Goal: Task Accomplishment & Management: Manage account settings

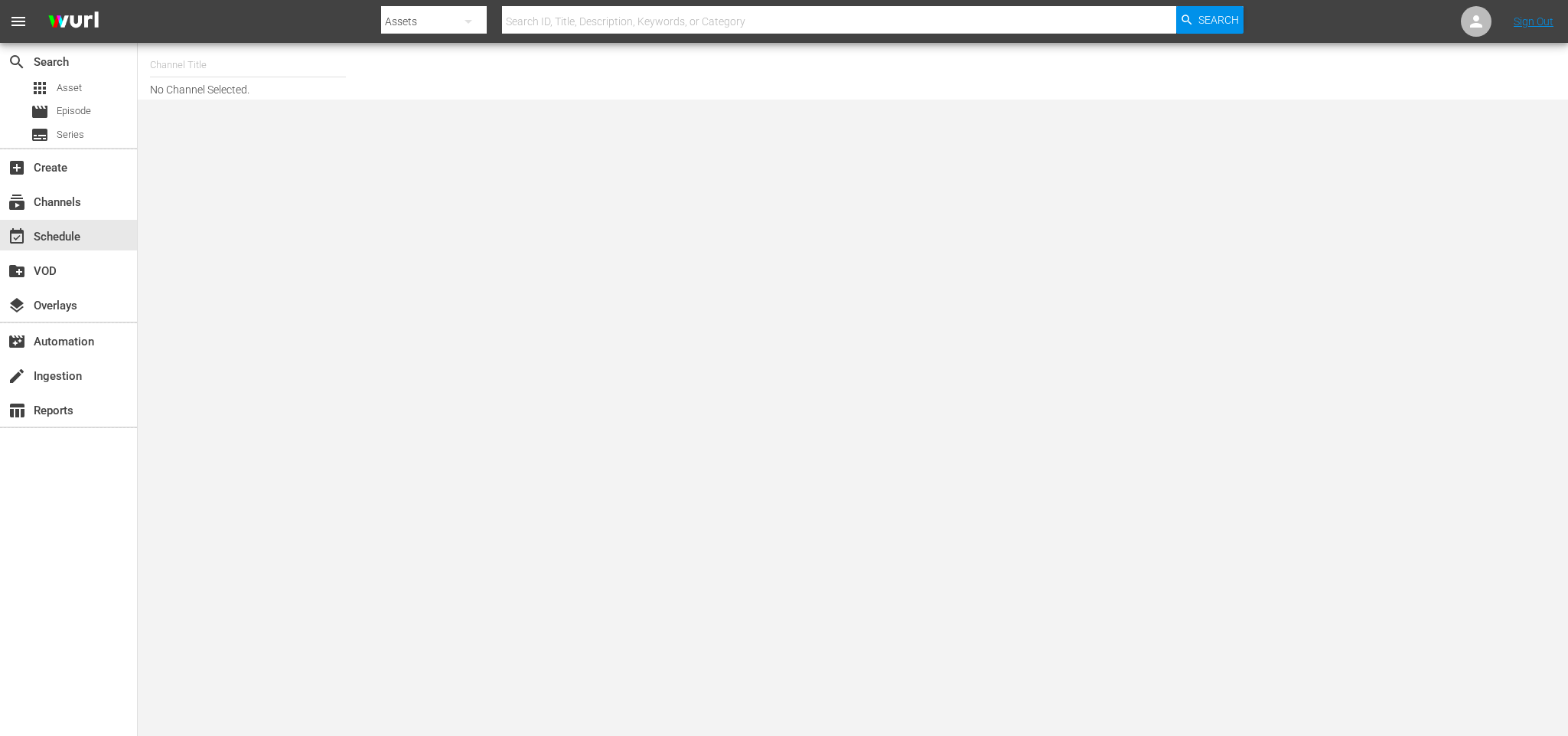
click at [225, 69] on input "text" at bounding box center [248, 65] width 196 height 37
click at [395, 99] on div "CYS, Cine y series (1560 - atresmedia_ceries_1)" at bounding box center [360, 108] width 396 height 37
type input "CYS, Cine y series (1560 - atresmedia_ceries_1)"
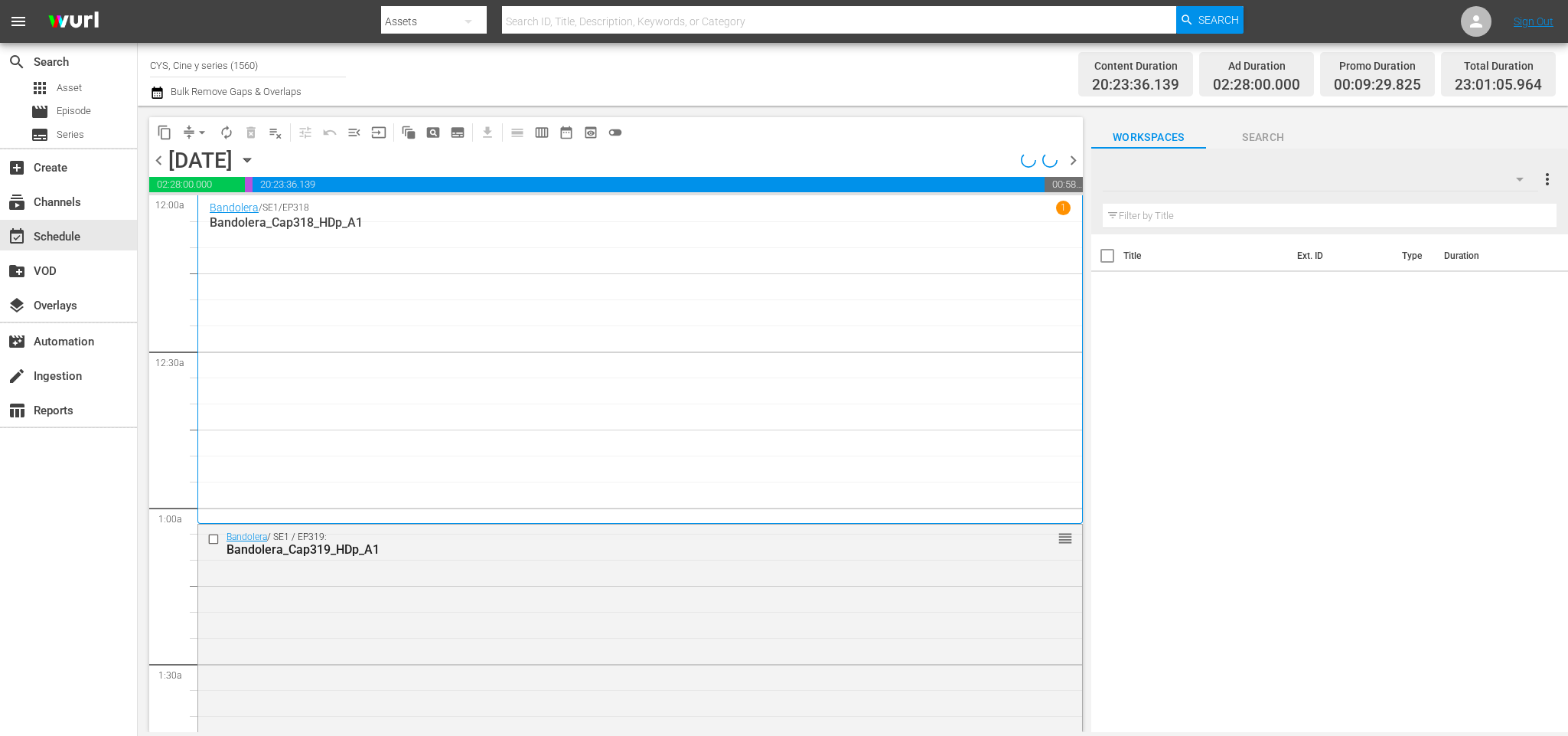
click at [250, 159] on icon "button" at bounding box center [246, 160] width 6 height 4
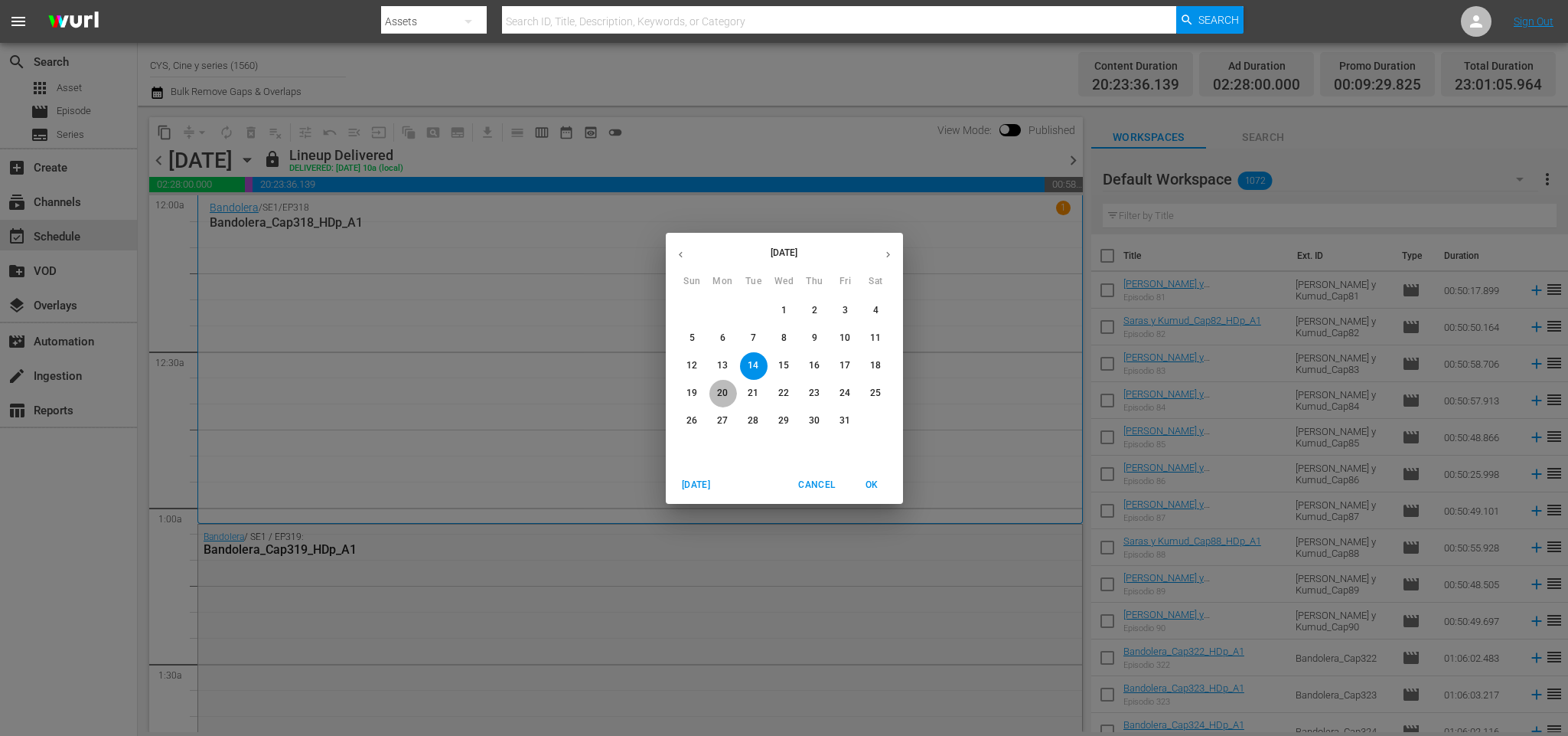
click at [717, 389] on p "20" at bounding box center [723, 393] width 11 height 13
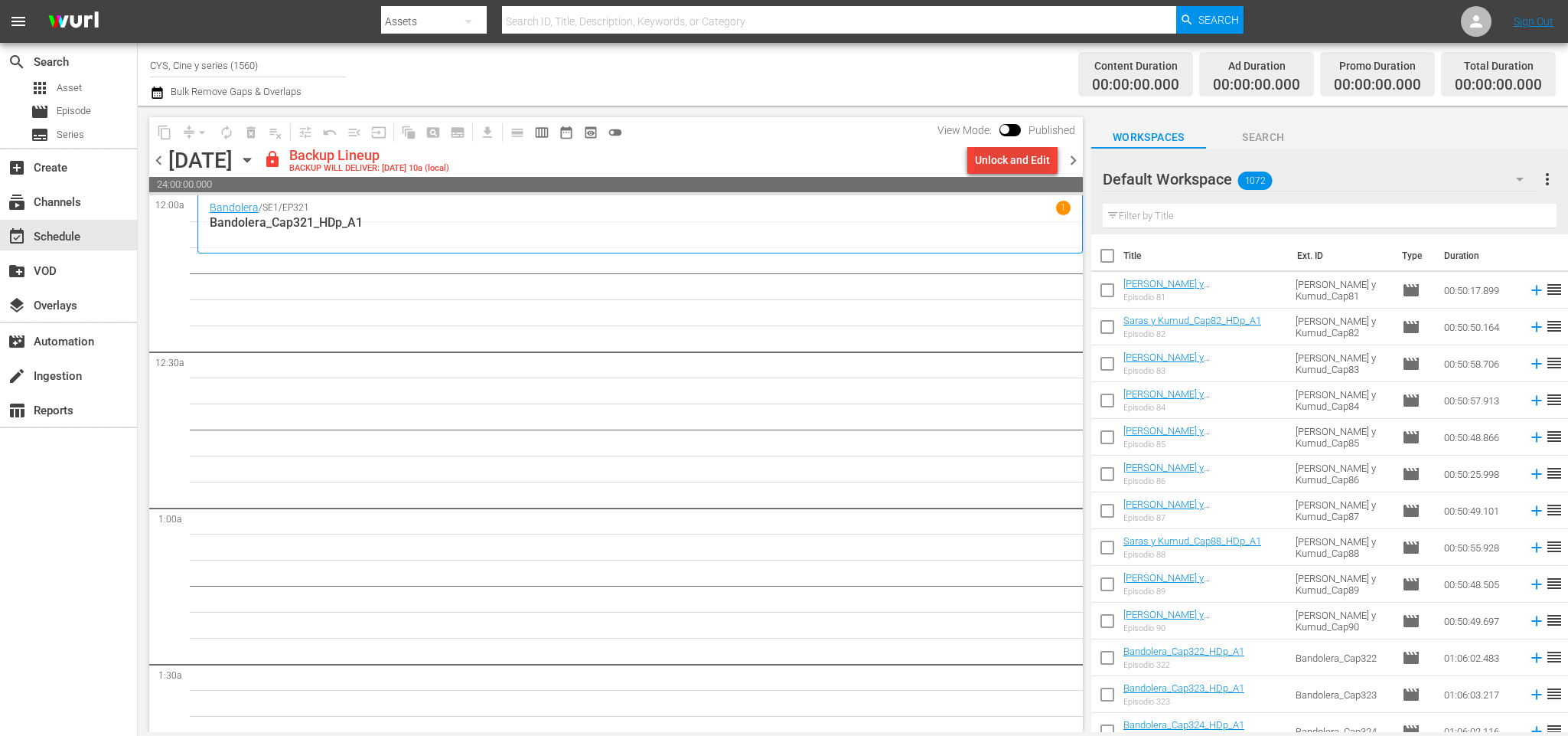
click at [985, 161] on div "Unlock and Edit" at bounding box center [1012, 160] width 75 height 28
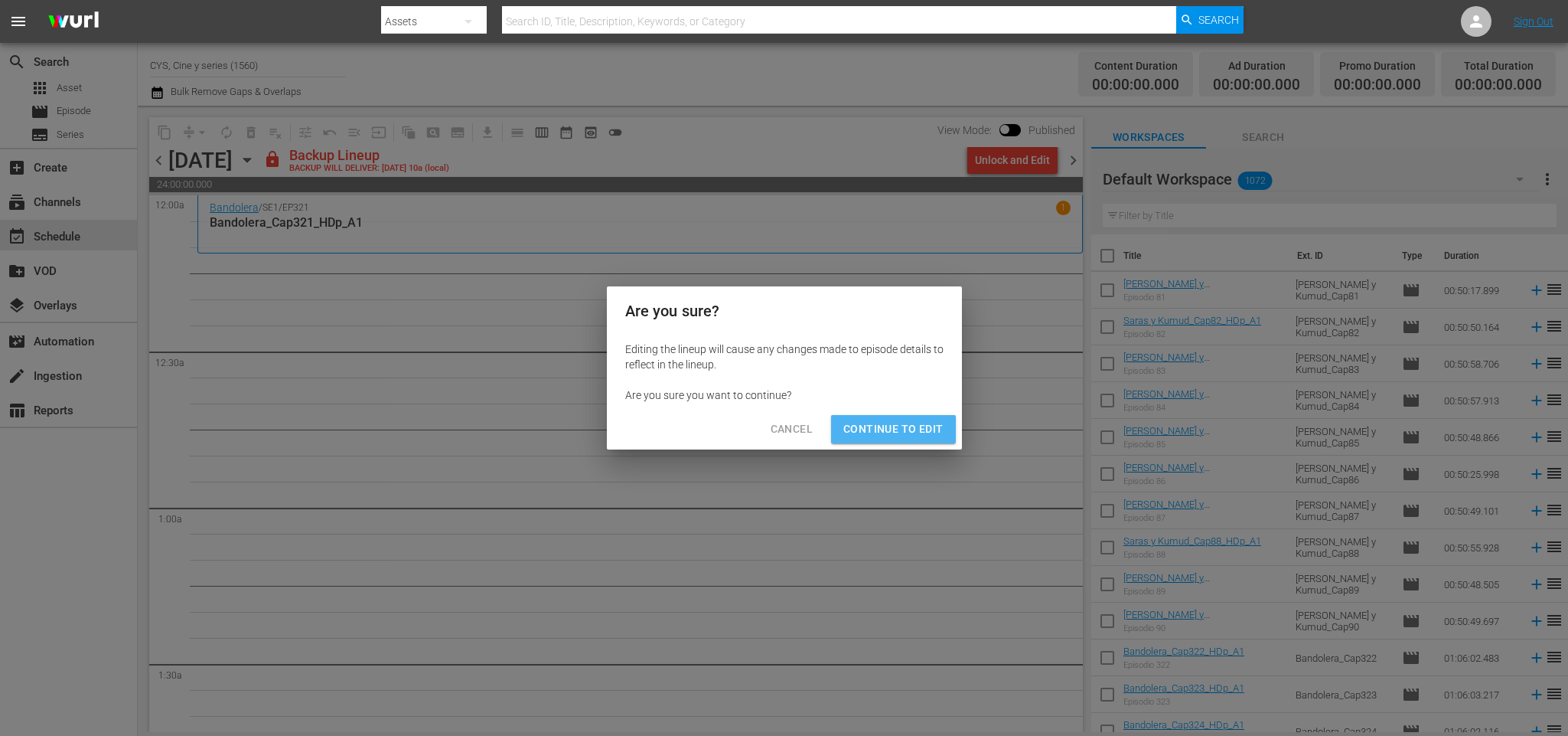
click at [908, 418] on button "Continue to Edit" at bounding box center [893, 429] width 124 height 29
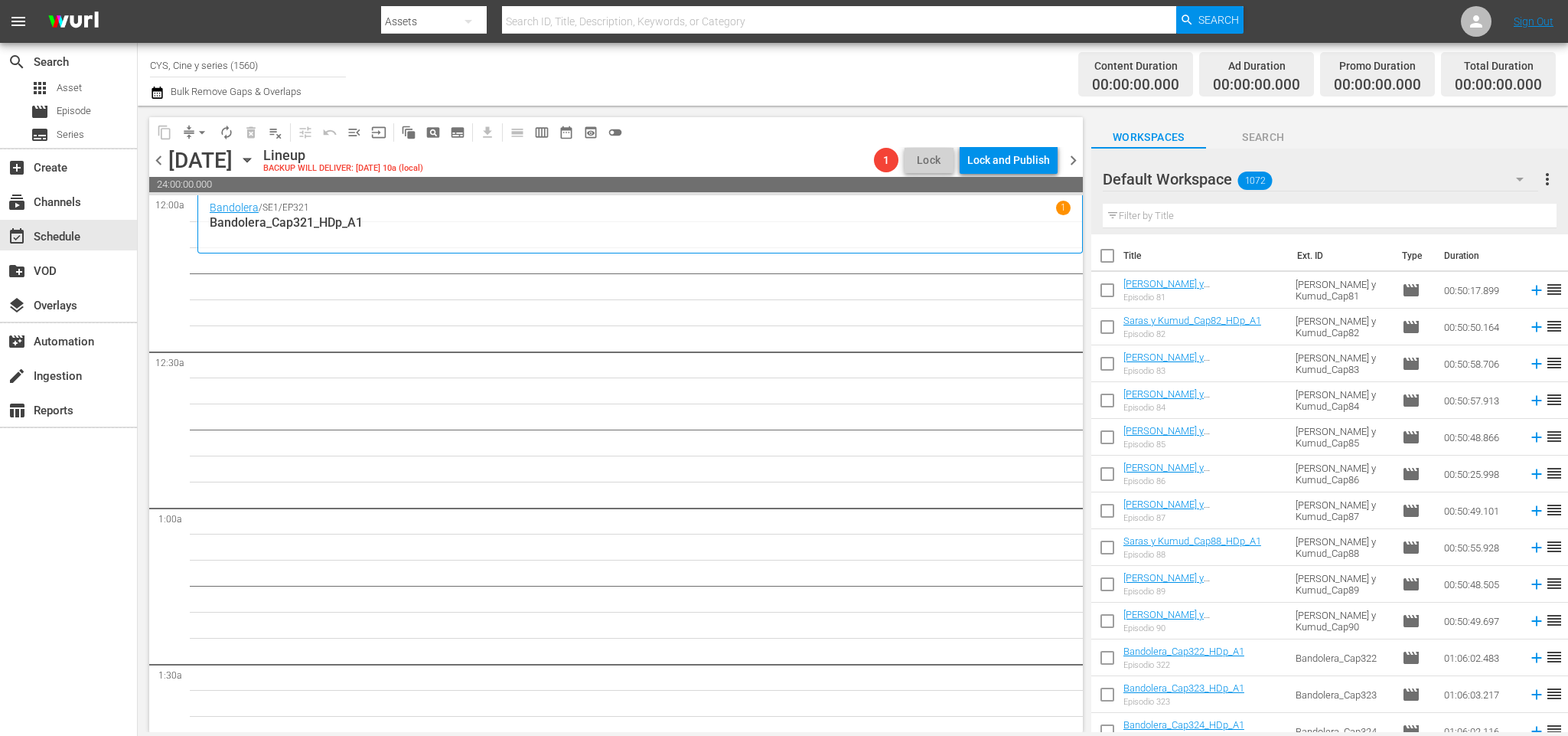
click at [159, 161] on span "chevron_left" at bounding box center [158, 160] width 19 height 19
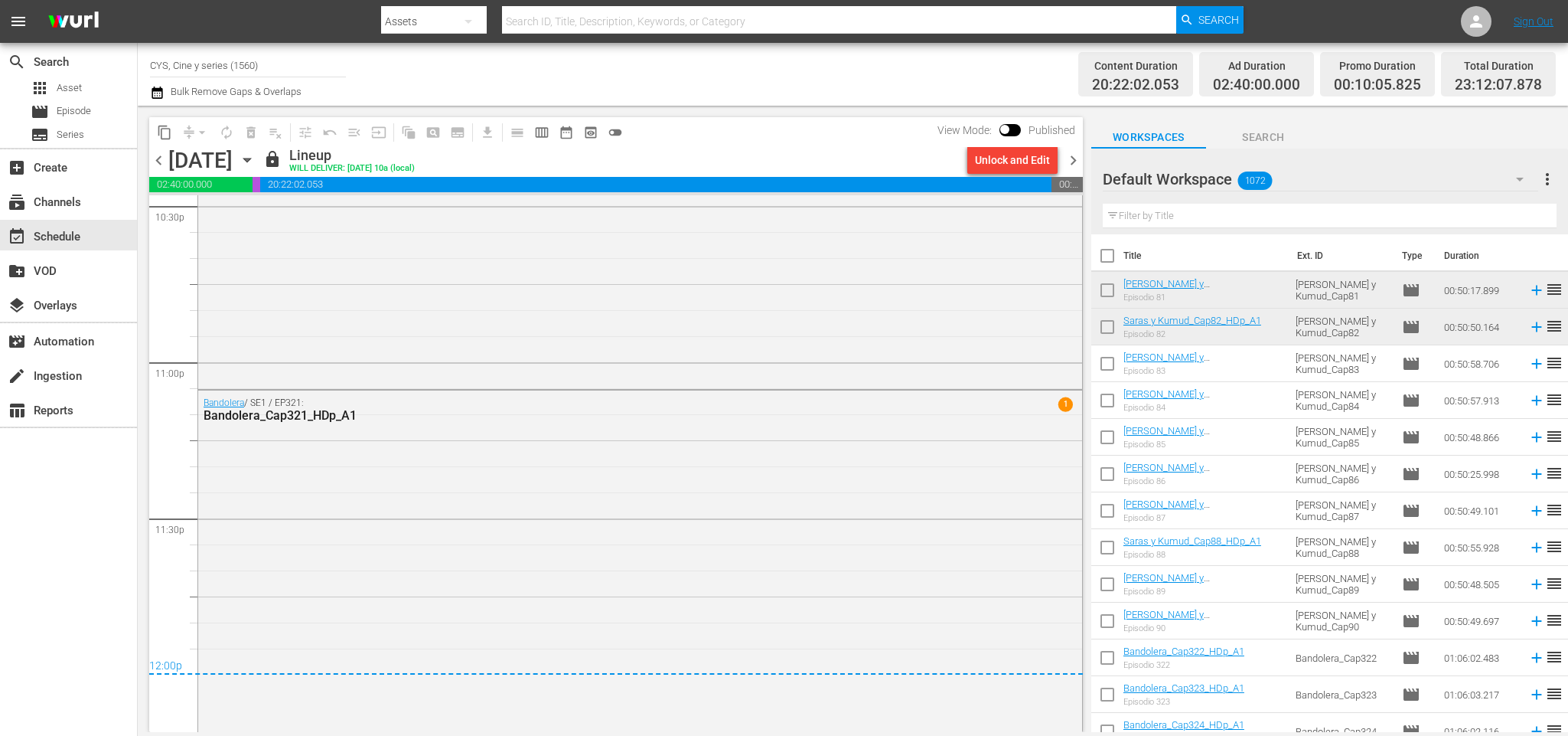
scroll to position [7000, 0]
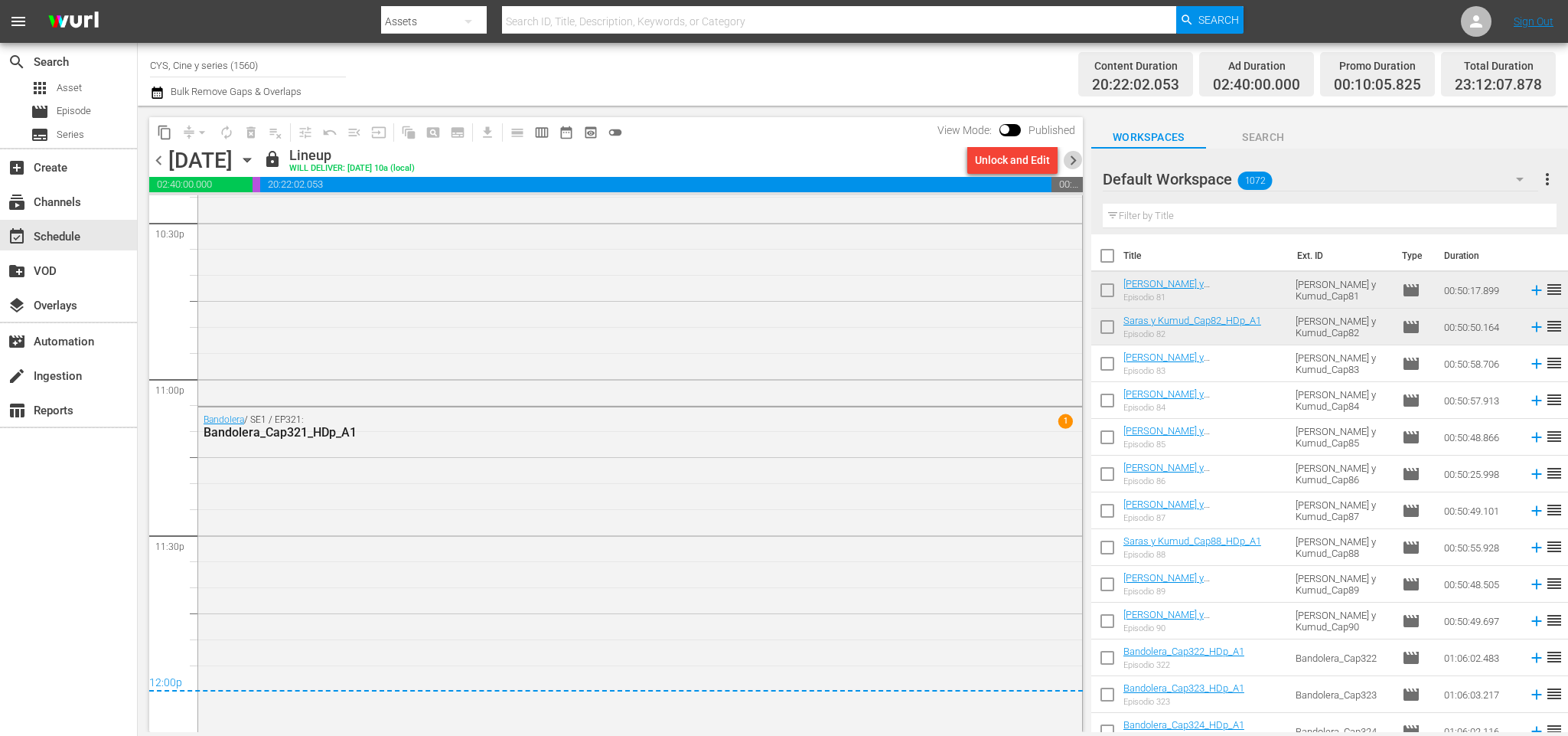
click at [1076, 161] on span "chevron_right" at bounding box center [1073, 160] width 19 height 19
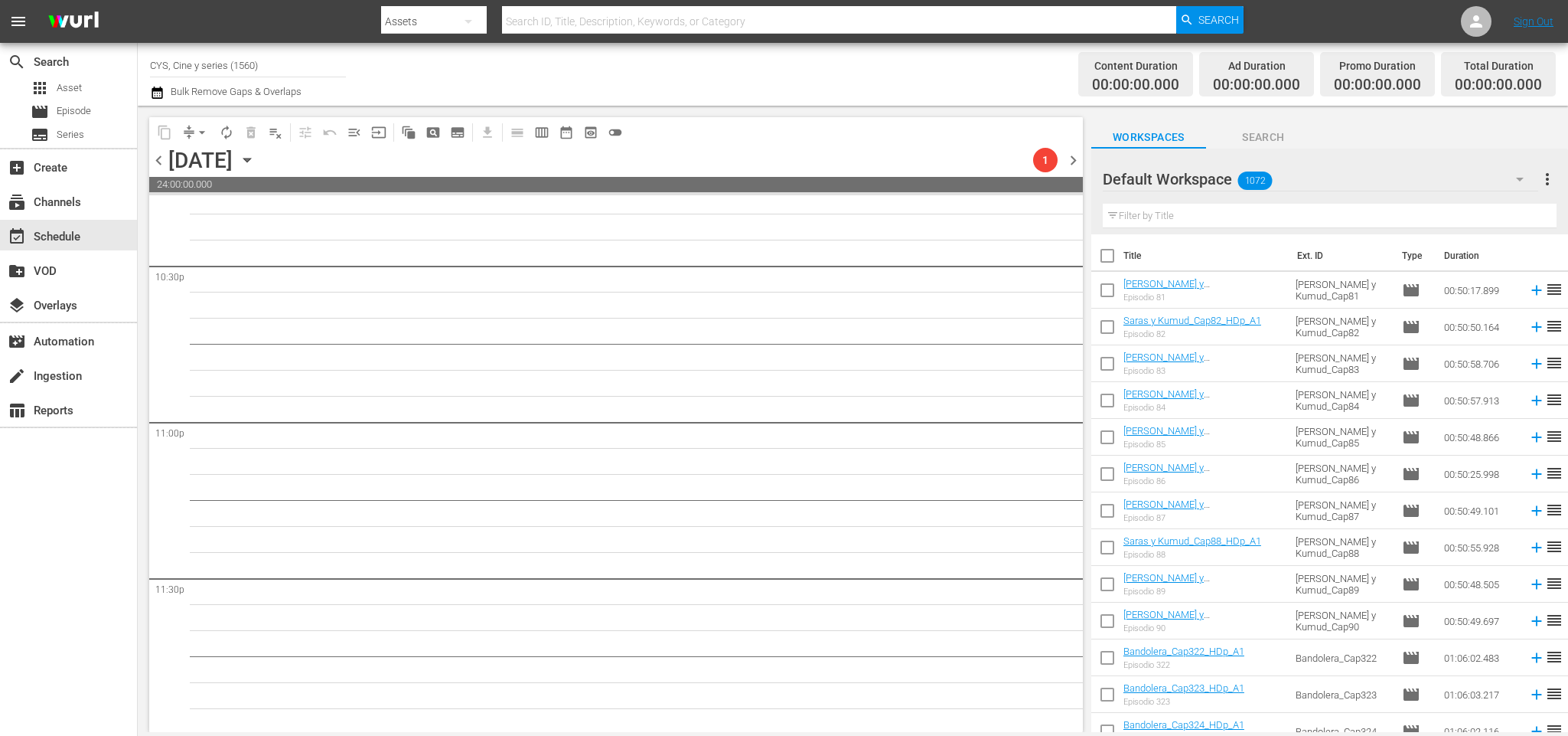
scroll to position [6958, 0]
click at [1076, 159] on span "chevron_right" at bounding box center [1073, 160] width 19 height 19
click at [1003, 158] on div "Unlock and Edit" at bounding box center [1012, 160] width 75 height 28
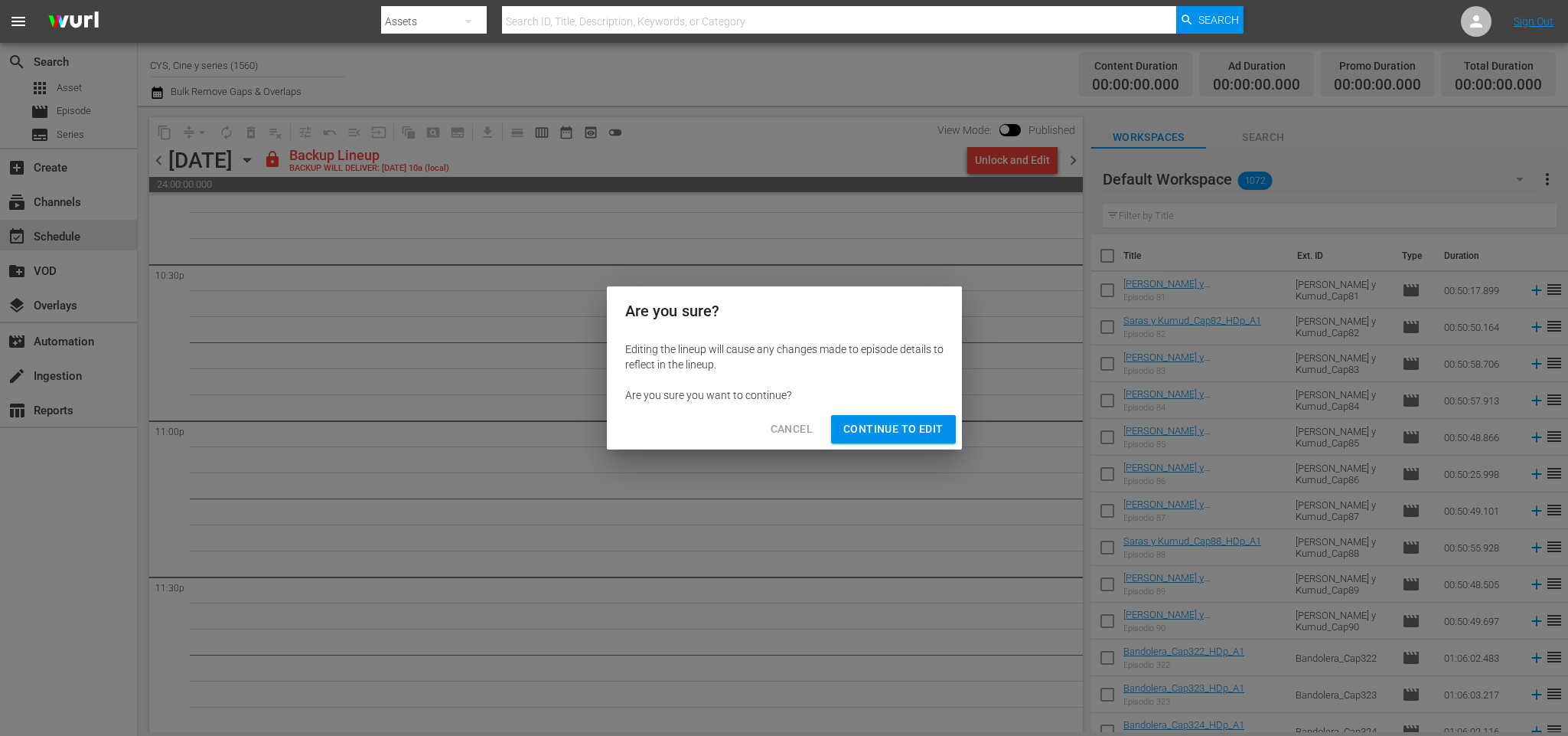
click at [904, 435] on span "Continue to Edit" at bounding box center [892, 429] width 99 height 19
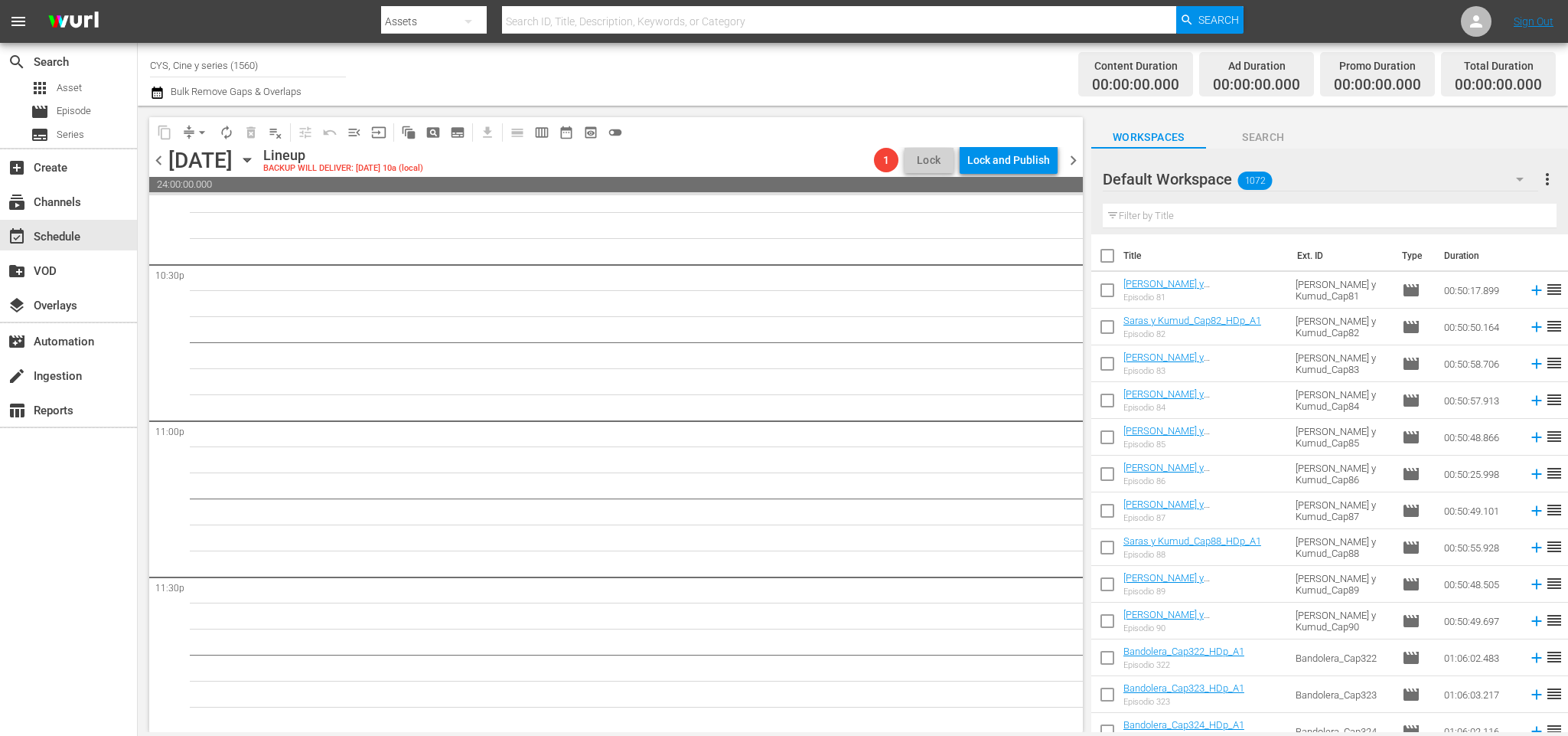
click at [1076, 161] on span "chevron_right" at bounding box center [1073, 160] width 19 height 19
click at [161, 155] on span "chevron_left" at bounding box center [158, 160] width 19 height 19
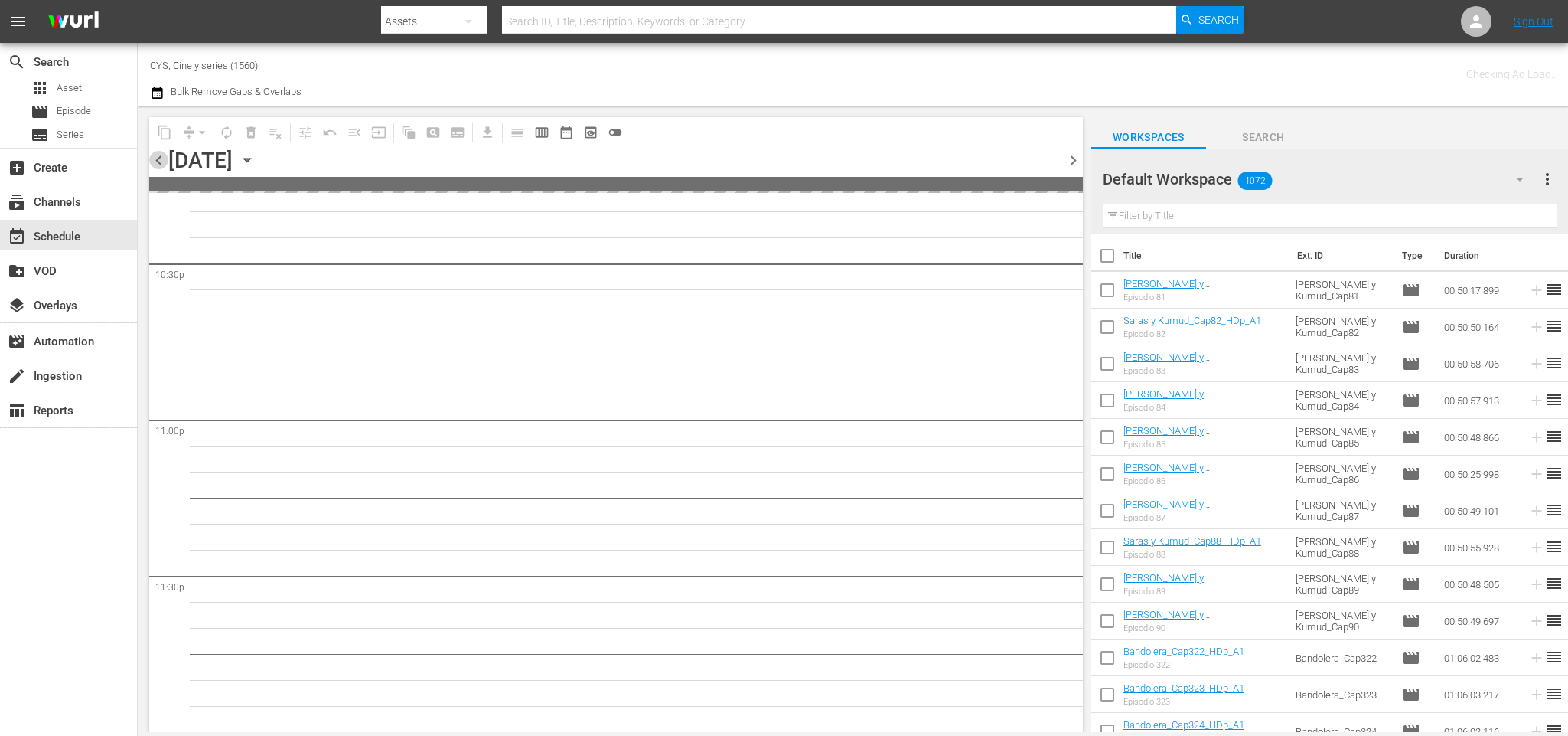
click at [161, 155] on span "chevron_left" at bounding box center [158, 160] width 19 height 19
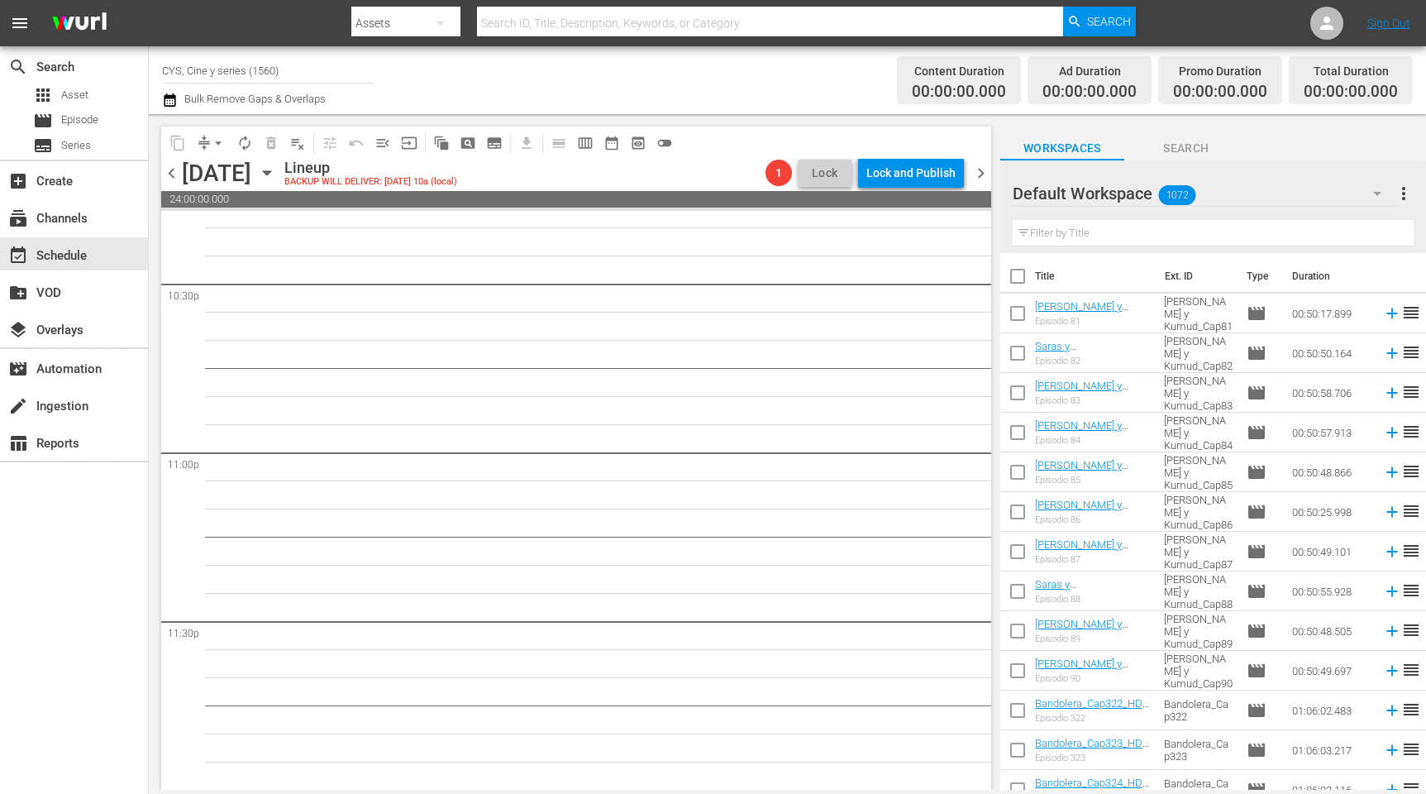
scroll to position [7517, 0]
click at [1104, 236] on input "text" at bounding box center [1213, 233] width 401 height 26
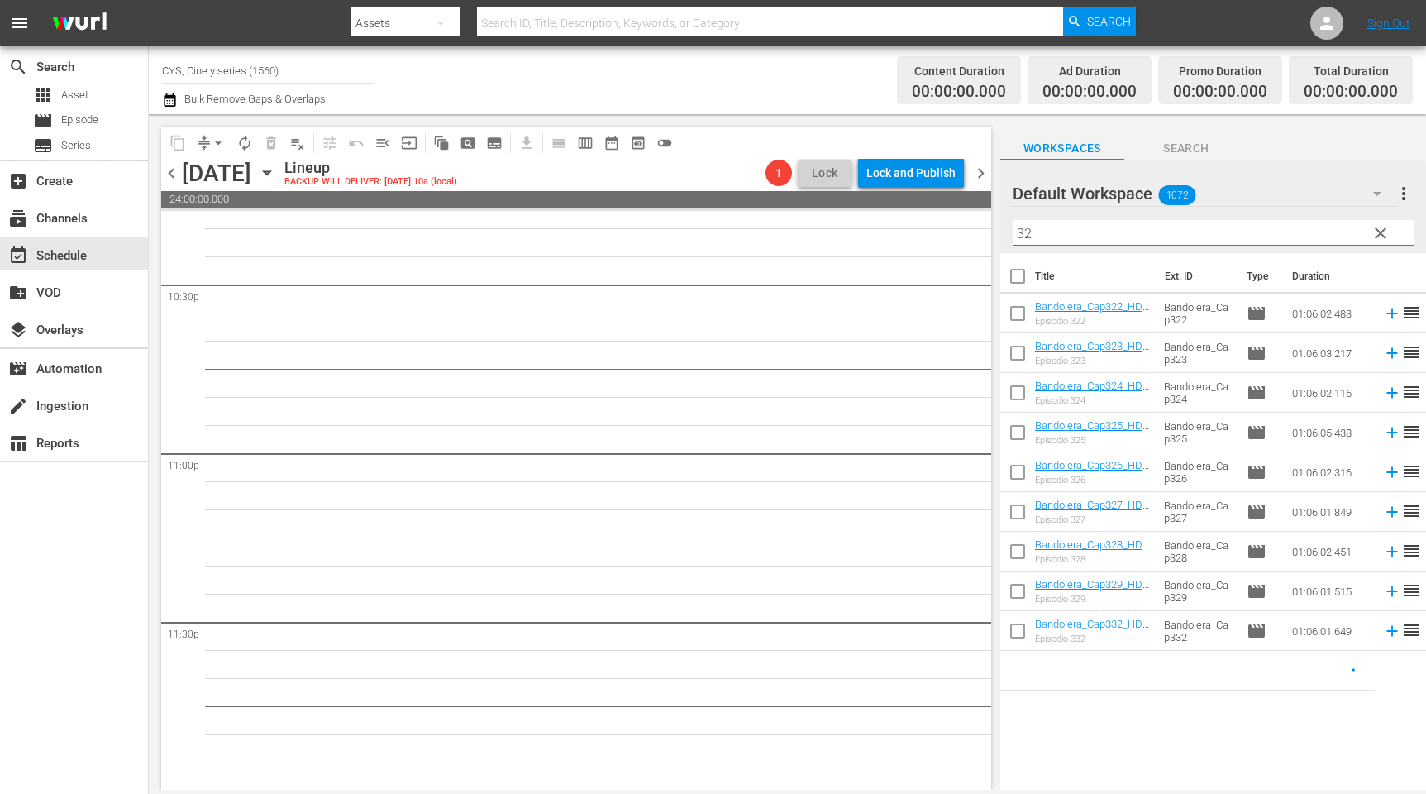
type input "32"
click at [1025, 322] on input "checkbox" at bounding box center [1018, 316] width 35 height 35
checkbox input "true"
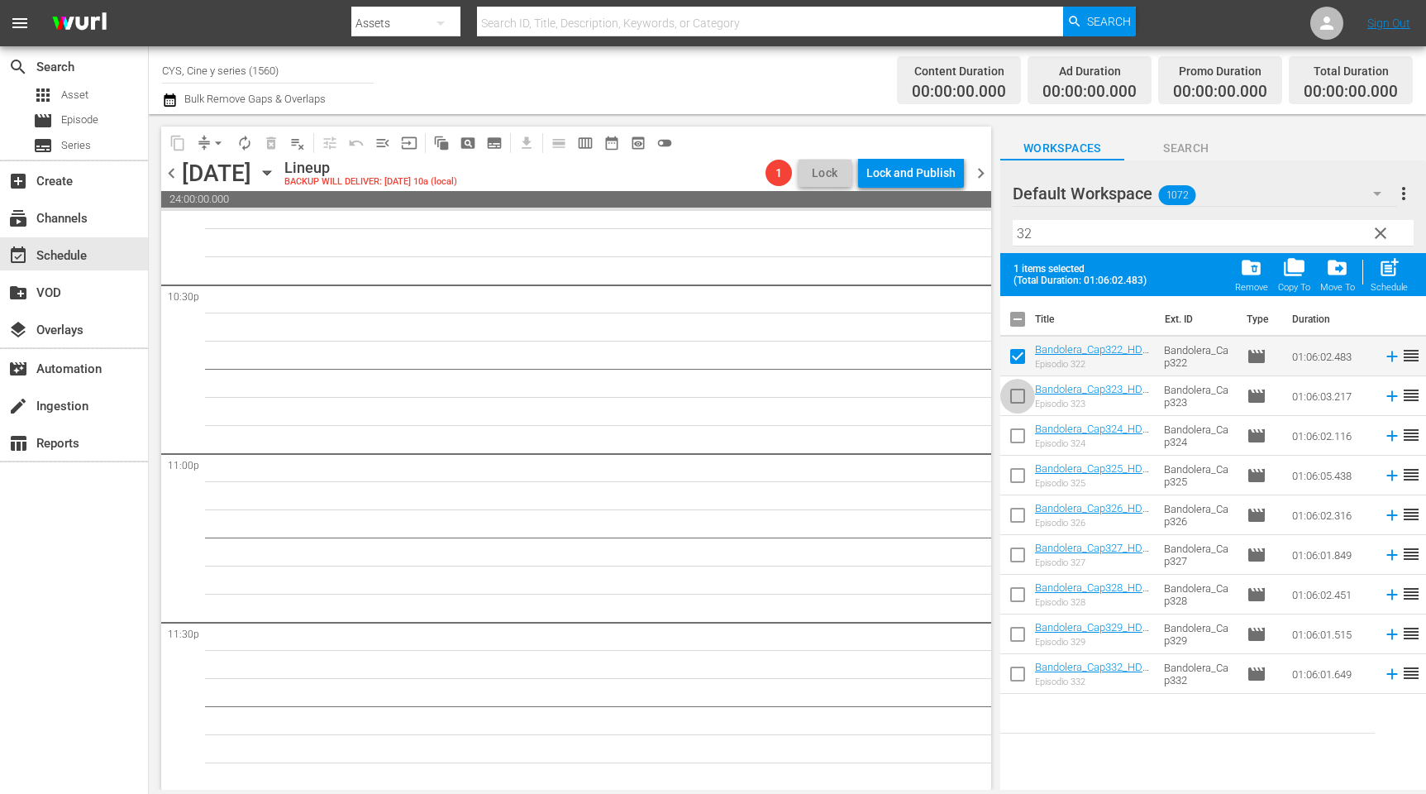
click at [1020, 399] on input "checkbox" at bounding box center [1018, 399] width 35 height 35
checkbox input "true"
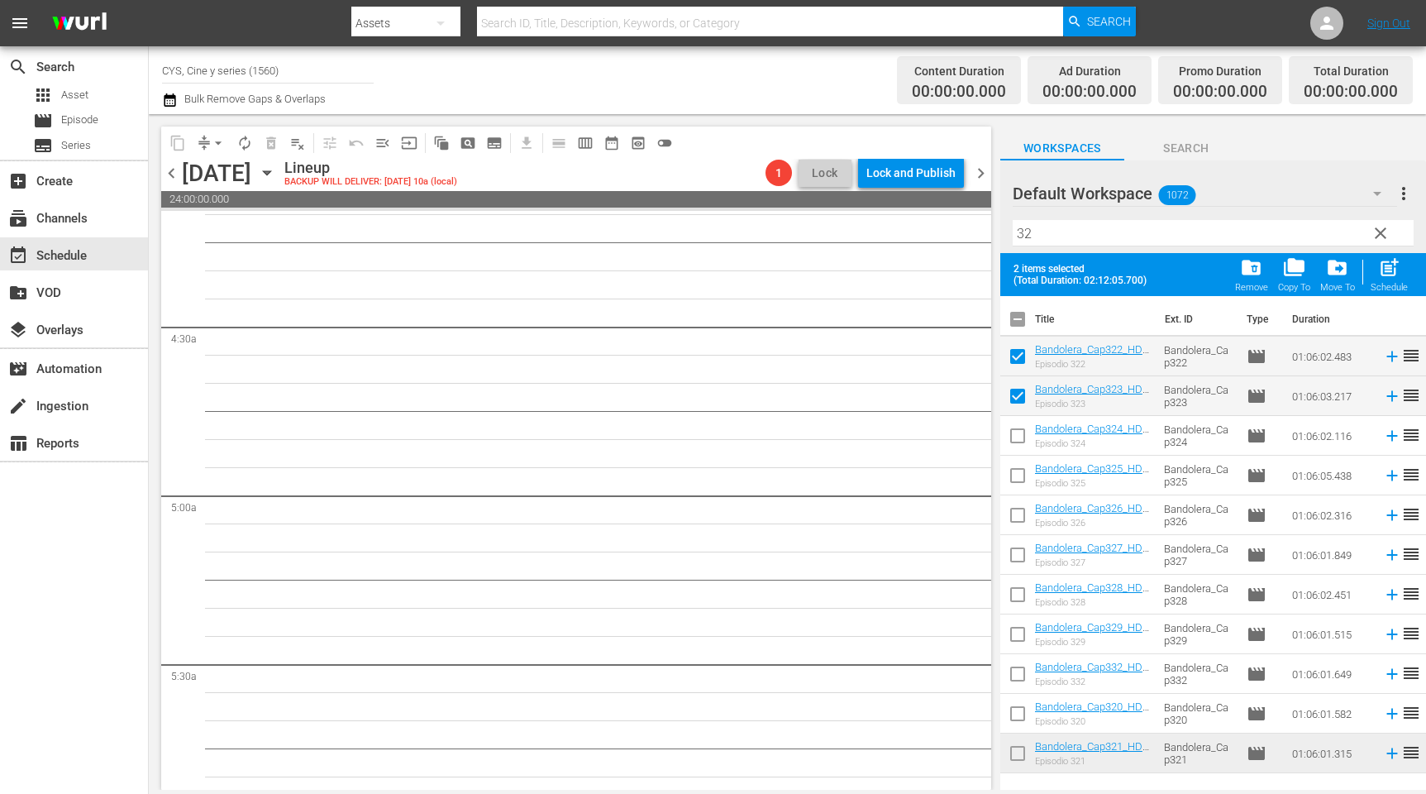
scroll to position [0, 0]
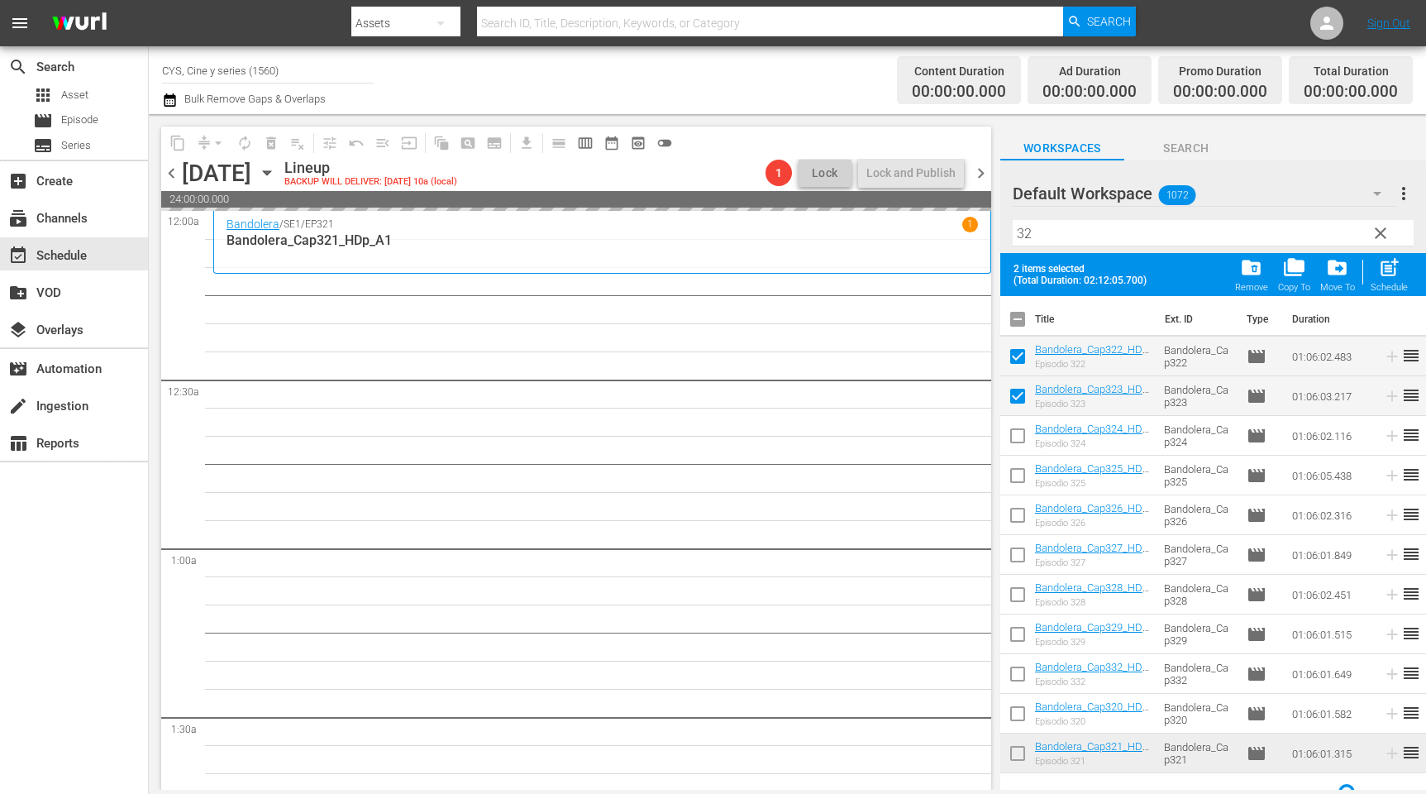
click at [1025, 318] on input "checkbox" at bounding box center [1018, 322] width 35 height 35
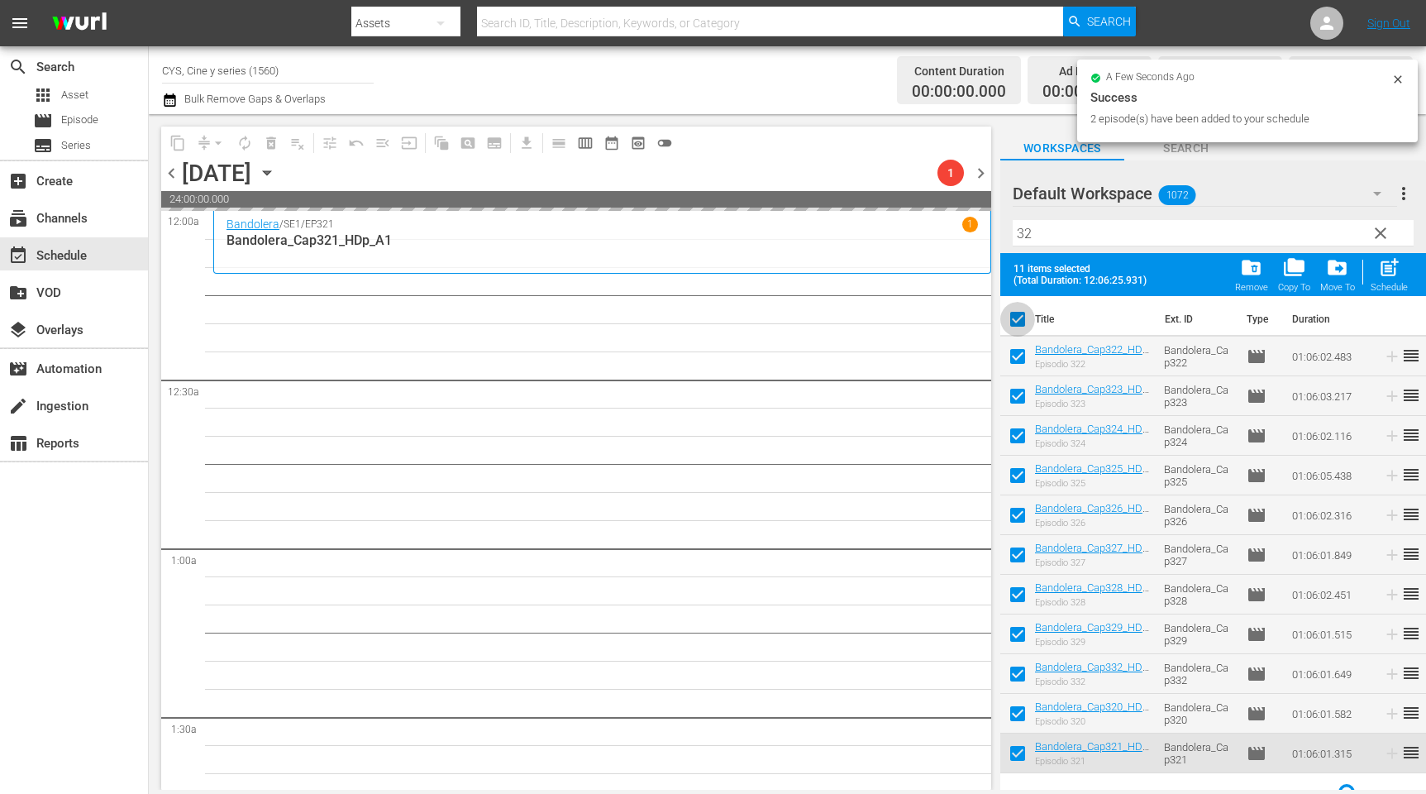
click at [1025, 318] on input "checkbox" at bounding box center [1018, 322] width 35 height 35
checkbox input "false"
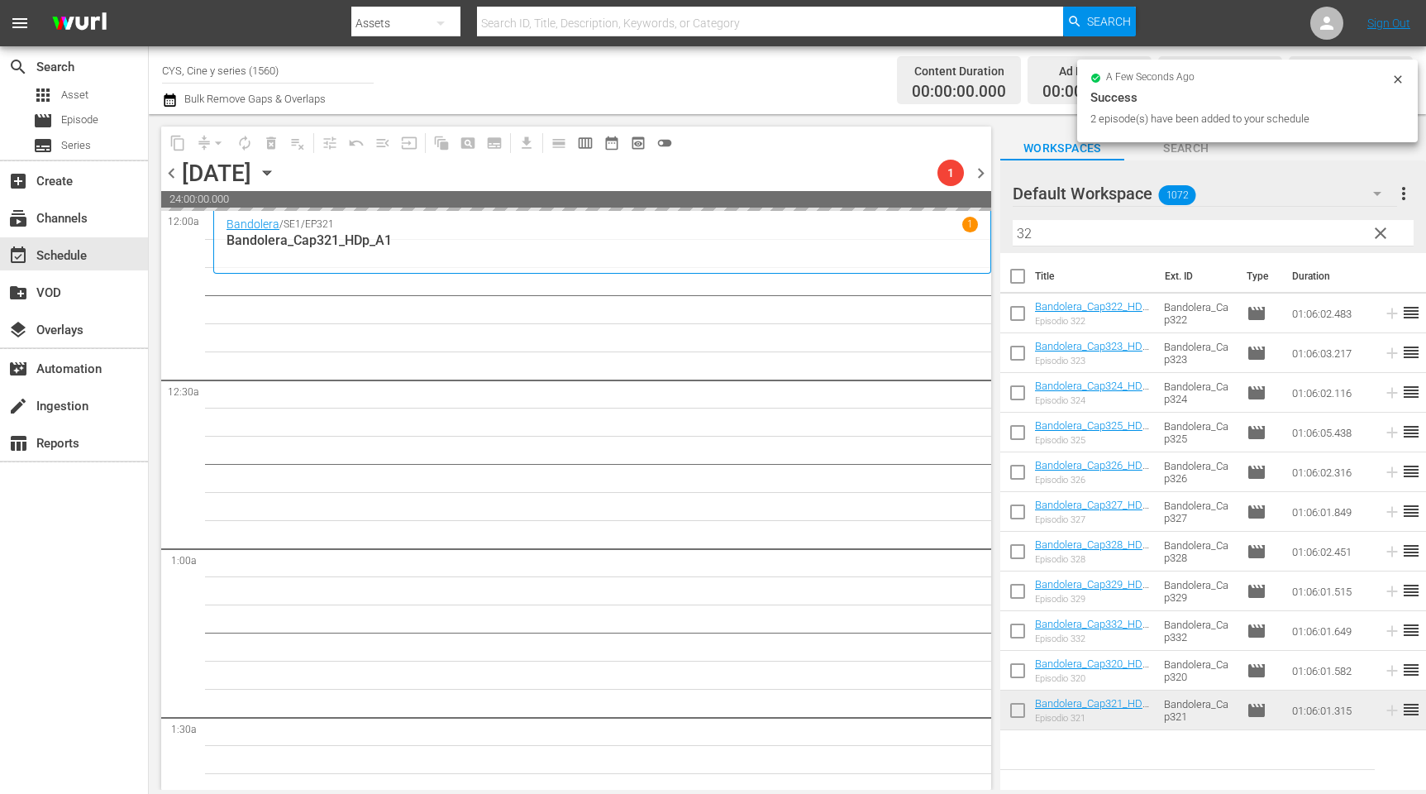
checkbox input "false"
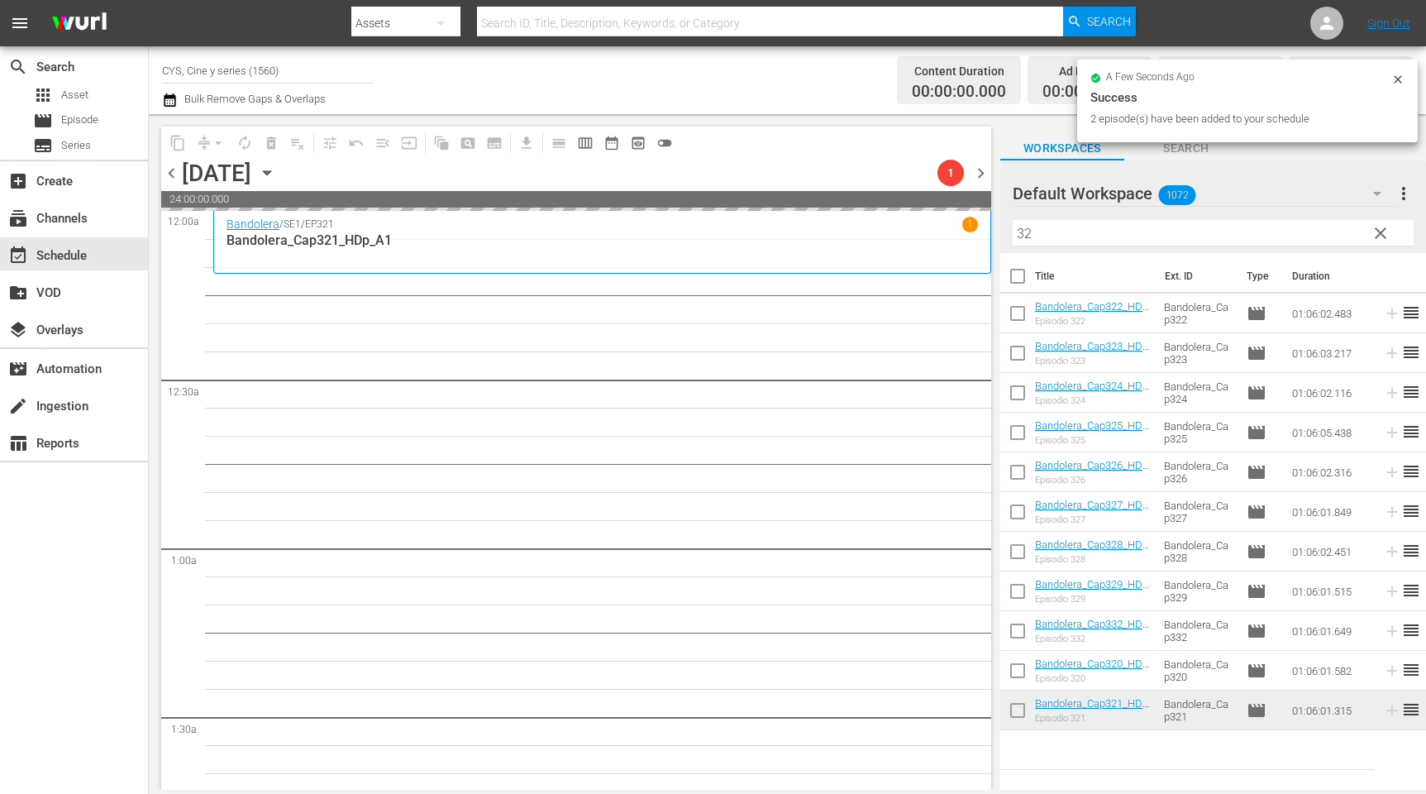
checkbox input "false"
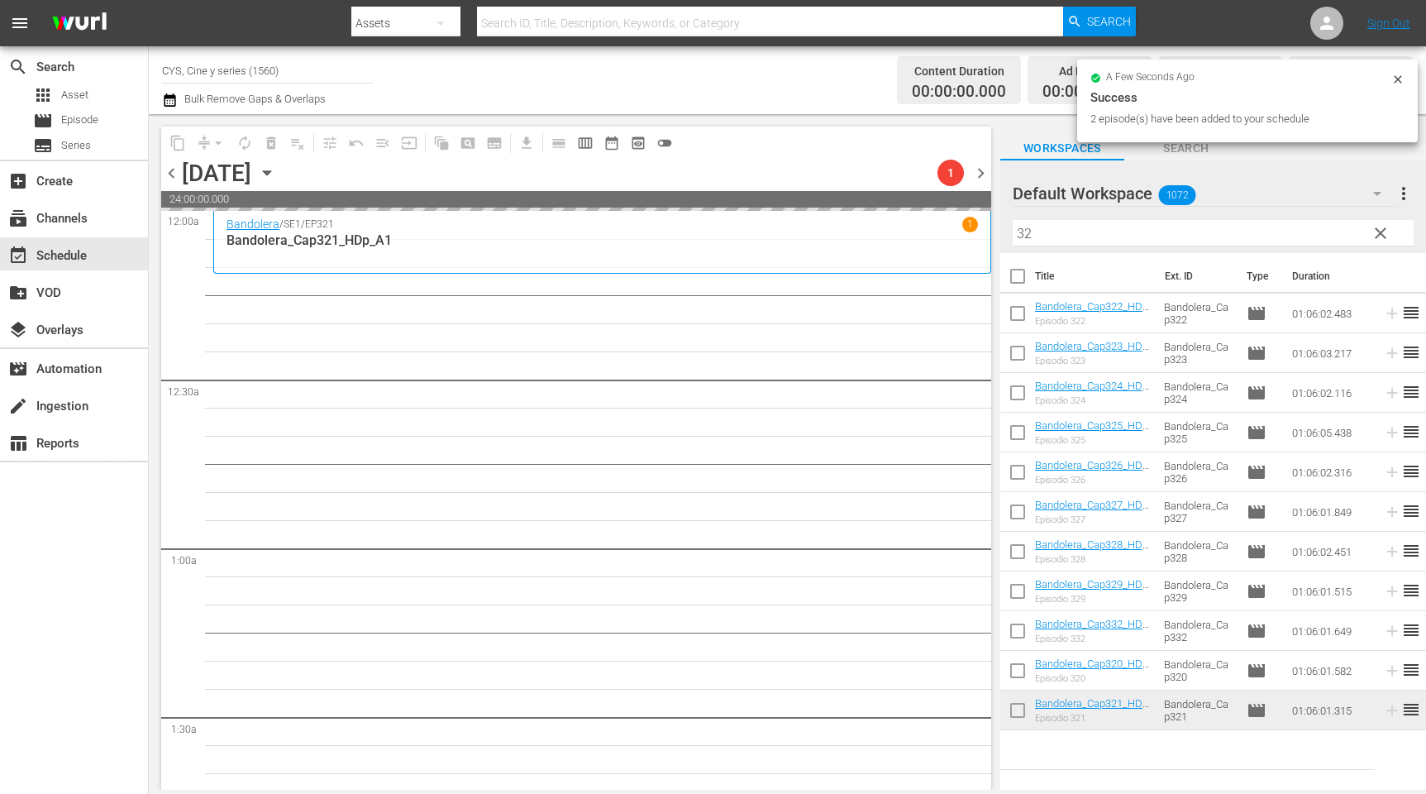
checkbox input "false"
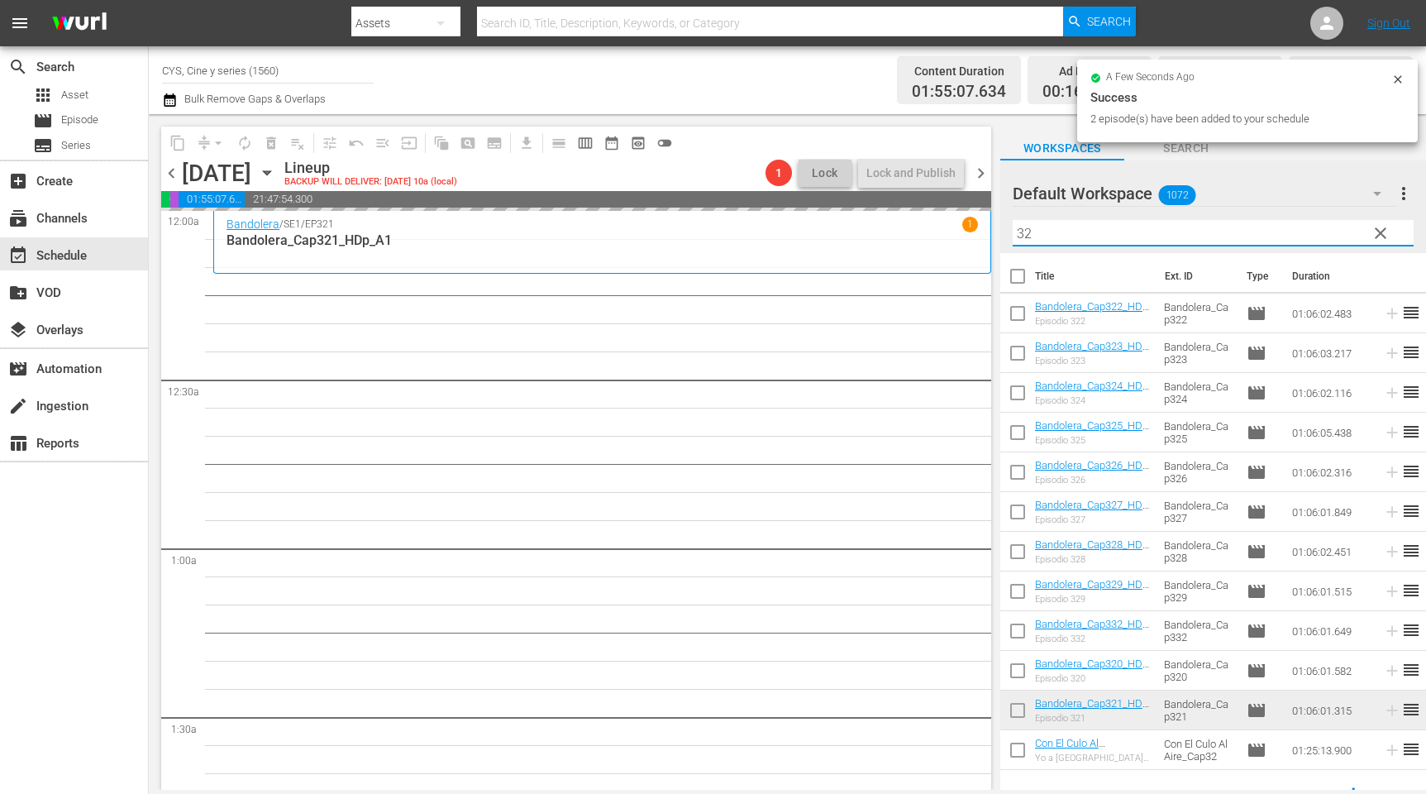
drag, startPoint x: 1082, startPoint y: 238, endPoint x: 961, endPoint y: 218, distance: 123.2
click at [961, 218] on div "content_copy compress arrow_drop_down autorenew_outlined delete_forever_outline…" at bounding box center [788, 452] width 1278 height 676
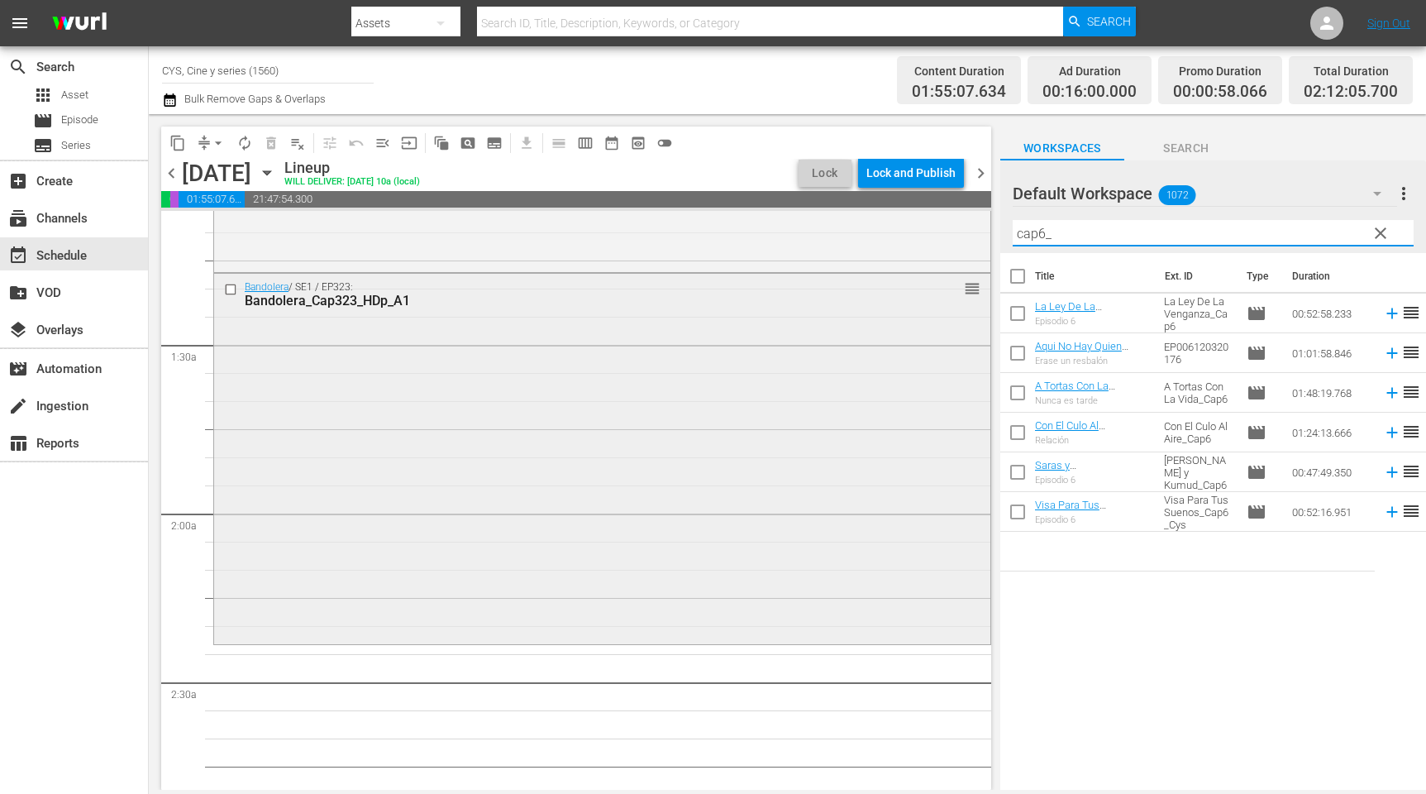
scroll to position [496, 0]
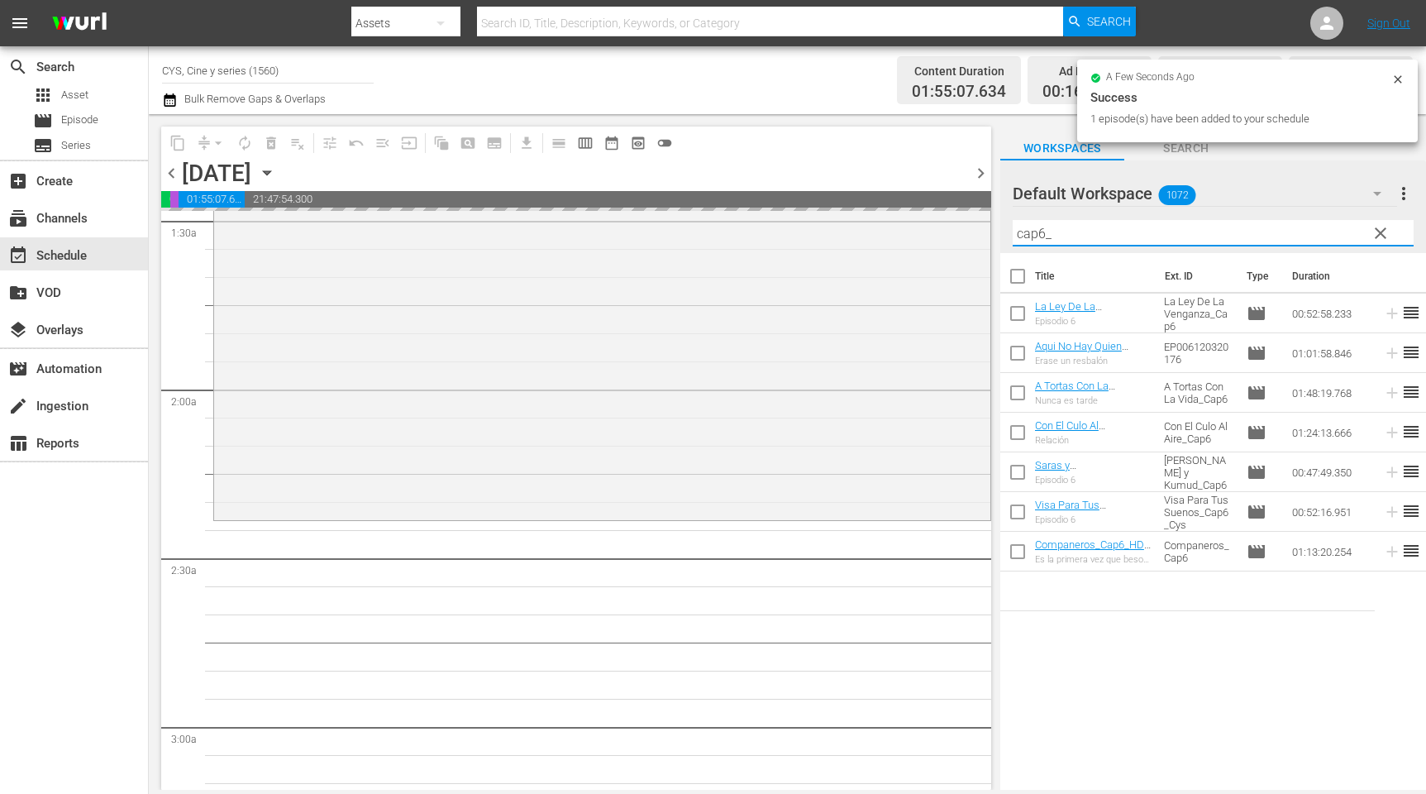
click at [1072, 229] on input "cap6_" at bounding box center [1213, 233] width 401 height 26
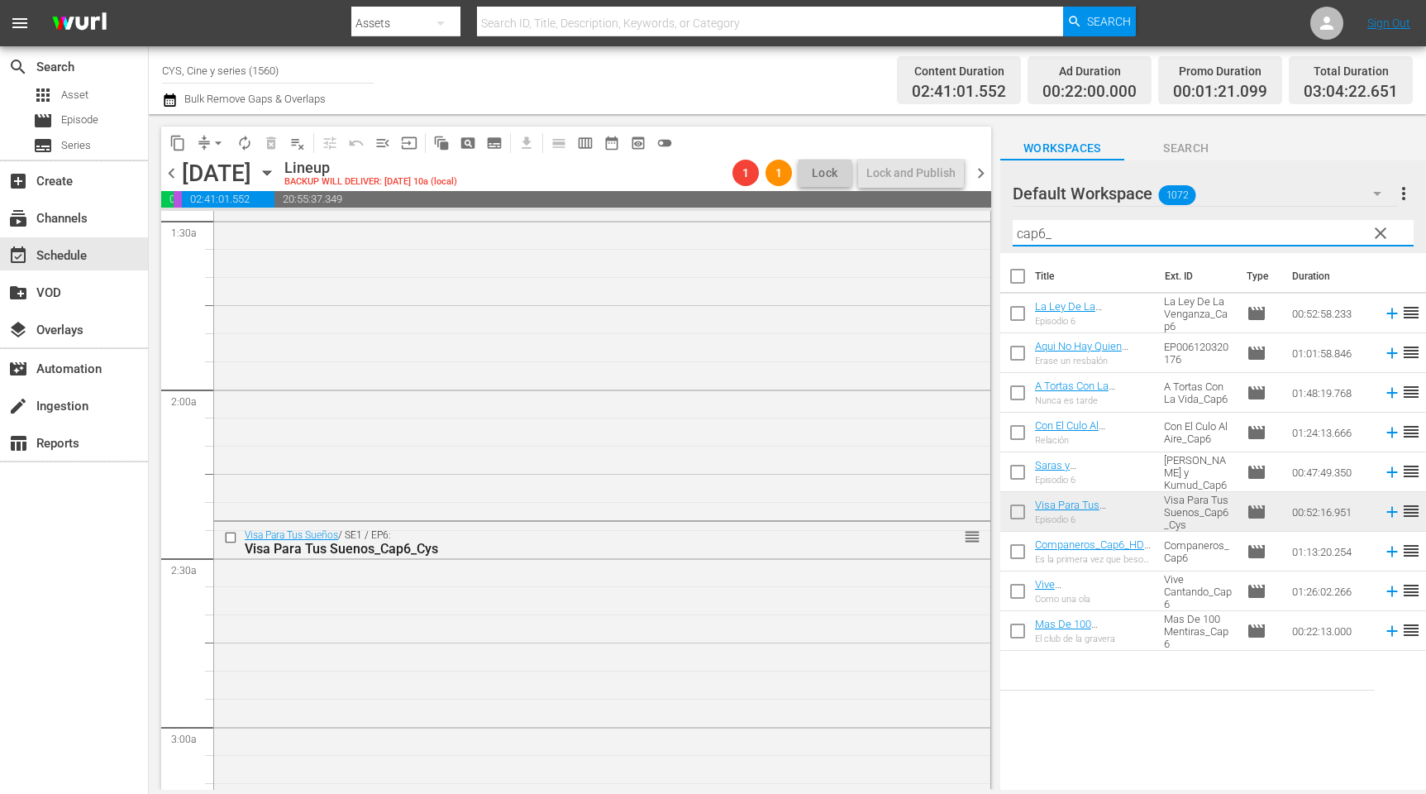
click at [1042, 232] on input "cap6_" at bounding box center [1213, 233] width 401 height 26
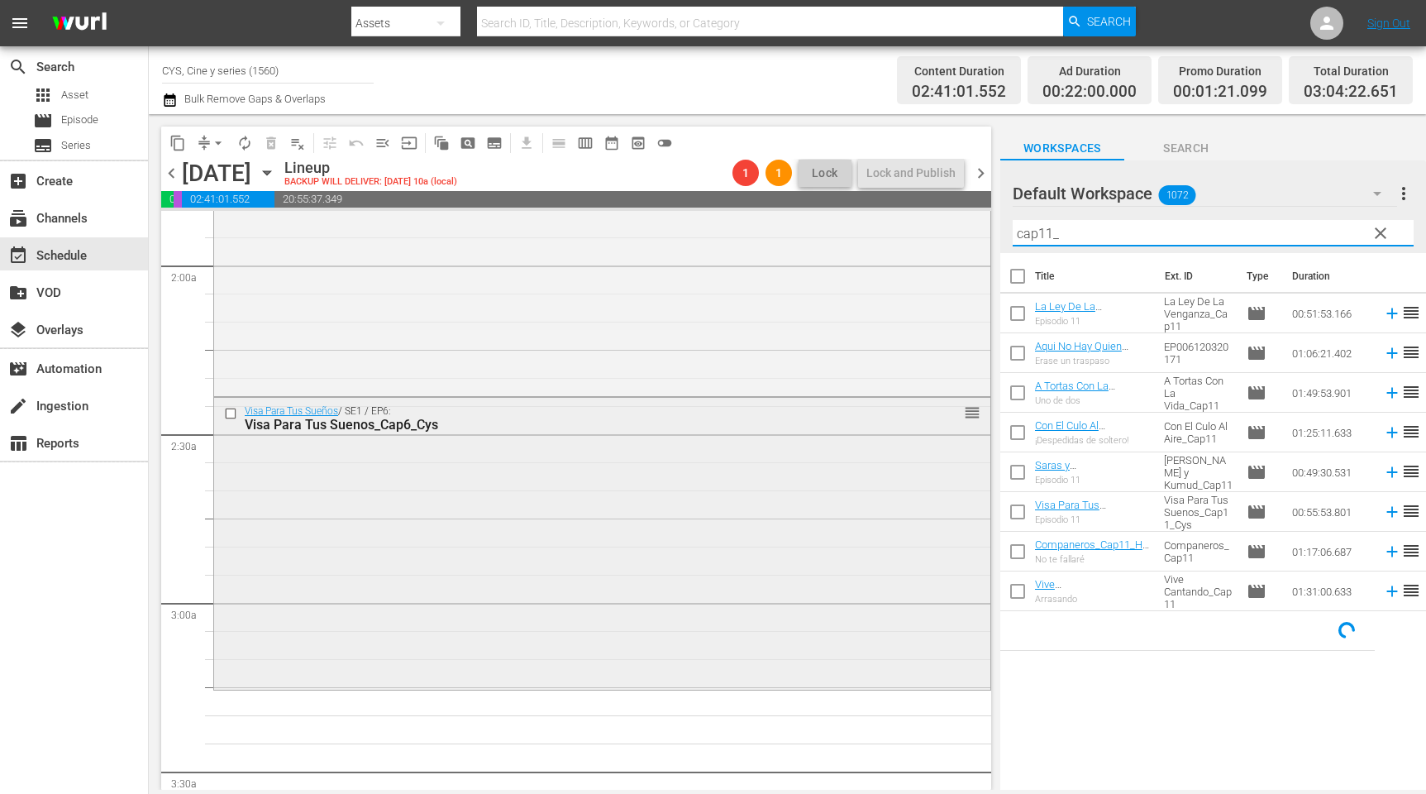
scroll to position [744, 0]
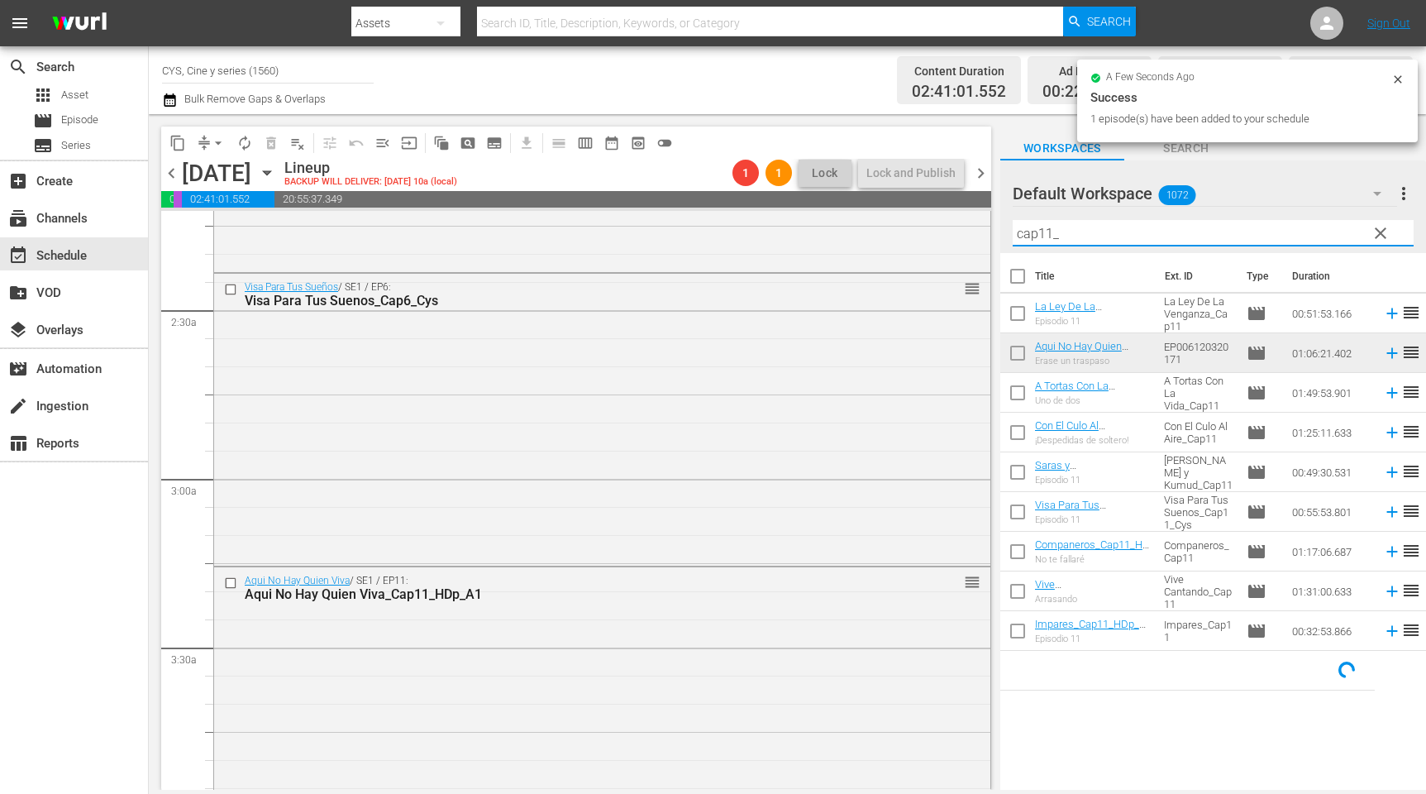
click at [1040, 231] on input "cap11_" at bounding box center [1213, 233] width 401 height 26
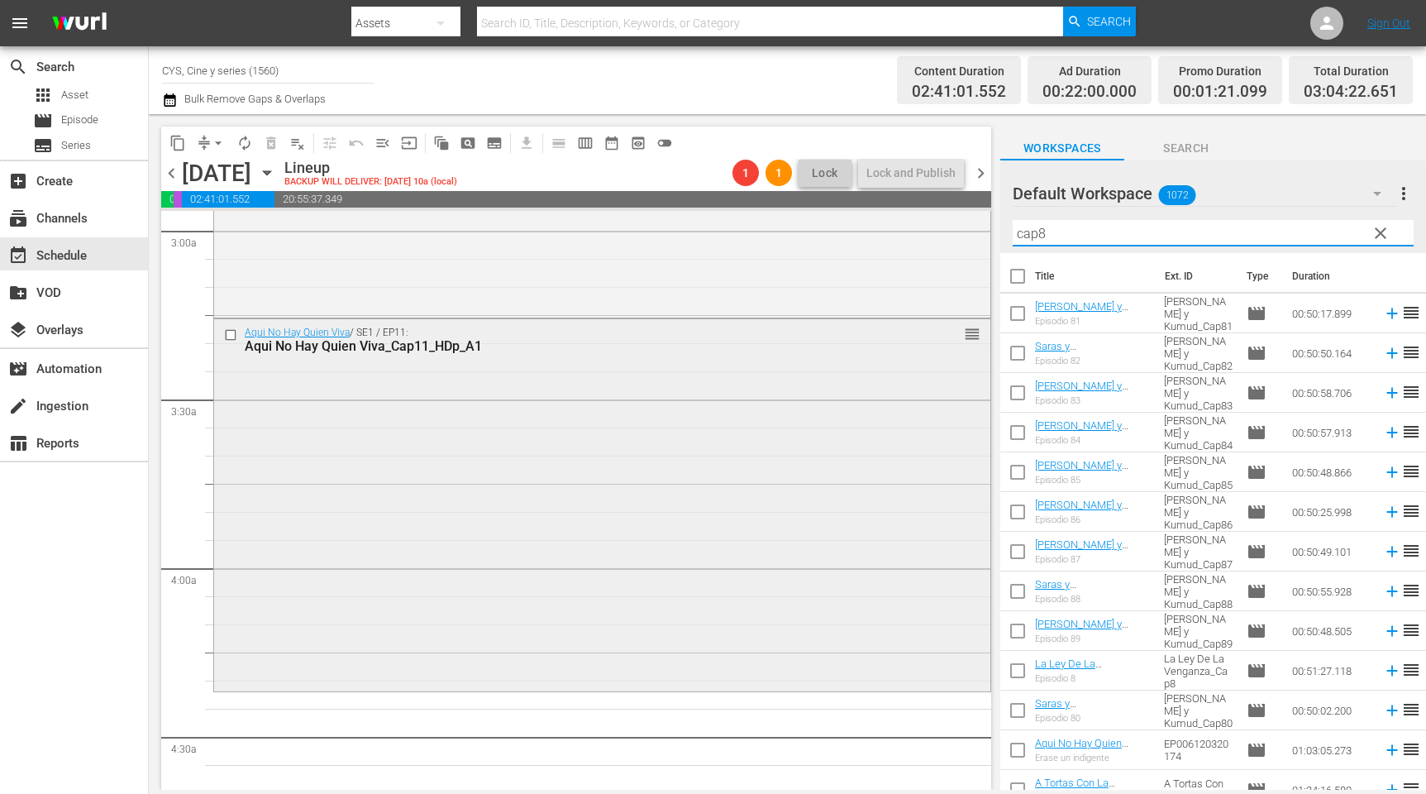
scroll to position [1116, 0]
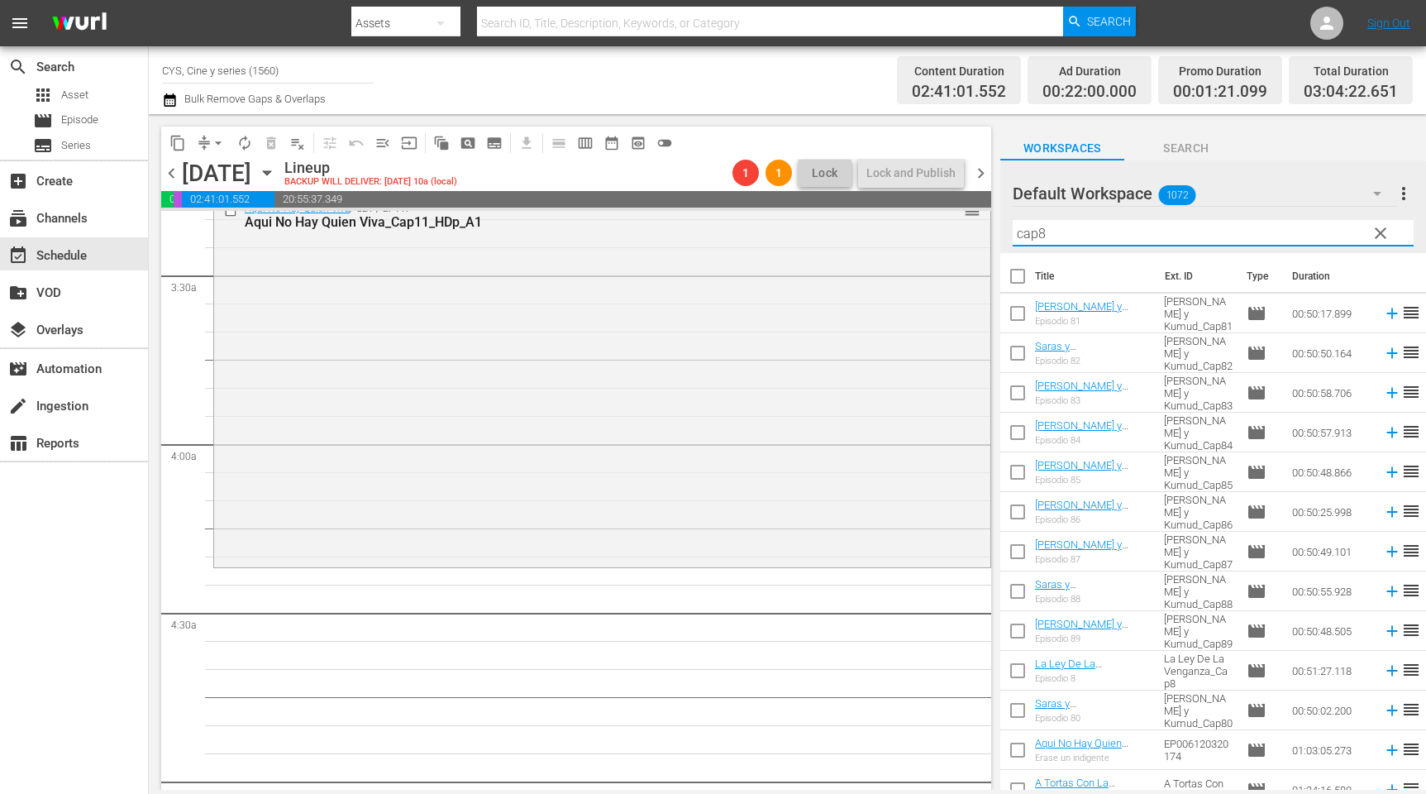
type input "cap8"
click at [1024, 356] on input "checkbox" at bounding box center [1018, 356] width 35 height 35
checkbox input "true"
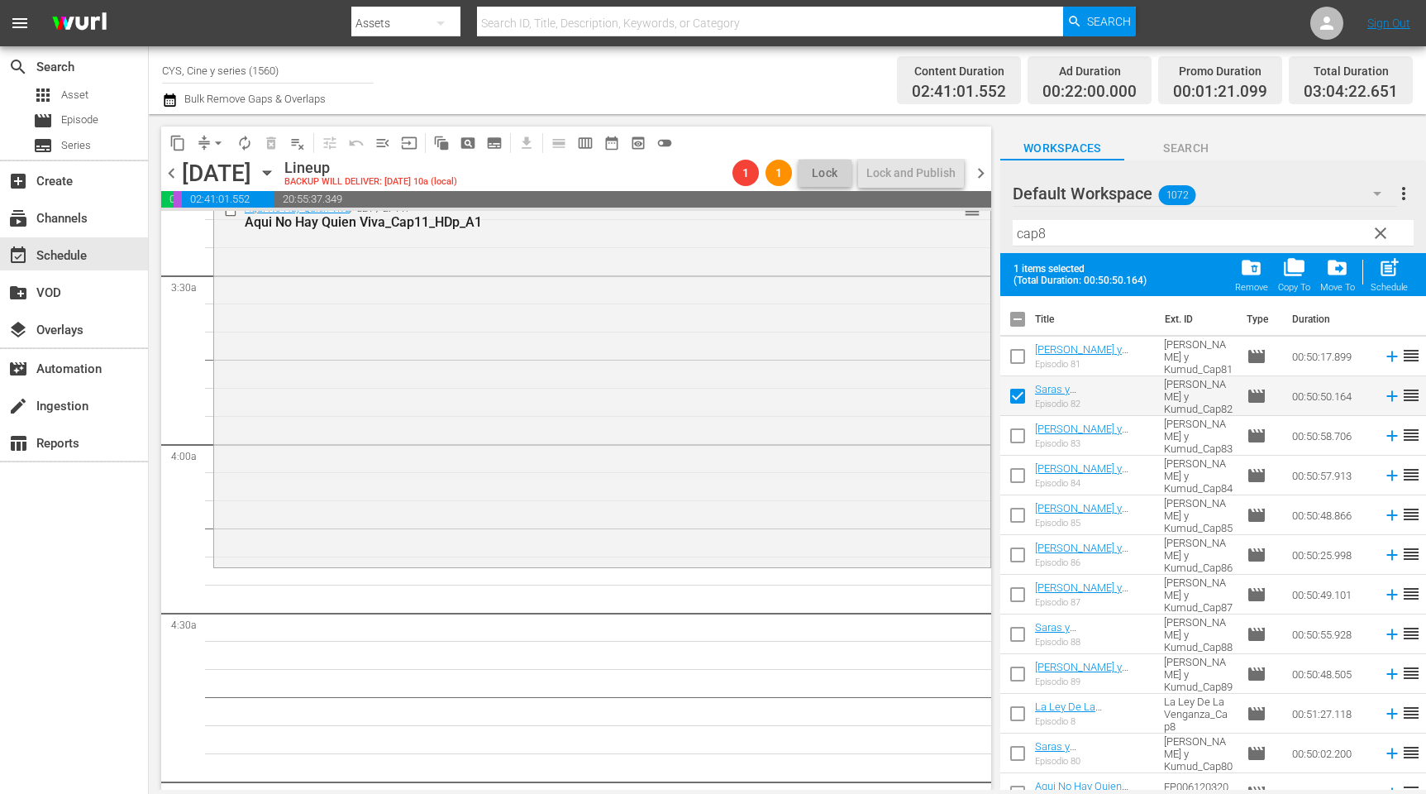
click at [1020, 437] on input "checkbox" at bounding box center [1018, 439] width 35 height 35
checkbox input "true"
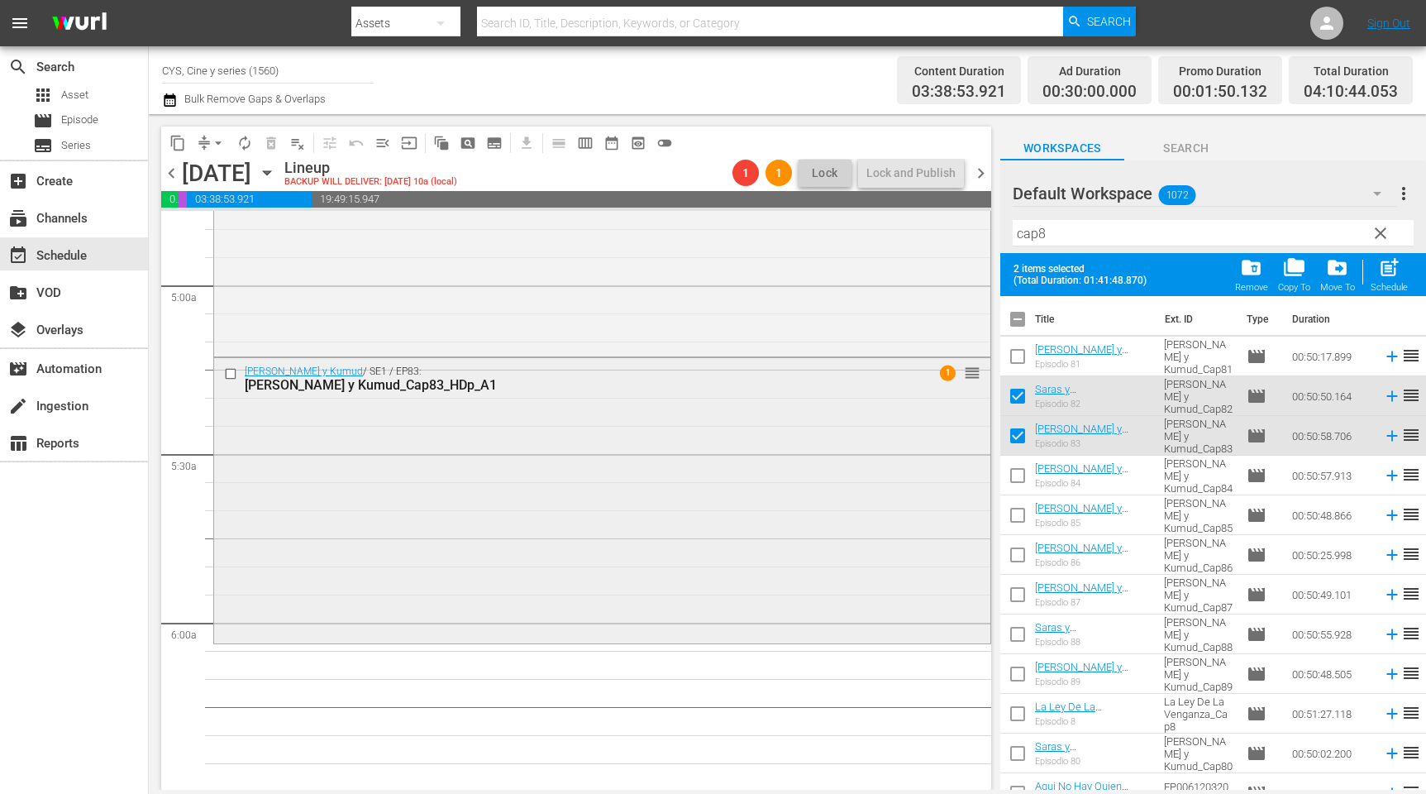
scroll to position [1860, 0]
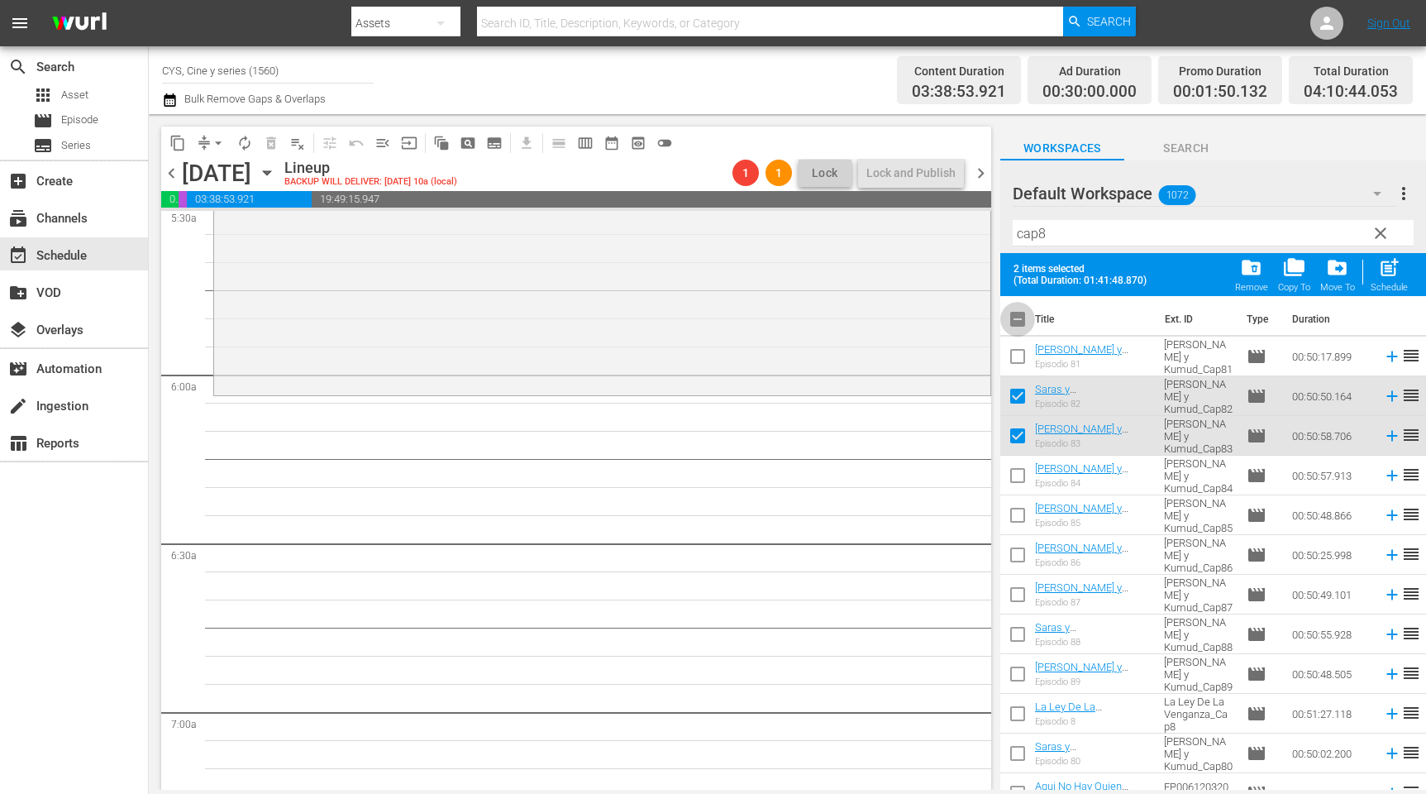
click at [1018, 321] on input "checkbox" at bounding box center [1018, 322] width 35 height 35
checkbox input "true"
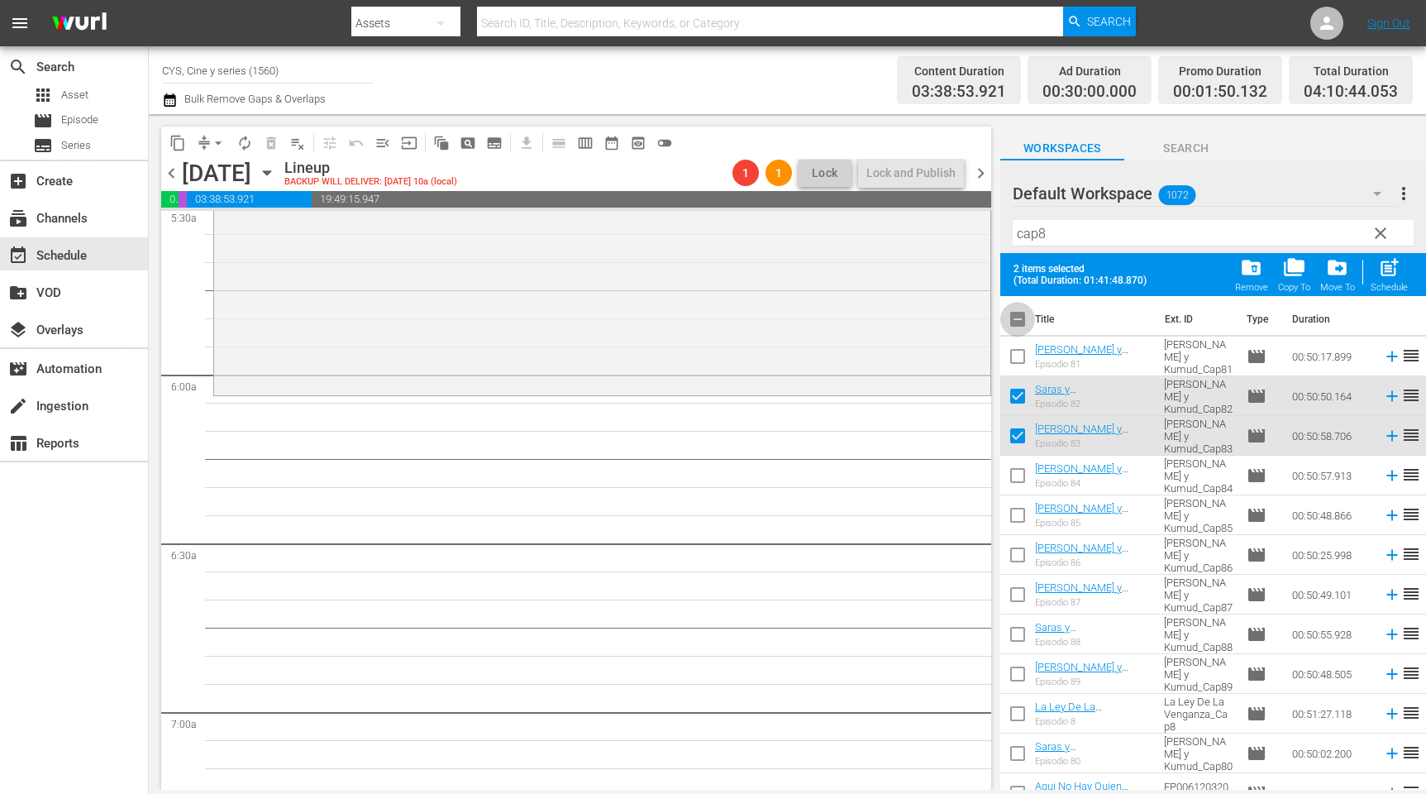
checkbox input "true"
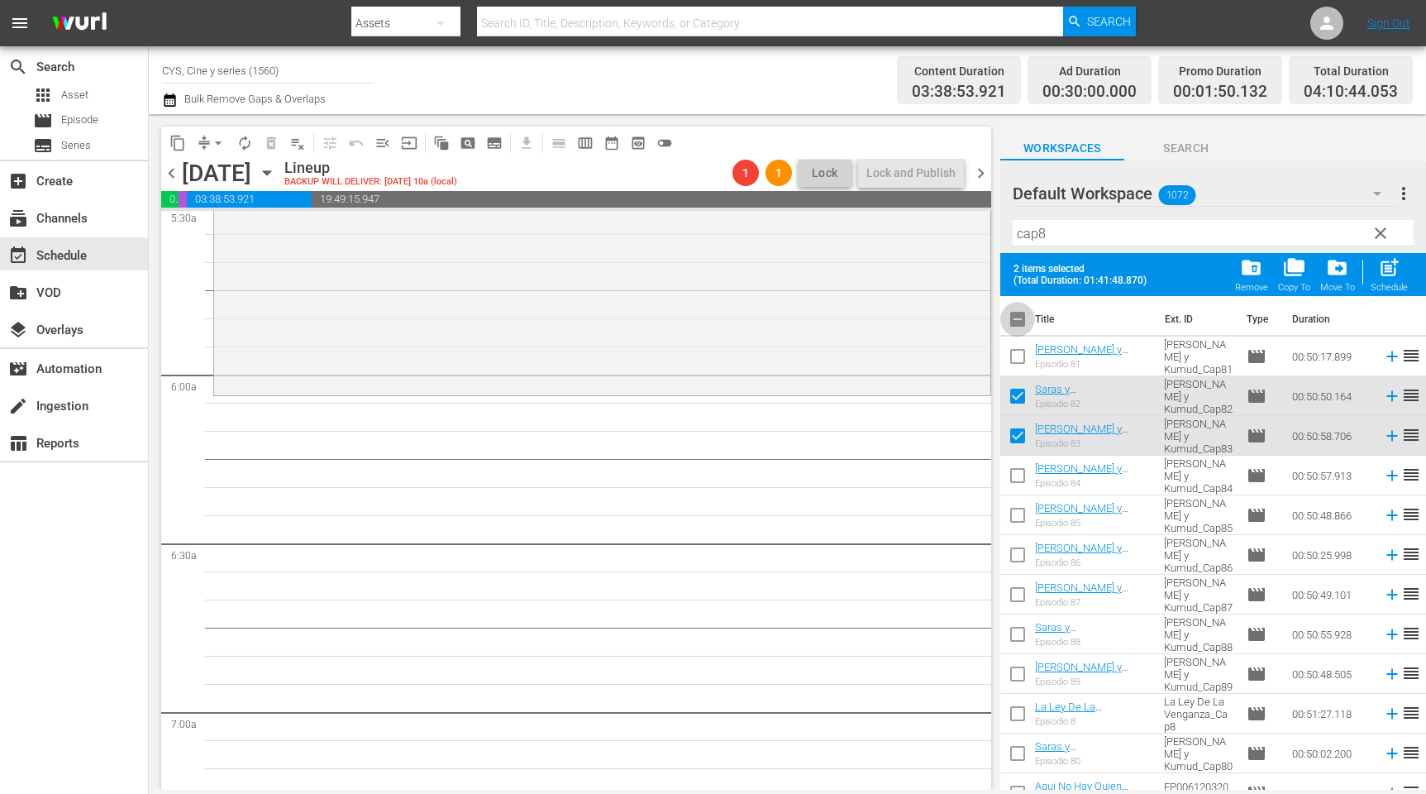
checkbox input "true"
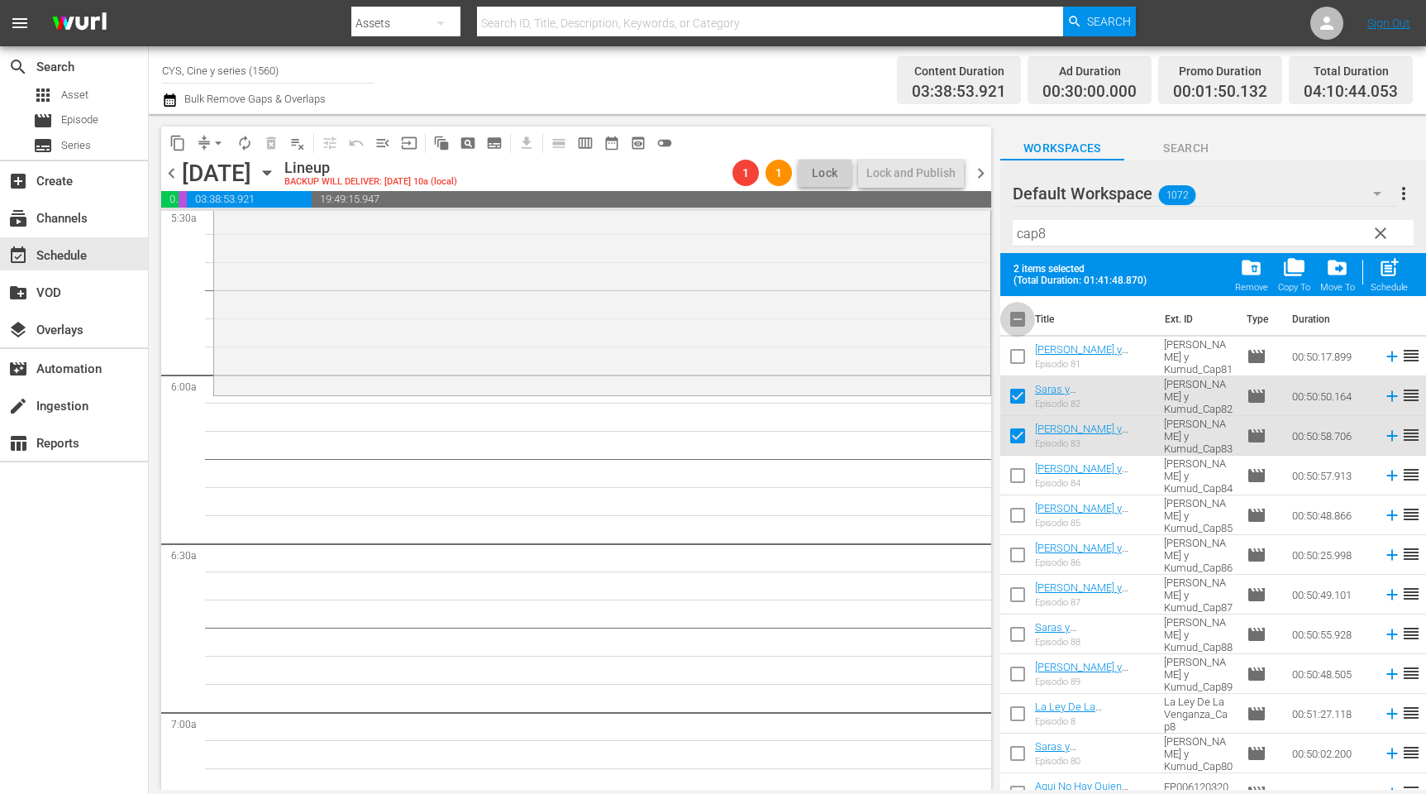
checkbox input "true"
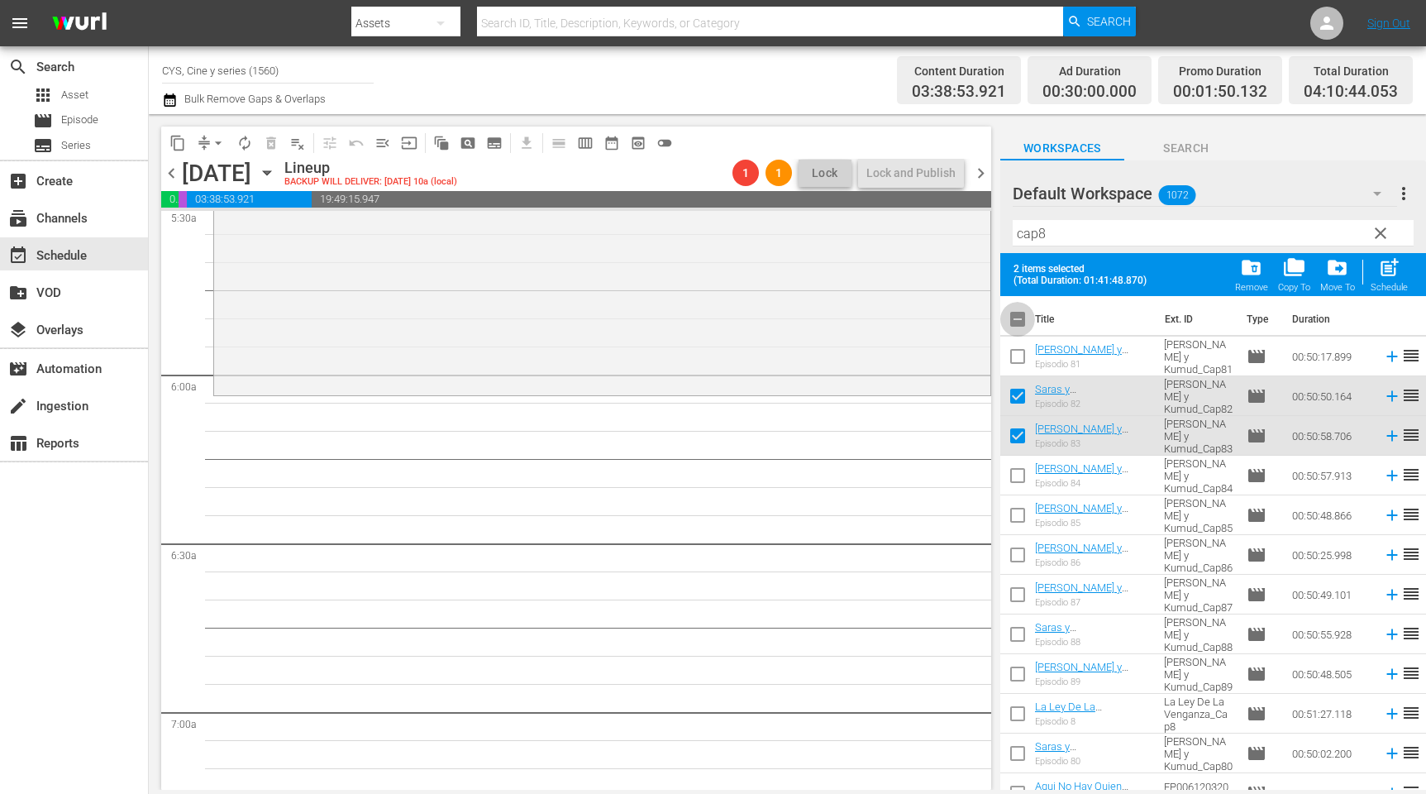
checkbox input "true"
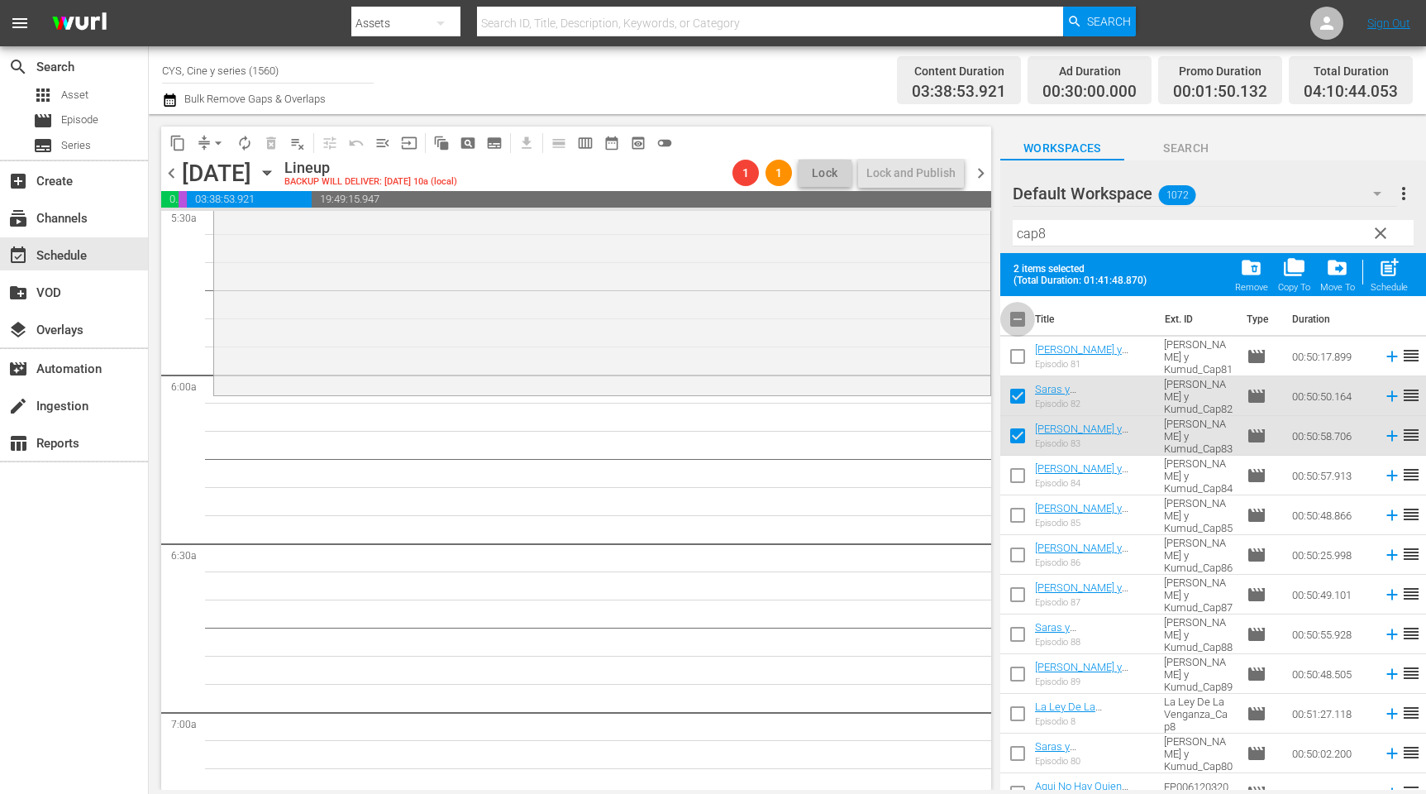
checkbox input "true"
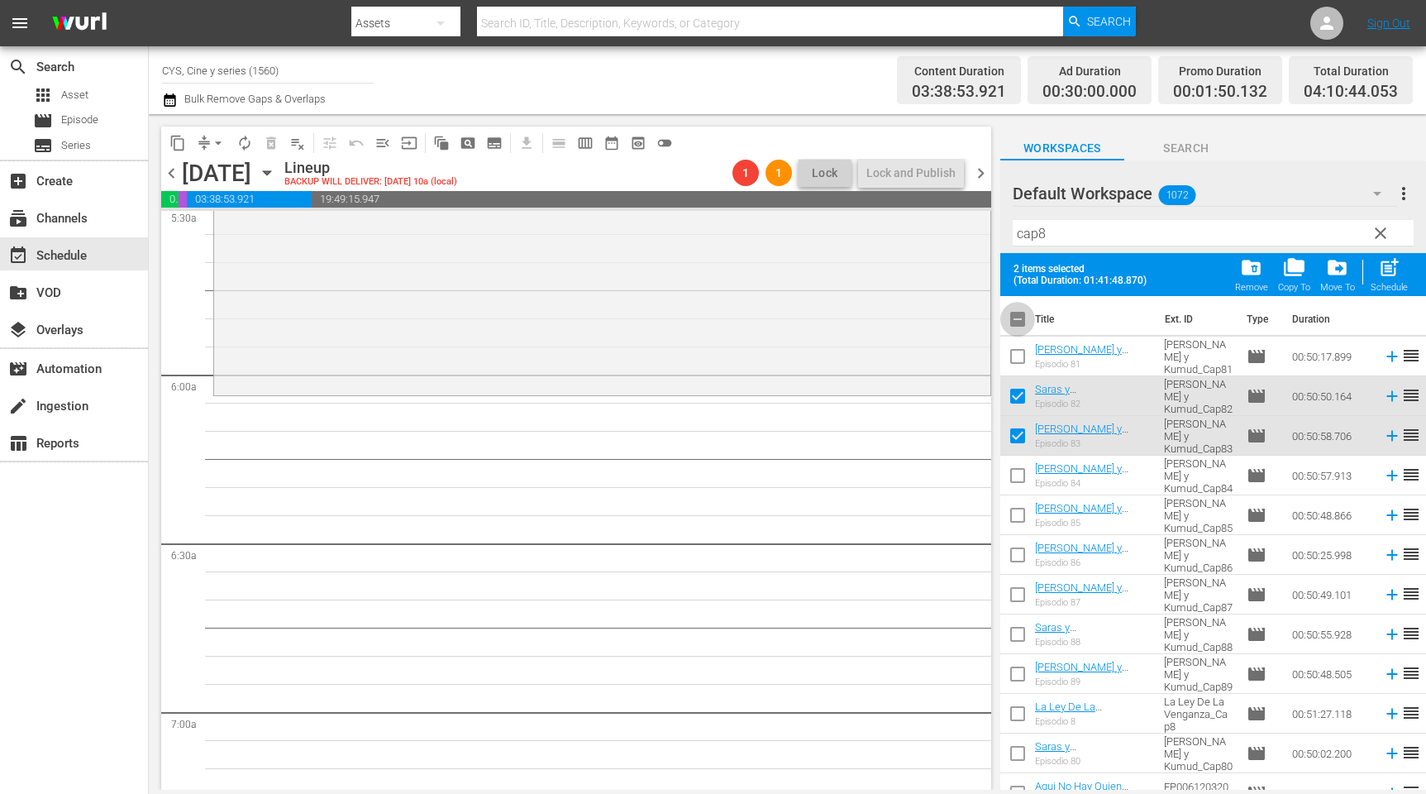
checkbox input "true"
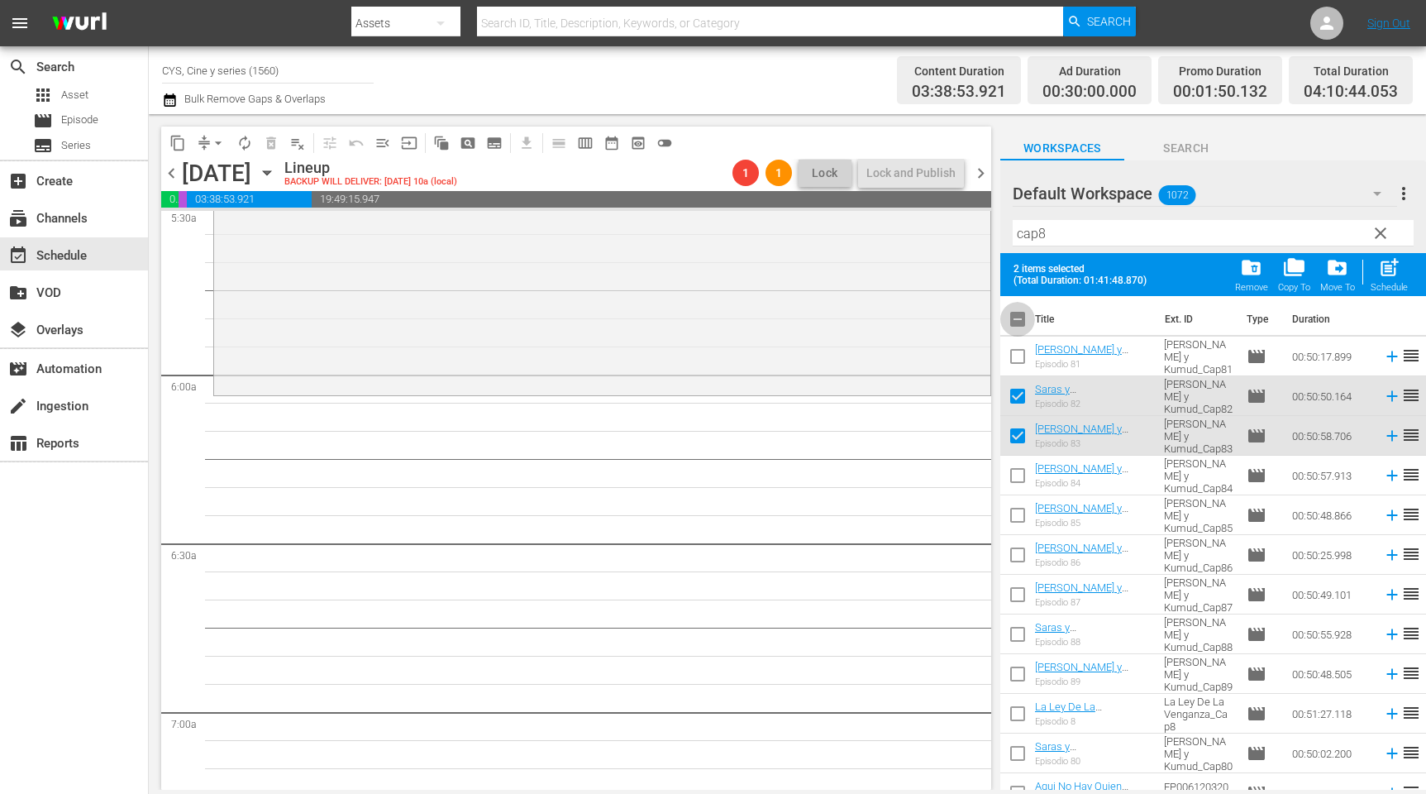
checkbox input "true"
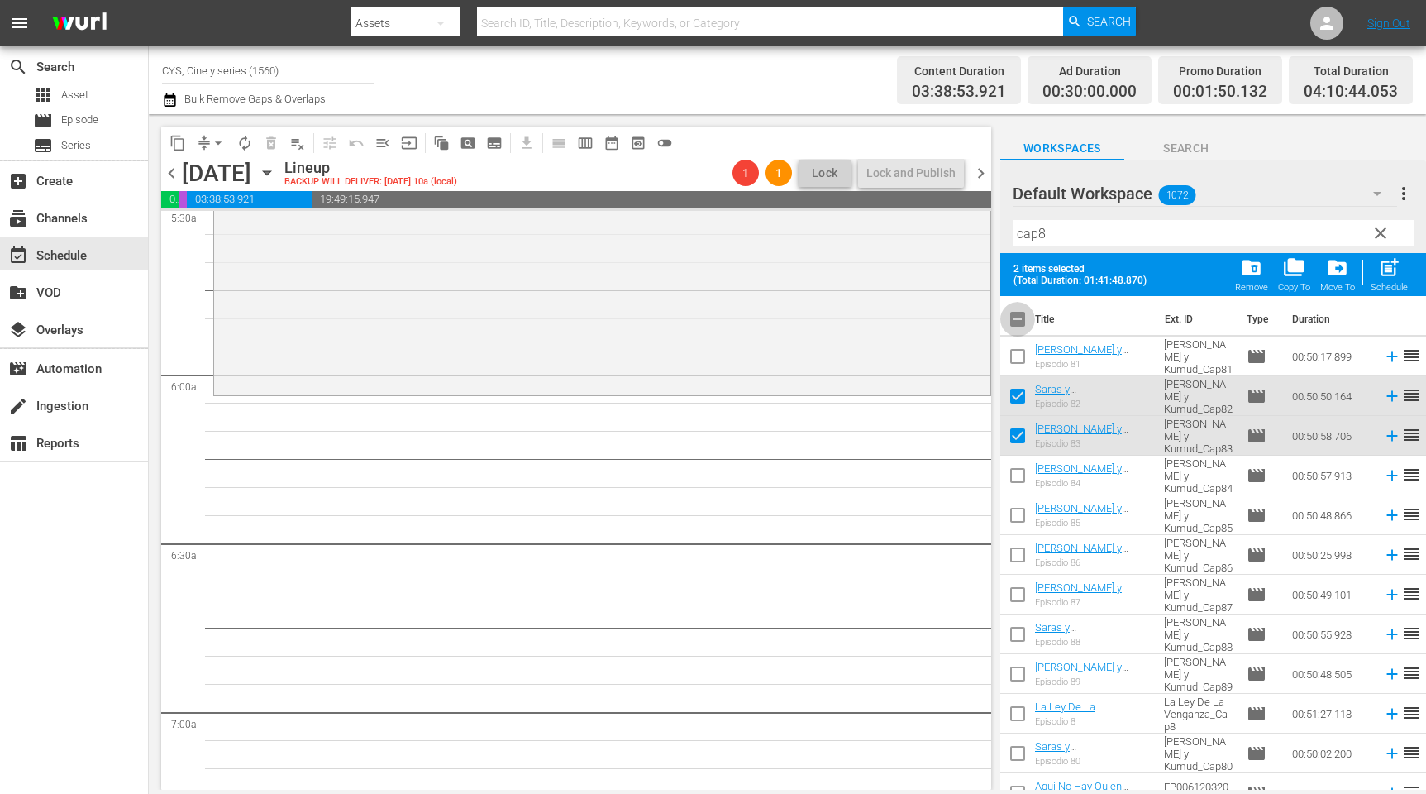
checkbox input "true"
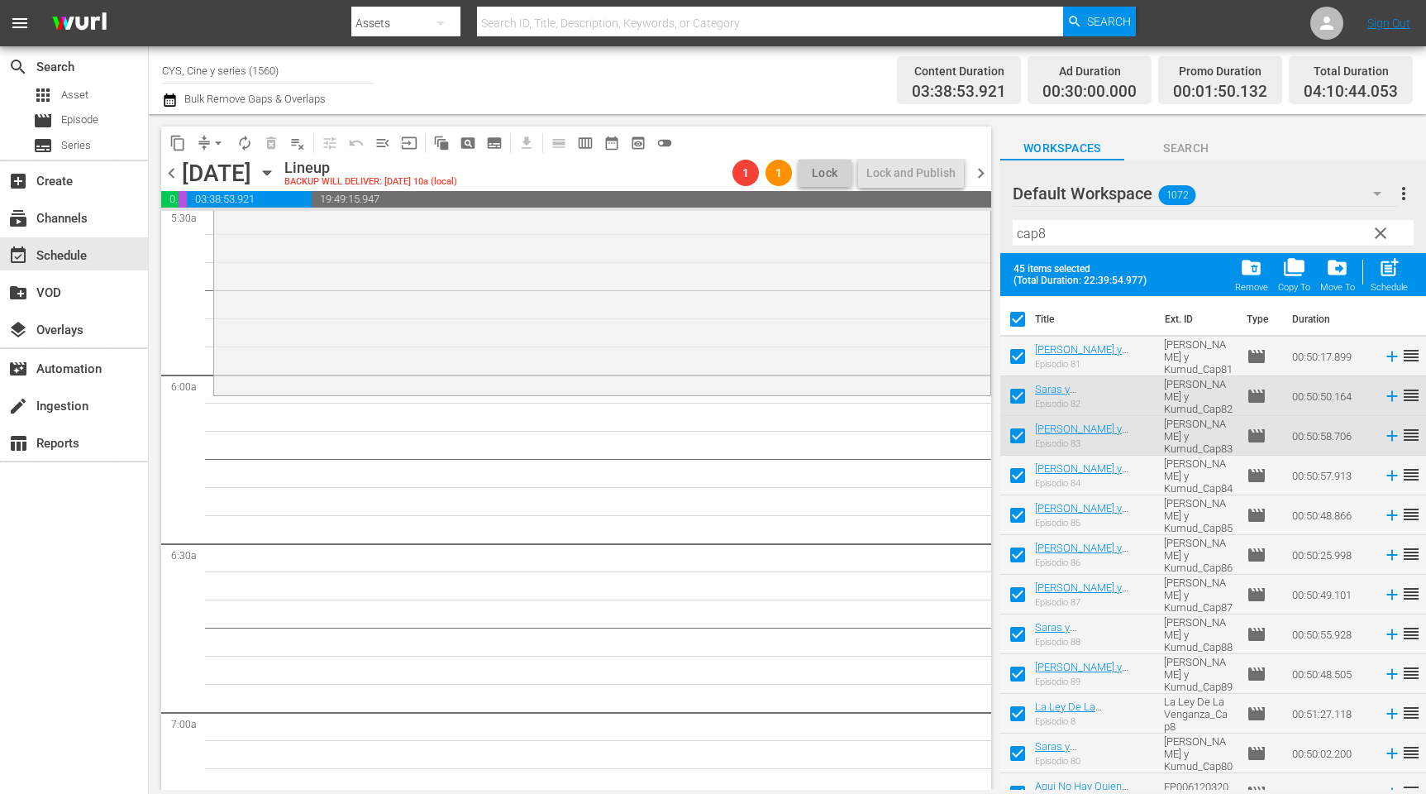
click at [1018, 321] on input "checkbox" at bounding box center [1018, 322] width 35 height 35
checkbox input "false"
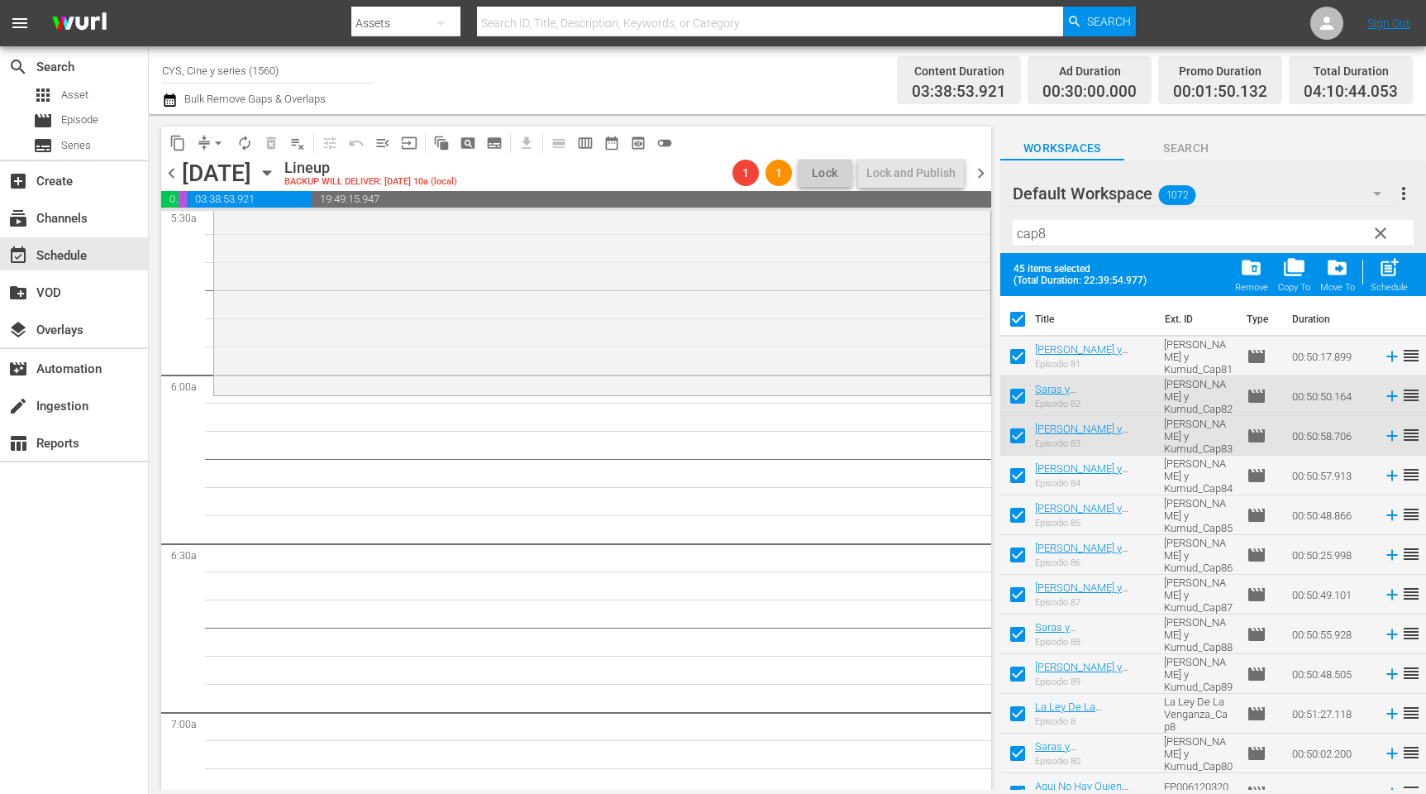
checkbox input "false"
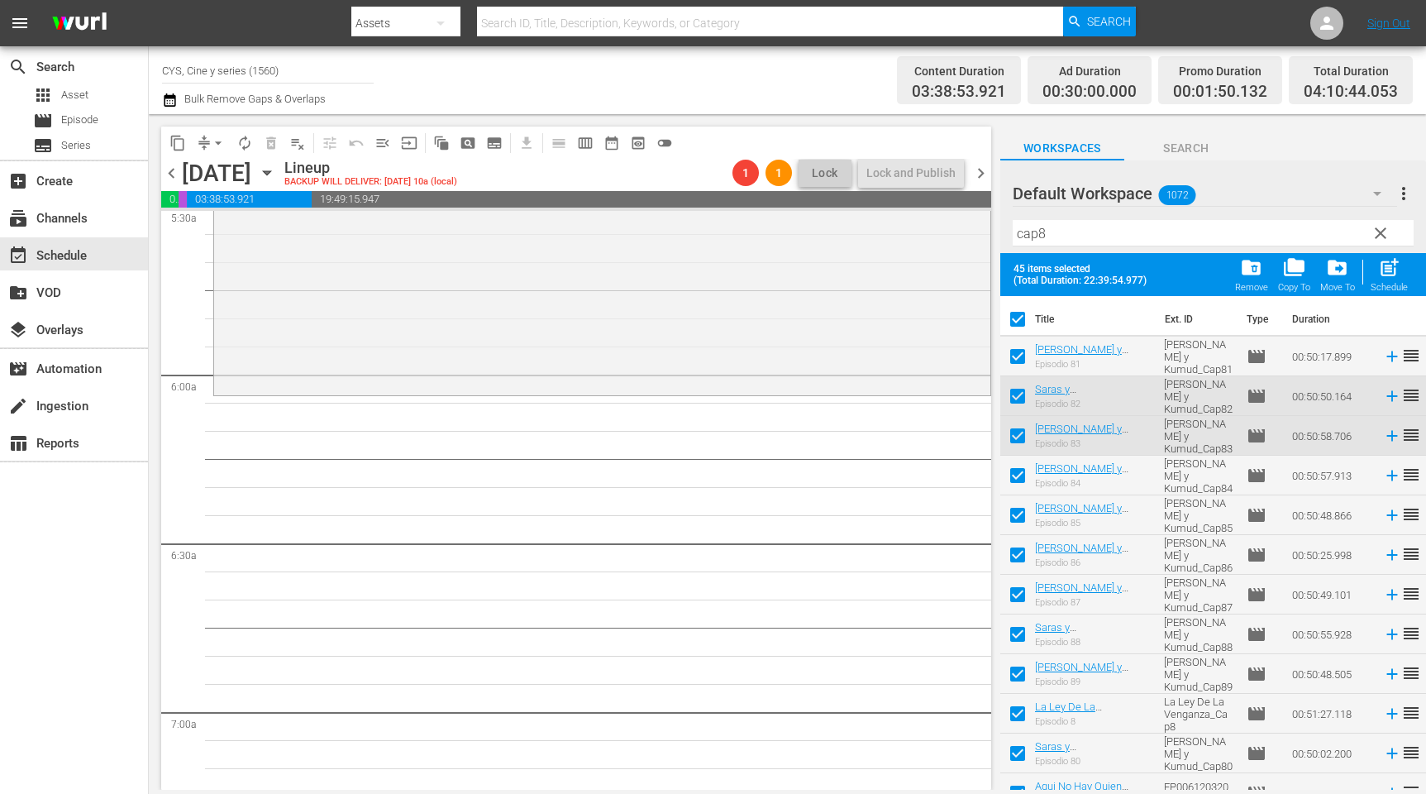
checkbox input "false"
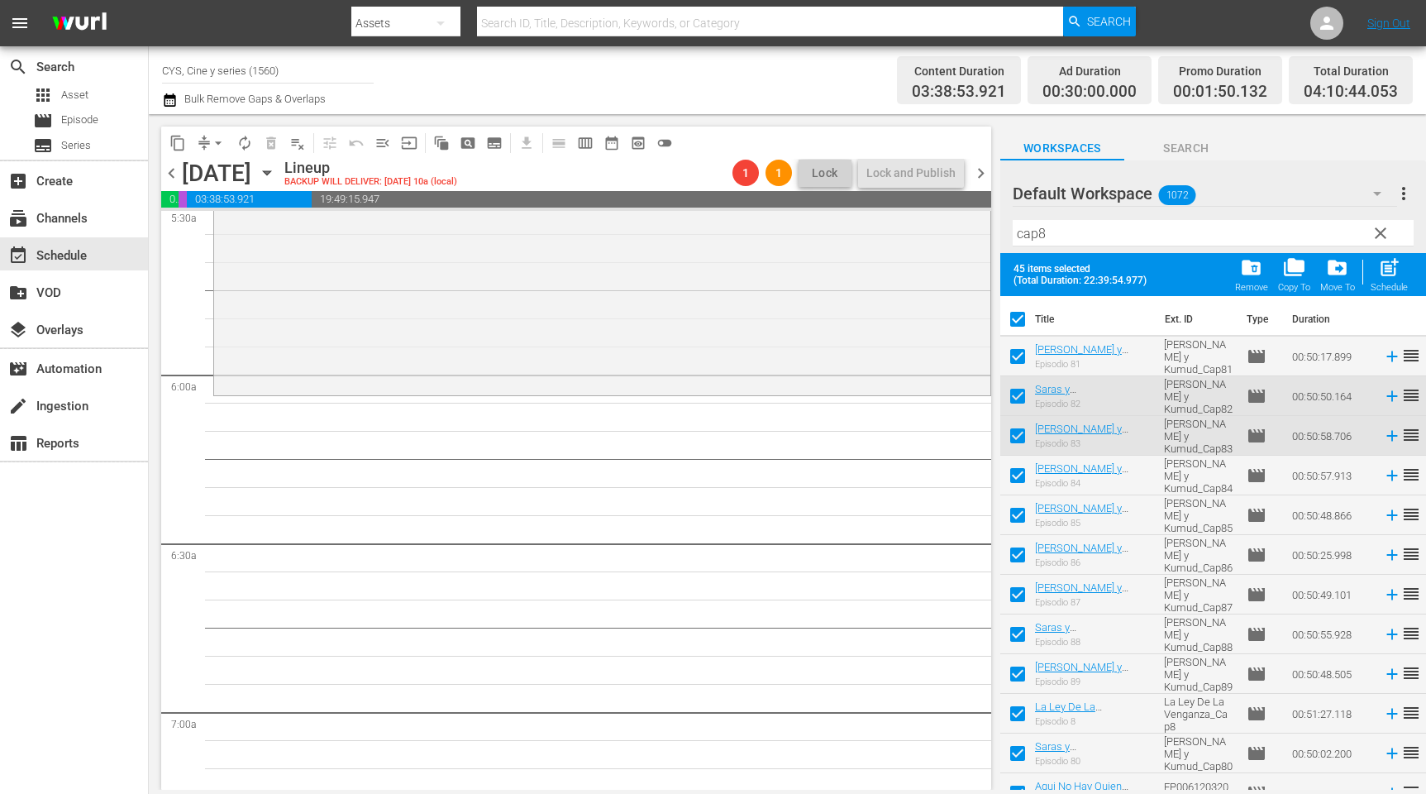
checkbox input "false"
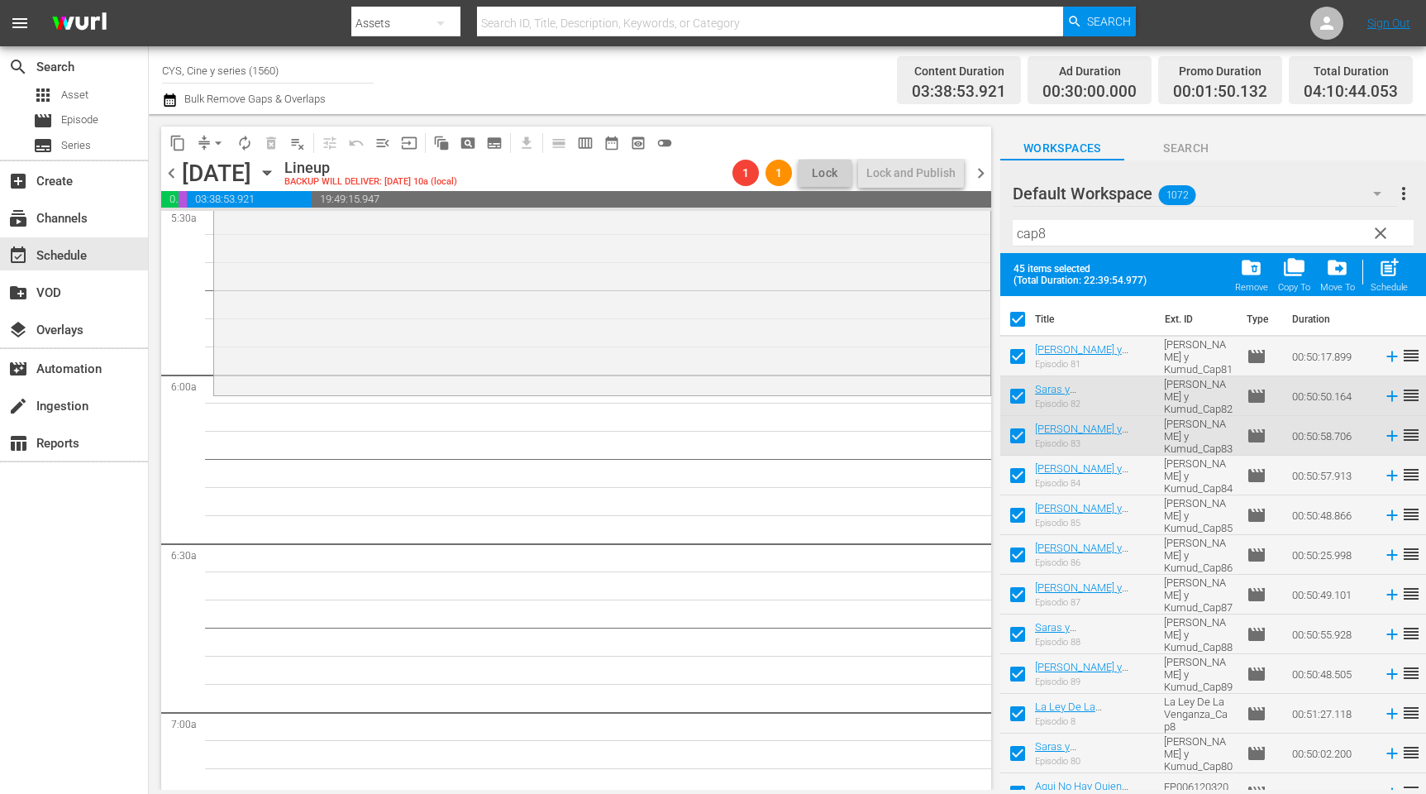
checkbox input "false"
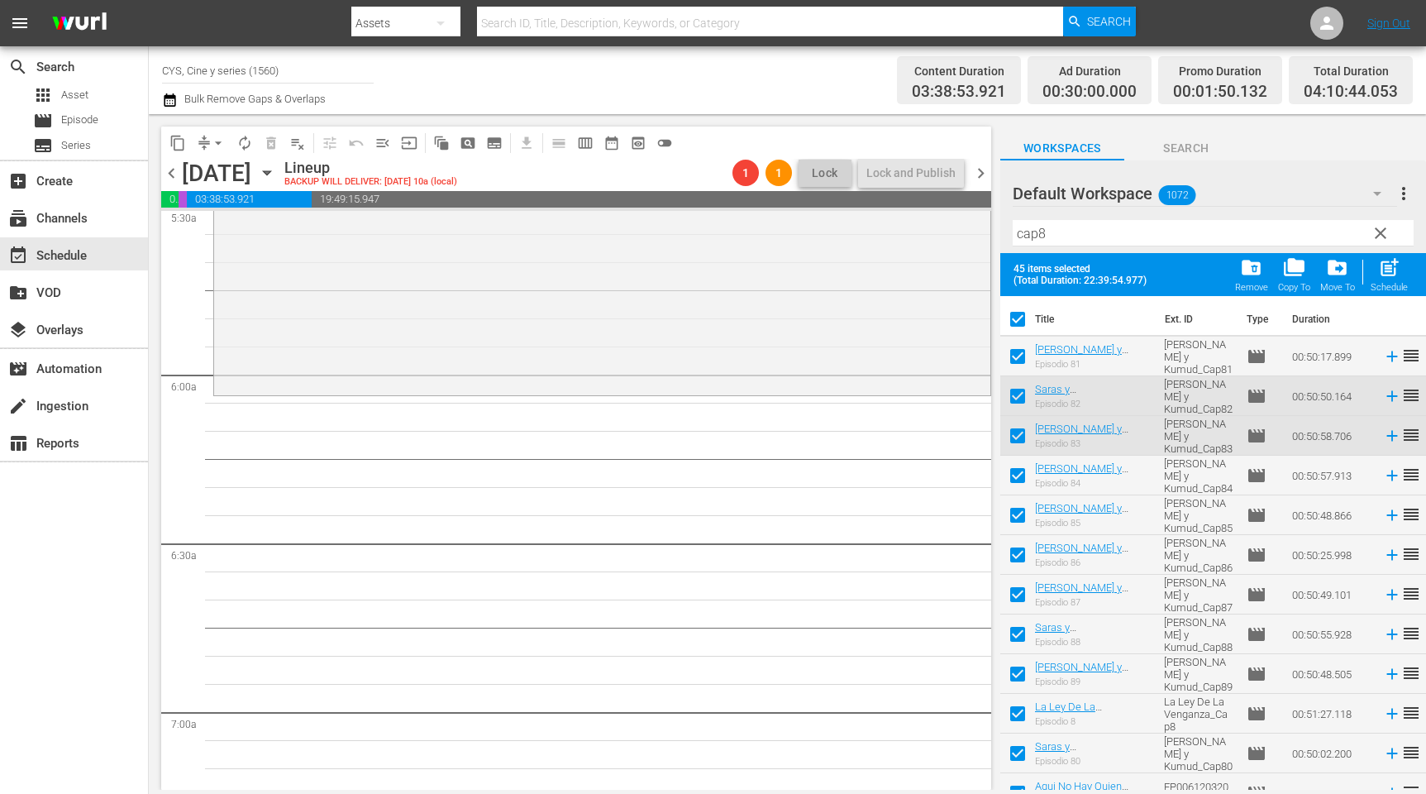
checkbox input "false"
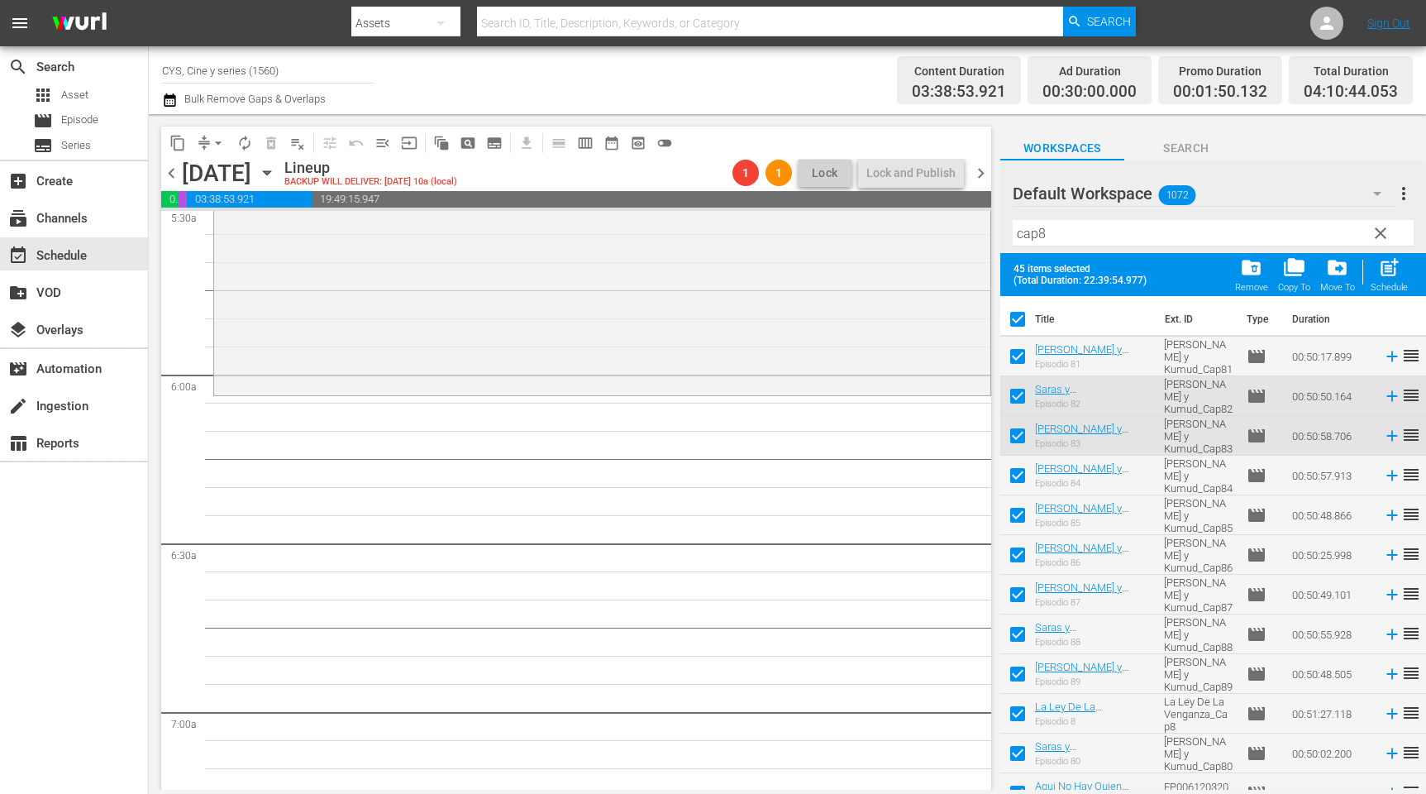
checkbox input "false"
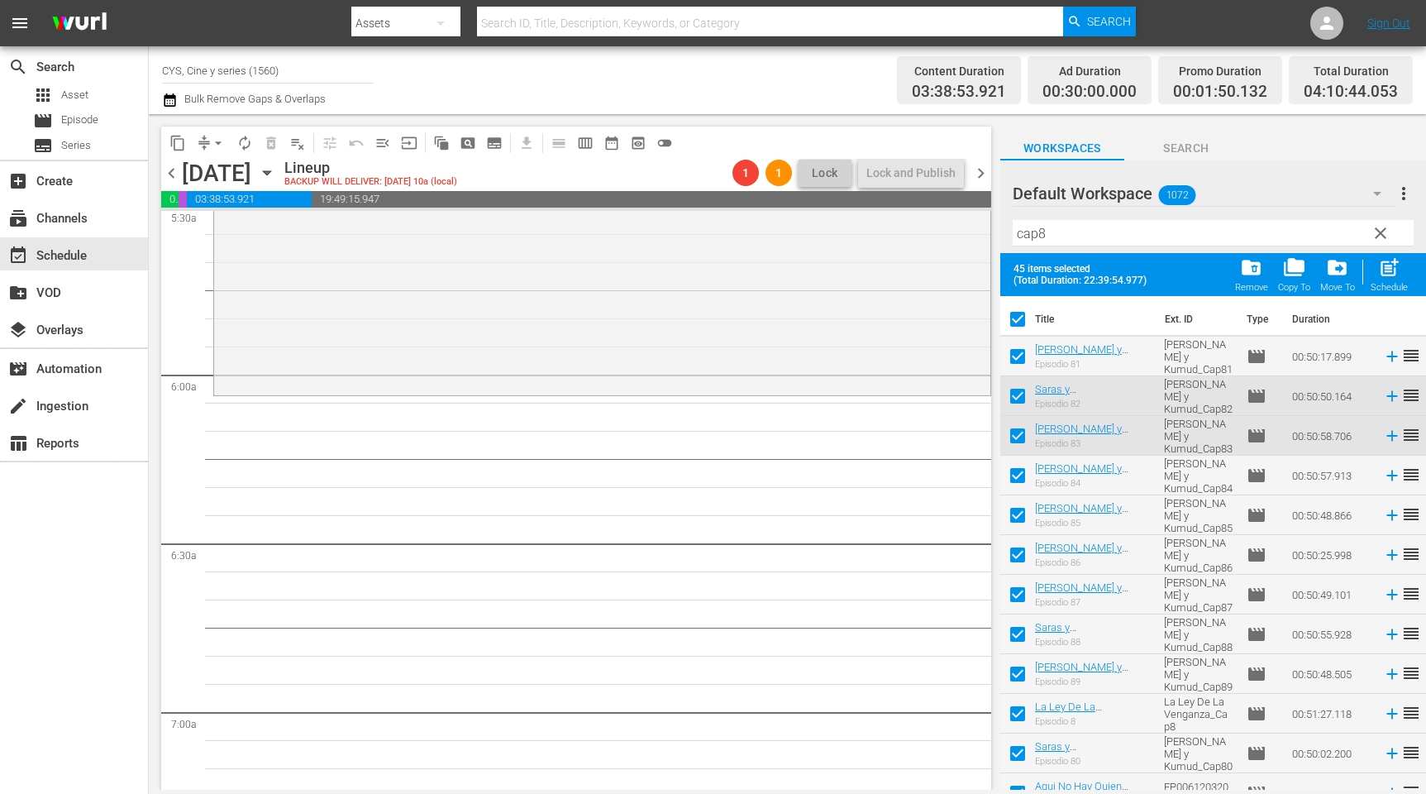
checkbox input "false"
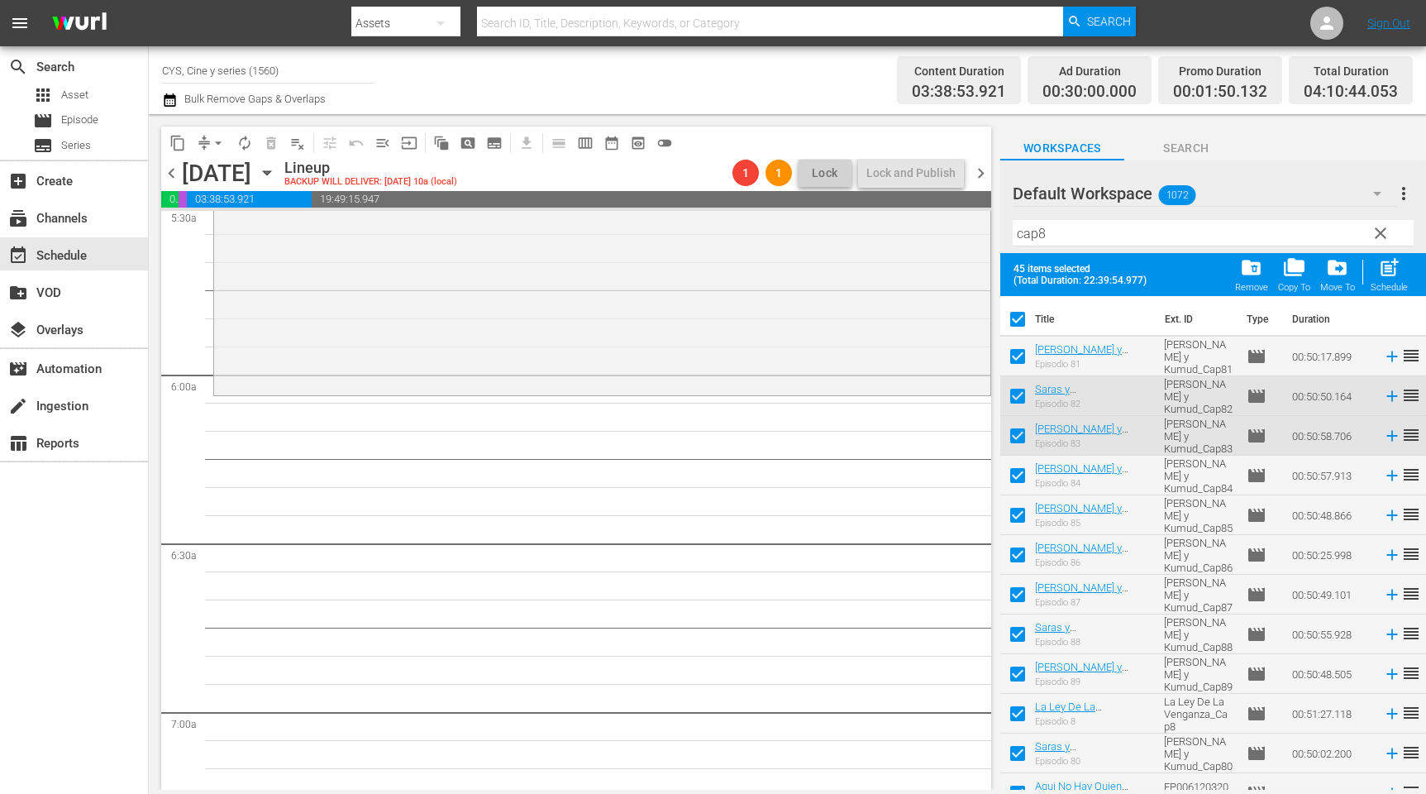
checkbox input "false"
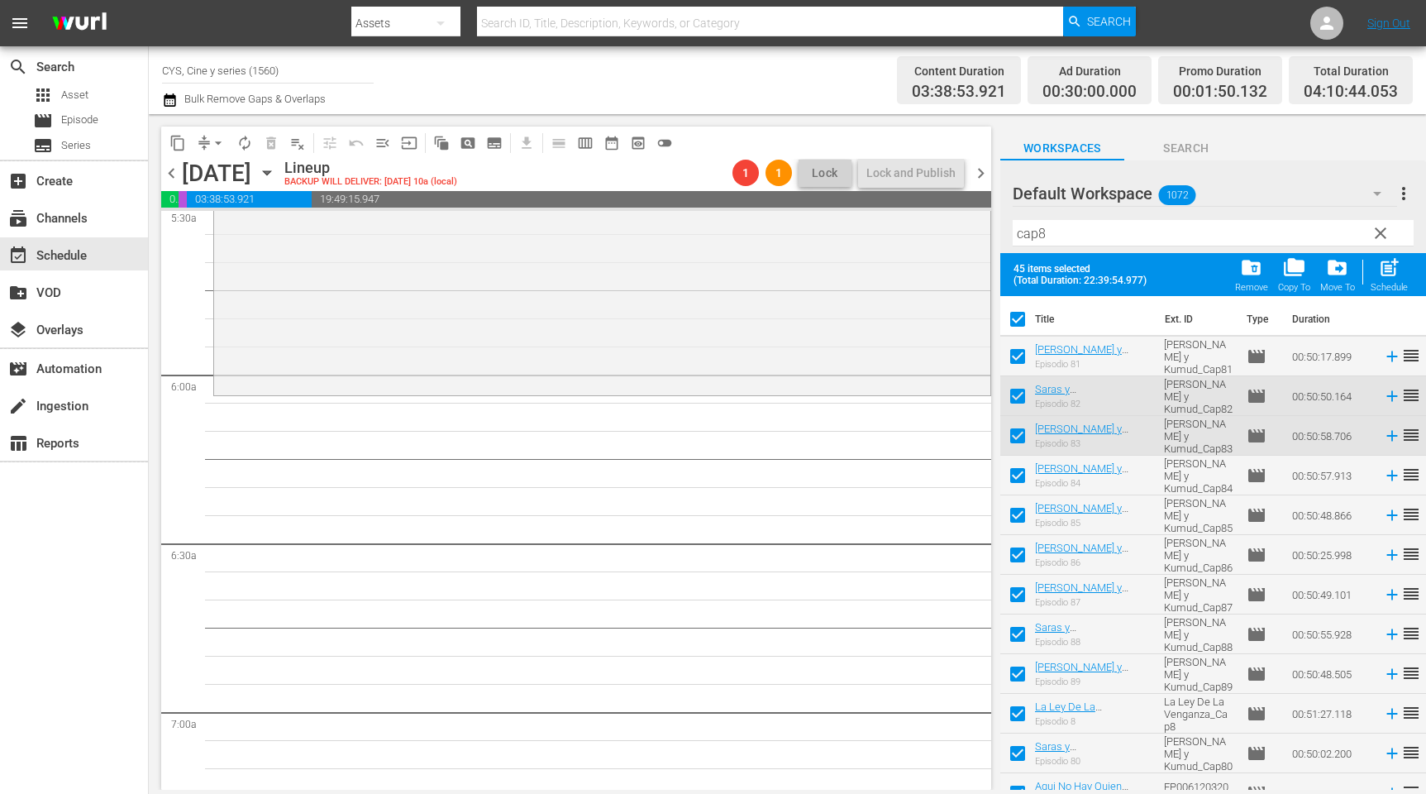
checkbox input "false"
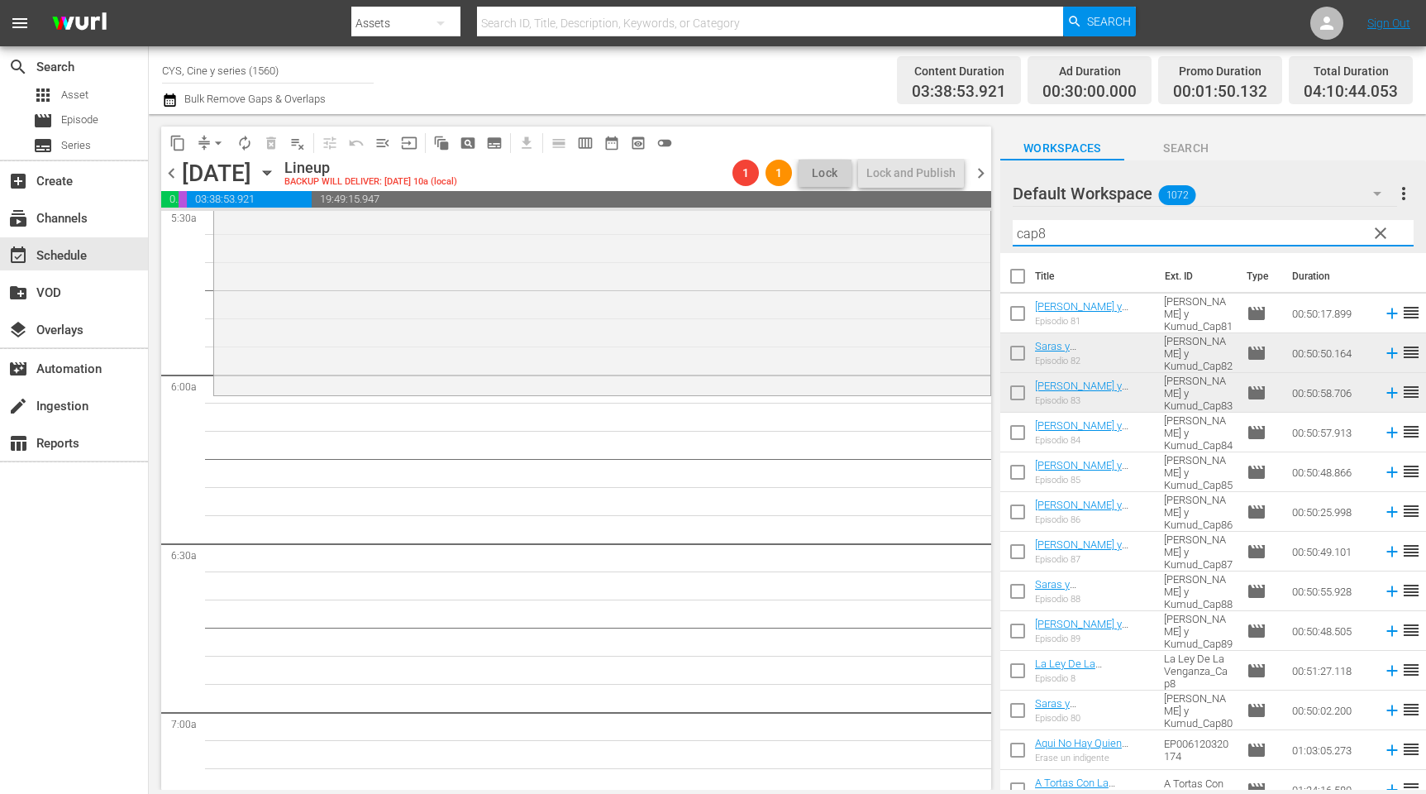
drag, startPoint x: 1049, startPoint y: 232, endPoint x: 1040, endPoint y: 229, distance: 9.4
click at [1040, 229] on input "cap8" at bounding box center [1213, 233] width 401 height 26
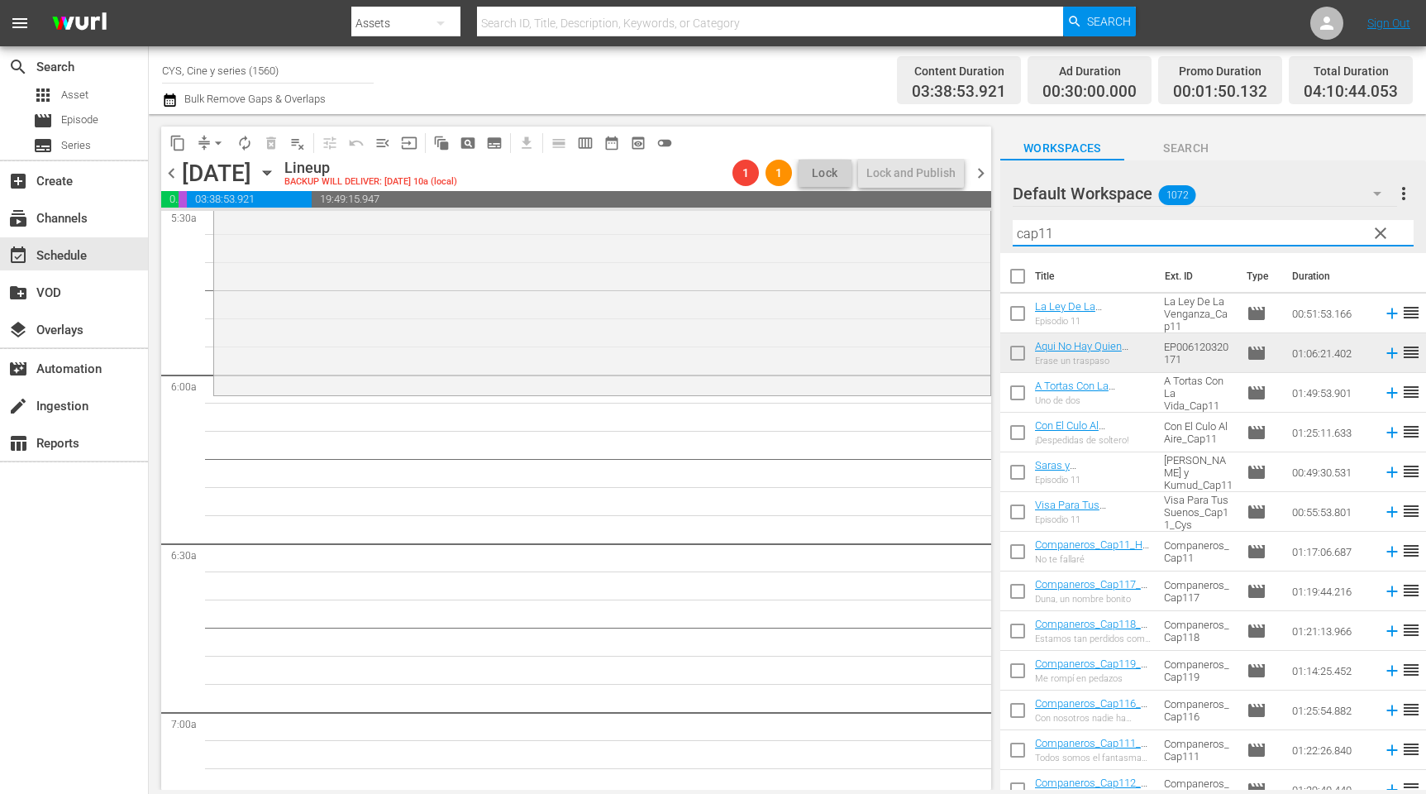
type input "cap11"
click at [1024, 313] on input "checkbox" at bounding box center [1018, 316] width 35 height 35
checkbox input "true"
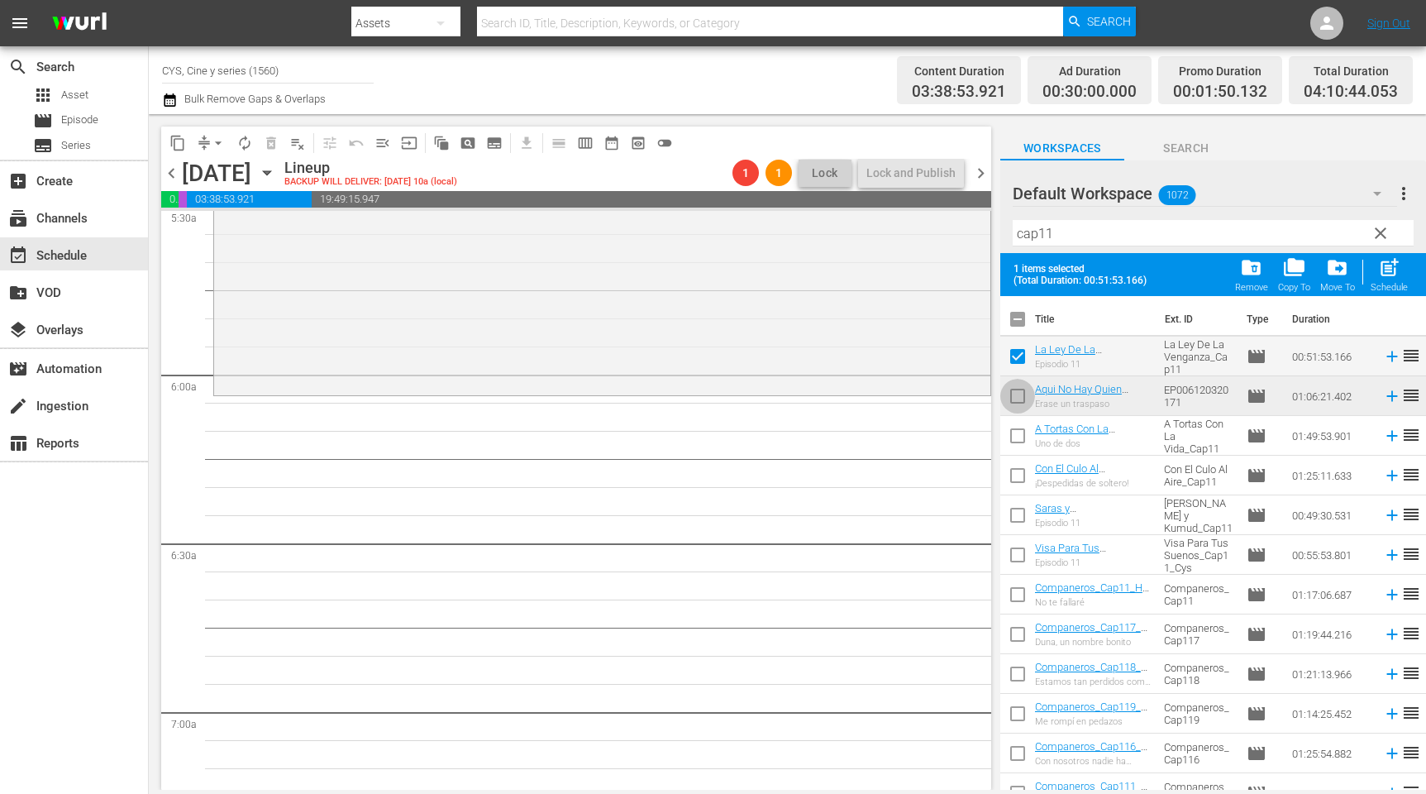
click at [1020, 399] on input "checkbox" at bounding box center [1018, 399] width 35 height 35
checkbox input "true"
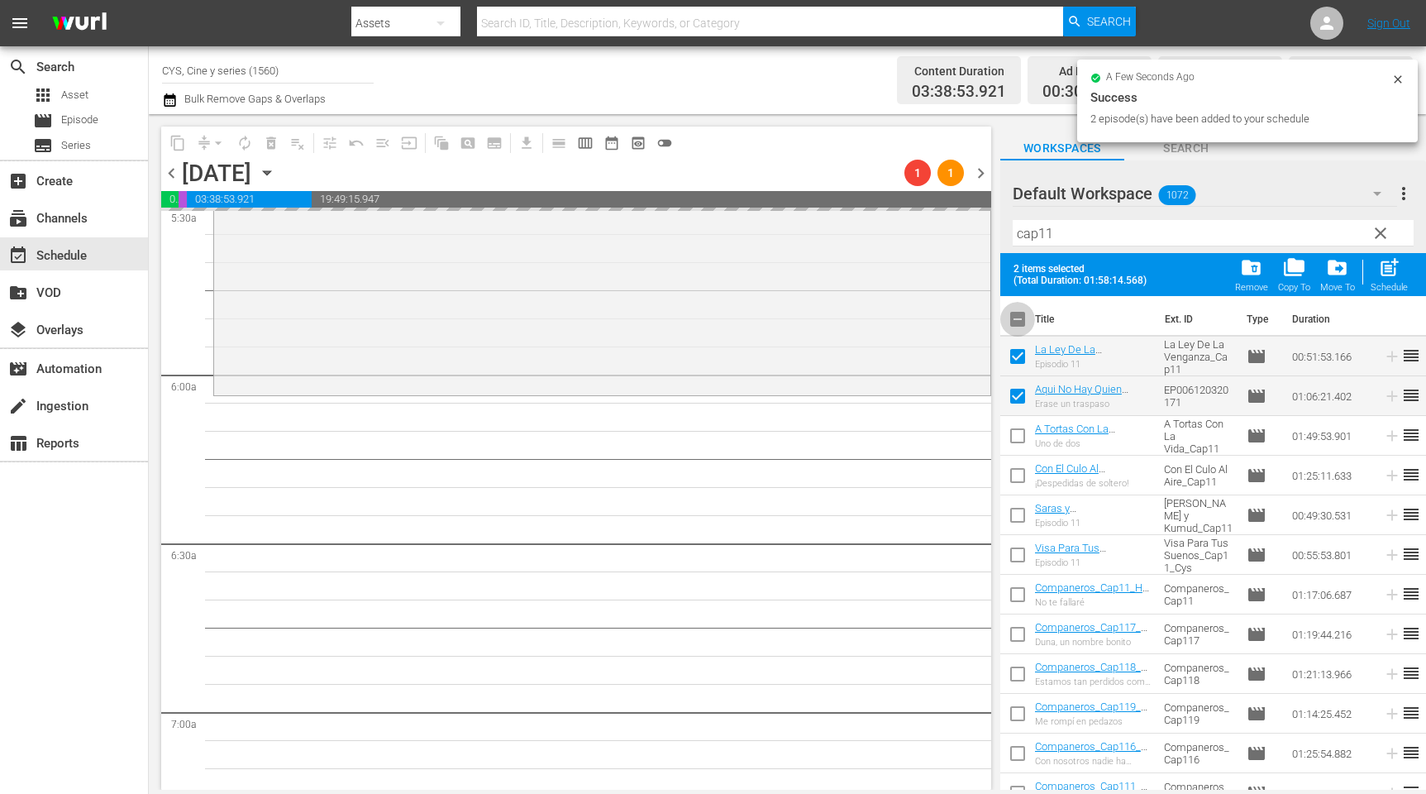
click at [1020, 321] on input "checkbox" at bounding box center [1018, 322] width 35 height 35
checkbox input "false"
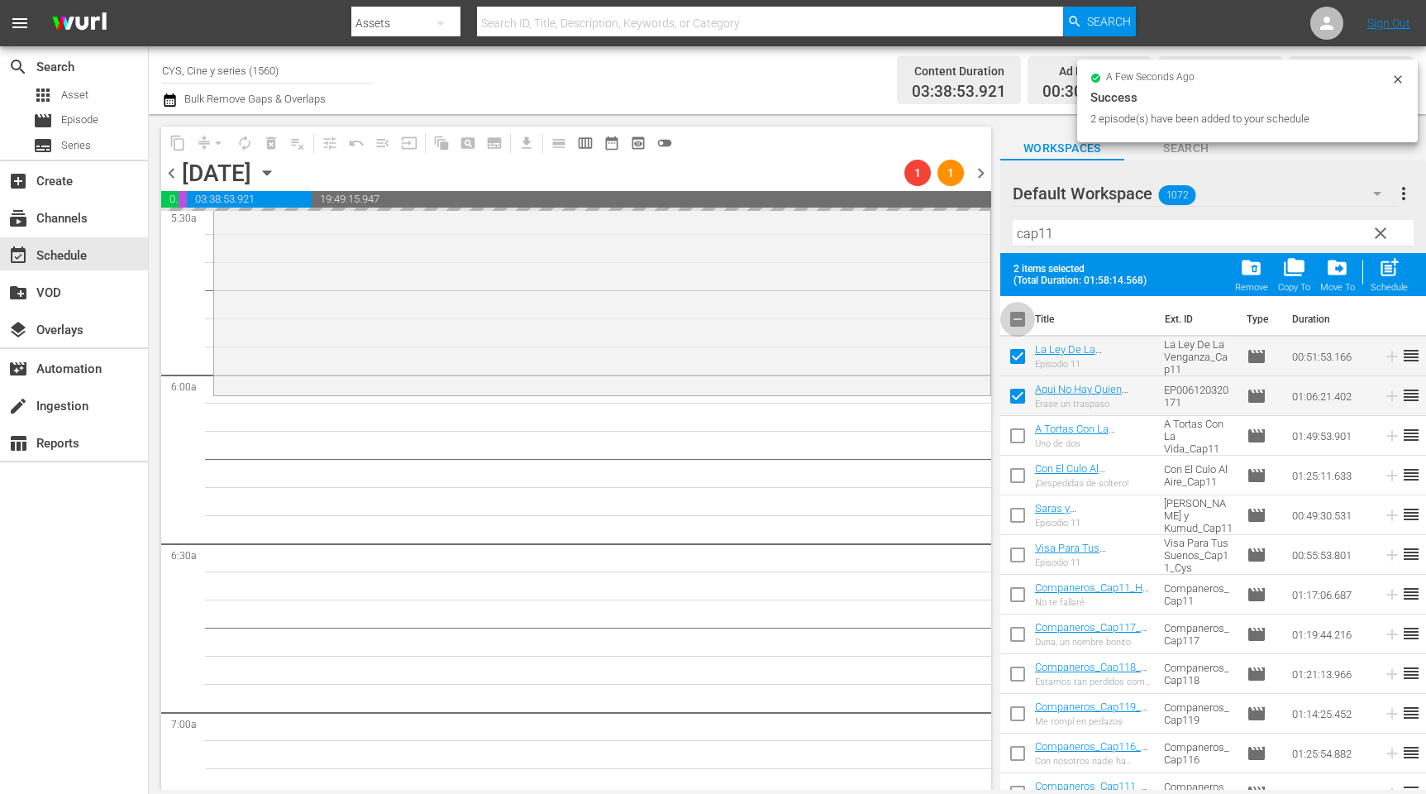
checkbox input "false"
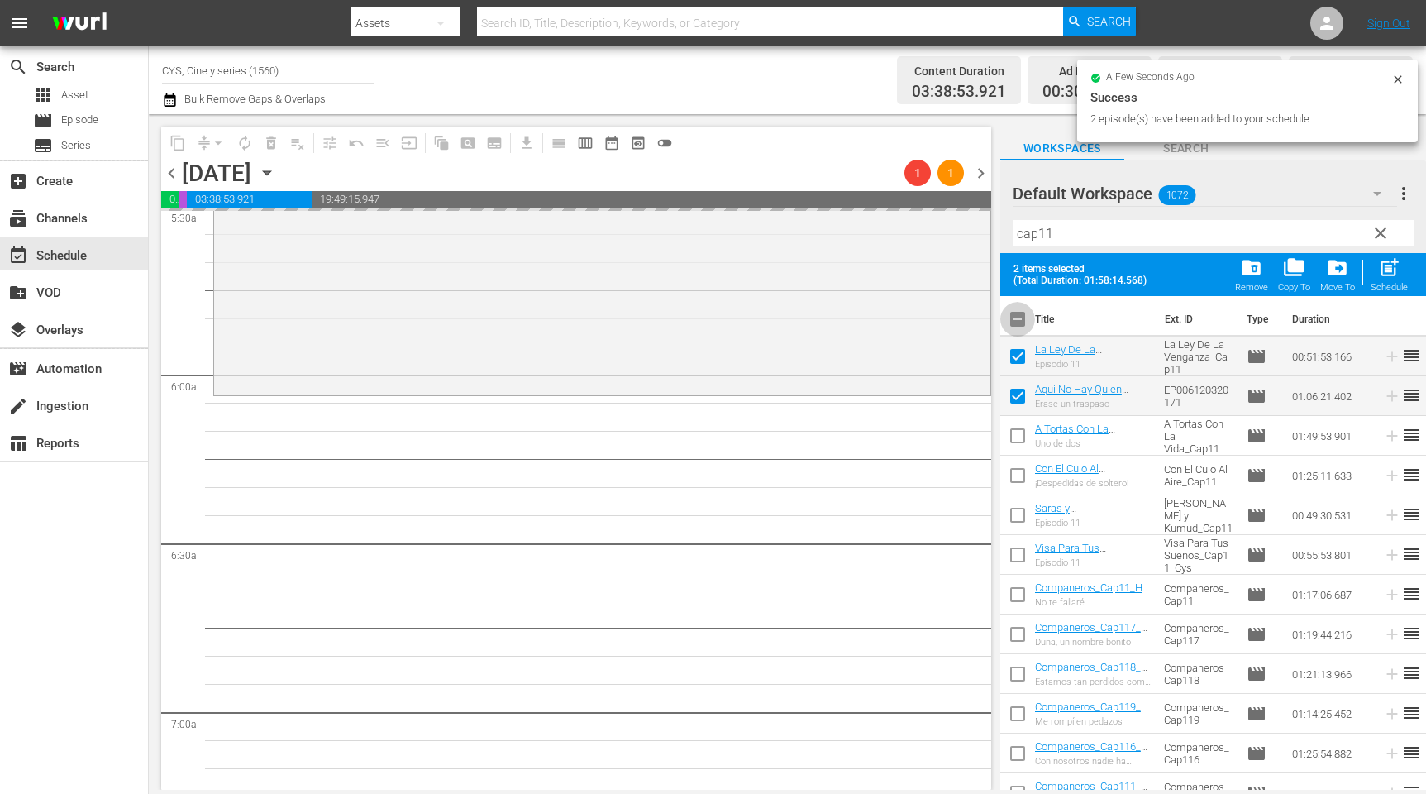
checkbox input "false"
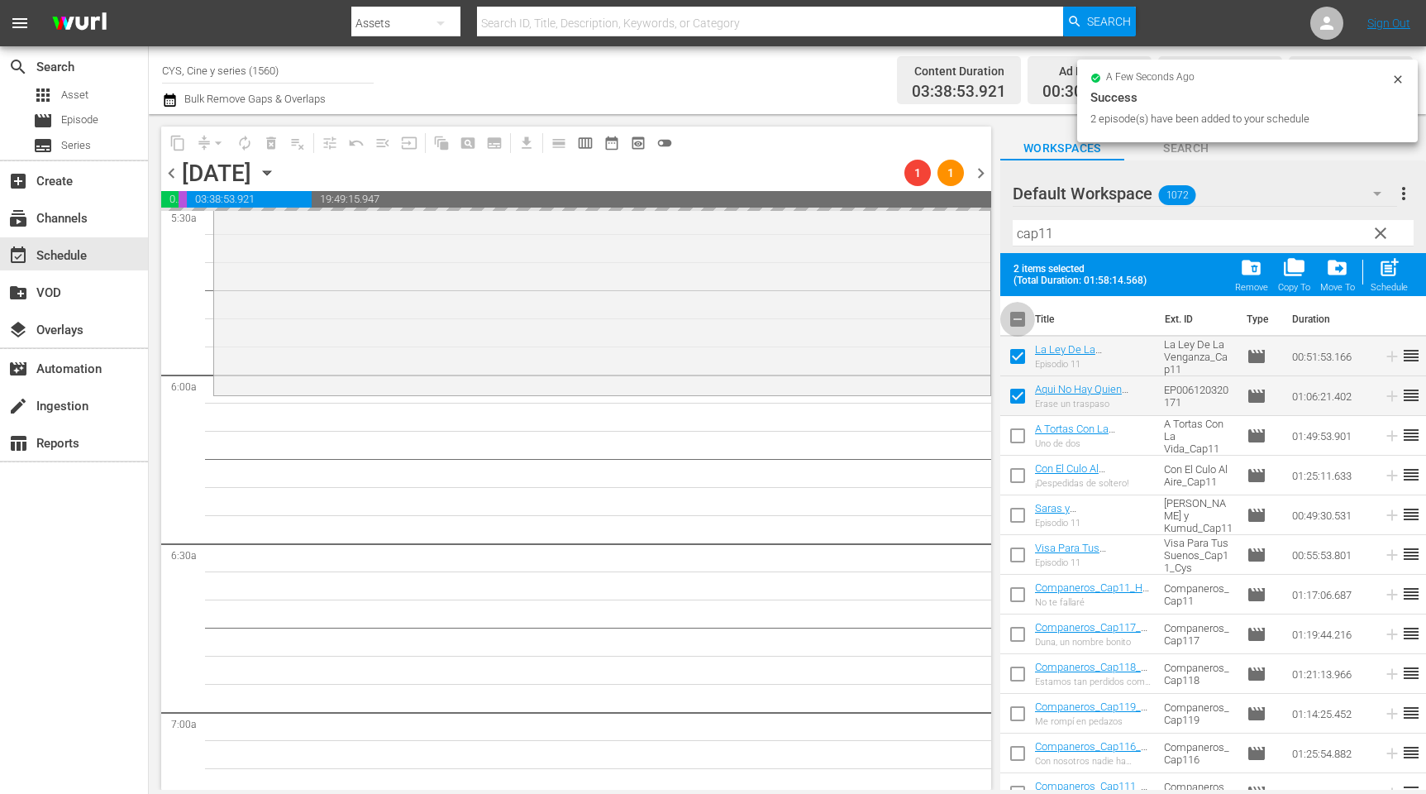
checkbox input "false"
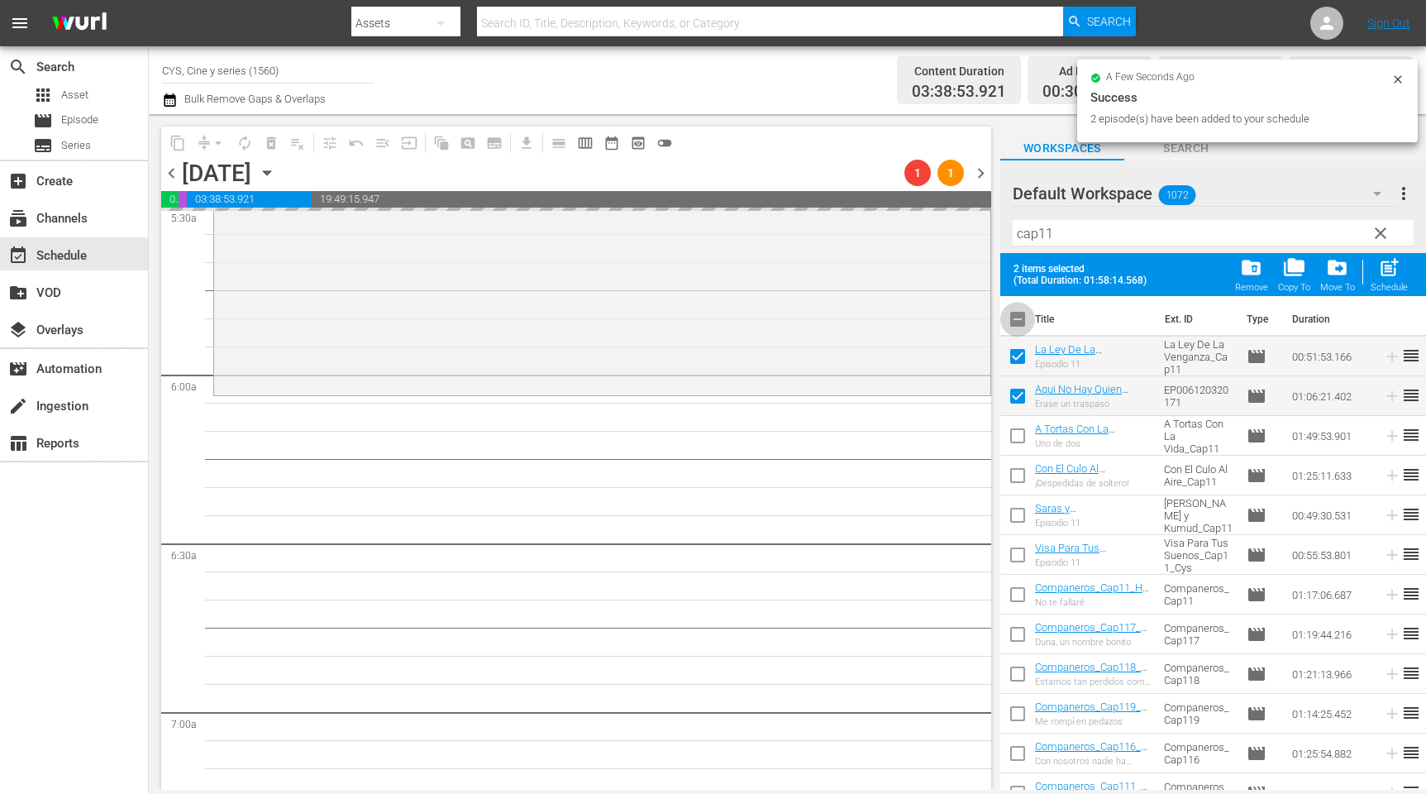
checkbox input "false"
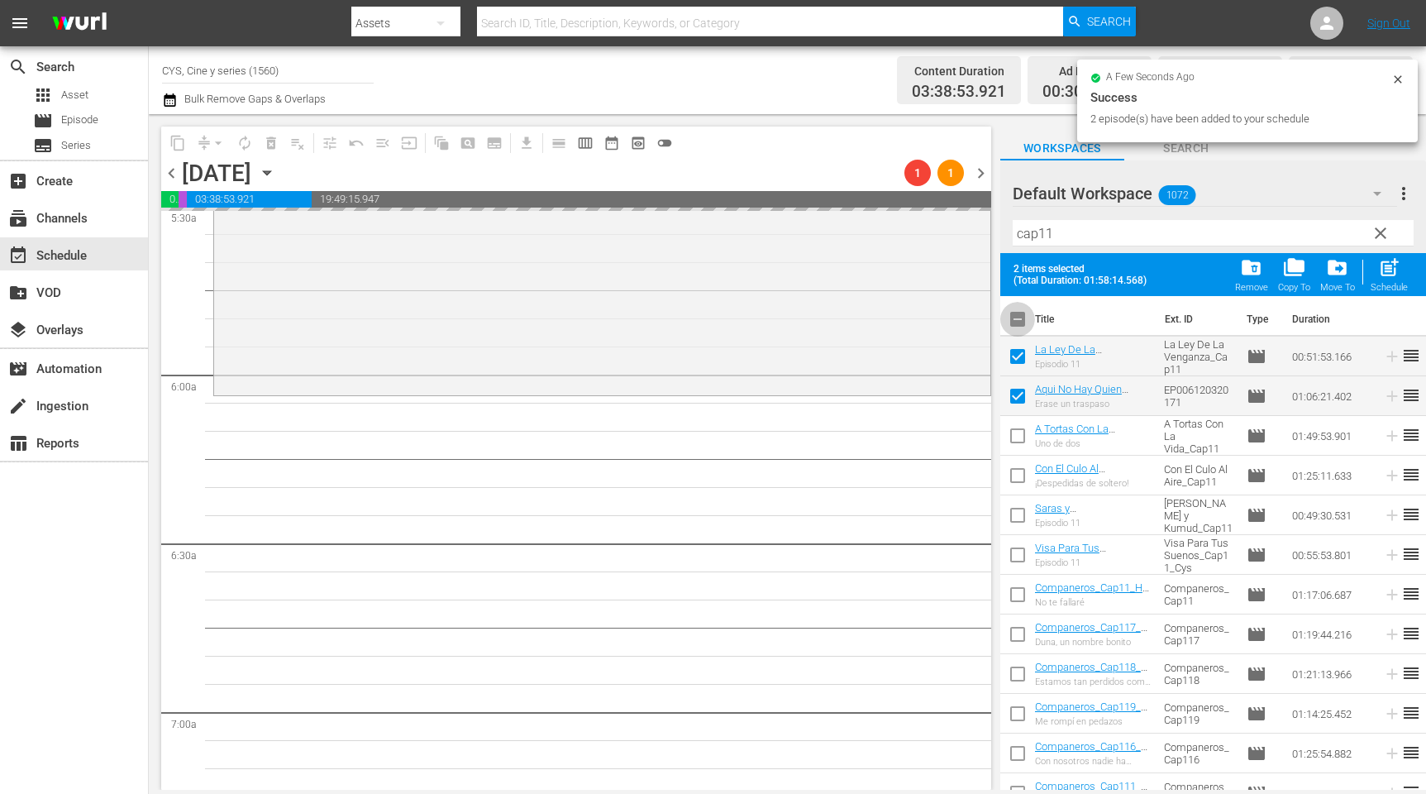
checkbox input "false"
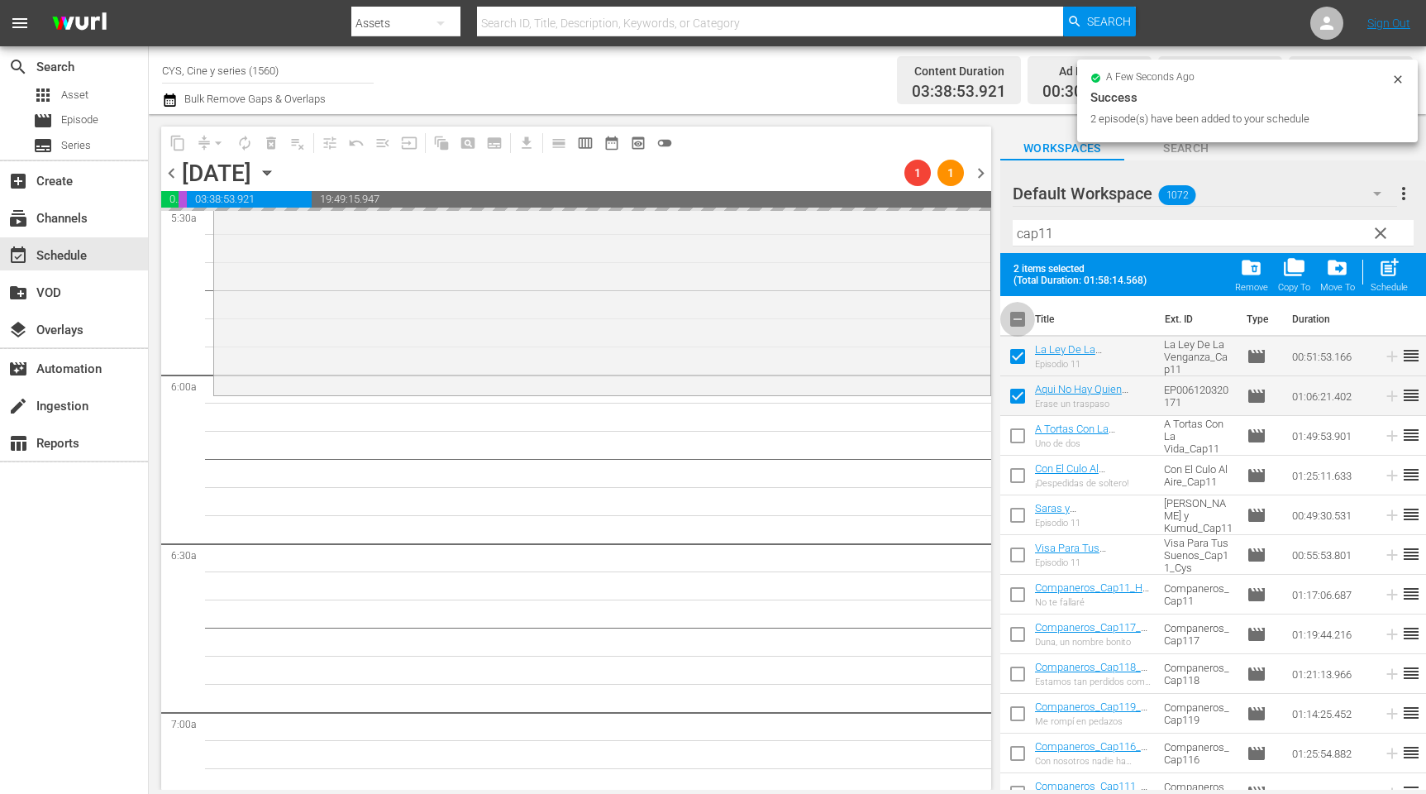
checkbox input "false"
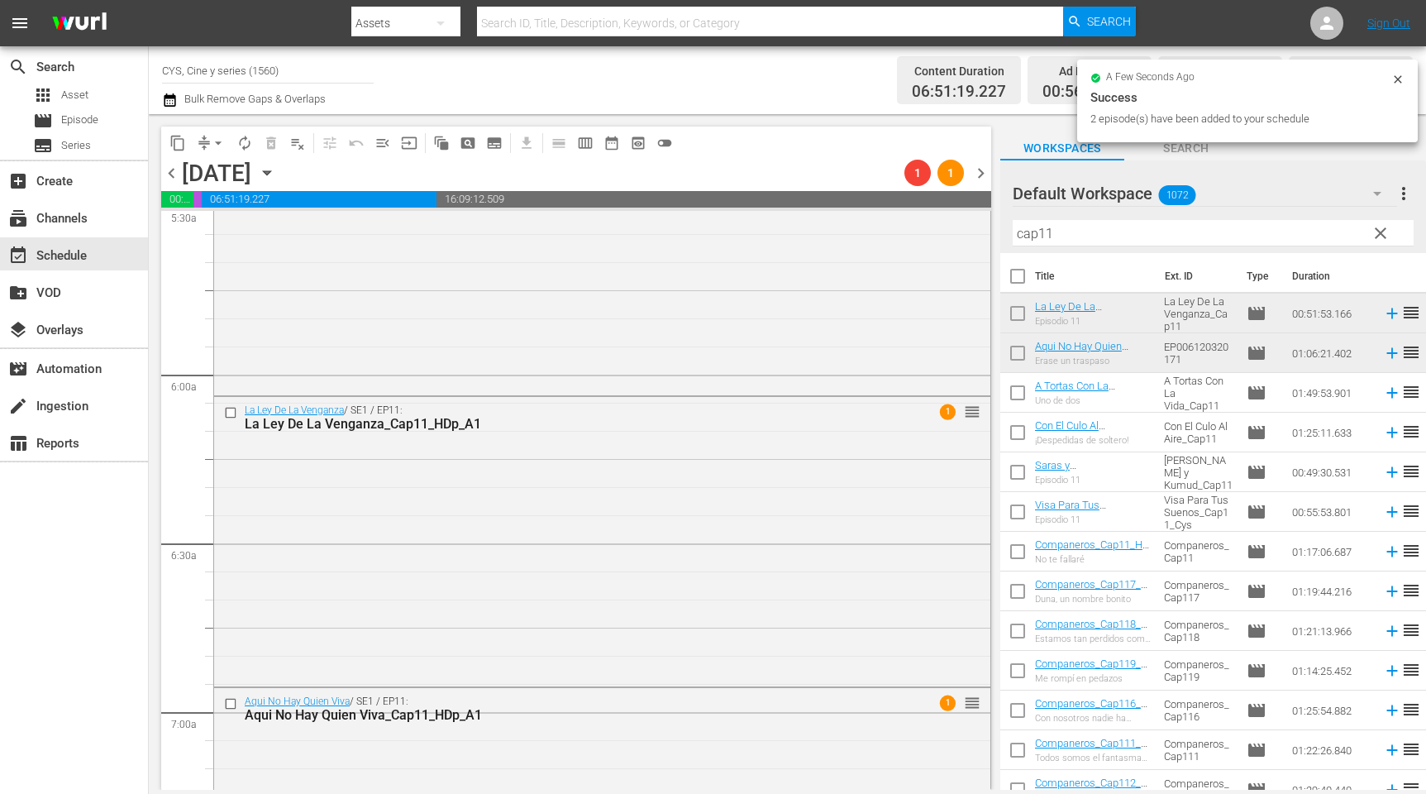
click at [911, 223] on div "content_copy compress arrow_drop_down autorenew_outlined delete_forever_outline…" at bounding box center [788, 452] width 1278 height 676
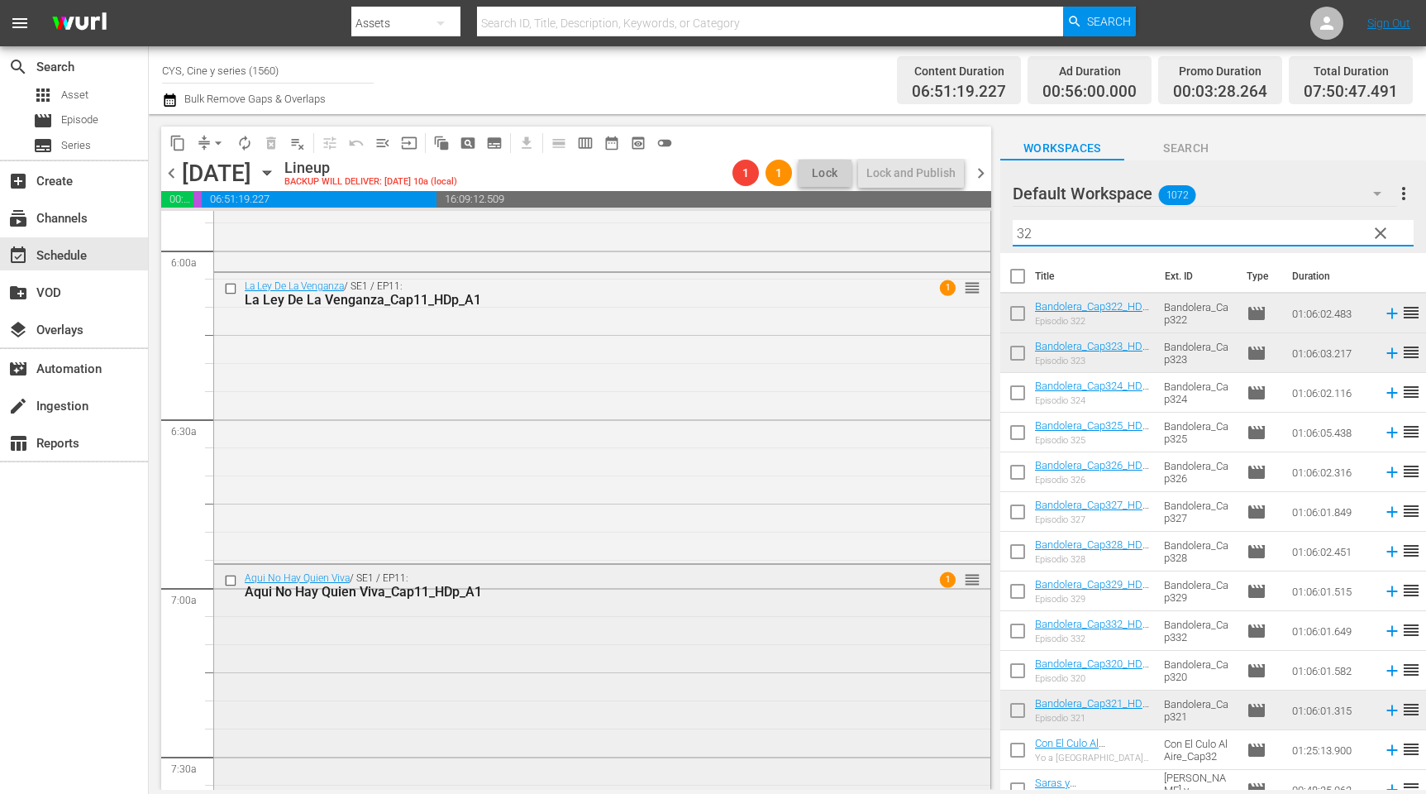
scroll to position [2109, 0]
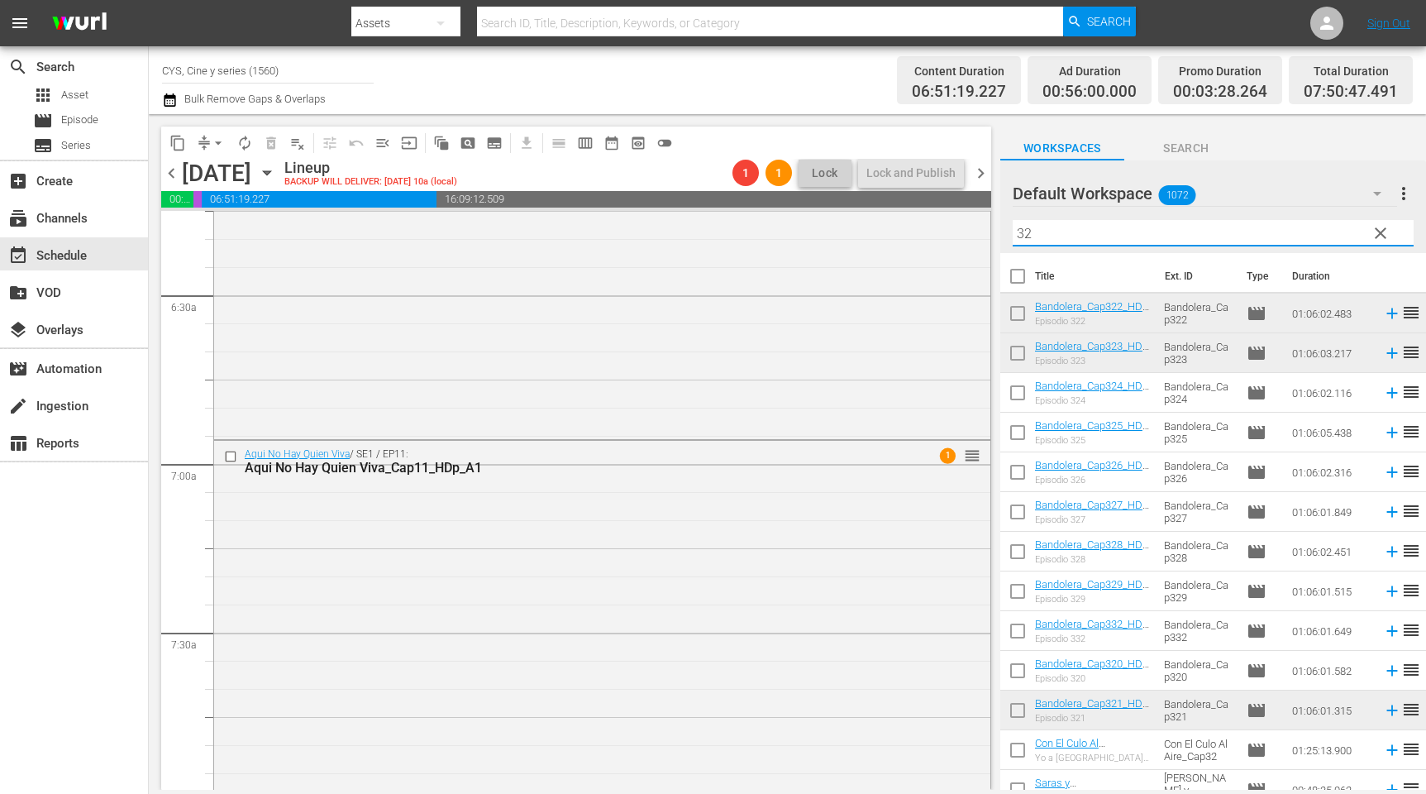
type input "32"
drag, startPoint x: 1022, startPoint y: 316, endPoint x: 1022, endPoint y: 353, distance: 37.2
click at [1022, 316] on input "checkbox" at bounding box center [1018, 316] width 35 height 35
checkbox input "true"
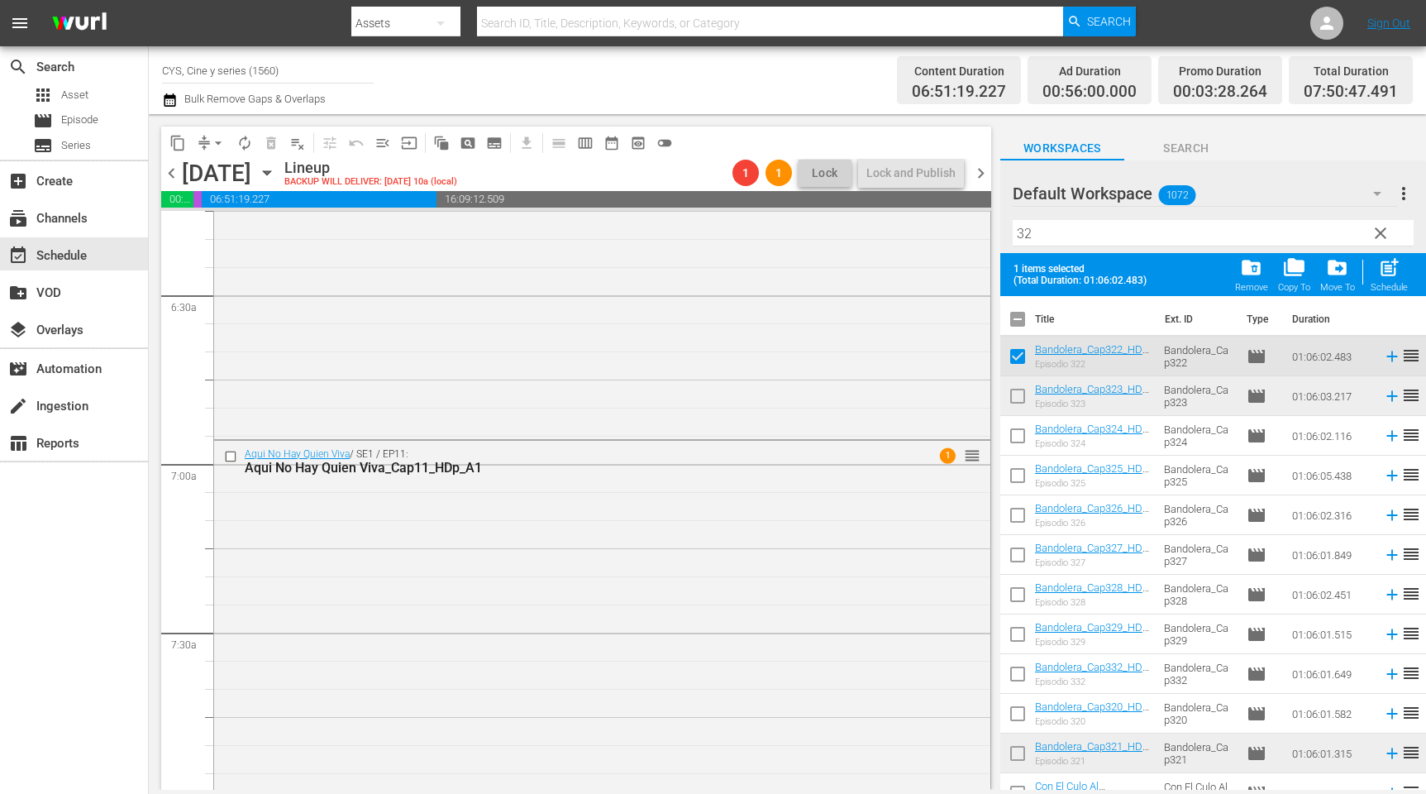
click at [1020, 393] on input "checkbox" at bounding box center [1018, 399] width 35 height 35
checkbox input "true"
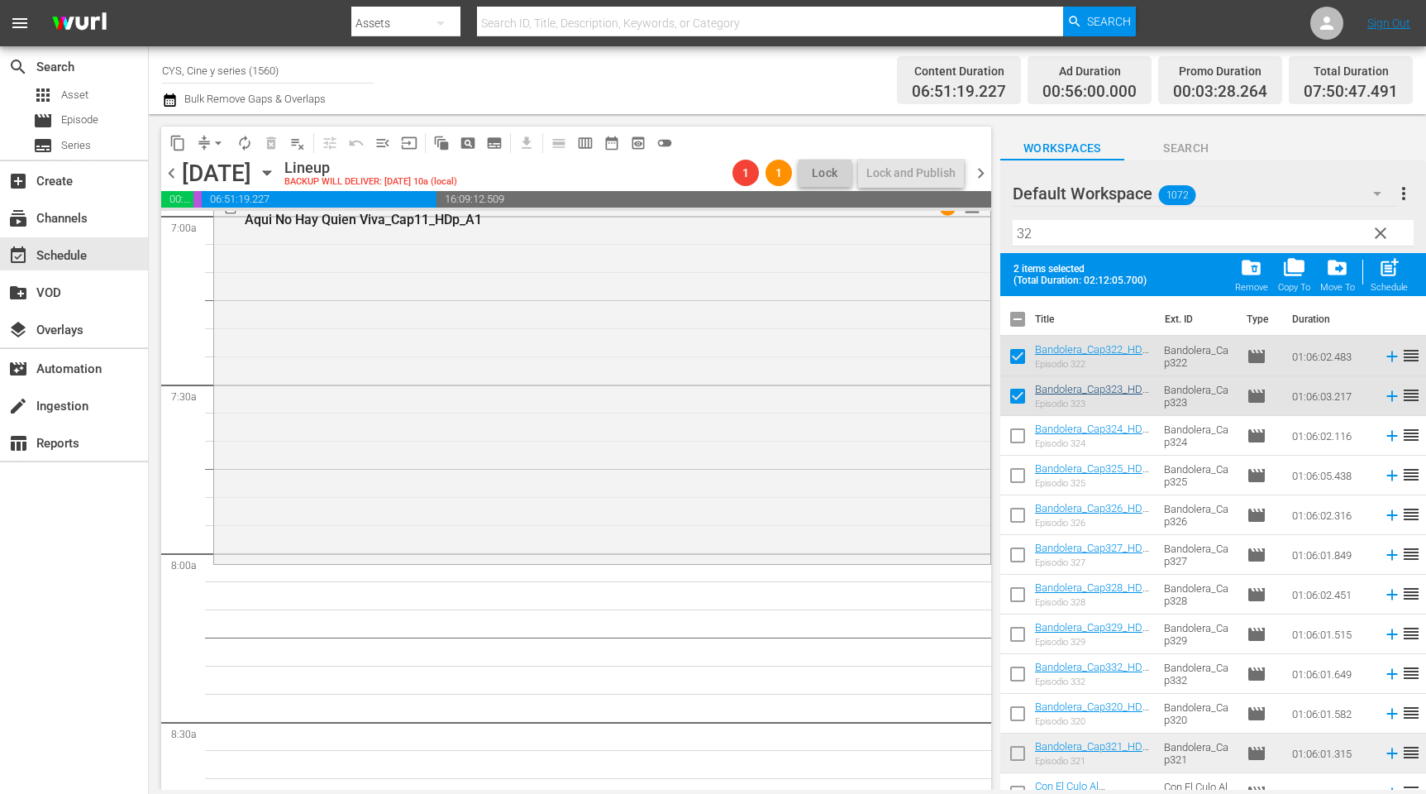
scroll to position [2481, 0]
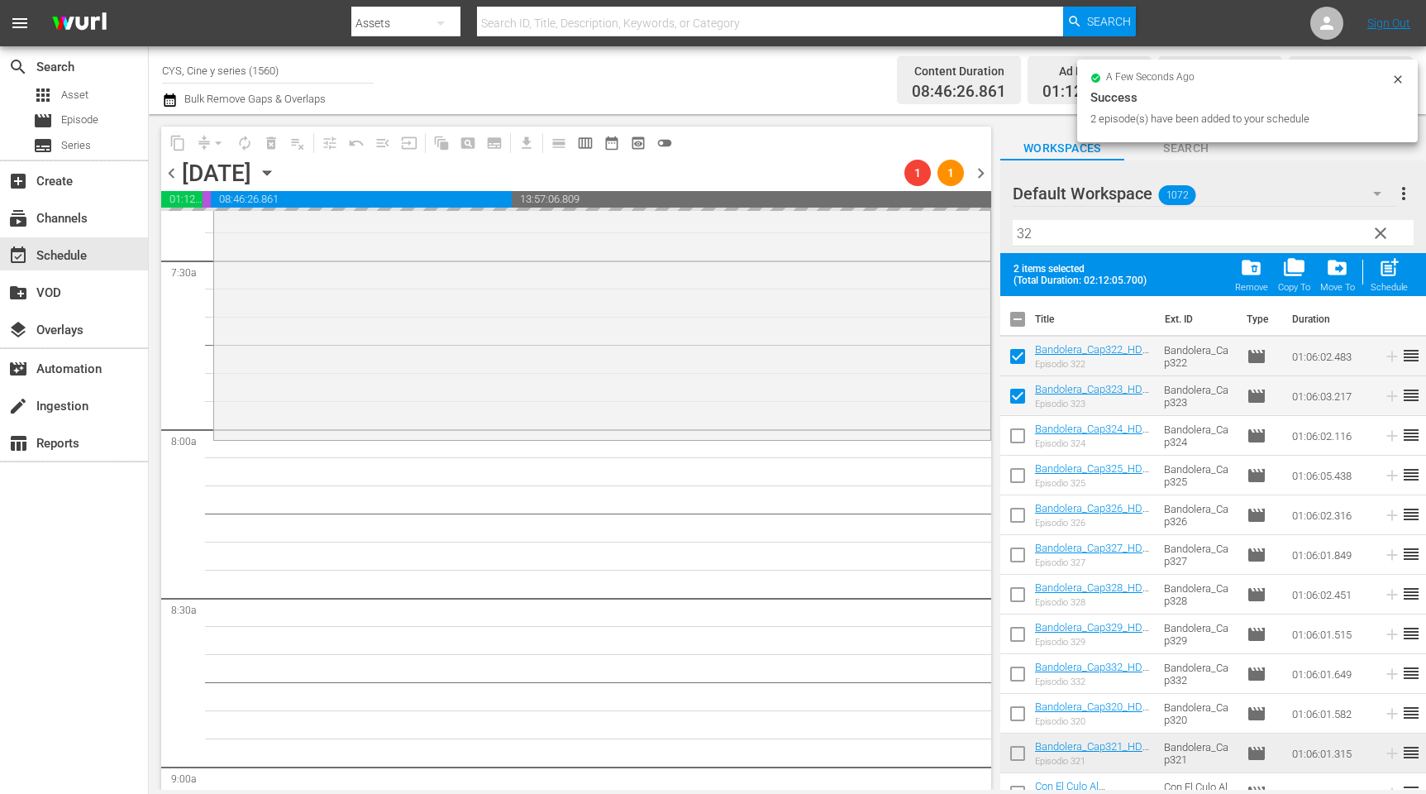
click at [1023, 320] on input "checkbox" at bounding box center [1018, 322] width 35 height 35
checkbox input "false"
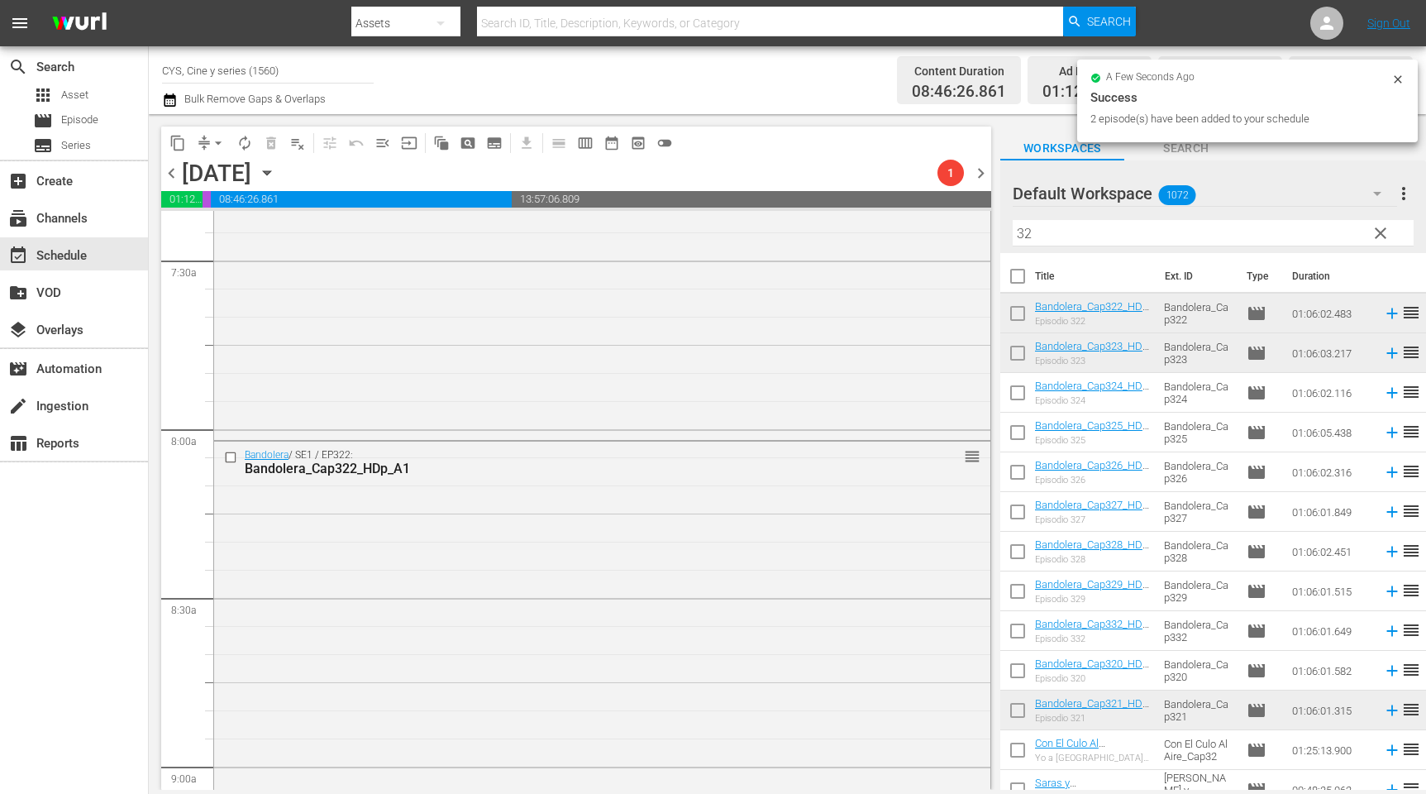
checkbox input "false"
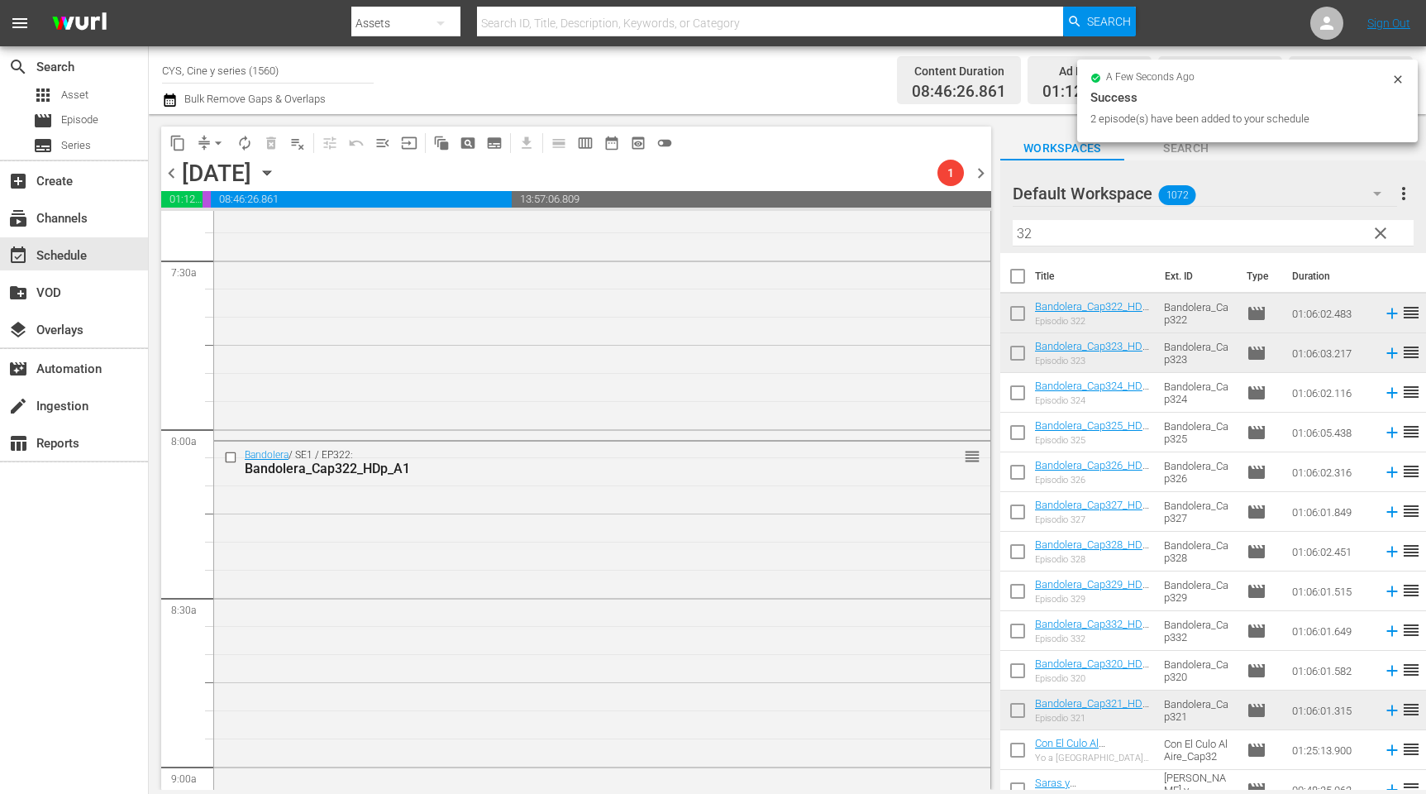
checkbox input "false"
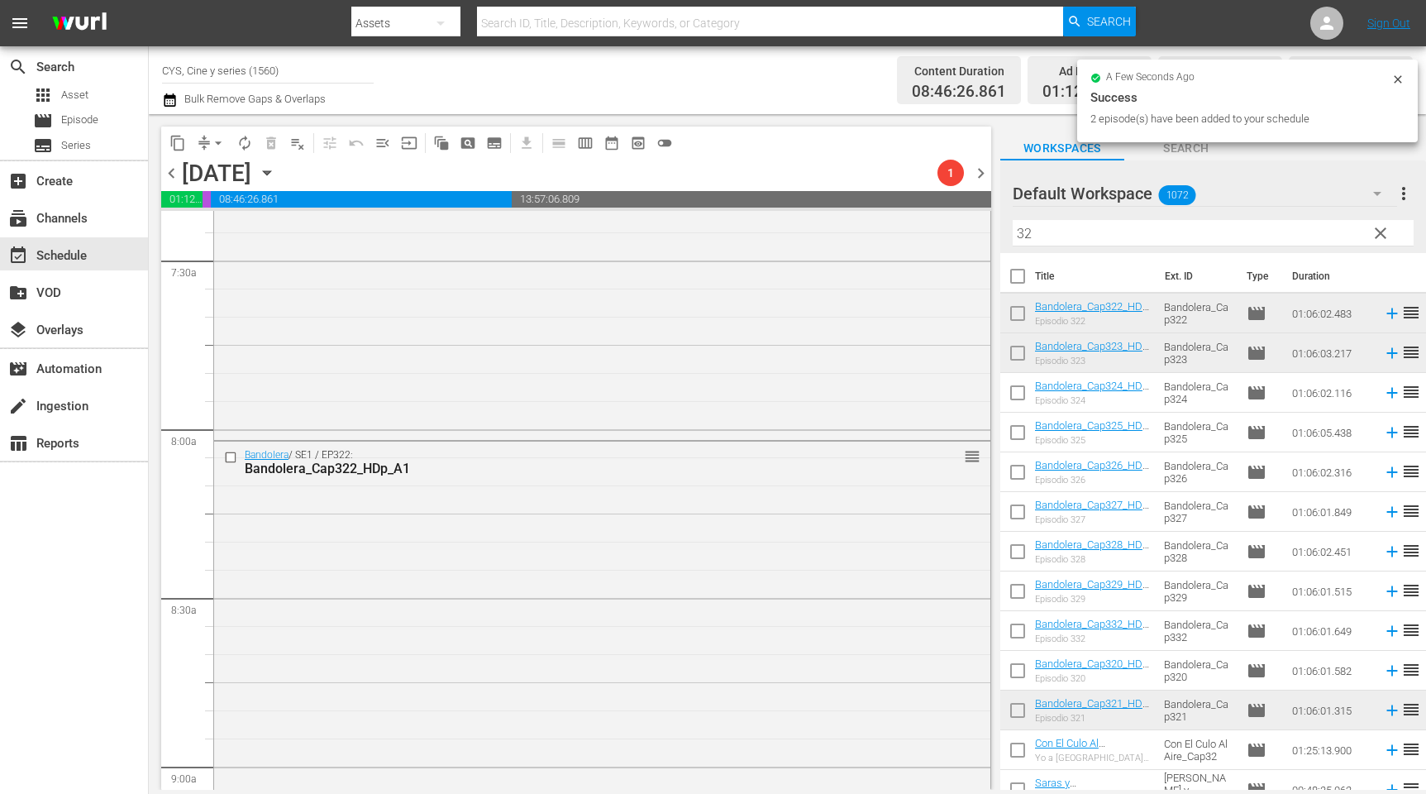
checkbox input "false"
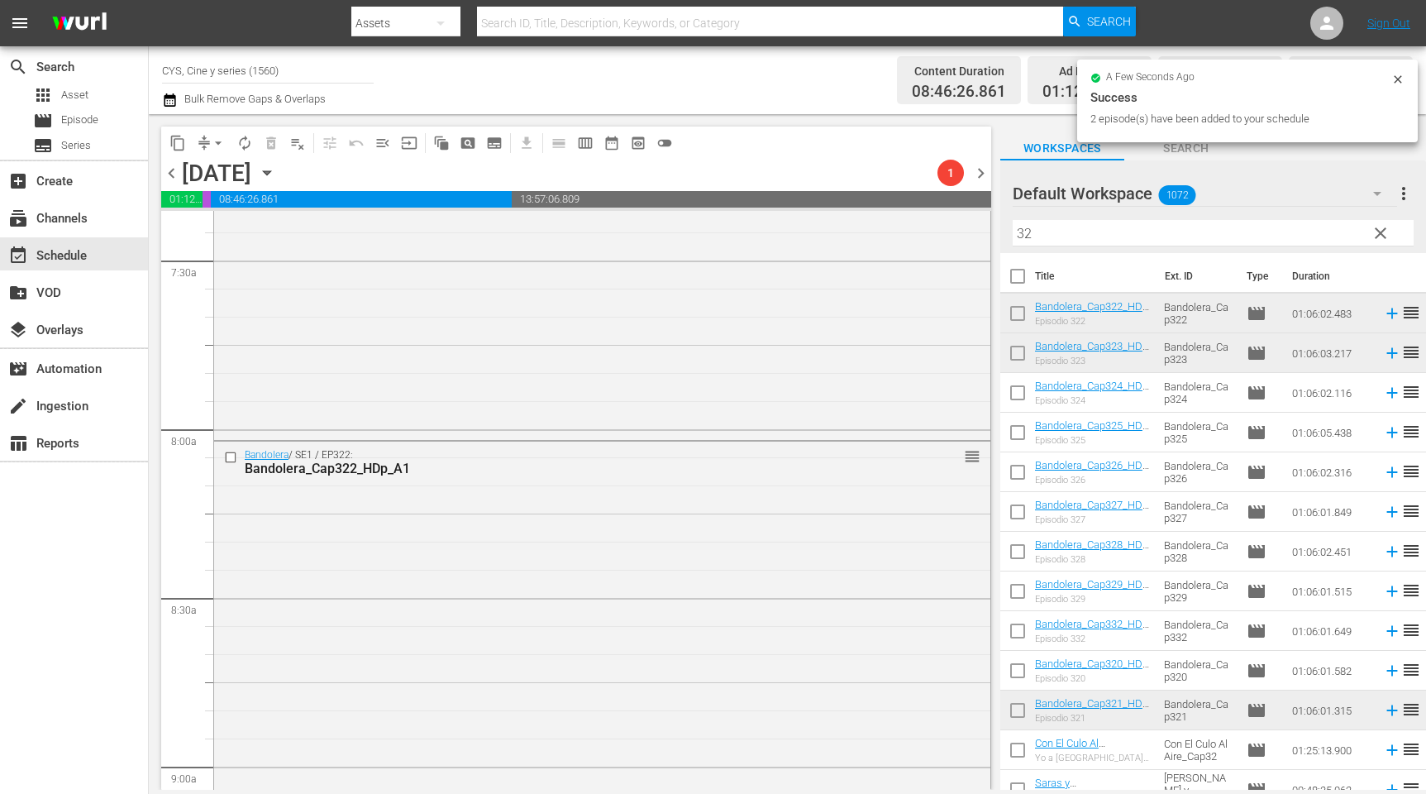
checkbox input "false"
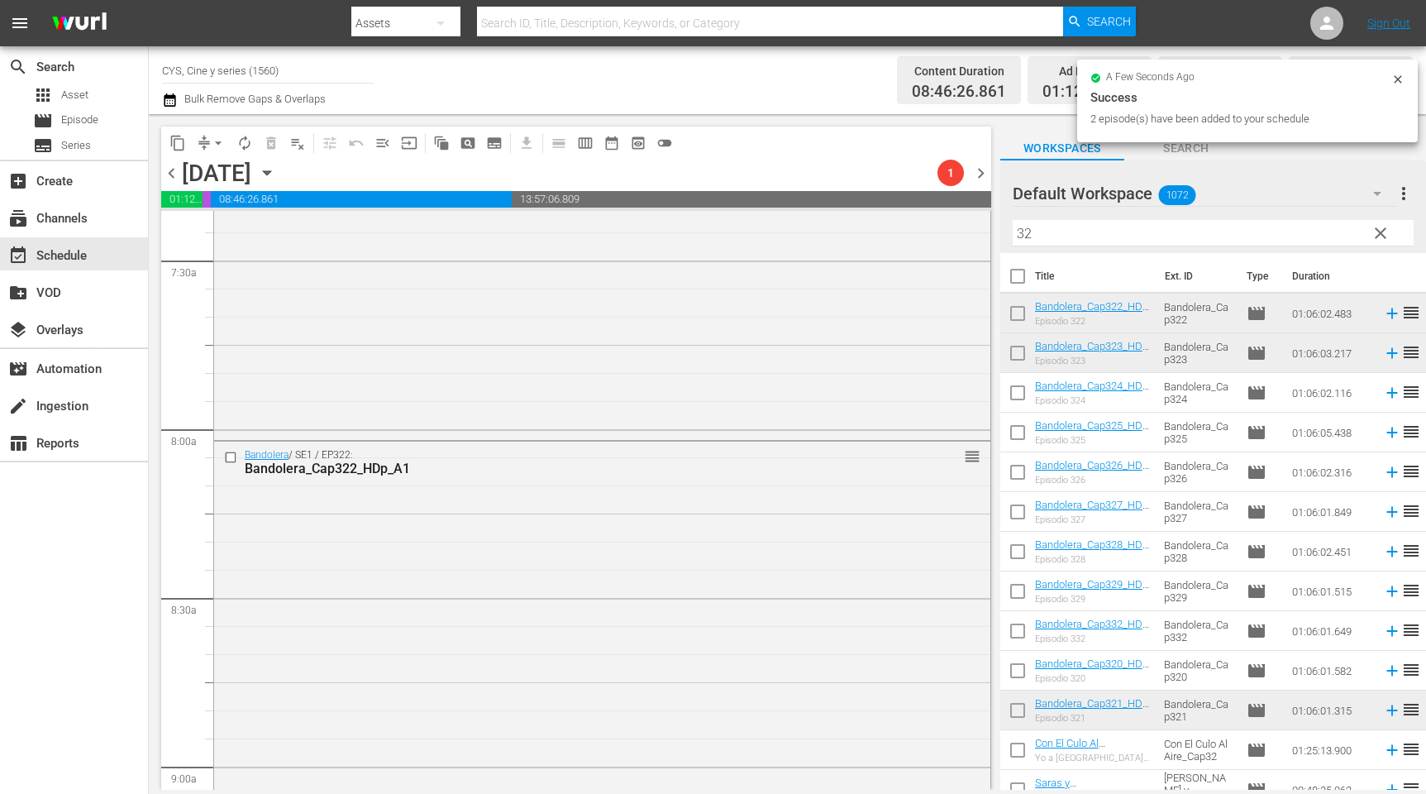
checkbox input "false"
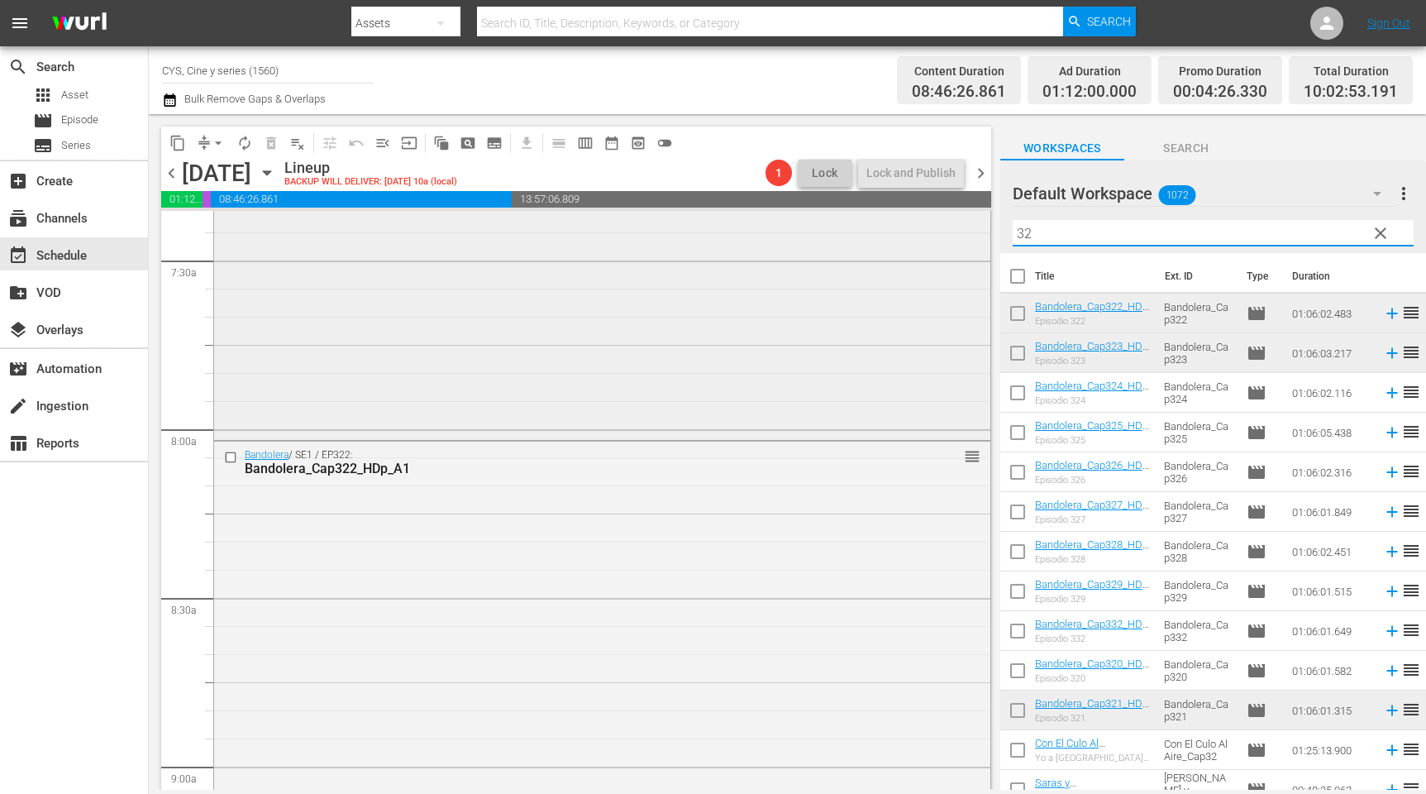
drag, startPoint x: 1048, startPoint y: 234, endPoint x: 948, endPoint y: 234, distance: 99.2
click at [948, 234] on div "content_copy compress arrow_drop_down autorenew_outlined delete_forever_outline…" at bounding box center [788, 452] width 1278 height 676
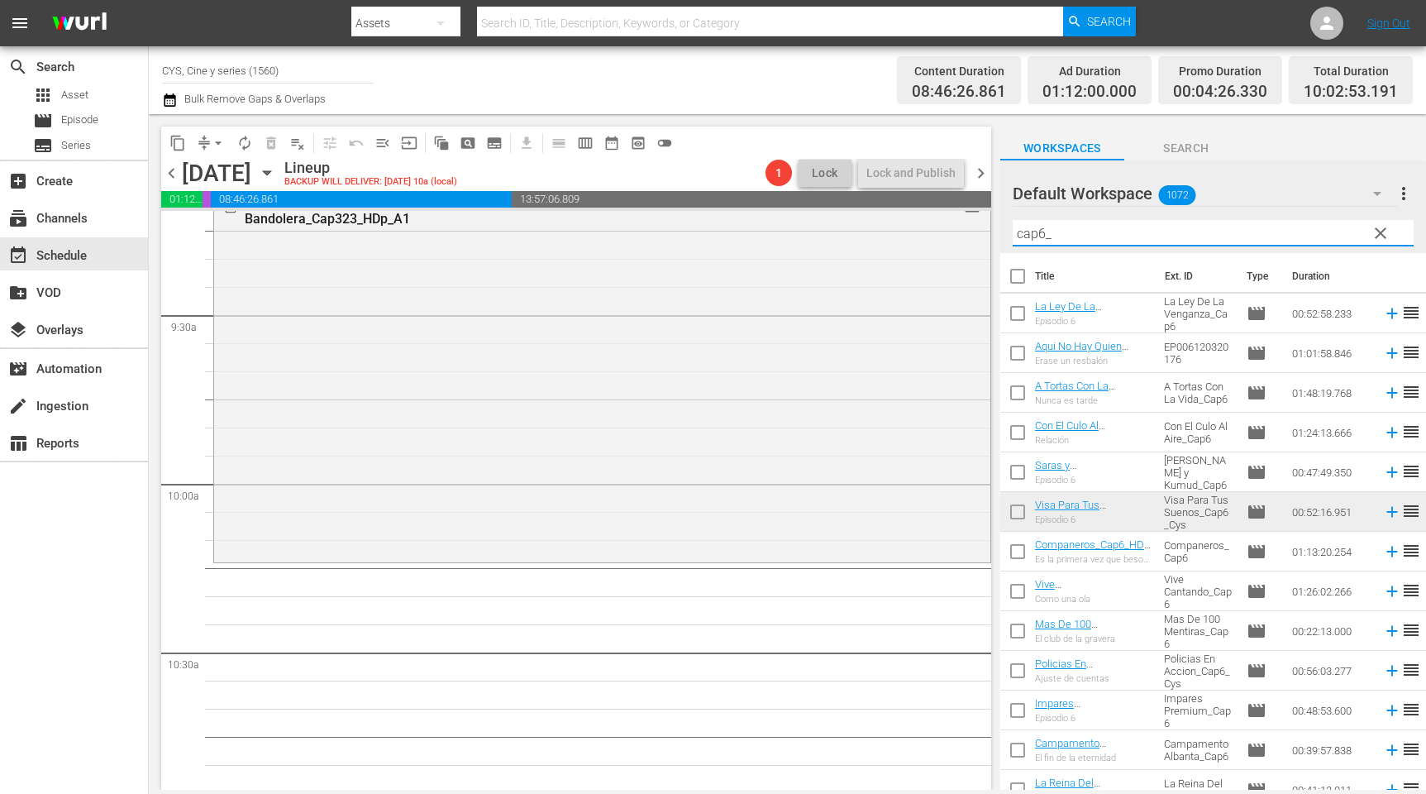
scroll to position [3225, 0]
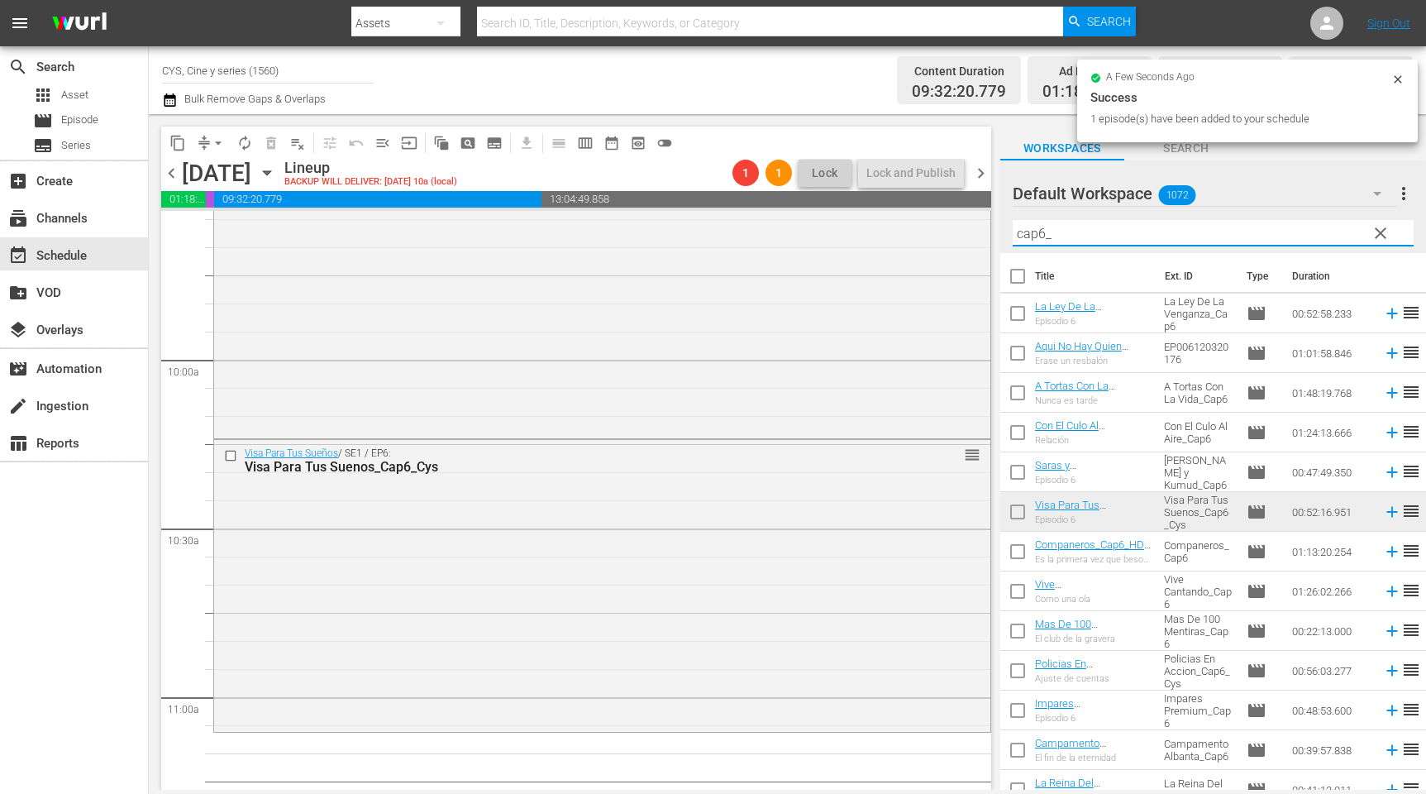
drag, startPoint x: 1069, startPoint y: 229, endPoint x: 1005, endPoint y: 231, distance: 64.5
click at [1005, 231] on div "Default Workspace 1072 Default more_vert clear Filter by Title cap6_" at bounding box center [1214, 206] width 426 height 93
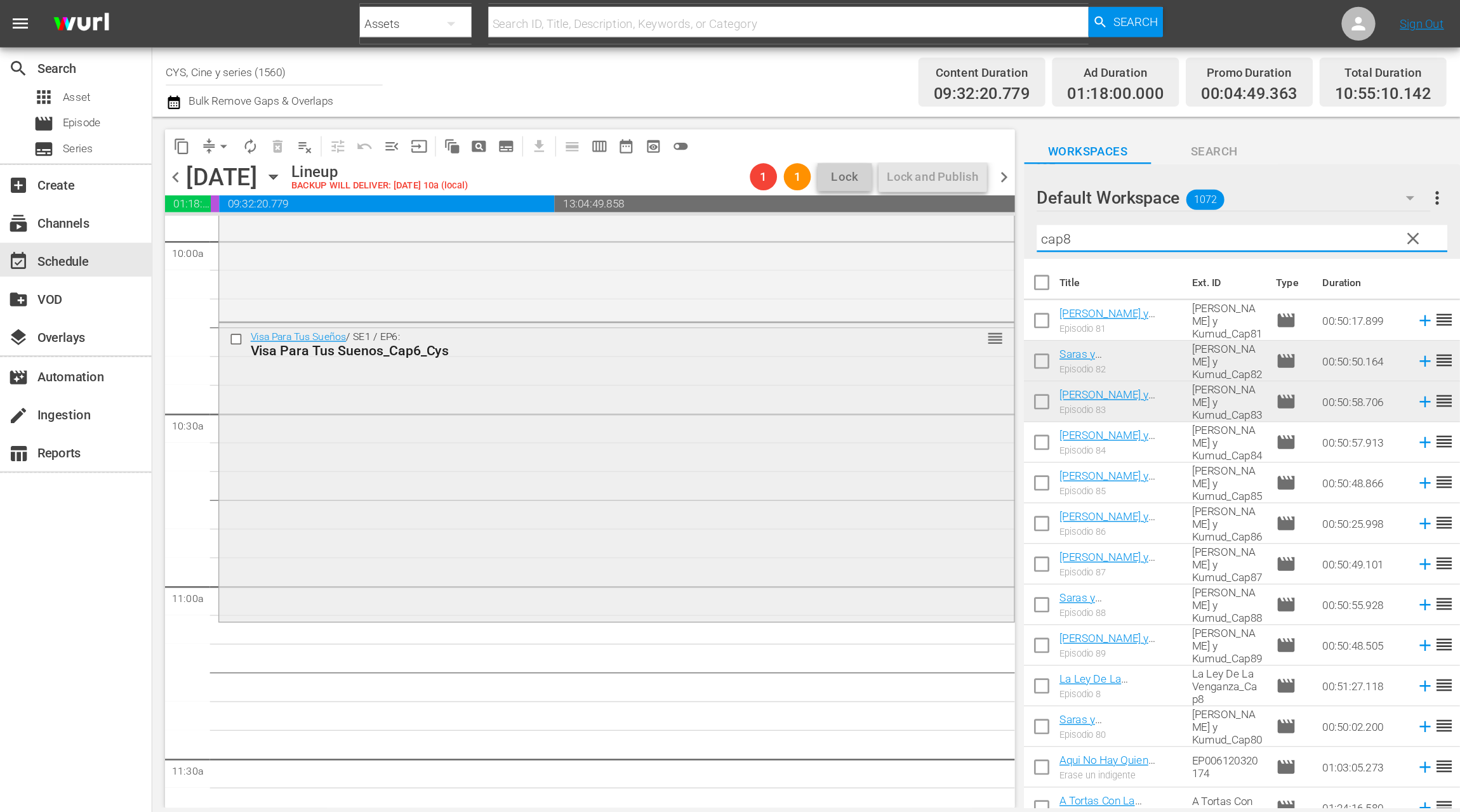
scroll to position [2665, 0]
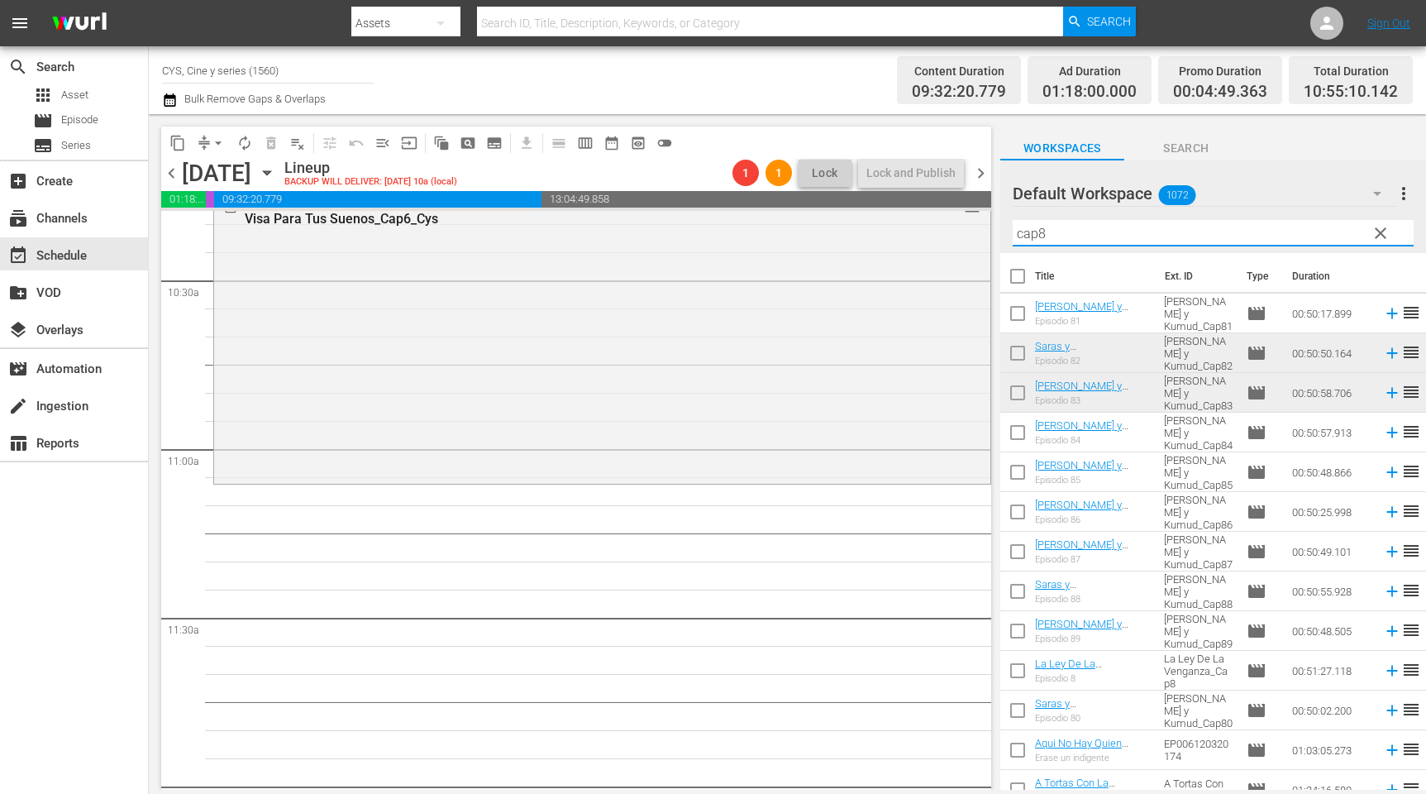
type input "cap8"
click at [1015, 355] on input "checkbox" at bounding box center [1018, 356] width 35 height 35
checkbox input "true"
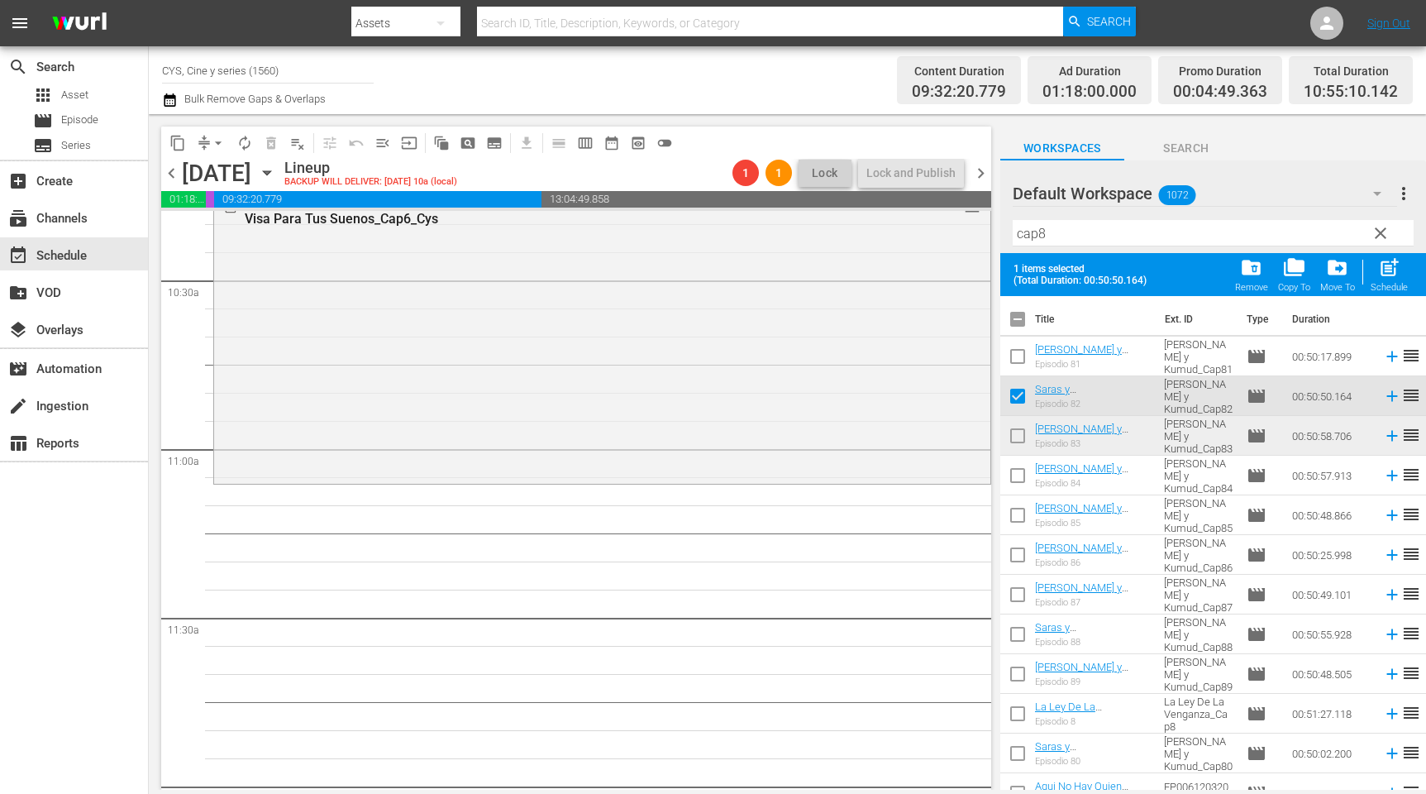
click at [1020, 434] on input "checkbox" at bounding box center [1018, 439] width 35 height 35
checkbox input "true"
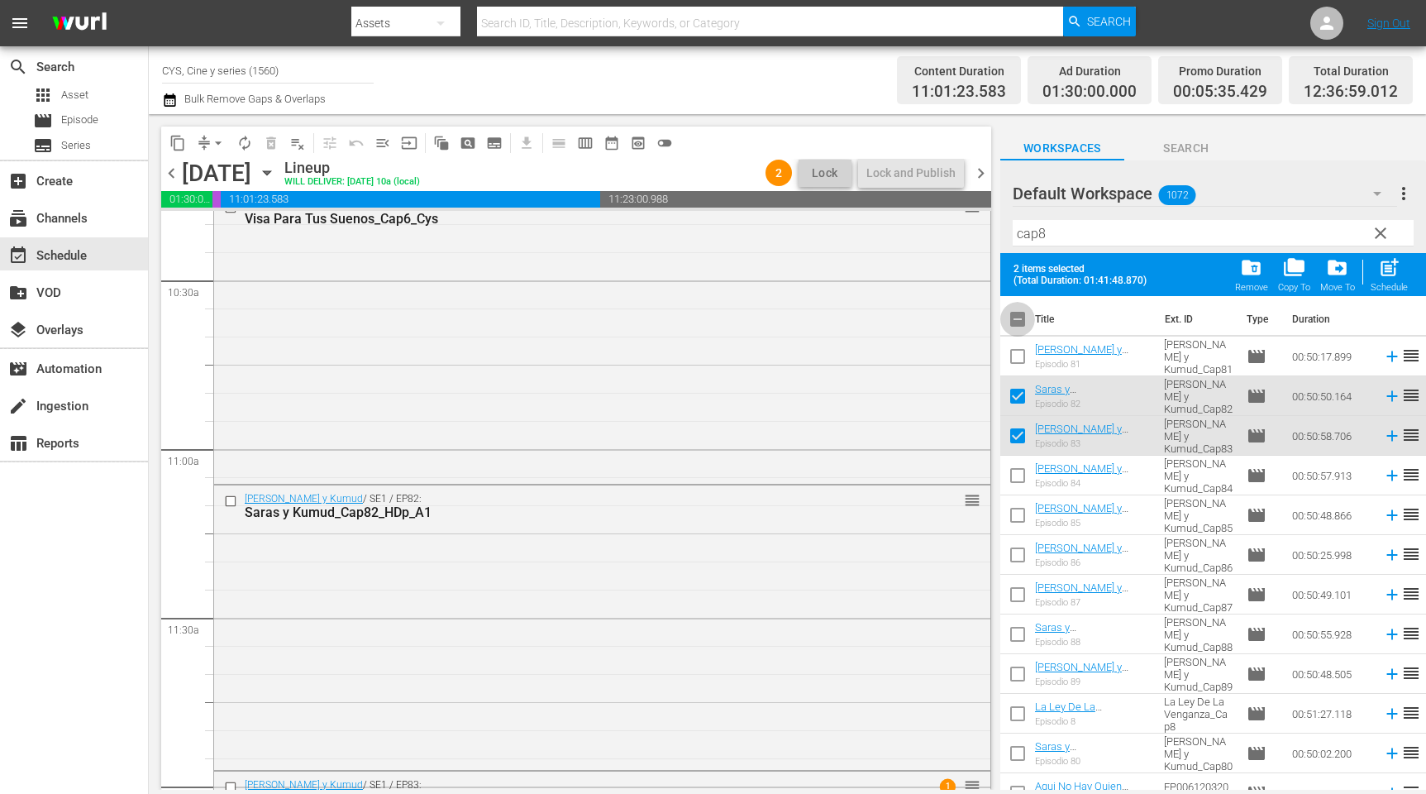
click at [1023, 318] on input "checkbox" at bounding box center [1018, 322] width 35 height 35
checkbox input "false"
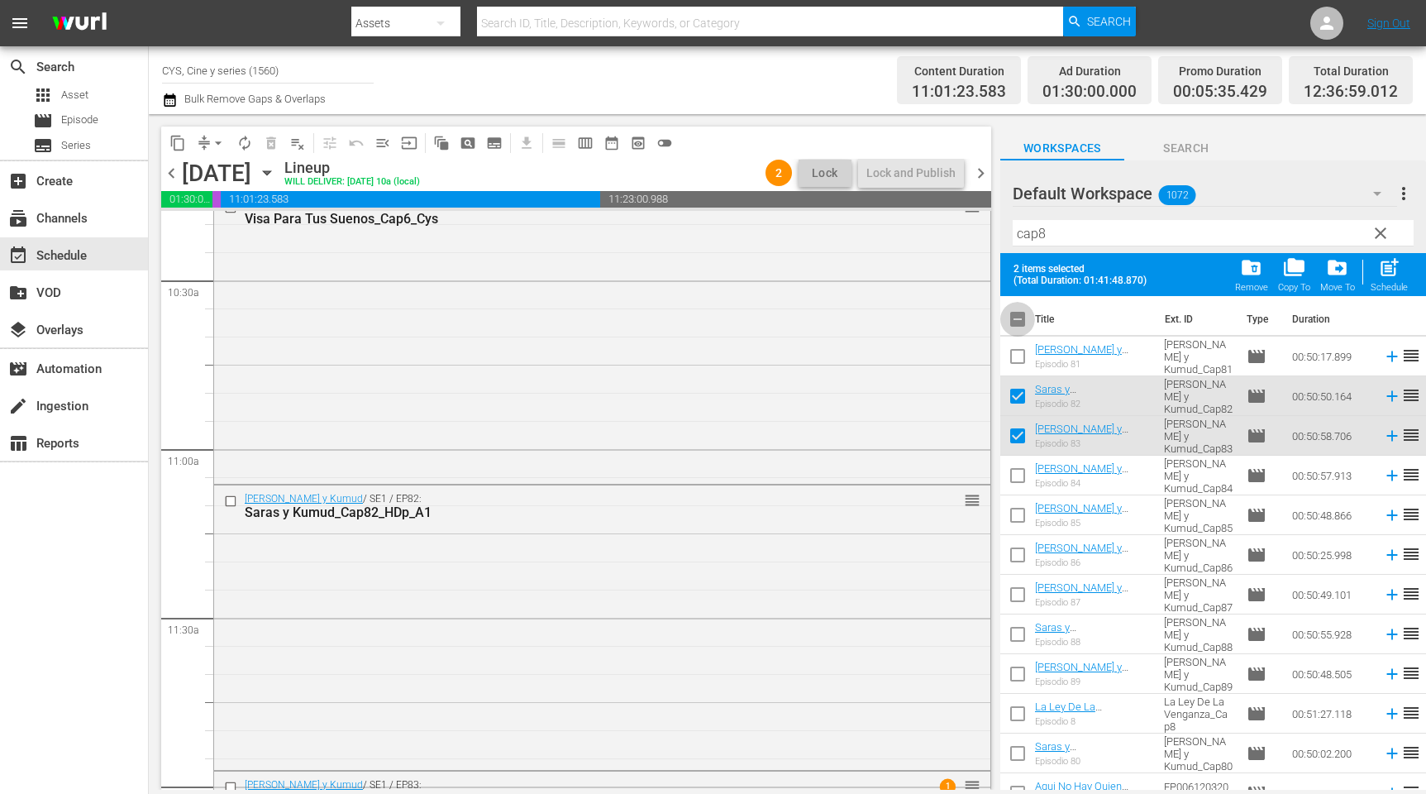
checkbox input "false"
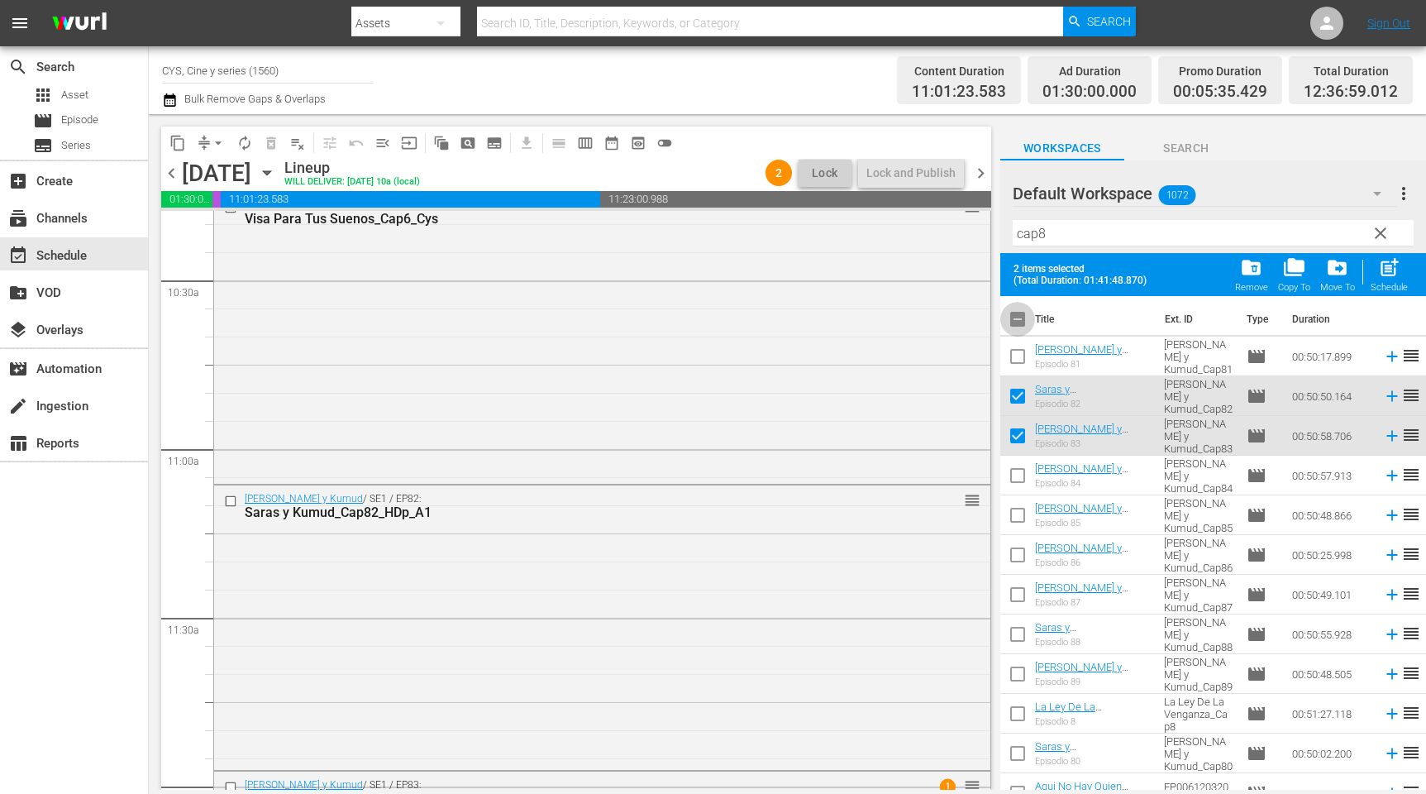
checkbox input "false"
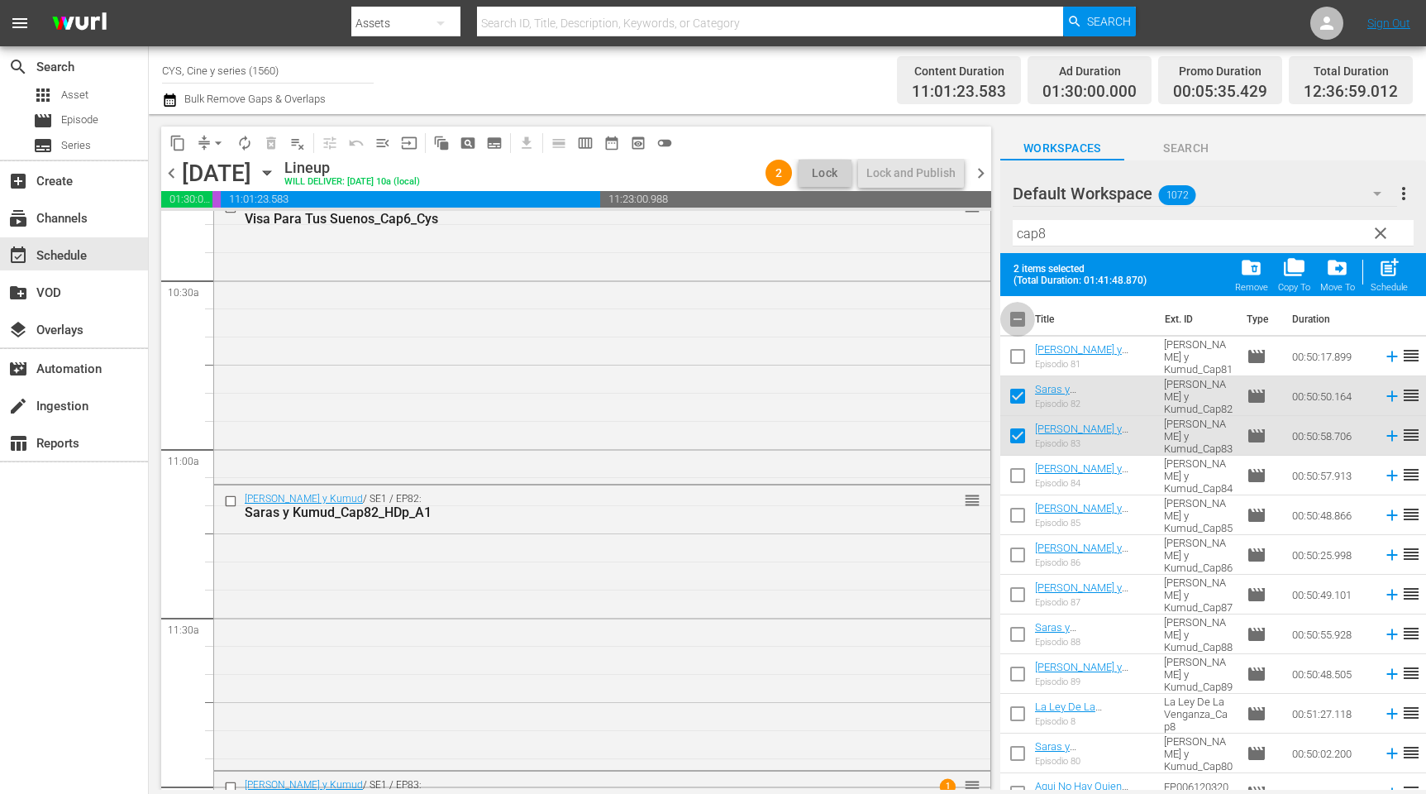
checkbox input "false"
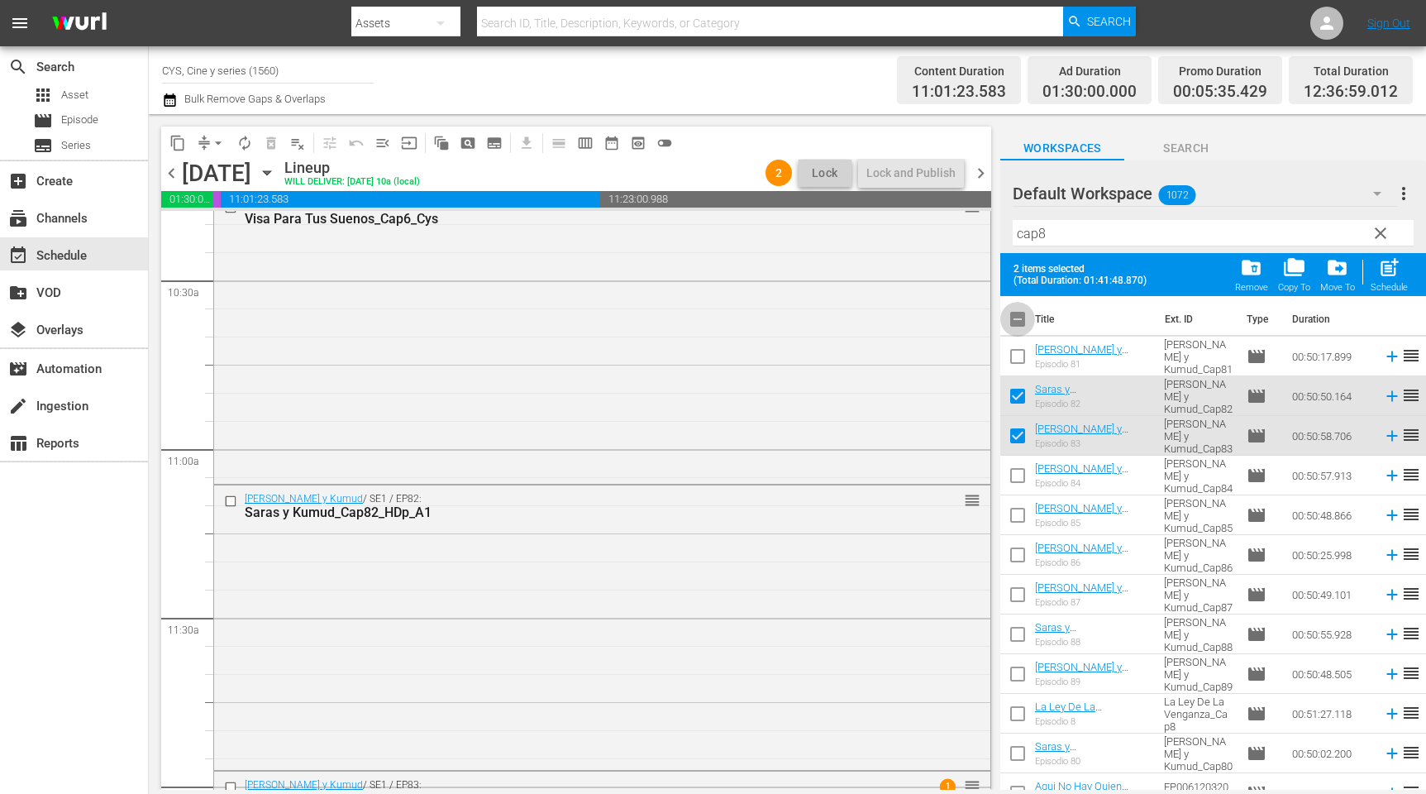
checkbox input "false"
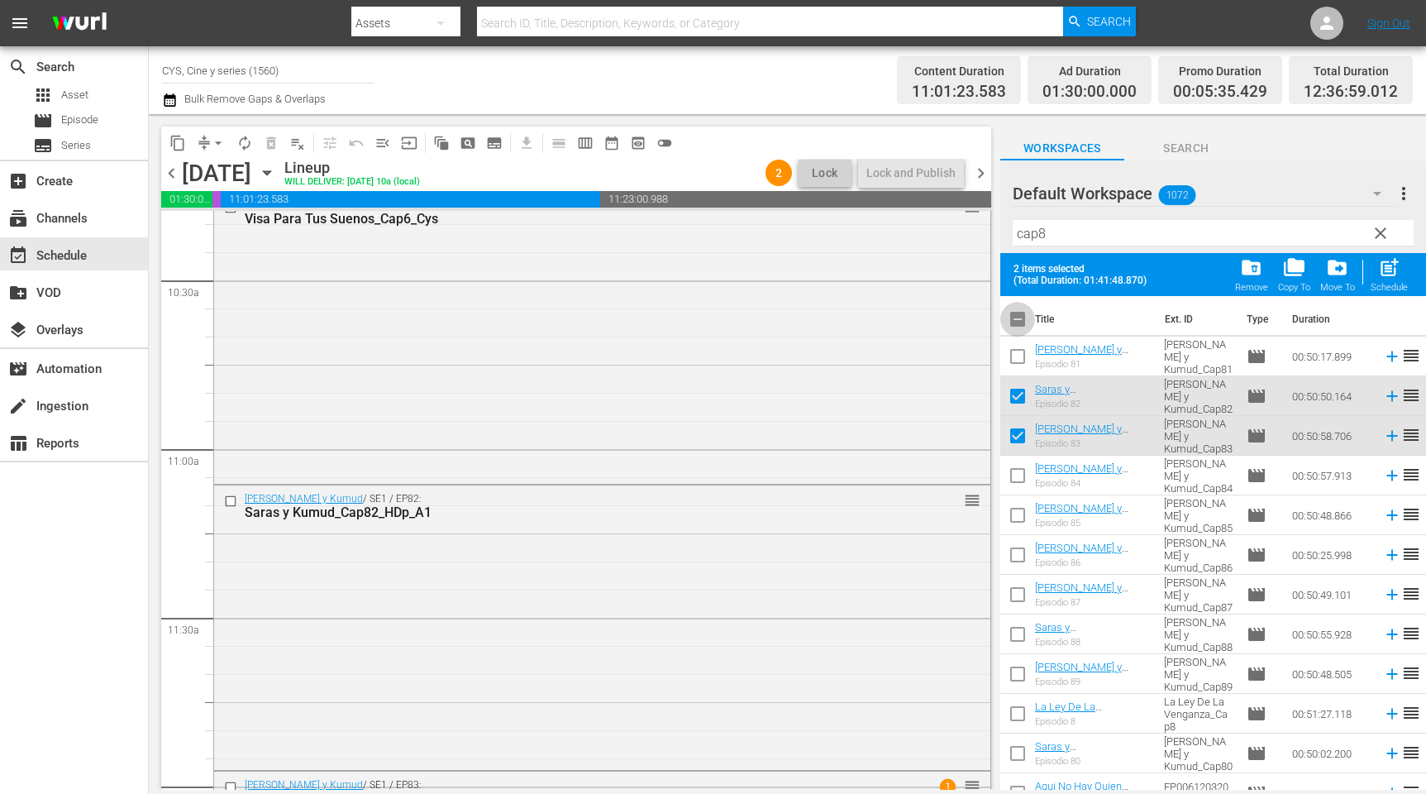
checkbox input "false"
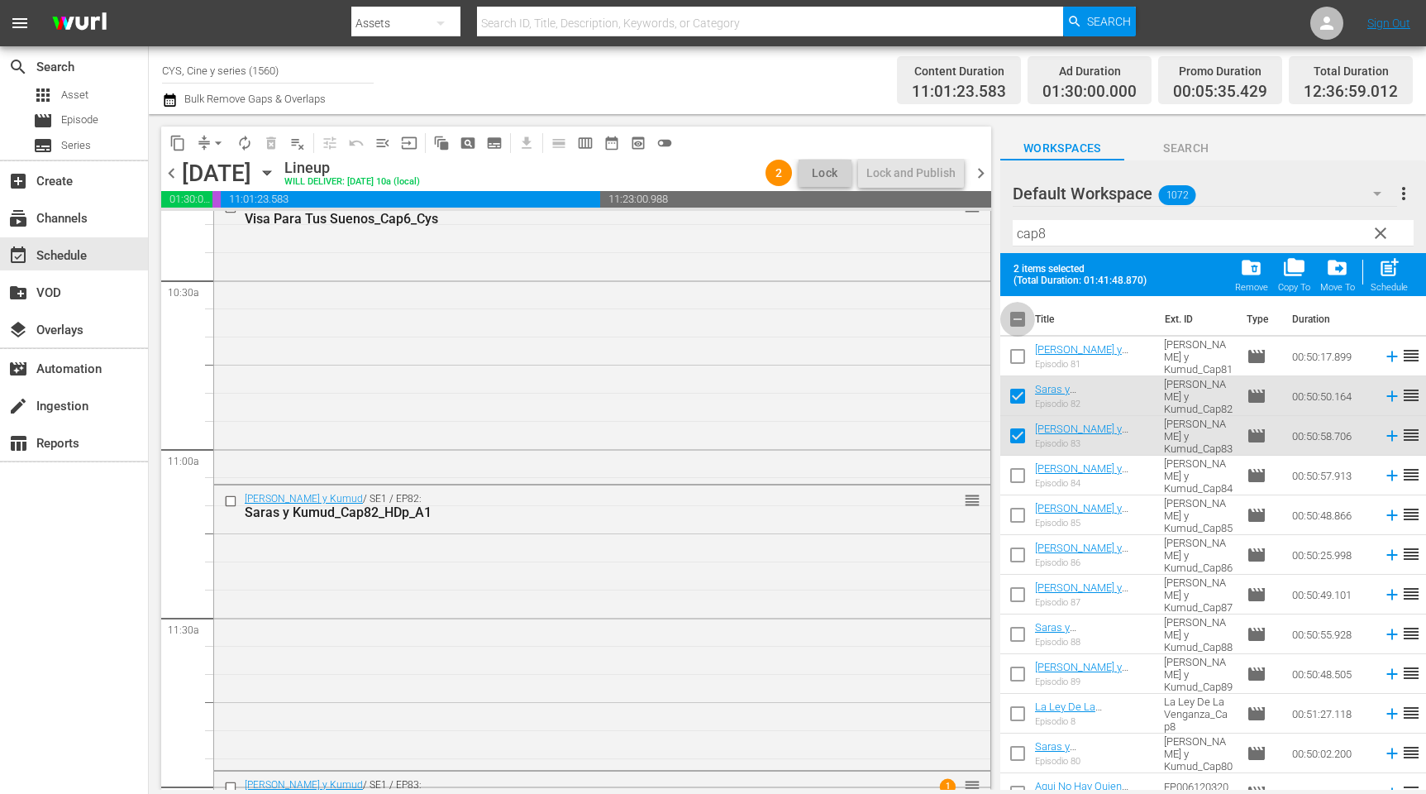
checkbox input "false"
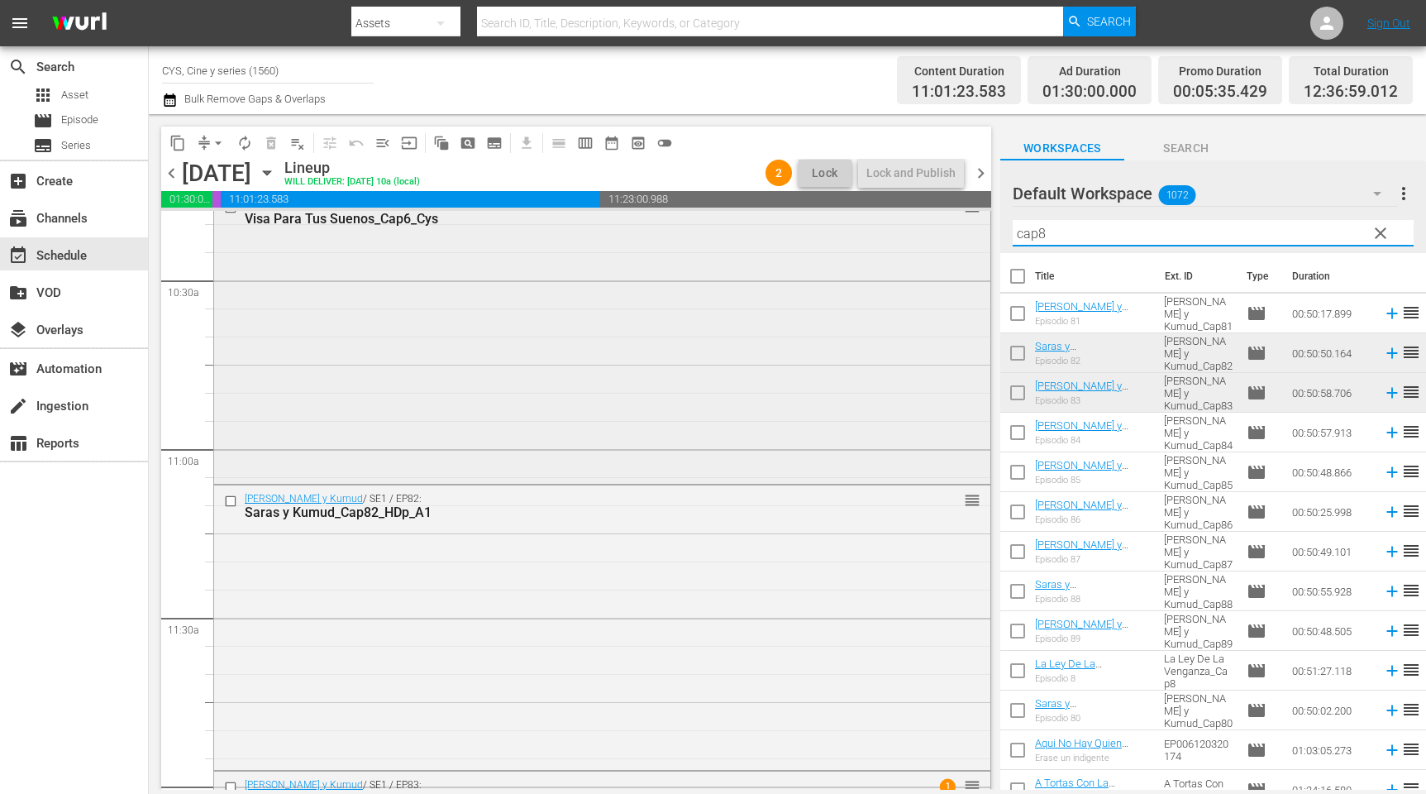
drag, startPoint x: 1087, startPoint y: 232, endPoint x: 923, endPoint y: 227, distance: 163.8
click at [915, 223] on div "content_copy compress arrow_drop_down autorenew_outlined delete_forever_outline…" at bounding box center [788, 452] width 1278 height 676
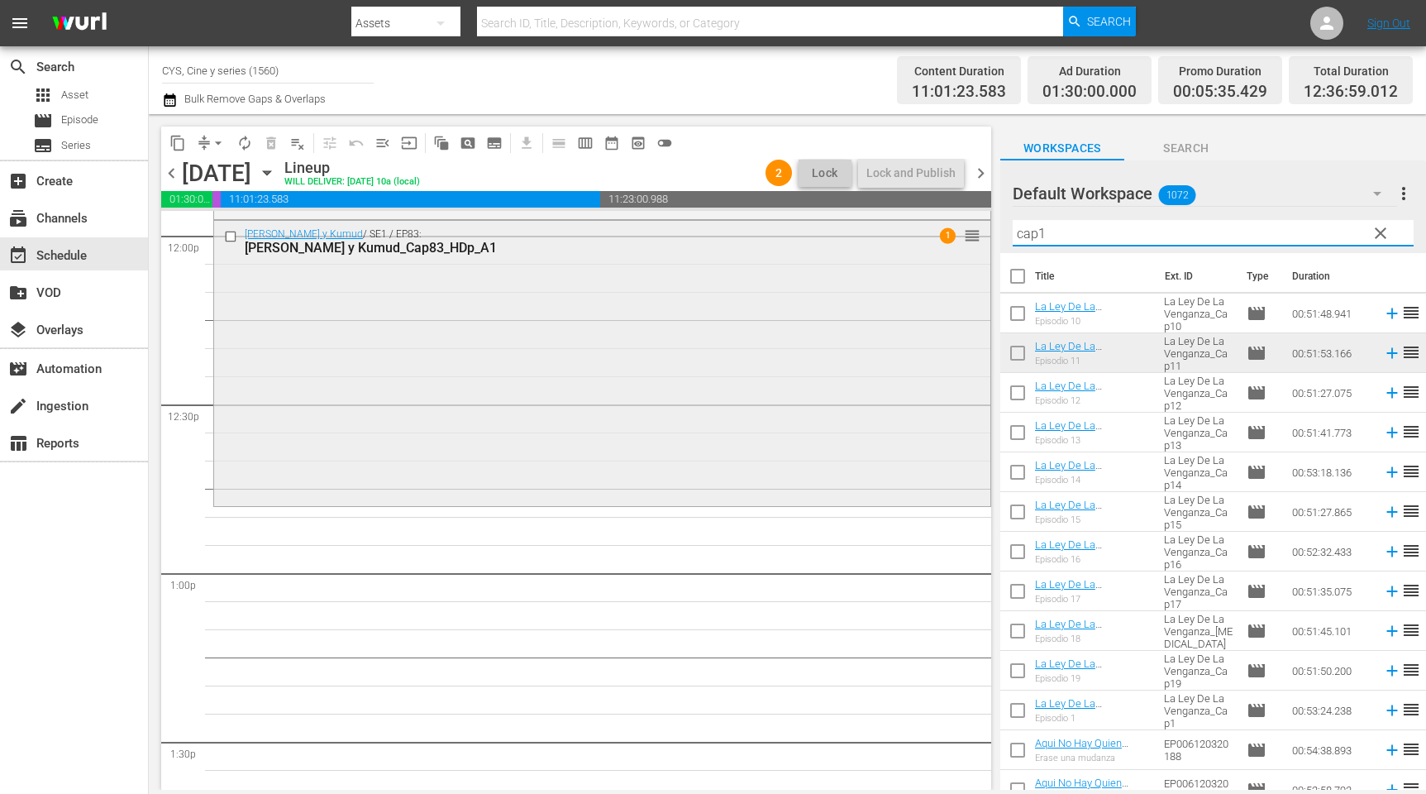
scroll to position [4024, 0]
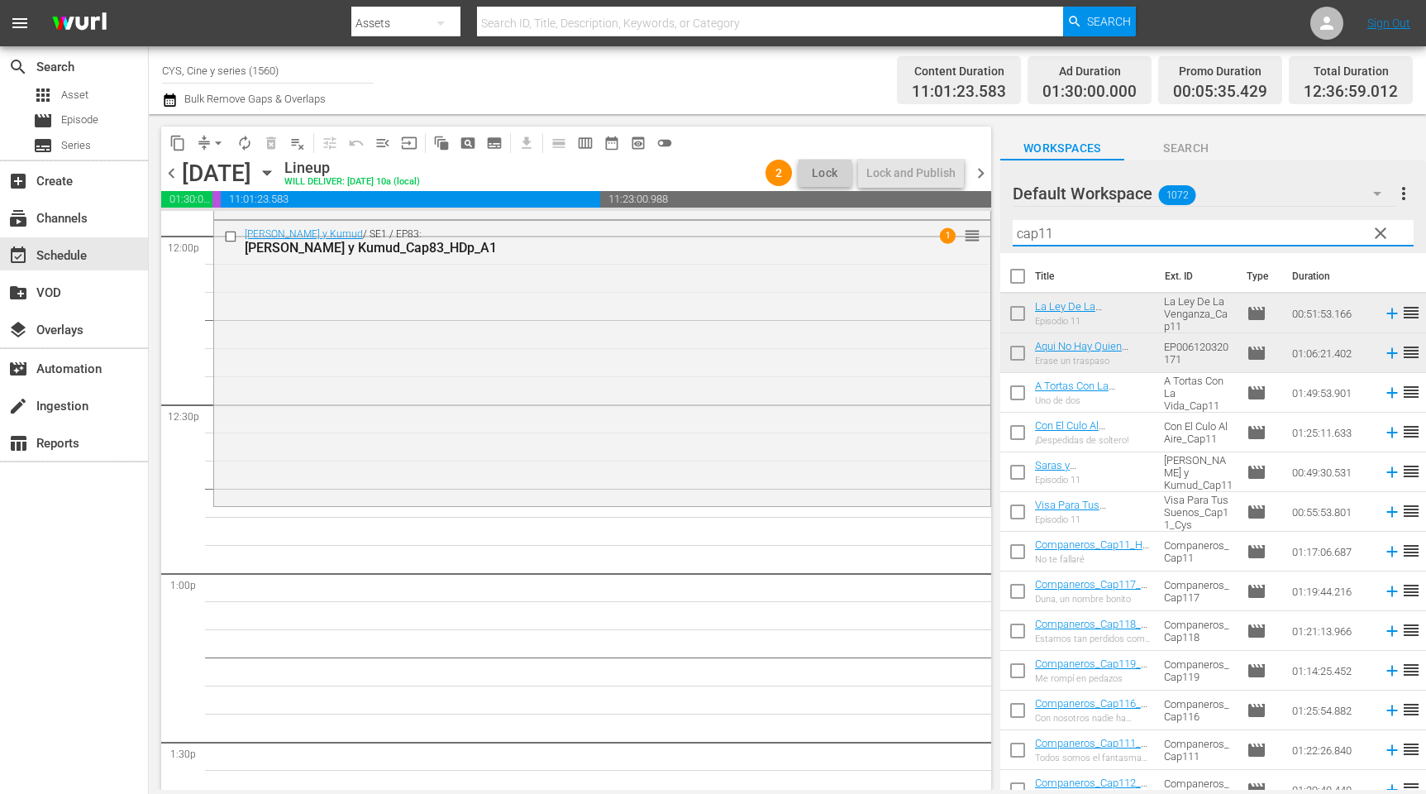
click at [1018, 308] on input "checkbox" at bounding box center [1018, 316] width 35 height 35
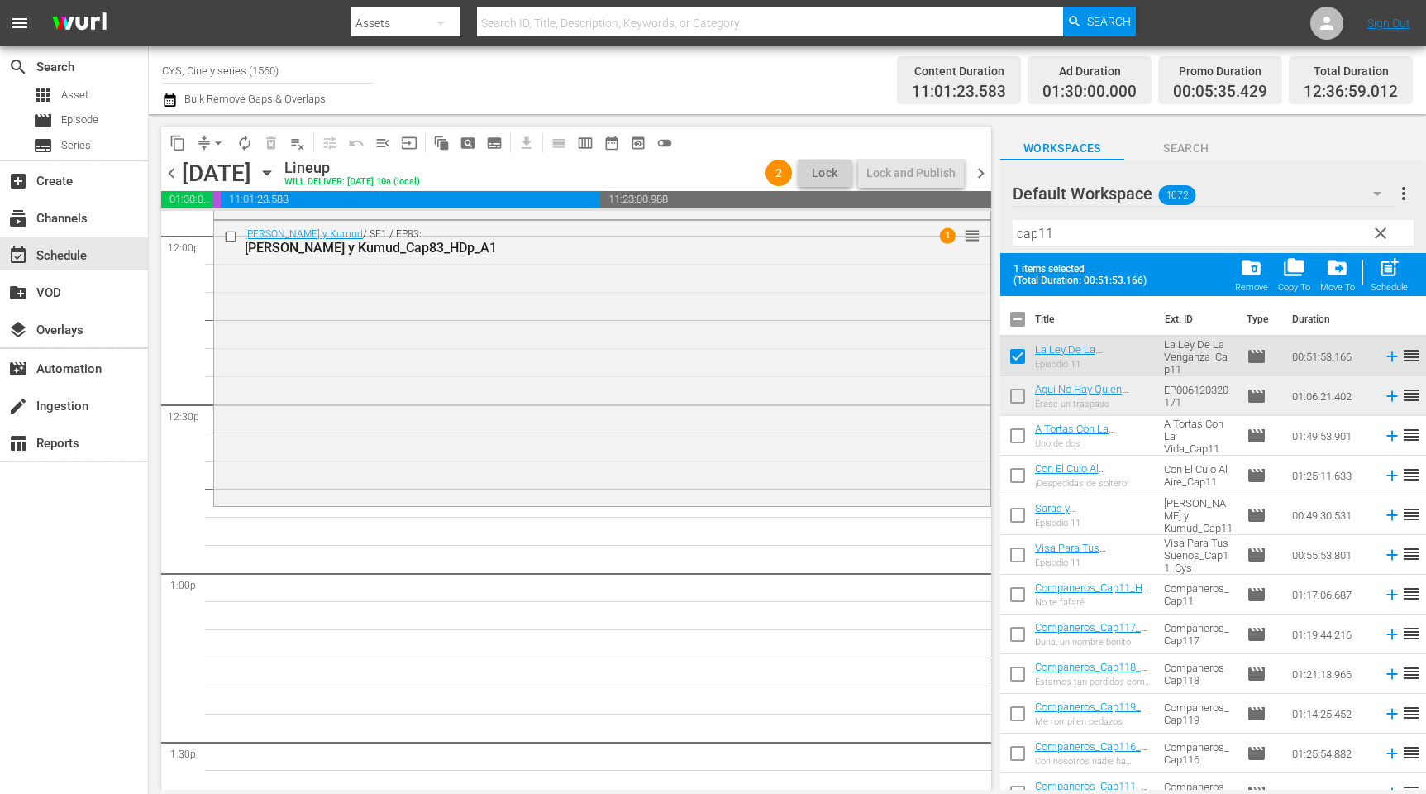
drag, startPoint x: 1020, startPoint y: 397, endPoint x: 1030, endPoint y: 393, distance: 10.7
click at [1020, 395] on input "checkbox" at bounding box center [1018, 399] width 35 height 35
click at [1023, 313] on input "checkbox" at bounding box center [1018, 322] width 35 height 35
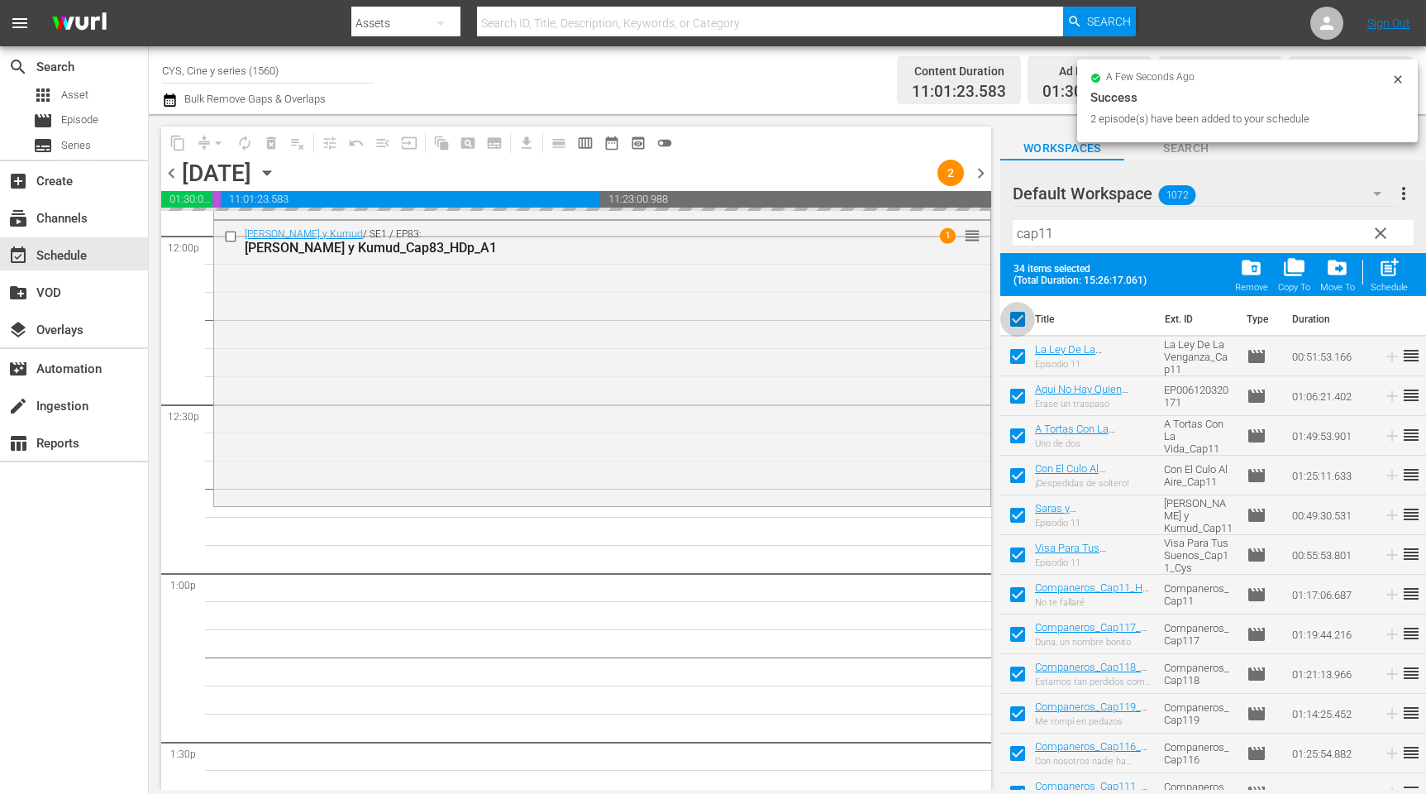
click at [1023, 313] on input "checkbox" at bounding box center [1018, 322] width 35 height 35
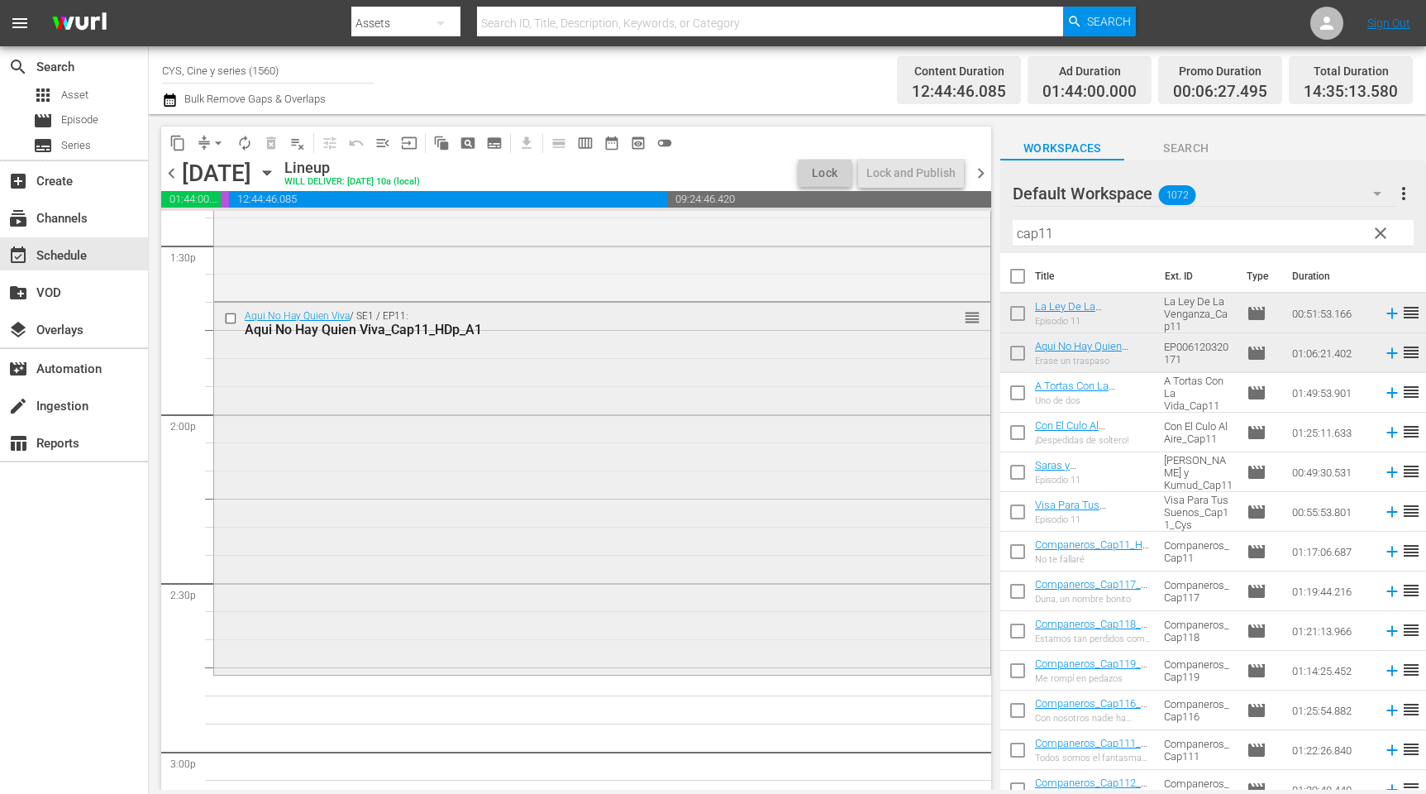
scroll to position [4644, 0]
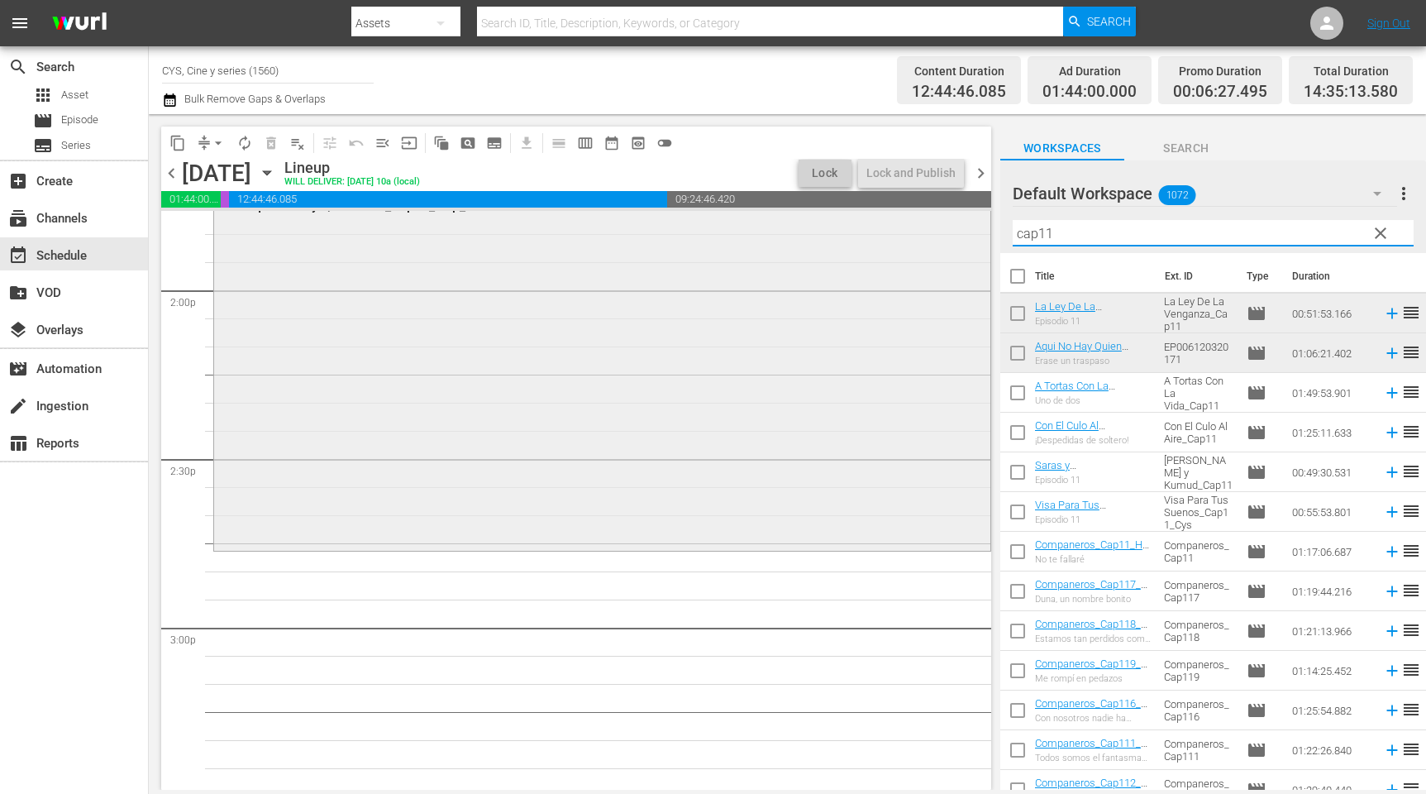
drag, startPoint x: 1080, startPoint y: 233, endPoint x: 966, endPoint y: 227, distance: 114.3
click at [966, 227] on div "content_copy compress arrow_drop_down autorenew_outlined delete_forever_outline…" at bounding box center [788, 452] width 1278 height 676
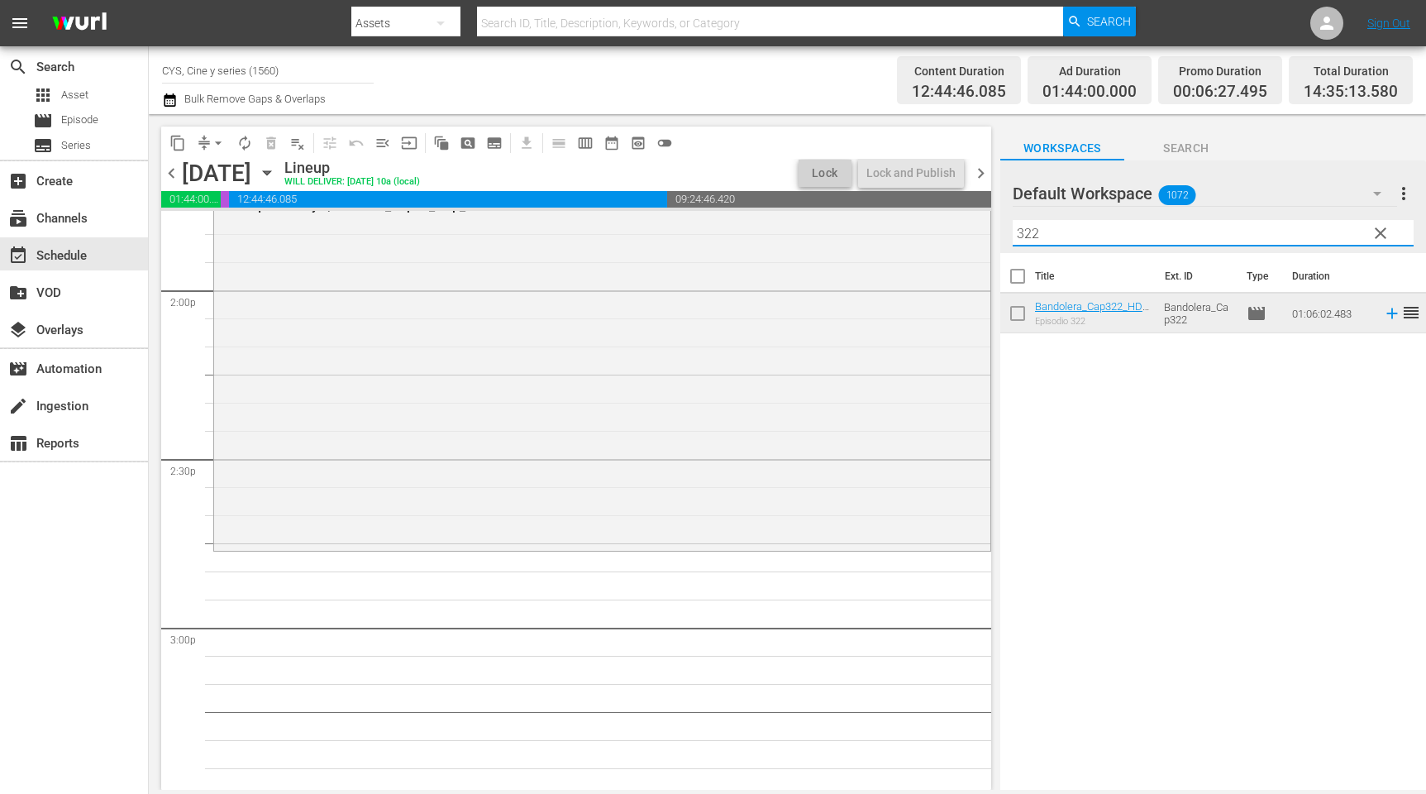
scroll to position [4768, 0]
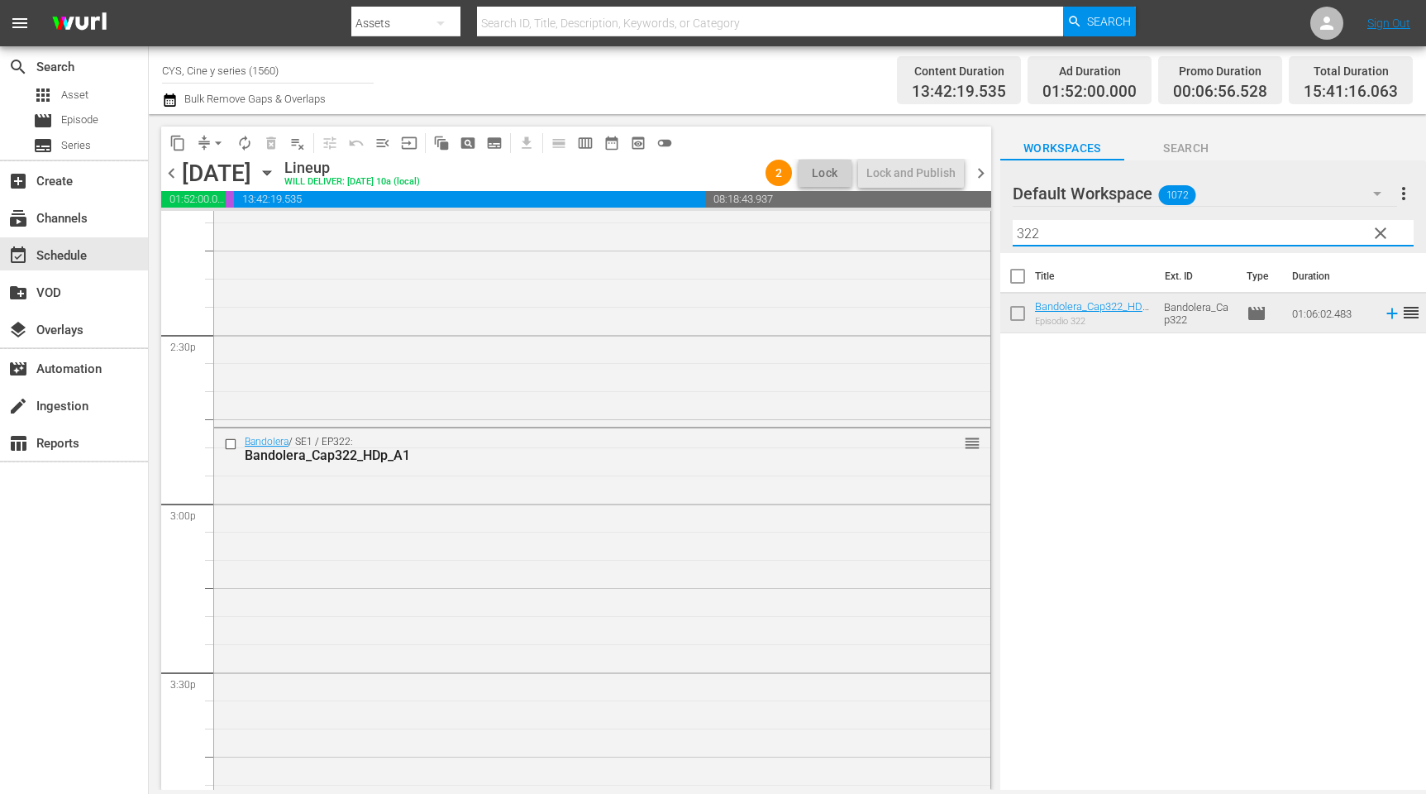
drag, startPoint x: 1084, startPoint y: 239, endPoint x: 1027, endPoint y: 234, distance: 57.3
click at [1027, 234] on input "322" at bounding box center [1213, 233] width 401 height 26
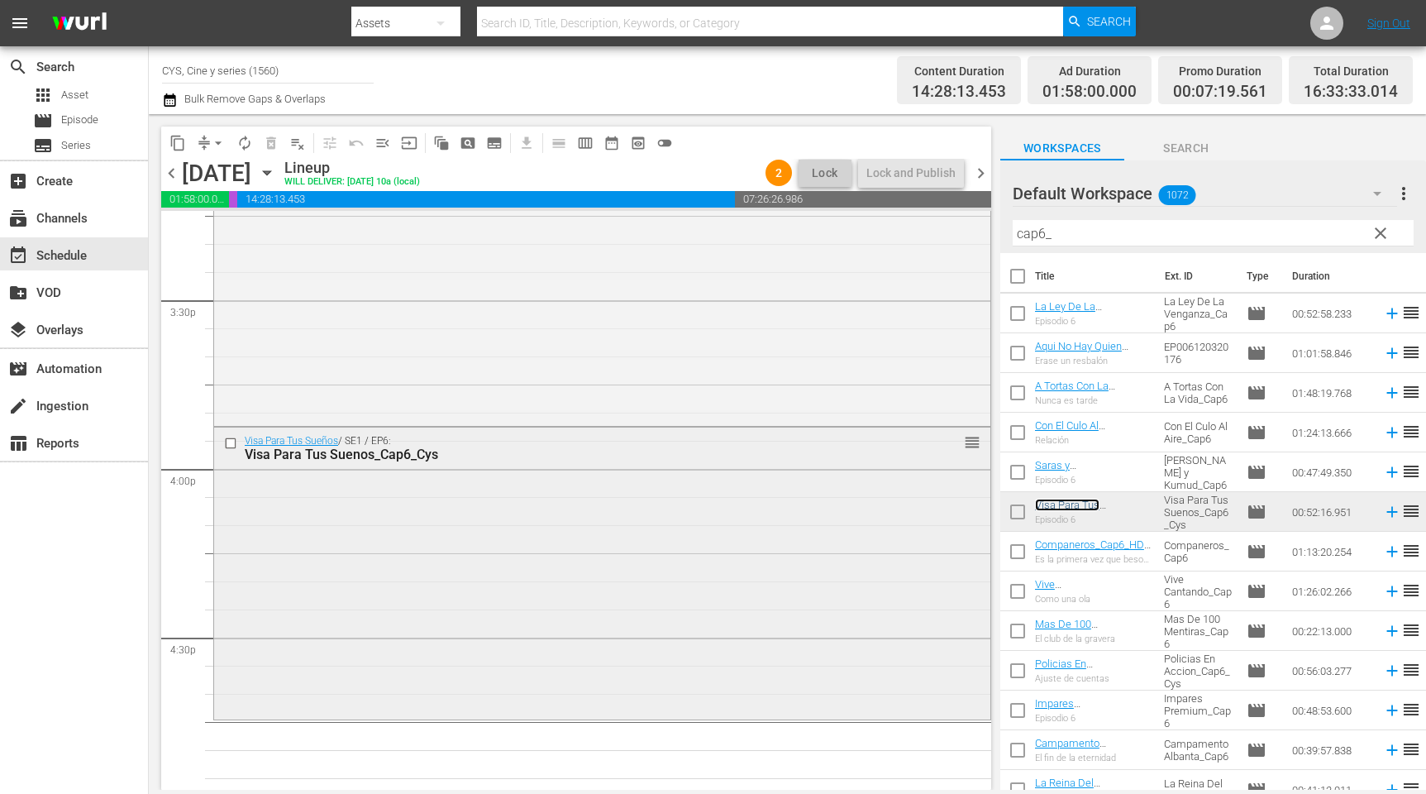
scroll to position [5264, 0]
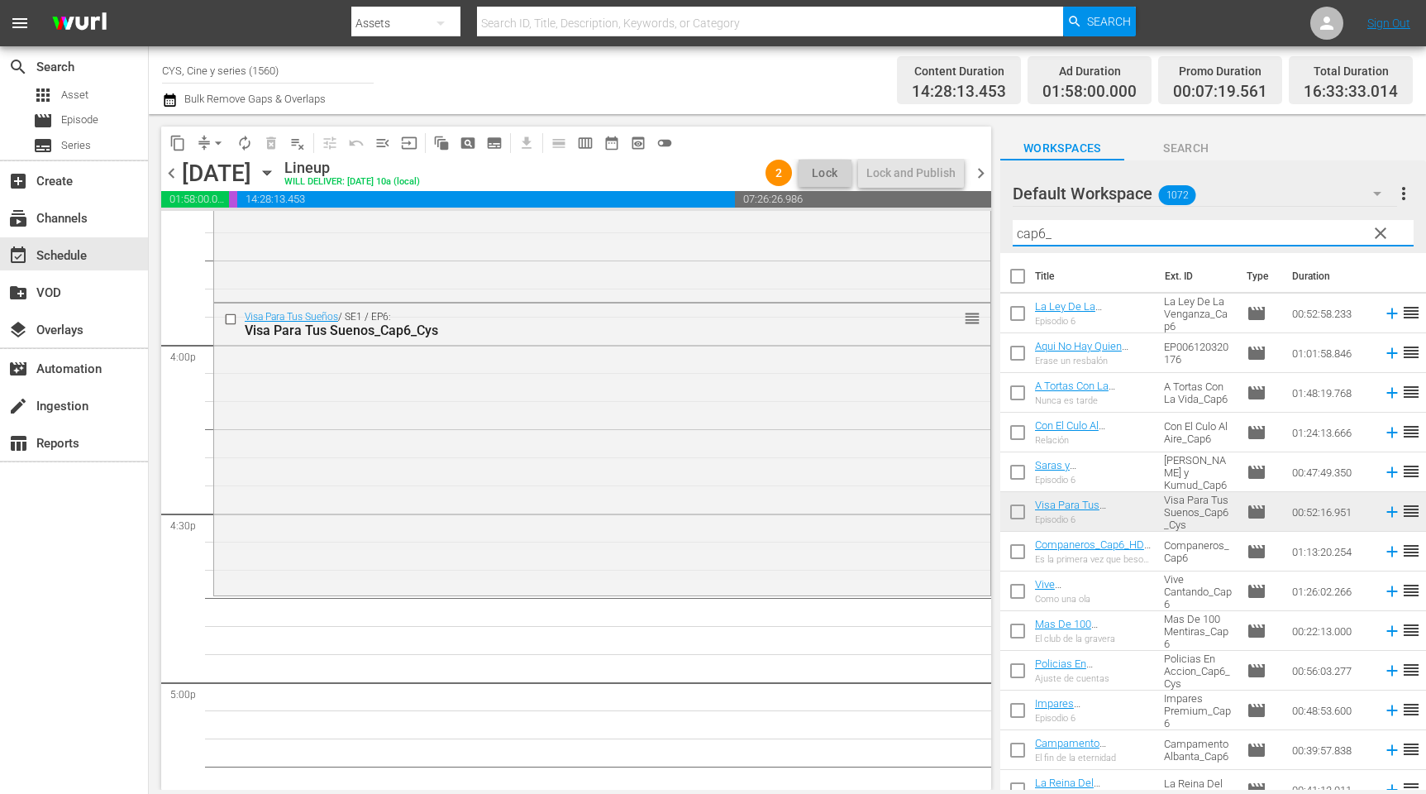
drag, startPoint x: 1084, startPoint y: 224, endPoint x: 988, endPoint y: 229, distance: 96.0
click at [988, 229] on div "content_copy compress arrow_drop_down autorenew_outlined delete_forever_outline…" at bounding box center [788, 452] width 1278 height 676
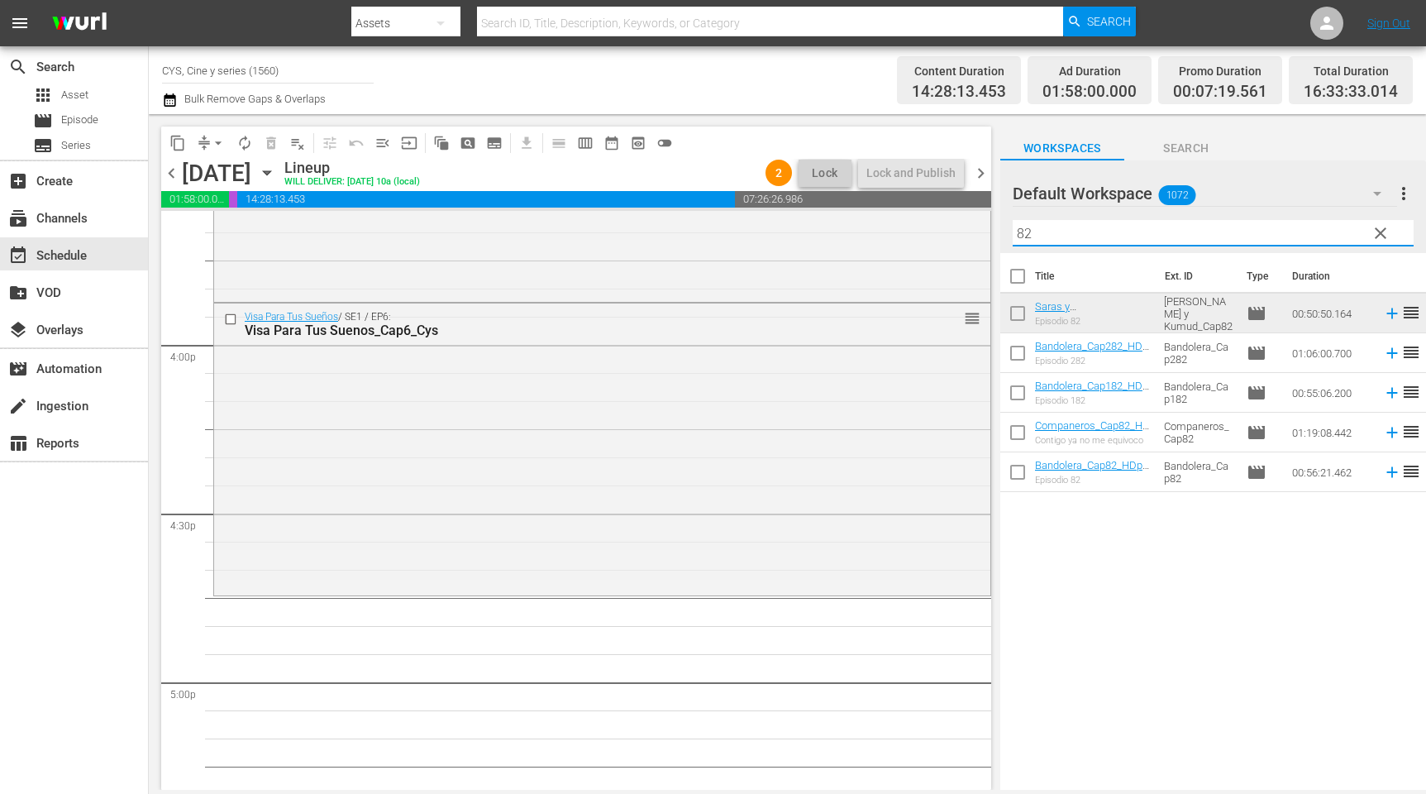
scroll to position [5388, 0]
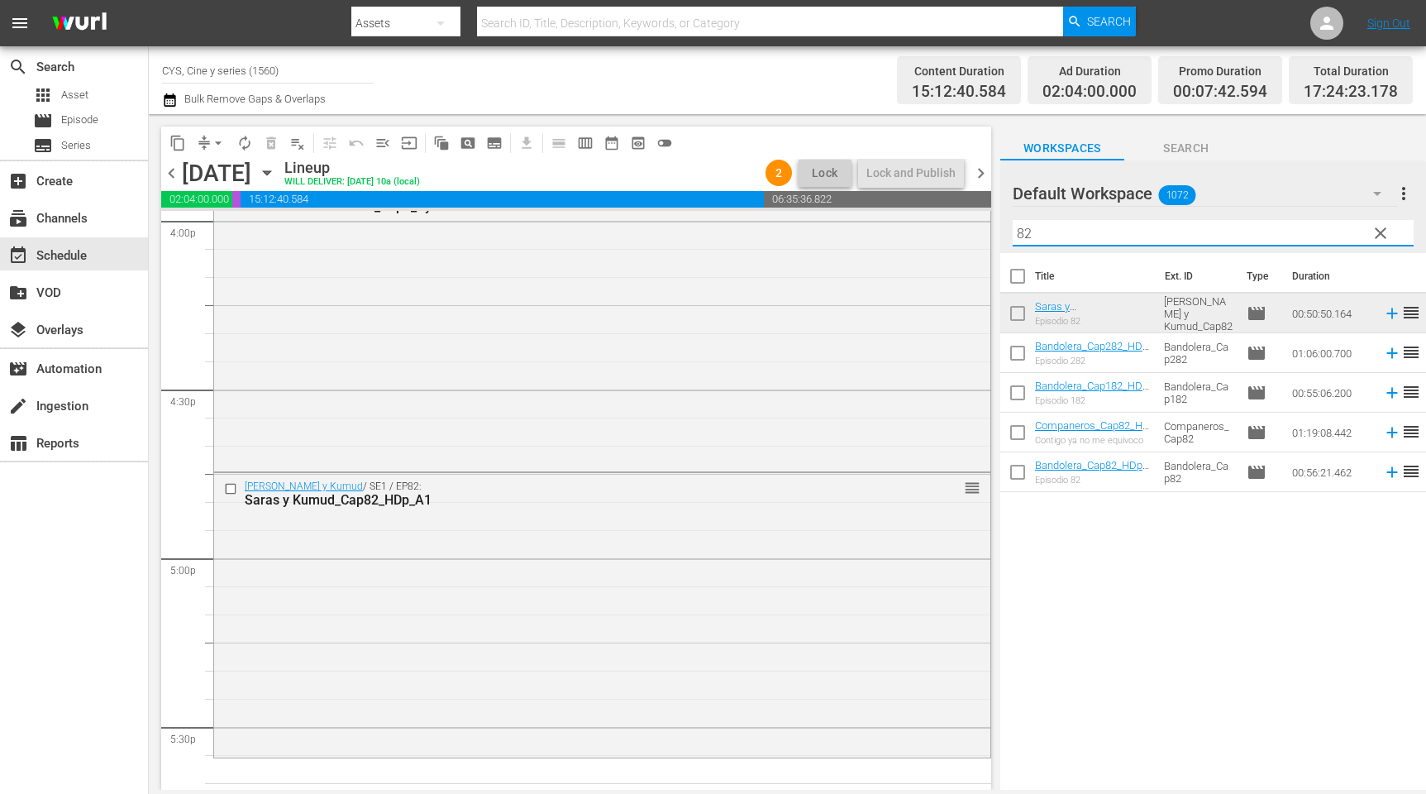
drag, startPoint x: 1043, startPoint y: 228, endPoint x: 997, endPoint y: 232, distance: 45.6
click at [1001, 232] on div "Default Workspace 1072 Default more_vert clear Filter by Title 82" at bounding box center [1214, 206] width 426 height 93
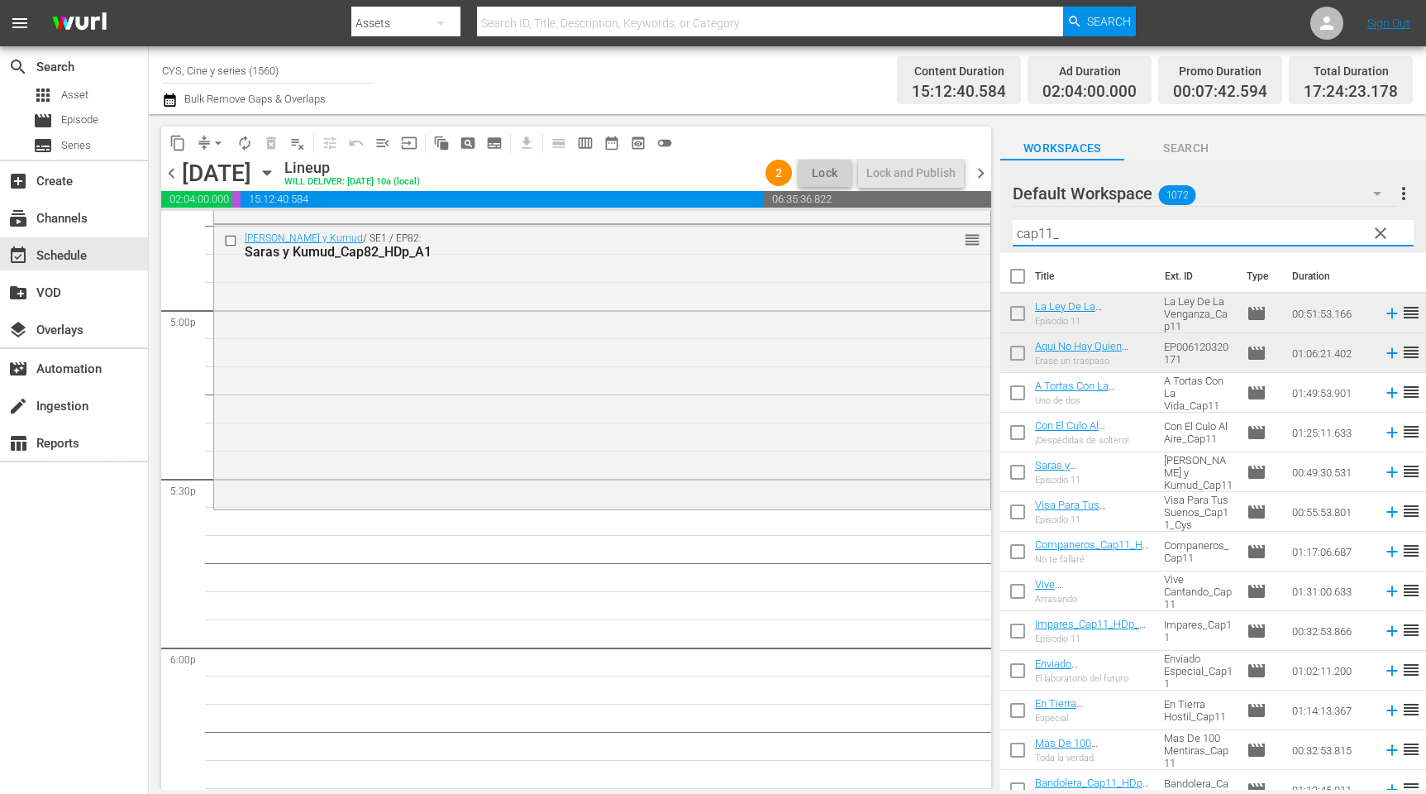
scroll to position [5760, 0]
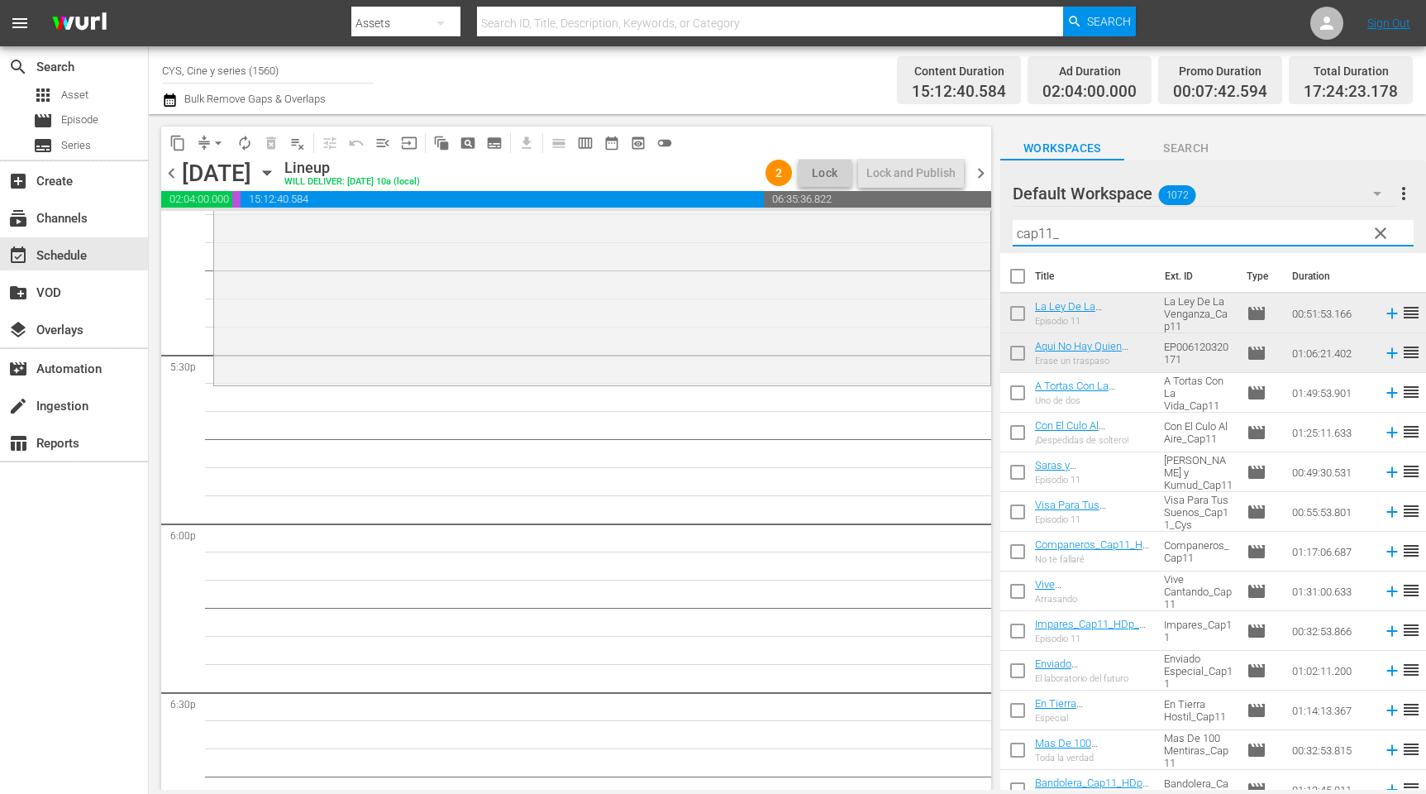
click at [1018, 315] on input "checkbox" at bounding box center [1018, 316] width 35 height 35
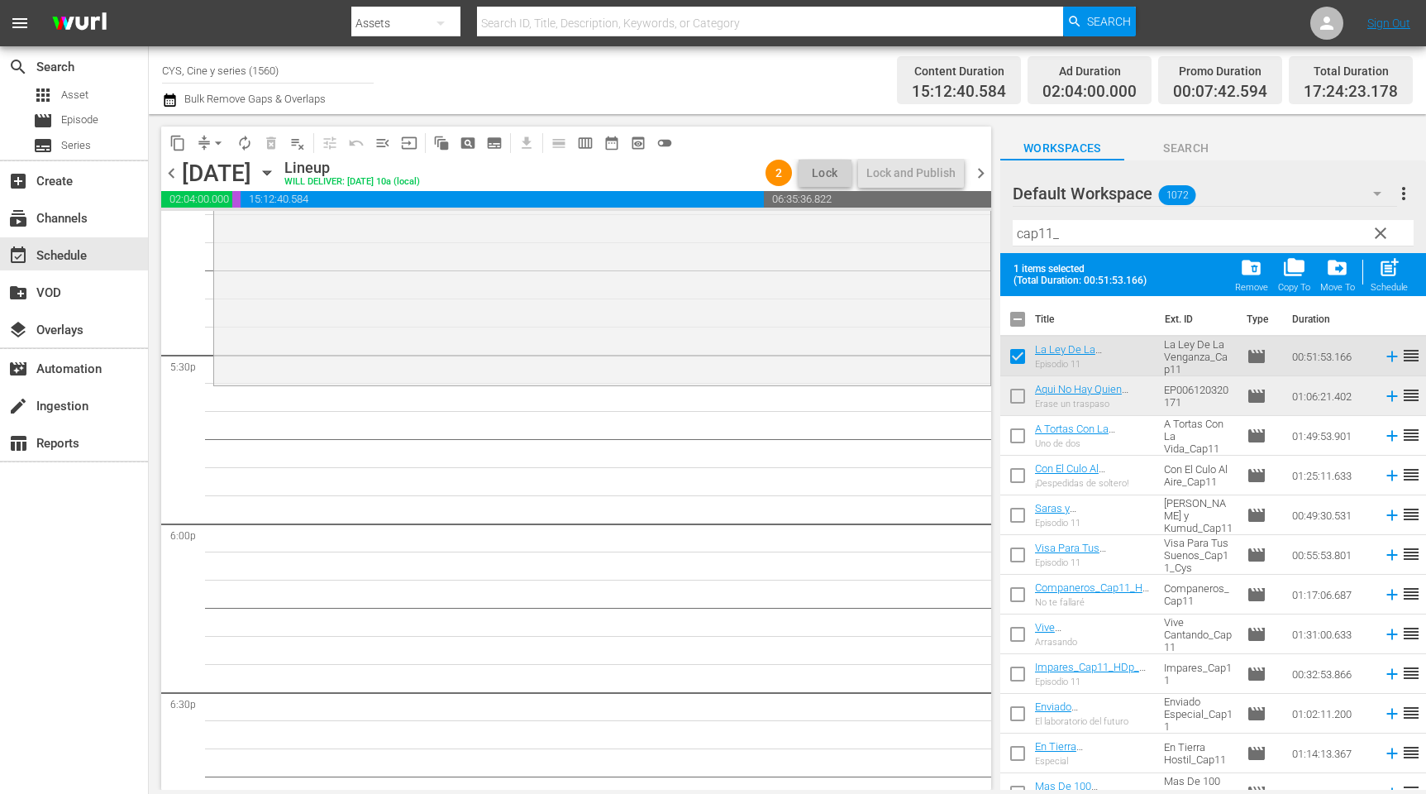
click at [1012, 398] on input "checkbox" at bounding box center [1018, 399] width 35 height 35
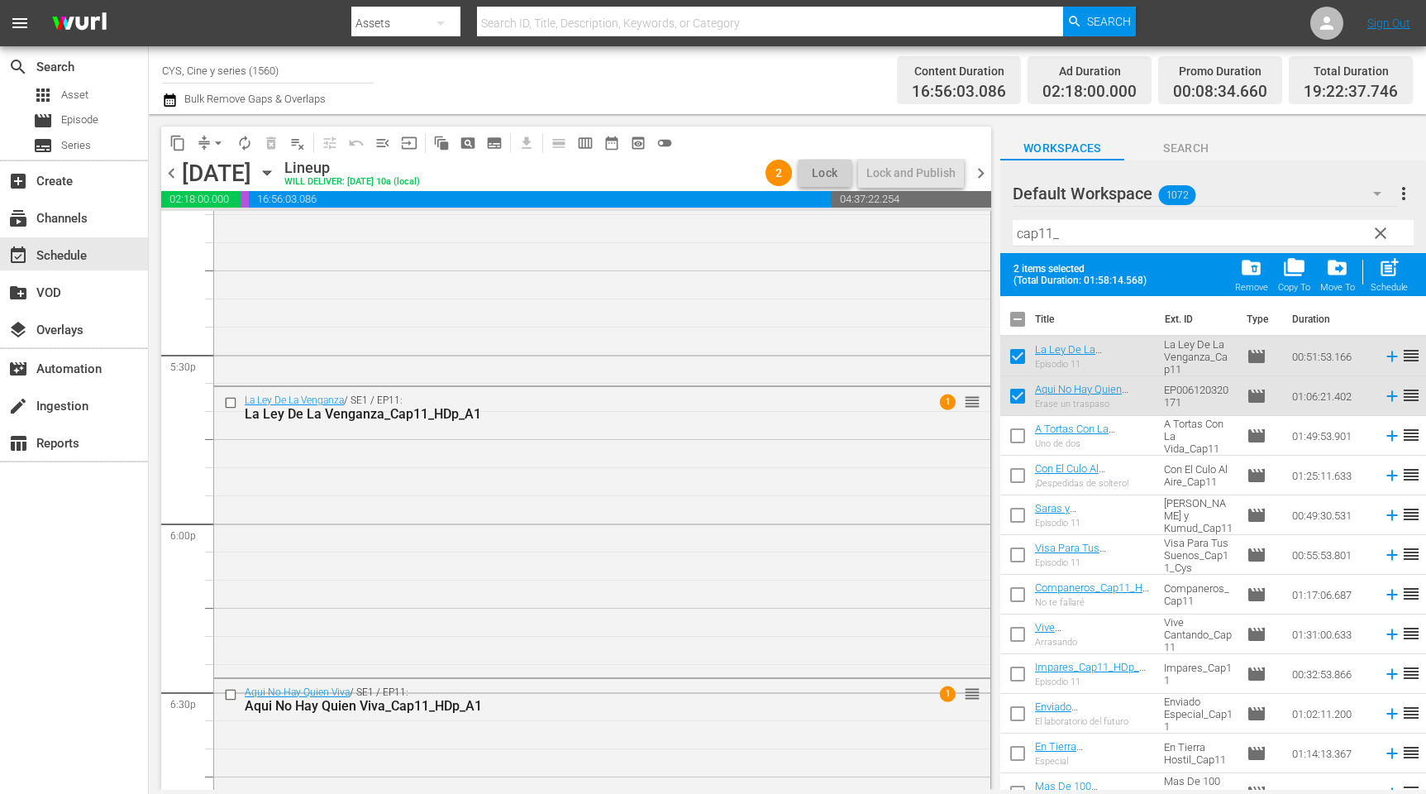
click at [1017, 318] on input "checkbox" at bounding box center [1018, 322] width 35 height 35
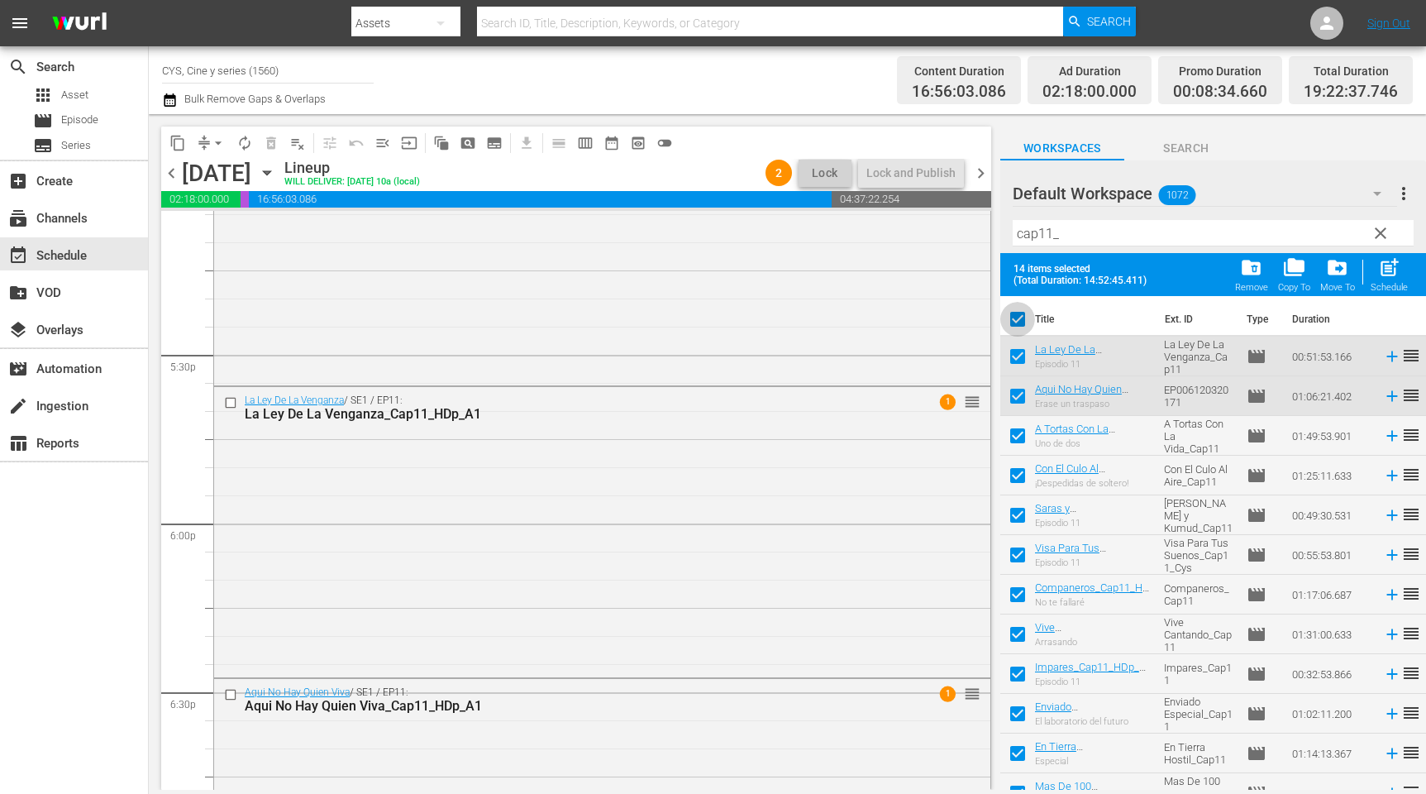
click at [1015, 318] on input "checkbox" at bounding box center [1018, 322] width 35 height 35
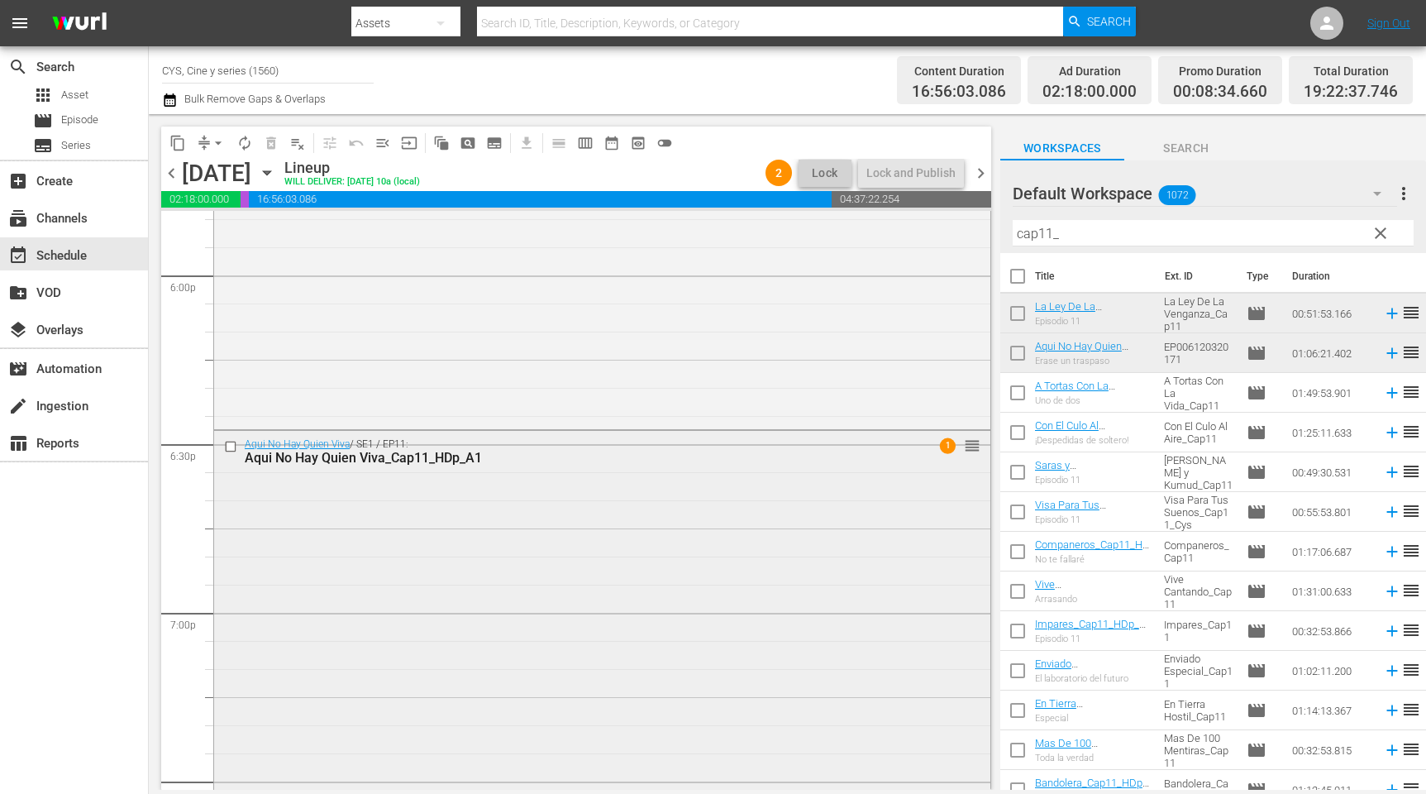
scroll to position [6256, 0]
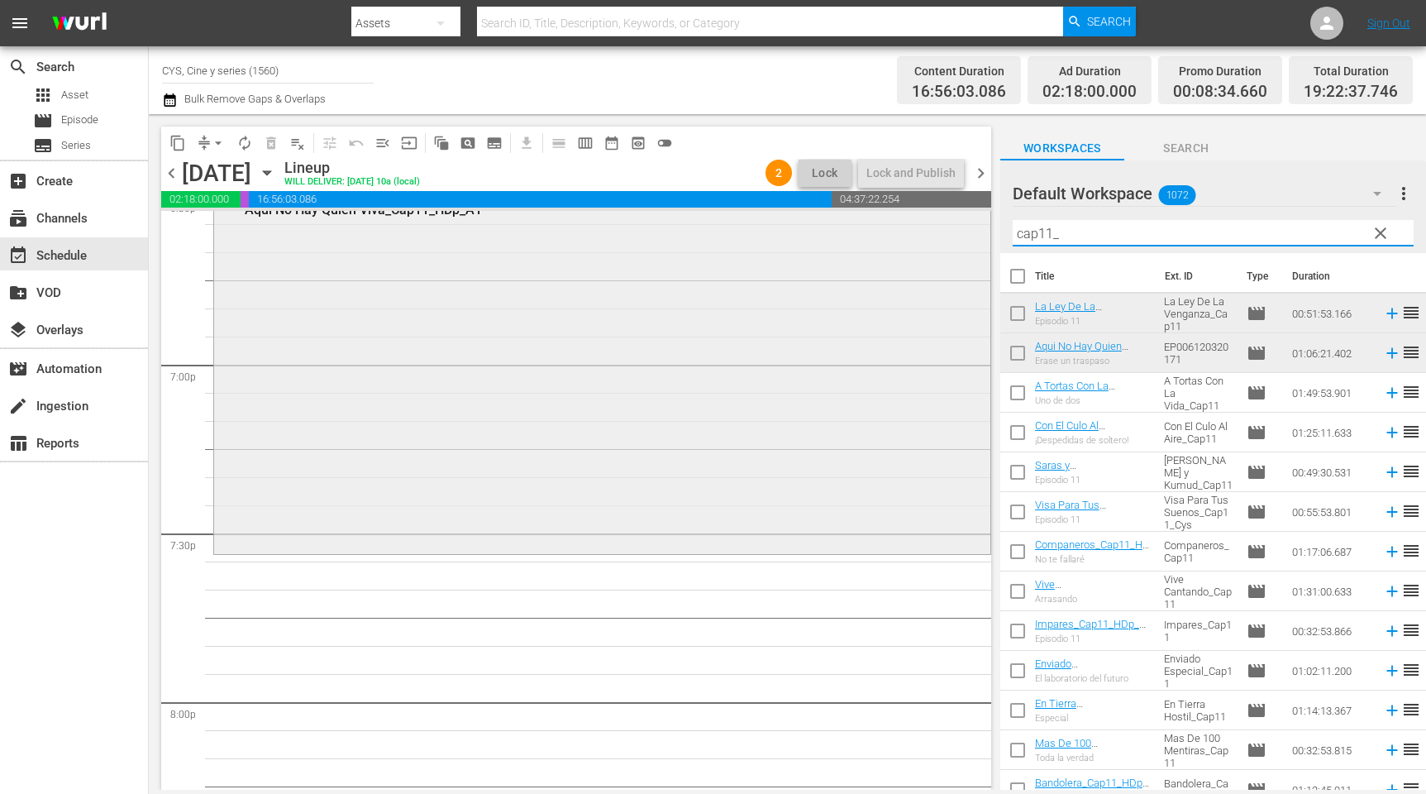
drag, startPoint x: 1082, startPoint y: 229, endPoint x: 958, endPoint y: 221, distance: 123.5
click at [958, 221] on div "content_copy compress arrow_drop_down autorenew_outlined delete_forever_outline…" at bounding box center [788, 452] width 1278 height 676
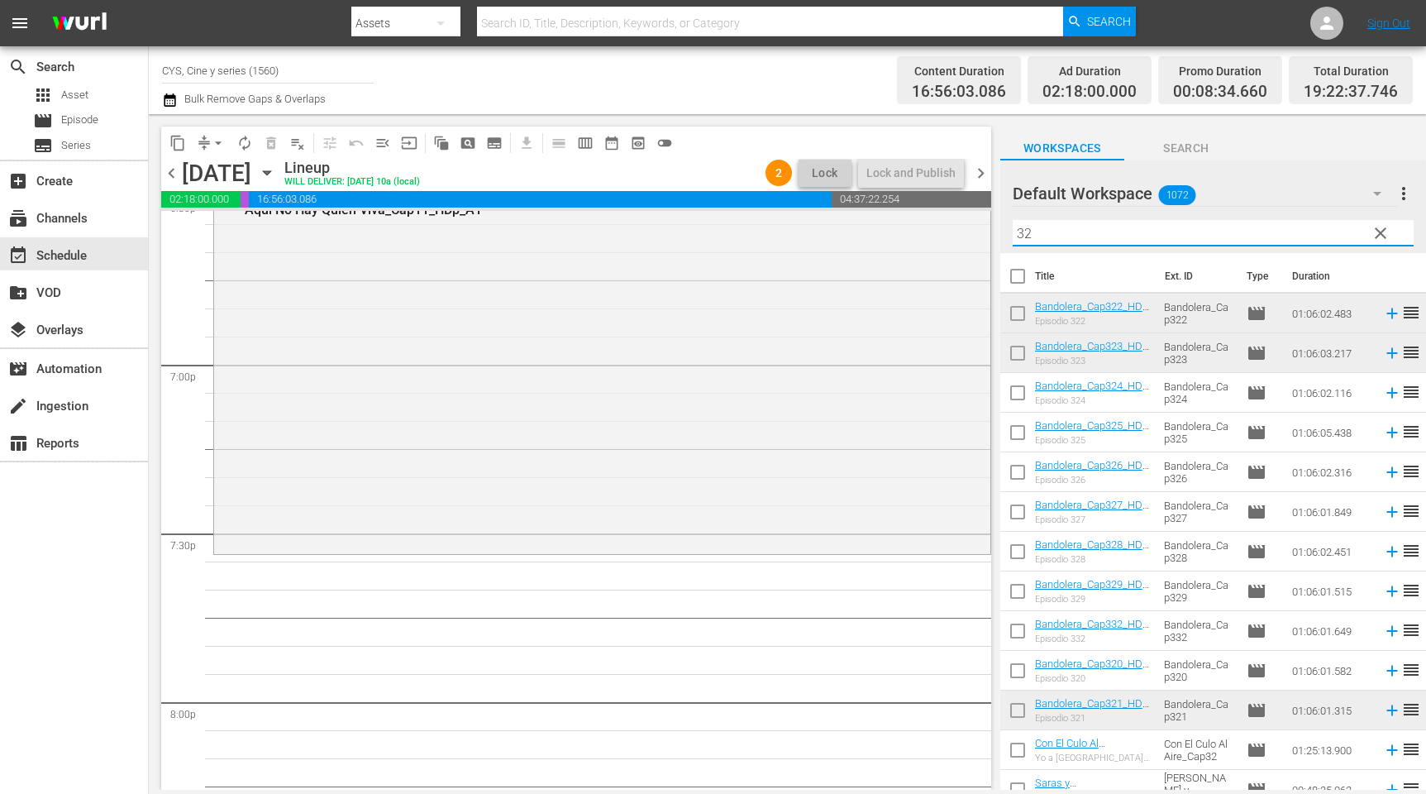
click at [1020, 316] on input "checkbox" at bounding box center [1018, 316] width 35 height 35
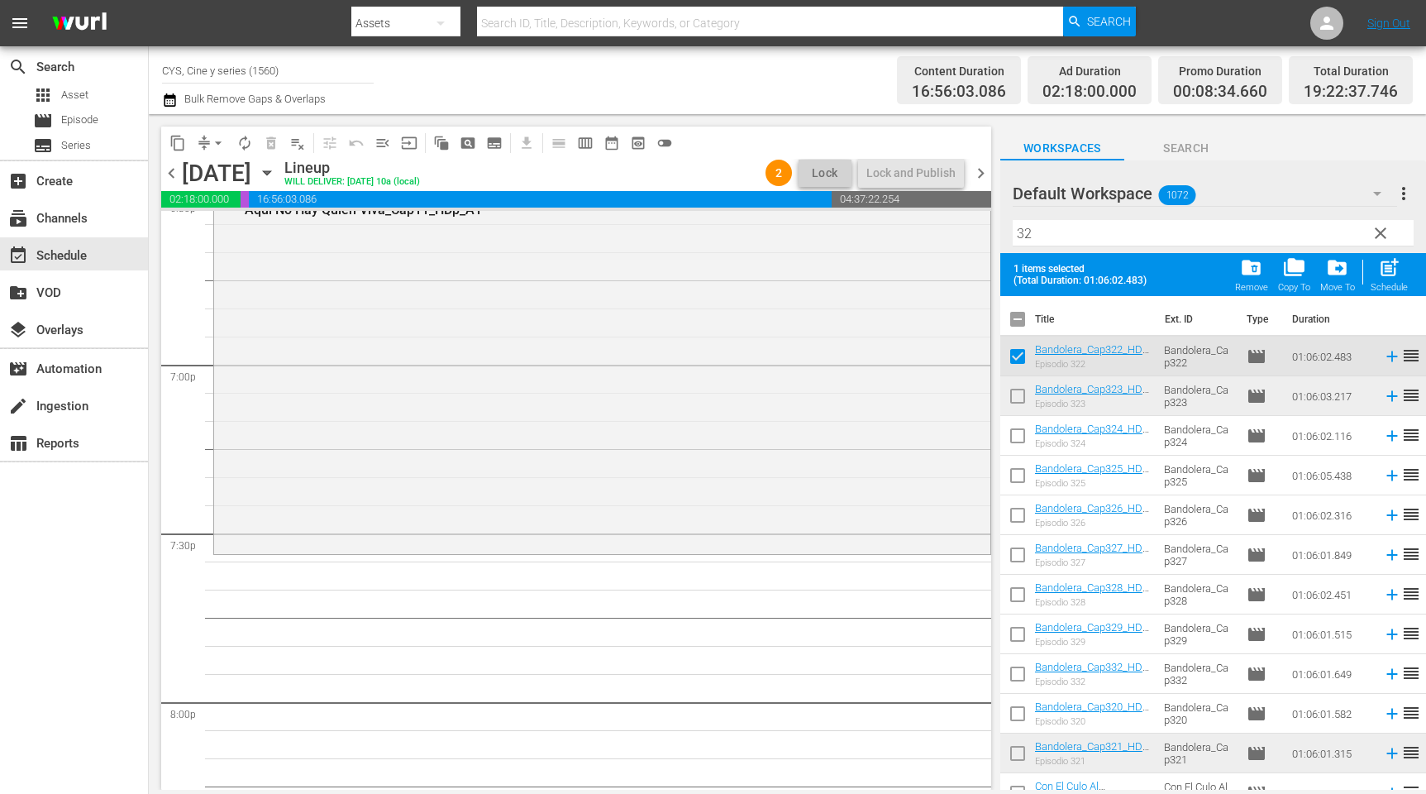
click at [1013, 394] on input "checkbox" at bounding box center [1018, 399] width 35 height 35
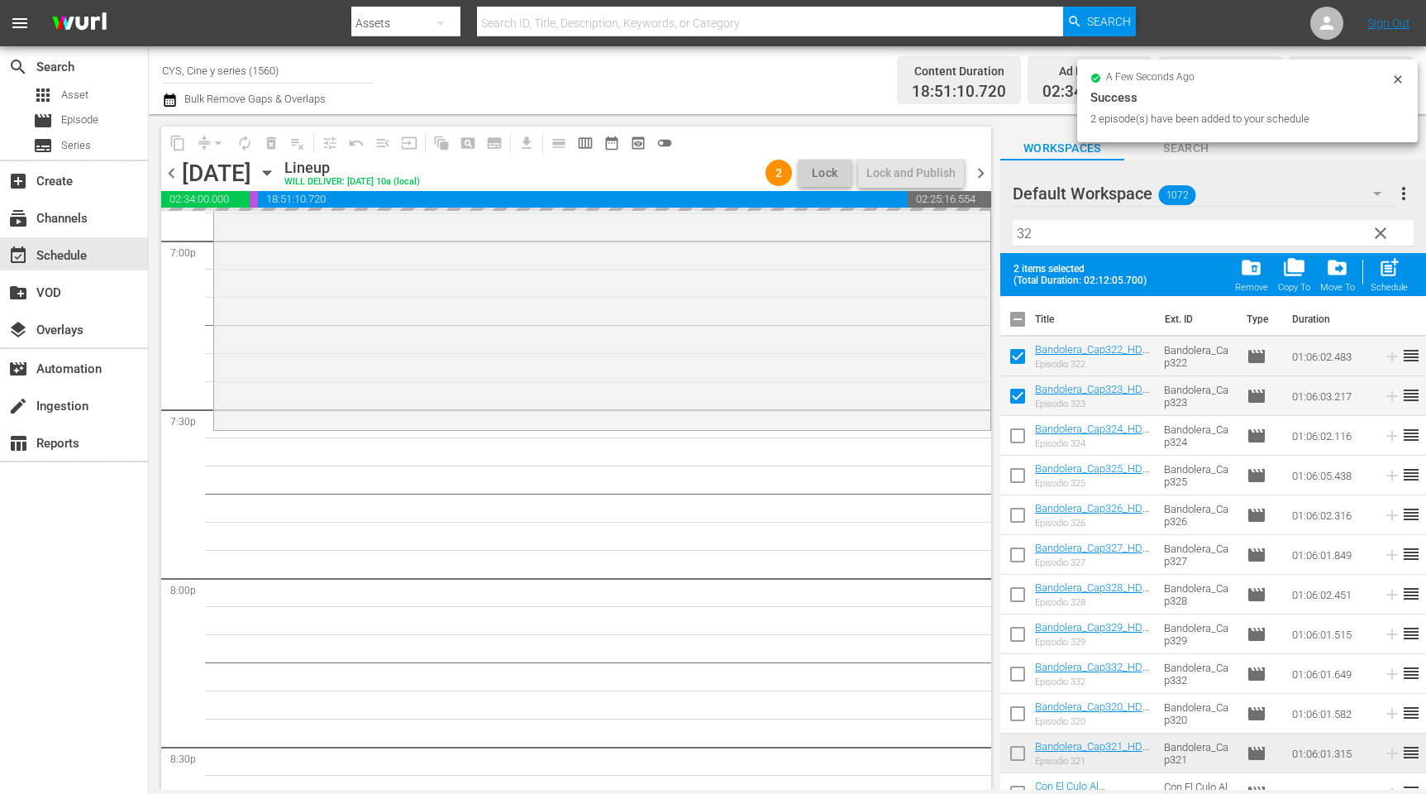
click at [1015, 320] on input "checkbox" at bounding box center [1018, 322] width 35 height 35
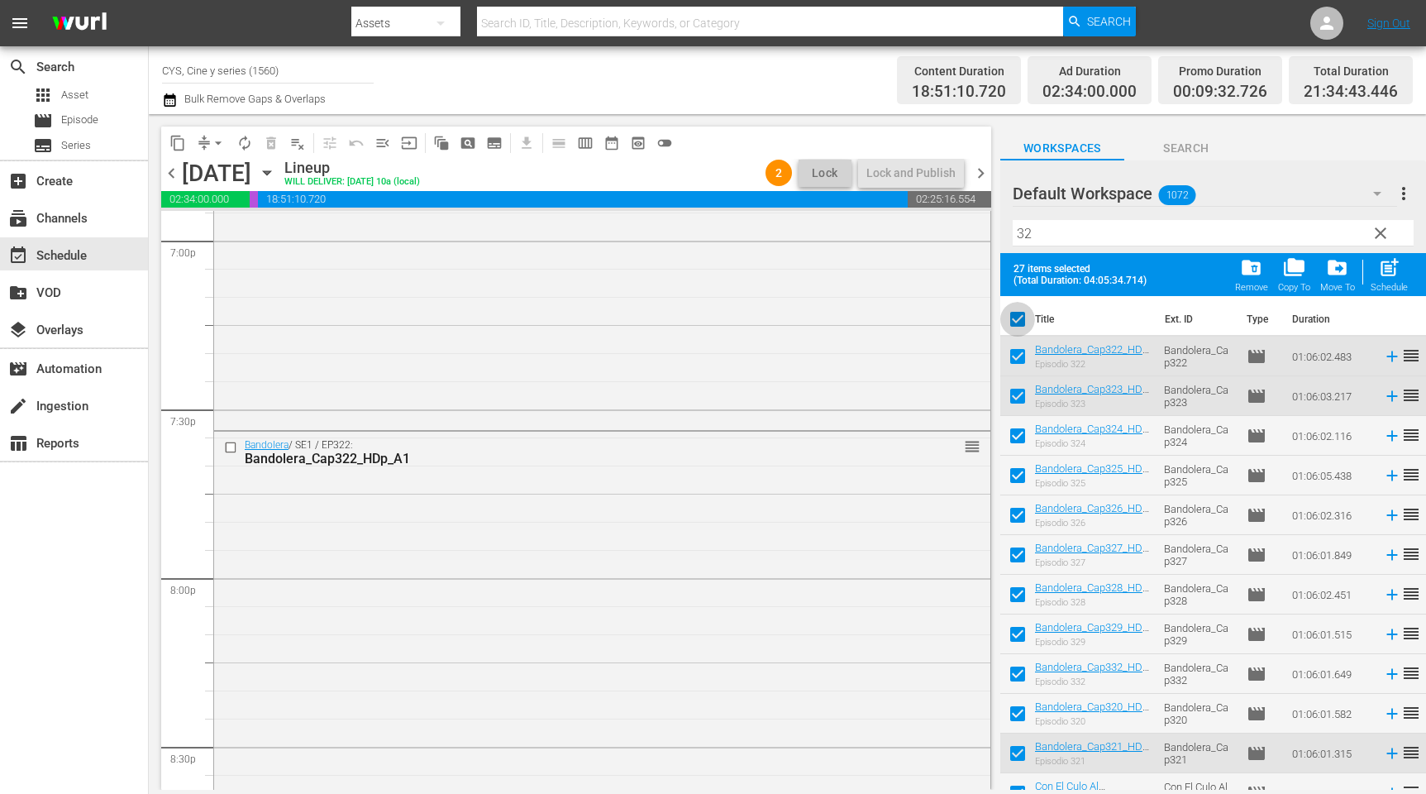
click at [1015, 320] on input "checkbox" at bounding box center [1018, 322] width 35 height 35
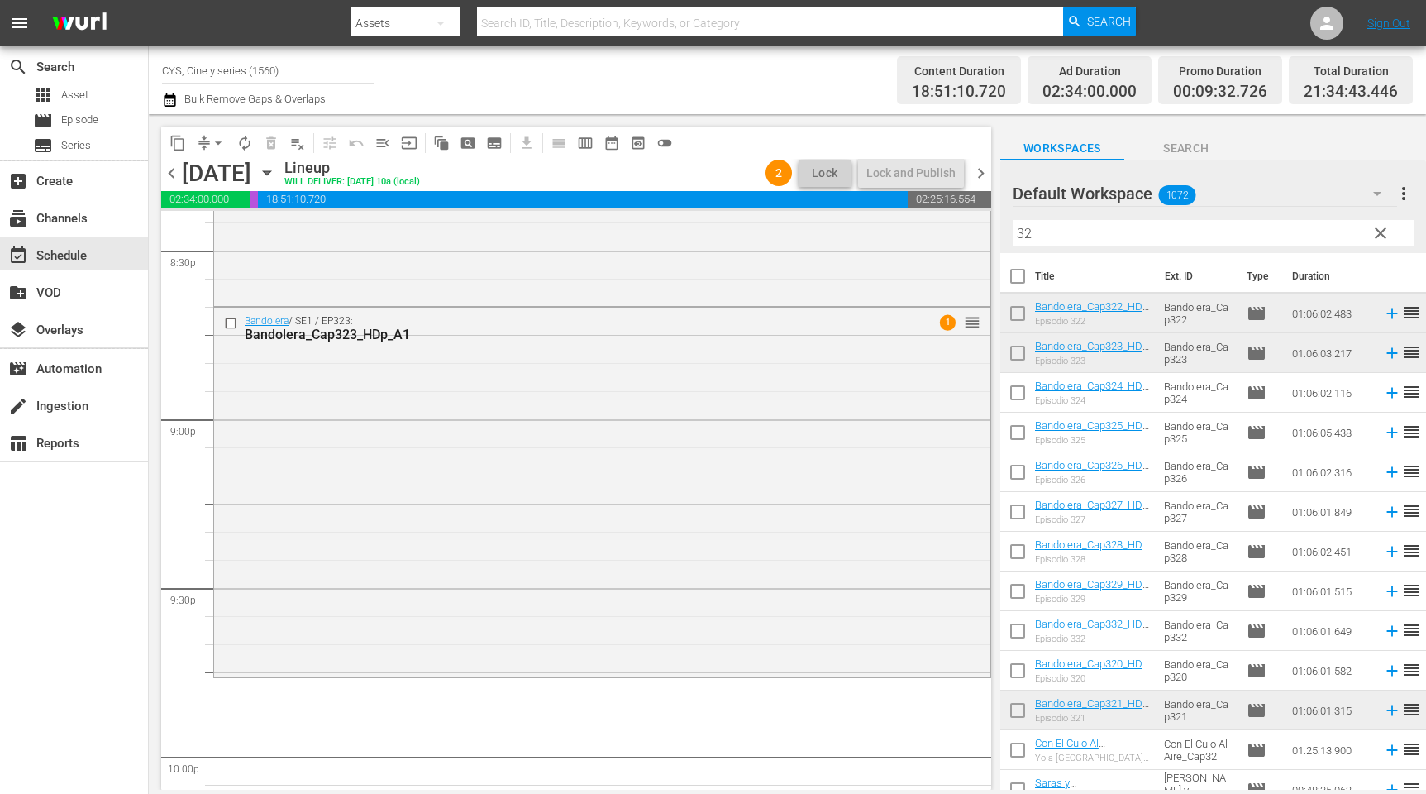
scroll to position [7000, 0]
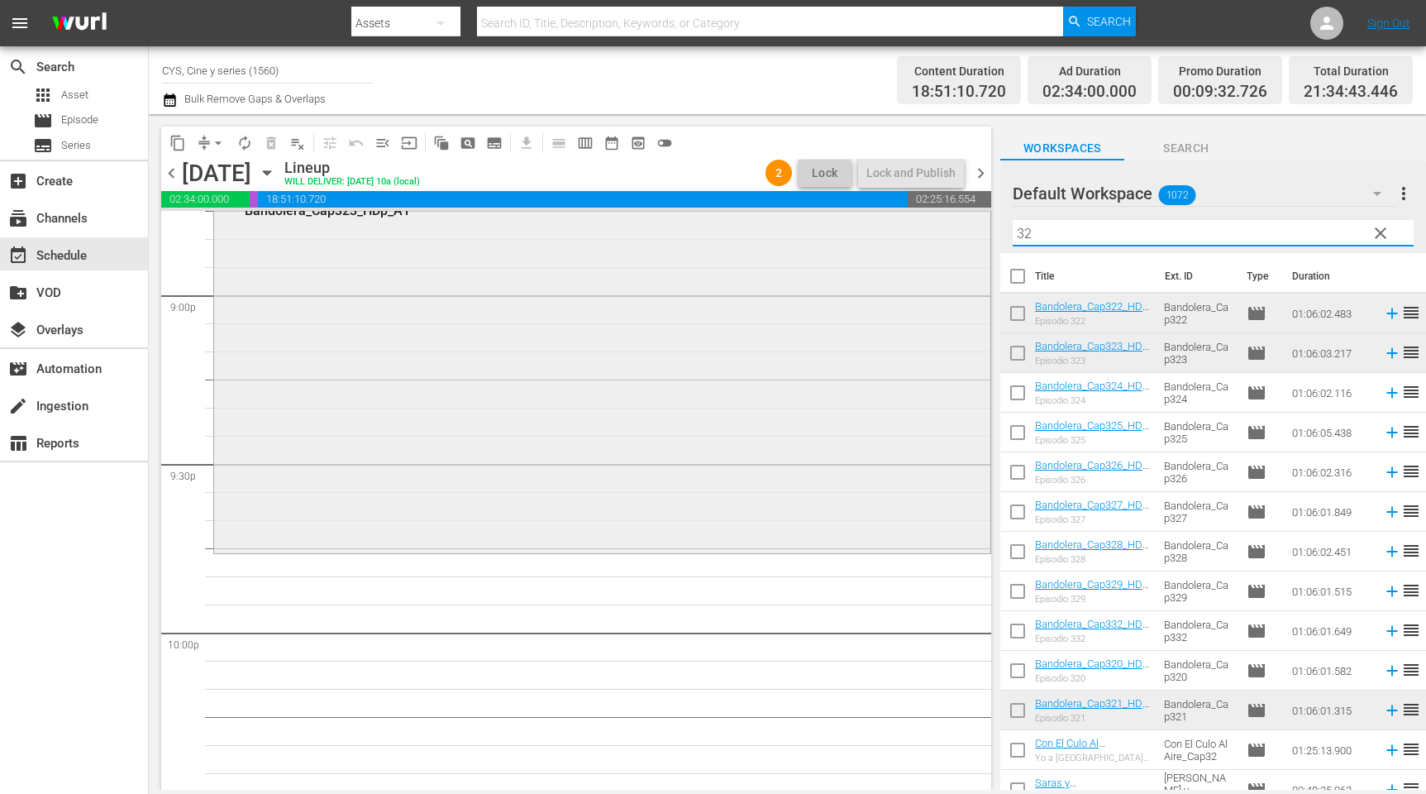
drag, startPoint x: 1055, startPoint y: 236, endPoint x: 955, endPoint y: 231, distance: 100.2
click at [953, 231] on div "content_copy compress arrow_drop_down autorenew_outlined delete_forever_outline…" at bounding box center [788, 452] width 1278 height 676
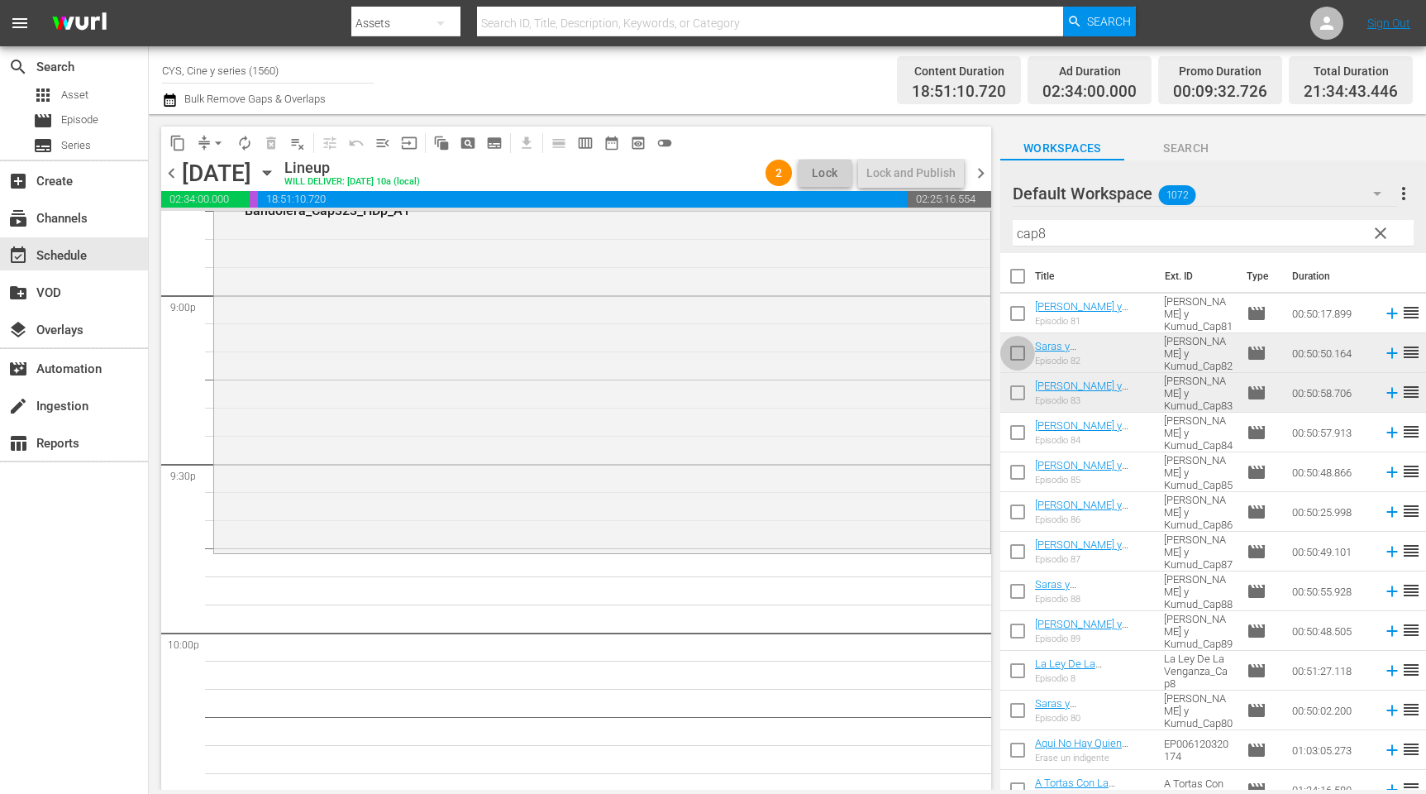
click at [1018, 350] on input "checkbox" at bounding box center [1018, 356] width 35 height 35
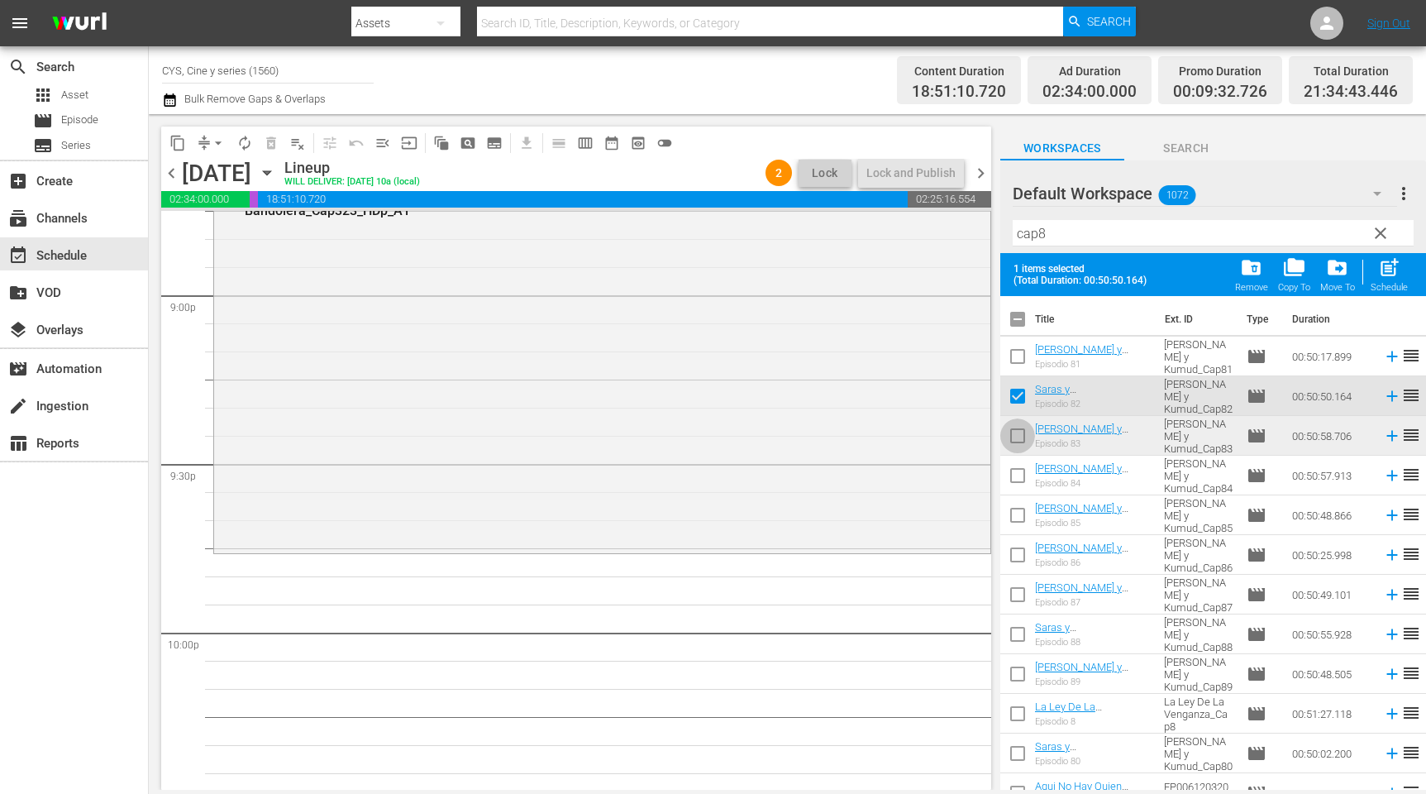
click at [1020, 427] on input "checkbox" at bounding box center [1018, 439] width 35 height 35
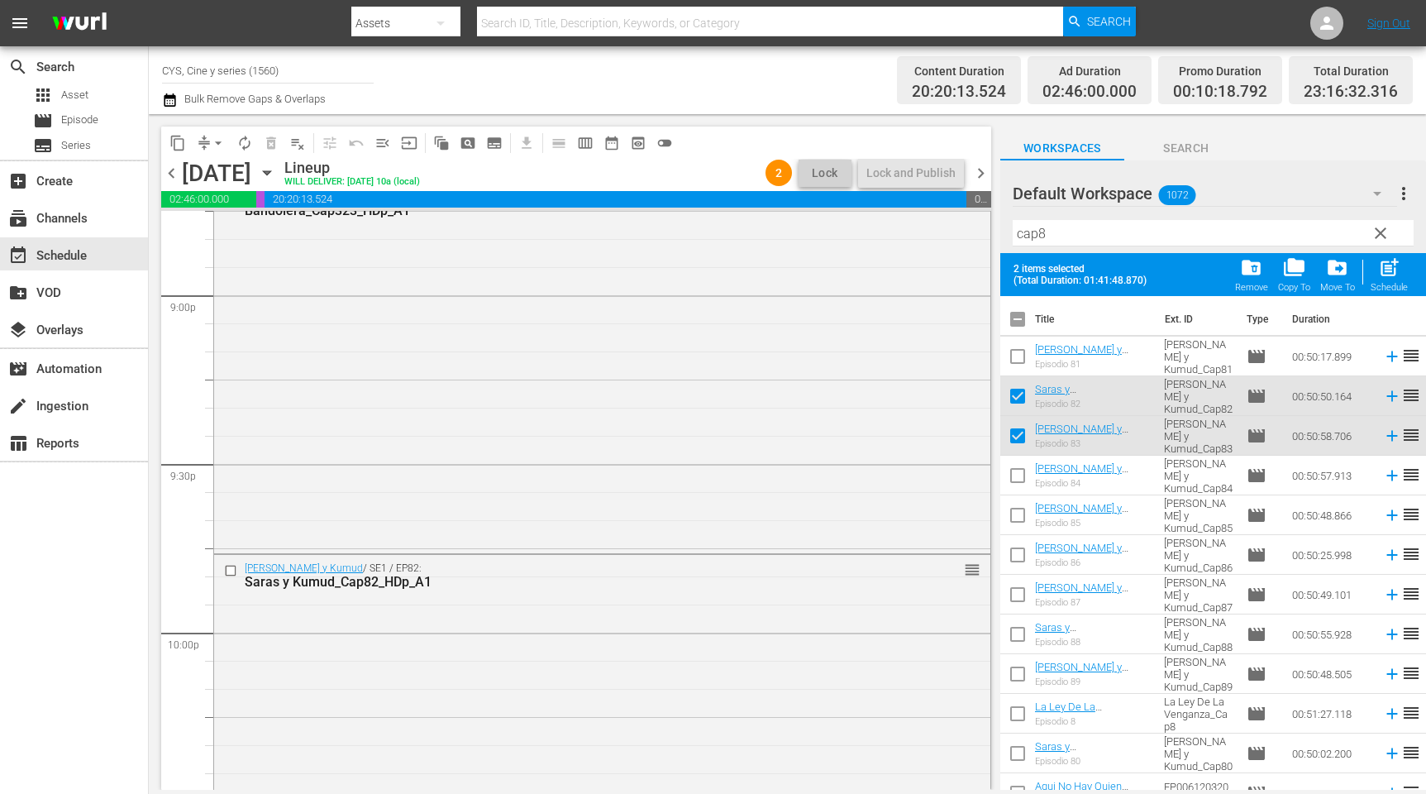
click at [1024, 318] on input "checkbox" at bounding box center [1018, 322] width 35 height 35
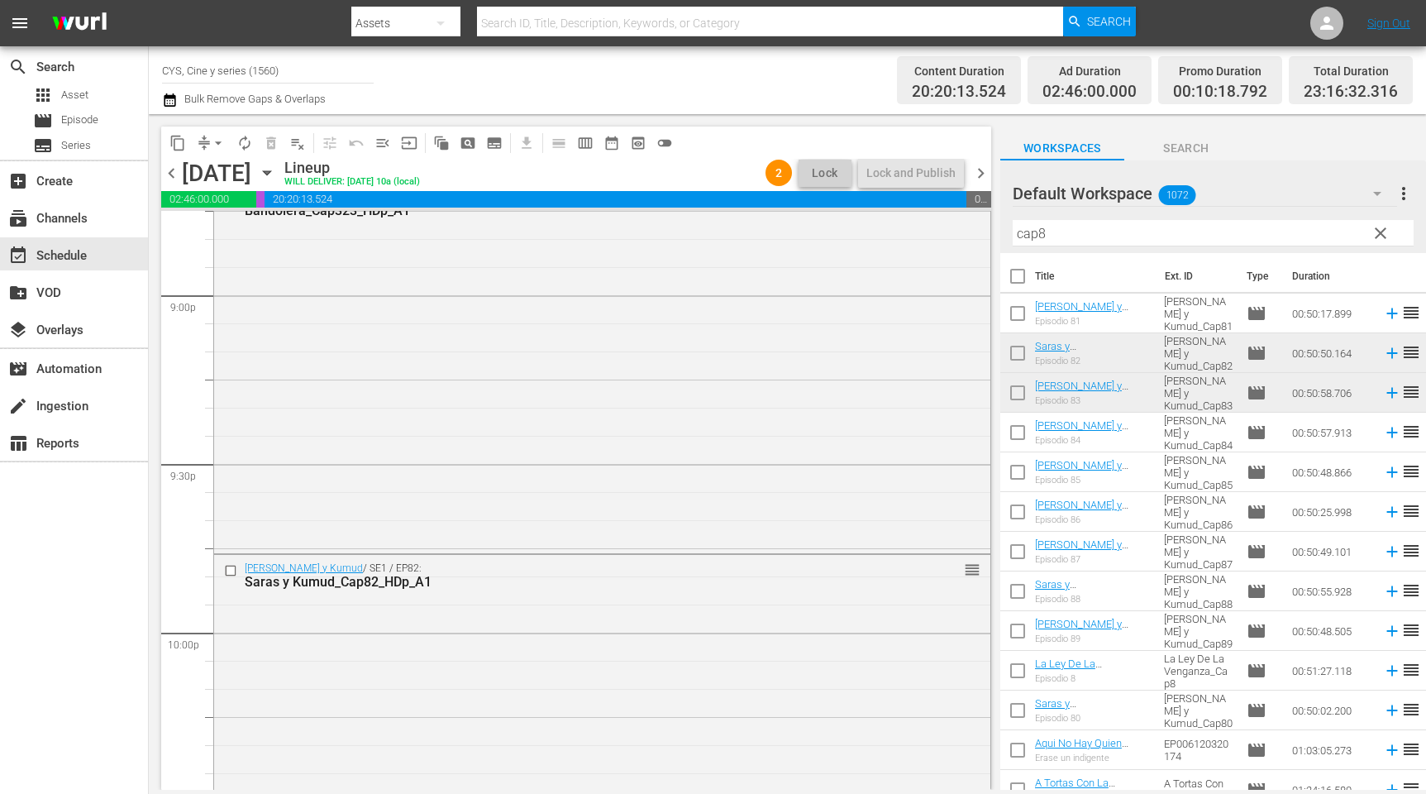
click at [1106, 226] on input "cap8" at bounding box center [1213, 233] width 401 height 26
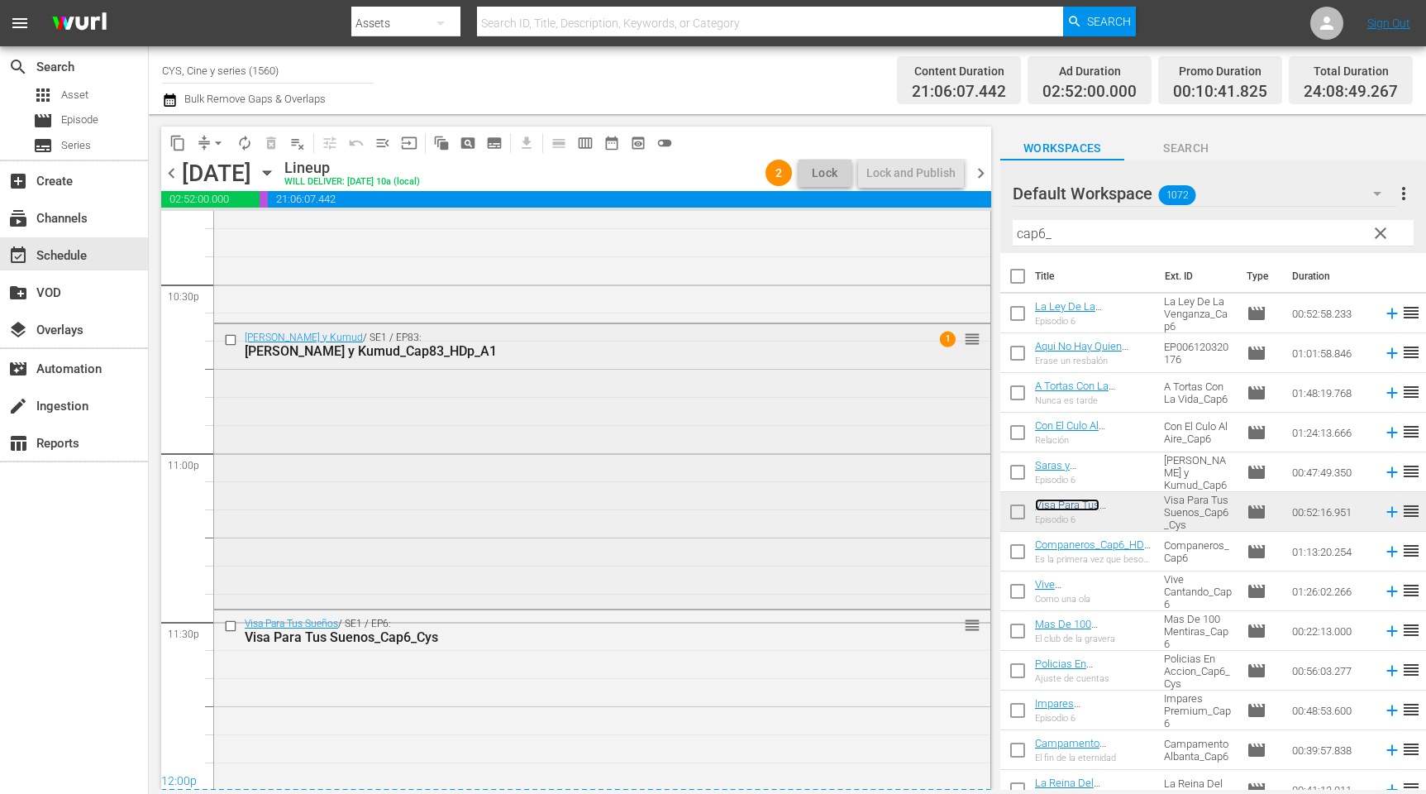
scroll to position [7630, 0]
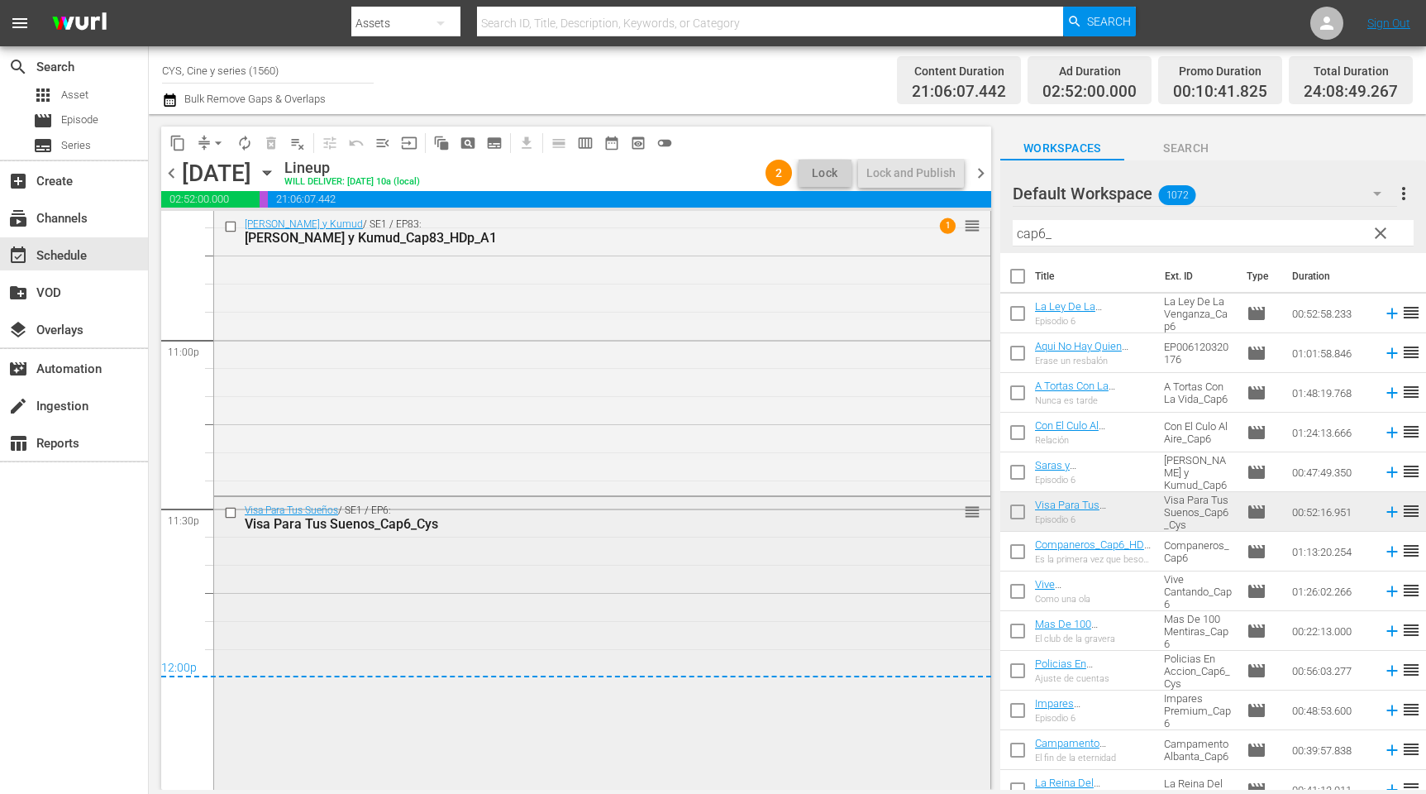
click at [687, 590] on div "Visa Para Tus Sueños / SE1 / EP6: Visa Para Tus Suenos_Cap6_Cys reorder" at bounding box center [602, 641] width 776 height 289
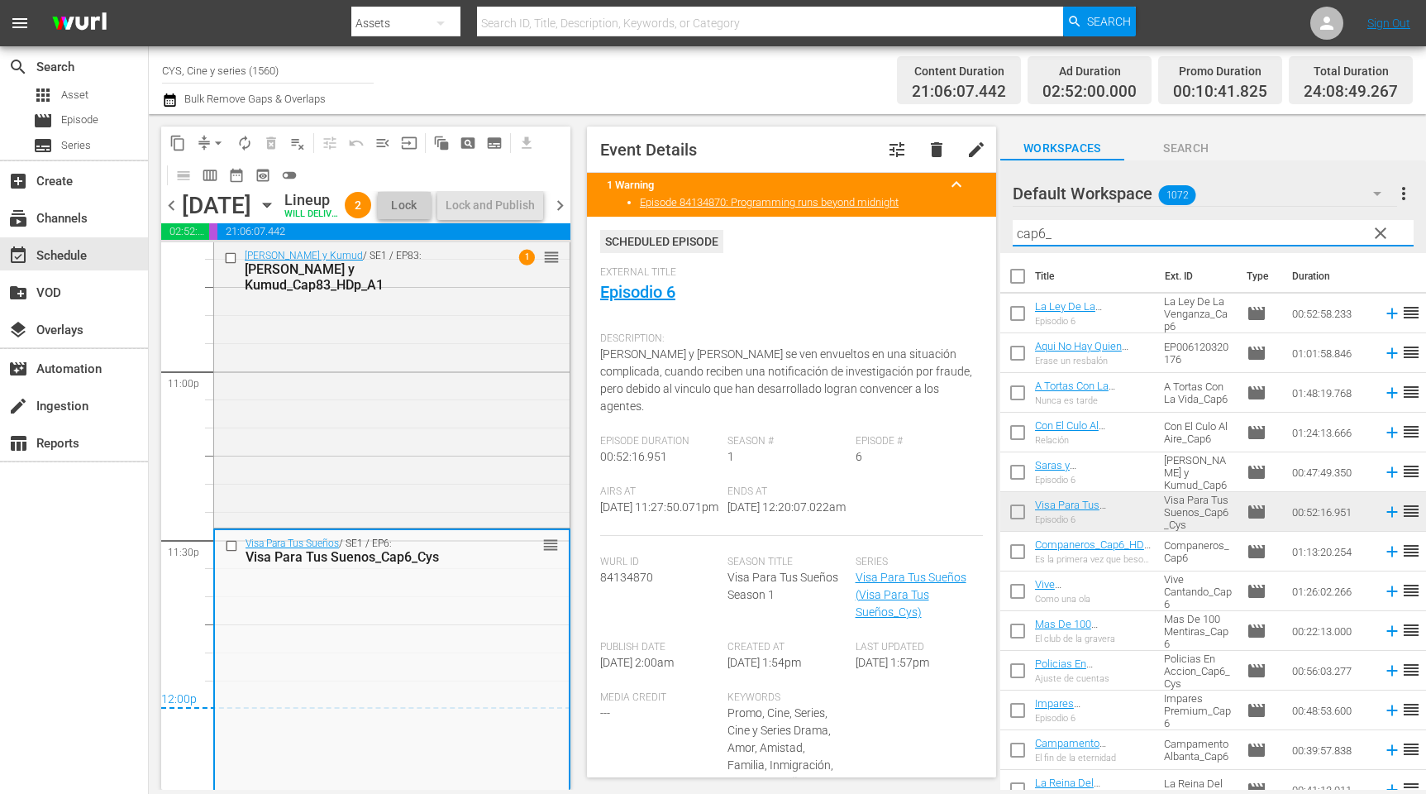
drag, startPoint x: 1069, startPoint y: 238, endPoint x: 1042, endPoint y: 234, distance: 27.6
click at [1042, 234] on input "cap6_" at bounding box center [1213, 233] width 401 height 26
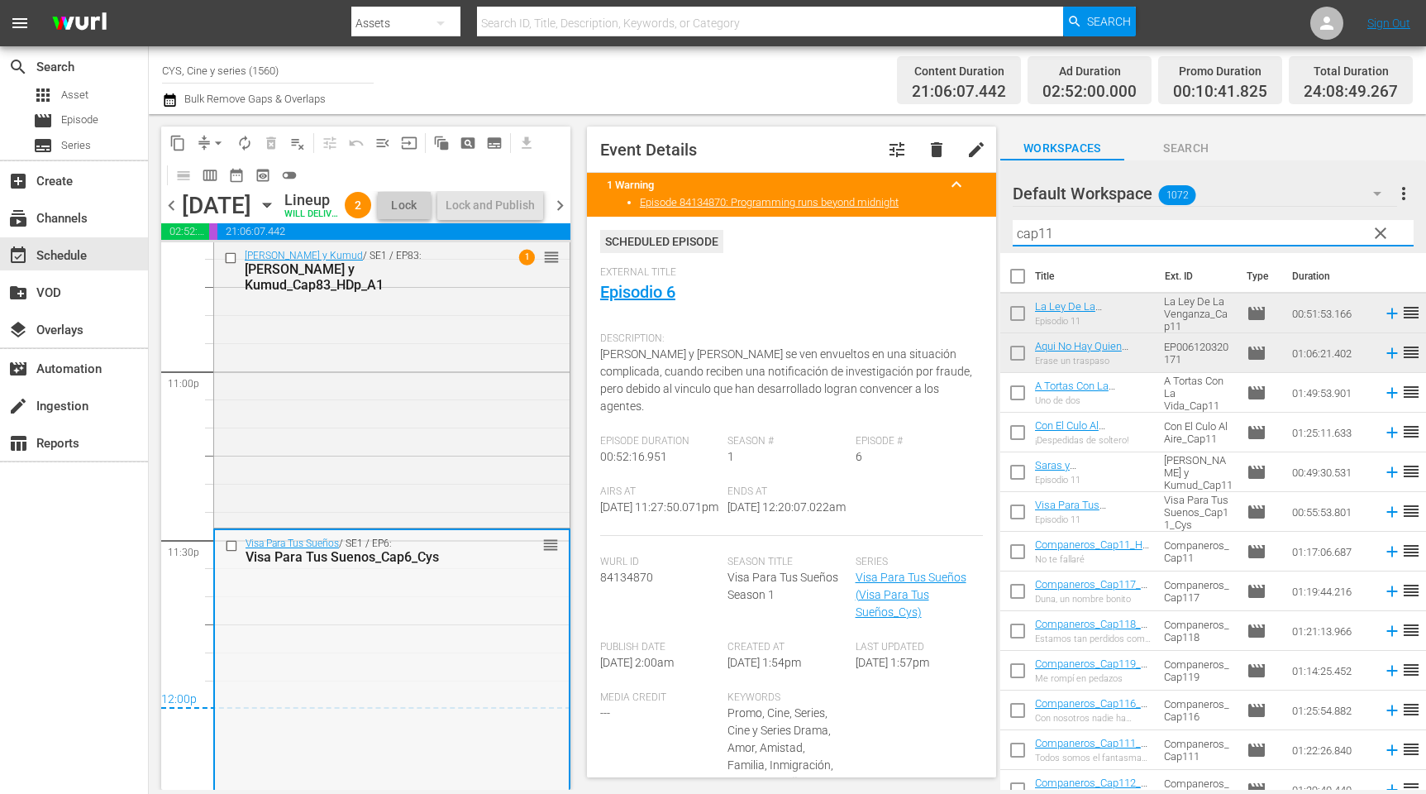
scroll to position [7691, 0]
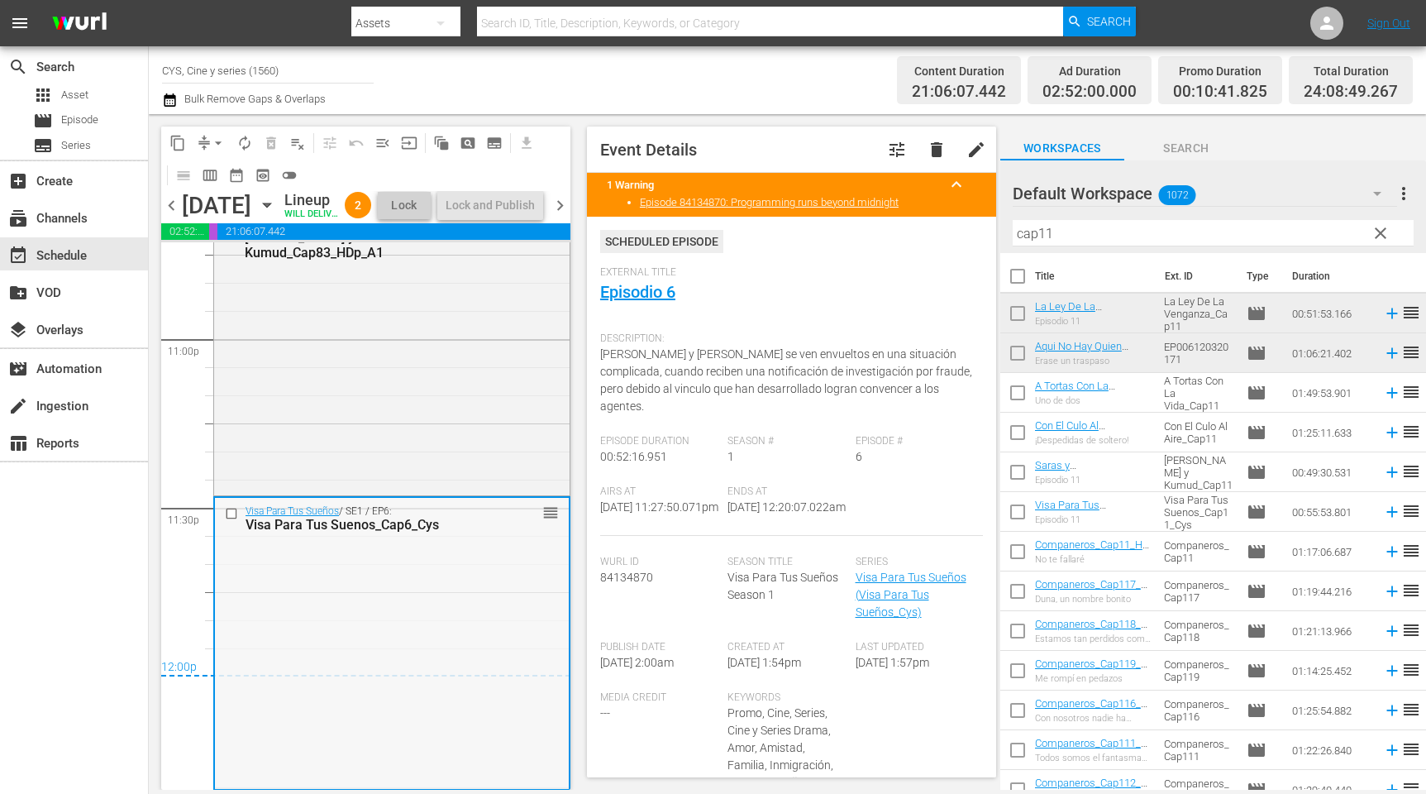
click at [400, 628] on div "Visa Para Tus Sueños / SE1 / EP6: Visa Para Tus Suenos_Cap6_Cys reorder" at bounding box center [392, 642] width 354 height 289
click at [181, 144] on span "content_copy" at bounding box center [178, 143] width 17 height 17
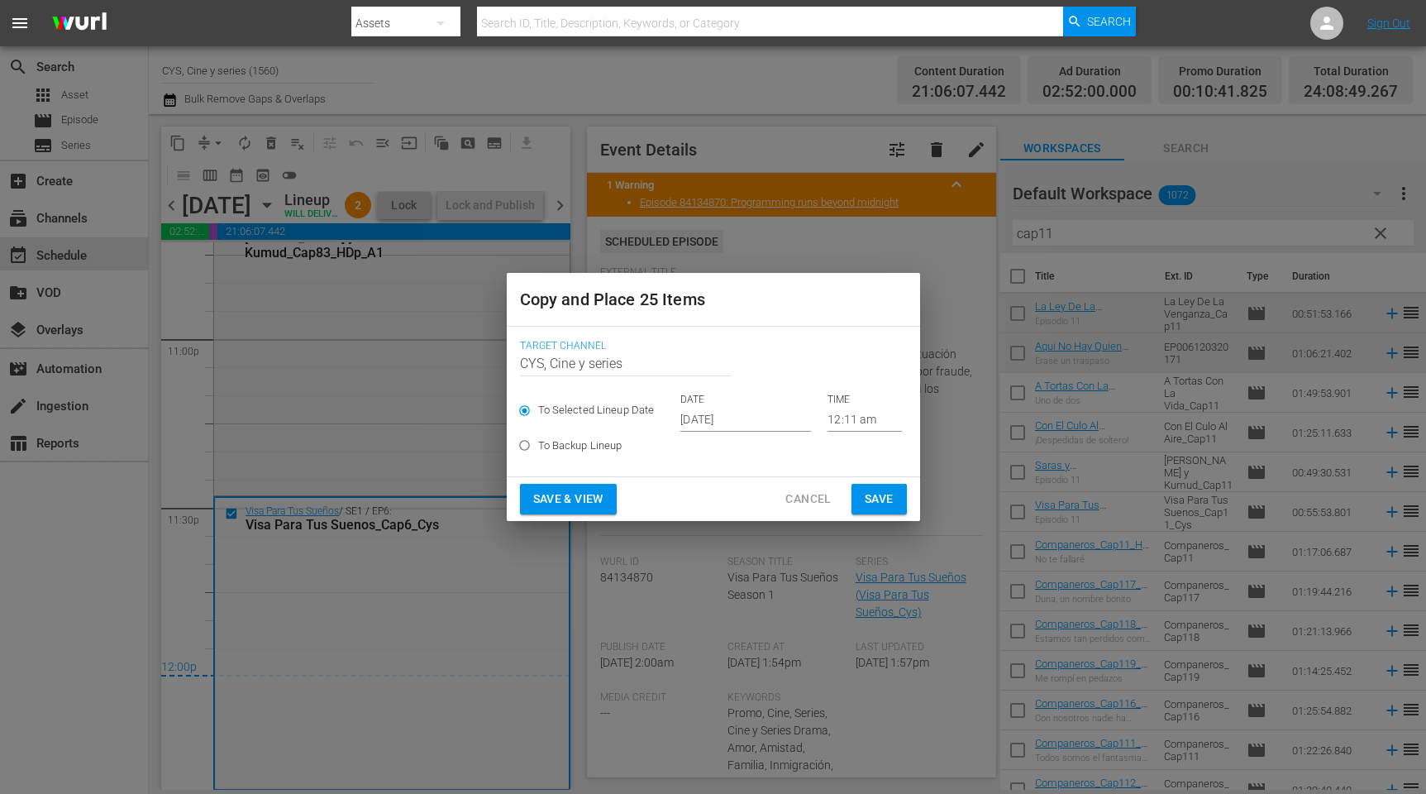
click at [827, 491] on span "Cancel" at bounding box center [808, 499] width 45 height 21
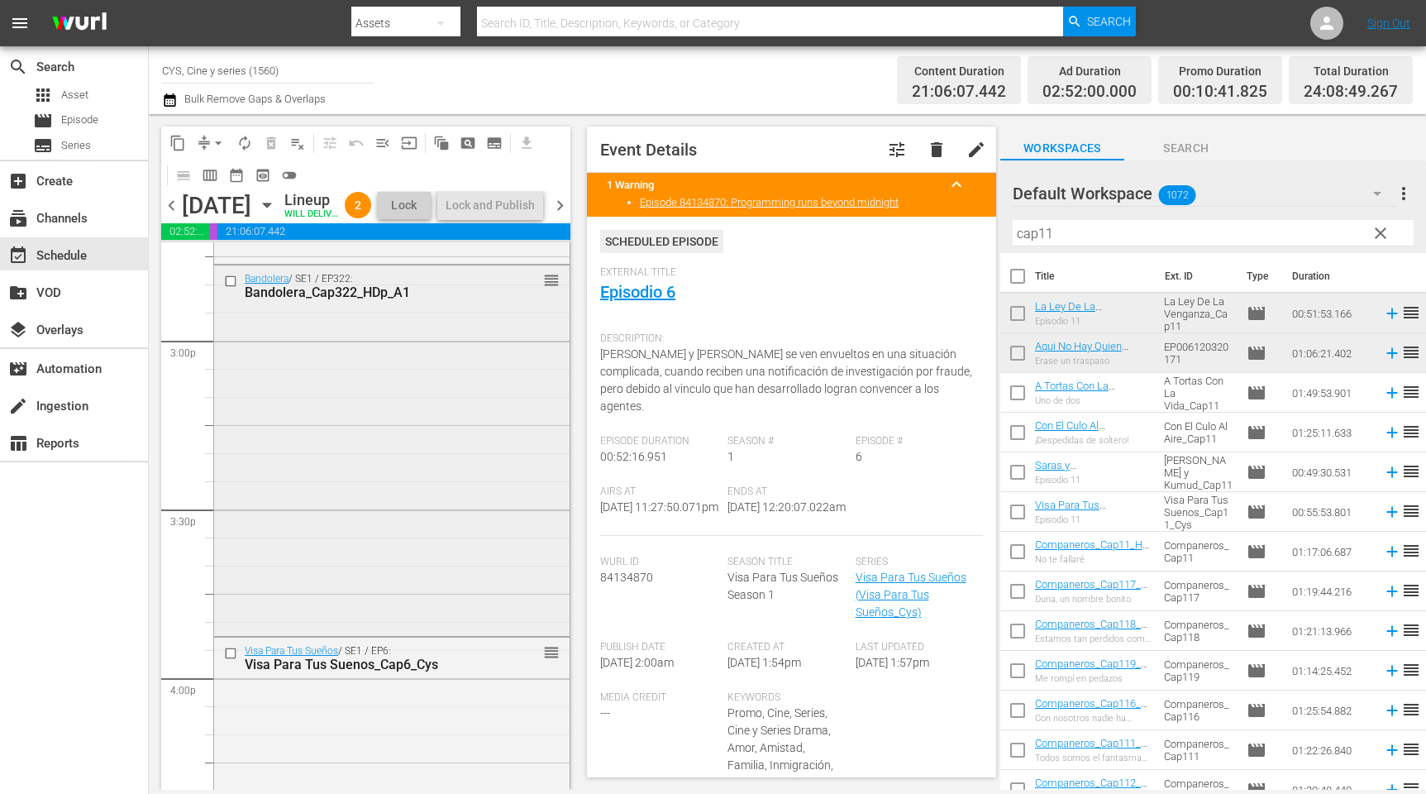
scroll to position [4838, 0]
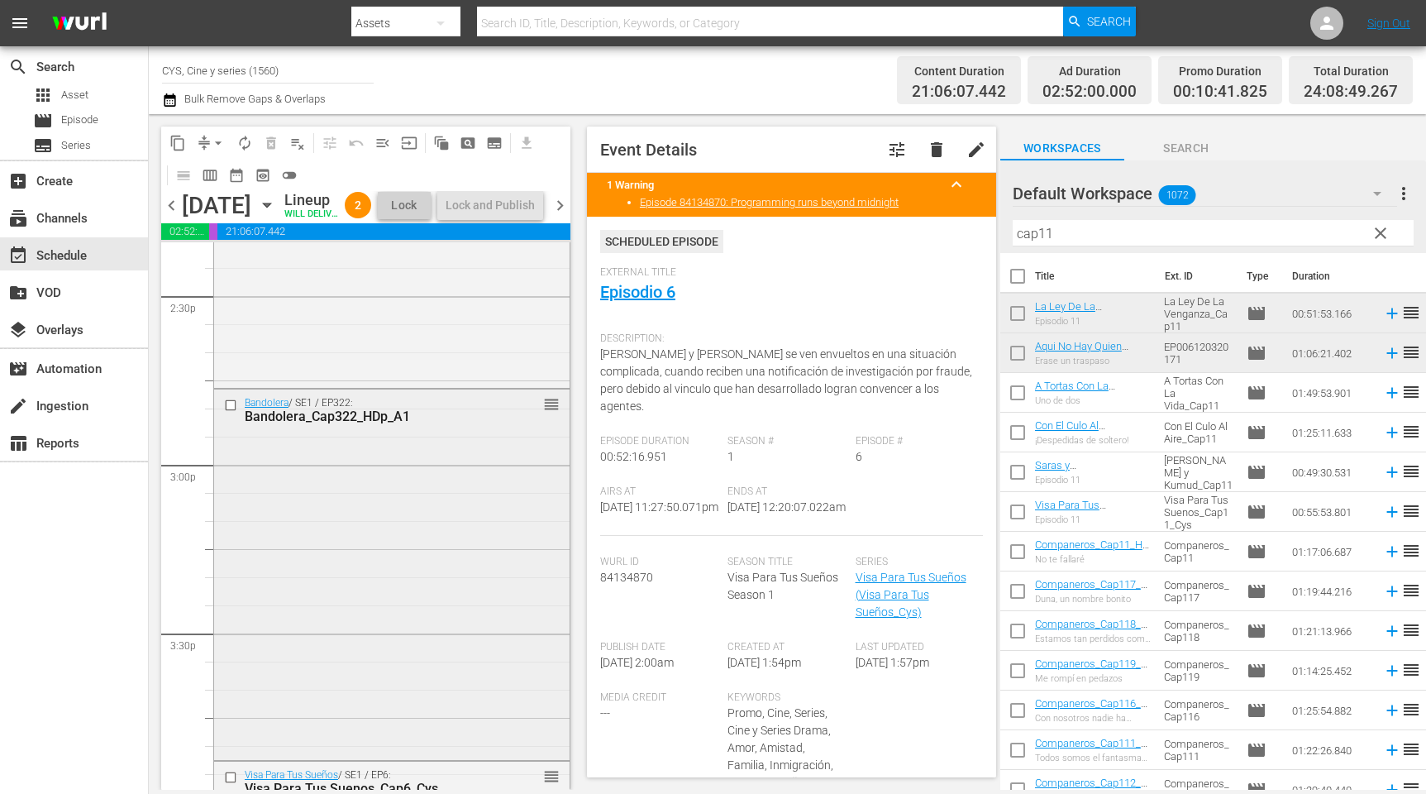
click at [229, 413] on input "checkbox" at bounding box center [232, 406] width 17 height 14
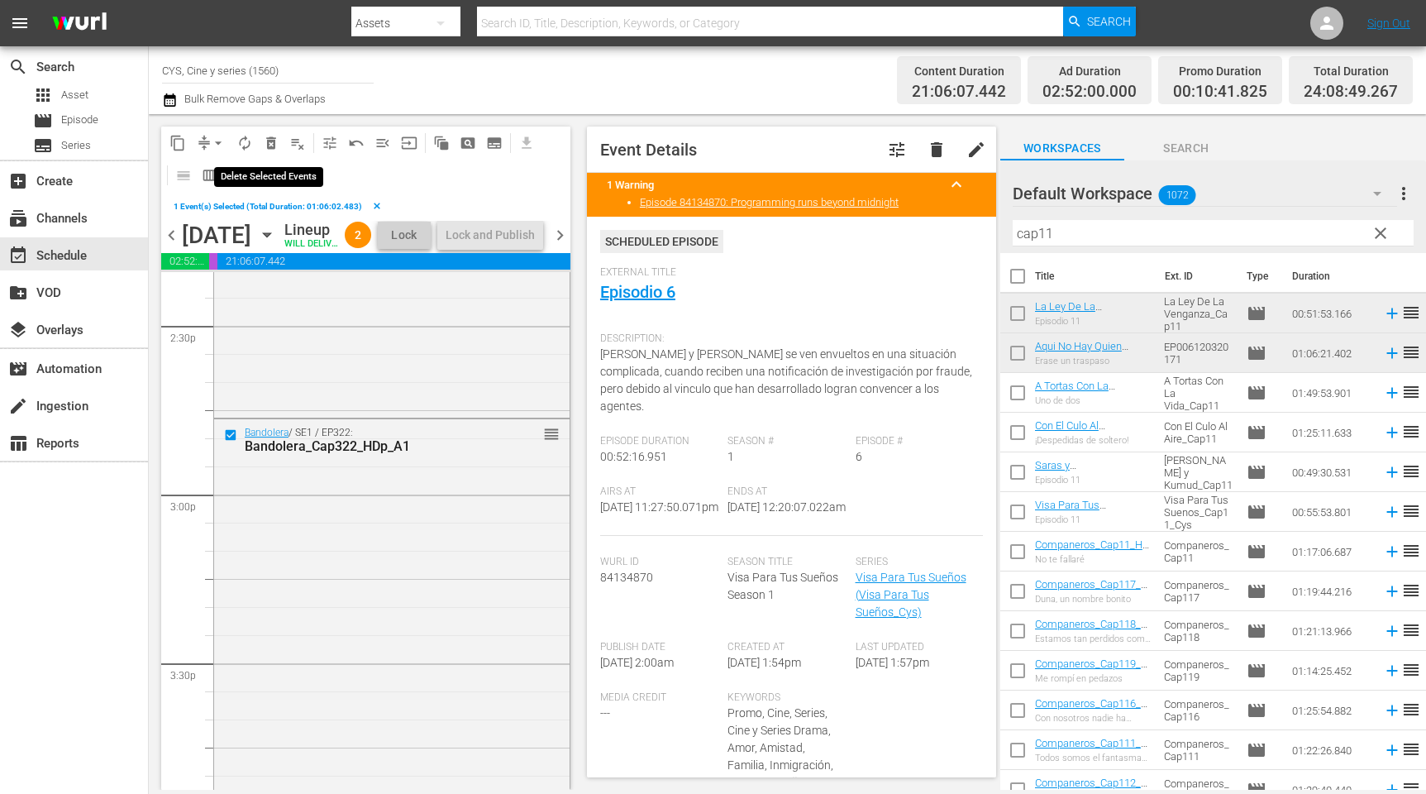
click at [268, 145] on span "delete_forever_outlined" at bounding box center [271, 143] width 17 height 17
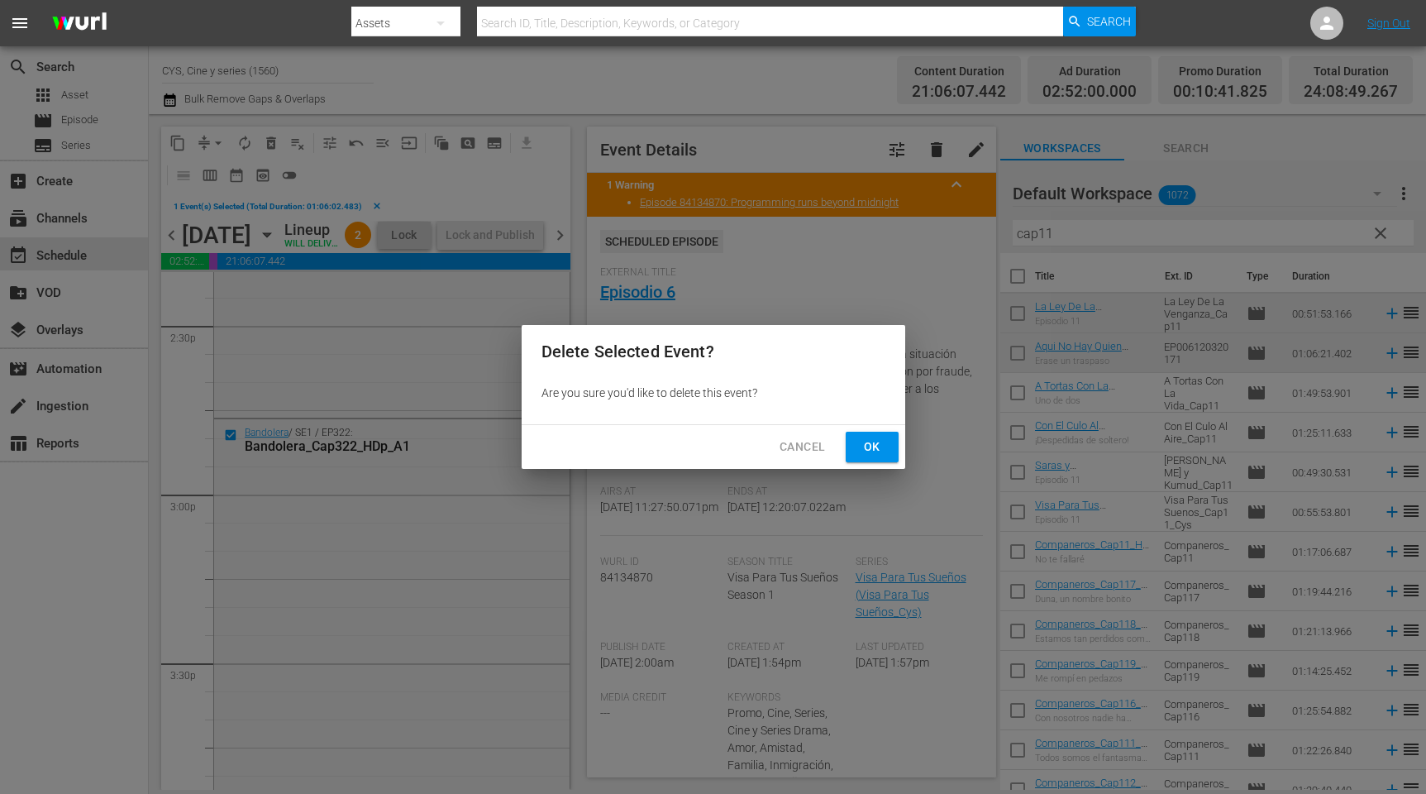
click at [862, 442] on span "Ok" at bounding box center [872, 447] width 26 height 21
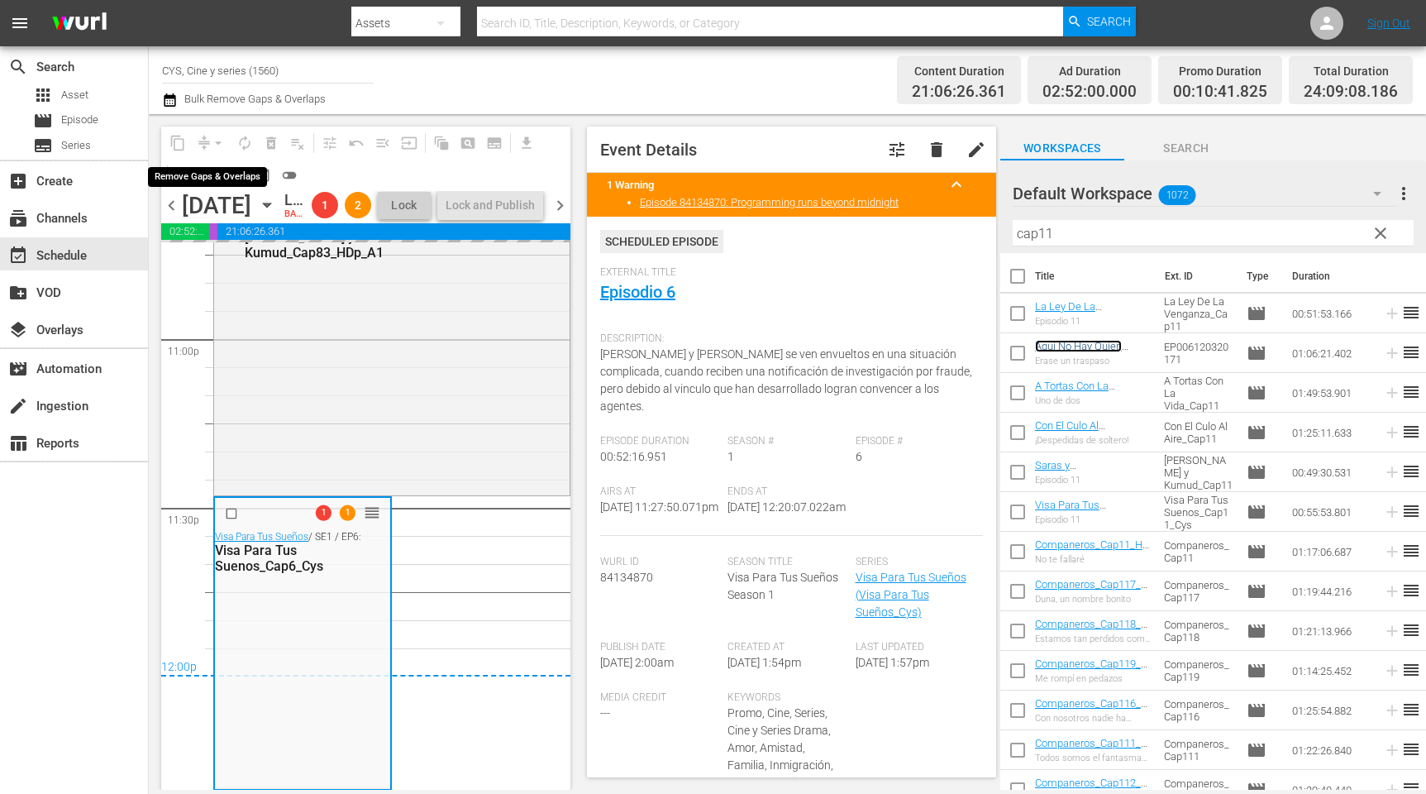
scroll to position [7720, 0]
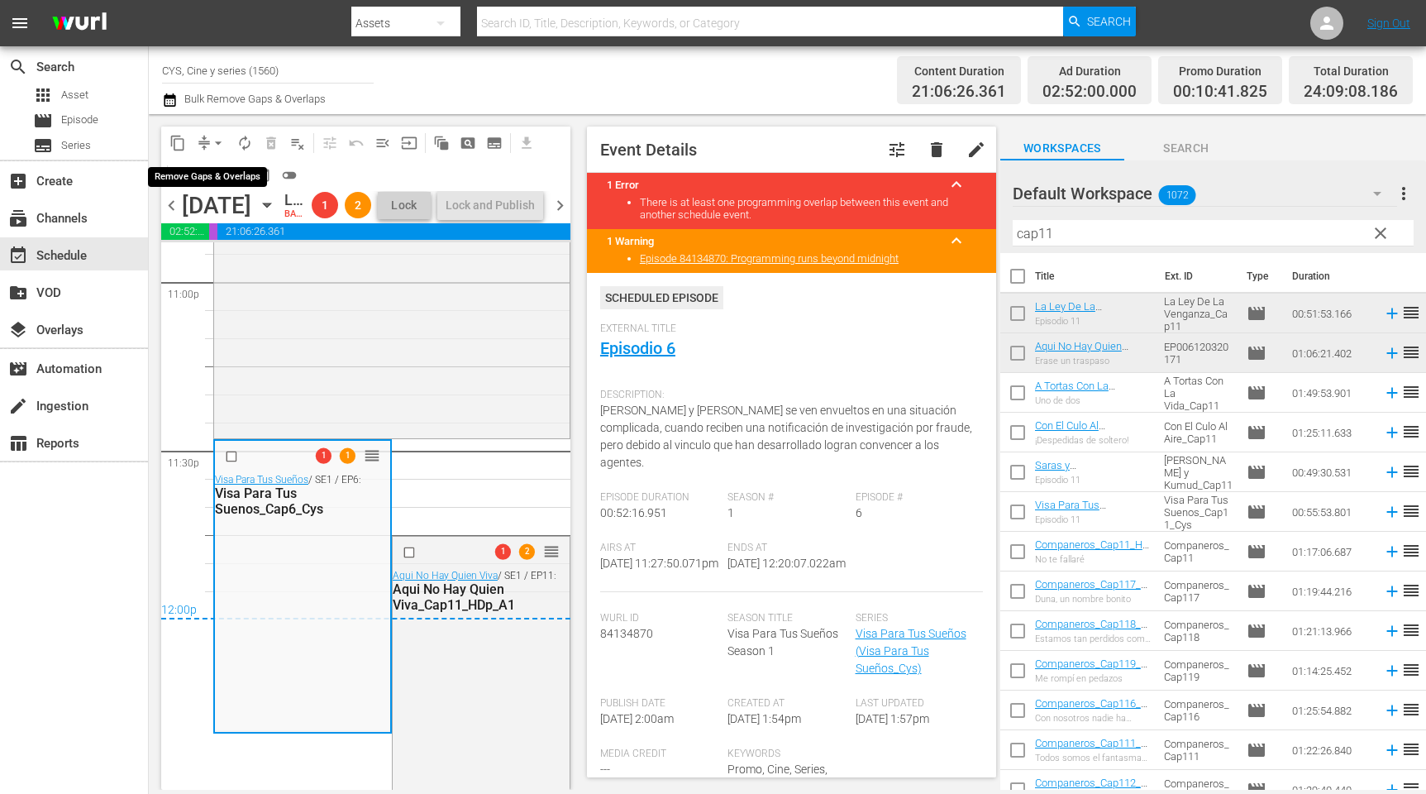
click at [212, 147] on span "arrow_drop_down" at bounding box center [218, 143] width 17 height 17
click at [270, 228] on li "Align to End of Previous Day" at bounding box center [222, 230] width 174 height 27
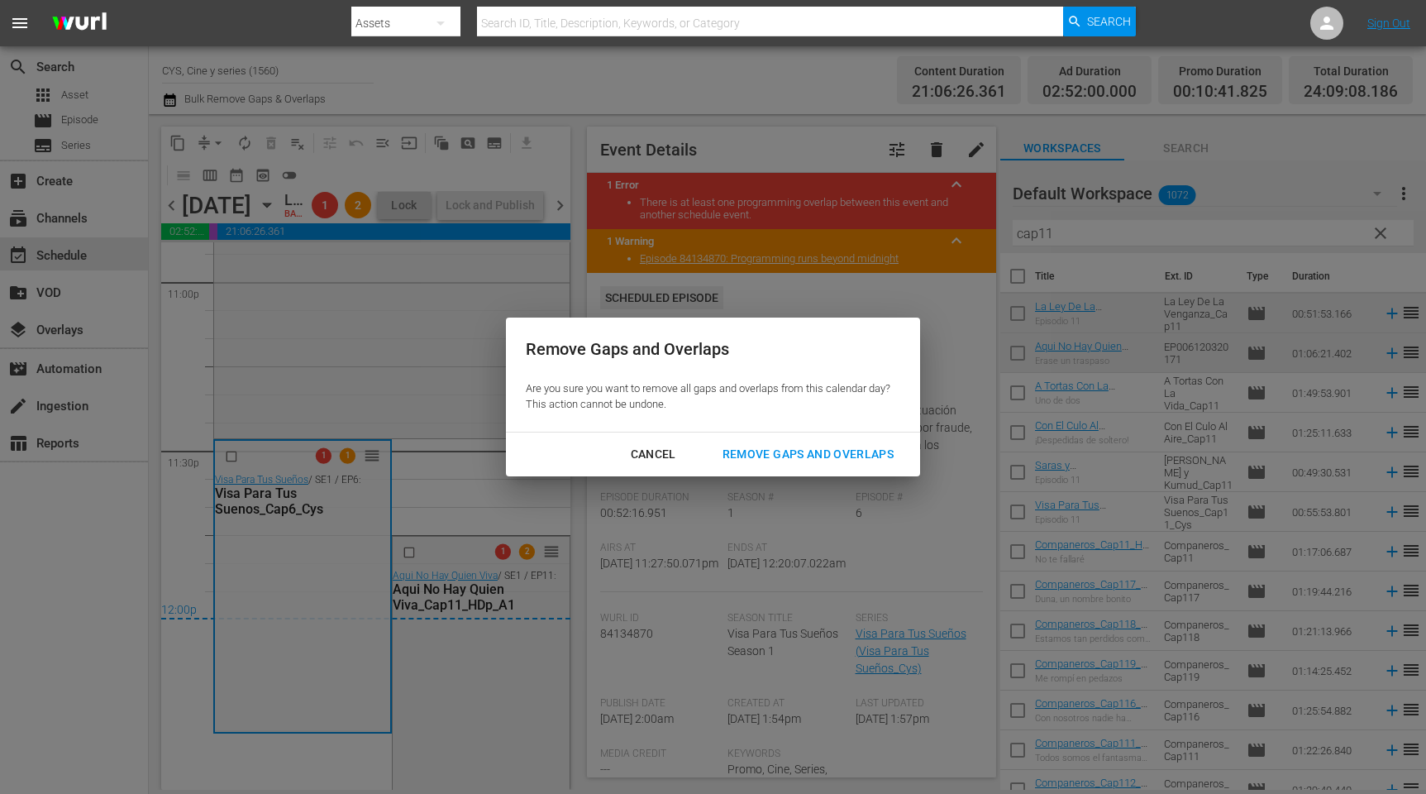
click at [844, 447] on div "Remove Gaps and Overlaps" at bounding box center [808, 454] width 198 height 21
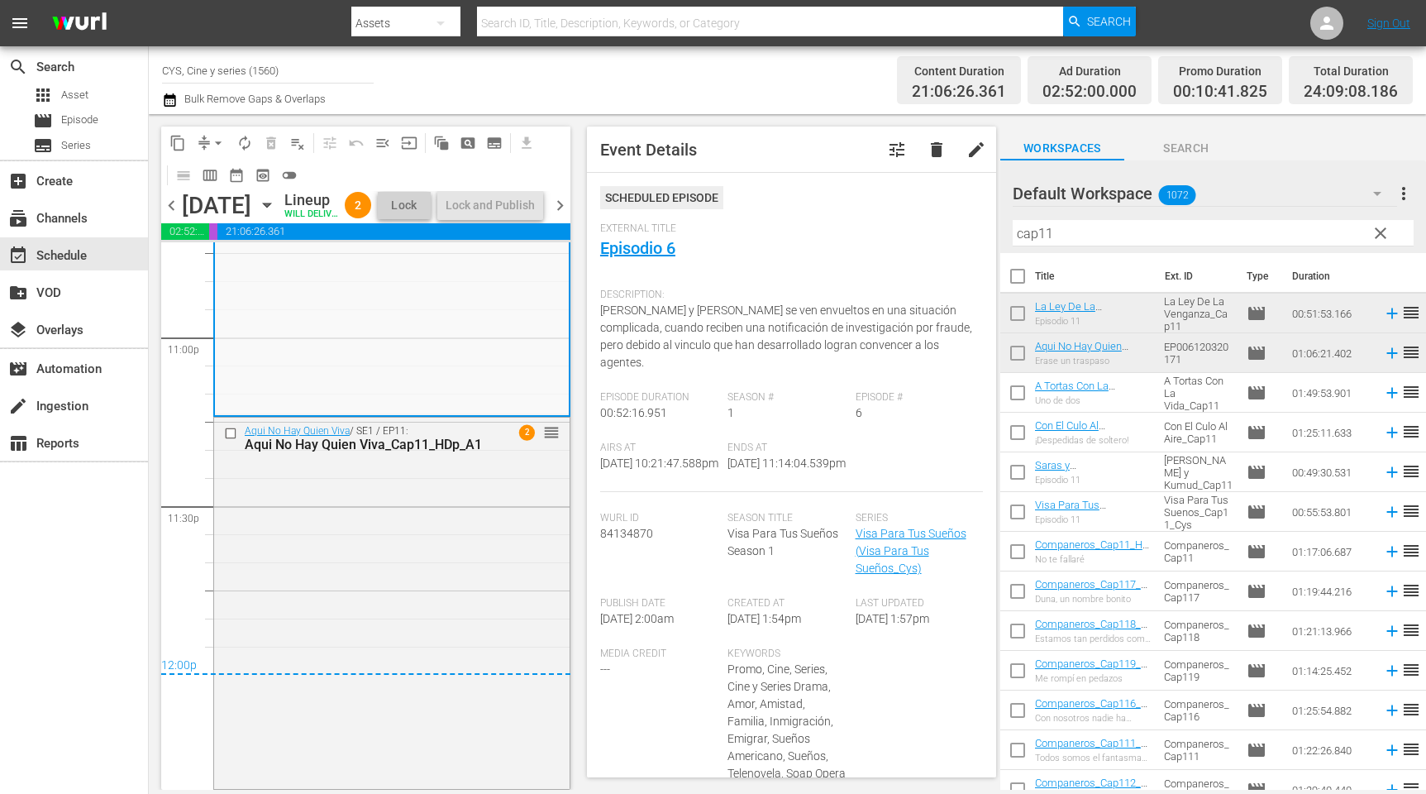
scroll to position [7692, 0]
click at [553, 216] on span "chevron_right" at bounding box center [560, 205] width 21 height 21
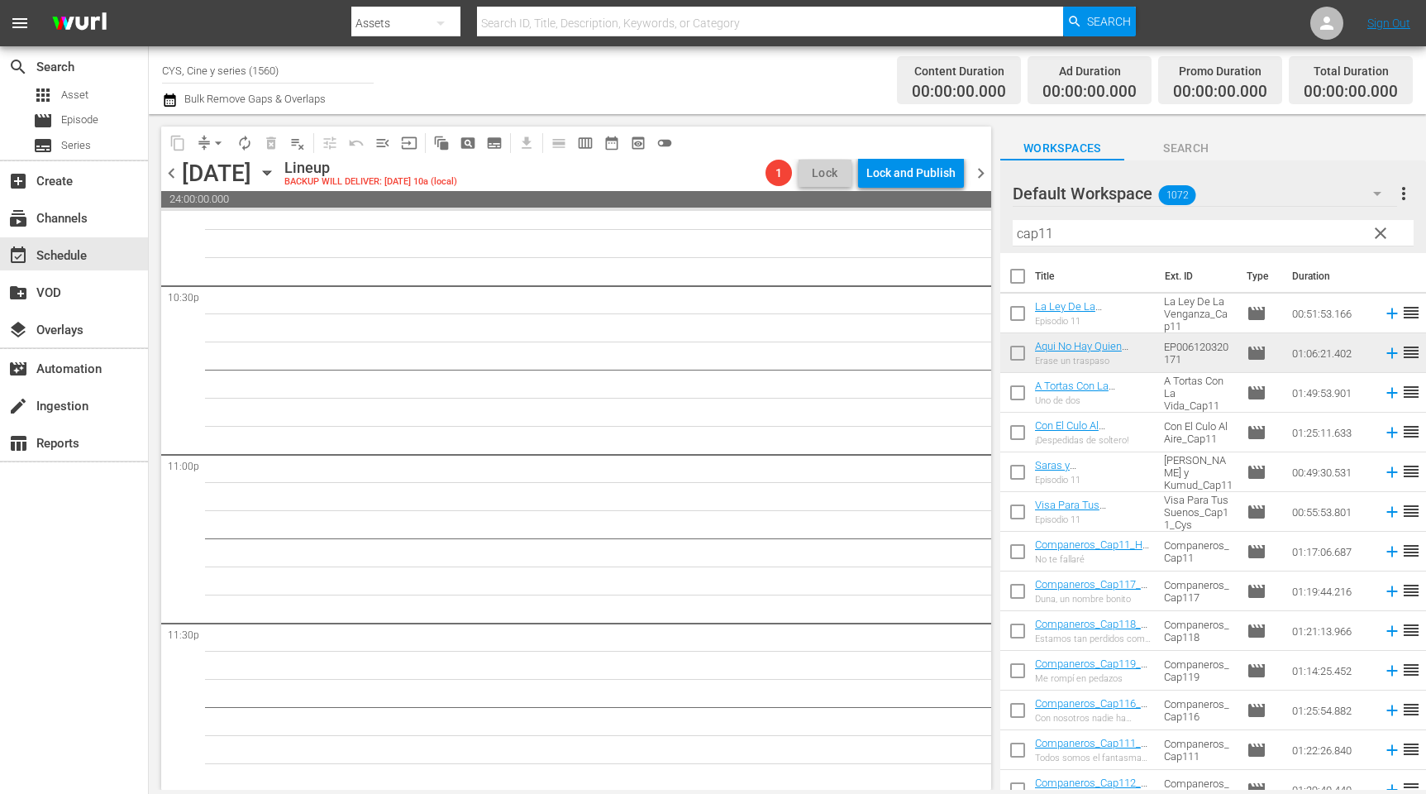
scroll to position [7517, 0]
drag, startPoint x: 1074, startPoint y: 241, endPoint x: 1010, endPoint y: 232, distance: 64.4
click at [1010, 232] on div "Default Workspace 1072 Default more_vert clear Filter by Title cap11" at bounding box center [1214, 206] width 426 height 93
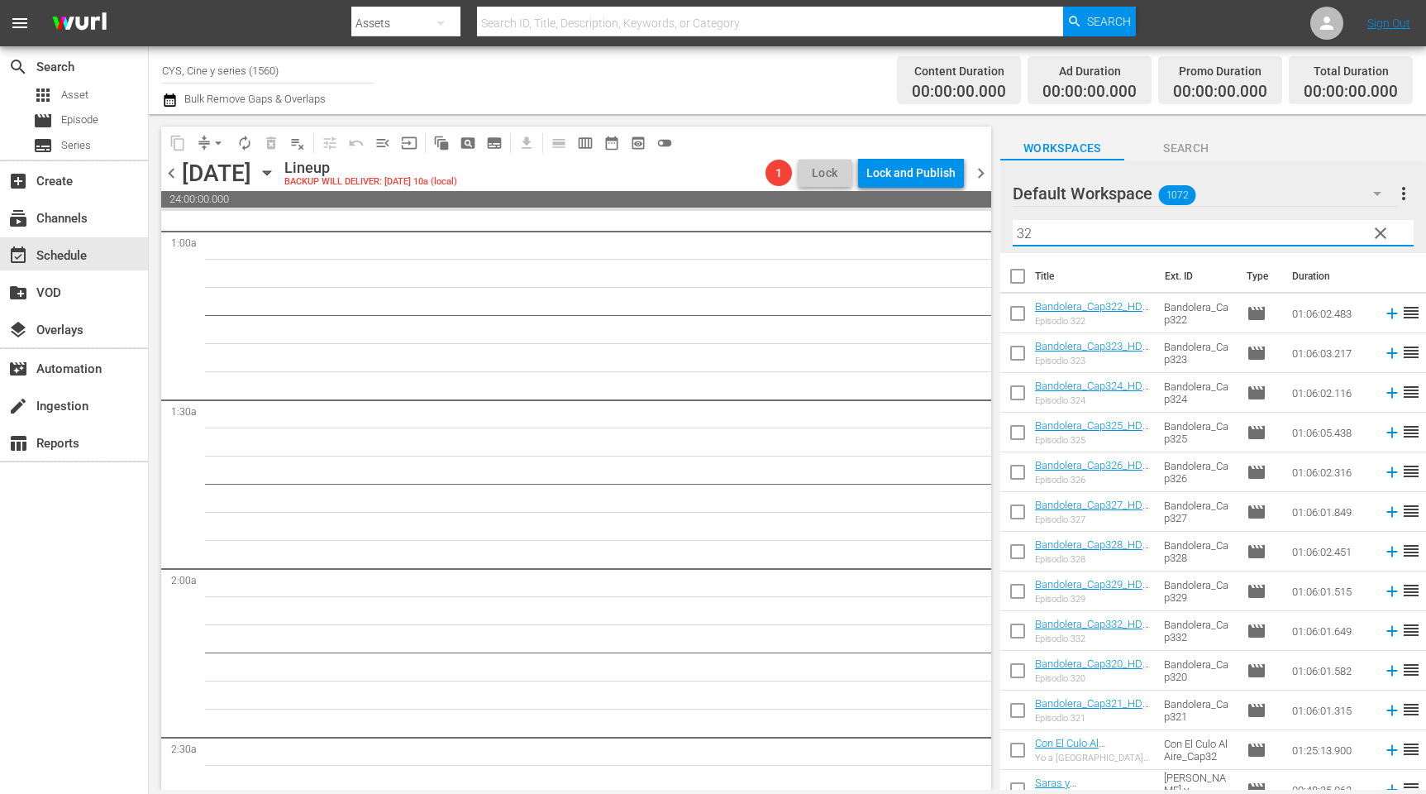
scroll to position [0, 0]
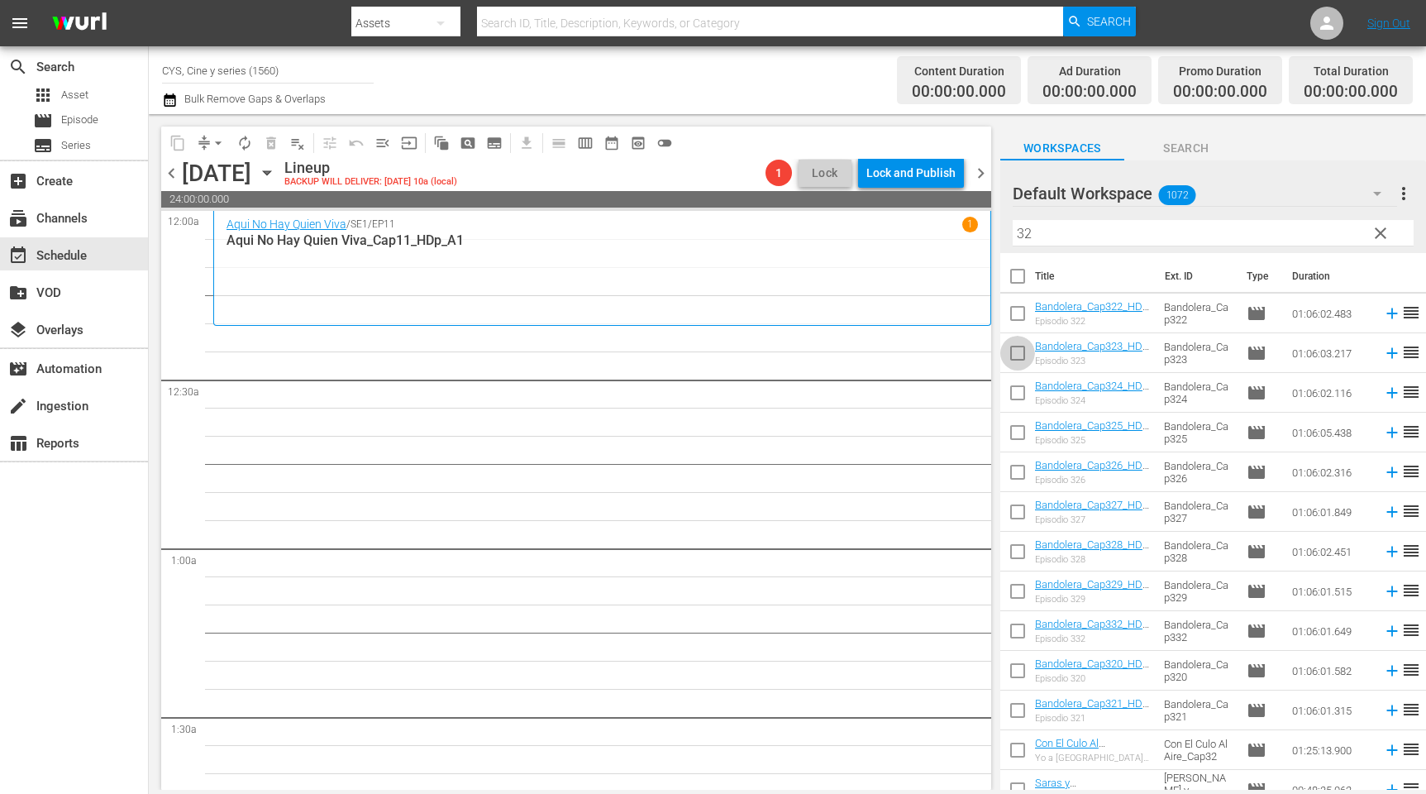
click at [1020, 357] on input "checkbox" at bounding box center [1018, 356] width 35 height 35
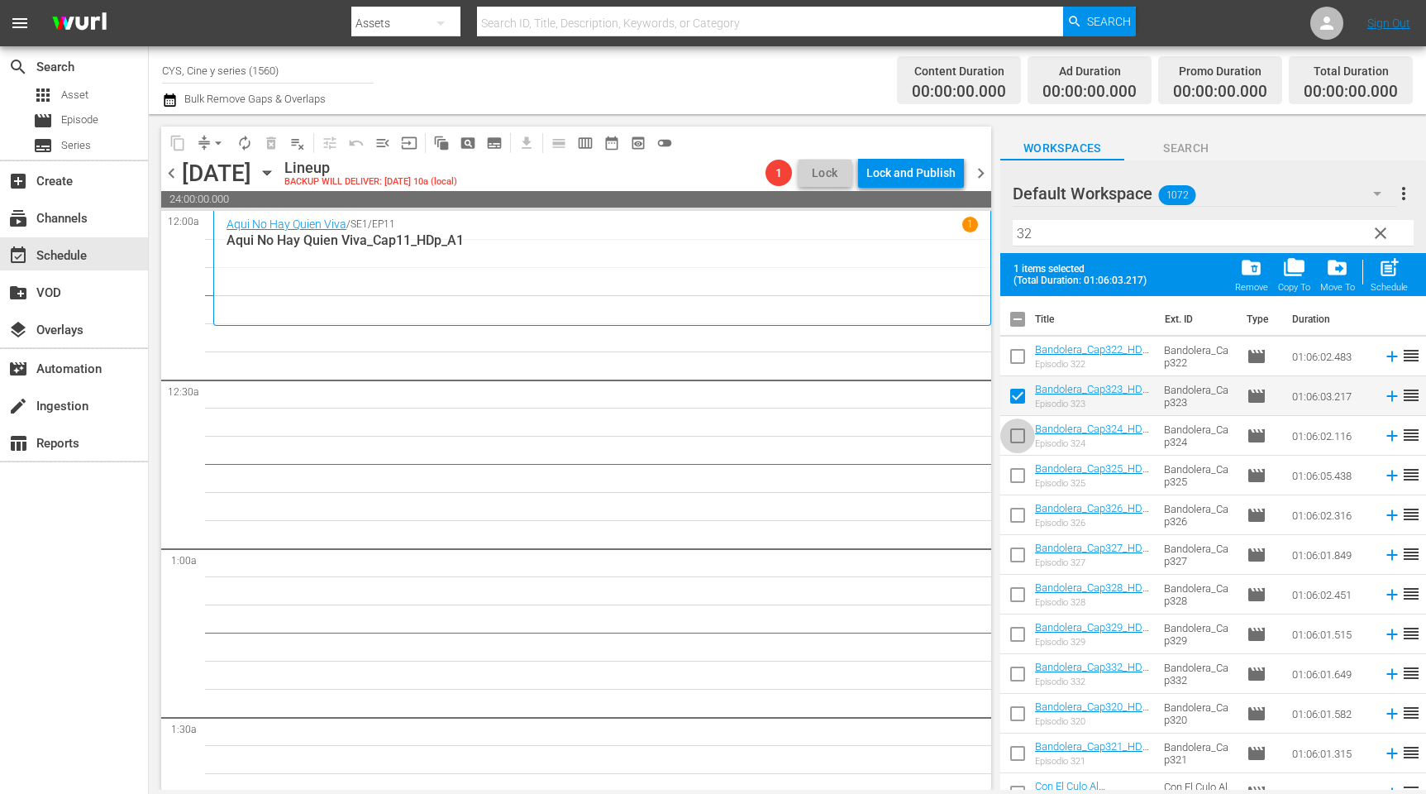
click at [1020, 437] on input "checkbox" at bounding box center [1018, 439] width 35 height 35
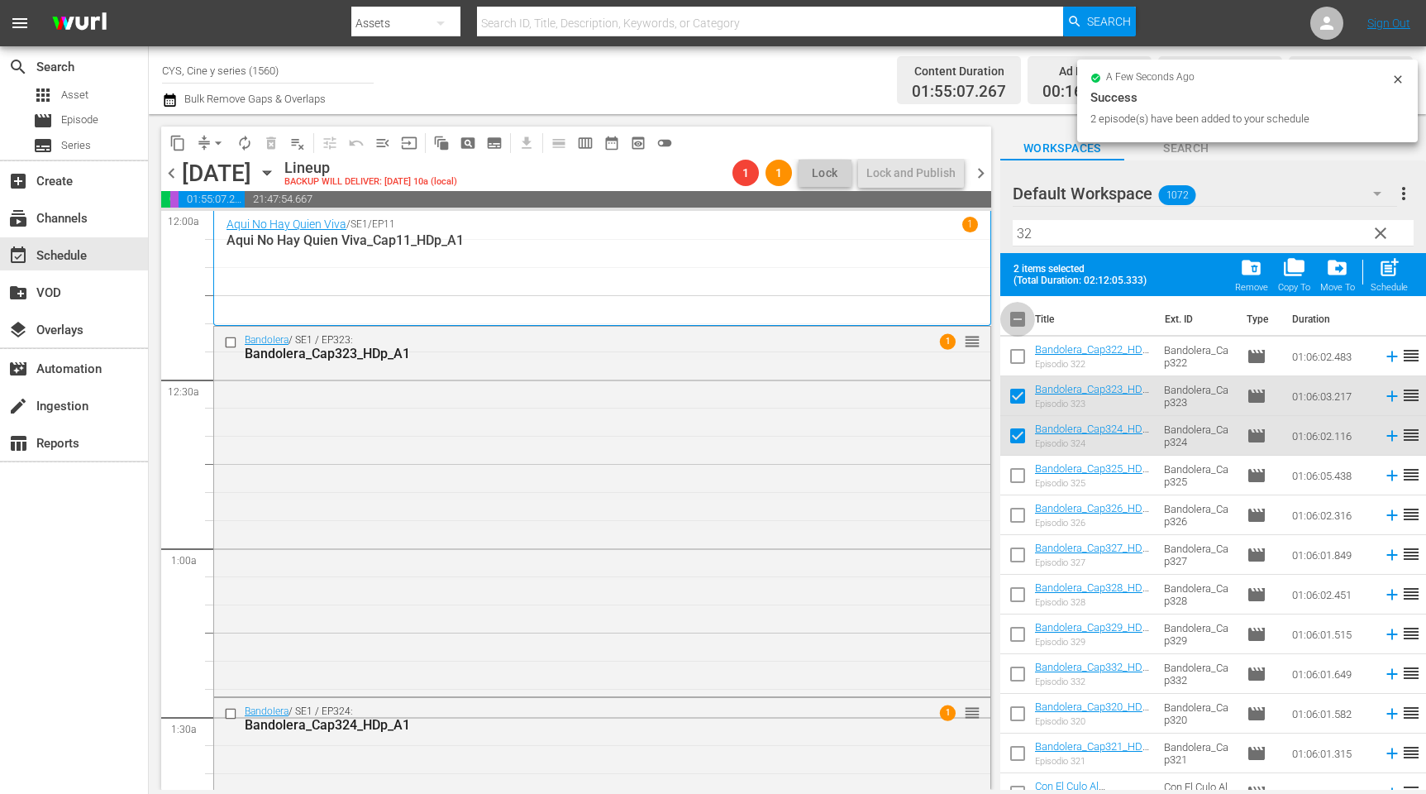
click at [1020, 325] on input "checkbox" at bounding box center [1018, 322] width 35 height 35
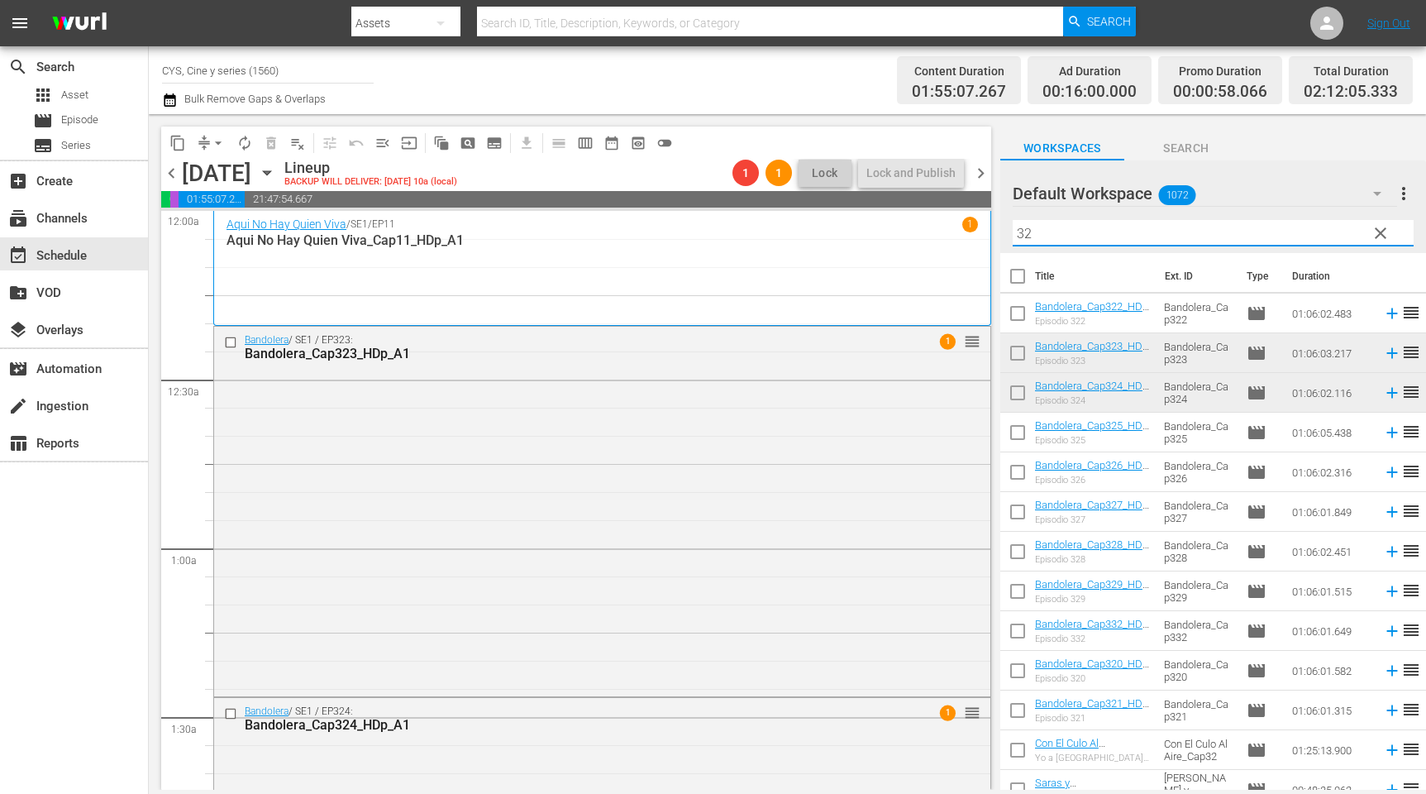
drag, startPoint x: 1120, startPoint y: 241, endPoint x: 953, endPoint y: 201, distance: 171.7
click at [948, 201] on div "content_copy compress arrow_drop_down autorenew_outlined delete_forever_outline…" at bounding box center [788, 452] width 1278 height 676
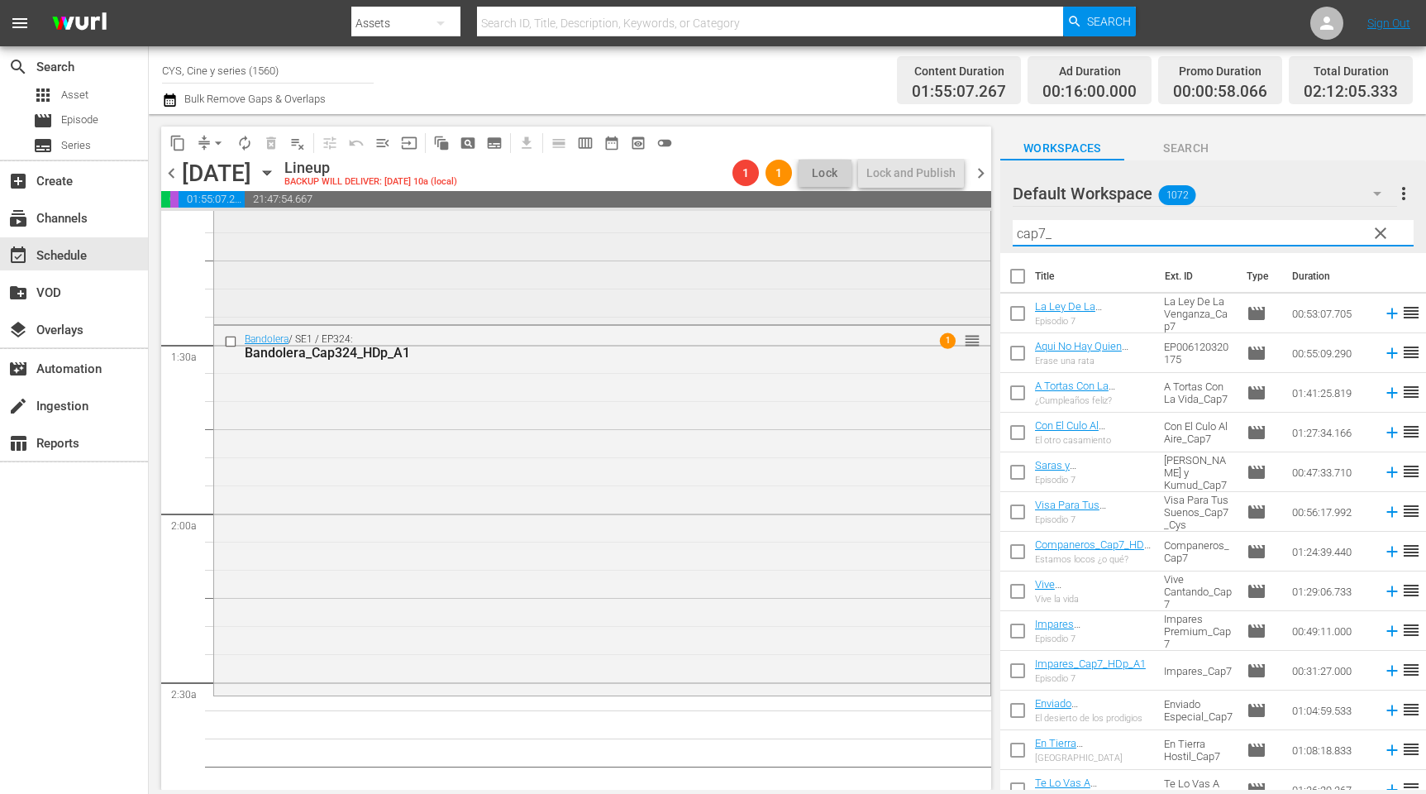
scroll to position [496, 0]
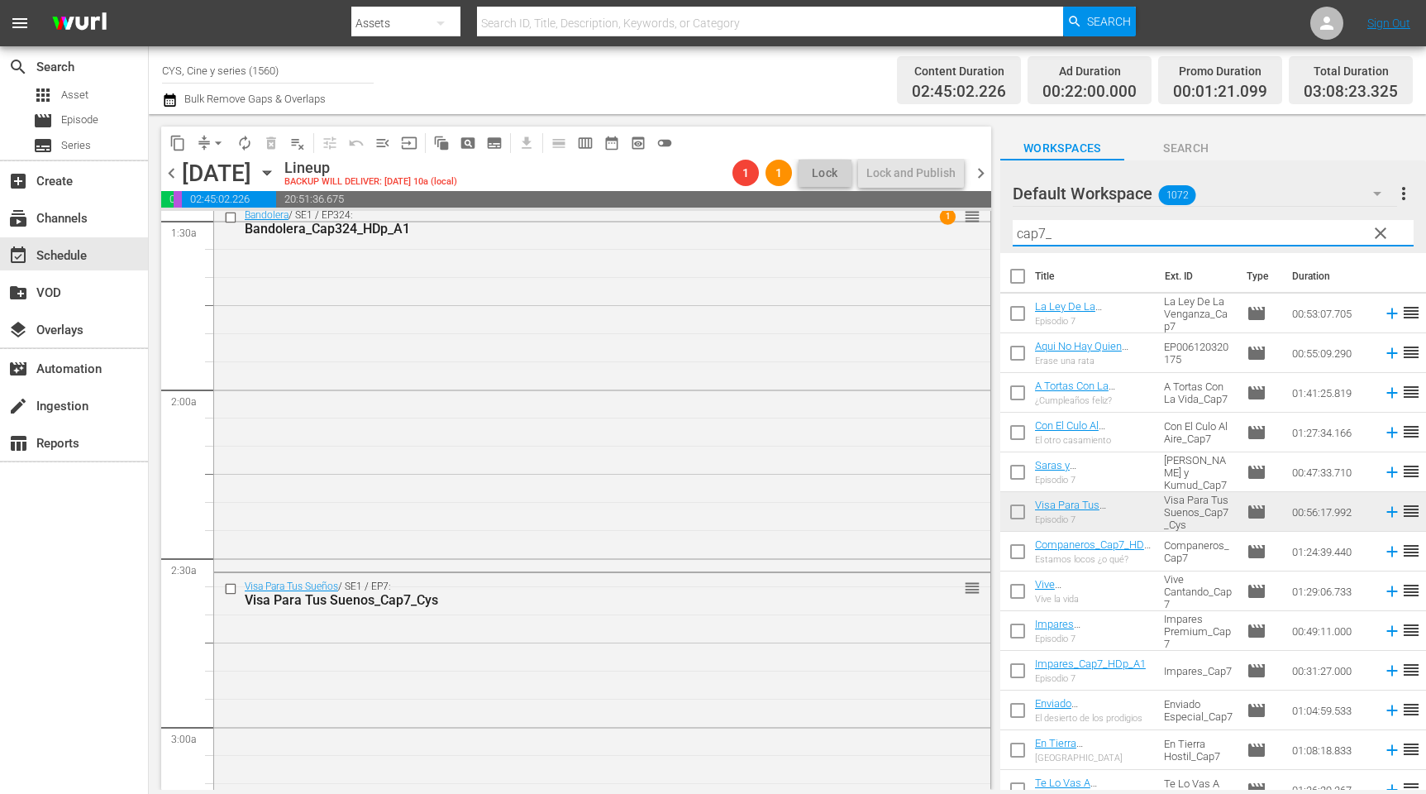
drag, startPoint x: 1052, startPoint y: 239, endPoint x: 1039, endPoint y: 234, distance: 13.4
click at [1039, 234] on input "cap7_" at bounding box center [1213, 233] width 401 height 26
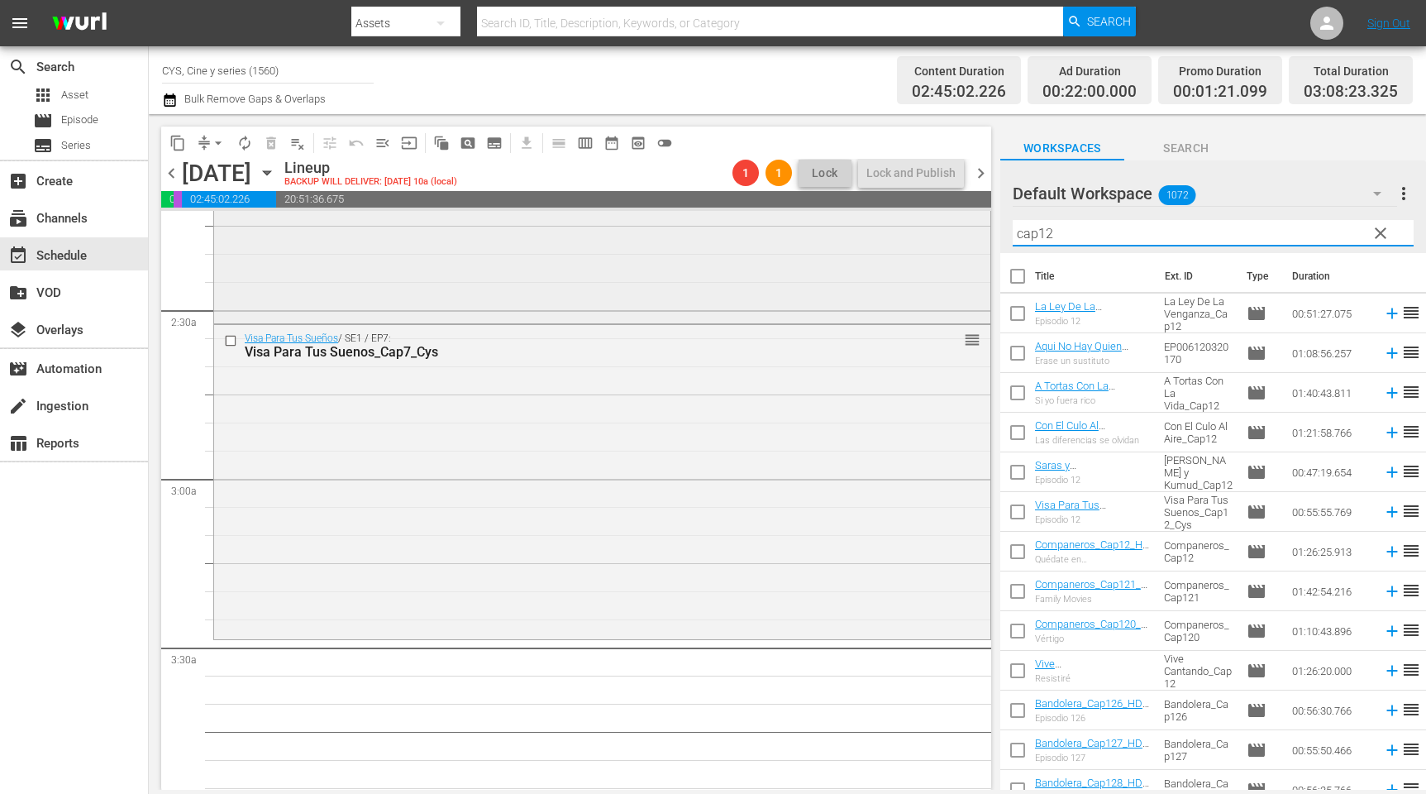
scroll to position [868, 0]
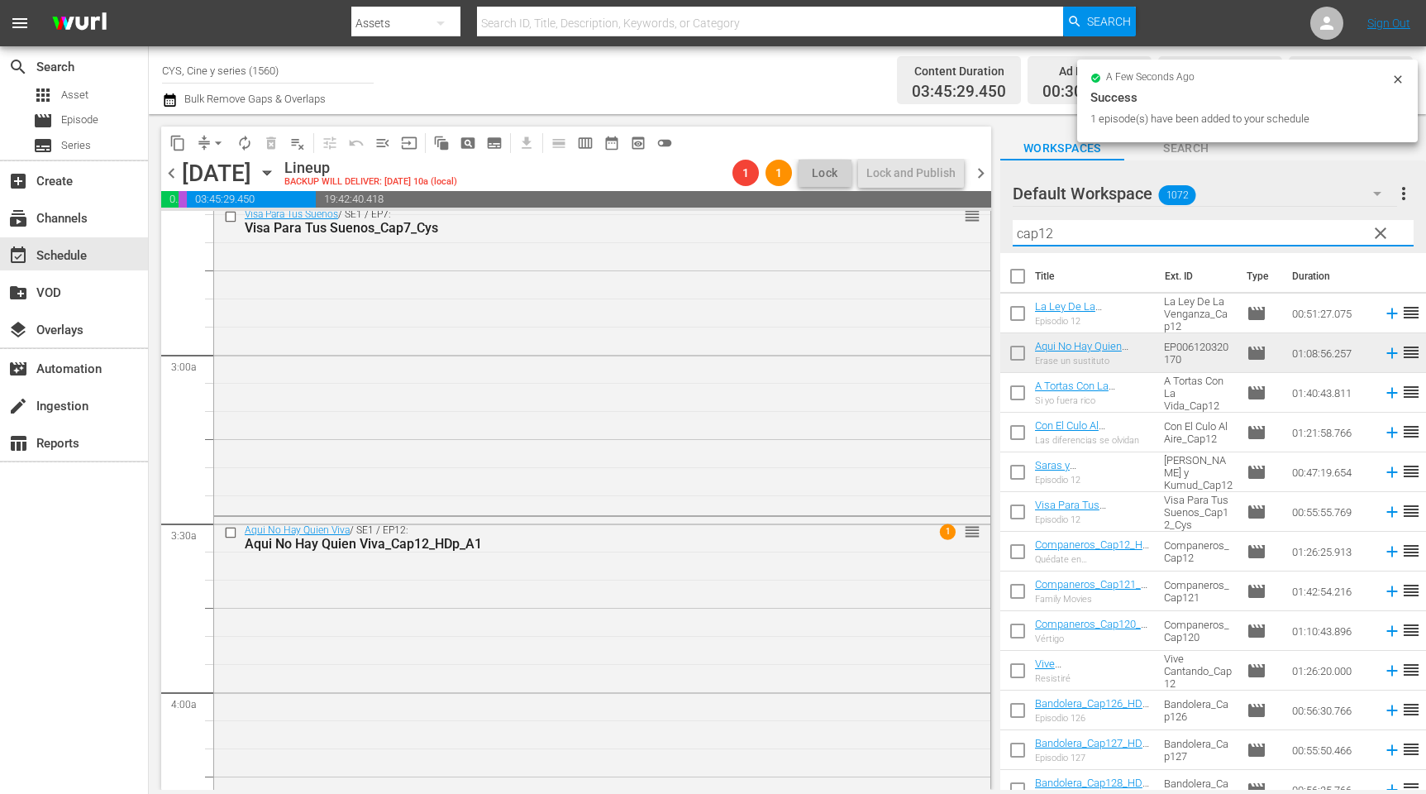
drag, startPoint x: 1059, startPoint y: 236, endPoint x: 1040, endPoint y: 236, distance: 19.0
click at [1040, 236] on input "cap12" at bounding box center [1213, 233] width 401 height 26
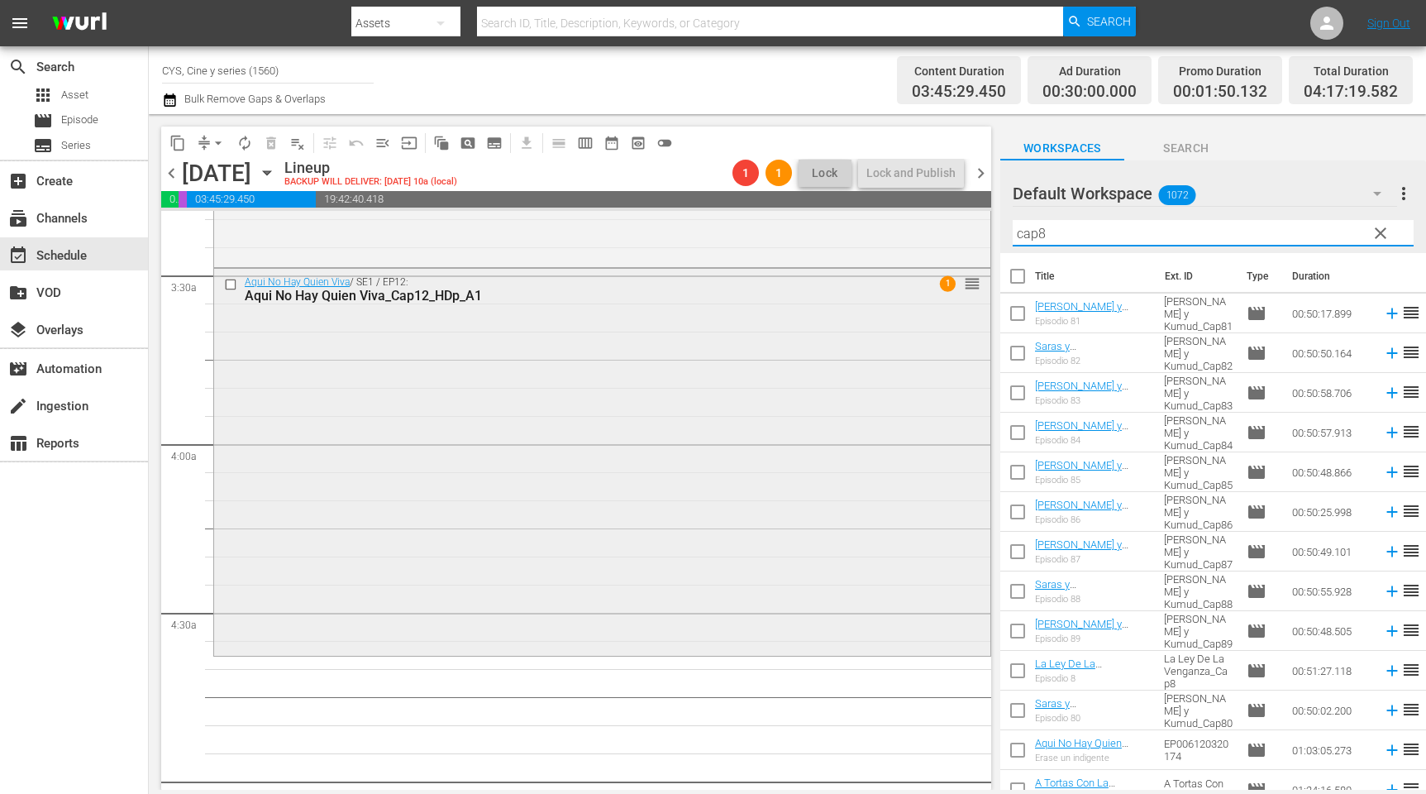
scroll to position [1240, 0]
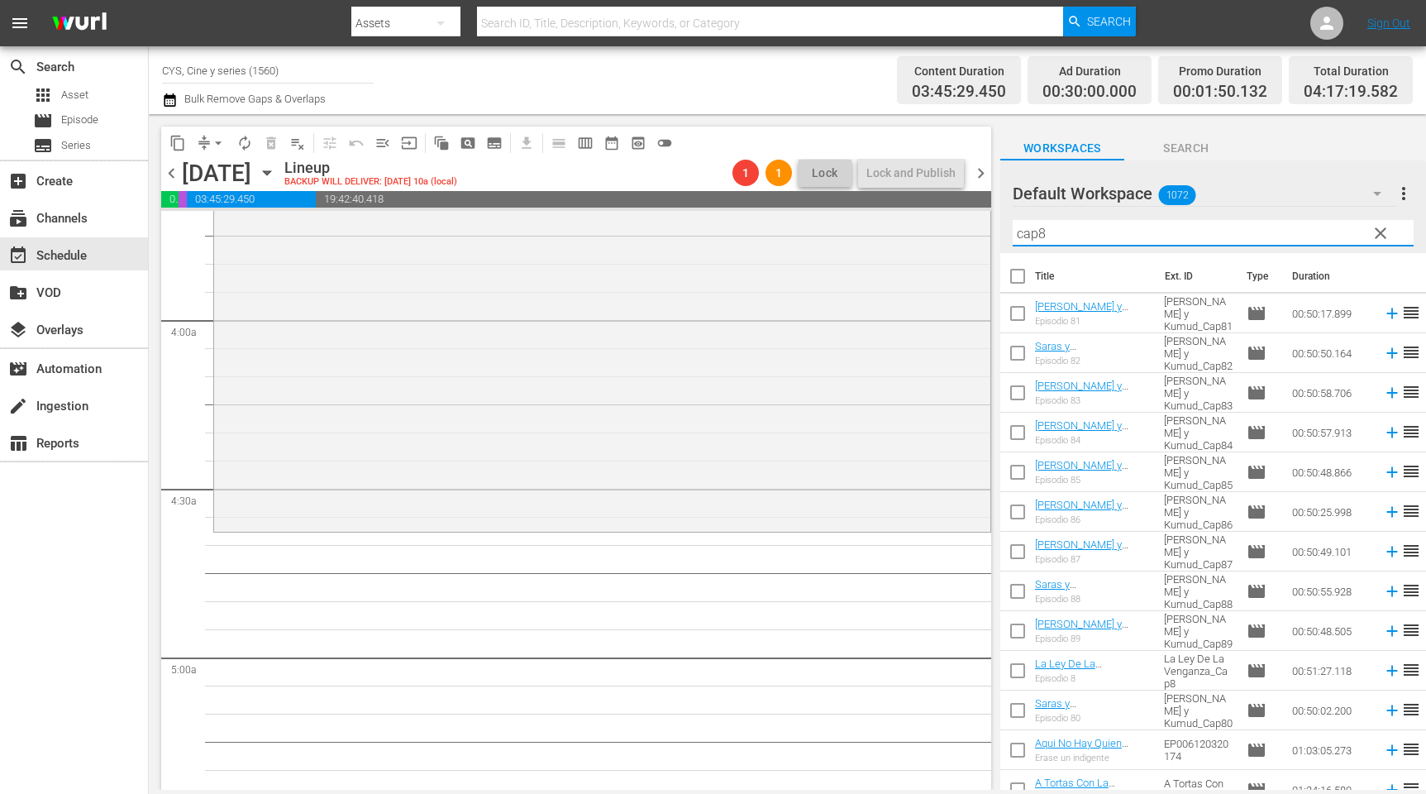
click at [1020, 394] on input "checkbox" at bounding box center [1018, 396] width 35 height 35
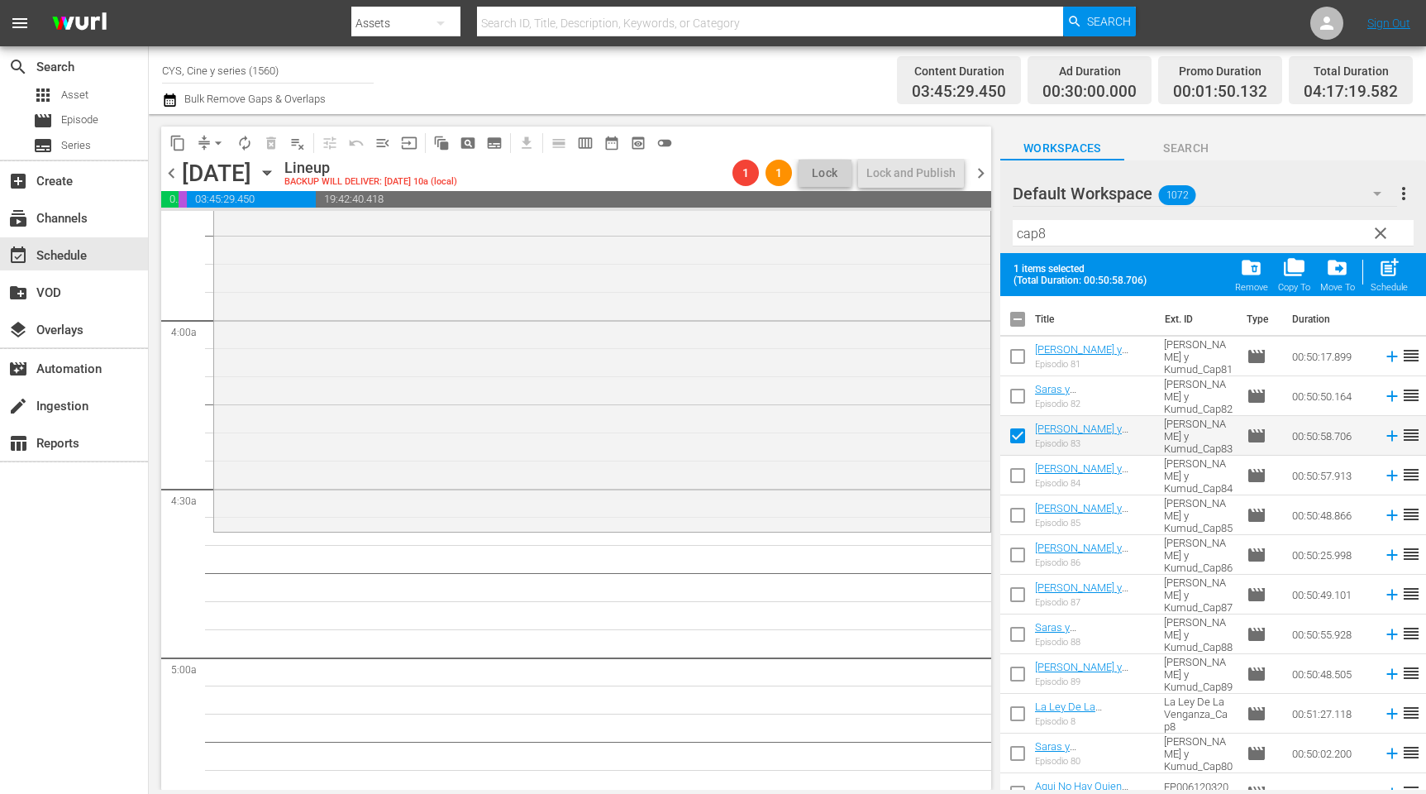
click at [1017, 472] on input "checkbox" at bounding box center [1018, 478] width 35 height 35
click at [1015, 322] on input "checkbox" at bounding box center [1018, 322] width 35 height 35
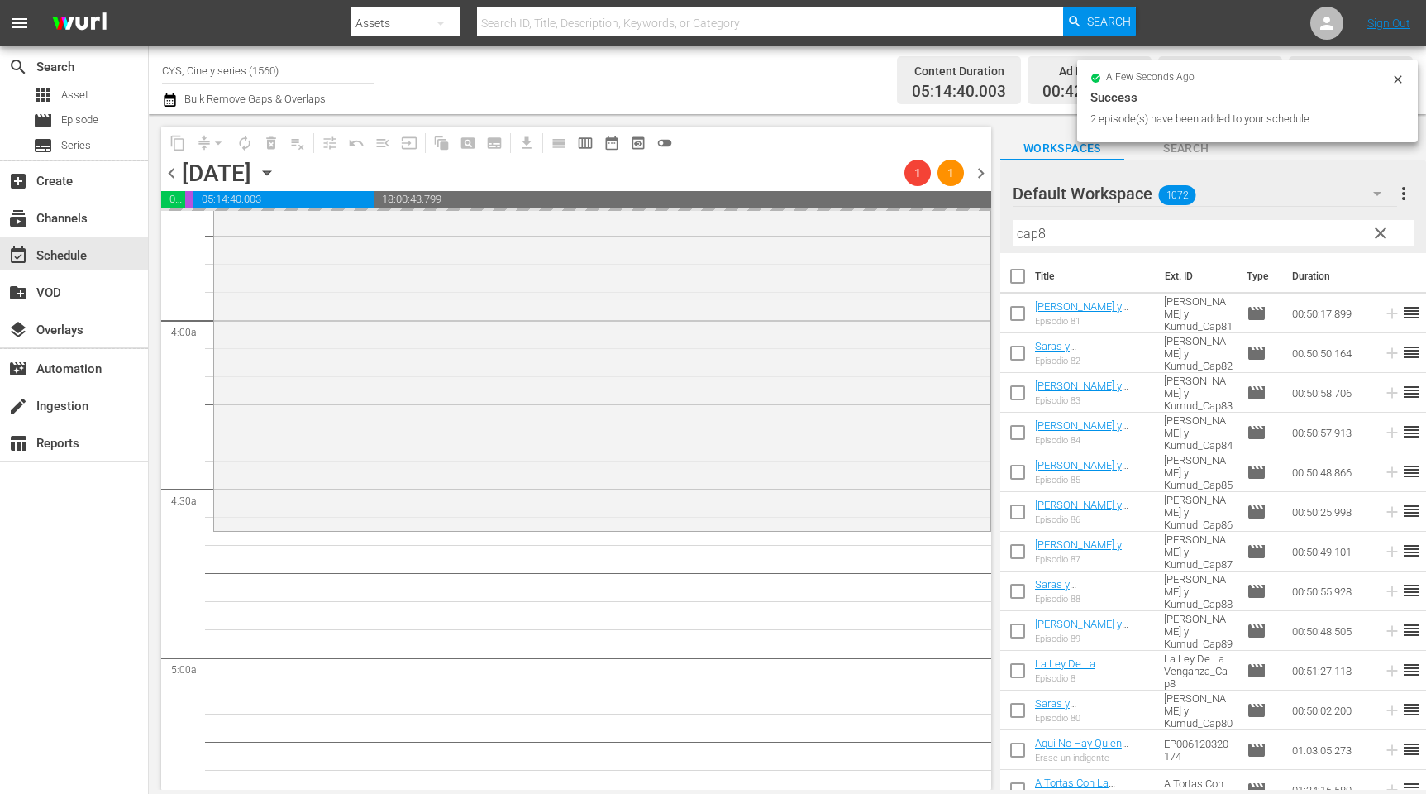
drag, startPoint x: 1053, startPoint y: 233, endPoint x: 1042, endPoint y: 229, distance: 11.5
click at [1042, 229] on input "cap8" at bounding box center [1213, 233] width 401 height 26
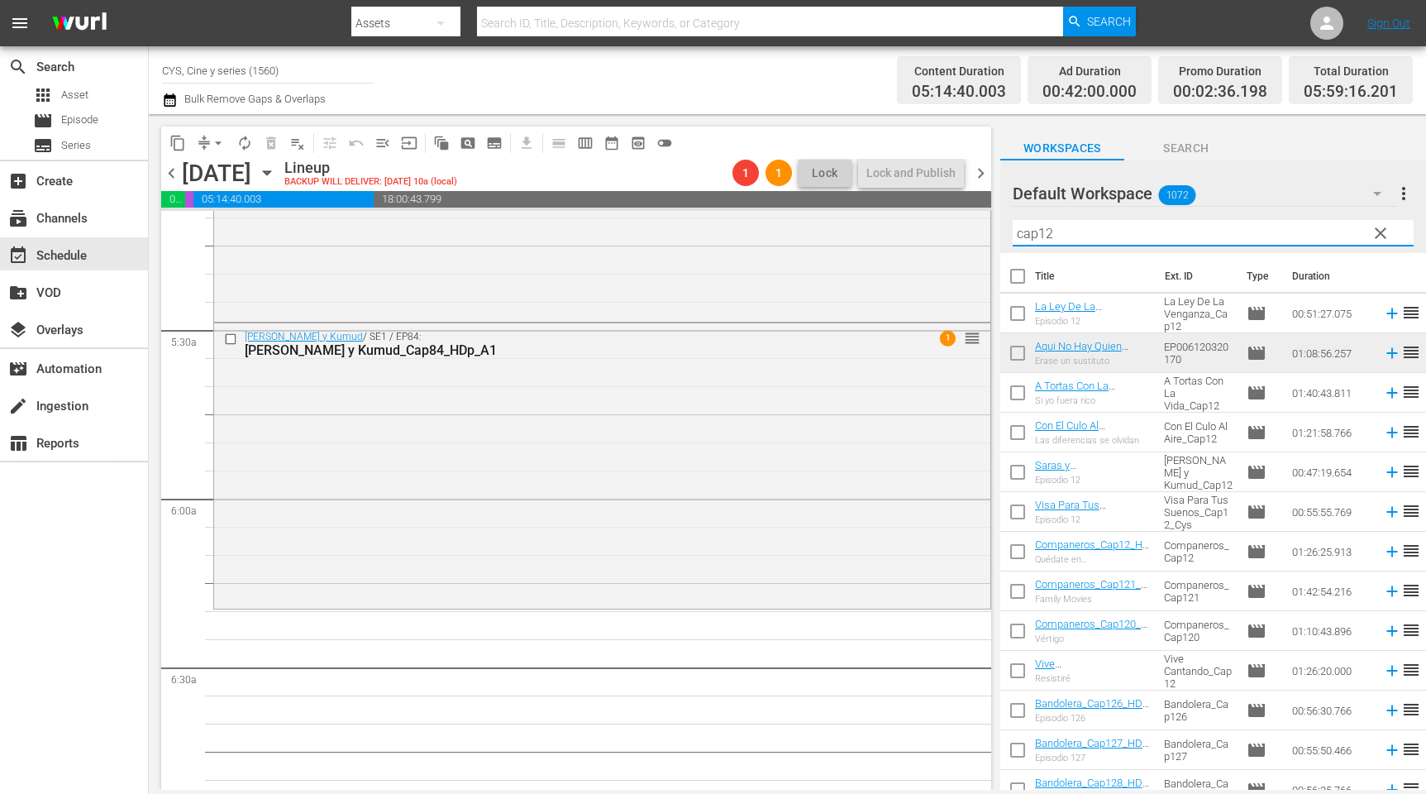
scroll to position [1984, 0]
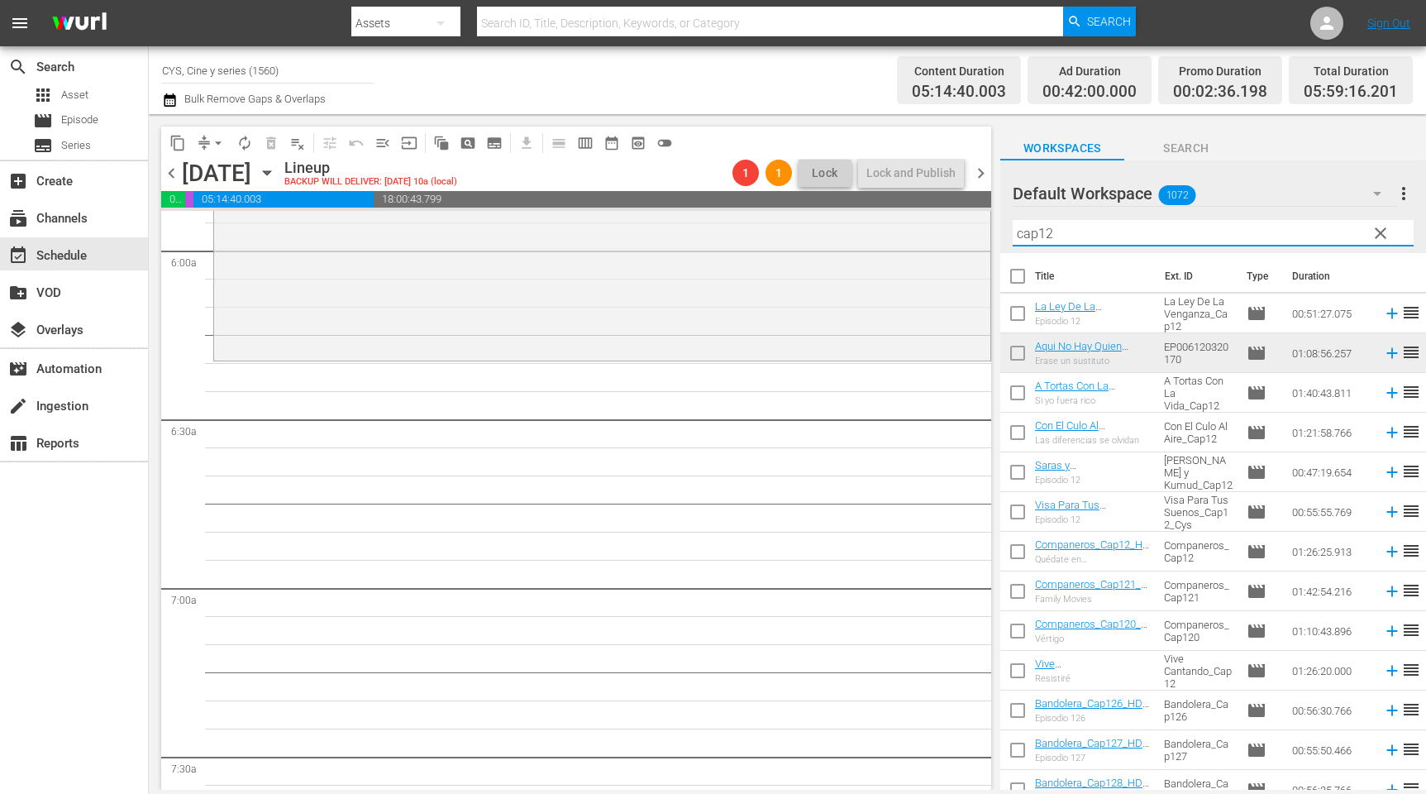
click at [1023, 310] on input "checkbox" at bounding box center [1018, 316] width 35 height 35
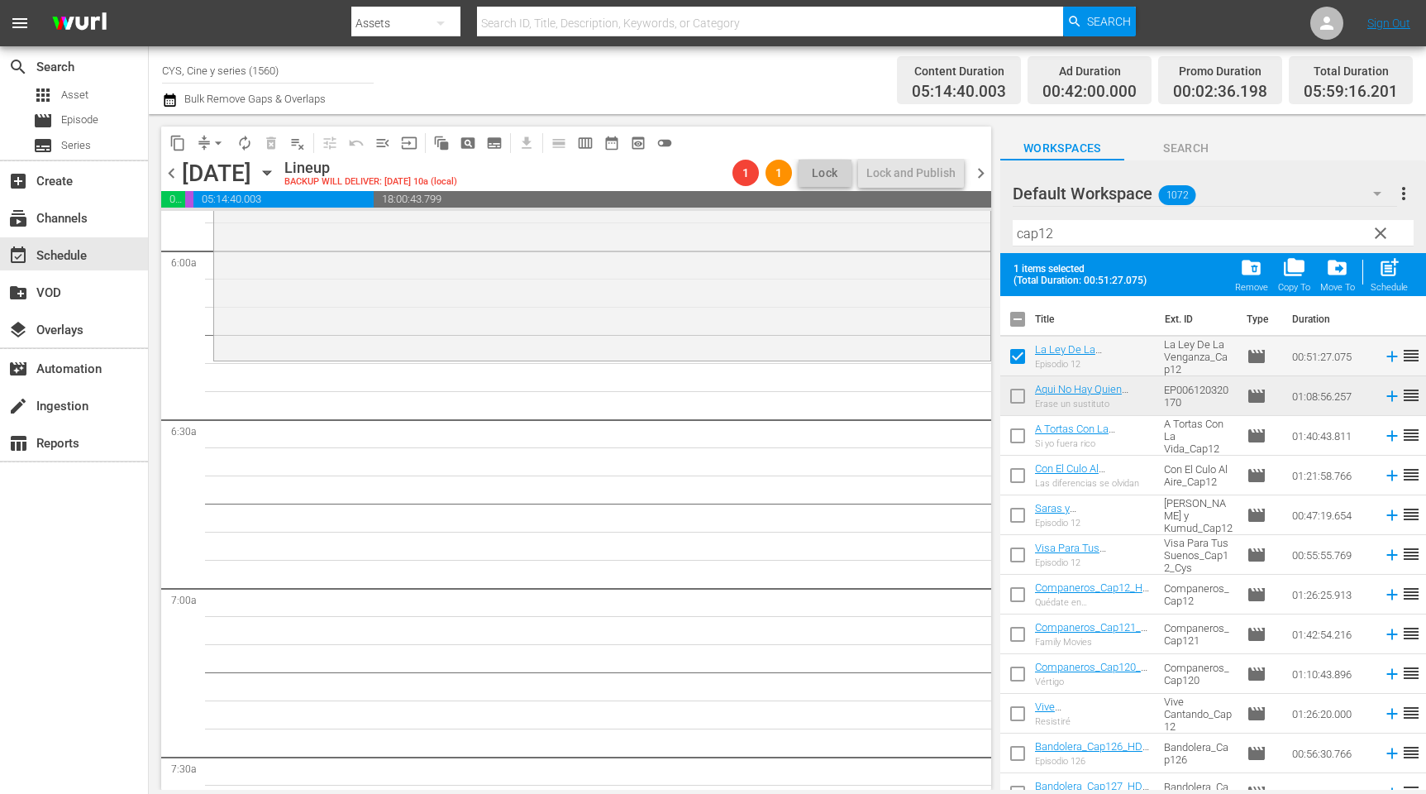
drag, startPoint x: 1015, startPoint y: 392, endPoint x: 1034, endPoint y: 378, distance: 24.3
click at [1017, 389] on input "checkbox" at bounding box center [1018, 399] width 35 height 35
click at [1020, 310] on input "checkbox" at bounding box center [1018, 322] width 35 height 35
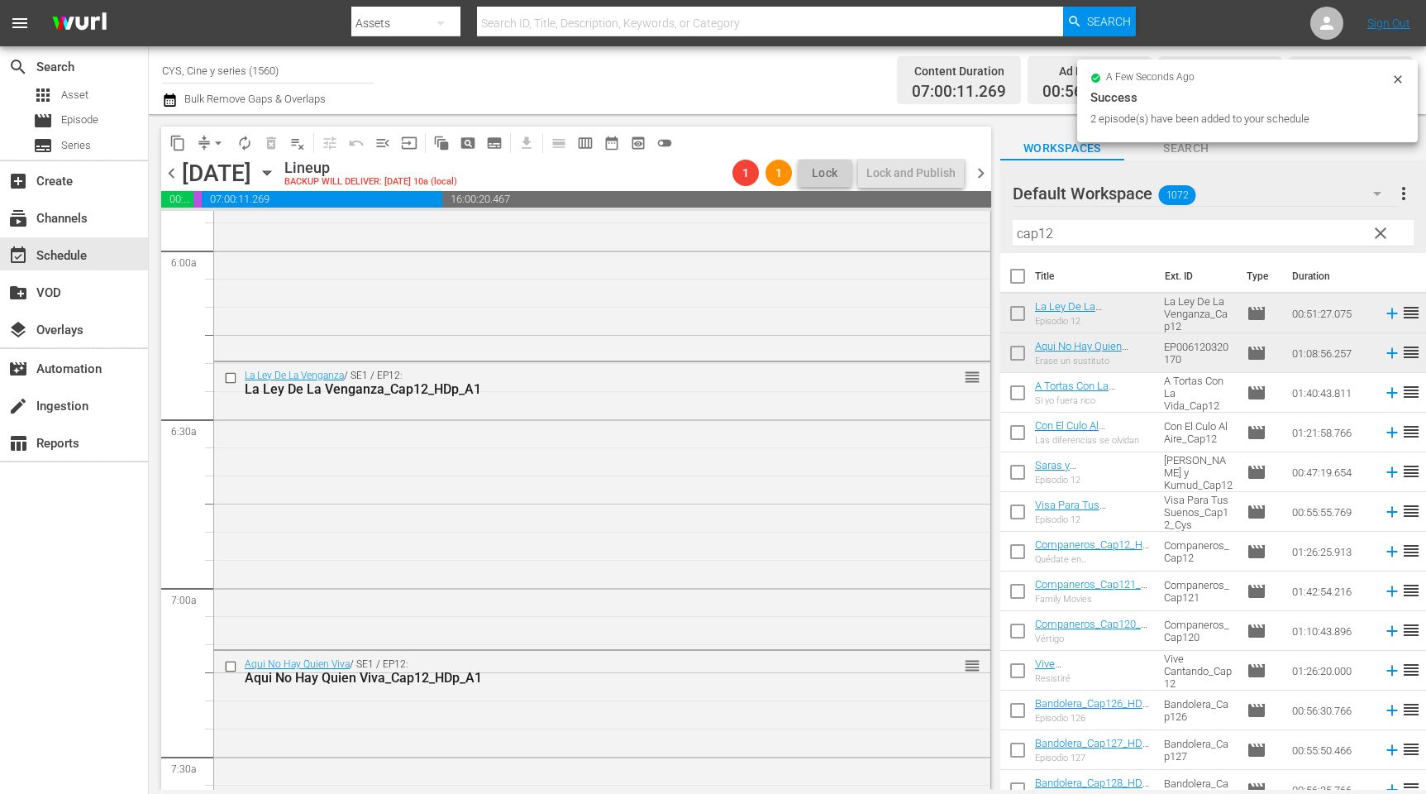
drag, startPoint x: 1063, startPoint y: 232, endPoint x: 985, endPoint y: 224, distance: 78.1
click at [985, 224] on div "content_copy compress arrow_drop_down autorenew_outlined delete_forever_outline…" at bounding box center [788, 452] width 1278 height 676
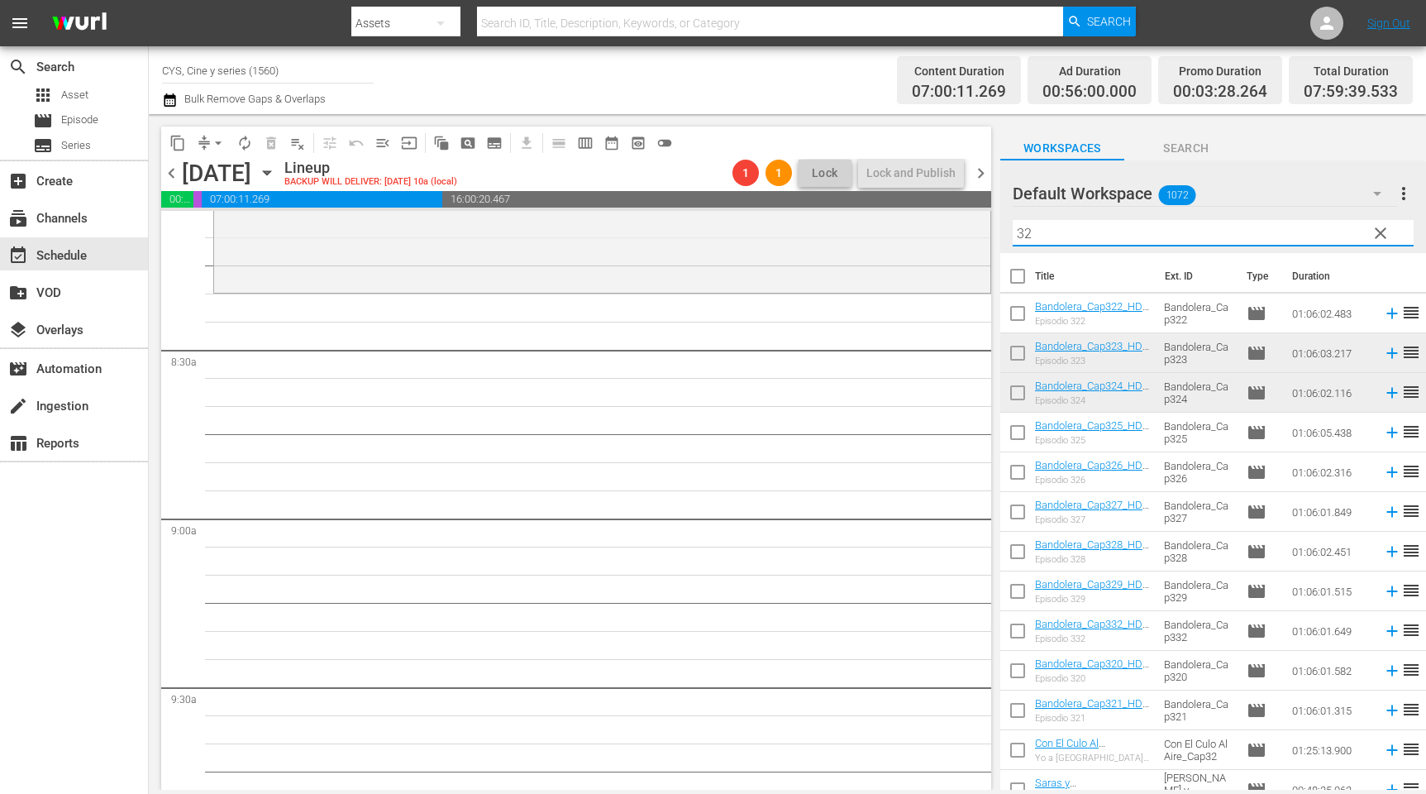
scroll to position [2605, 0]
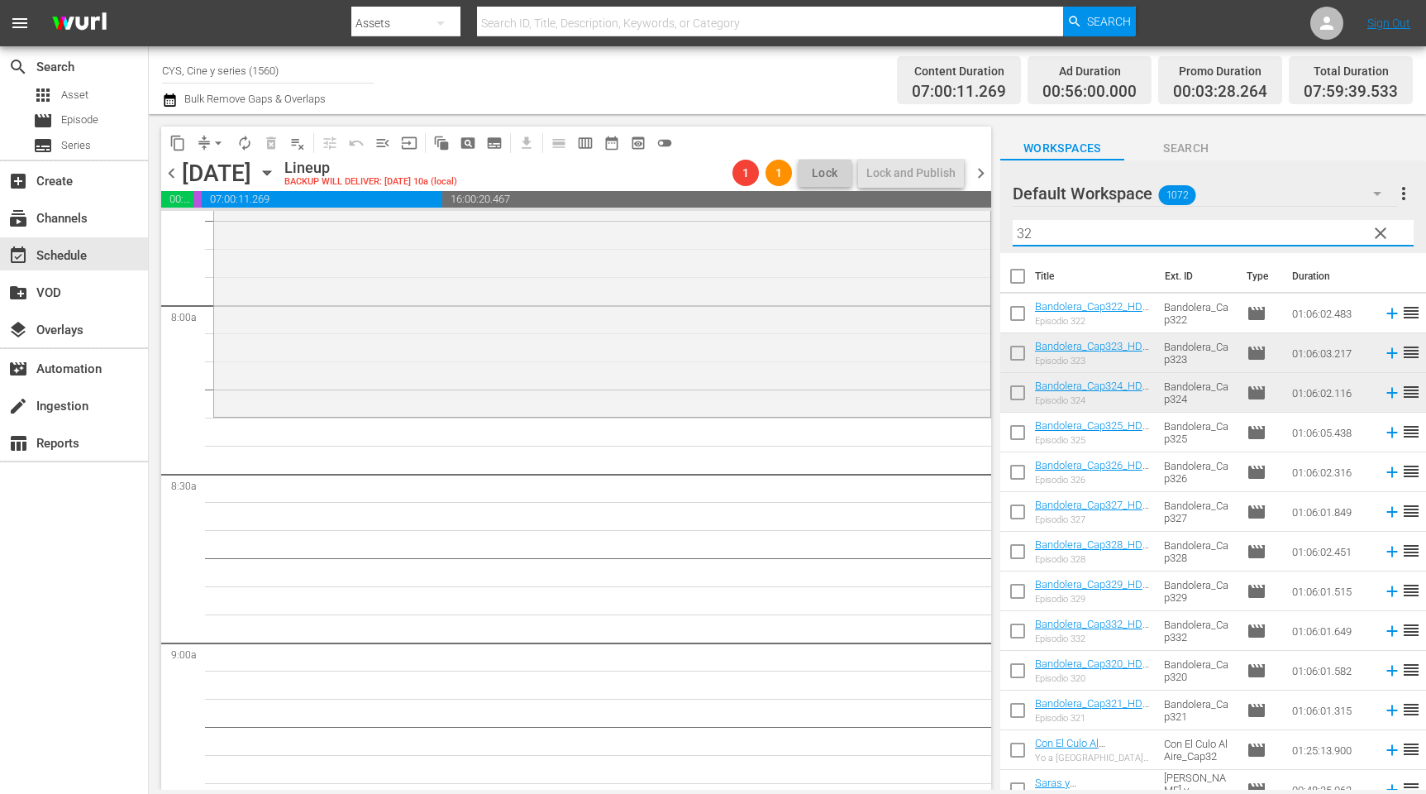
drag, startPoint x: 1029, startPoint y: 348, endPoint x: 1029, endPoint y: 357, distance: 9.1
click at [1029, 348] on input "checkbox" at bounding box center [1018, 356] width 35 height 35
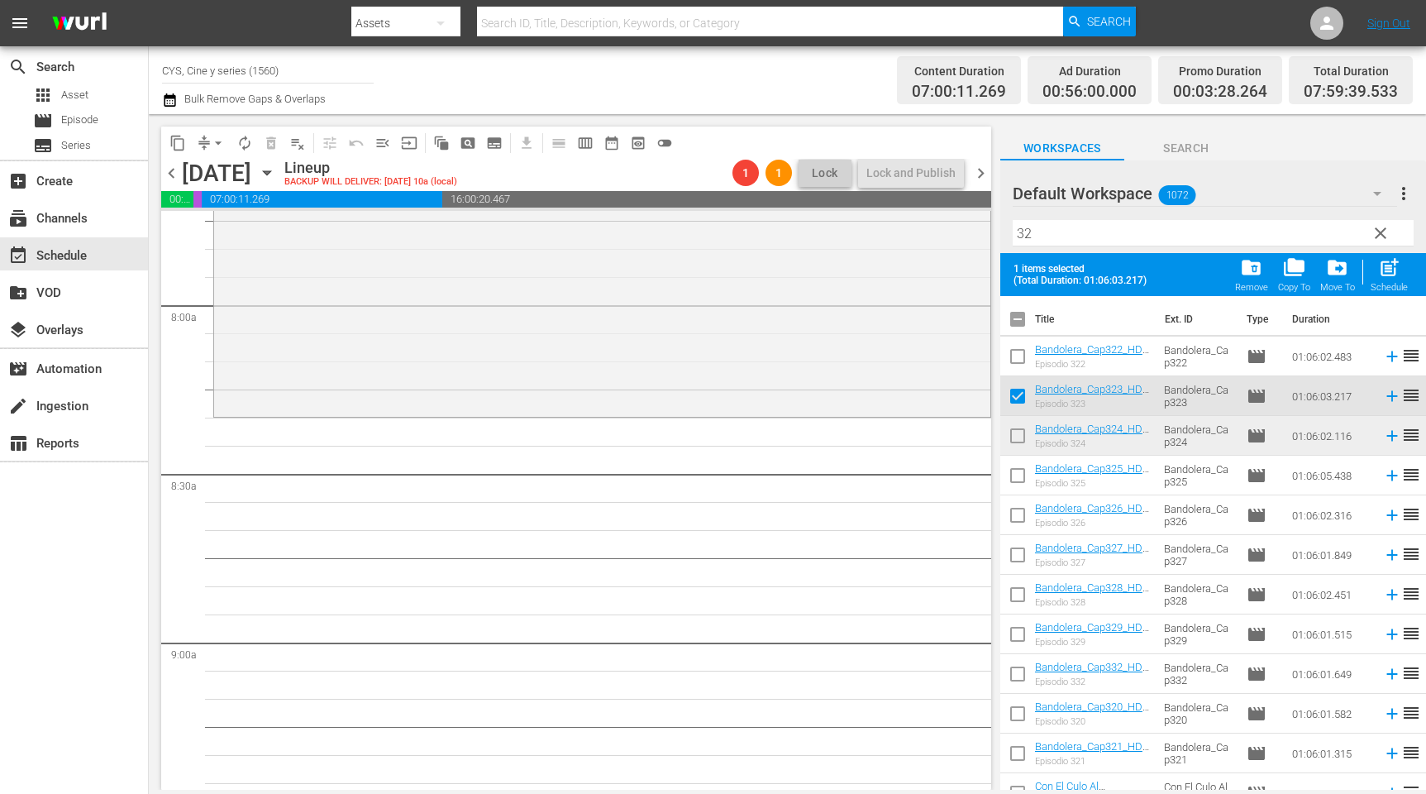
click at [1015, 437] on input "checkbox" at bounding box center [1018, 439] width 35 height 35
click at [1022, 322] on input "checkbox" at bounding box center [1018, 322] width 35 height 35
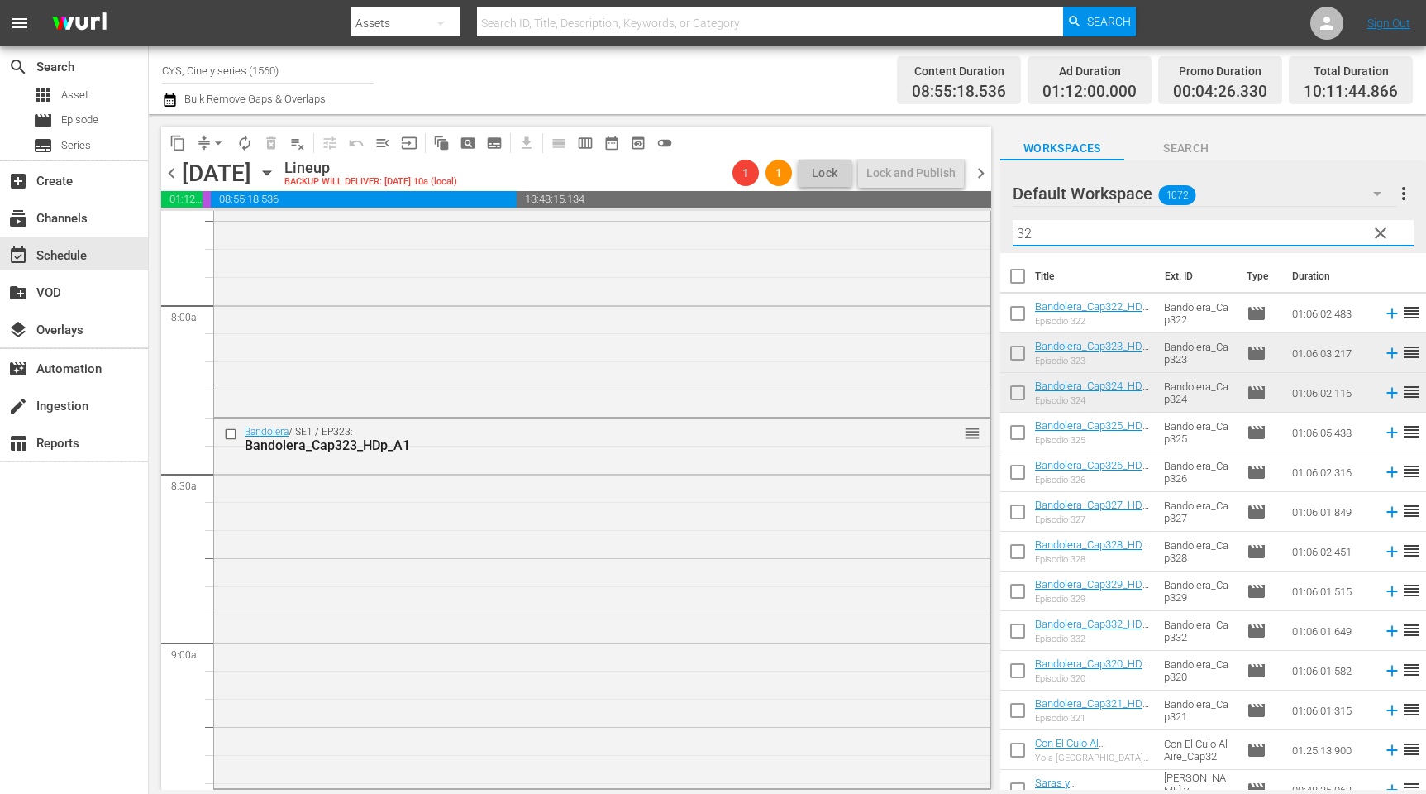
drag, startPoint x: 1049, startPoint y: 229, endPoint x: 977, endPoint y: 219, distance: 72.6
click at [977, 219] on div "content_copy compress arrow_drop_down autorenew_outlined delete_forever_outline…" at bounding box center [788, 452] width 1278 height 676
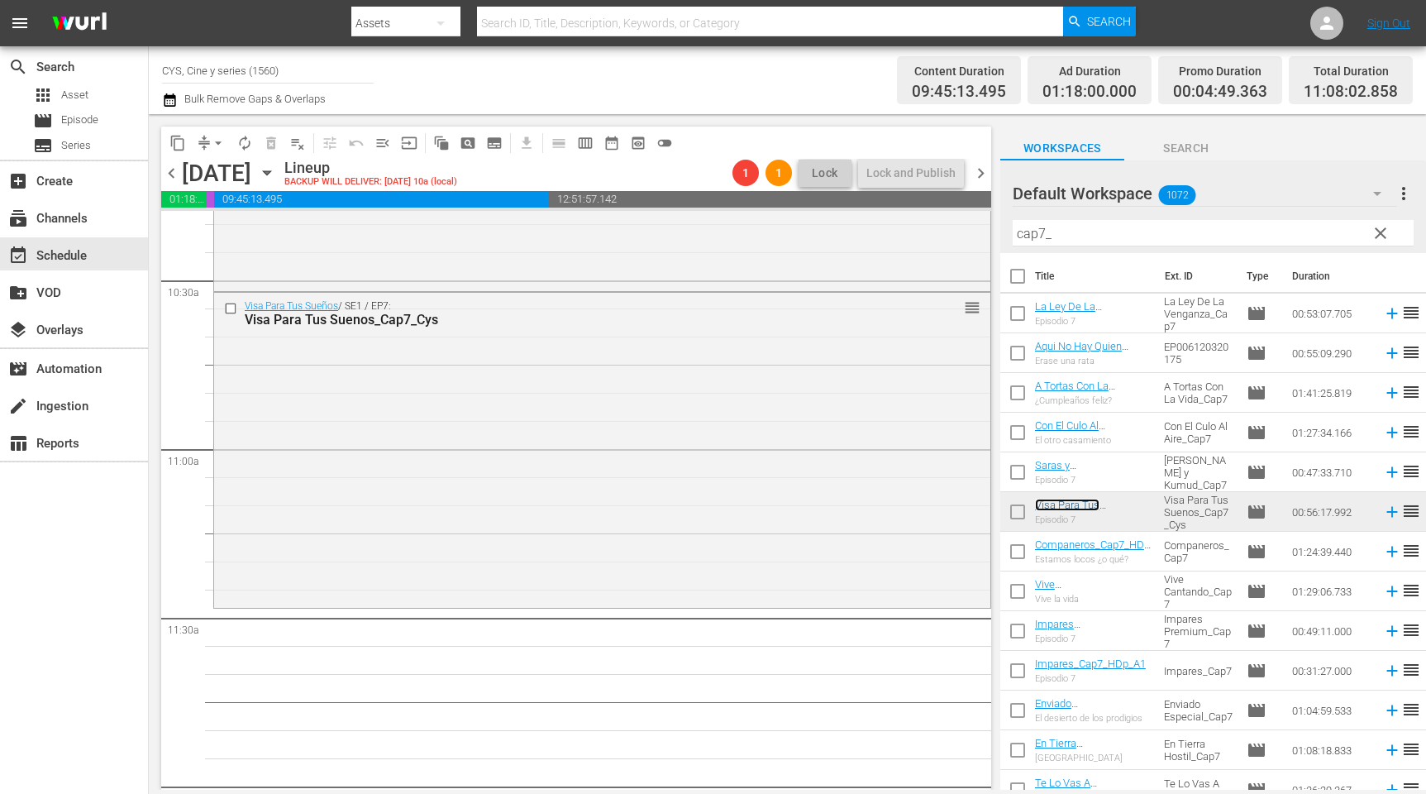
scroll to position [3597, 0]
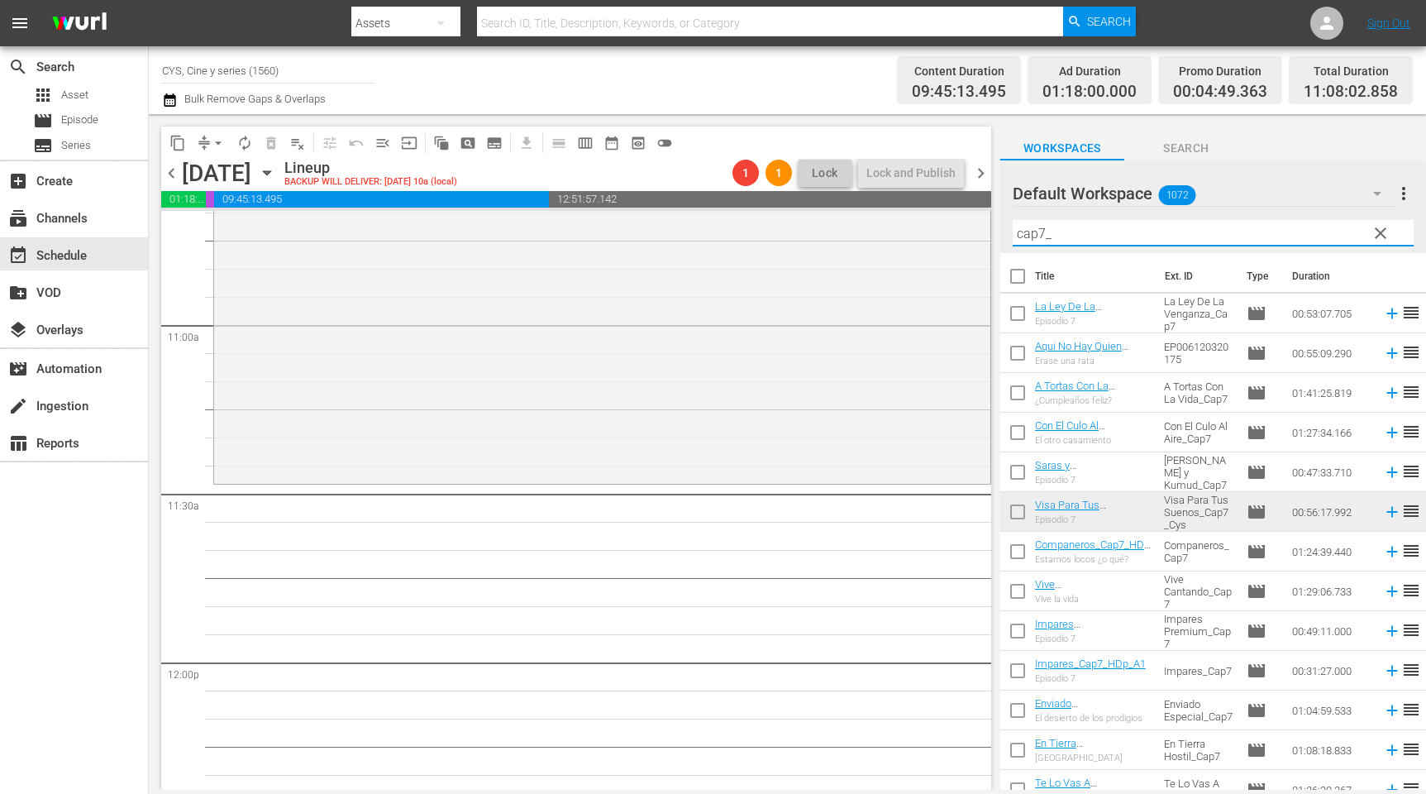
drag, startPoint x: 1052, startPoint y: 234, endPoint x: 1039, endPoint y: 229, distance: 13.4
click at [1039, 229] on input "cap7_" at bounding box center [1213, 233] width 401 height 26
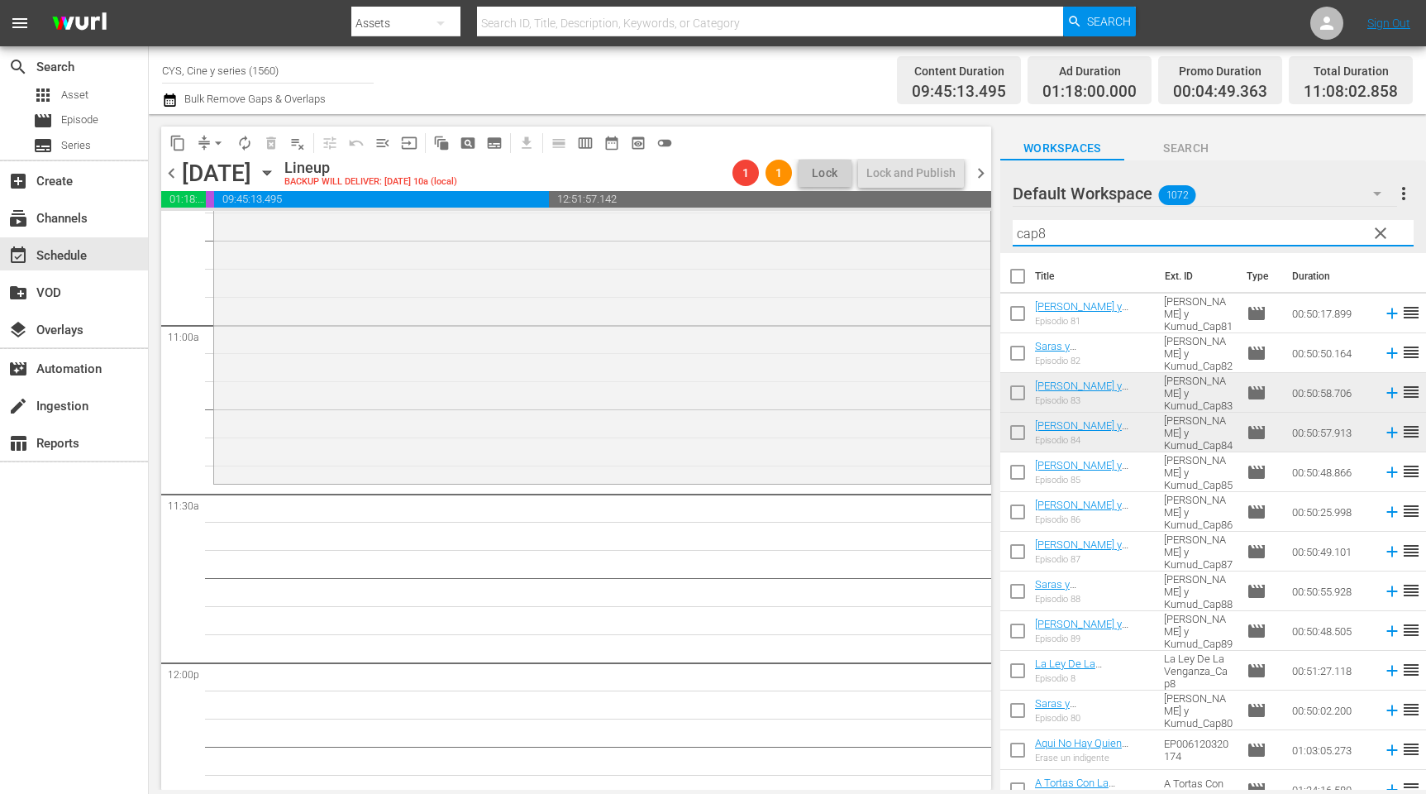
scroll to position [3721, 0]
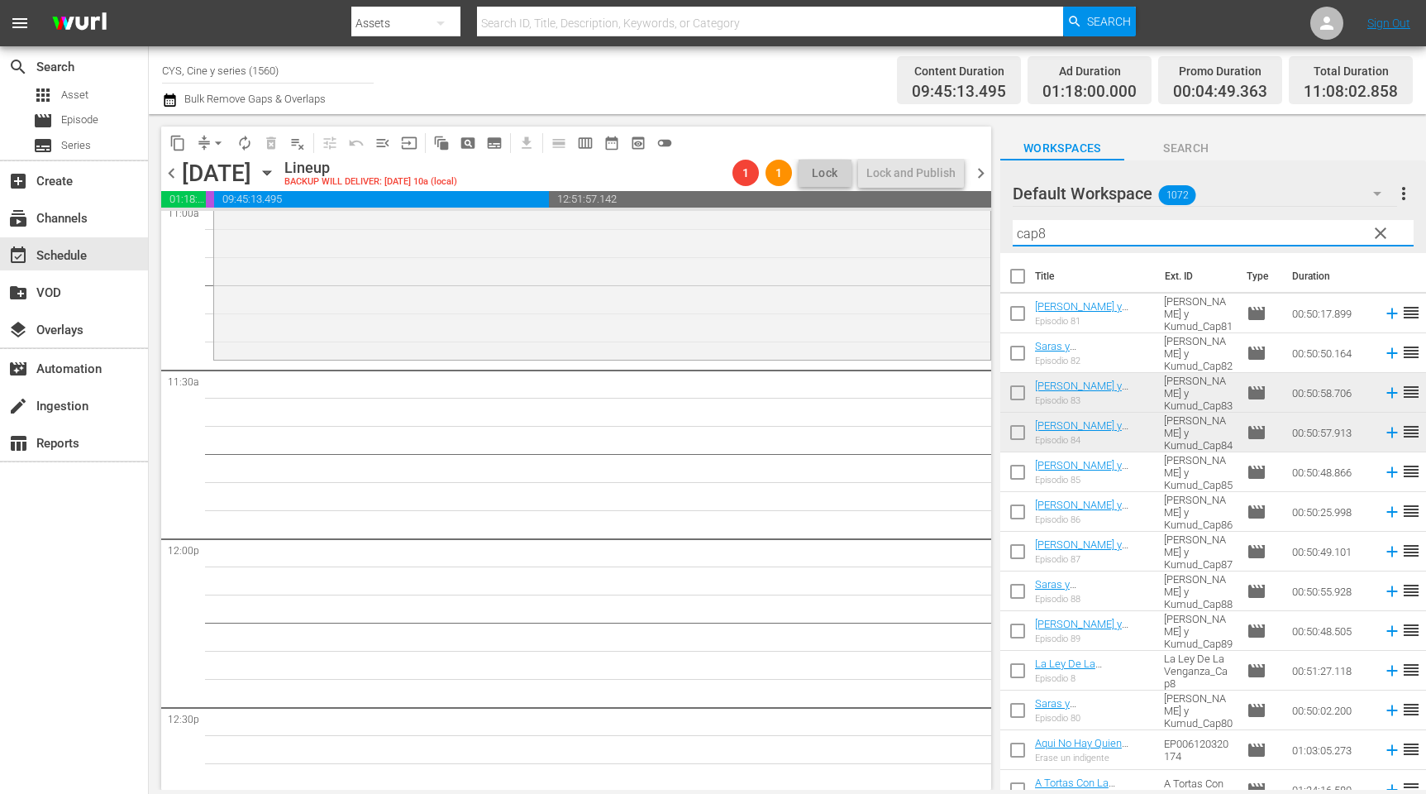
click at [1015, 393] on input "checkbox" at bounding box center [1018, 396] width 35 height 35
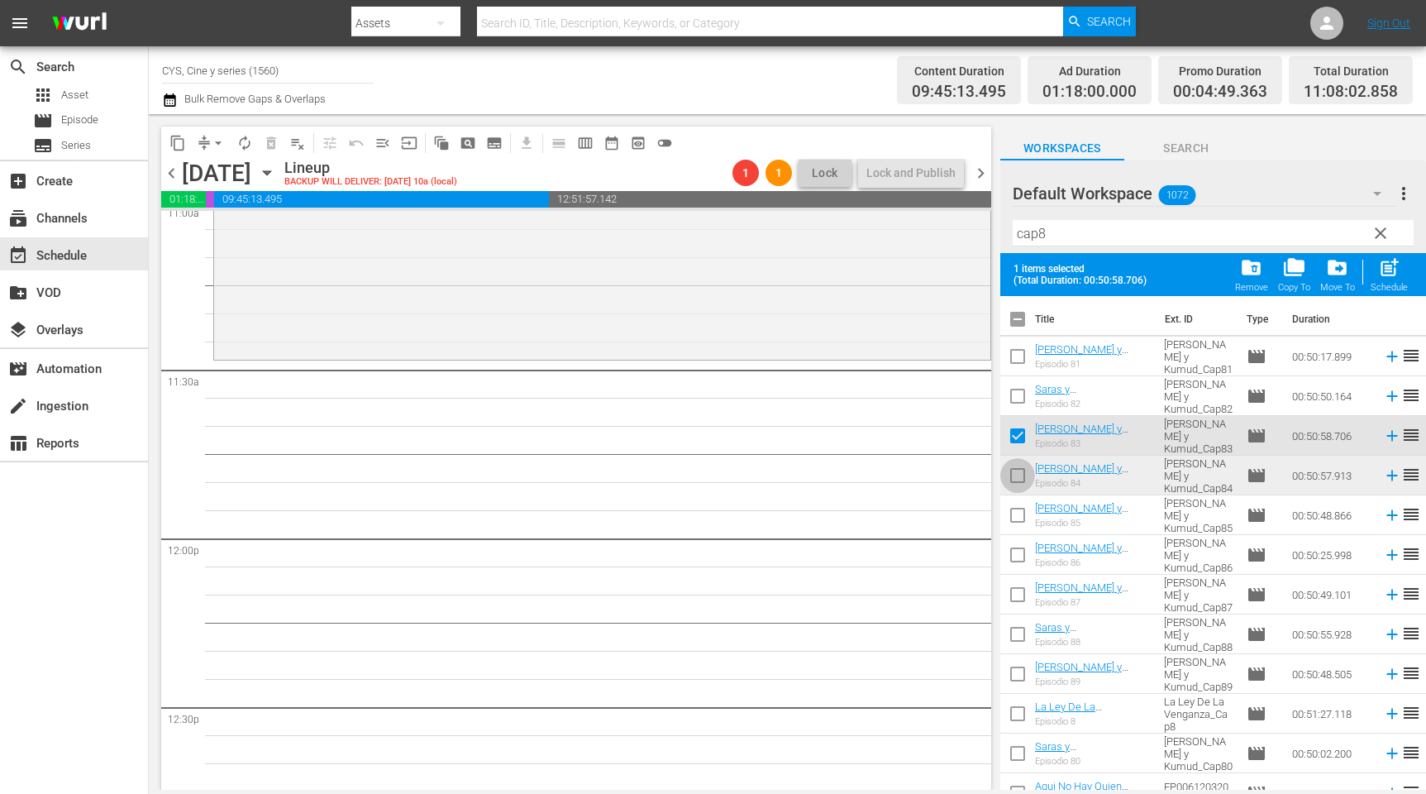
click at [1012, 476] on input "checkbox" at bounding box center [1018, 478] width 35 height 35
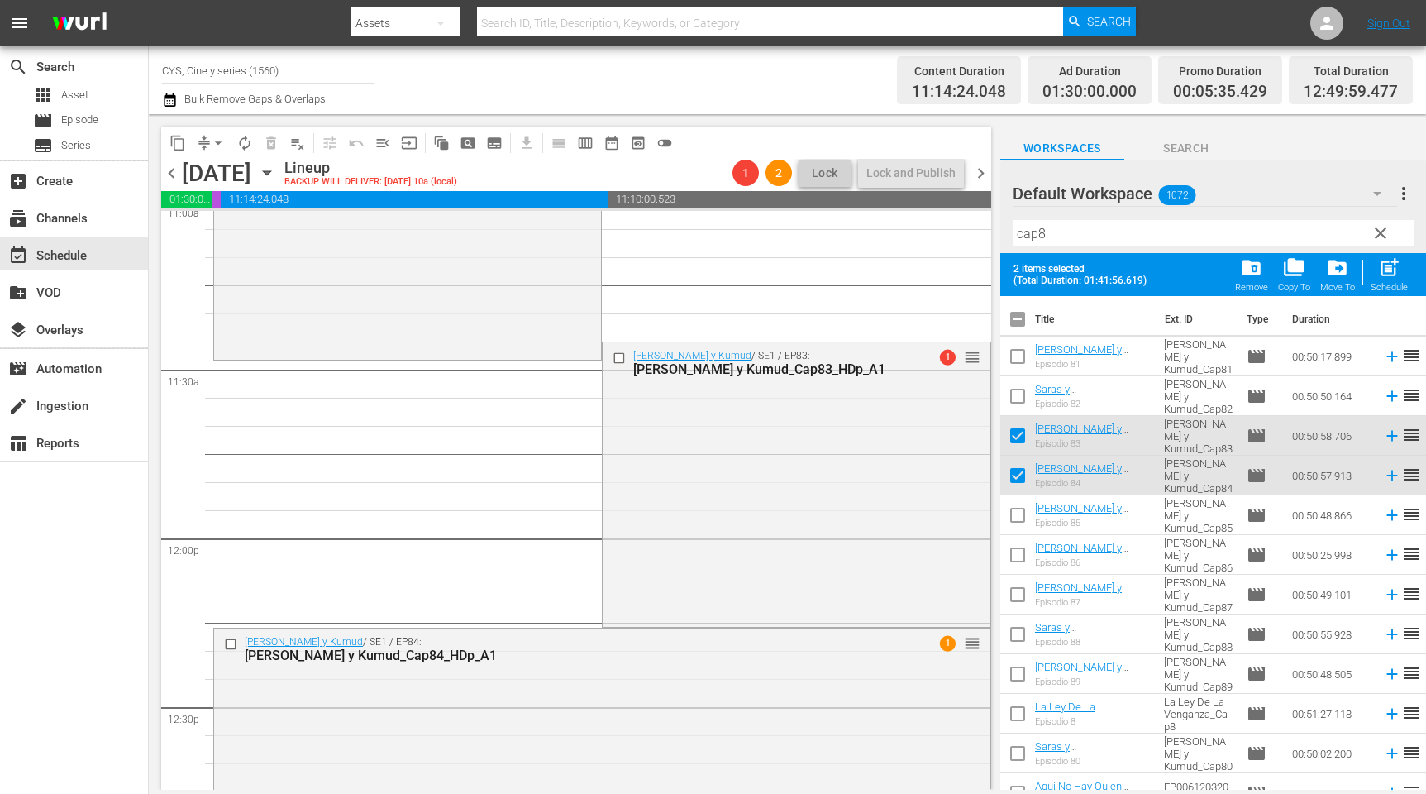
click at [1023, 318] on input "checkbox" at bounding box center [1018, 322] width 35 height 35
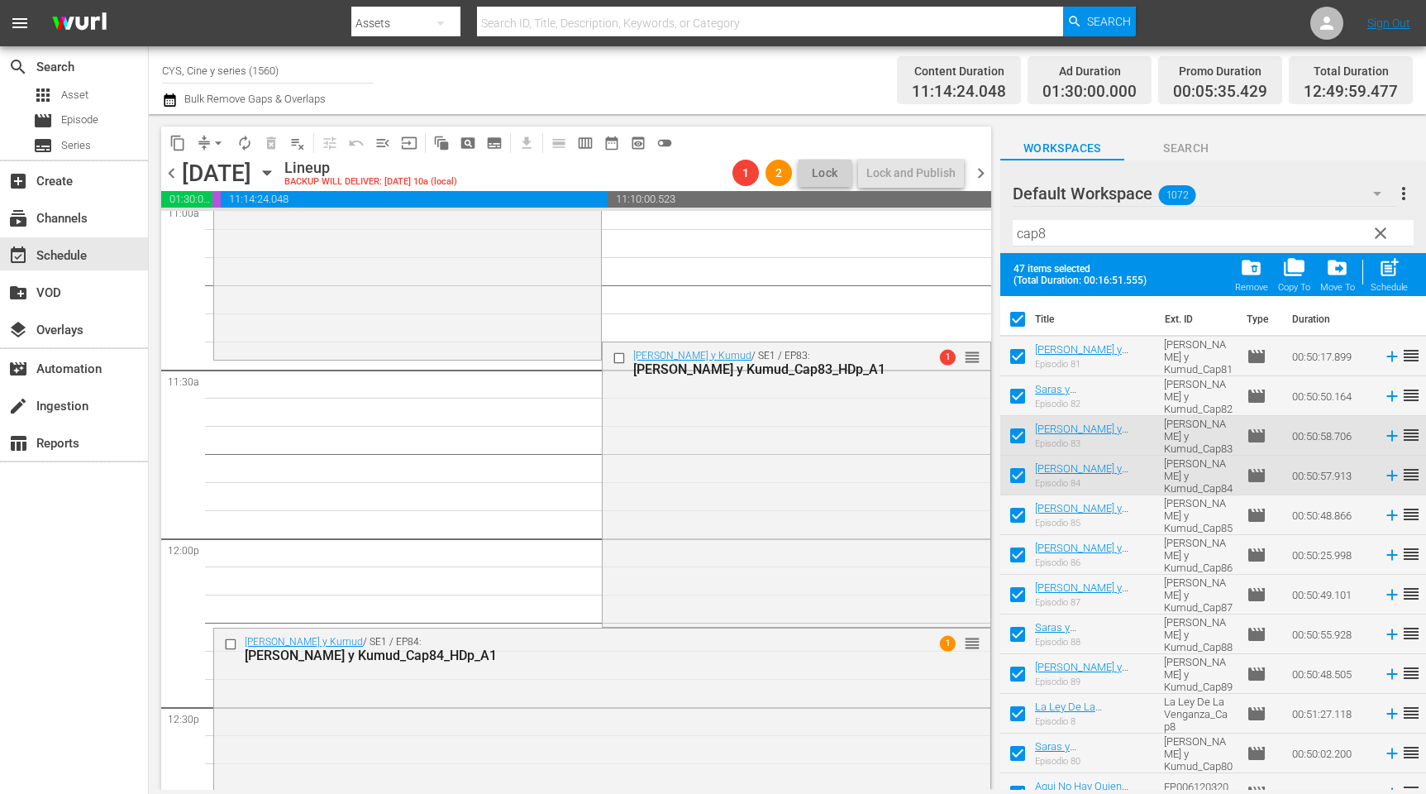
click at [1018, 318] on input "checkbox" at bounding box center [1018, 322] width 35 height 35
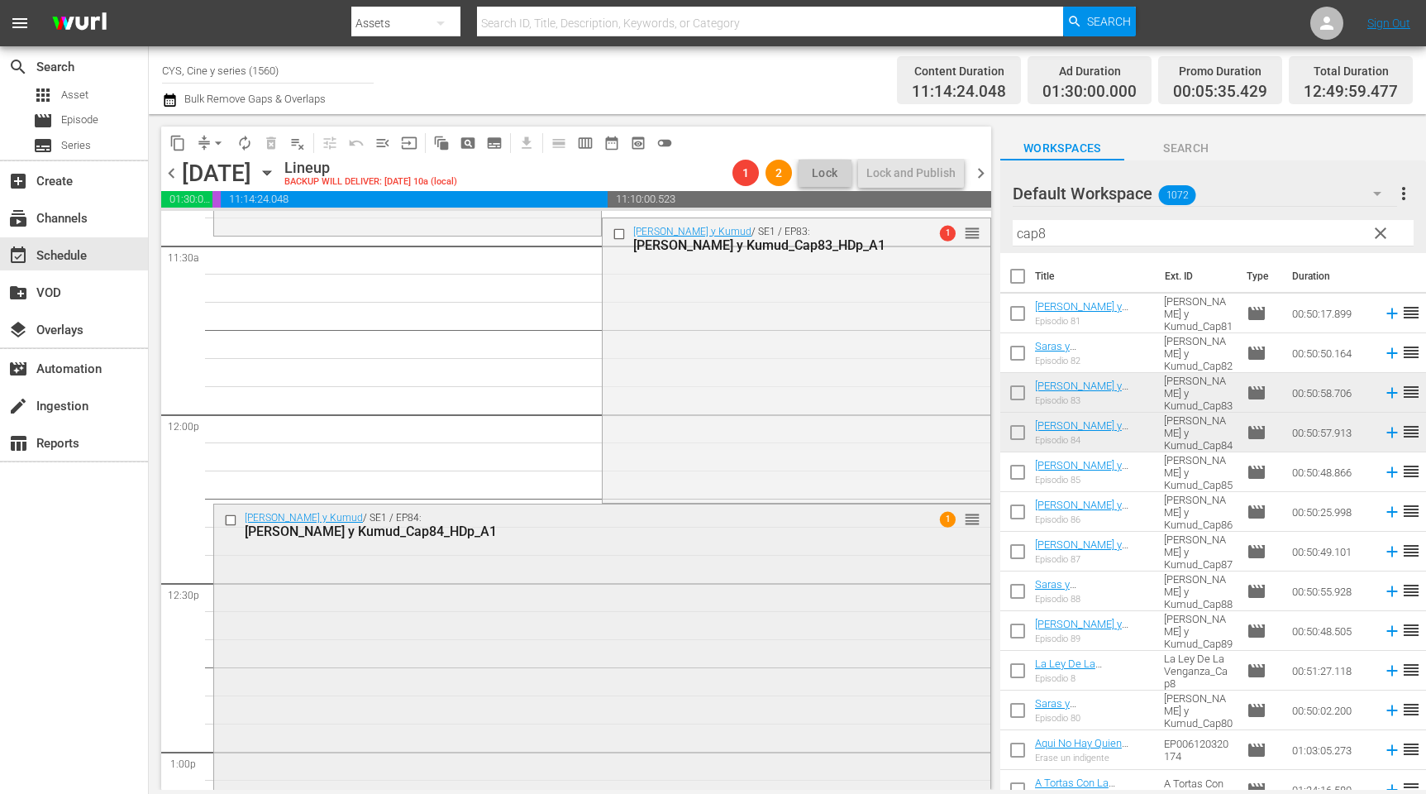
scroll to position [3969, 0]
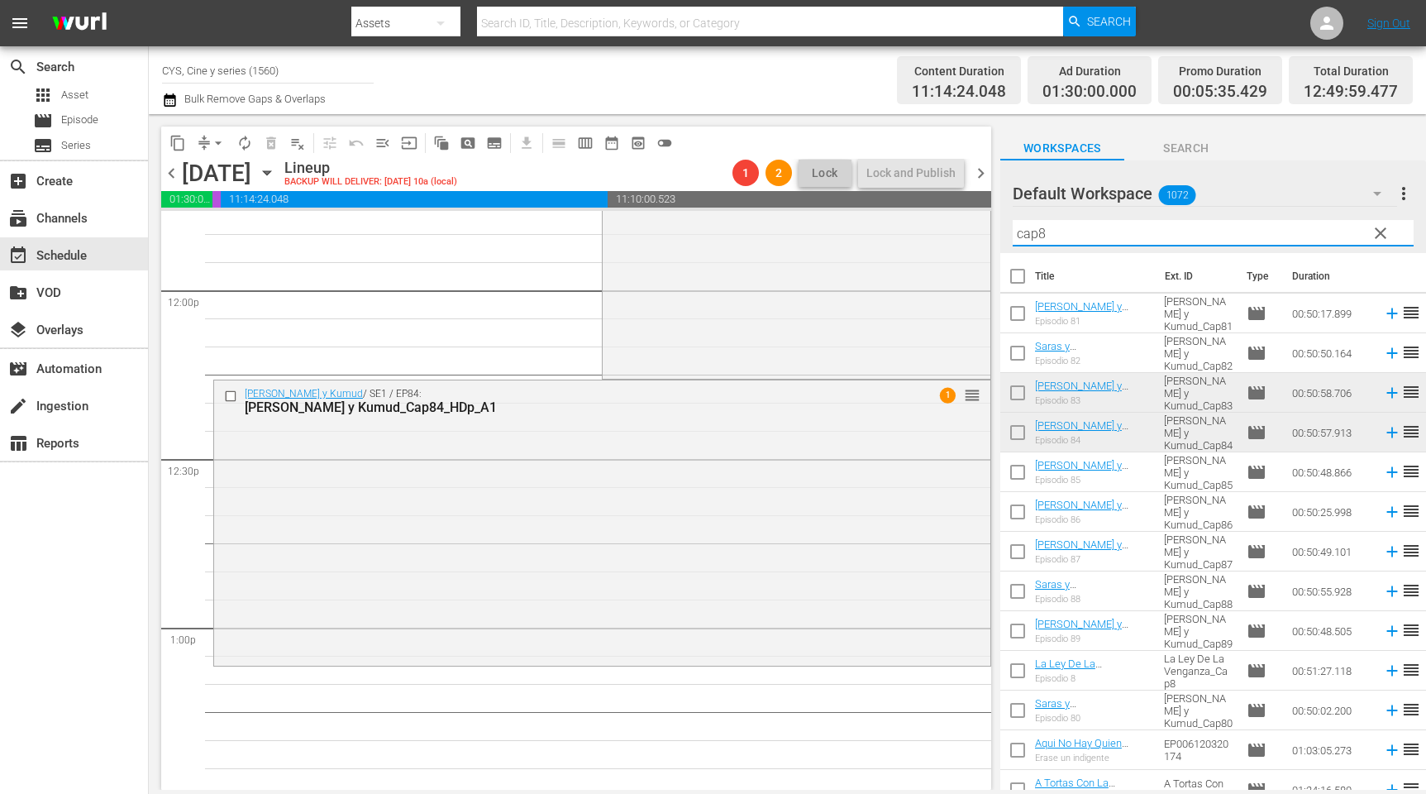
click at [1038, 229] on input "cap8" at bounding box center [1213, 233] width 401 height 26
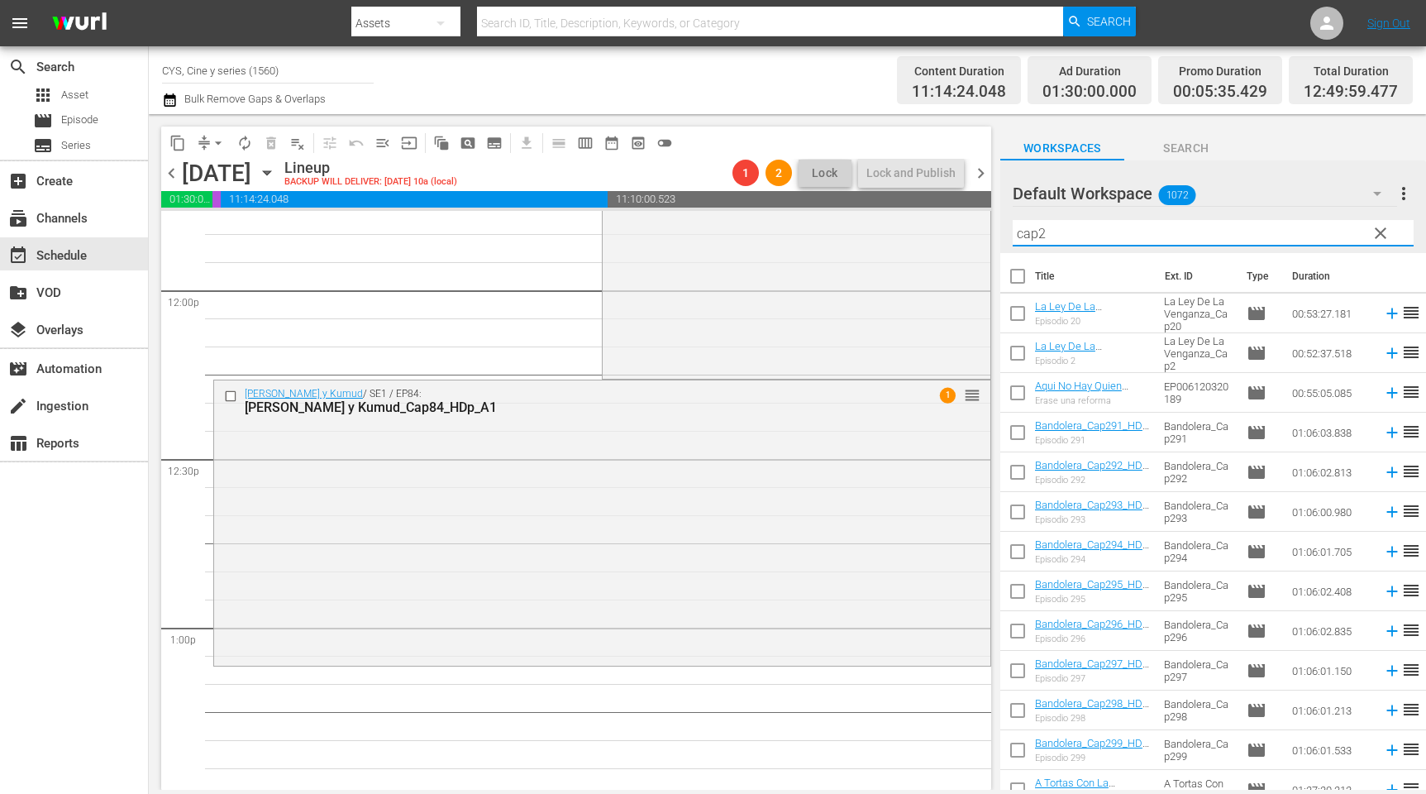
click at [1040, 231] on input "cap2" at bounding box center [1213, 233] width 401 height 26
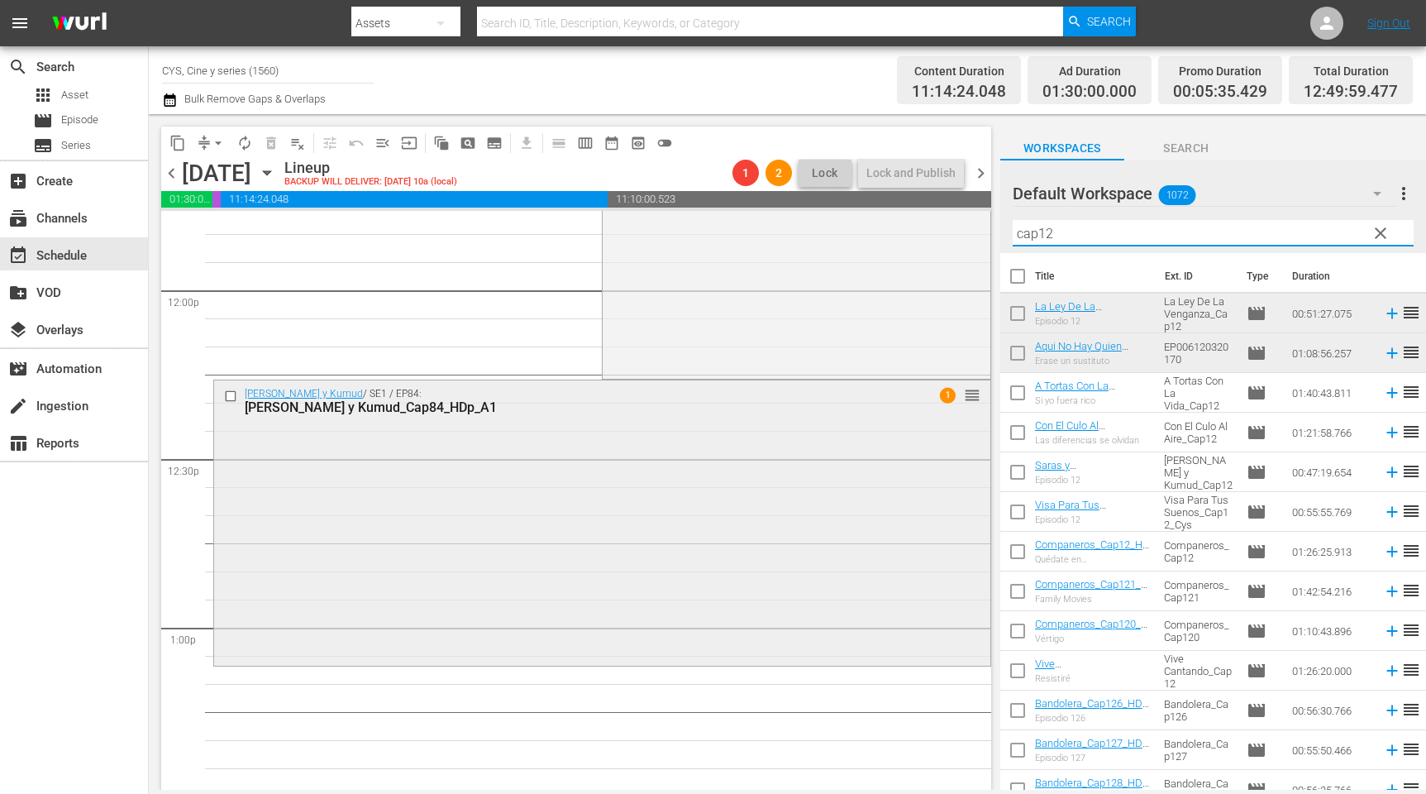
scroll to position [4093, 0]
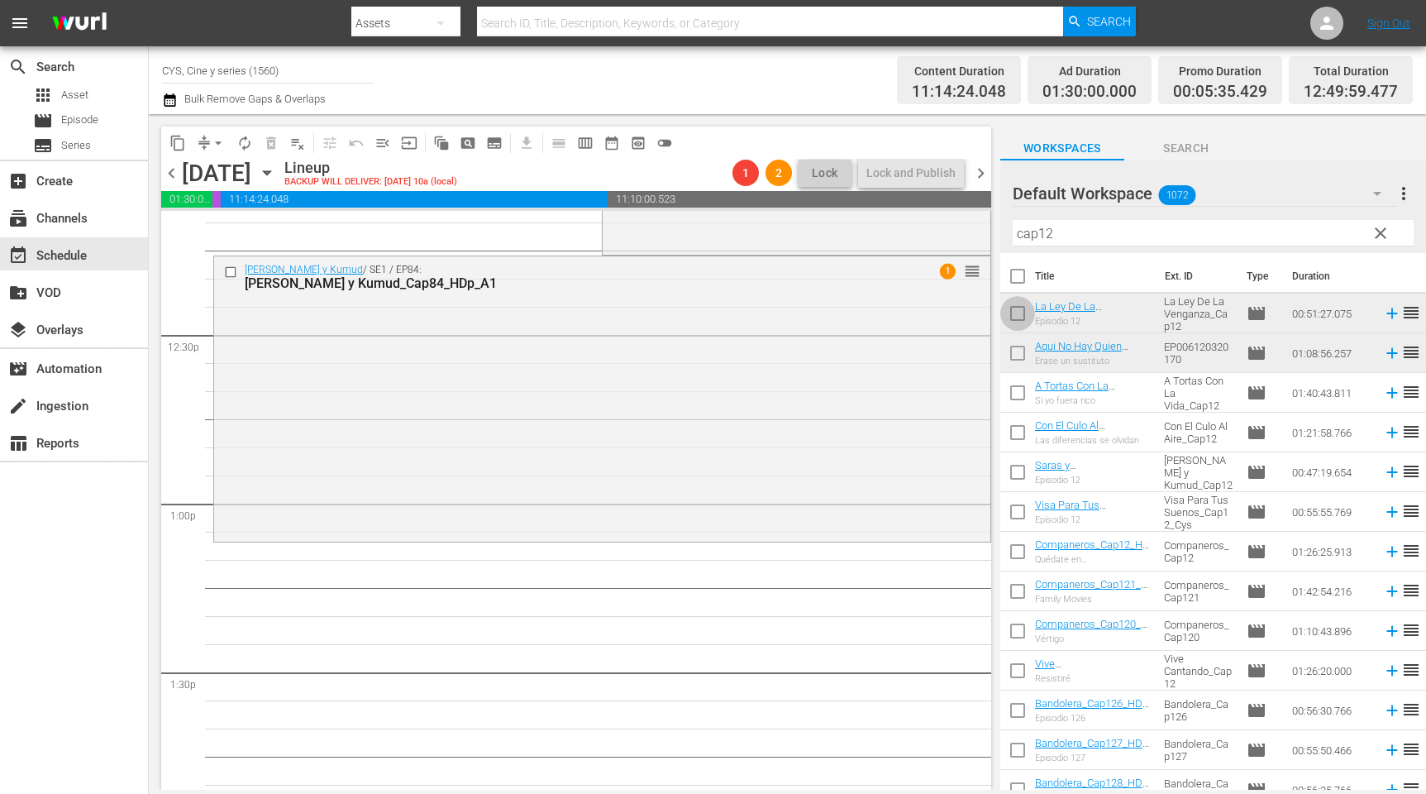
click at [1023, 315] on input "checkbox" at bounding box center [1018, 316] width 35 height 35
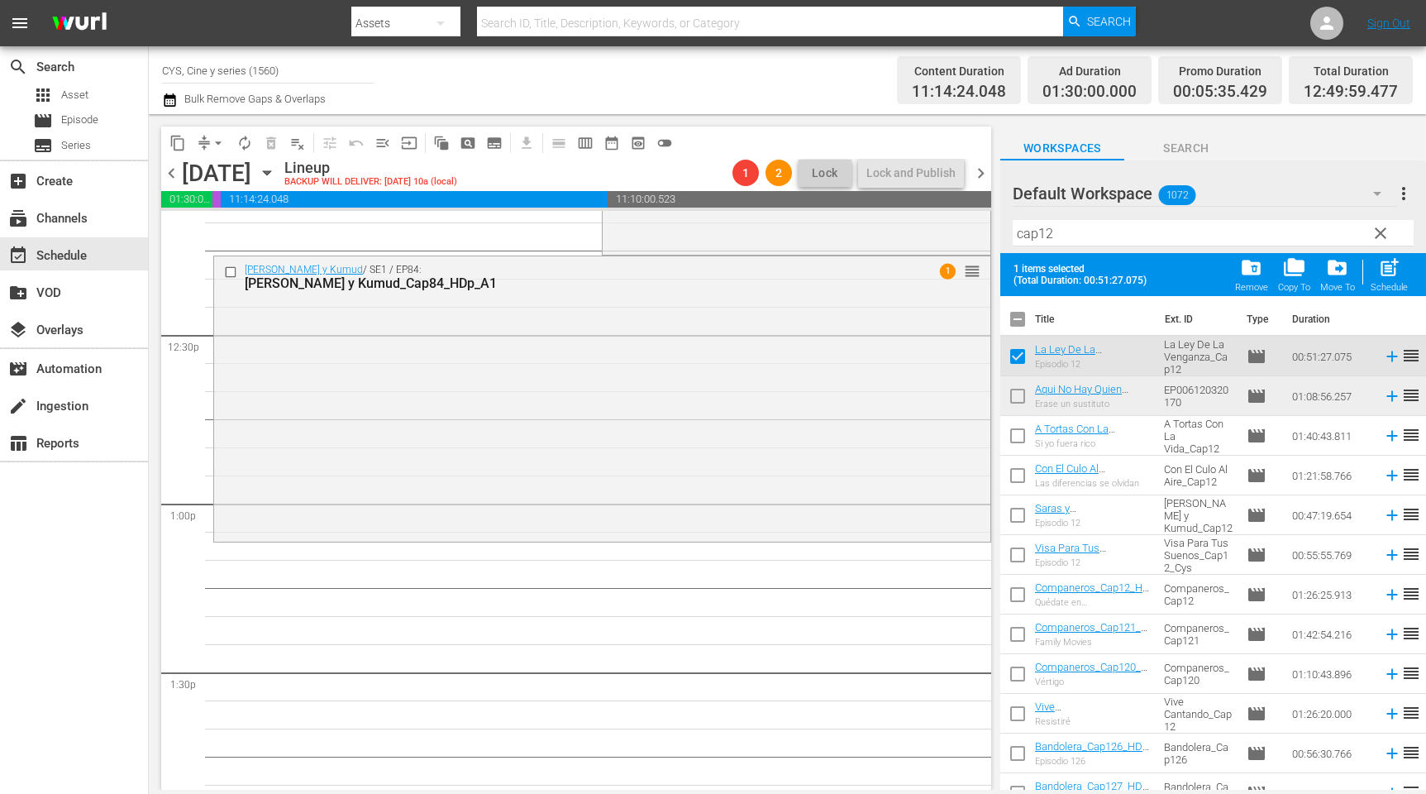
click at [1020, 399] on input "checkbox" at bounding box center [1018, 399] width 35 height 35
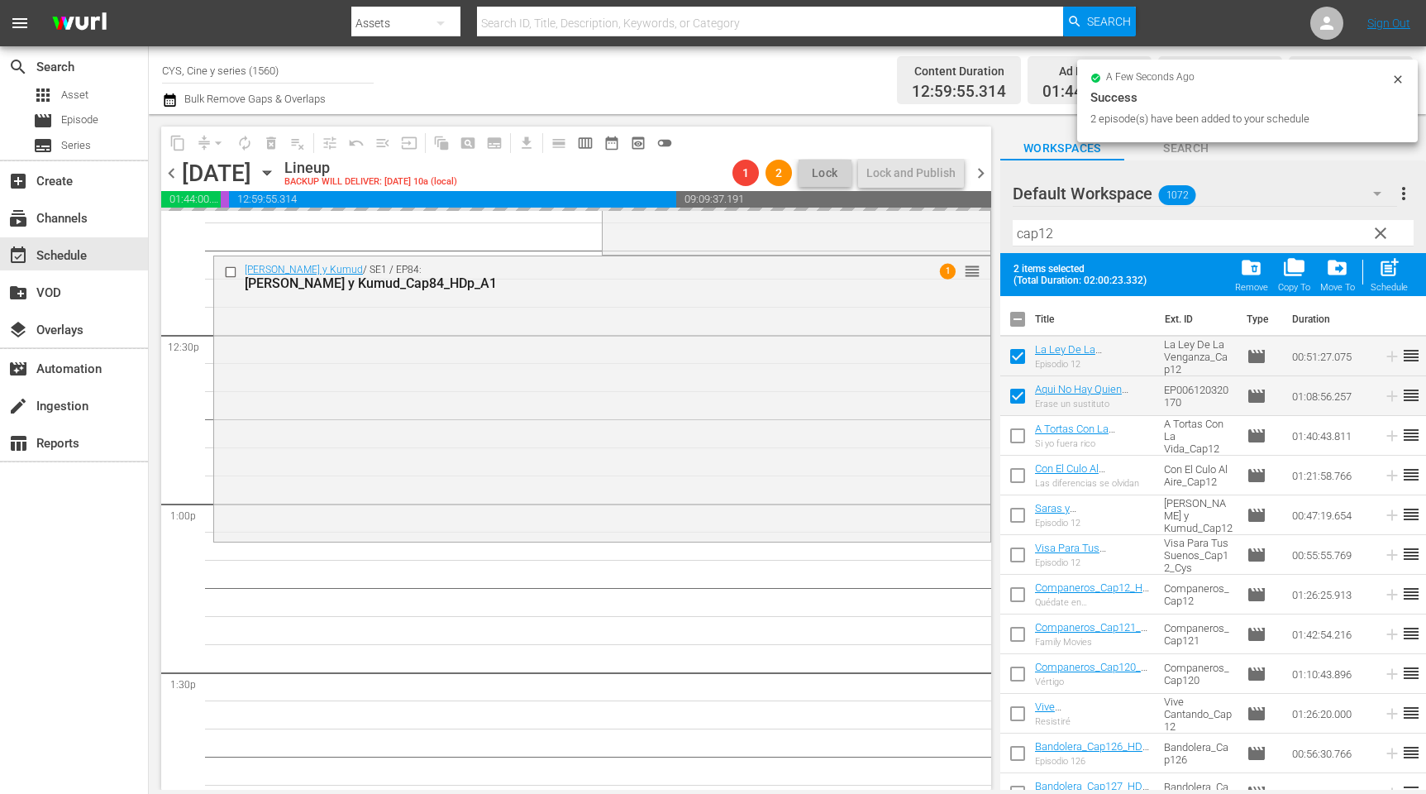
drag, startPoint x: 1013, startPoint y: 326, endPoint x: 1070, endPoint y: 246, distance: 98.4
click at [1013, 323] on input "checkbox" at bounding box center [1018, 322] width 35 height 35
click at [1013, 320] on input "checkbox" at bounding box center [1018, 322] width 35 height 35
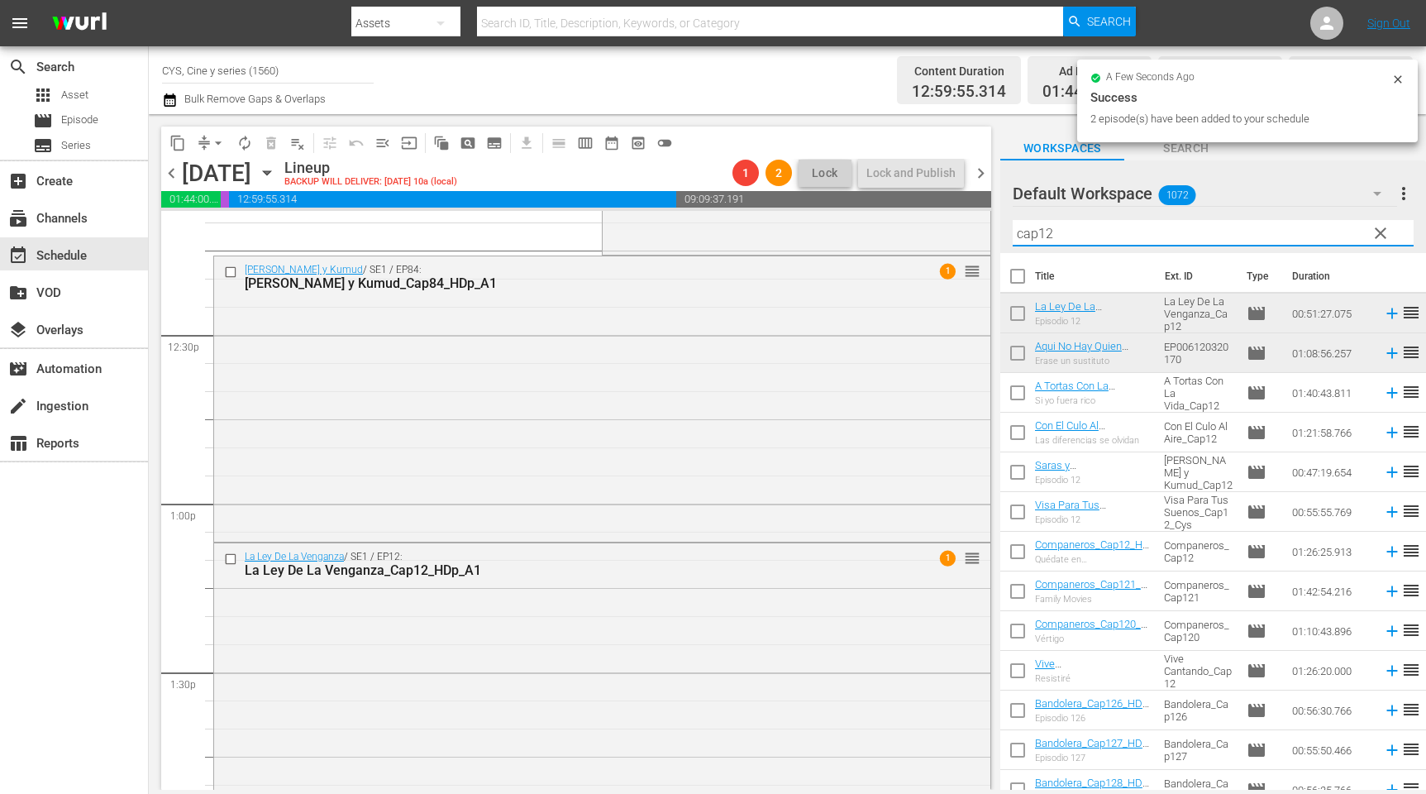
click at [997, 229] on div "content_copy compress arrow_drop_down autorenew_outlined delete_forever_outline…" at bounding box center [788, 452] width 1278 height 676
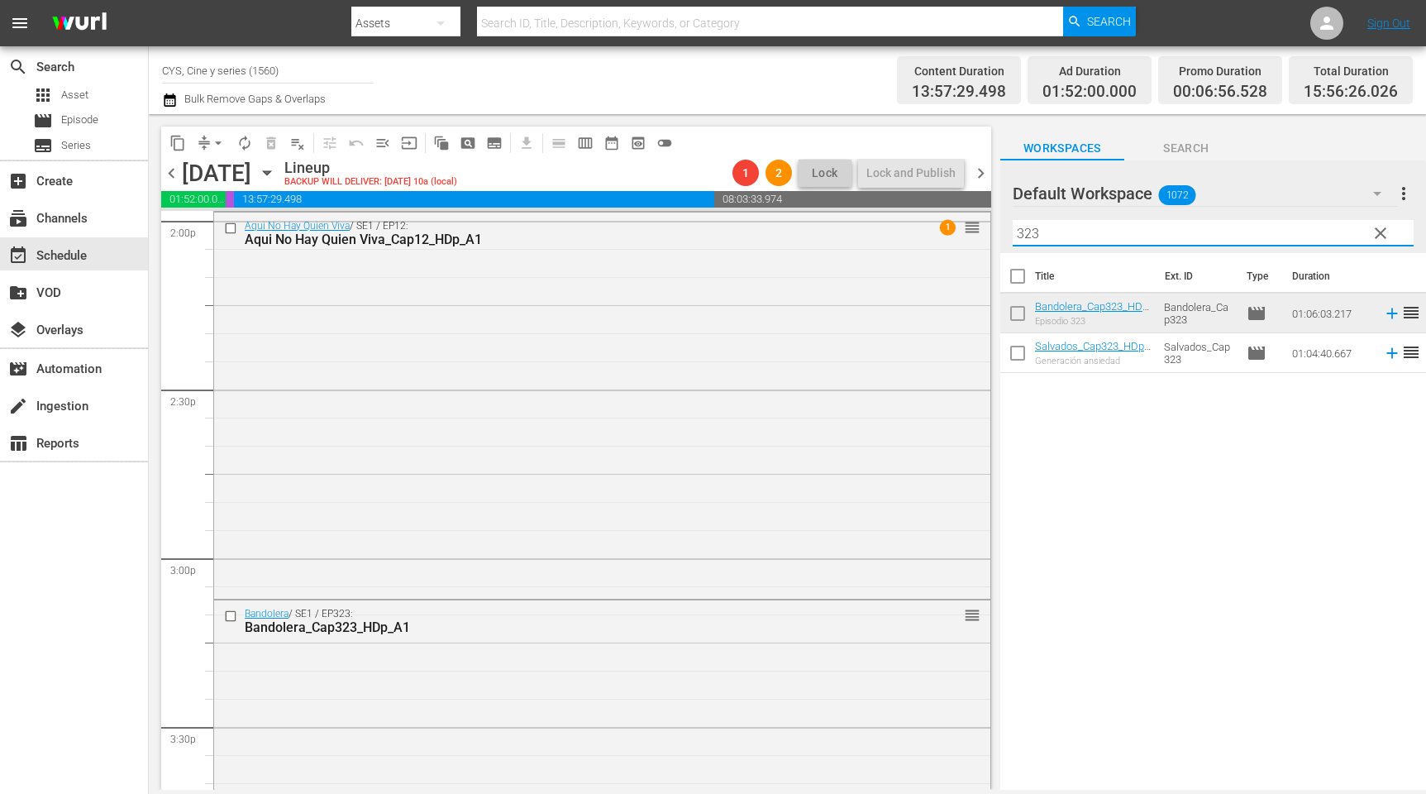
scroll to position [4625, 0]
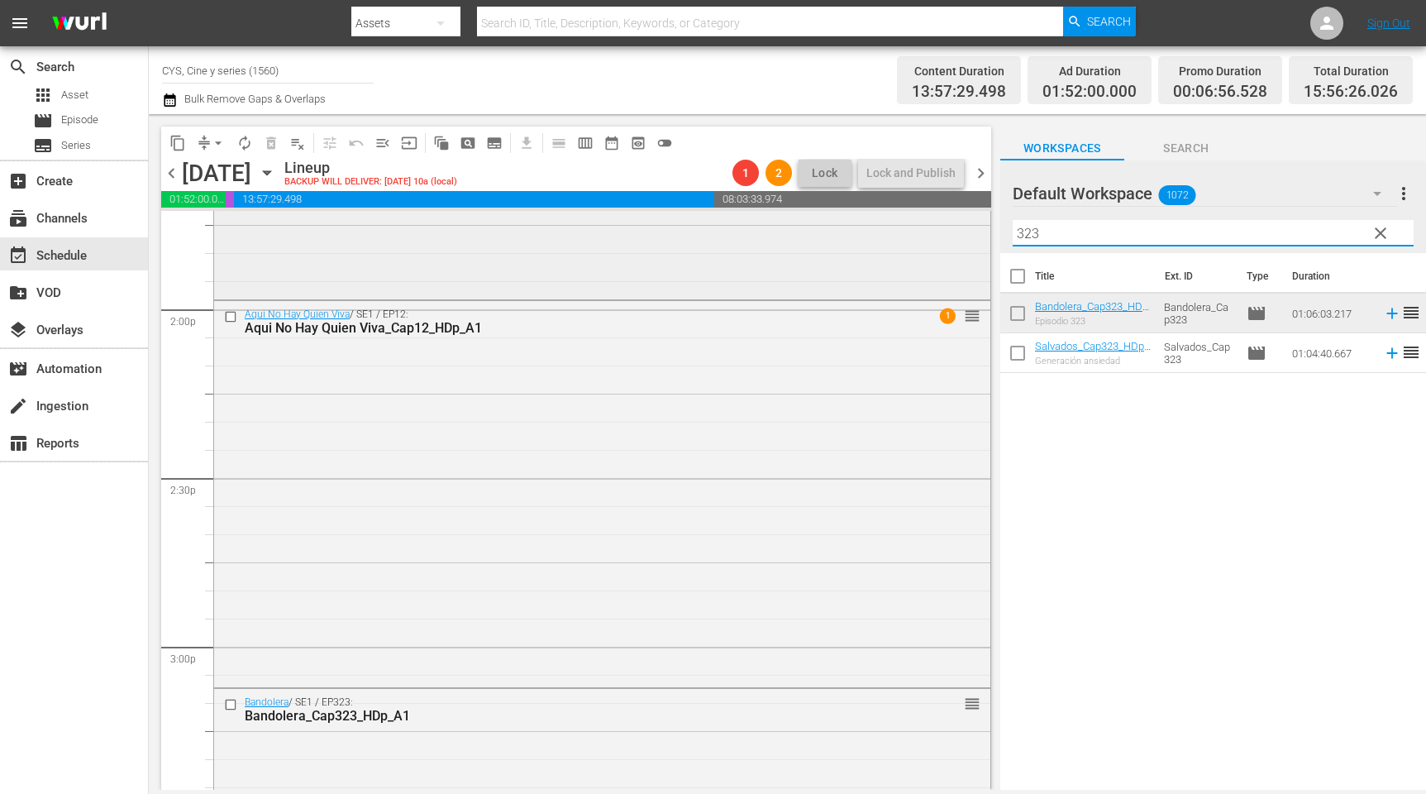
drag, startPoint x: 1054, startPoint y: 232, endPoint x: 906, endPoint y: 214, distance: 149.0
click at [906, 214] on div "content_copy compress arrow_drop_down autorenew_outlined delete_forever_outline…" at bounding box center [788, 452] width 1278 height 676
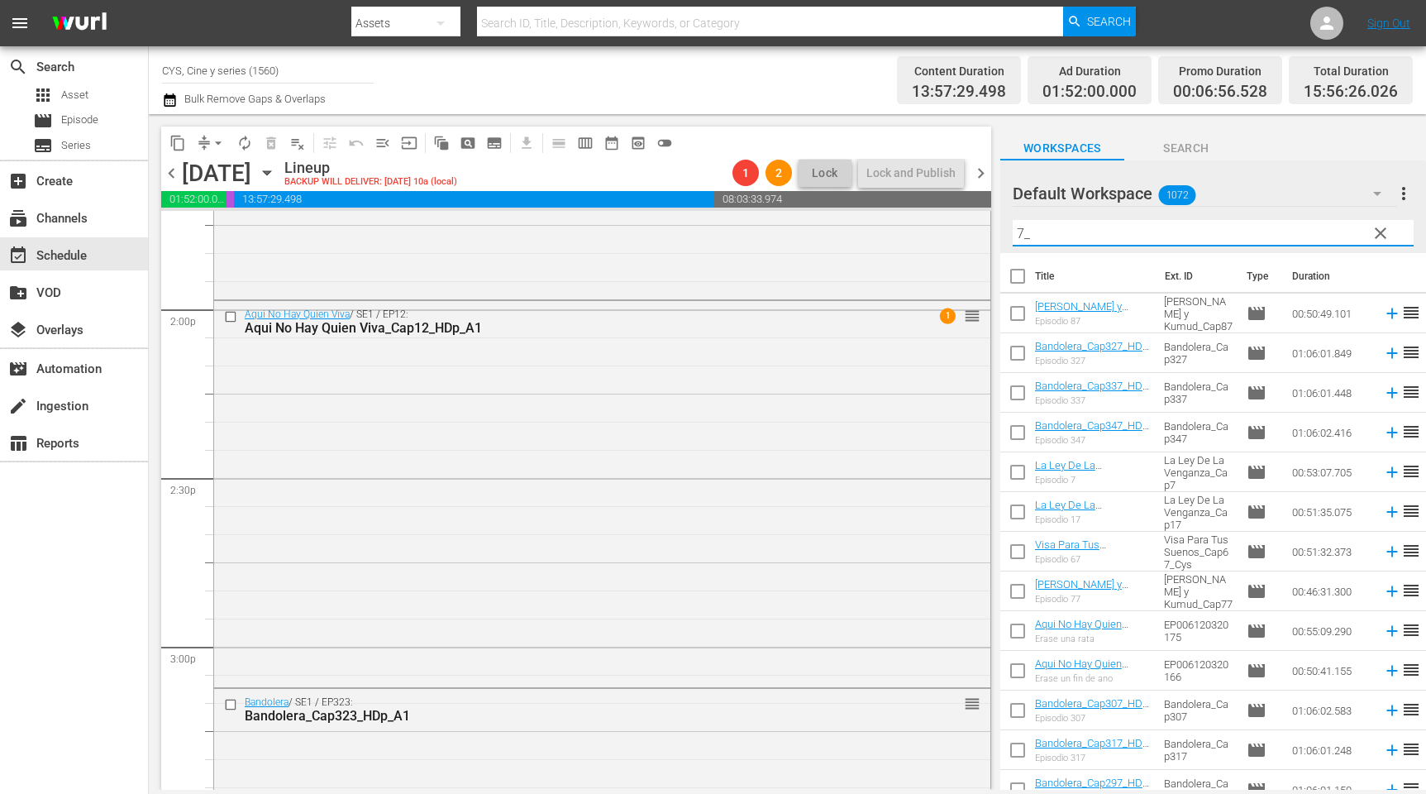
click at [1017, 236] on input "7_" at bounding box center [1213, 233] width 401 height 26
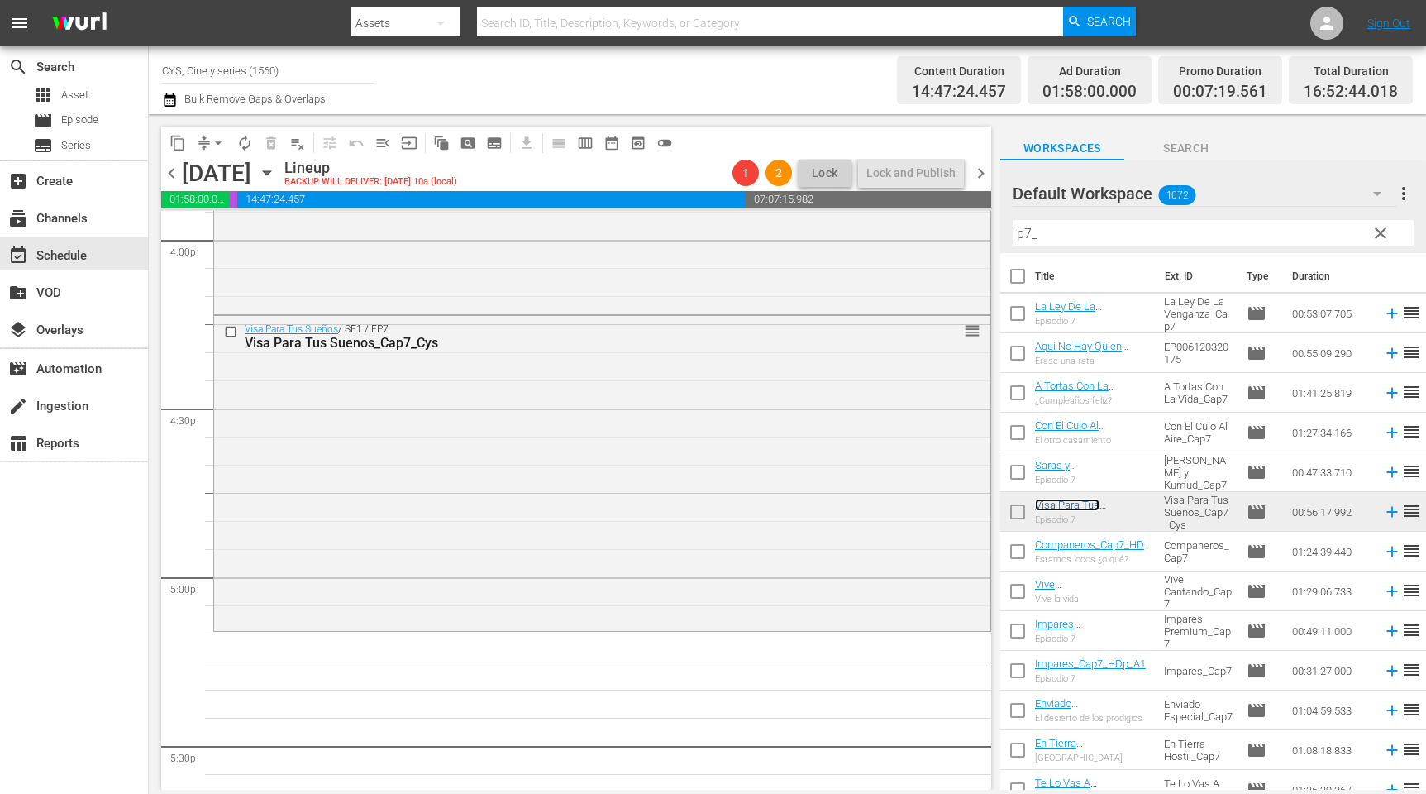
scroll to position [5493, 0]
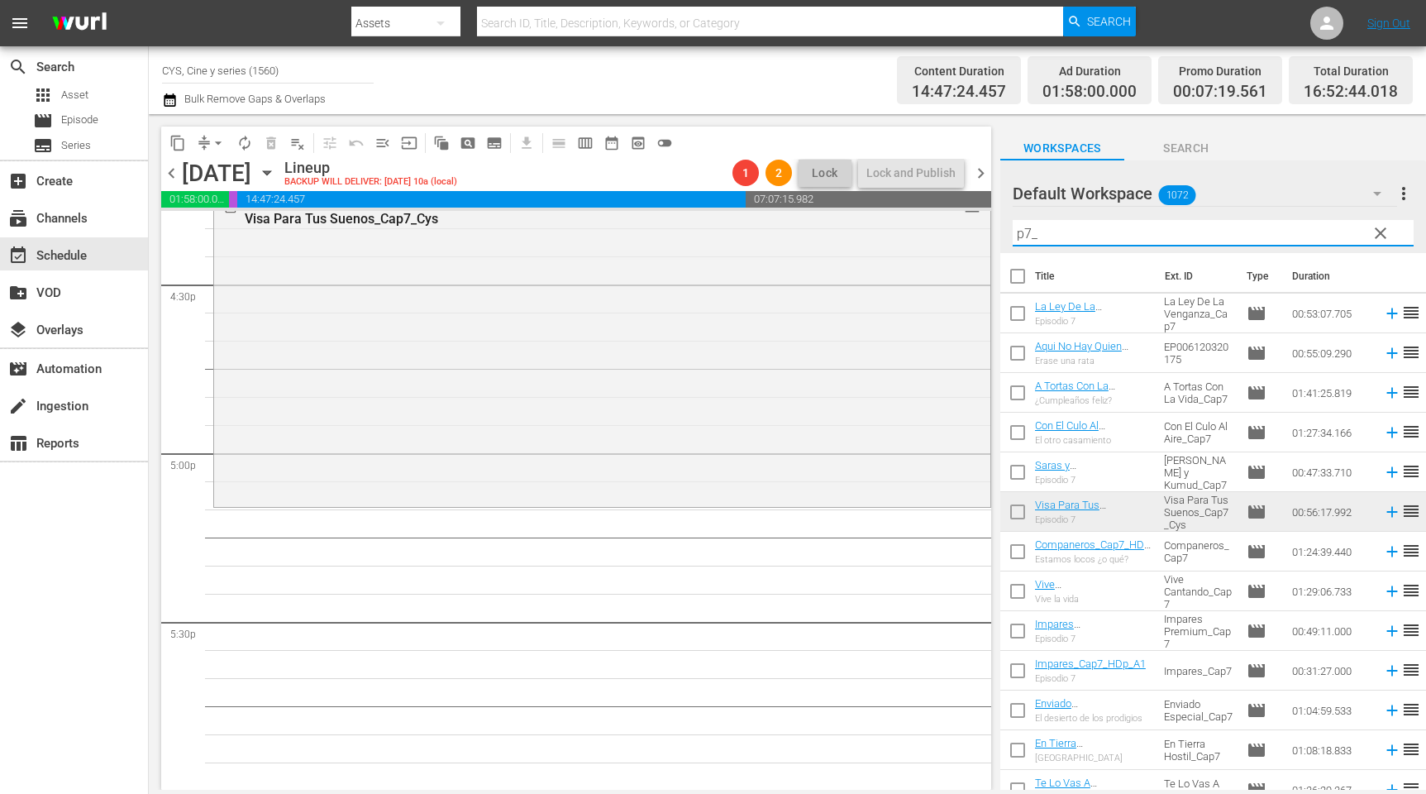
drag, startPoint x: 1044, startPoint y: 236, endPoint x: 1023, endPoint y: 238, distance: 21.6
click at [1023, 238] on input "p7_" at bounding box center [1213, 233] width 401 height 26
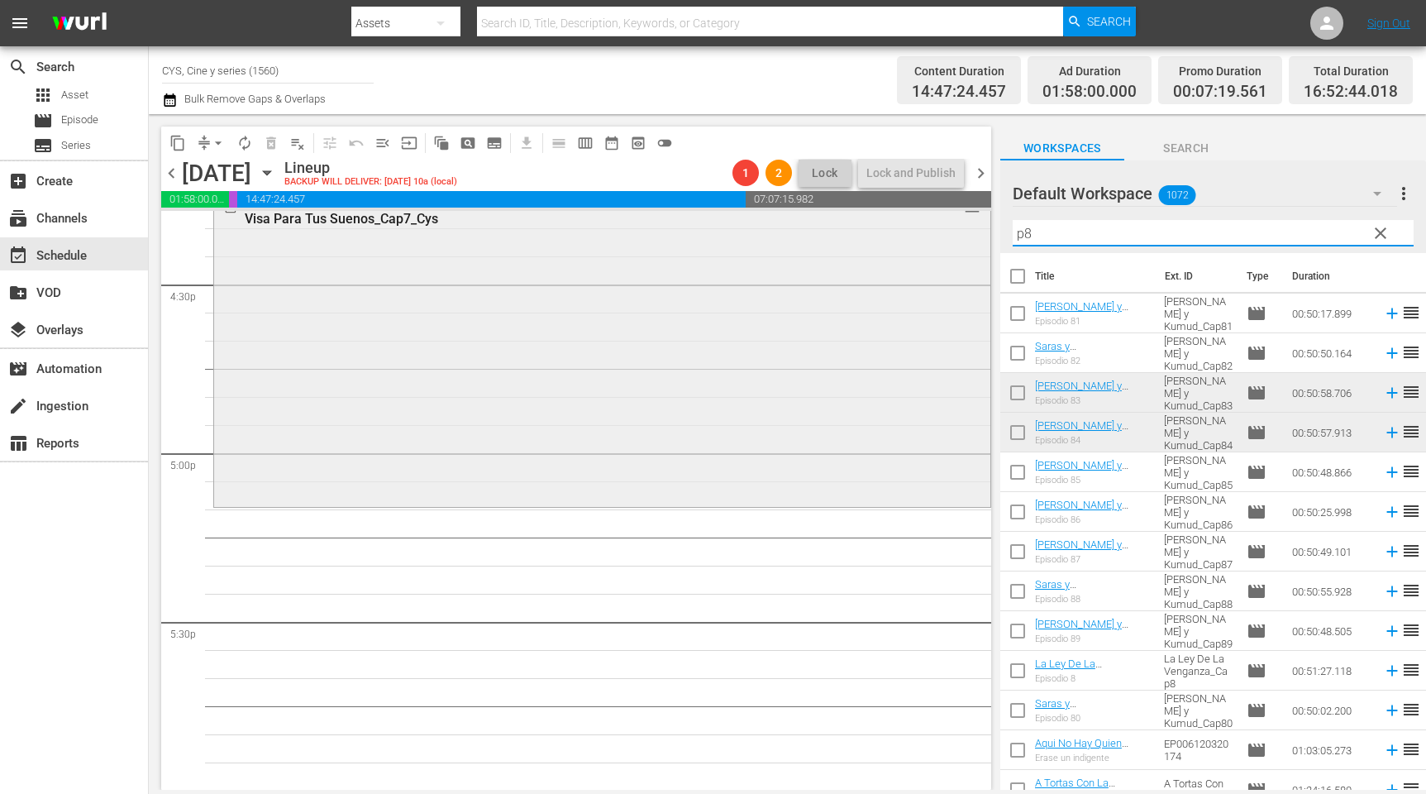
scroll to position [5617, 0]
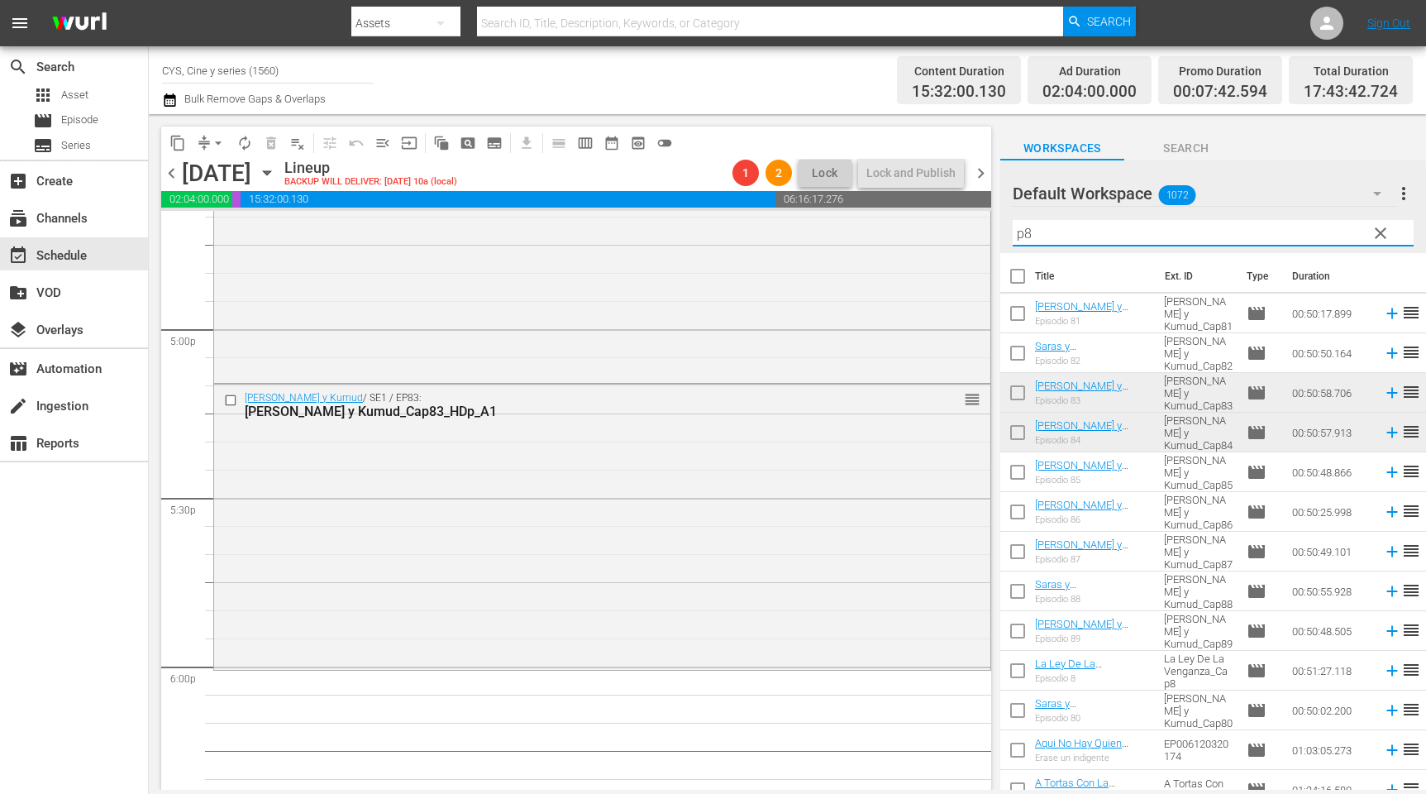
drag, startPoint x: 1040, startPoint y: 233, endPoint x: 1025, endPoint y: 233, distance: 14.9
click at [1025, 233] on input "p8" at bounding box center [1213, 233] width 401 height 26
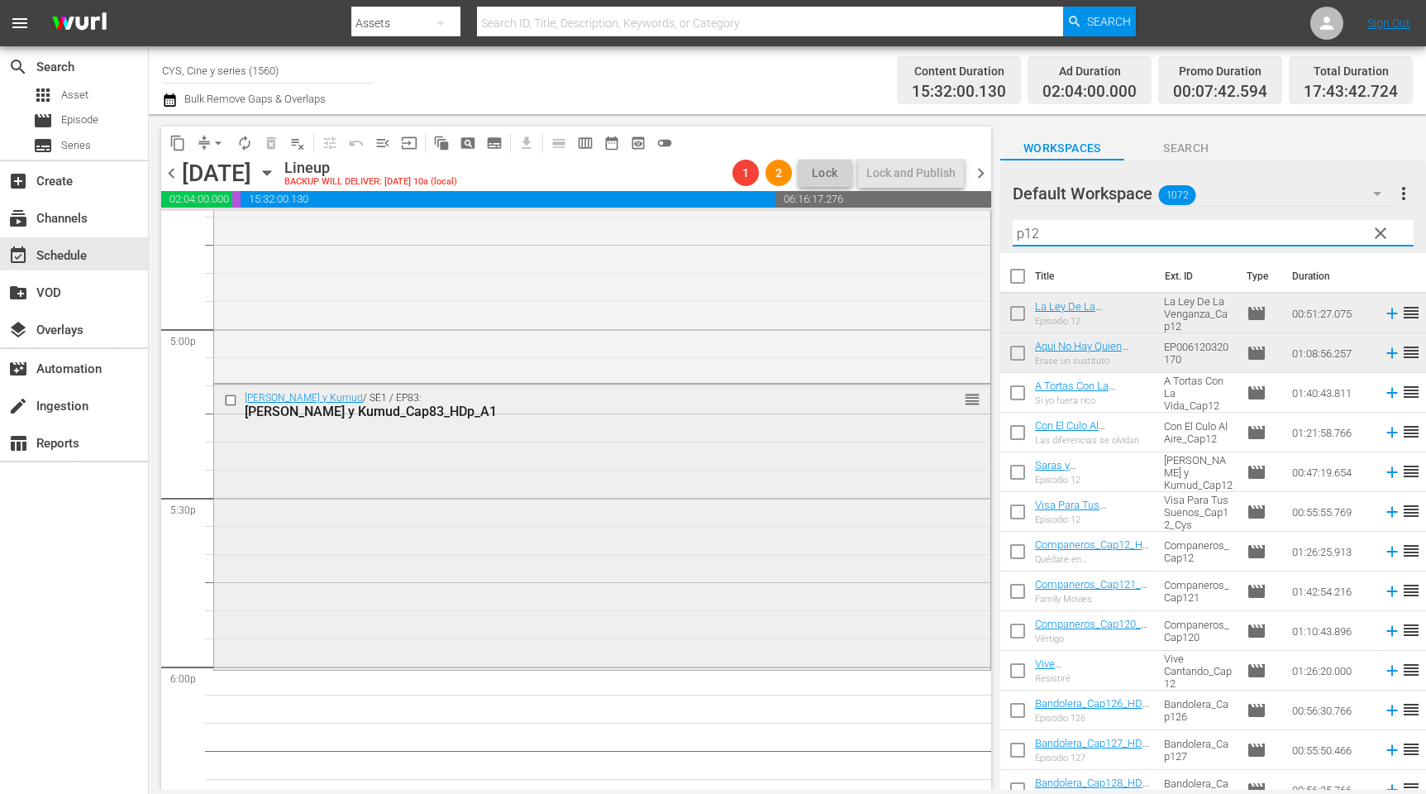
scroll to position [5741, 0]
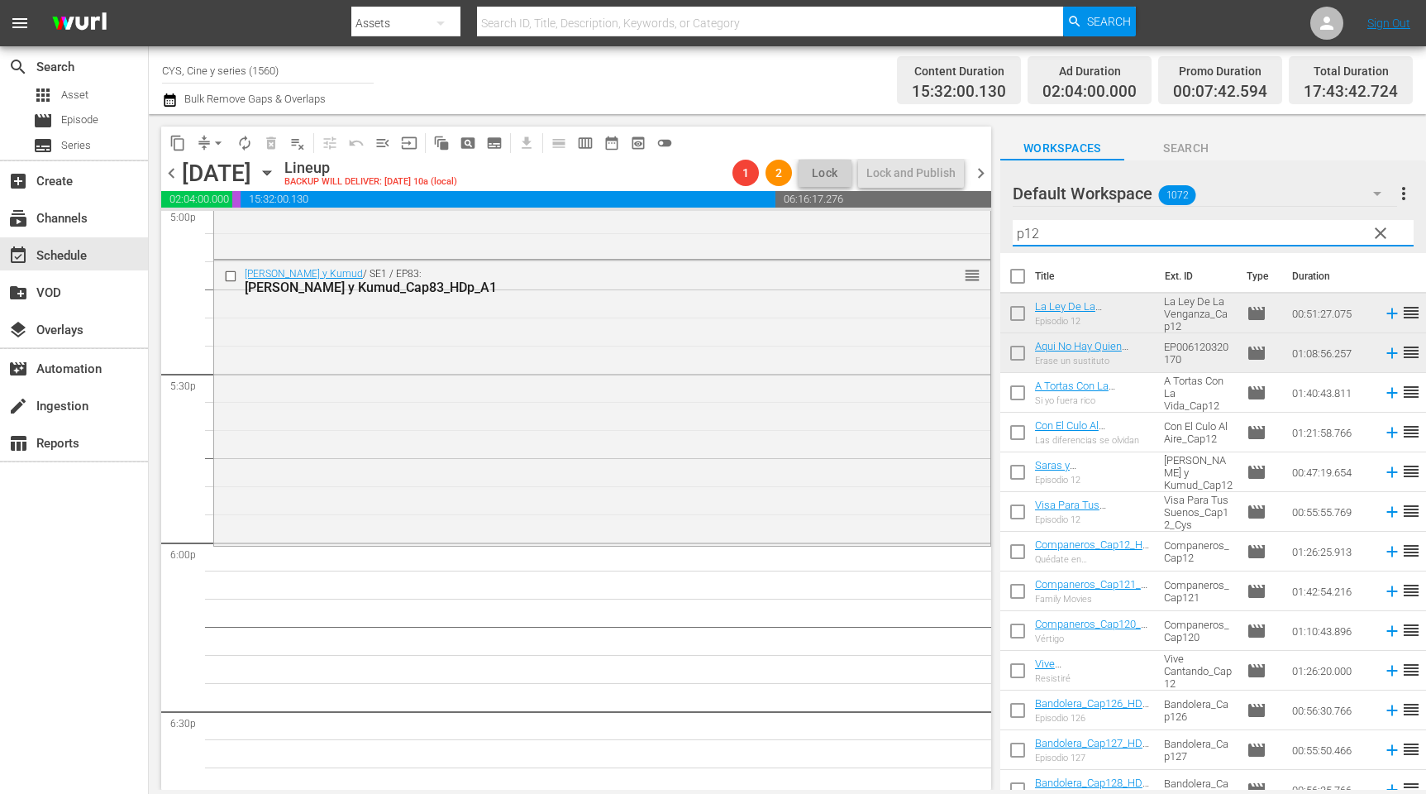
click at [1015, 310] on input "checkbox" at bounding box center [1018, 316] width 35 height 35
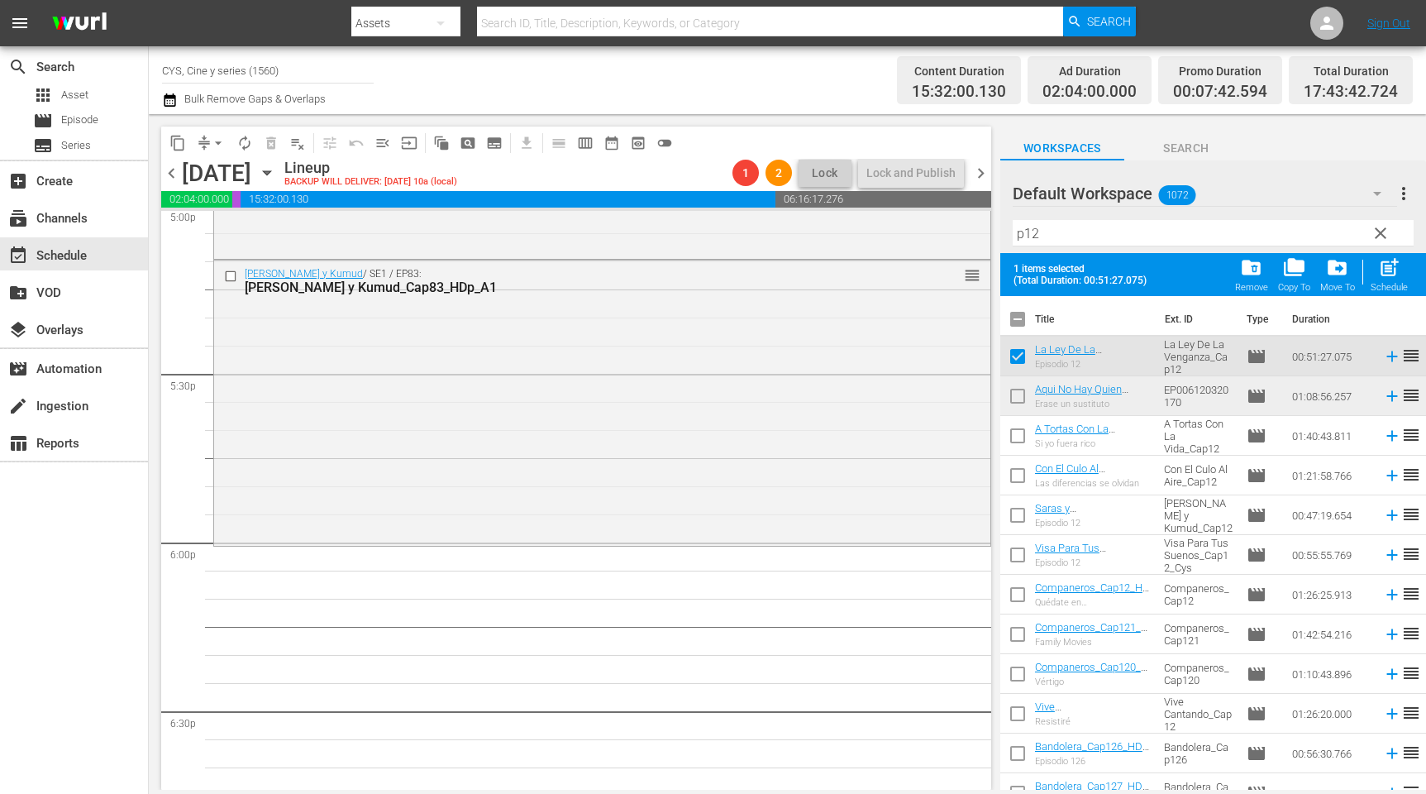
click at [1022, 399] on input "checkbox" at bounding box center [1018, 399] width 35 height 35
click at [1024, 316] on input "checkbox" at bounding box center [1018, 322] width 35 height 35
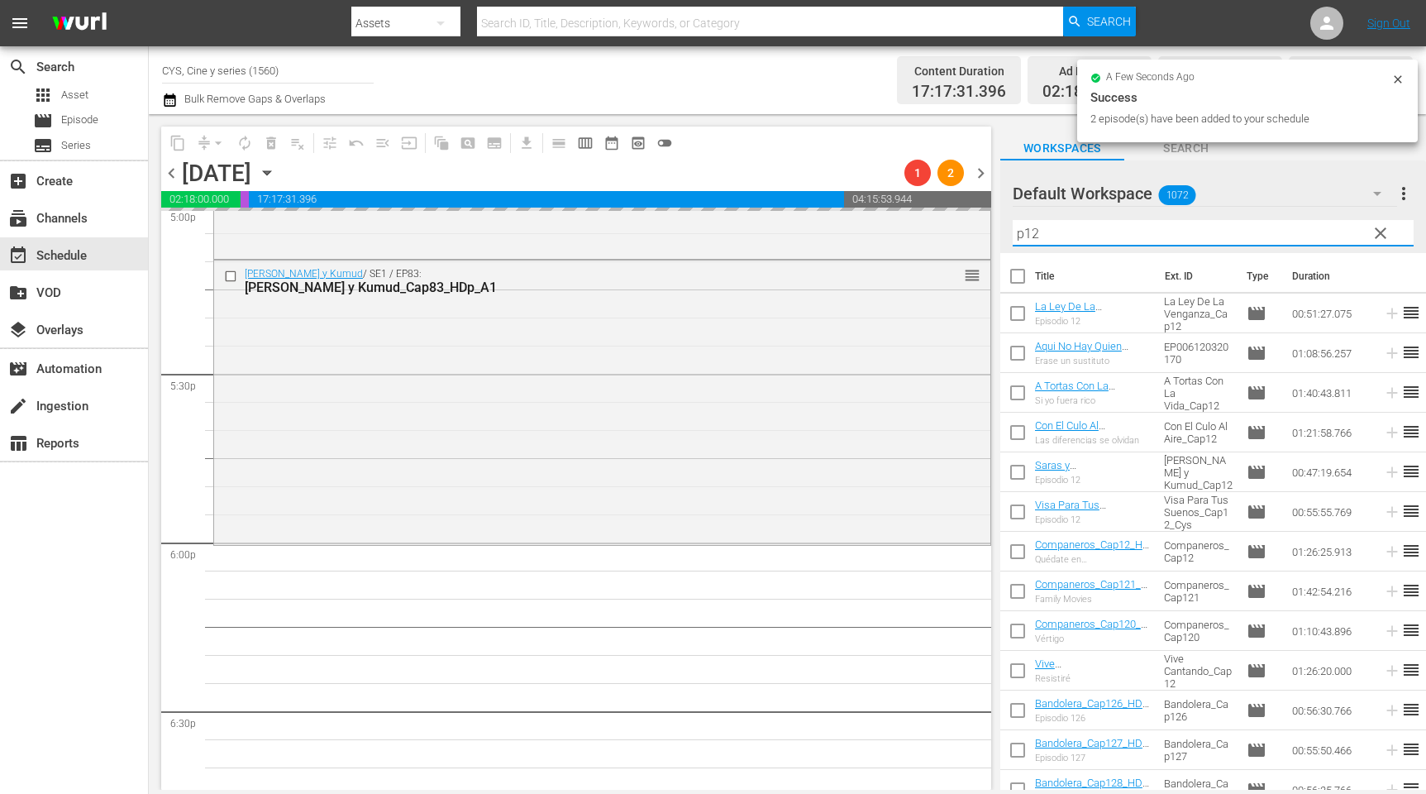
drag, startPoint x: 1095, startPoint y: 227, endPoint x: 1012, endPoint y: 217, distance: 83.3
click at [1013, 217] on div "Filter by Title p12" at bounding box center [1213, 233] width 401 height 40
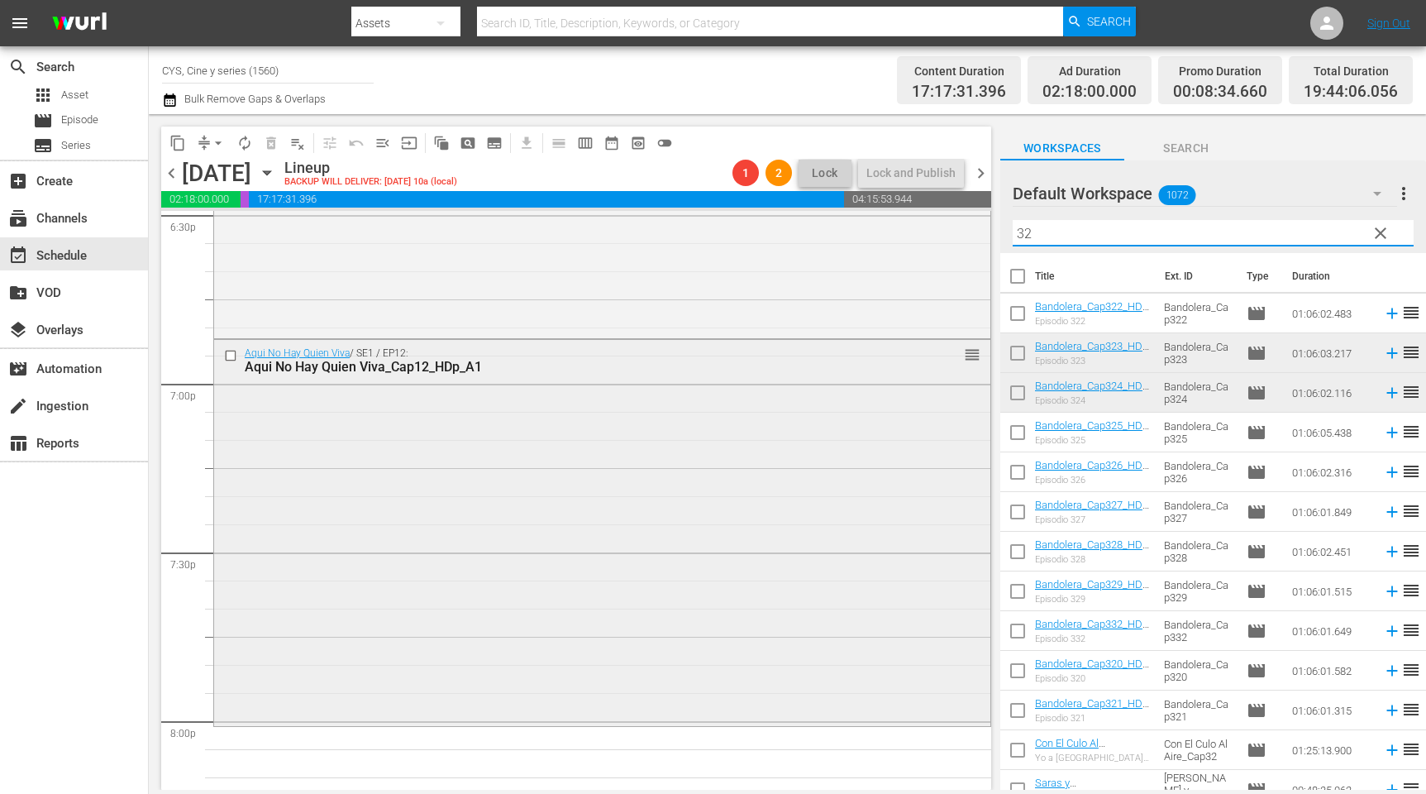
scroll to position [6485, 0]
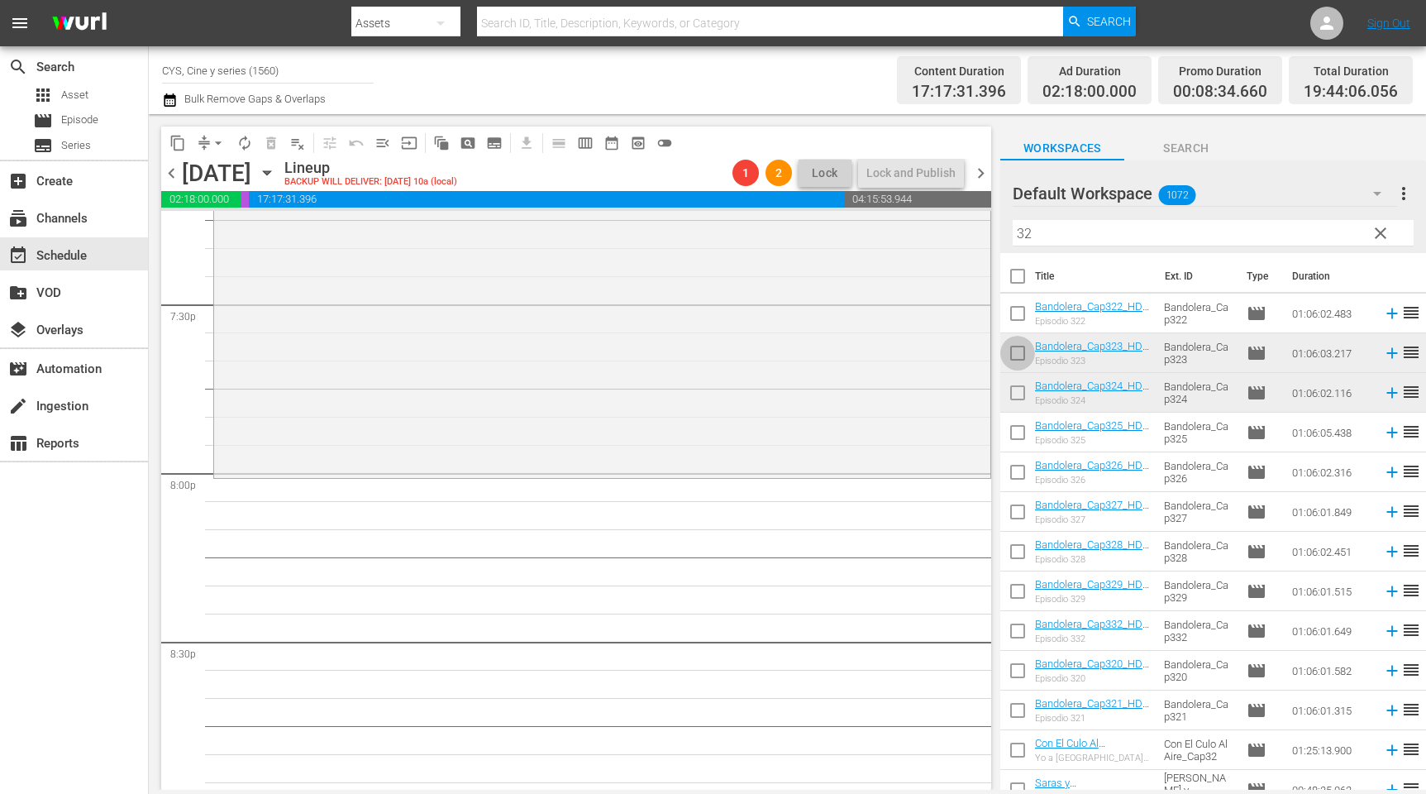
click at [1020, 351] on input "checkbox" at bounding box center [1018, 356] width 35 height 35
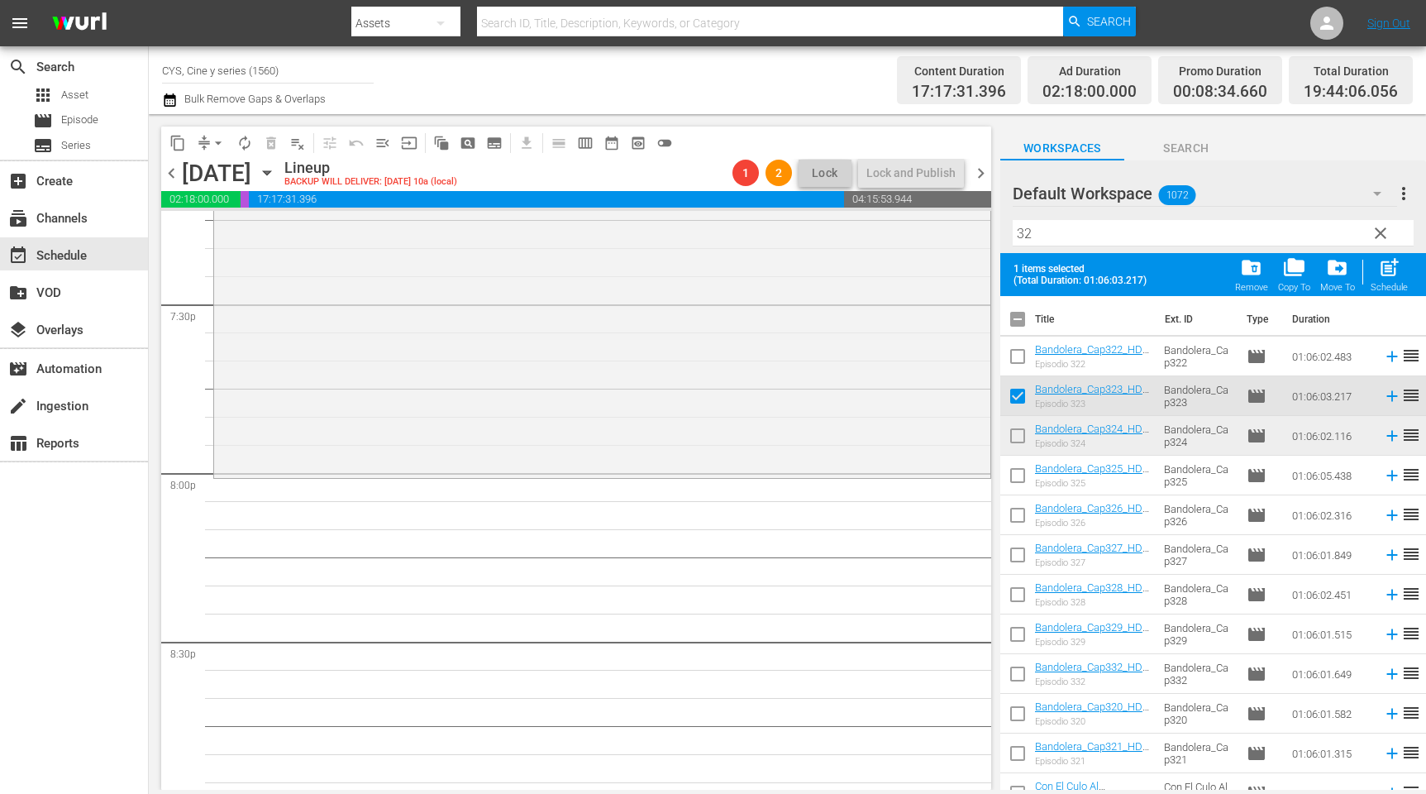
drag, startPoint x: 1015, startPoint y: 437, endPoint x: 1101, endPoint y: 408, distance: 91.5
click at [1015, 435] on input "checkbox" at bounding box center [1018, 439] width 35 height 35
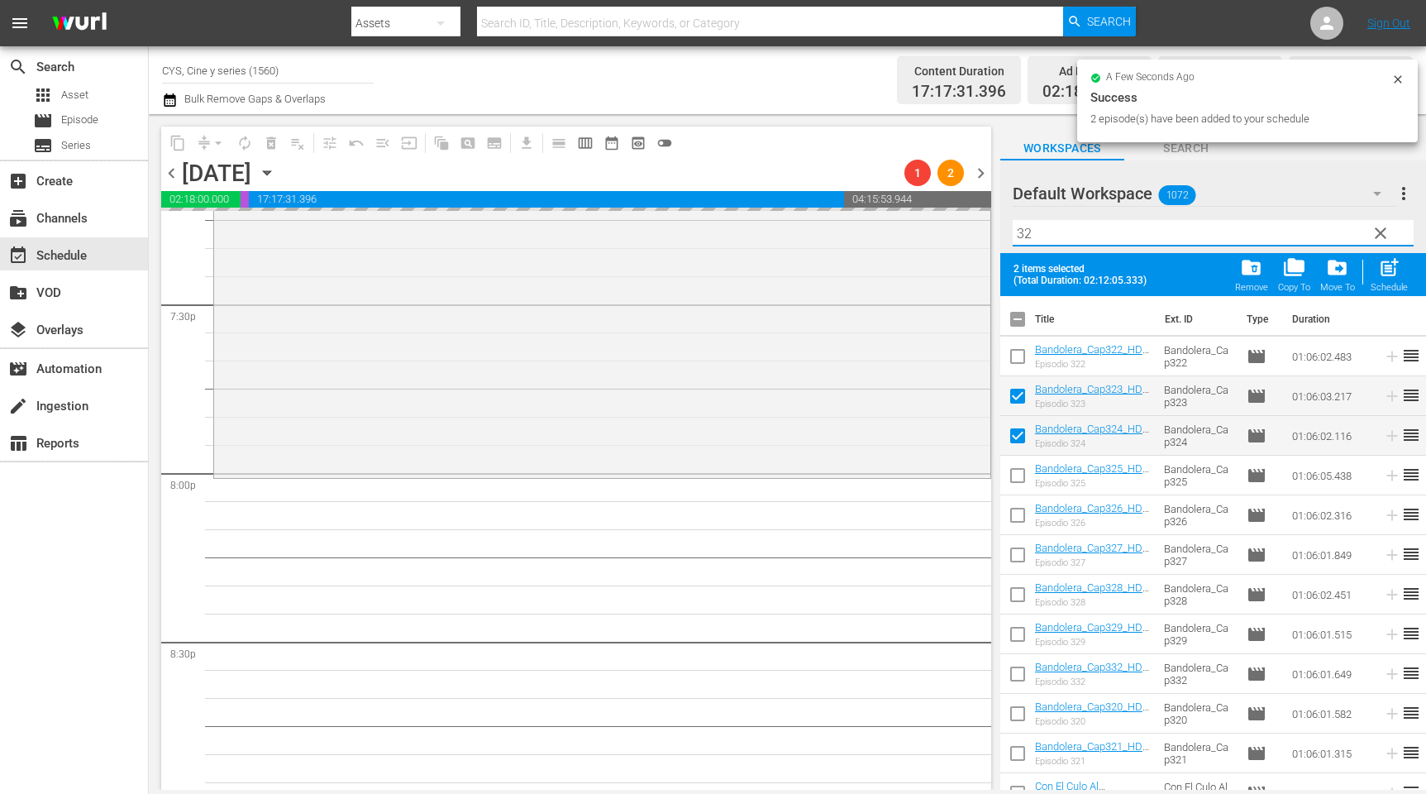
click at [1045, 229] on input "32" at bounding box center [1213, 233] width 401 height 26
drag, startPoint x: 1020, startPoint y: 316, endPoint x: 1062, endPoint y: 231, distance: 95.0
click at [1020, 316] on input "checkbox" at bounding box center [1018, 322] width 35 height 35
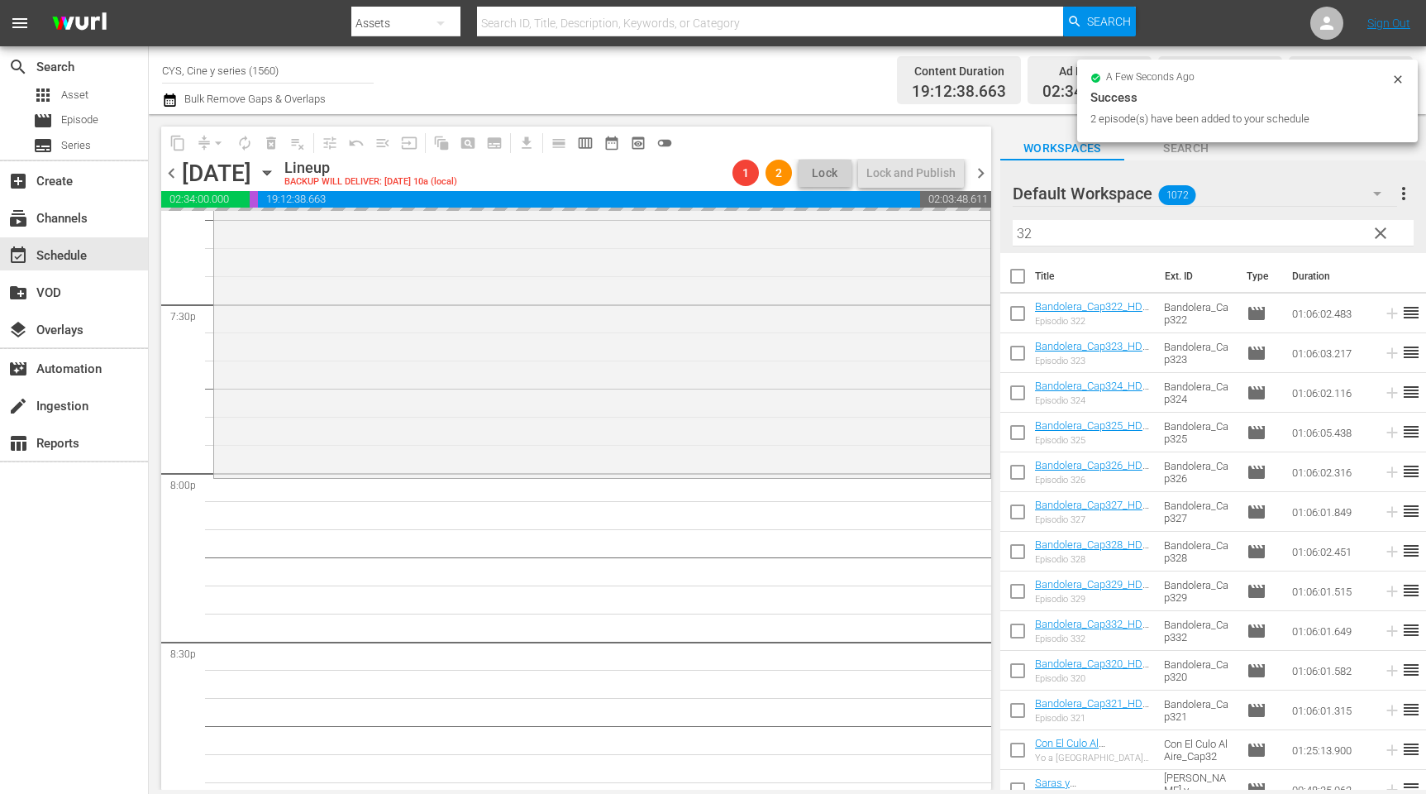
click at [996, 212] on div "content_copy compress arrow_drop_down autorenew_outlined delete_forever_outline…" at bounding box center [788, 452] width 1278 height 676
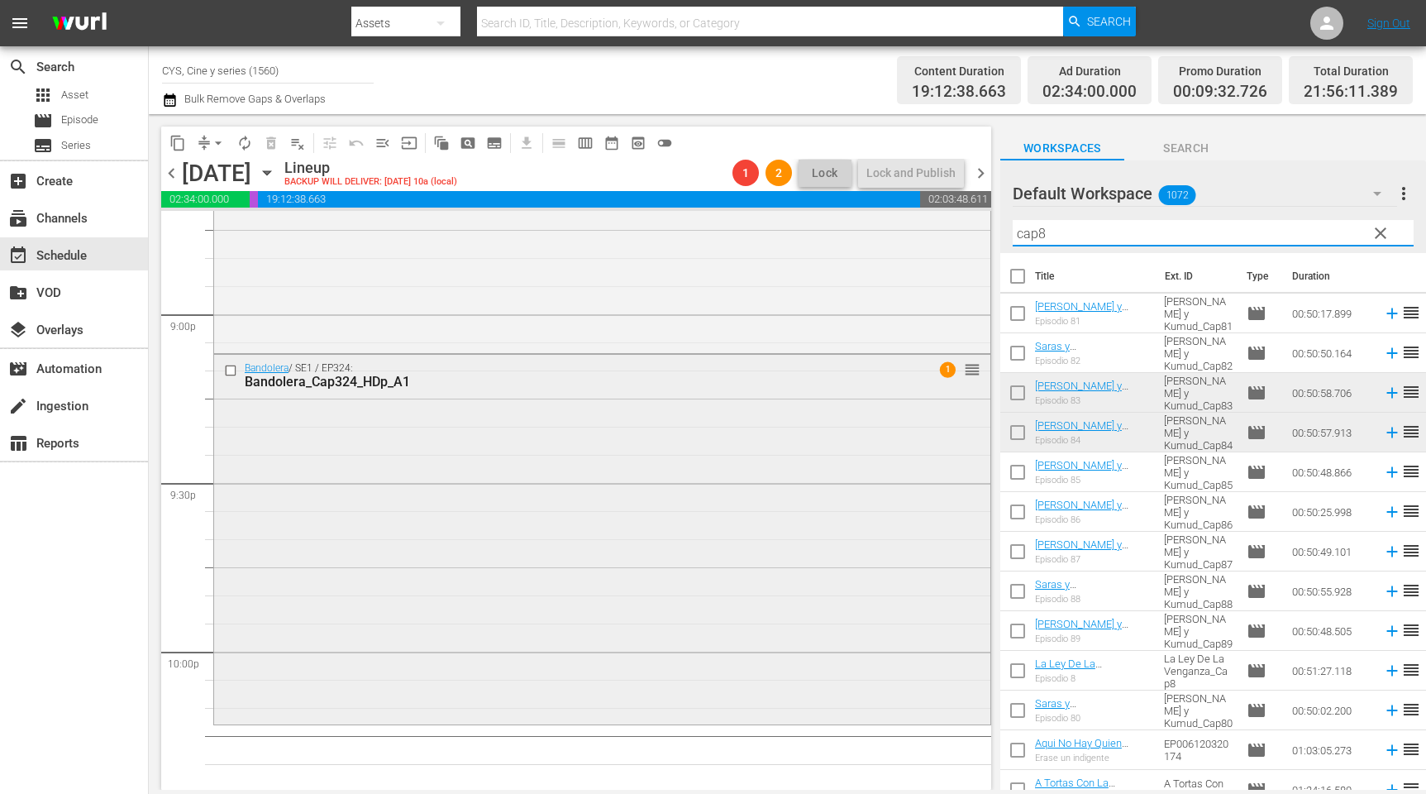
scroll to position [7105, 0]
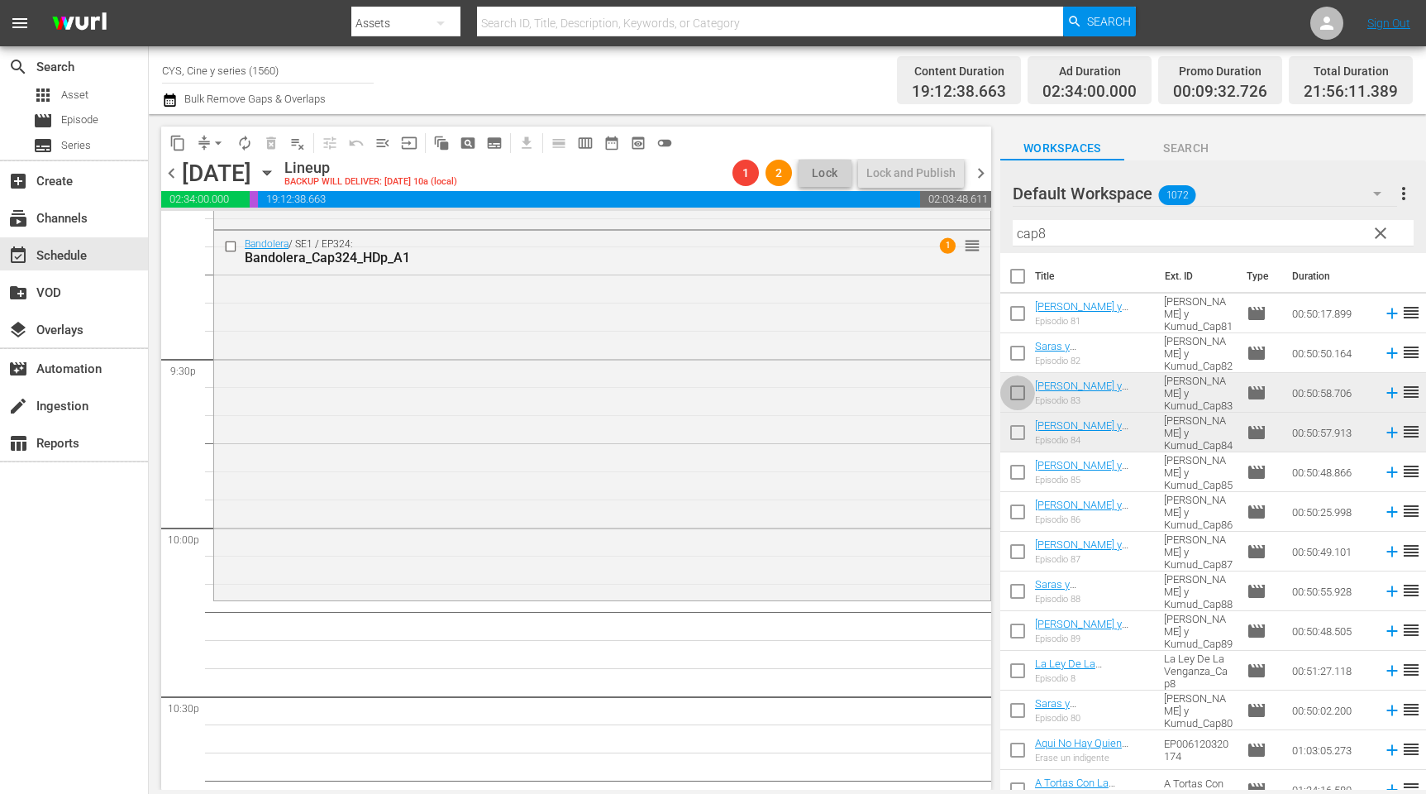
click at [1029, 388] on input "checkbox" at bounding box center [1018, 396] width 35 height 35
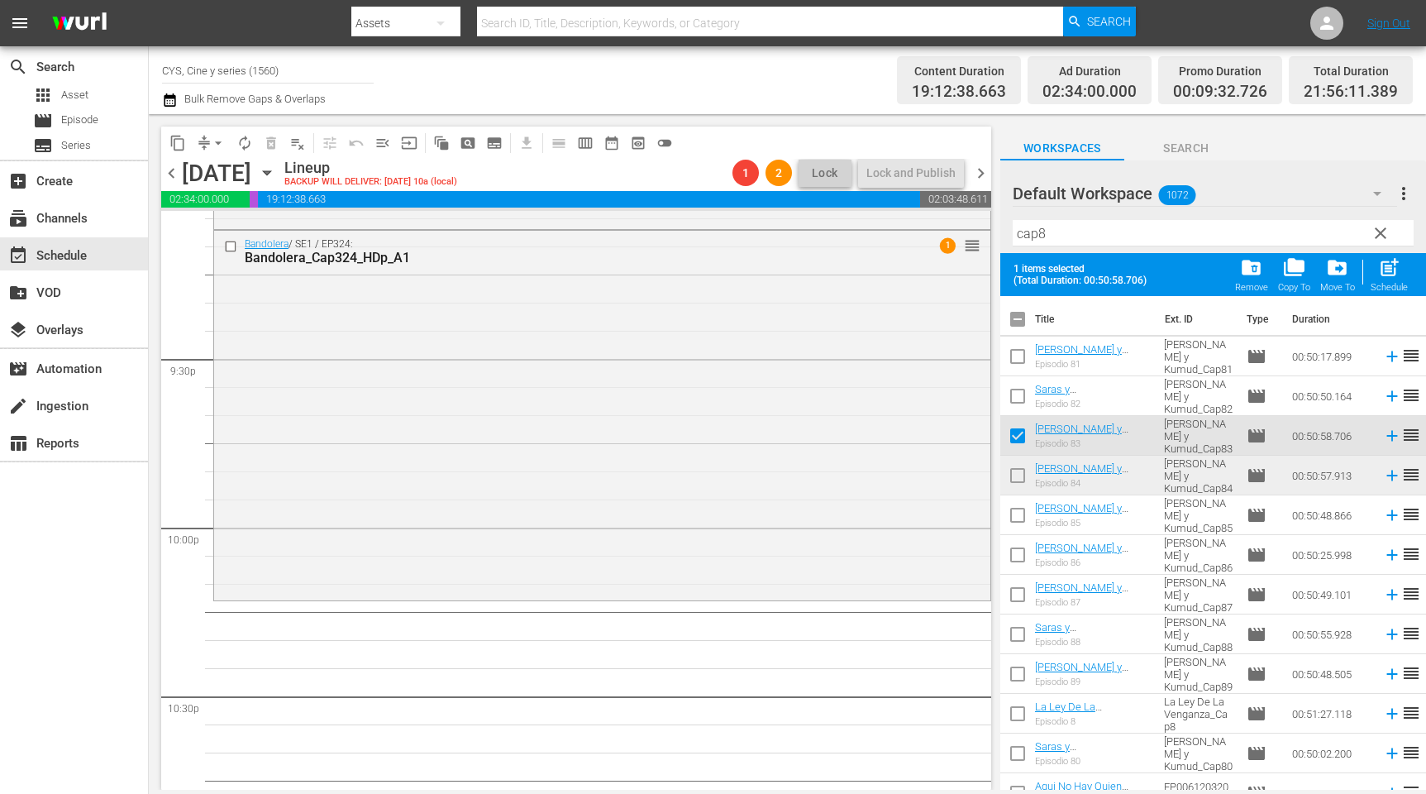
click at [1023, 474] on input "checkbox" at bounding box center [1018, 478] width 35 height 35
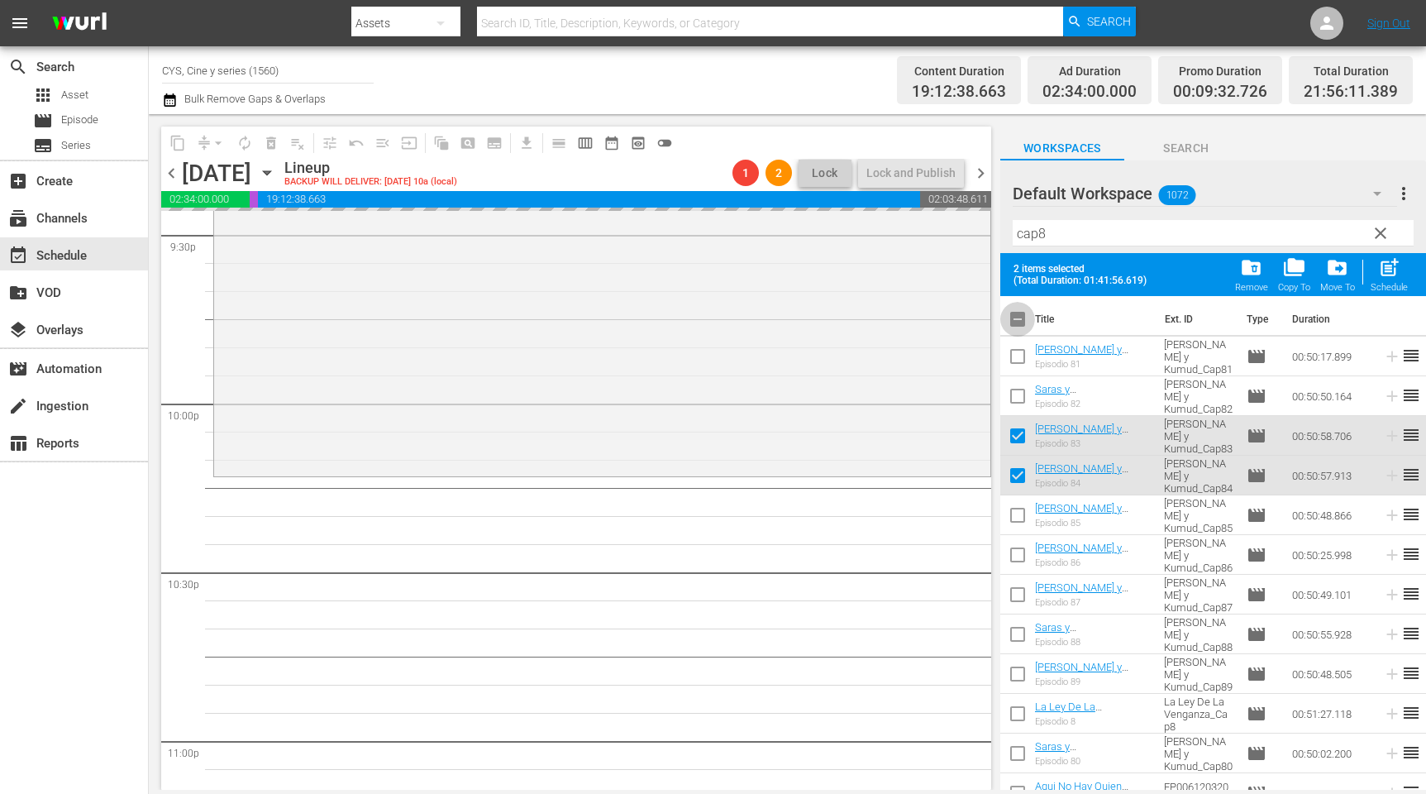
click at [1022, 316] on input "checkbox" at bounding box center [1018, 322] width 35 height 35
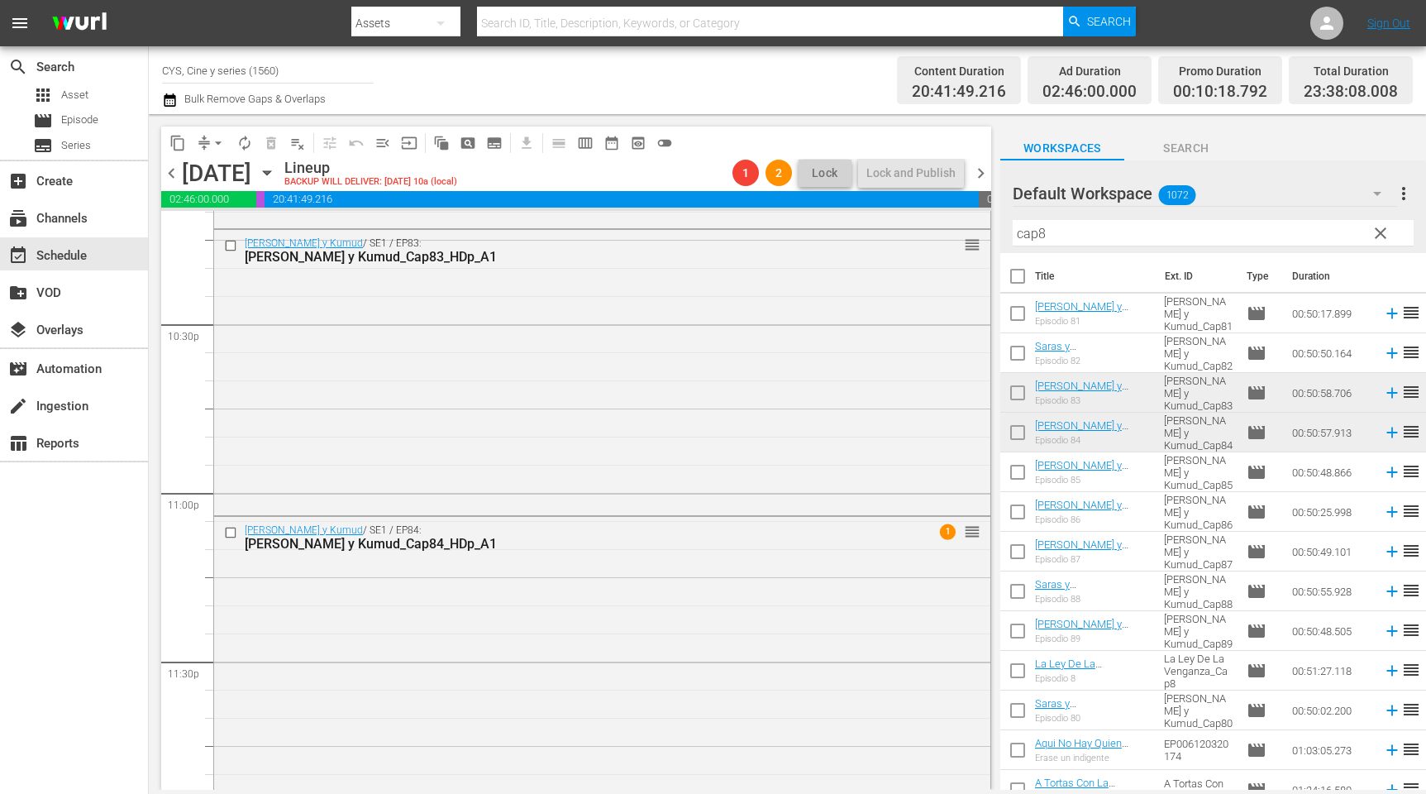
scroll to position [7517, 0]
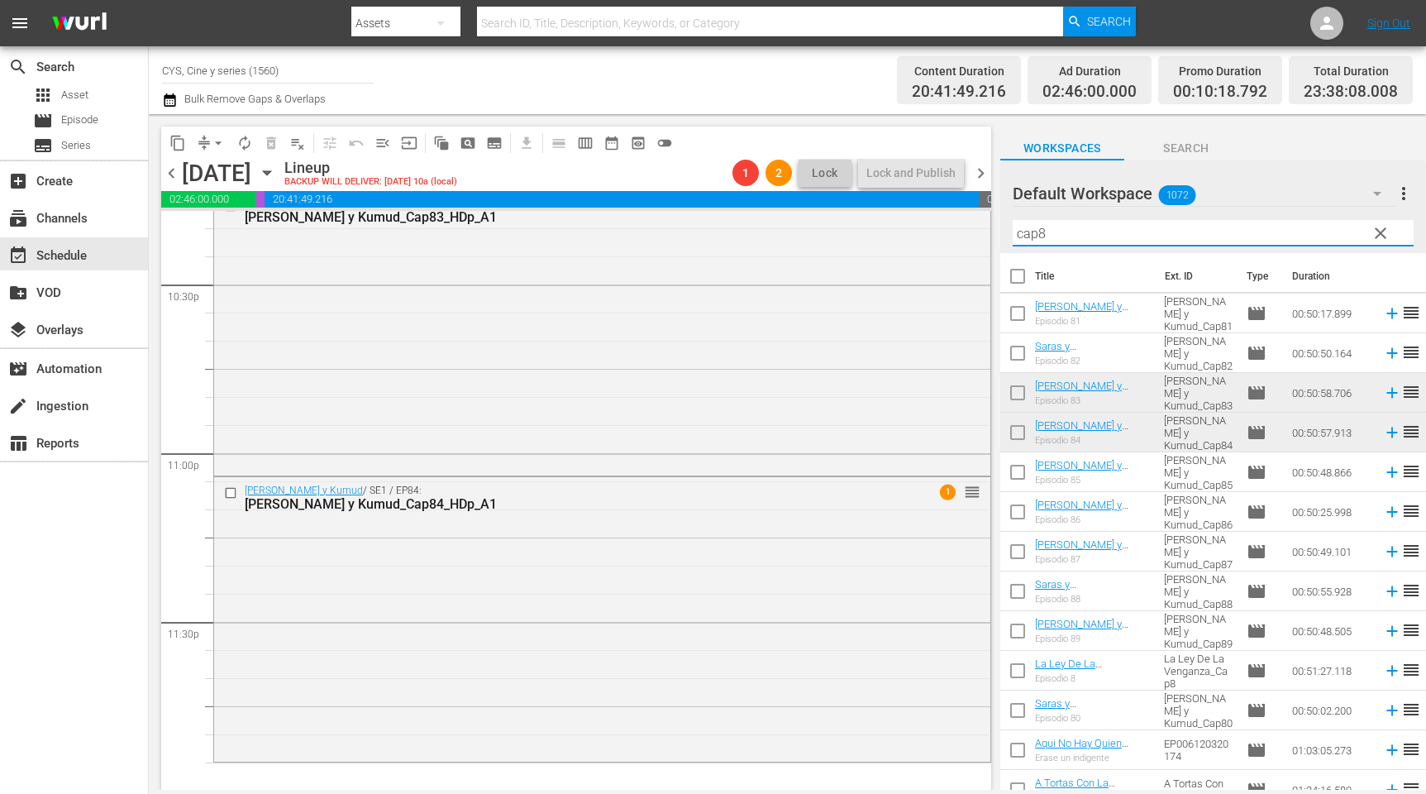
drag, startPoint x: 1049, startPoint y: 226, endPoint x: 1040, endPoint y: 226, distance: 9.1
click at [1040, 226] on input "cap8" at bounding box center [1213, 233] width 401 height 26
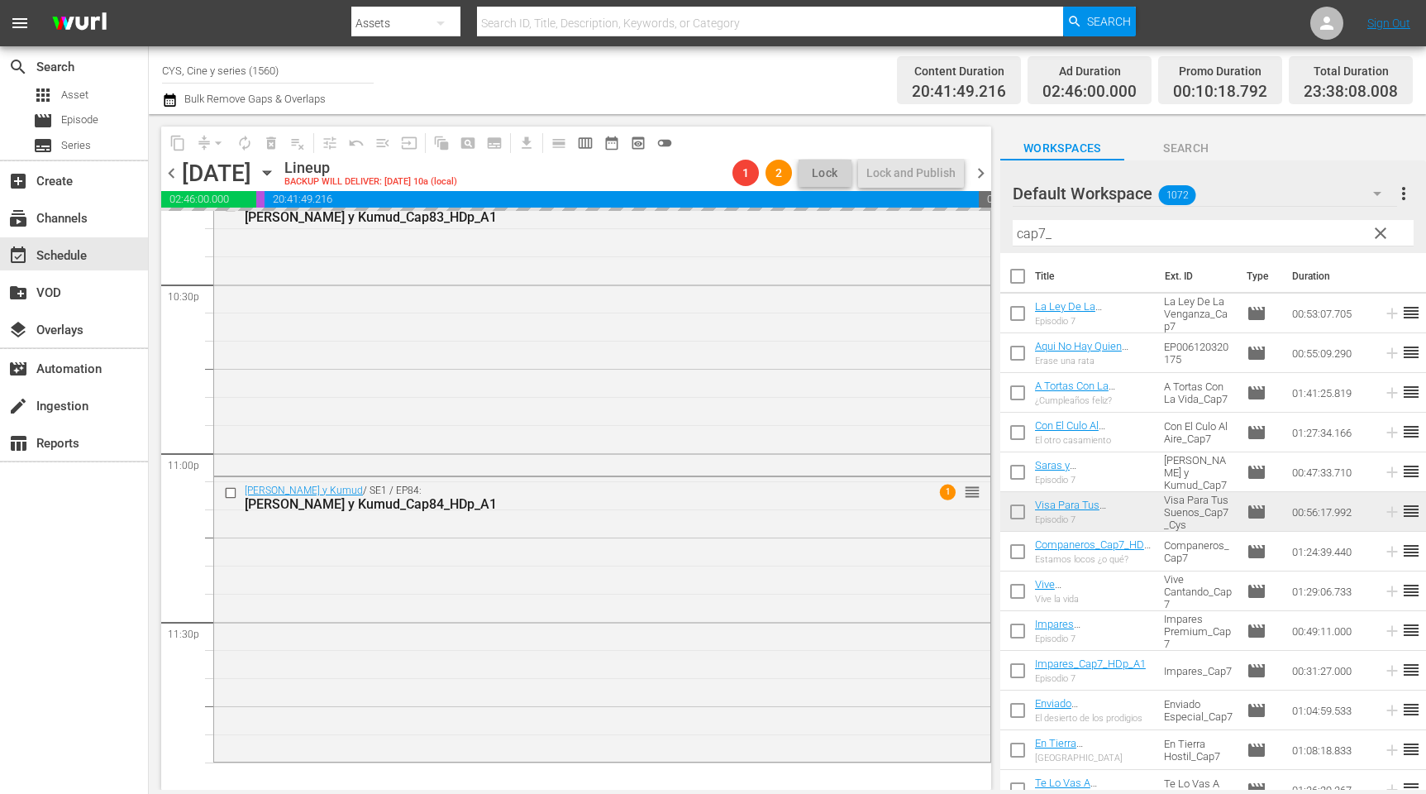
click at [1037, 233] on input "cap7_" at bounding box center [1213, 233] width 401 height 26
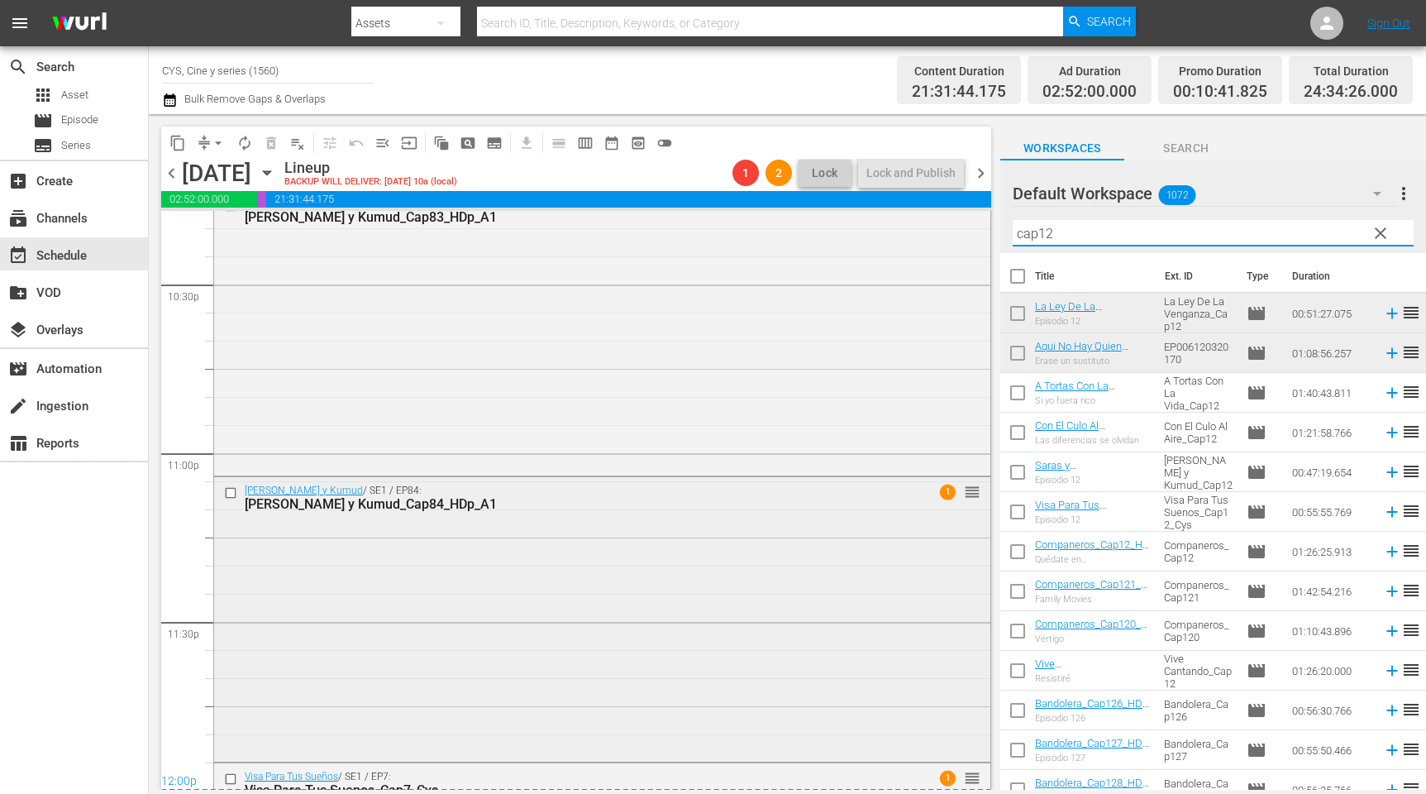
scroll to position [7807, 0]
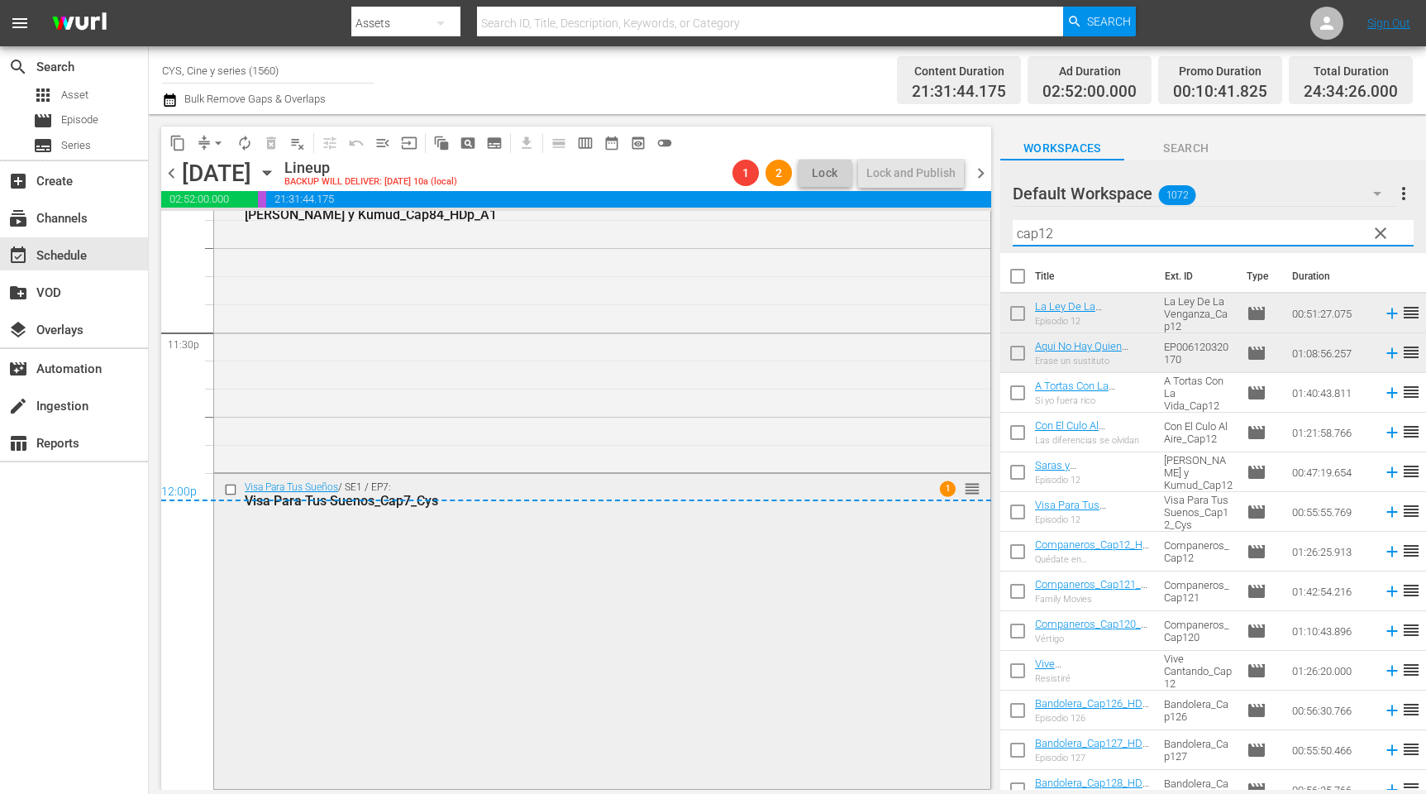
click at [780, 628] on div "Visa Para Tus Sueños / SE1 / EP7: Visa Para Tus Suenos_Cap7_Cys 1 reorder" at bounding box center [602, 630] width 776 height 312
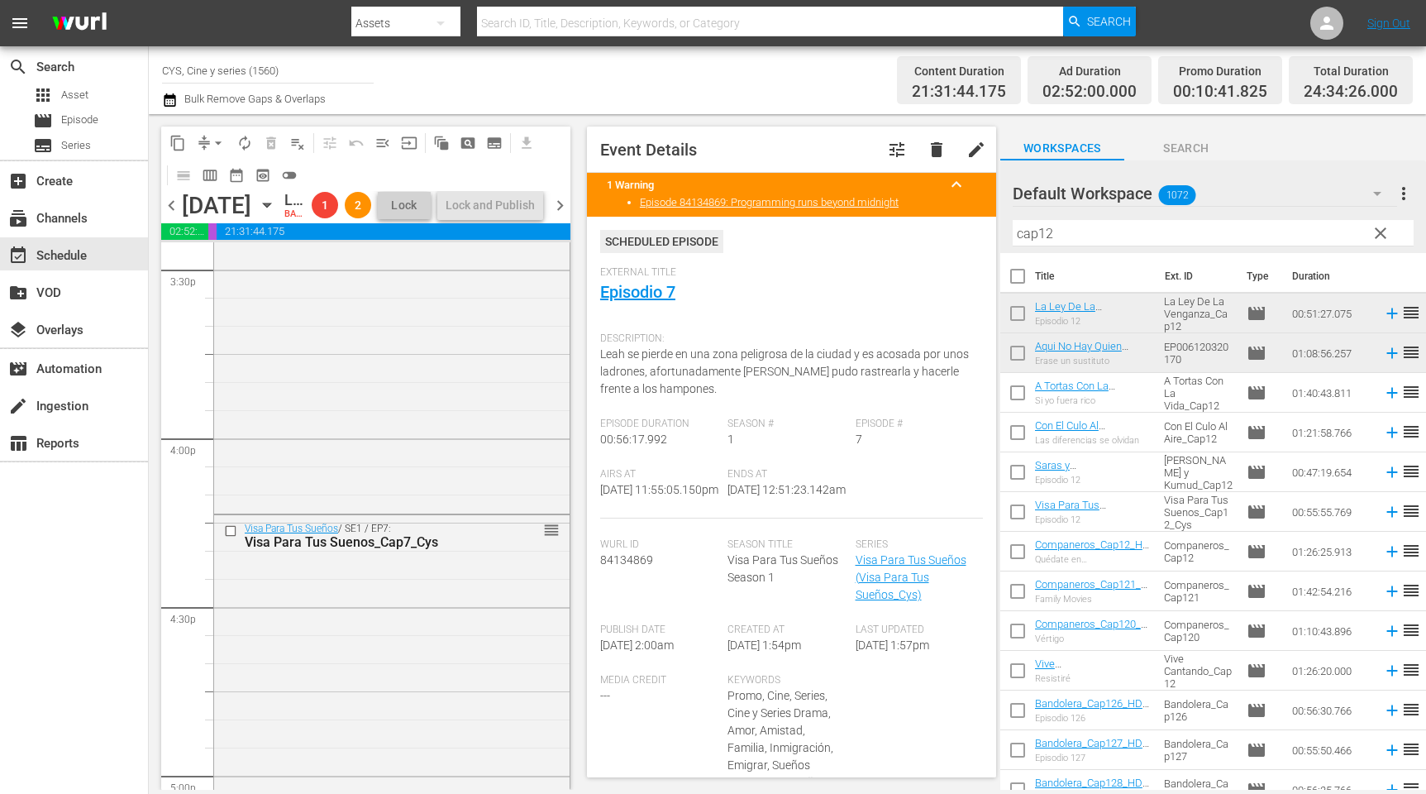
scroll to position [5078, 0]
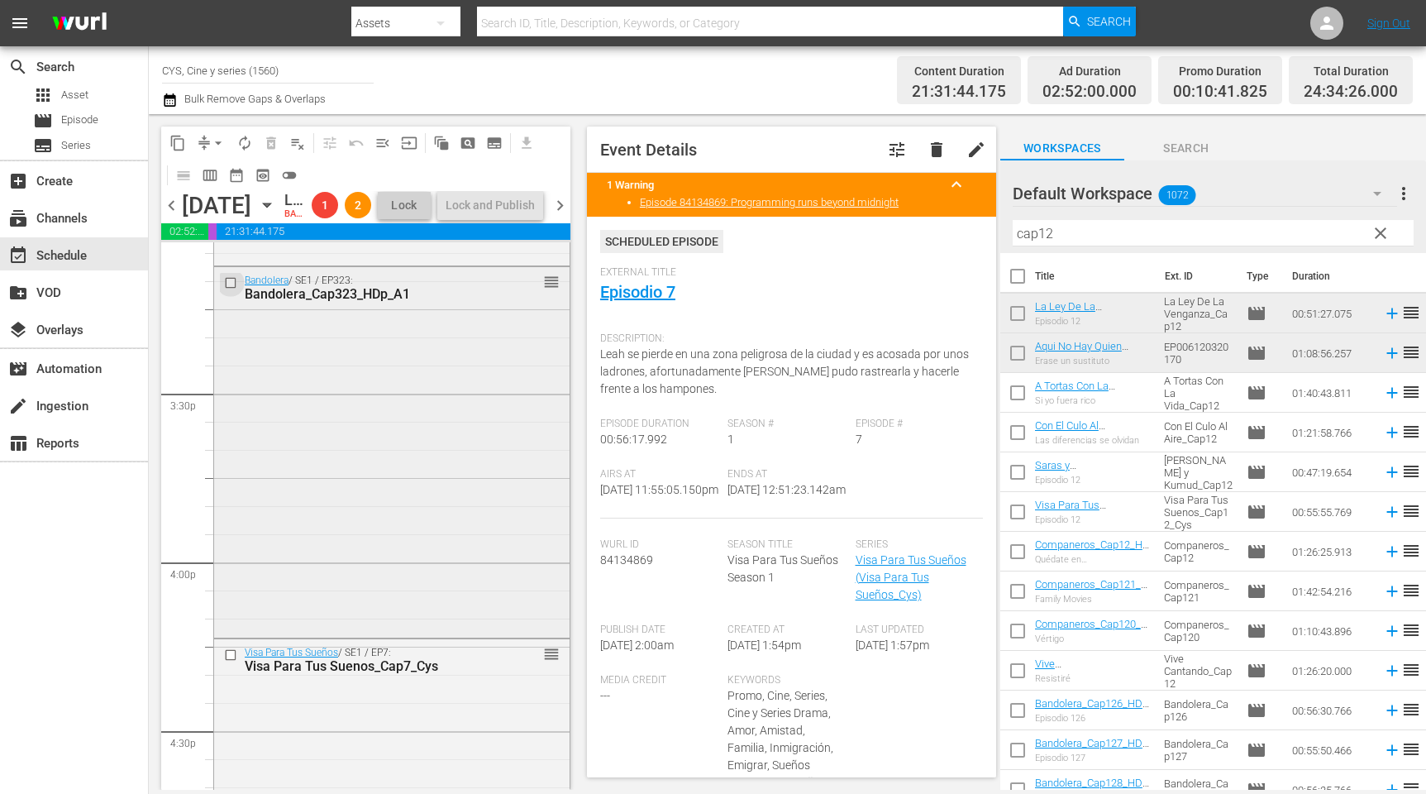
click at [227, 290] on input "checkbox" at bounding box center [232, 283] width 17 height 14
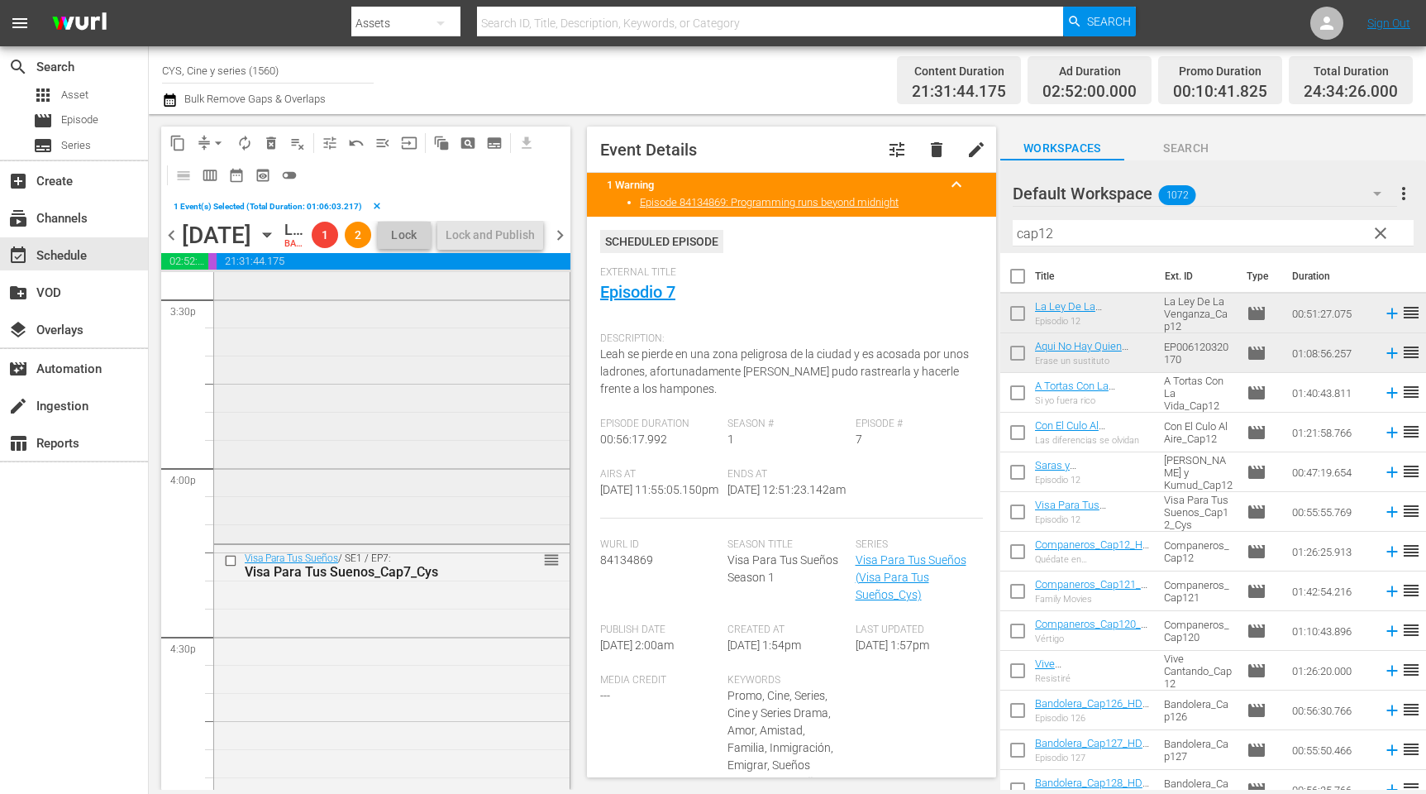
scroll to position [5326, 0]
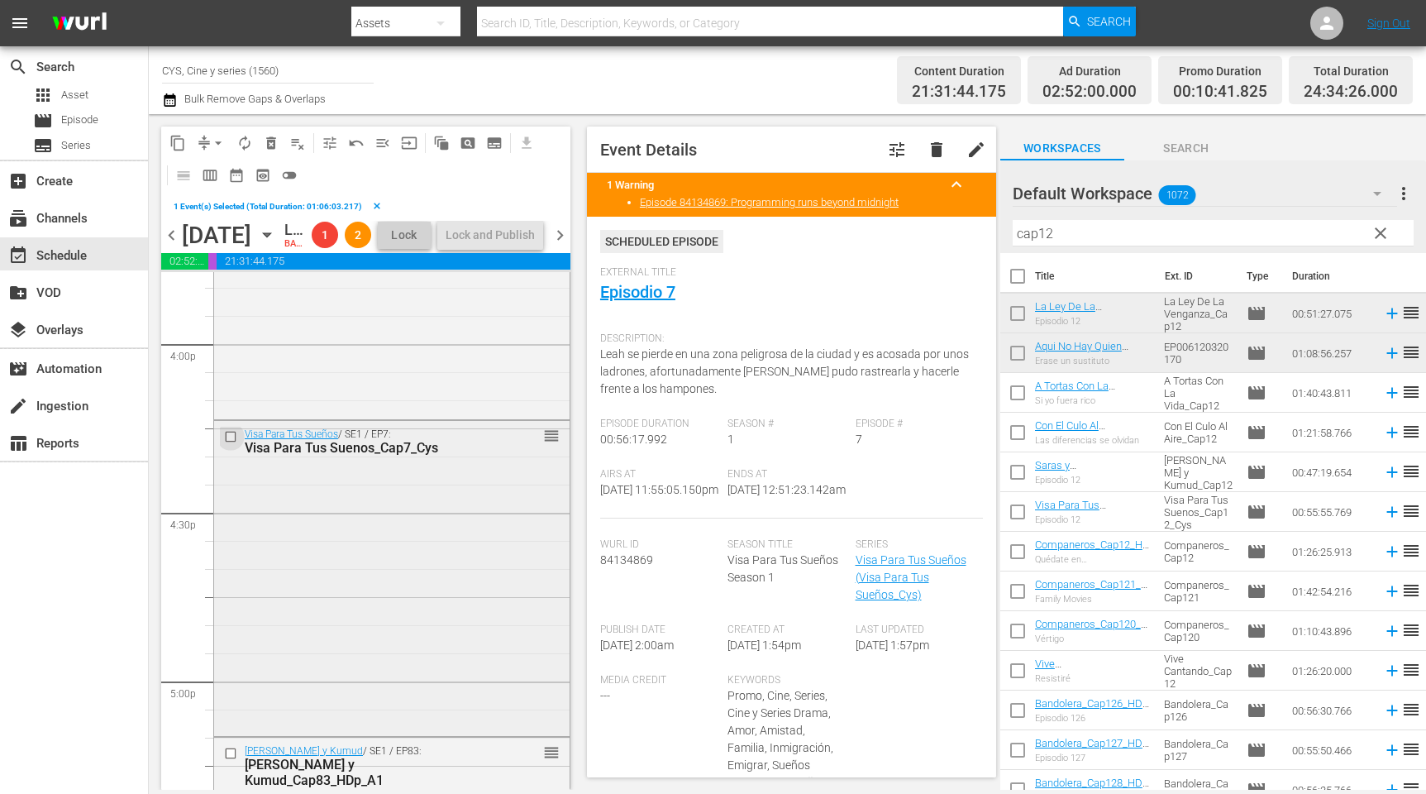
click at [229, 443] on input "checkbox" at bounding box center [232, 436] width 17 height 14
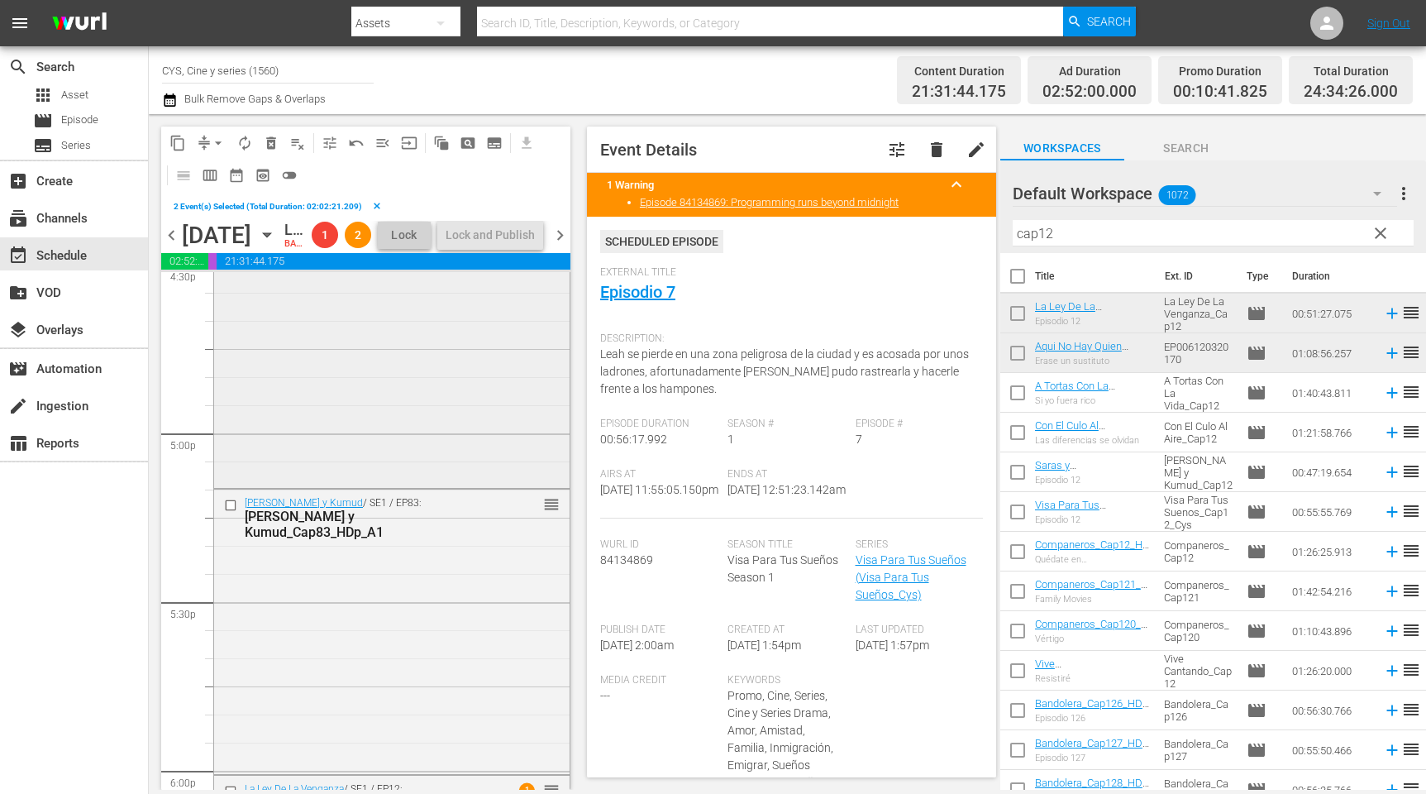
scroll to position [5450, 0]
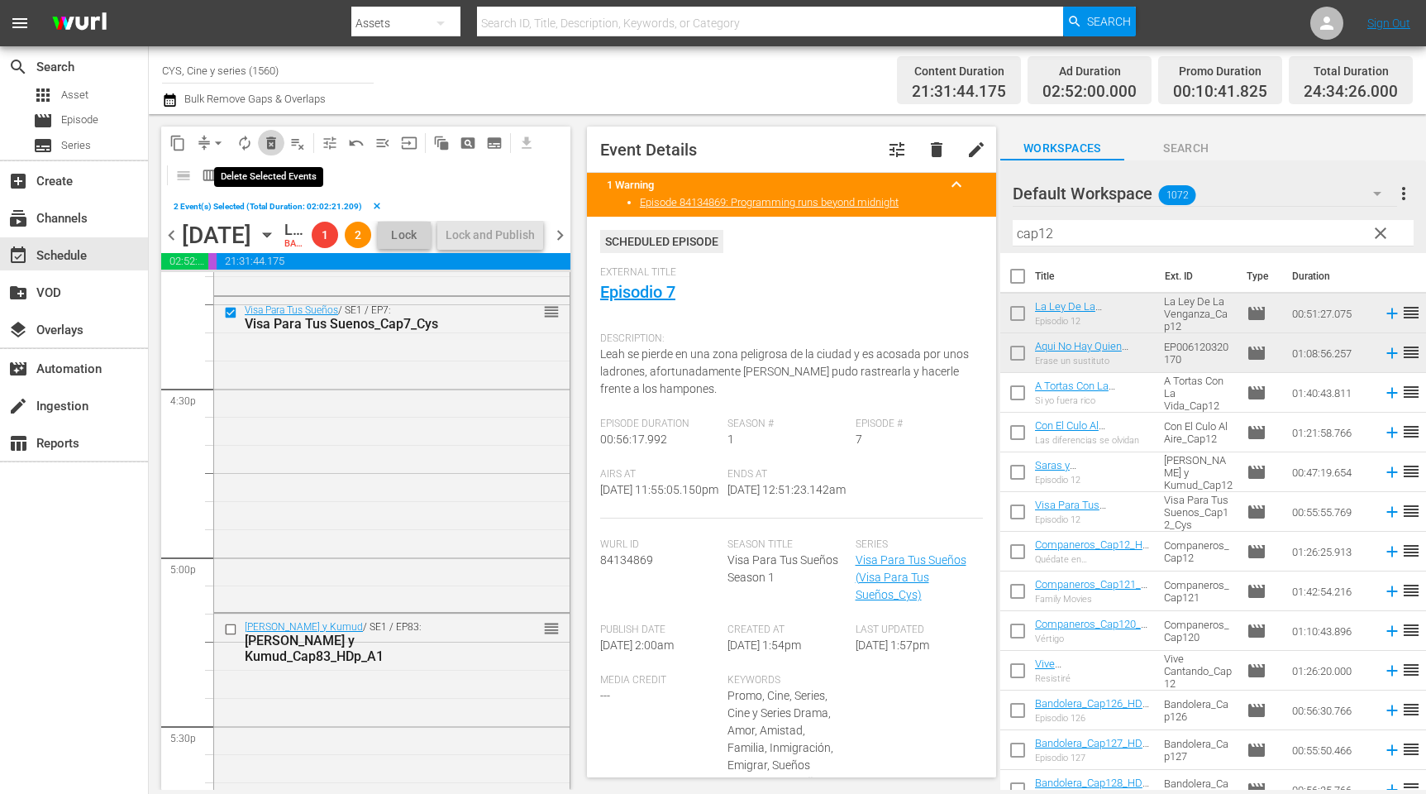
click at [268, 141] on span "delete_forever_outlined" at bounding box center [271, 143] width 17 height 17
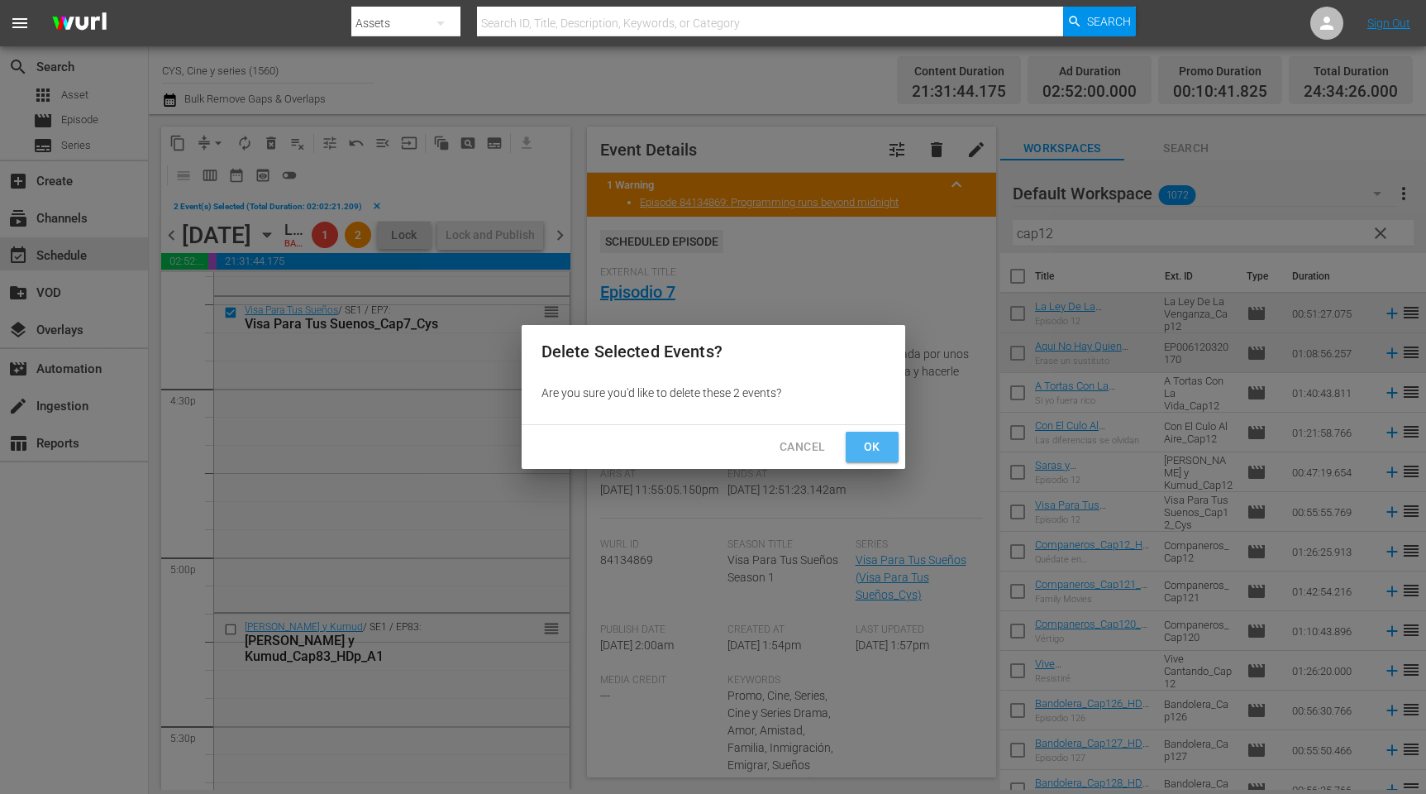
click at [881, 437] on span "Ok" at bounding box center [872, 447] width 26 height 21
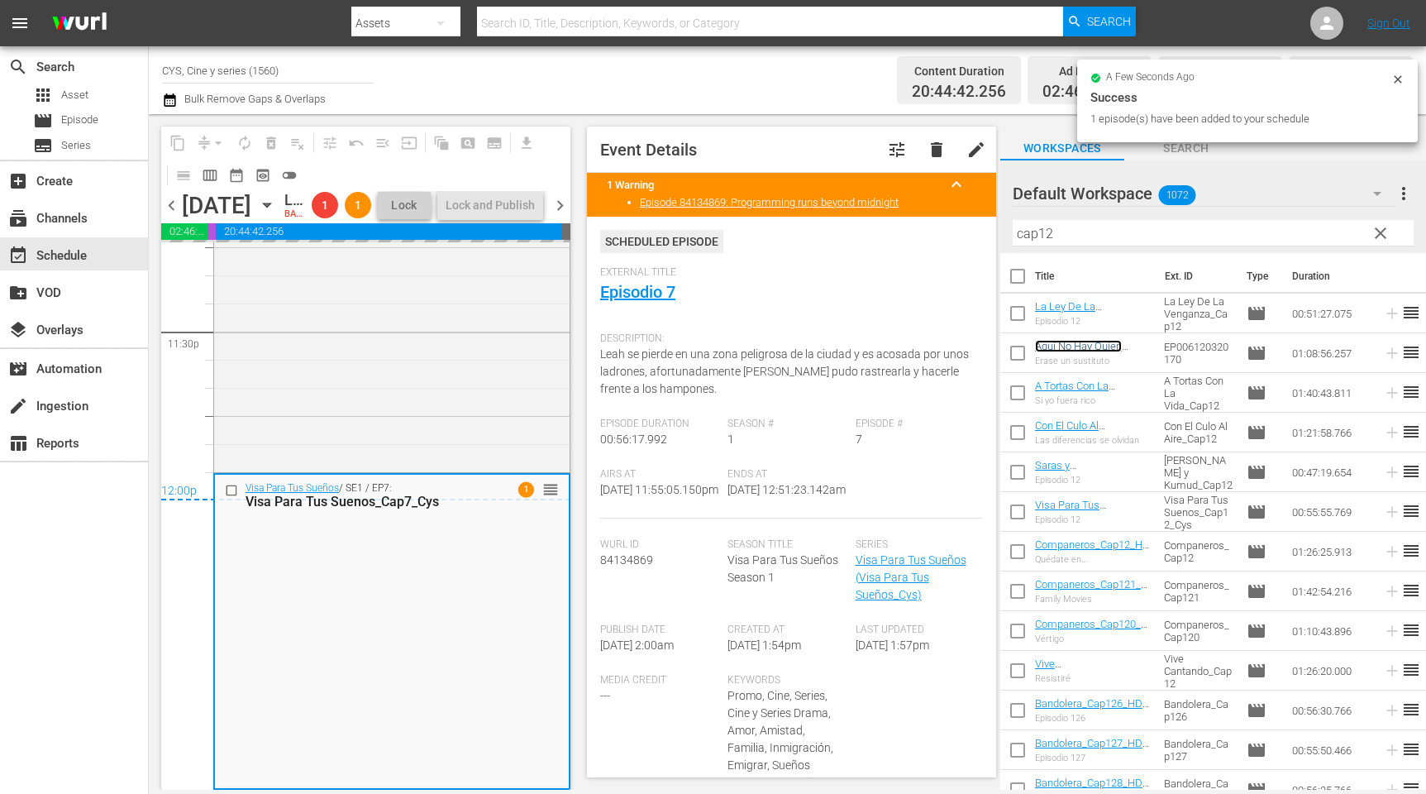
scroll to position [7867, 0]
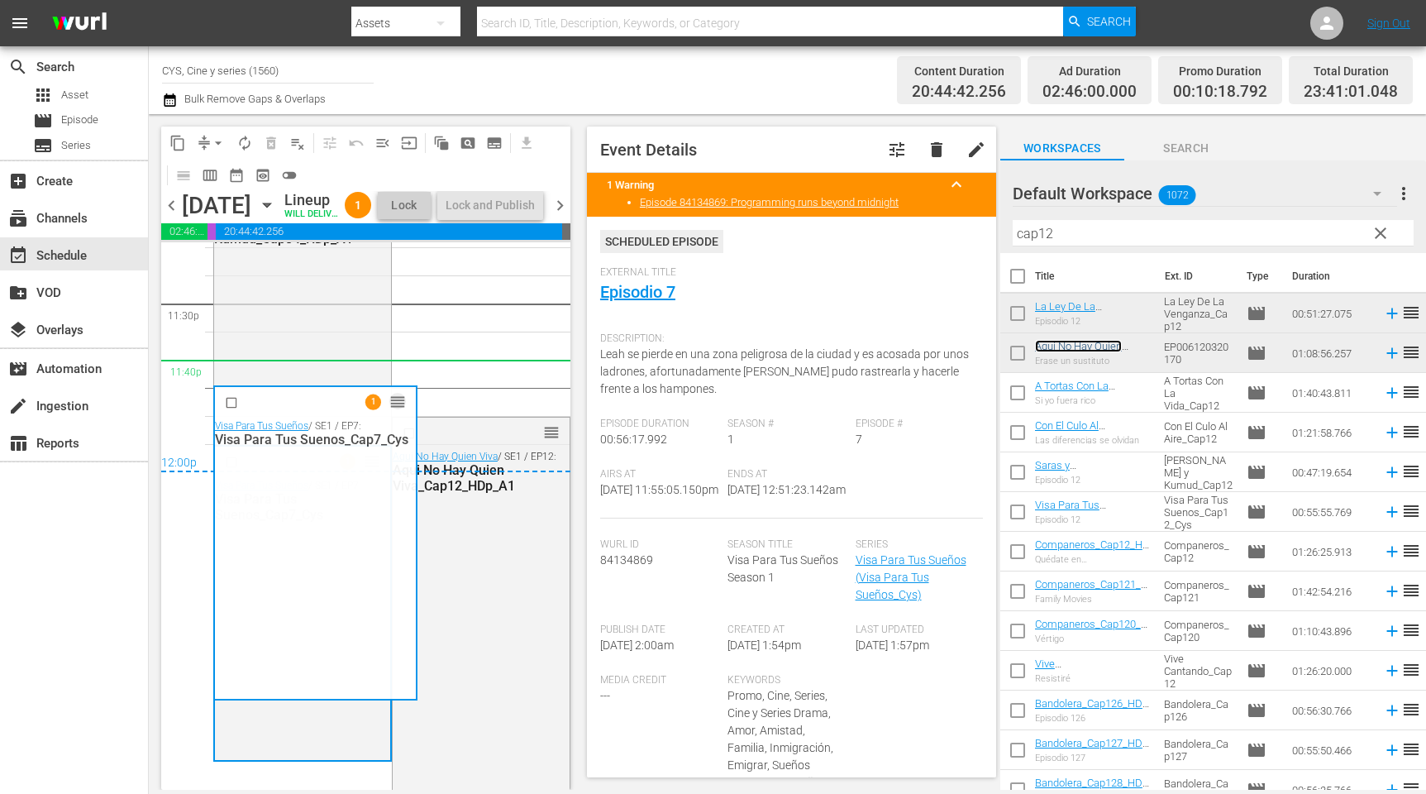
drag, startPoint x: 361, startPoint y: 487, endPoint x: 395, endPoint y: 403, distance: 91.2
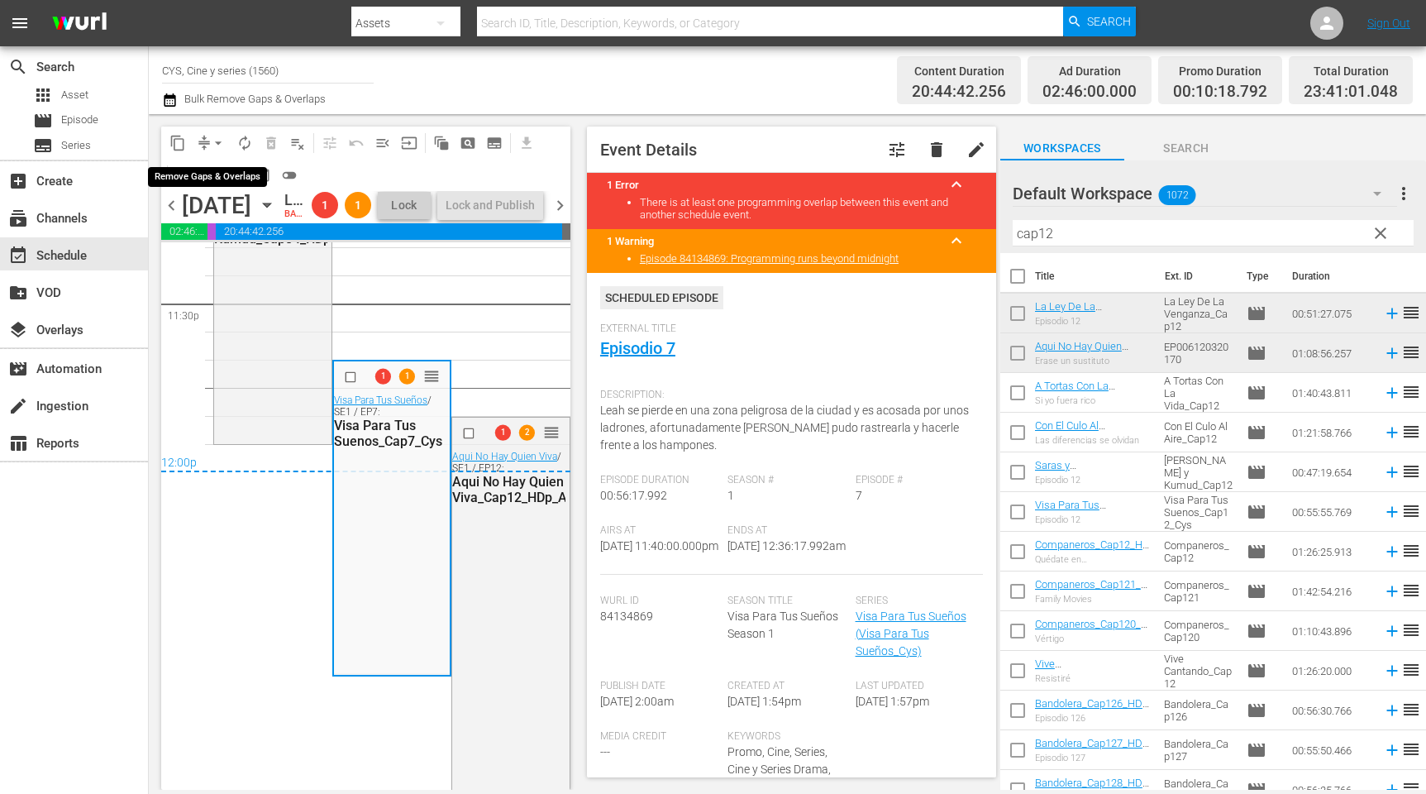
click at [214, 142] on span "arrow_drop_down" at bounding box center [218, 143] width 17 height 17
click at [228, 234] on li "Align to End of Previous Day" at bounding box center [222, 230] width 174 height 27
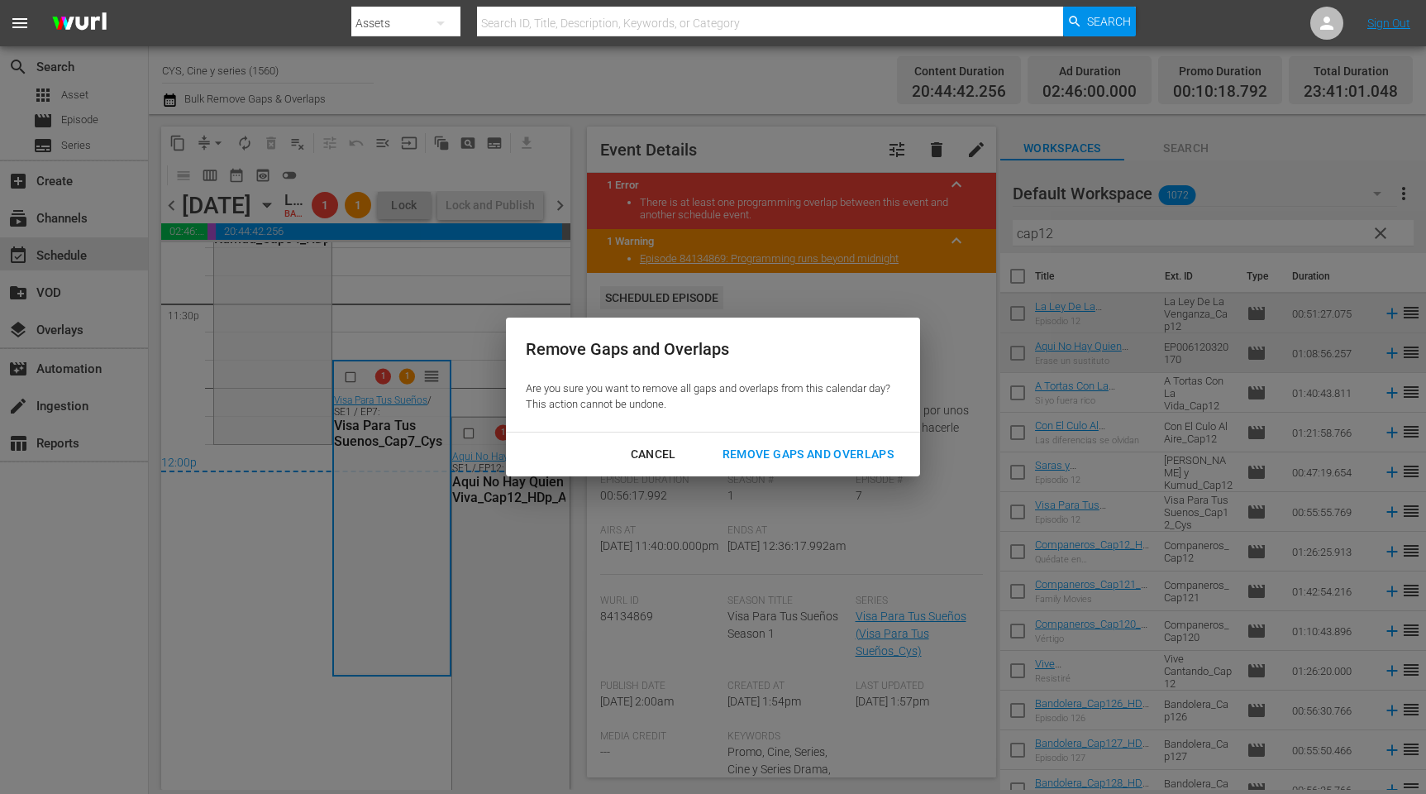
click at [838, 451] on div "Remove Gaps and Overlaps" at bounding box center [808, 454] width 198 height 21
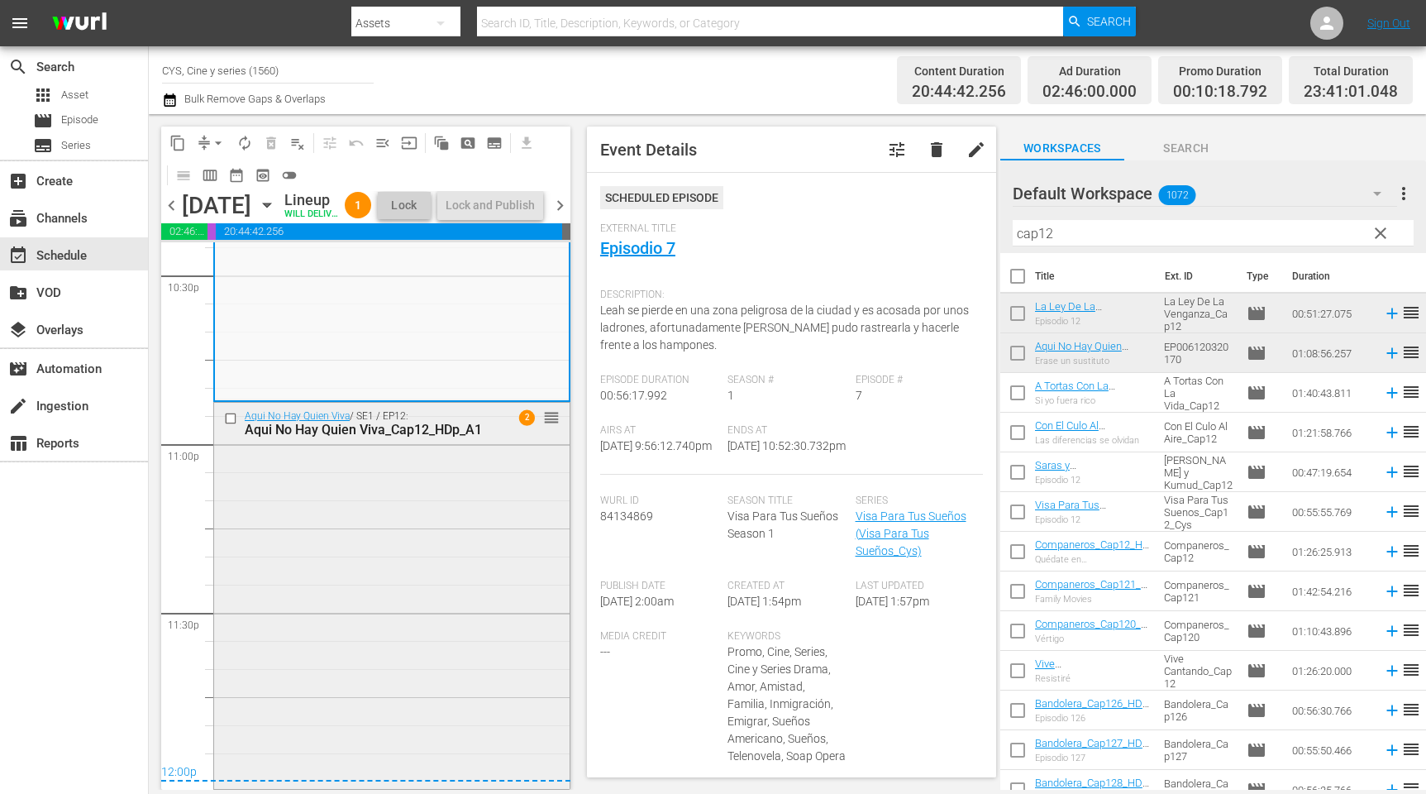
scroll to position [7586, 0]
click at [561, 214] on span "chevron_right" at bounding box center [560, 205] width 21 height 21
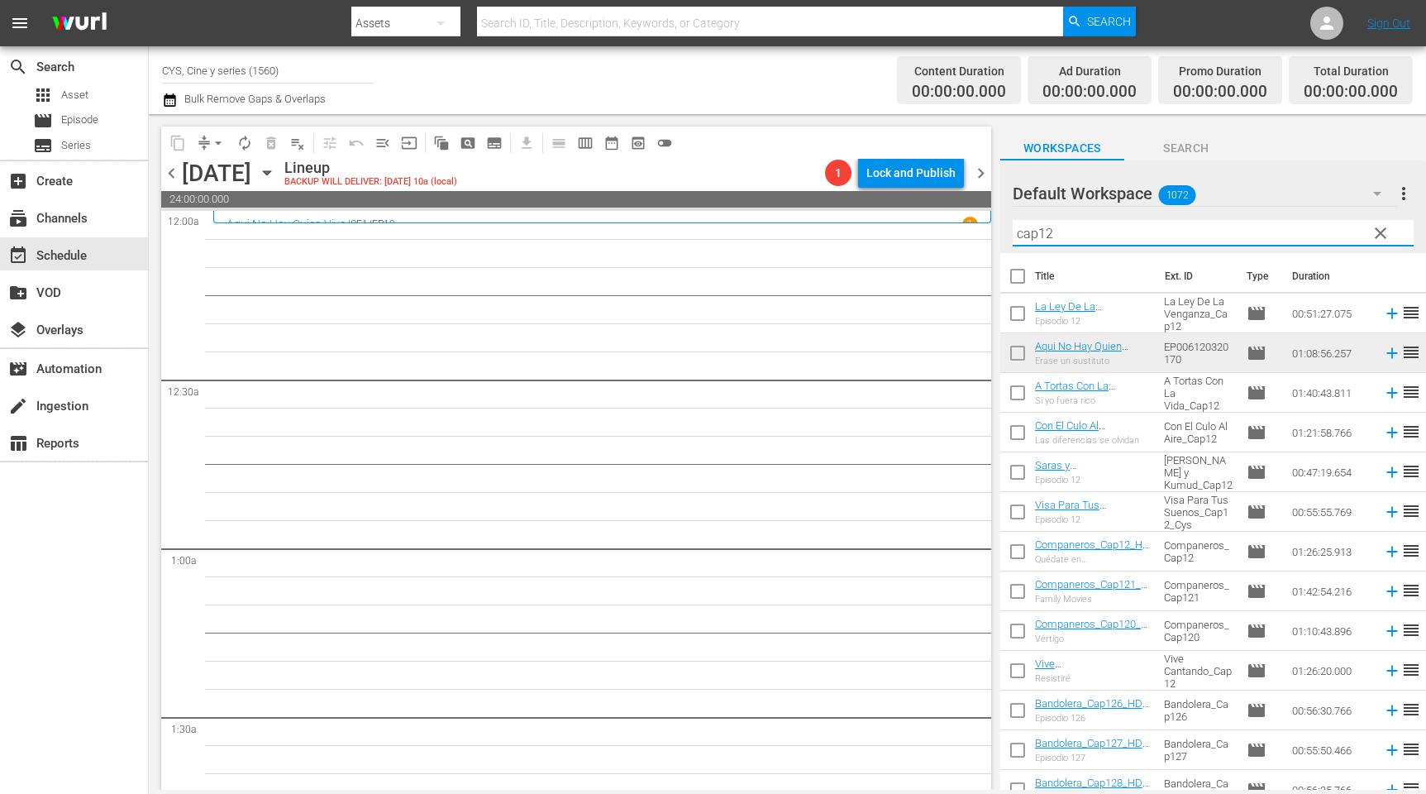
click at [980, 224] on div "content_copy compress arrow_drop_down autorenew_outlined delete_forever_outline…" at bounding box center [788, 452] width 1278 height 676
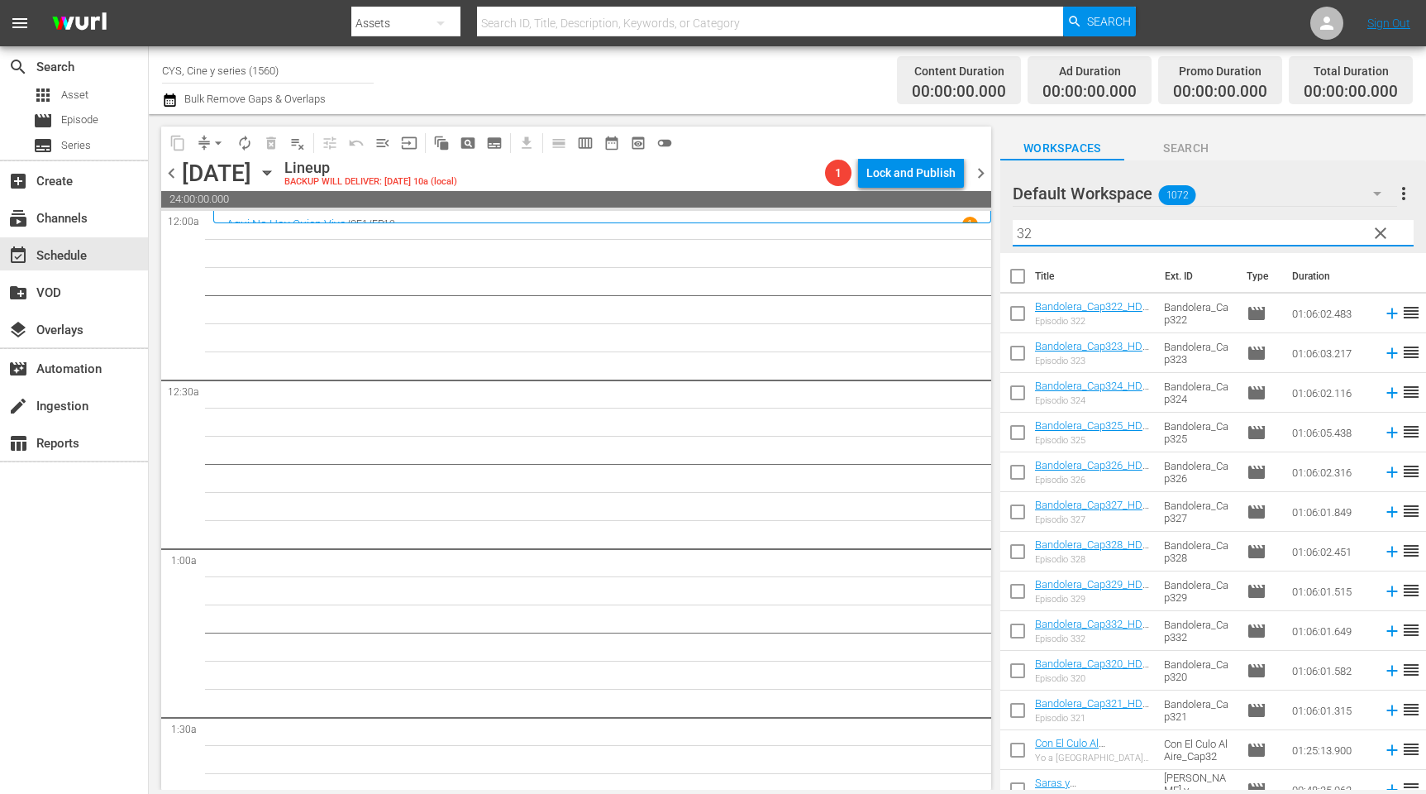
click at [1018, 397] on input "checkbox" at bounding box center [1018, 396] width 35 height 35
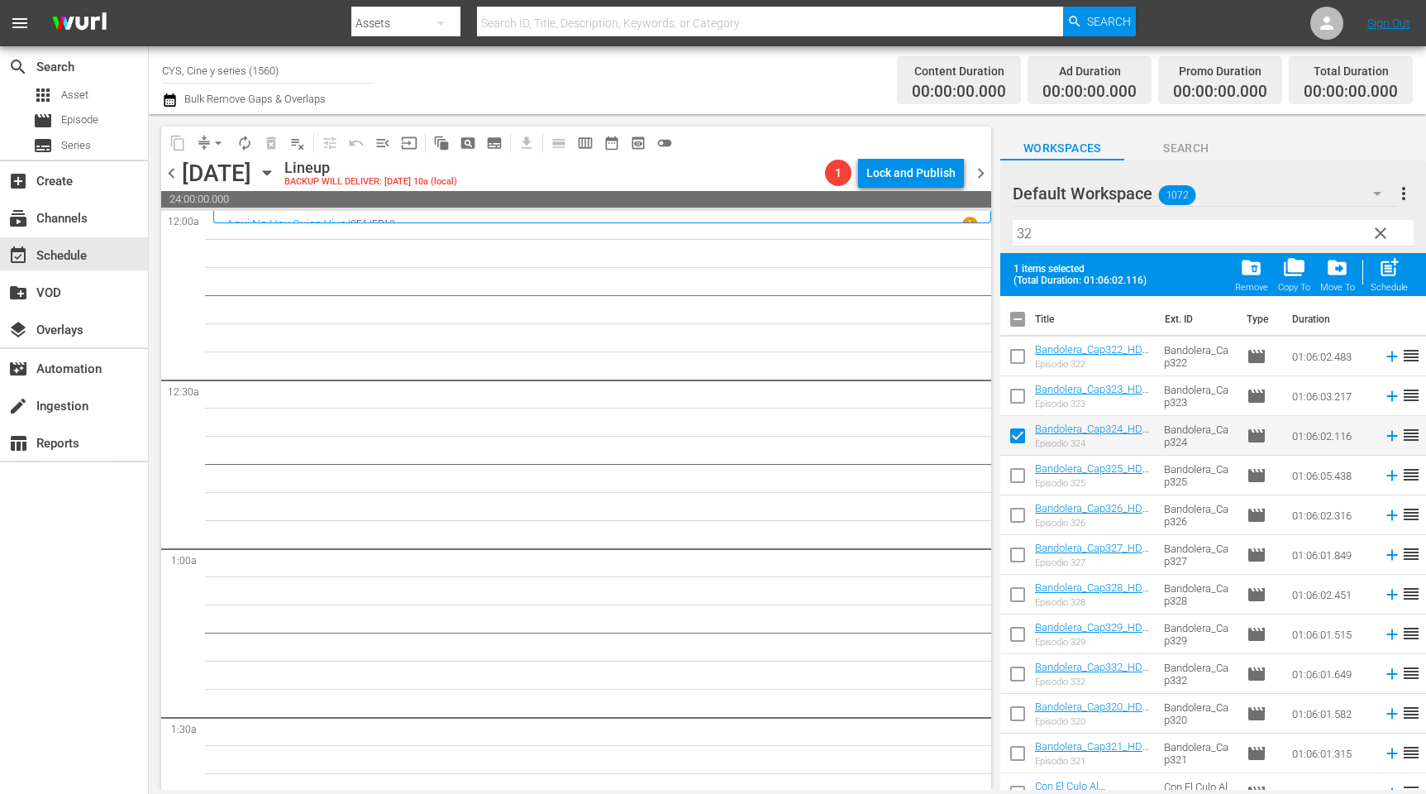
click at [1023, 472] on input "checkbox" at bounding box center [1018, 478] width 35 height 35
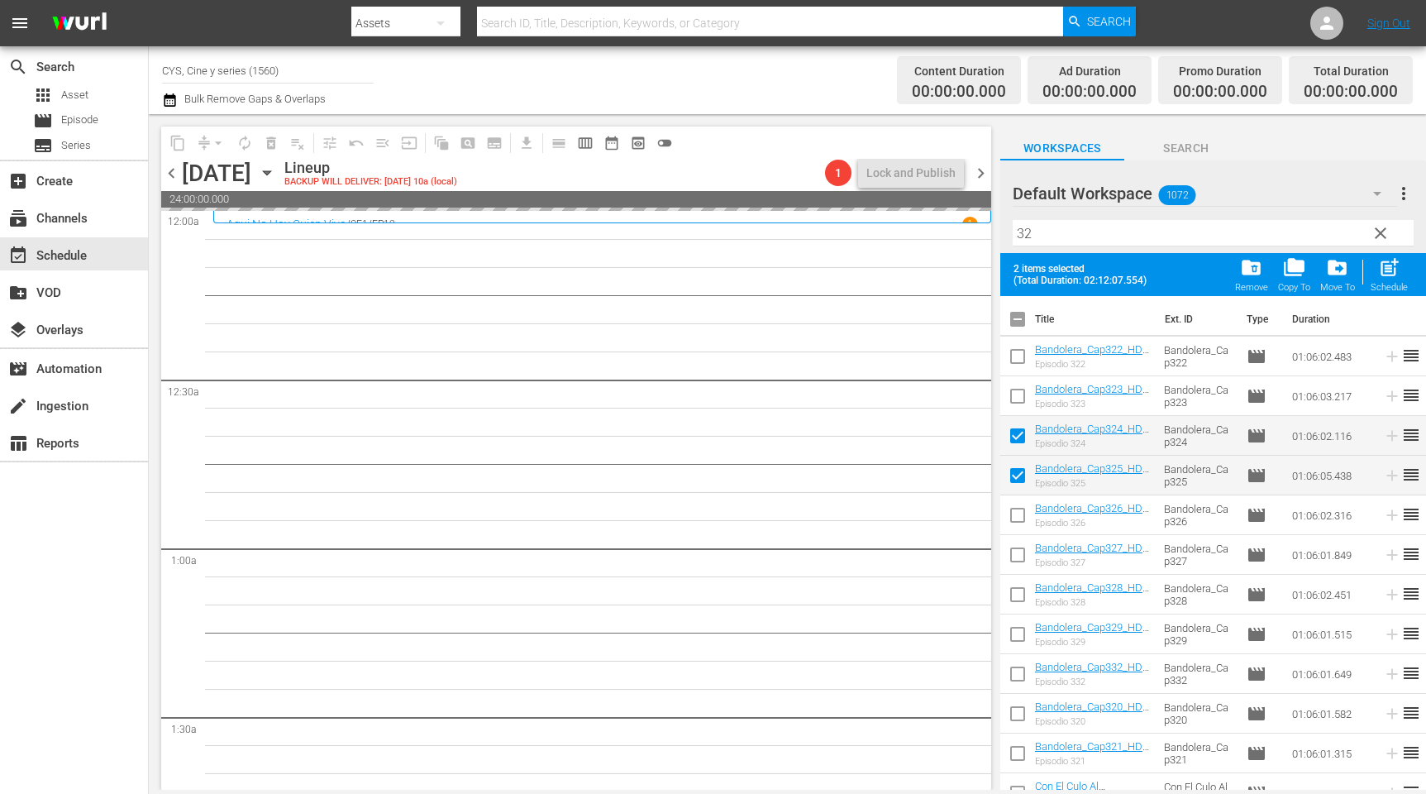
click at [1022, 315] on input "checkbox" at bounding box center [1018, 322] width 35 height 35
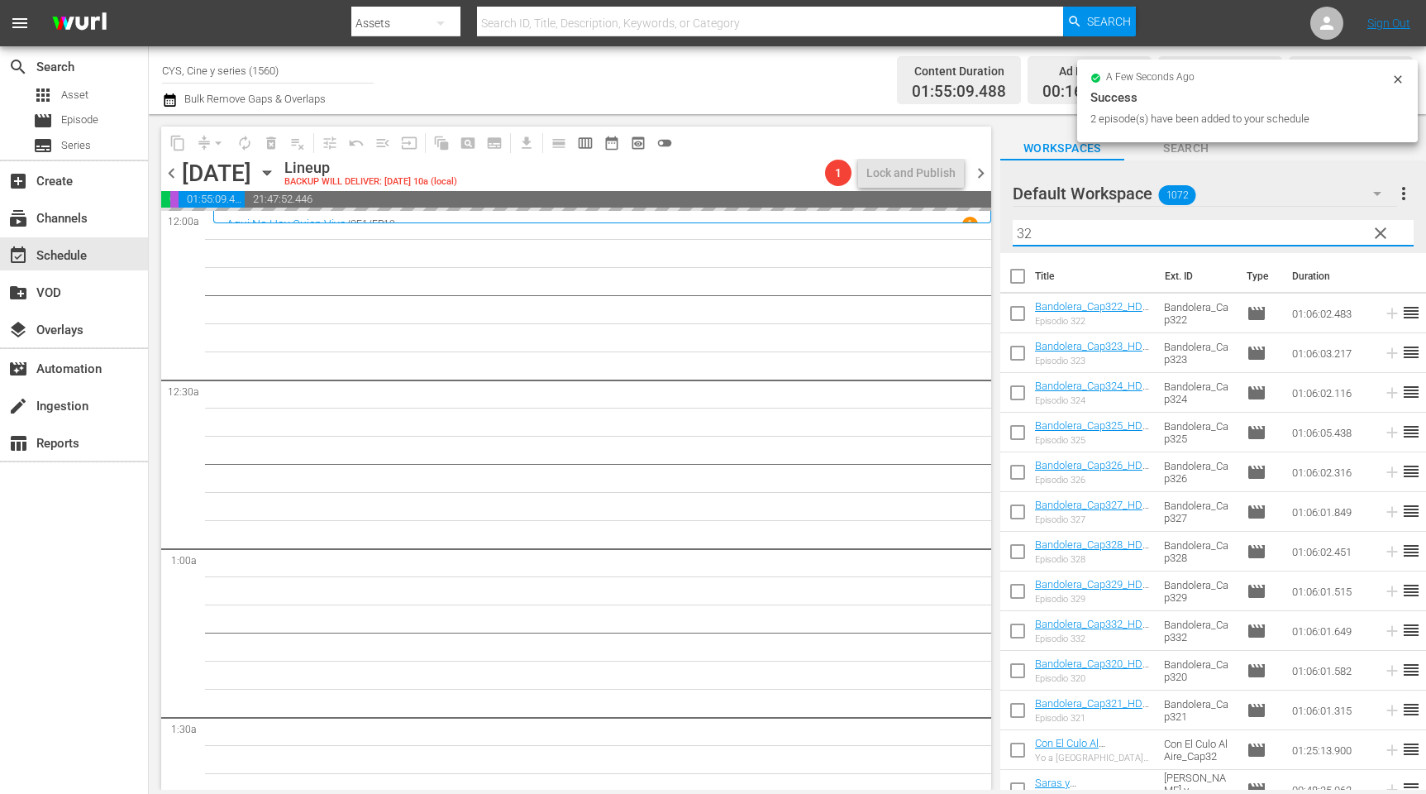
drag, startPoint x: 1070, startPoint y: 236, endPoint x: 896, endPoint y: 217, distance: 175.6
click at [893, 214] on div "content_copy compress arrow_drop_down autorenew_outlined delete_forever_outline…" at bounding box center [788, 452] width 1278 height 676
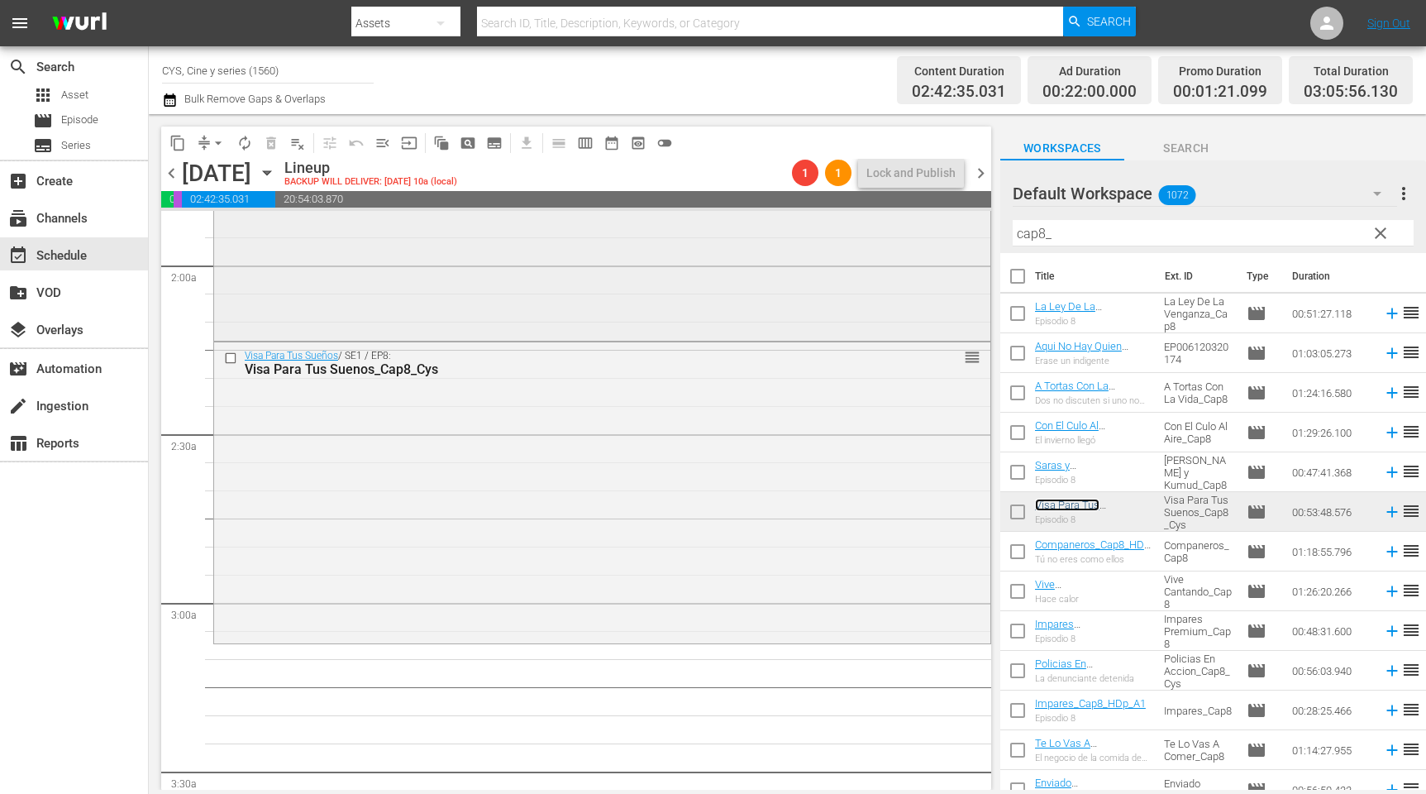
scroll to position [744, 0]
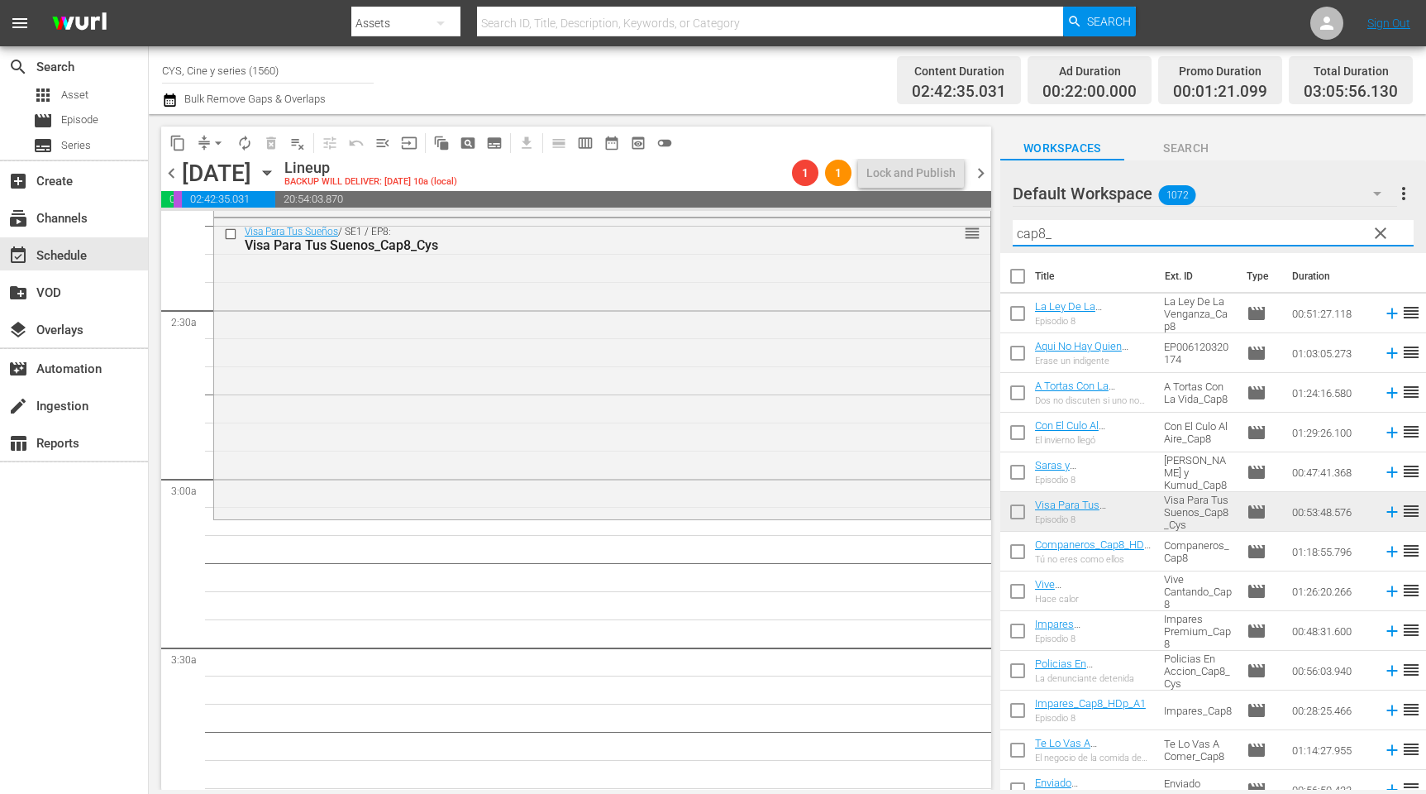
drag, startPoint x: 1055, startPoint y: 236, endPoint x: 1039, endPoint y: 233, distance: 16.1
click at [1039, 233] on input "cap8_" at bounding box center [1213, 233] width 401 height 26
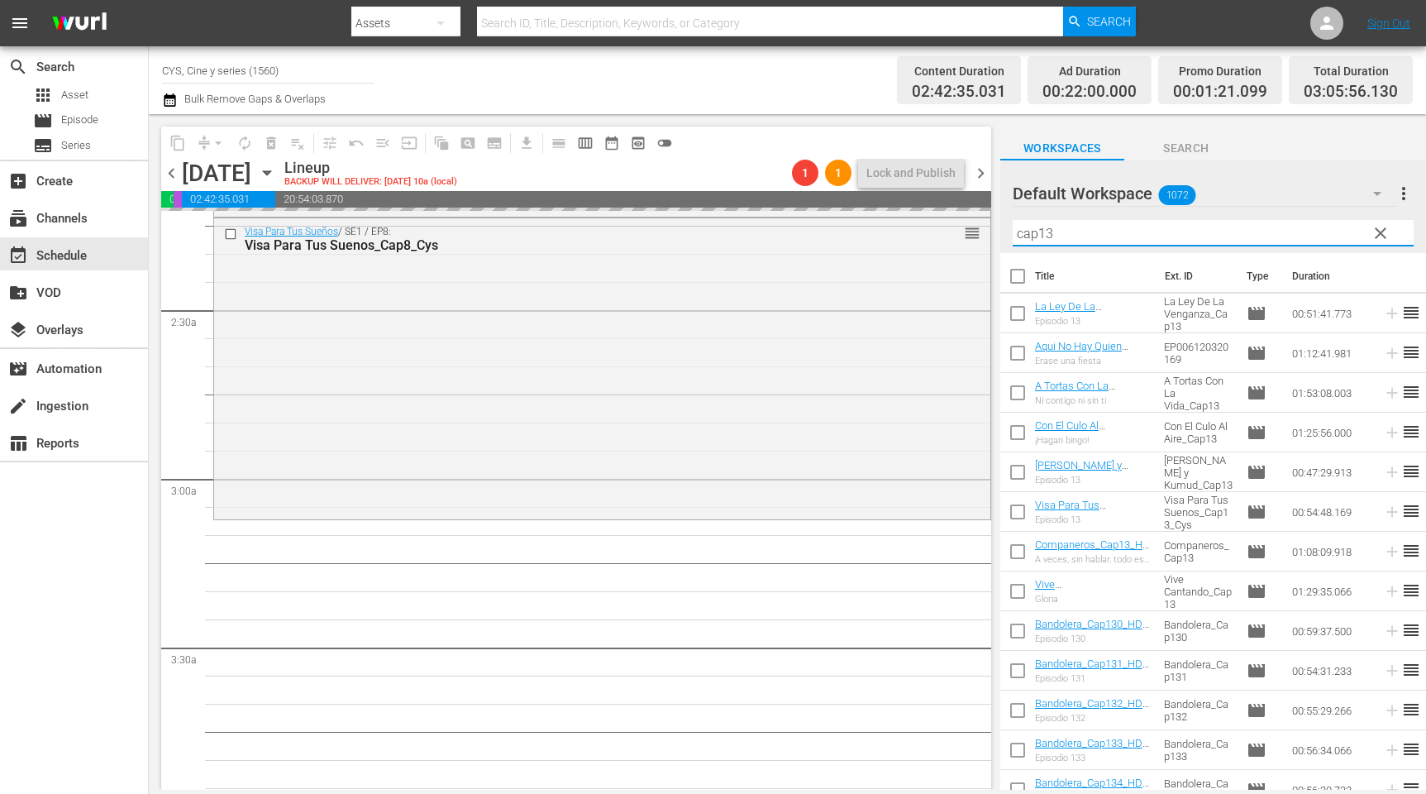
drag, startPoint x: 1059, startPoint y: 238, endPoint x: 1040, endPoint y: 236, distance: 19.1
click at [1040, 236] on input "cap13" at bounding box center [1213, 233] width 401 height 26
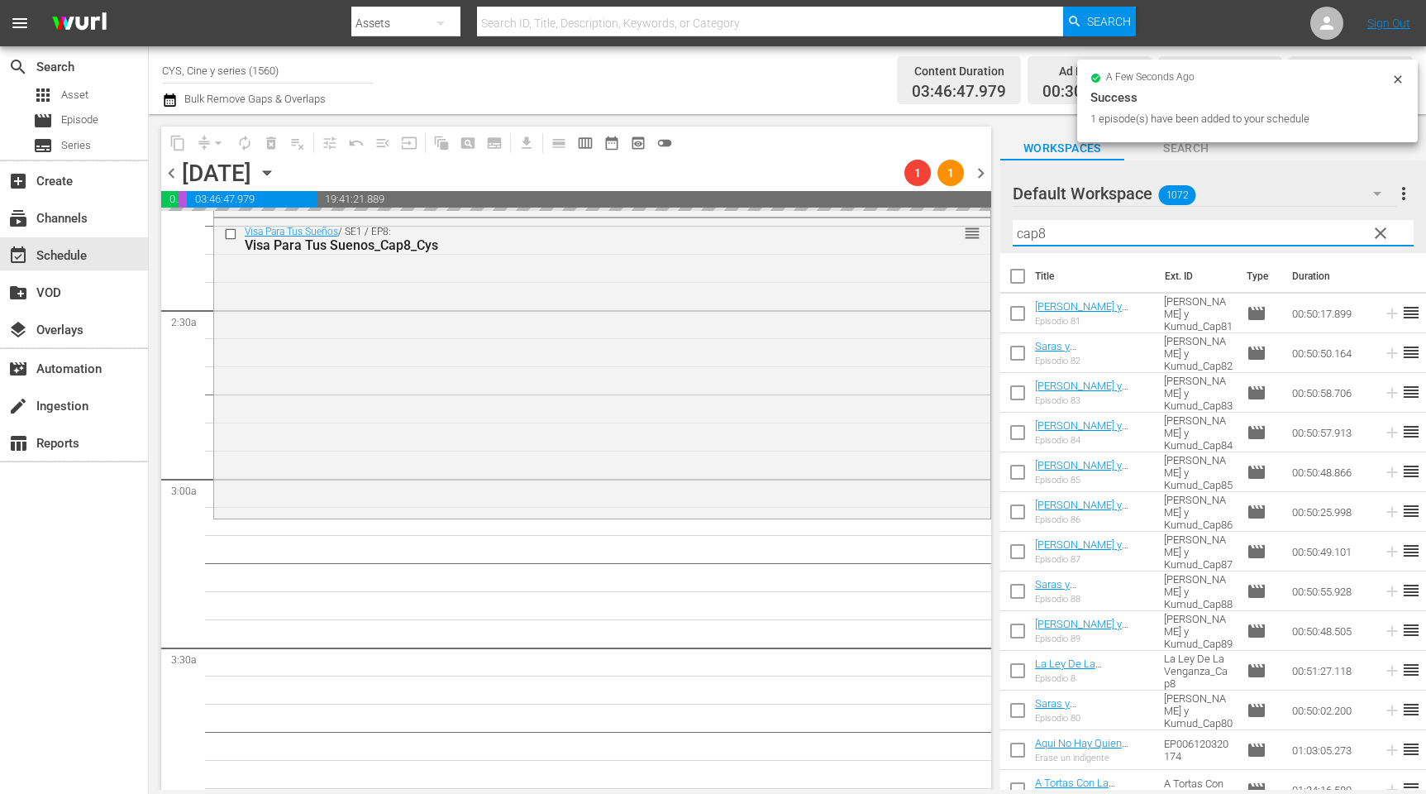
scroll to position [868, 0]
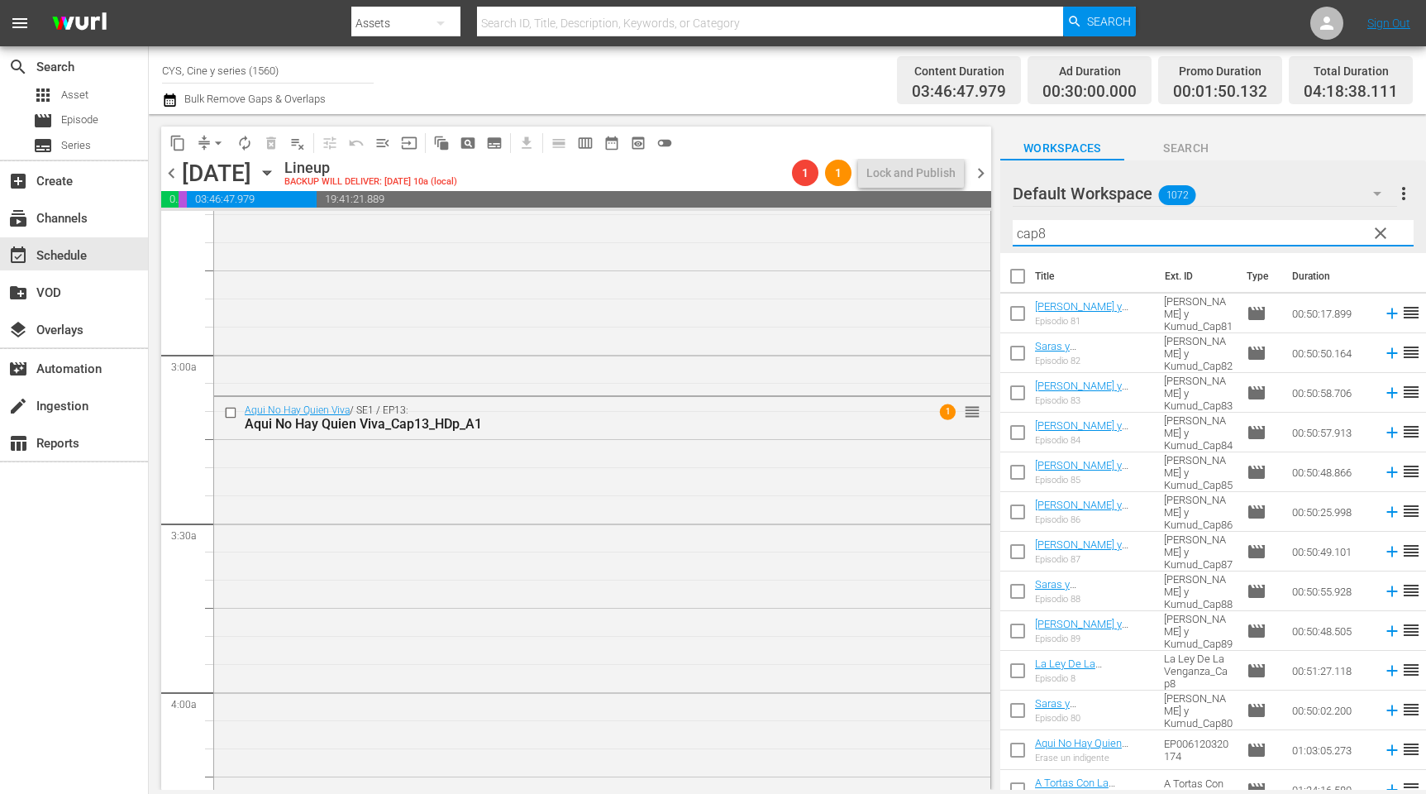
click at [1018, 435] on input "checkbox" at bounding box center [1018, 435] width 35 height 35
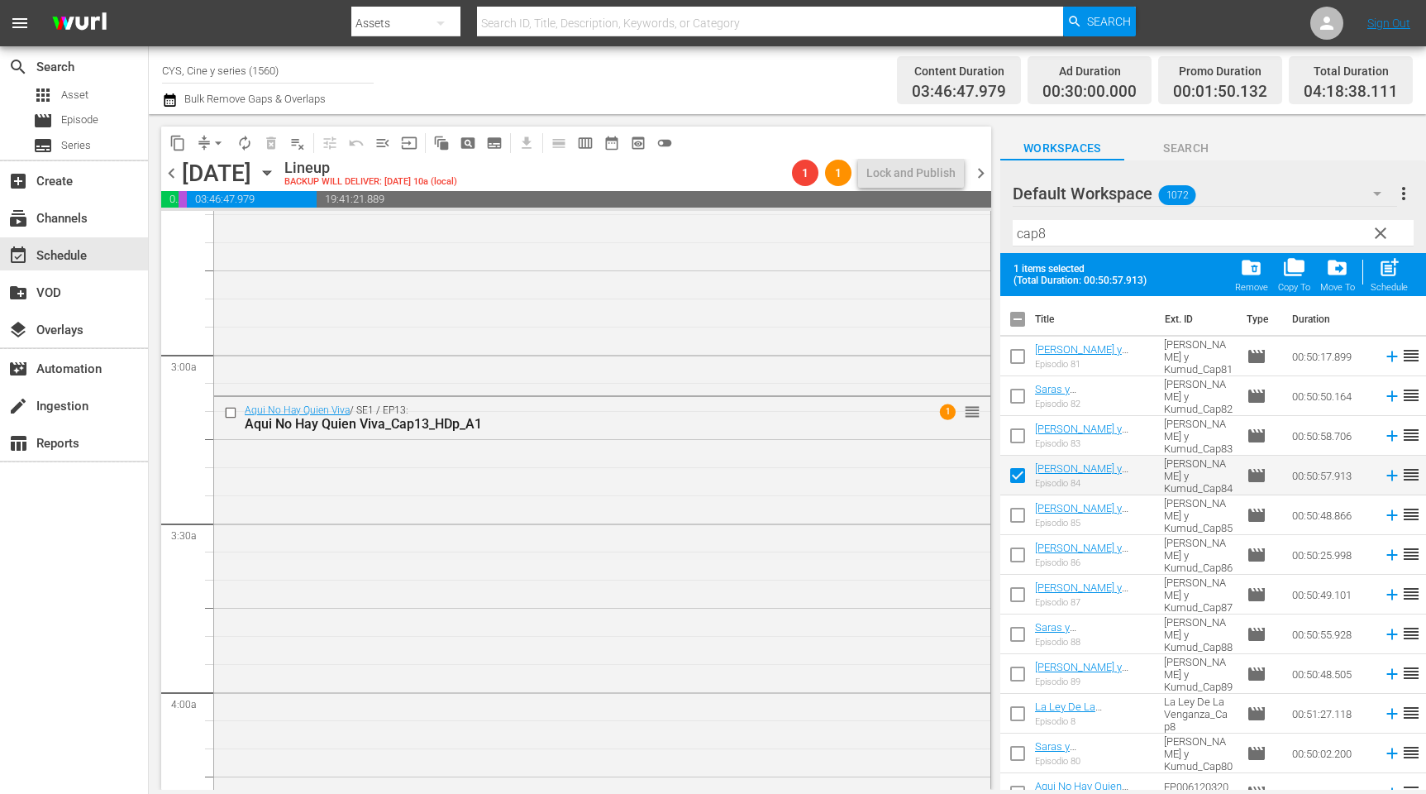
click at [1020, 517] on input "checkbox" at bounding box center [1018, 518] width 35 height 35
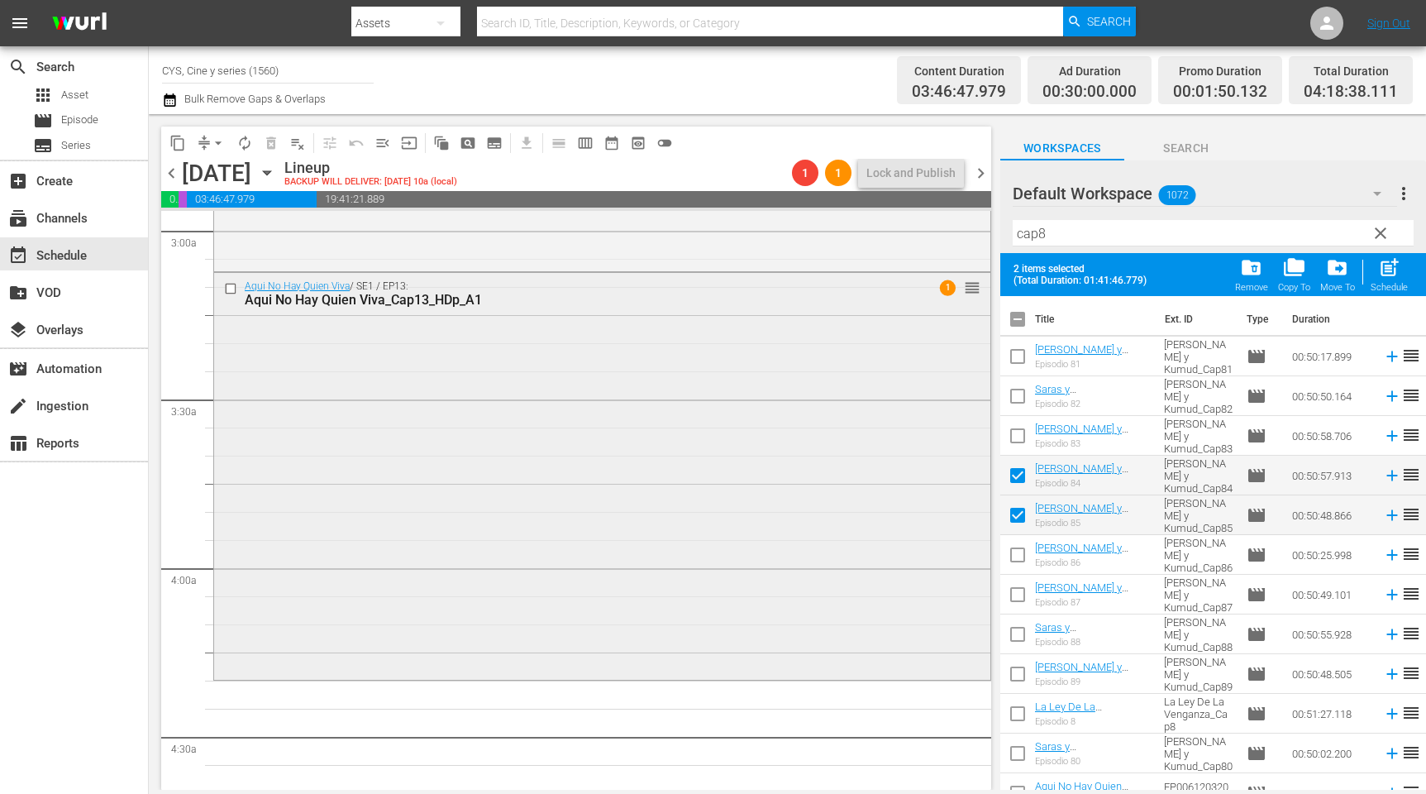
scroll to position [1116, 0]
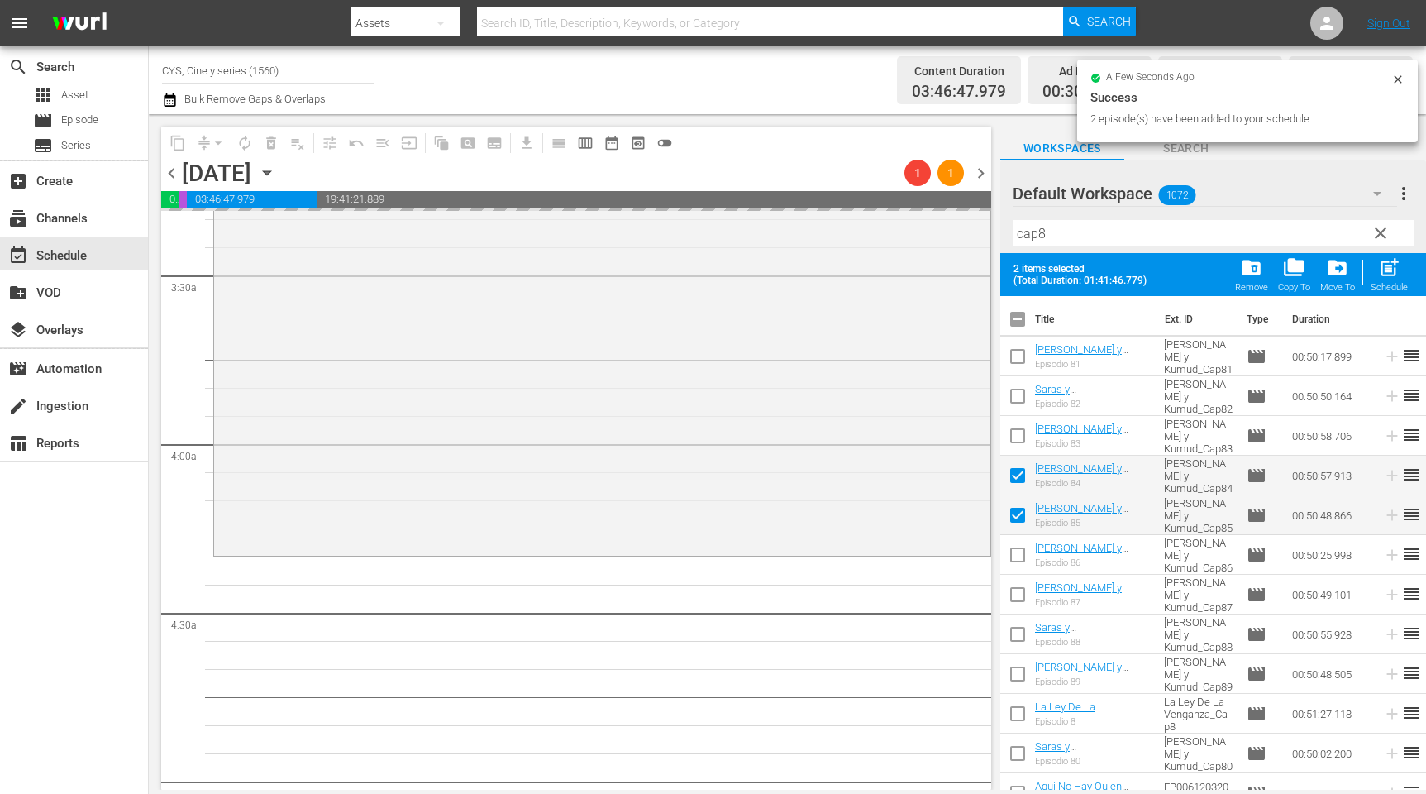
click at [1013, 323] on input "checkbox" at bounding box center [1018, 322] width 35 height 35
drag, startPoint x: 1013, startPoint y: 323, endPoint x: 1057, endPoint y: 231, distance: 102.5
click at [1017, 313] on input "checkbox" at bounding box center [1018, 322] width 35 height 35
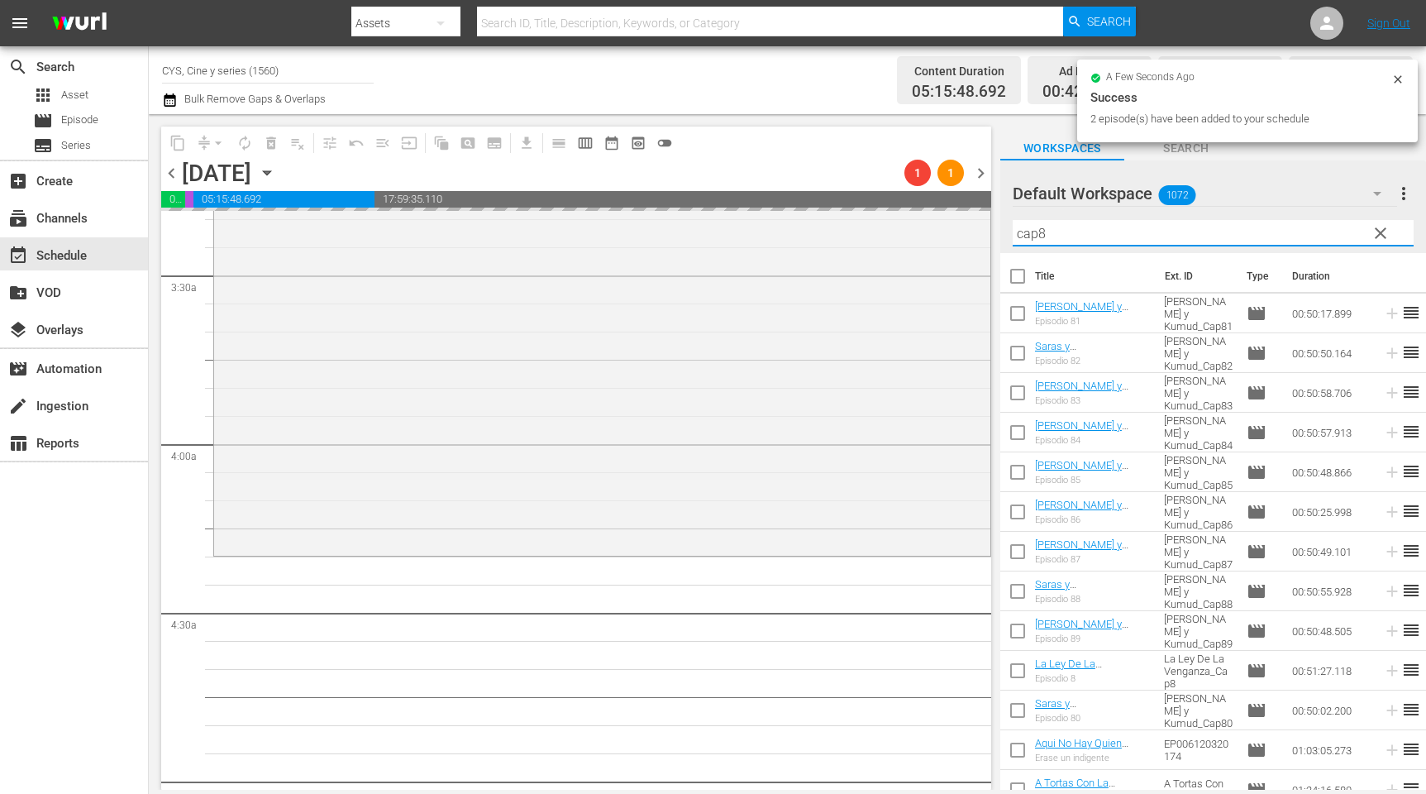
drag, startPoint x: 1054, startPoint y: 227, endPoint x: 1040, endPoint y: 224, distance: 14.3
click at [1040, 224] on input "cap8" at bounding box center [1213, 233] width 401 height 26
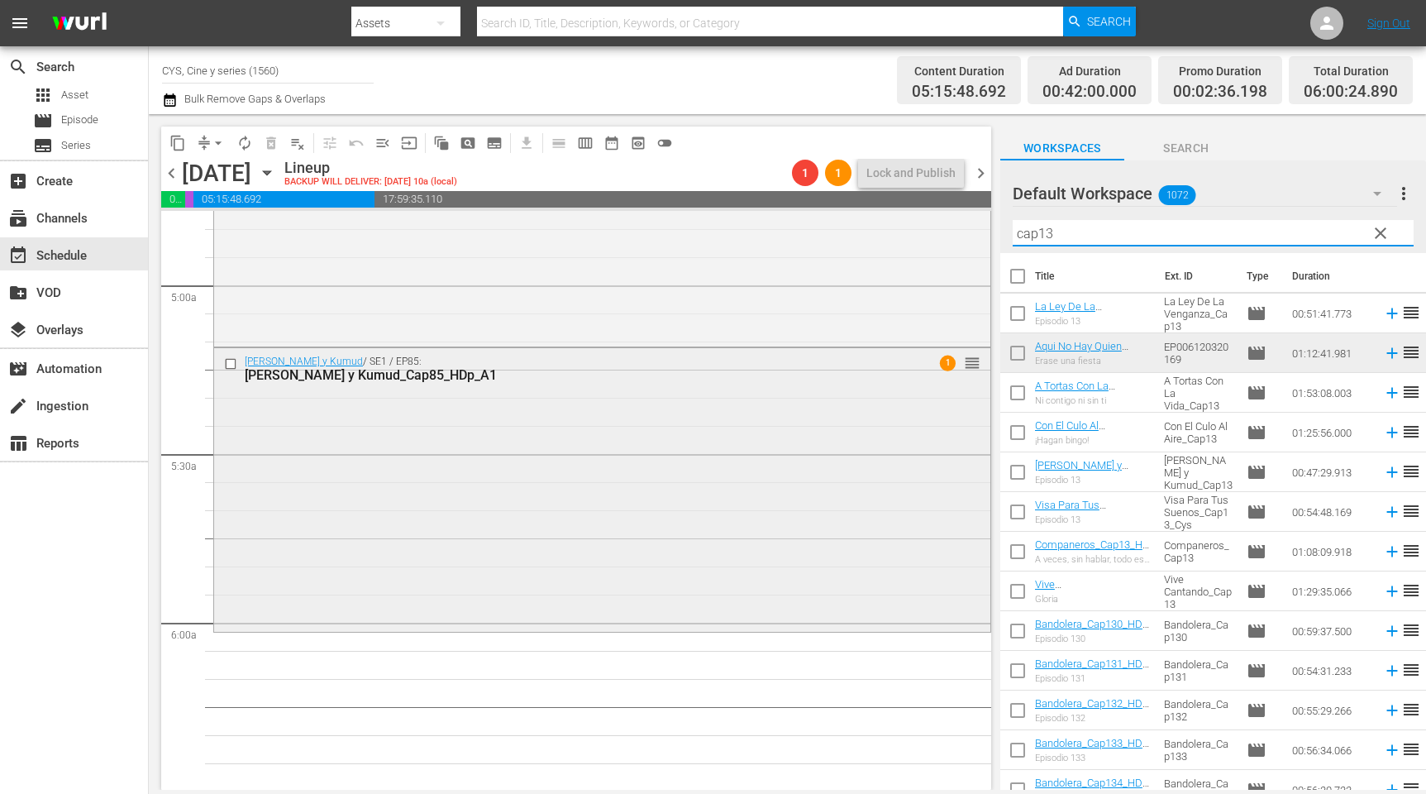
scroll to position [1736, 0]
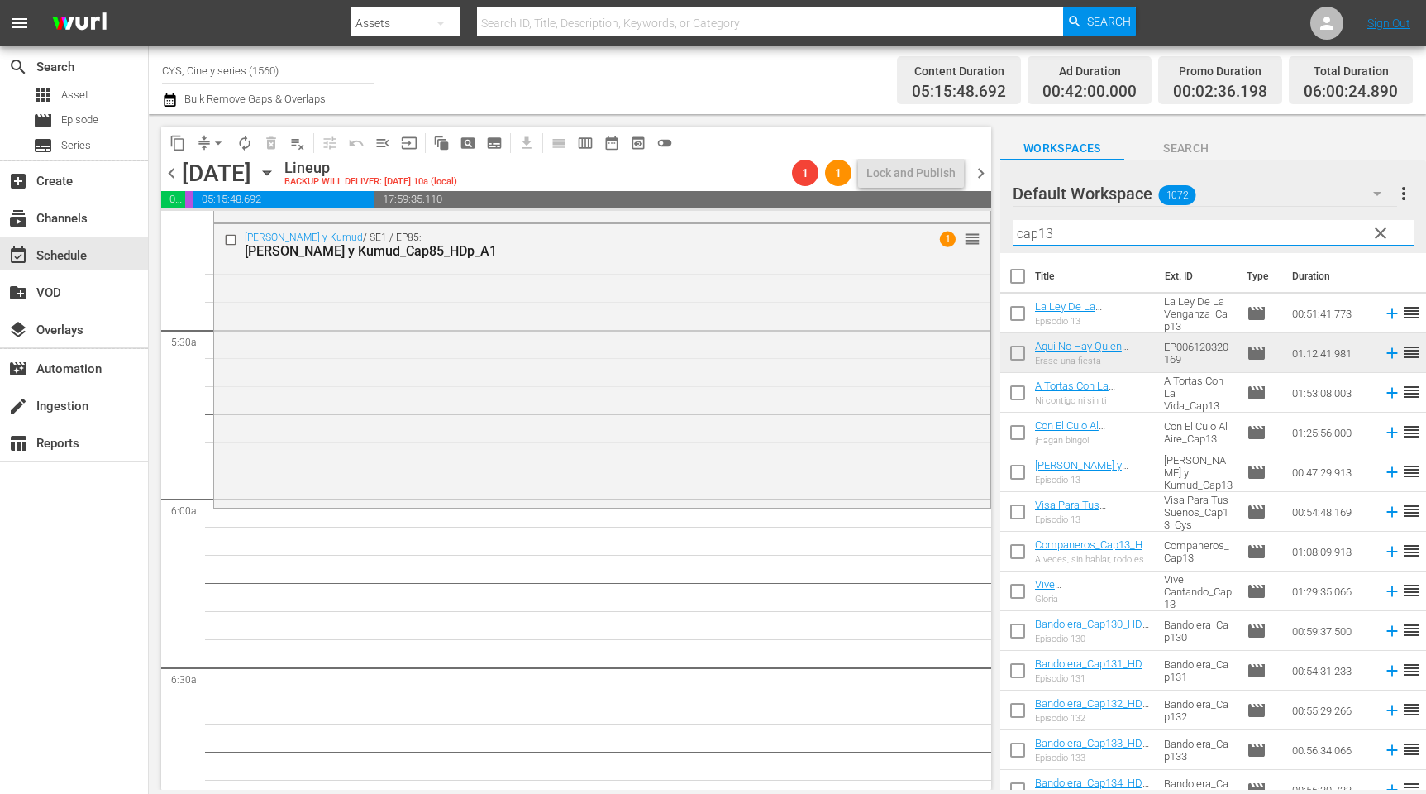
click at [1013, 315] on input "checkbox" at bounding box center [1018, 316] width 35 height 35
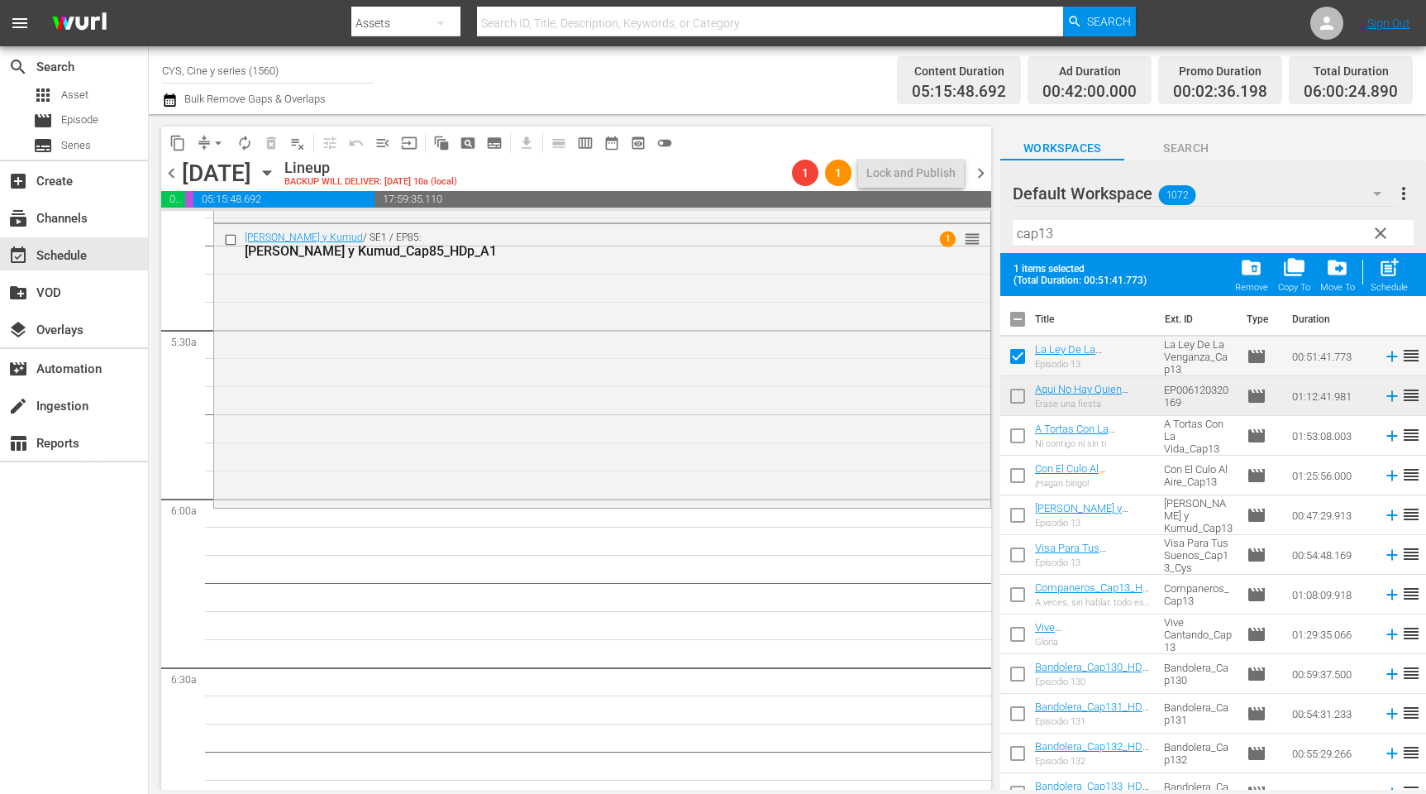
drag, startPoint x: 1017, startPoint y: 394, endPoint x: 1070, endPoint y: 357, distance: 64.7
click at [1017, 393] on input "checkbox" at bounding box center [1018, 399] width 35 height 35
click at [1017, 322] on input "checkbox" at bounding box center [1018, 322] width 35 height 35
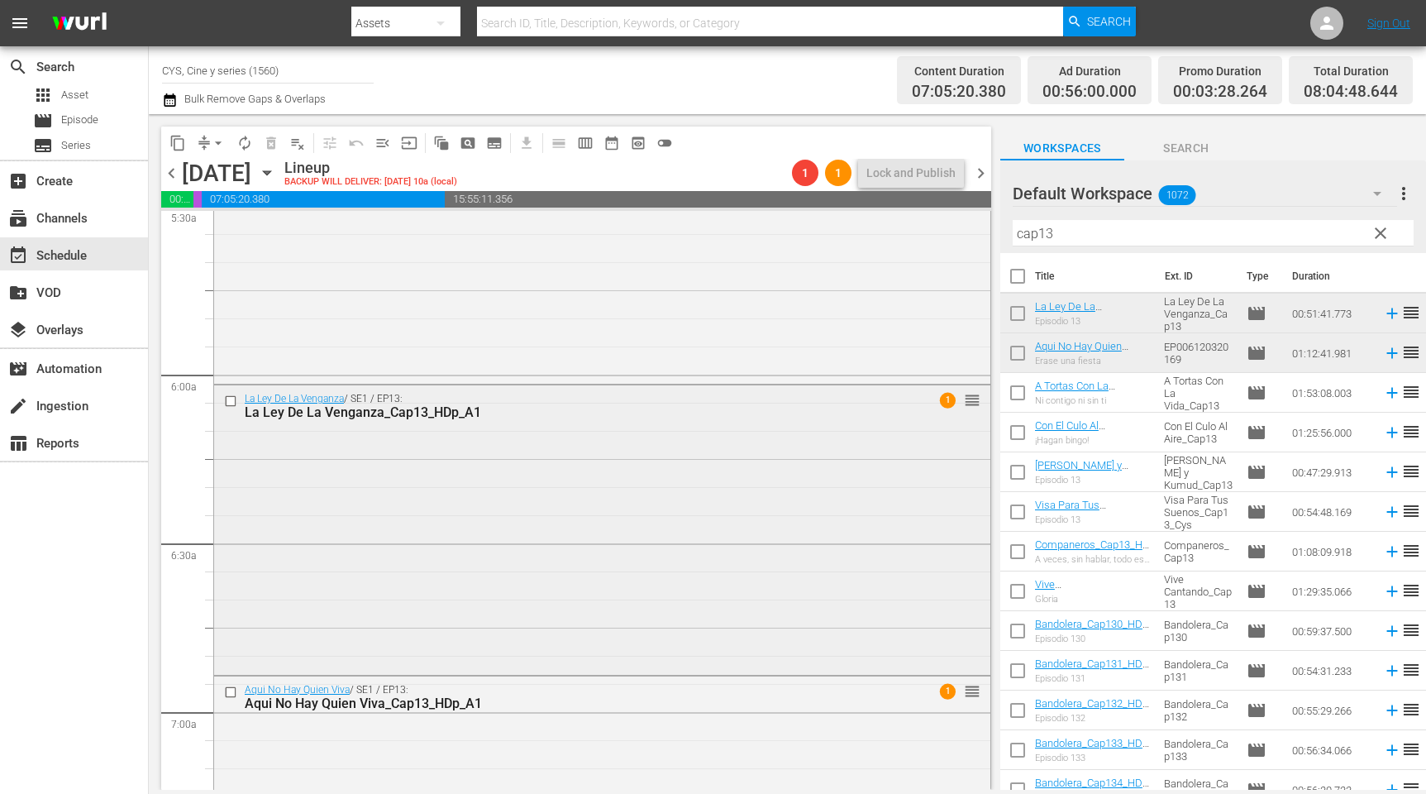
scroll to position [1984, 0]
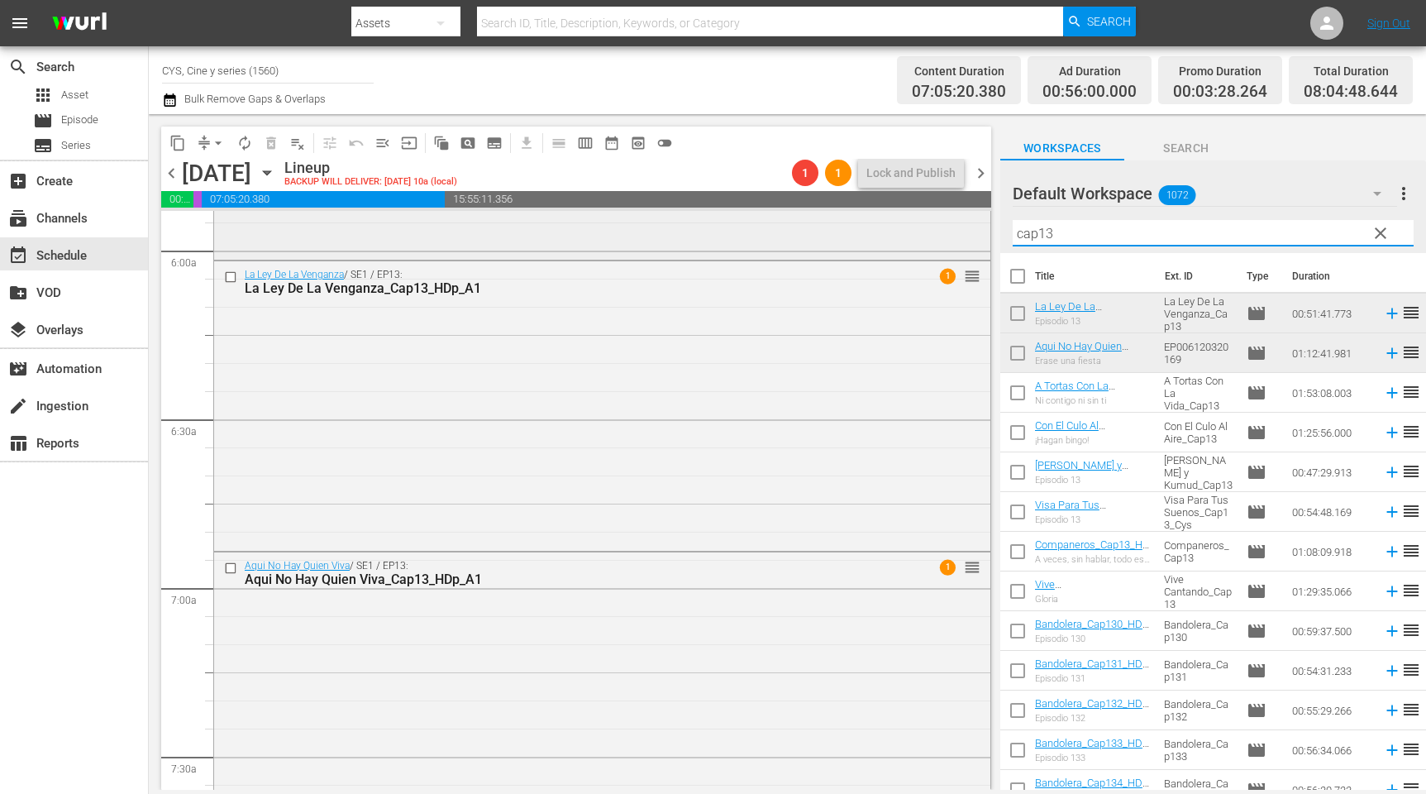
drag, startPoint x: 1077, startPoint y: 232, endPoint x: 874, endPoint y: 226, distance: 202.7
click at [874, 226] on div "content_copy compress arrow_drop_down autorenew_outlined delete_forever_outline…" at bounding box center [788, 452] width 1278 height 676
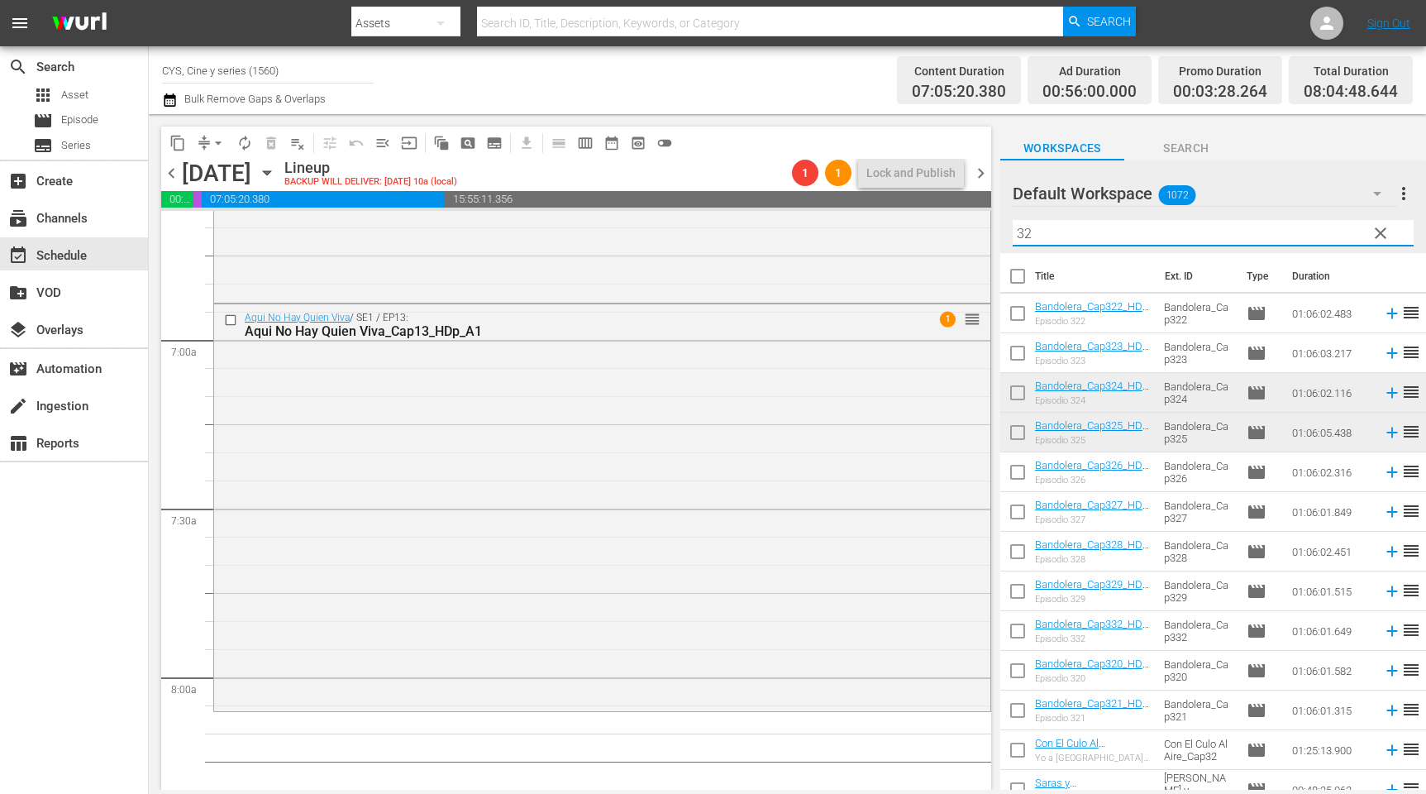
scroll to position [2481, 0]
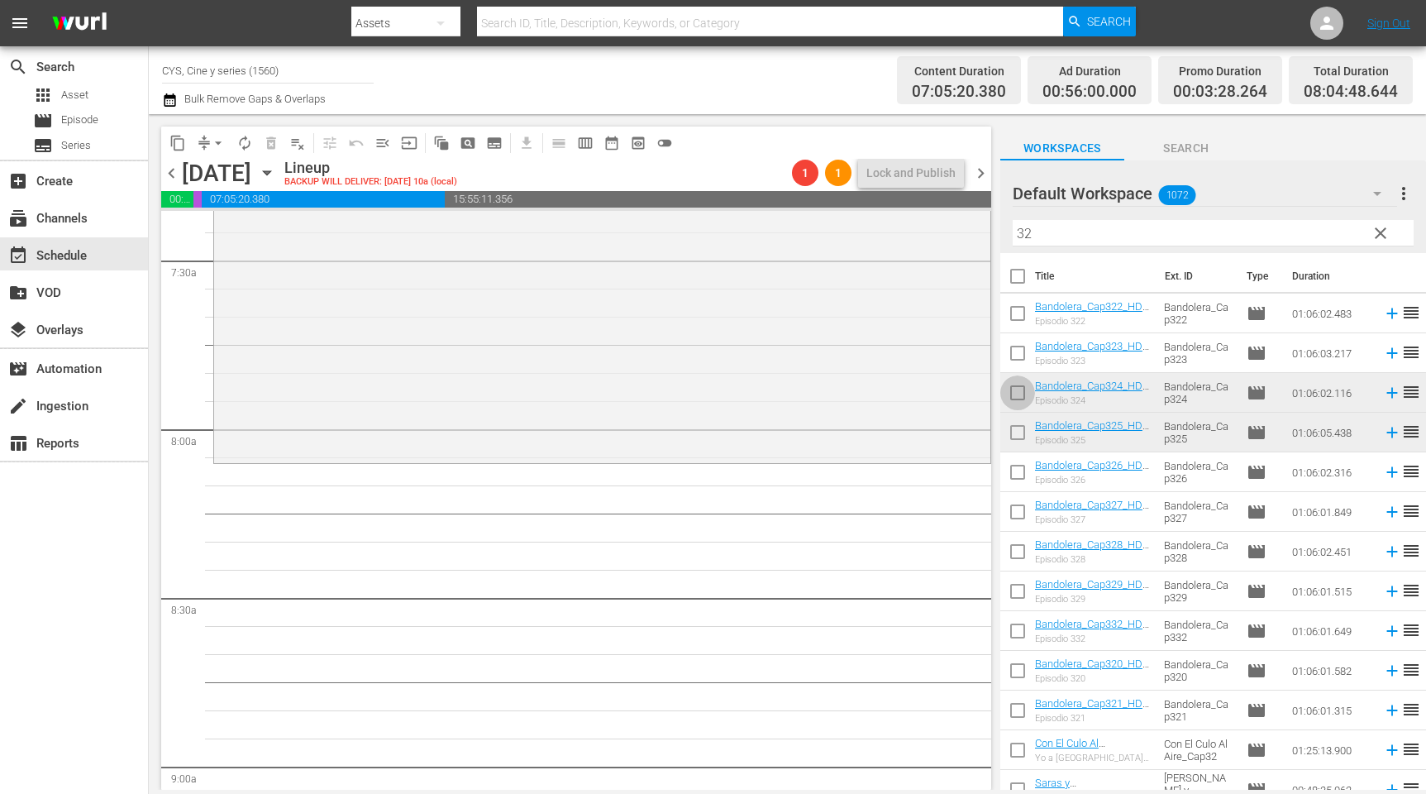
click at [1017, 390] on input "checkbox" at bounding box center [1018, 396] width 35 height 35
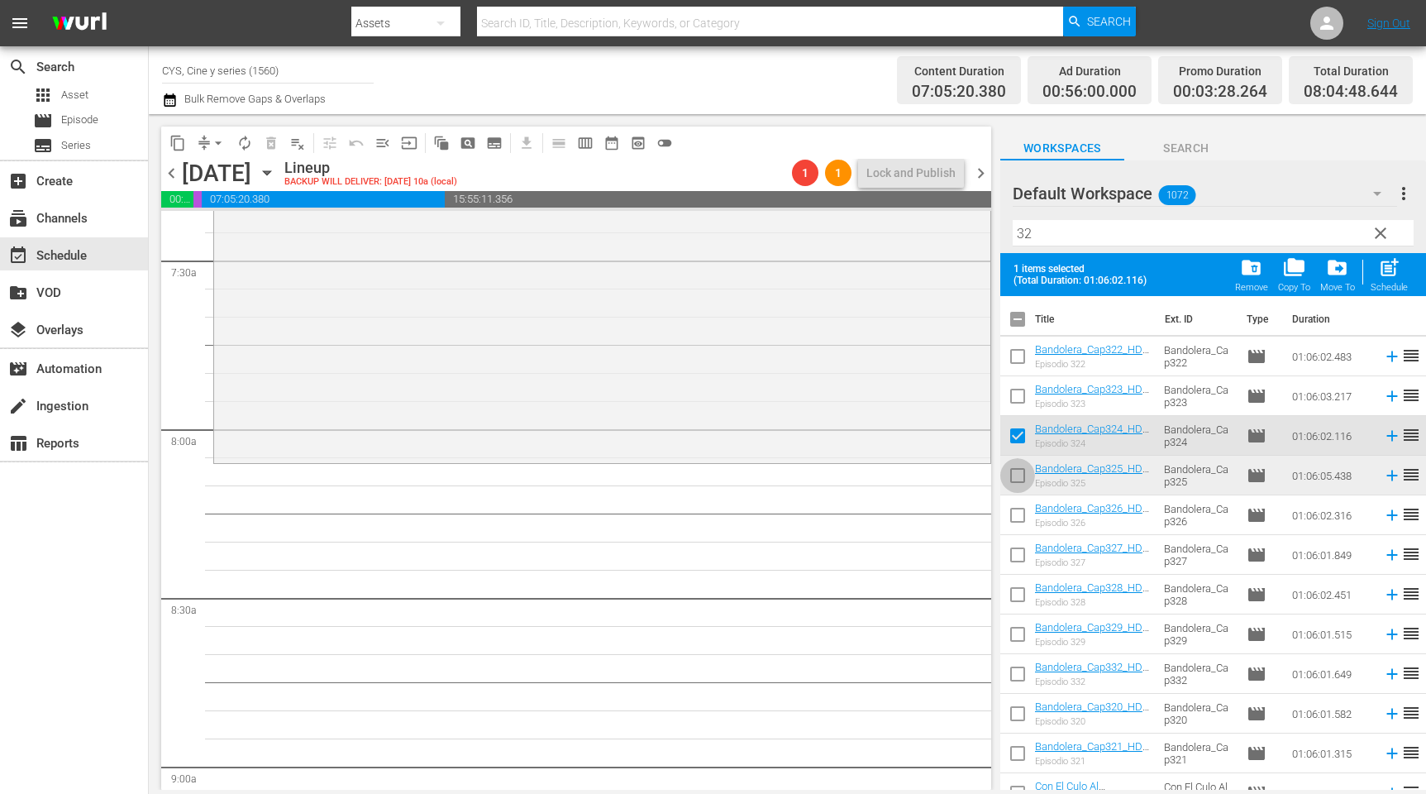
click at [1018, 477] on input "checkbox" at bounding box center [1018, 478] width 35 height 35
click at [1018, 325] on input "checkbox" at bounding box center [1018, 322] width 35 height 35
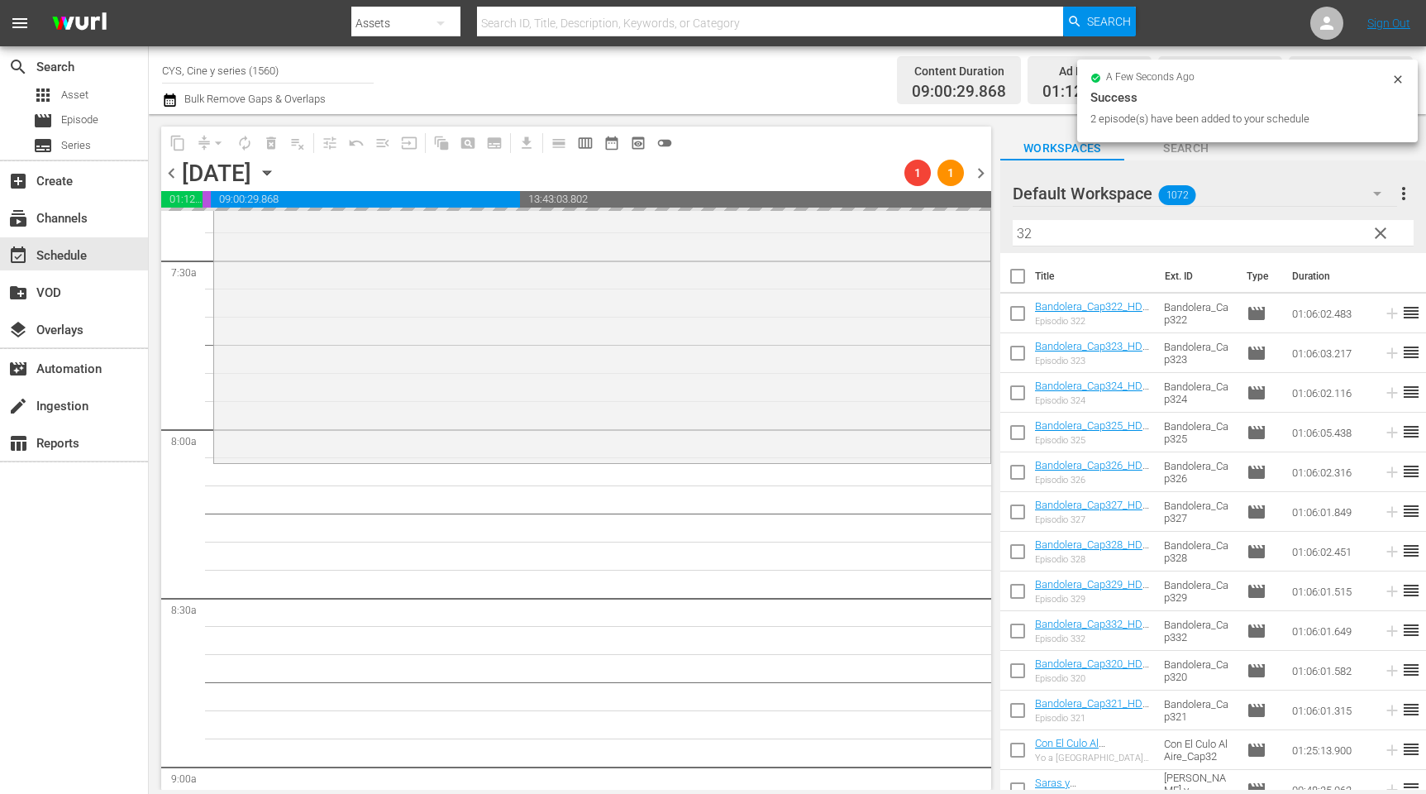
click at [956, 216] on div "content_copy compress arrow_drop_down autorenew_outlined delete_forever_outline…" at bounding box center [788, 452] width 1278 height 676
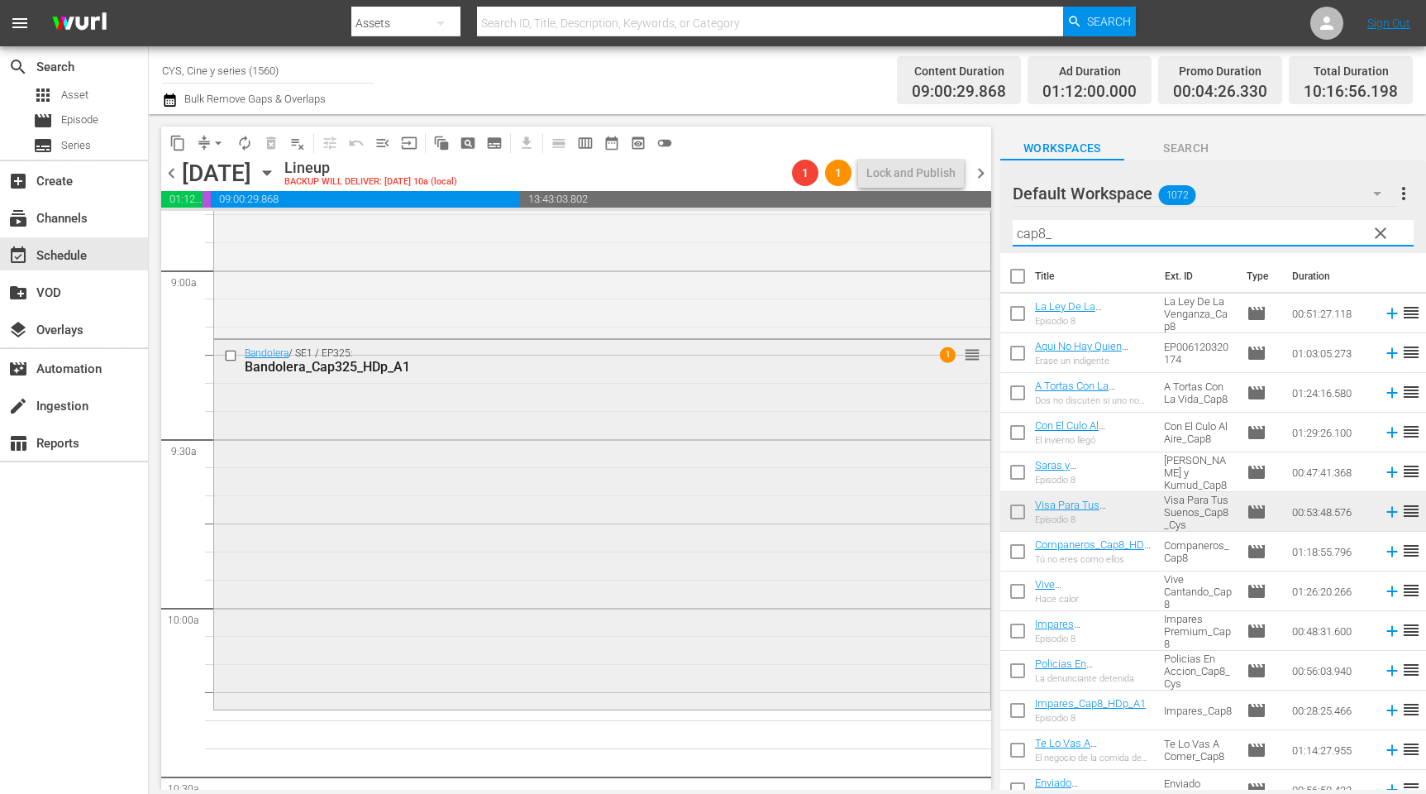
scroll to position [3101, 0]
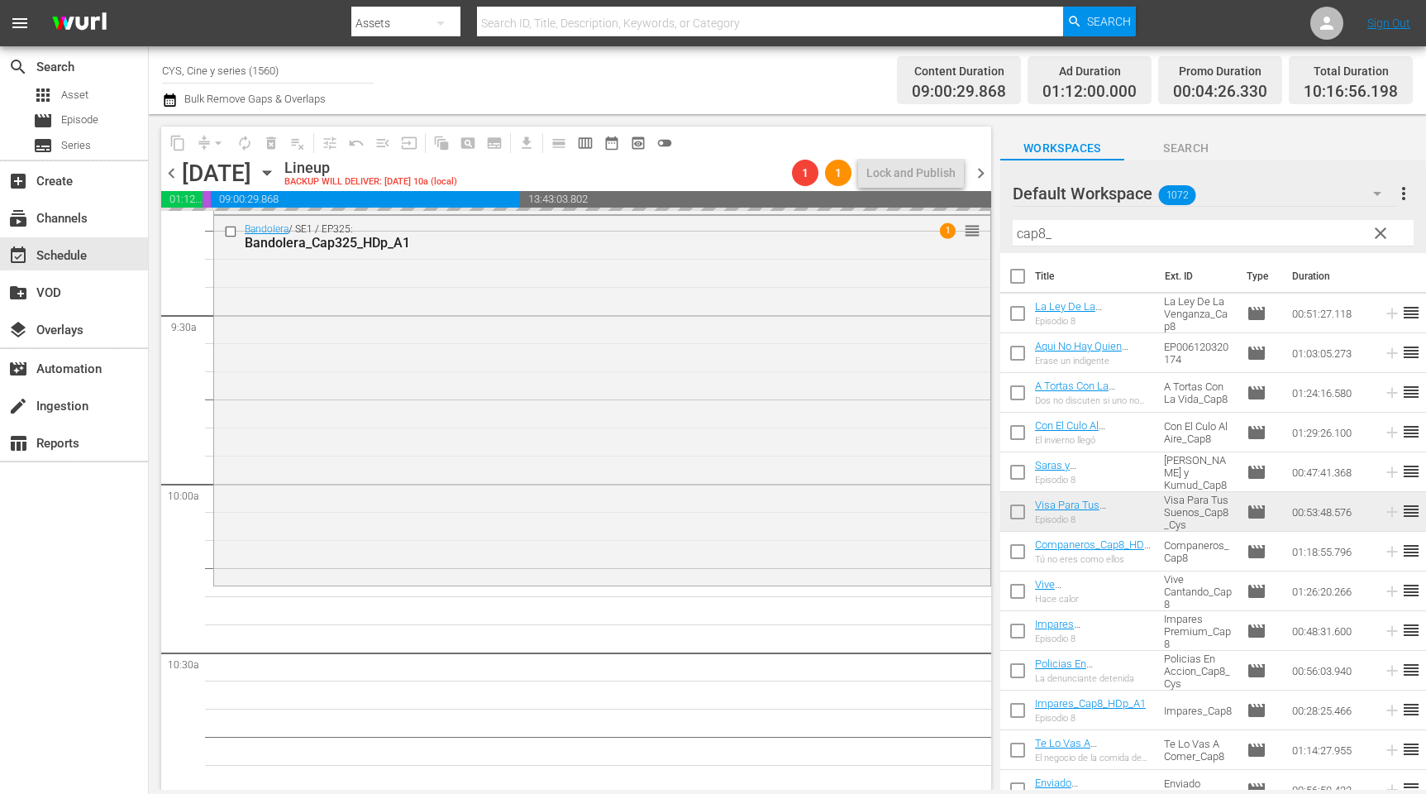
click at [1219, 233] on input "cap8_" at bounding box center [1213, 233] width 401 height 26
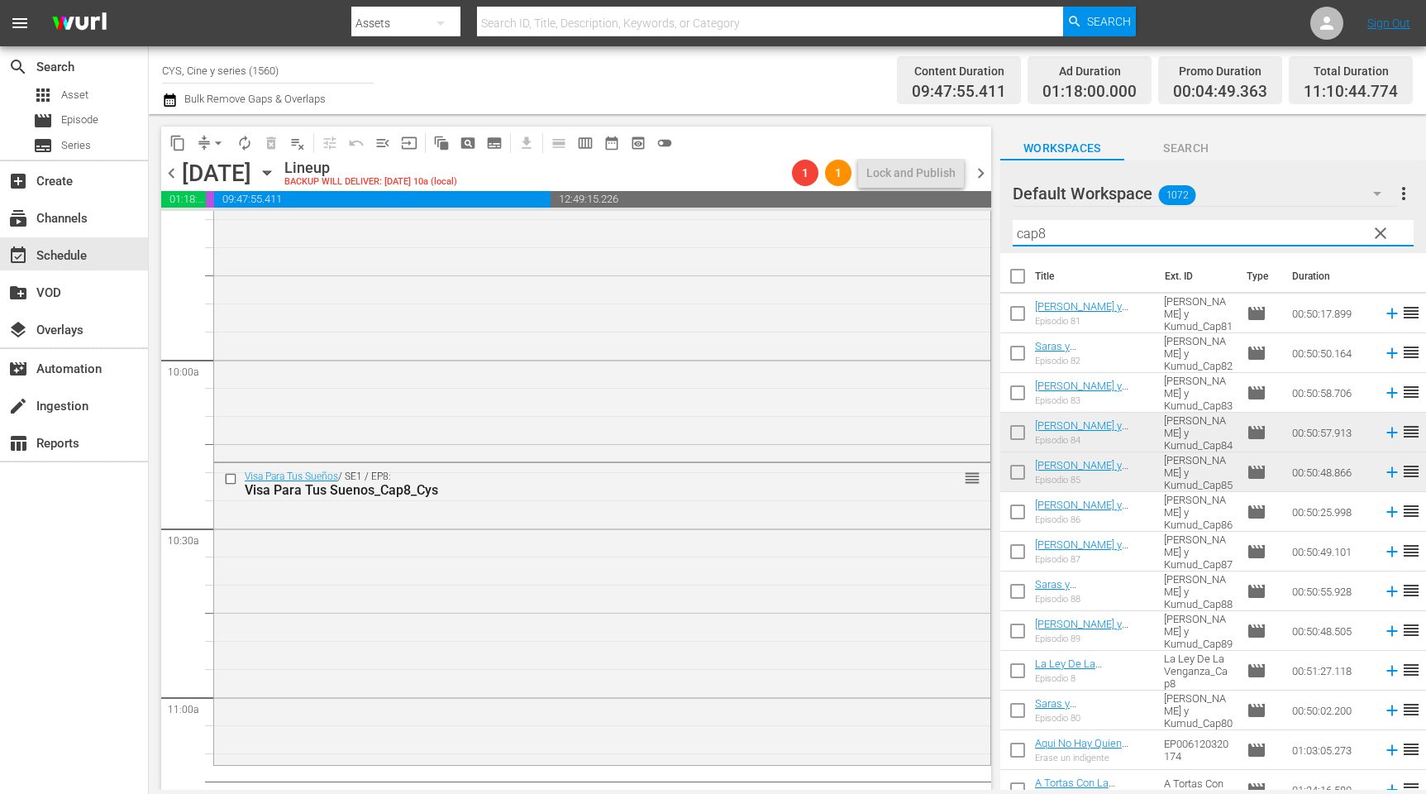
scroll to position [3349, 0]
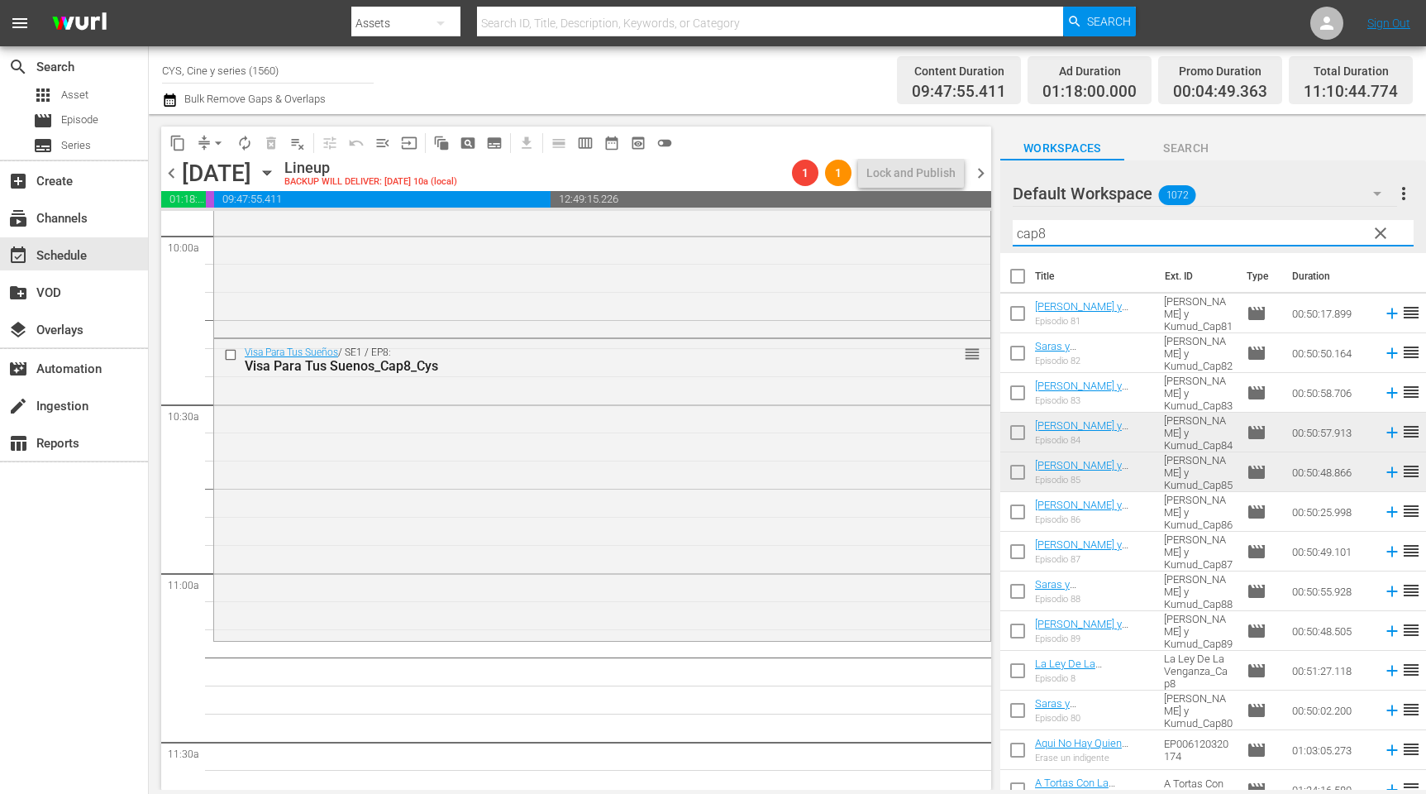
click at [1013, 429] on input "checkbox" at bounding box center [1018, 435] width 35 height 35
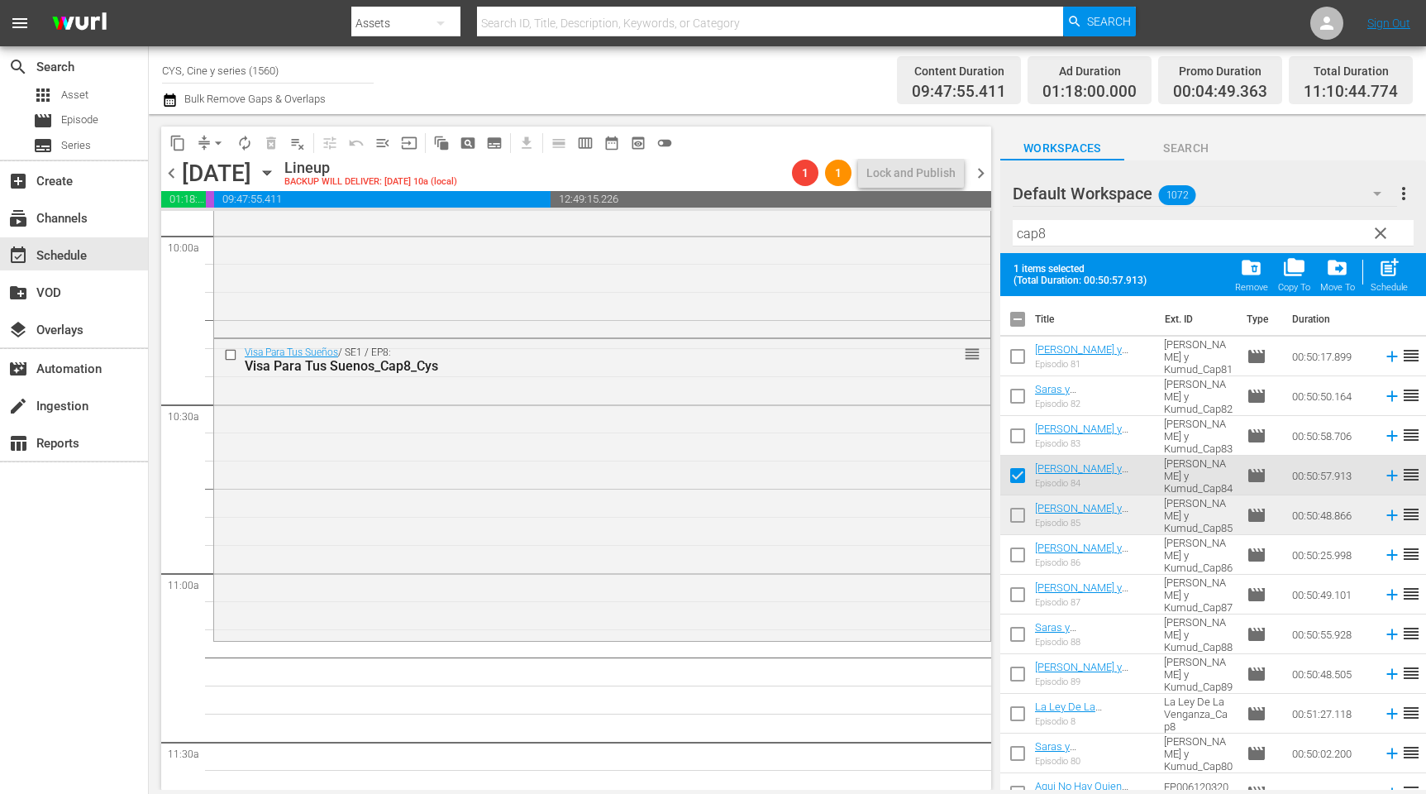
click at [1018, 519] on input "checkbox" at bounding box center [1018, 518] width 35 height 35
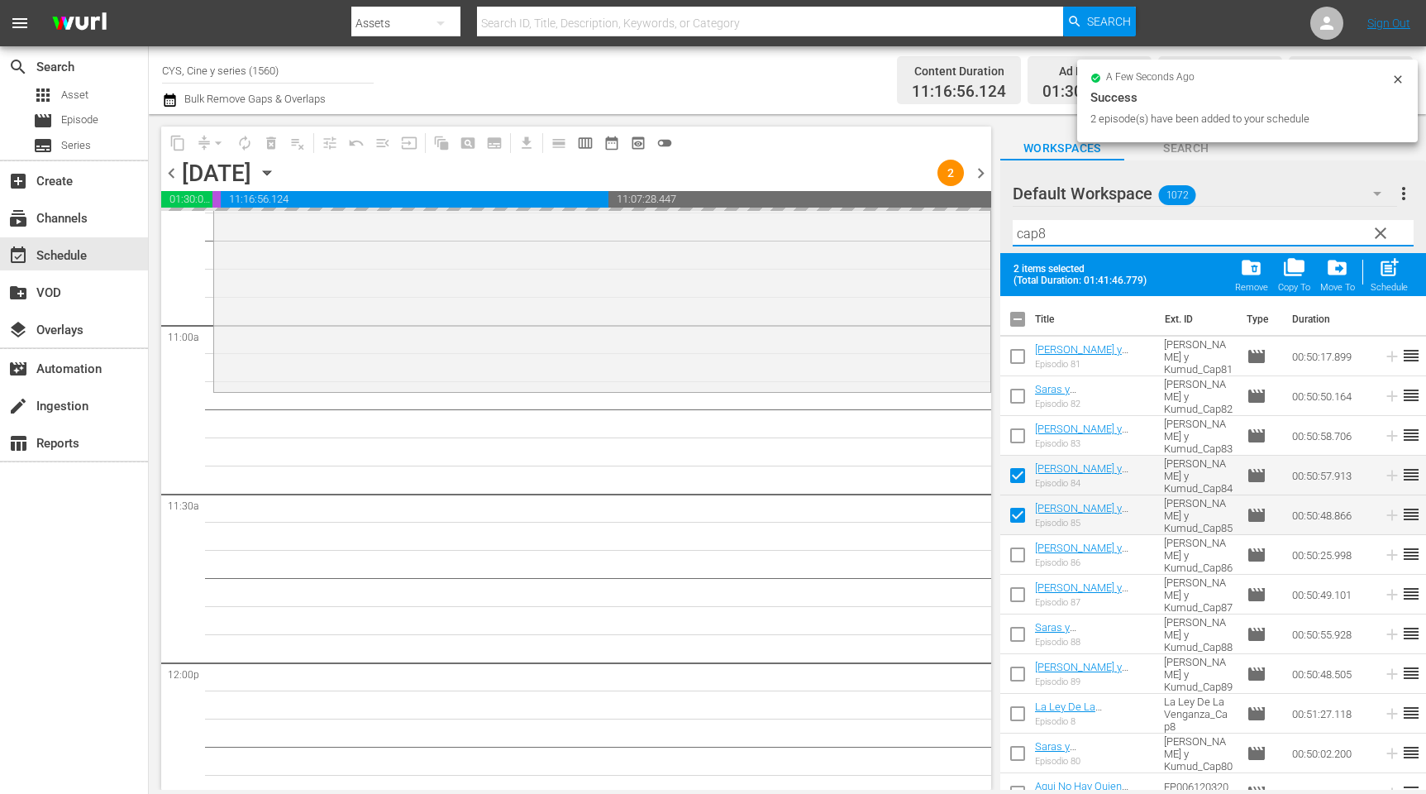
click at [1039, 232] on input "cap8" at bounding box center [1213, 233] width 401 height 26
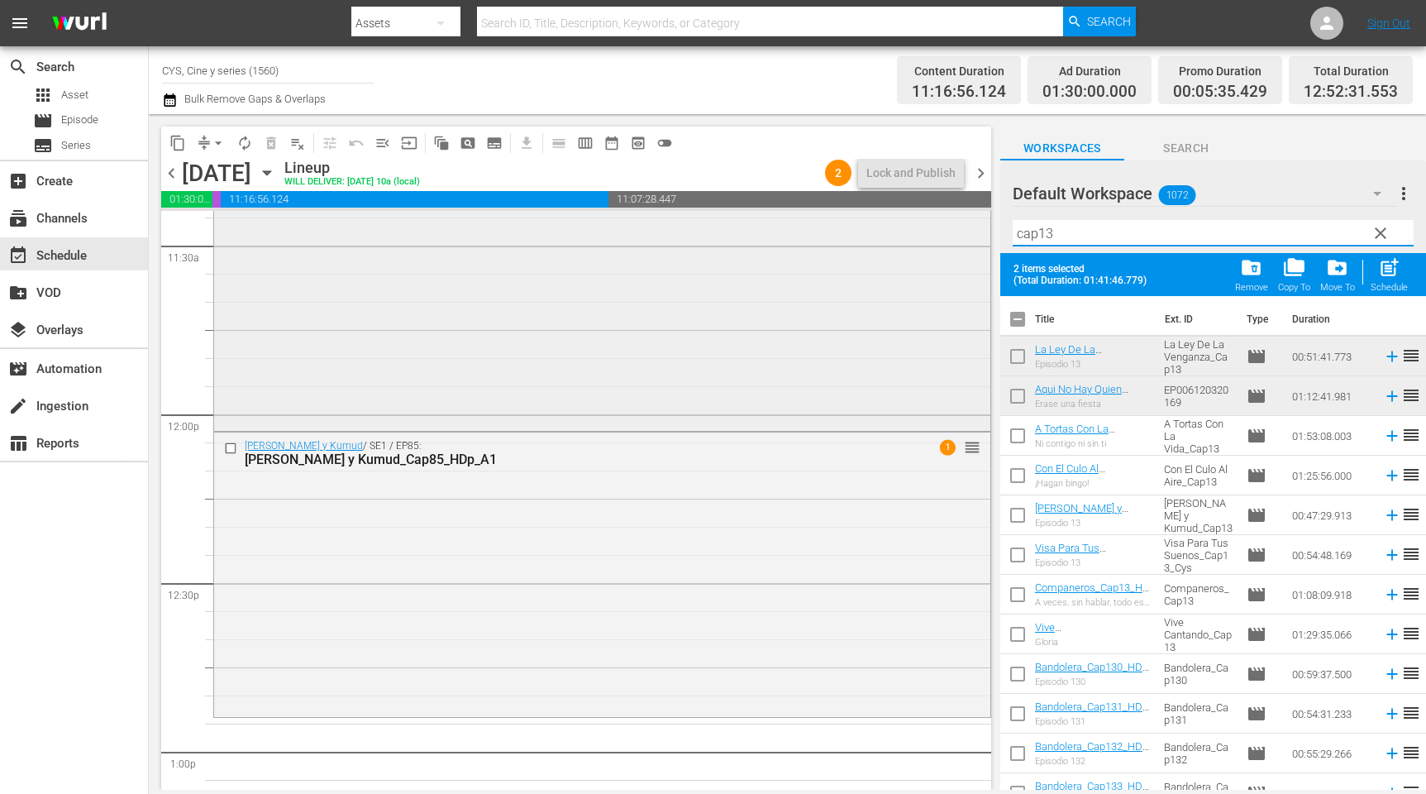
scroll to position [3969, 0]
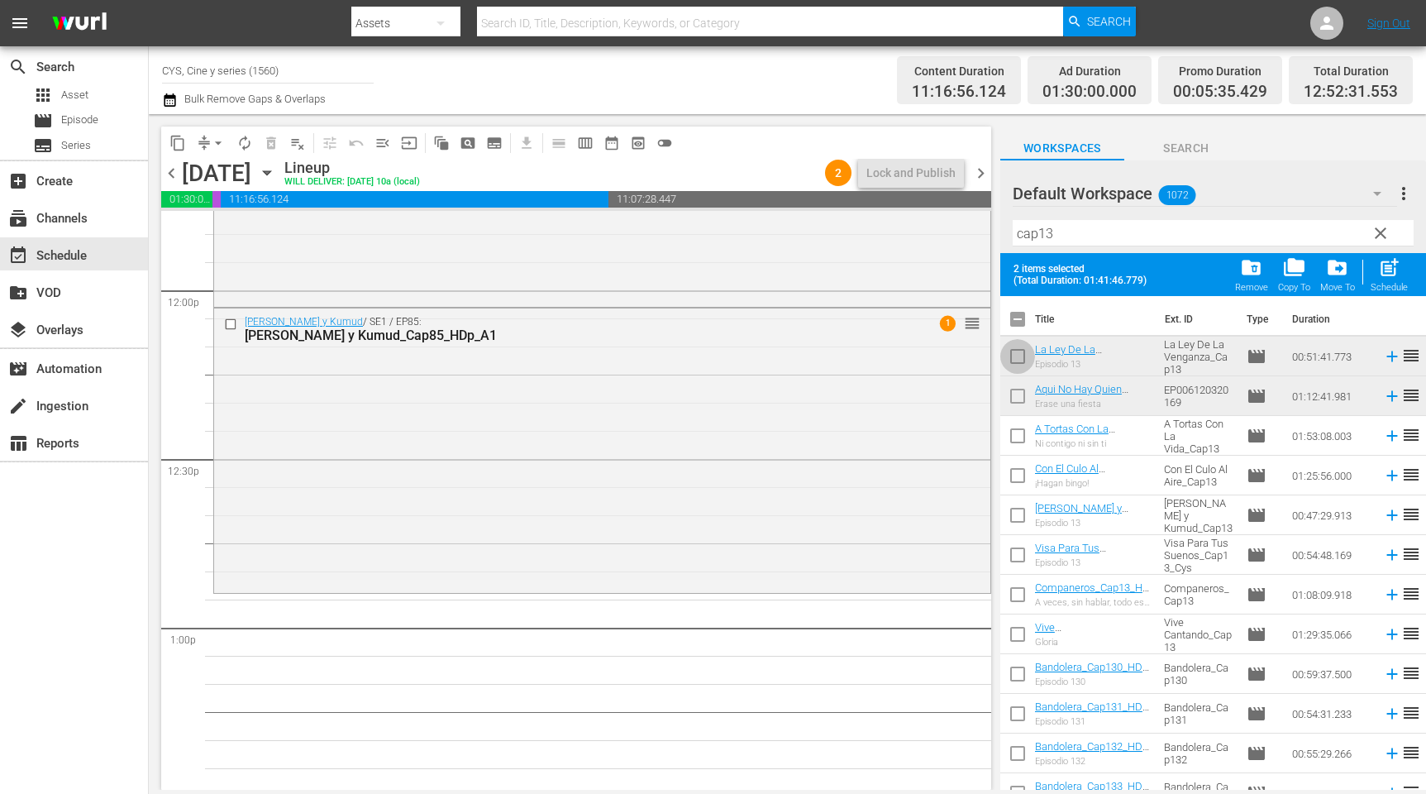
click at [1017, 361] on input "checkbox" at bounding box center [1018, 359] width 35 height 35
drag, startPoint x: 1017, startPoint y: 399, endPoint x: 1049, endPoint y: 375, distance: 40.2
click at [1017, 398] on input "checkbox" at bounding box center [1018, 399] width 35 height 35
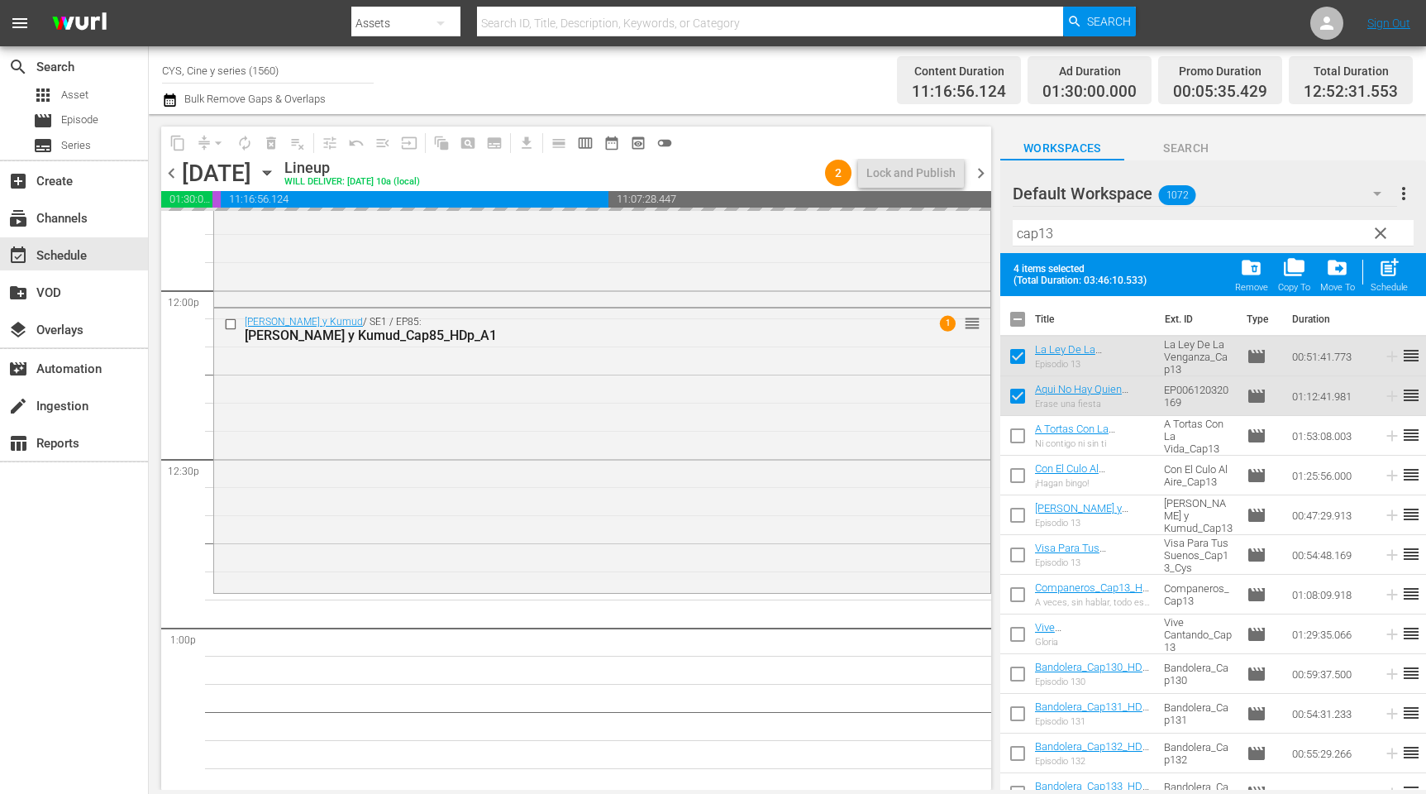
click at [1015, 316] on input "checkbox" at bounding box center [1018, 322] width 35 height 35
click at [1015, 318] on input "checkbox" at bounding box center [1018, 322] width 35 height 35
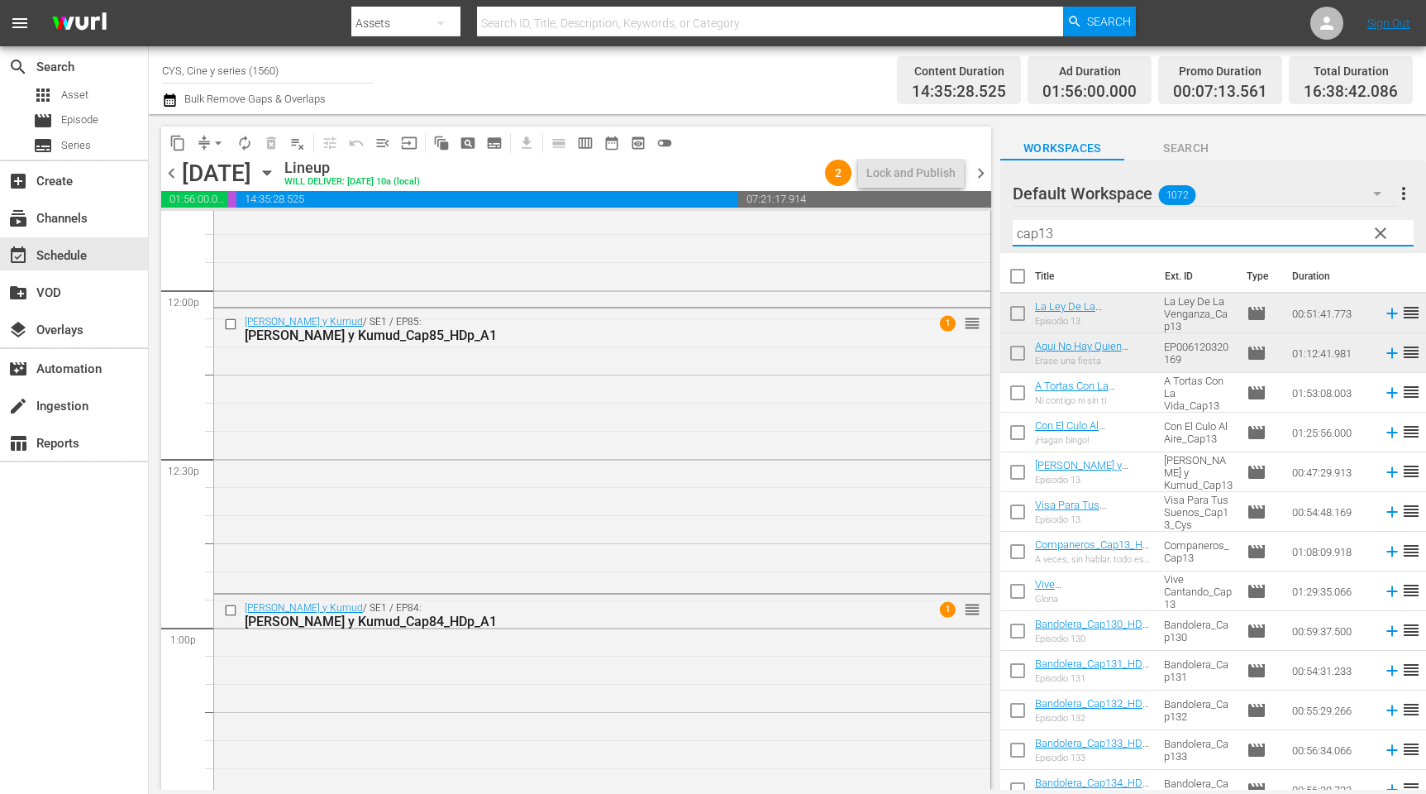
drag, startPoint x: 1062, startPoint y: 232, endPoint x: 1010, endPoint y: 231, distance: 52.1
click at [1010, 231] on div "Default Workspace 1072 Default more_vert clear Filter by Title cap13" at bounding box center [1214, 206] width 426 height 93
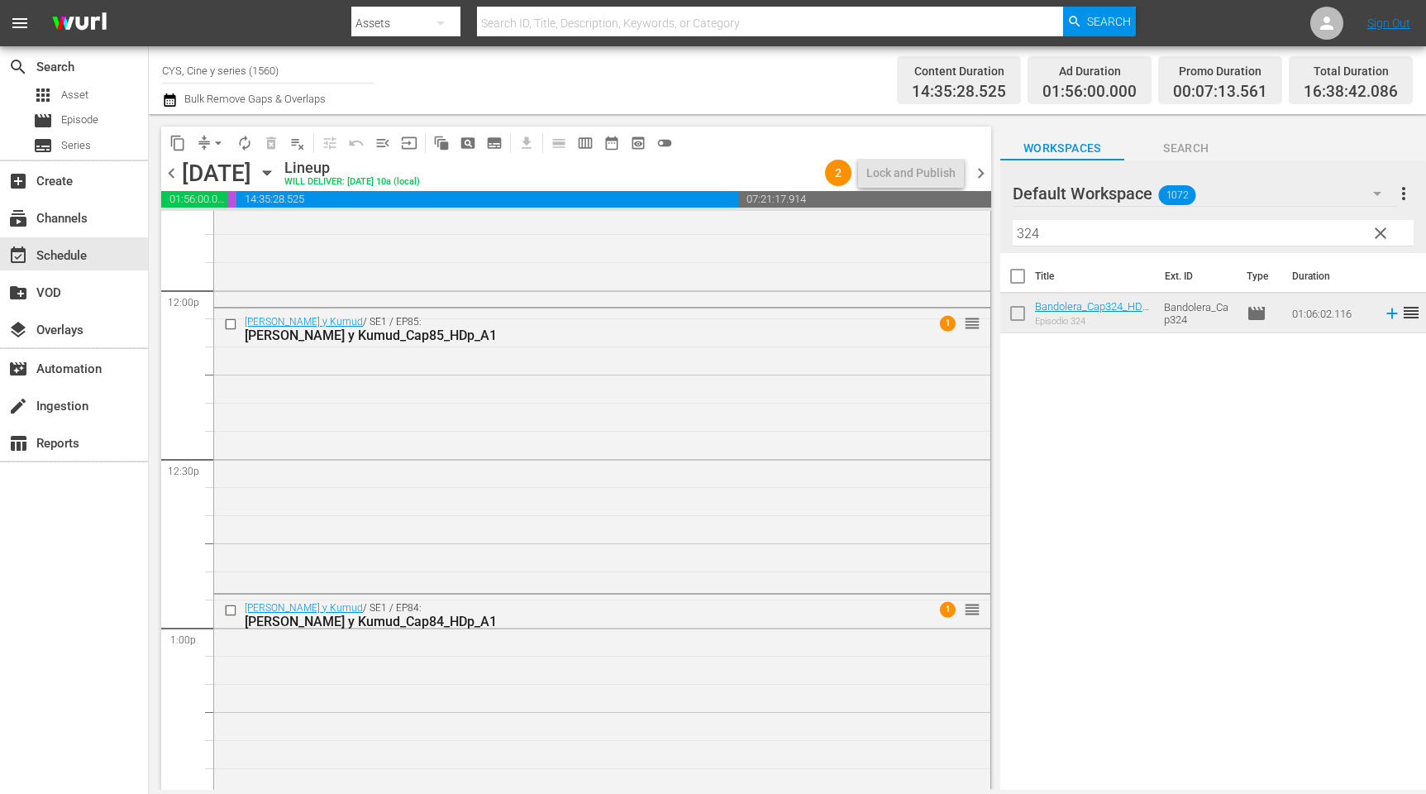
scroll to position [3349, 0]
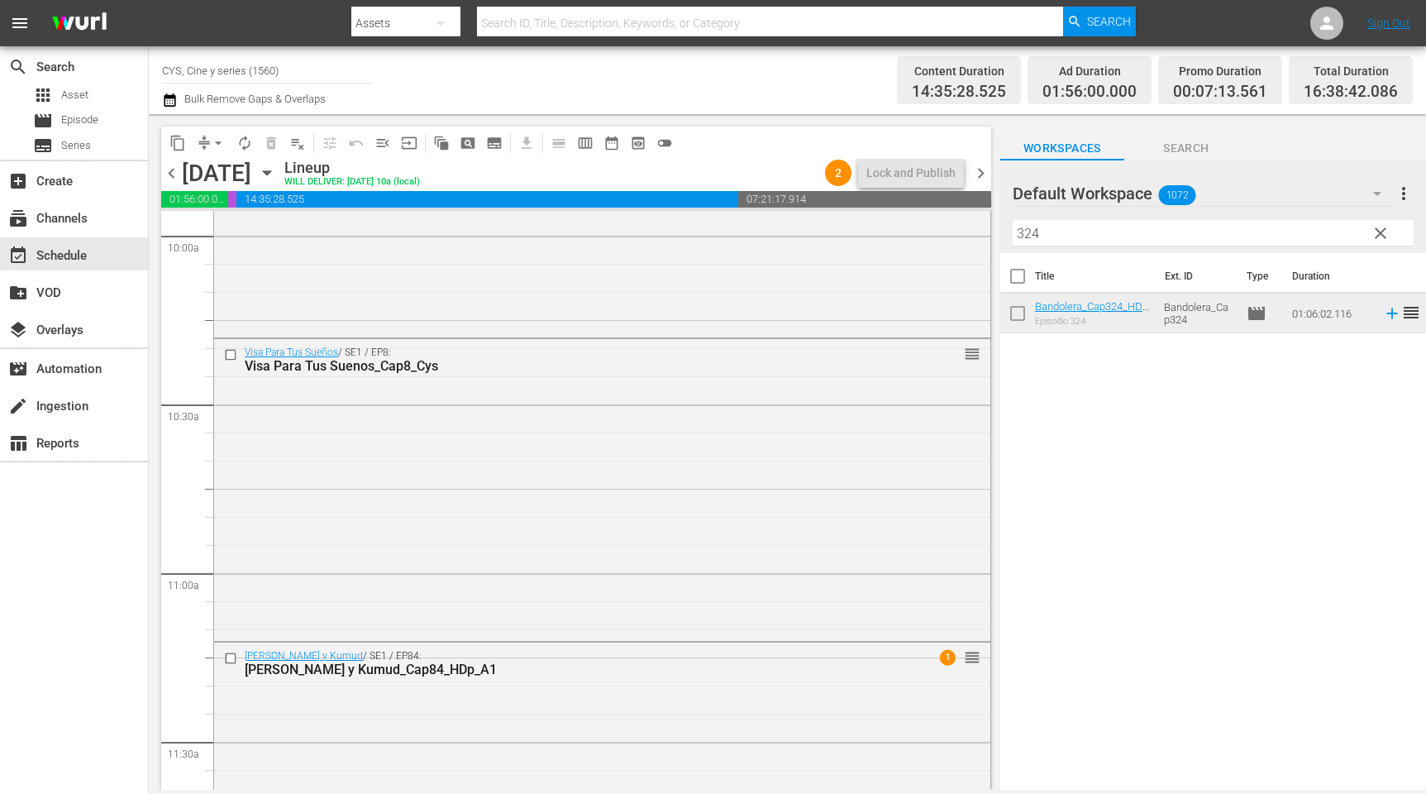
click at [1010, 283] on input "checkbox" at bounding box center [1018, 279] width 35 height 35
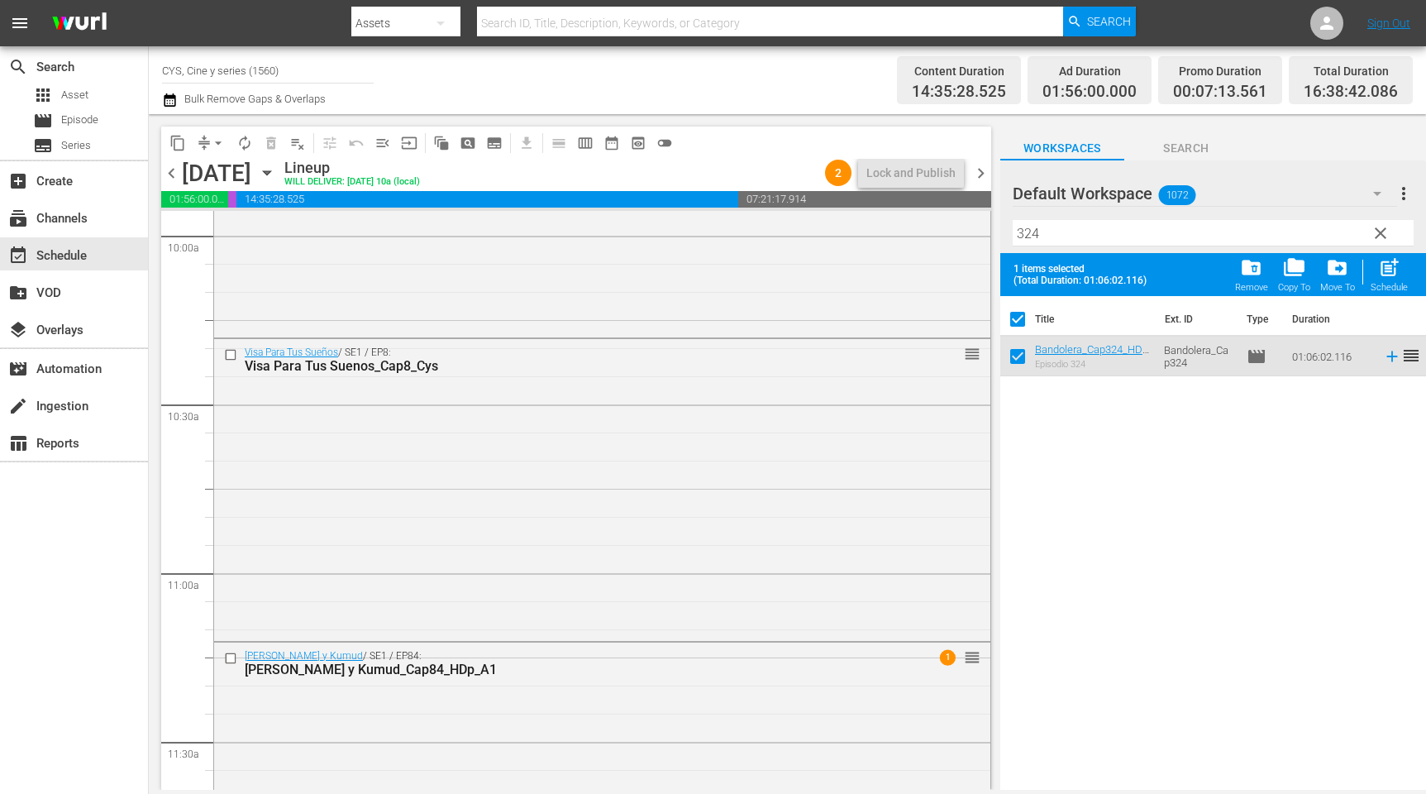
click at [1015, 279] on span "(Total Duration: 01:06:02.116)" at bounding box center [1084, 281] width 141 height 12
click at [1024, 311] on input "checkbox" at bounding box center [1018, 322] width 35 height 35
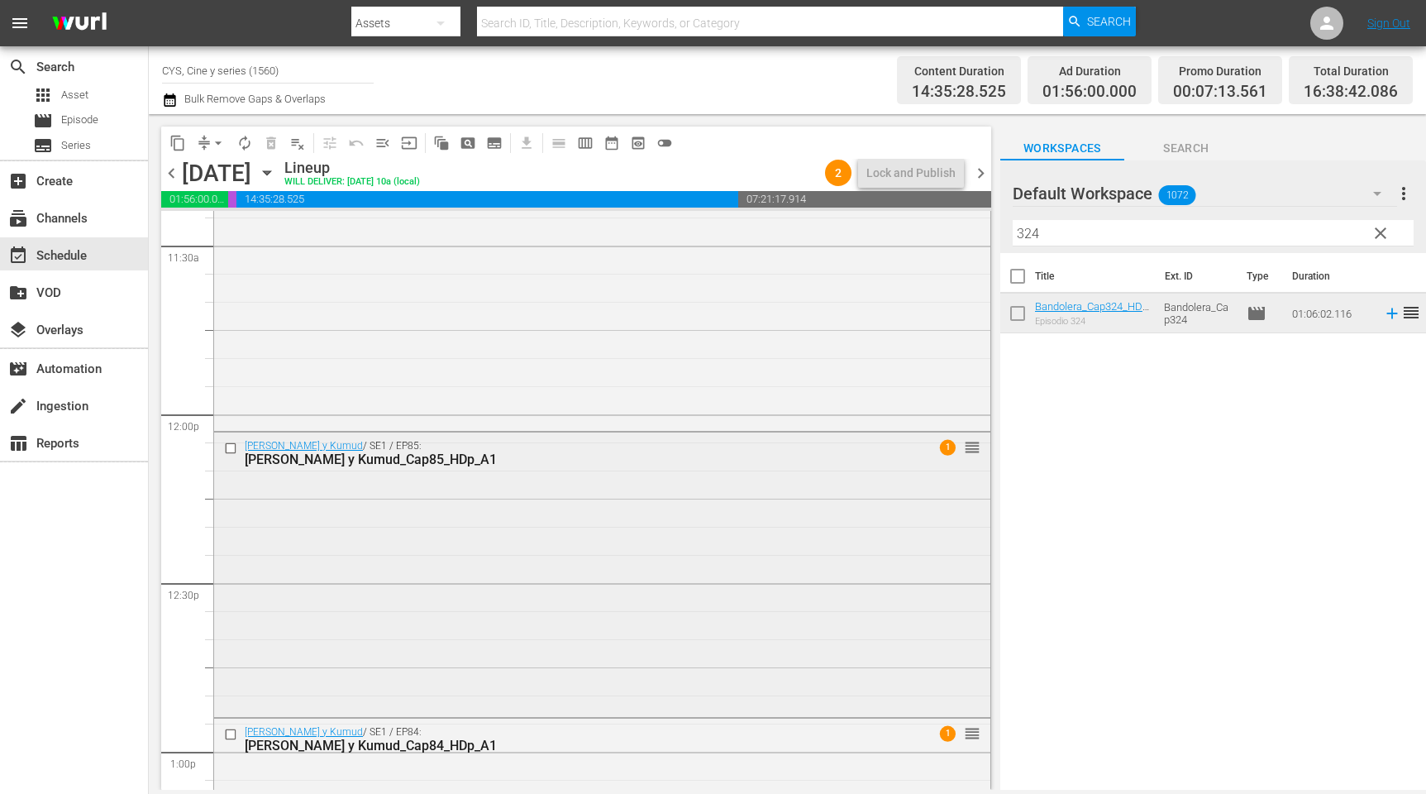
scroll to position [3969, 0]
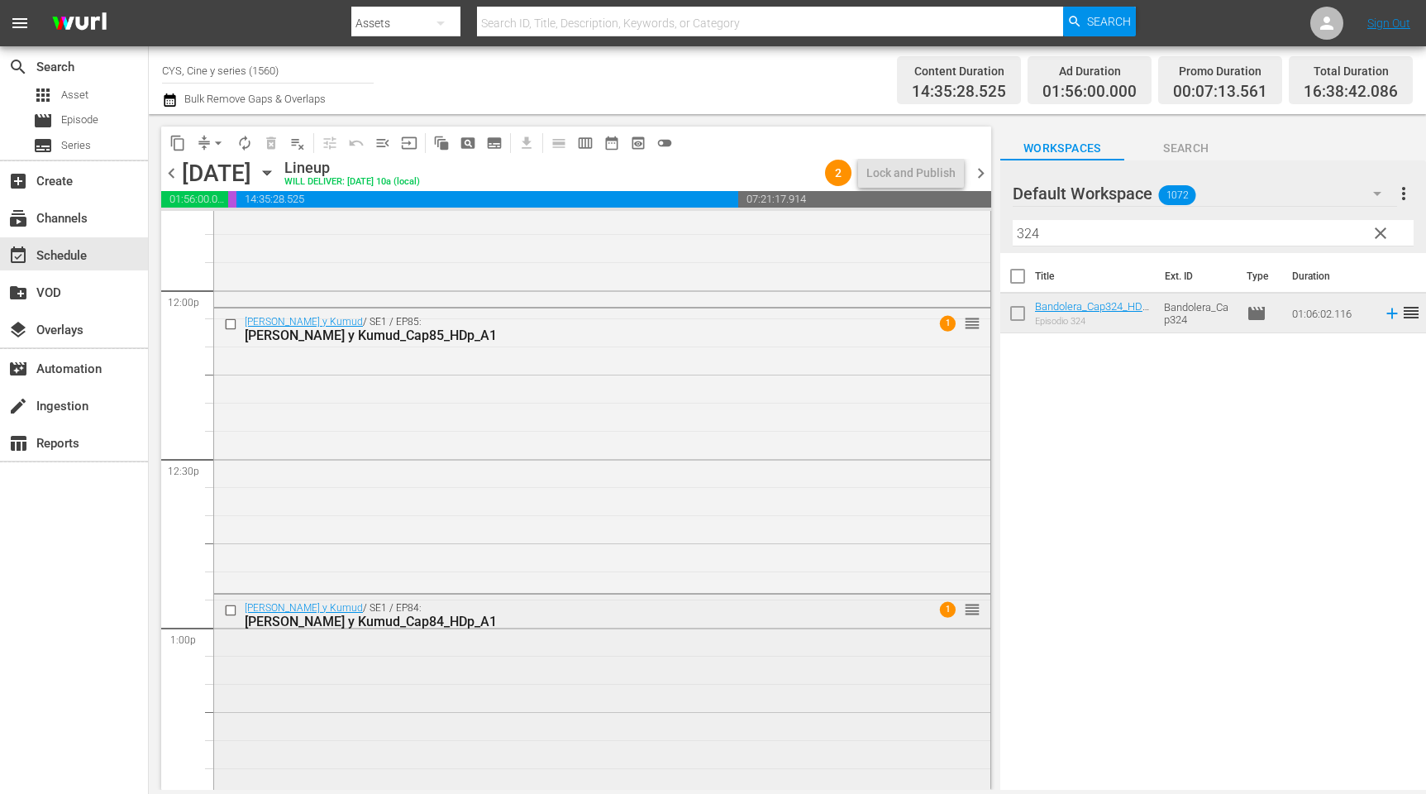
click at [231, 609] on input "checkbox" at bounding box center [232, 610] width 17 height 14
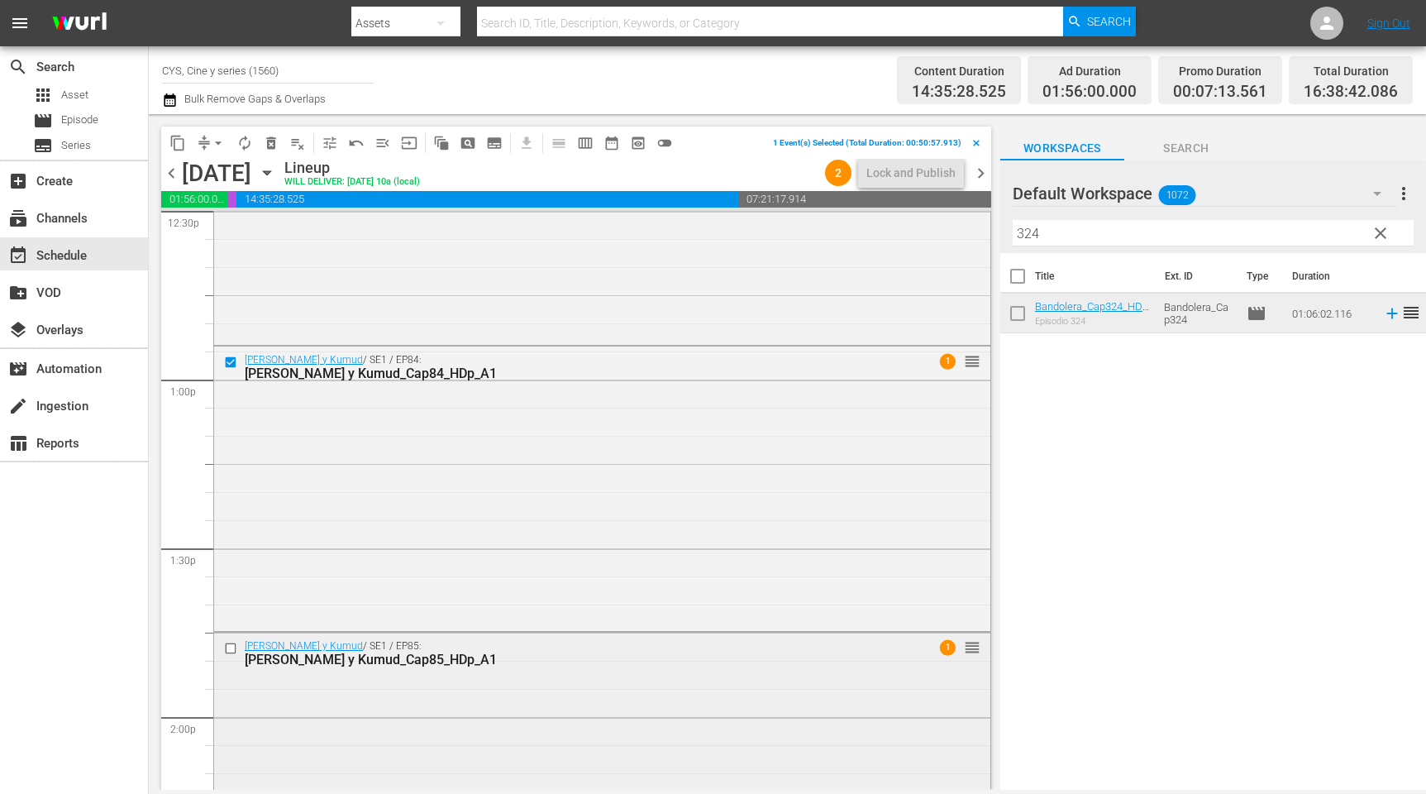
click at [231, 643] on input "checkbox" at bounding box center [232, 649] width 17 height 14
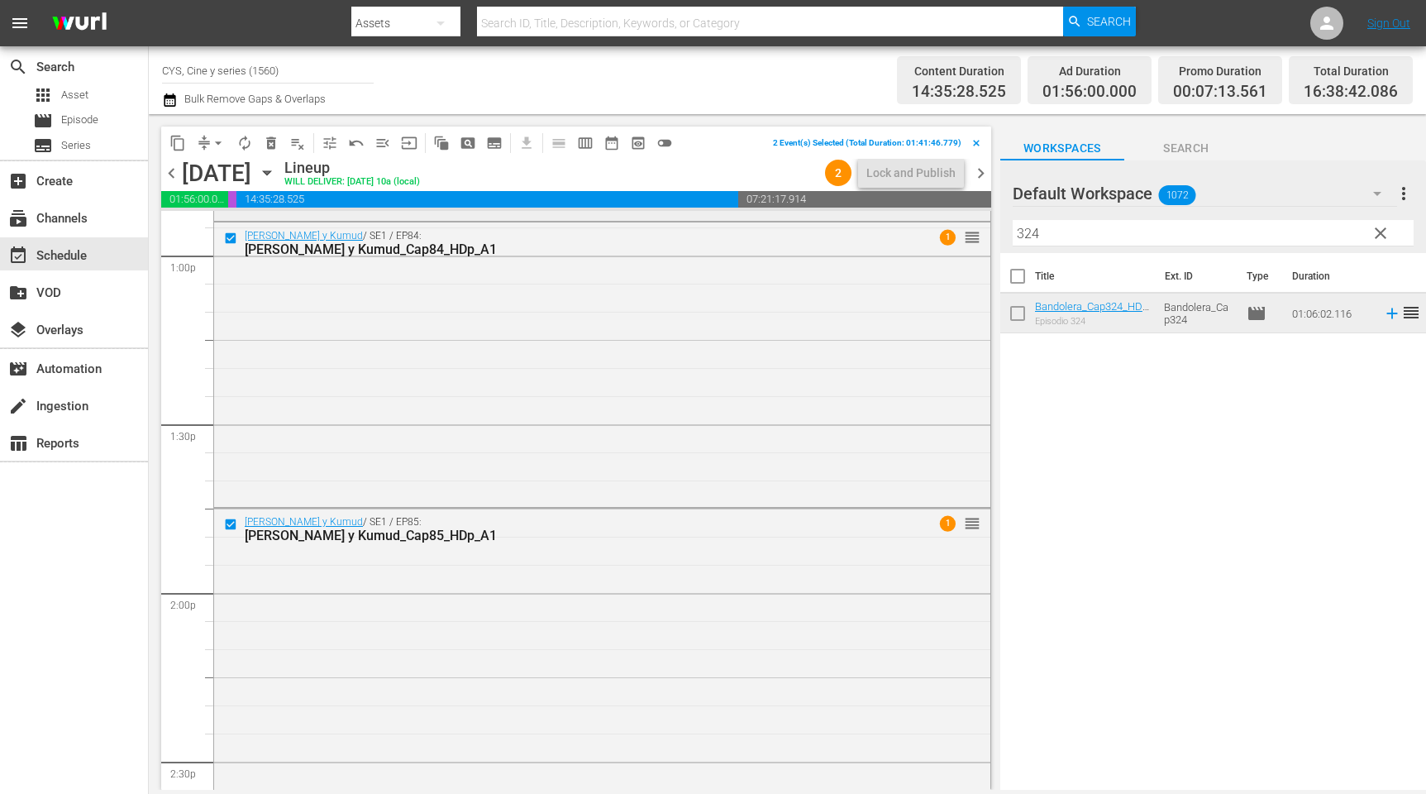
scroll to position [4465, 0]
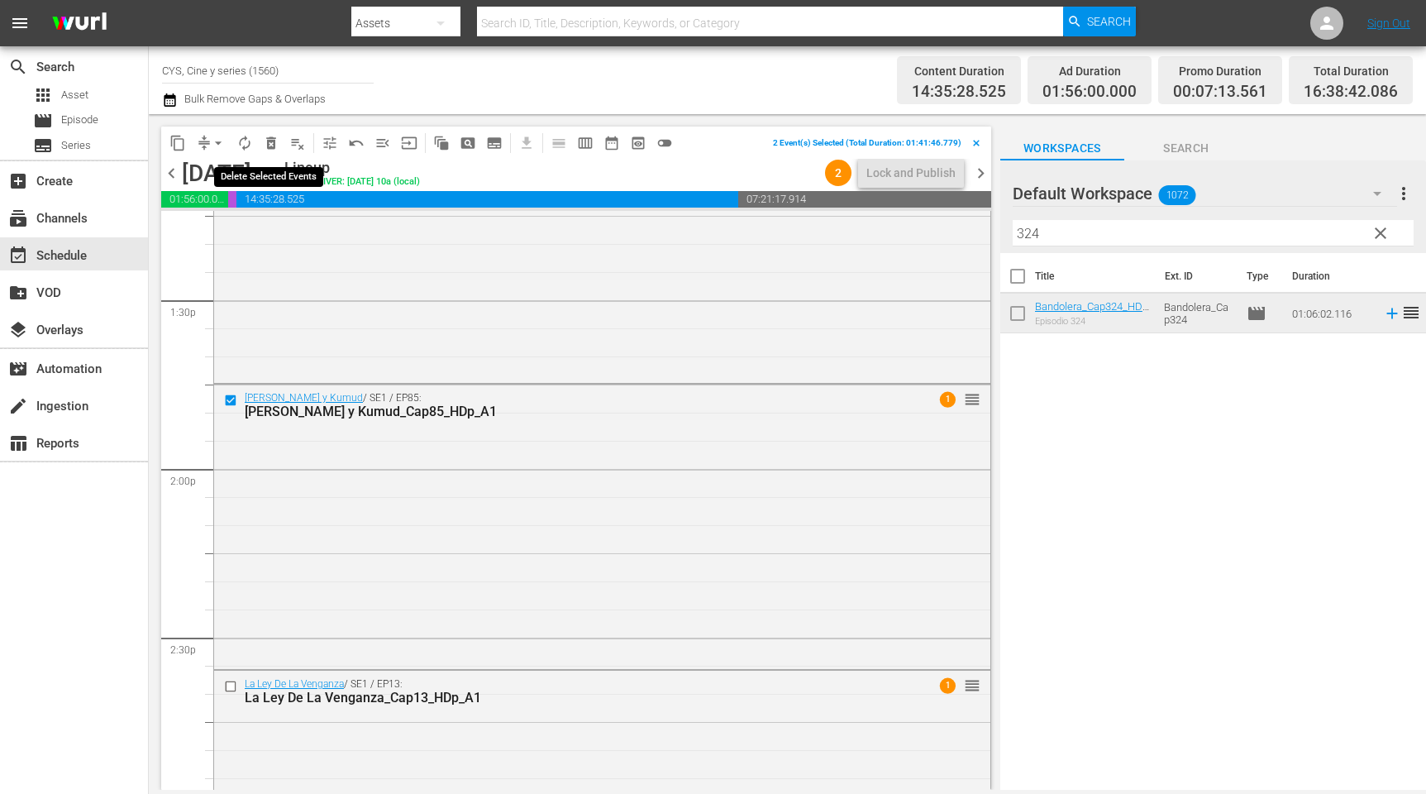
click at [271, 142] on span "delete_forever_outlined" at bounding box center [271, 143] width 17 height 17
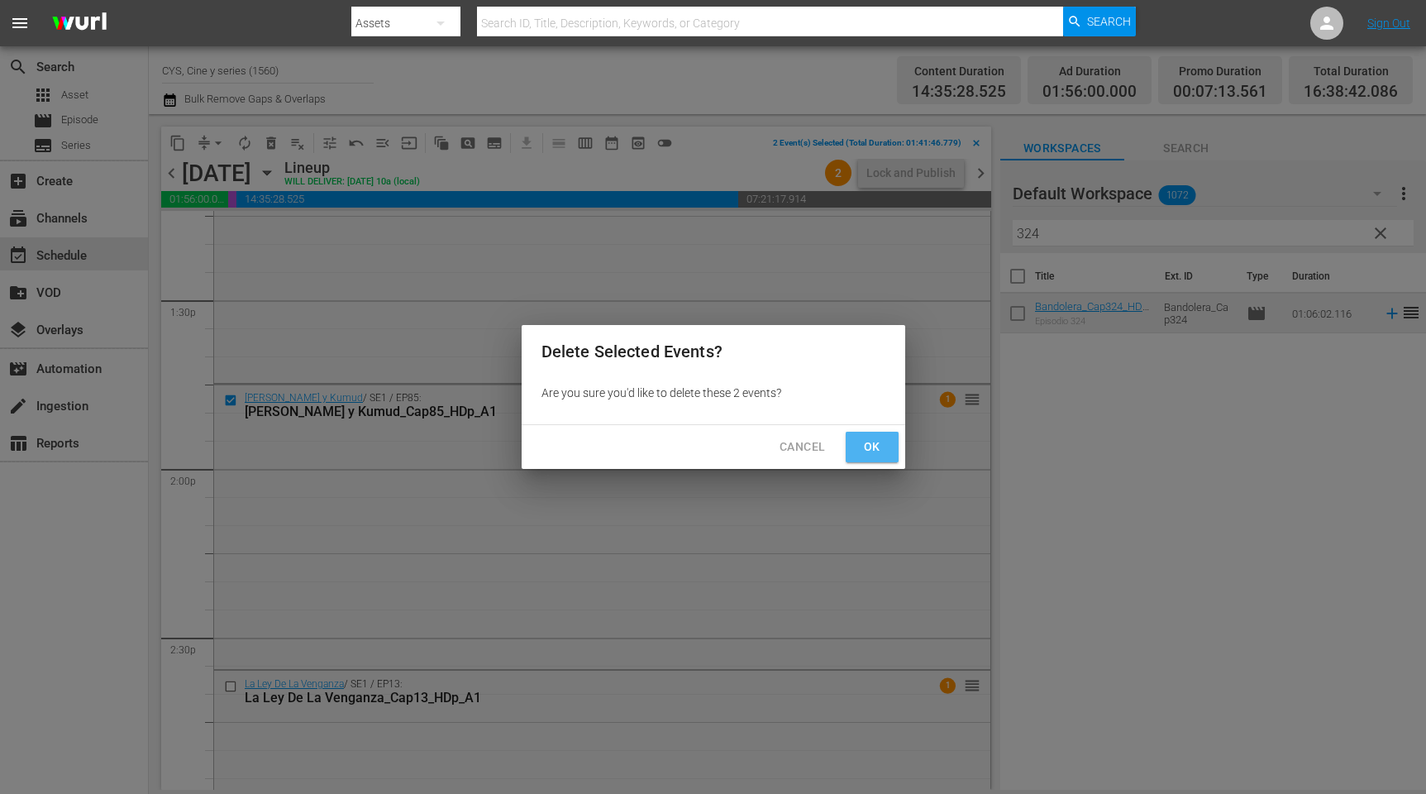
click at [878, 445] on span "Ok" at bounding box center [872, 447] width 26 height 21
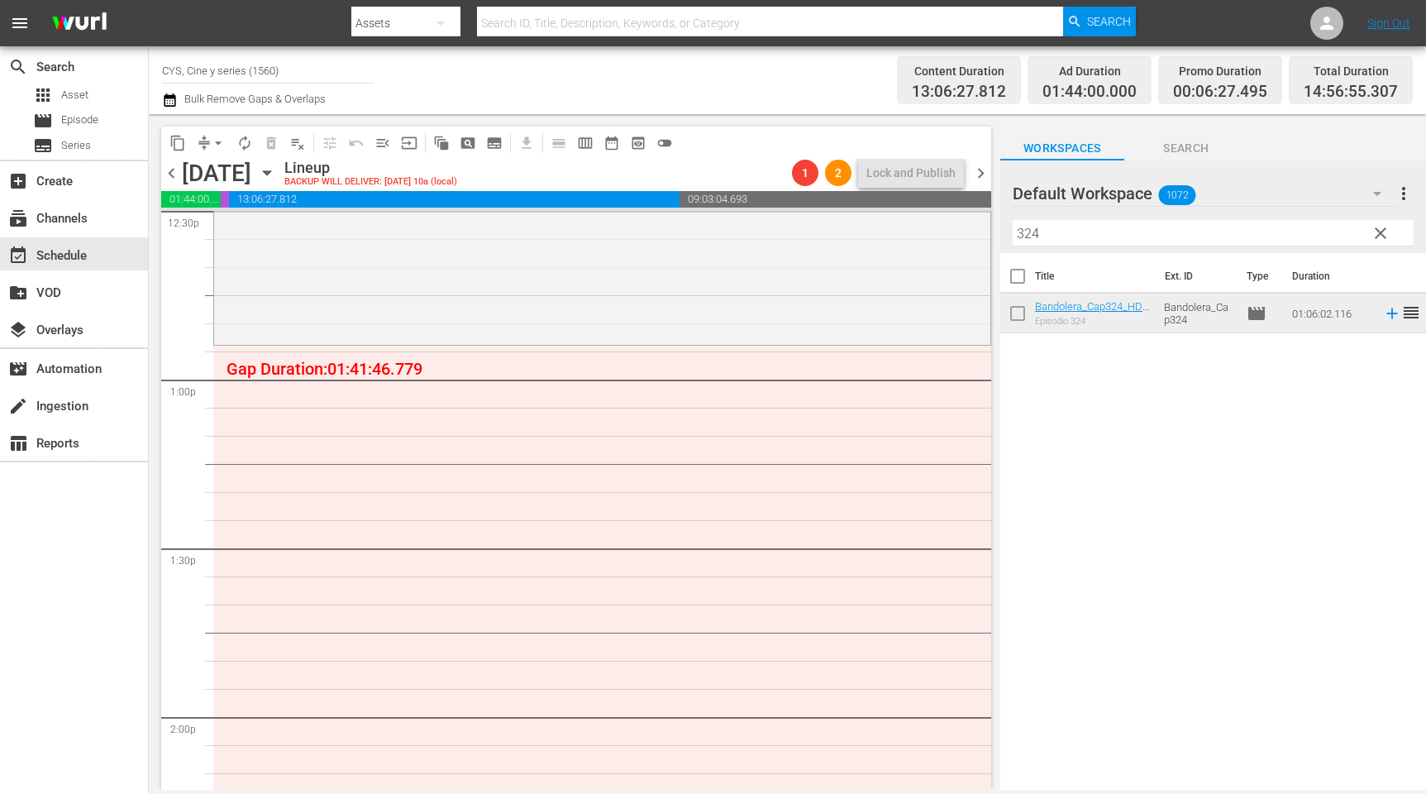
scroll to position [4093, 0]
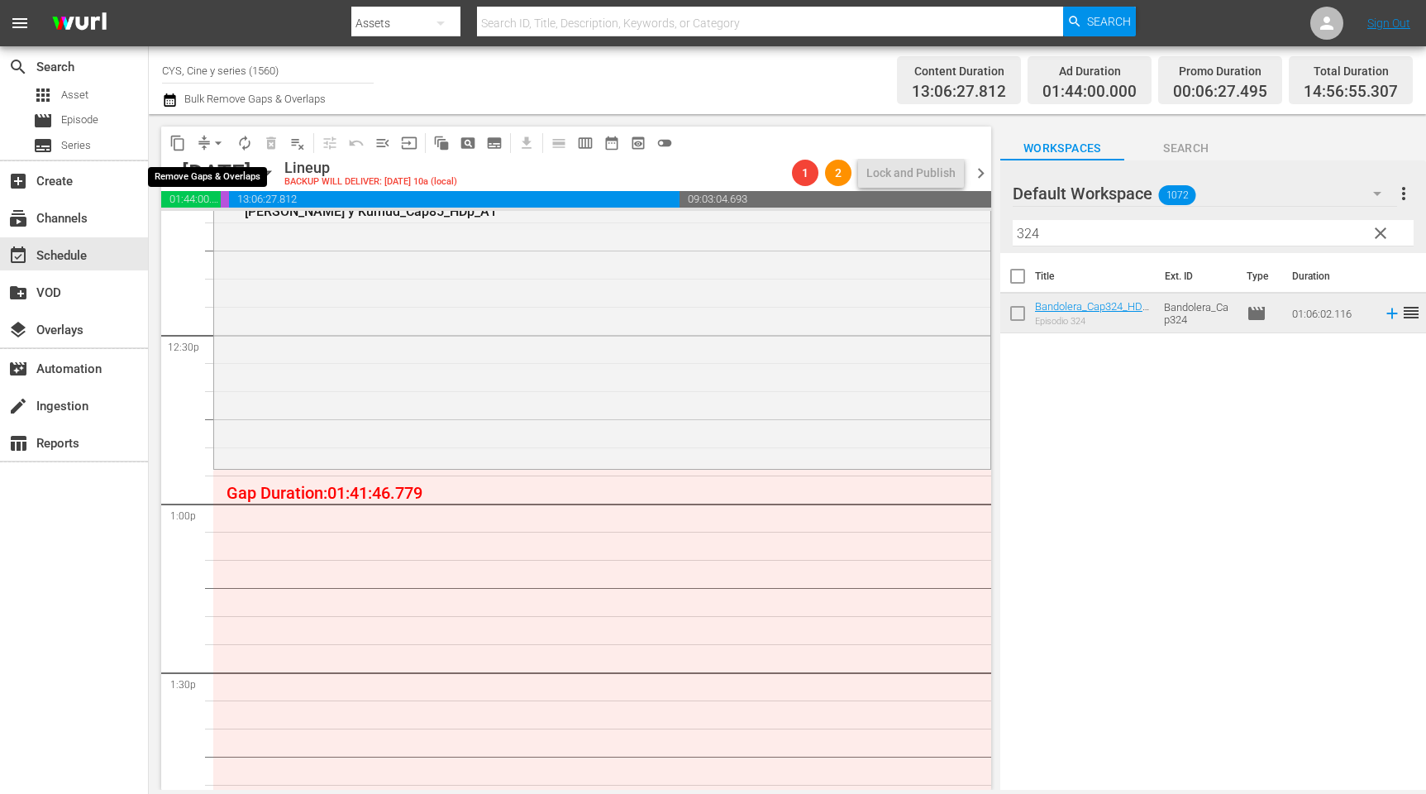
click at [219, 140] on span "arrow_drop_down" at bounding box center [218, 143] width 17 height 17
click at [264, 233] on li "Align to End of Previous Day" at bounding box center [222, 230] width 174 height 27
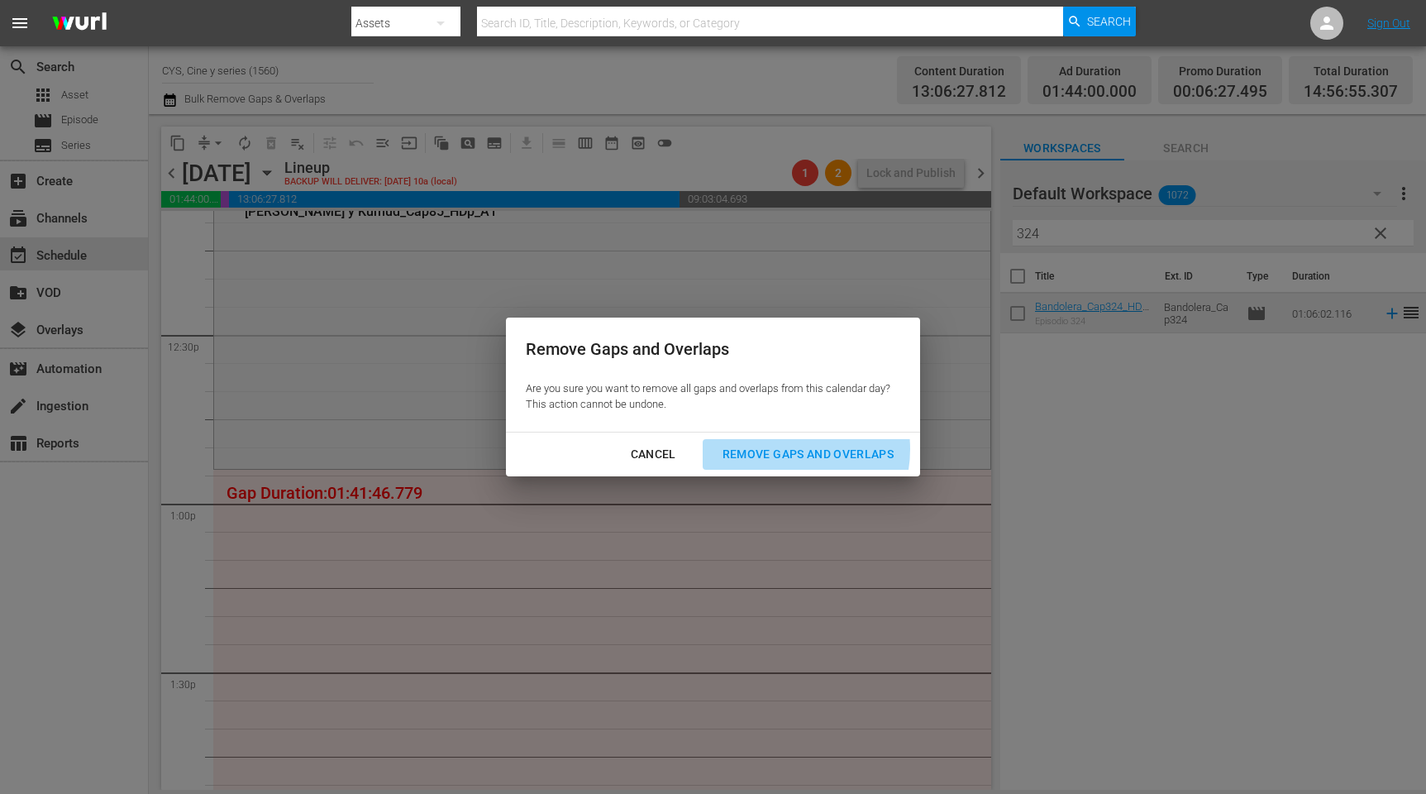
click at [796, 449] on div "Remove Gaps and Overlaps" at bounding box center [808, 454] width 198 height 21
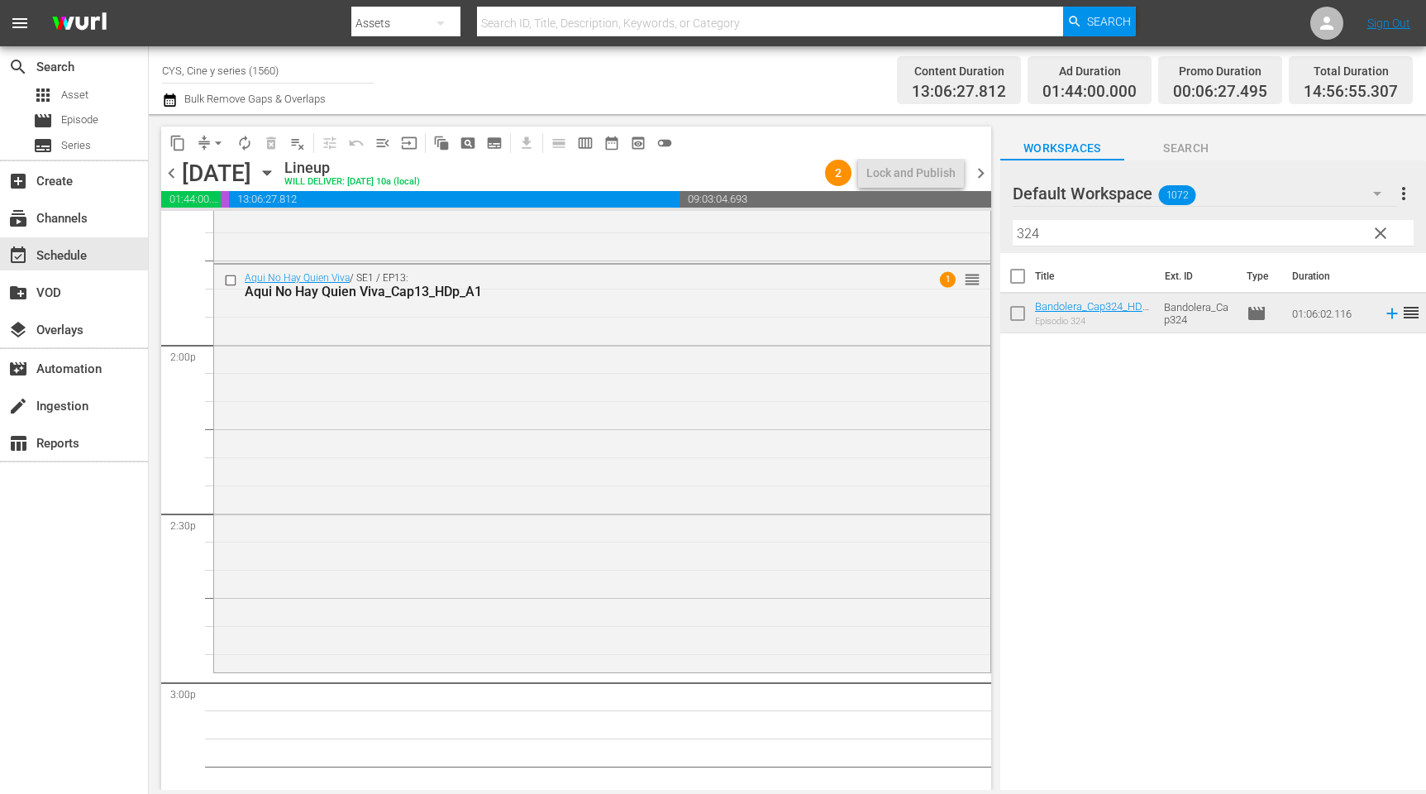
scroll to position [4713, 0]
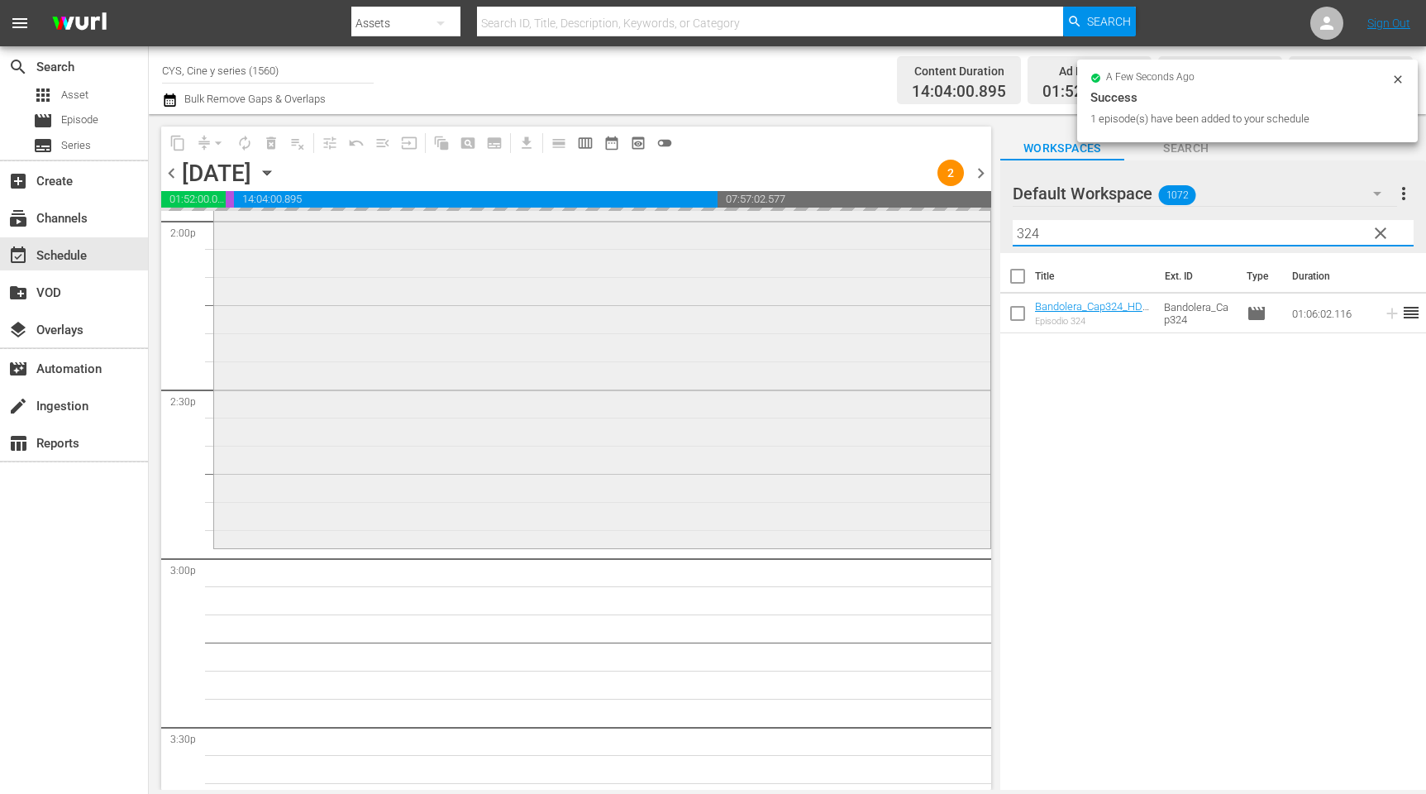
click at [946, 222] on div "content_copy compress arrow_drop_down autorenew_outlined delete_forever_outline…" at bounding box center [788, 452] width 1278 height 676
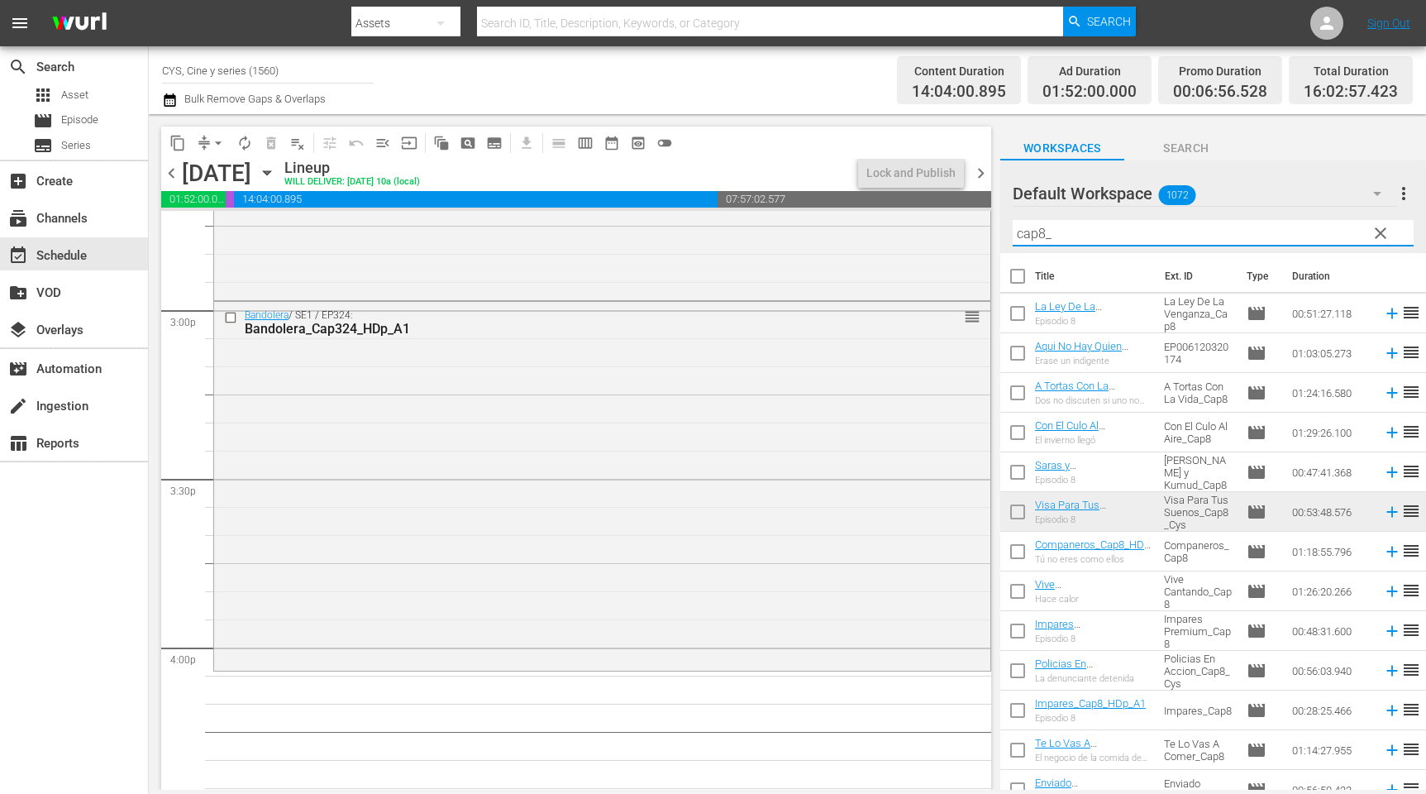
scroll to position [5209, 0]
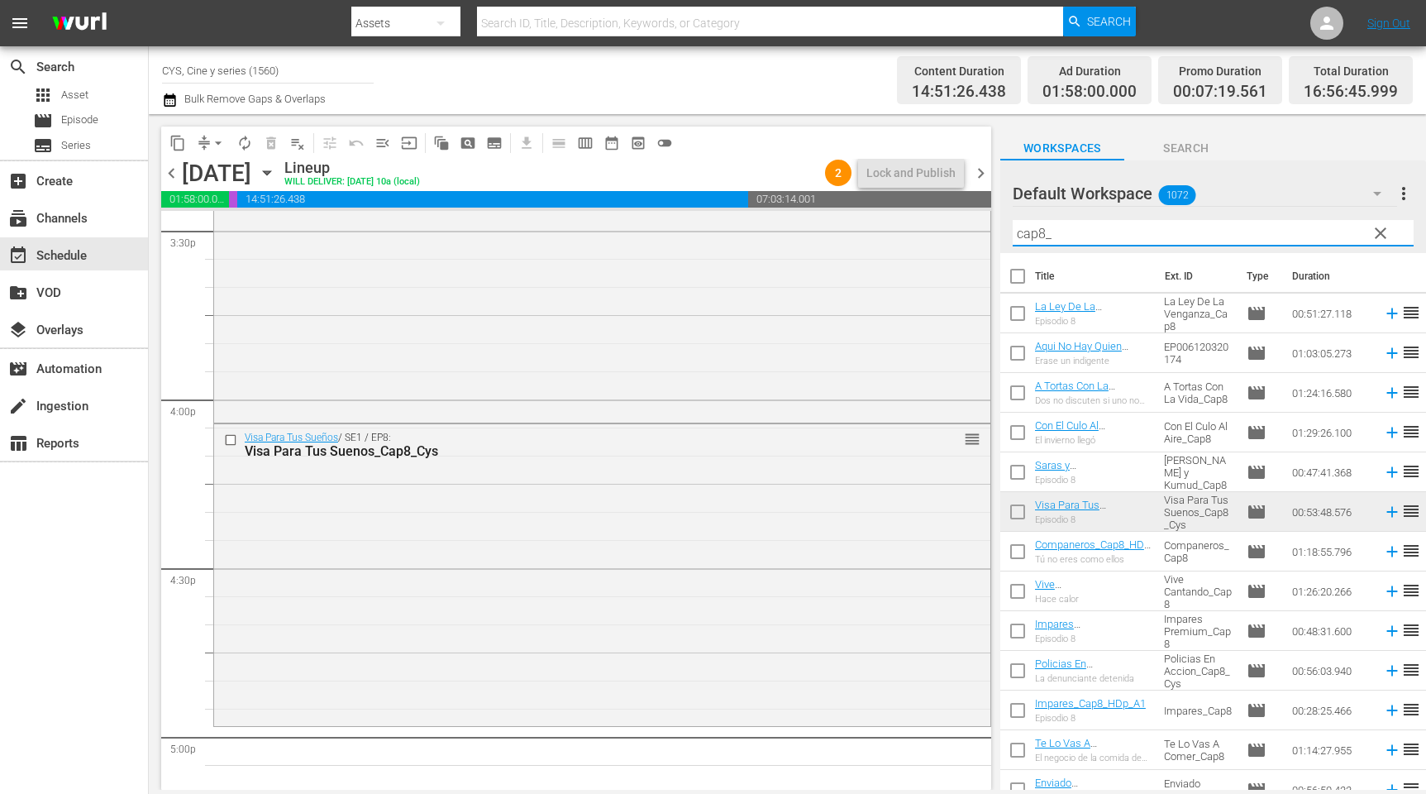
click at [1107, 226] on input "cap8_" at bounding box center [1213, 233] width 401 height 26
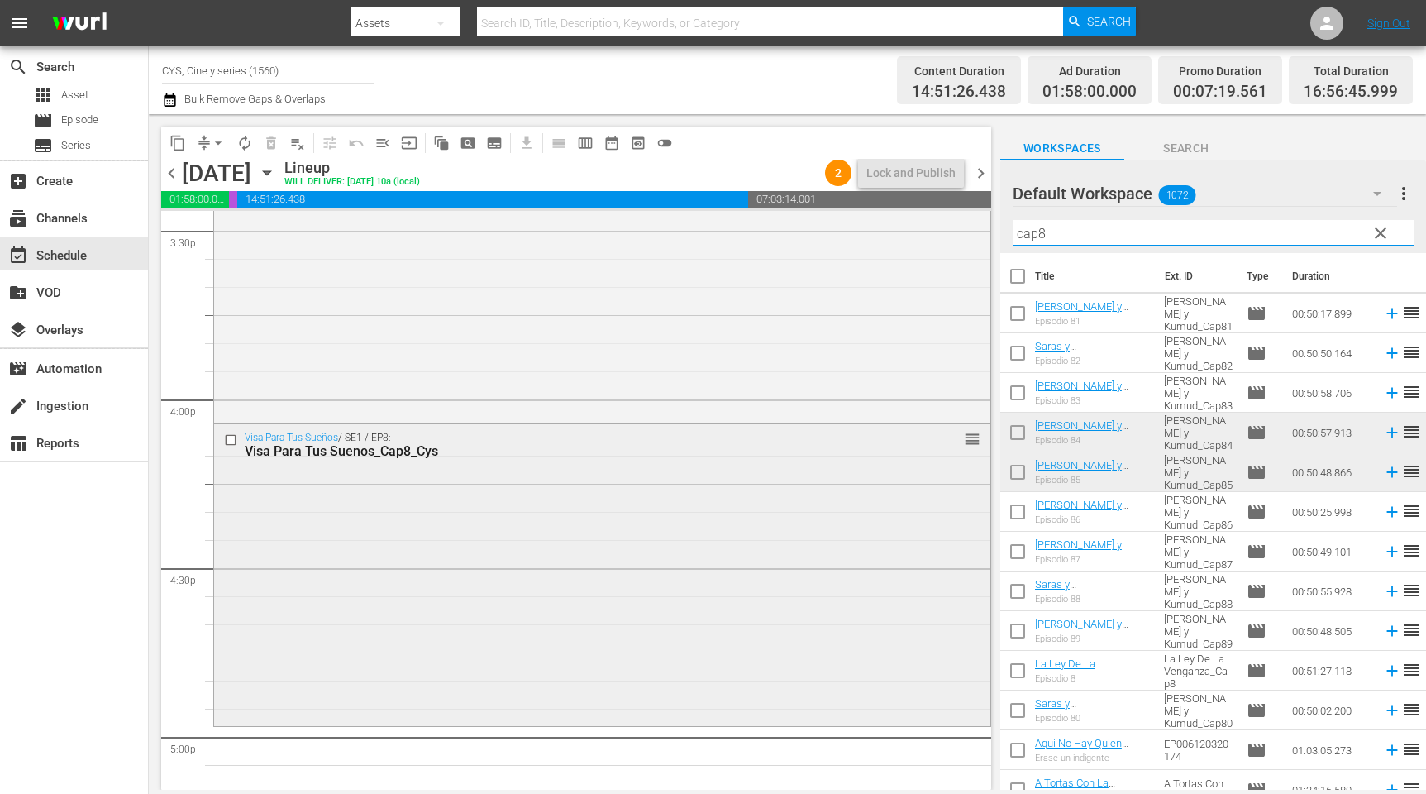
scroll to position [5333, 0]
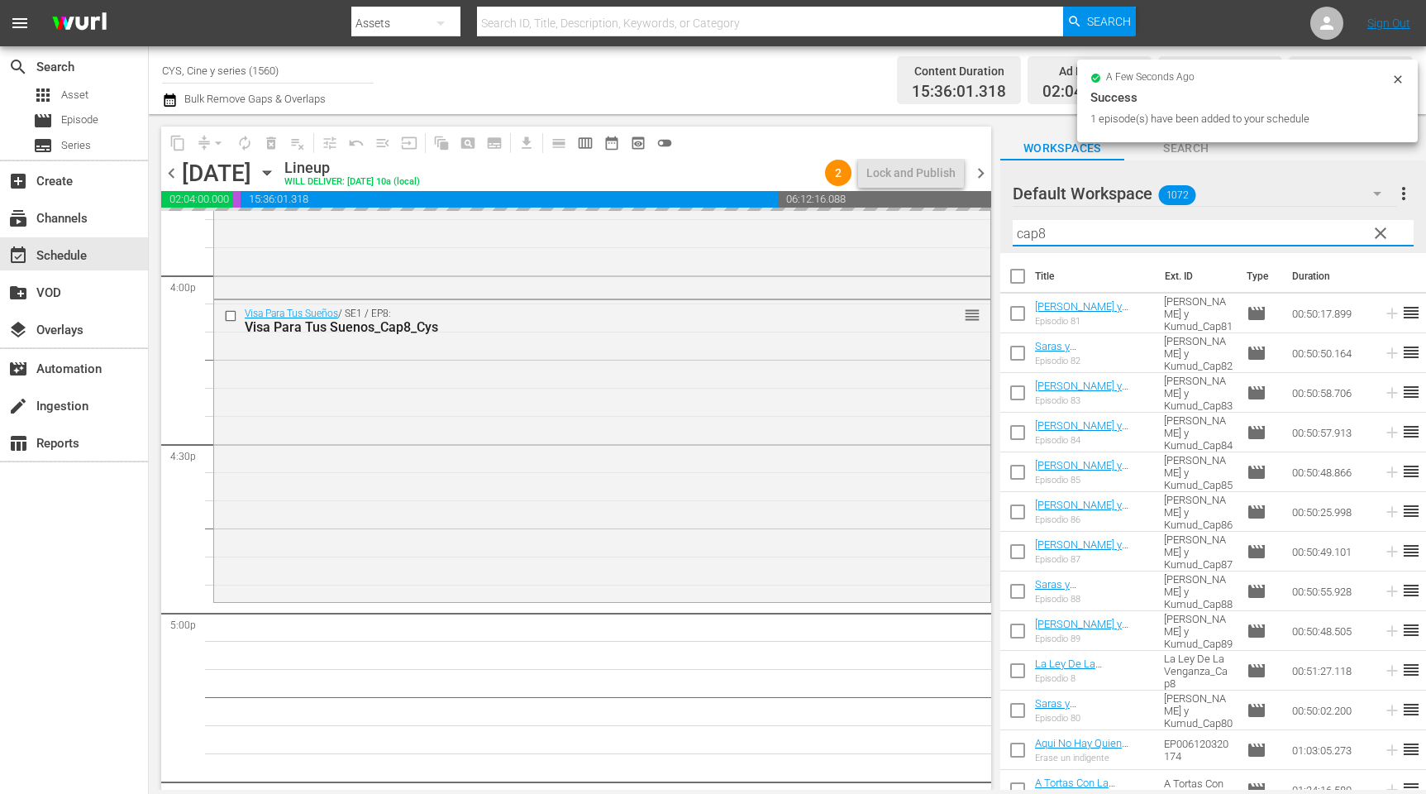
drag, startPoint x: 1052, startPoint y: 241, endPoint x: 1040, endPoint y: 232, distance: 14.7
click at [1040, 232] on input "cap8" at bounding box center [1213, 233] width 401 height 26
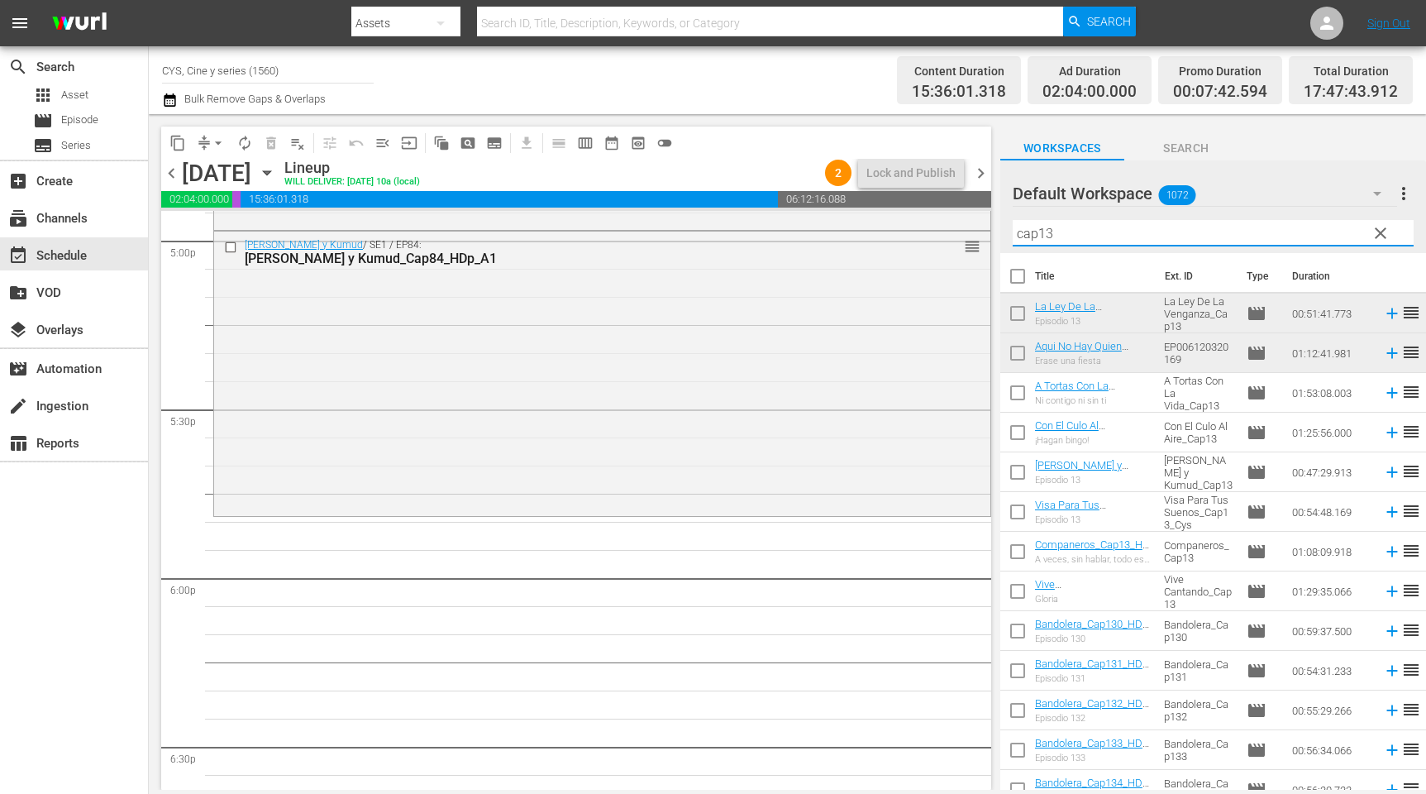
scroll to position [5829, 0]
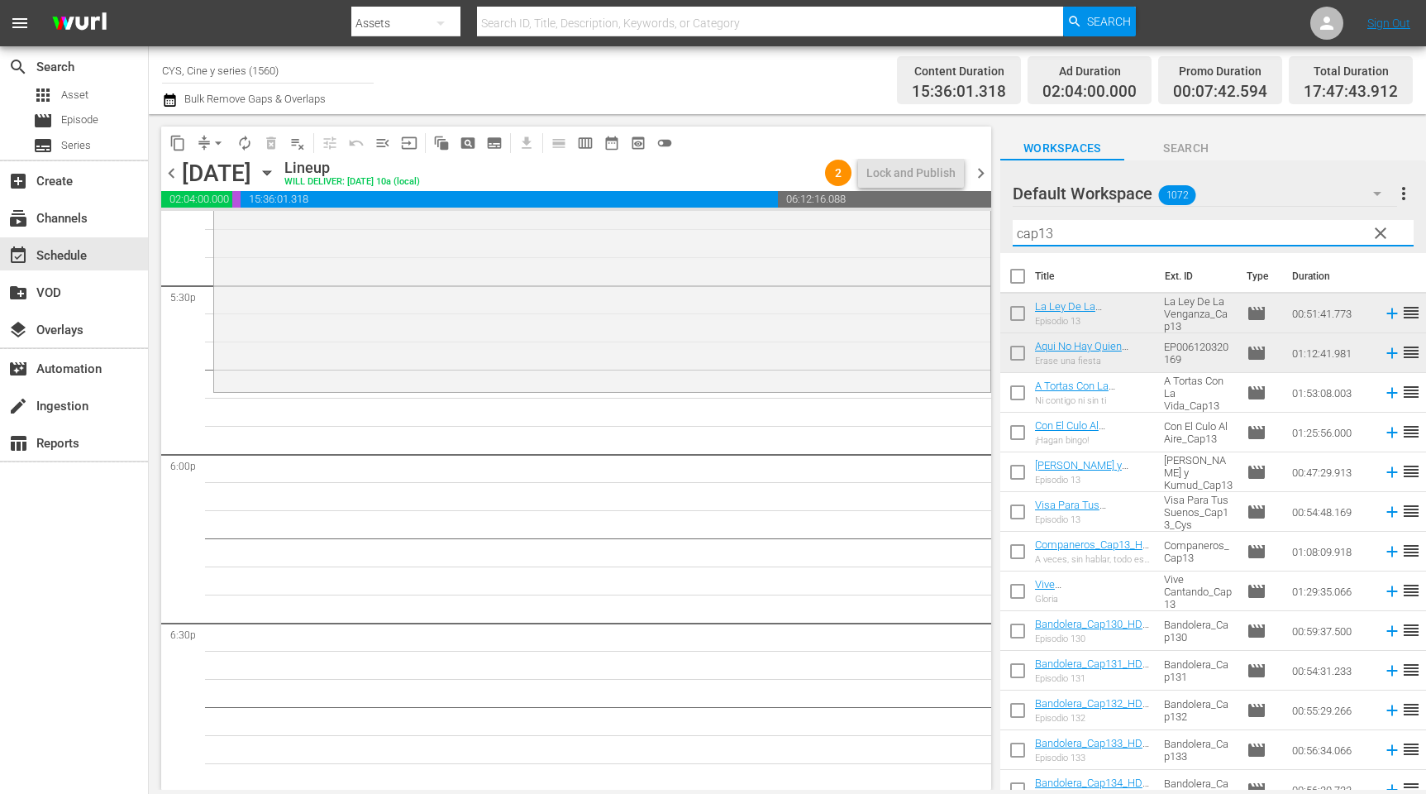
click at [1020, 311] on input "checkbox" at bounding box center [1018, 316] width 35 height 35
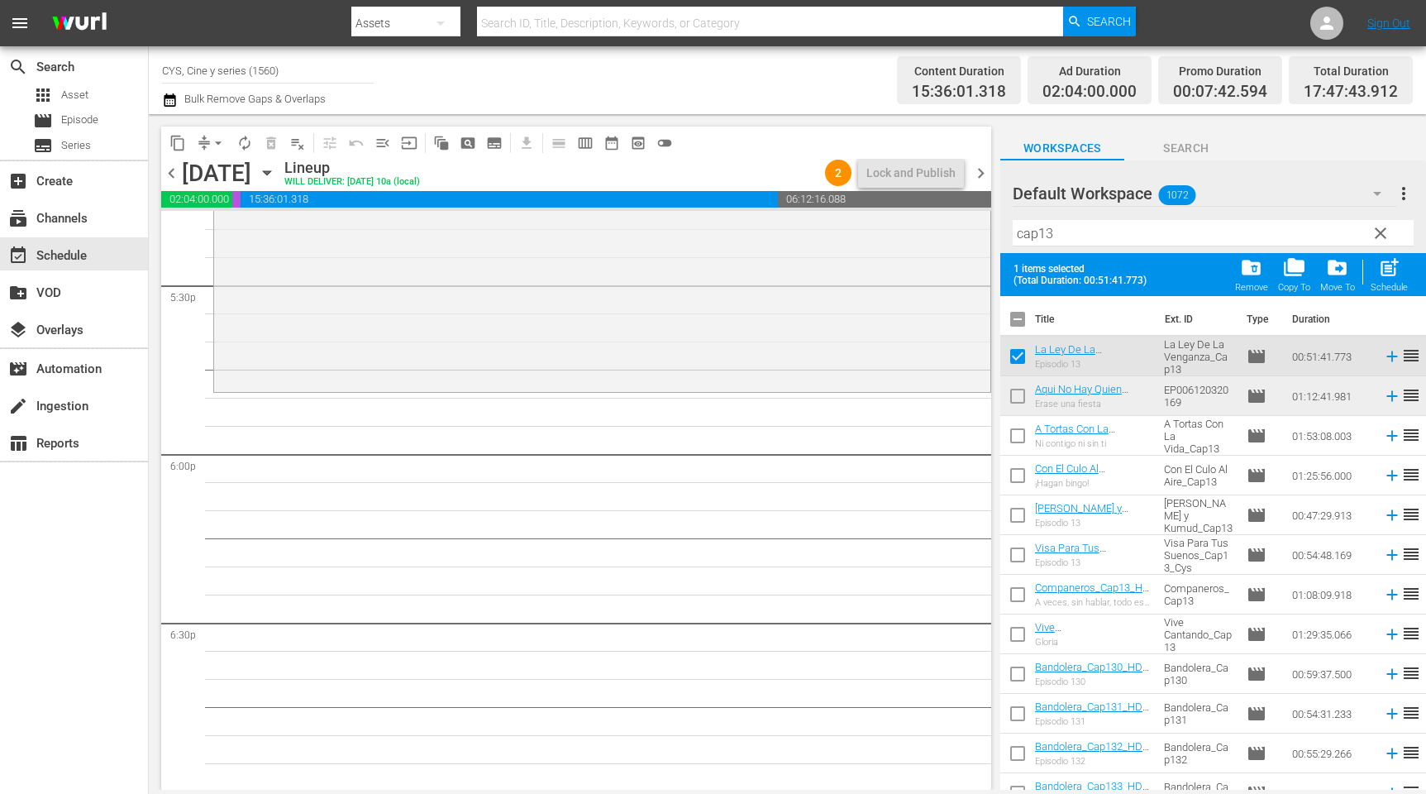
click at [1020, 387] on input "checkbox" at bounding box center [1018, 399] width 35 height 35
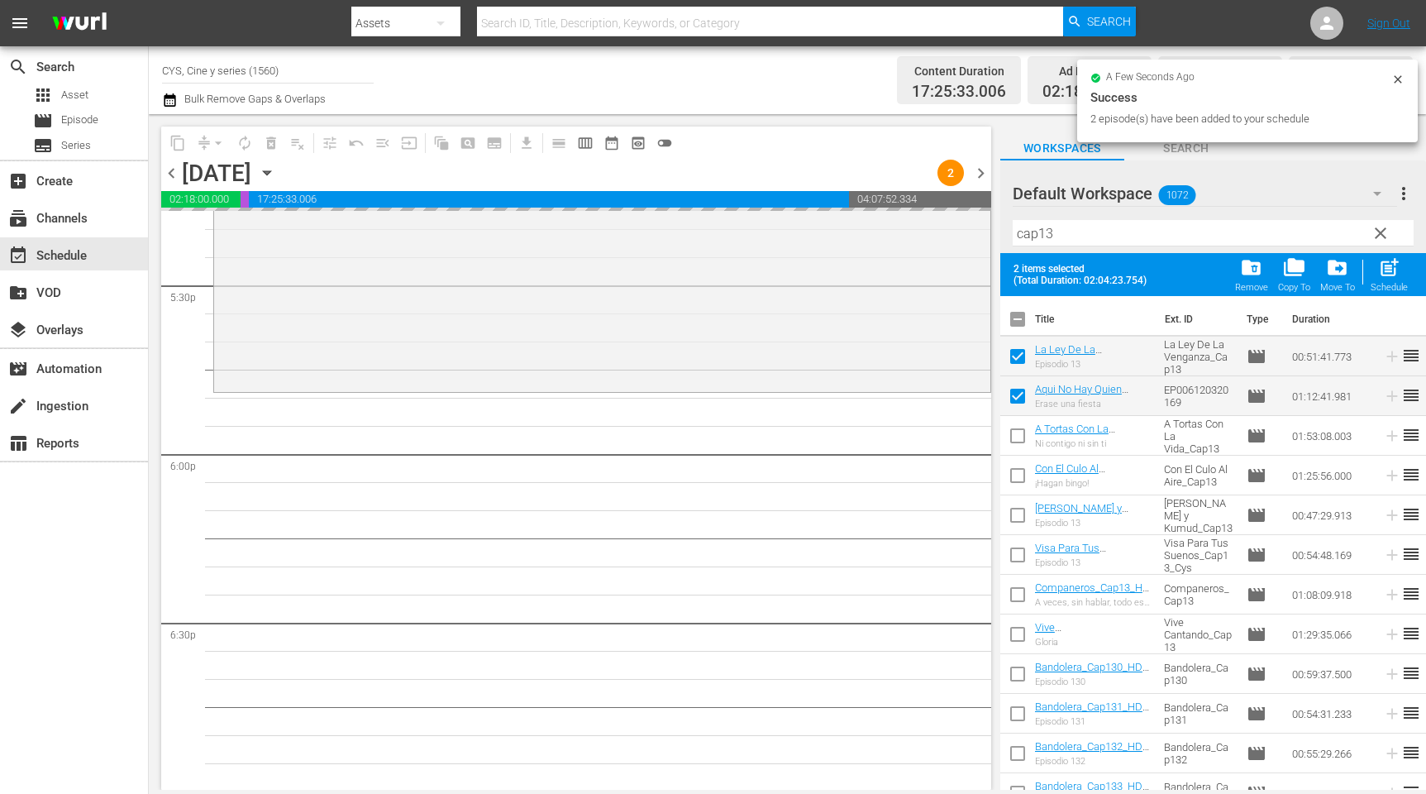
click at [1013, 318] on input "checkbox" at bounding box center [1018, 322] width 35 height 35
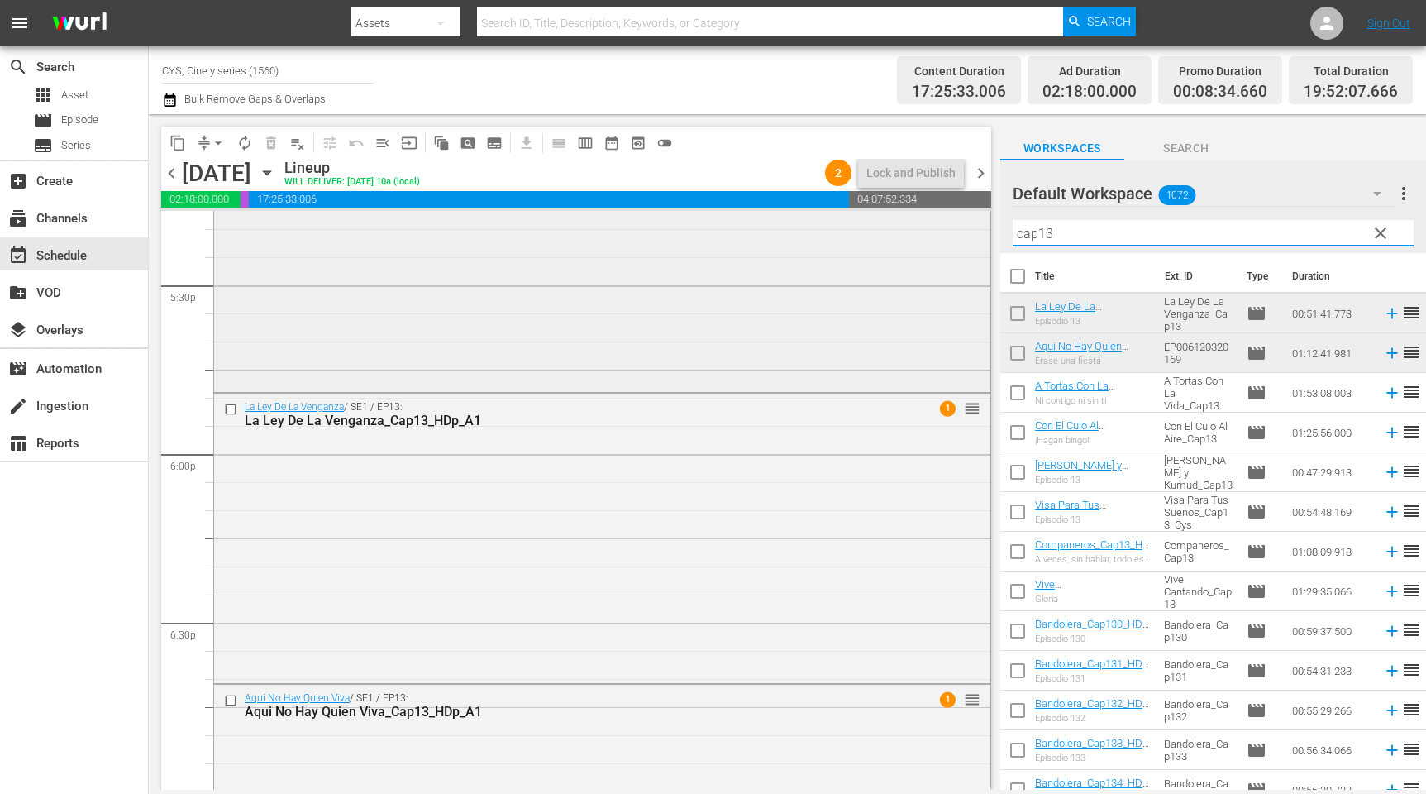
drag, startPoint x: 1101, startPoint y: 226, endPoint x: 966, endPoint y: 226, distance: 135.6
click at [966, 226] on div "content_copy compress arrow_drop_down autorenew_outlined delete_forever_outline…" at bounding box center [788, 452] width 1278 height 676
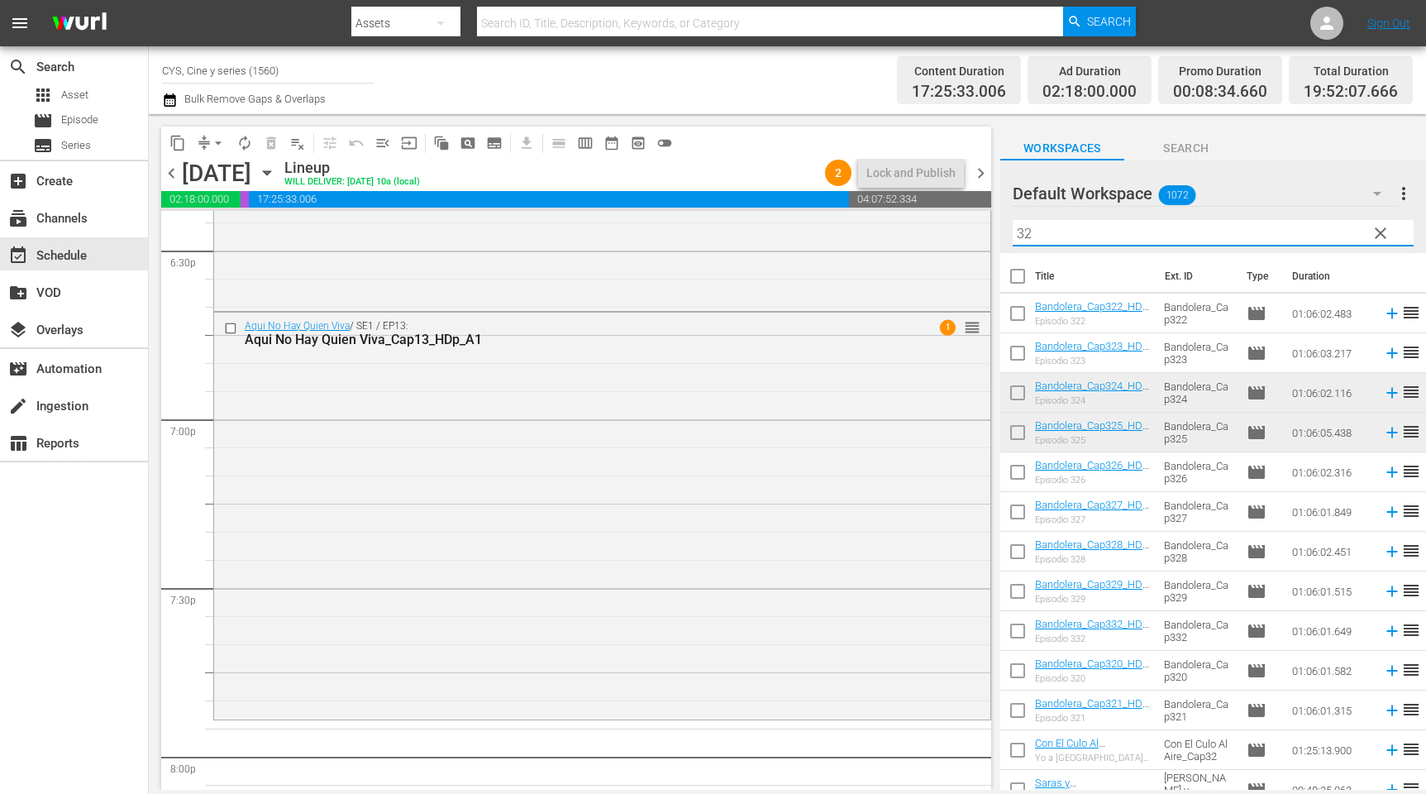
scroll to position [6450, 0]
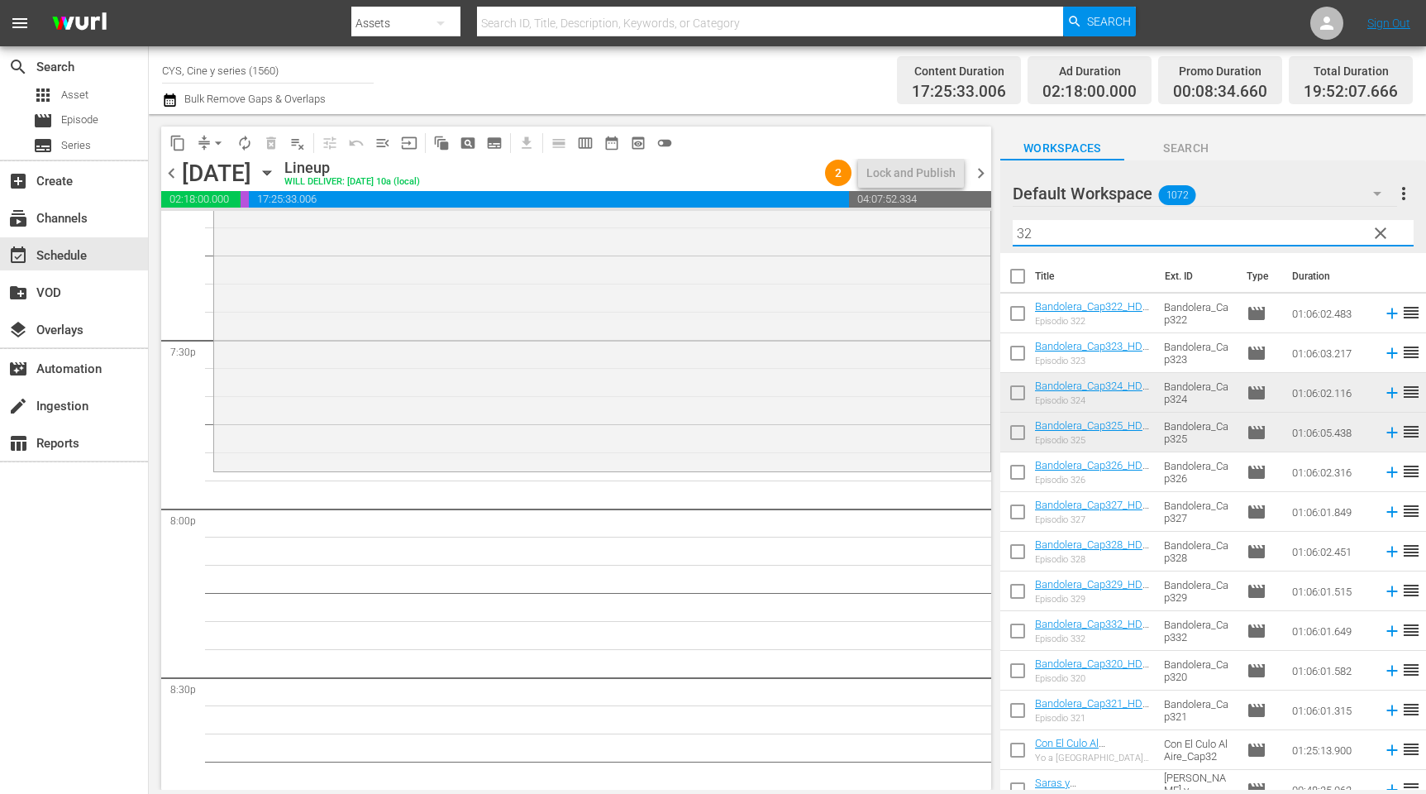
drag, startPoint x: 1012, startPoint y: 387, endPoint x: 1025, endPoint y: 445, distance: 59.4
click at [1012, 387] on input "checkbox" at bounding box center [1018, 396] width 35 height 35
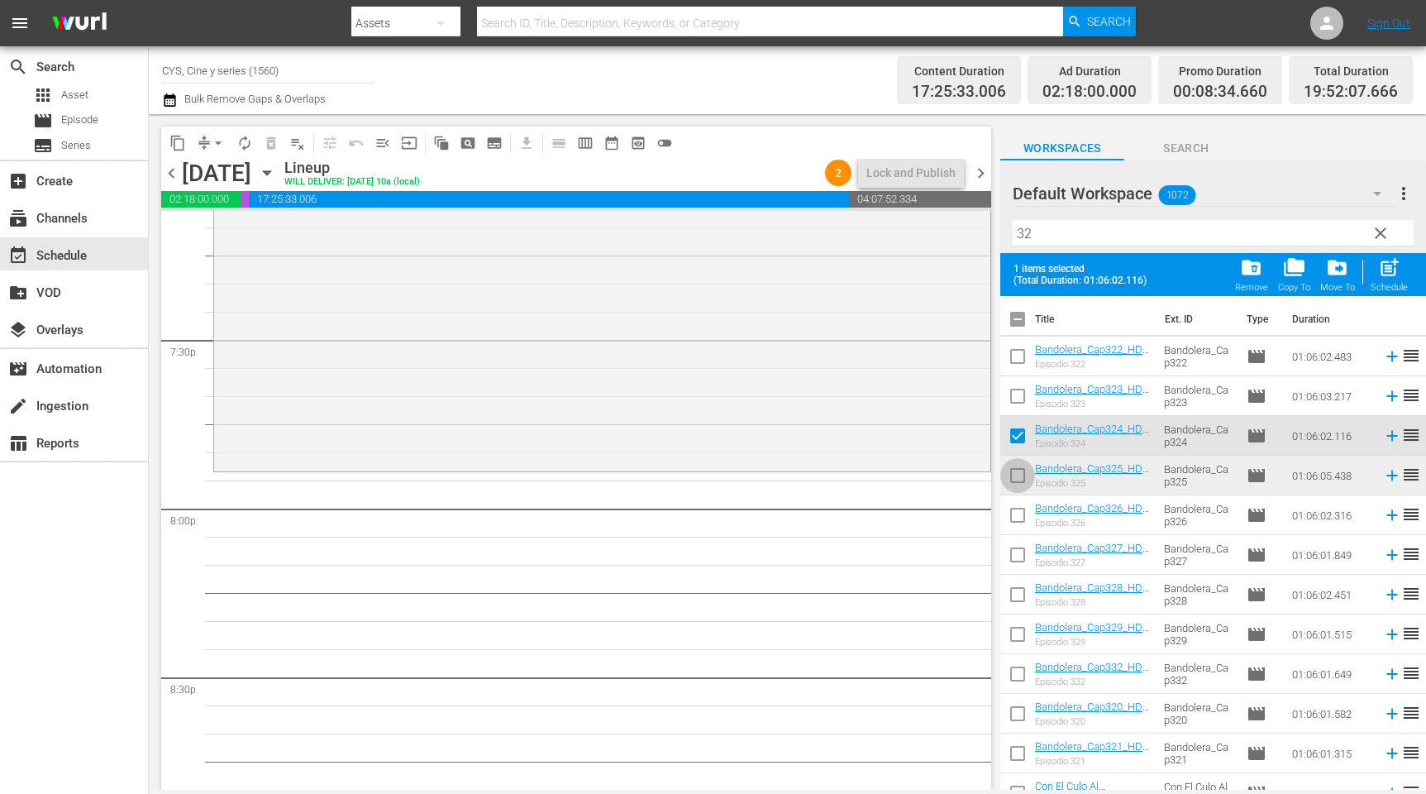
click at [1020, 479] on input "checkbox" at bounding box center [1018, 478] width 35 height 35
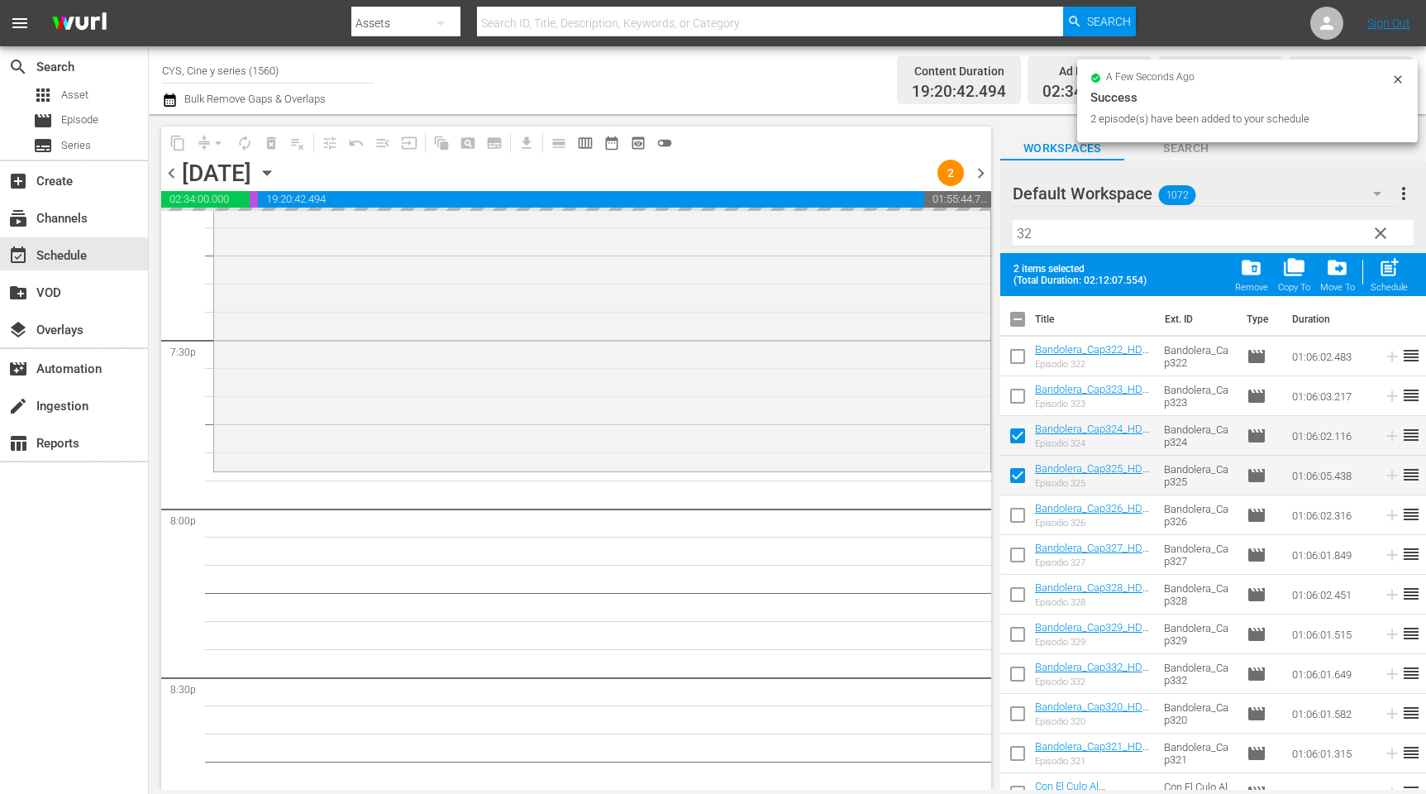
click at [1017, 320] on input "checkbox" at bounding box center [1018, 322] width 35 height 35
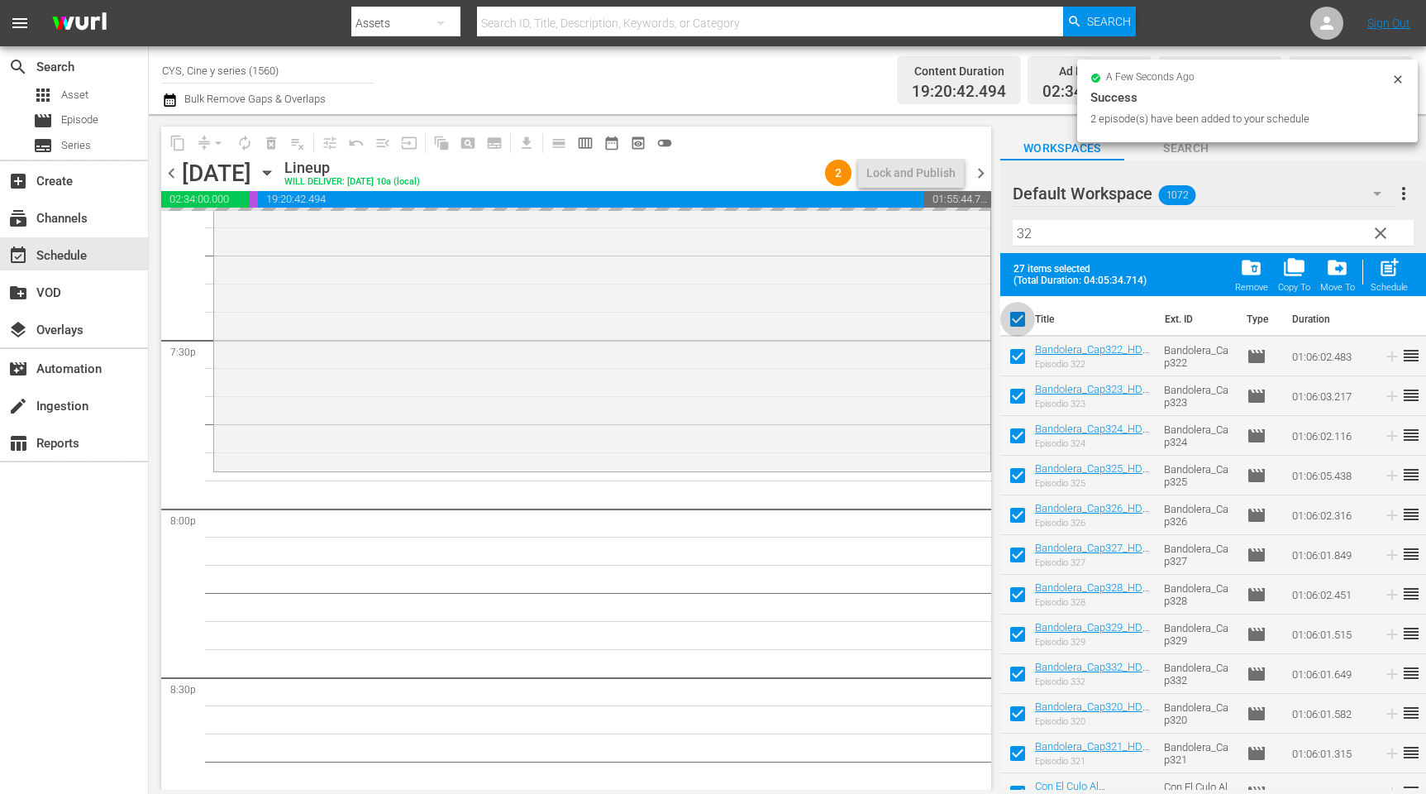
drag, startPoint x: 1017, startPoint y: 320, endPoint x: 1067, endPoint y: 234, distance: 99.3
click at [1017, 318] on input "checkbox" at bounding box center [1018, 322] width 35 height 35
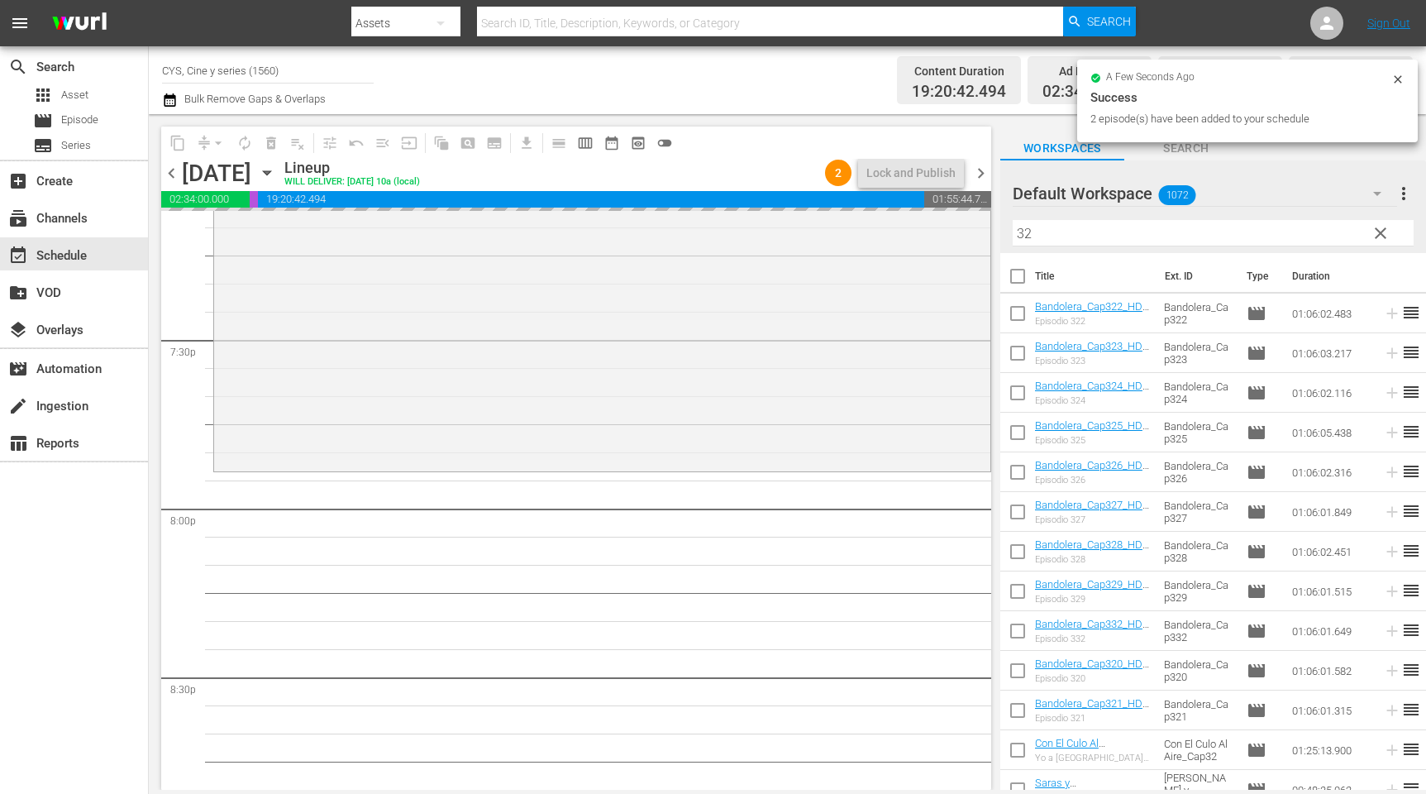
click at [978, 227] on div "content_copy compress arrow_drop_down autorenew_outlined delete_forever_outline…" at bounding box center [788, 452] width 1278 height 676
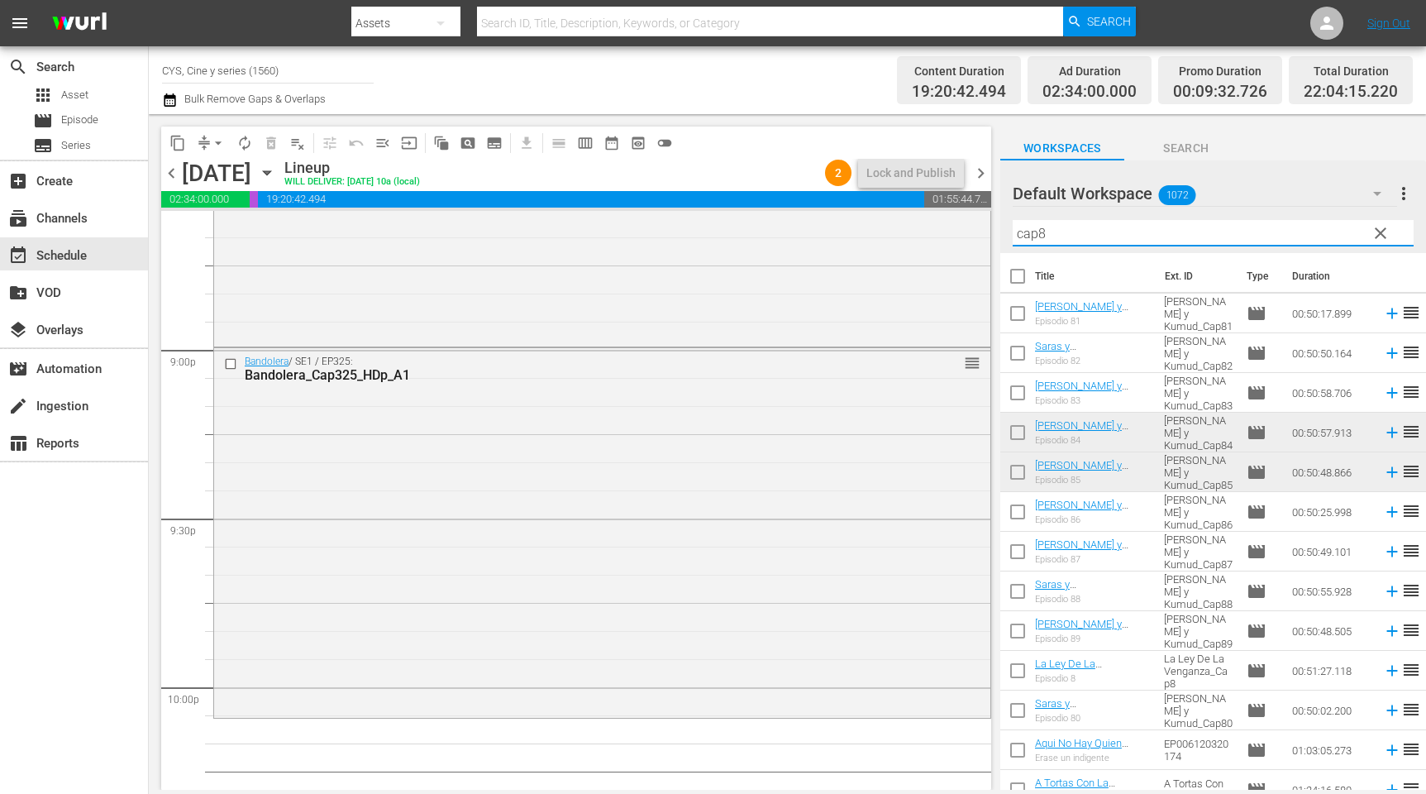
scroll to position [7070, 0]
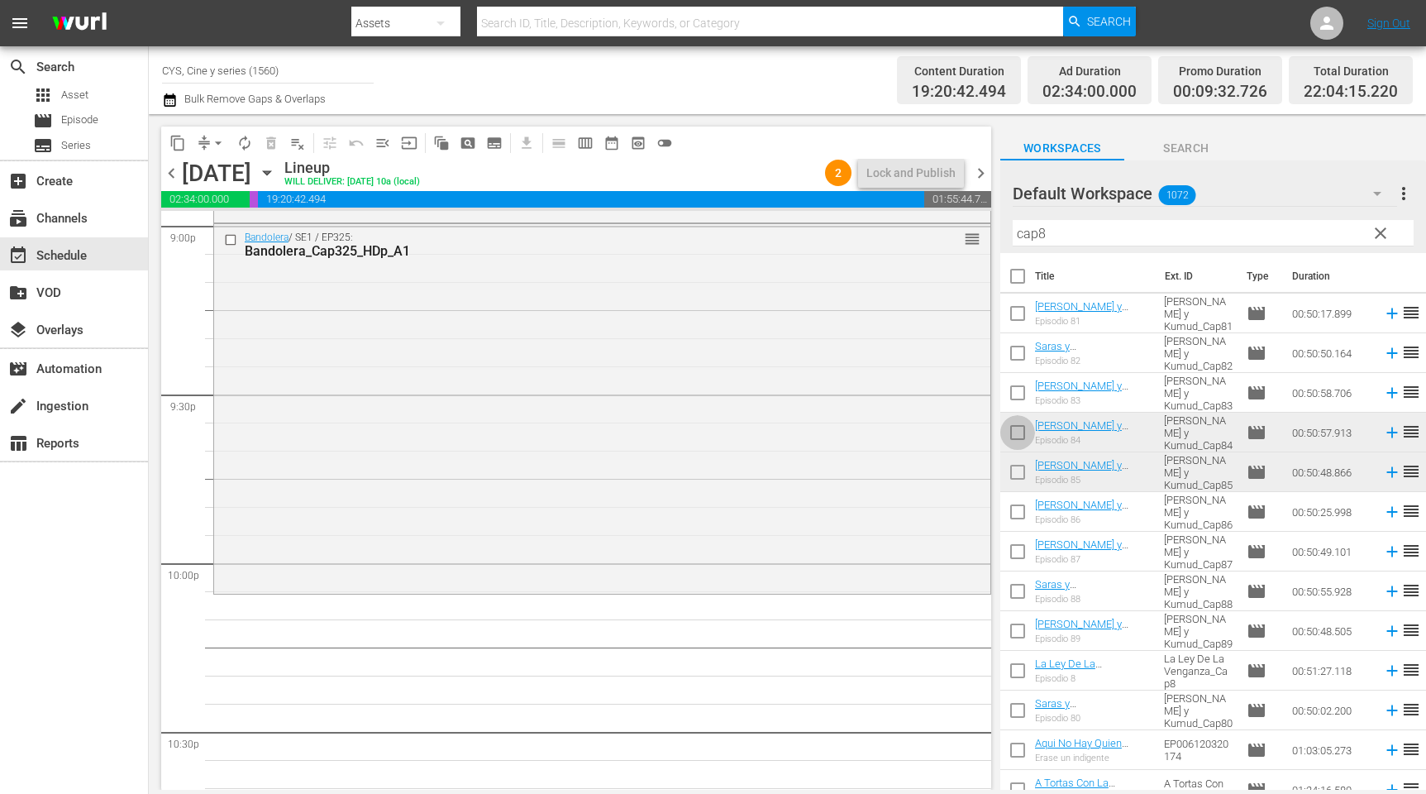
click at [1010, 432] on input "checkbox" at bounding box center [1018, 435] width 35 height 35
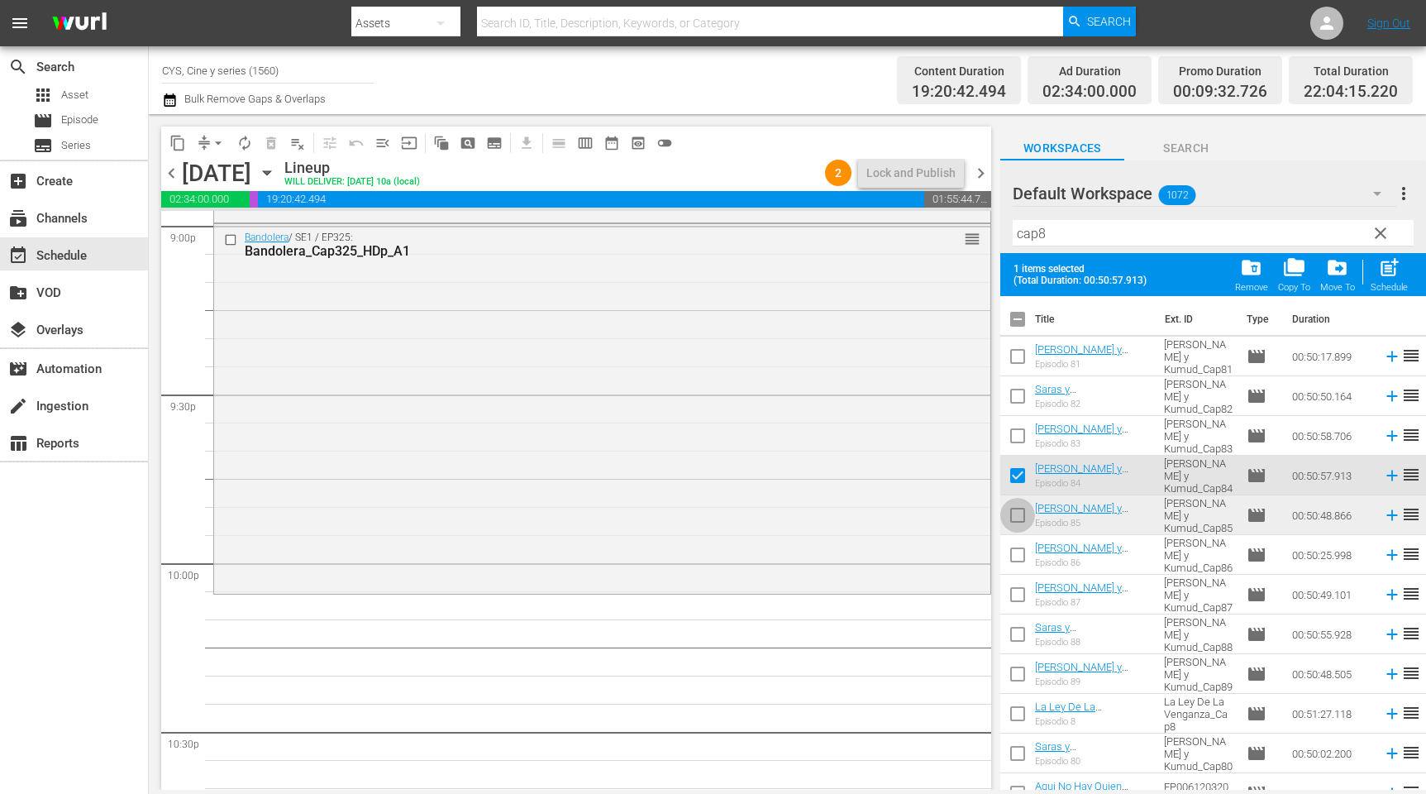
click at [1020, 516] on input "checkbox" at bounding box center [1018, 518] width 35 height 35
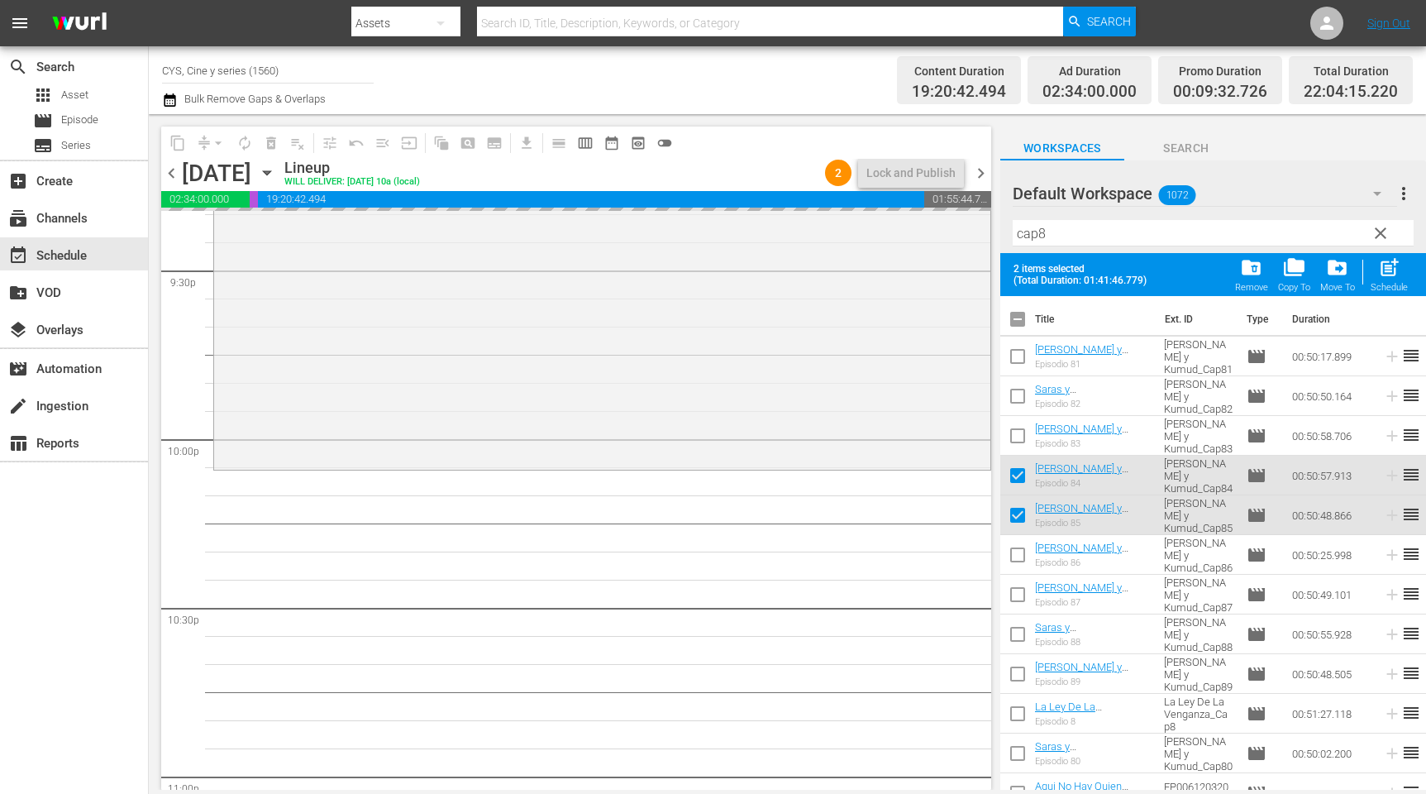
click at [1023, 315] on input "checkbox" at bounding box center [1018, 322] width 35 height 35
click at [1023, 313] on input "checkbox" at bounding box center [1018, 322] width 35 height 35
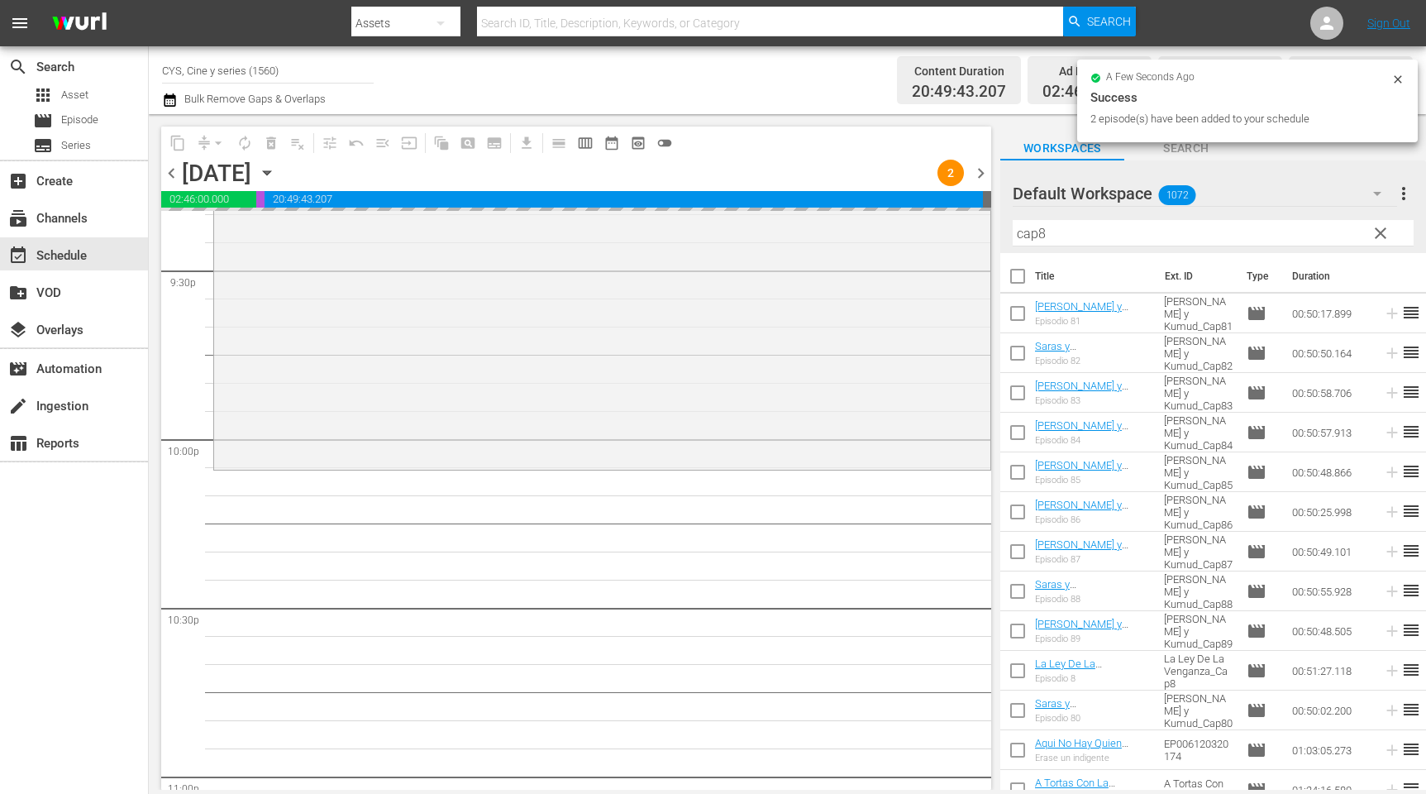
click at [1069, 228] on input "cap8" at bounding box center [1213, 233] width 401 height 26
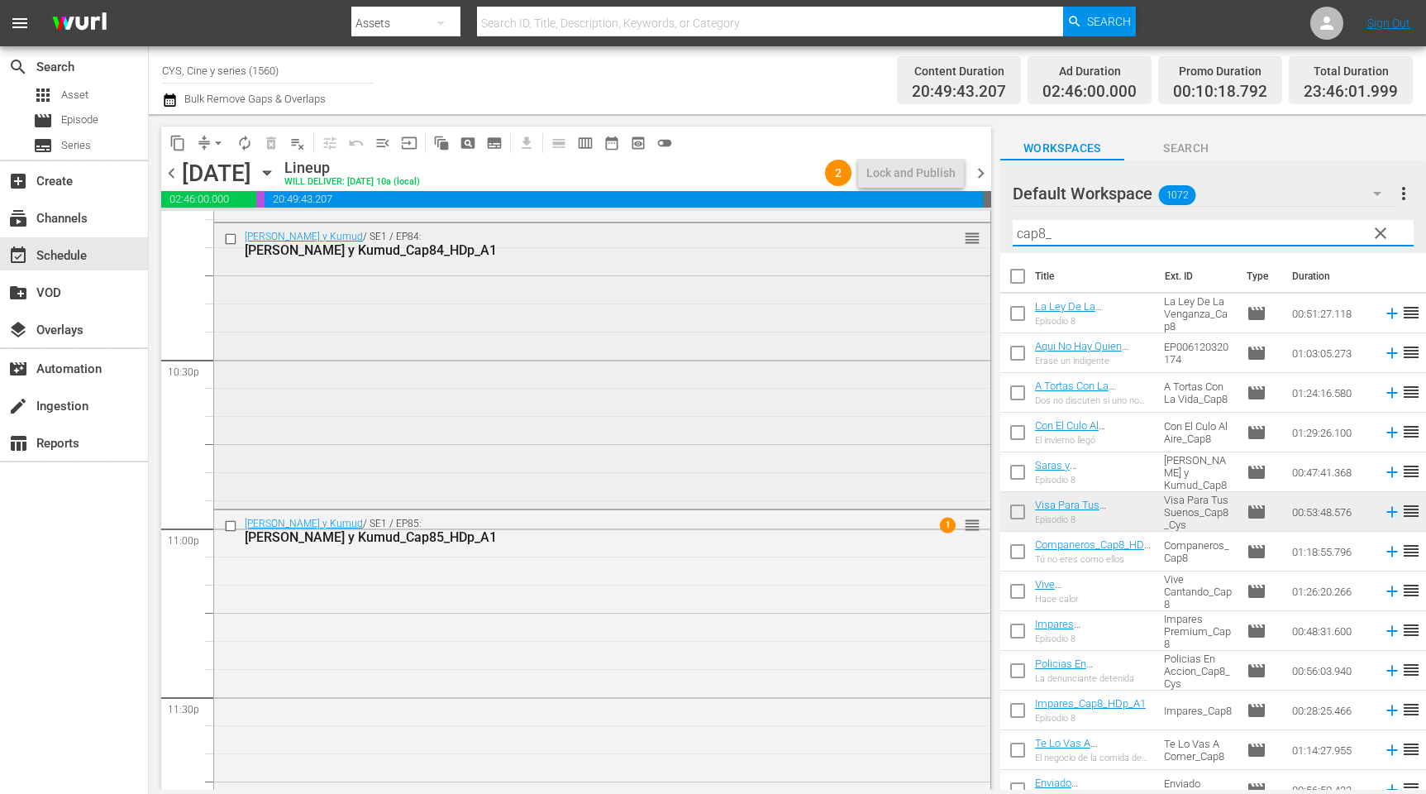
scroll to position [7517, 0]
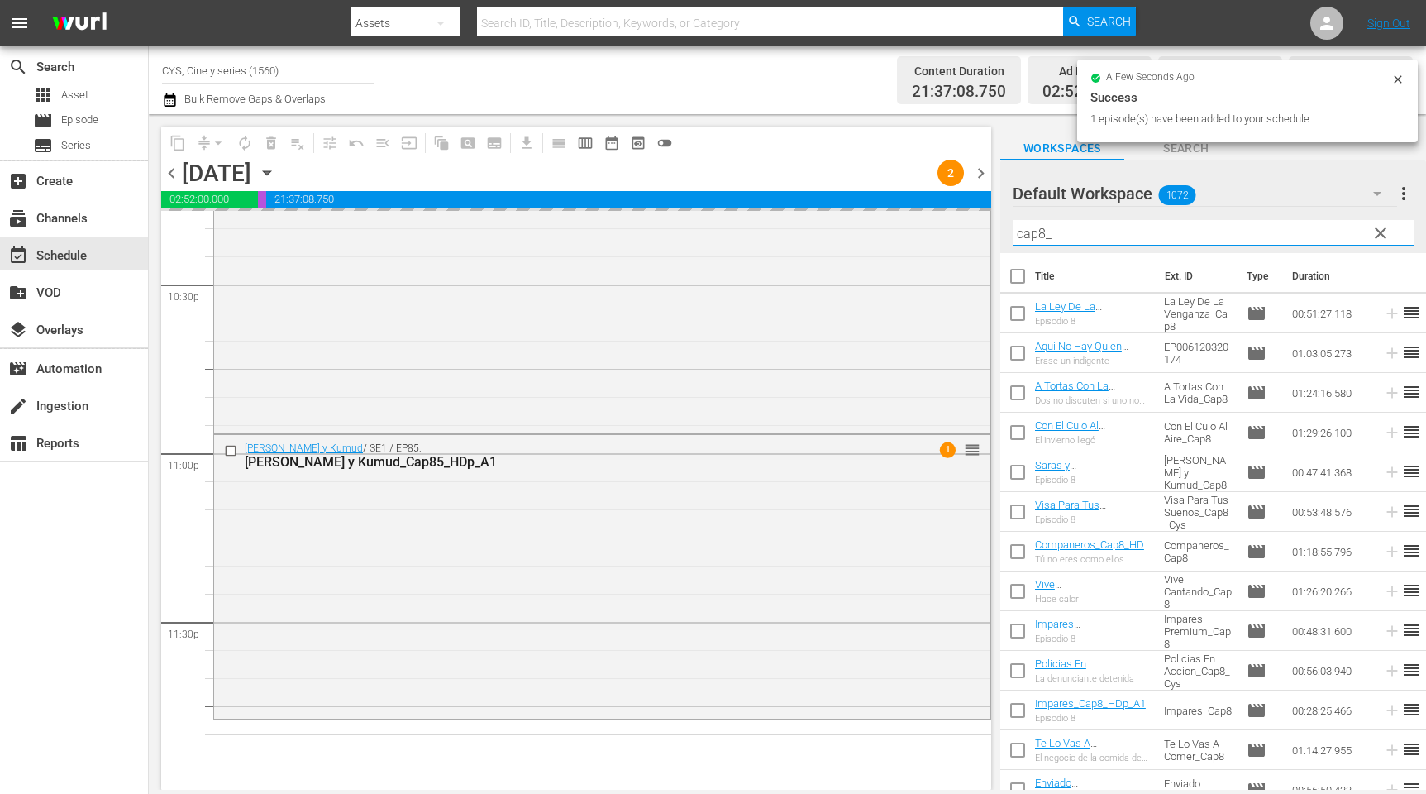
drag, startPoint x: 1058, startPoint y: 233, endPoint x: 1042, endPoint y: 228, distance: 16.5
click at [1042, 228] on input "cap8_" at bounding box center [1213, 233] width 401 height 26
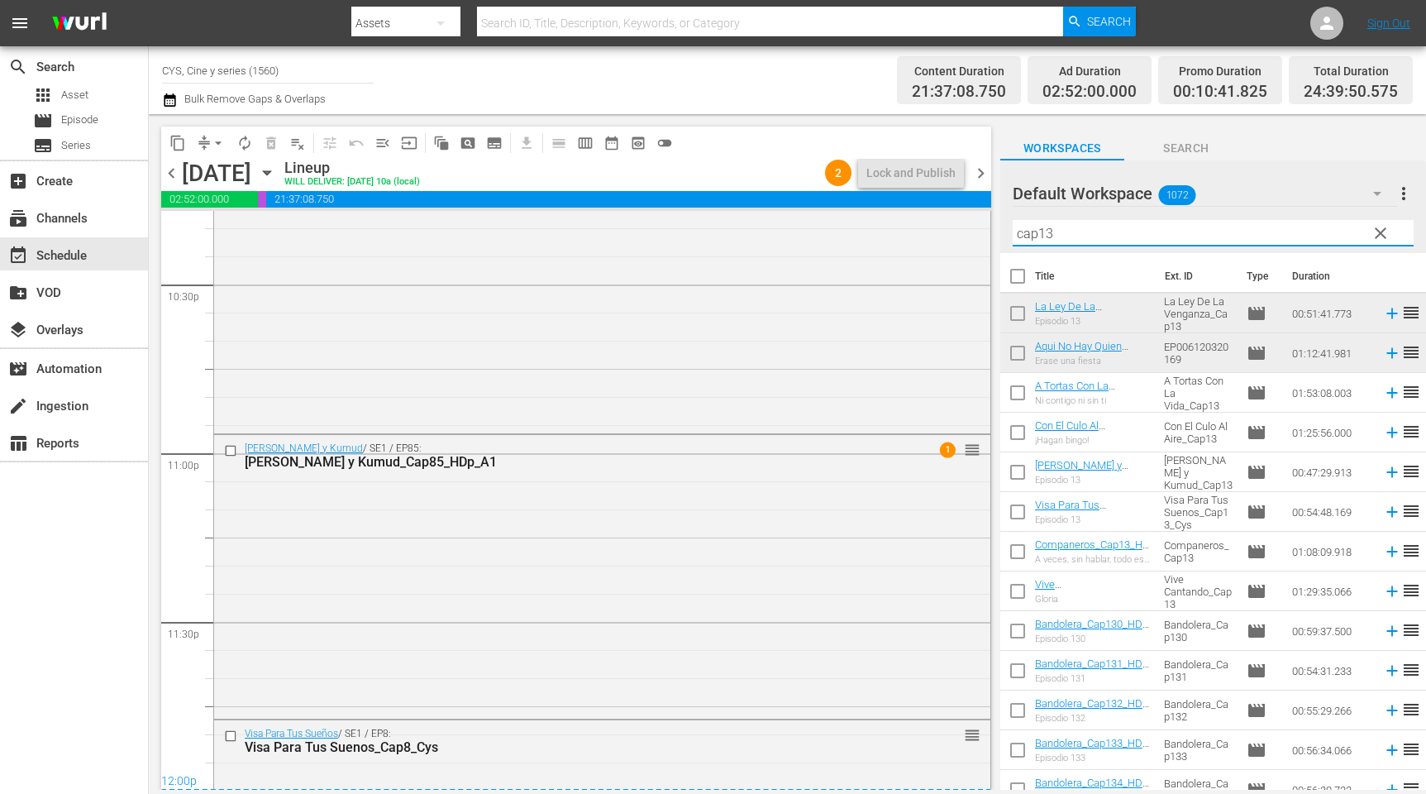
scroll to position [7749, 0]
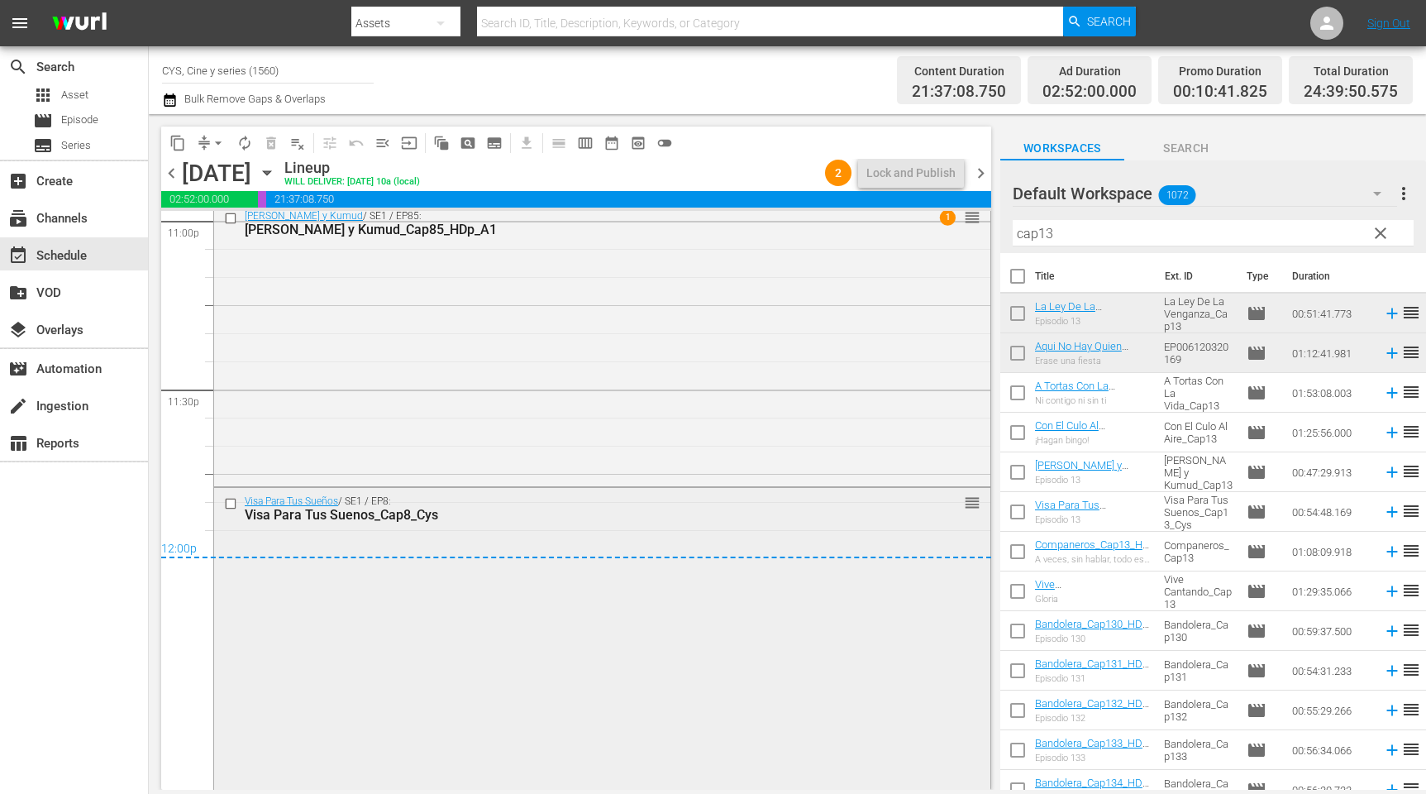
click at [590, 588] on div "Visa Para Tus Sueños / SE1 / EP8: Visa Para Tus Suenos_Cap8_Cys reorder" at bounding box center [602, 637] width 776 height 298
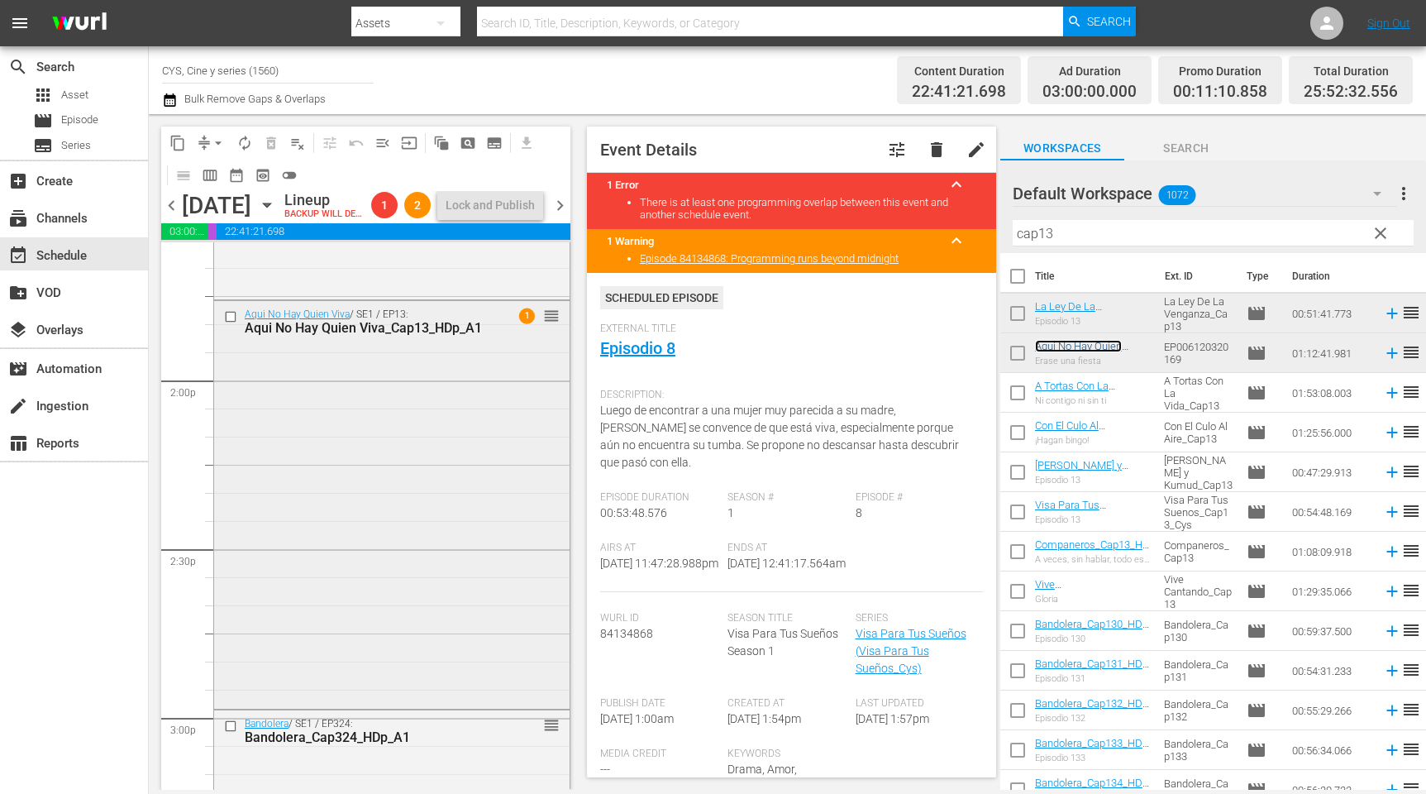
scroll to position [4833, 0]
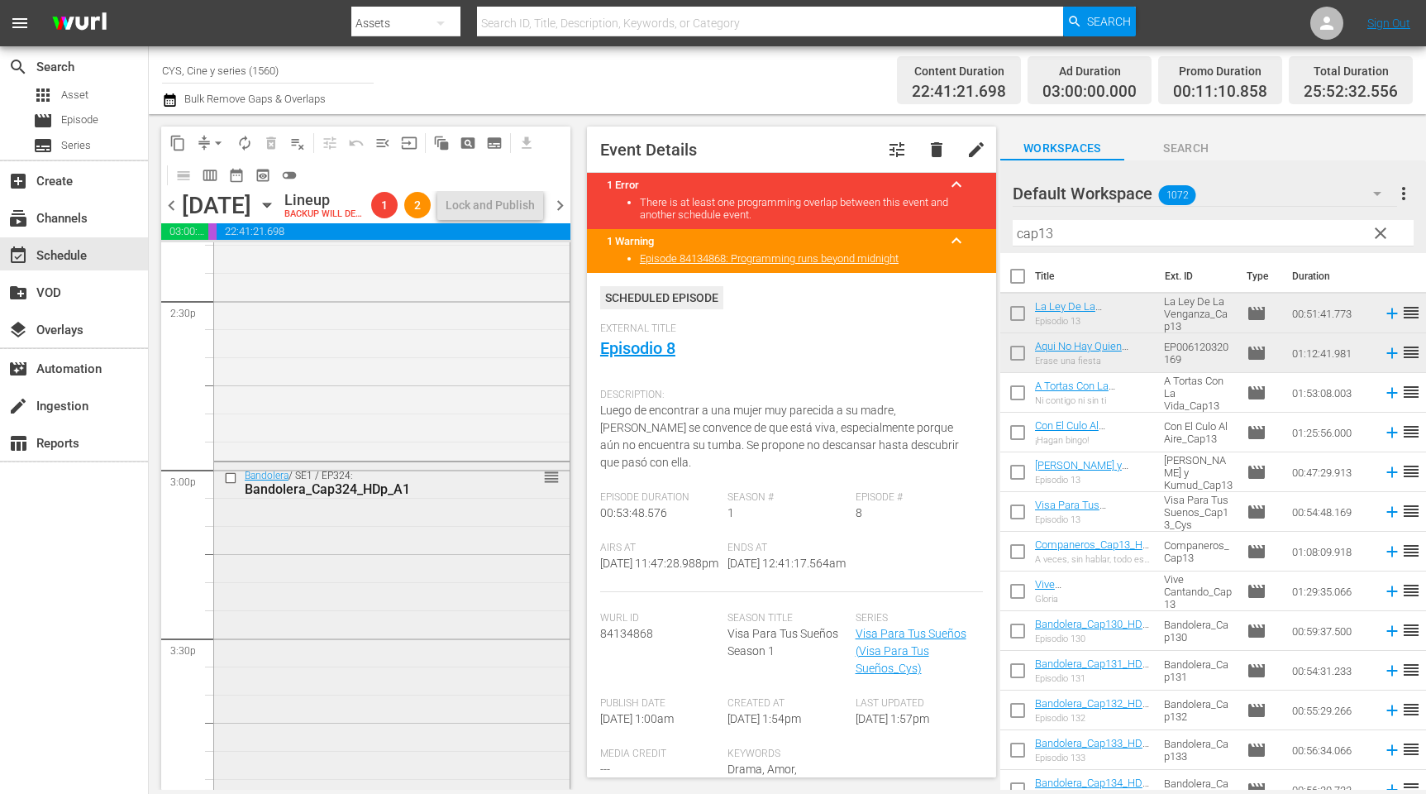
click at [234, 485] on input "checkbox" at bounding box center [232, 477] width 17 height 14
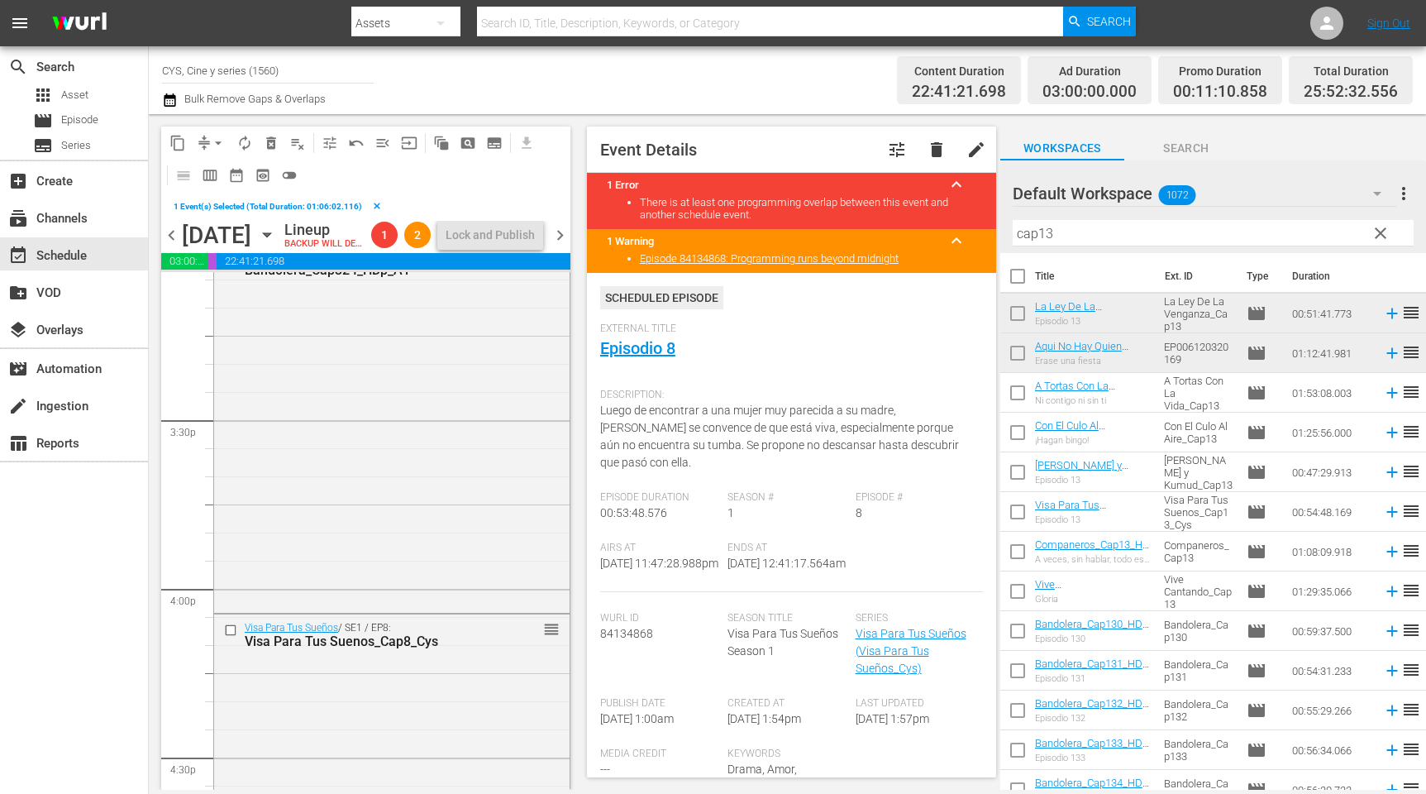
scroll to position [5205, 0]
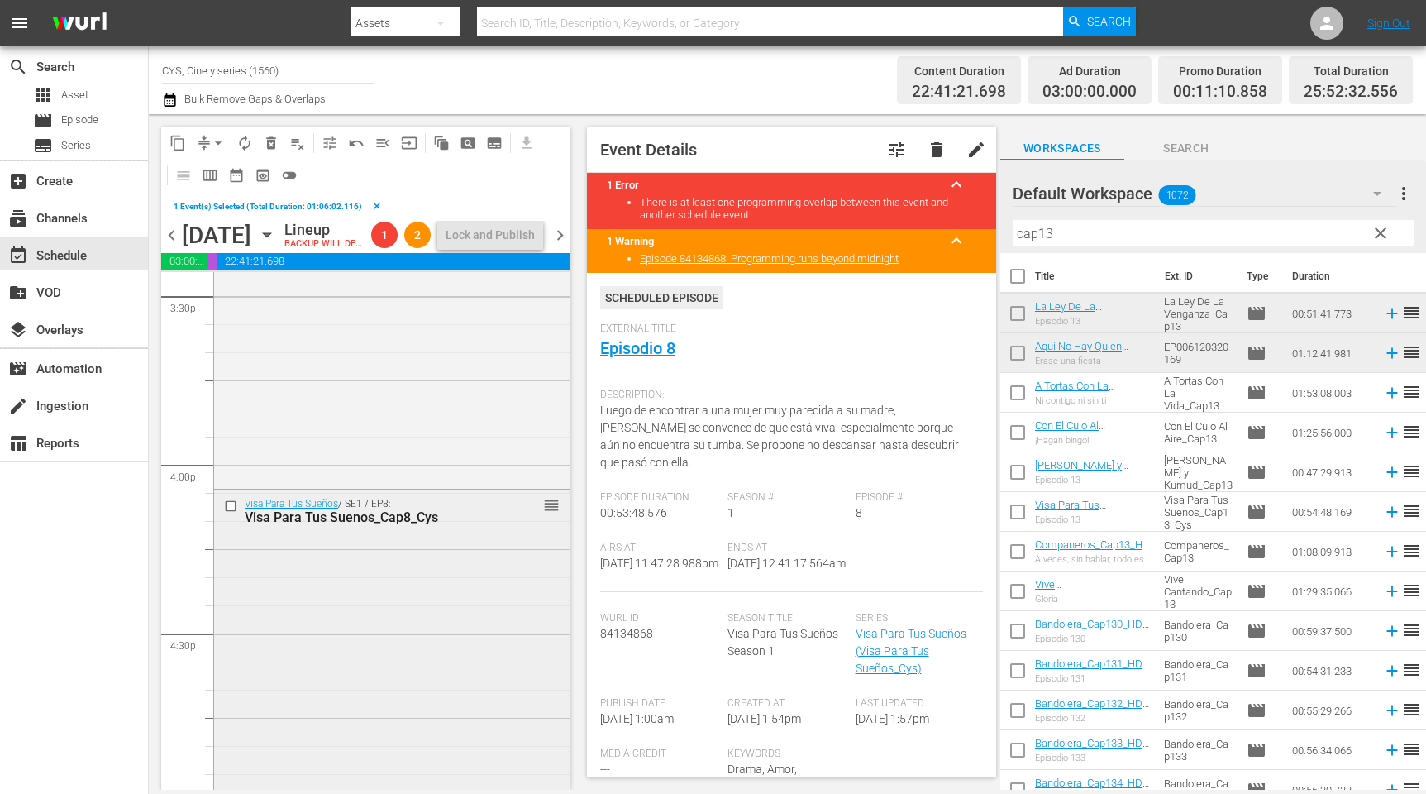
click at [231, 513] on input "checkbox" at bounding box center [232, 506] width 17 height 14
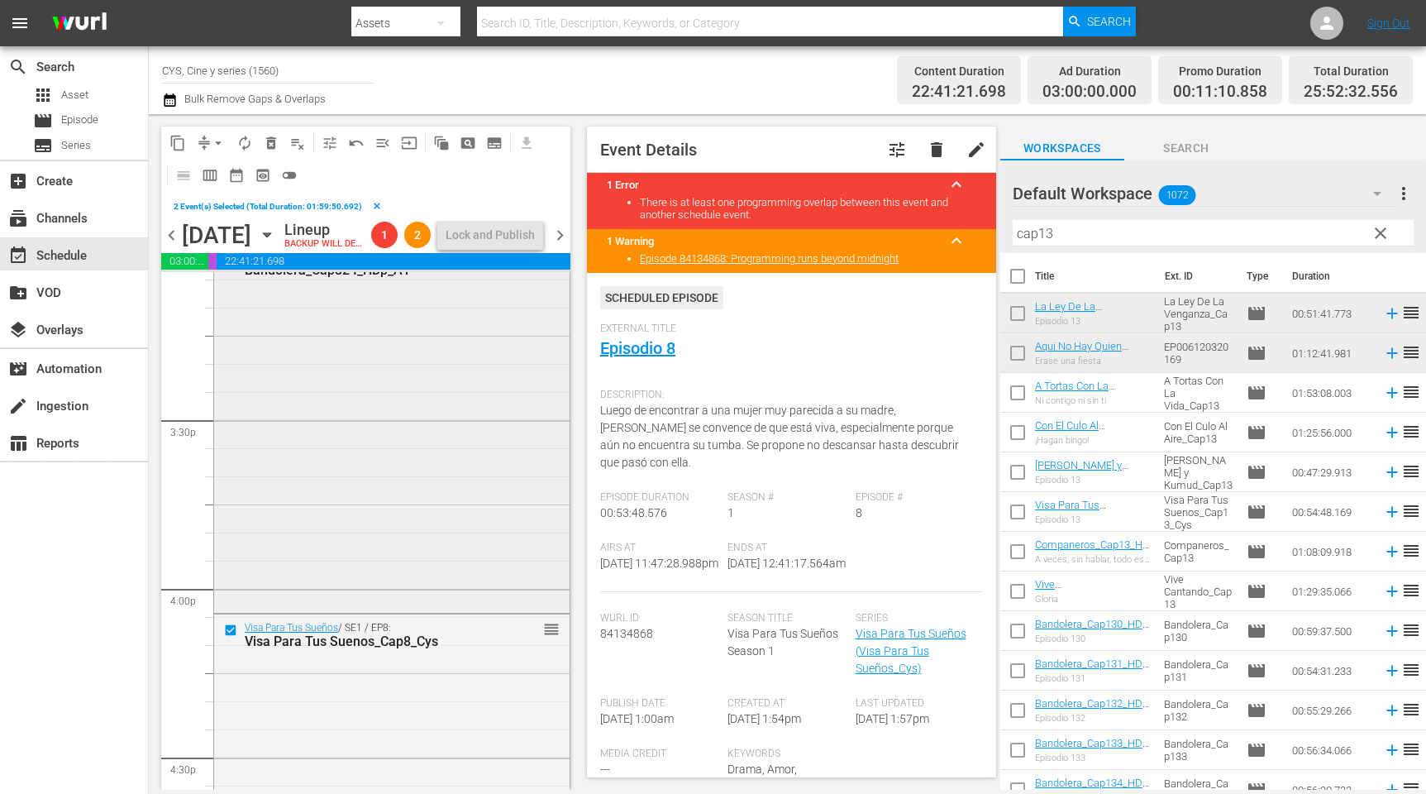
scroll to position [4957, 0]
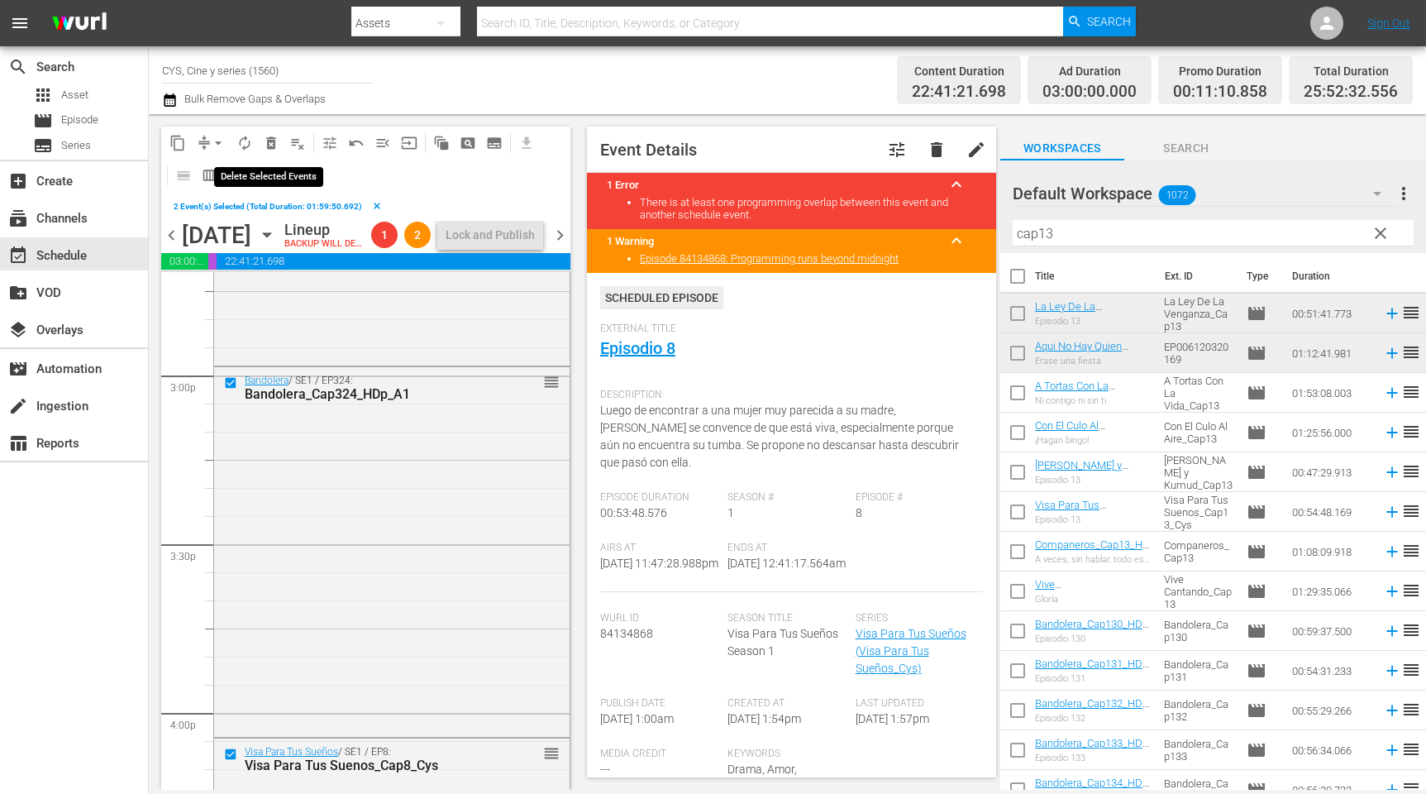
click at [271, 144] on span "delete_forever_outlined" at bounding box center [271, 143] width 17 height 17
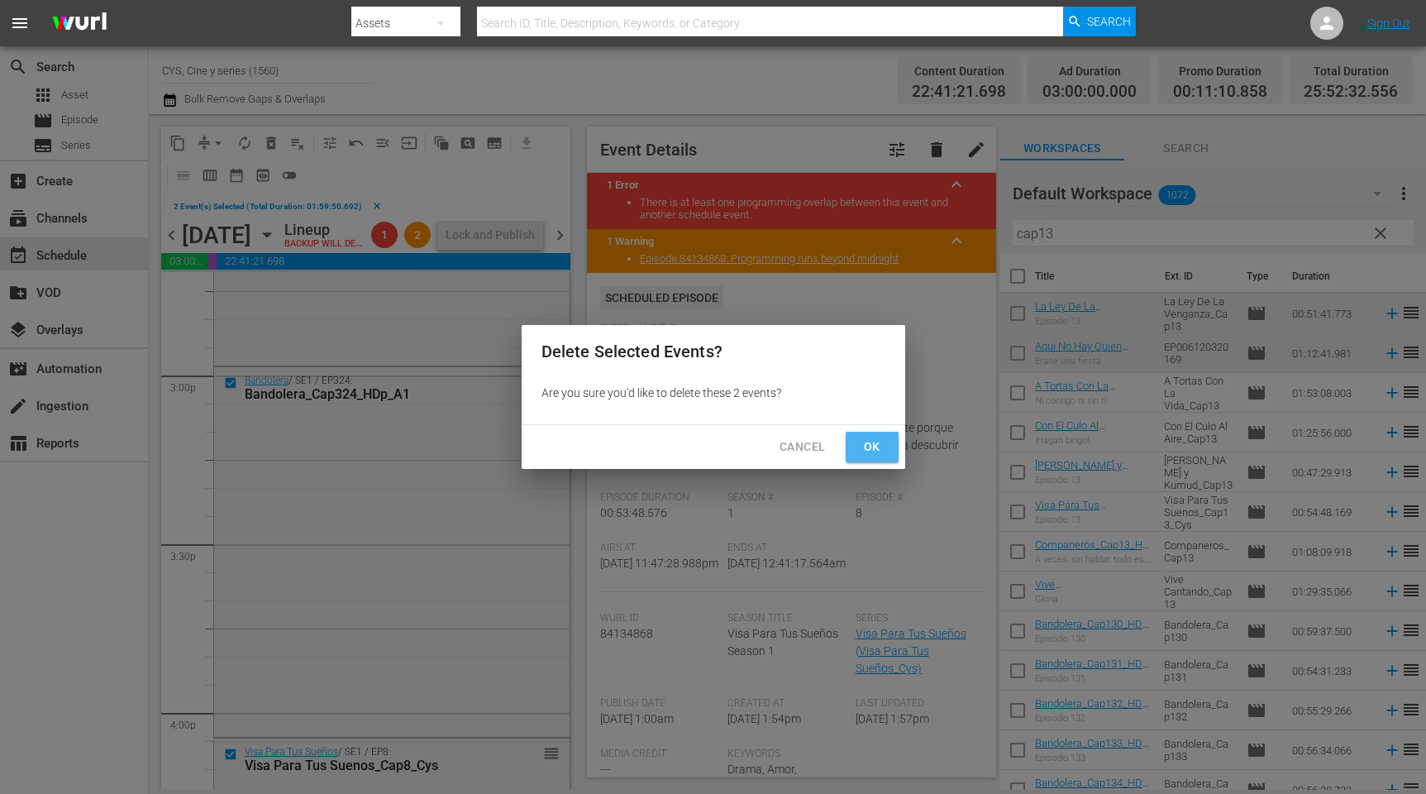
click at [868, 442] on span "Ok" at bounding box center [872, 447] width 26 height 21
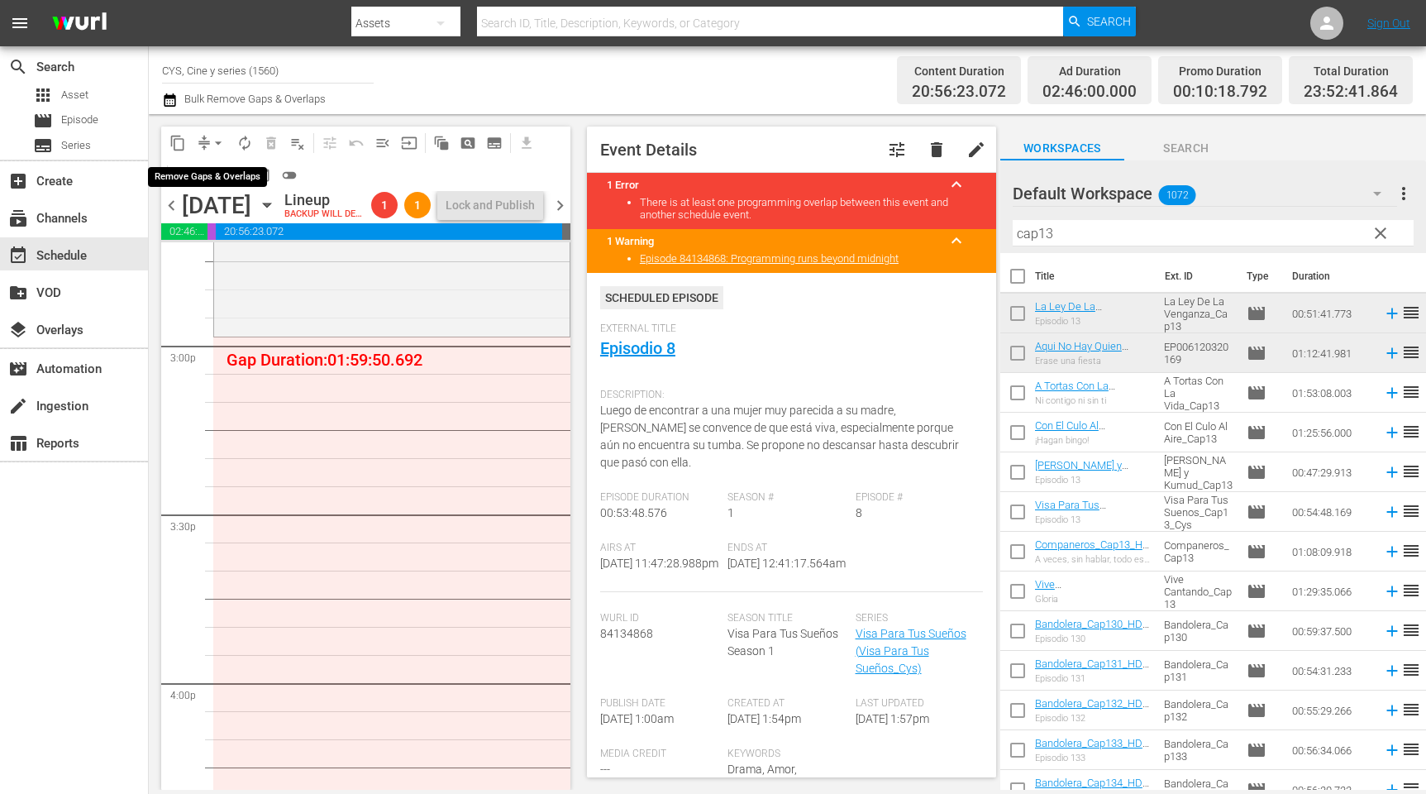
click at [211, 142] on span "arrow_drop_down" at bounding box center [218, 143] width 17 height 17
click at [231, 232] on li "Align to End of Previous Day" at bounding box center [222, 230] width 174 height 27
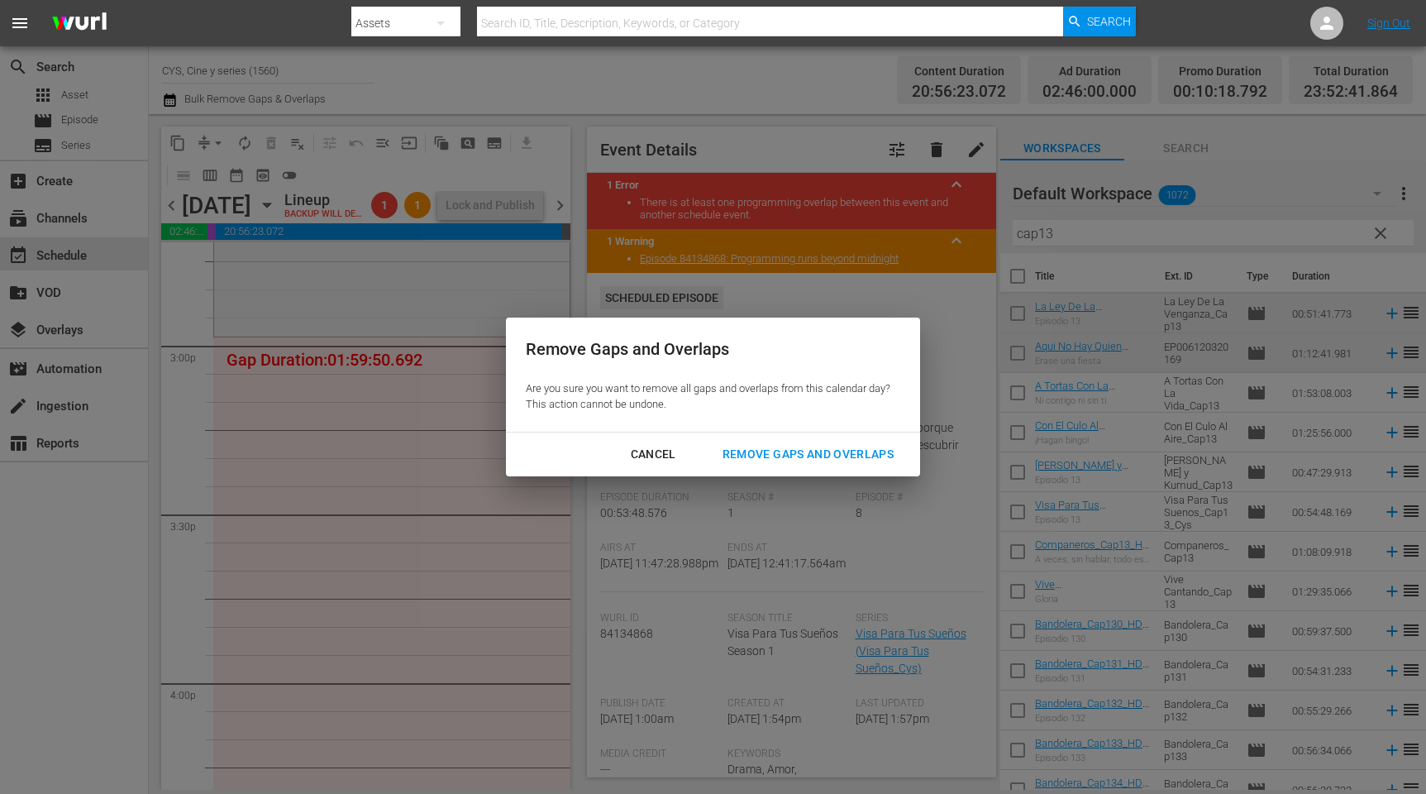
click at [767, 445] on div "Remove Gaps and Overlaps" at bounding box center [808, 454] width 198 height 21
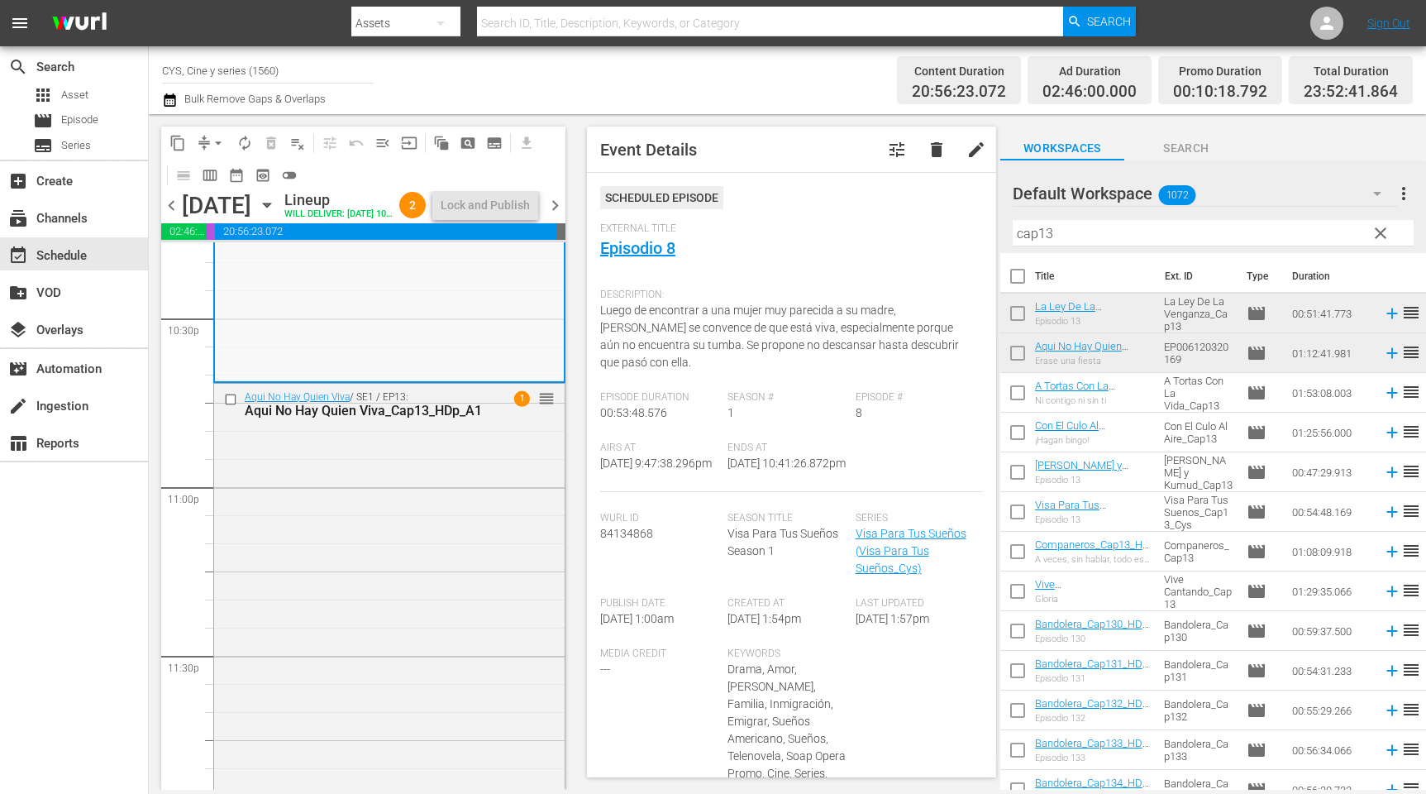
scroll to position [7578, 0]
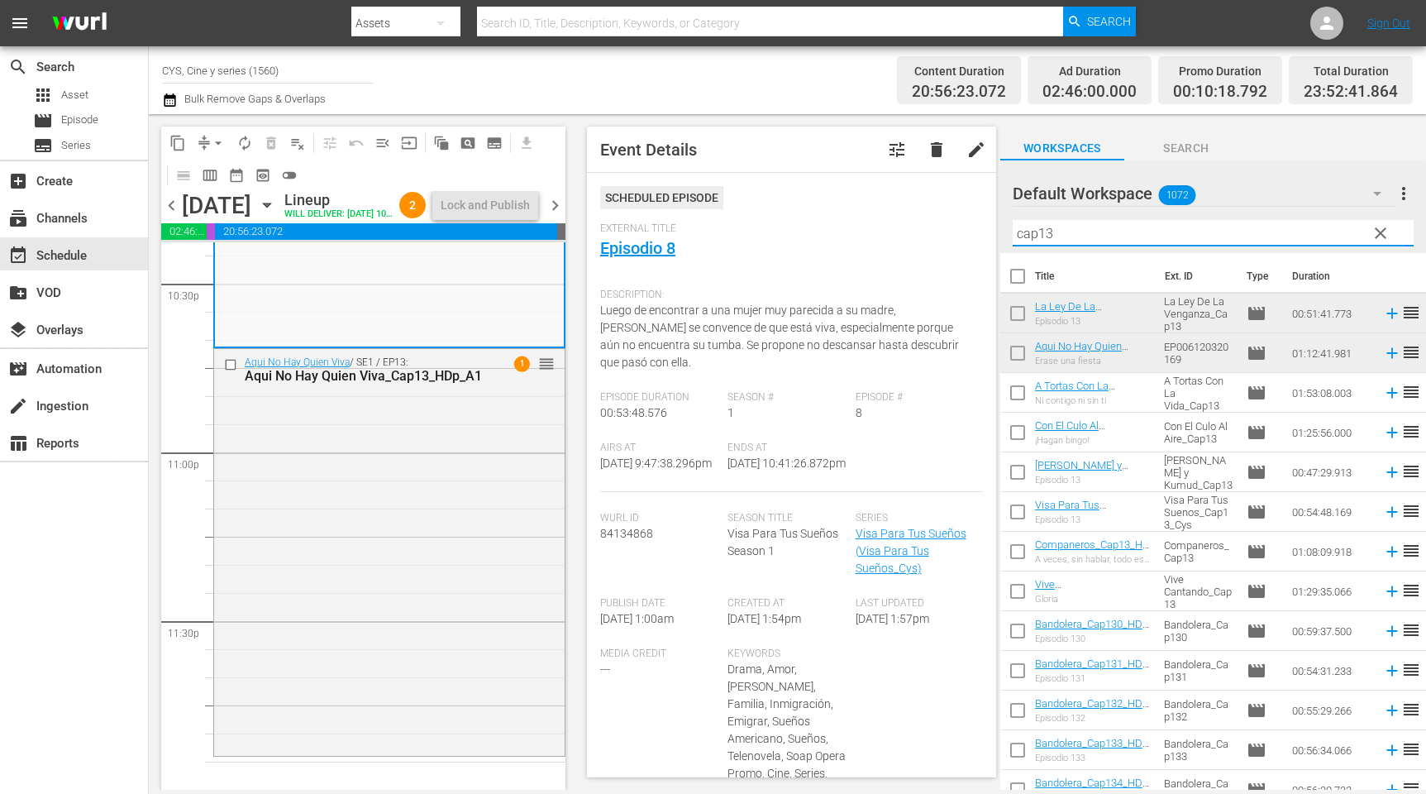
drag, startPoint x: 1080, startPoint y: 228, endPoint x: 1005, endPoint y: 224, distance: 75.4
click at [1005, 224] on div "Default Workspace 1072 Default more_vert clear Filter by Title cap13" at bounding box center [1214, 206] width 426 height 93
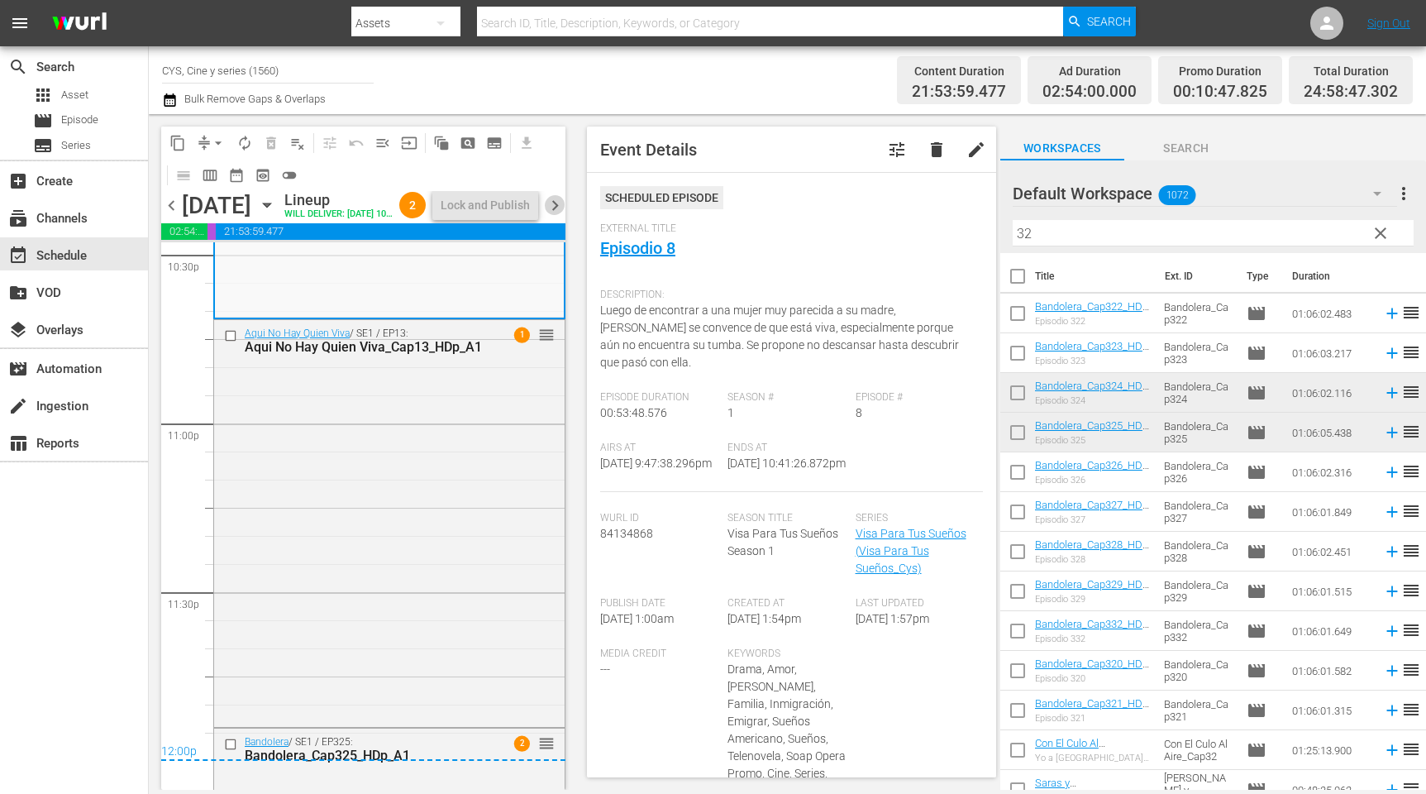
click at [561, 216] on span "chevron_right" at bounding box center [555, 205] width 21 height 21
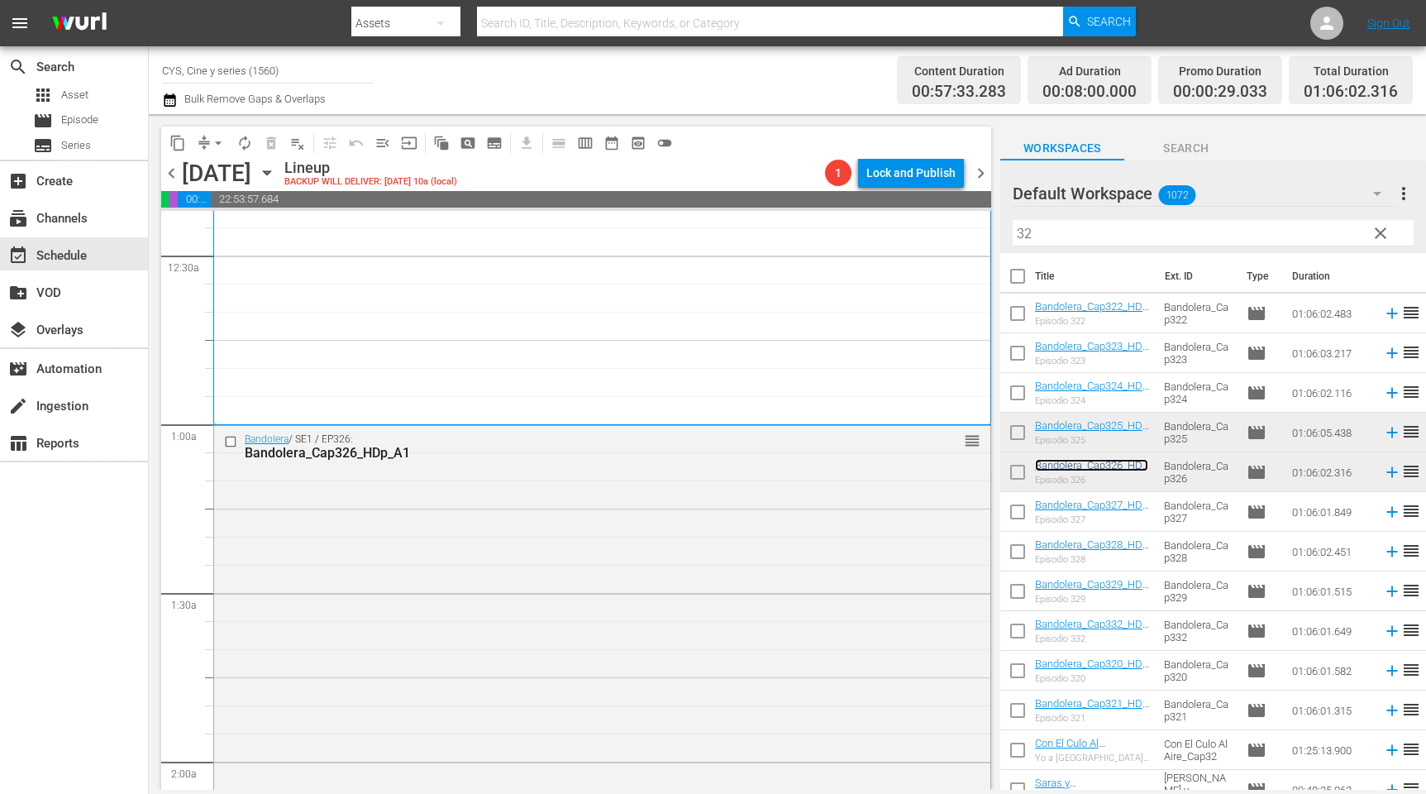
scroll to position [248, 0]
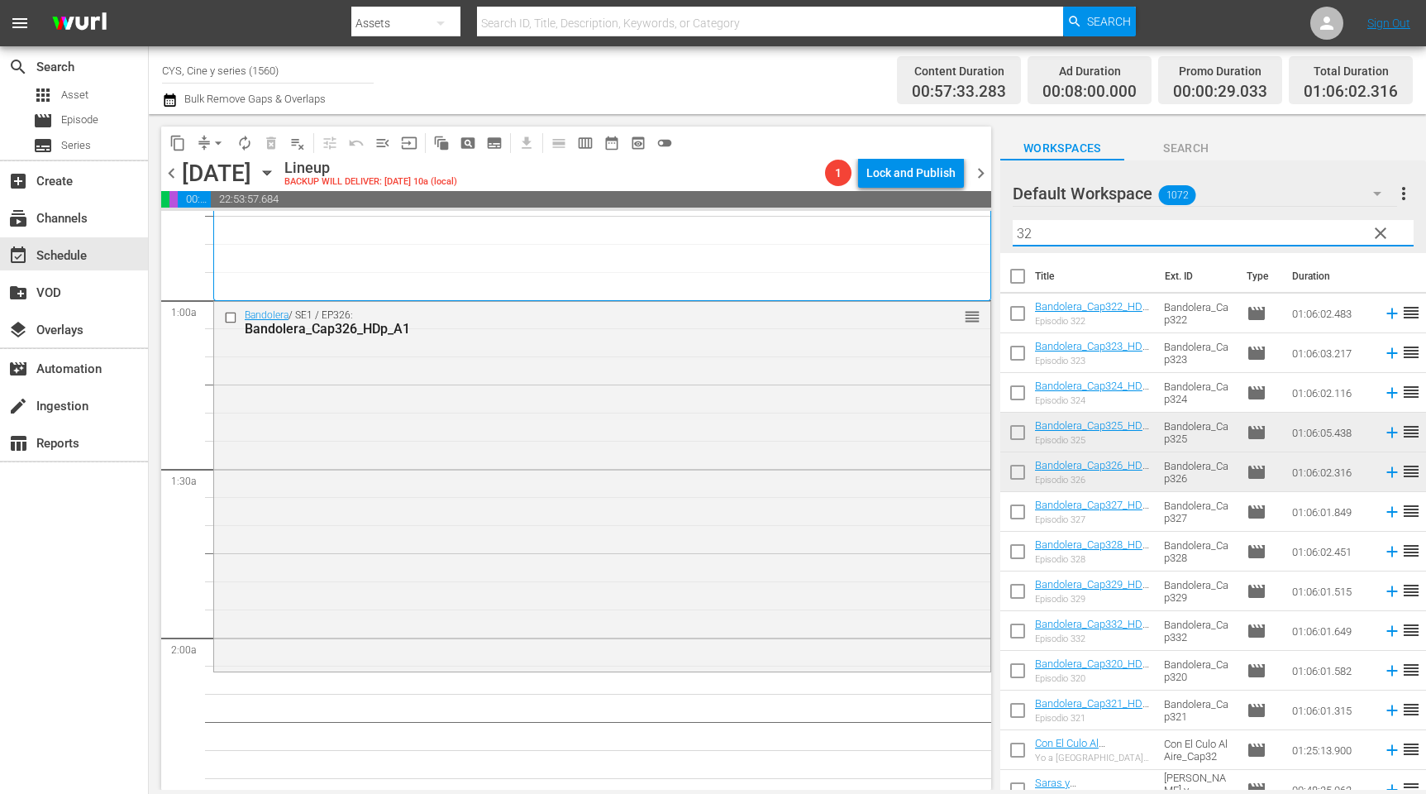
drag, startPoint x: 1033, startPoint y: 233, endPoint x: 996, endPoint y: 224, distance: 38.3
click at [997, 224] on div "content_copy compress arrow_drop_down autorenew_outlined delete_forever_outline…" at bounding box center [788, 452] width 1278 height 676
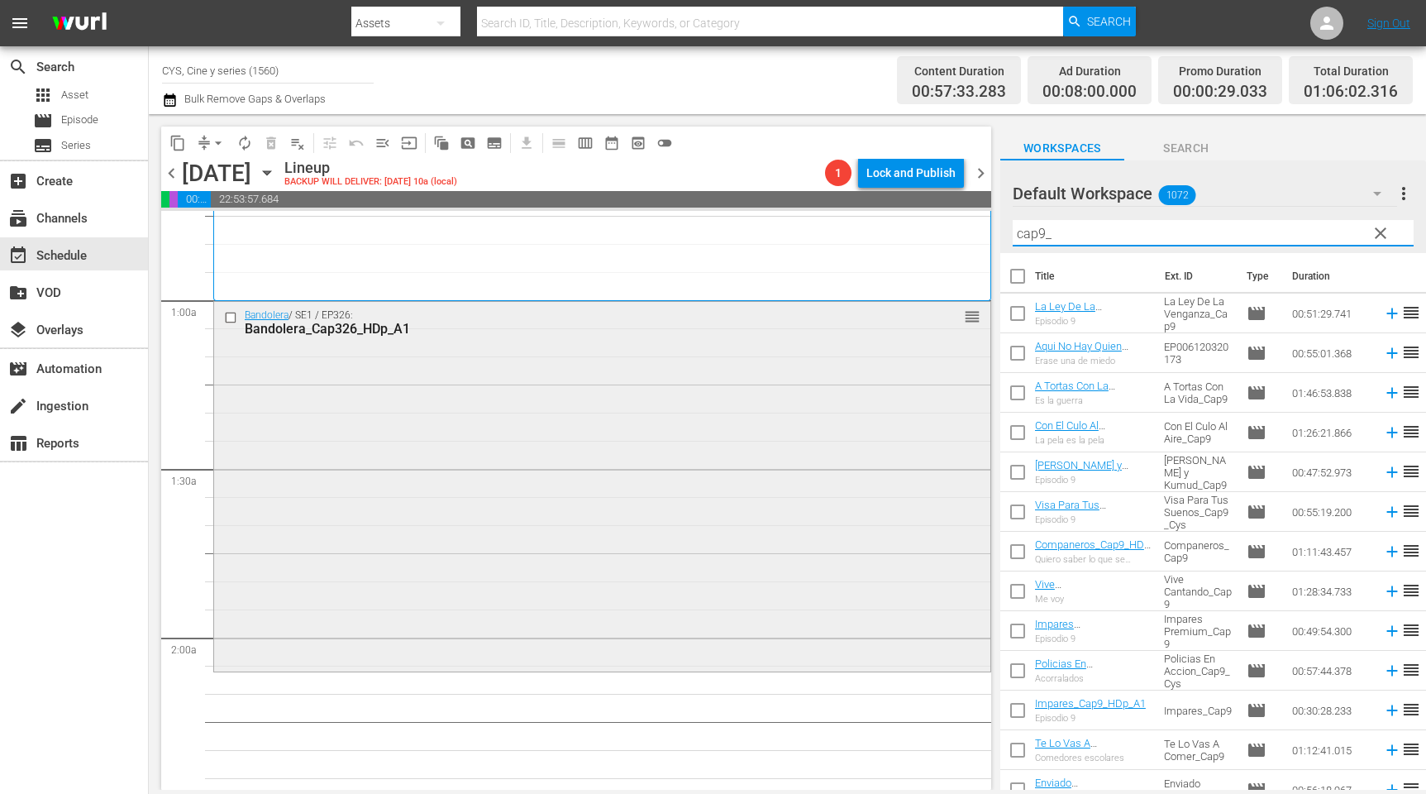
scroll to position [372, 0]
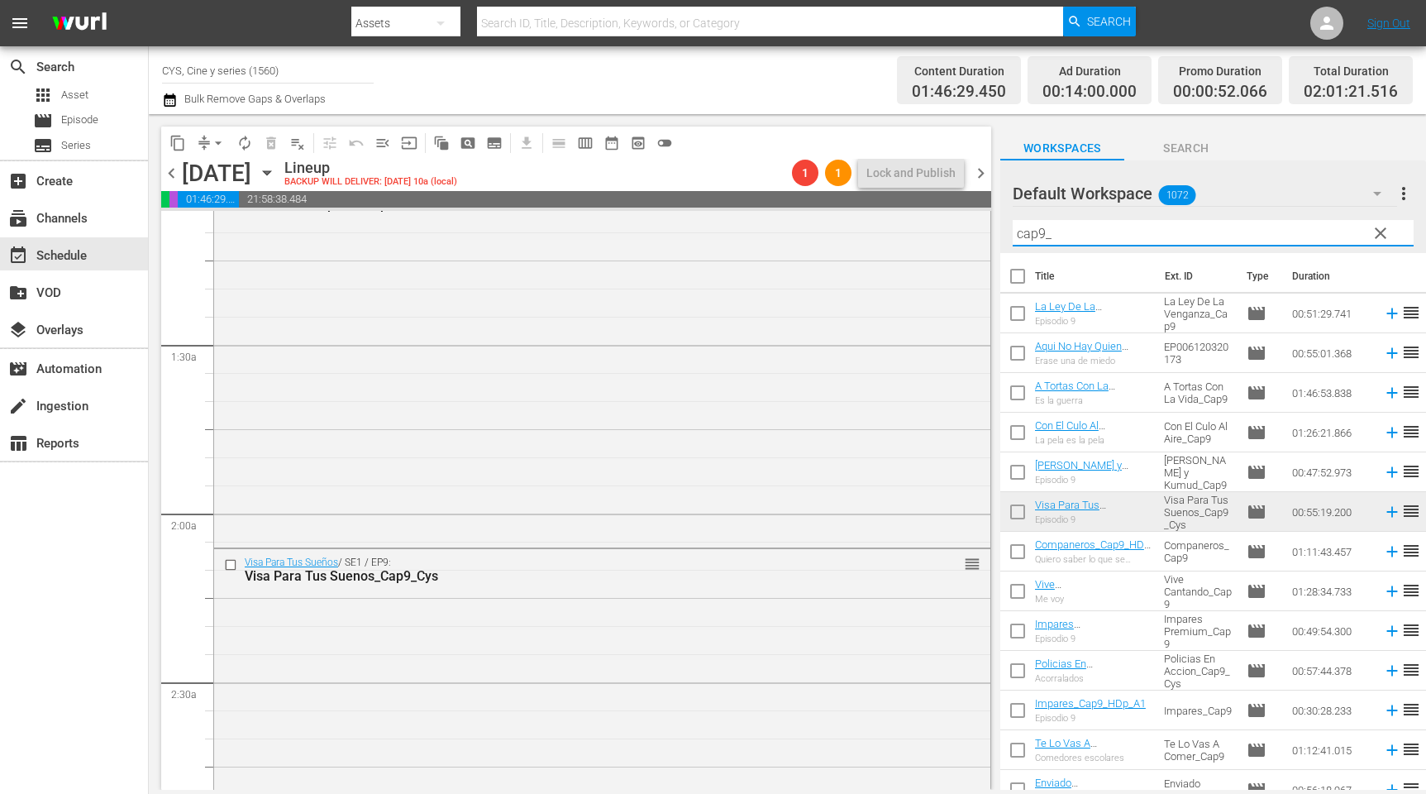
drag, startPoint x: 1089, startPoint y: 227, endPoint x: 1035, endPoint y: 231, distance: 53.9
click at [1035, 231] on input "cap9_" at bounding box center [1213, 233] width 401 height 26
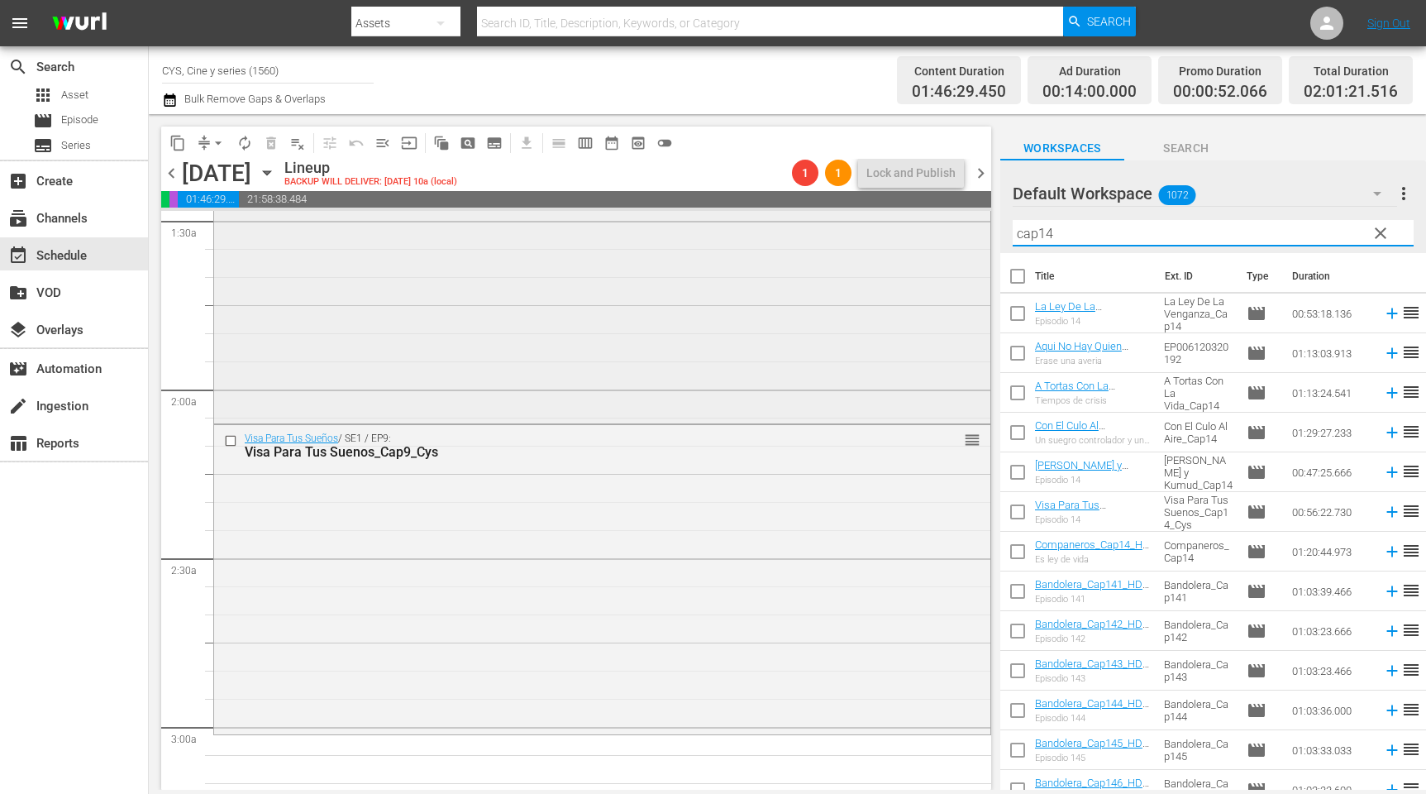
scroll to position [620, 0]
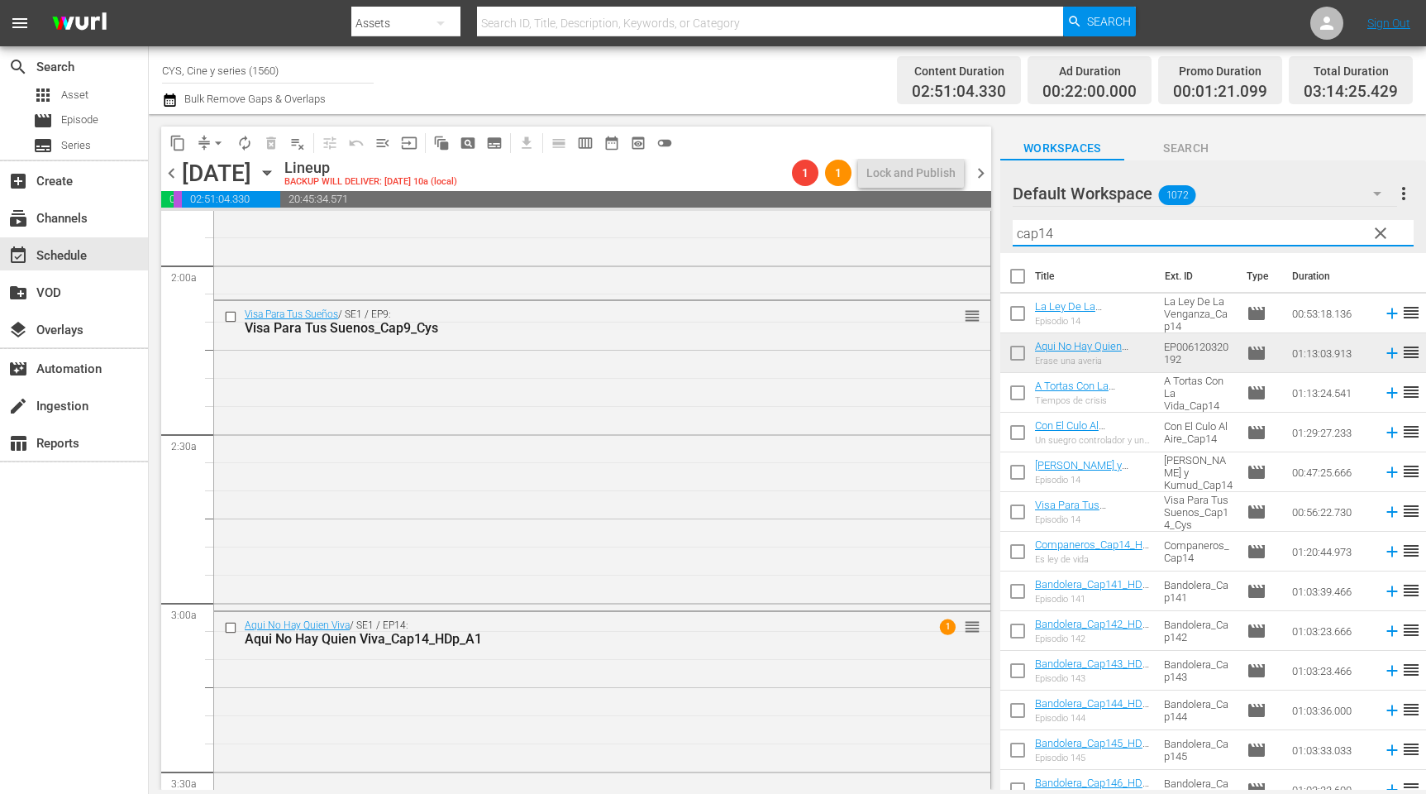
drag, startPoint x: 1059, startPoint y: 234, endPoint x: 1039, endPoint y: 229, distance: 20.5
click at [1039, 229] on input "cap14" at bounding box center [1213, 233] width 401 height 26
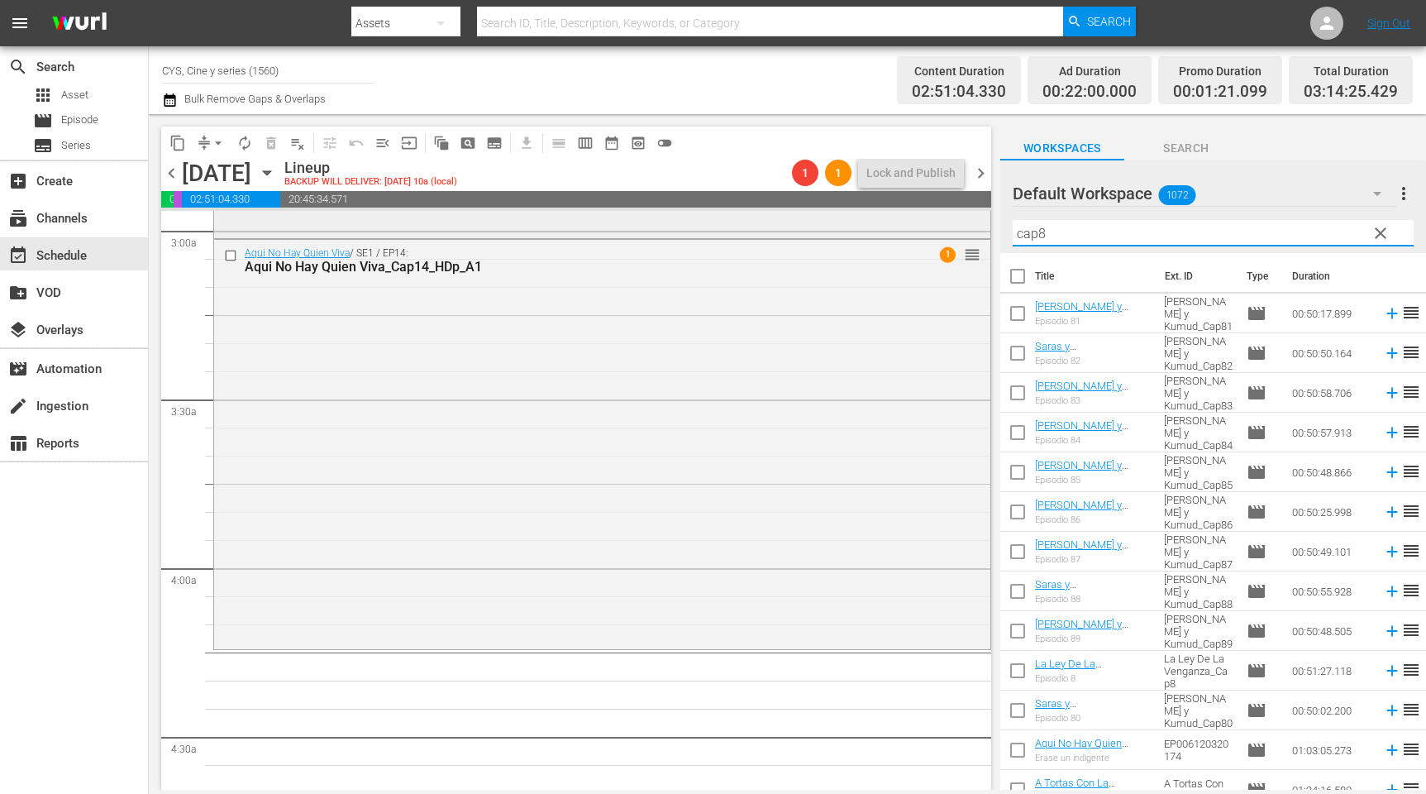
scroll to position [1116, 0]
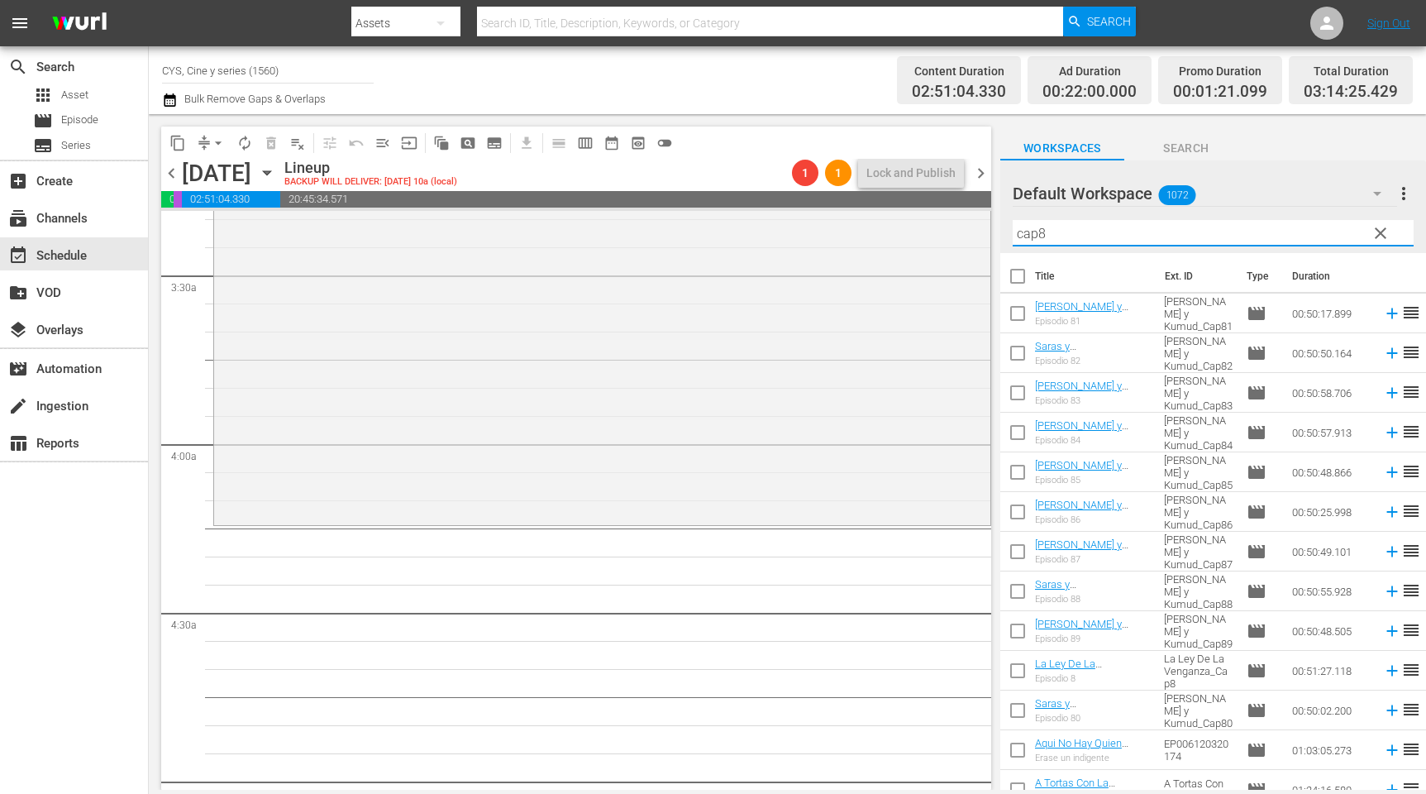
click at [1017, 437] on input "checkbox" at bounding box center [1018, 435] width 35 height 35
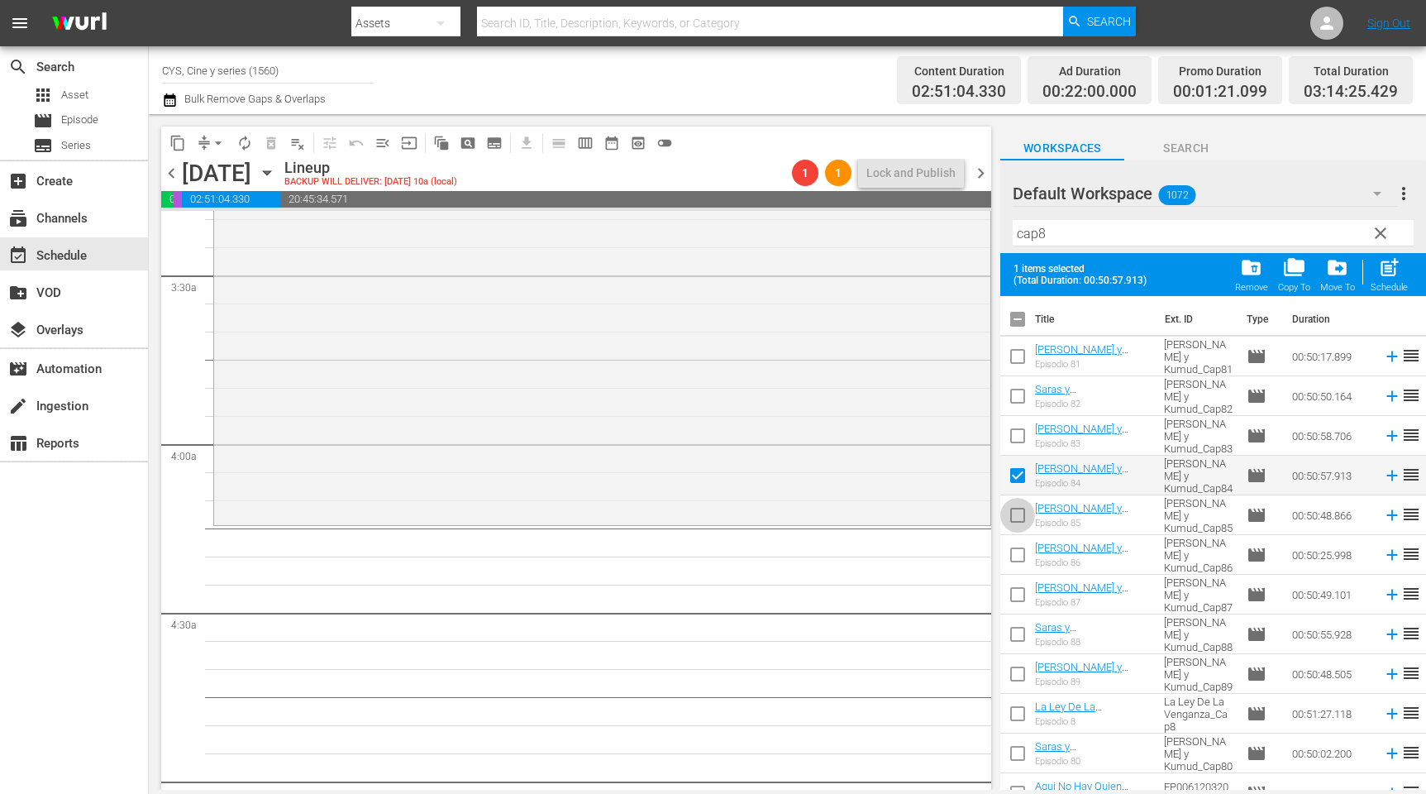
click at [1022, 513] on input "checkbox" at bounding box center [1018, 518] width 35 height 35
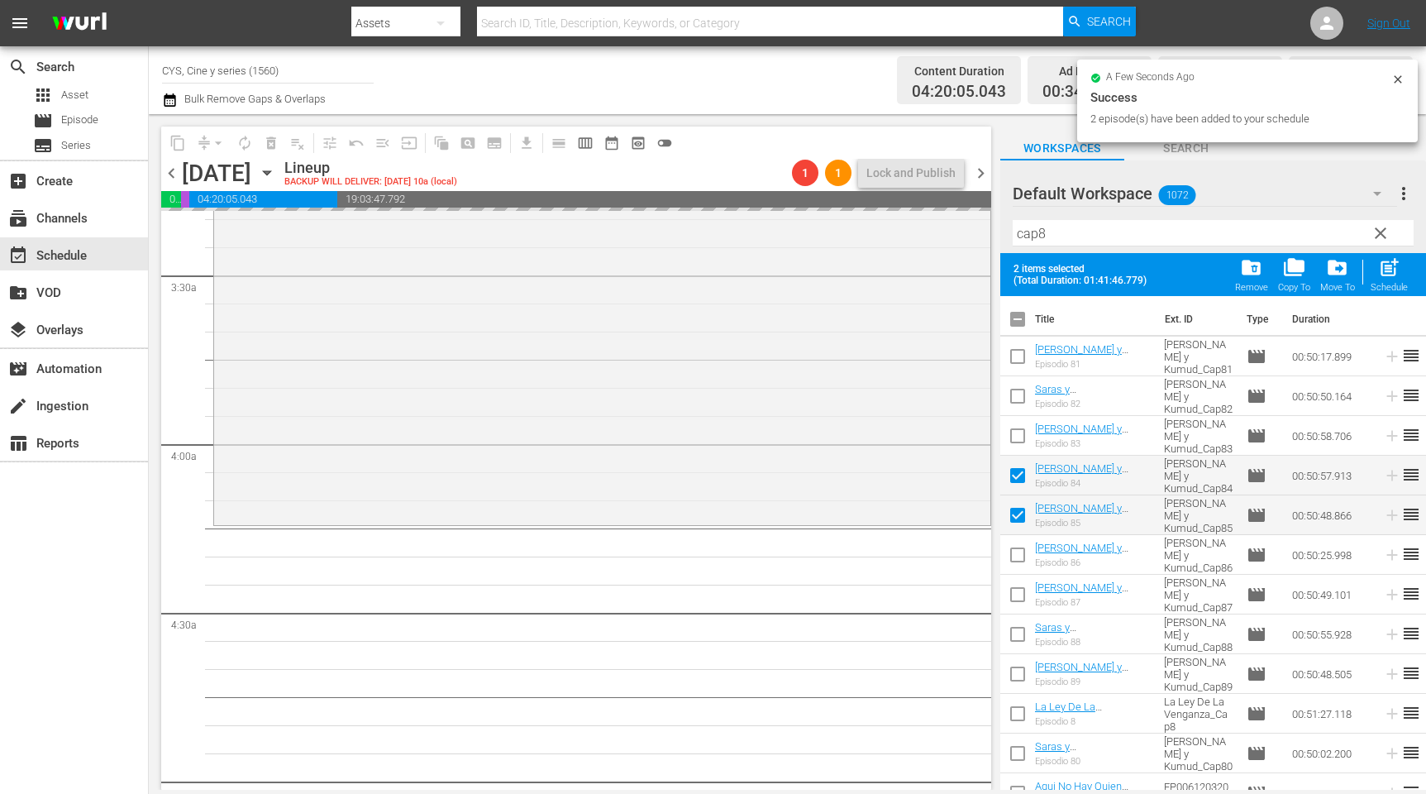
click at [1020, 318] on input "checkbox" at bounding box center [1018, 322] width 35 height 35
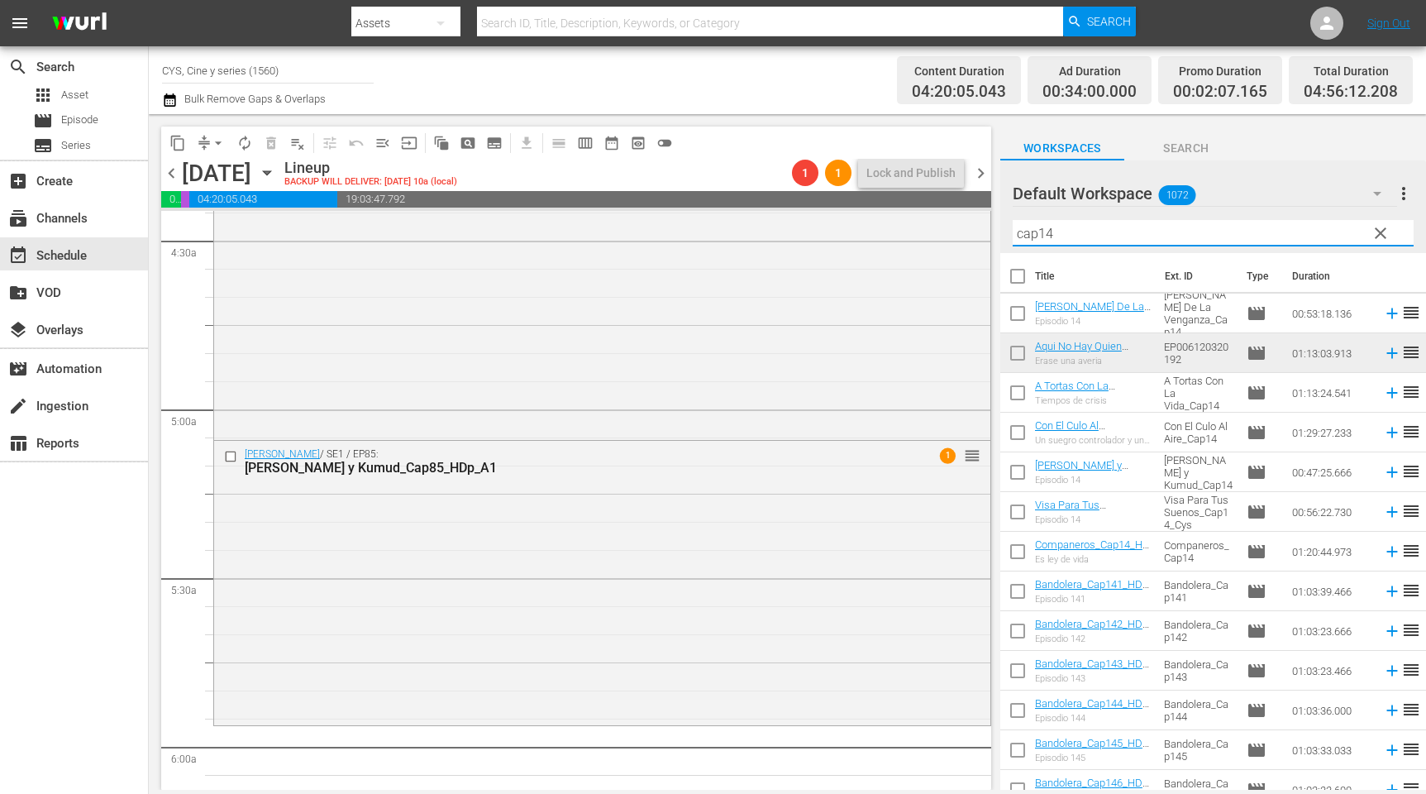
scroll to position [1612, 0]
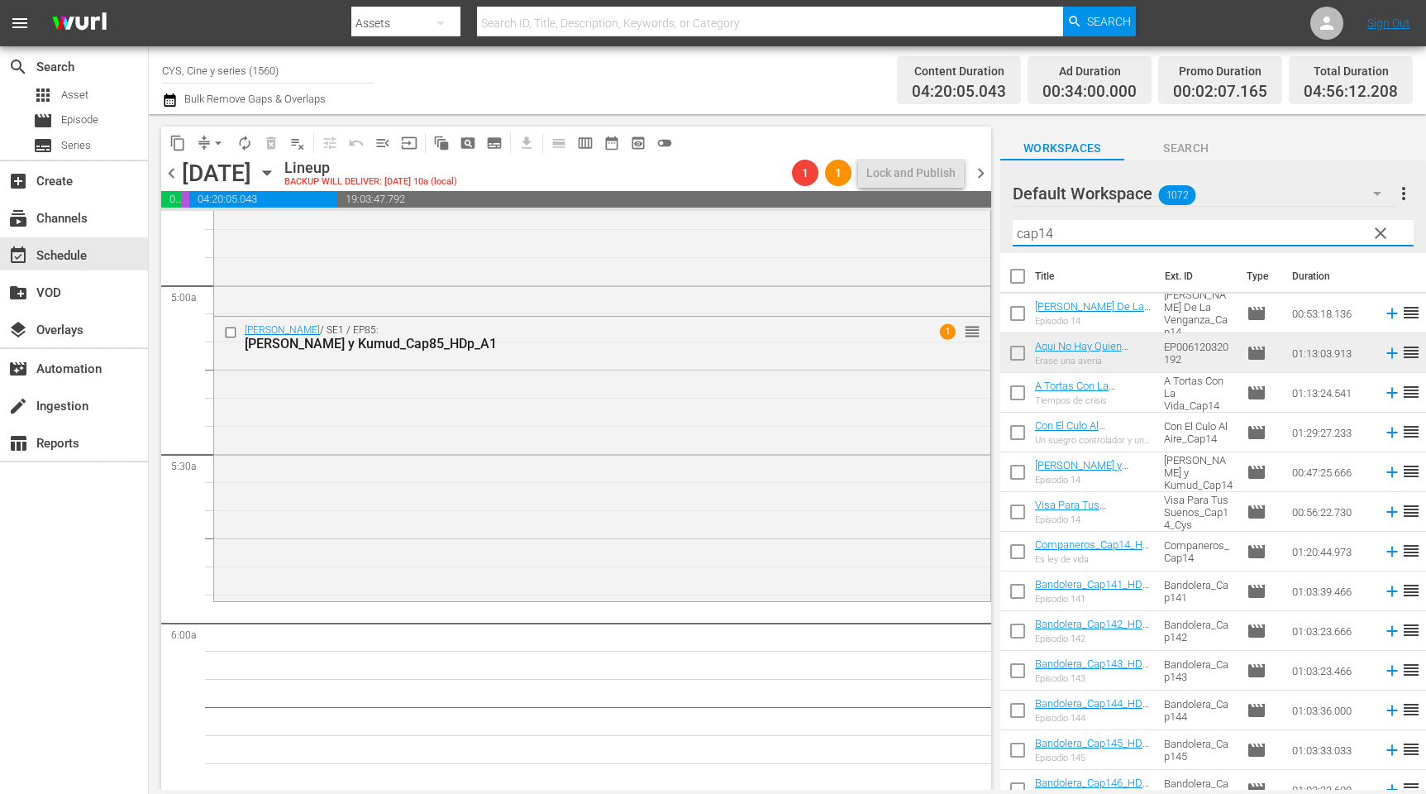
type input "cap14"
click at [1015, 310] on input "checkbox" at bounding box center [1018, 316] width 35 height 35
checkbox input "true"
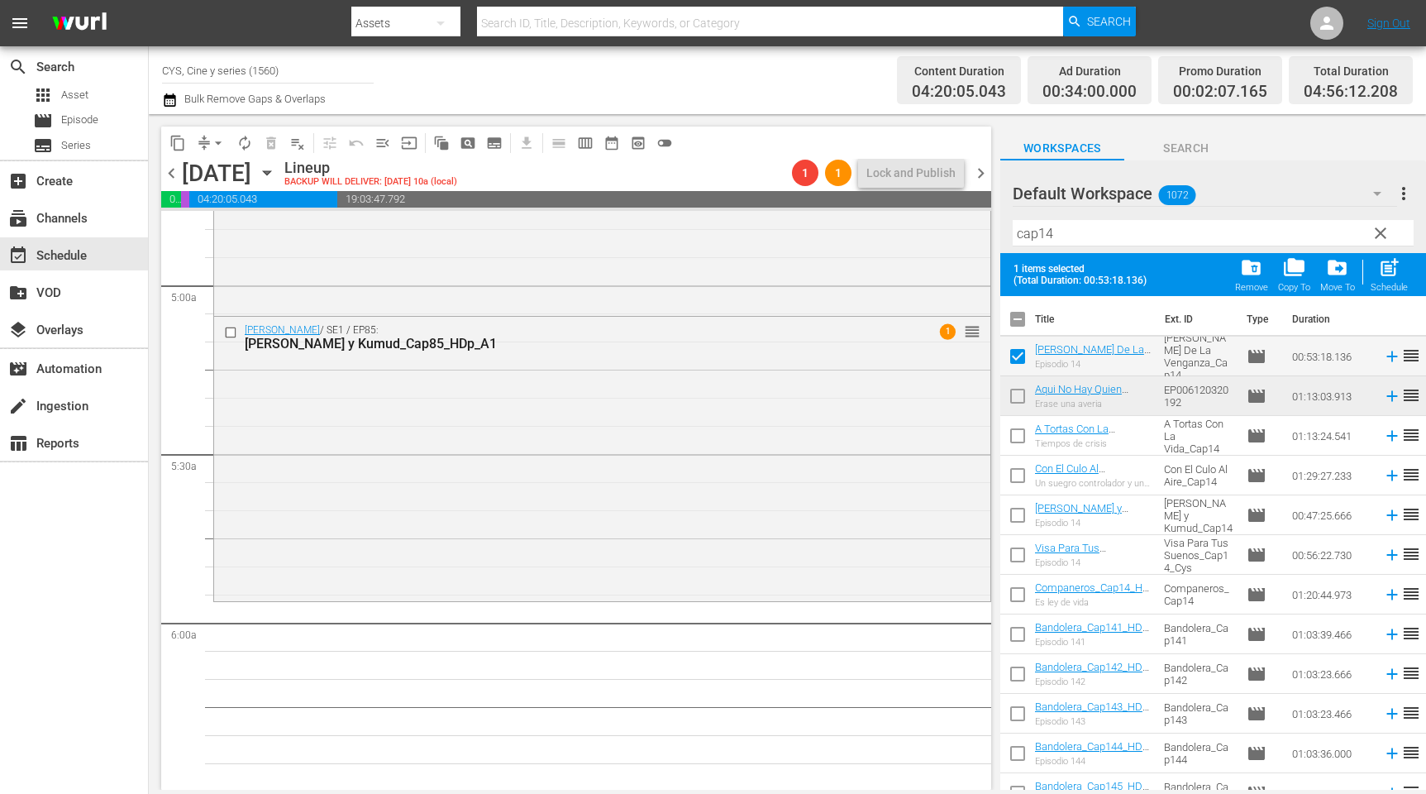
click at [1022, 392] on input "checkbox" at bounding box center [1018, 399] width 35 height 35
checkbox input "true"
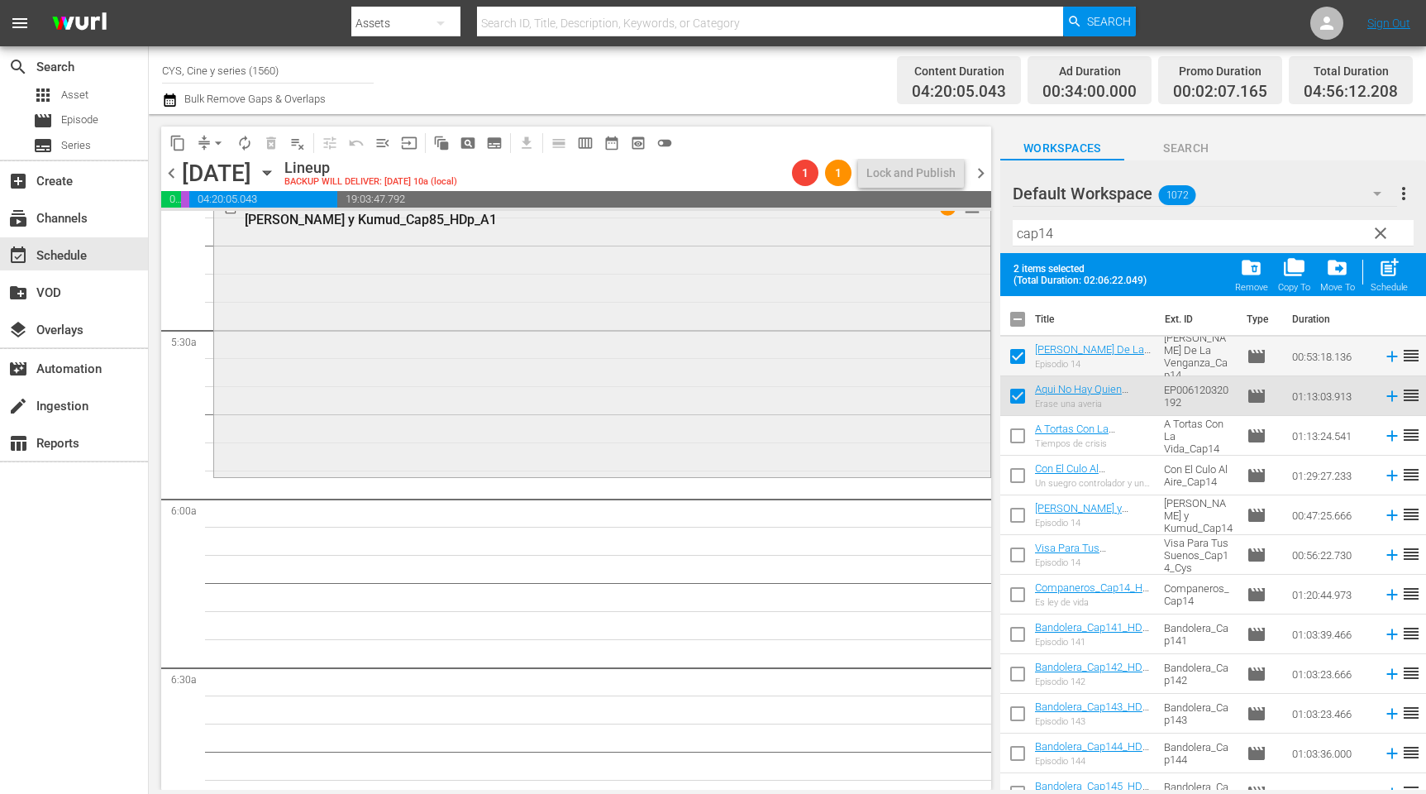
scroll to position [1860, 0]
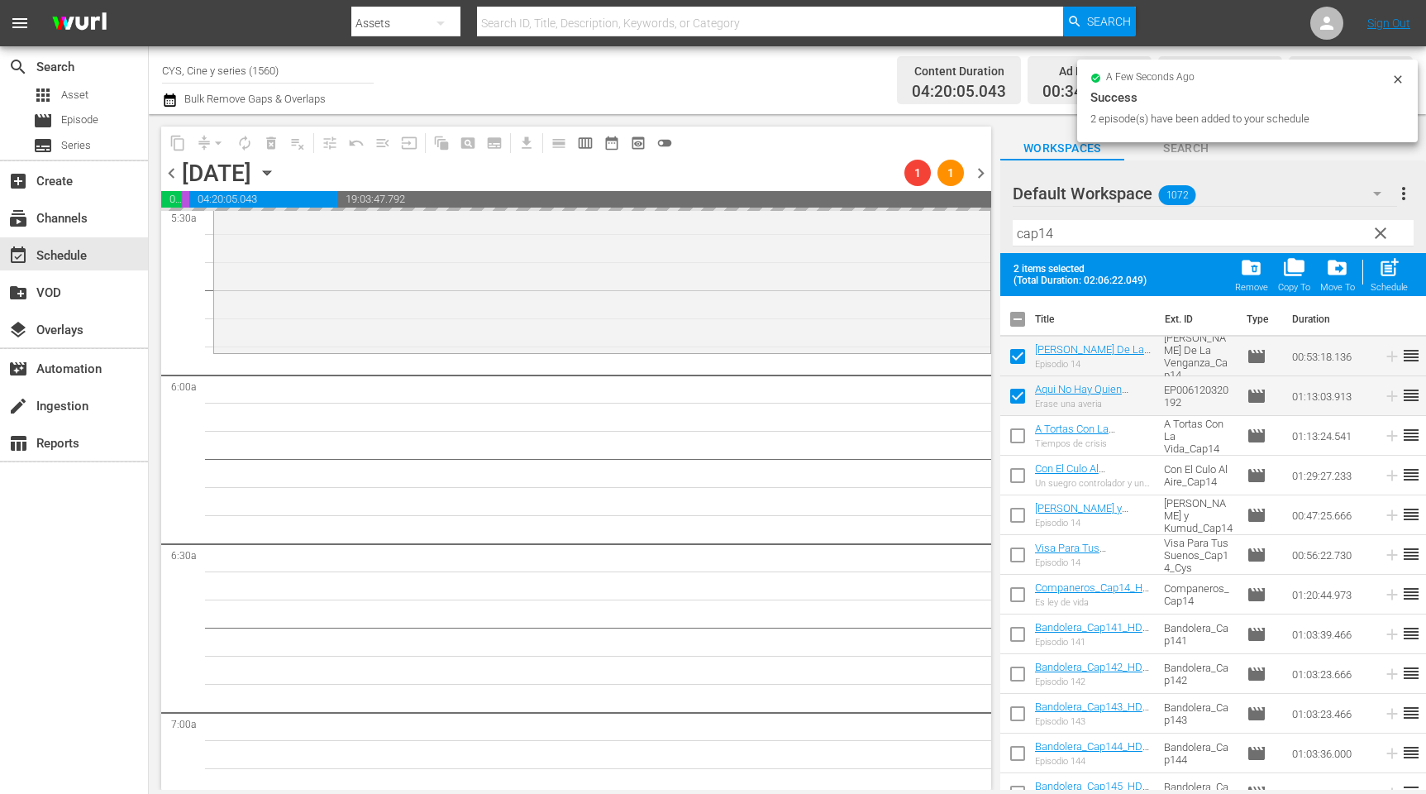
click at [1023, 322] on input "checkbox" at bounding box center [1018, 322] width 35 height 35
checkbox input "false"
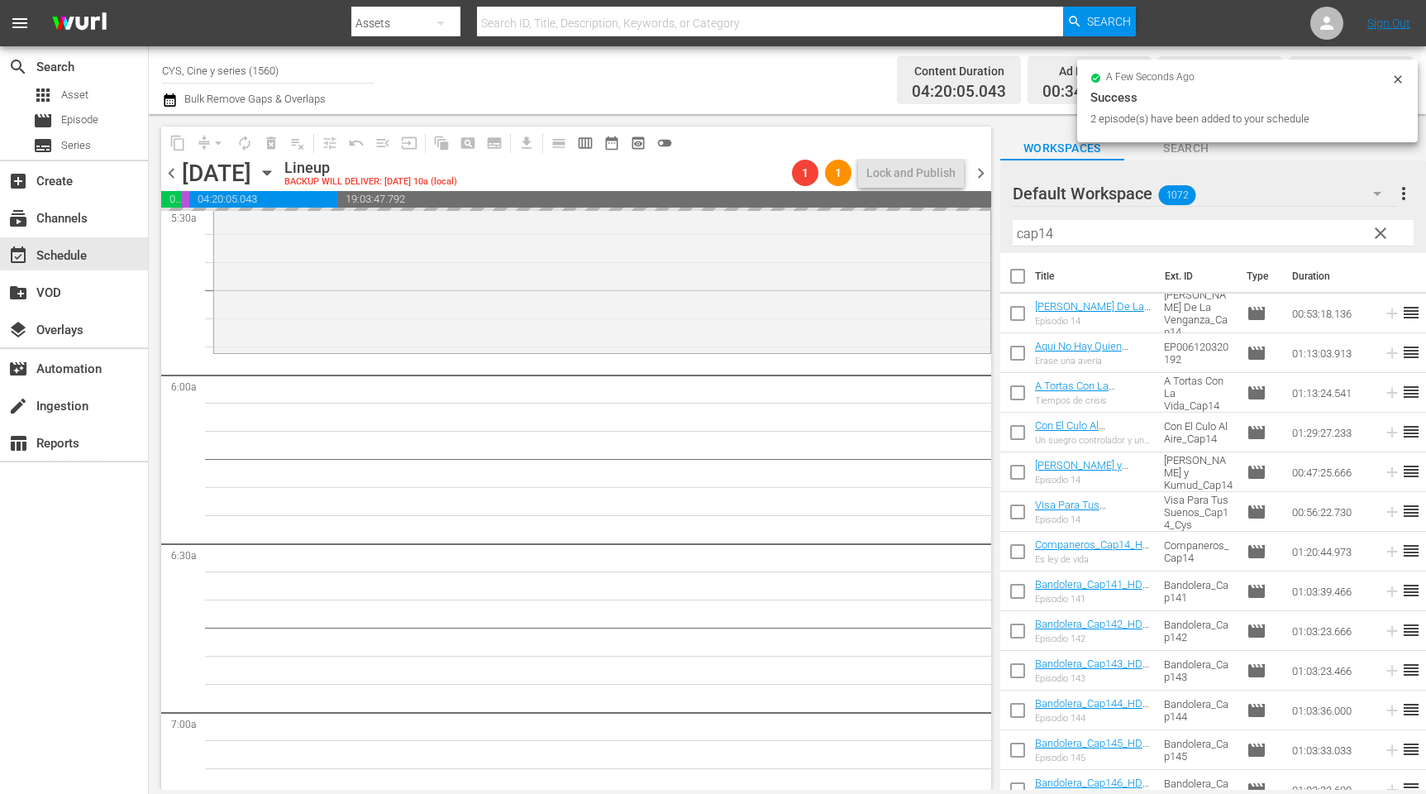
checkbox input "false"
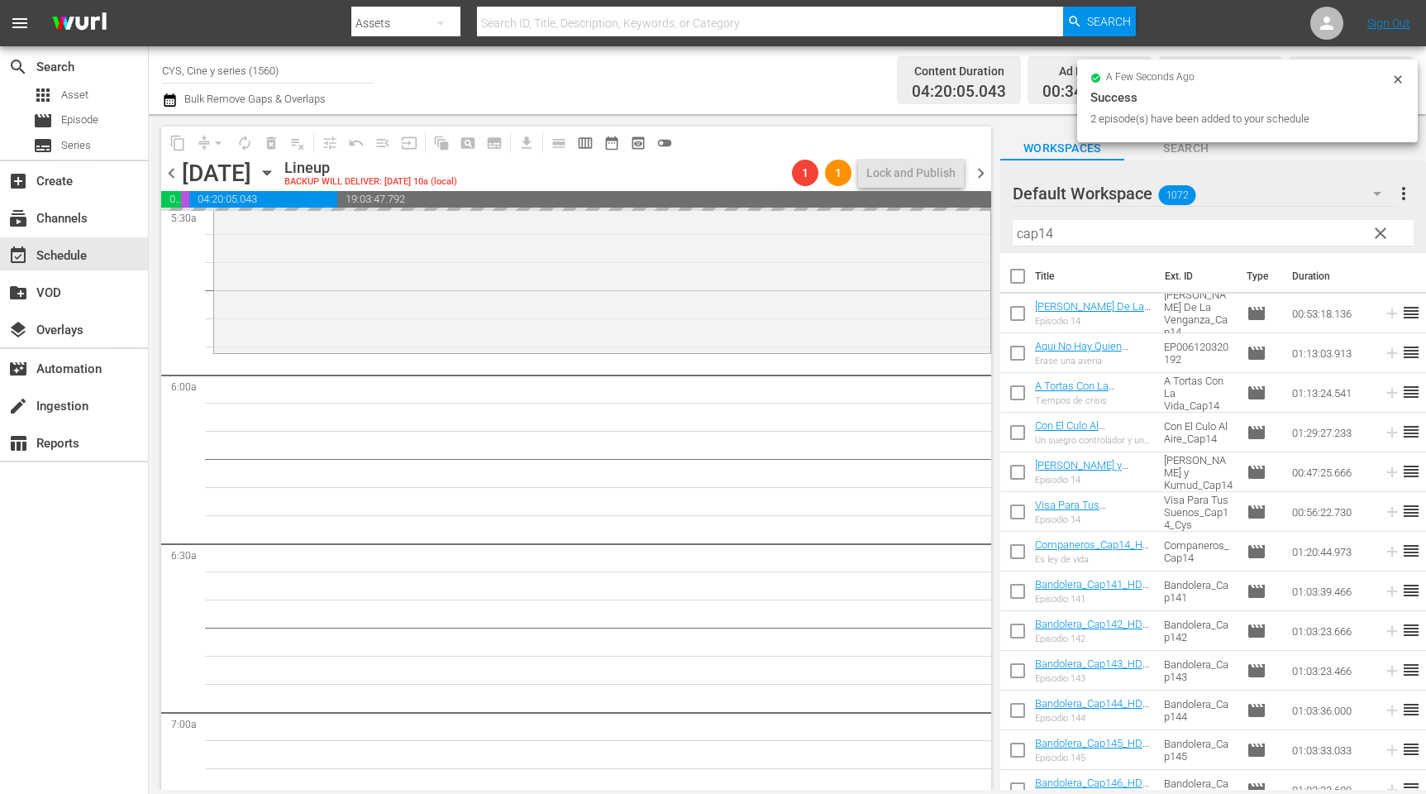
checkbox input "false"
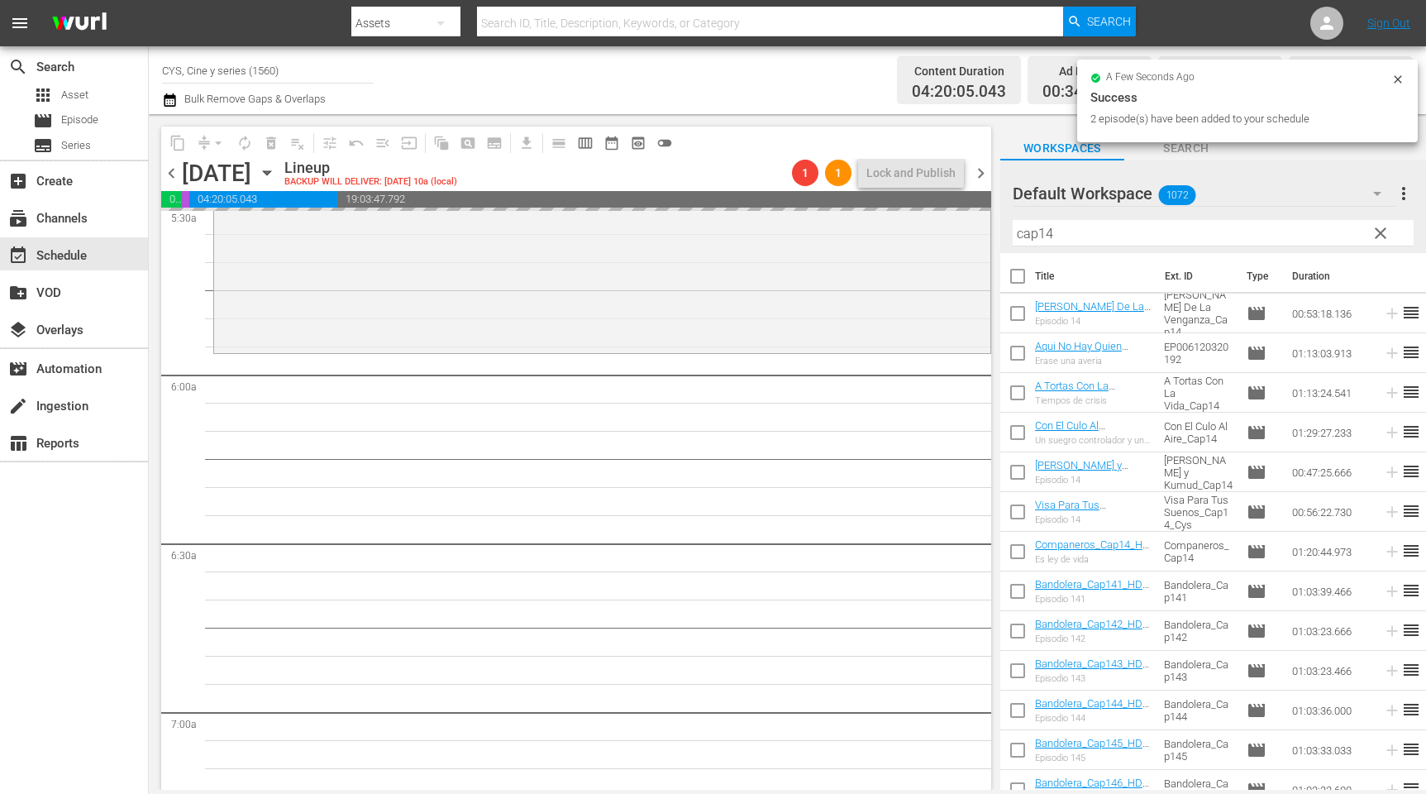
checkbox input "false"
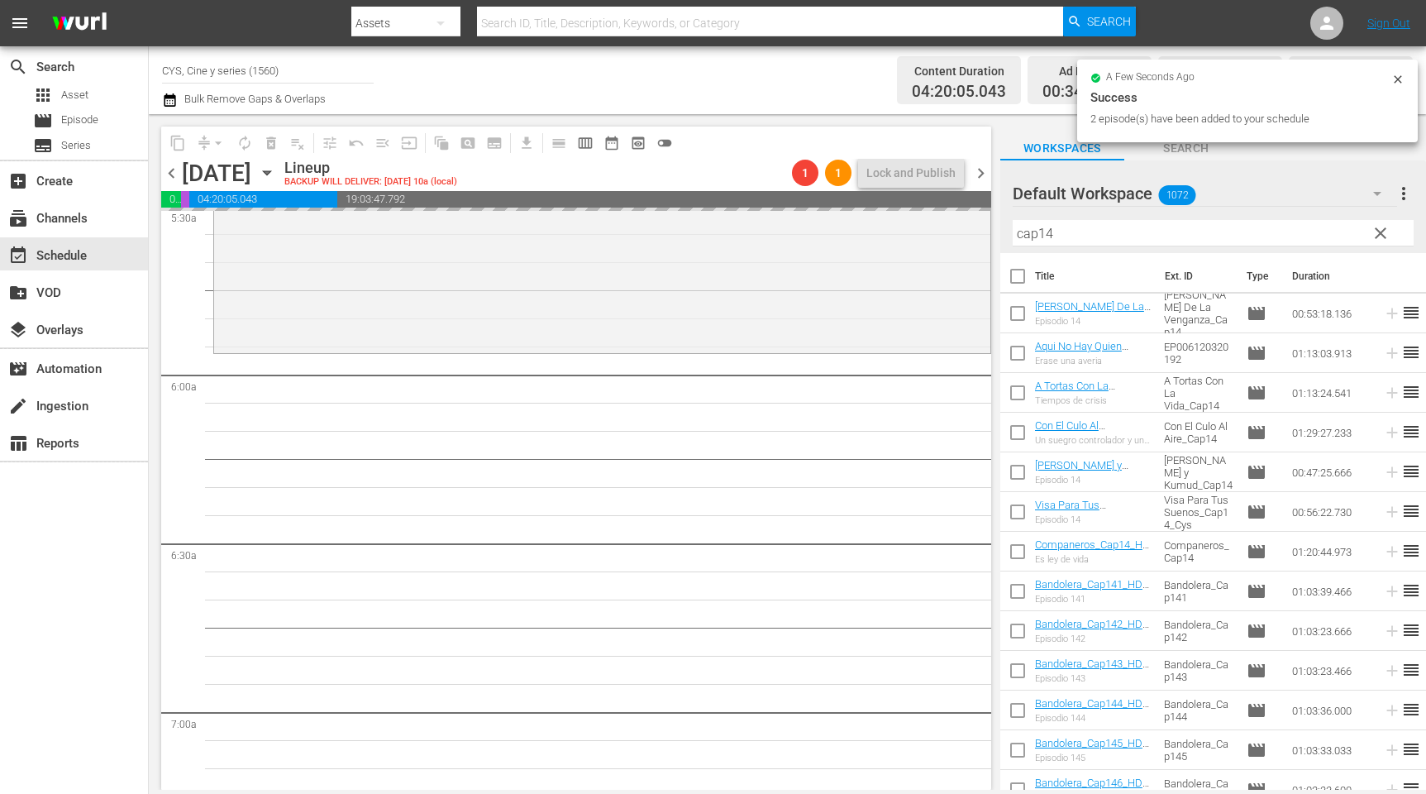
checkbox input "false"
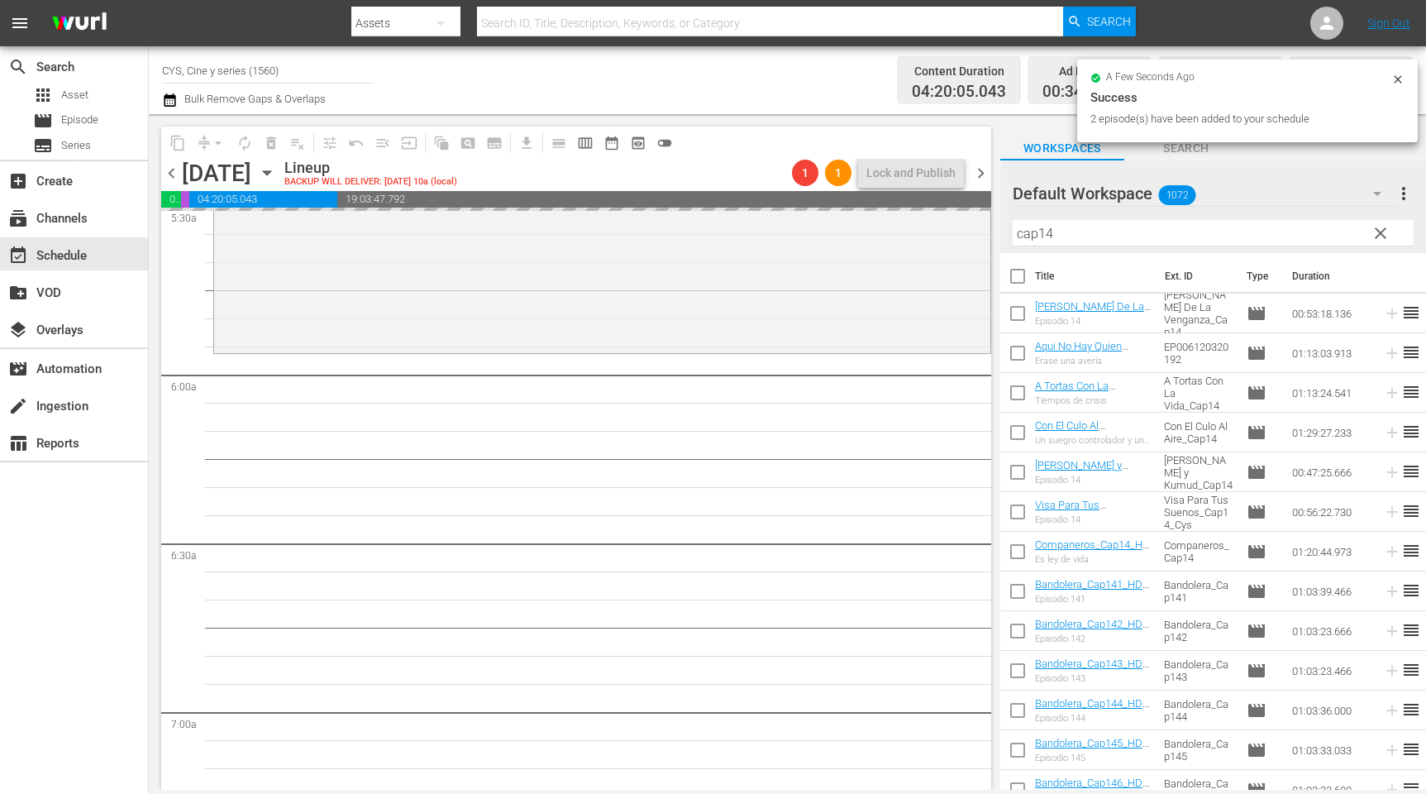
checkbox input "false"
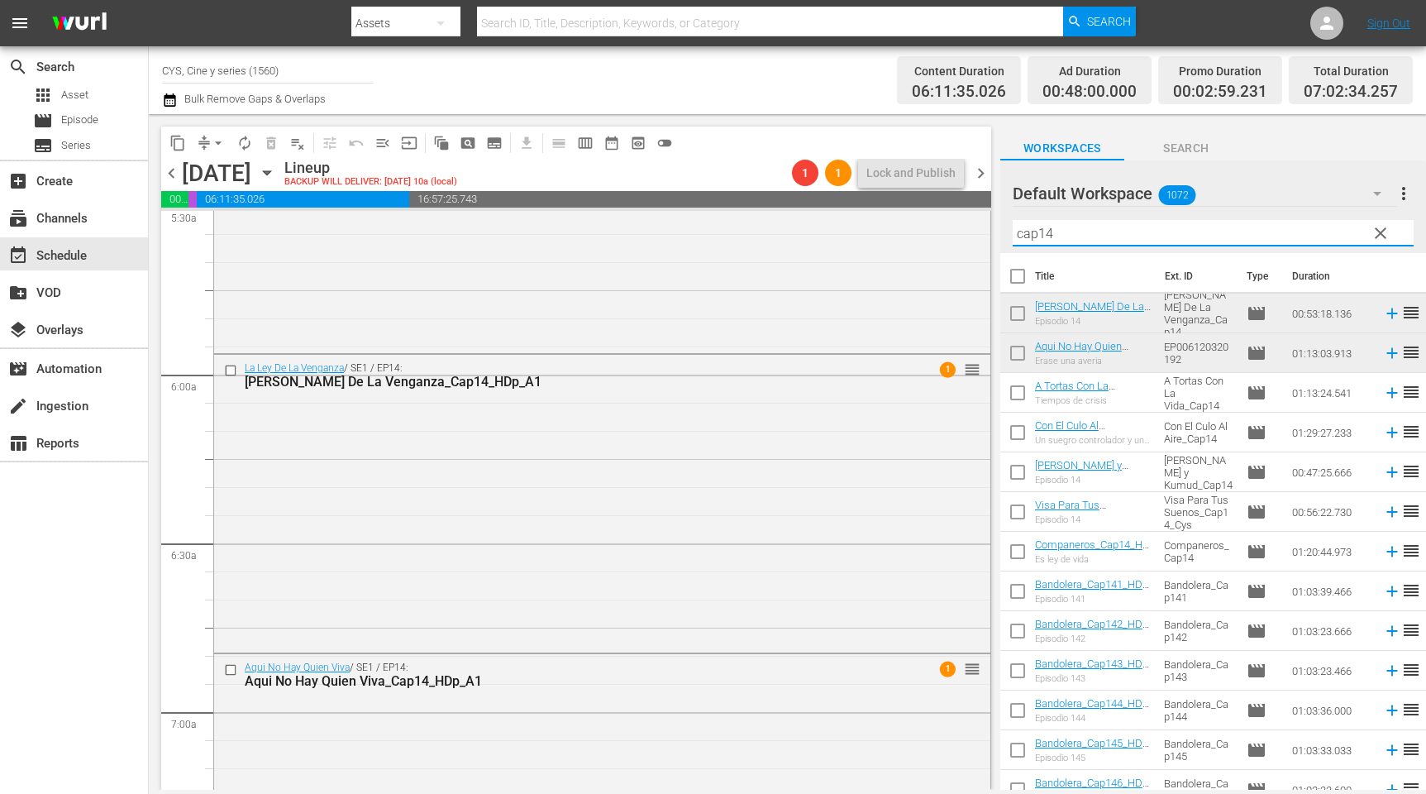
click at [1002, 229] on div "Default Workspace 1072 Default more_vert clear Filter by Title cap14" at bounding box center [1214, 206] width 426 height 93
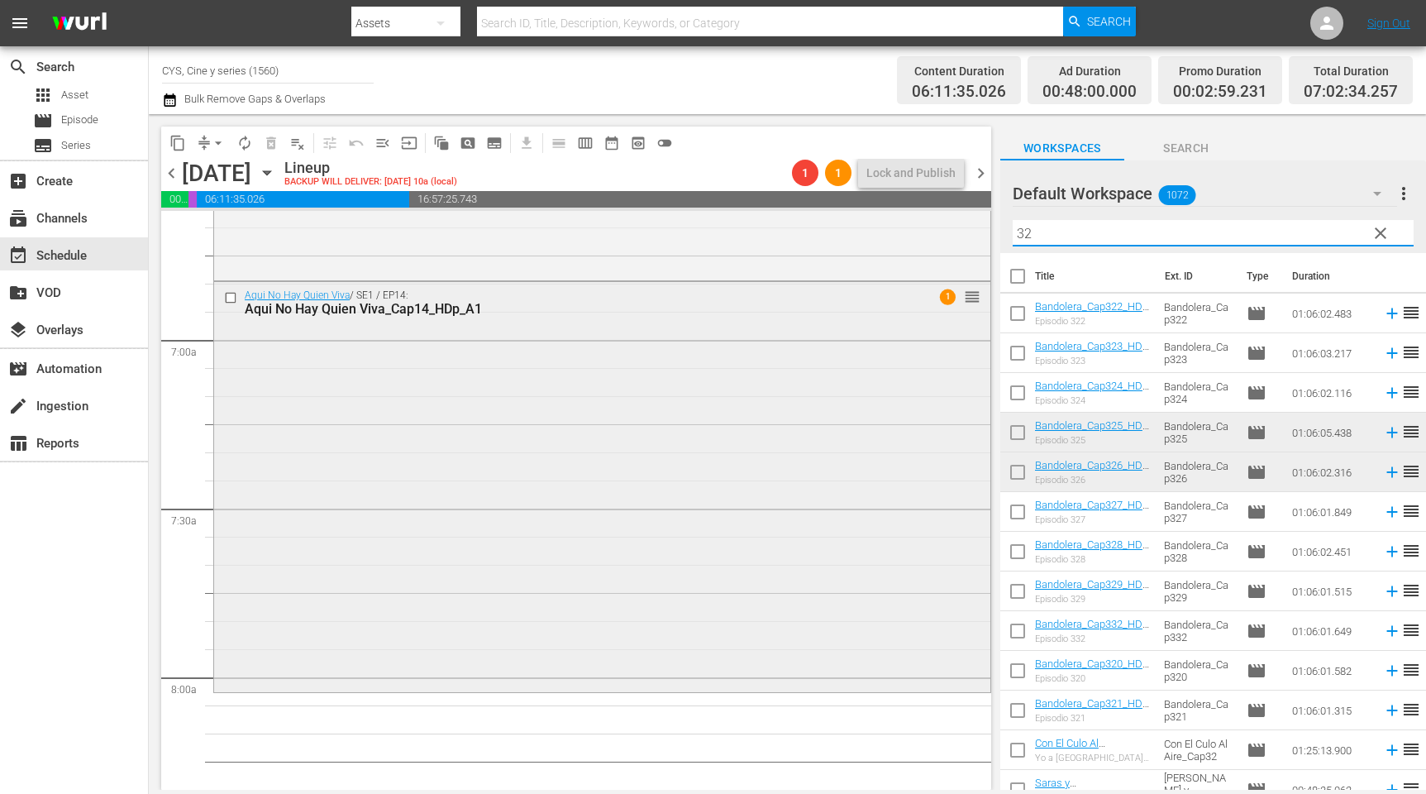
scroll to position [2357, 0]
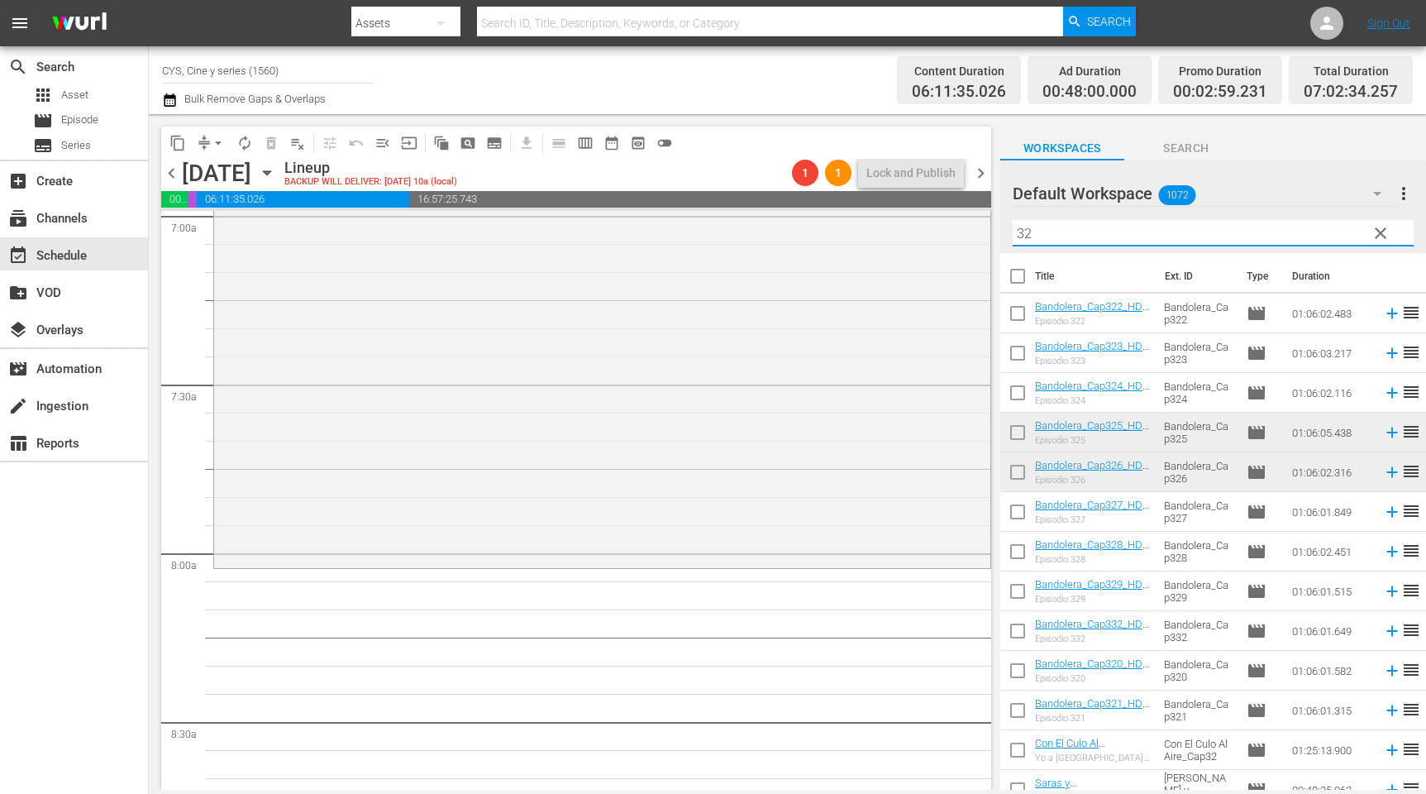
type input "32"
click at [1024, 430] on input "checkbox" at bounding box center [1018, 435] width 35 height 35
checkbox input "true"
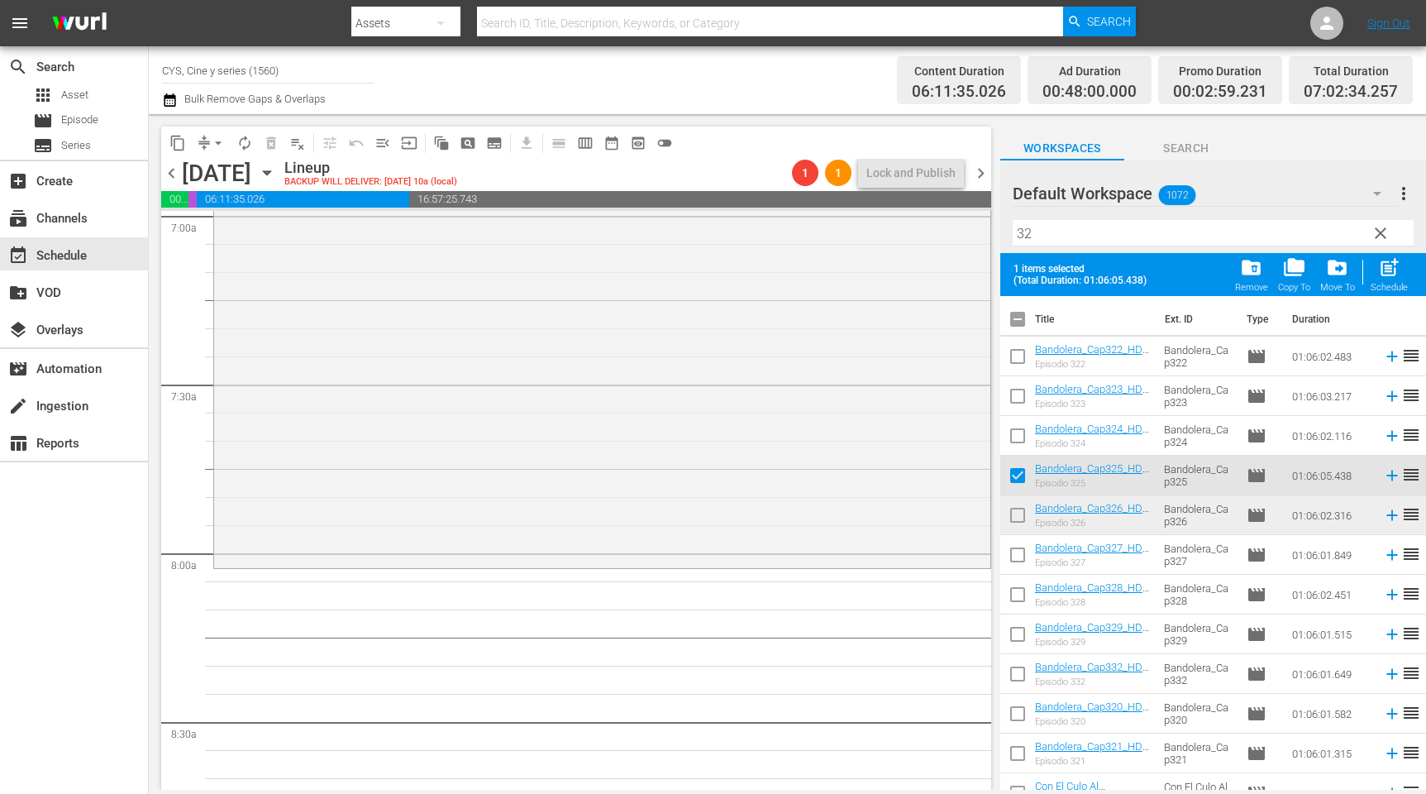
click at [1015, 509] on input "checkbox" at bounding box center [1018, 518] width 35 height 35
checkbox input "true"
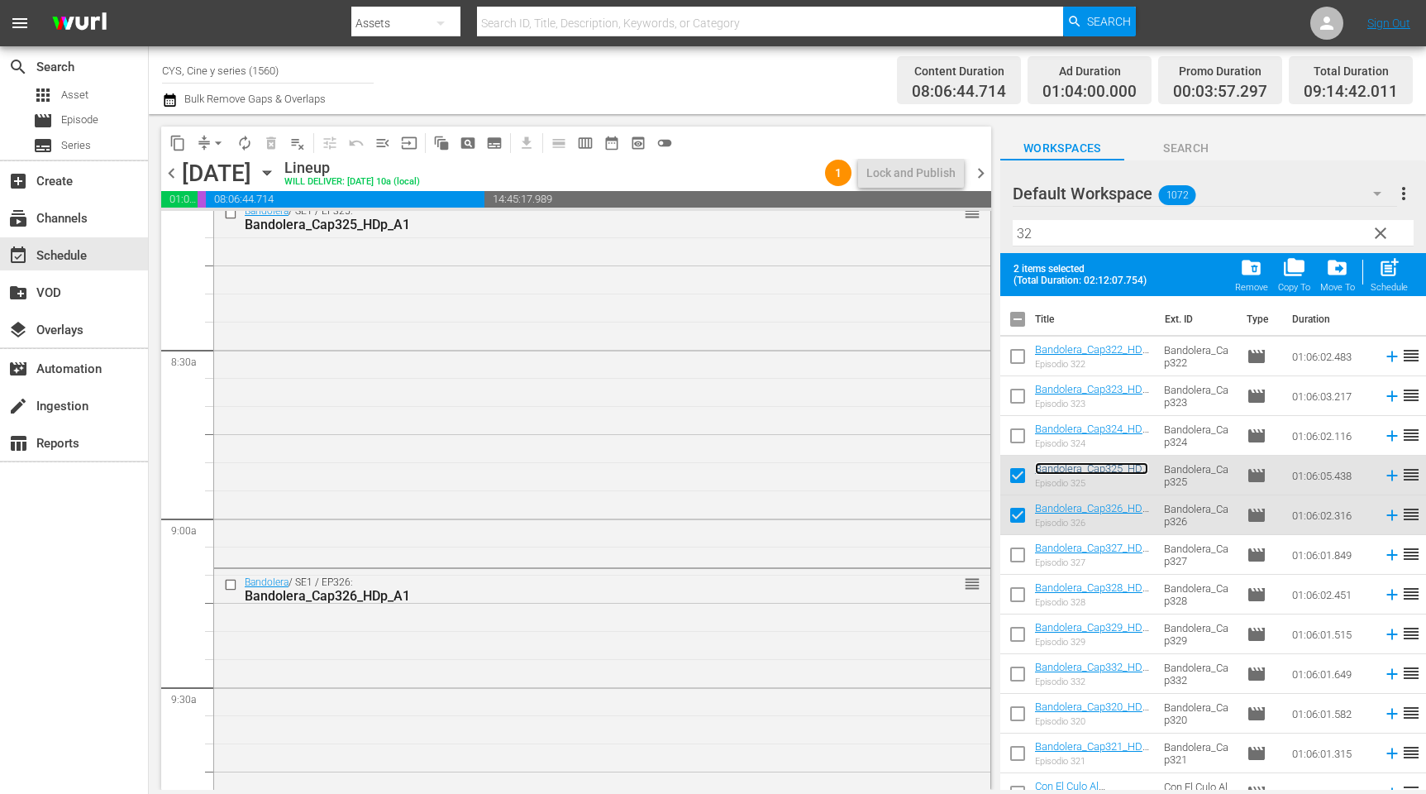
scroll to position [2853, 0]
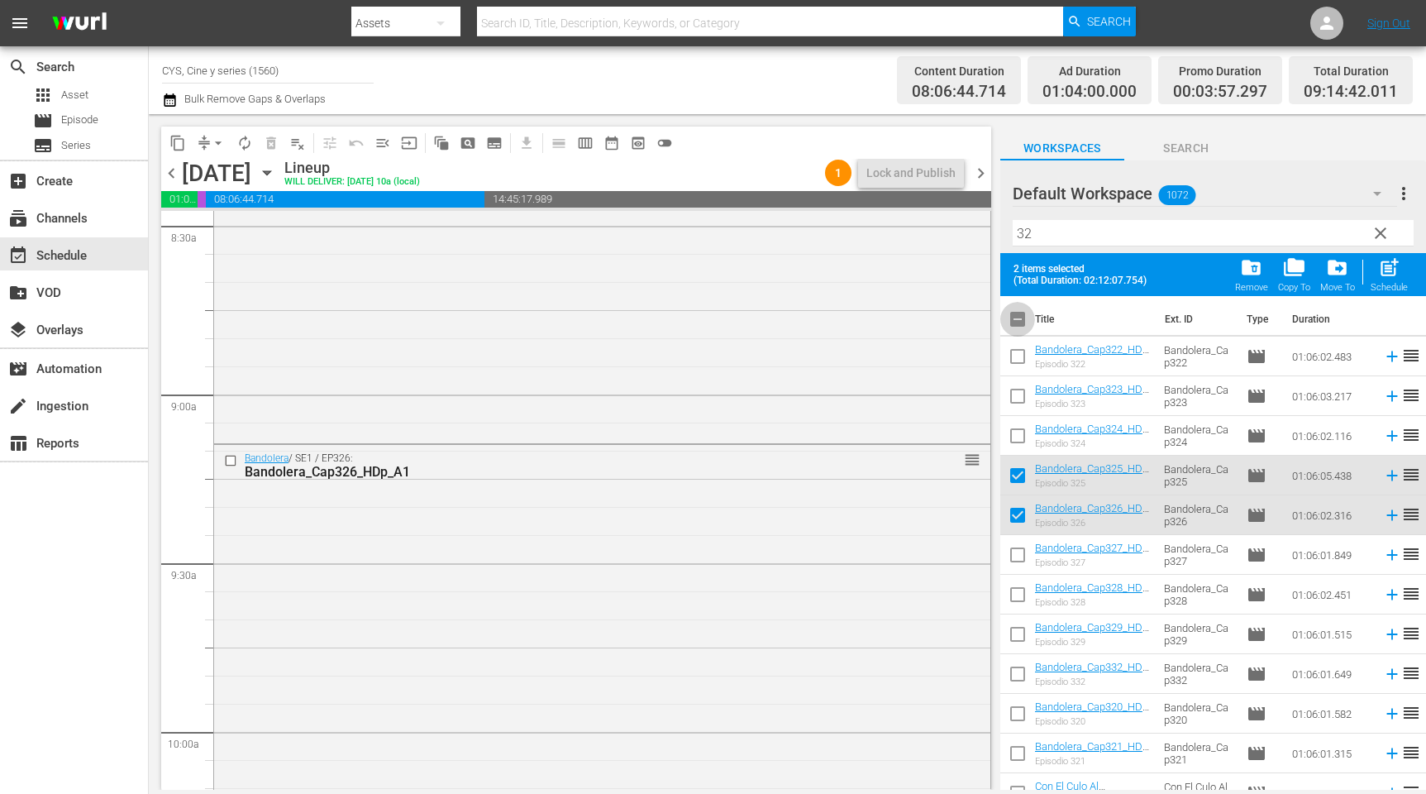
click at [1015, 318] on input "checkbox" at bounding box center [1018, 322] width 35 height 35
checkbox input "true"
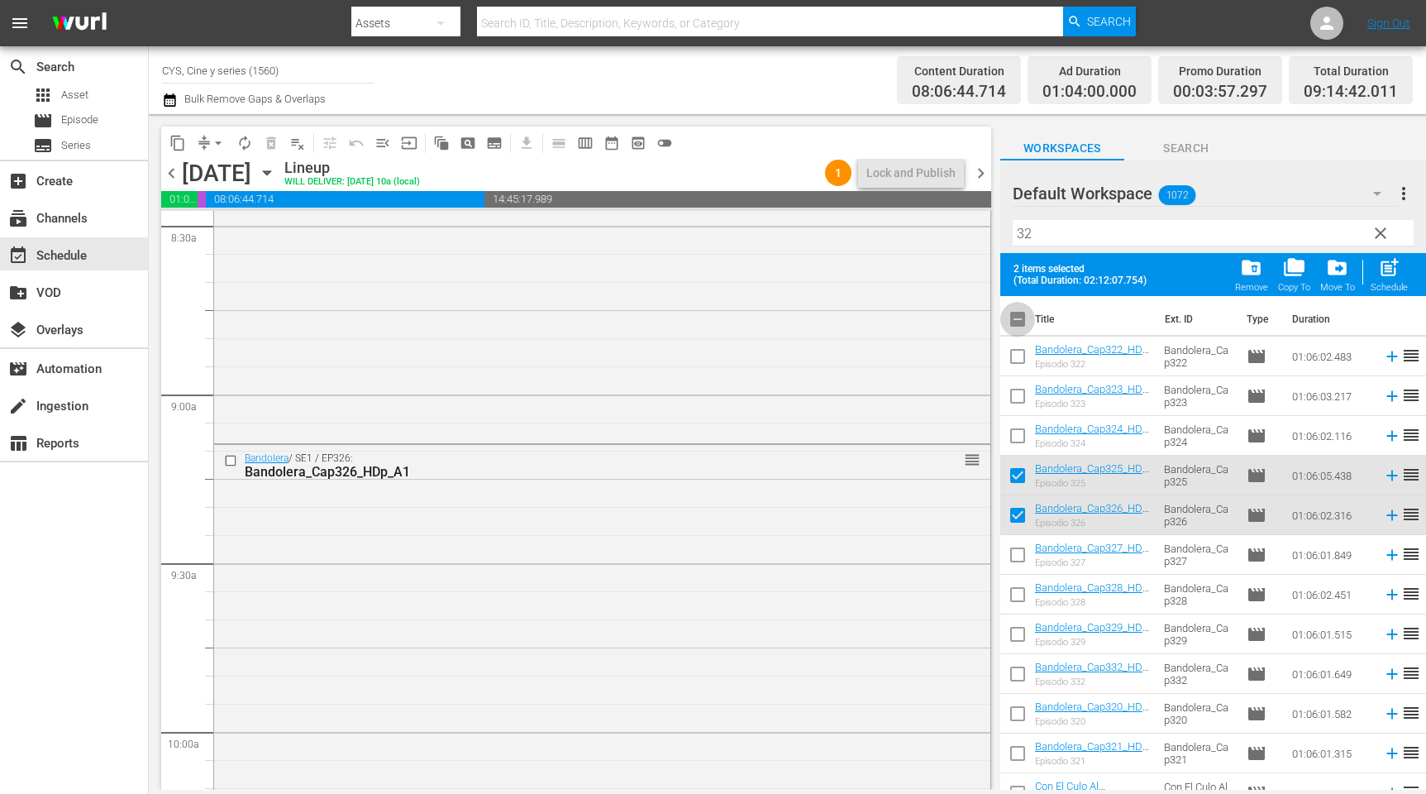
checkbox input "true"
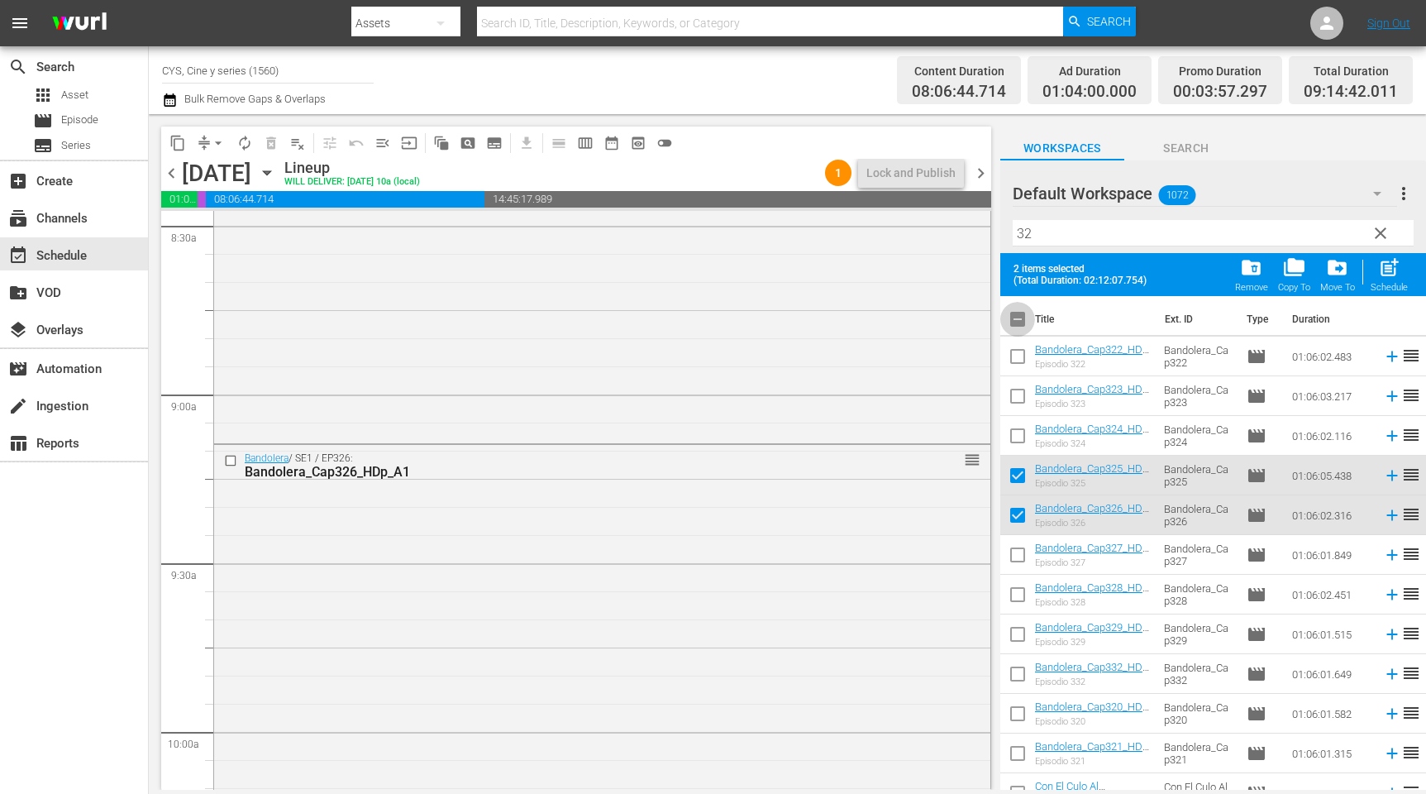
checkbox input "true"
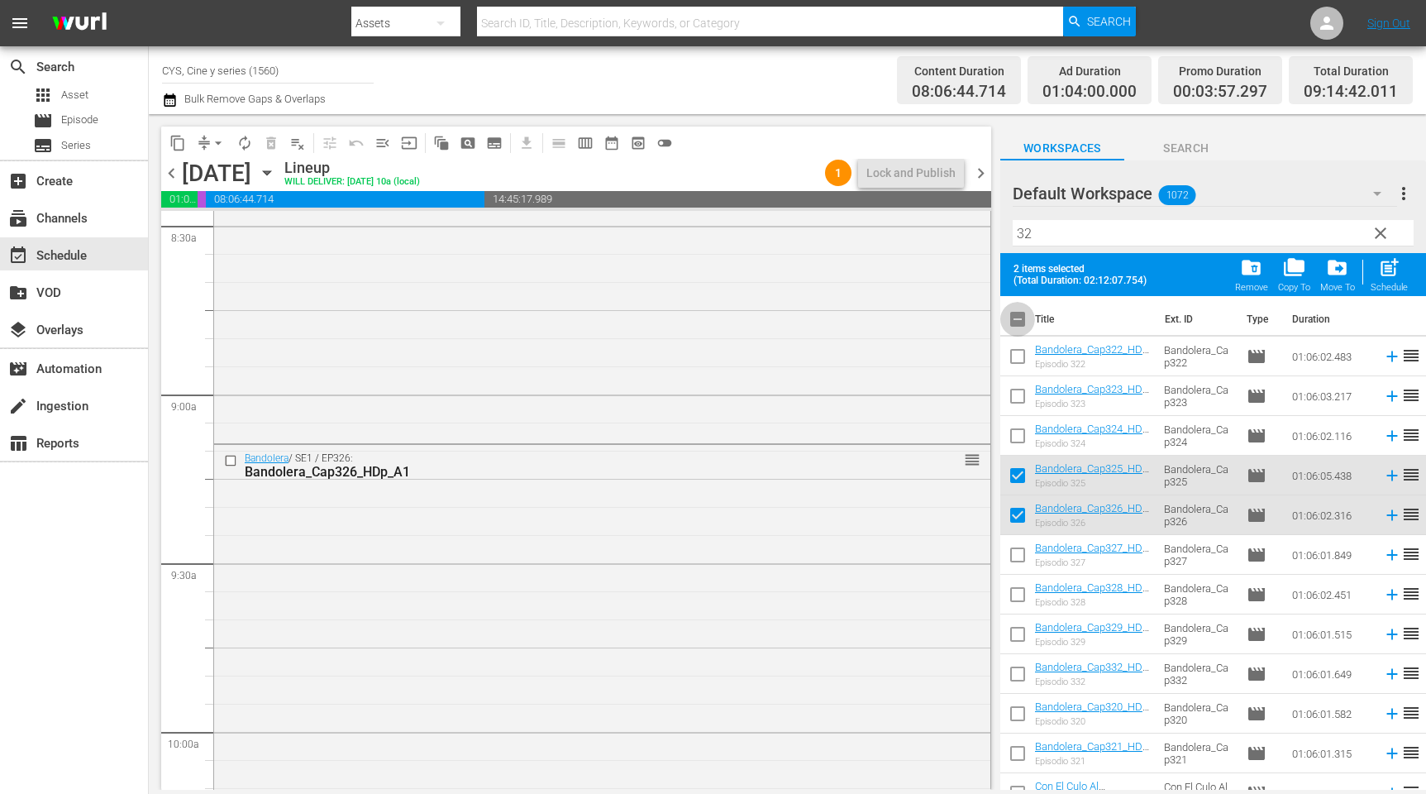
checkbox input "true"
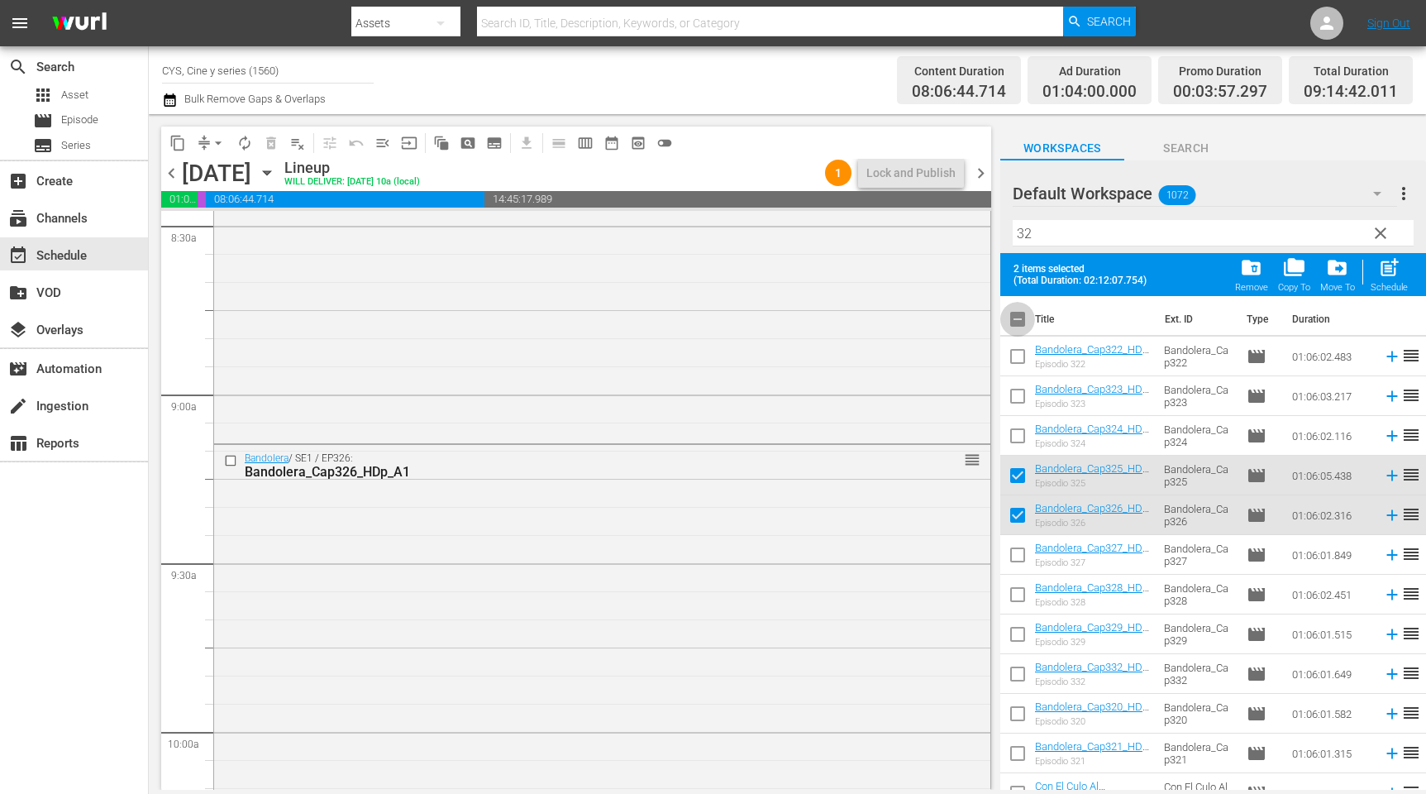
checkbox input "true"
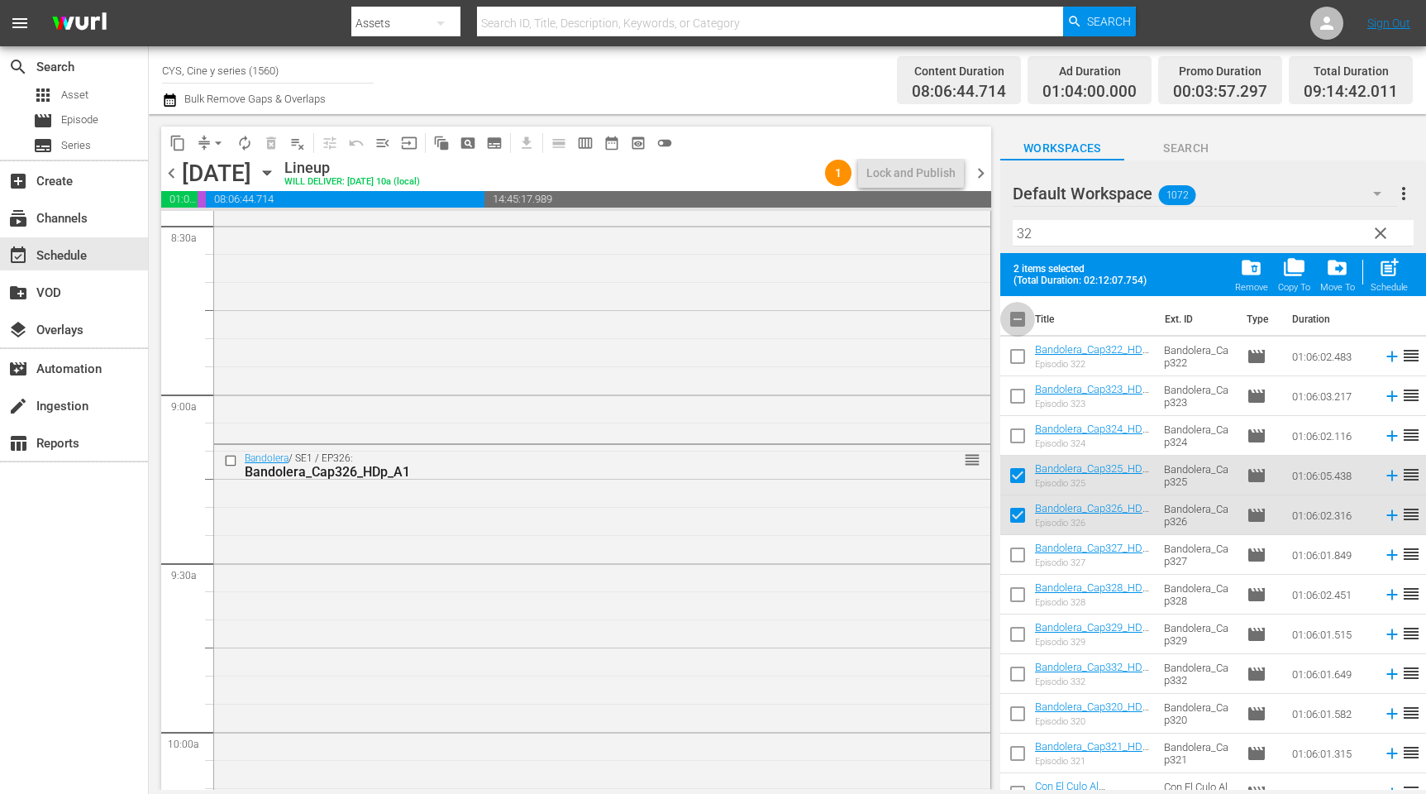
checkbox input "true"
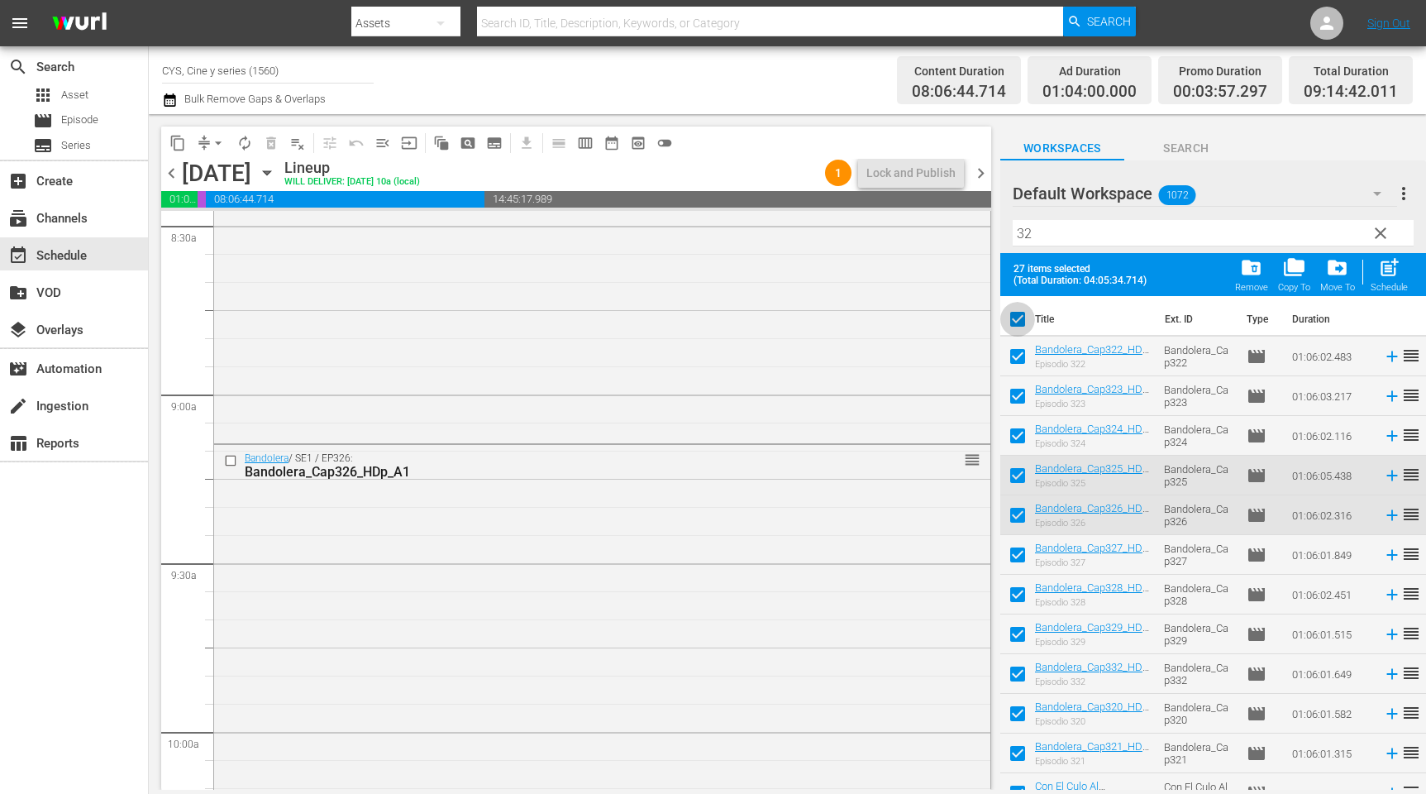
click at [1015, 318] on input "checkbox" at bounding box center [1018, 322] width 35 height 35
checkbox input "false"
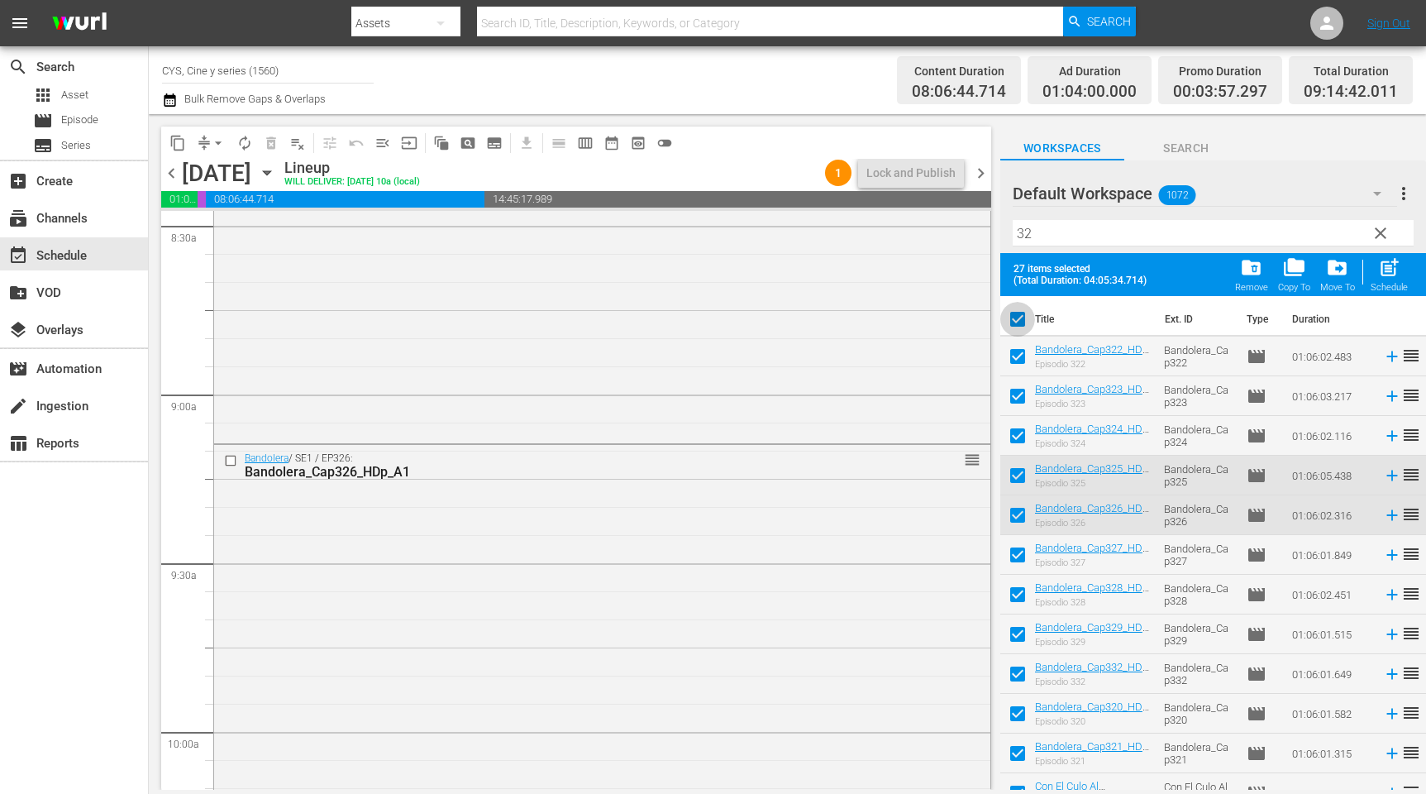
checkbox input "false"
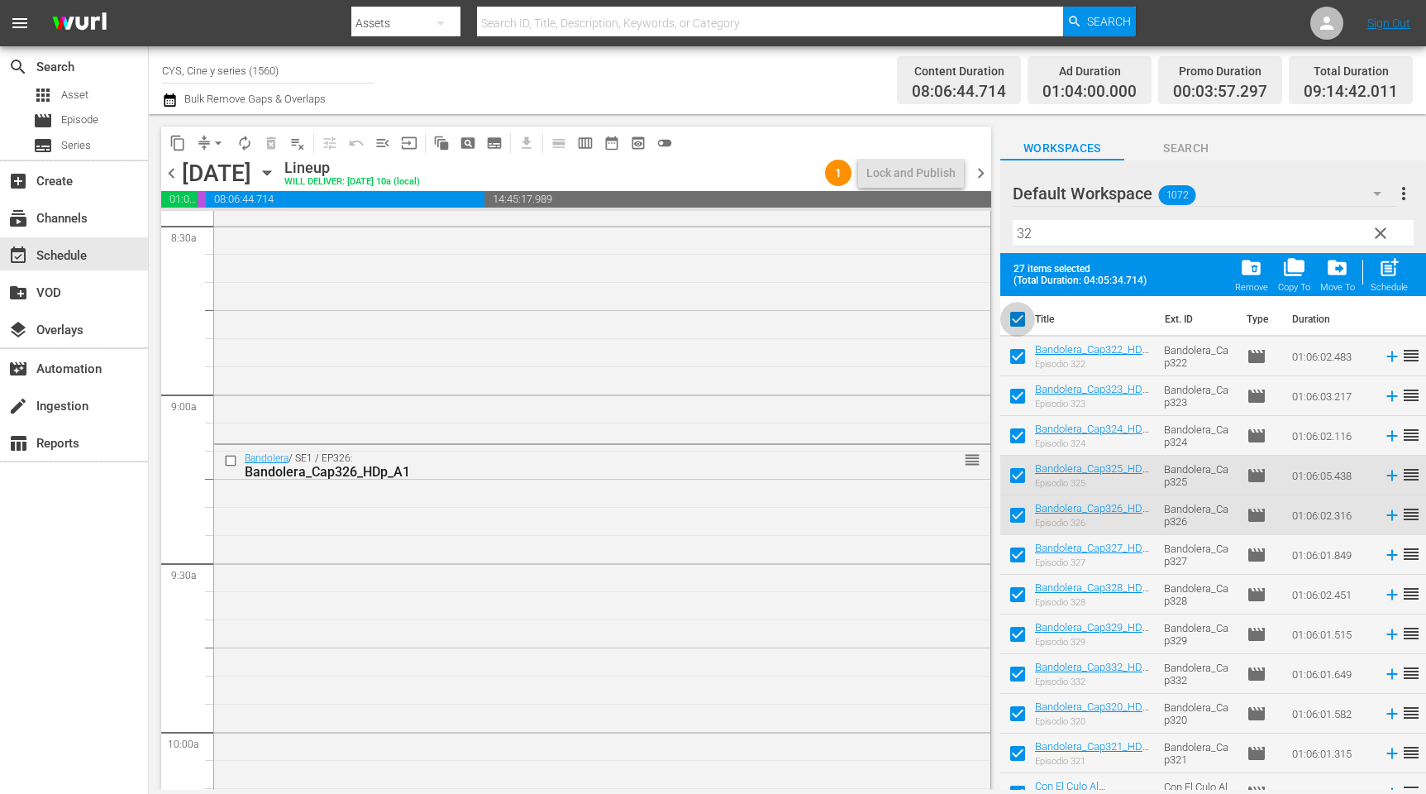
checkbox input "false"
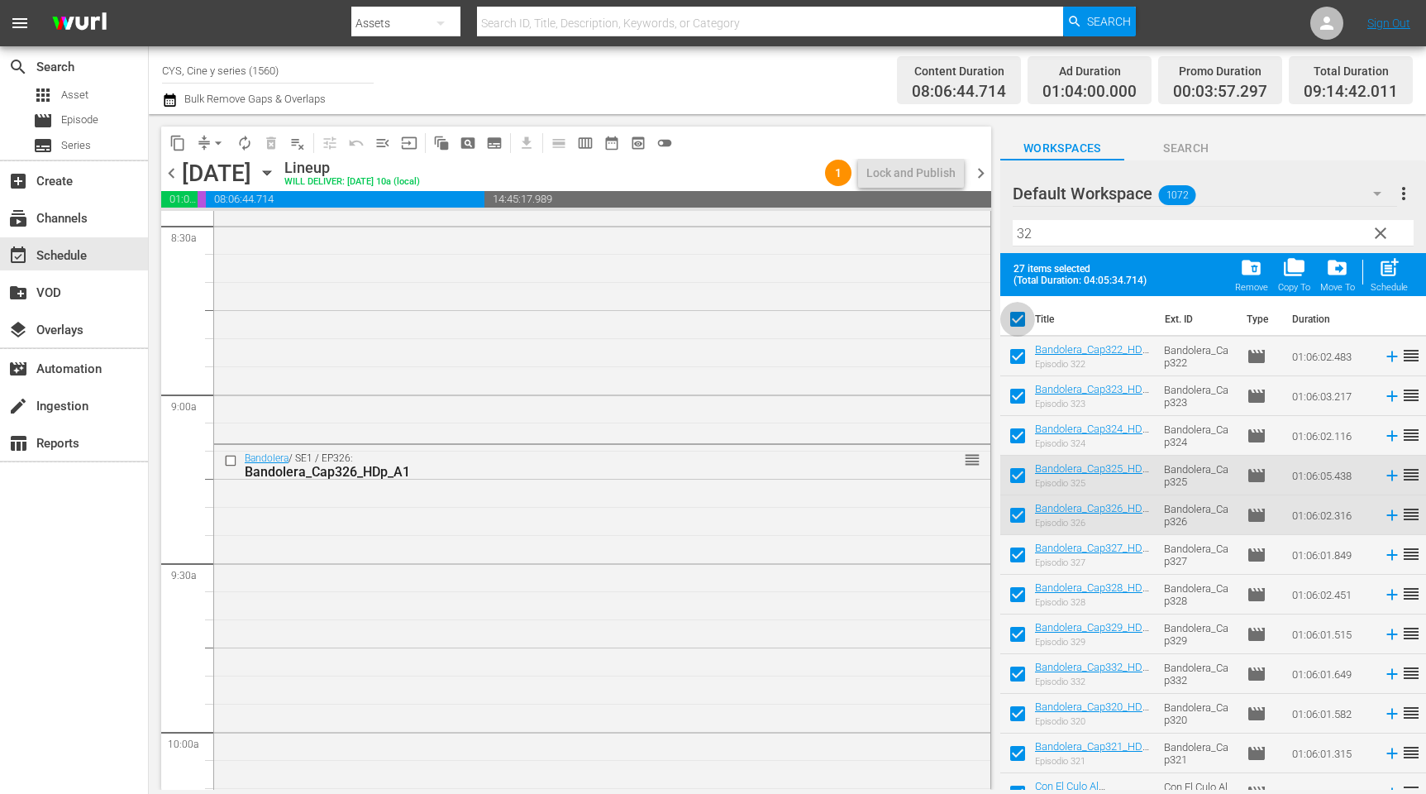
checkbox input "false"
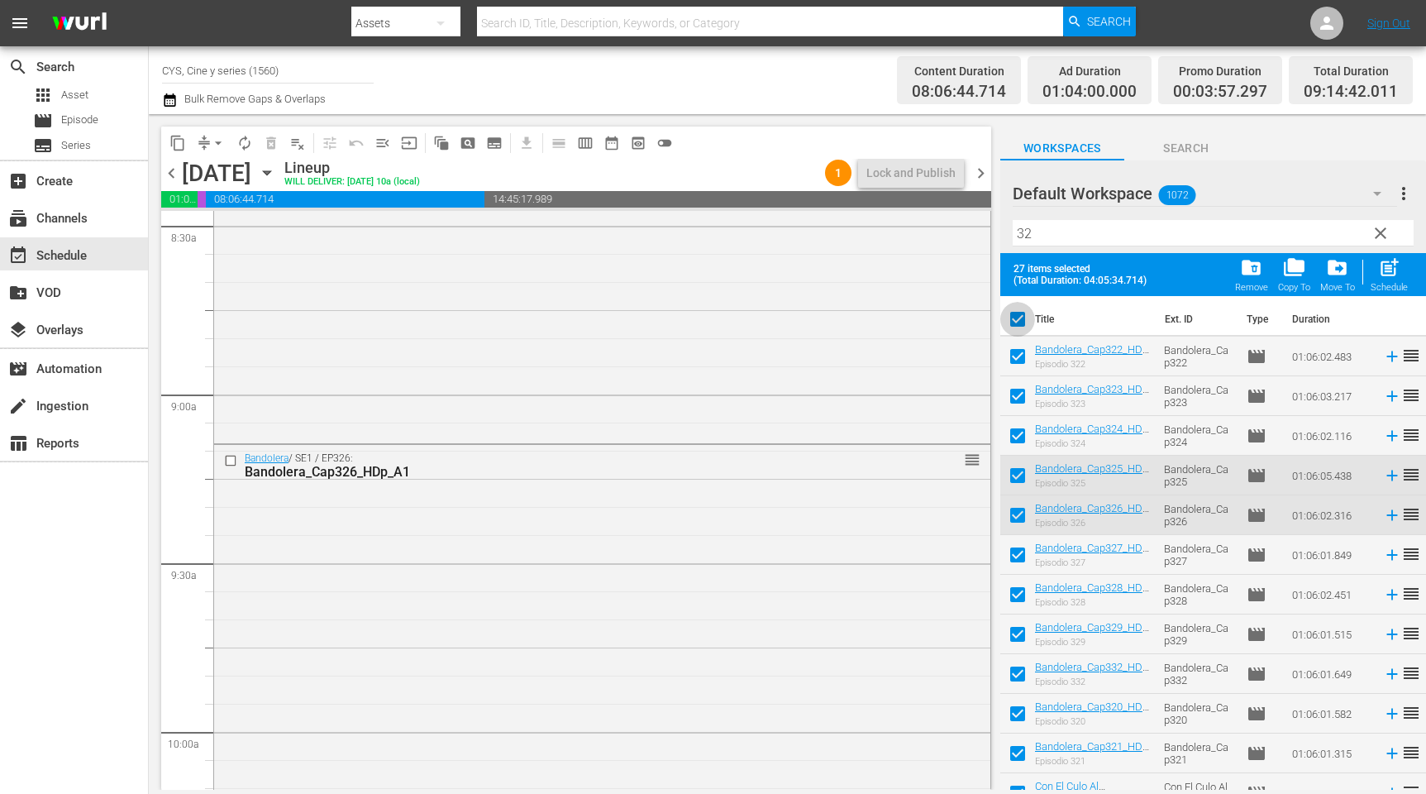
checkbox input "false"
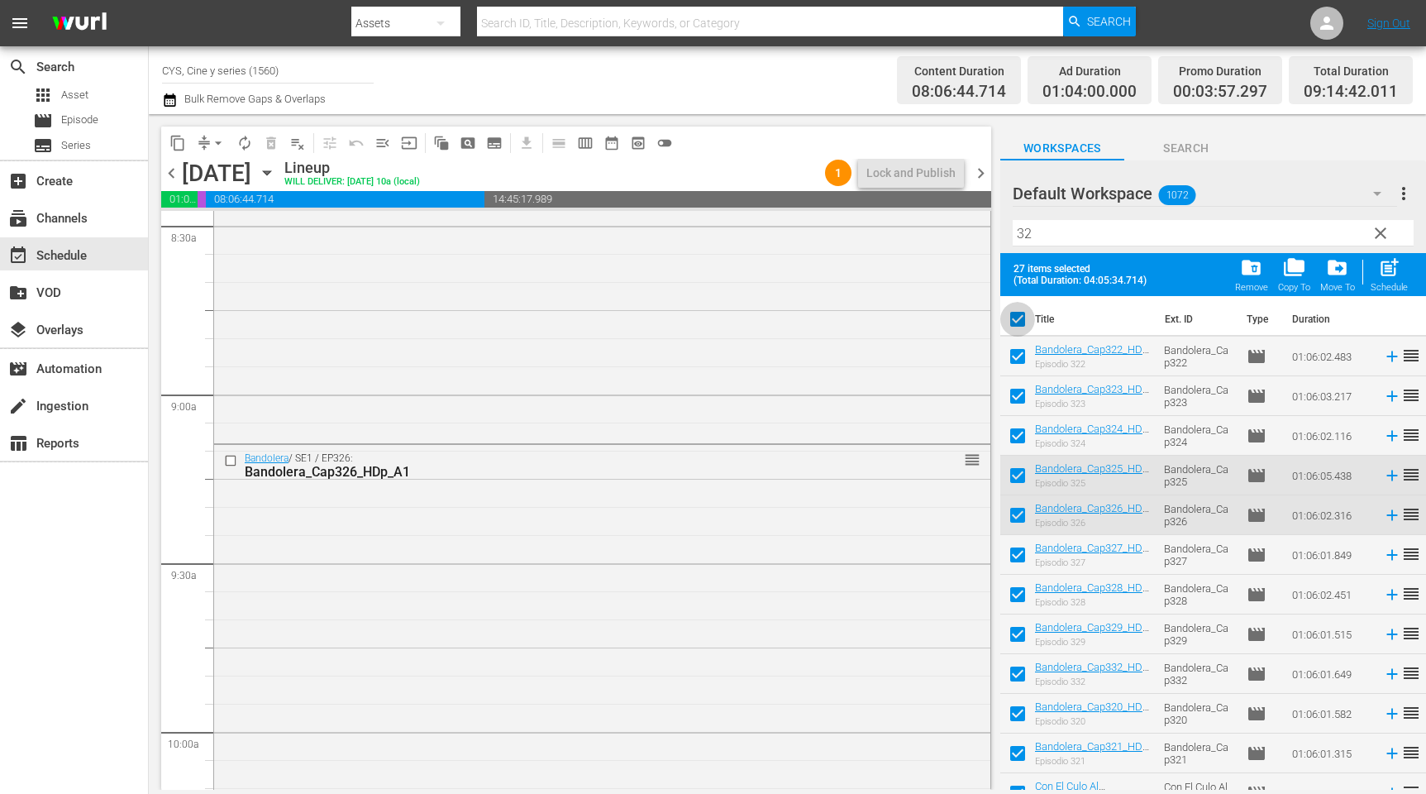
checkbox input "false"
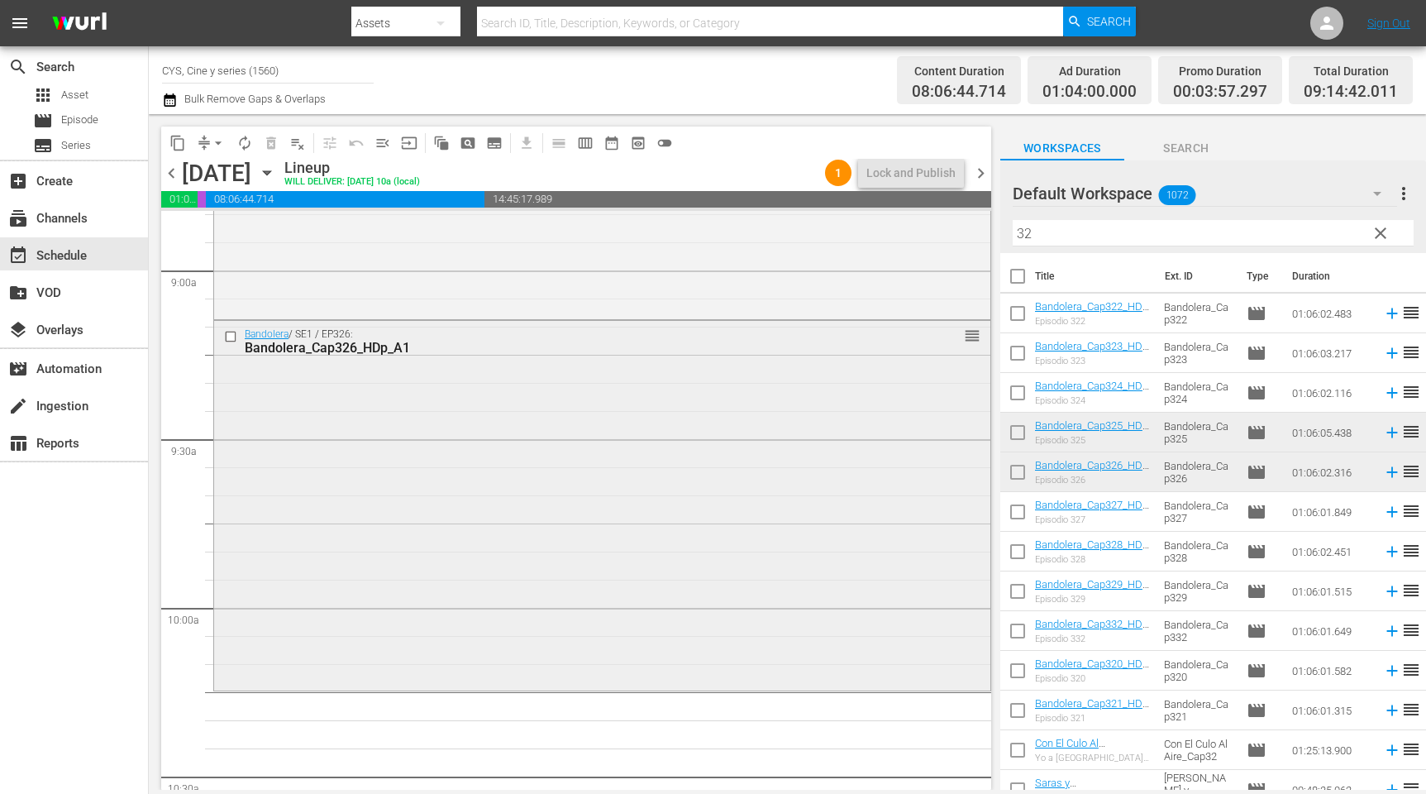
scroll to position [3101, 0]
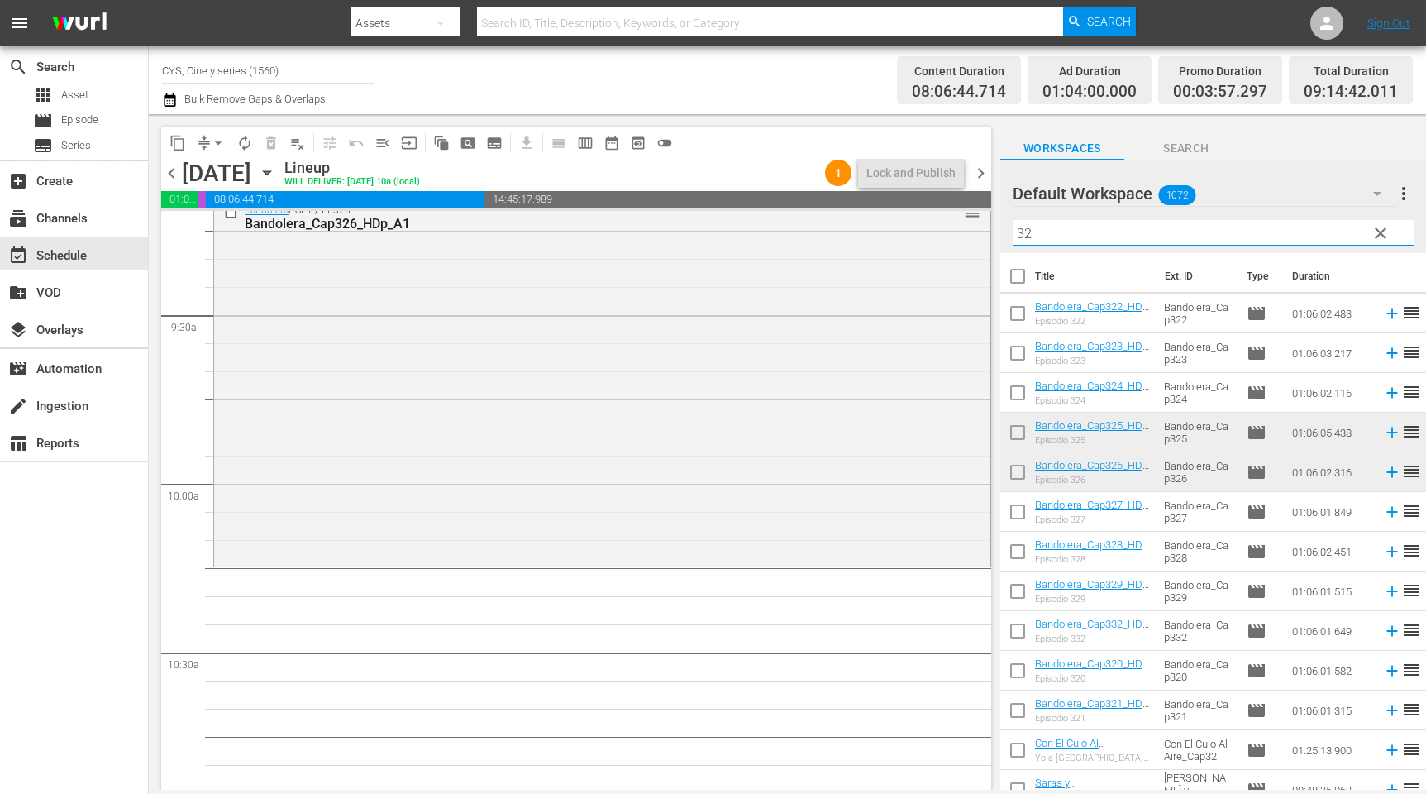
drag, startPoint x: 1059, startPoint y: 229, endPoint x: 976, endPoint y: 204, distance: 87.1
click at [976, 204] on div "content_copy compress arrow_drop_down autorenew_outlined delete_forever_outline…" at bounding box center [788, 452] width 1278 height 676
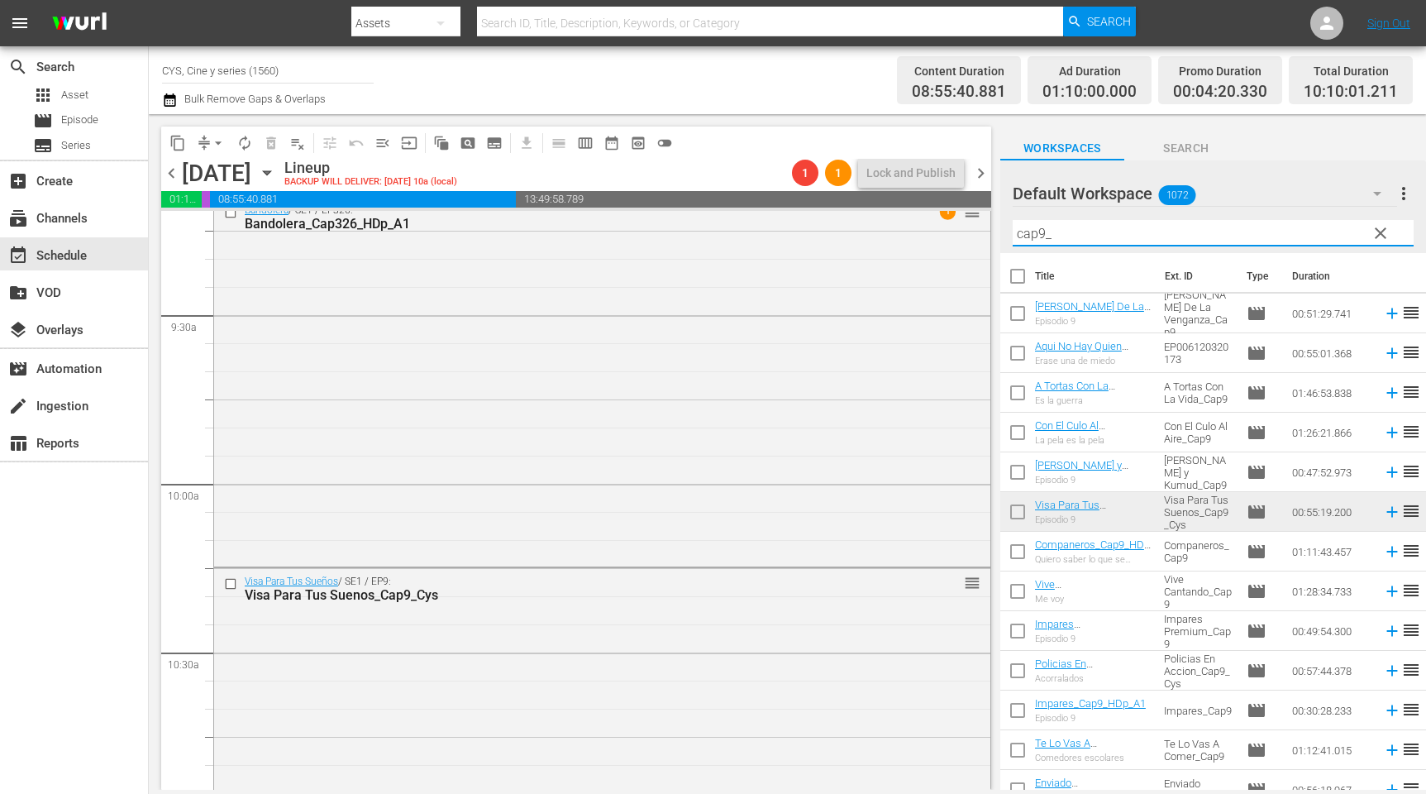
drag, startPoint x: 1075, startPoint y: 233, endPoint x: 1035, endPoint y: 231, distance: 39.8
click at [1035, 231] on input "cap9_" at bounding box center [1213, 233] width 401 height 26
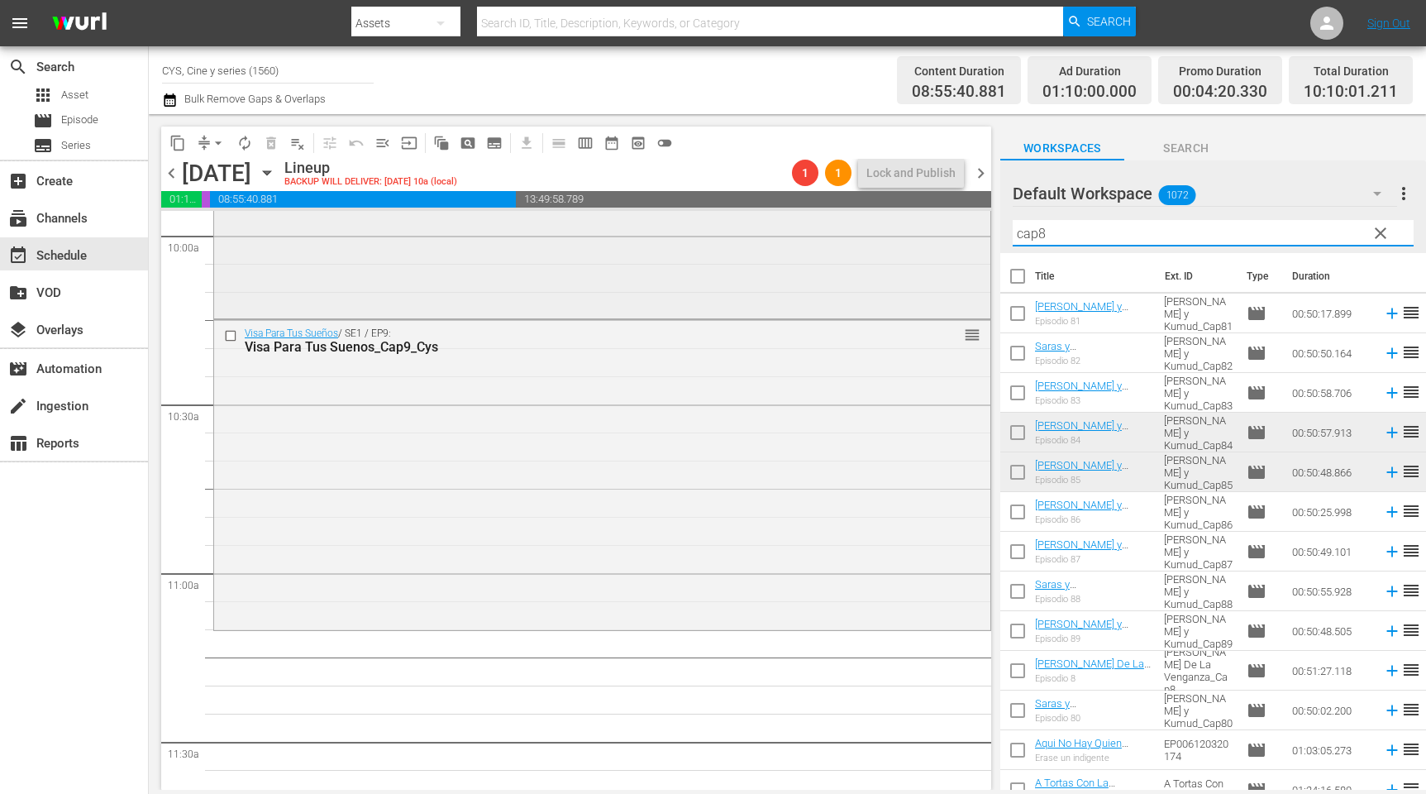
scroll to position [3473, 0]
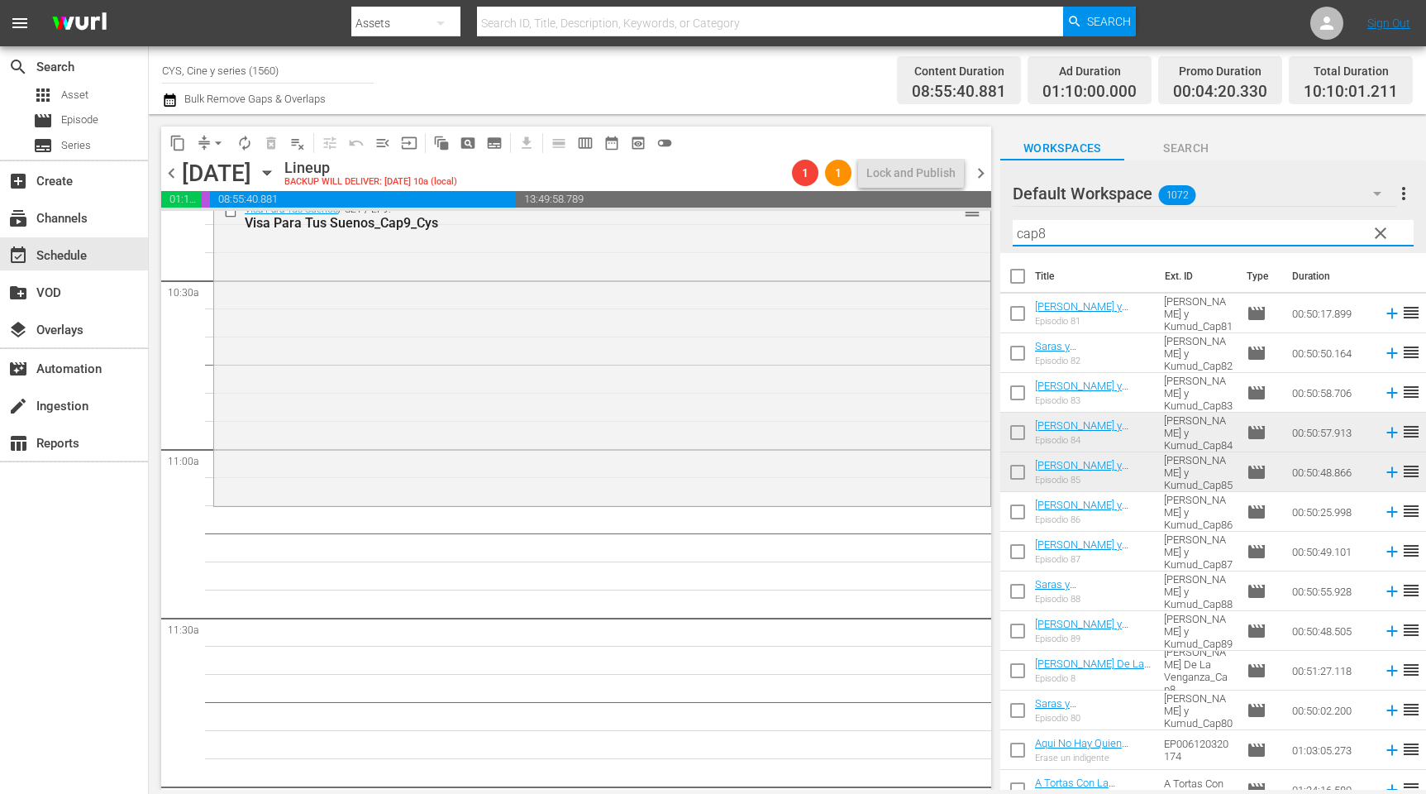
type input "cap8"
click at [1022, 479] on input "checkbox" at bounding box center [1018, 475] width 35 height 35
checkbox input "true"
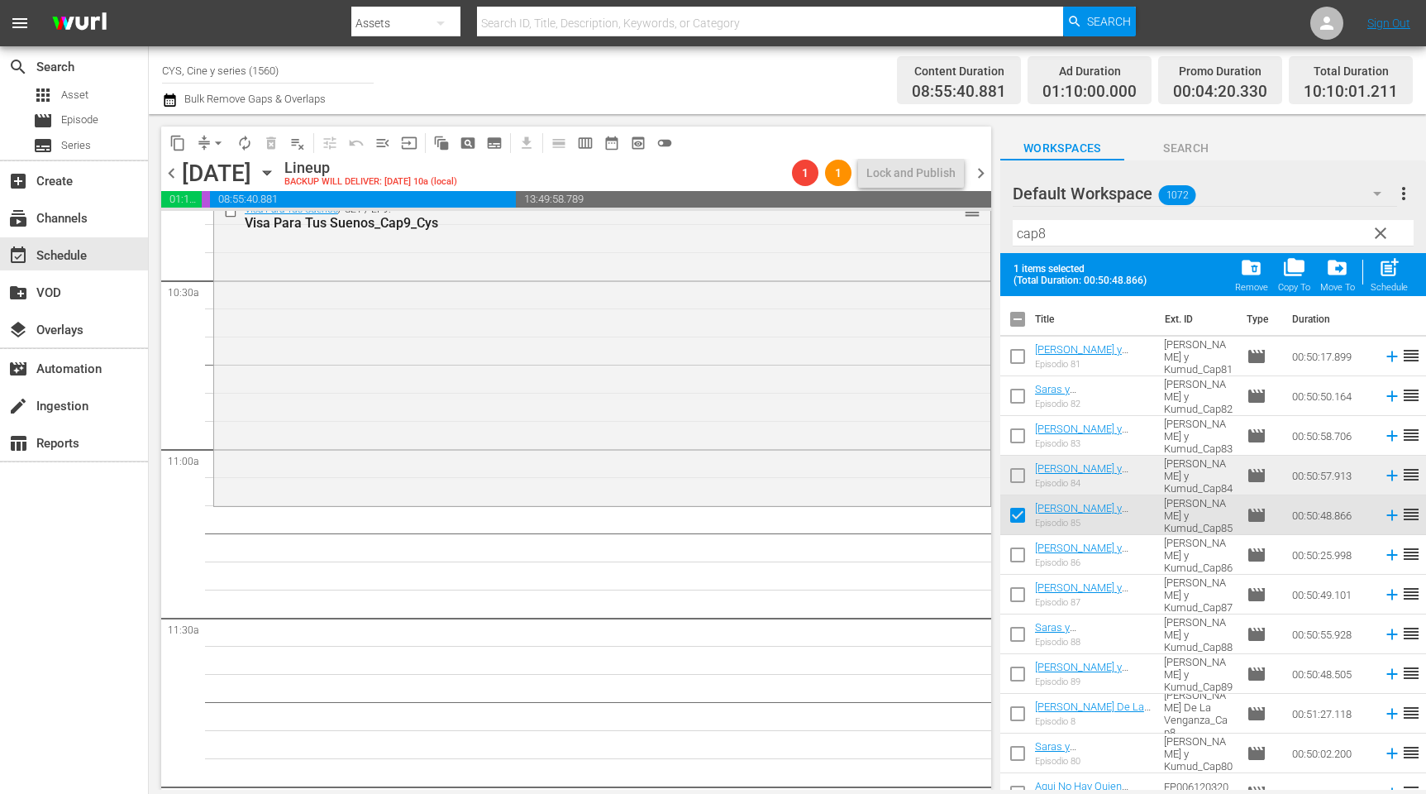
click at [1017, 551] on input "checkbox" at bounding box center [1018, 558] width 35 height 35
checkbox input "true"
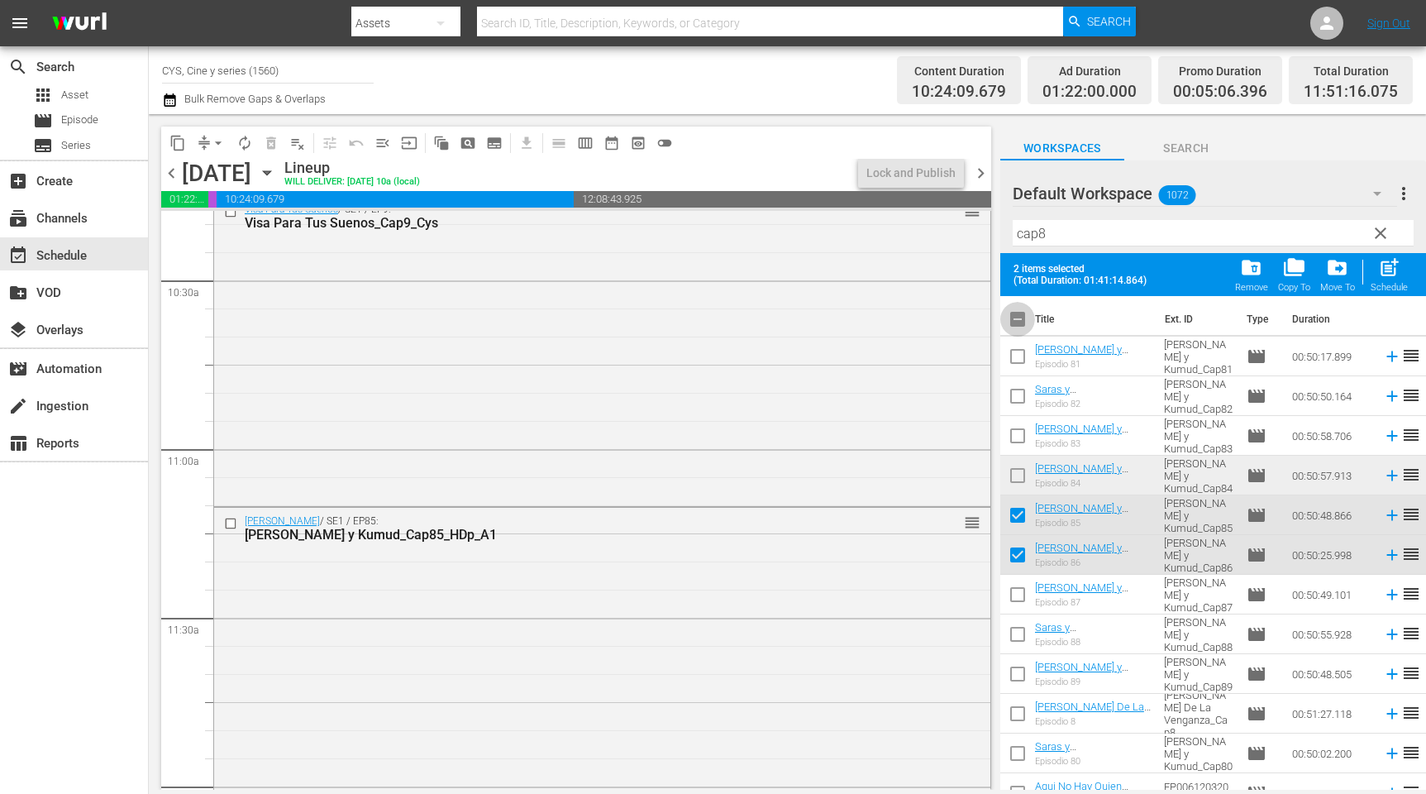
click at [1017, 318] on input "checkbox" at bounding box center [1018, 322] width 35 height 35
checkbox input "true"
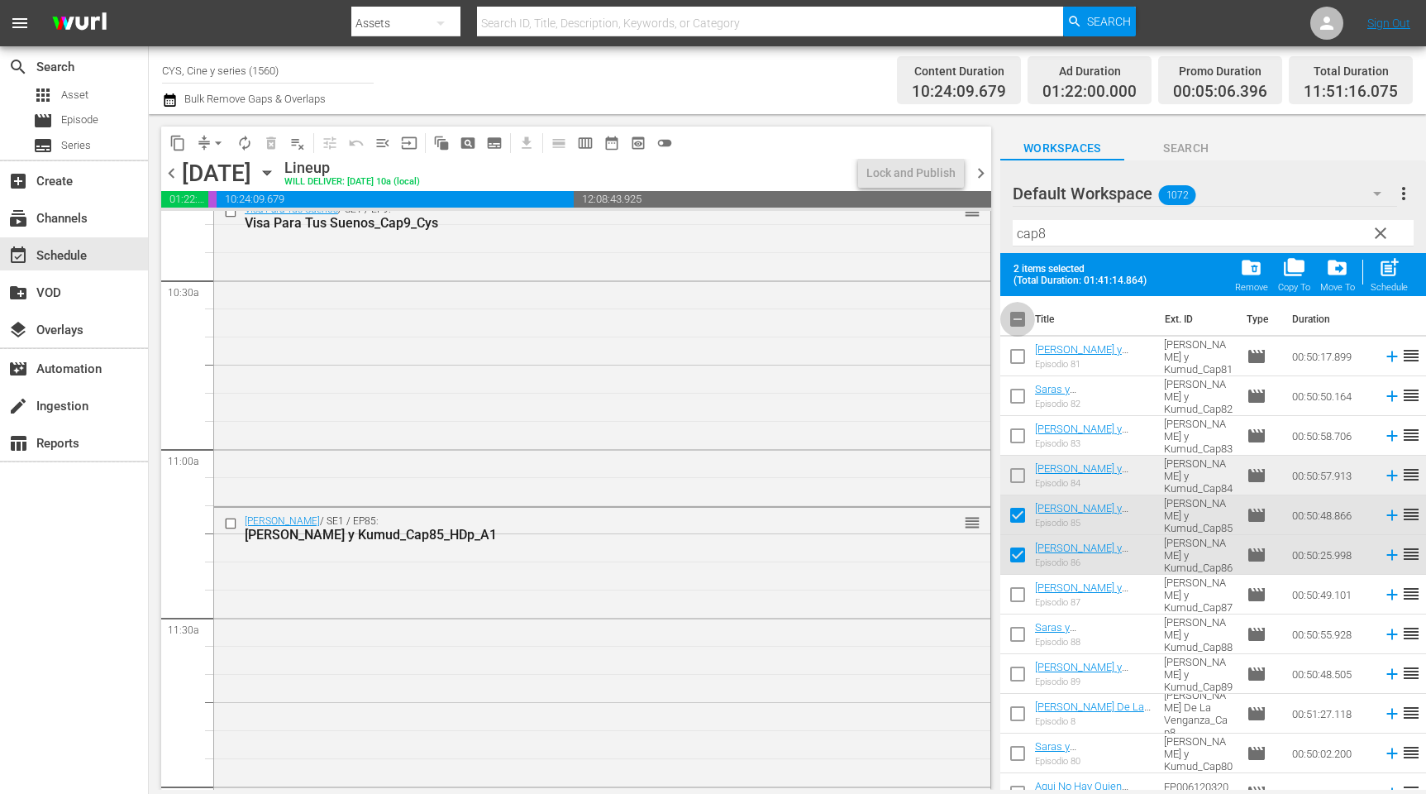
checkbox input "true"
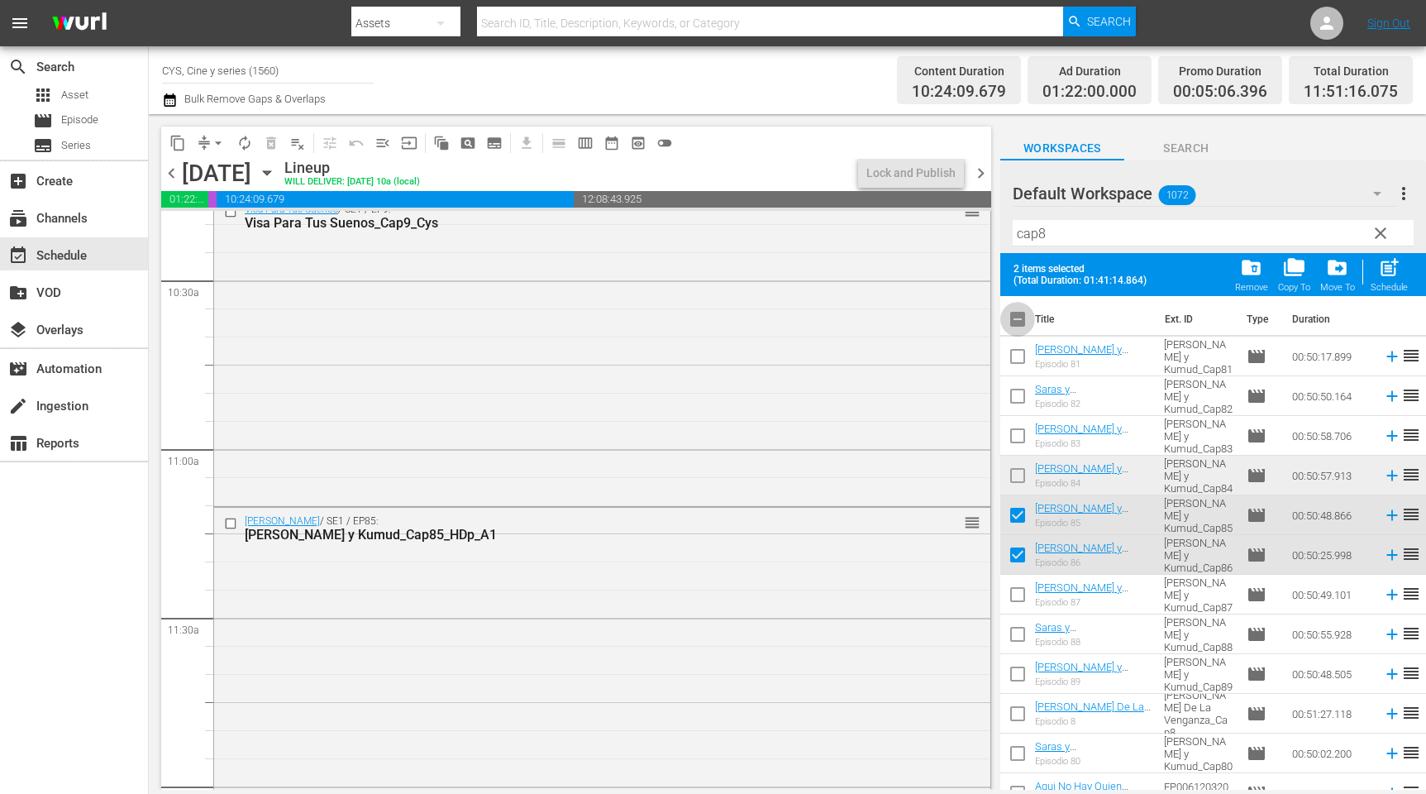
checkbox input "true"
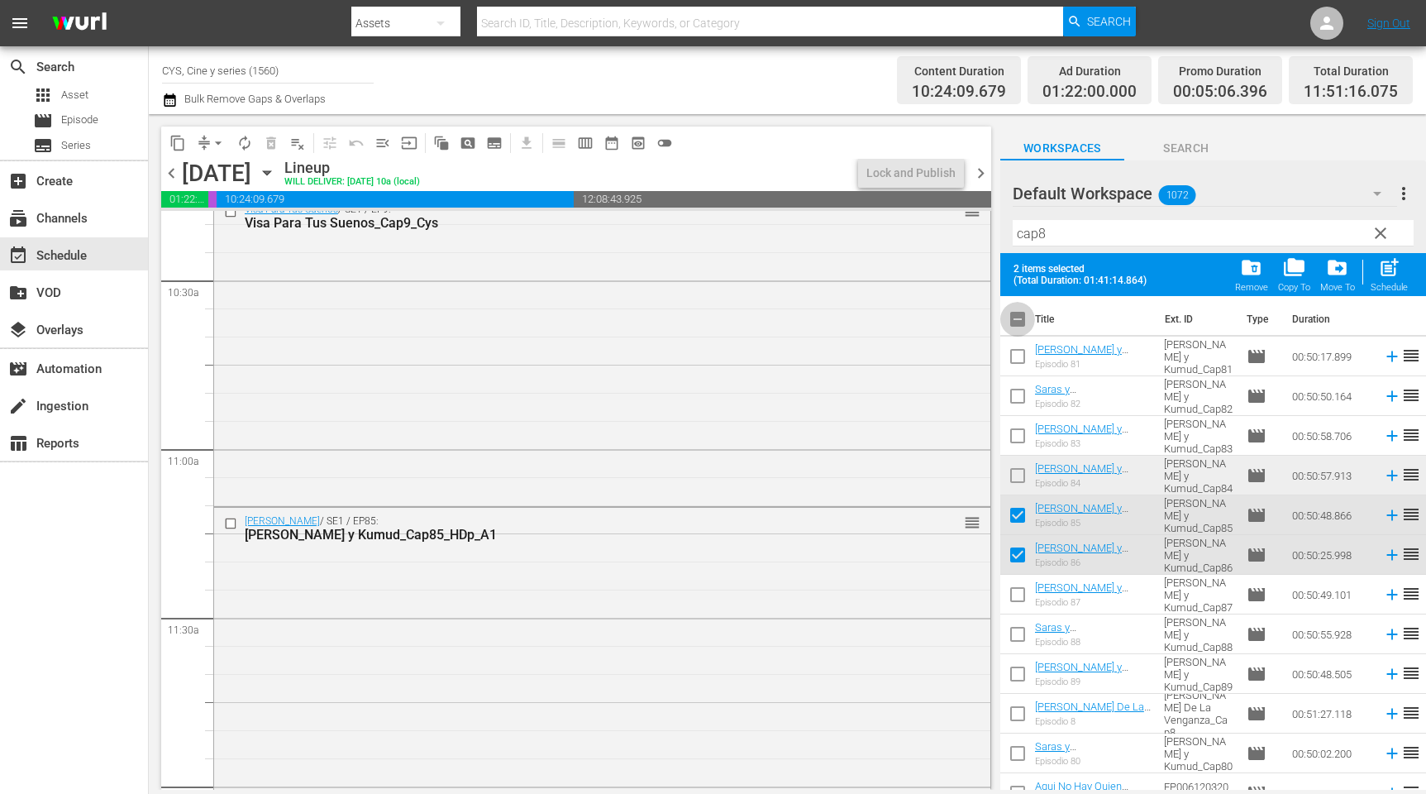
checkbox input "true"
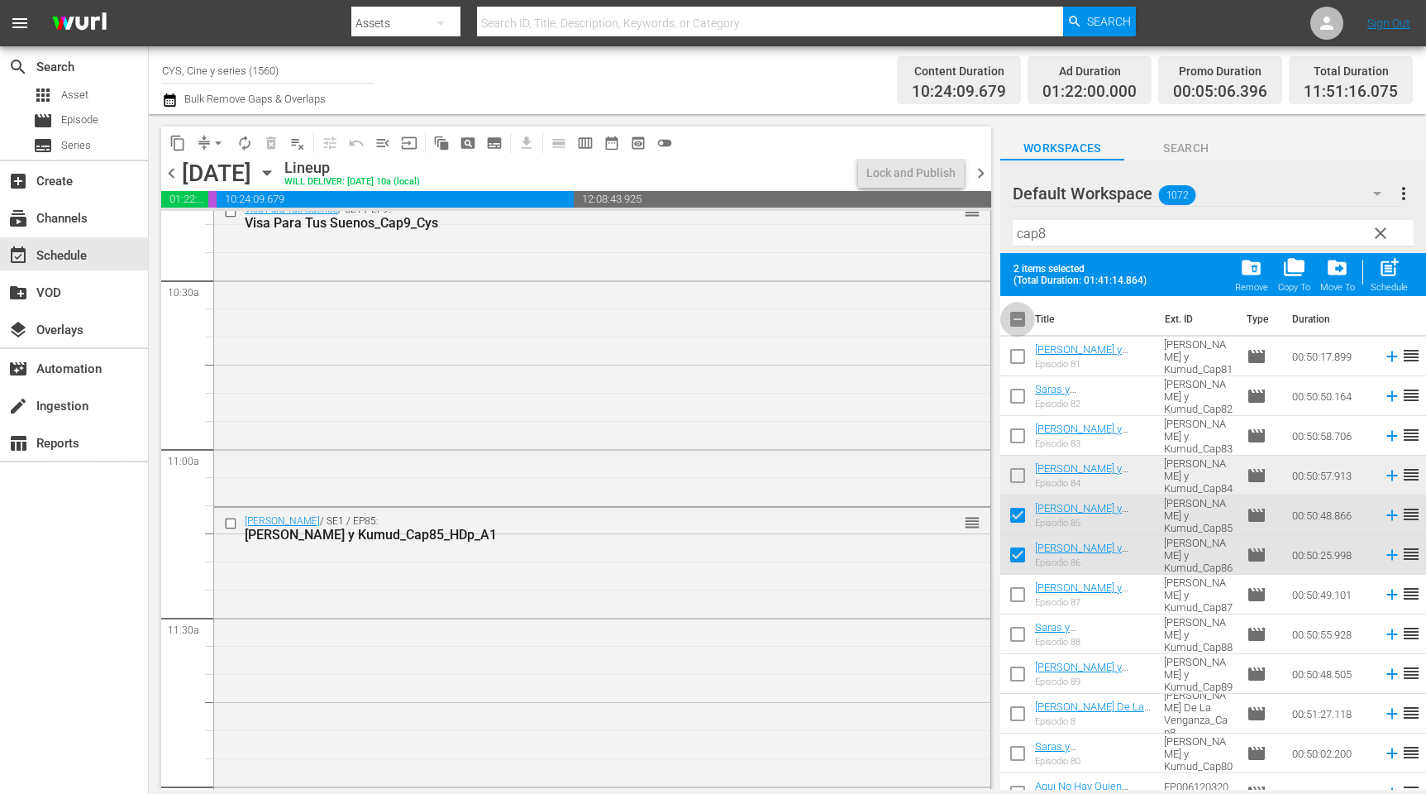
checkbox input "true"
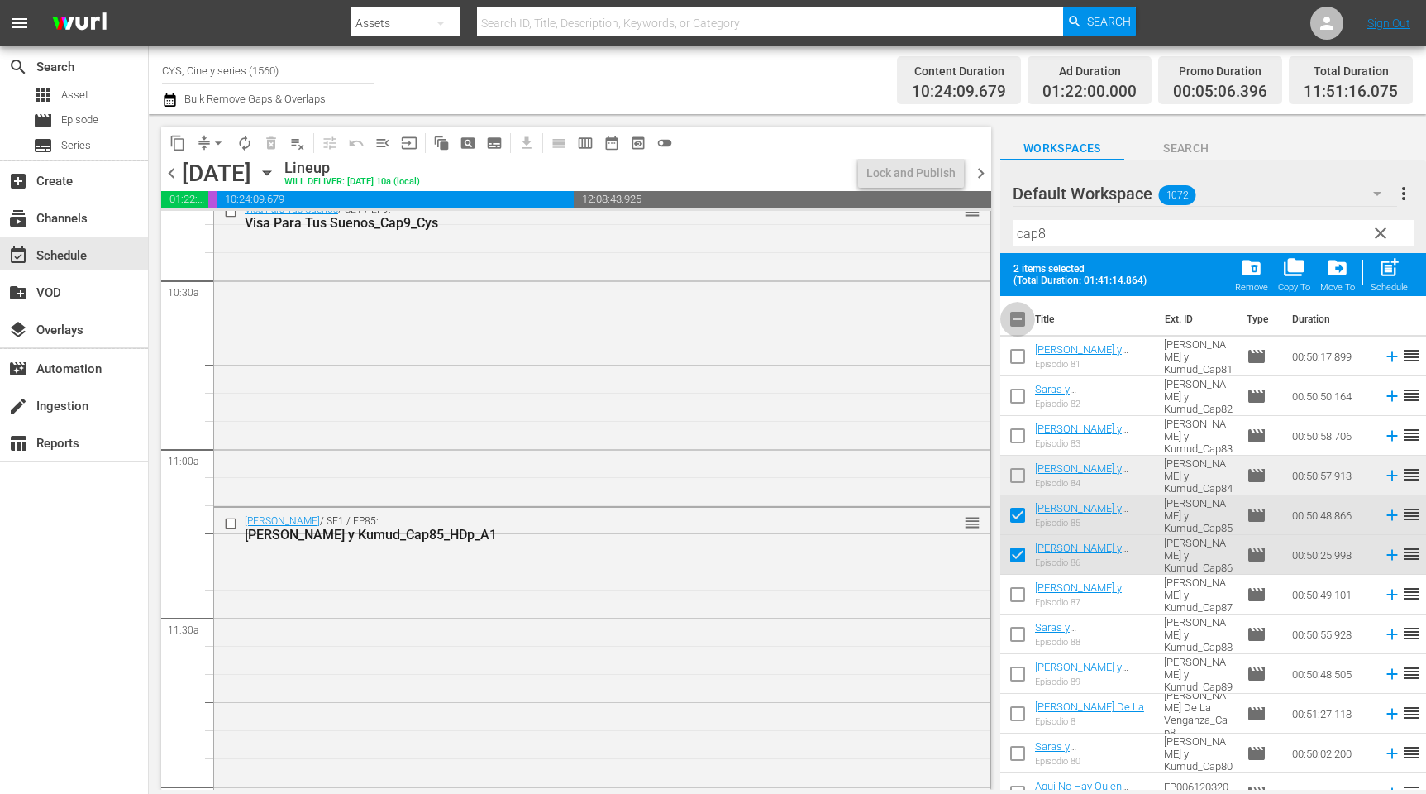
checkbox input "true"
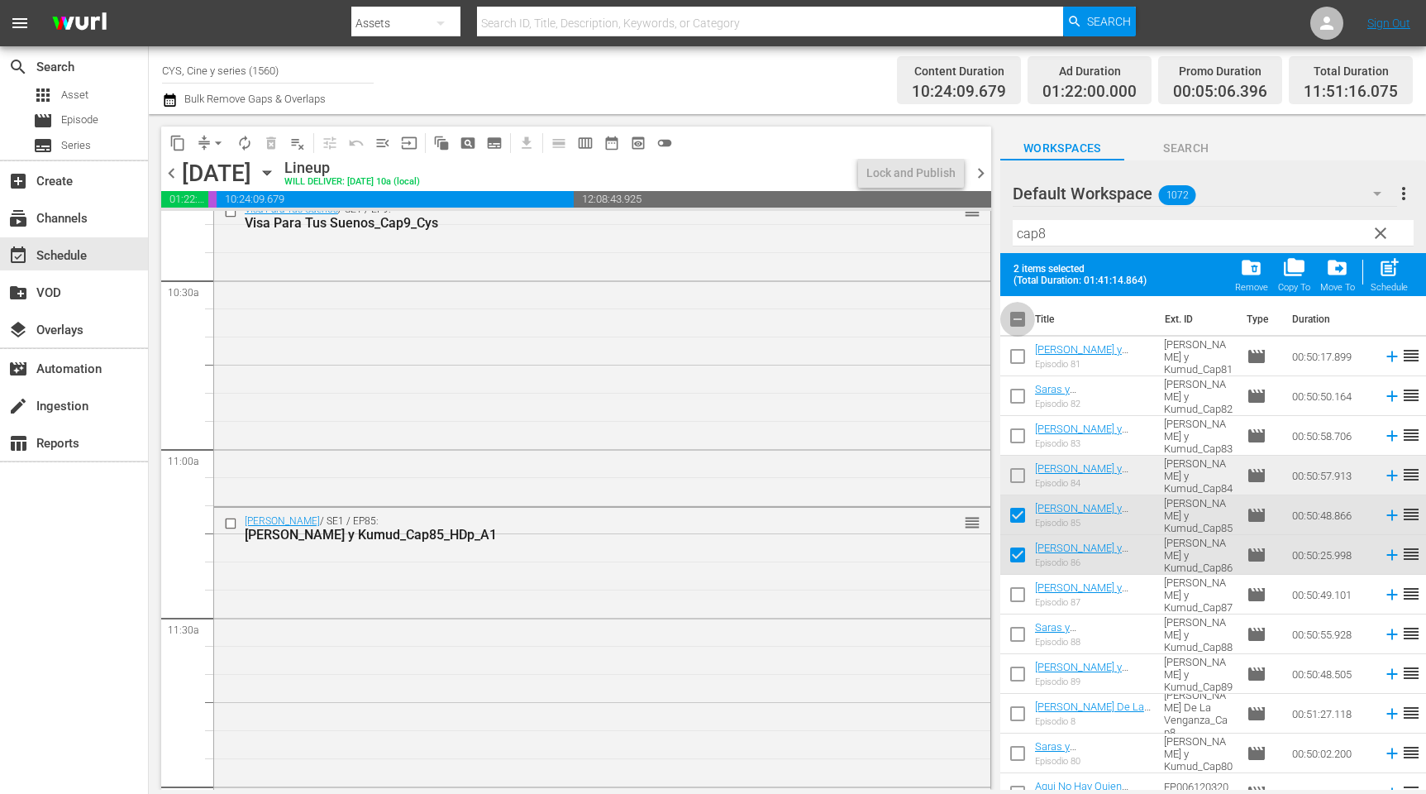
checkbox input "true"
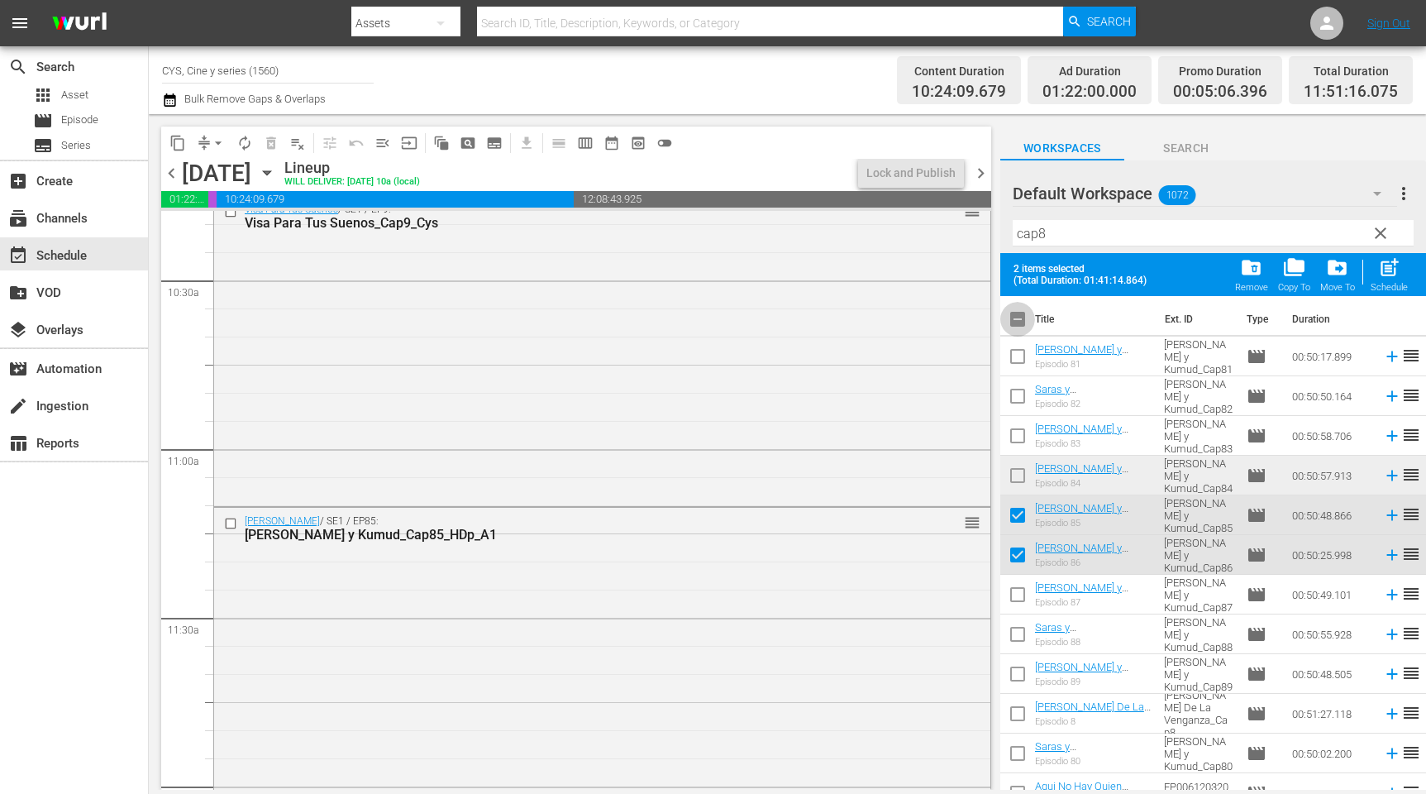
checkbox input "true"
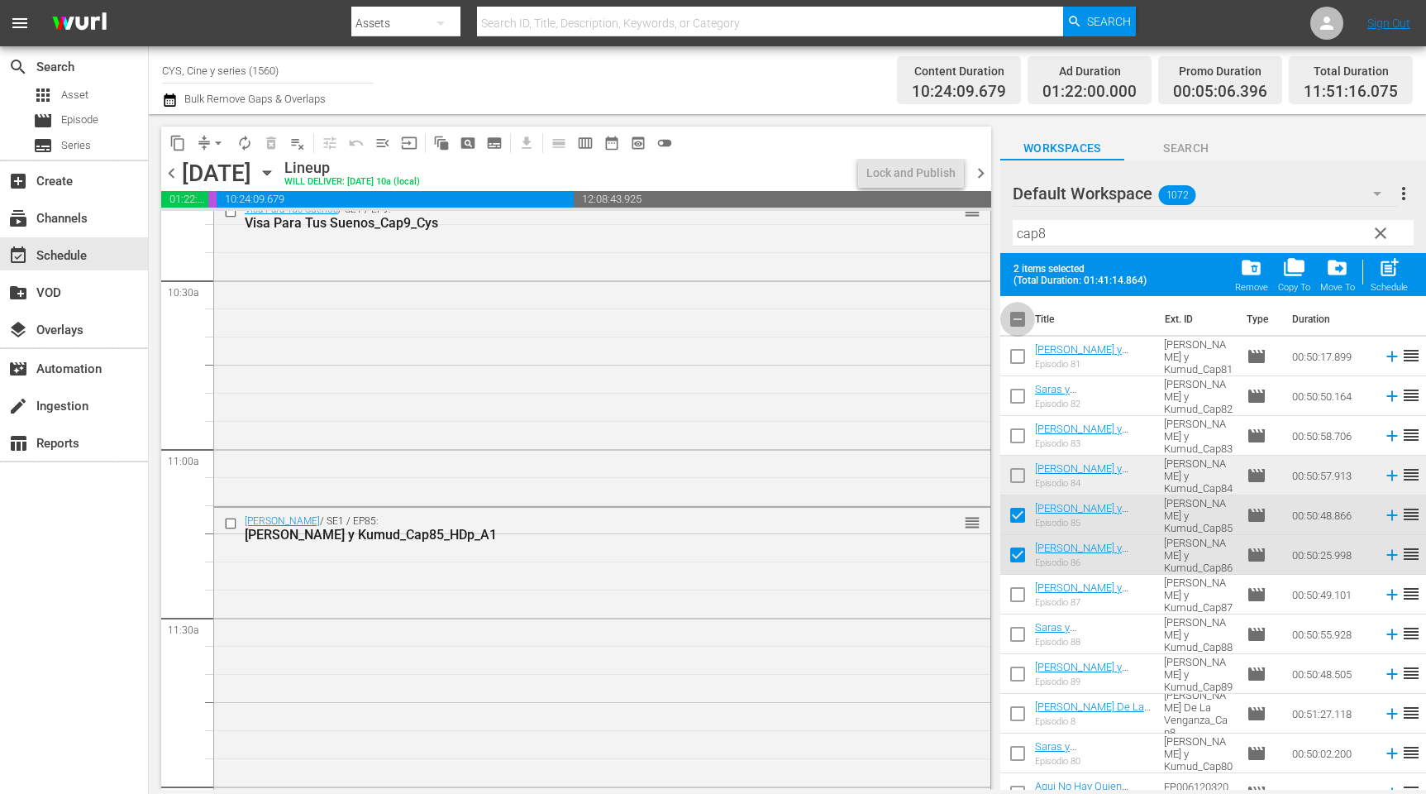
checkbox input "true"
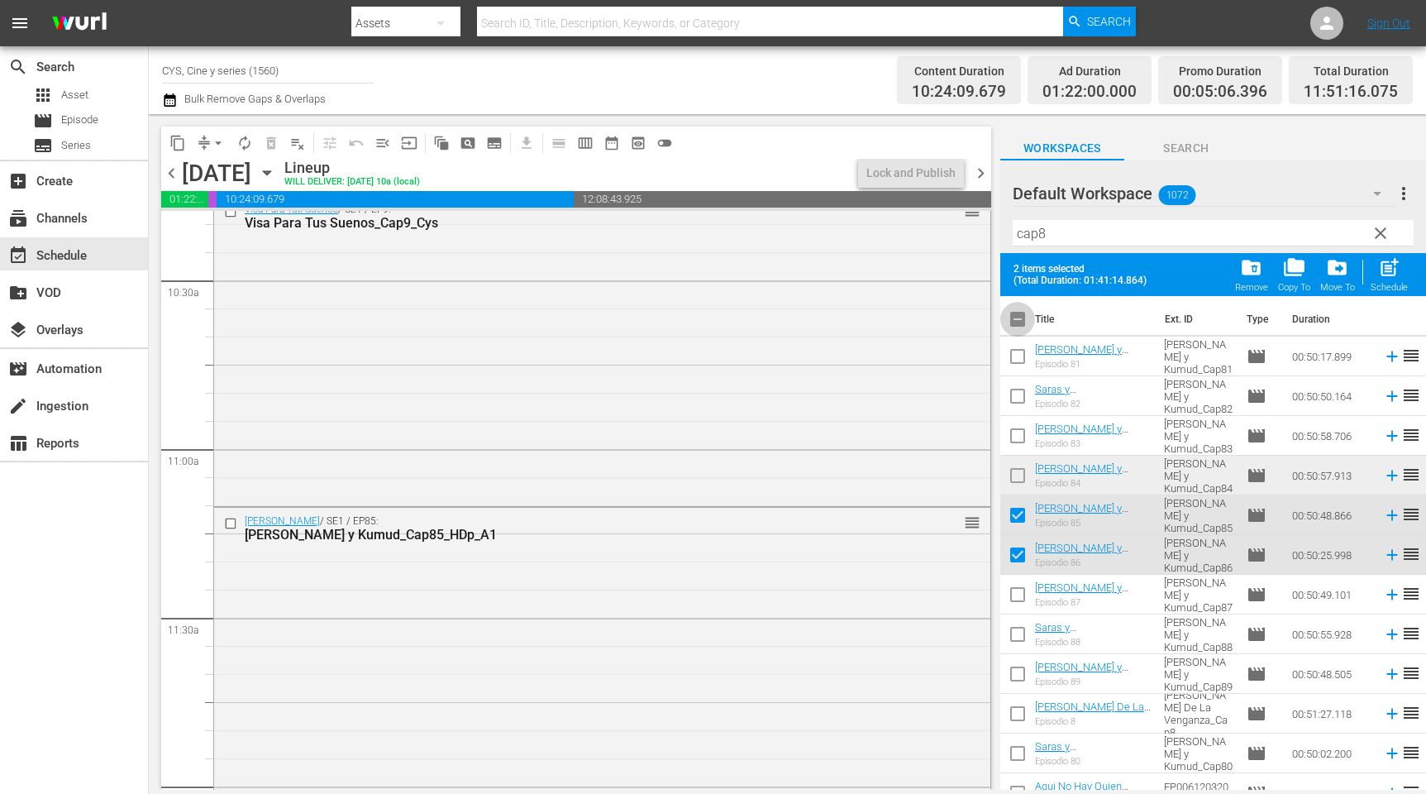
checkbox input "true"
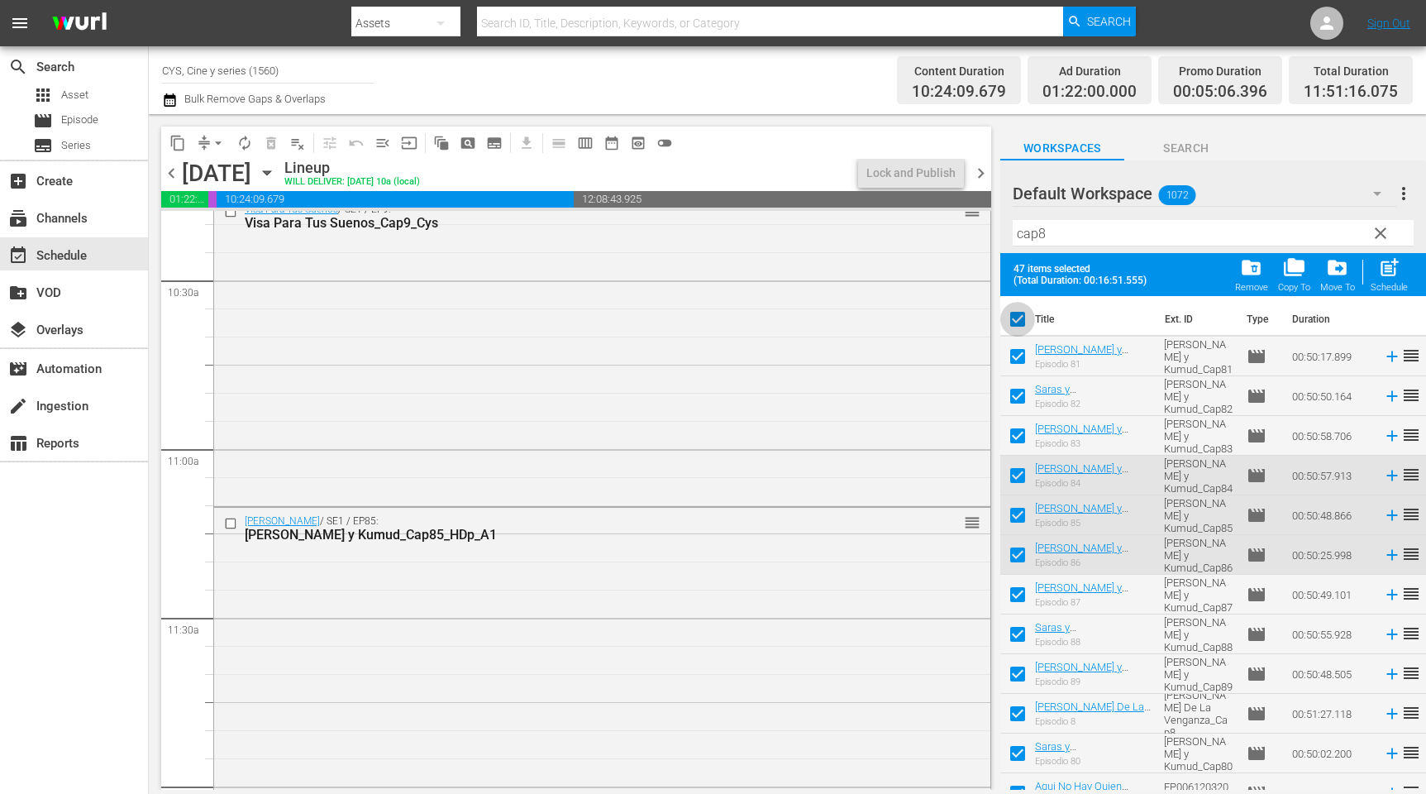
click at [1017, 318] on input "checkbox" at bounding box center [1018, 322] width 35 height 35
checkbox input "false"
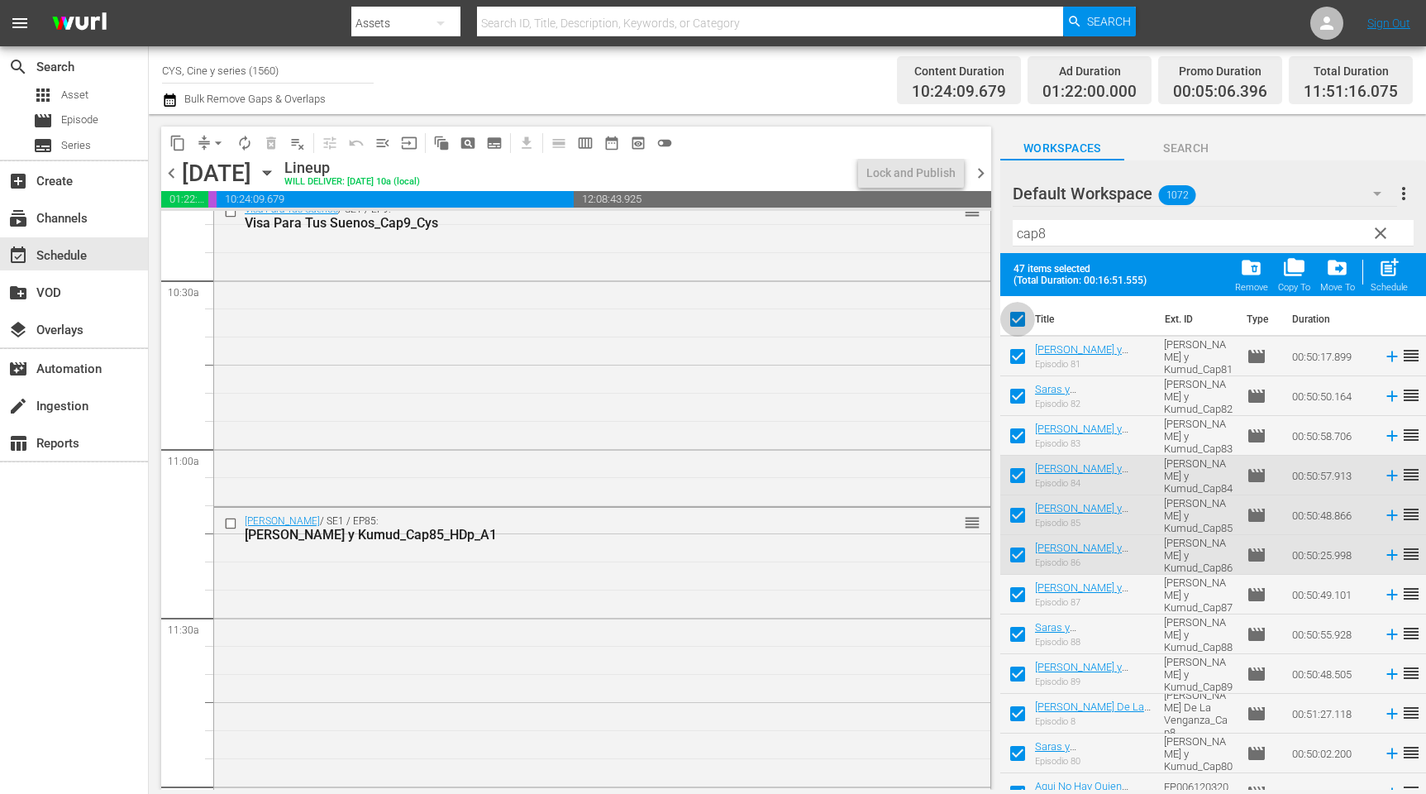
checkbox input "false"
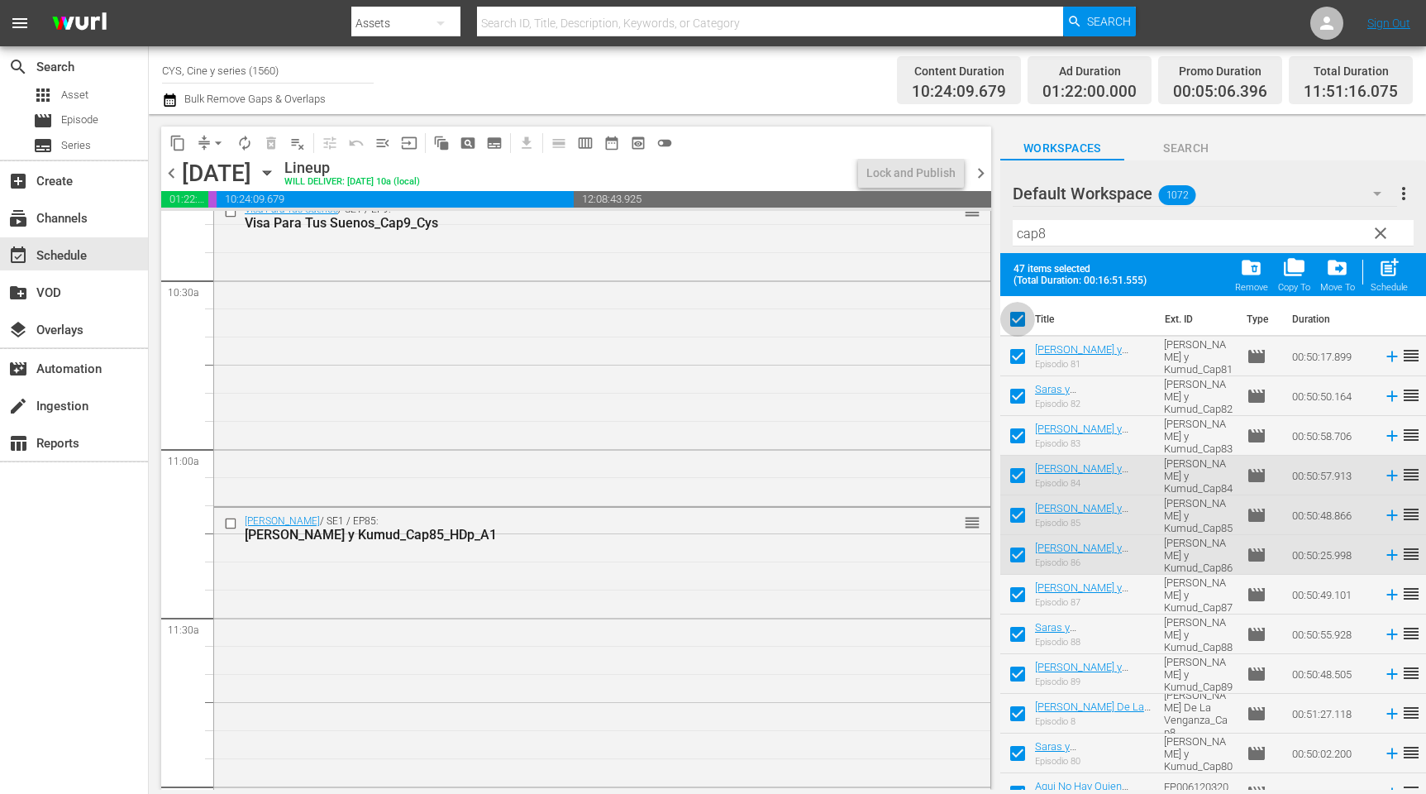
checkbox input "false"
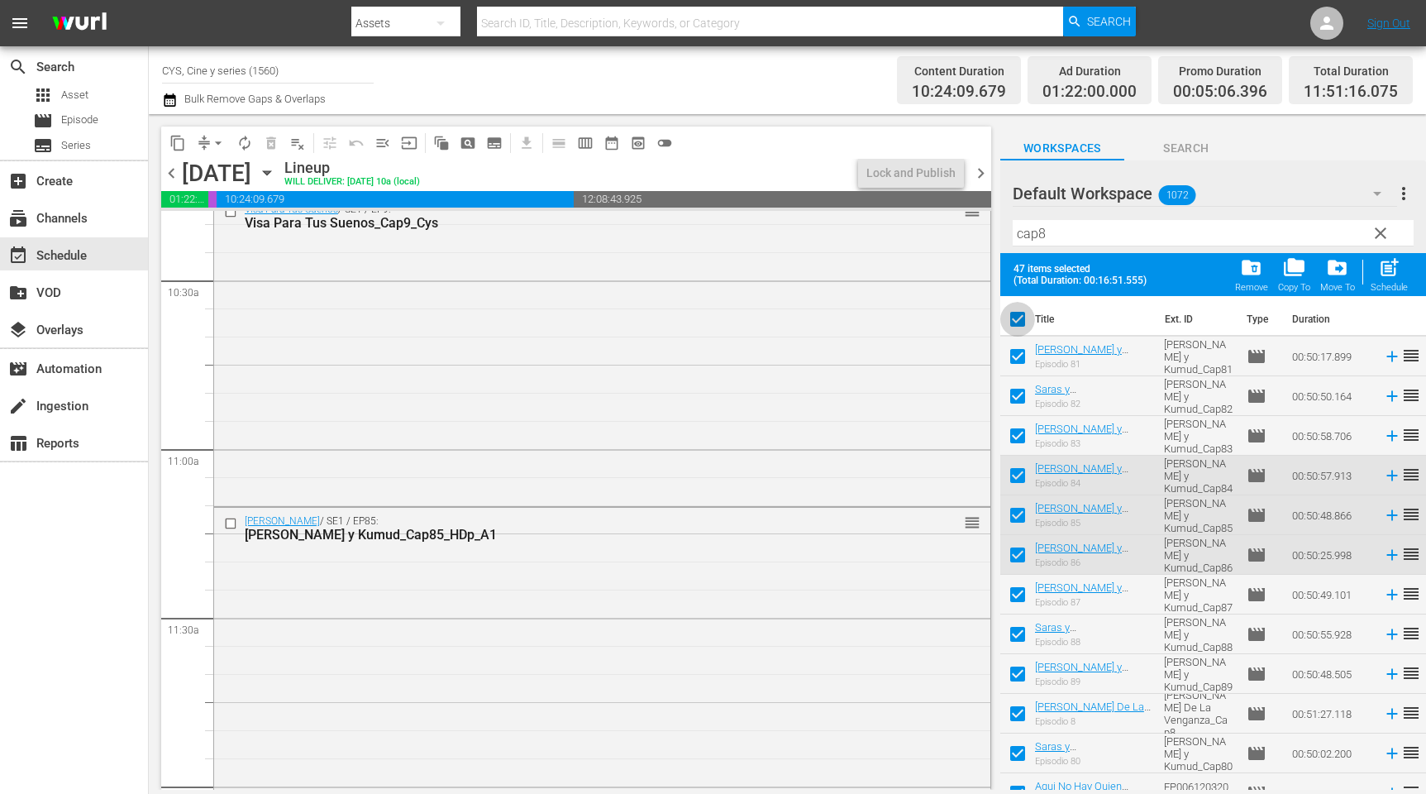
checkbox input "false"
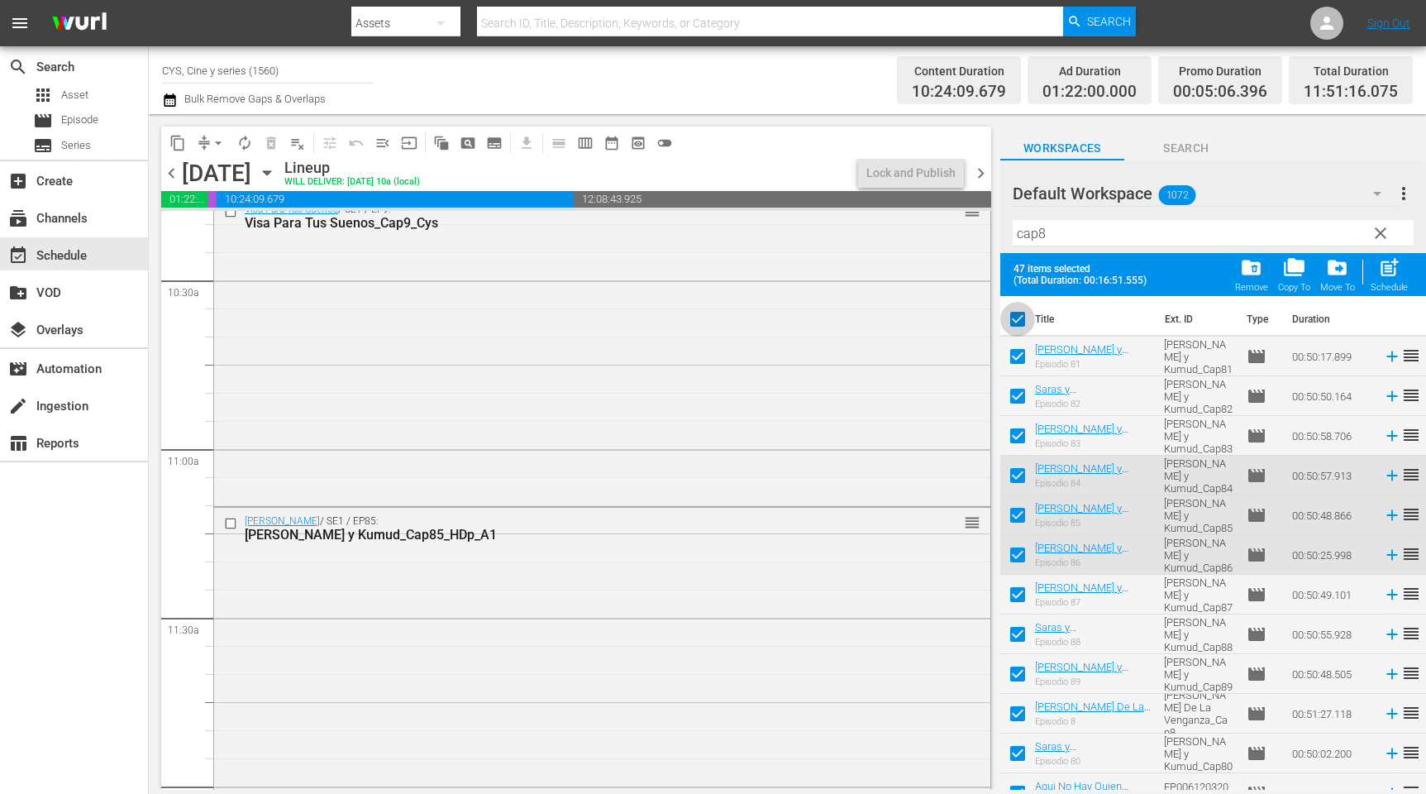
checkbox input "false"
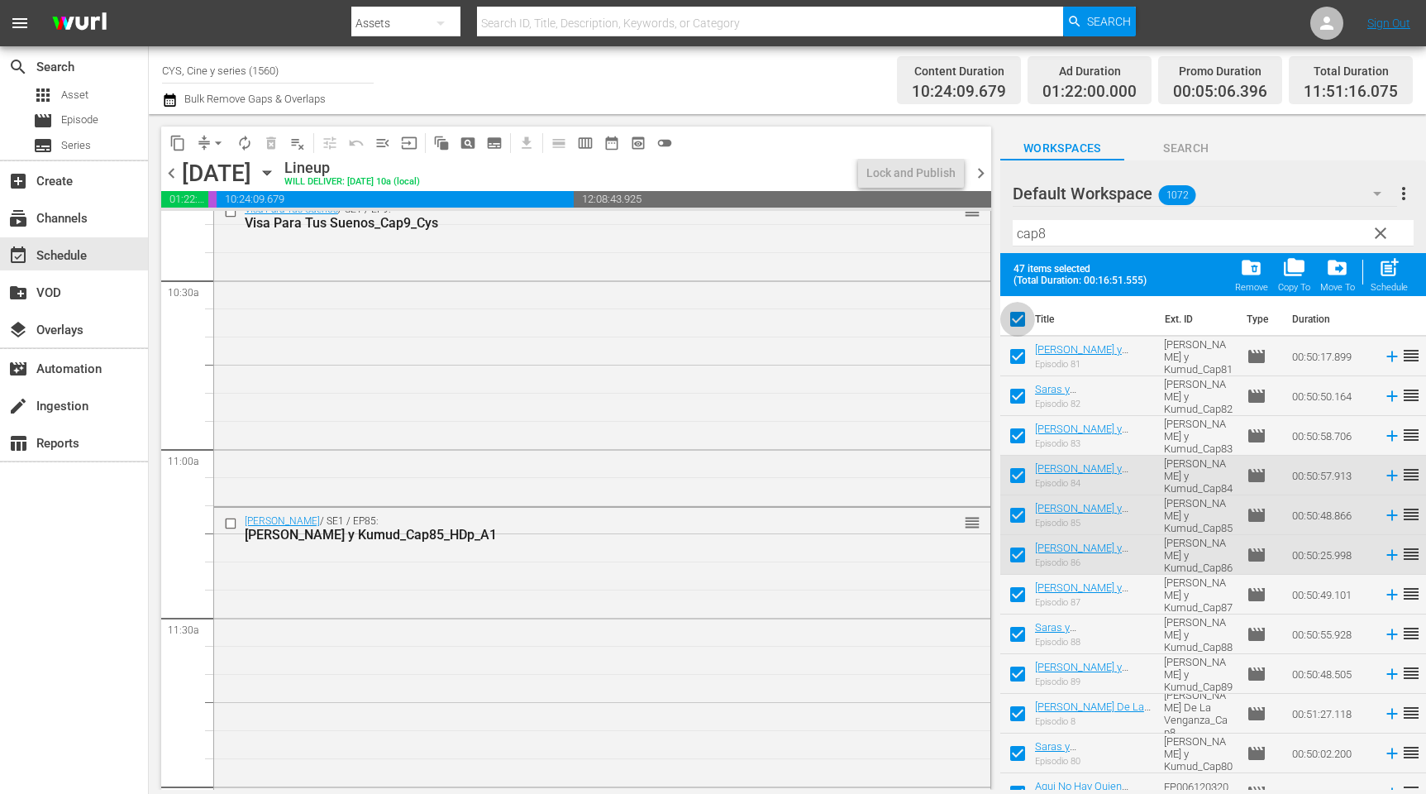
checkbox input "false"
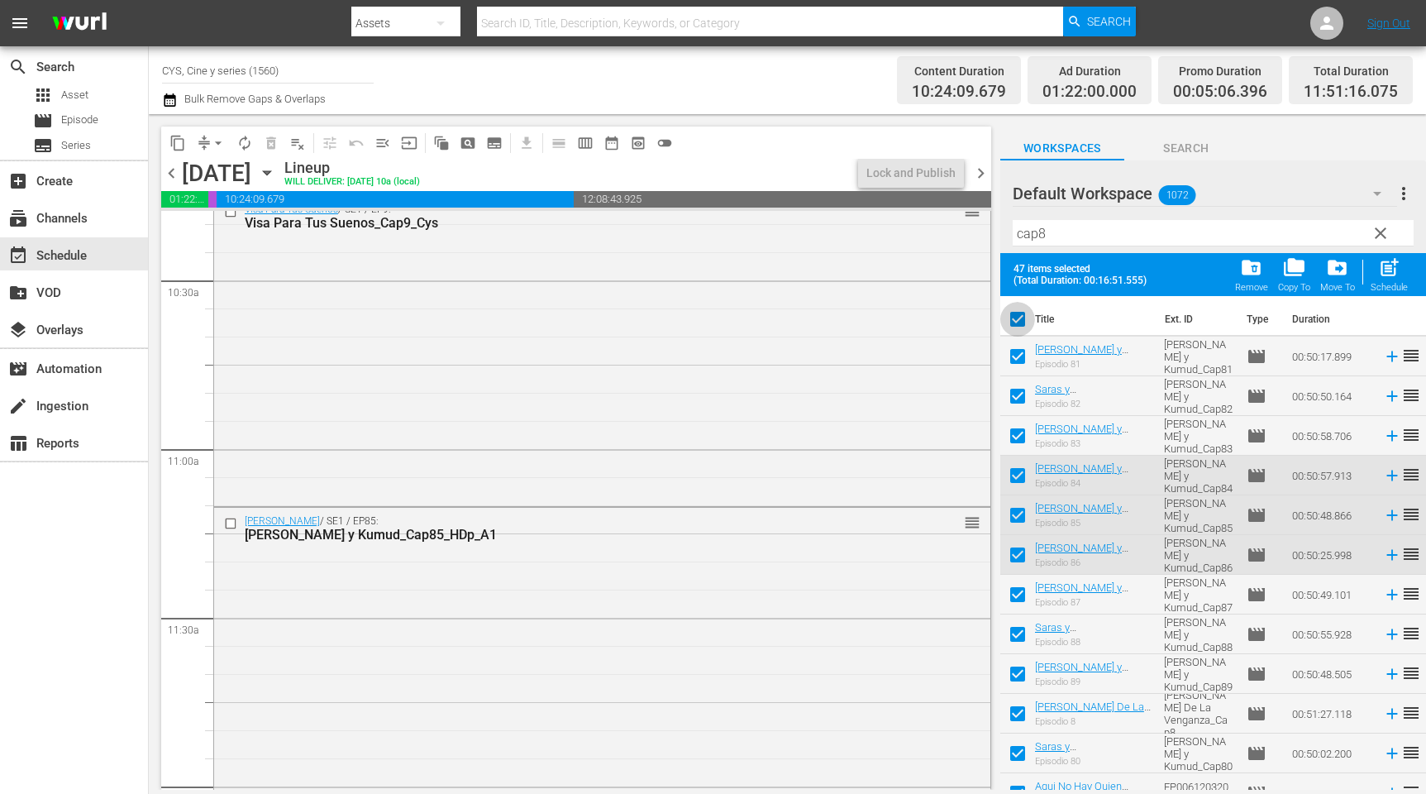
checkbox input "false"
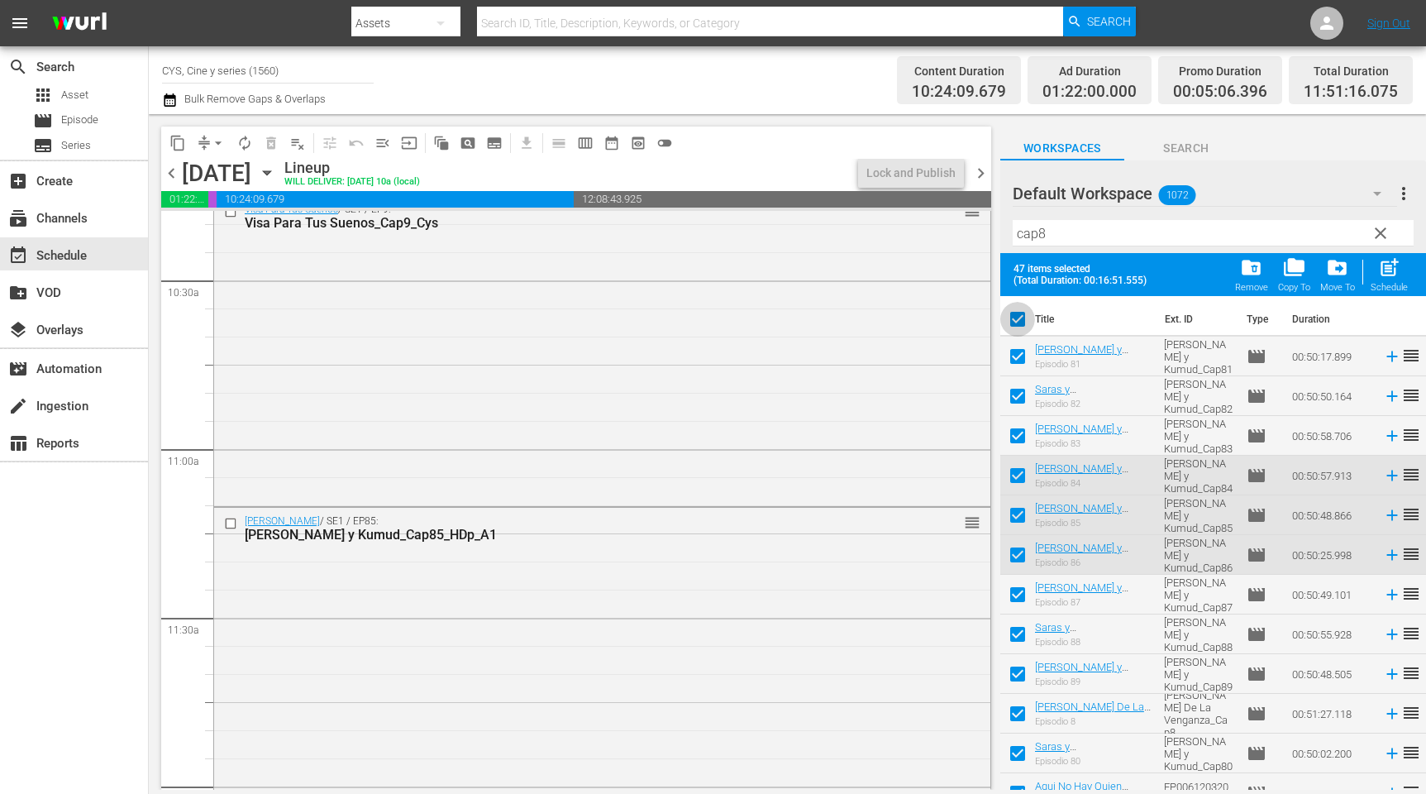
checkbox input "false"
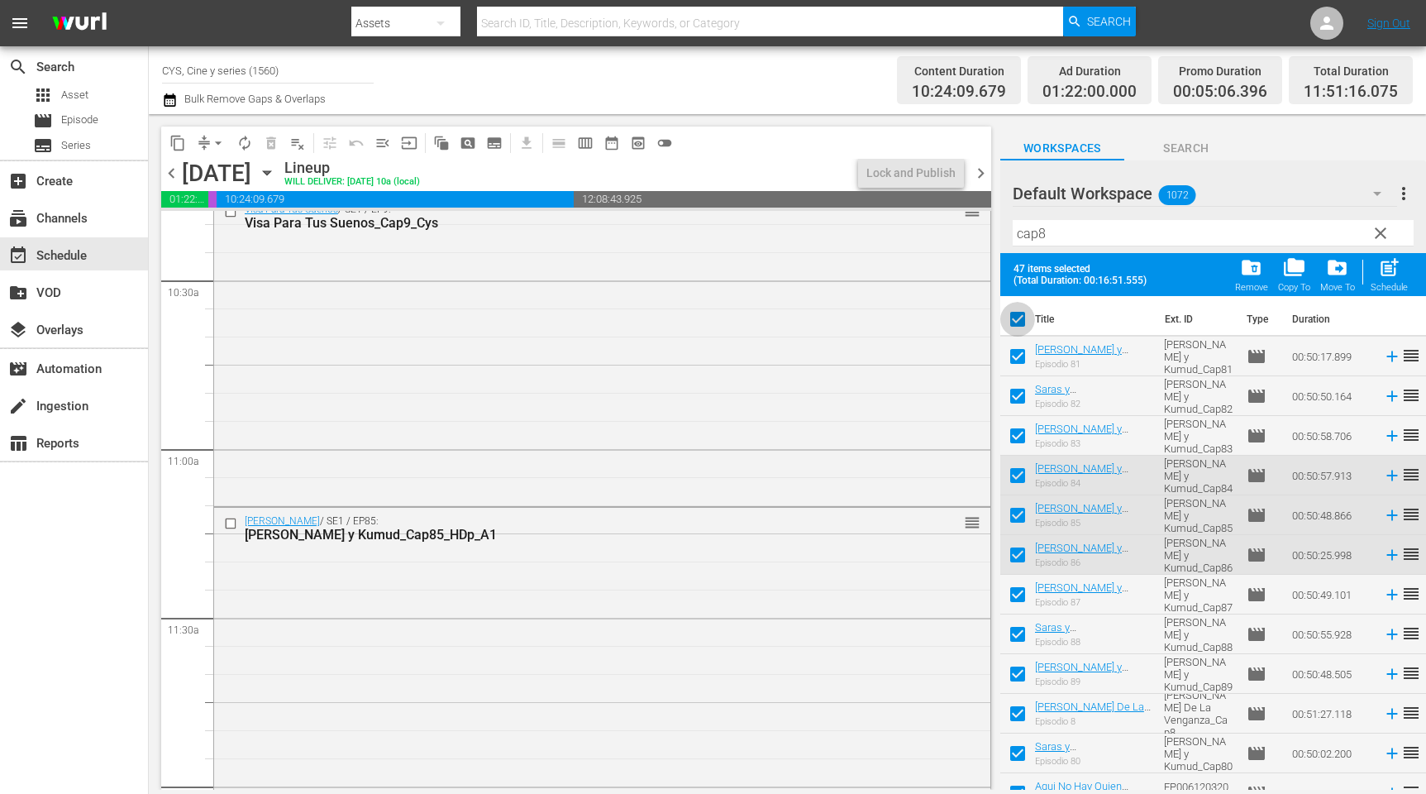
checkbox input "false"
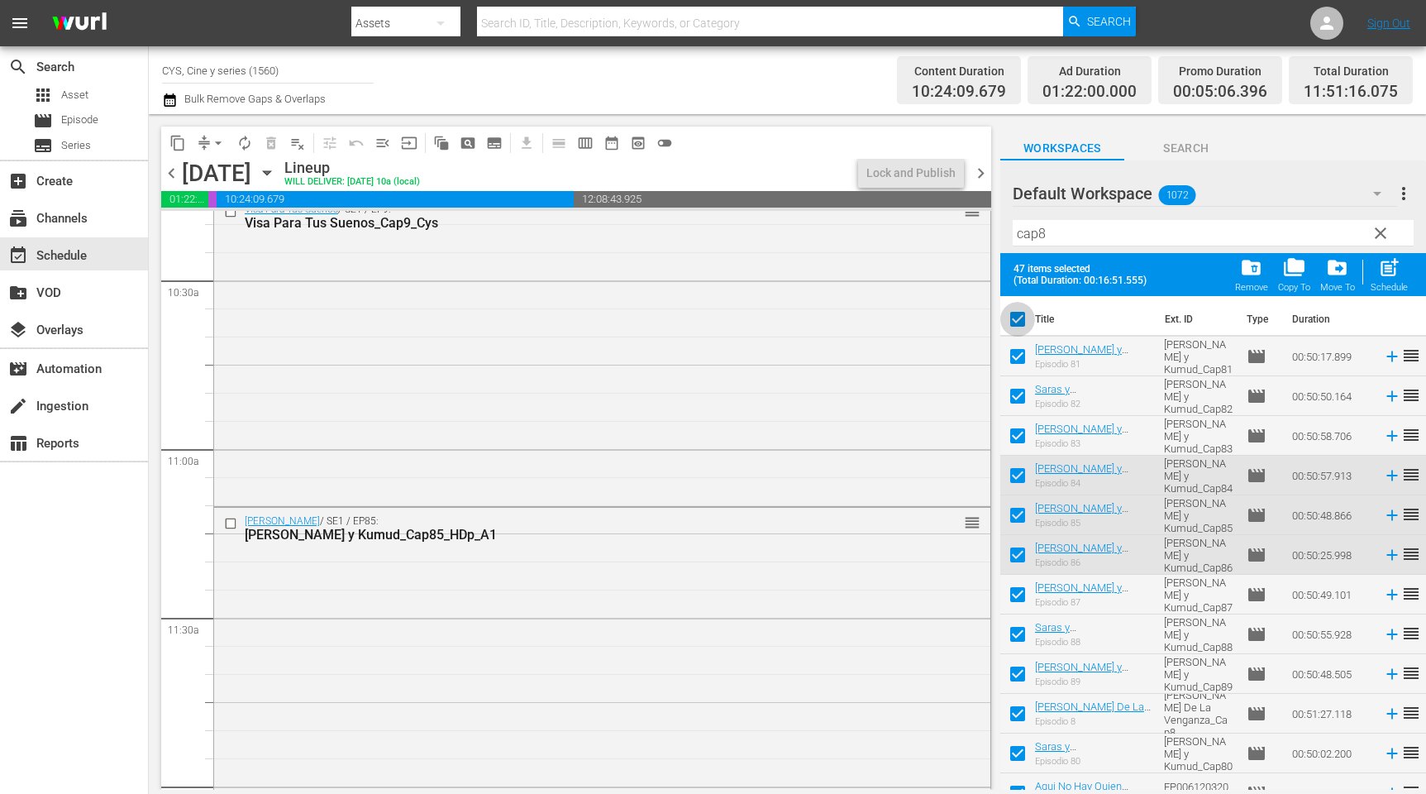
checkbox input "false"
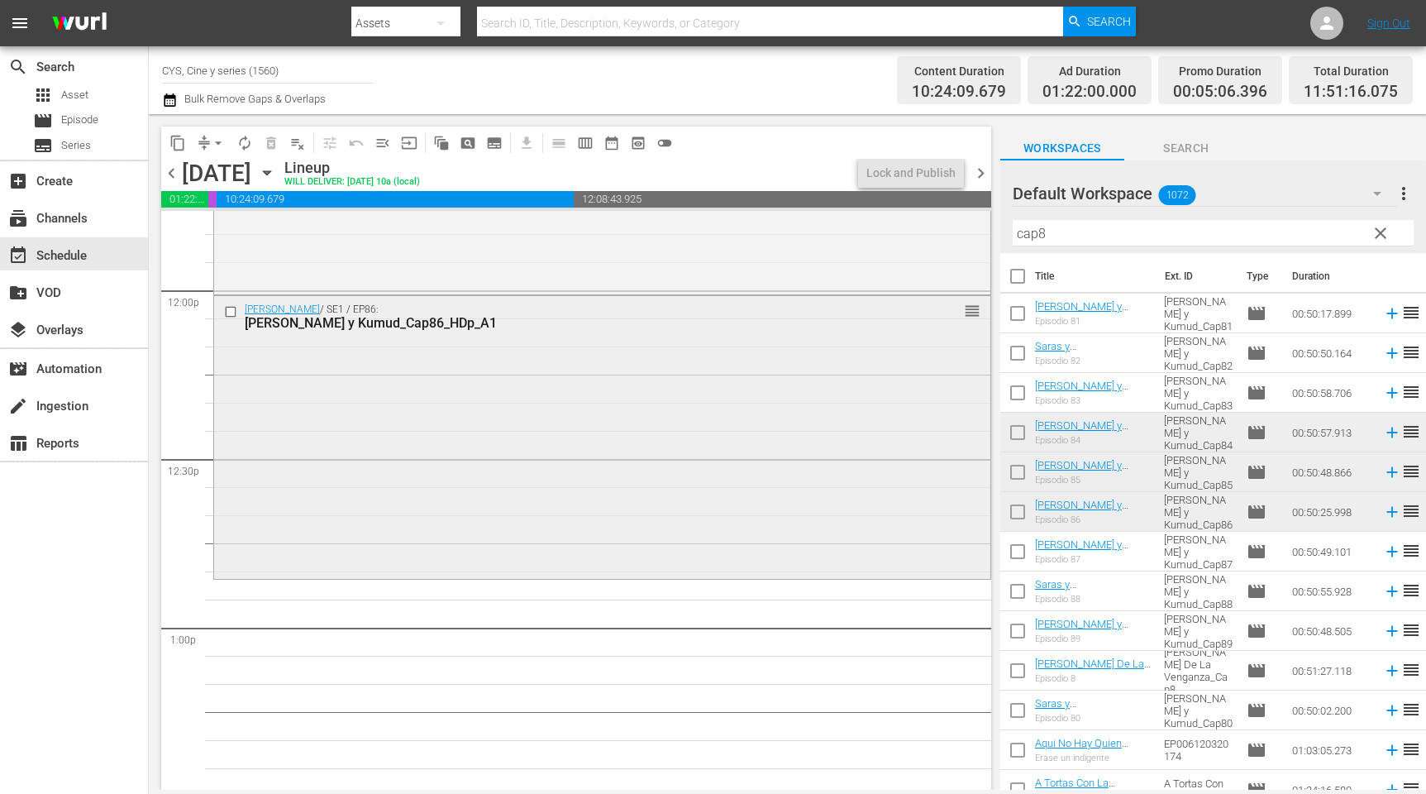
scroll to position [4093, 0]
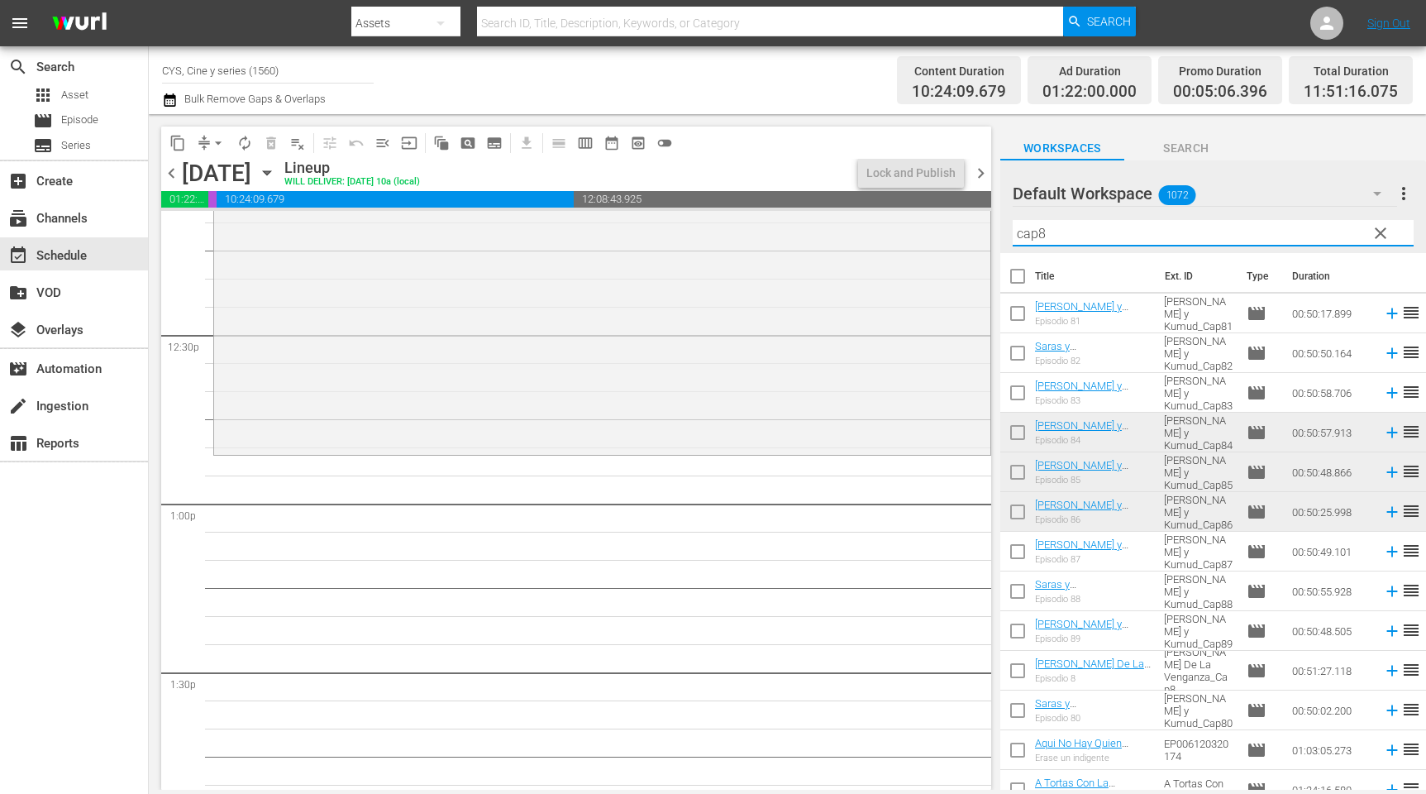
drag, startPoint x: 1060, startPoint y: 233, endPoint x: 1039, endPoint y: 227, distance: 21.7
click at [1039, 227] on input "cap8" at bounding box center [1213, 233] width 401 height 26
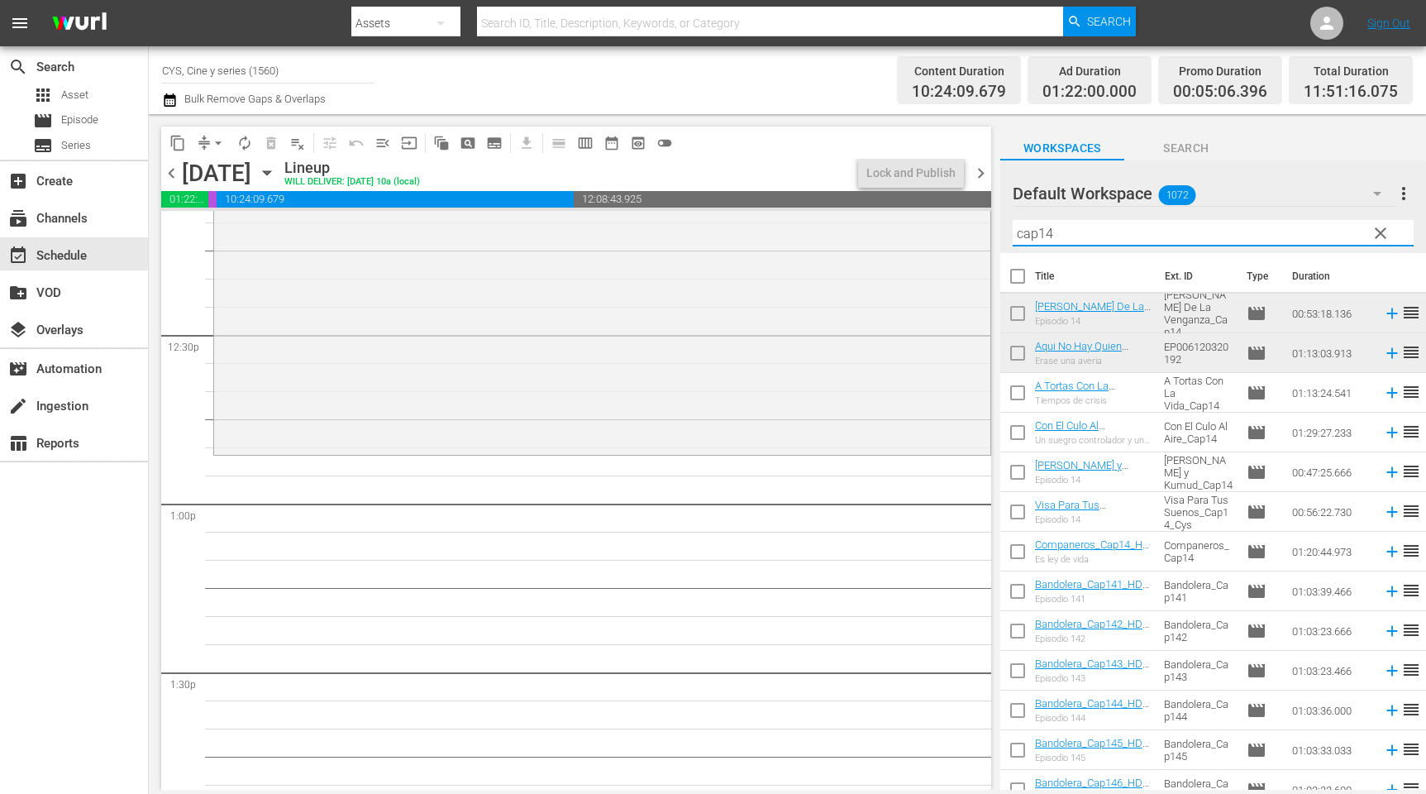
scroll to position [3969, 0]
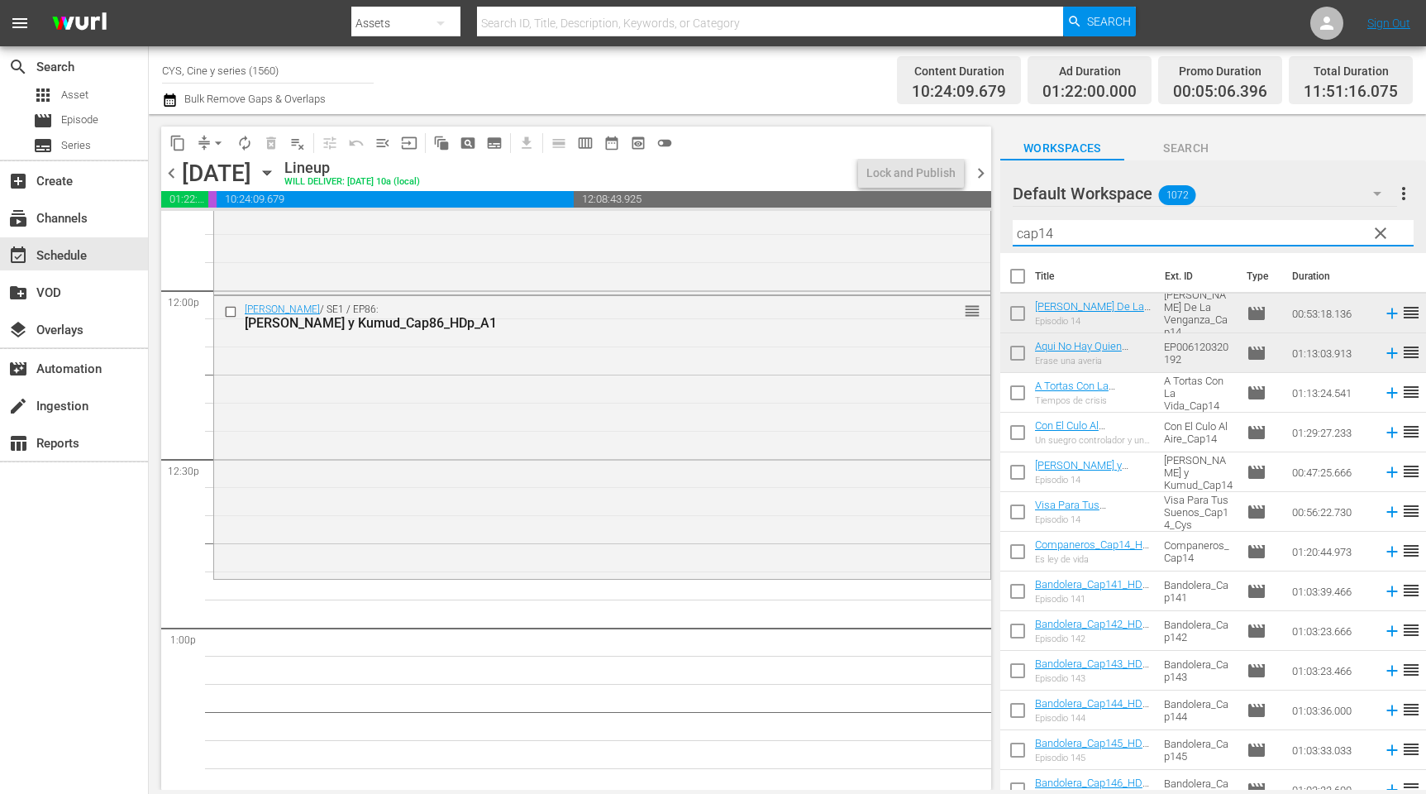
type input "cap14"
click at [1027, 313] on input "checkbox" at bounding box center [1018, 316] width 35 height 35
checkbox input "true"
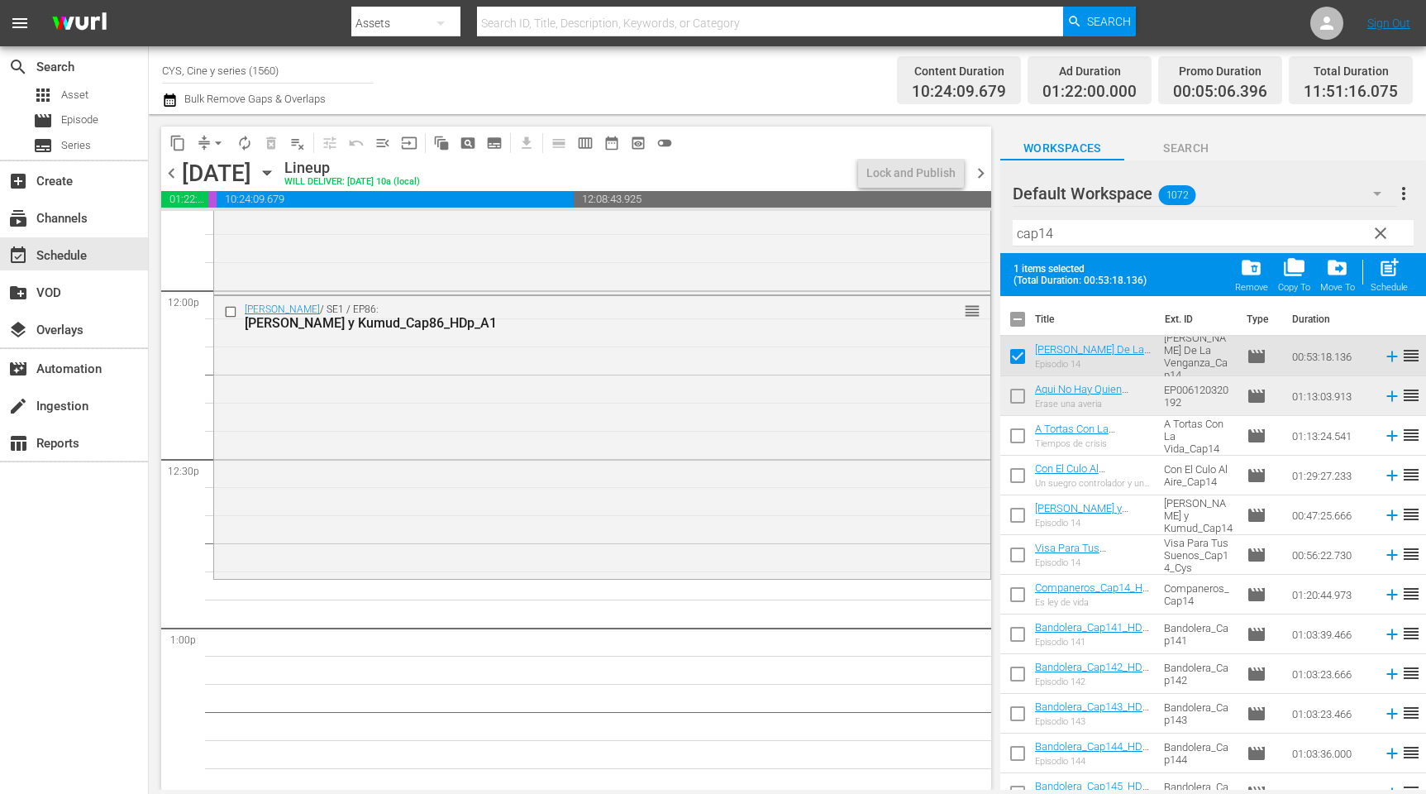
click at [1017, 394] on input "checkbox" at bounding box center [1018, 399] width 35 height 35
checkbox input "true"
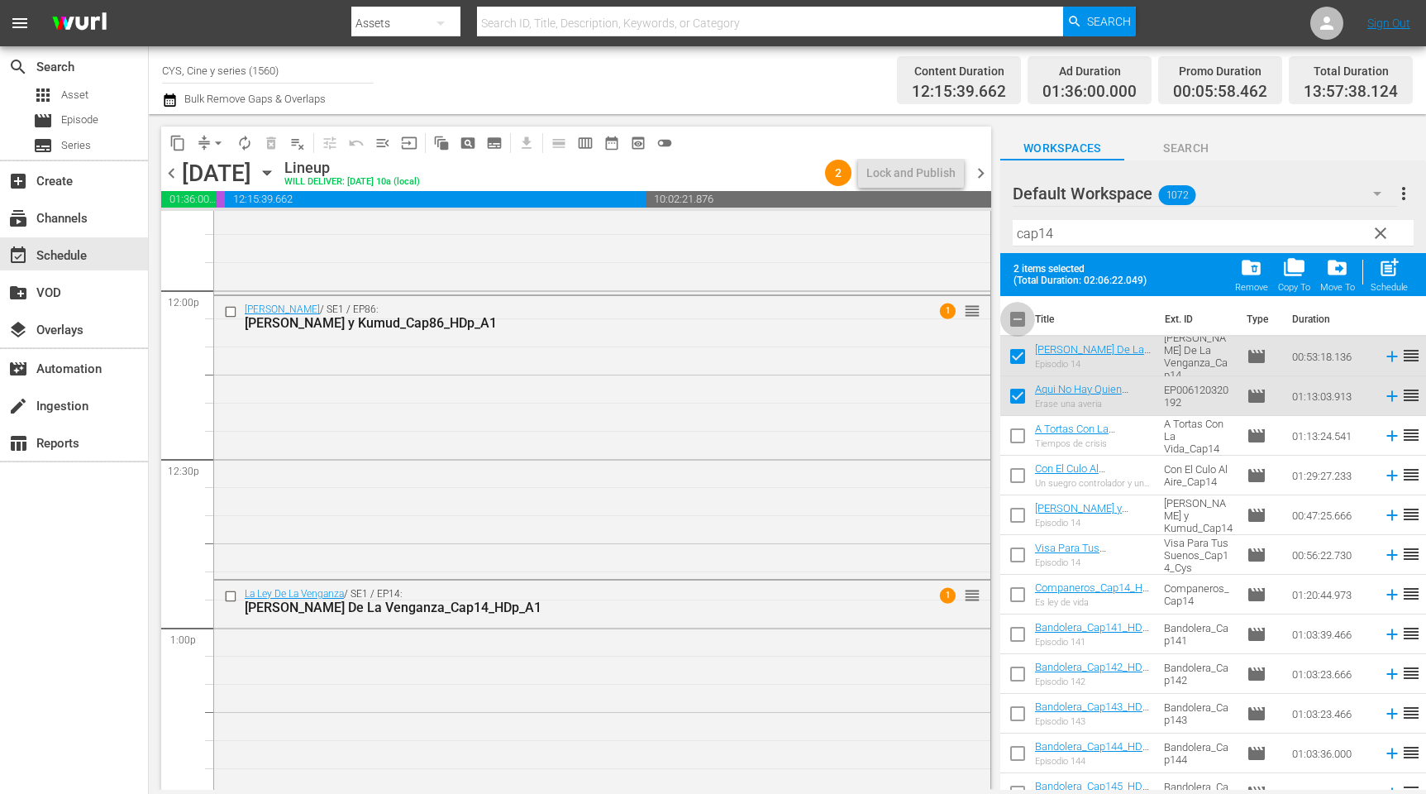
click at [1020, 321] on input "checkbox" at bounding box center [1018, 322] width 35 height 35
checkbox input "true"
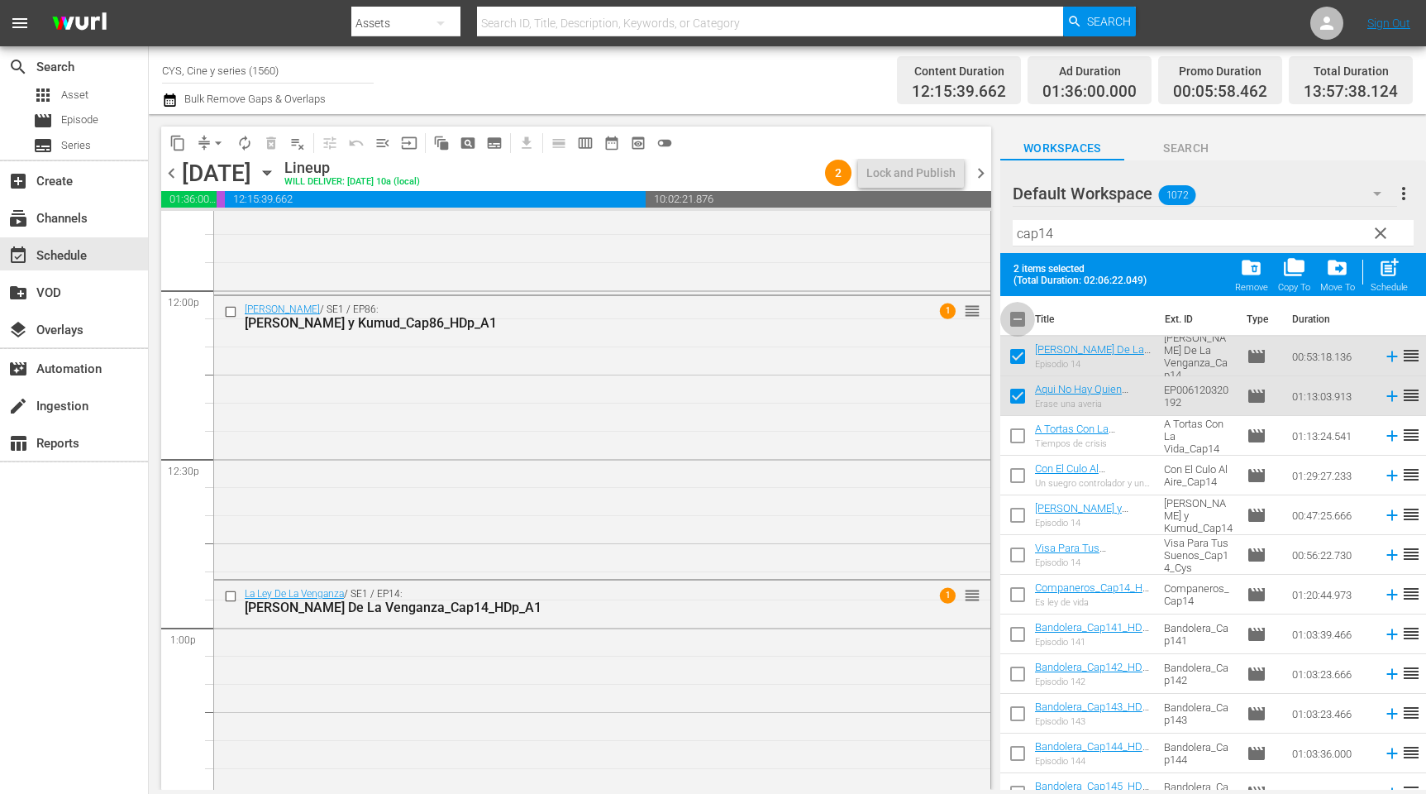
checkbox input "true"
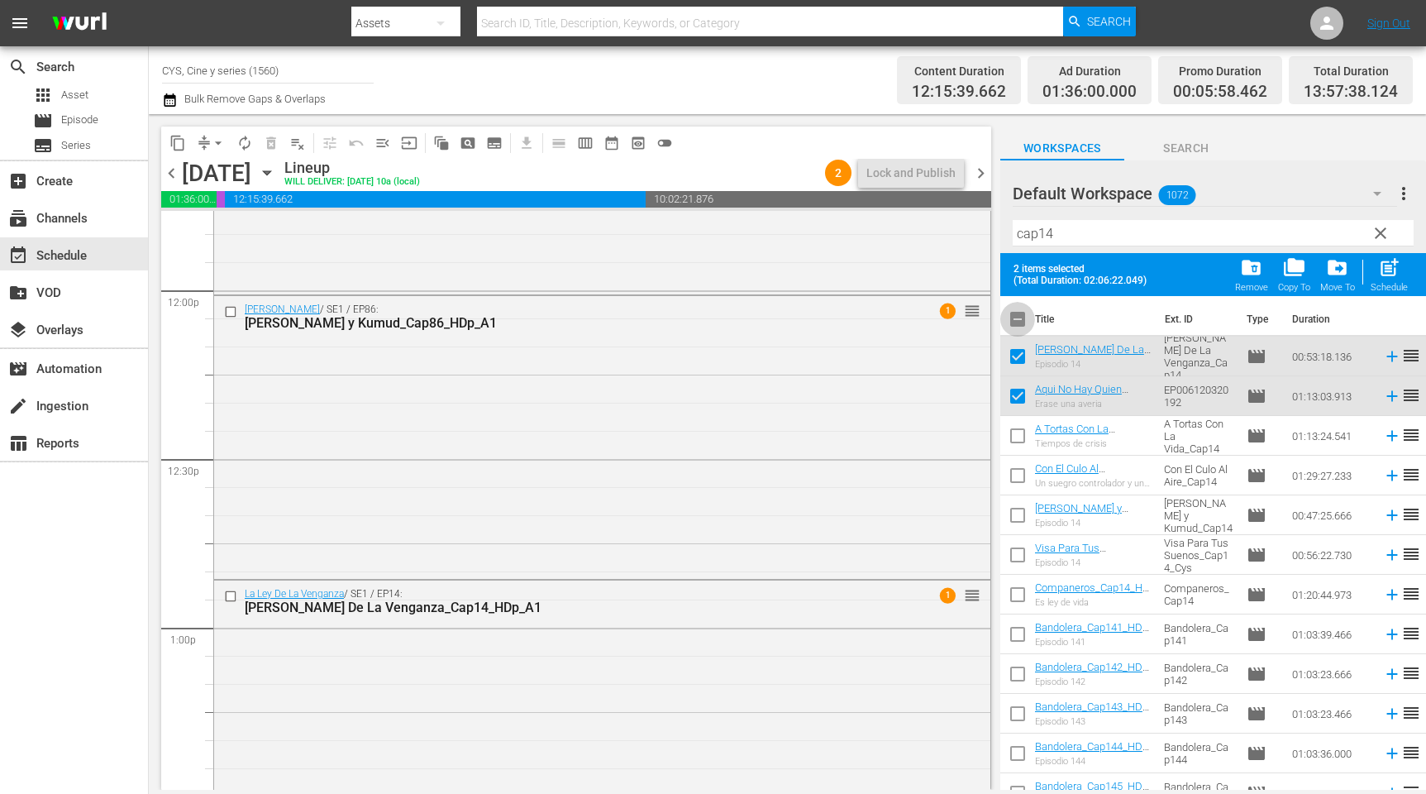
checkbox input "true"
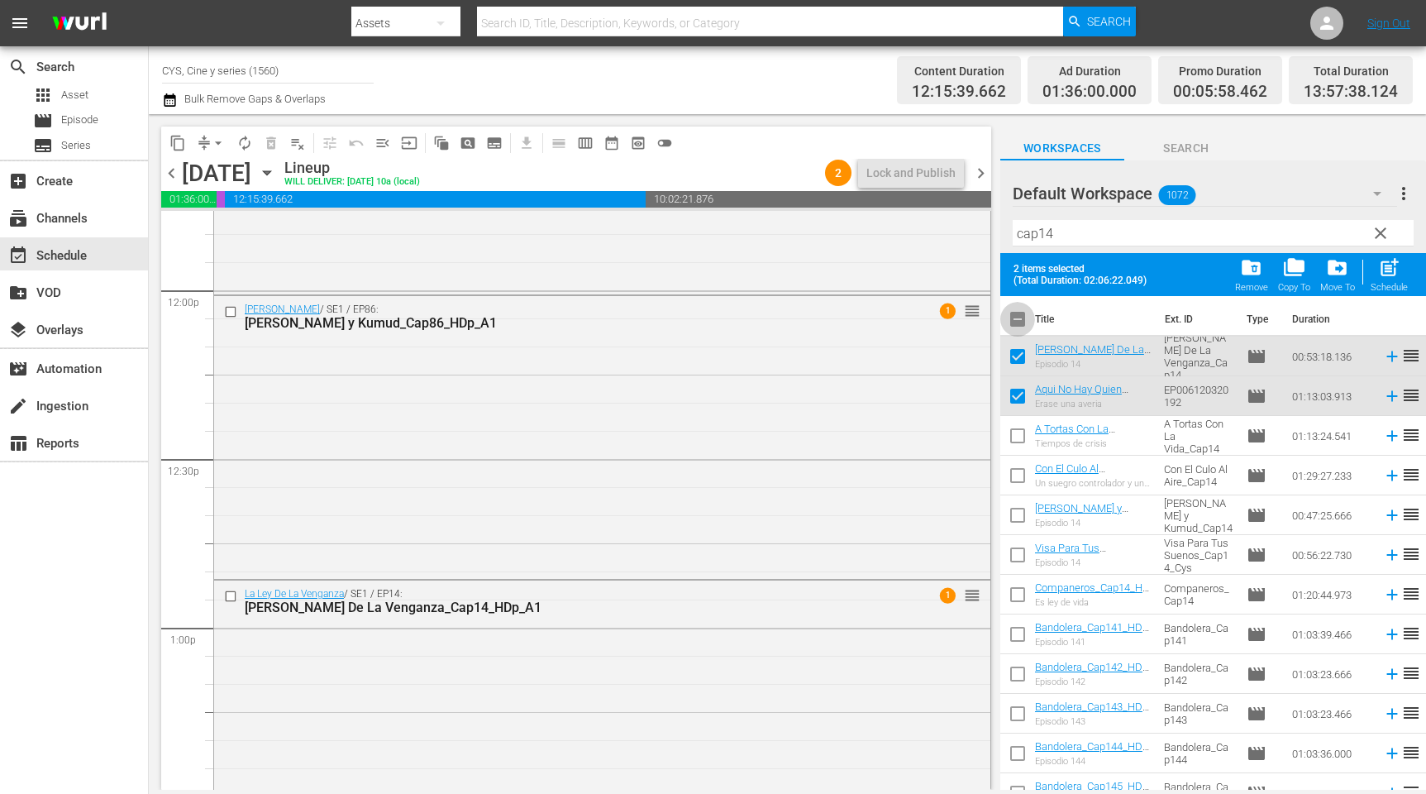
checkbox input "true"
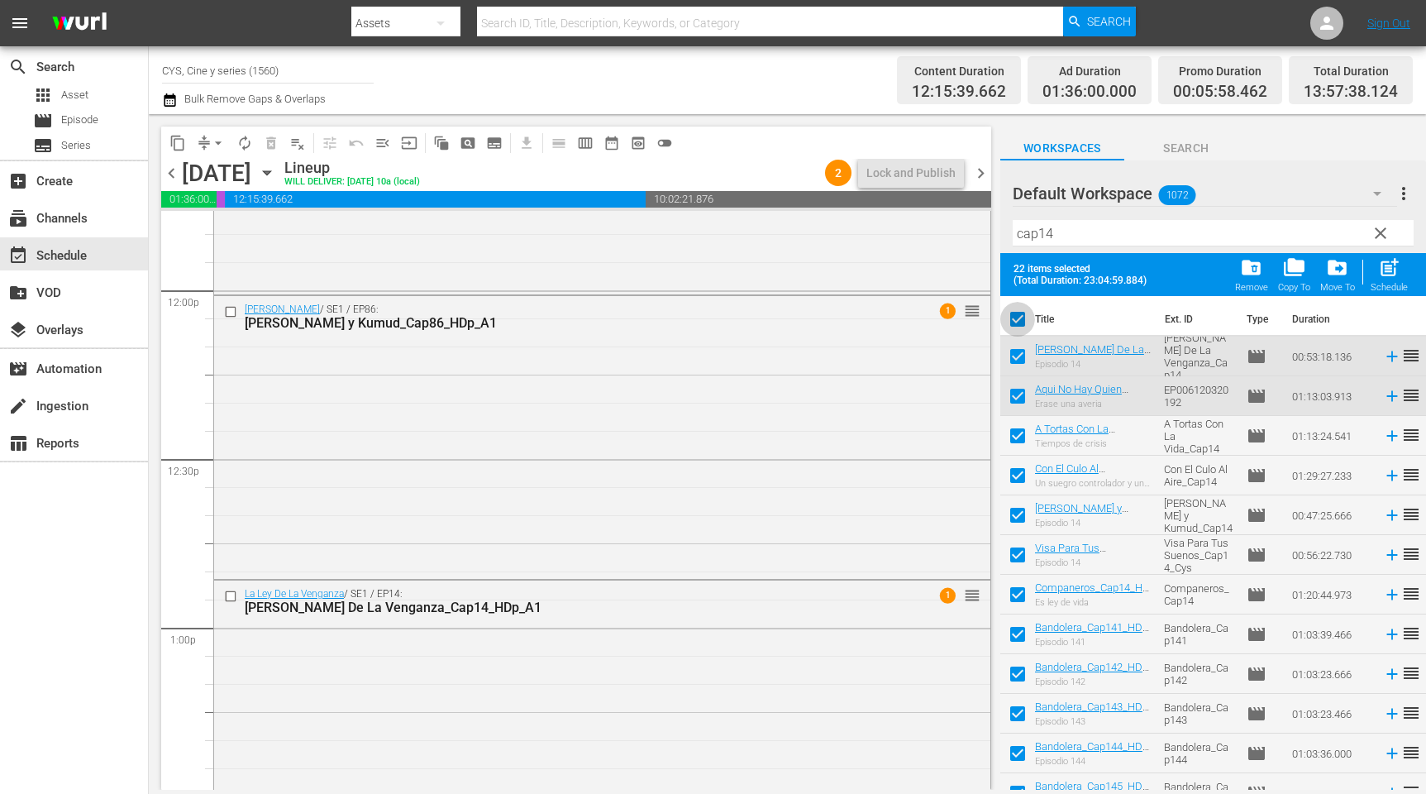
click at [1017, 320] on input "checkbox" at bounding box center [1018, 322] width 35 height 35
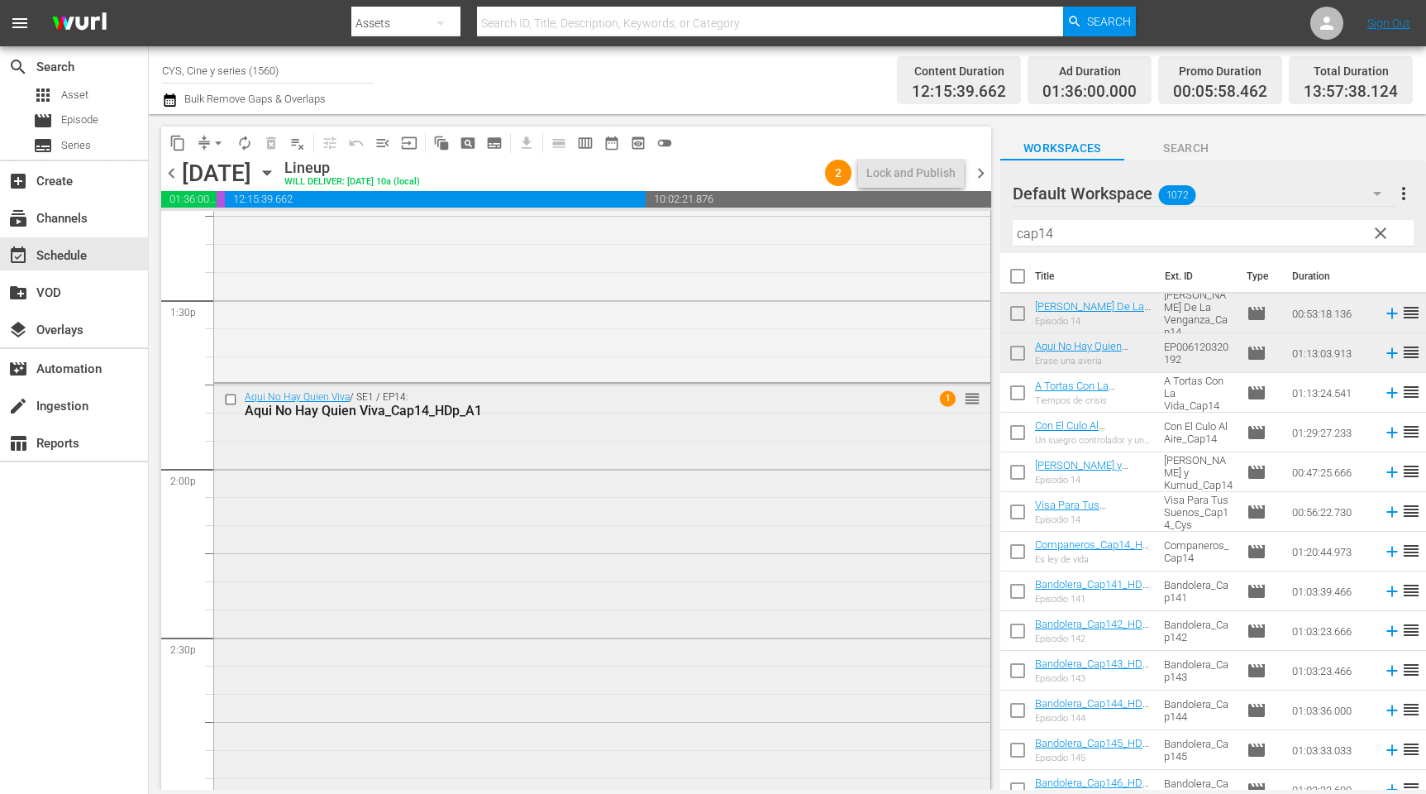
scroll to position [4589, 0]
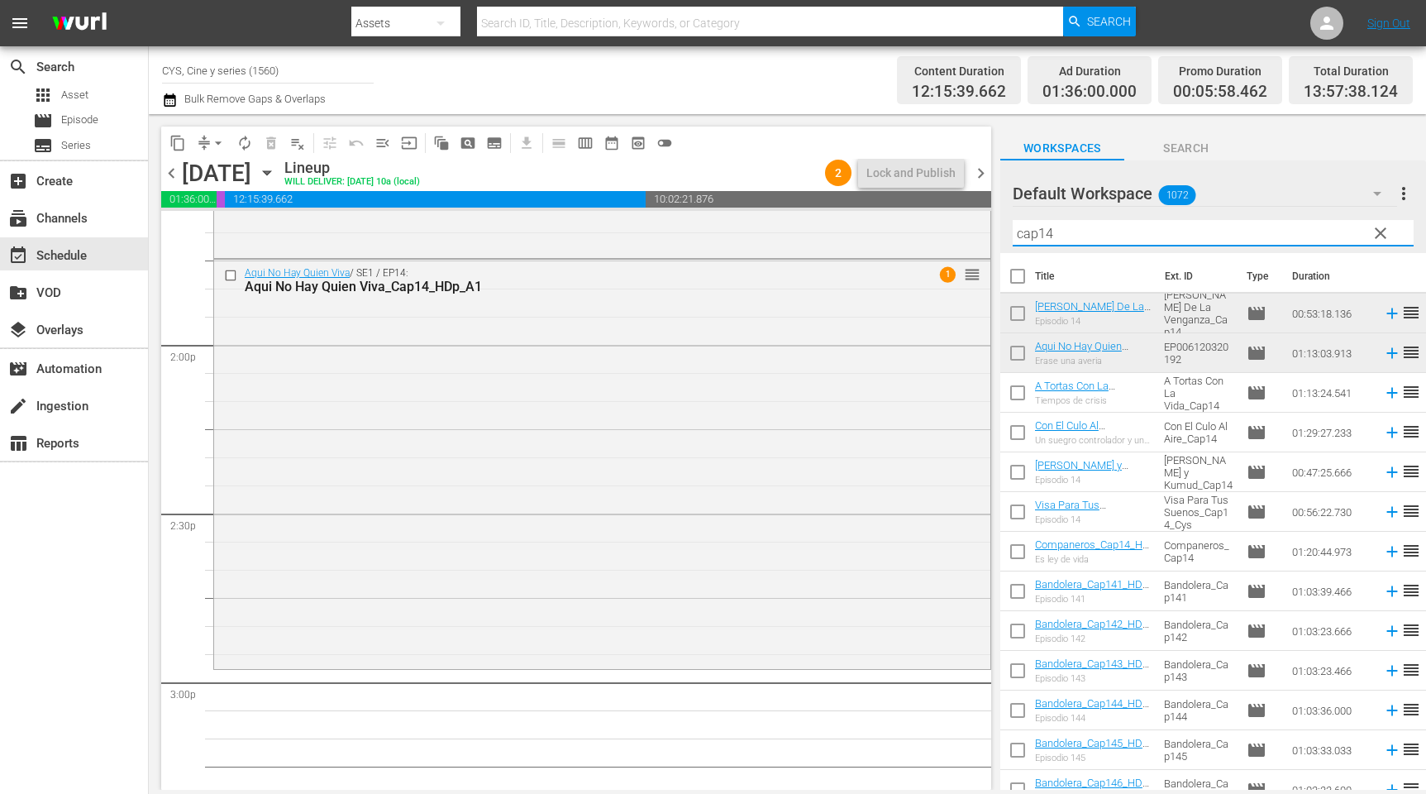
drag, startPoint x: 1087, startPoint y: 226, endPoint x: 968, endPoint y: 193, distance: 123.4
click at [970, 194] on div "content_copy compress arrow_drop_down autorenew_outlined delete_forever_outline…" at bounding box center [788, 452] width 1278 height 676
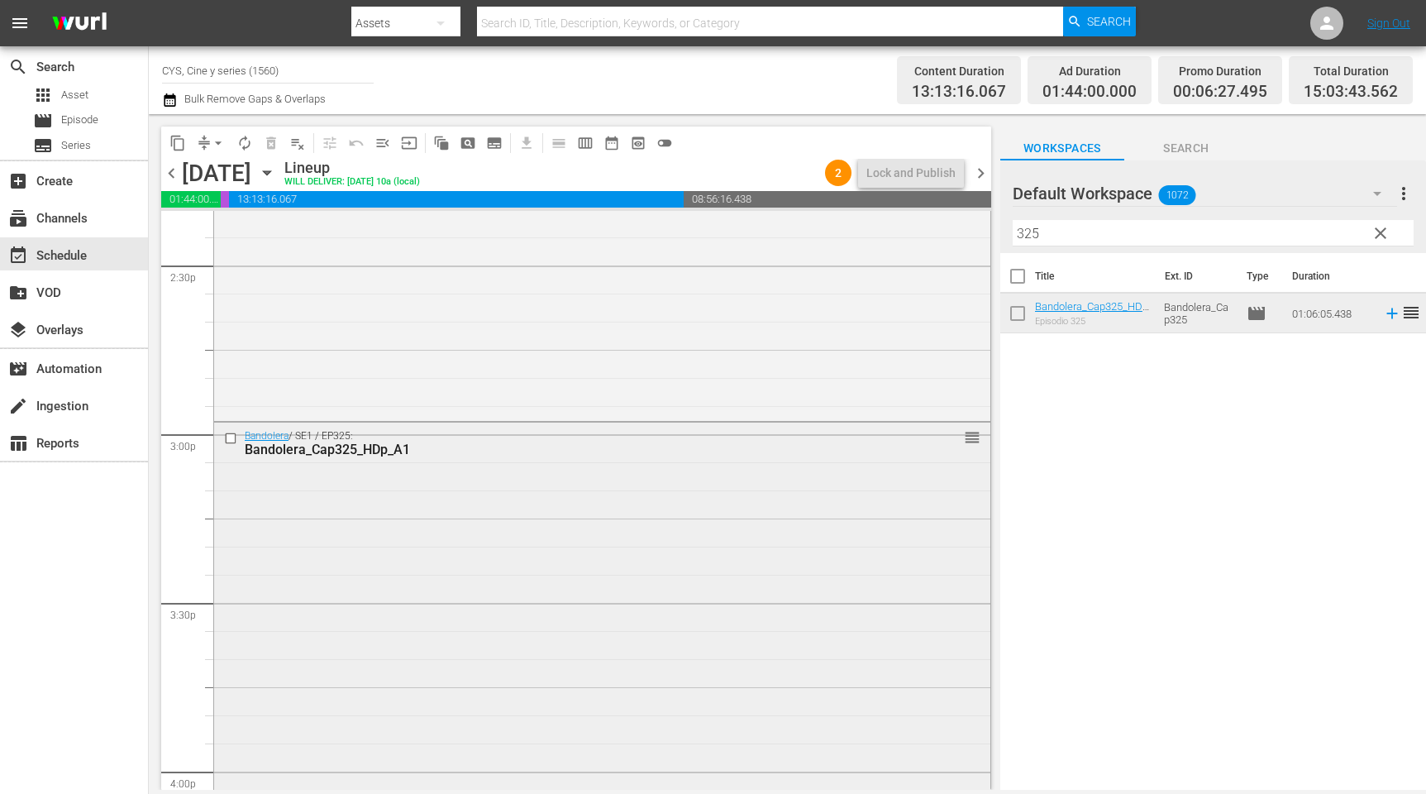
scroll to position [4961, 0]
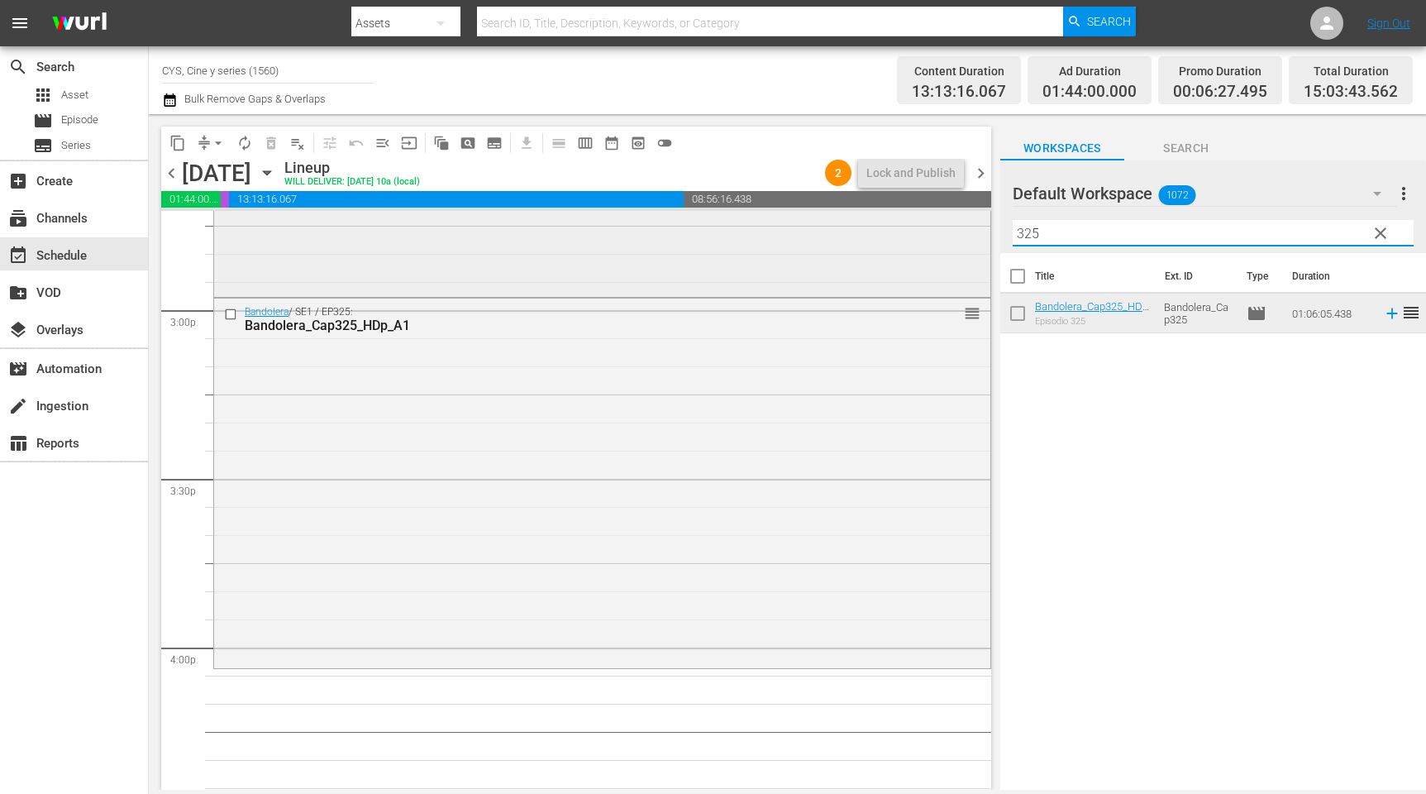
drag, startPoint x: 1072, startPoint y: 233, endPoint x: 970, endPoint y: 224, distance: 102.1
click at [973, 226] on div "content_copy compress arrow_drop_down autorenew_outlined delete_forever_outline…" at bounding box center [788, 452] width 1278 height 676
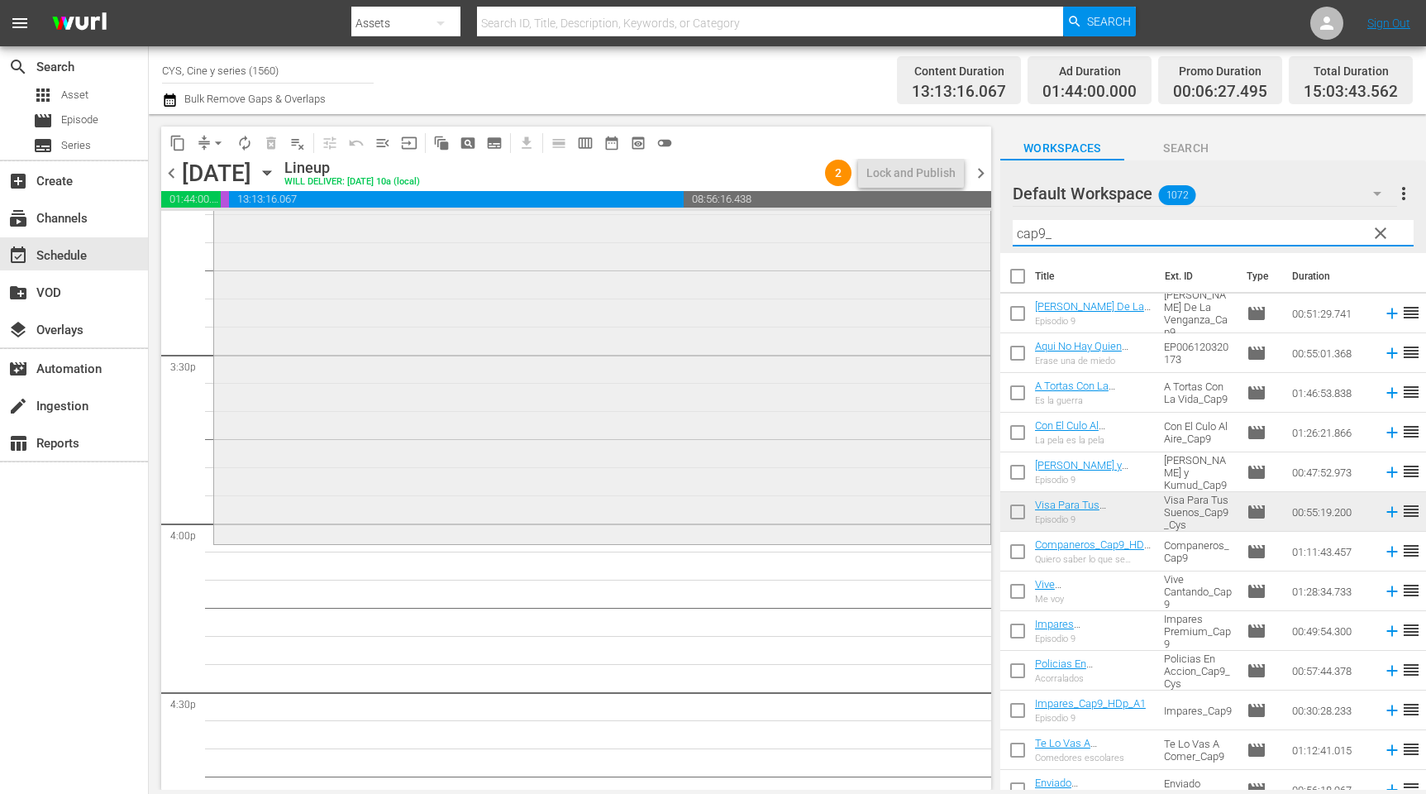
scroll to position [5209, 0]
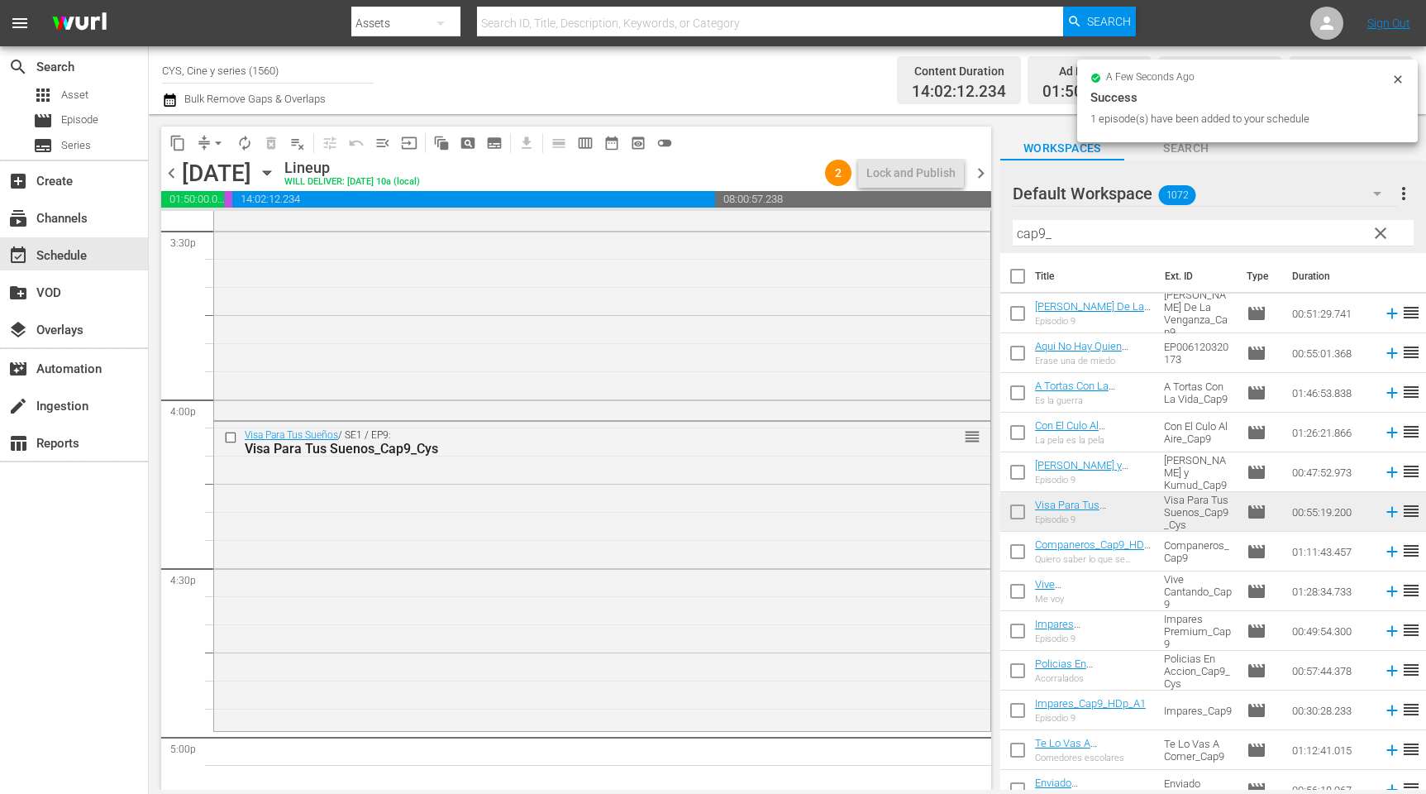
drag, startPoint x: 1106, startPoint y: 234, endPoint x: 1020, endPoint y: 221, distance: 87.0
click at [1020, 221] on input "cap9_" at bounding box center [1213, 233] width 401 height 26
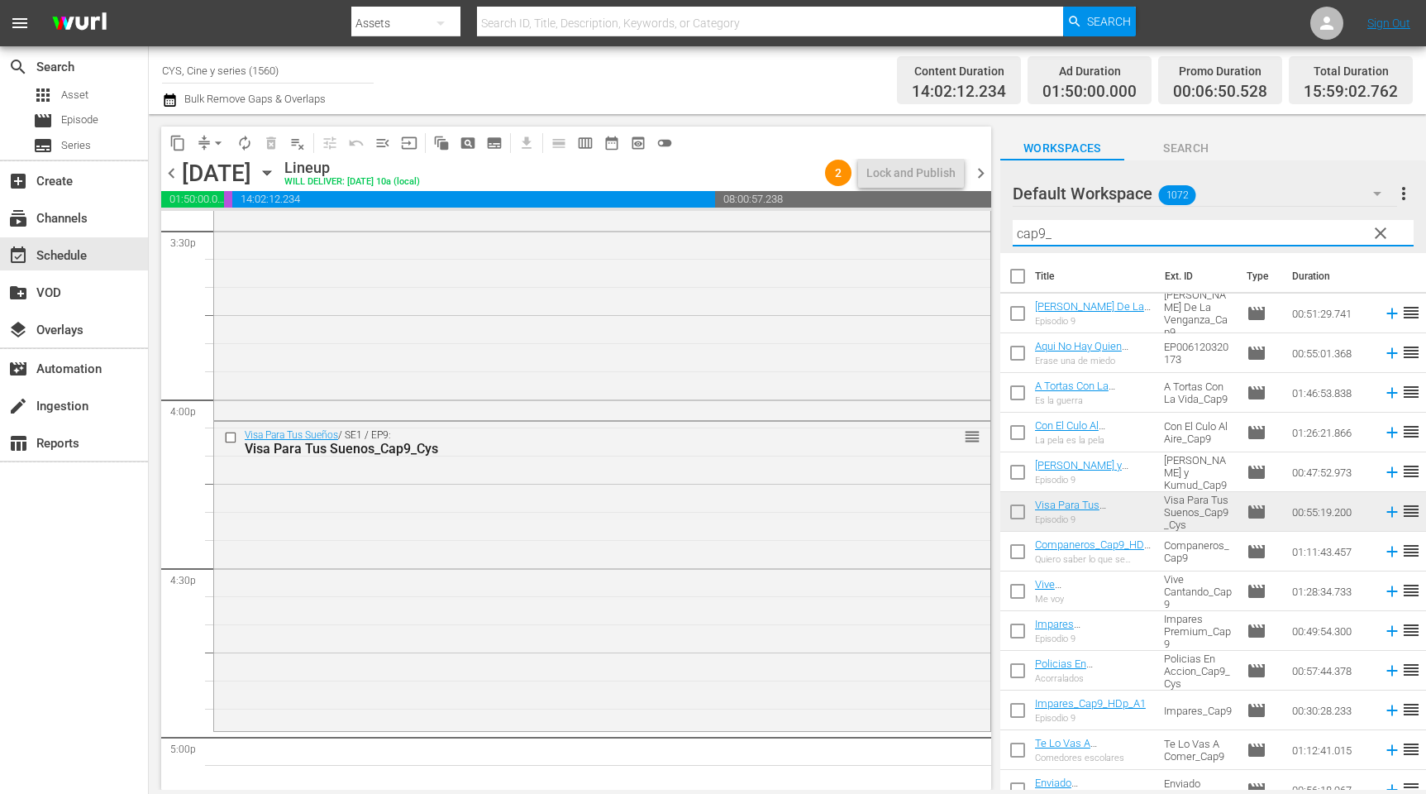
click at [1060, 232] on input "cap9_" at bounding box center [1213, 233] width 401 height 26
drag, startPoint x: 1070, startPoint y: 233, endPoint x: 1001, endPoint y: 232, distance: 69.5
click at [1001, 232] on div "Default Workspace 1072 Default more_vert clear Filter by Title cap9_" at bounding box center [1214, 206] width 426 height 93
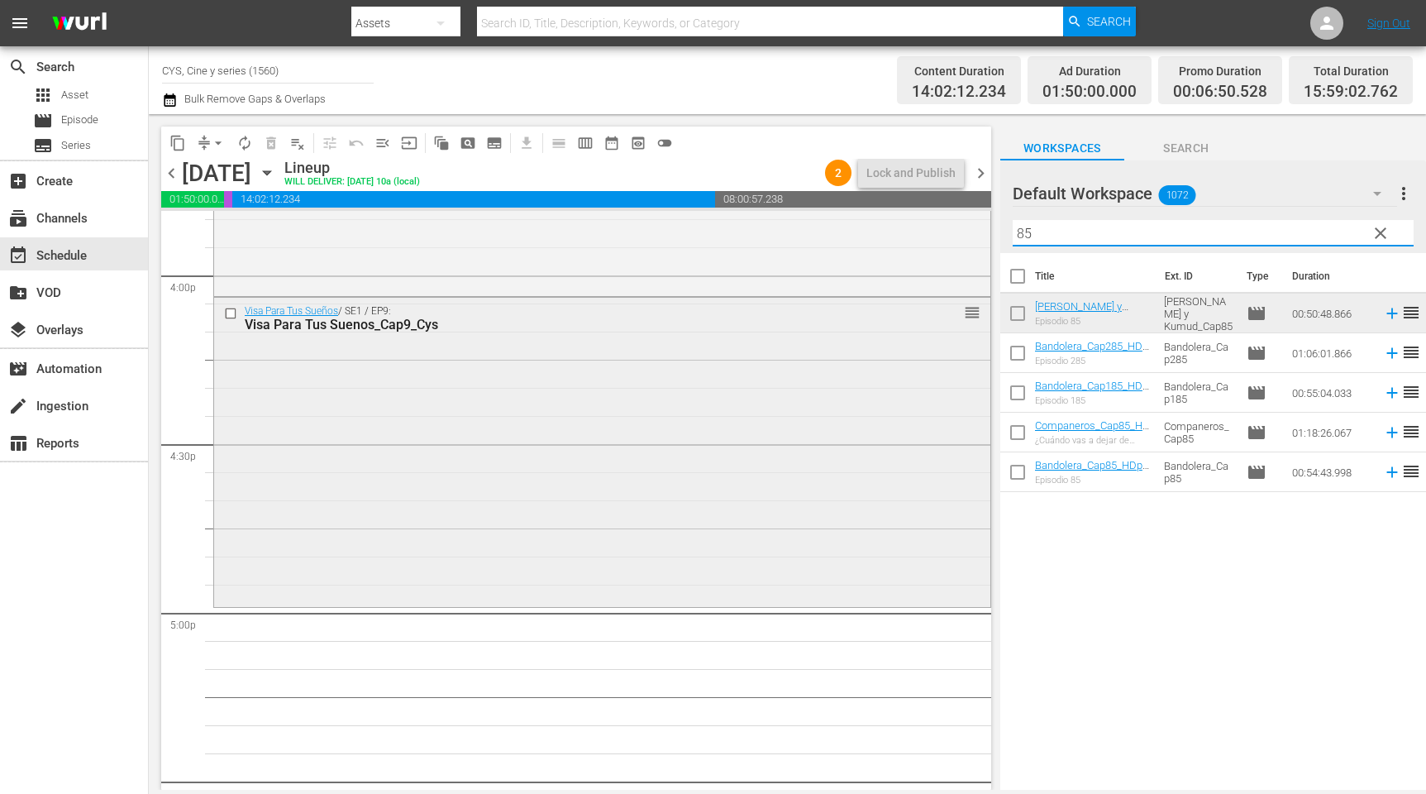
scroll to position [5457, 0]
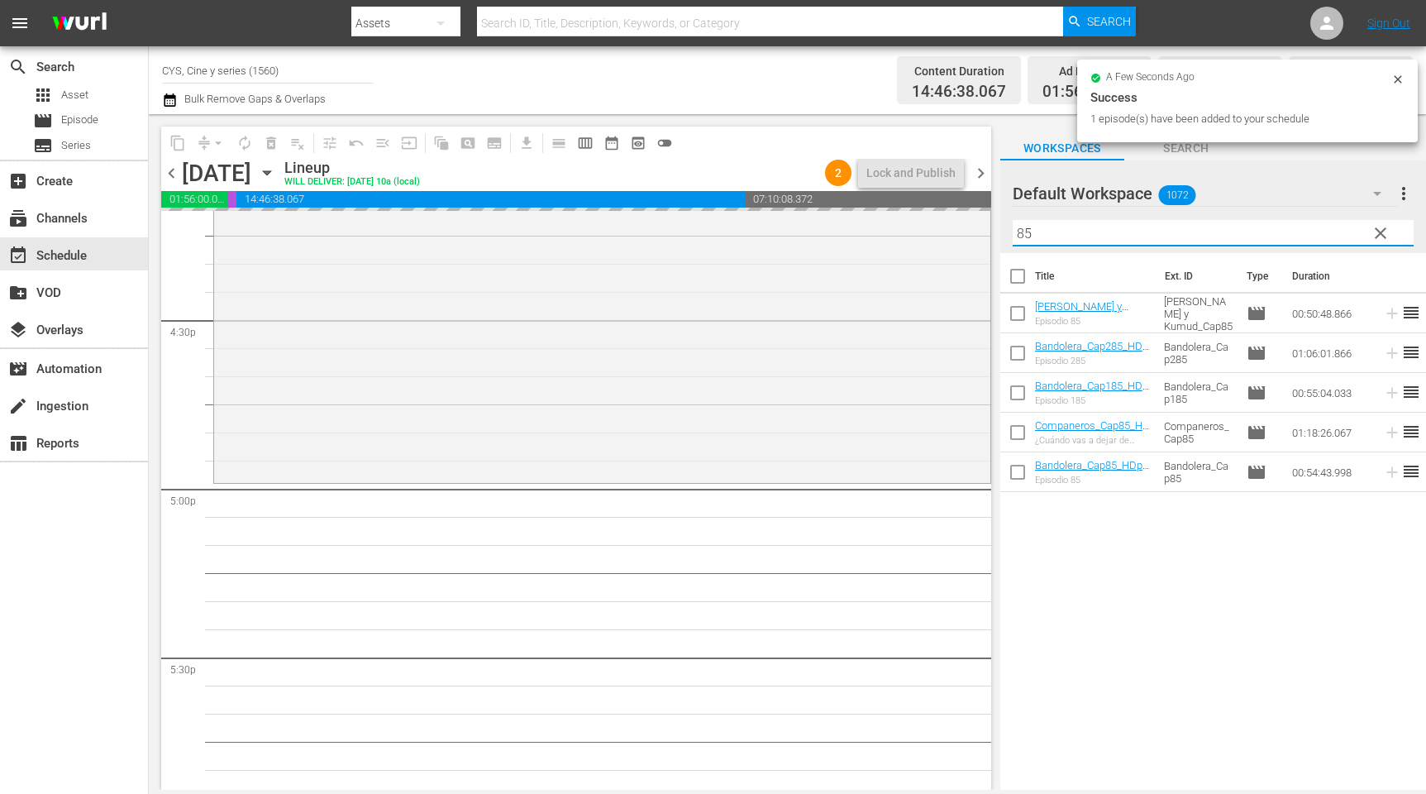
click at [1001, 236] on div "Default Workspace 1072 Default more_vert clear Filter by Title 85" at bounding box center [1214, 206] width 426 height 93
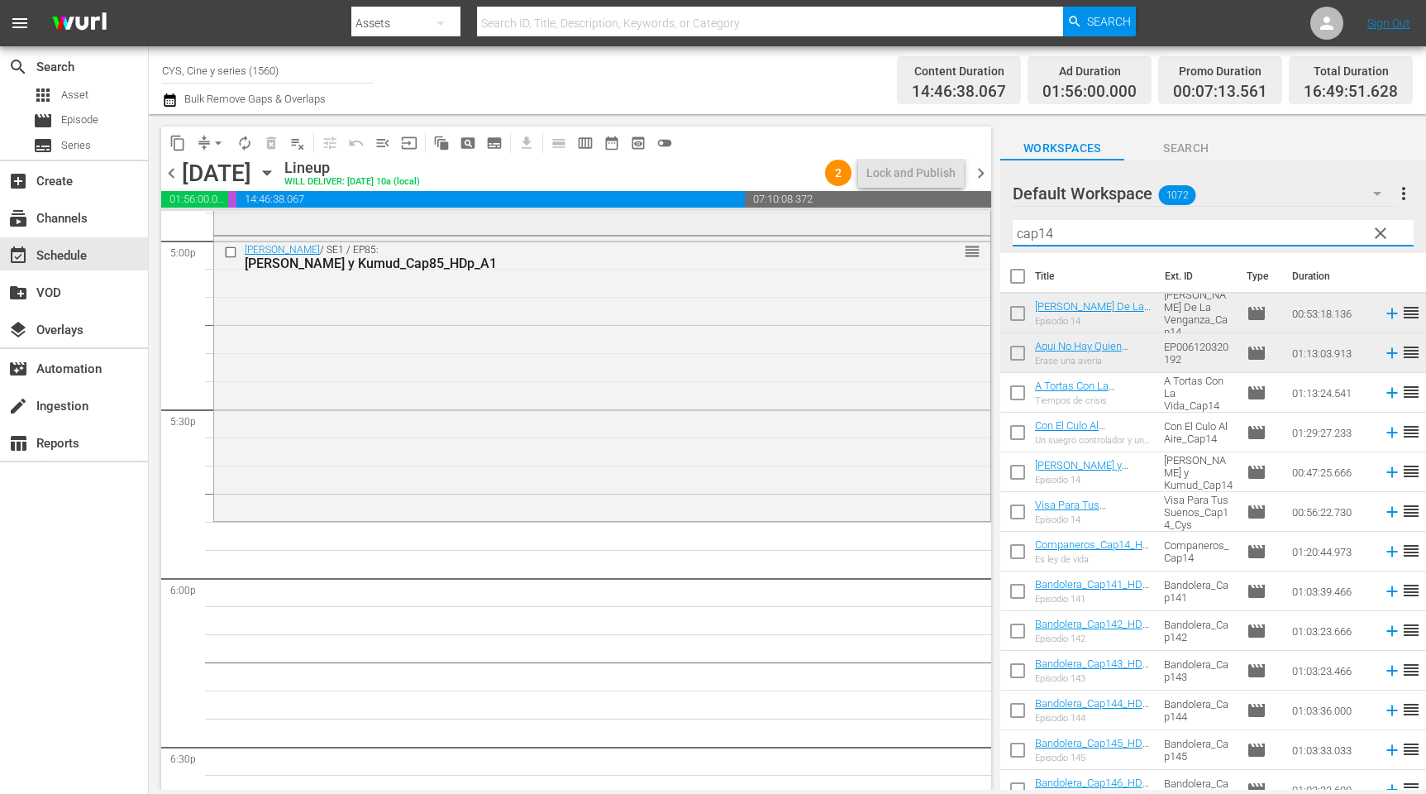
scroll to position [5829, 0]
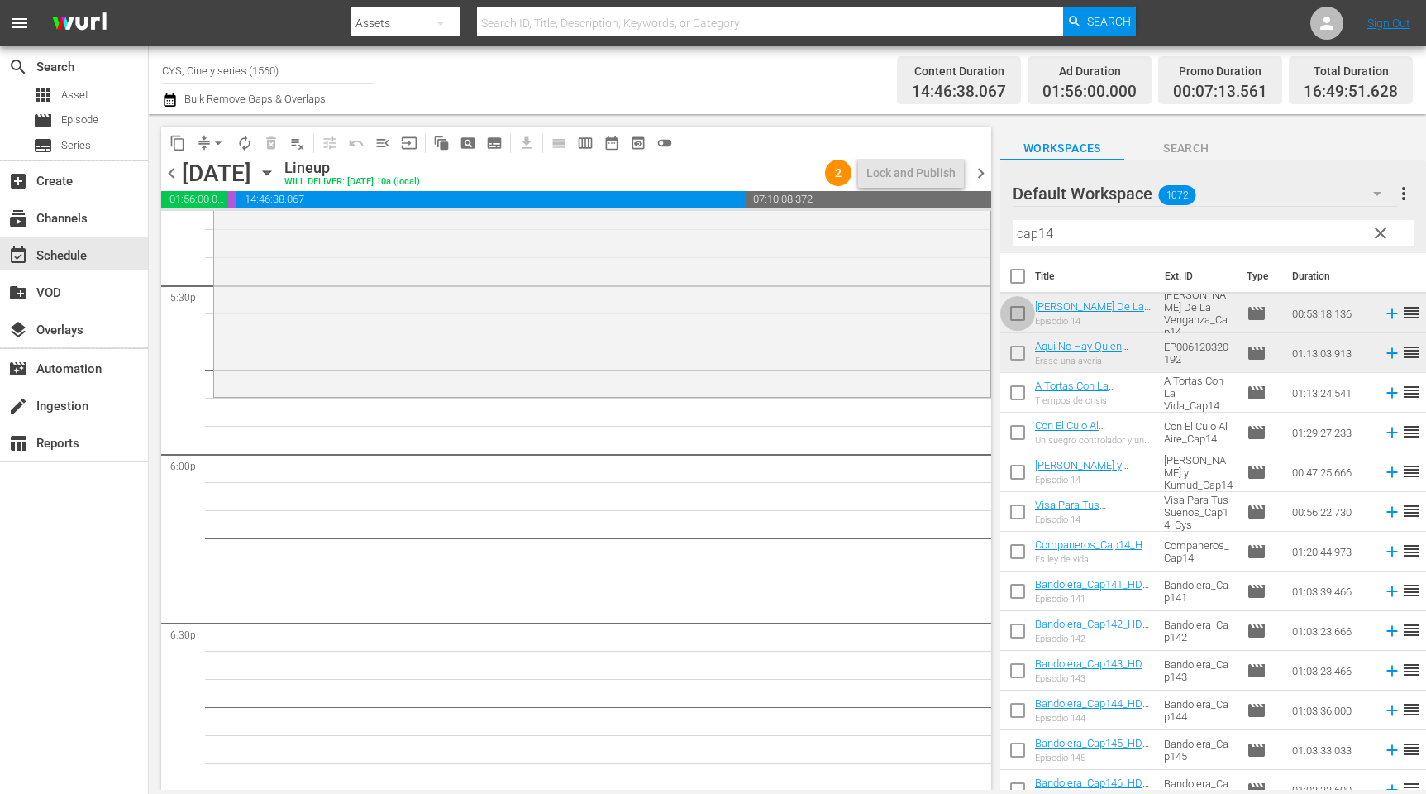
click at [1022, 318] on input "checkbox" at bounding box center [1018, 316] width 35 height 35
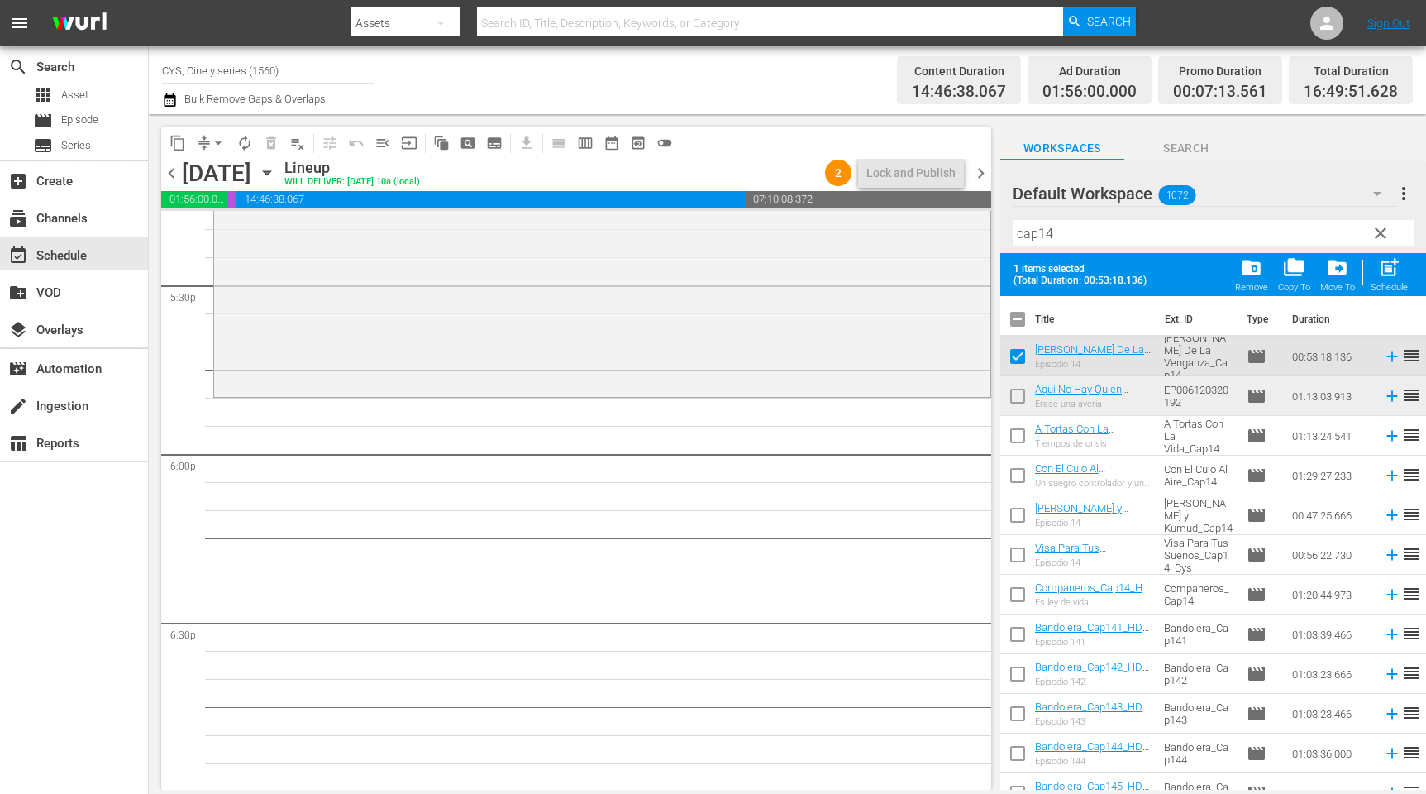
click at [1012, 395] on input "checkbox" at bounding box center [1018, 399] width 35 height 35
click at [1015, 318] on input "checkbox" at bounding box center [1018, 322] width 35 height 35
click at [1015, 320] on input "checkbox" at bounding box center [1018, 322] width 35 height 35
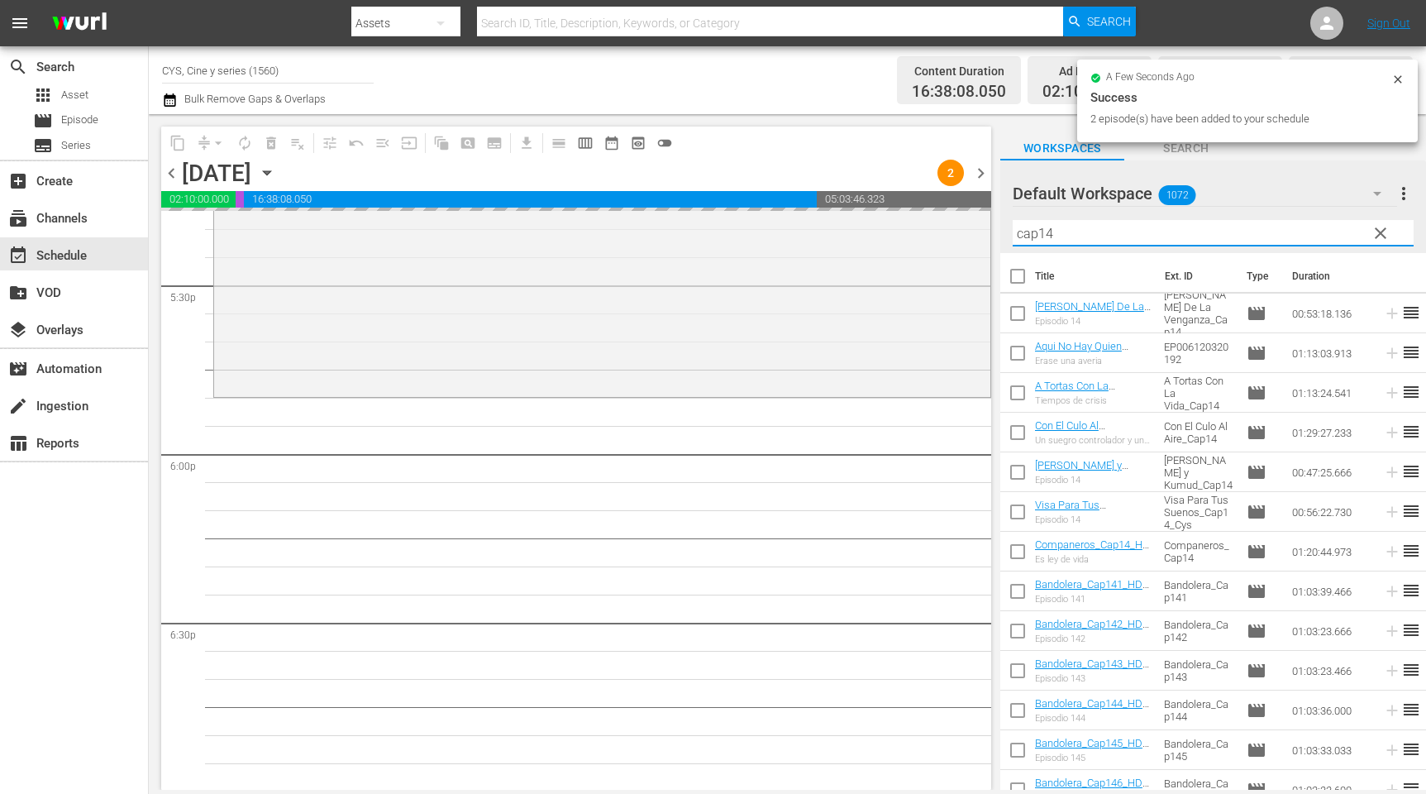
drag, startPoint x: 1075, startPoint y: 231, endPoint x: 992, endPoint y: 222, distance: 83.2
click at [992, 223] on div "content_copy compress arrow_drop_down autorenew_outlined delete_forever_outline…" at bounding box center [788, 452] width 1278 height 676
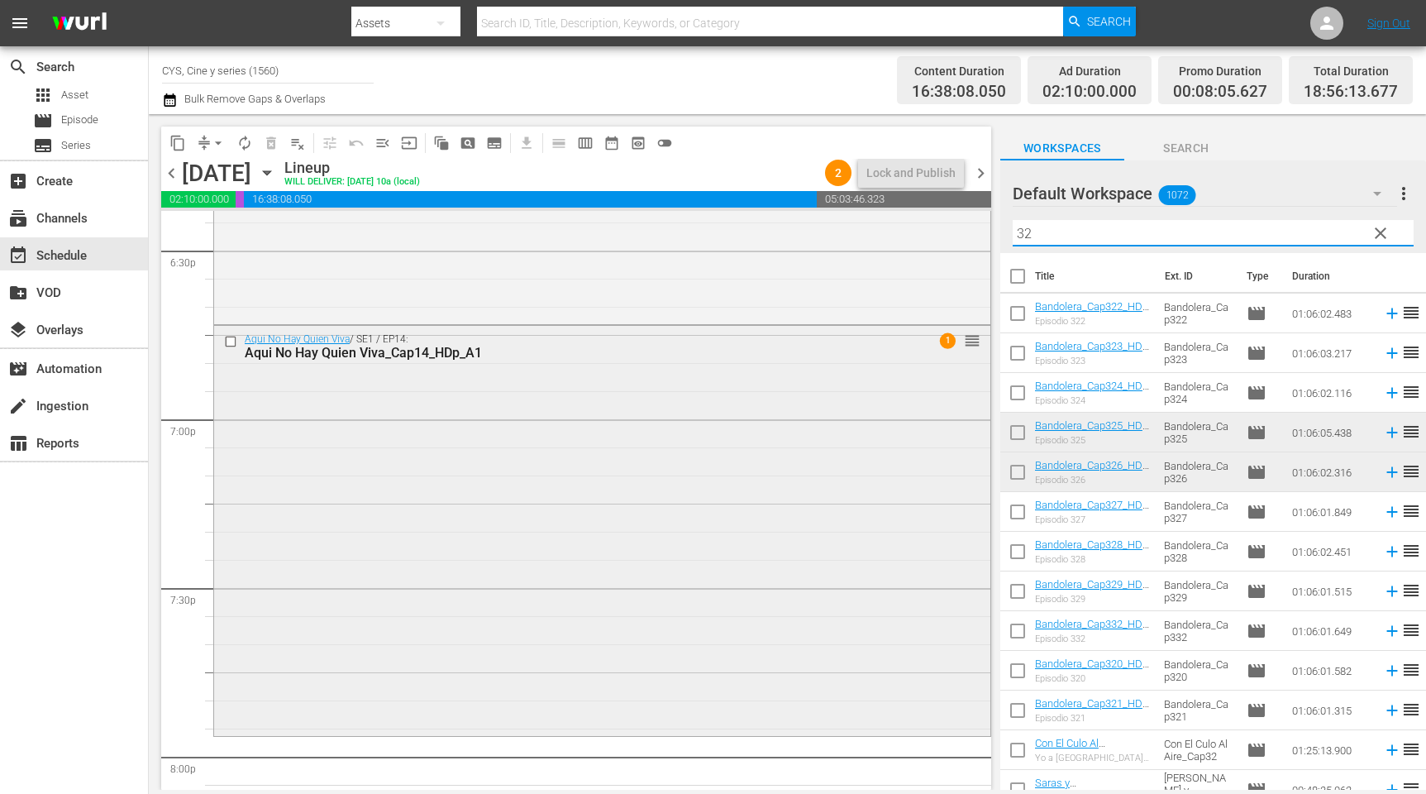
scroll to position [6450, 0]
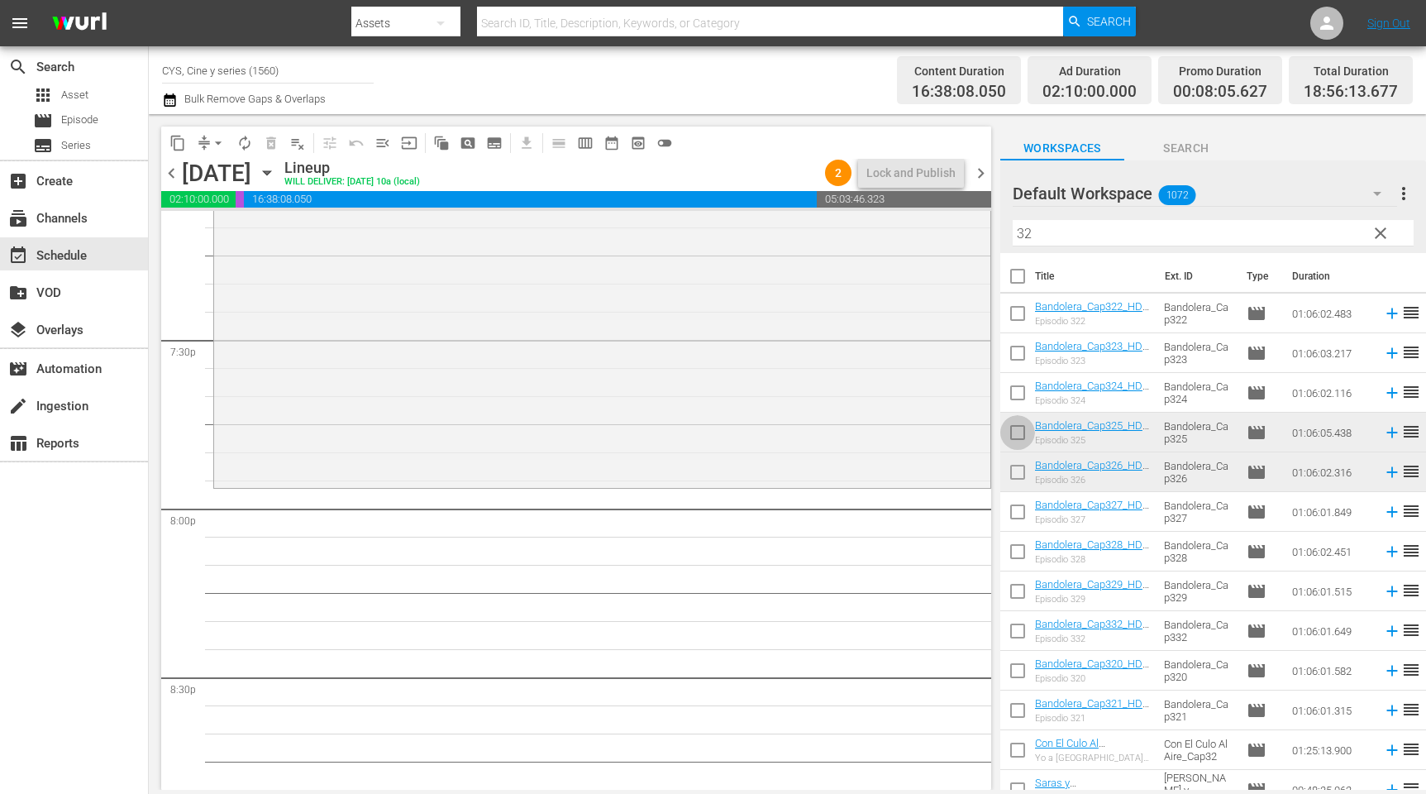
drag, startPoint x: 1025, startPoint y: 437, endPoint x: 1030, endPoint y: 494, distance: 57.3
click at [1025, 437] on input "checkbox" at bounding box center [1018, 435] width 35 height 35
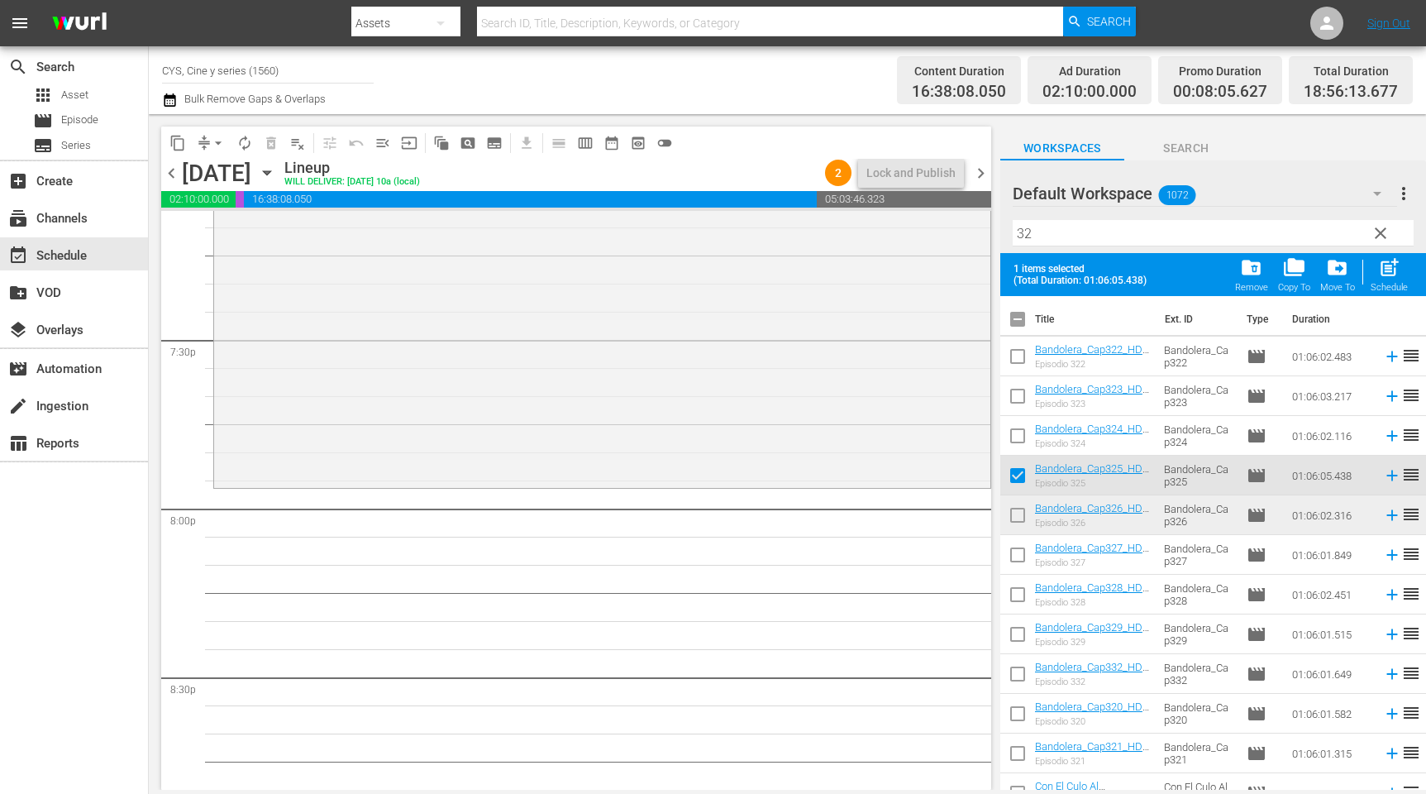
click at [1020, 511] on input "checkbox" at bounding box center [1018, 518] width 35 height 35
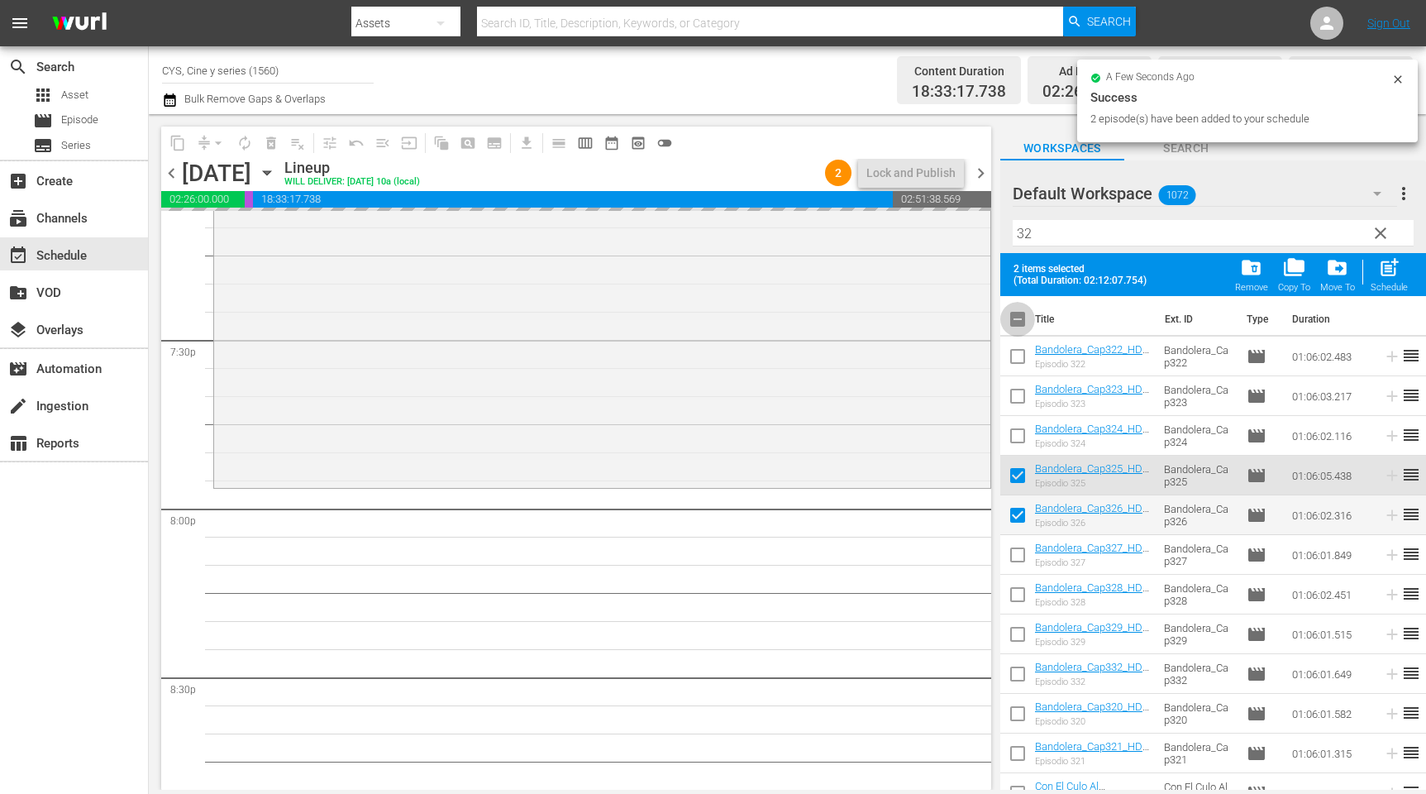
drag, startPoint x: 1018, startPoint y: 320, endPoint x: 1065, endPoint y: 249, distance: 85.3
click at [1018, 318] on input "checkbox" at bounding box center [1018, 322] width 35 height 35
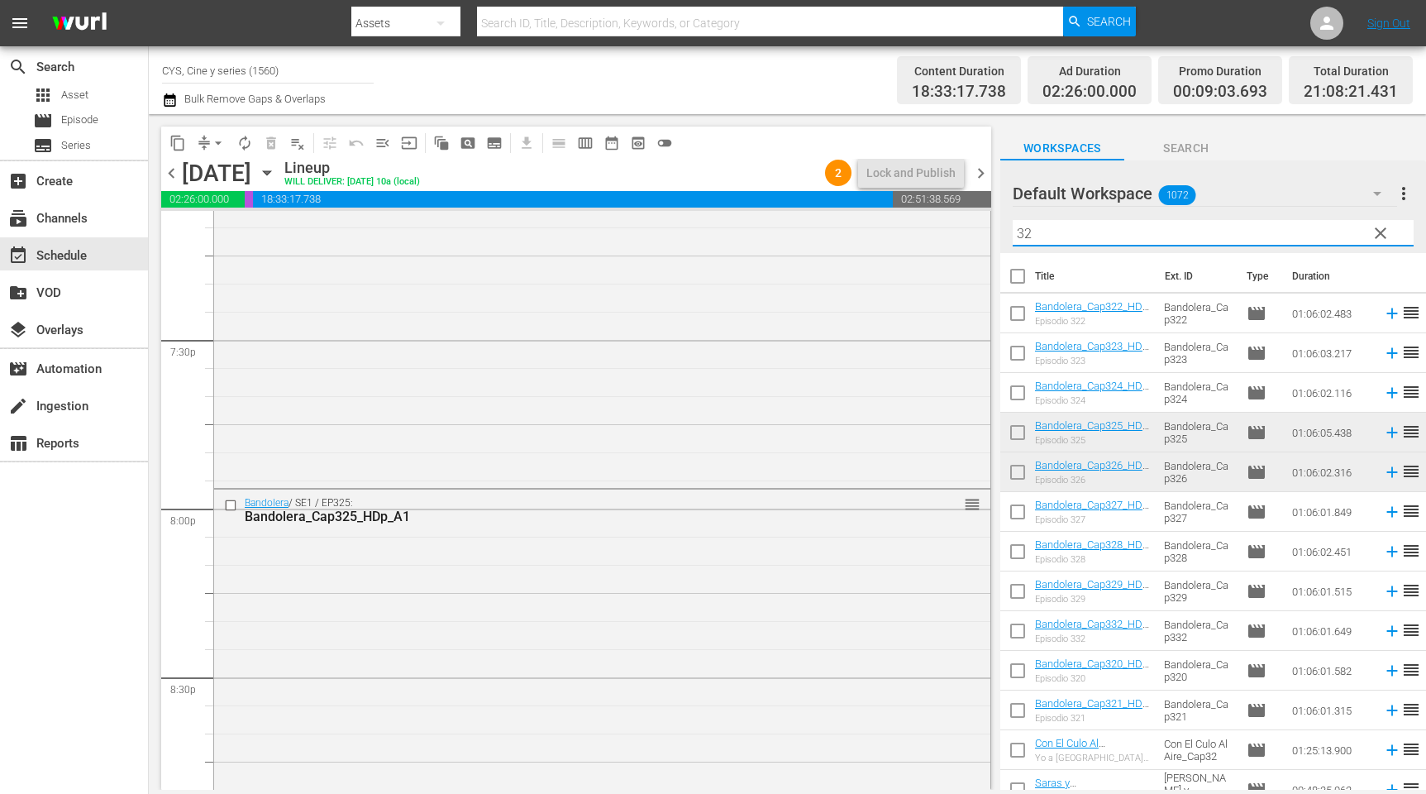
drag, startPoint x: 1048, startPoint y: 227, endPoint x: 977, endPoint y: 213, distance: 71.5
click at [977, 213] on div "content_copy compress arrow_drop_down autorenew_outlined delete_forever_outline…" at bounding box center [788, 452] width 1278 height 676
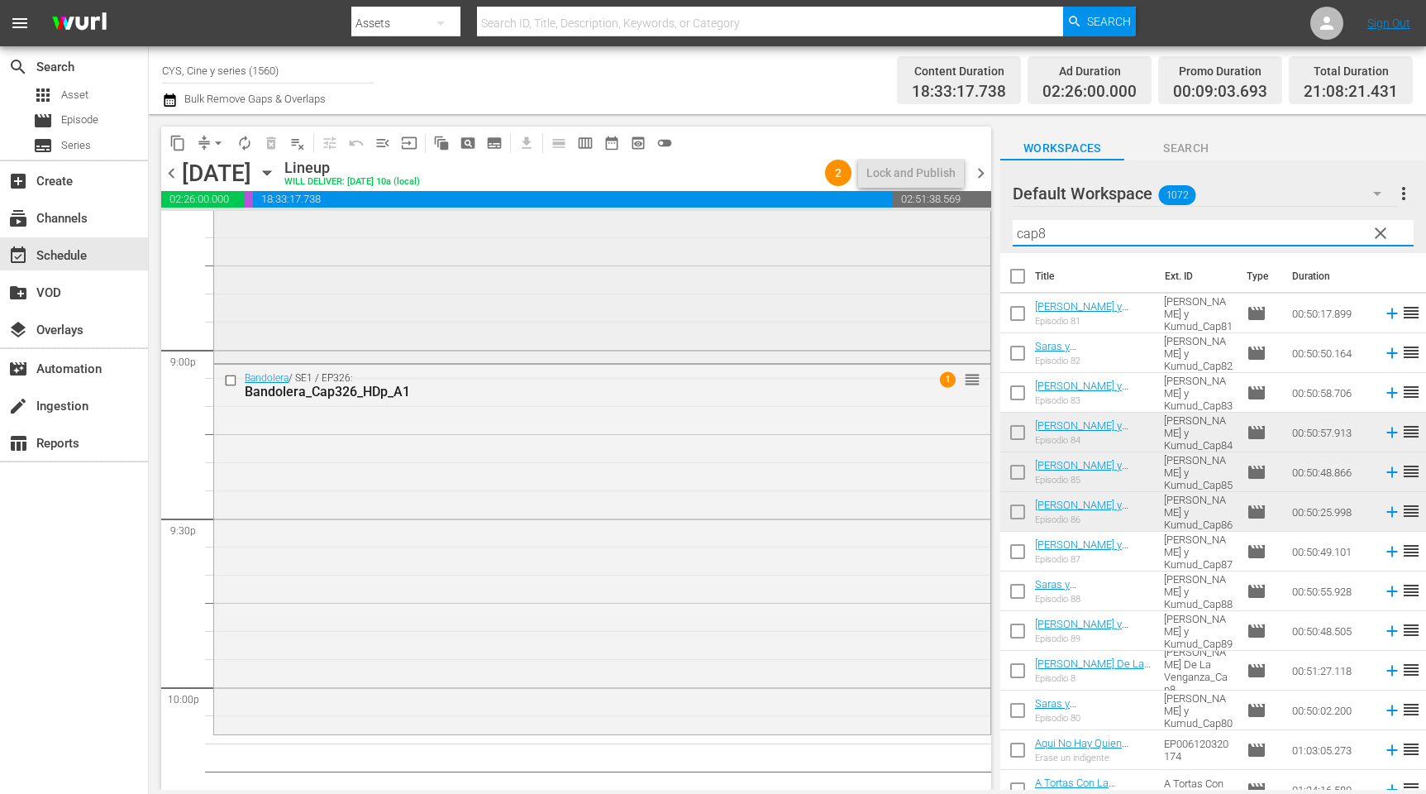
scroll to position [7070, 0]
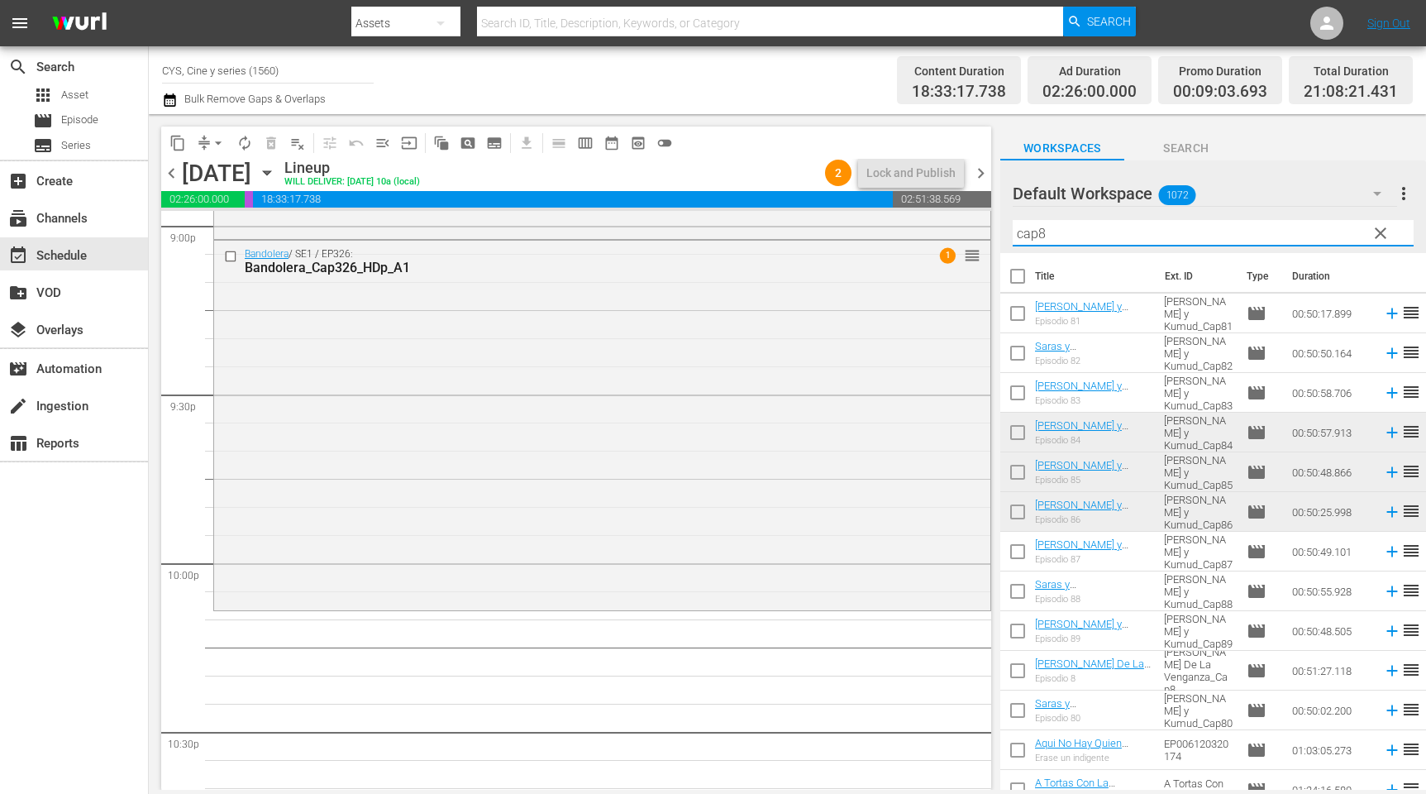
click at [1018, 472] on input "checkbox" at bounding box center [1018, 475] width 35 height 35
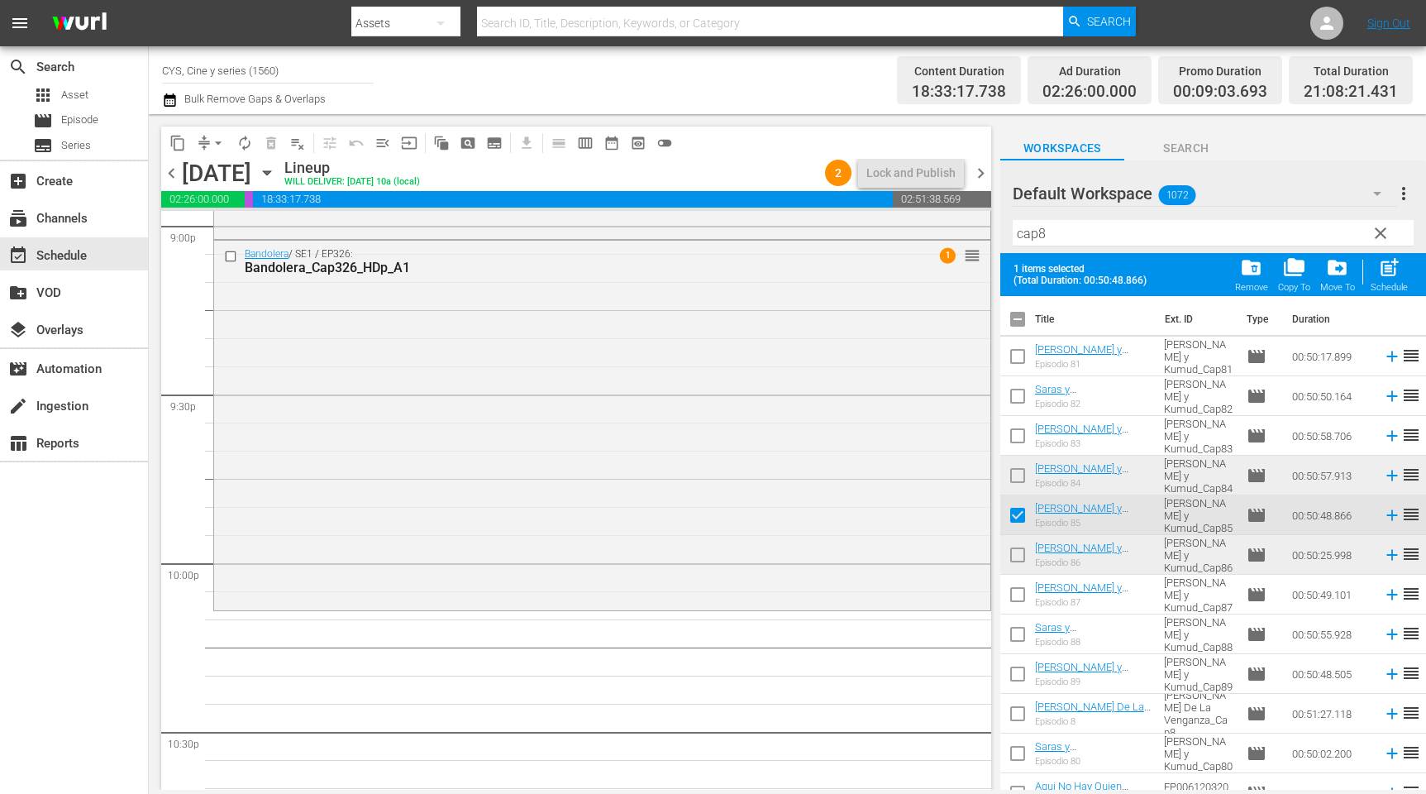
click at [1020, 556] on input "checkbox" at bounding box center [1018, 558] width 35 height 35
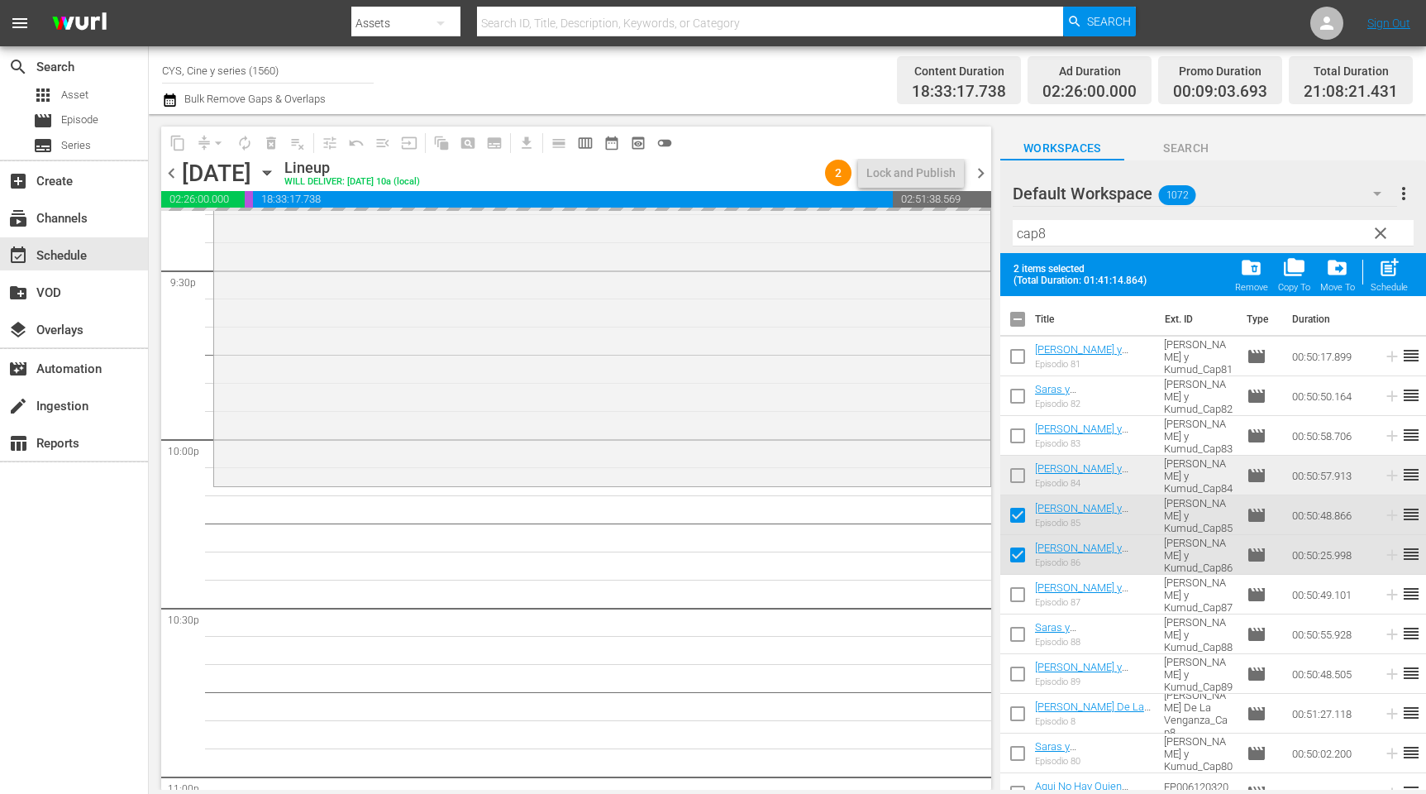
click at [1017, 318] on input "checkbox" at bounding box center [1018, 322] width 35 height 35
click at [1018, 320] on input "checkbox" at bounding box center [1018, 322] width 35 height 35
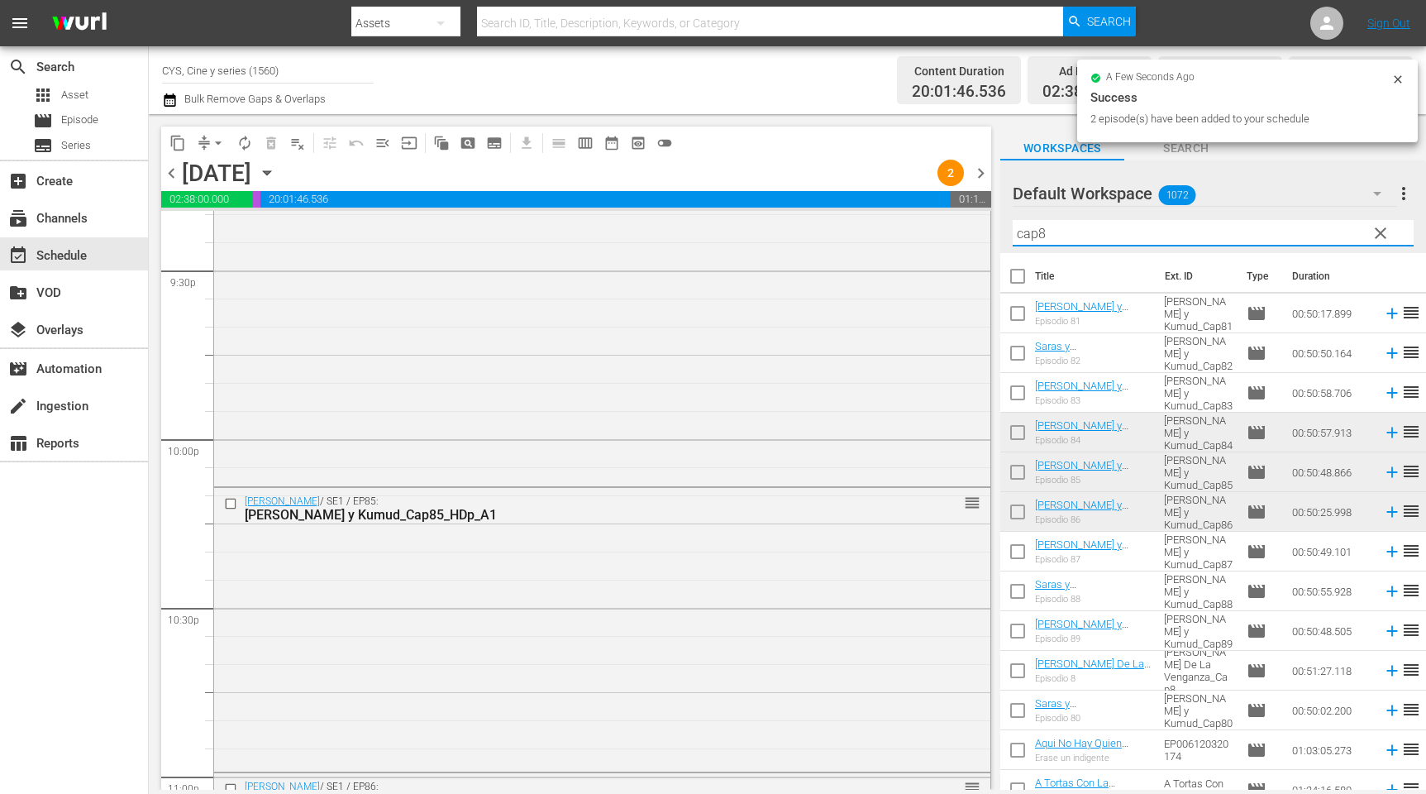
drag, startPoint x: 1062, startPoint y: 243, endPoint x: 1038, endPoint y: 234, distance: 25.6
click at [1038, 234] on input "cap8" at bounding box center [1213, 233] width 401 height 26
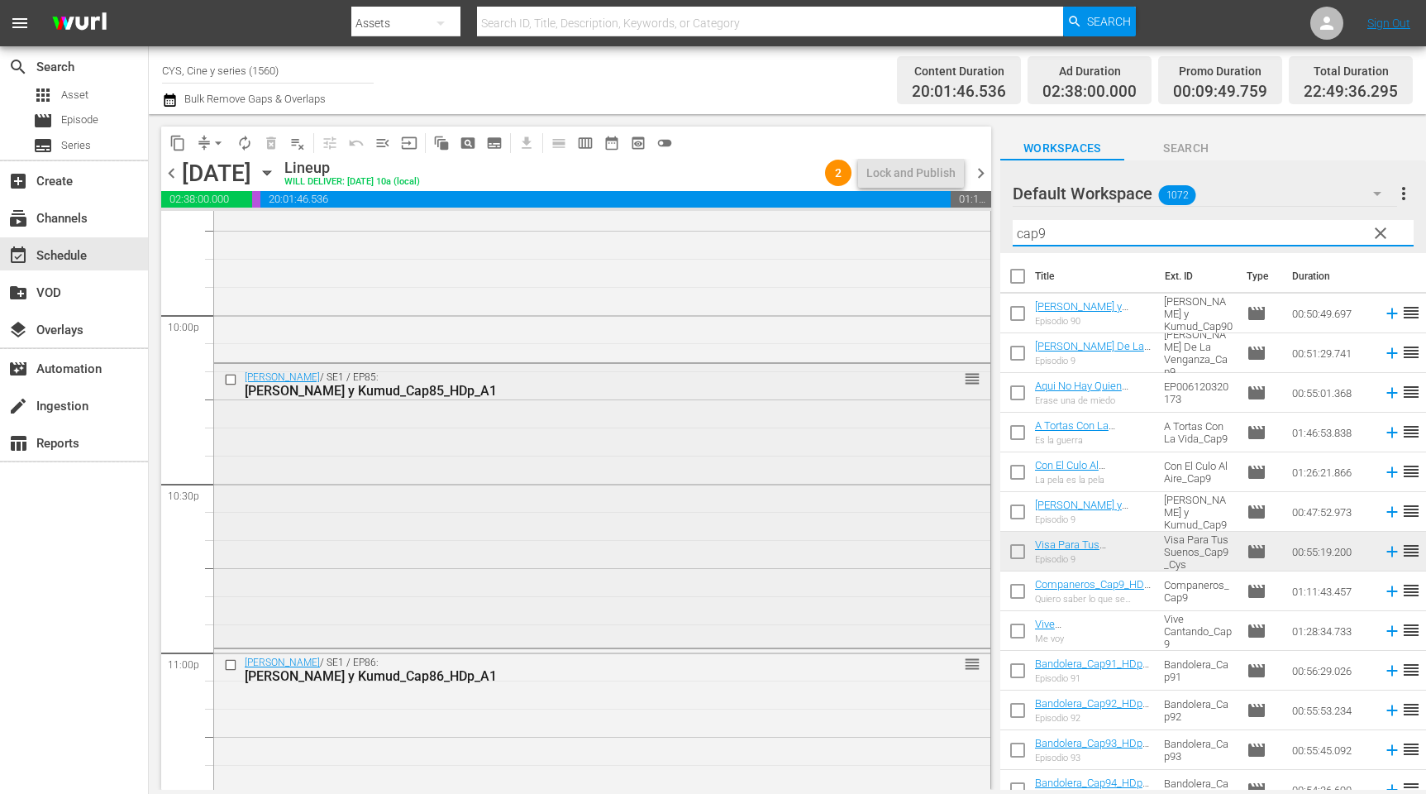
scroll to position [7517, 0]
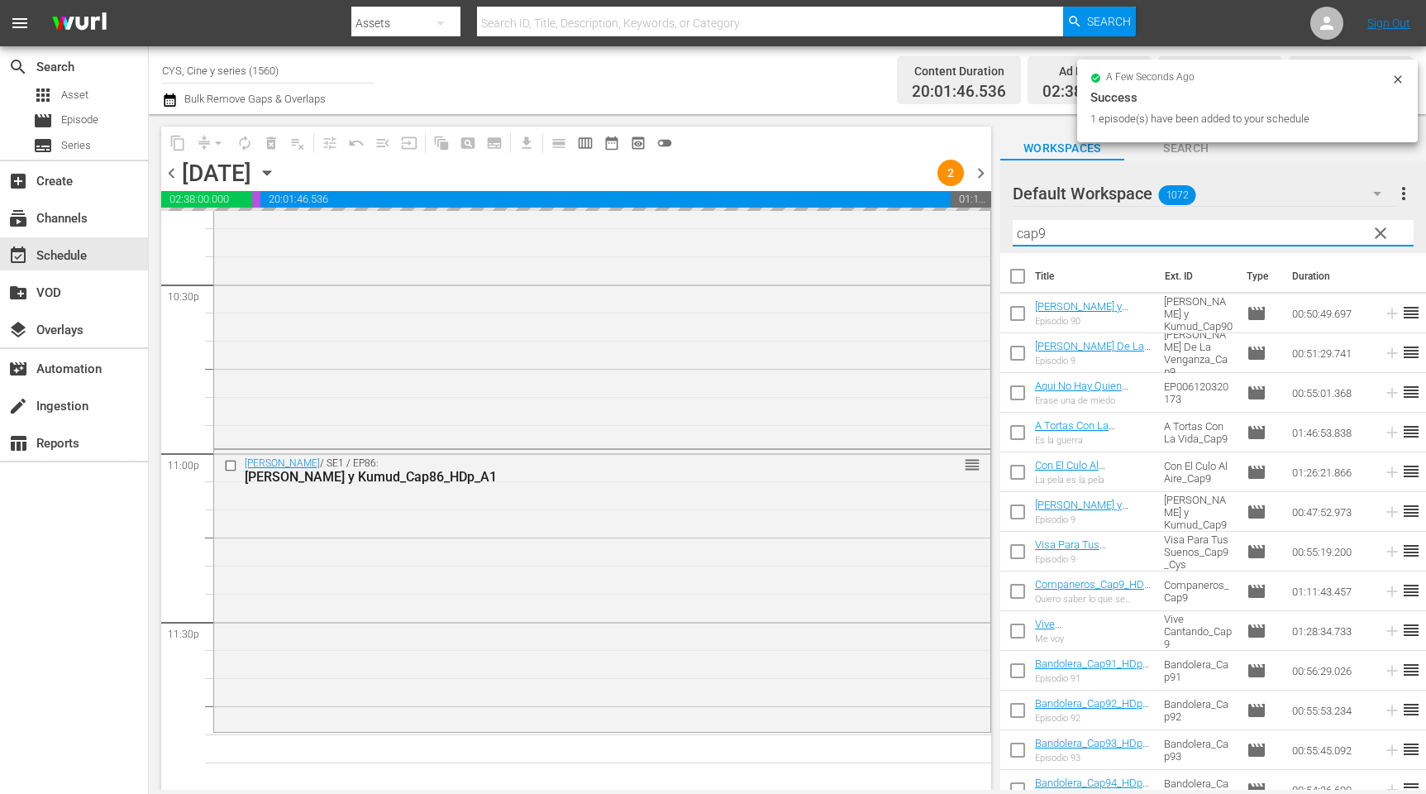
click at [1039, 228] on input "cap9" at bounding box center [1213, 233] width 401 height 26
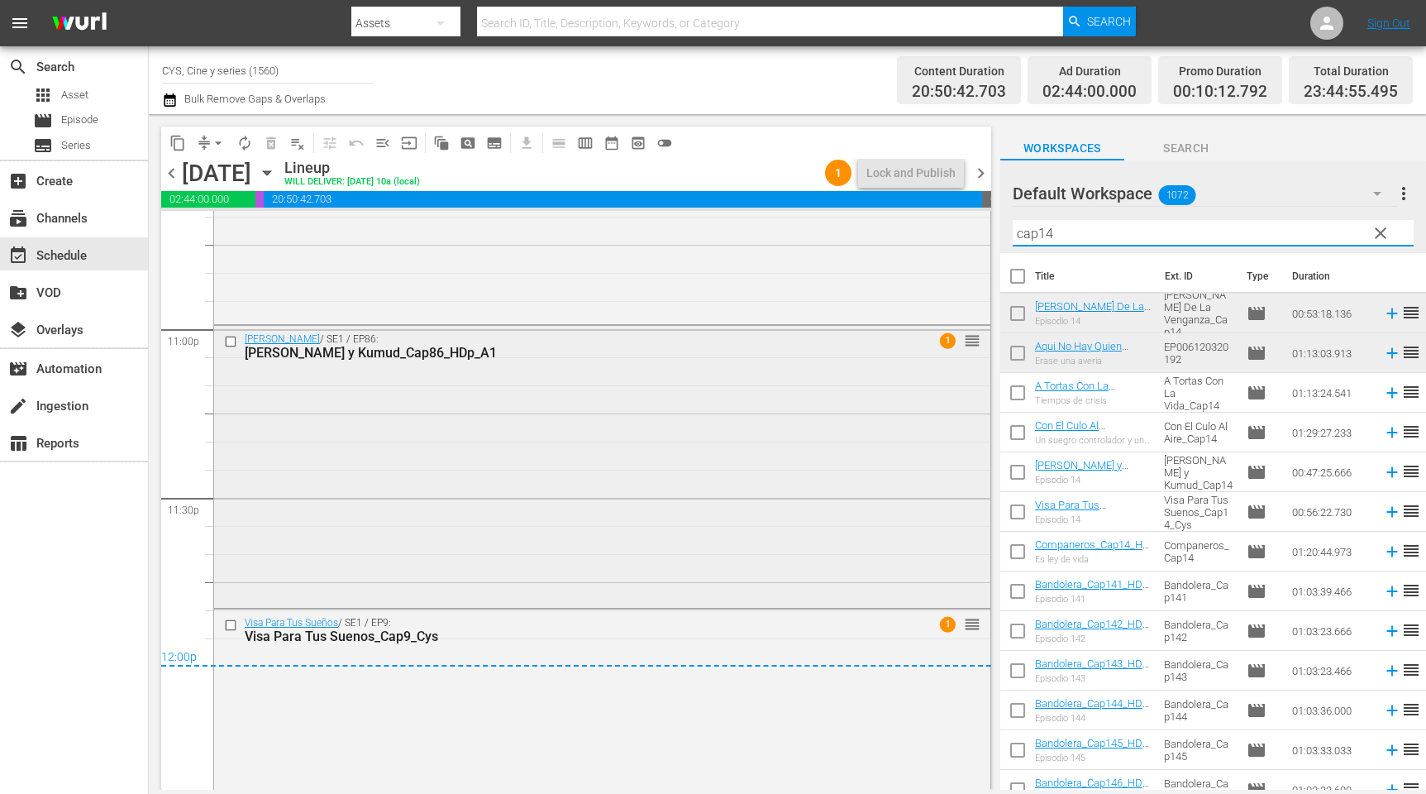
scroll to position [7765, 0]
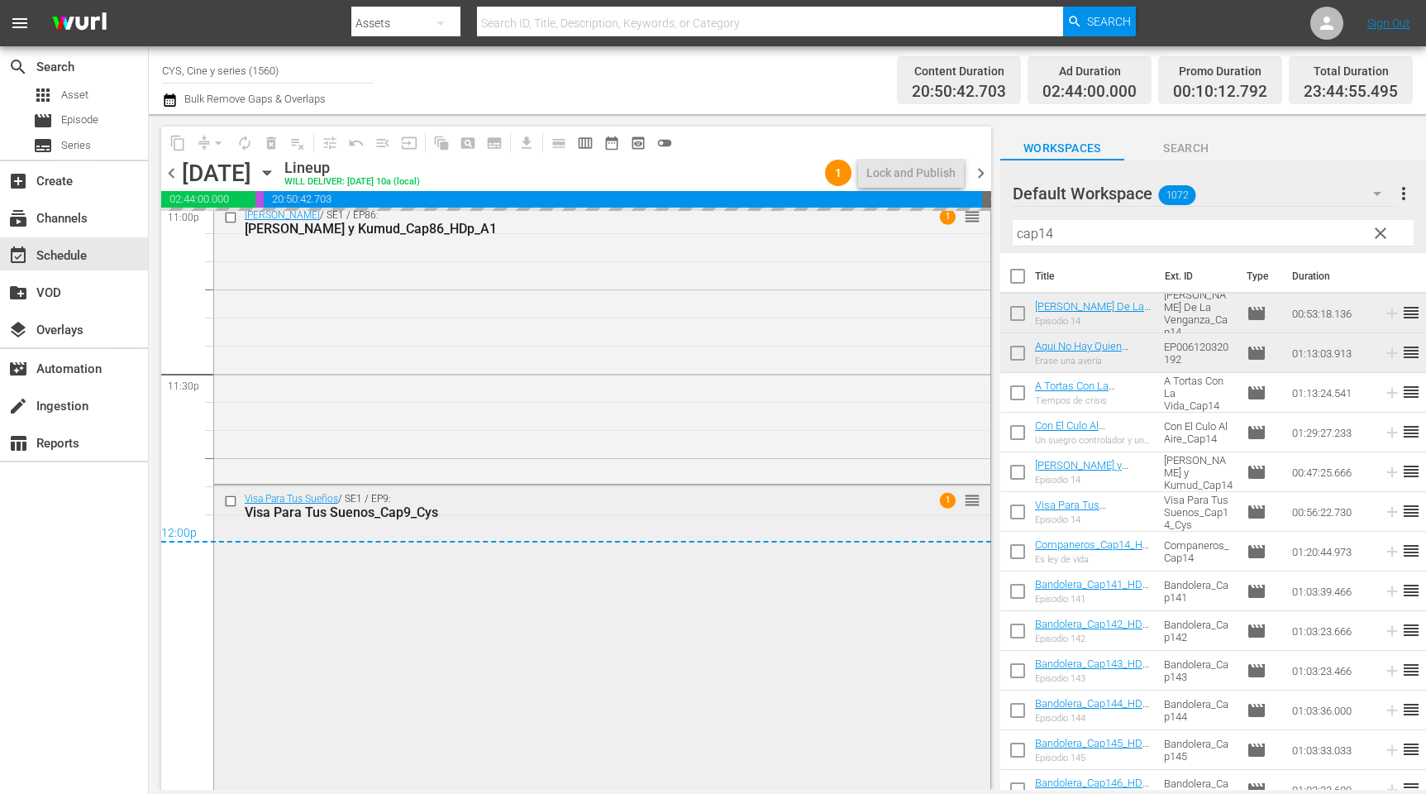
click at [690, 623] on div "Visa Para Tus Sueños / SE1 / EP9: Visa Para Tus Suenos_Cap9_Cys 1 reorder" at bounding box center [602, 638] width 776 height 306
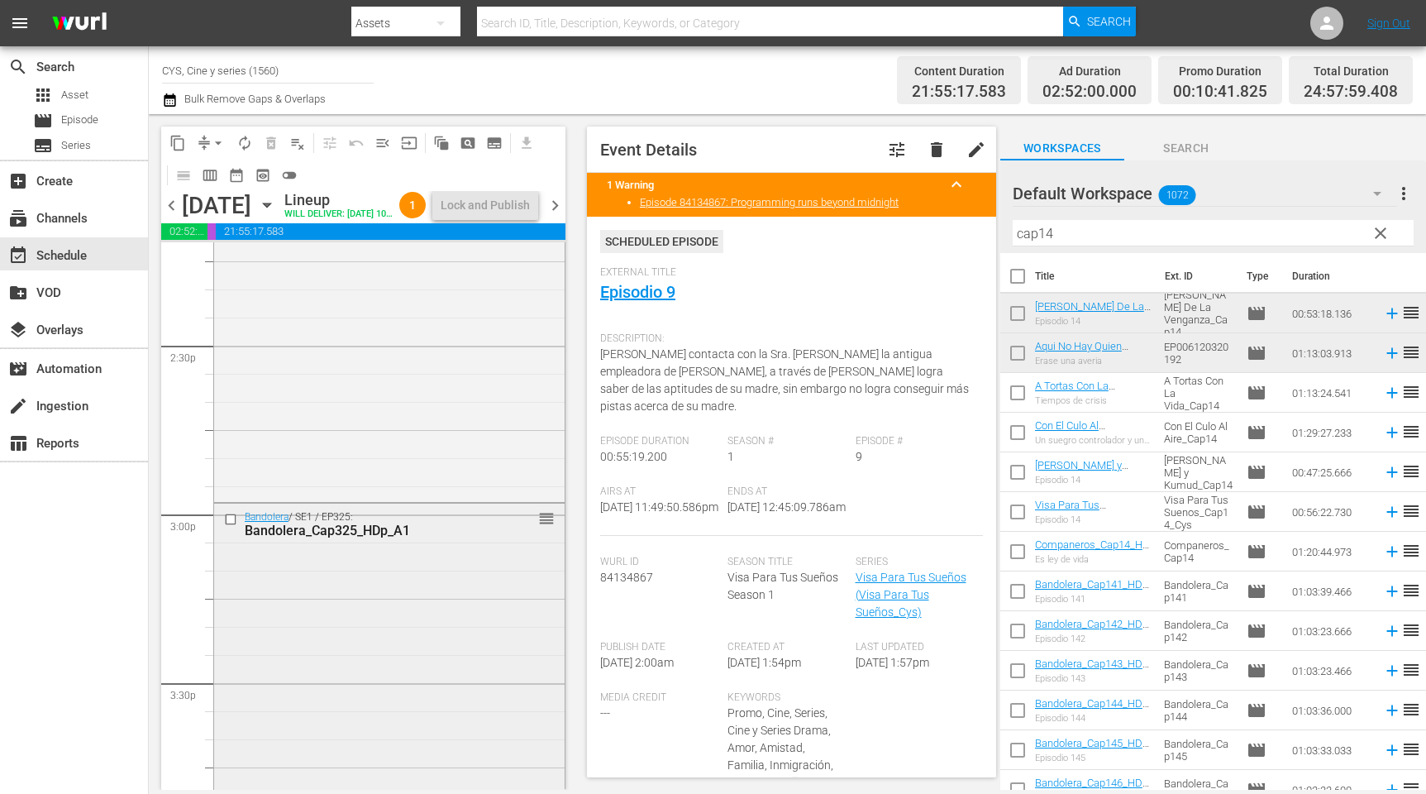
scroll to position [4912, 0]
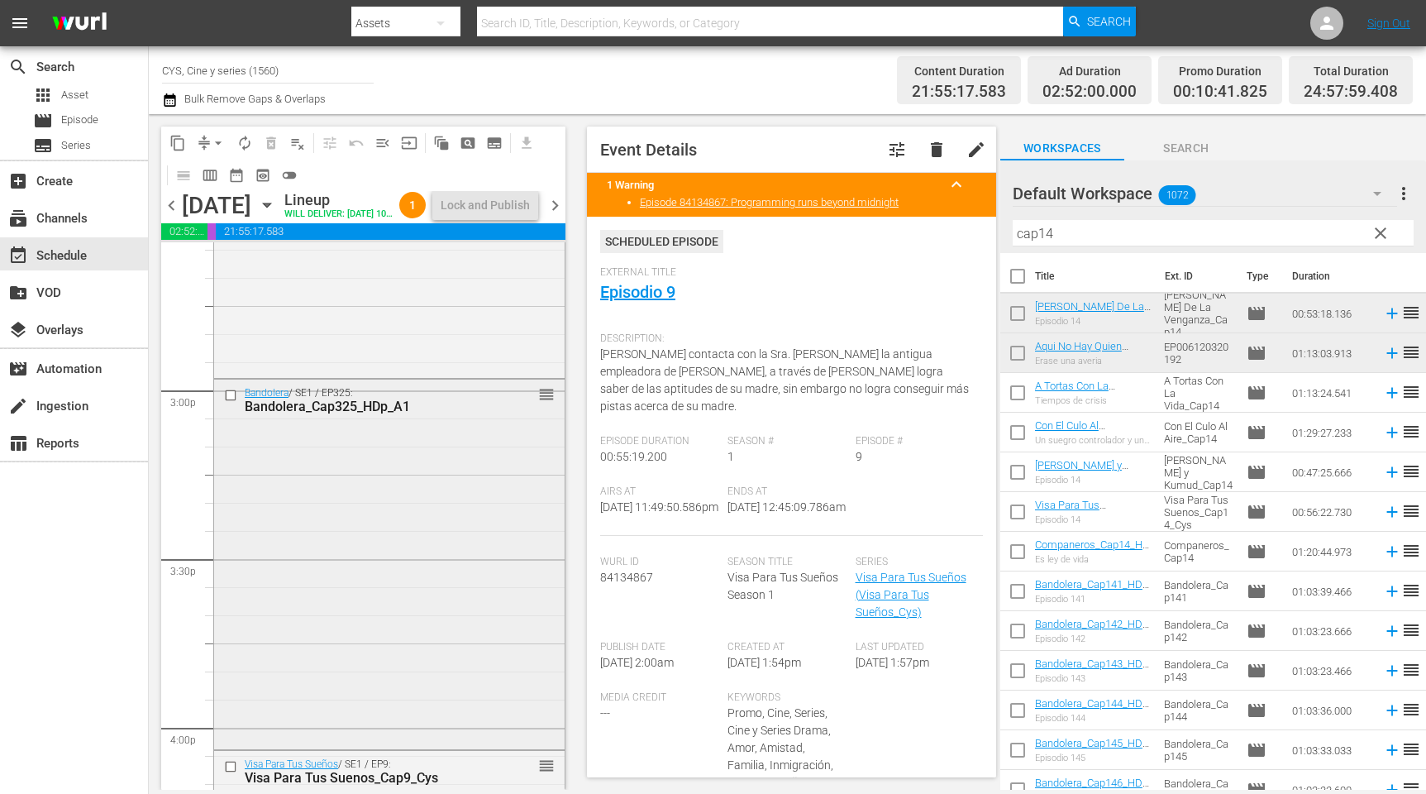
click at [231, 402] on input "checkbox" at bounding box center [232, 395] width 17 height 14
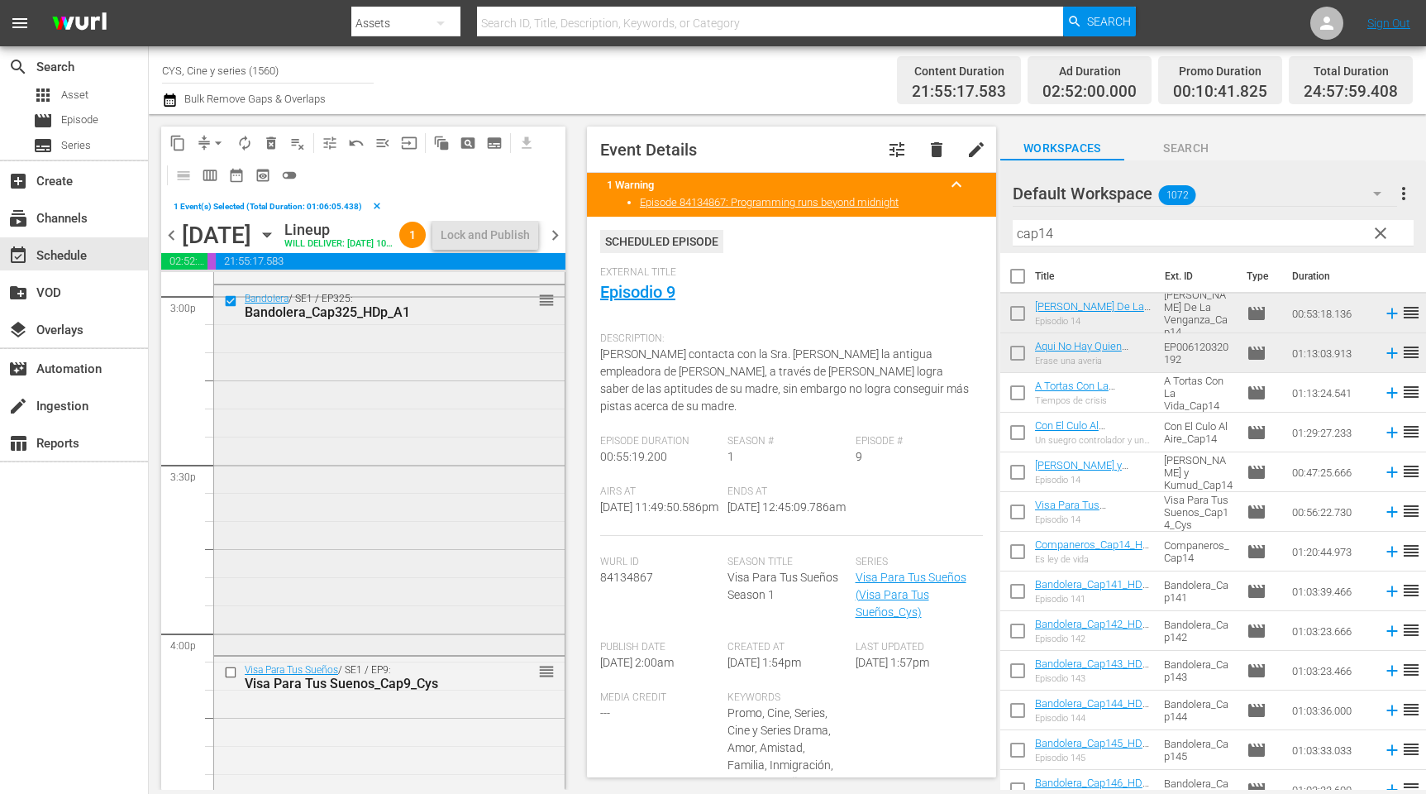
scroll to position [5161, 0]
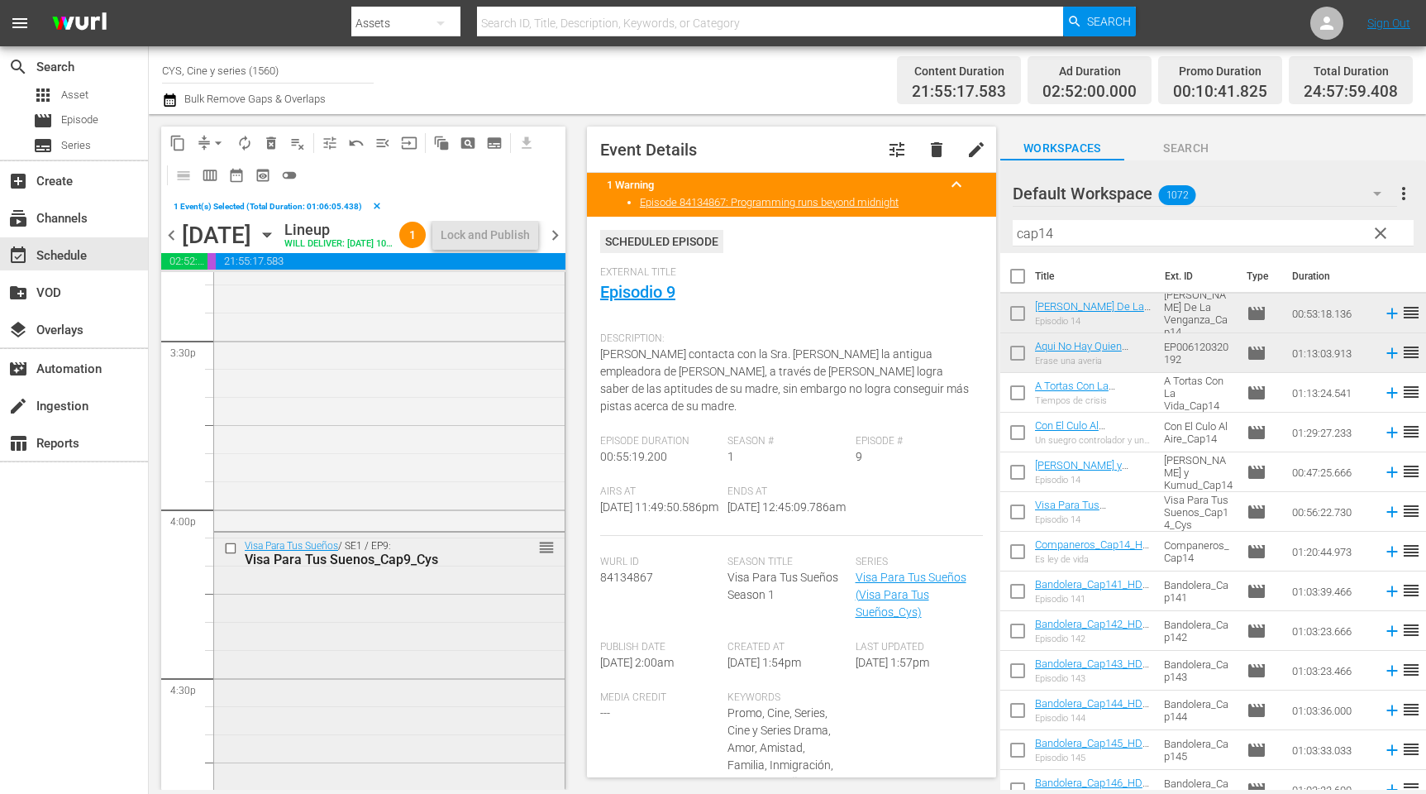
click at [229, 556] on input "checkbox" at bounding box center [232, 549] width 17 height 14
click at [264, 142] on span "delete_forever_outlined" at bounding box center [271, 143] width 17 height 17
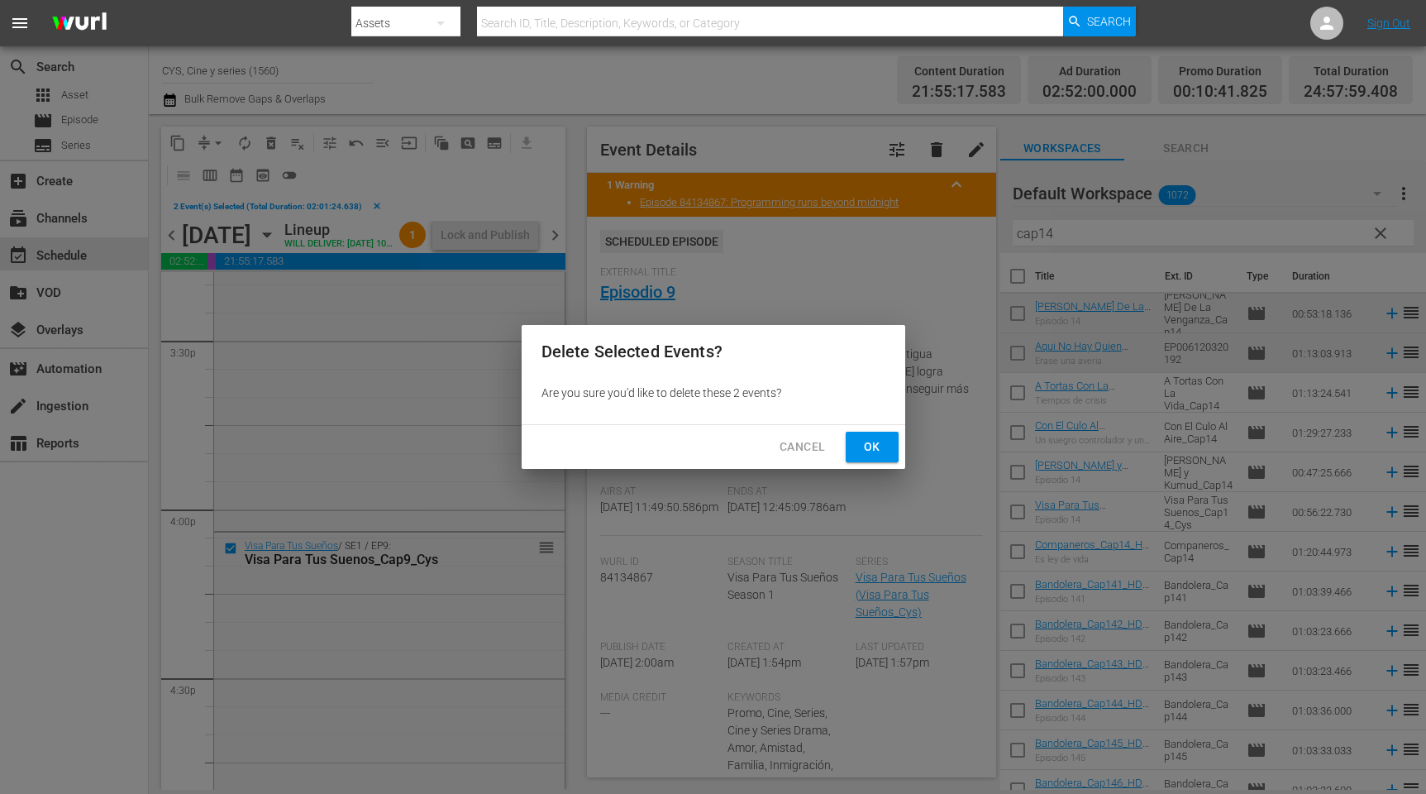
click at [886, 449] on button "Ok" at bounding box center [872, 447] width 53 height 31
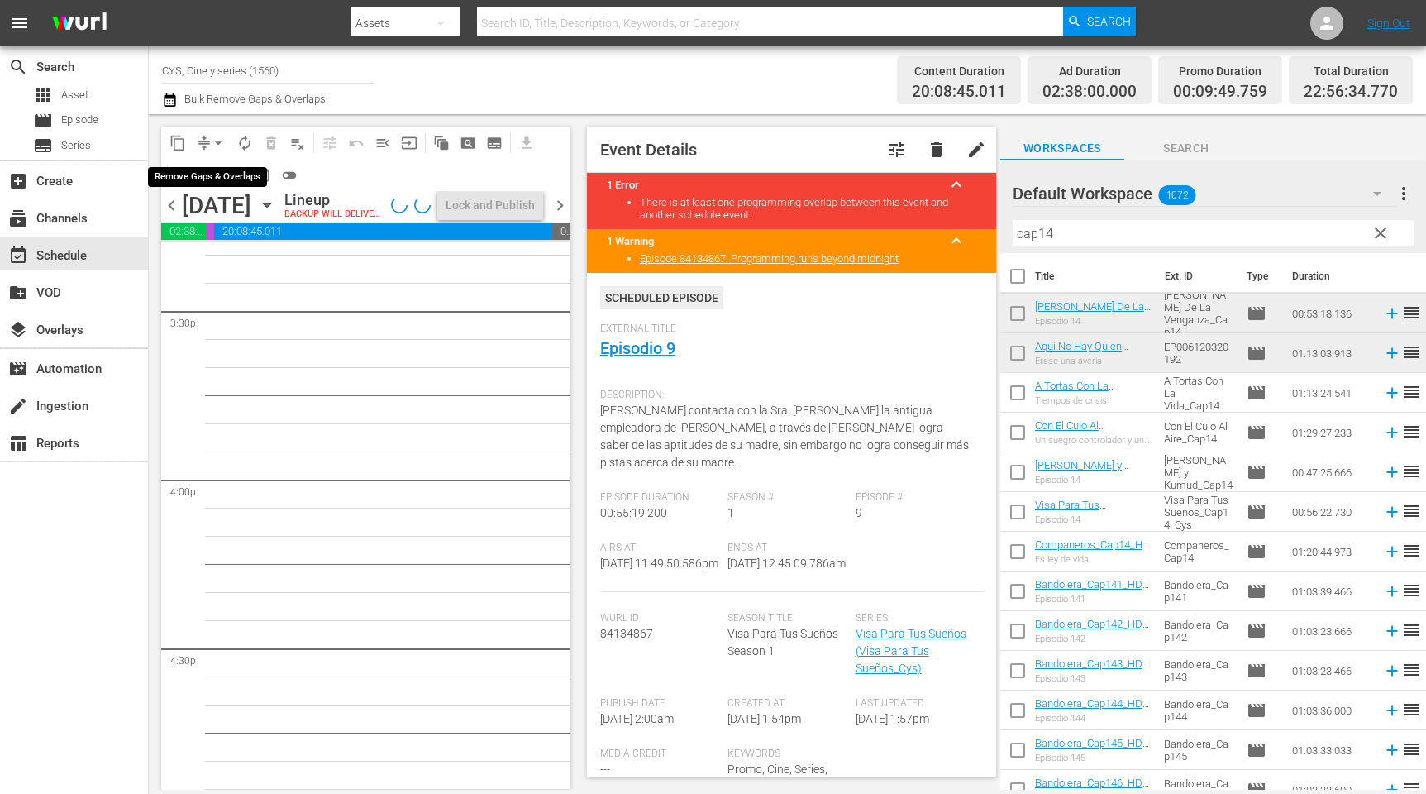
click at [217, 145] on span "arrow_drop_down" at bounding box center [218, 143] width 17 height 17
click at [224, 223] on li "Align to End of Previous Day" at bounding box center [222, 230] width 174 height 27
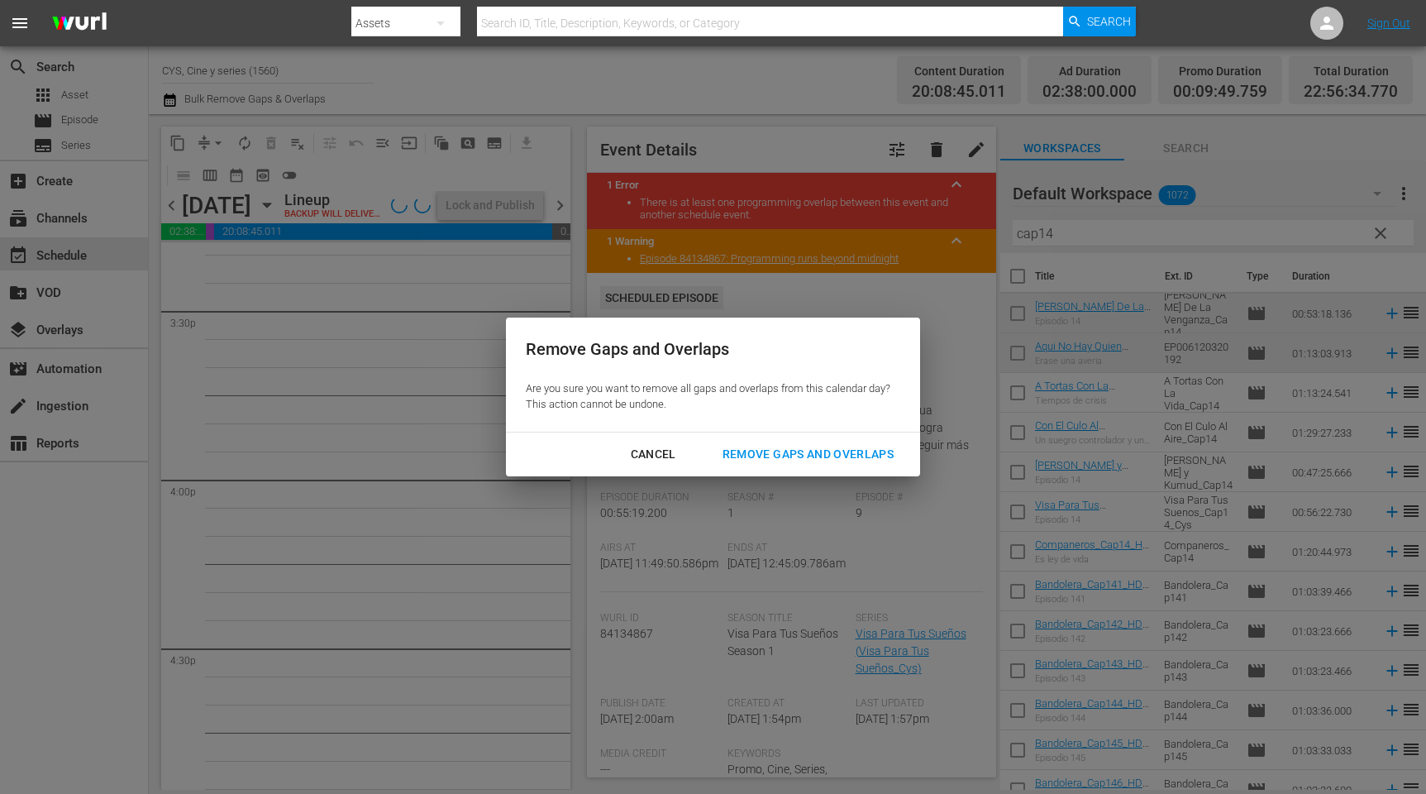
click at [859, 455] on div "Remove Gaps and Overlaps" at bounding box center [808, 454] width 198 height 21
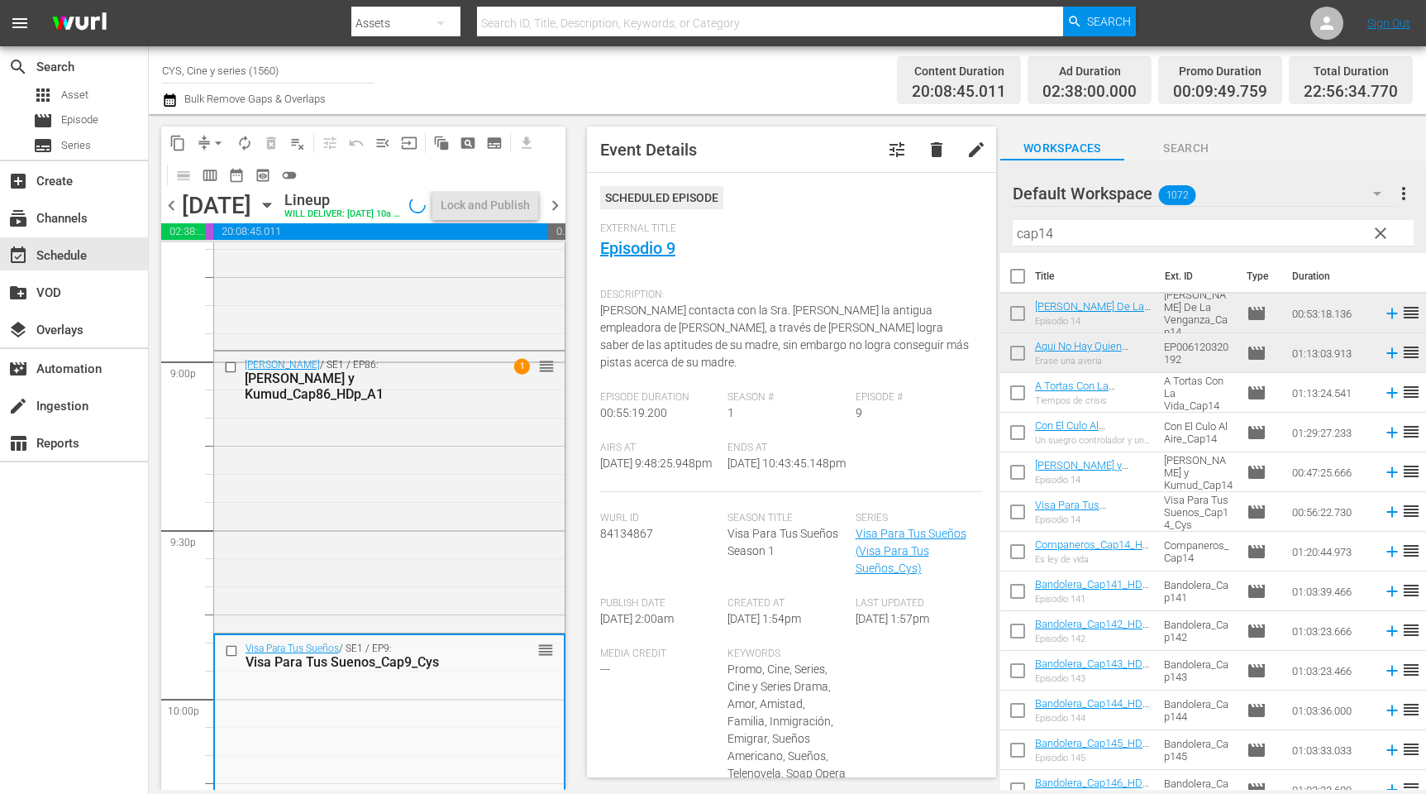
scroll to position [7578, 0]
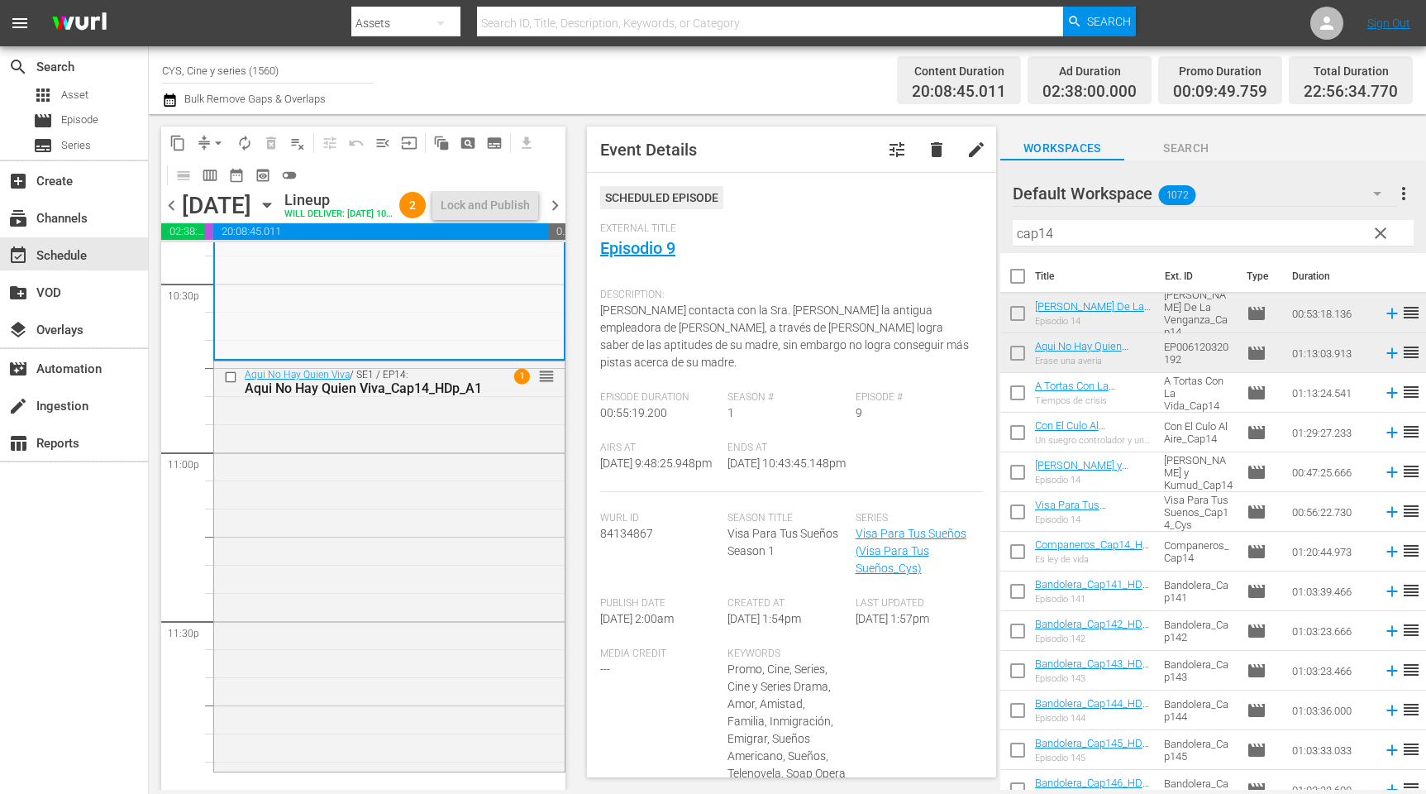
drag, startPoint x: 1084, startPoint y: 233, endPoint x: 936, endPoint y: 226, distance: 148.2
click at [936, 226] on div "content_copy compress arrow_drop_down autorenew_outlined delete_forever_outline…" at bounding box center [788, 452] width 1278 height 676
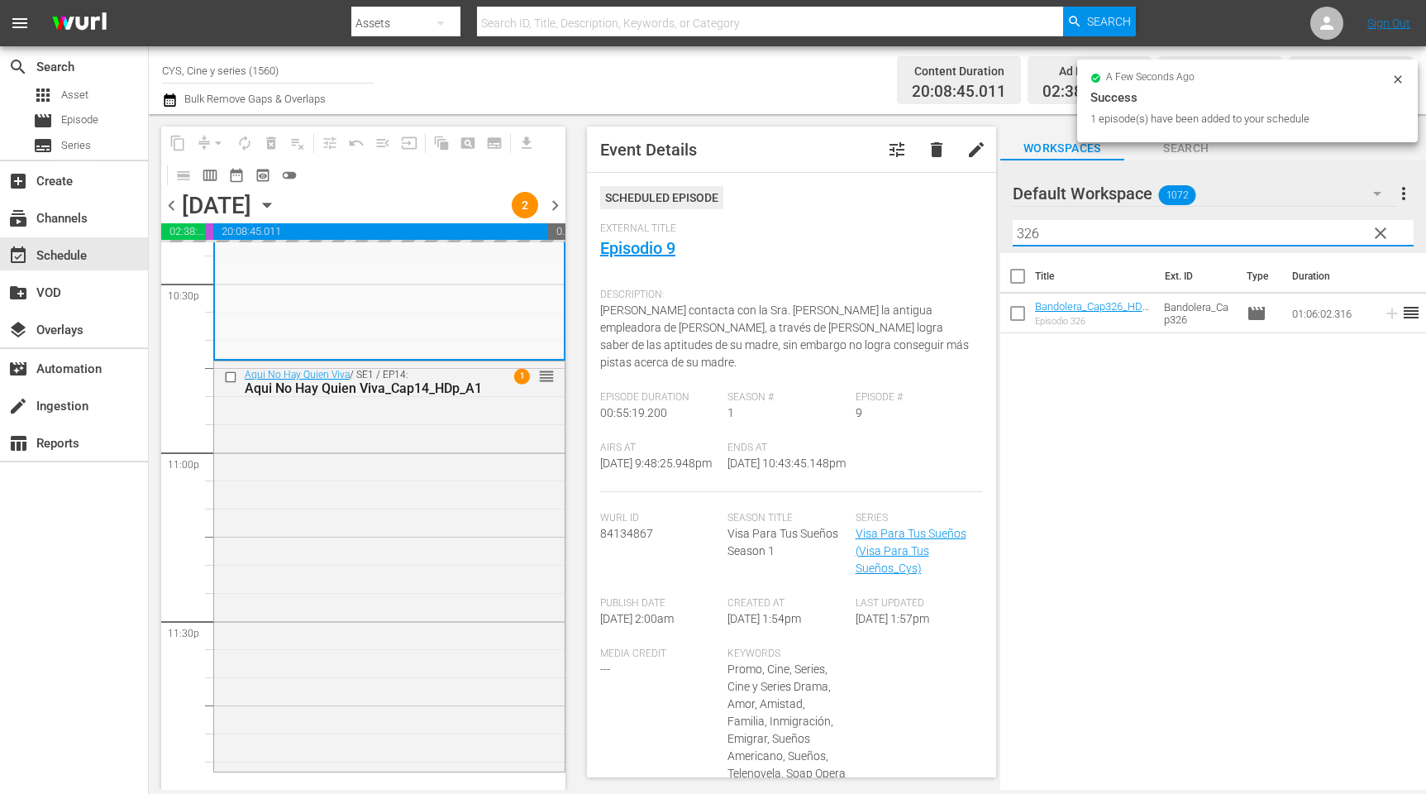
click at [1144, 228] on input "326" at bounding box center [1213, 233] width 401 height 26
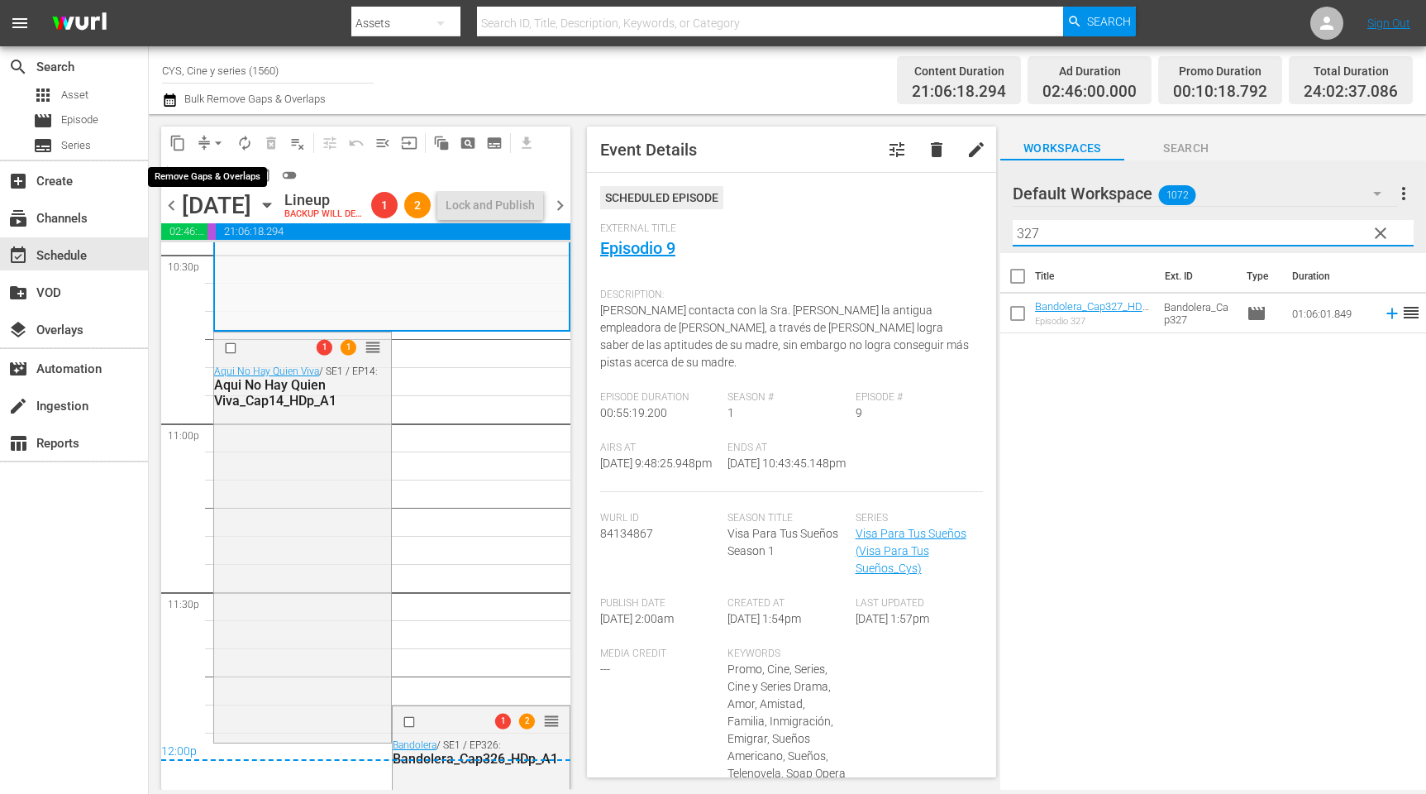
click at [214, 142] on span "arrow_drop_down" at bounding box center [218, 143] width 17 height 17
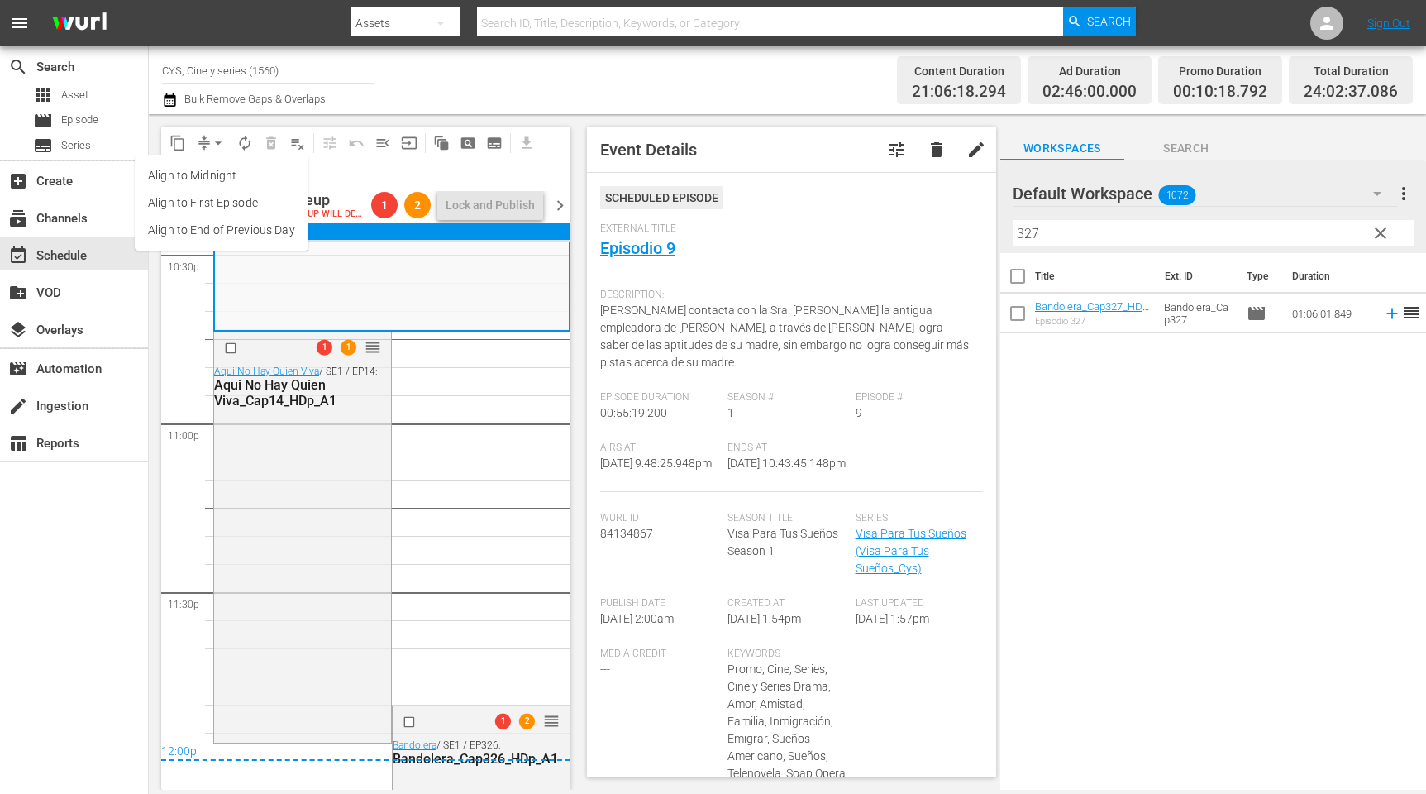
click at [227, 232] on li "Align to End of Previous Day" at bounding box center [222, 230] width 174 height 27
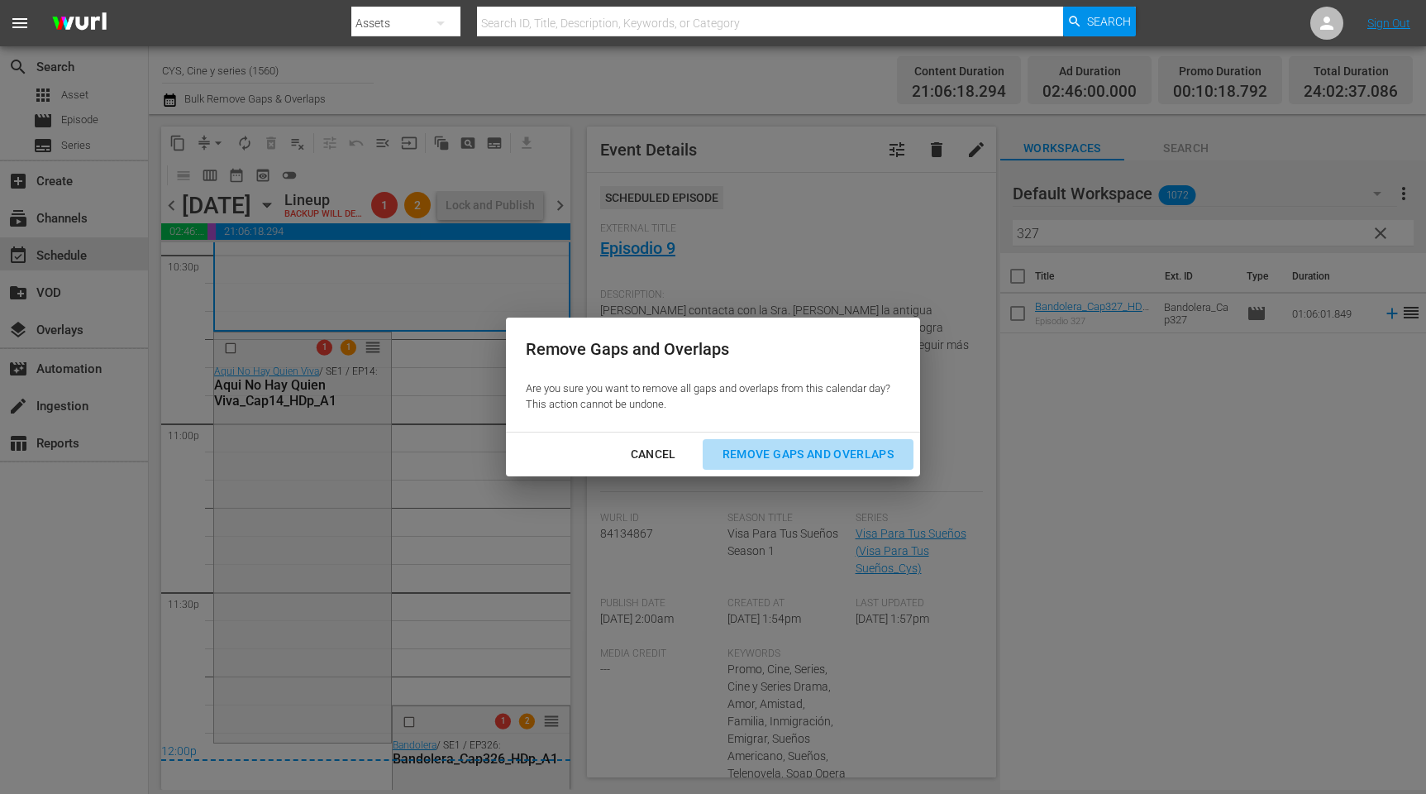
click at [868, 455] on div "Remove Gaps and Overlaps" at bounding box center [808, 454] width 198 height 21
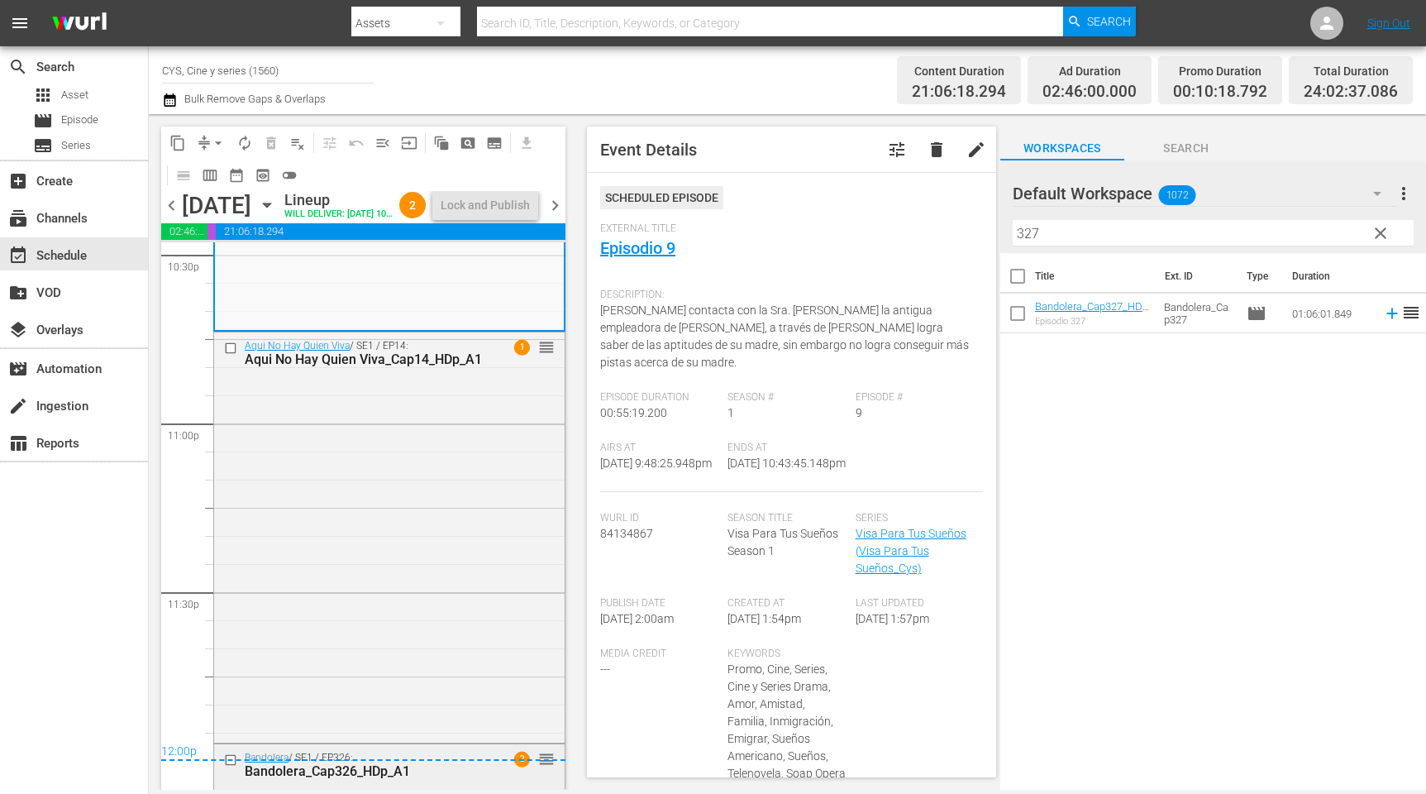
scroll to position [7931, 0]
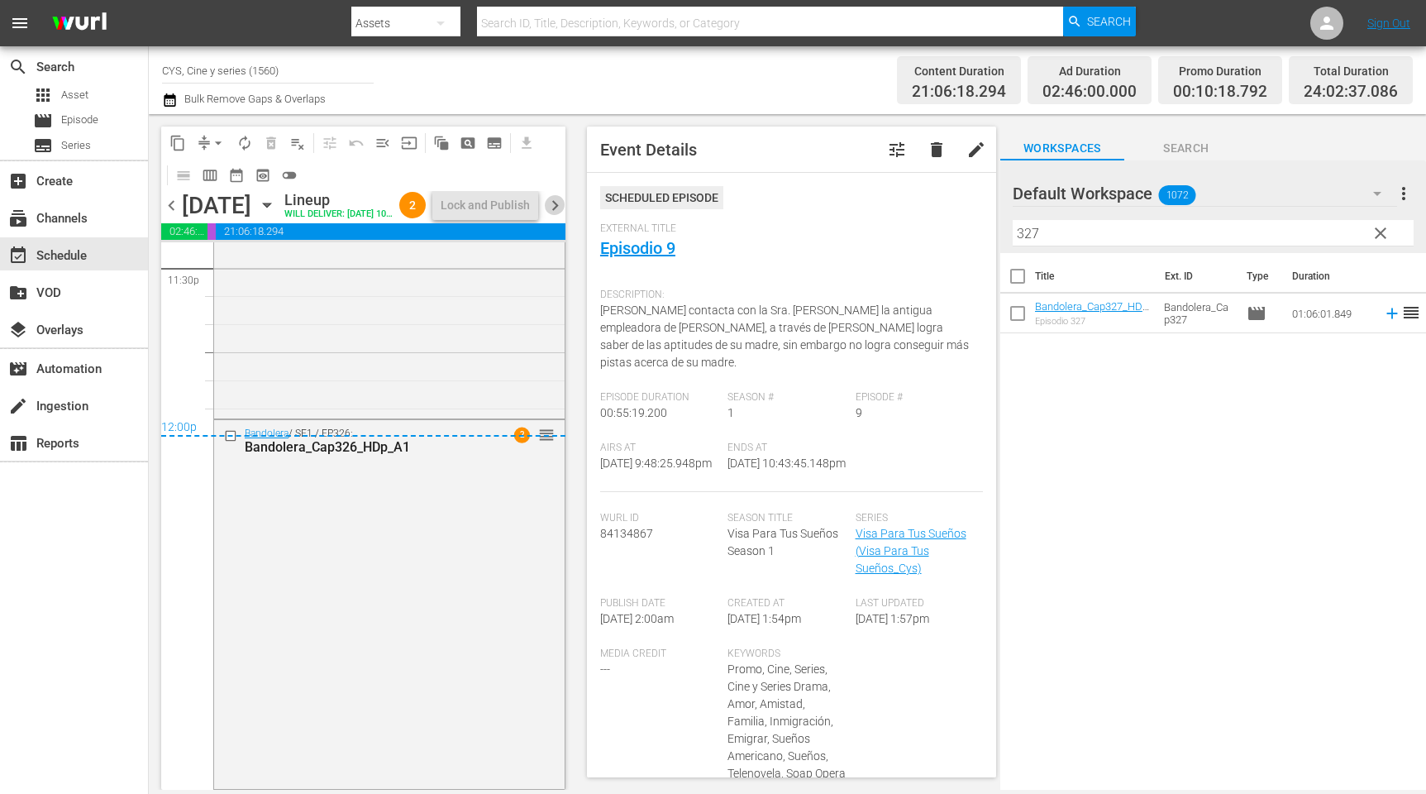
click at [554, 216] on span "chevron_right" at bounding box center [555, 205] width 21 height 21
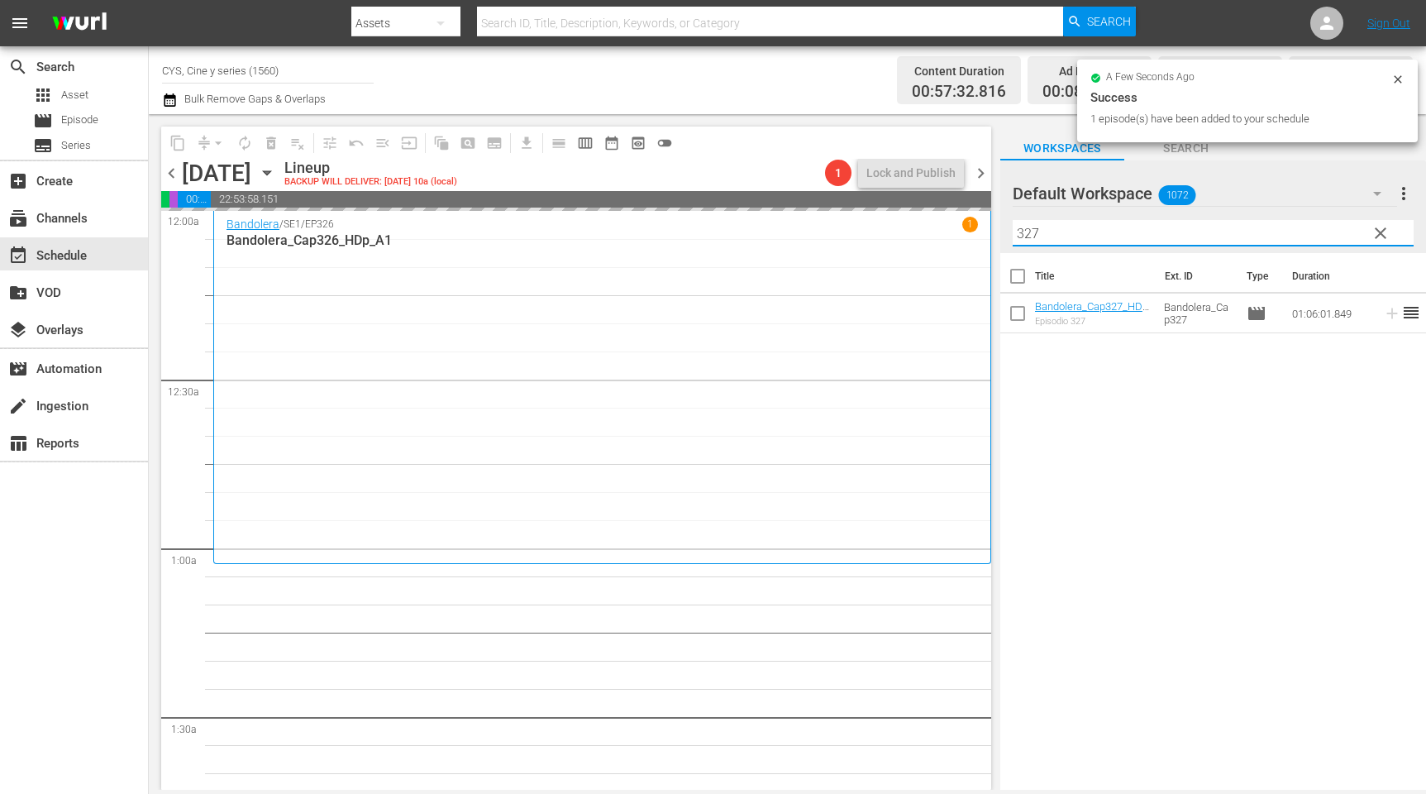
drag, startPoint x: 1072, startPoint y: 233, endPoint x: 946, endPoint y: 209, distance: 128.0
click at [946, 209] on div "content_copy compress arrow_drop_down autorenew_outlined delete_forever_outline…" at bounding box center [788, 452] width 1278 height 676
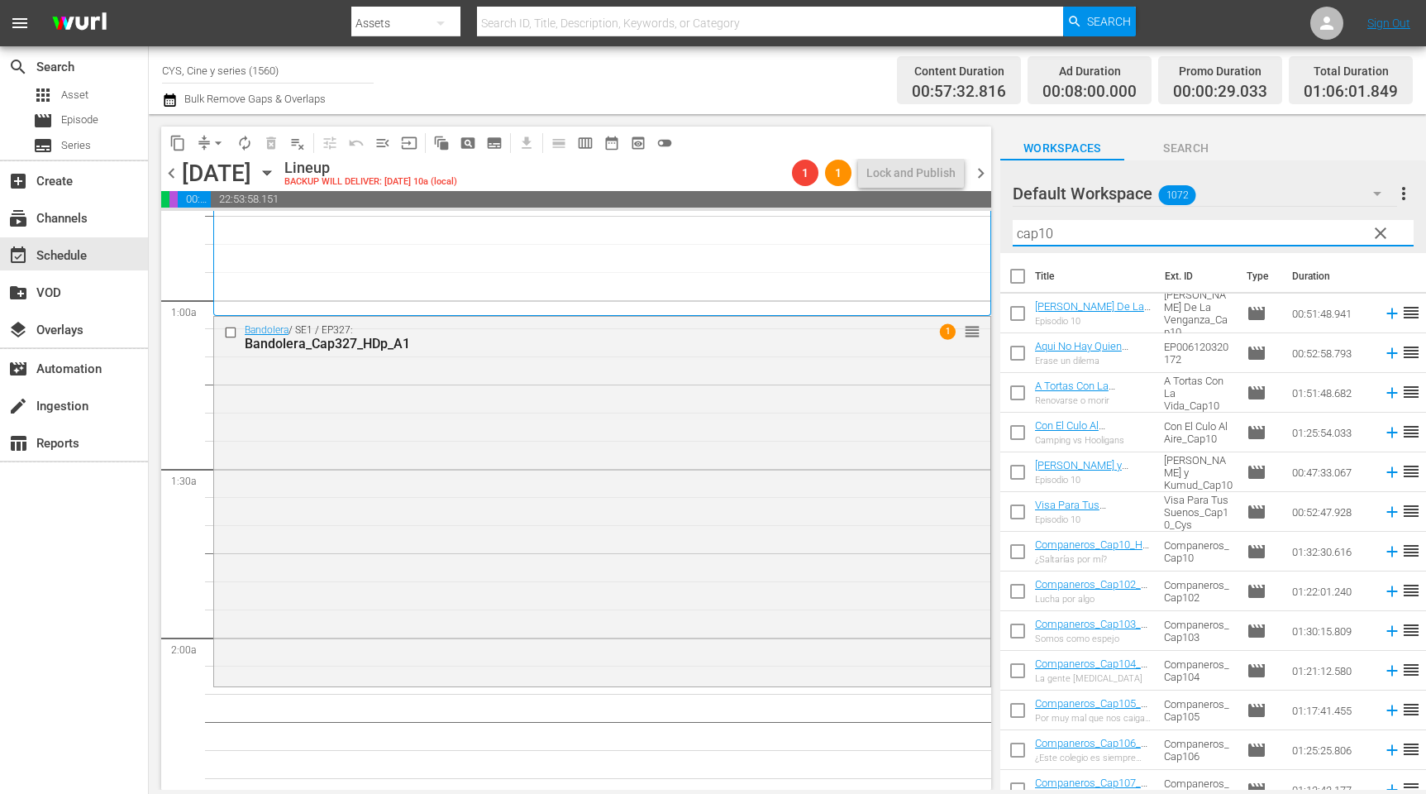
scroll to position [496, 0]
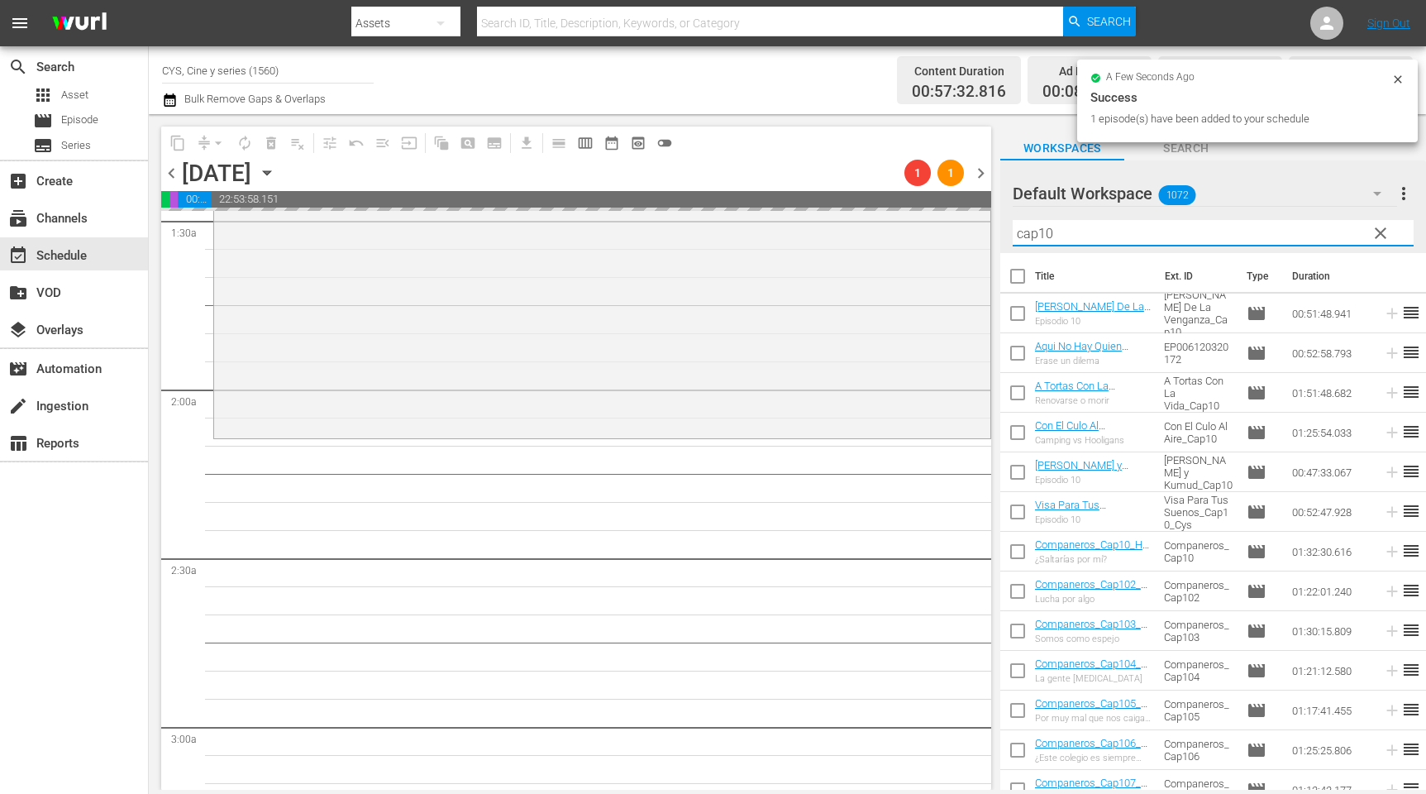
drag, startPoint x: 1062, startPoint y: 232, endPoint x: 1045, endPoint y: 233, distance: 16.6
click at [1045, 233] on input "cap10" at bounding box center [1213, 233] width 401 height 26
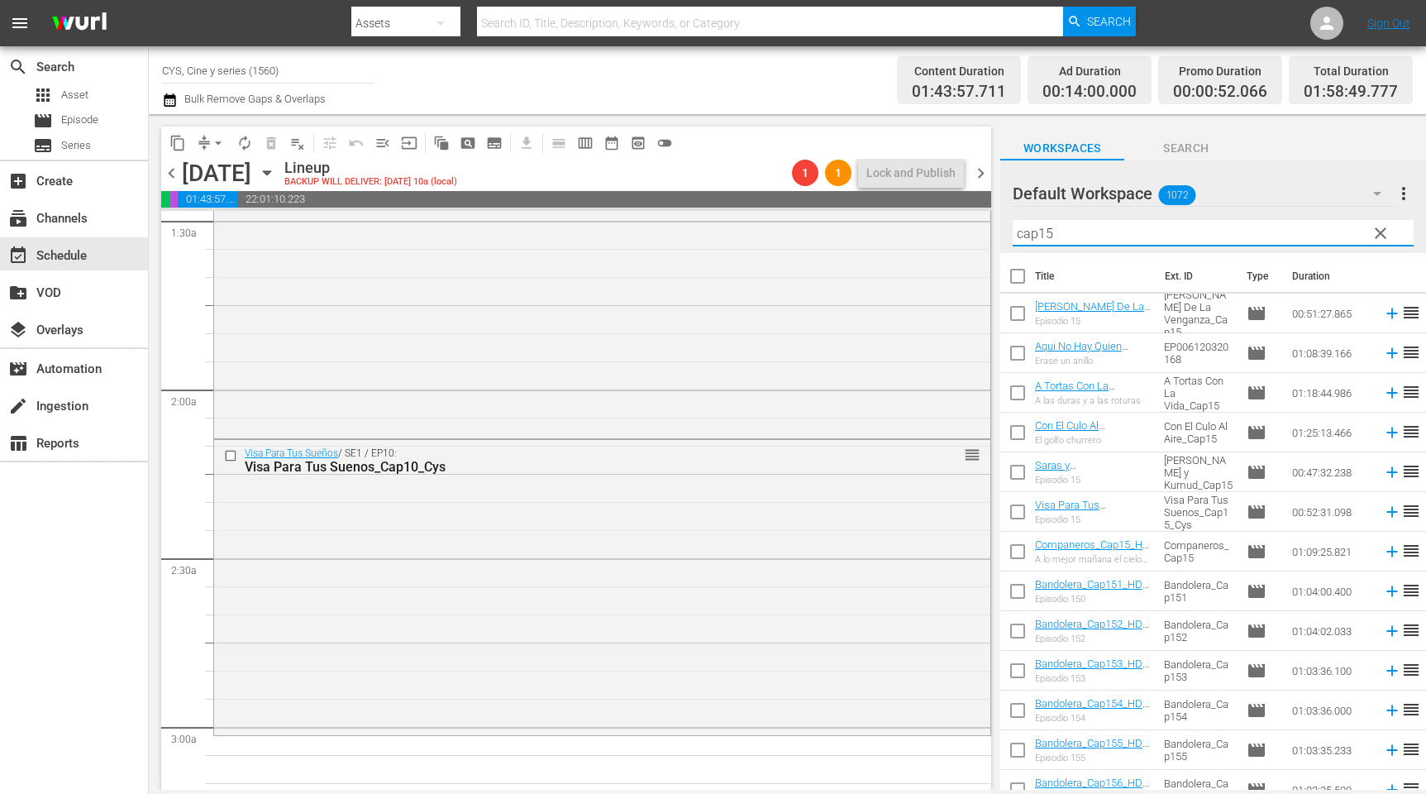
scroll to position [620, 0]
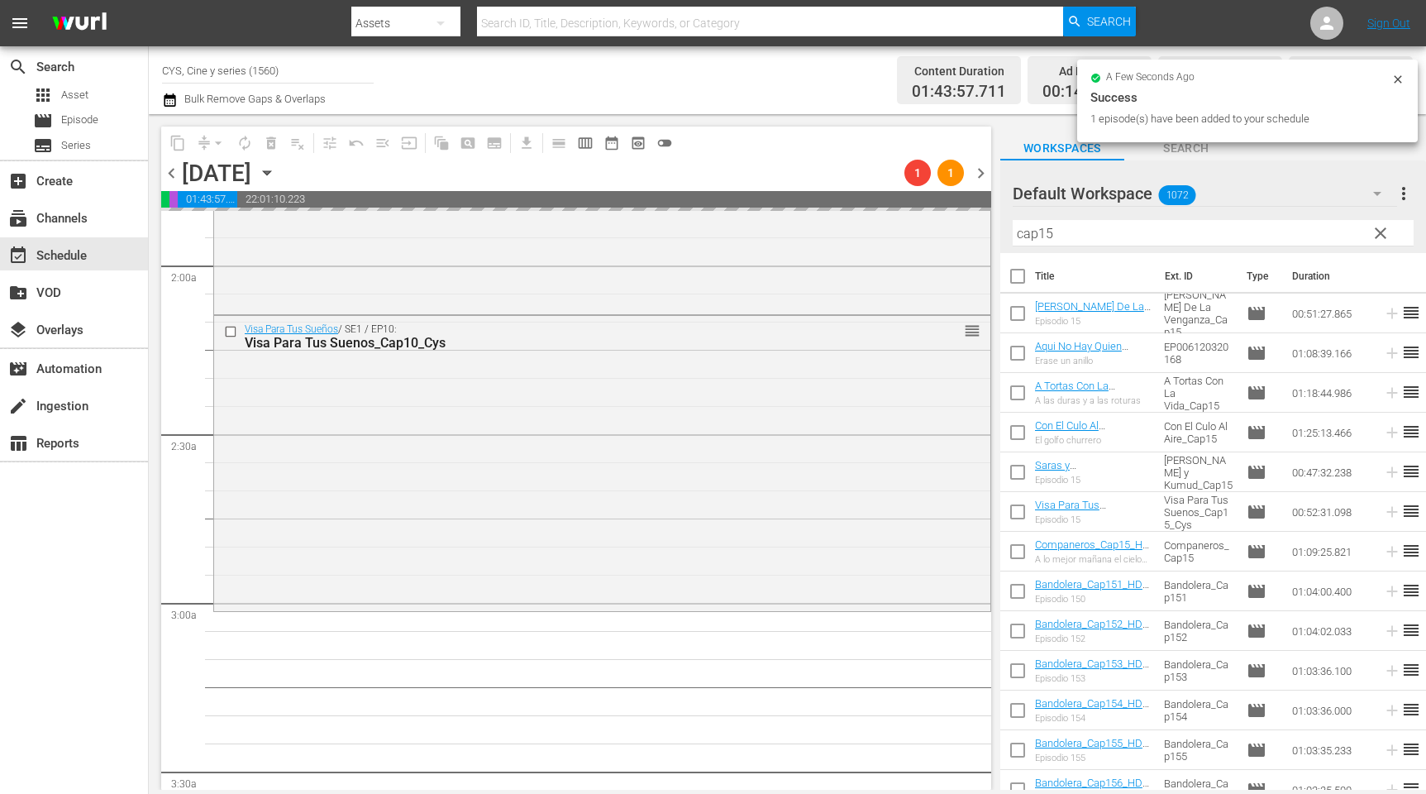
drag, startPoint x: 1057, startPoint y: 216, endPoint x: 1057, endPoint y: 232, distance: 15.7
click at [1057, 218] on div "Filter by Title cap15" at bounding box center [1213, 233] width 401 height 40
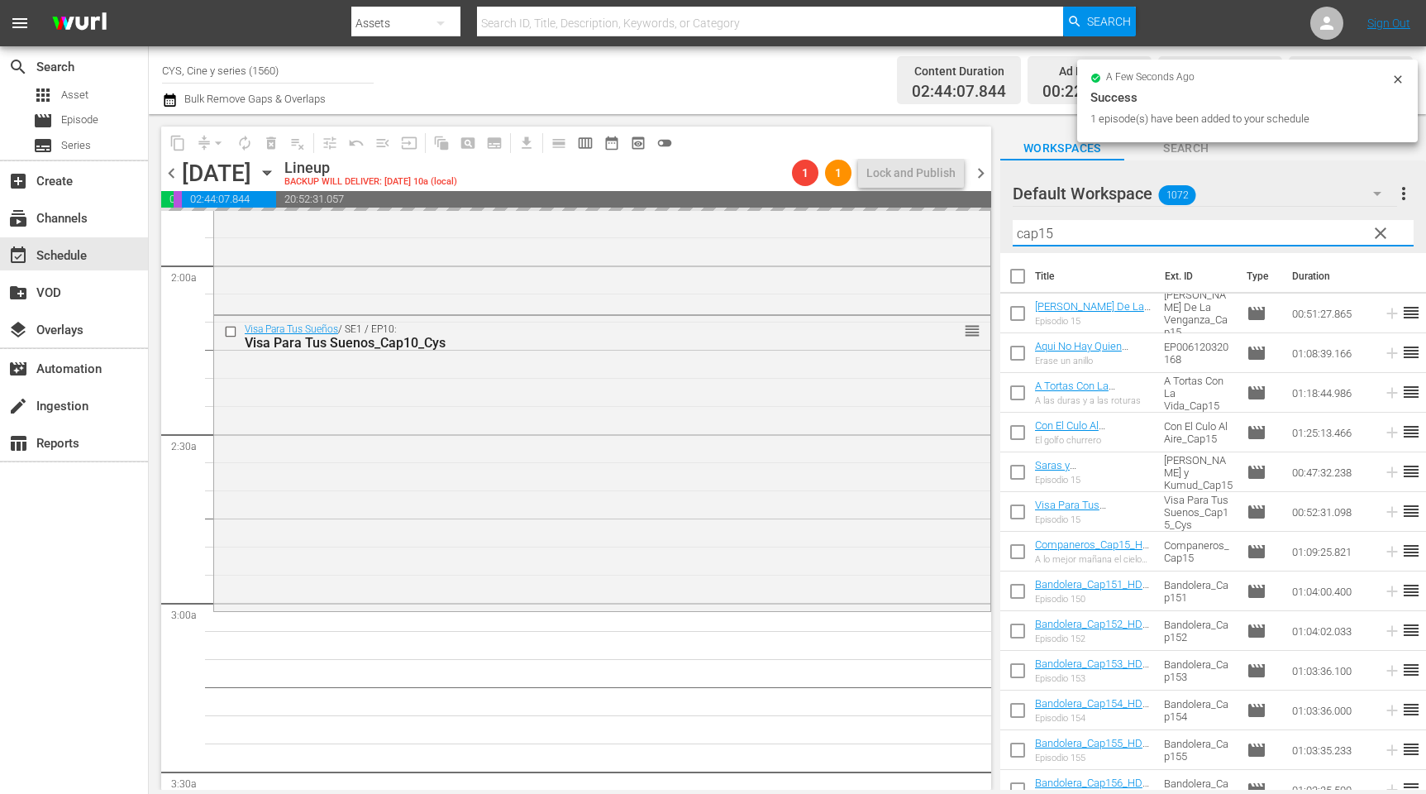
drag, startPoint x: 1057, startPoint y: 232, endPoint x: 1039, endPoint y: 227, distance: 18.1
click at [1039, 227] on input "cap15" at bounding box center [1213, 233] width 401 height 26
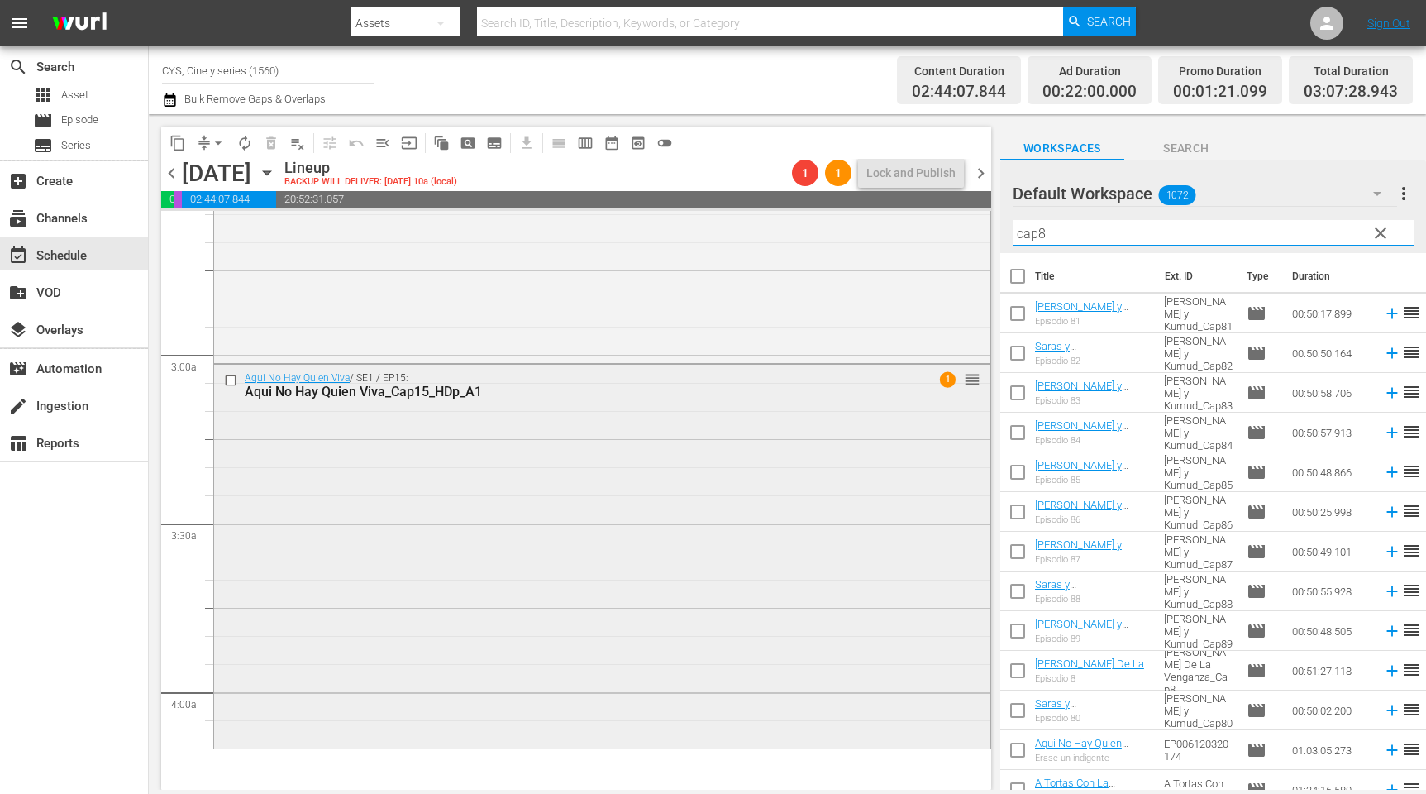
scroll to position [992, 0]
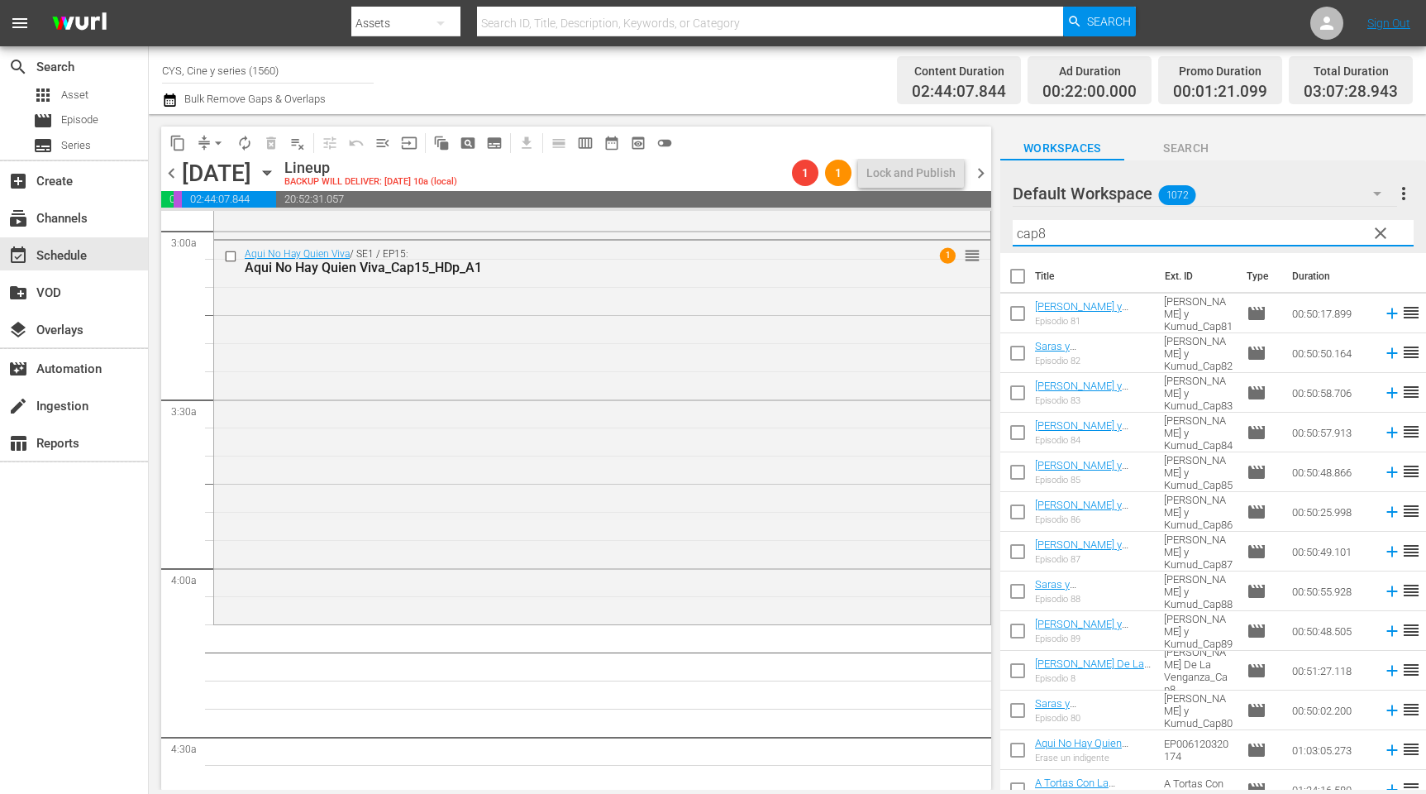
click at [1015, 512] on input "checkbox" at bounding box center [1018, 515] width 35 height 35
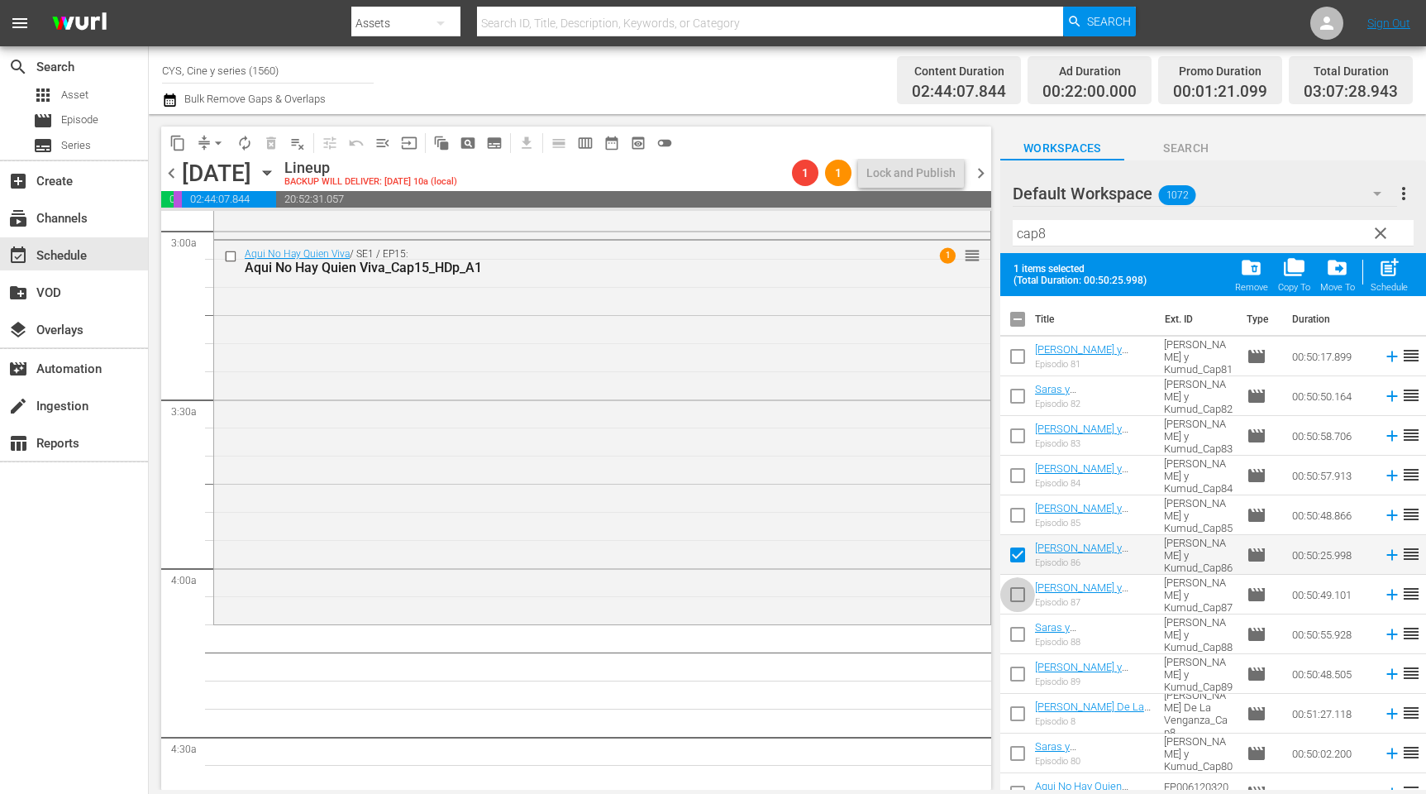
click at [1020, 594] on input "checkbox" at bounding box center [1018, 597] width 35 height 35
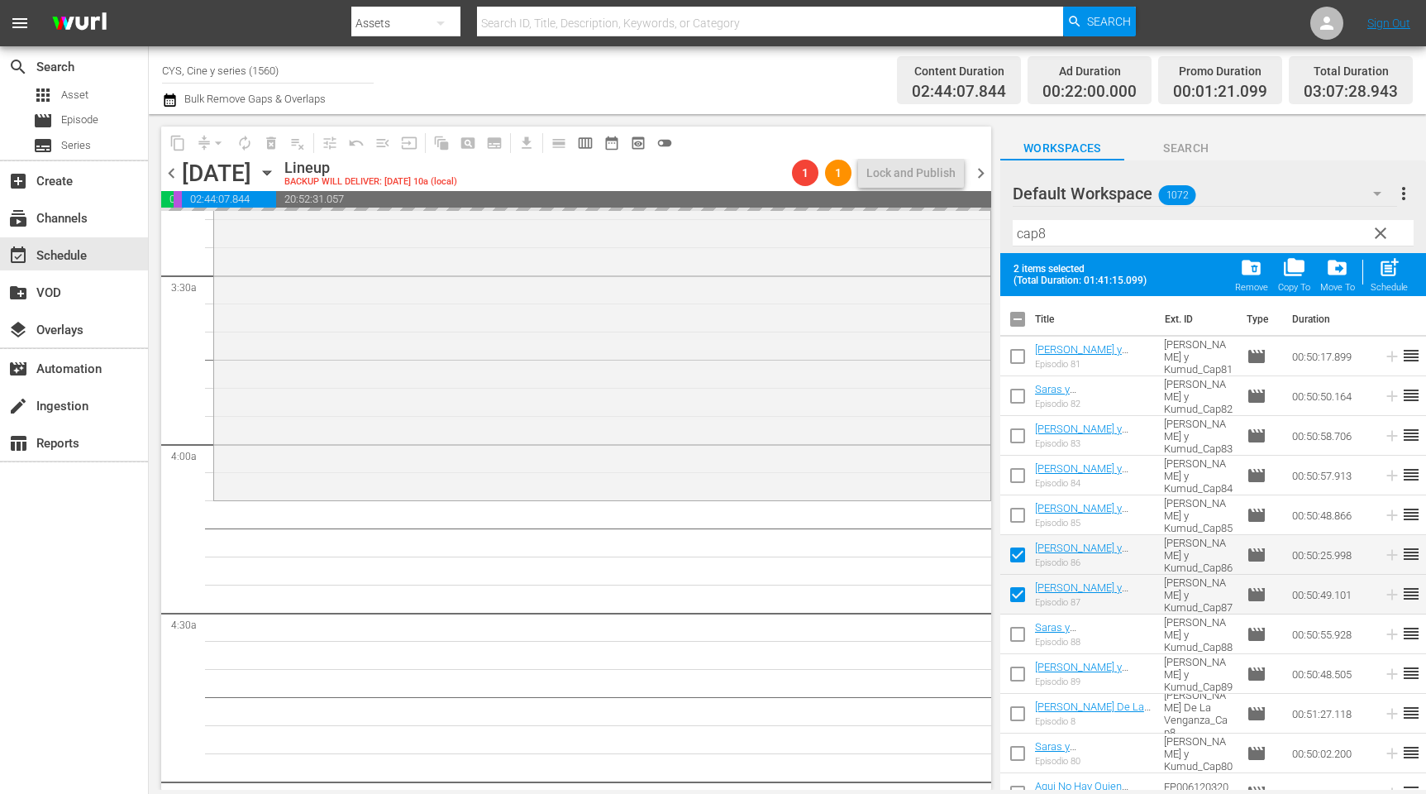
click at [1020, 325] on input "checkbox" at bounding box center [1018, 322] width 35 height 35
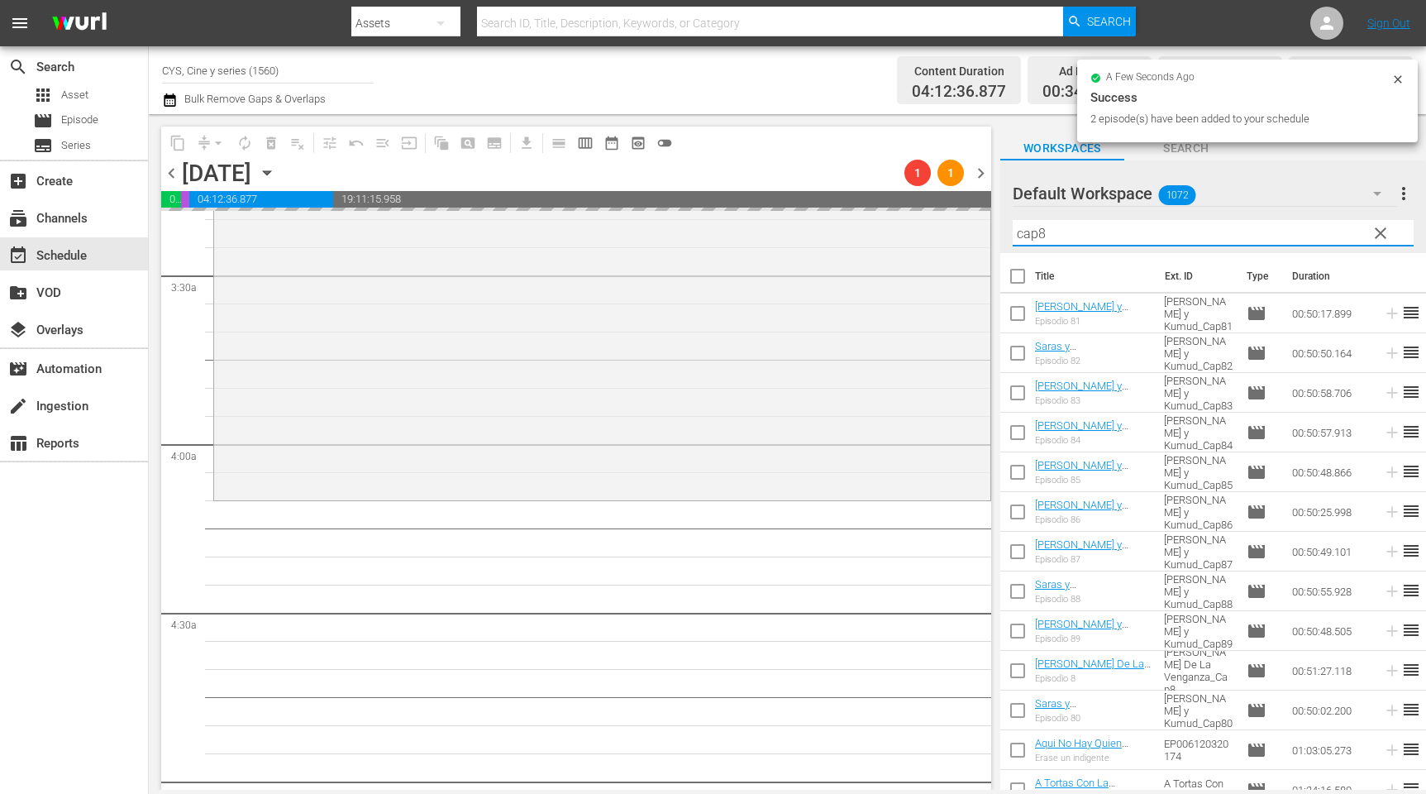
click at [1040, 229] on input "cap8" at bounding box center [1213, 233] width 401 height 26
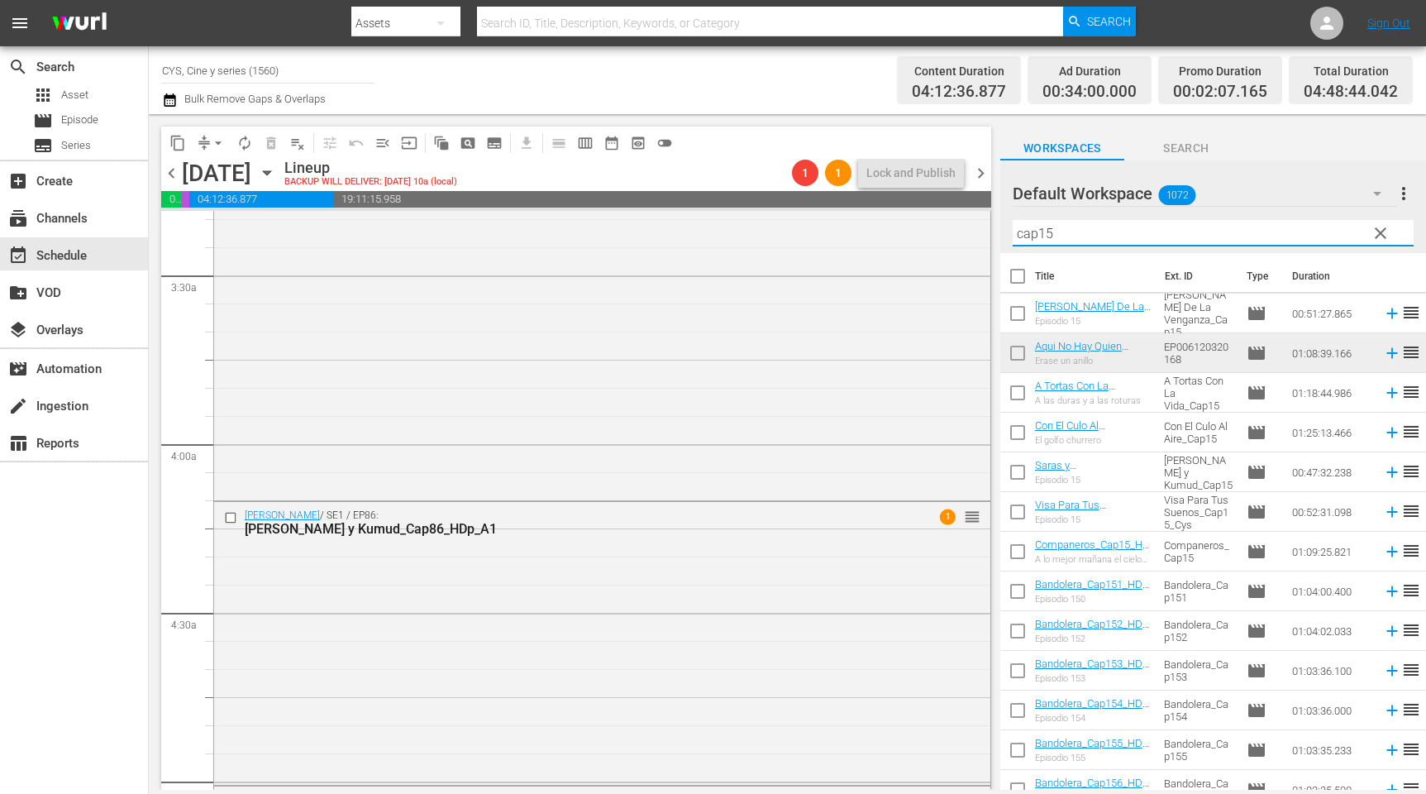
click at [1015, 313] on input "checkbox" at bounding box center [1018, 316] width 35 height 35
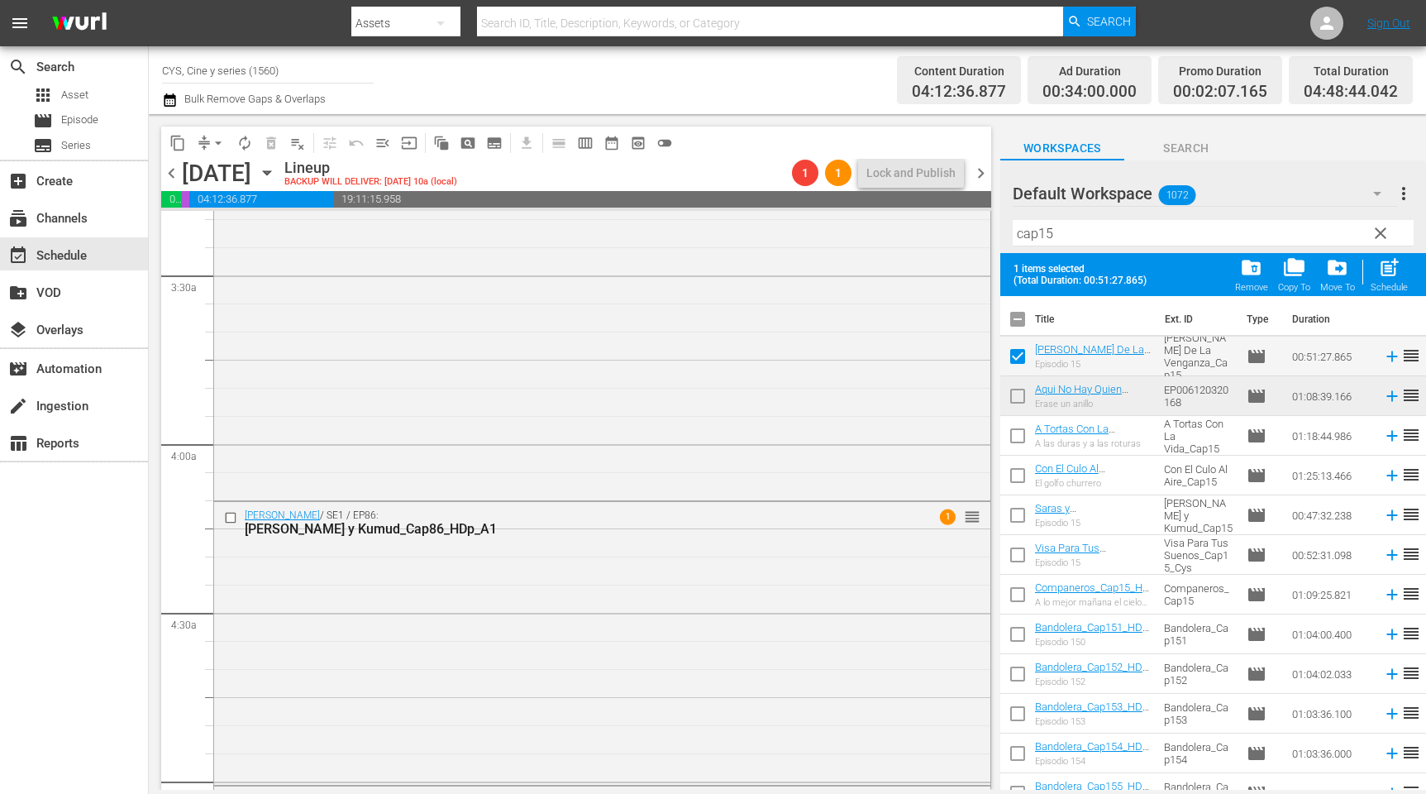
click at [1025, 394] on input "checkbox" at bounding box center [1018, 399] width 35 height 35
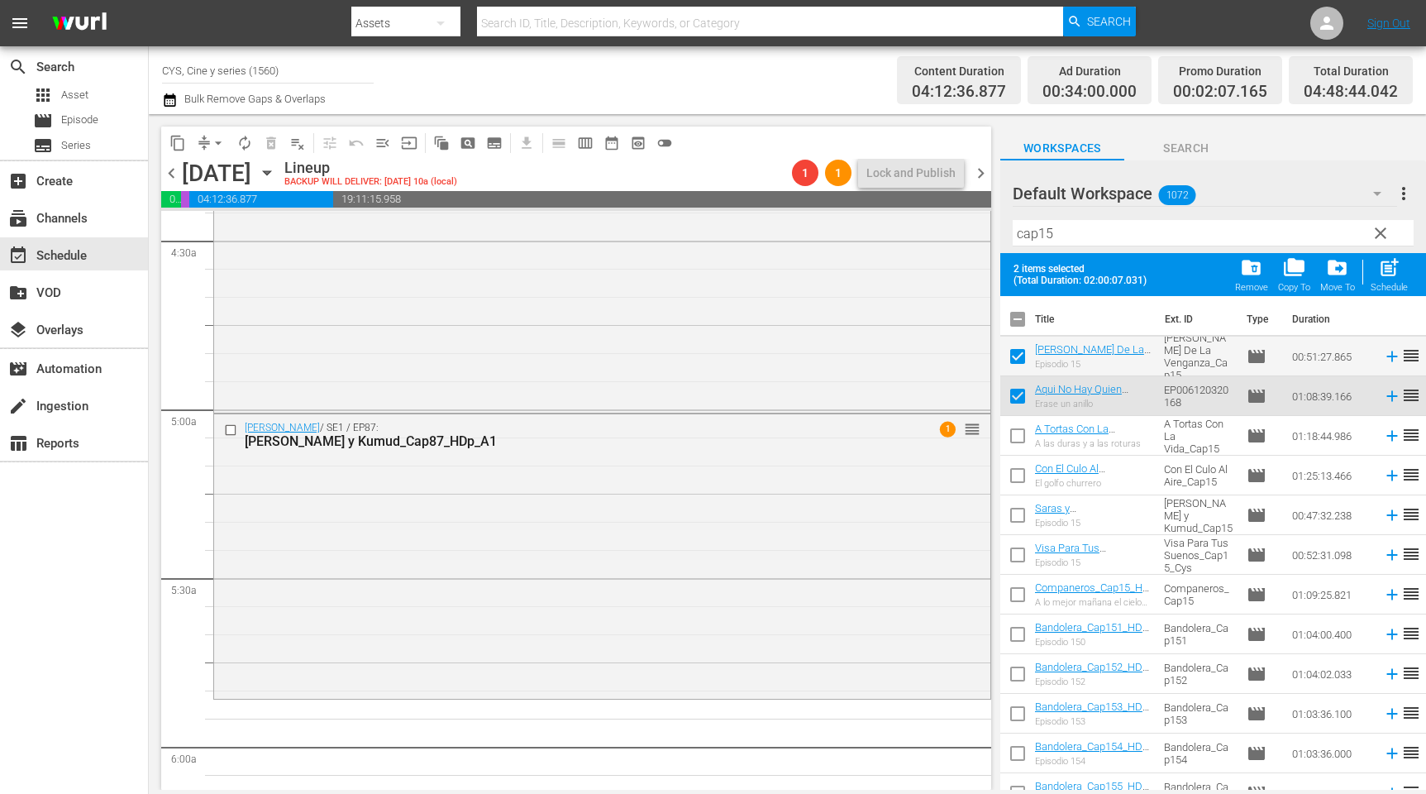
scroll to position [1612, 0]
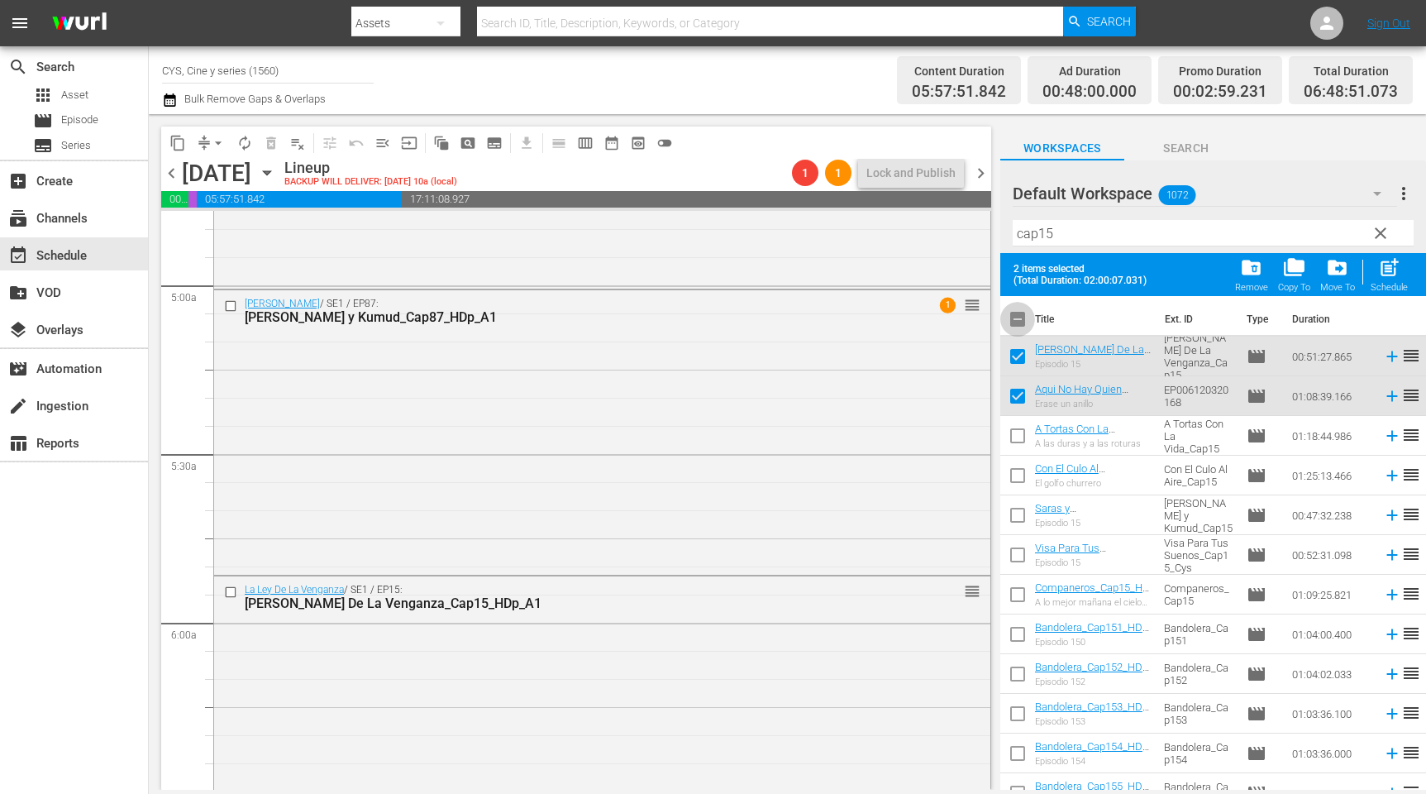
click at [1022, 313] on input "checkbox" at bounding box center [1018, 322] width 35 height 35
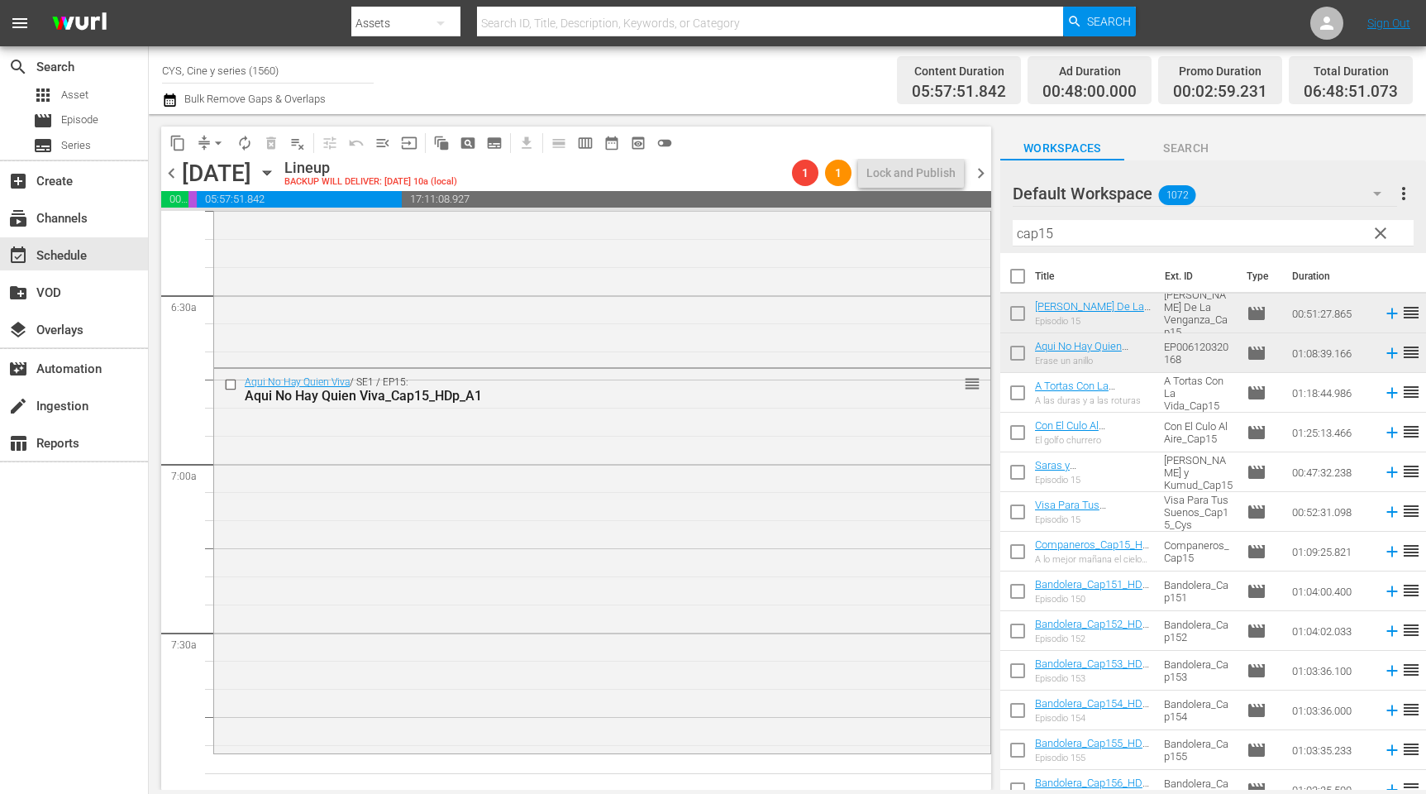
scroll to position [2233, 0]
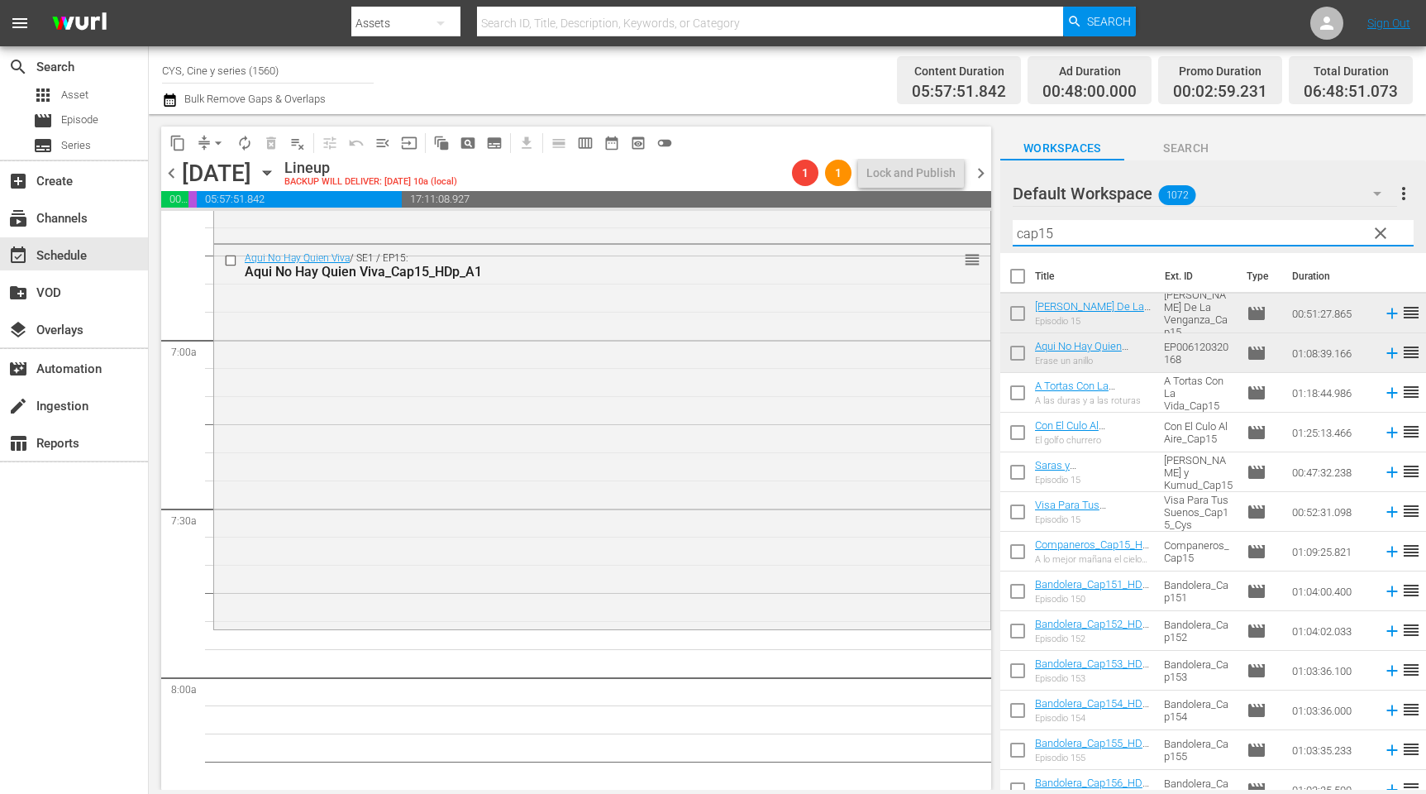
drag, startPoint x: 1069, startPoint y: 231, endPoint x: 977, endPoint y: 222, distance: 92.2
click at [977, 222] on div "content_copy compress arrow_drop_down autorenew_outlined delete_forever_outline…" at bounding box center [788, 452] width 1278 height 676
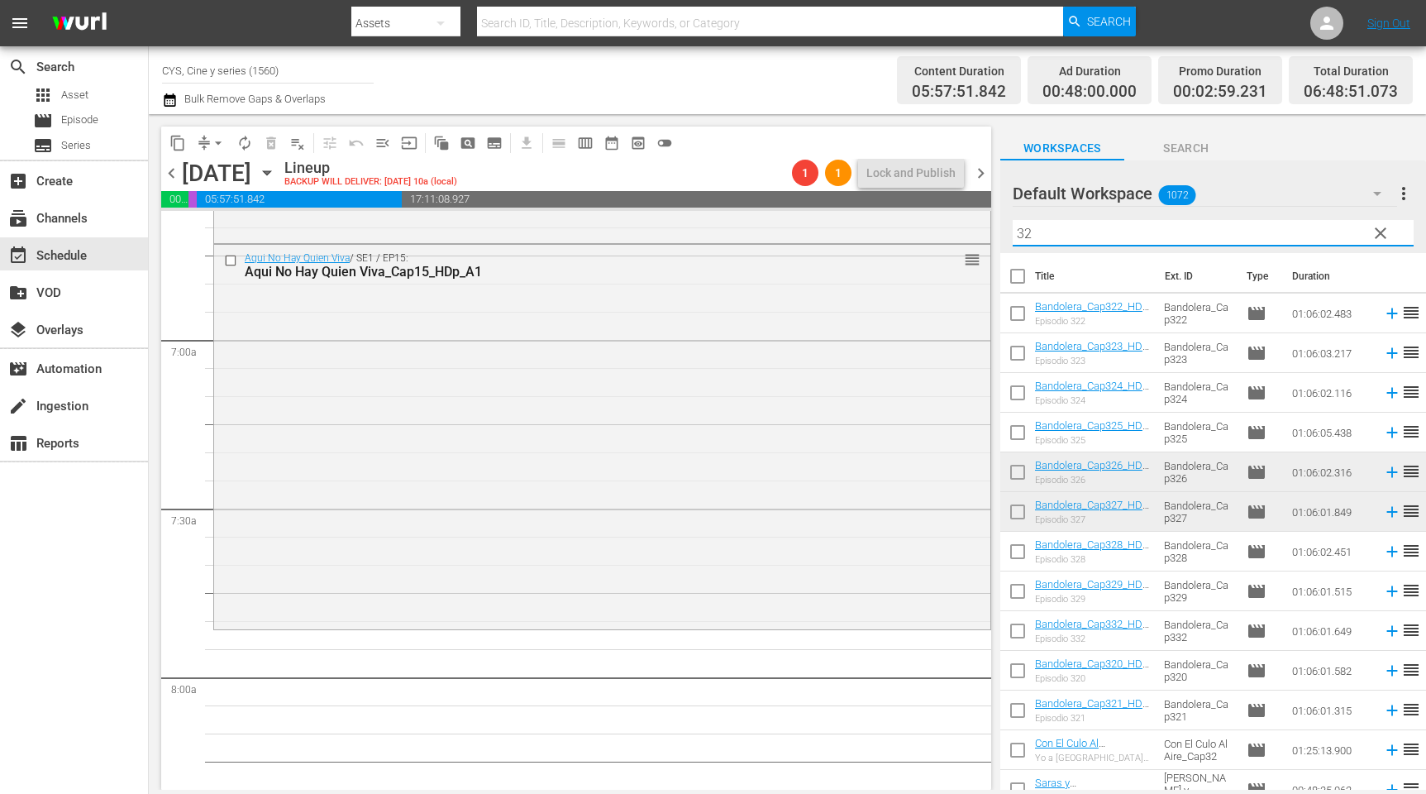
drag, startPoint x: 1018, startPoint y: 475, endPoint x: 1035, endPoint y: 496, distance: 27.6
click at [1018, 475] on input "checkbox" at bounding box center [1018, 475] width 35 height 35
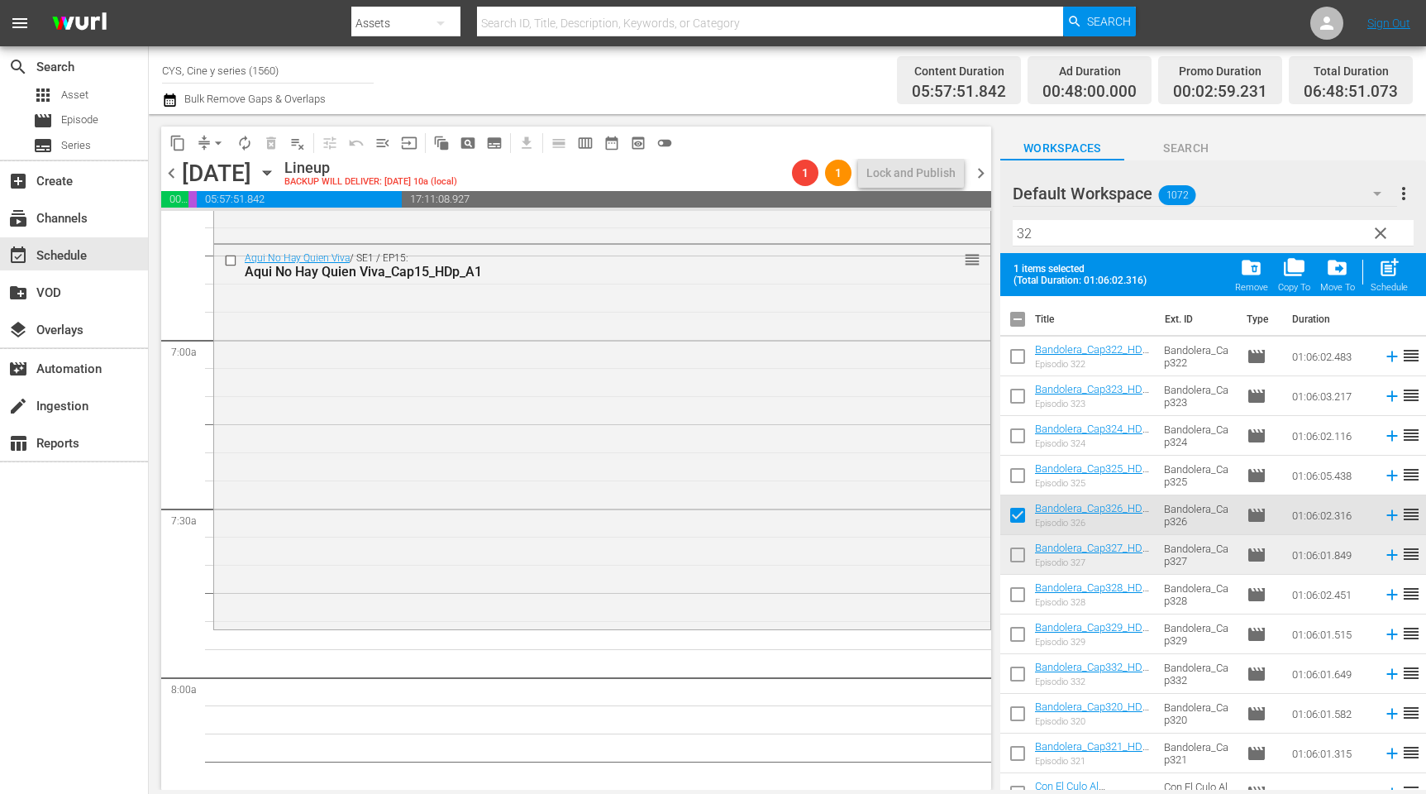
click at [1020, 556] on input "checkbox" at bounding box center [1018, 558] width 35 height 35
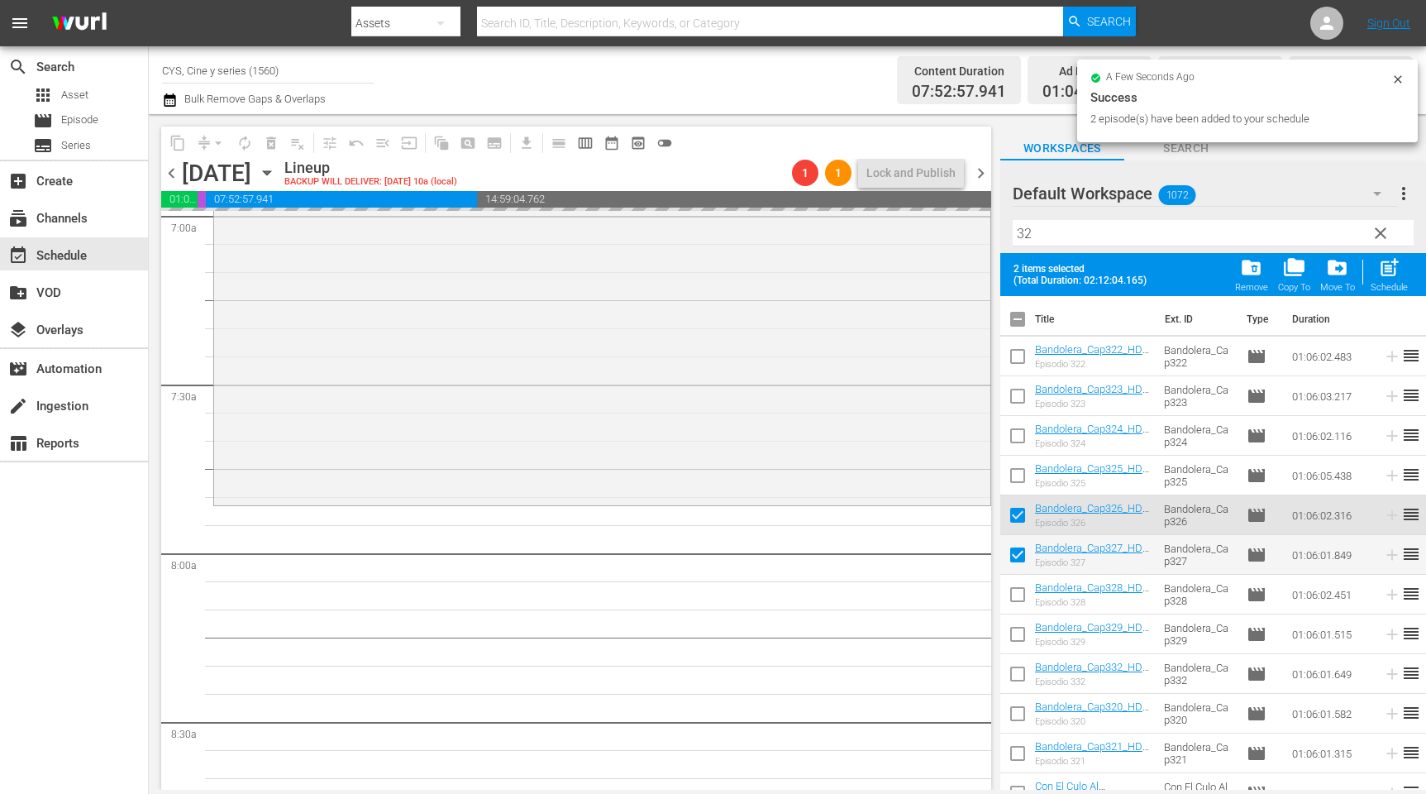
click at [1020, 318] on input "checkbox" at bounding box center [1018, 322] width 35 height 35
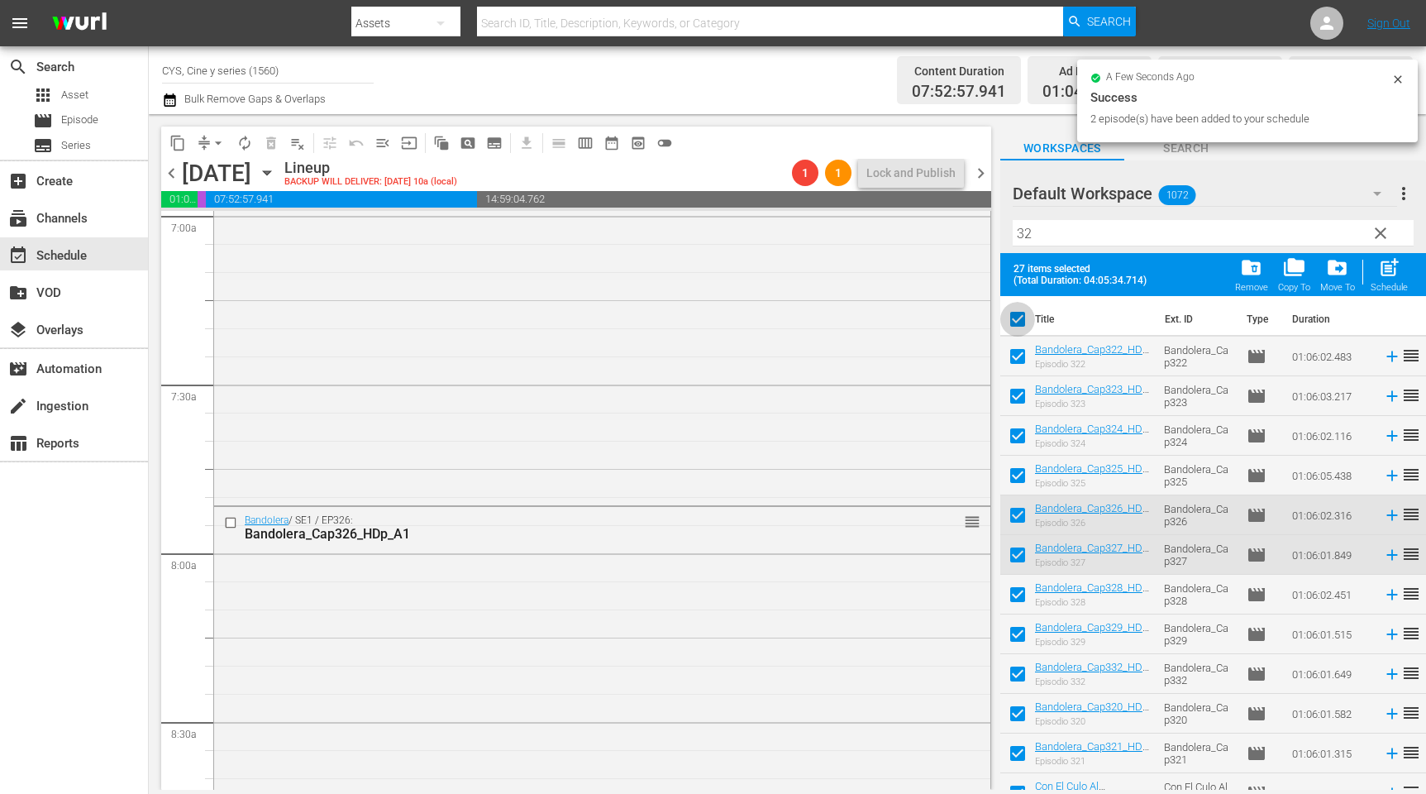
click at [1022, 318] on input "checkbox" at bounding box center [1018, 322] width 35 height 35
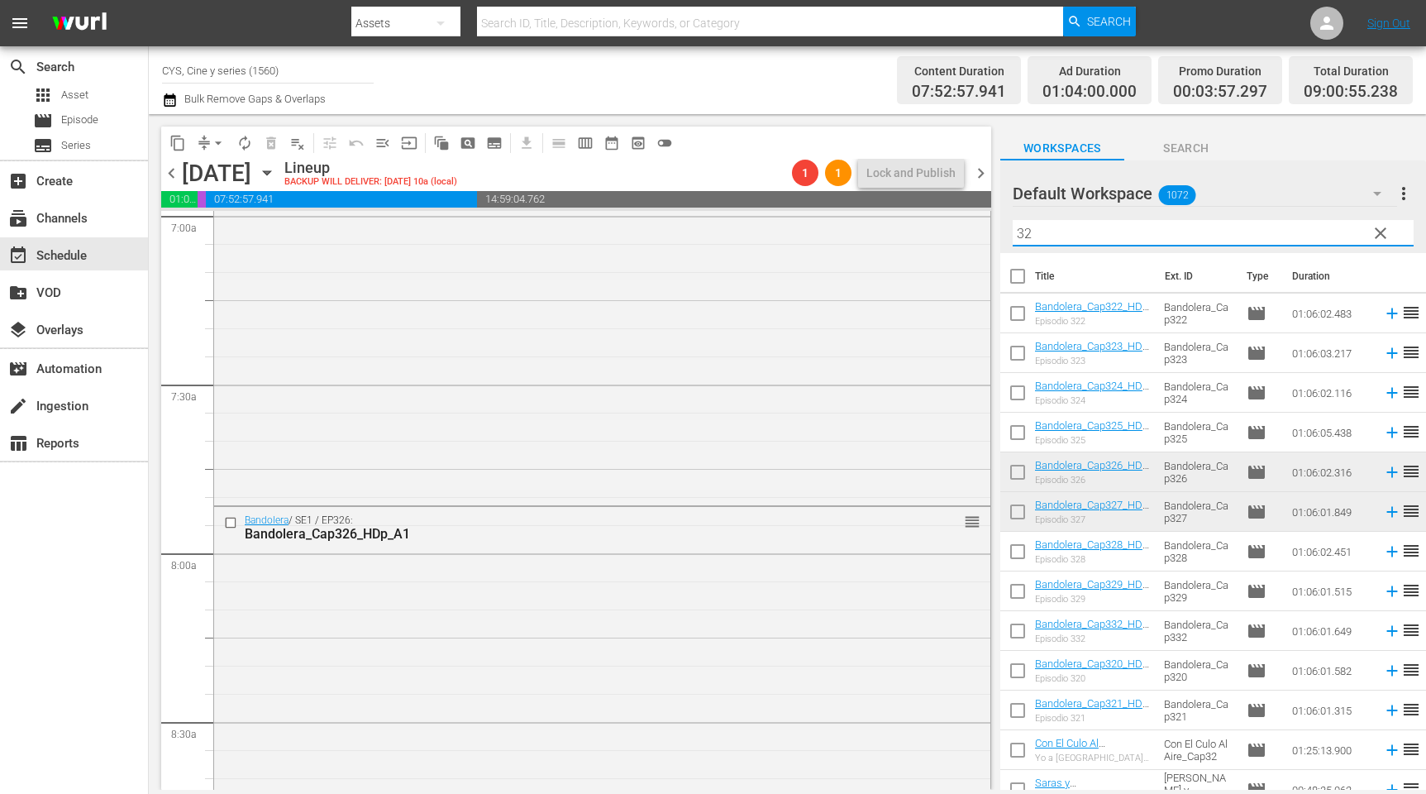
drag, startPoint x: 1042, startPoint y: 234, endPoint x: 1008, endPoint y: 227, distance: 34.7
click at [1008, 227] on div "Default Workspace 1072 Default more_vert clear Filter by Title 32" at bounding box center [1214, 206] width 426 height 93
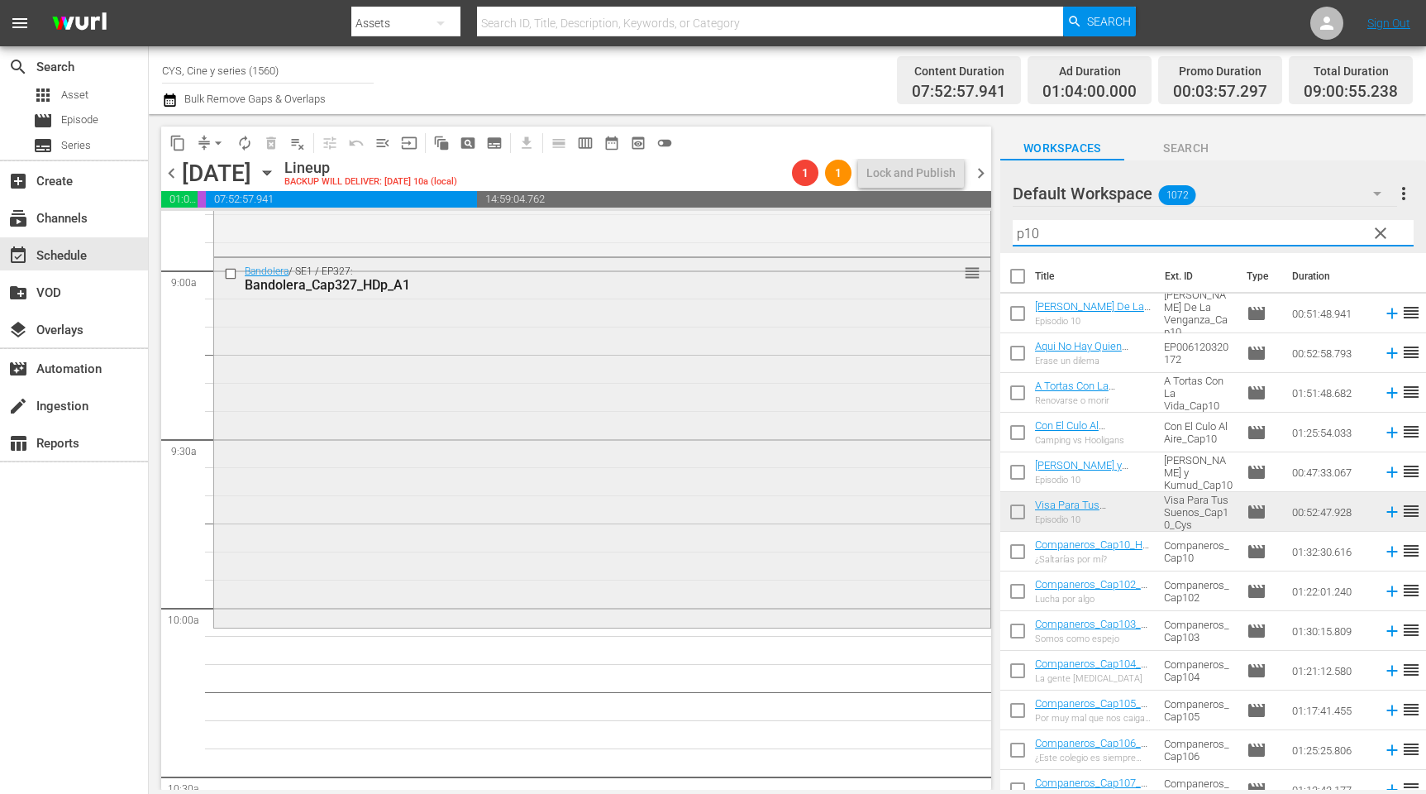
scroll to position [3101, 0]
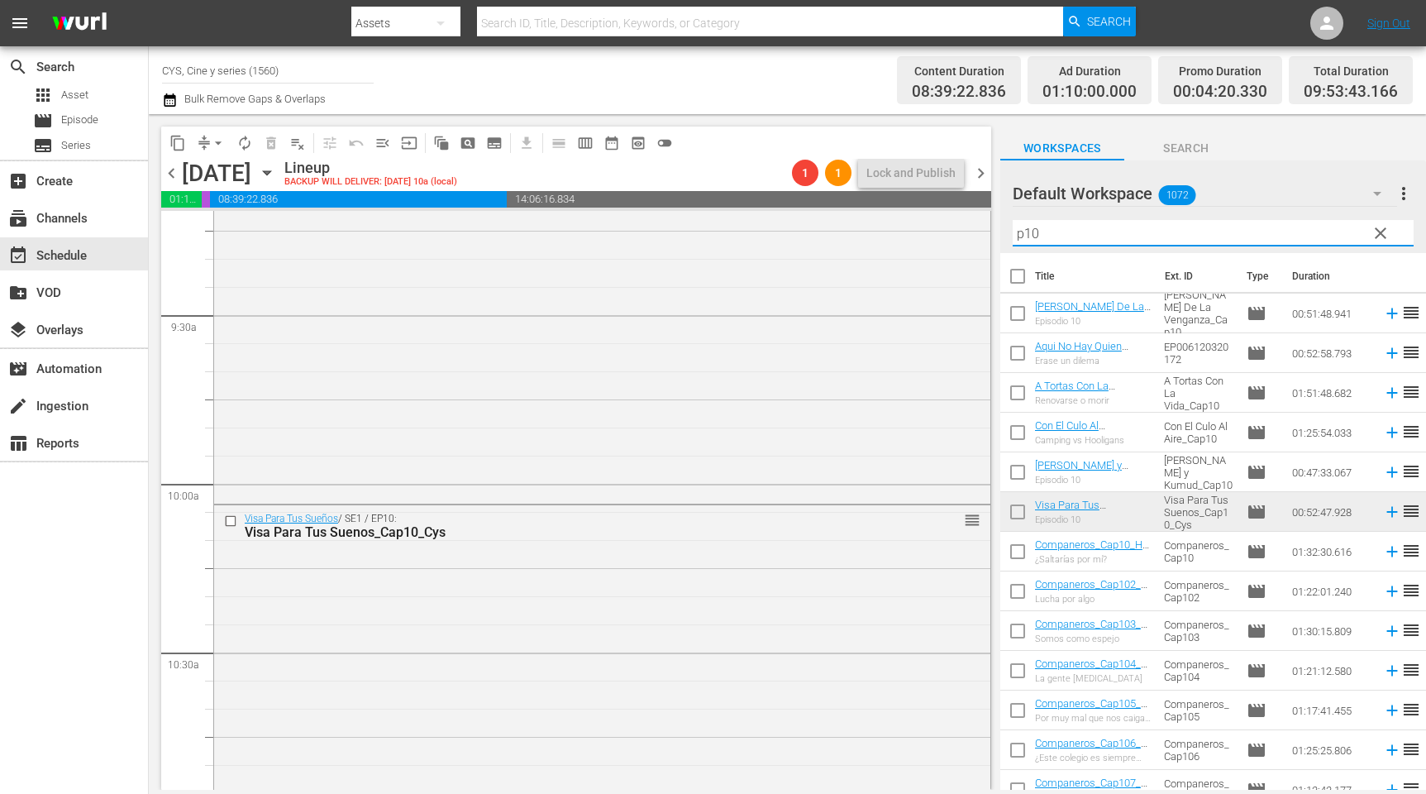
drag, startPoint x: 1050, startPoint y: 231, endPoint x: 1027, endPoint y: 224, distance: 24.1
click at [1027, 224] on input "p10" at bounding box center [1213, 233] width 401 height 26
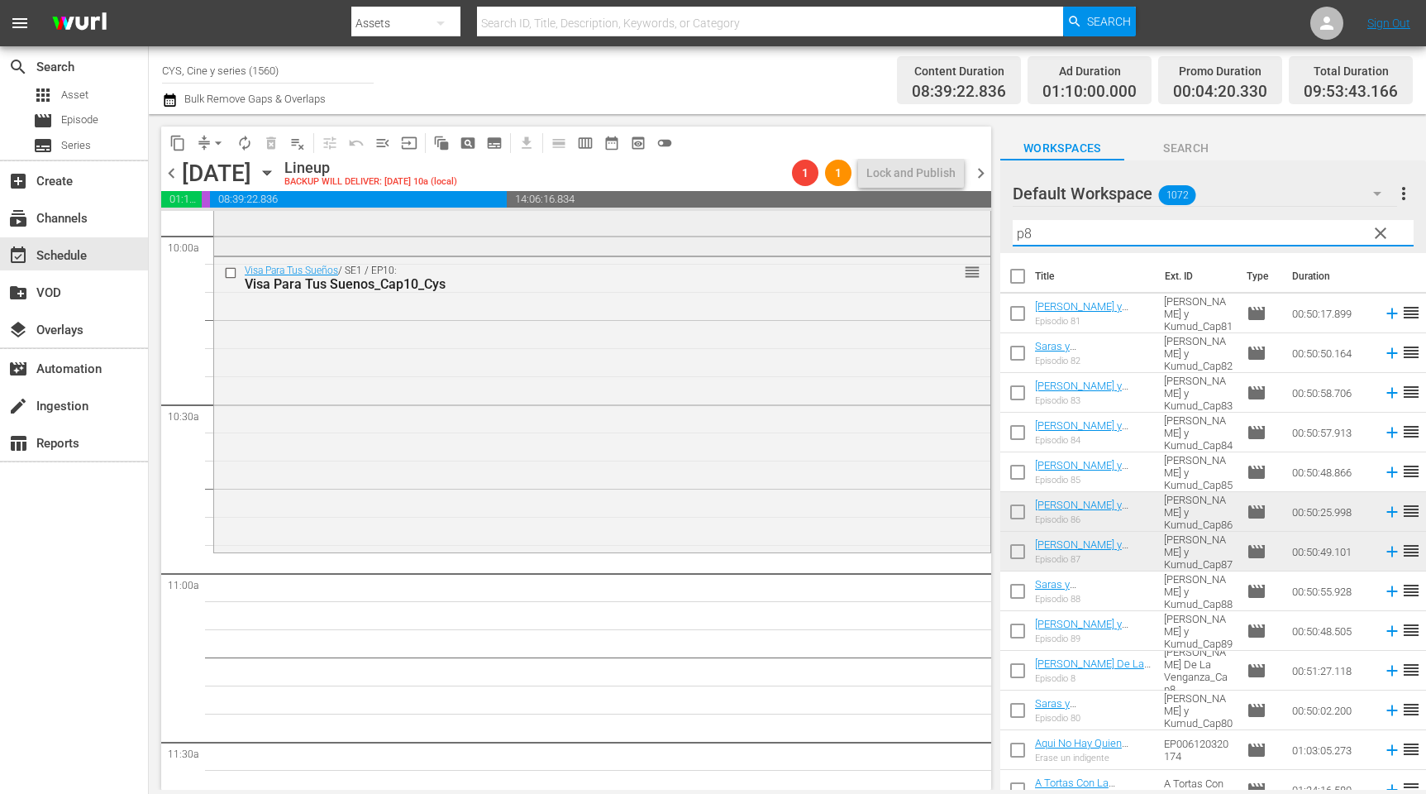
scroll to position [3473, 0]
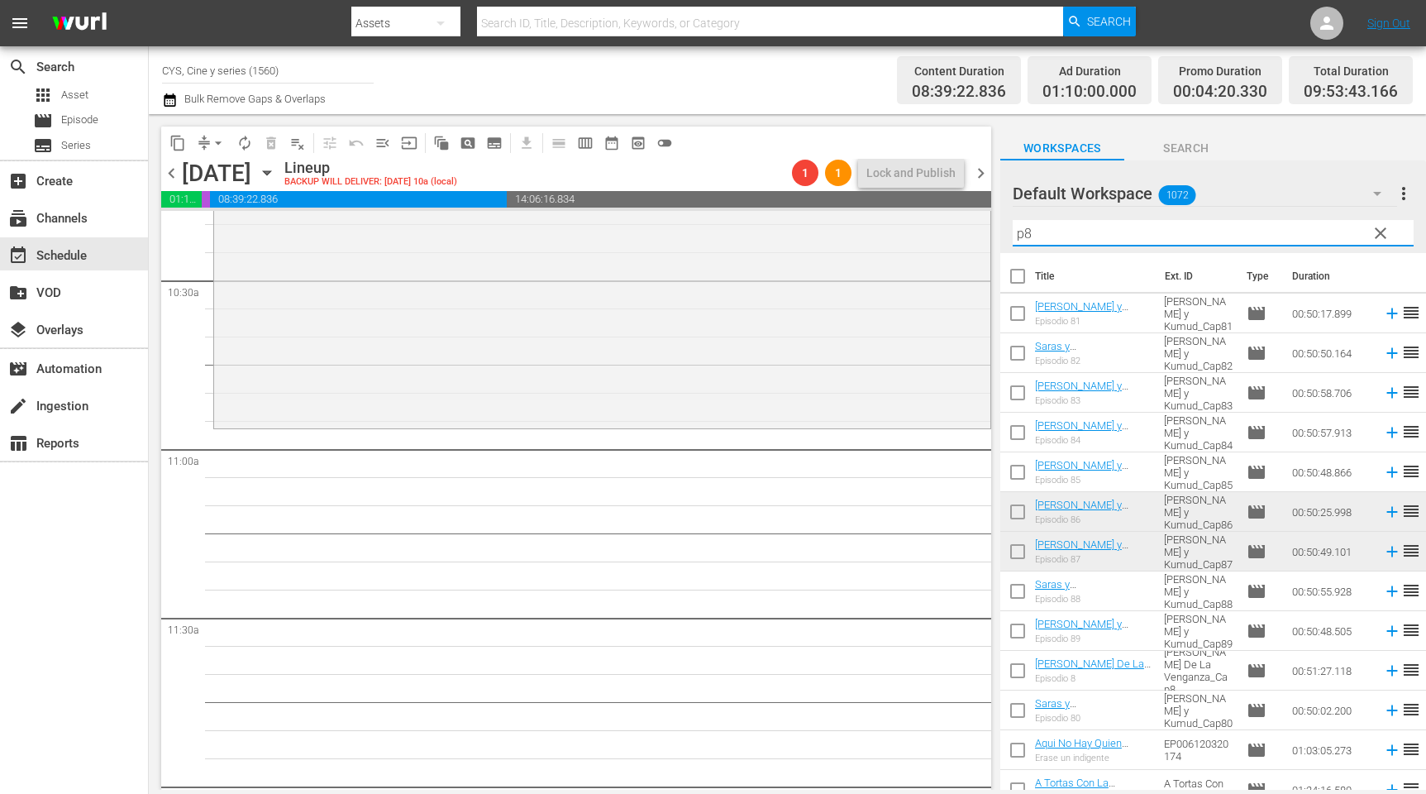
drag, startPoint x: 1015, startPoint y: 517, endPoint x: 1022, endPoint y: 552, distance: 35.5
click at [1015, 516] on input "checkbox" at bounding box center [1018, 515] width 35 height 35
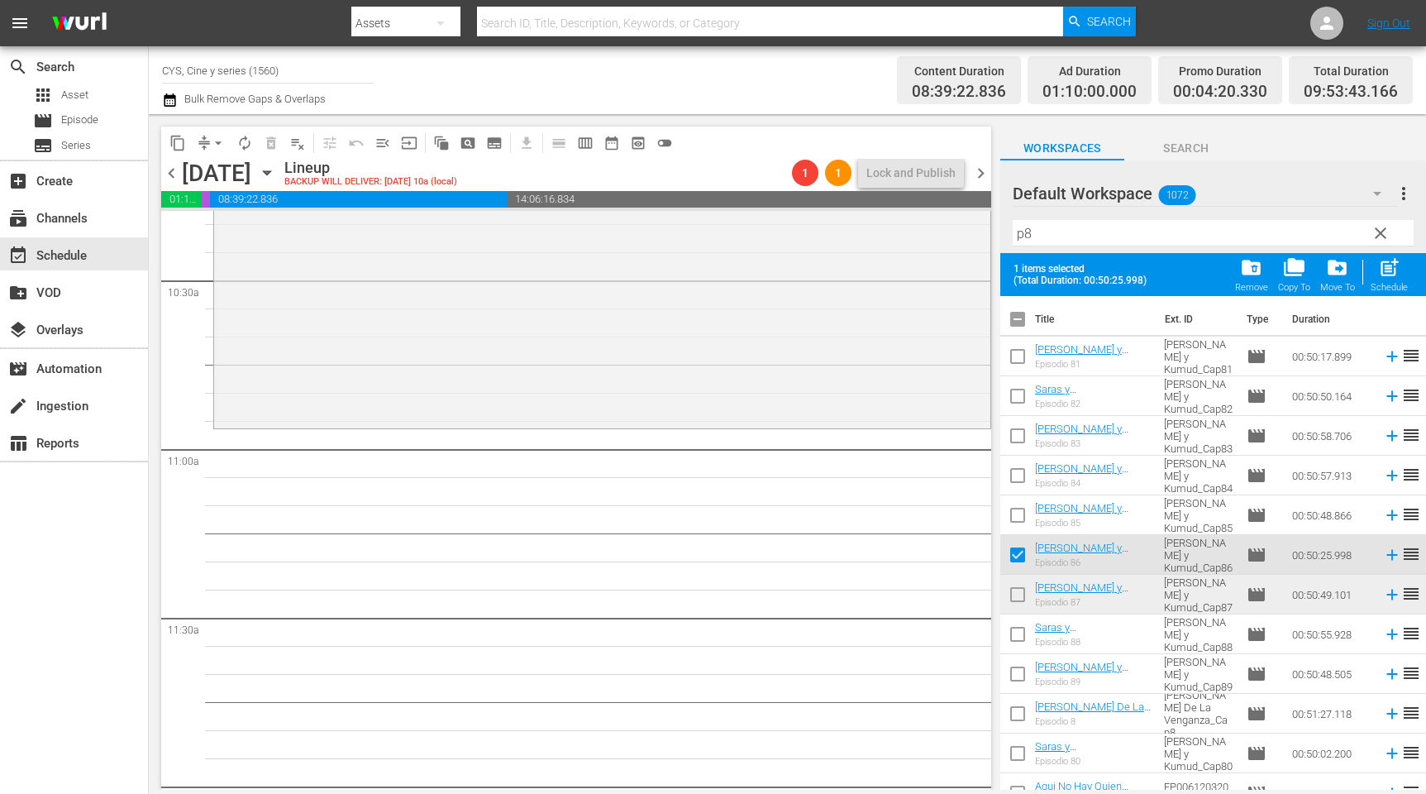
click at [1022, 590] on input "checkbox" at bounding box center [1018, 597] width 35 height 35
click at [1020, 316] on input "checkbox" at bounding box center [1018, 322] width 35 height 35
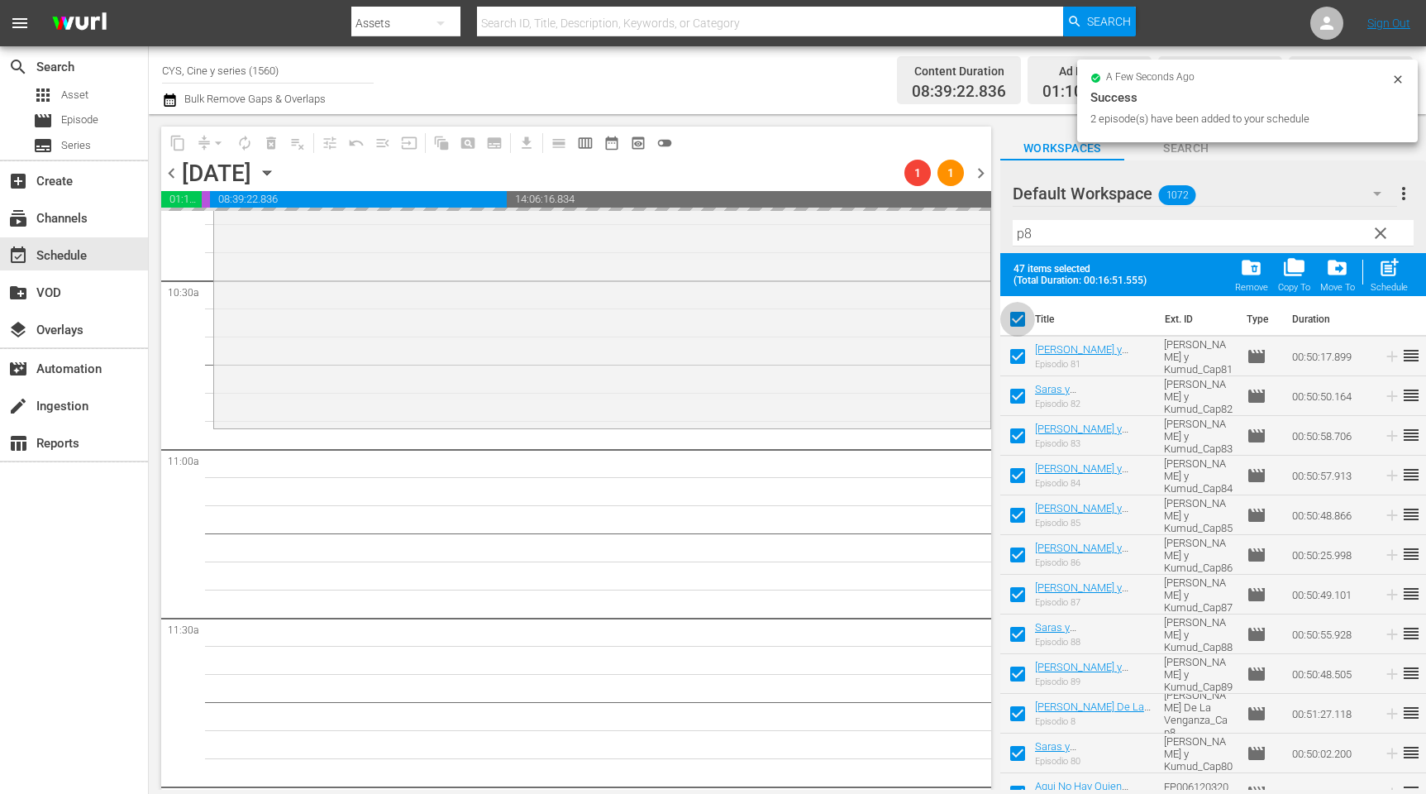
click at [1020, 316] on input "checkbox" at bounding box center [1018, 322] width 35 height 35
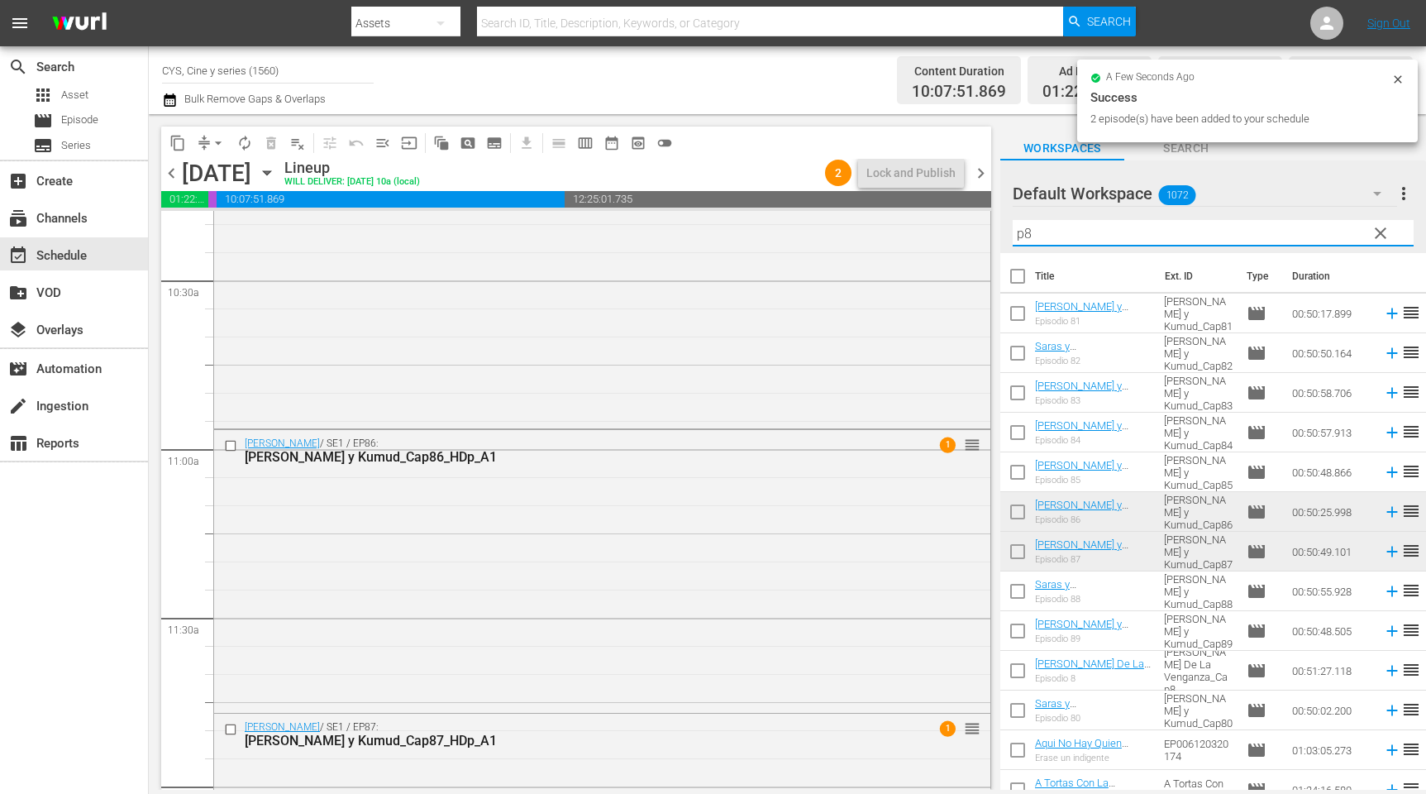
drag, startPoint x: 1049, startPoint y: 234, endPoint x: 1023, endPoint y: 223, distance: 28.6
click at [1023, 223] on input "p8" at bounding box center [1213, 233] width 401 height 26
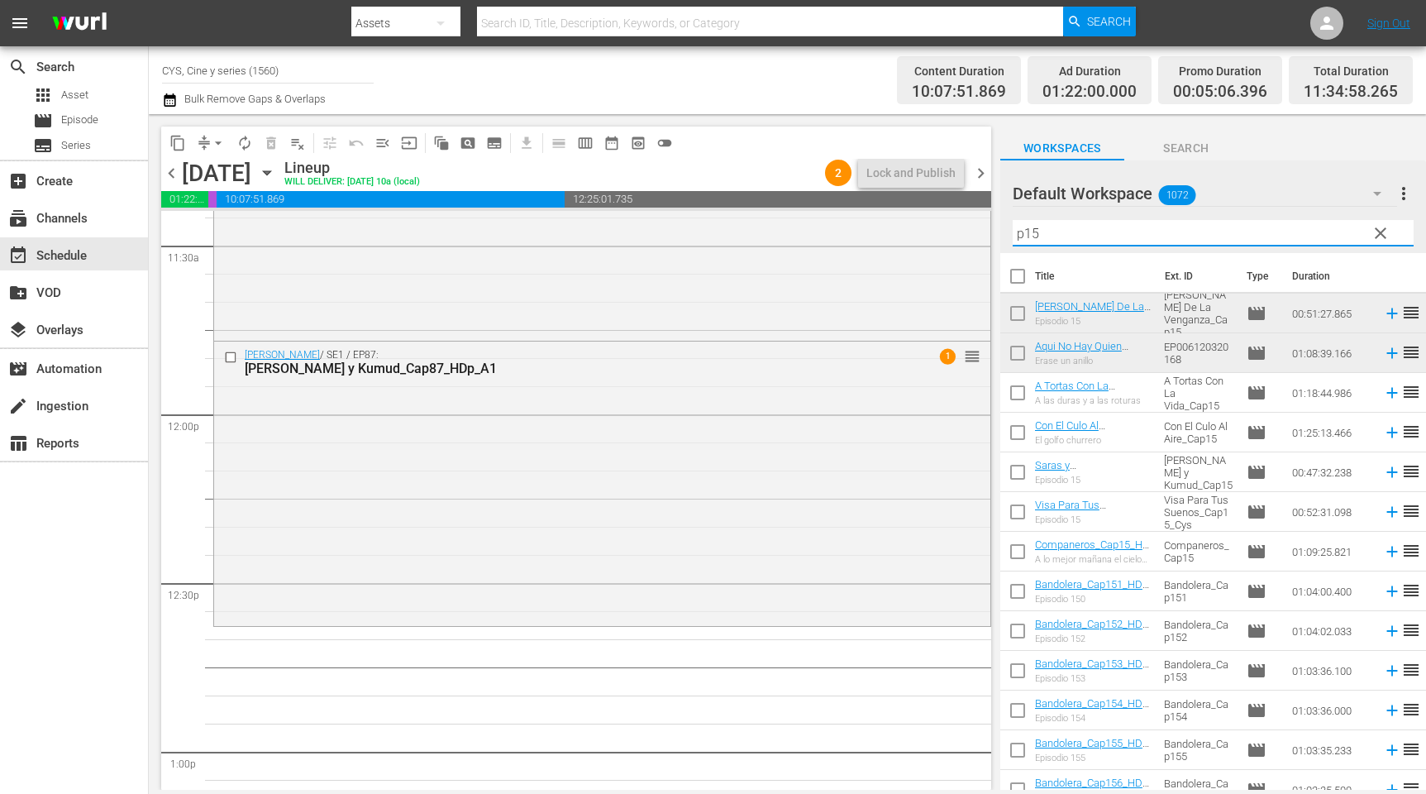
scroll to position [3969, 0]
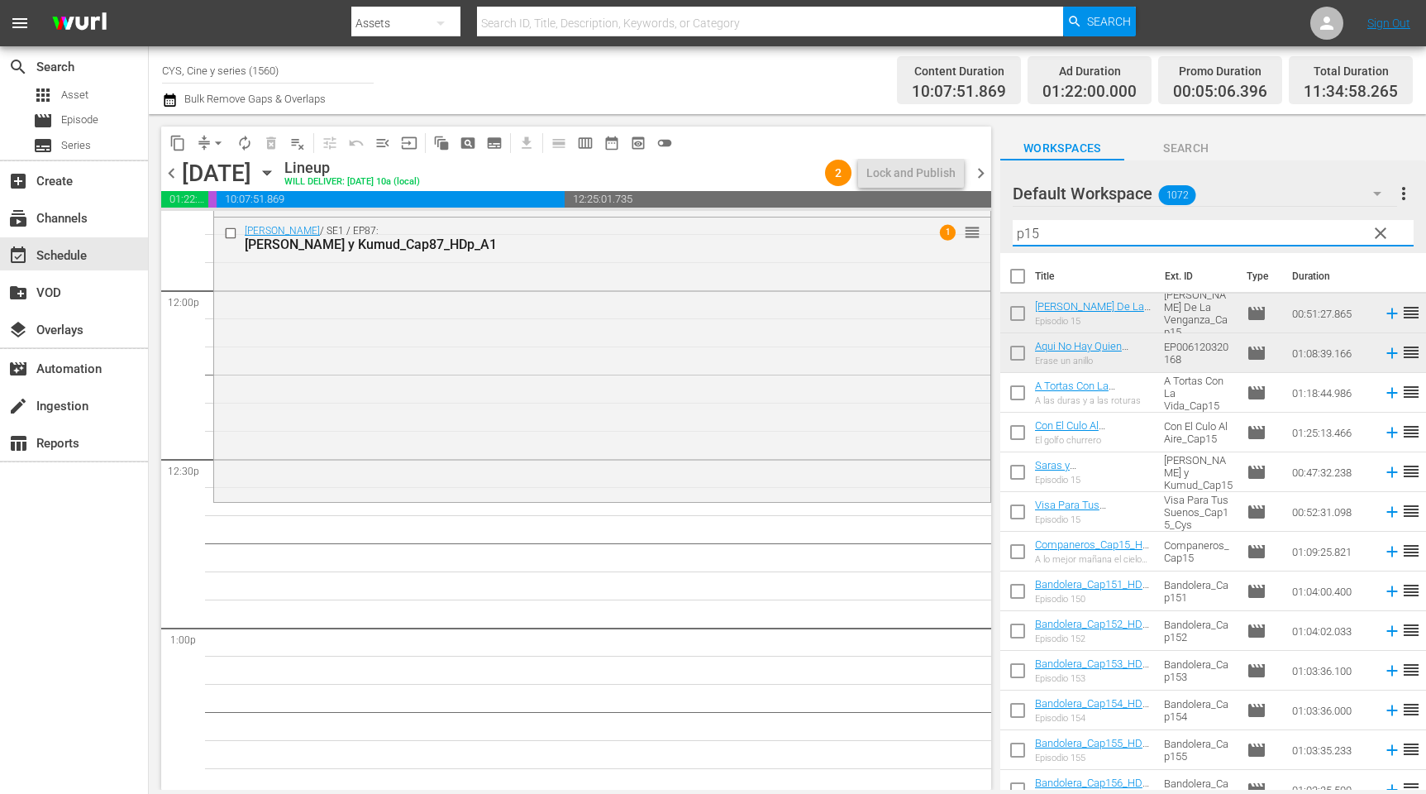
click at [1023, 315] on input "checkbox" at bounding box center [1018, 316] width 35 height 35
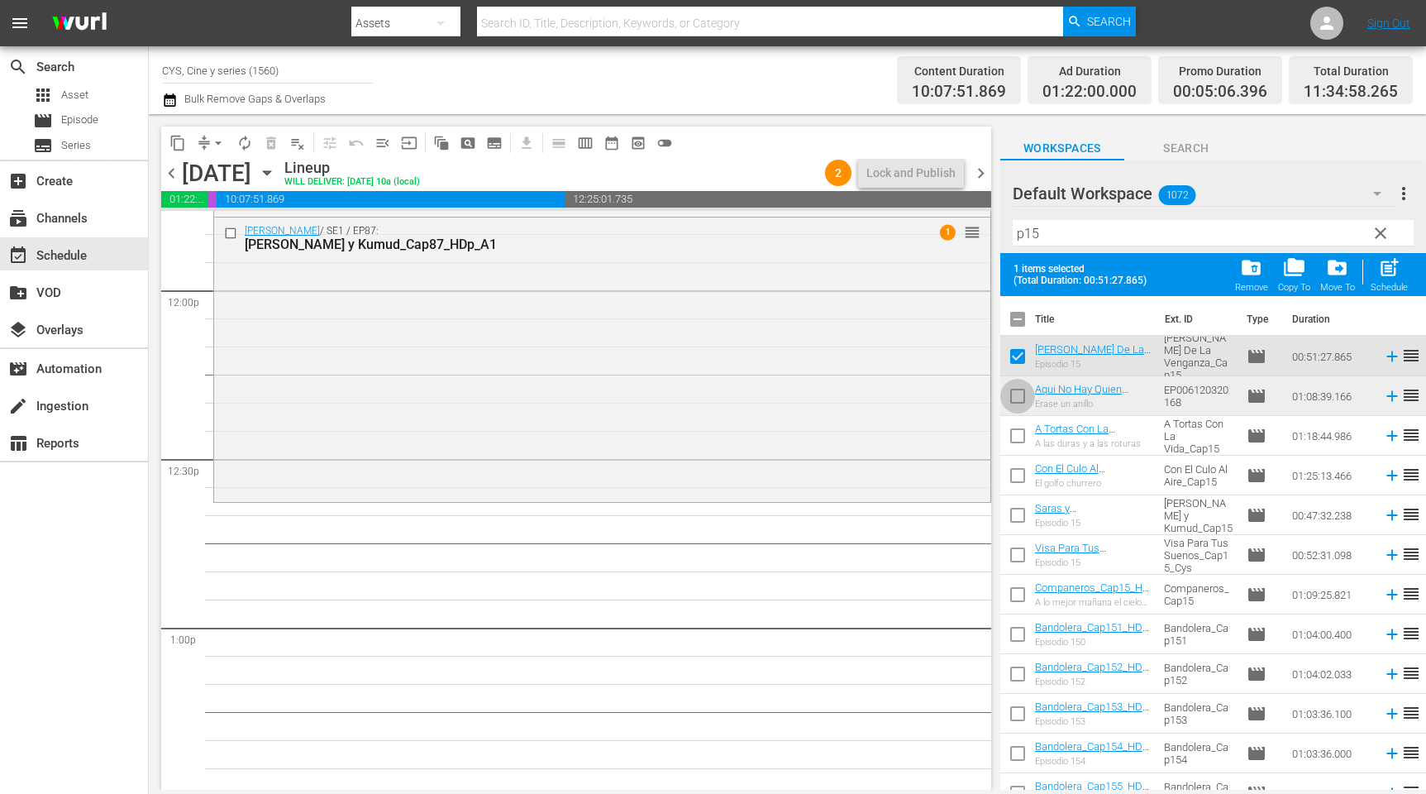
click at [1023, 392] on input "checkbox" at bounding box center [1018, 399] width 35 height 35
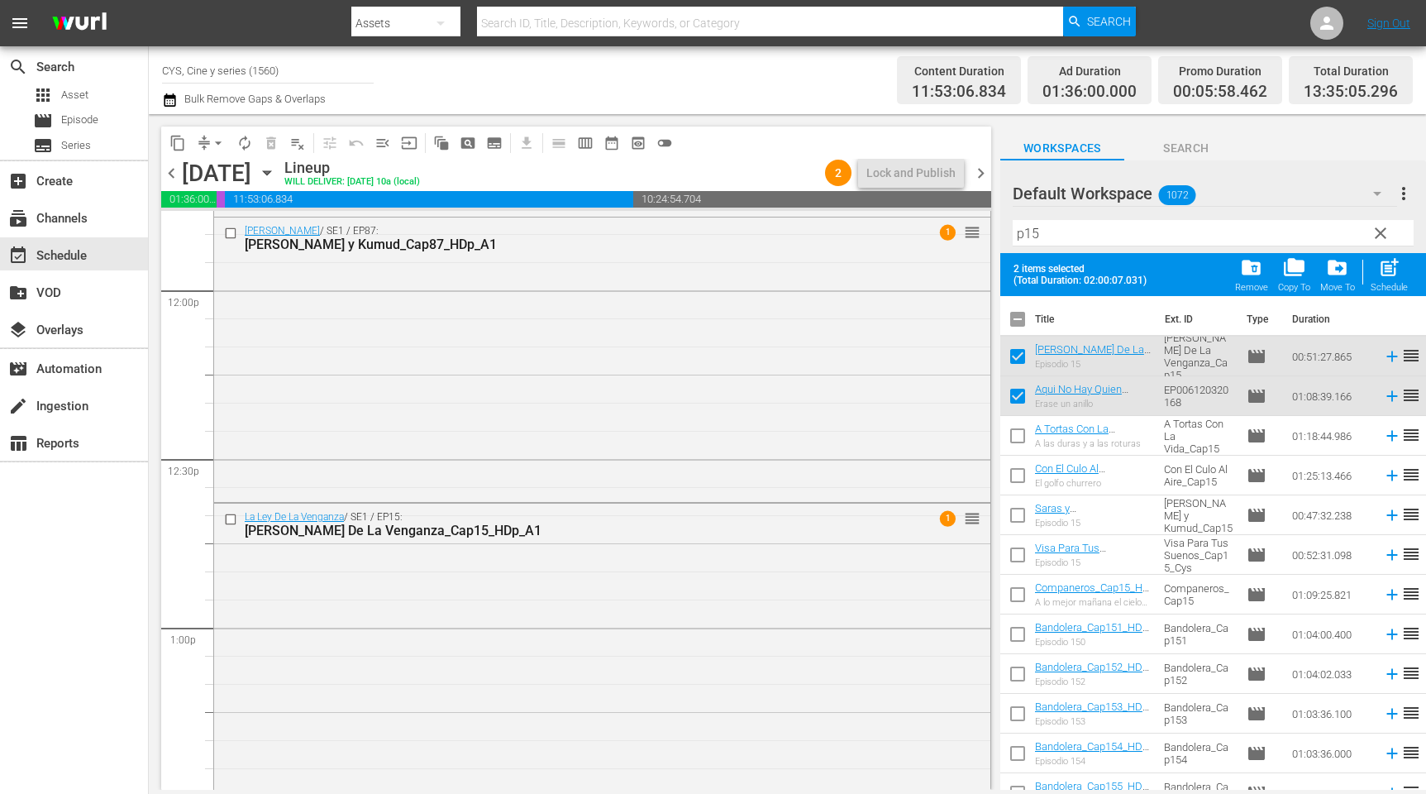
click at [1020, 316] on input "checkbox" at bounding box center [1018, 322] width 35 height 35
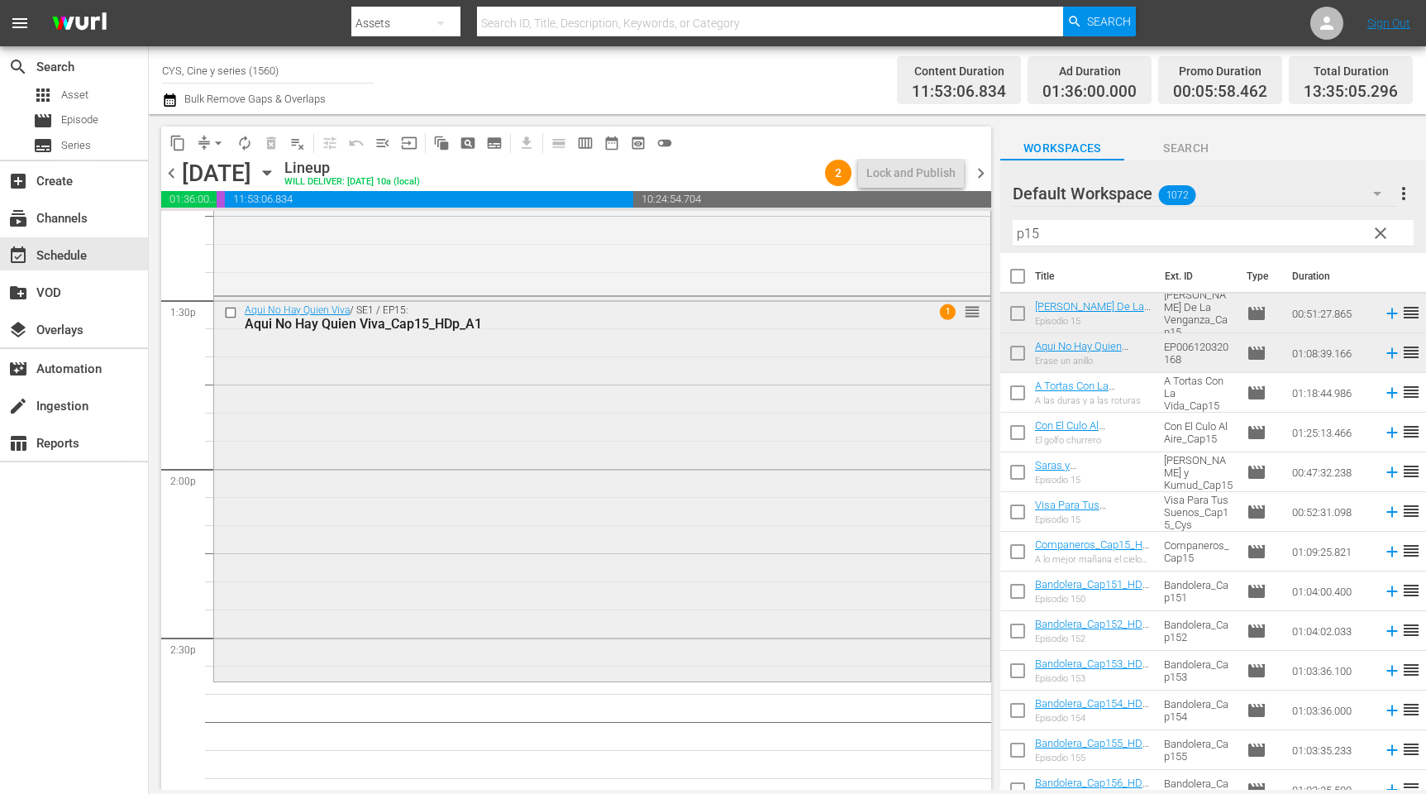
scroll to position [4589, 0]
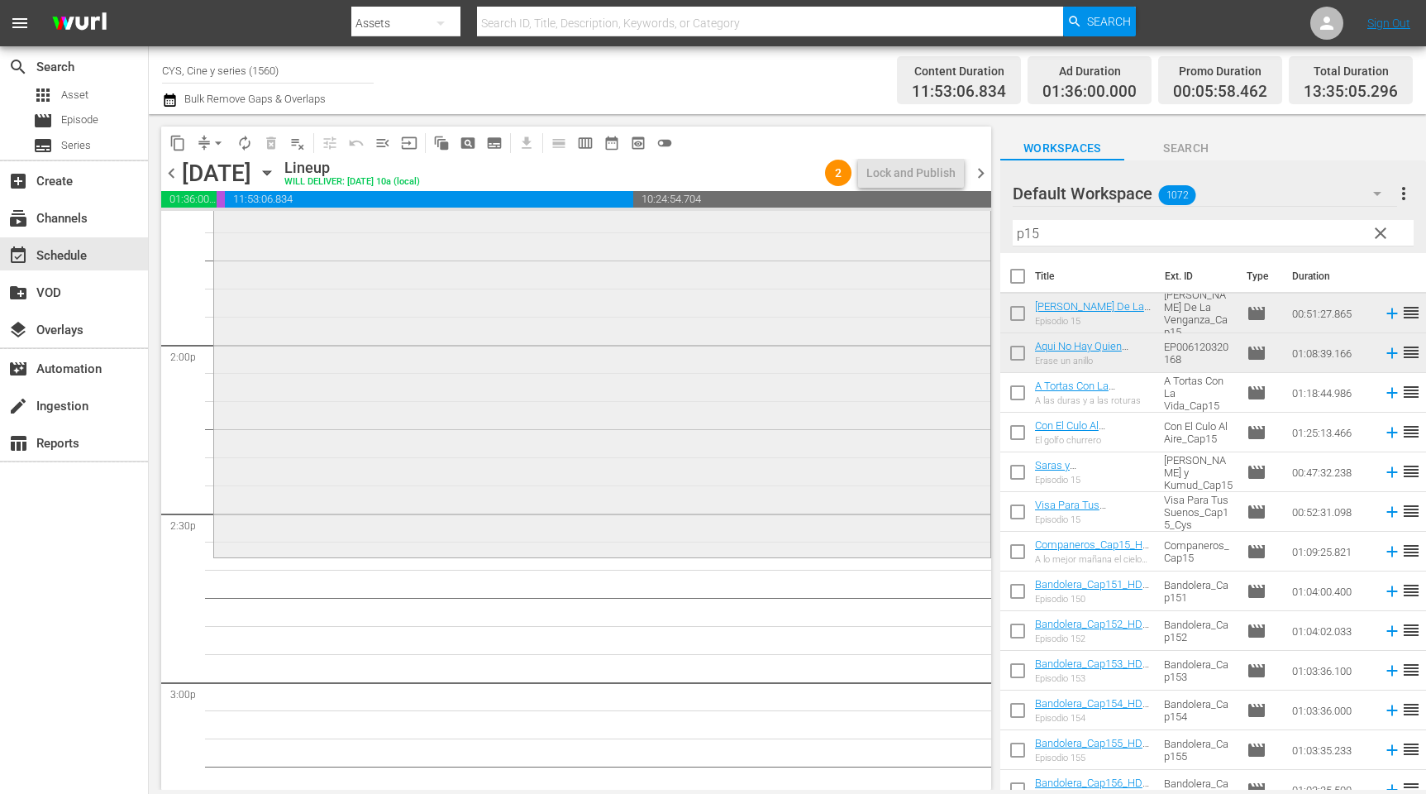
drag, startPoint x: 1063, startPoint y: 241, endPoint x: 928, endPoint y: 228, distance: 135.3
click at [928, 228] on div "content_copy compress arrow_drop_down autorenew_outlined delete_forever_outline…" at bounding box center [788, 452] width 1278 height 676
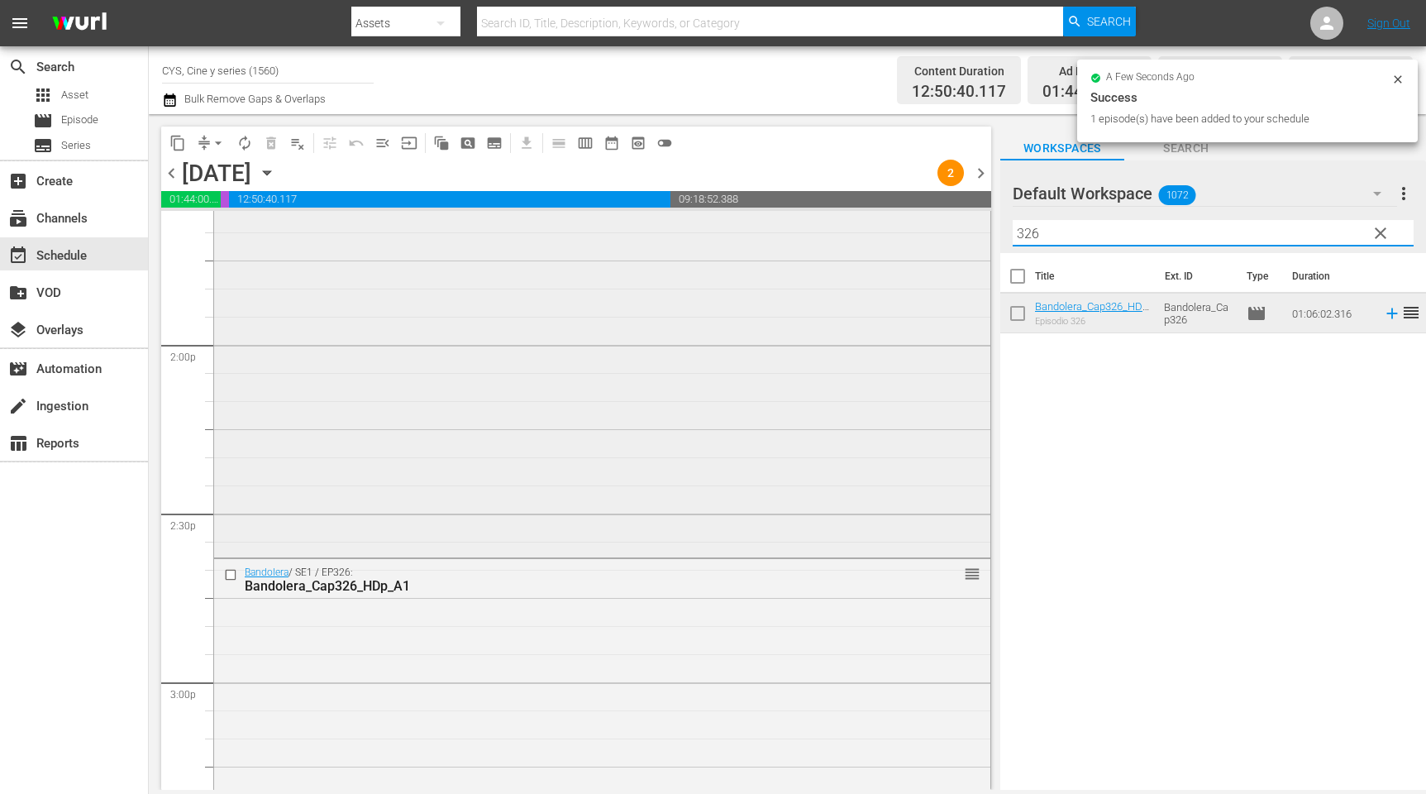
click at [934, 214] on div "content_copy compress arrow_drop_down autorenew_outlined delete_forever_outline…" at bounding box center [788, 452] width 1278 height 676
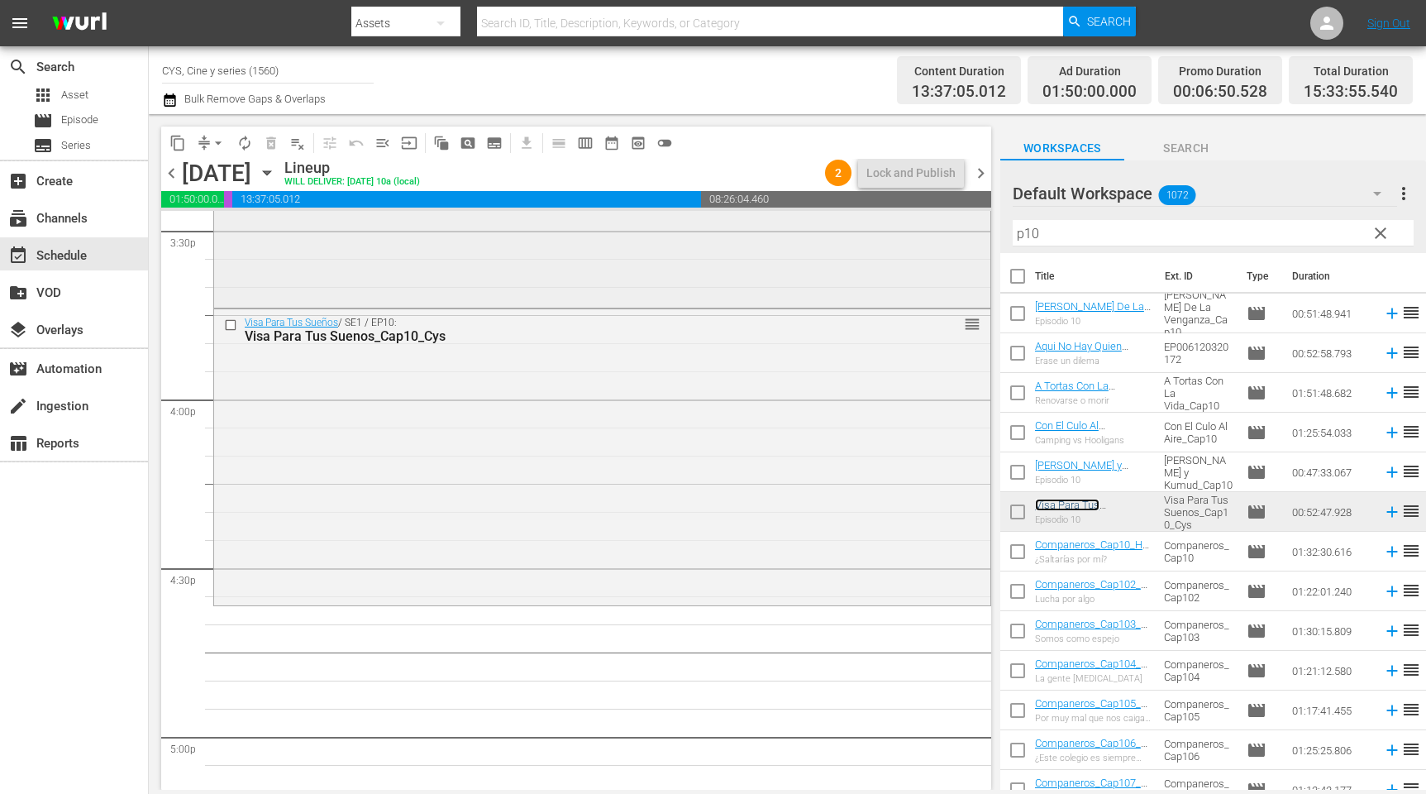
scroll to position [5333, 0]
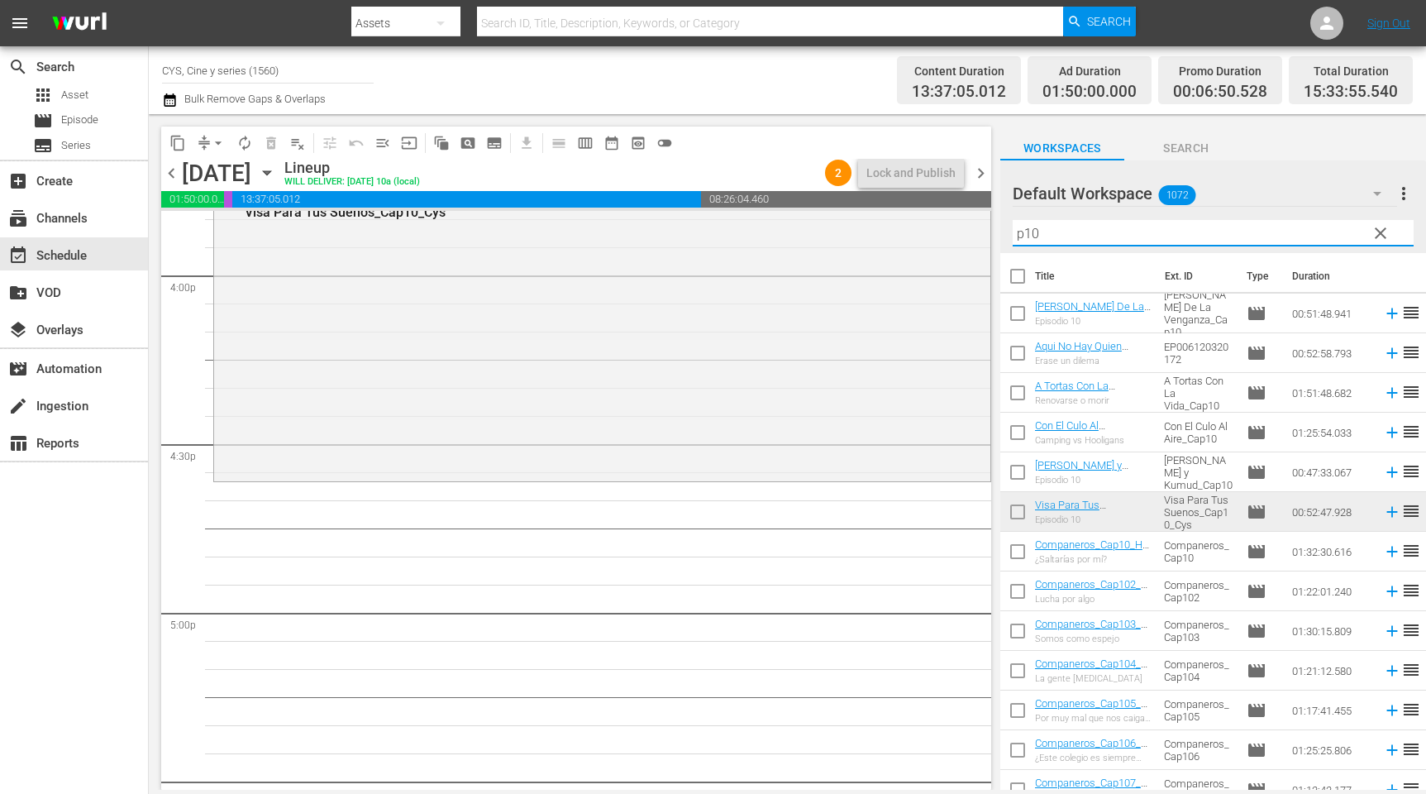
drag, startPoint x: 1063, startPoint y: 234, endPoint x: 1025, endPoint y: 229, distance: 37.5
click at [1025, 229] on input "p10" at bounding box center [1213, 233] width 401 height 26
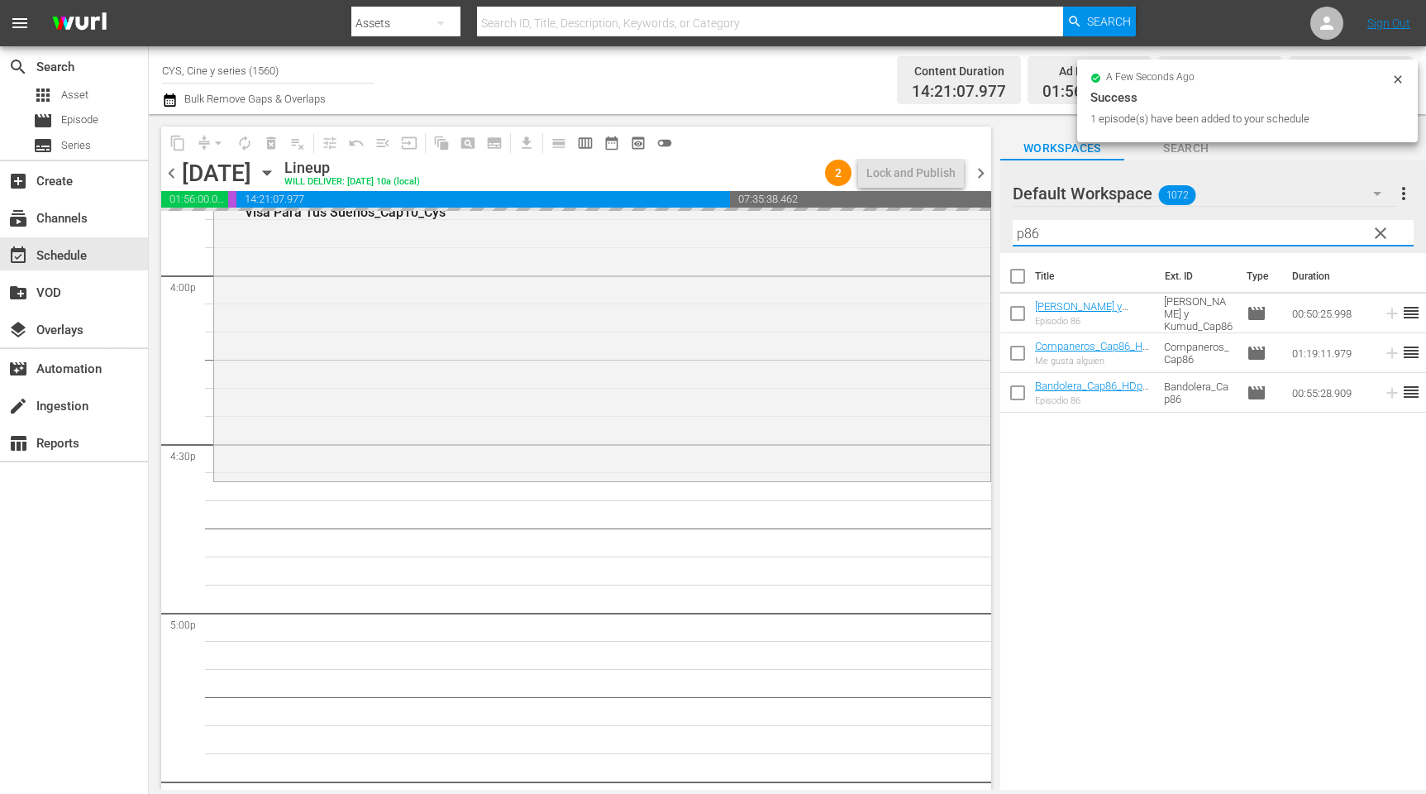
drag, startPoint x: 1045, startPoint y: 227, endPoint x: 1027, endPoint y: 223, distance: 18.5
click at [1027, 223] on input "p86" at bounding box center [1213, 233] width 401 height 26
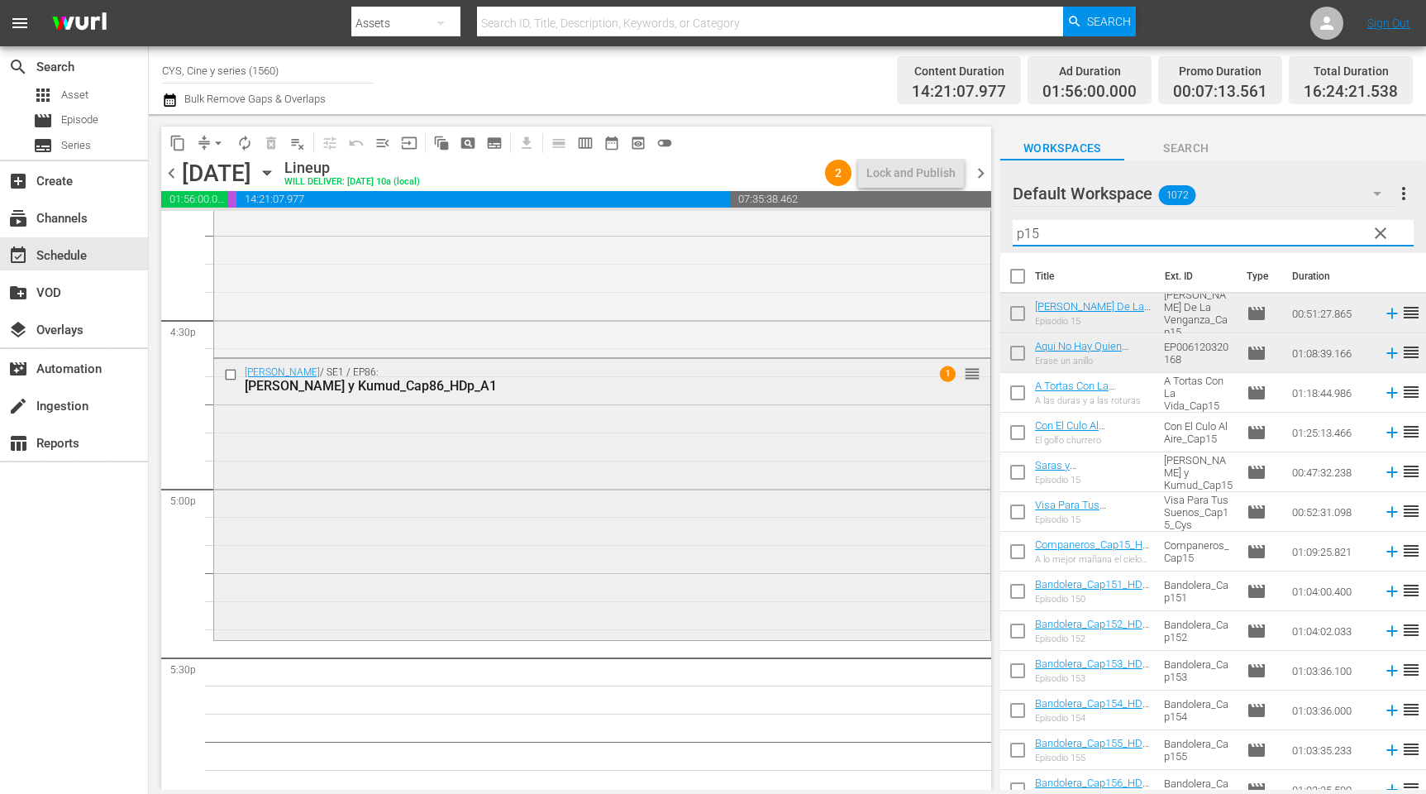
scroll to position [5581, 0]
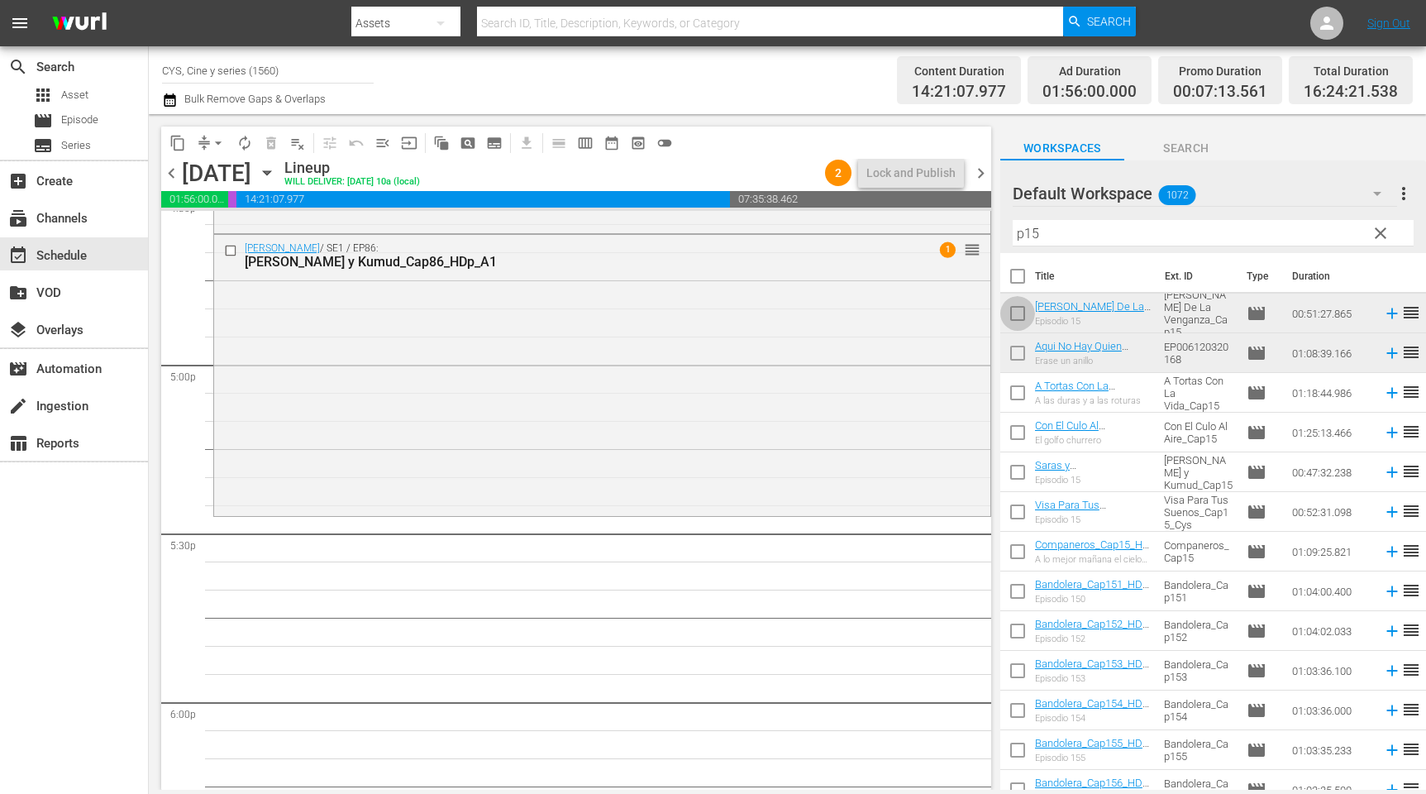
click at [1024, 308] on input "checkbox" at bounding box center [1018, 316] width 35 height 35
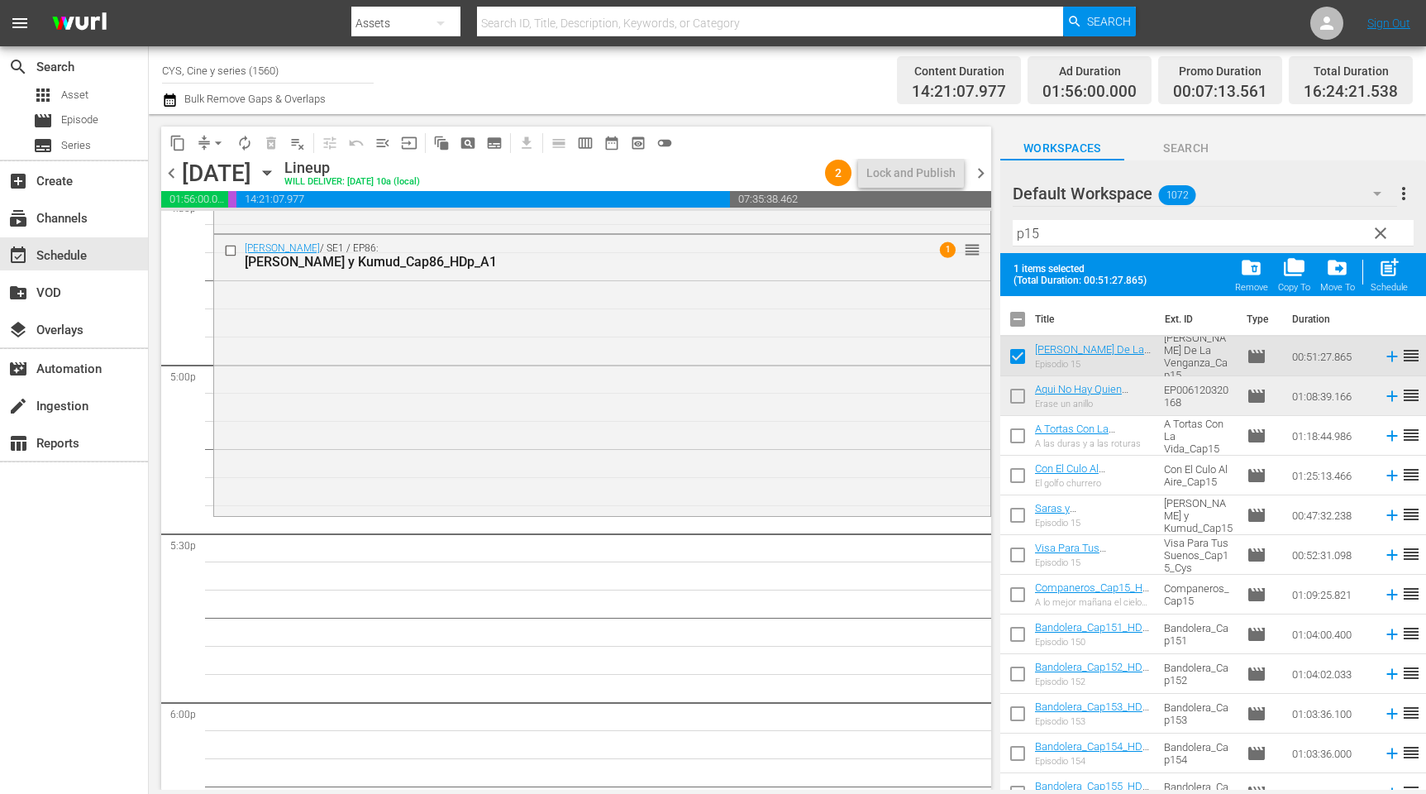
drag, startPoint x: 1015, startPoint y: 390, endPoint x: 1087, endPoint y: 361, distance: 77.1
click at [1017, 390] on input "checkbox" at bounding box center [1018, 399] width 35 height 35
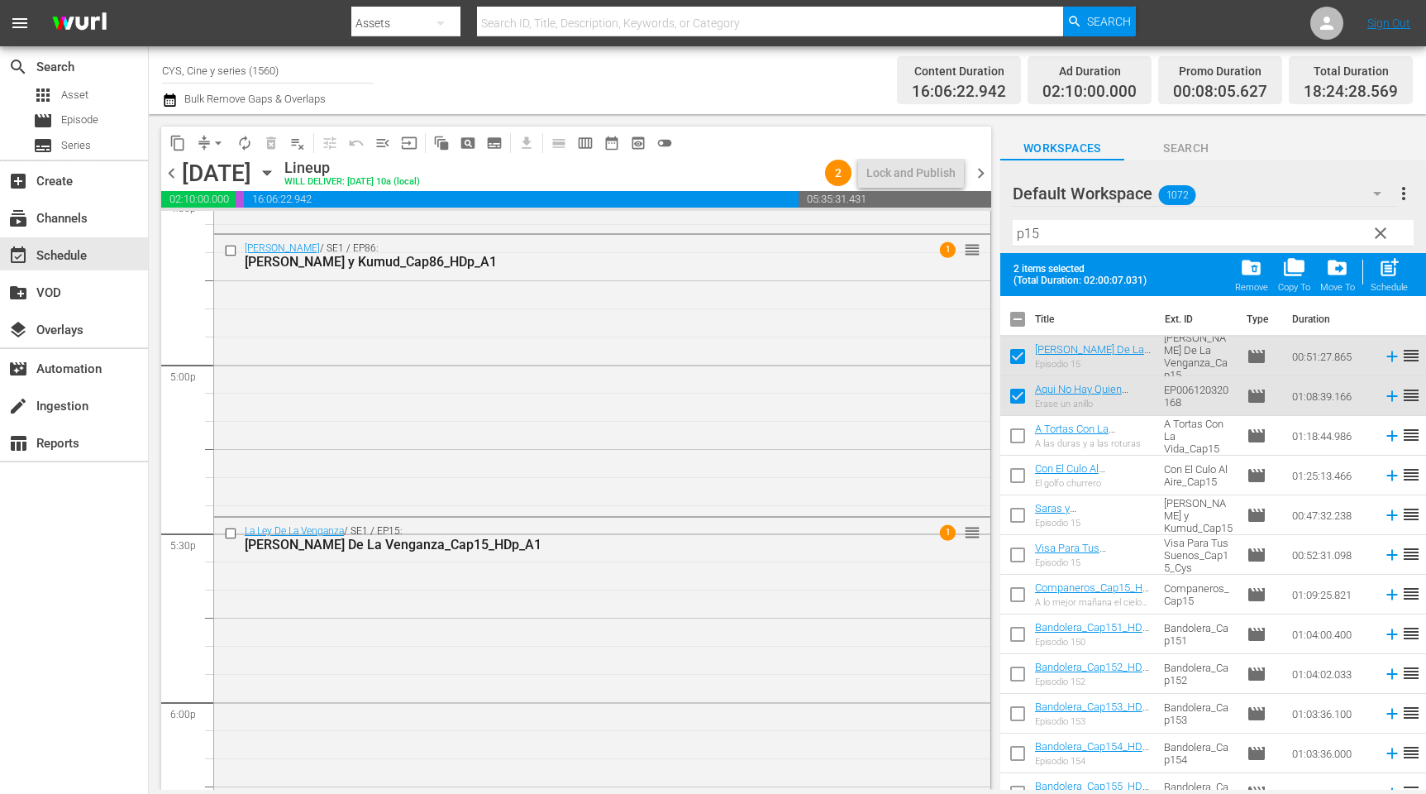
click at [1015, 320] on input "checkbox" at bounding box center [1018, 322] width 35 height 35
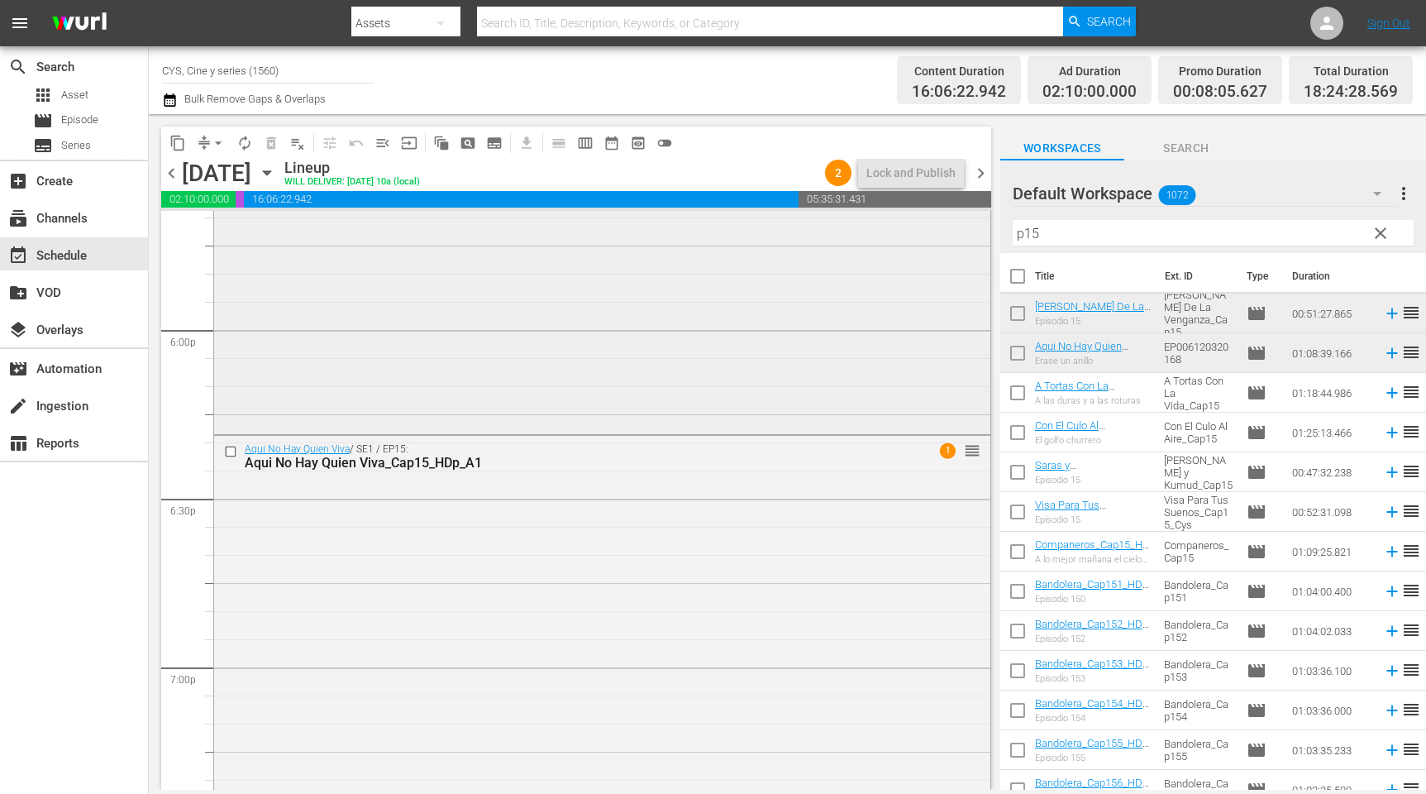
scroll to position [6078, 0]
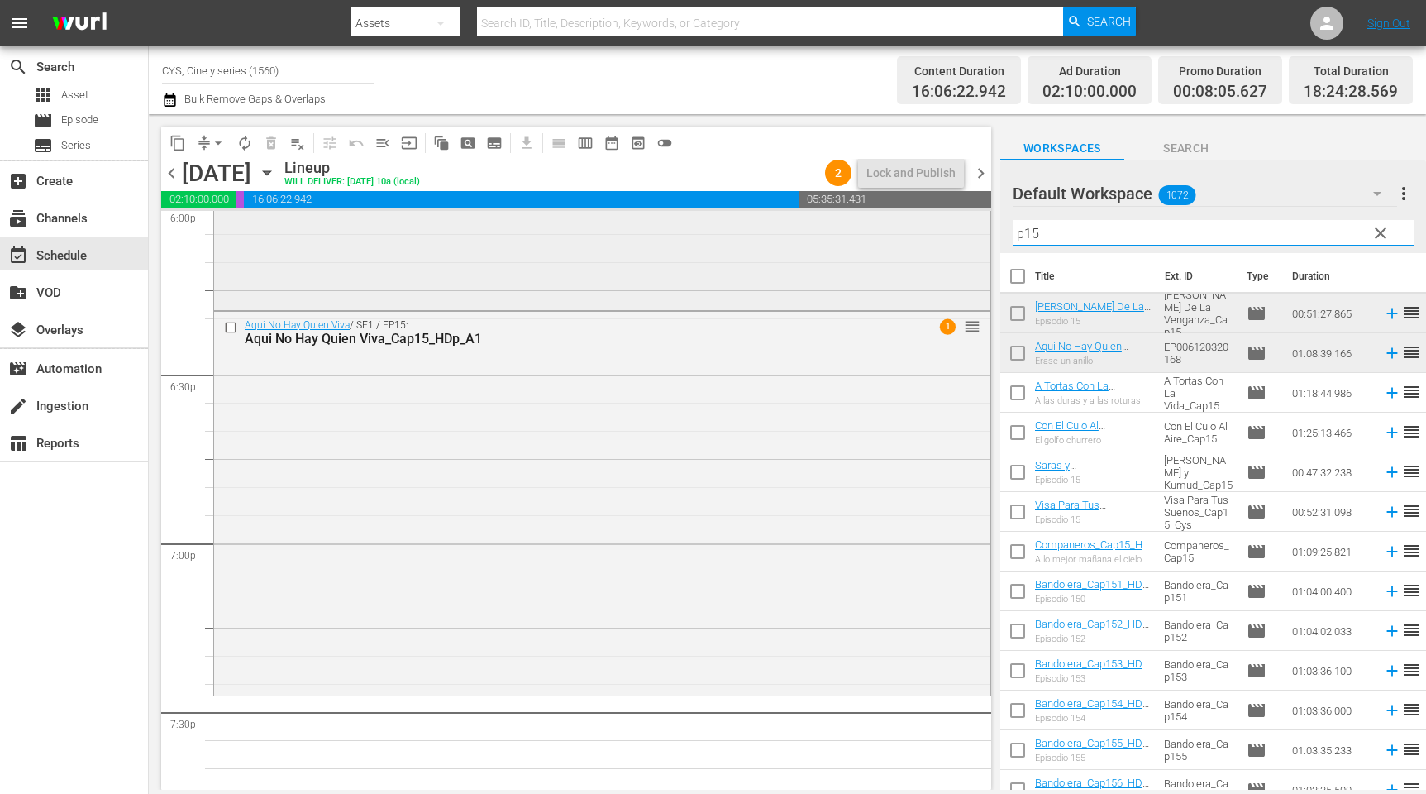
drag, startPoint x: 1094, startPoint y: 229, endPoint x: 940, endPoint y: 227, distance: 153.8
click at [940, 227] on div "content_copy compress arrow_drop_down autorenew_outlined delete_forever_outline…" at bounding box center [788, 452] width 1278 height 676
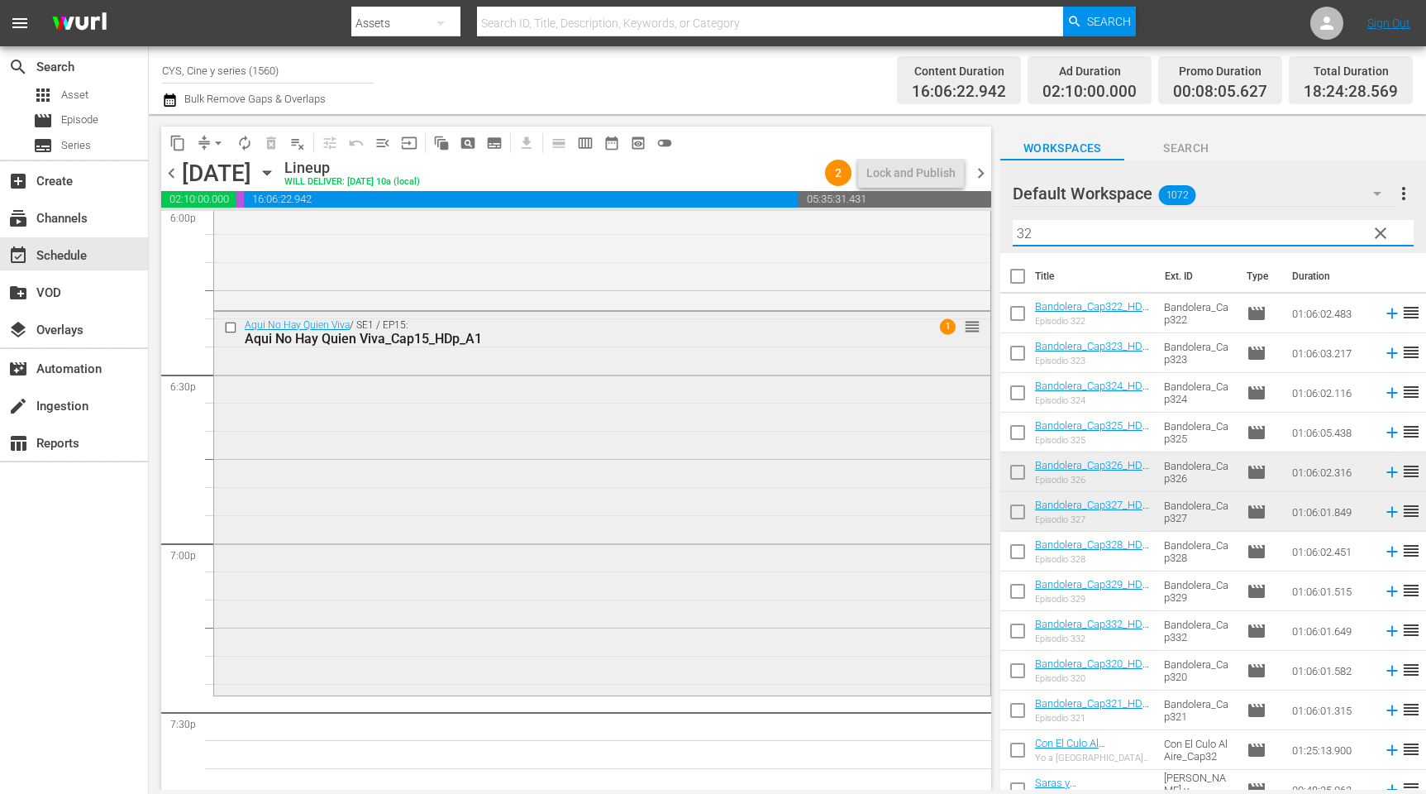
scroll to position [6202, 0]
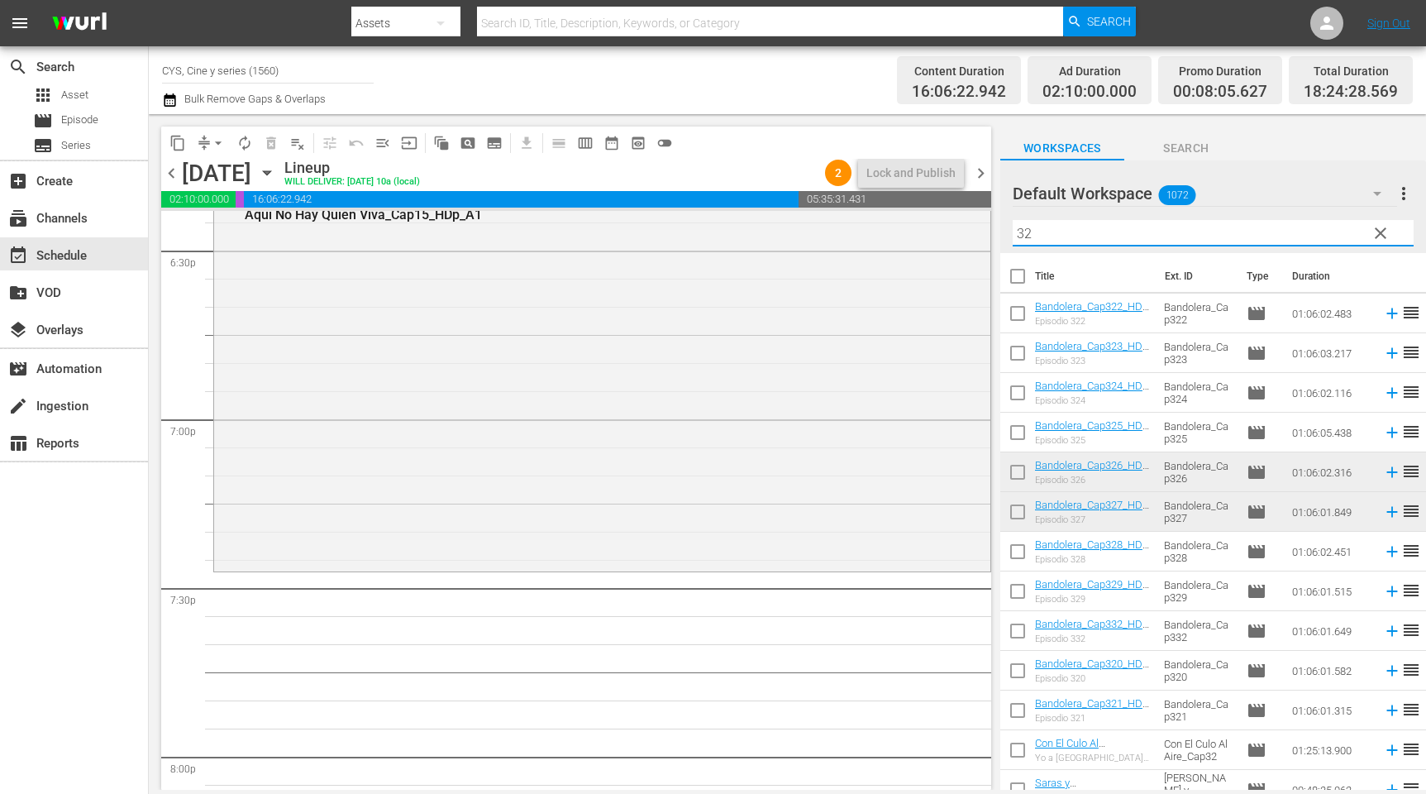
drag, startPoint x: 1018, startPoint y: 475, endPoint x: 1030, endPoint y: 526, distance: 52.7
click at [1018, 475] on input "checkbox" at bounding box center [1018, 475] width 35 height 35
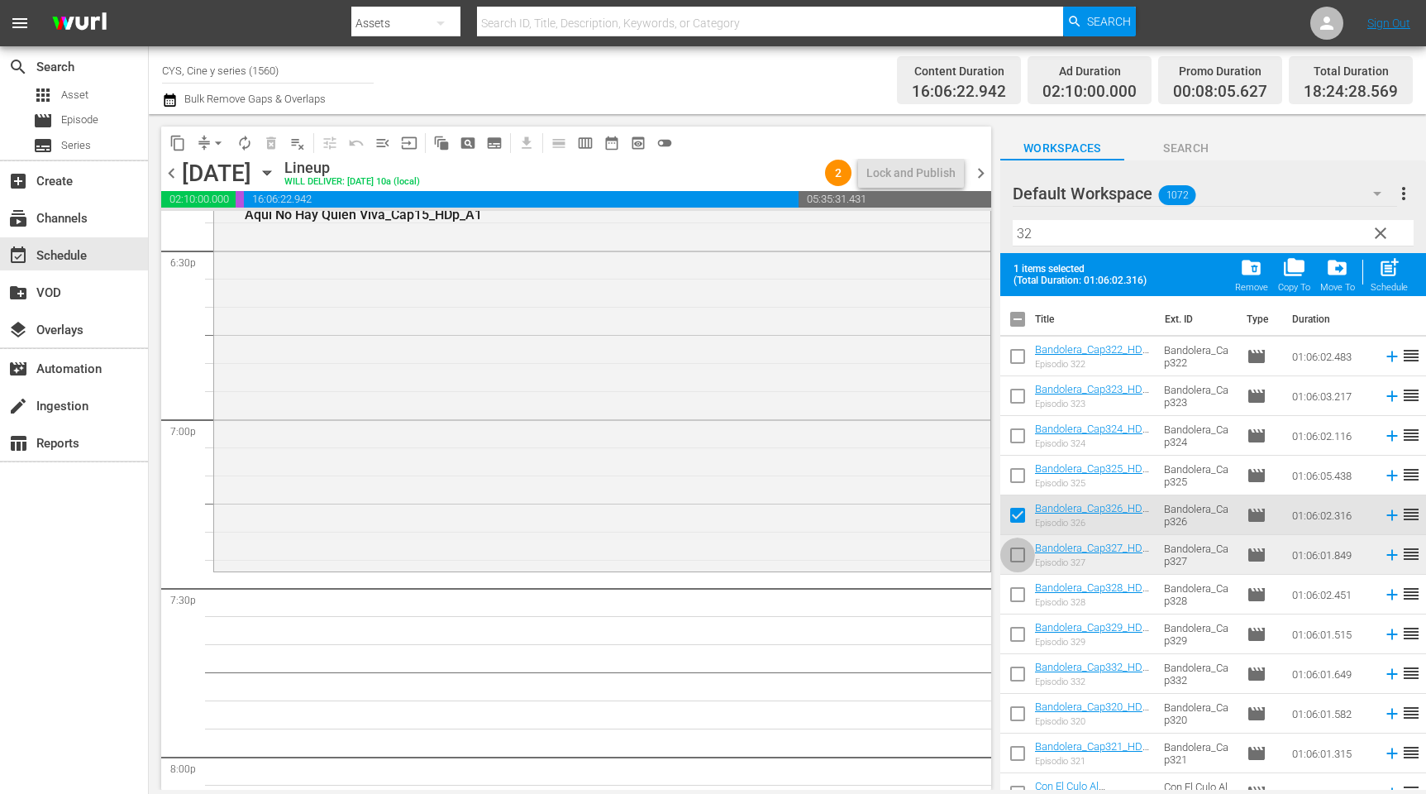
click at [1013, 556] on input "checkbox" at bounding box center [1018, 558] width 35 height 35
click at [1022, 320] on input "checkbox" at bounding box center [1018, 322] width 35 height 35
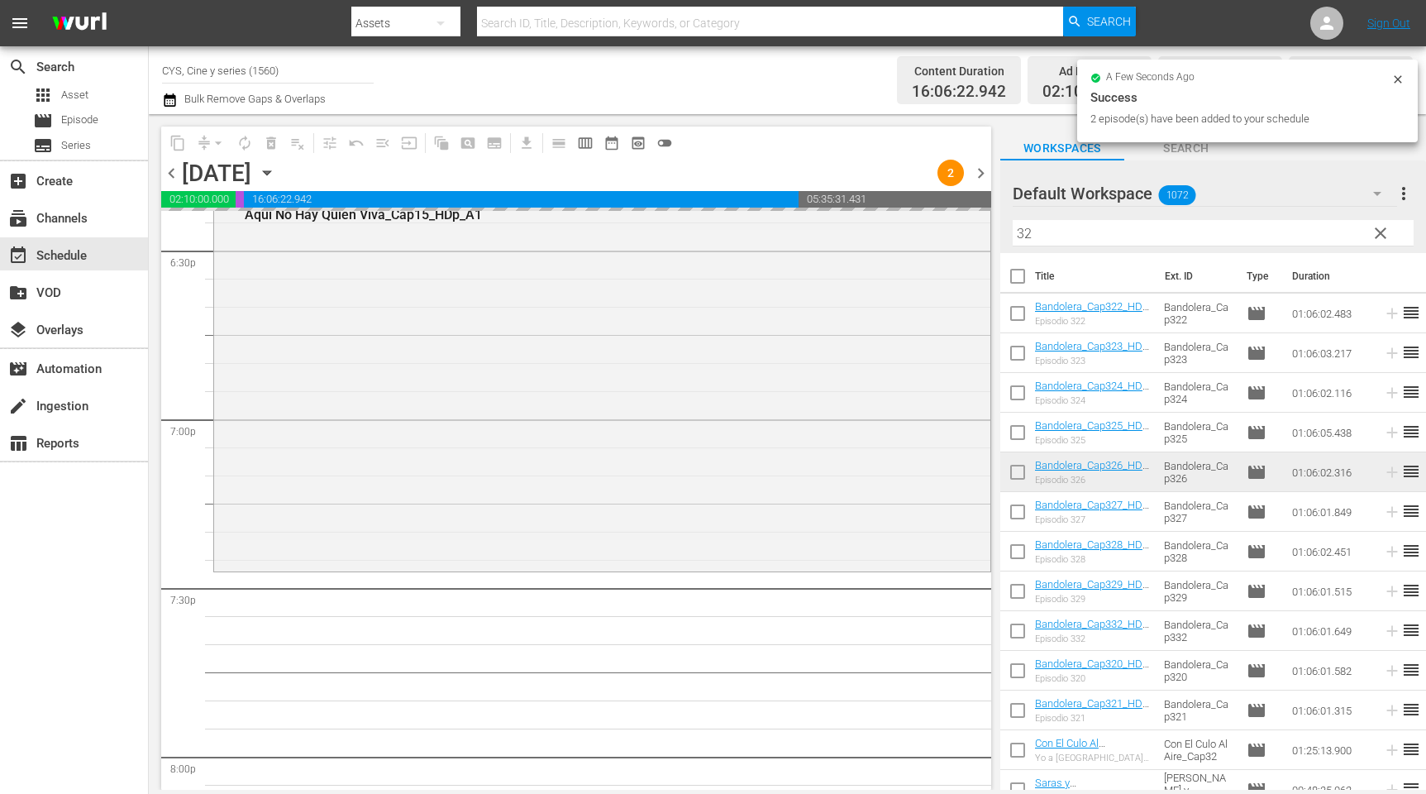
click at [910, 227] on div "content_copy compress arrow_drop_down autorenew_outlined delete_forever_outline…" at bounding box center [788, 452] width 1278 height 676
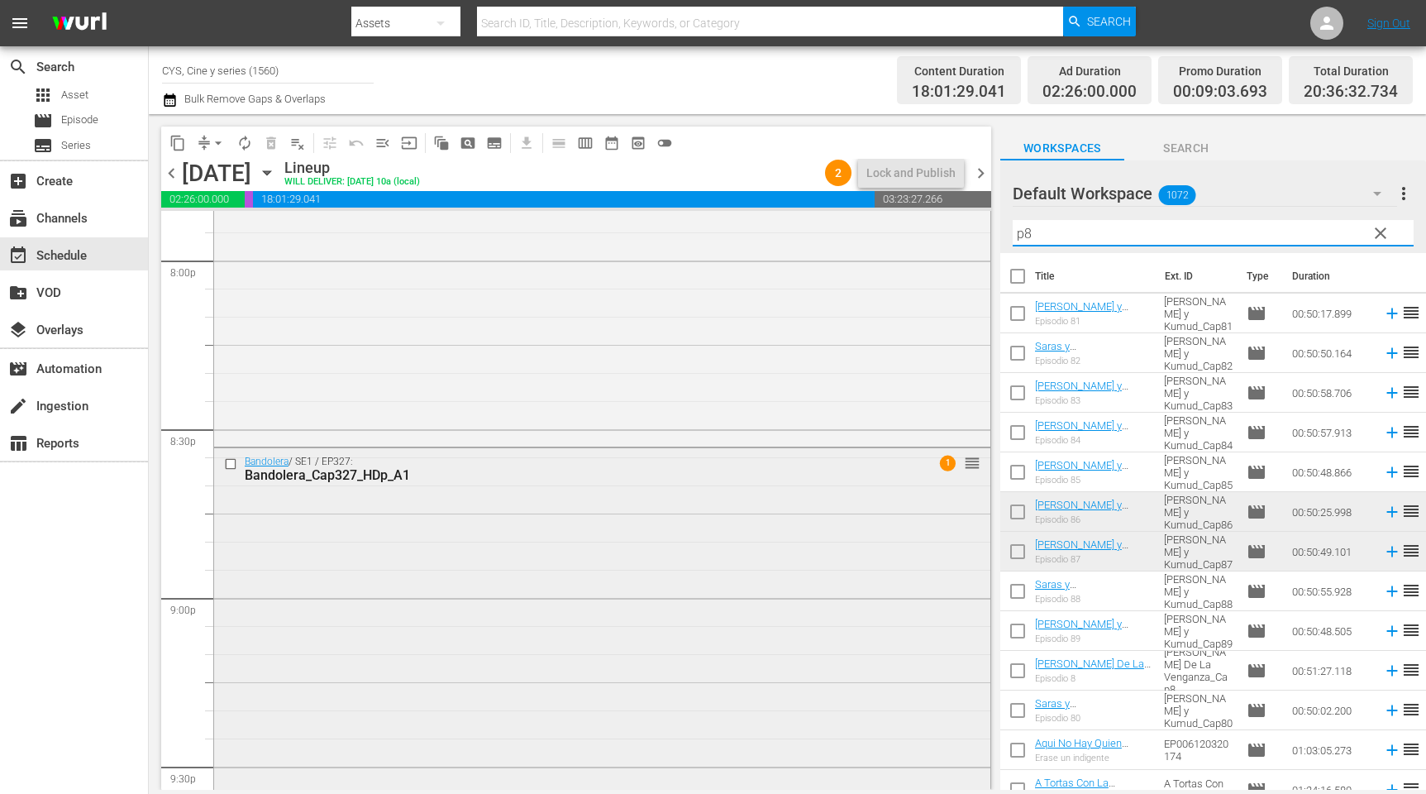
scroll to position [6946, 0]
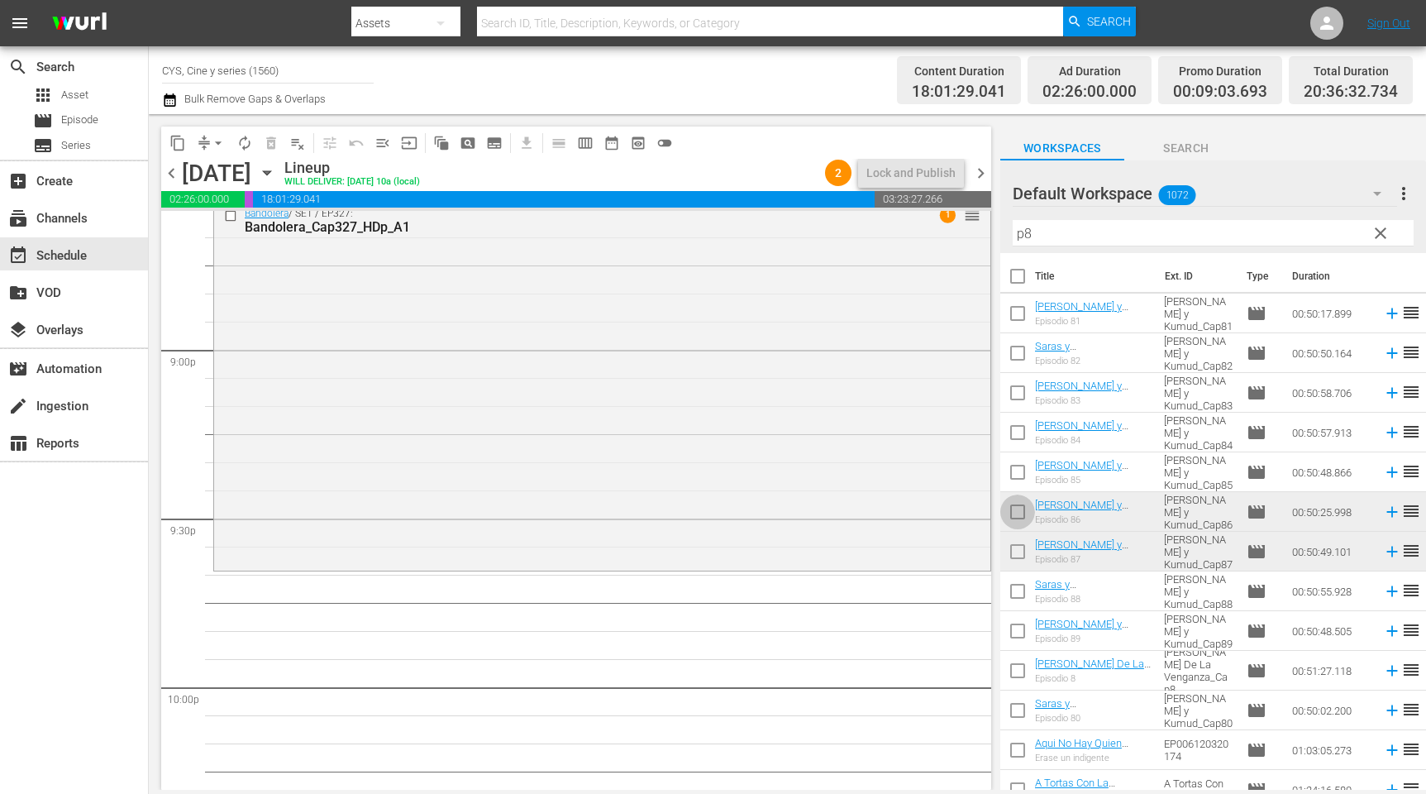
click at [1020, 506] on input "checkbox" at bounding box center [1018, 515] width 35 height 35
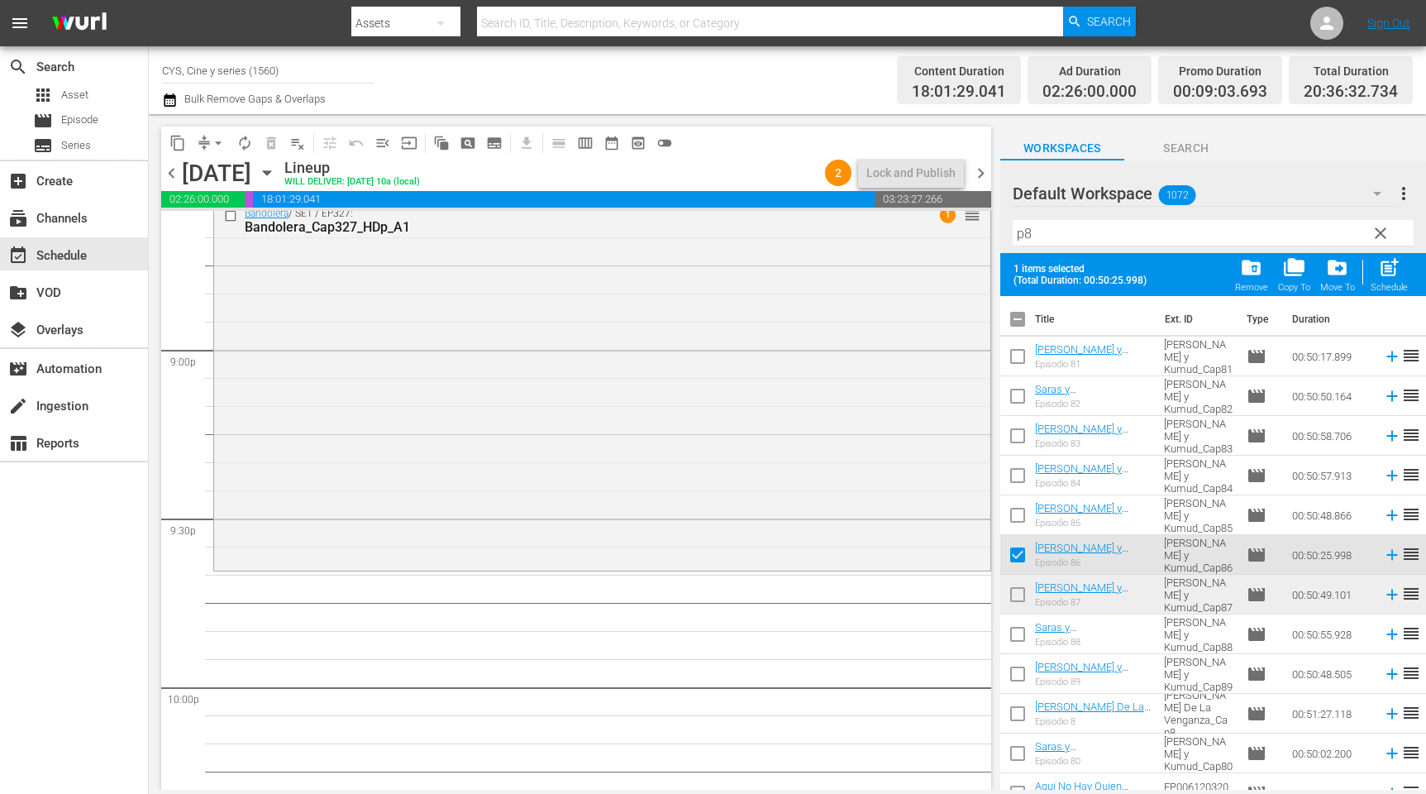
click at [1015, 590] on input "checkbox" at bounding box center [1018, 597] width 35 height 35
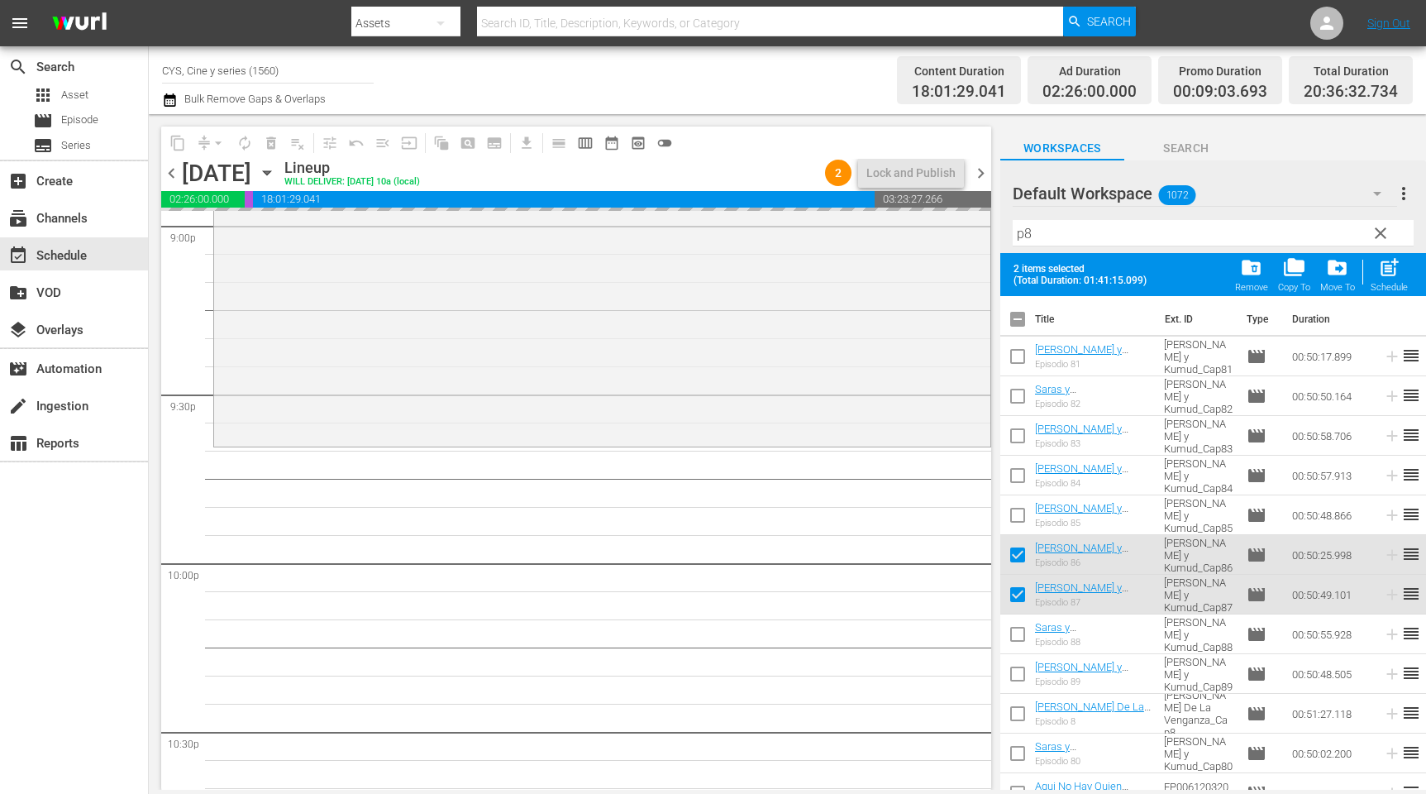
click at [1017, 316] on input "checkbox" at bounding box center [1018, 322] width 35 height 35
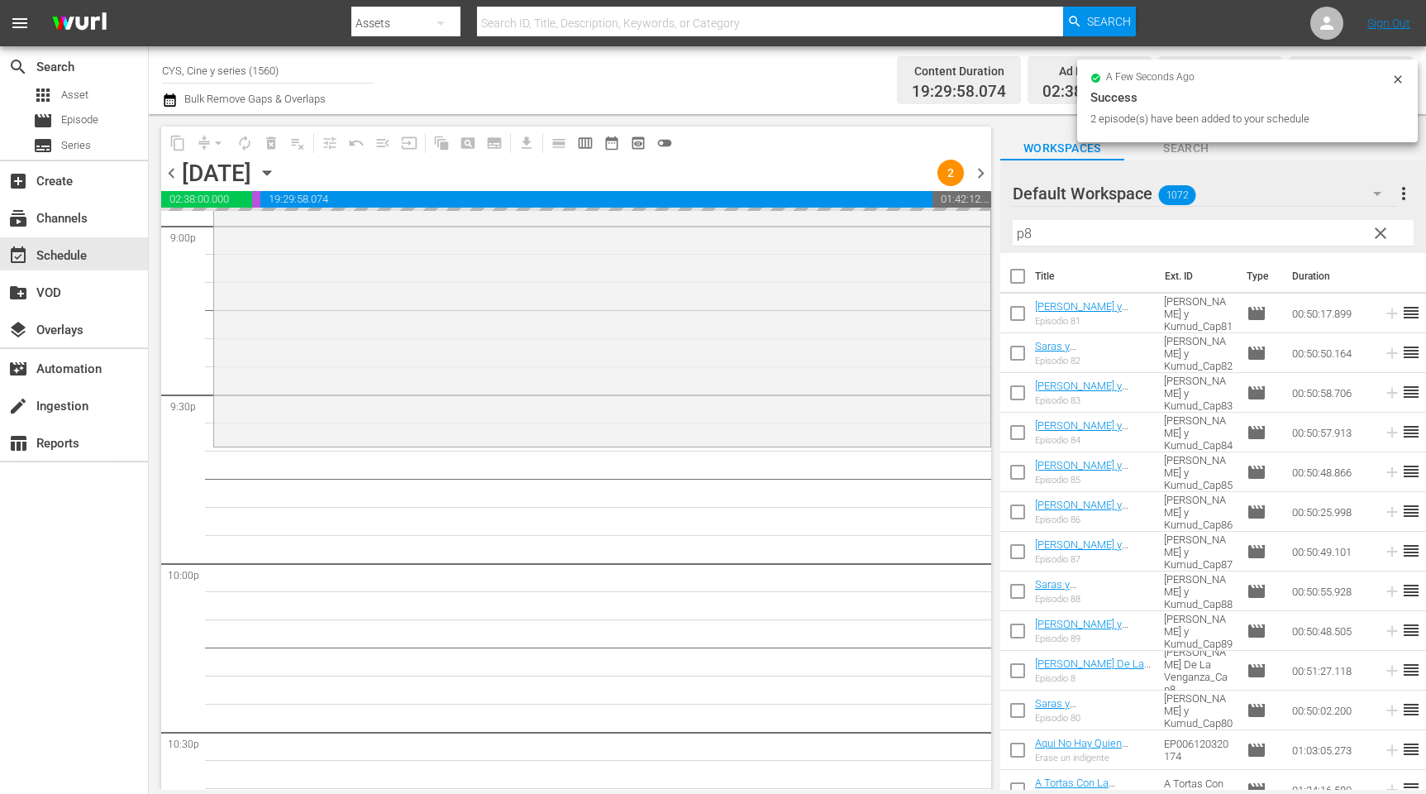
click at [1024, 231] on input "p8" at bounding box center [1213, 233] width 401 height 26
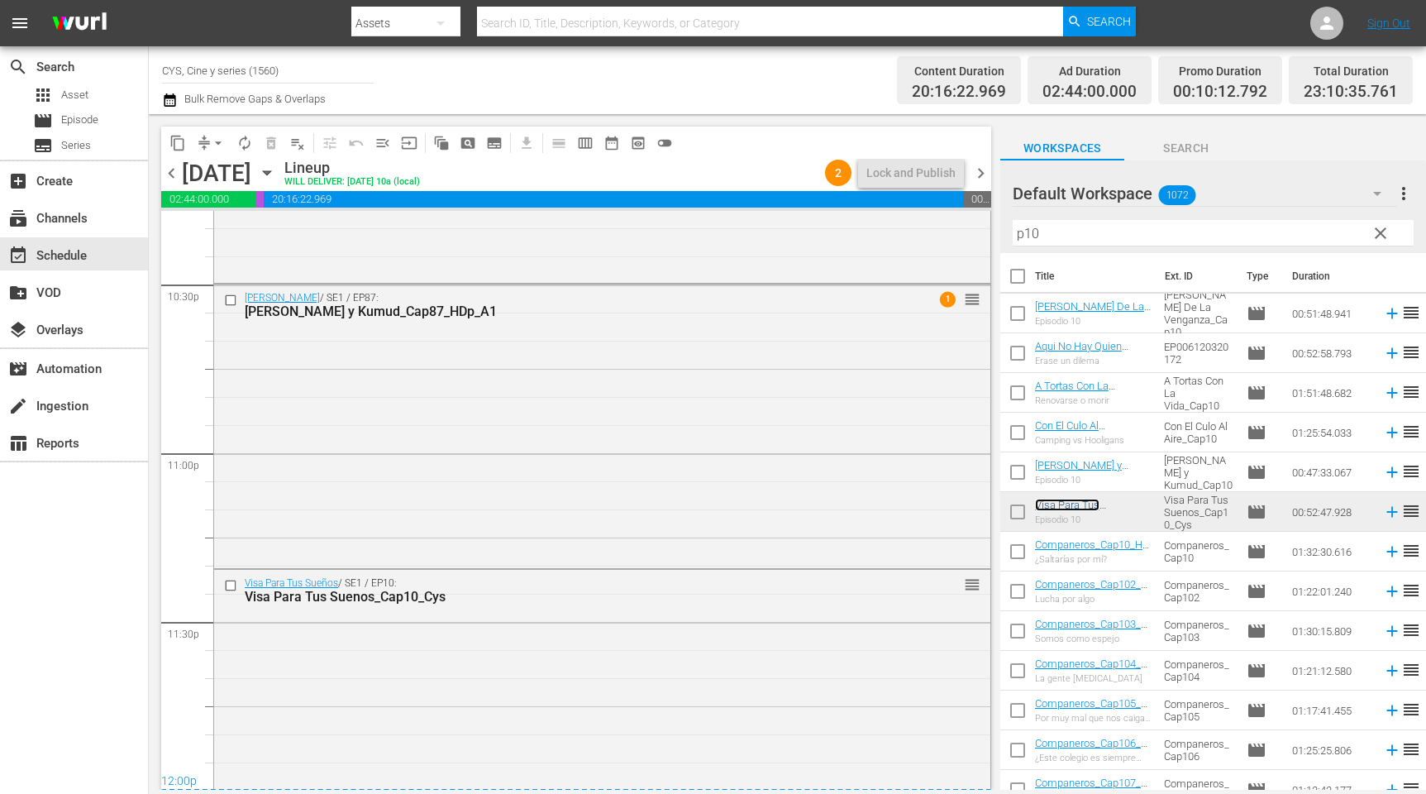
scroll to position [7593, 0]
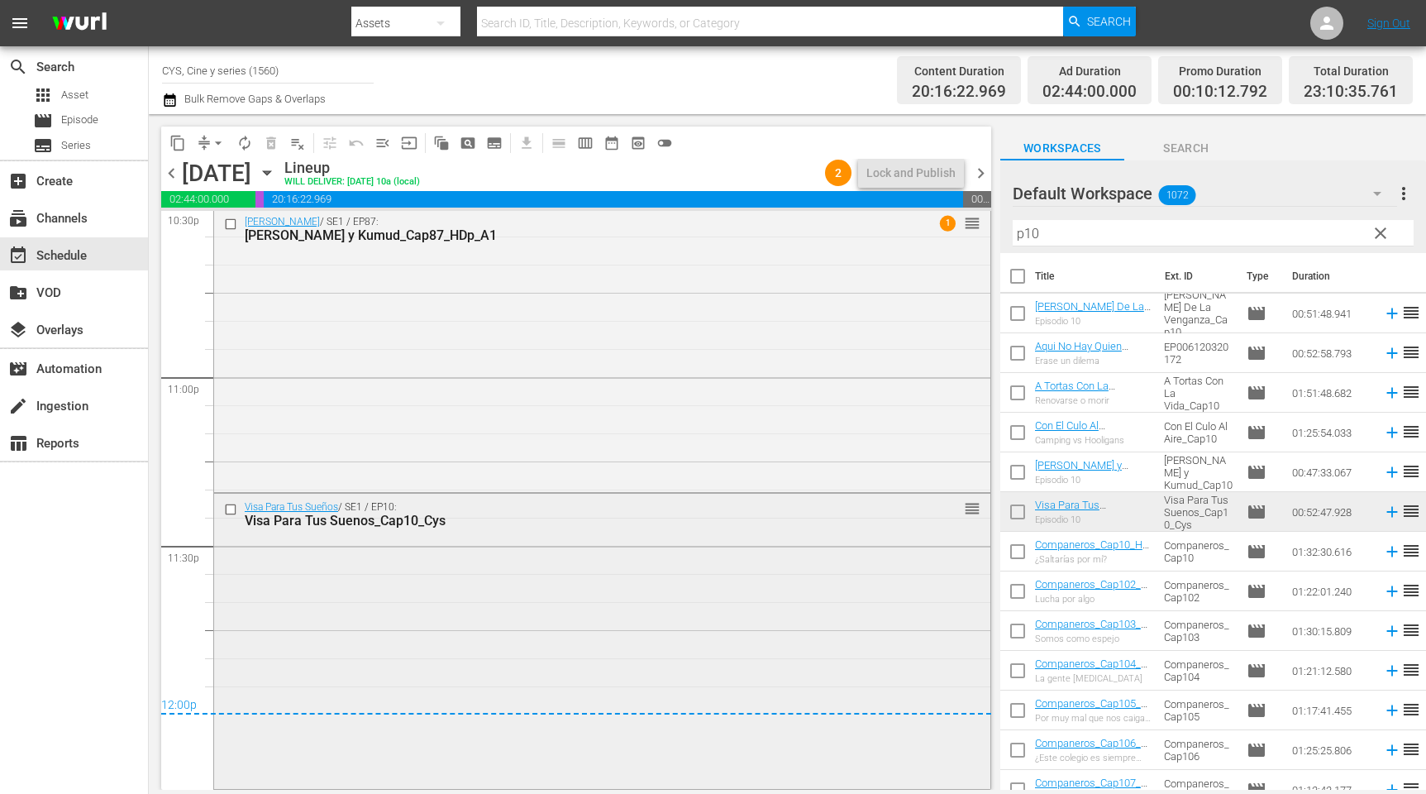
click at [747, 526] on div "Visa Para Tus Suenos_Cap10_Cys" at bounding box center [572, 521] width 655 height 16
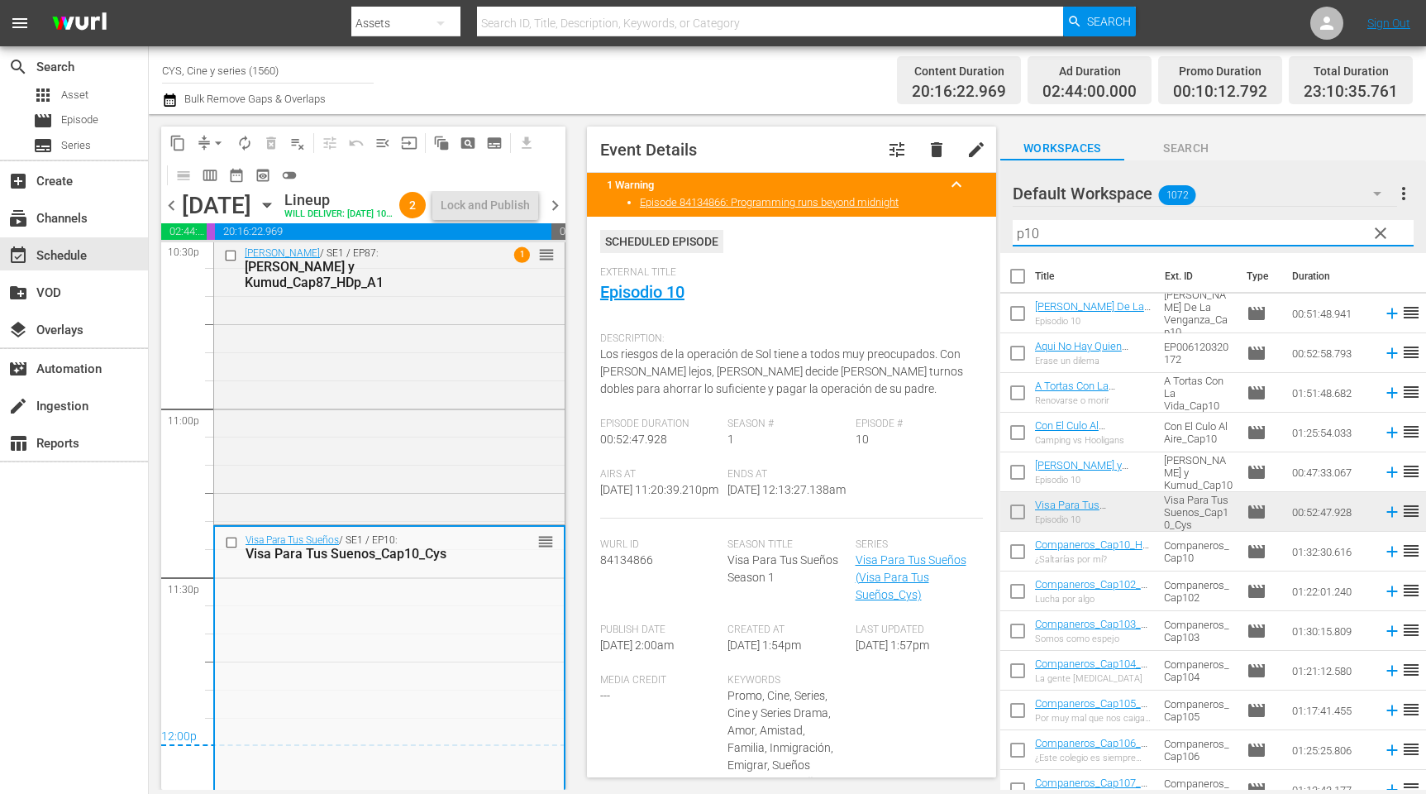
drag, startPoint x: 1049, startPoint y: 223, endPoint x: 1032, endPoint y: 218, distance: 18.1
click at [1032, 218] on div "Filter by Title p10" at bounding box center [1213, 233] width 401 height 40
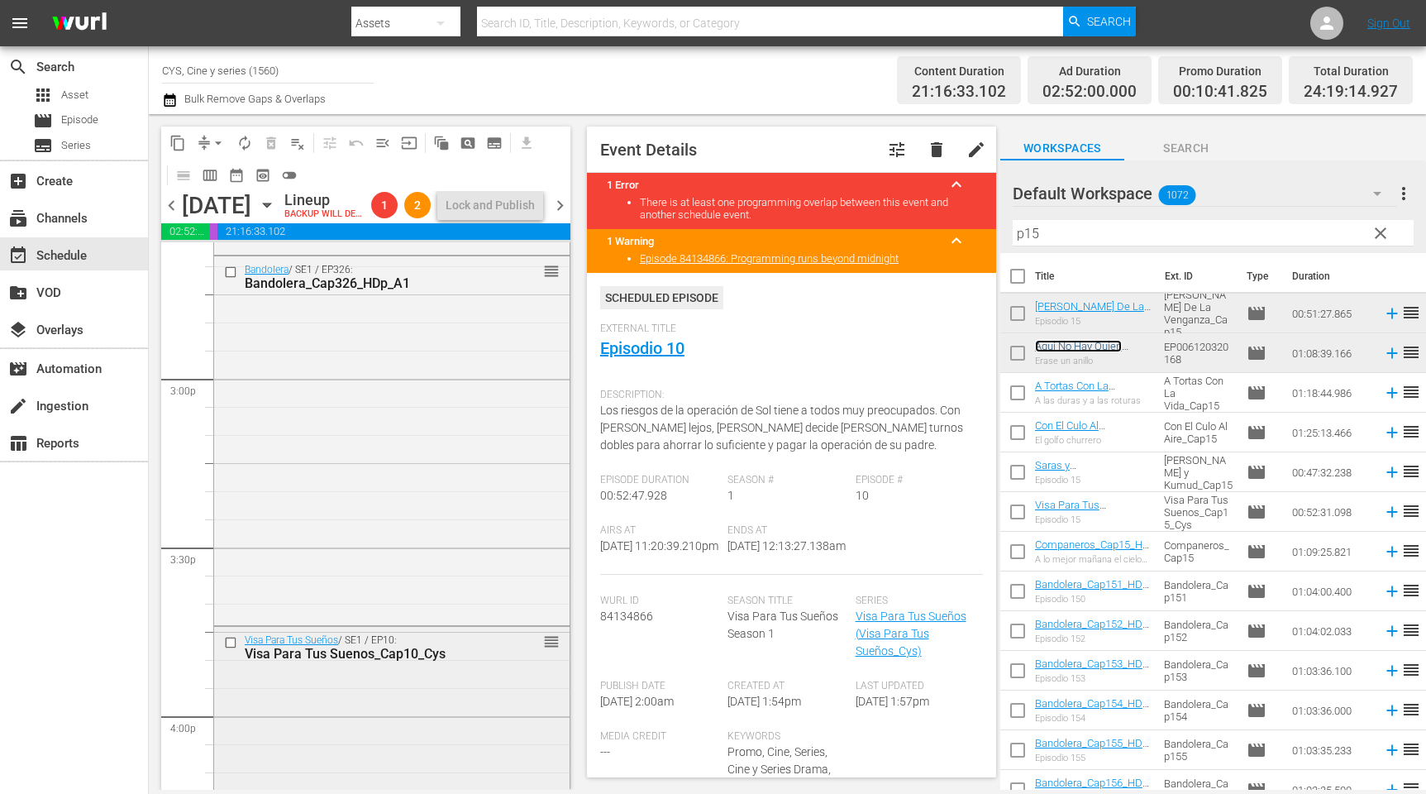
scroll to position [4800, 0]
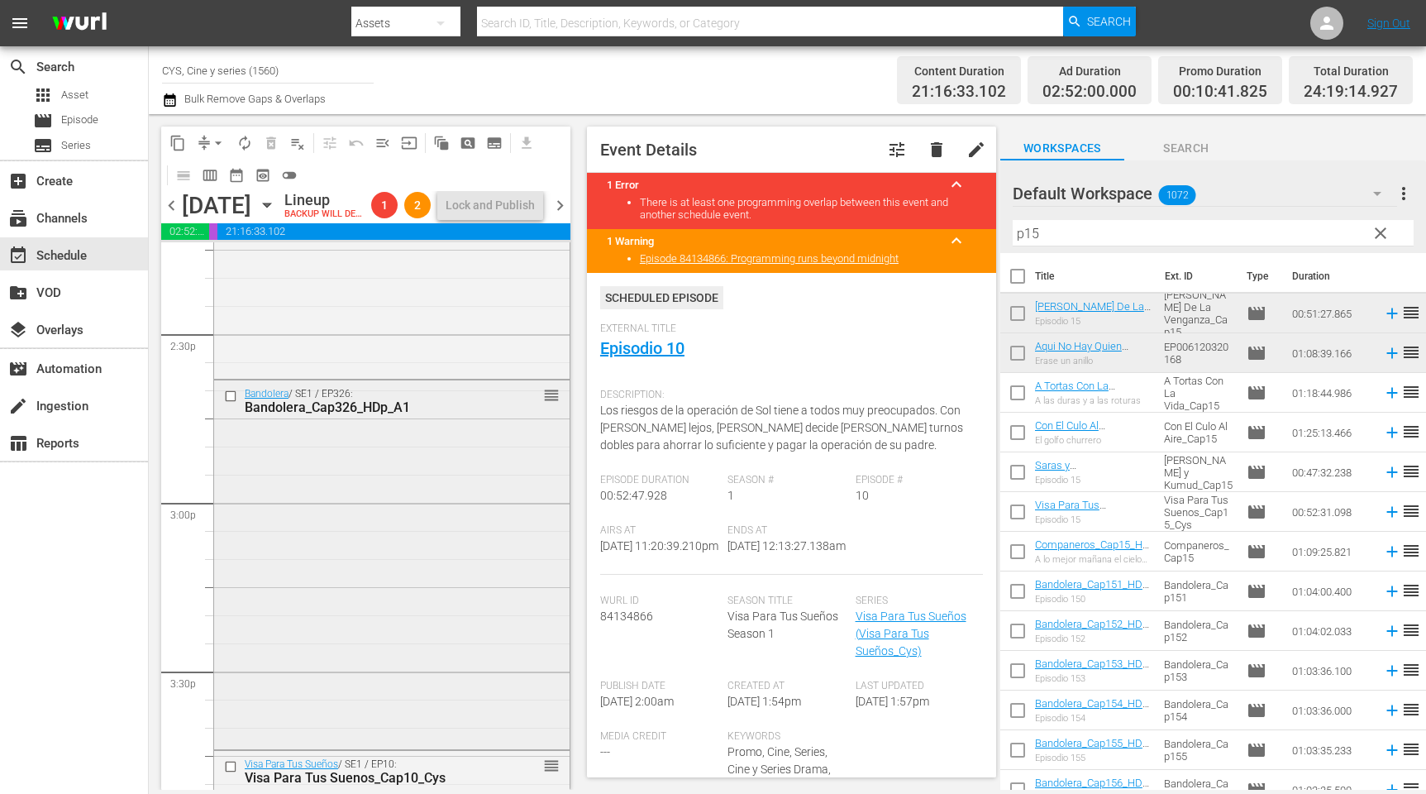
click at [231, 403] on input "checkbox" at bounding box center [232, 396] width 17 height 14
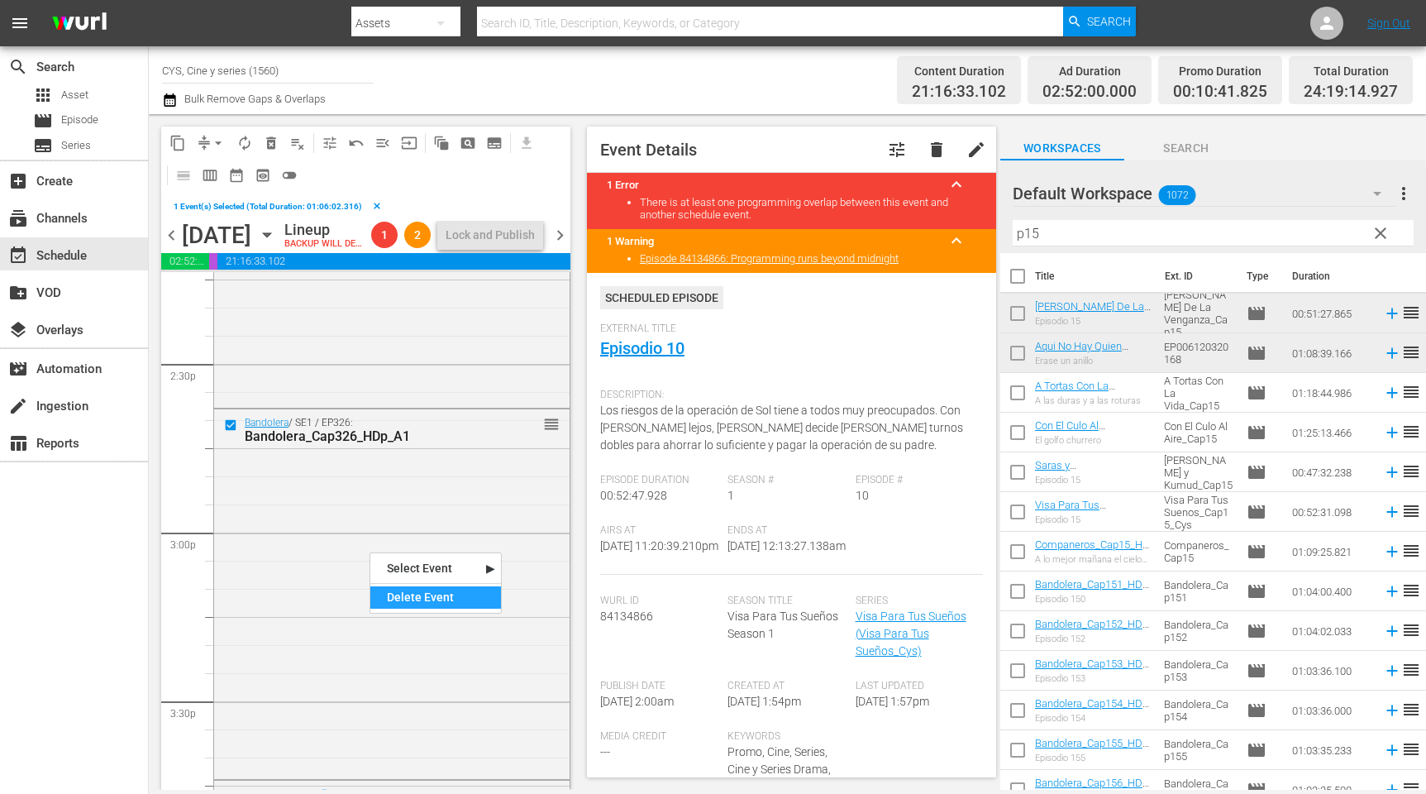
click at [475, 600] on div "Delete Event" at bounding box center [435, 597] width 131 height 22
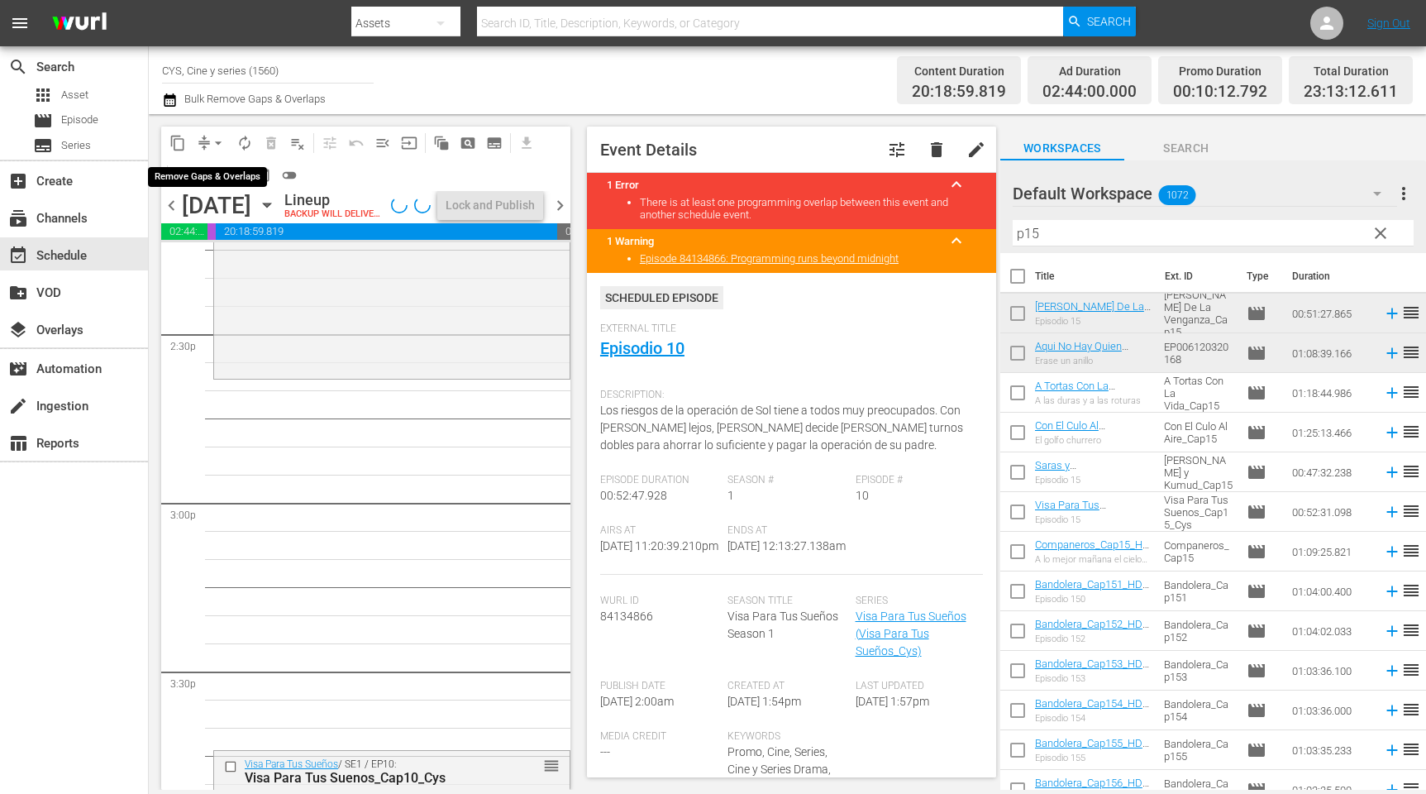
click at [218, 142] on span "arrow_drop_down" at bounding box center [218, 143] width 17 height 17
click at [236, 226] on li "Align to End of Previous Day" at bounding box center [222, 230] width 174 height 27
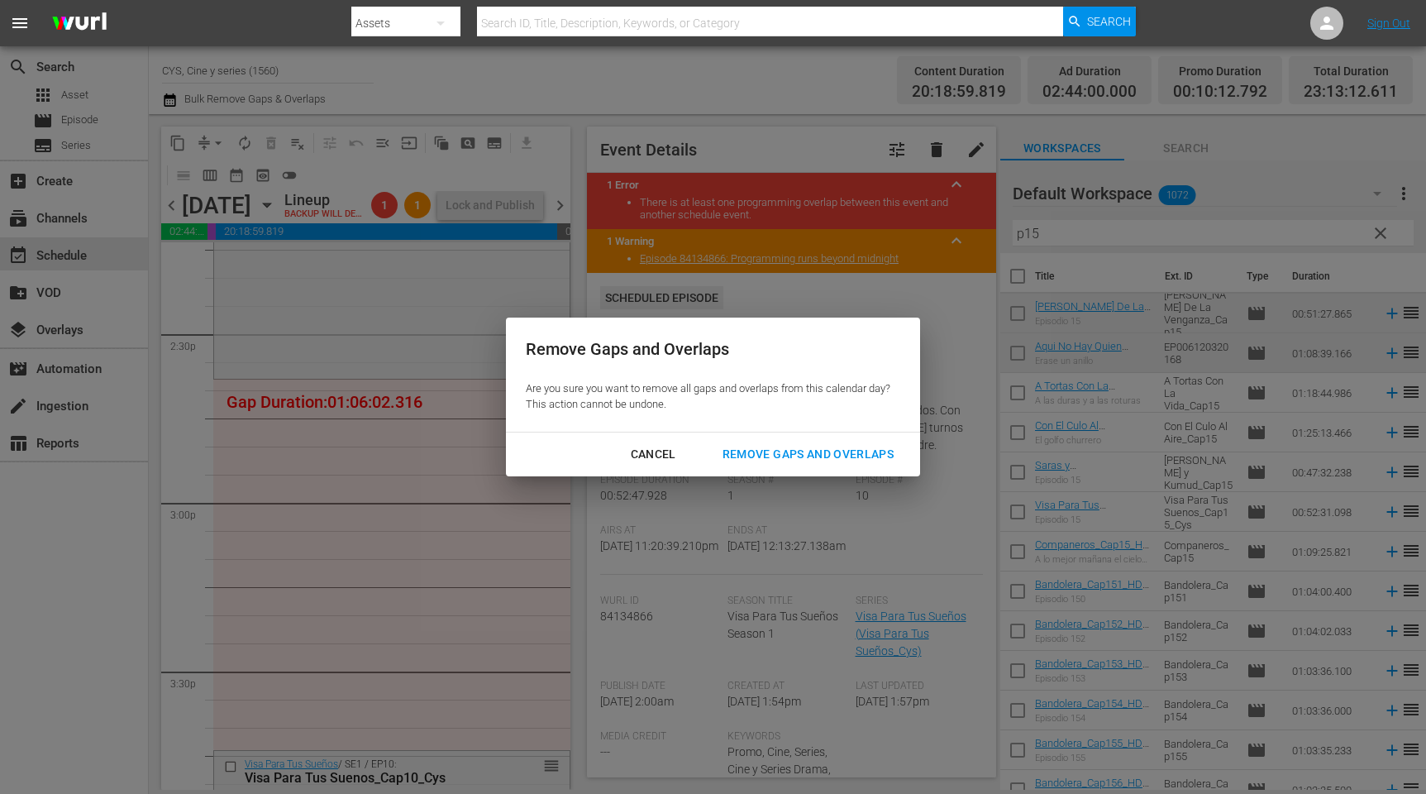
click at [816, 449] on div "Remove Gaps and Overlaps" at bounding box center [808, 454] width 198 height 21
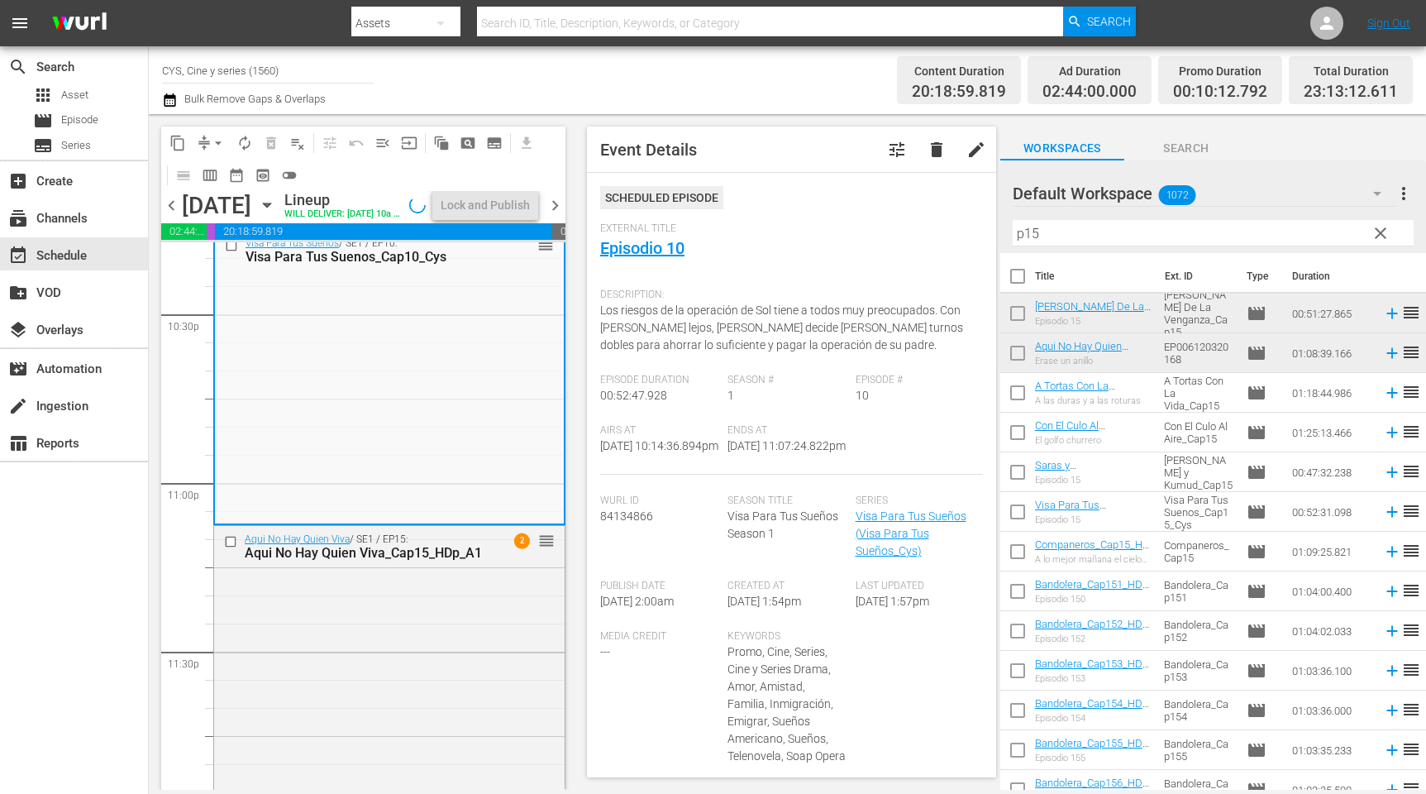
scroll to position [7668, 0]
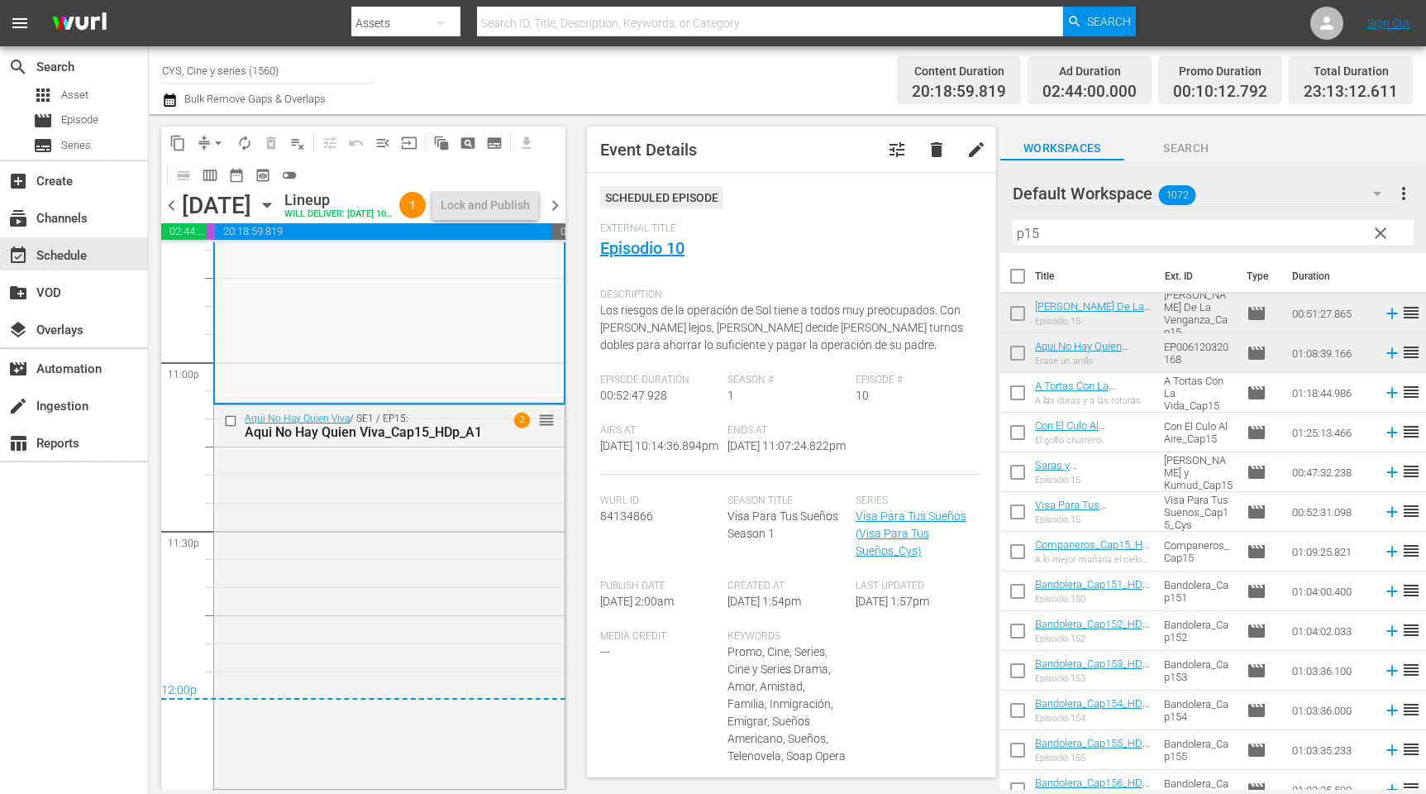
click at [559, 216] on span "chevron_right" at bounding box center [555, 205] width 21 height 21
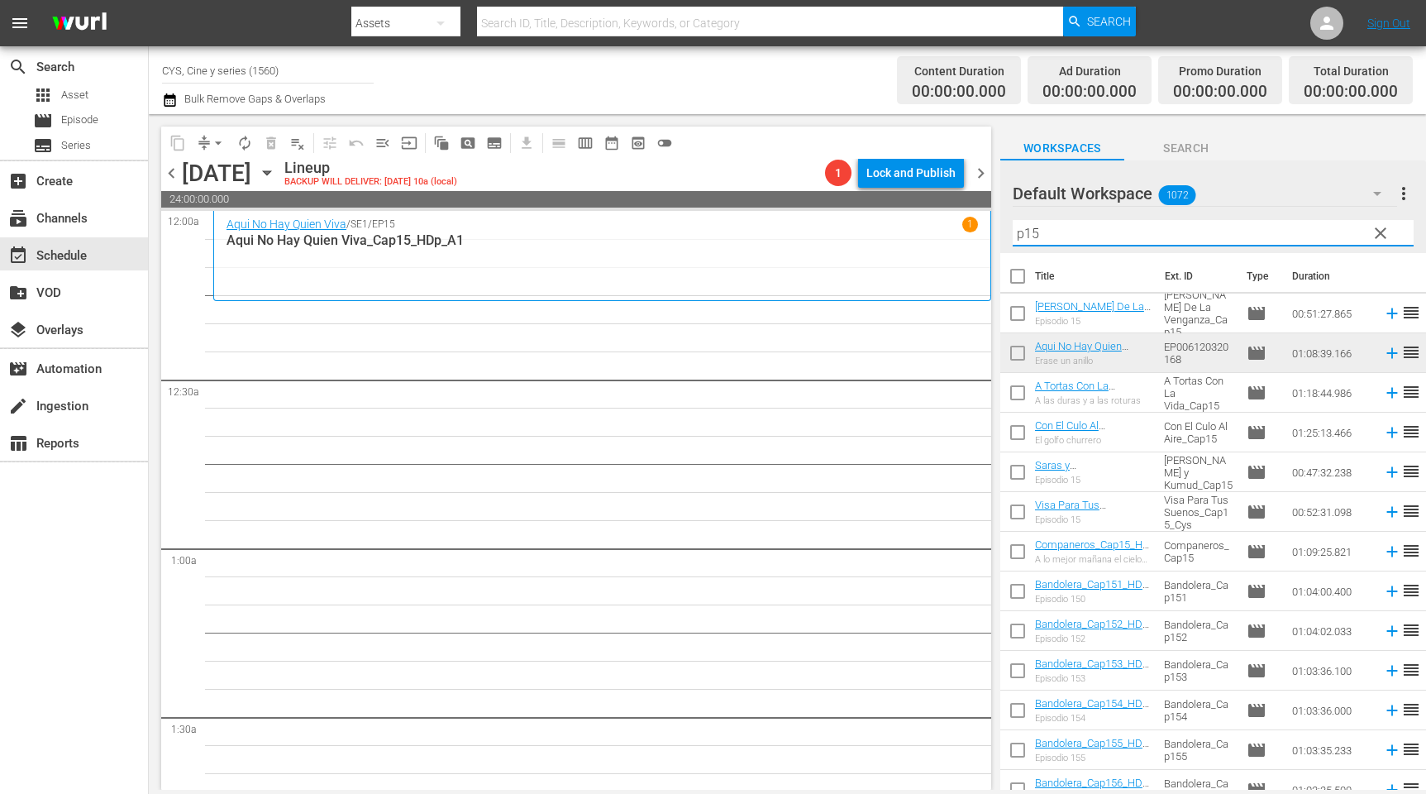
drag, startPoint x: 1125, startPoint y: 226, endPoint x: 893, endPoint y: 221, distance: 231.6
click at [893, 221] on div "content_copy compress arrow_drop_down autorenew_outlined delete_forever_outline…" at bounding box center [788, 452] width 1278 height 676
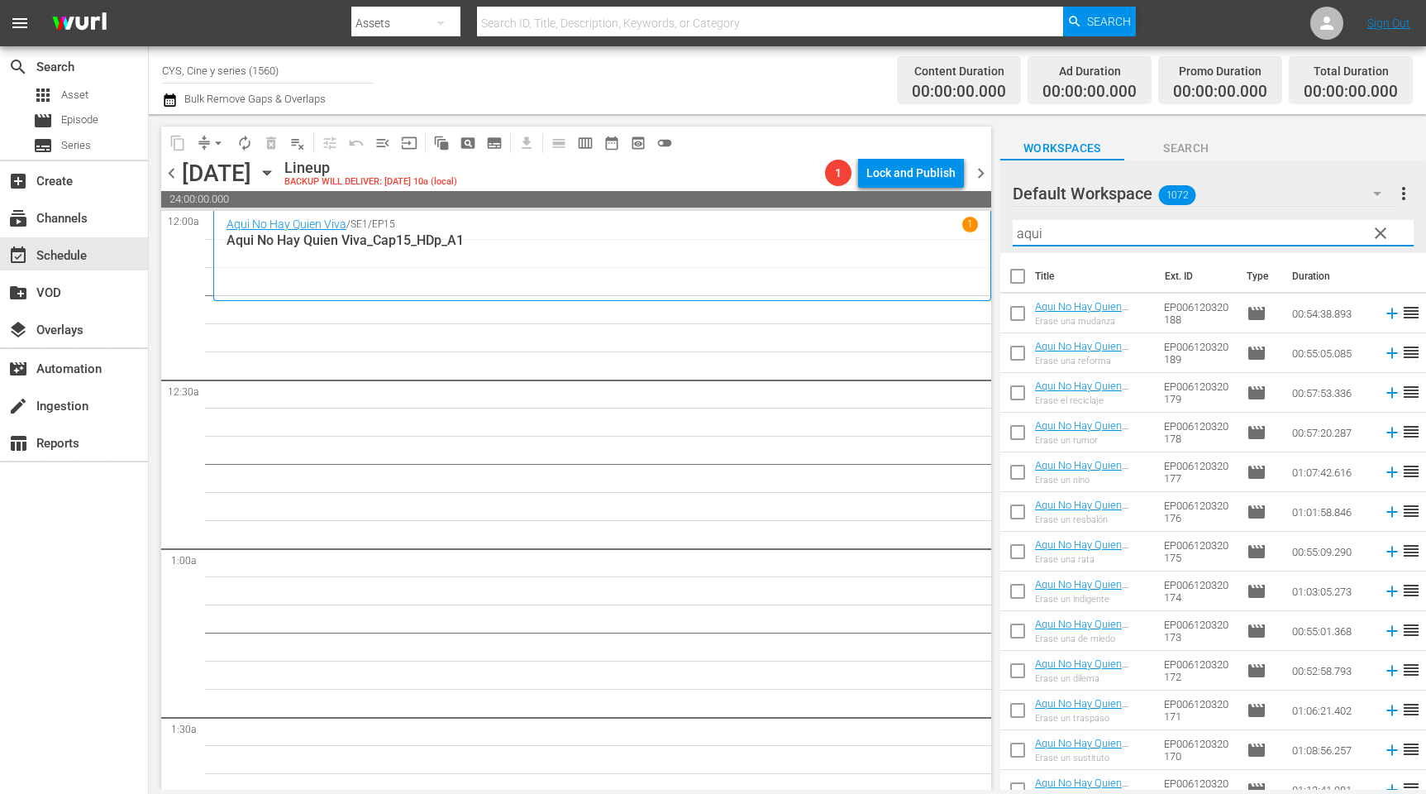
drag, startPoint x: 1013, startPoint y: 628, endPoint x: 1020, endPoint y: 652, distance: 25.7
click at [1015, 626] on input "checkbox" at bounding box center [1018, 634] width 35 height 35
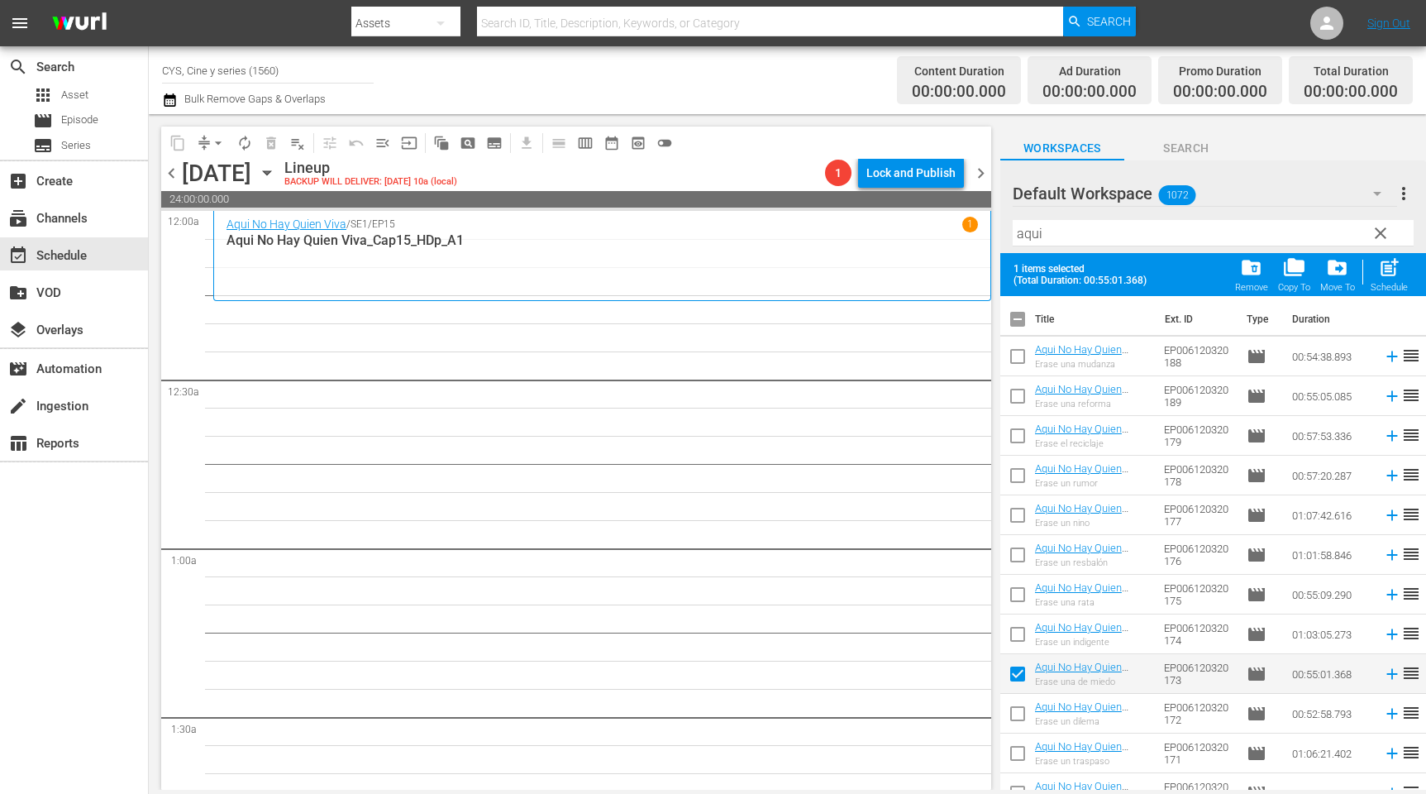
click at [1020, 703] on input "checkbox" at bounding box center [1018, 717] width 35 height 35
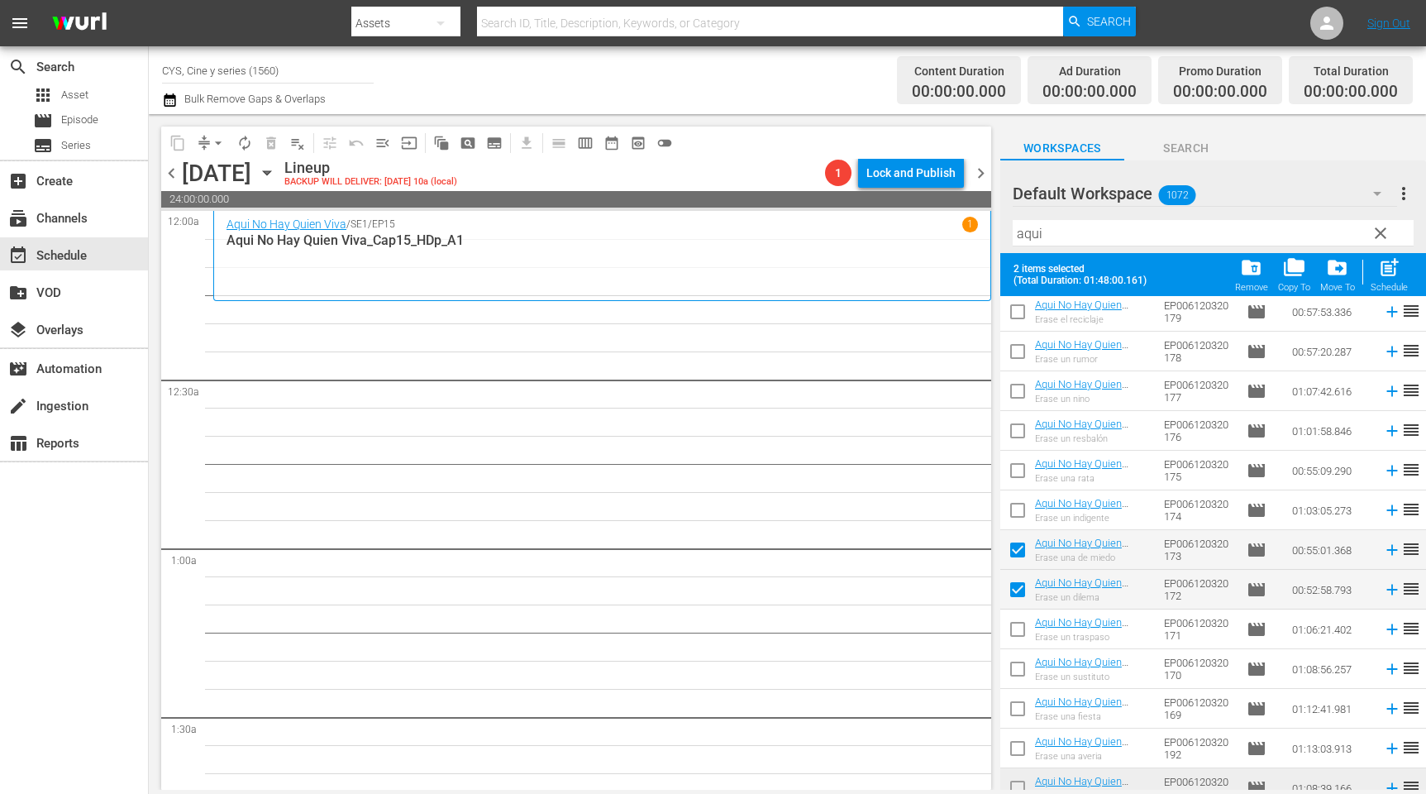
scroll to position [219, 0]
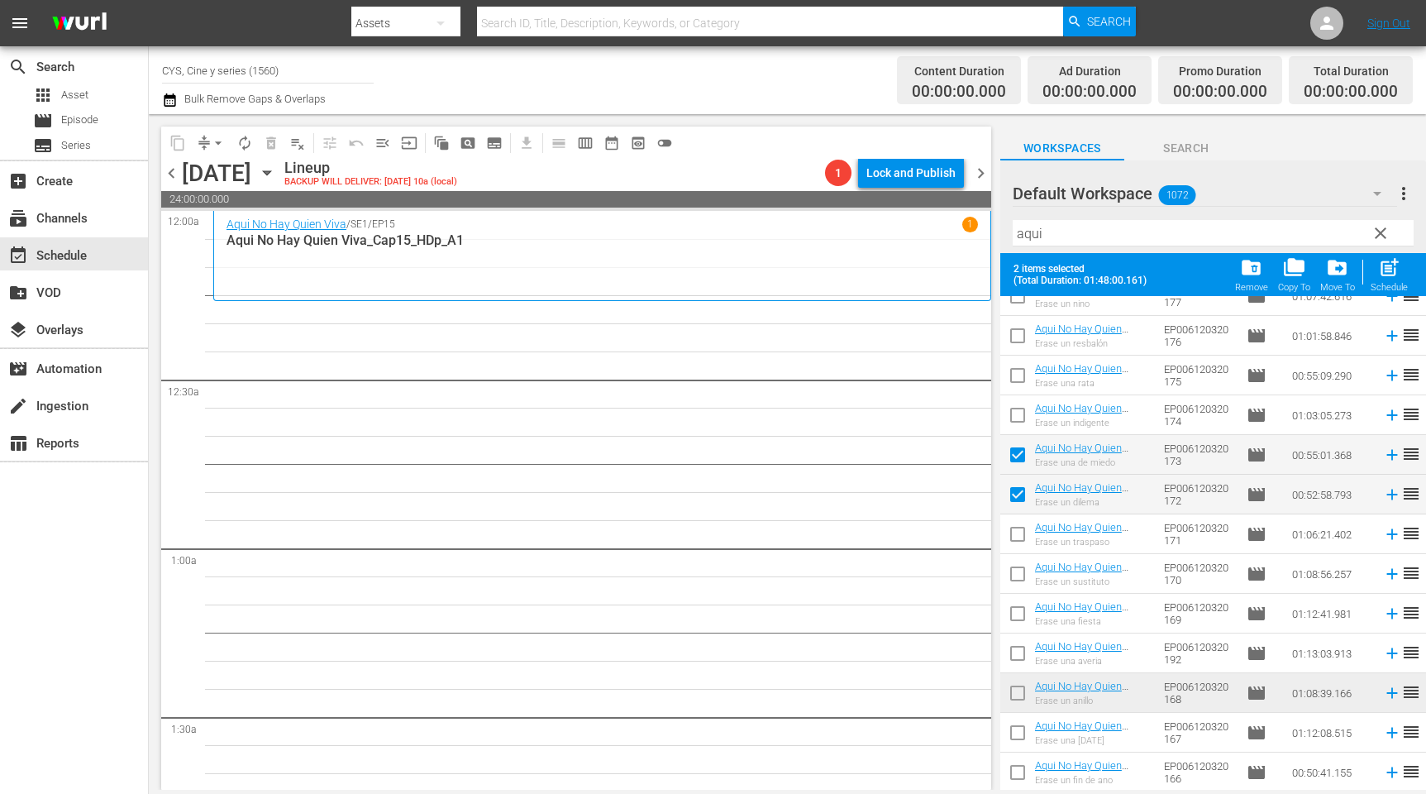
click at [1020, 536] on input "checkbox" at bounding box center [1018, 537] width 35 height 35
click at [1015, 573] on input "checkbox" at bounding box center [1018, 577] width 35 height 35
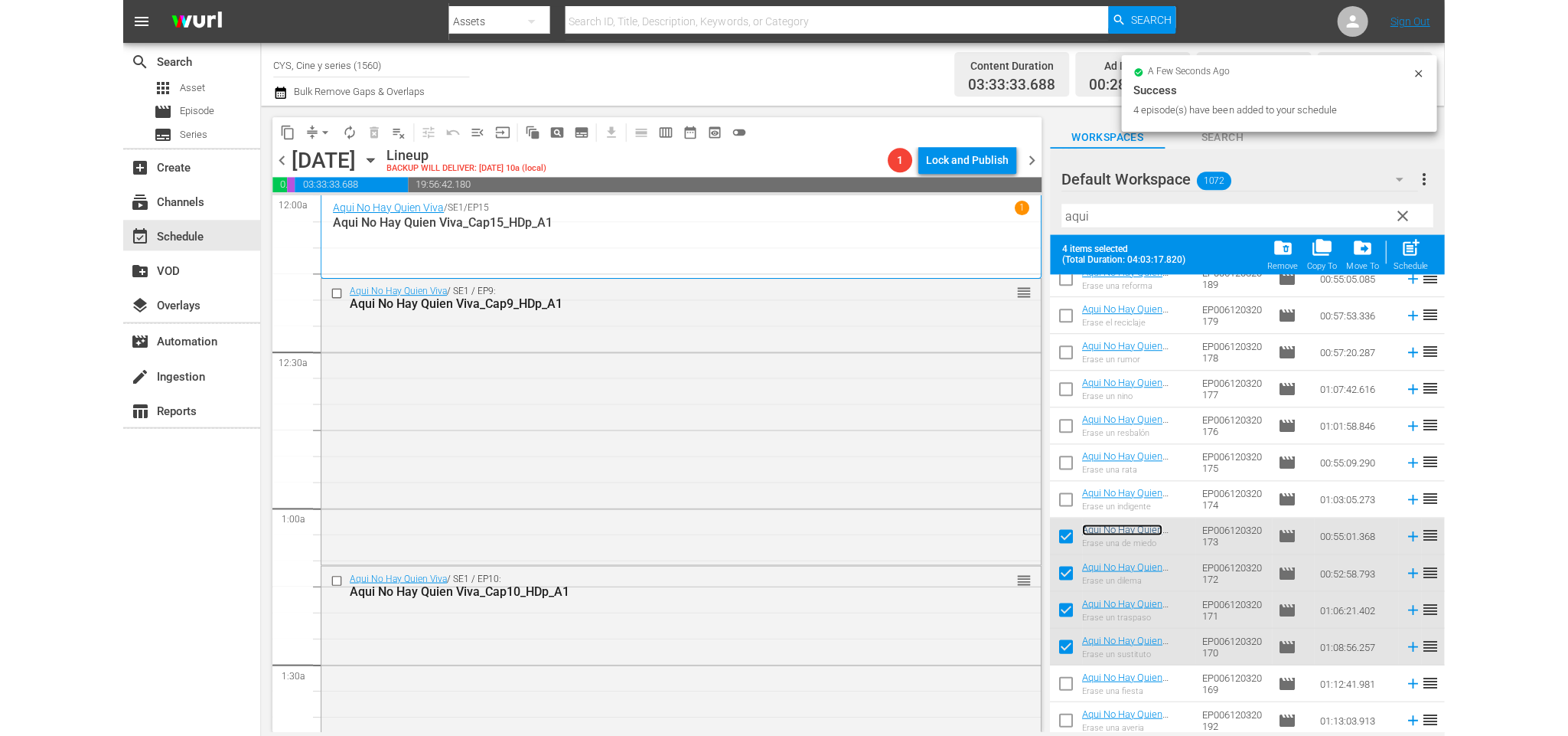
scroll to position [0, 0]
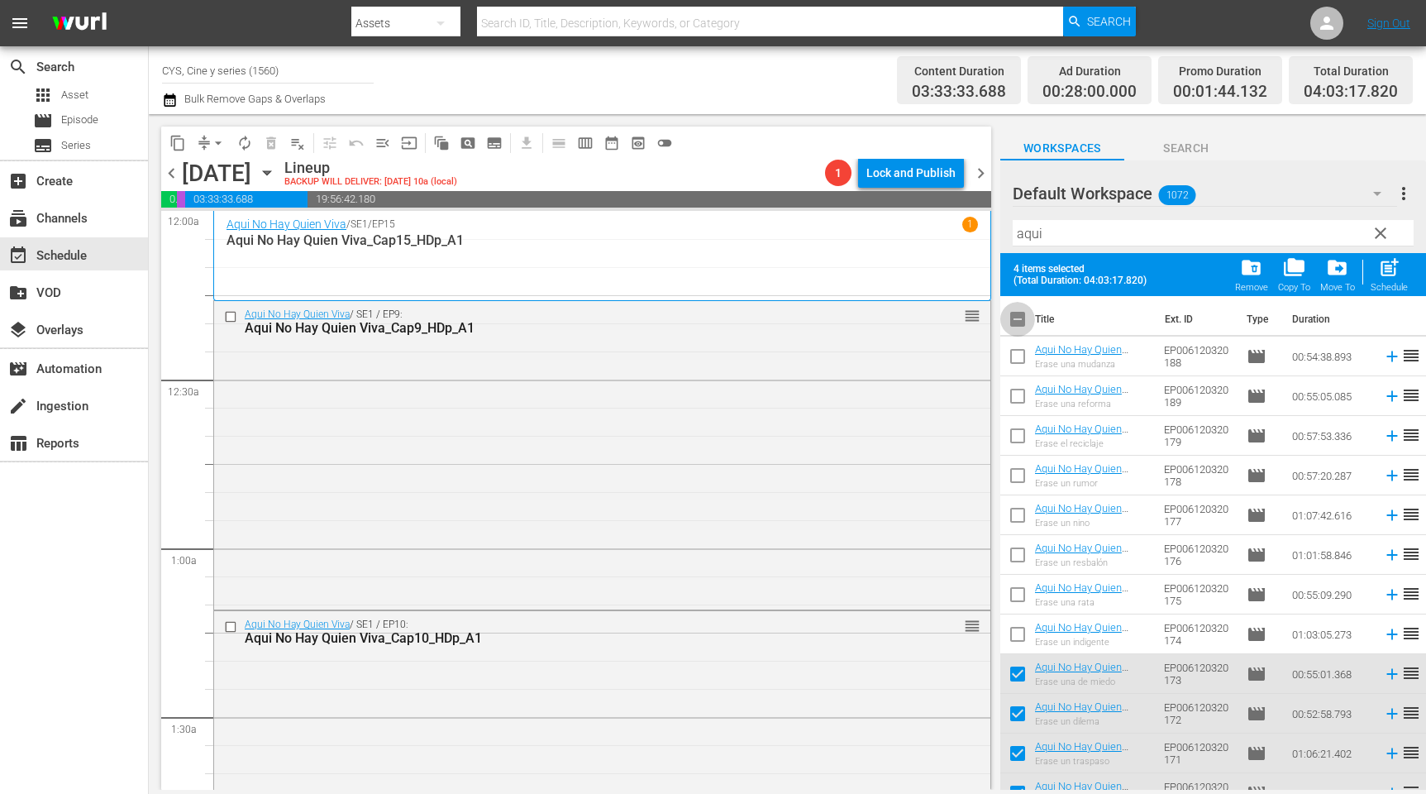
click at [1015, 318] on input "checkbox" at bounding box center [1018, 322] width 35 height 35
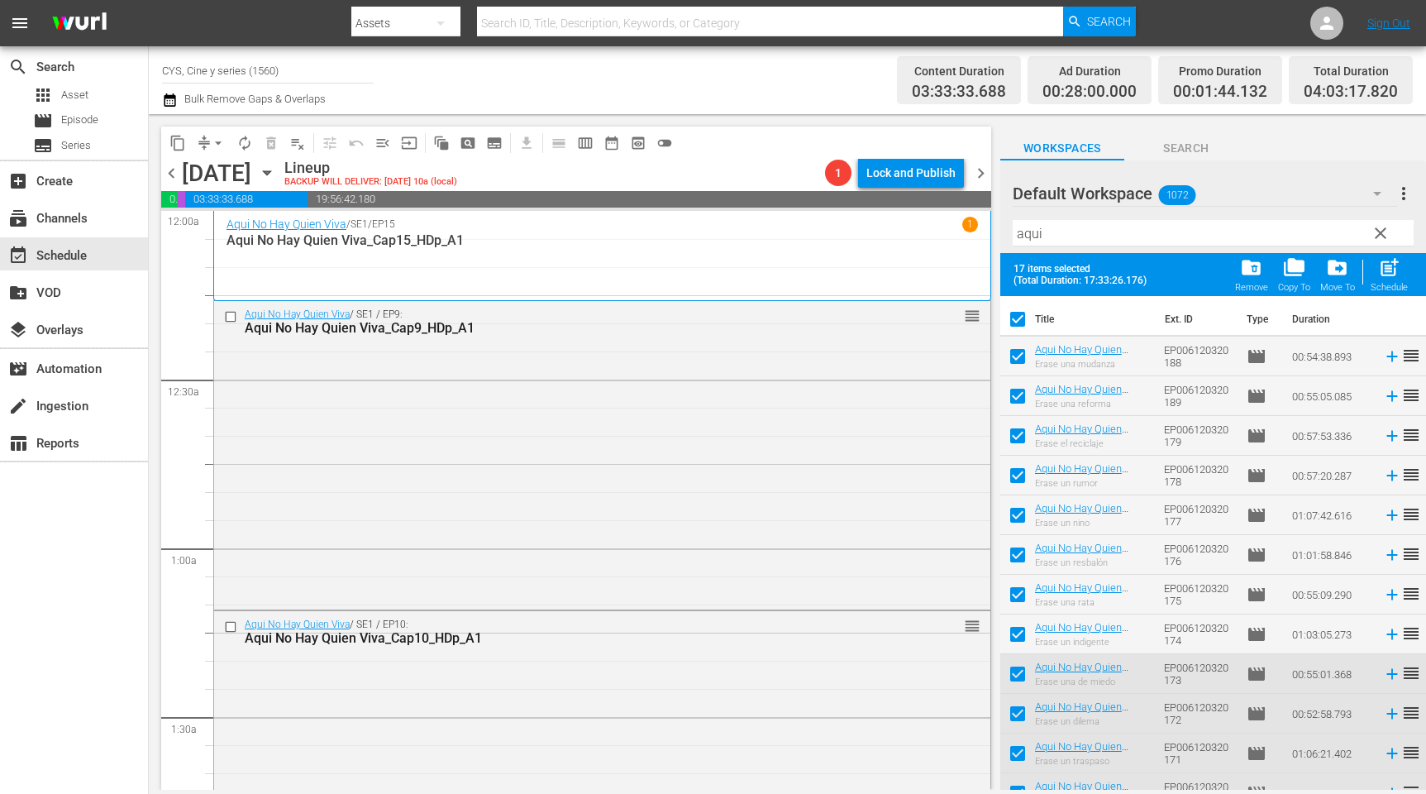
click at [1015, 318] on input "checkbox" at bounding box center [1018, 322] width 35 height 35
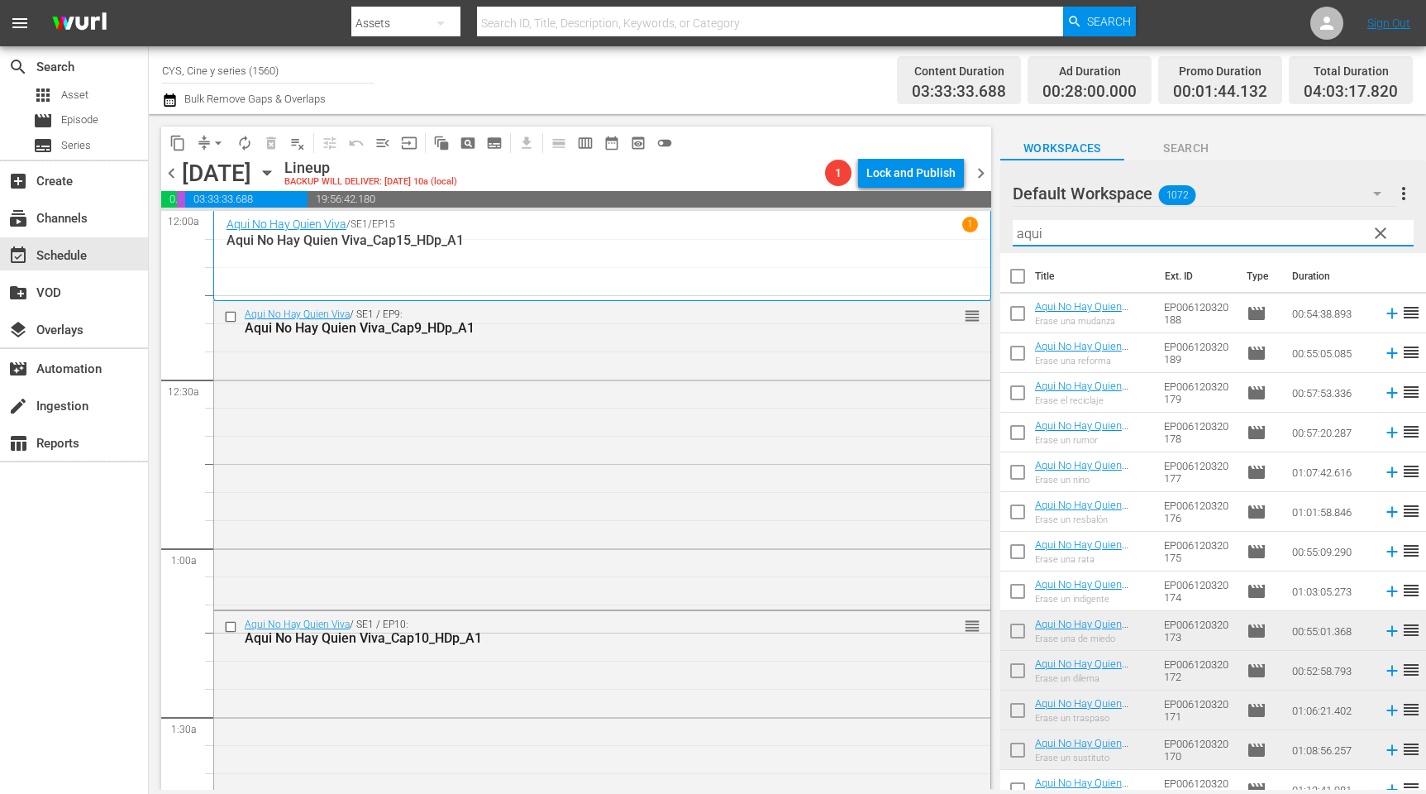
drag, startPoint x: 1082, startPoint y: 231, endPoint x: 898, endPoint y: 208, distance: 185.7
click at [898, 208] on div "content_copy compress arrow_drop_down autorenew_outlined delete_forever_outline…" at bounding box center [788, 452] width 1278 height 676
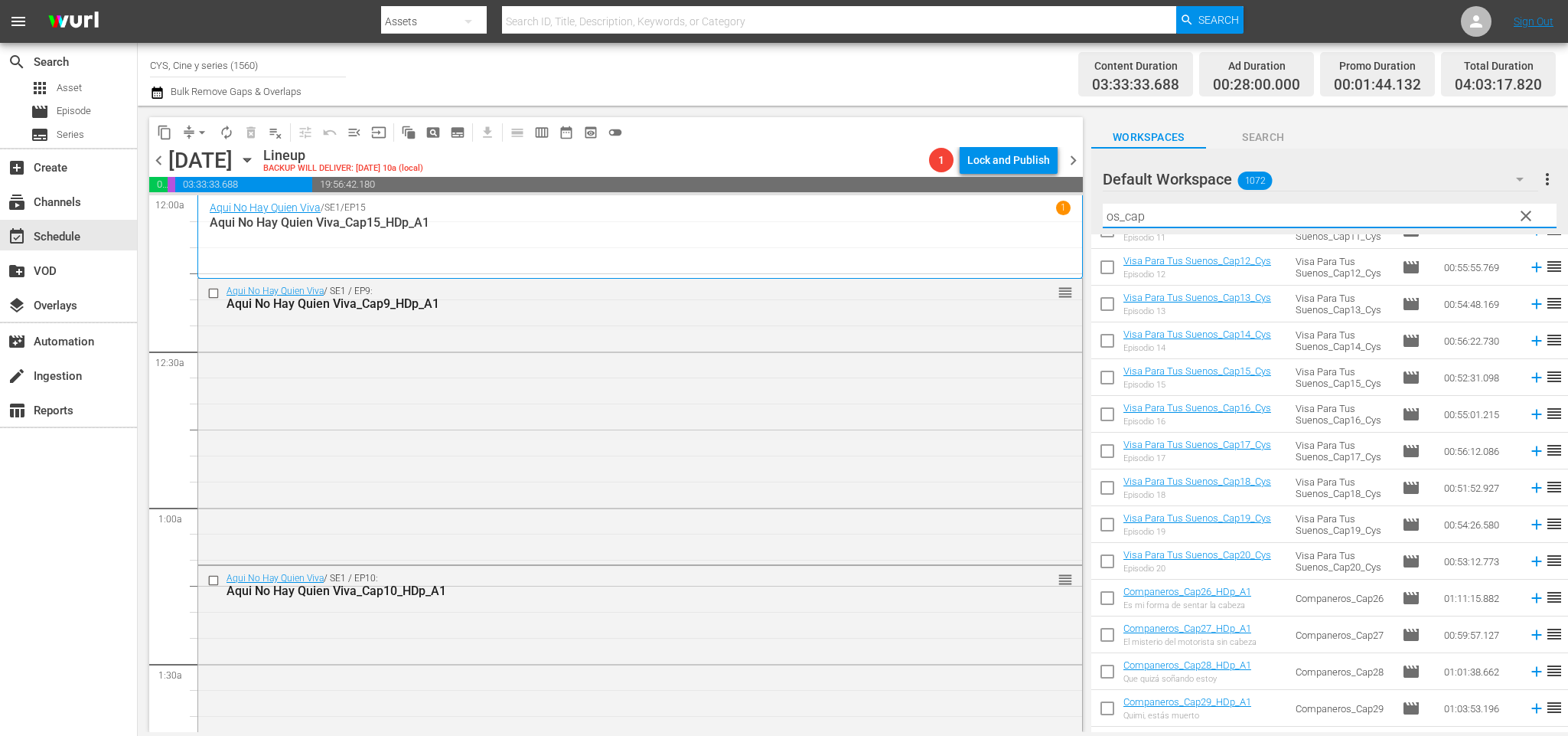
scroll to position [2297, 0]
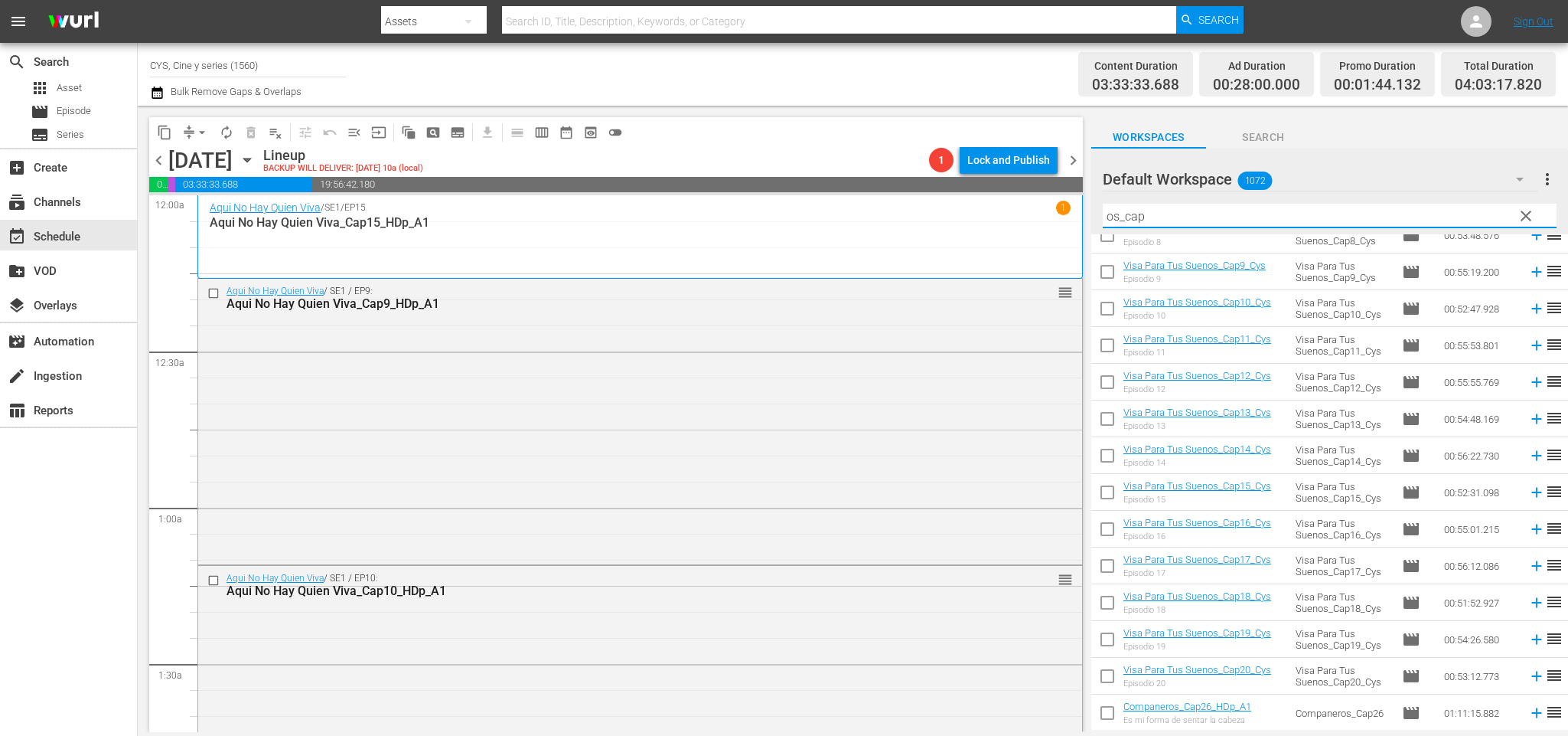
click at [1112, 347] on input "checkbox" at bounding box center [1107, 348] width 32 height 32
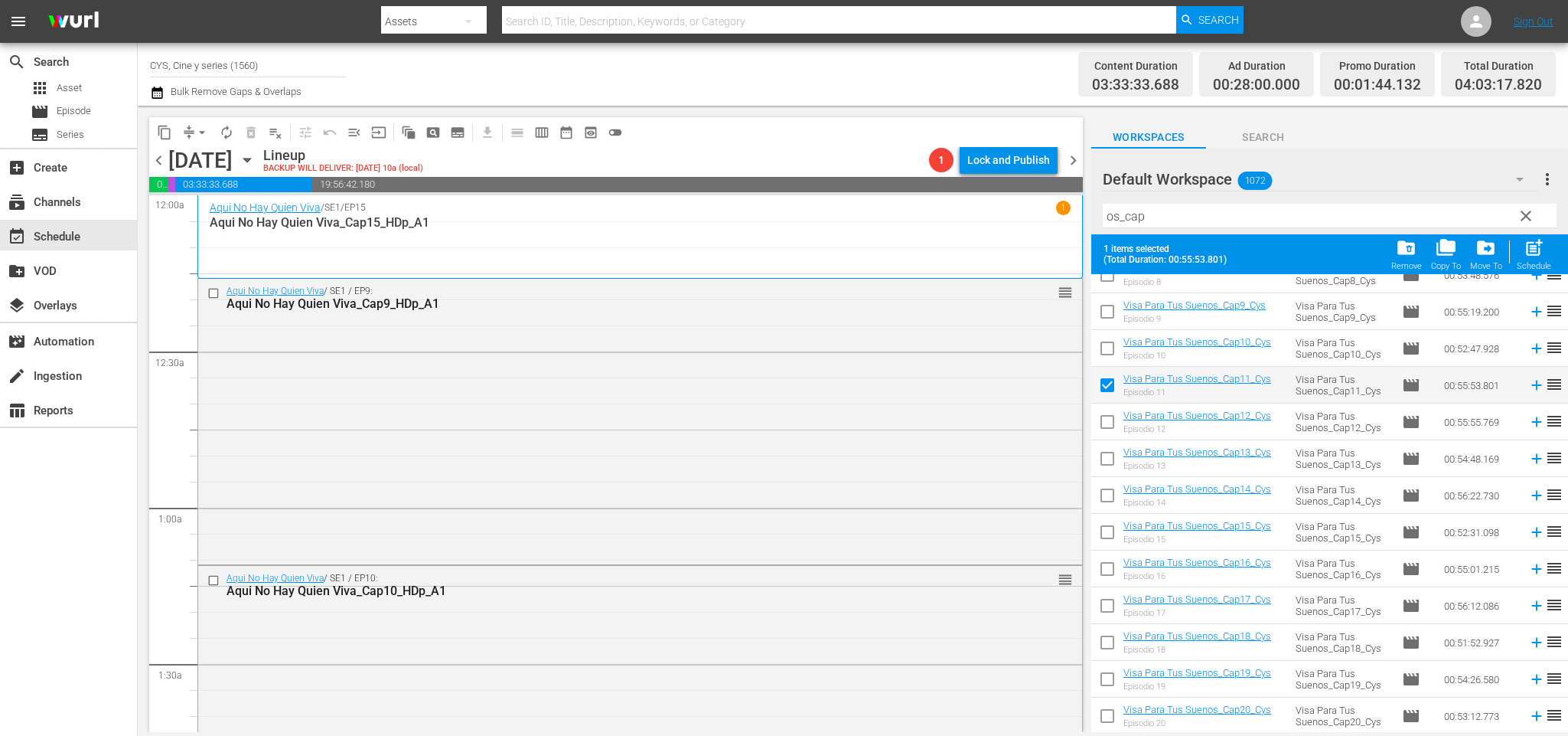
click at [1112, 418] on input "checkbox" at bounding box center [1107, 425] width 32 height 32
click at [1107, 457] on input "checkbox" at bounding box center [1107, 461] width 32 height 32
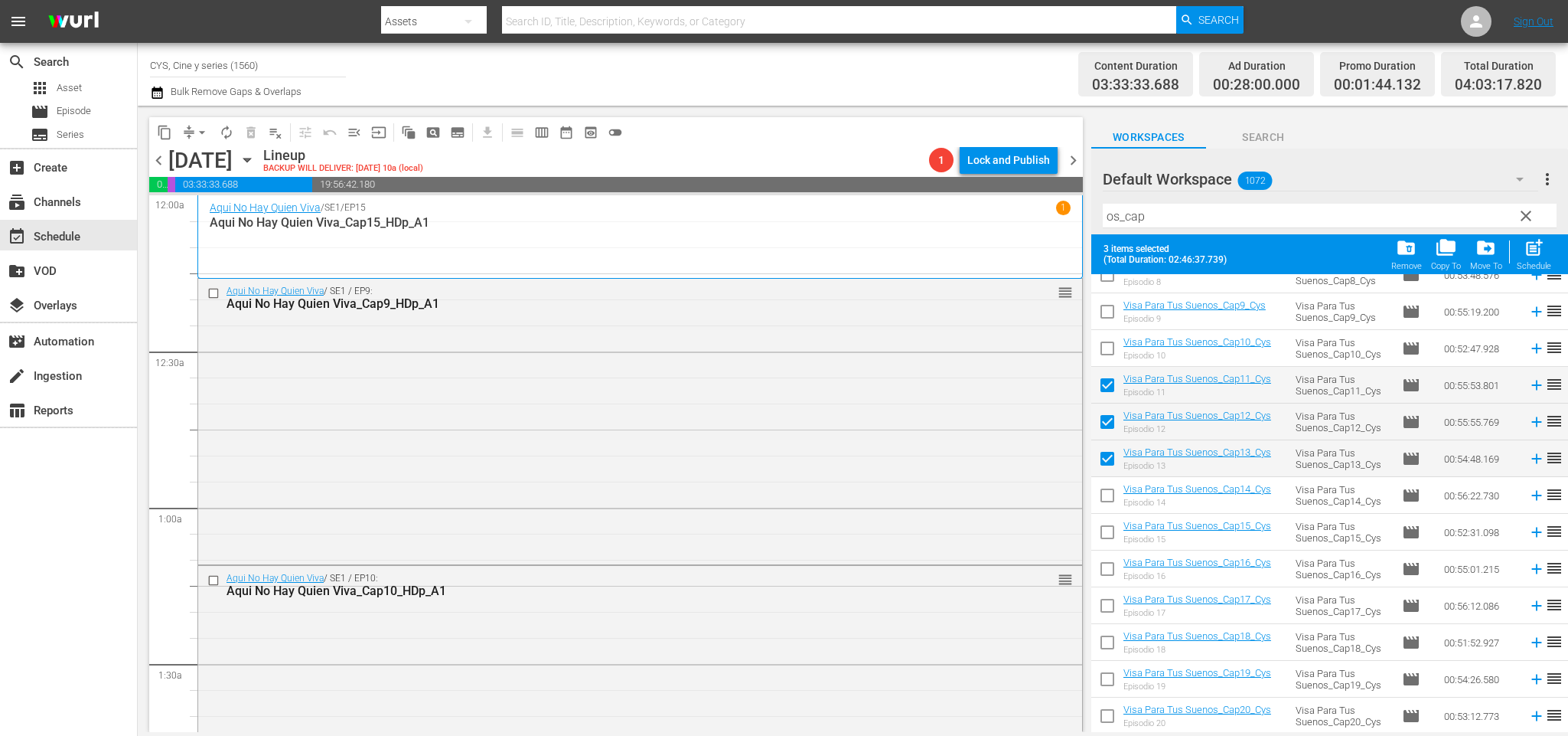
click at [1107, 494] on input "checkbox" at bounding box center [1107, 498] width 32 height 32
click at [1109, 529] on input "checkbox" at bounding box center [1107, 535] width 32 height 32
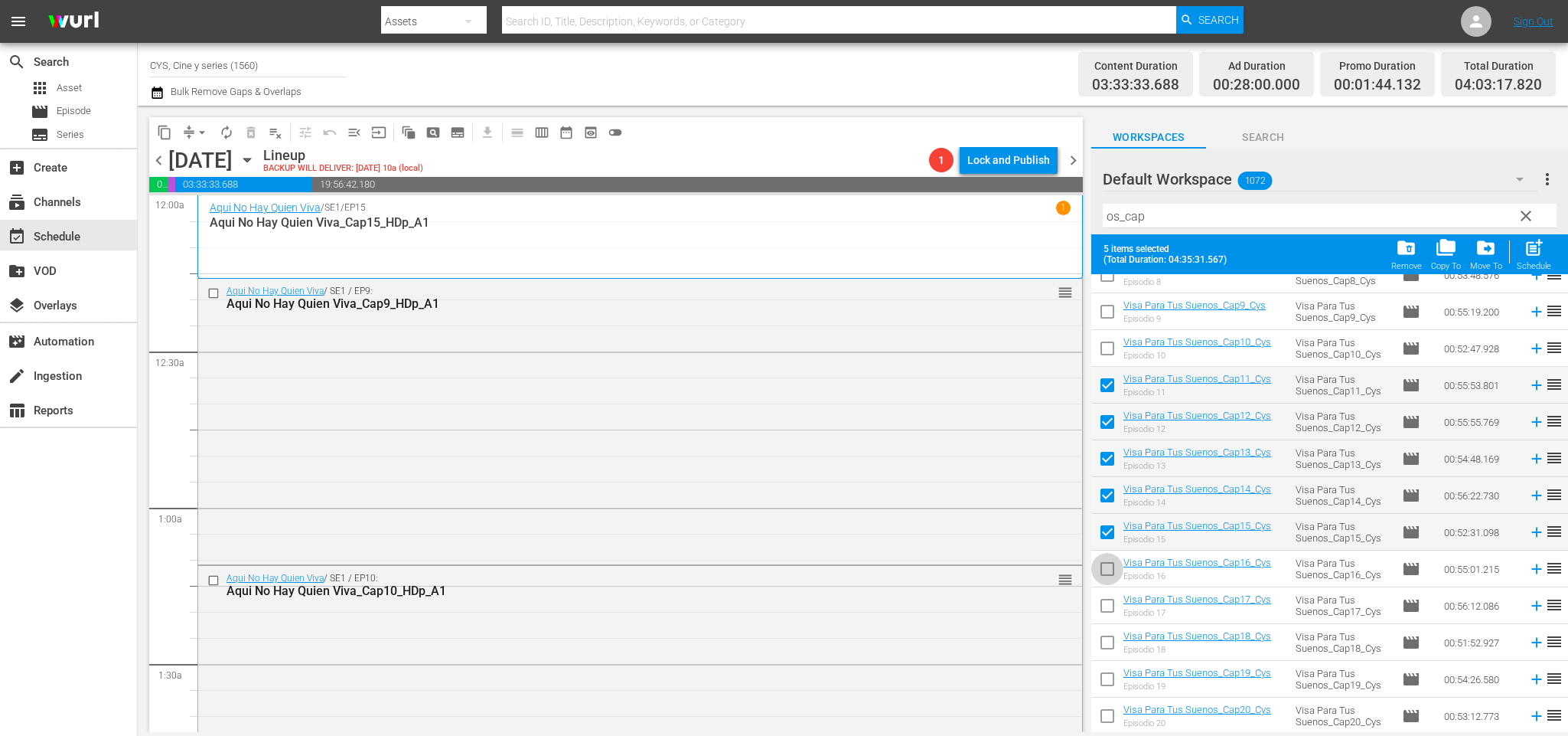
click at [1104, 573] on input "checkbox" at bounding box center [1107, 571] width 32 height 32
click at [1109, 606] on input "checkbox" at bounding box center [1107, 608] width 32 height 32
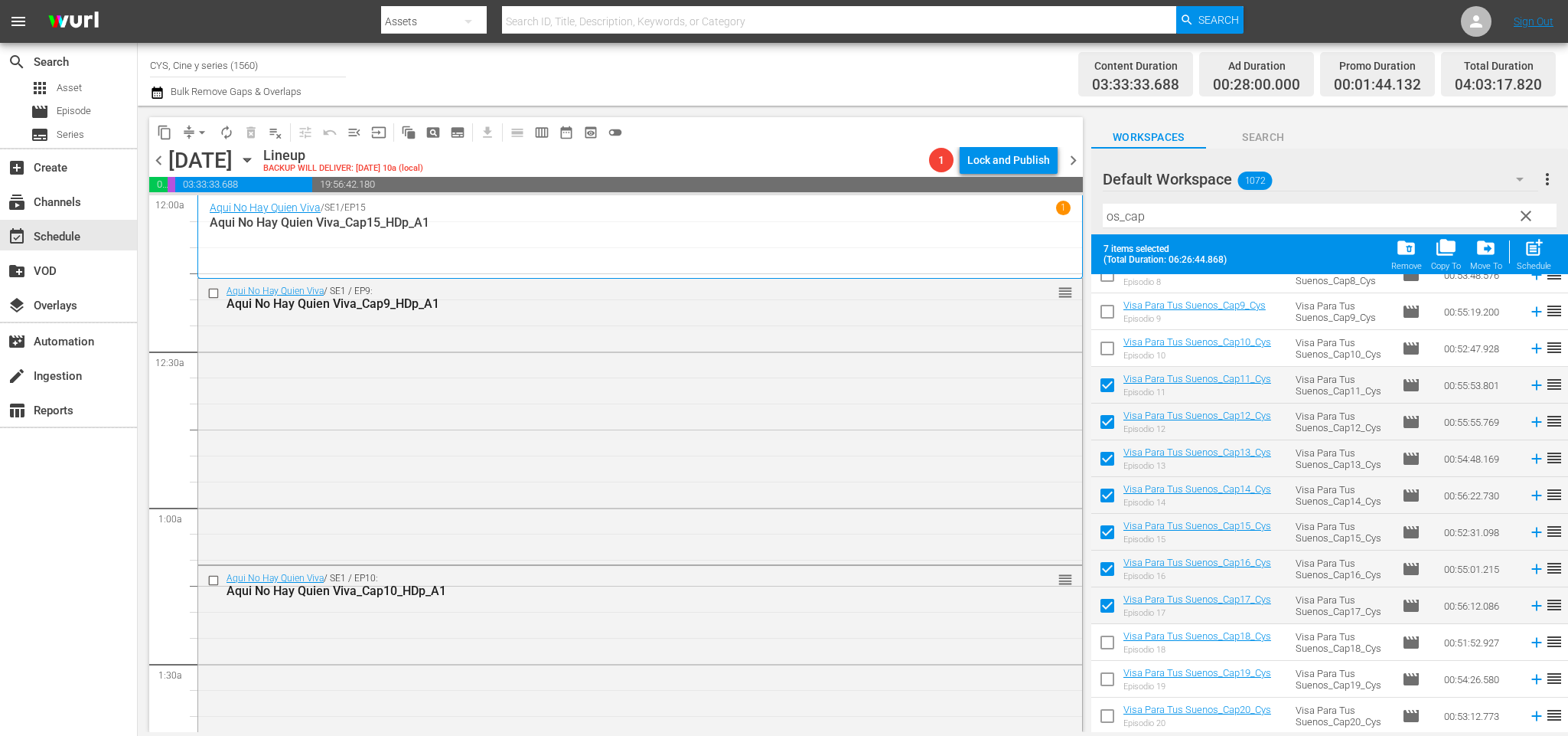
scroll to position [2412, 0]
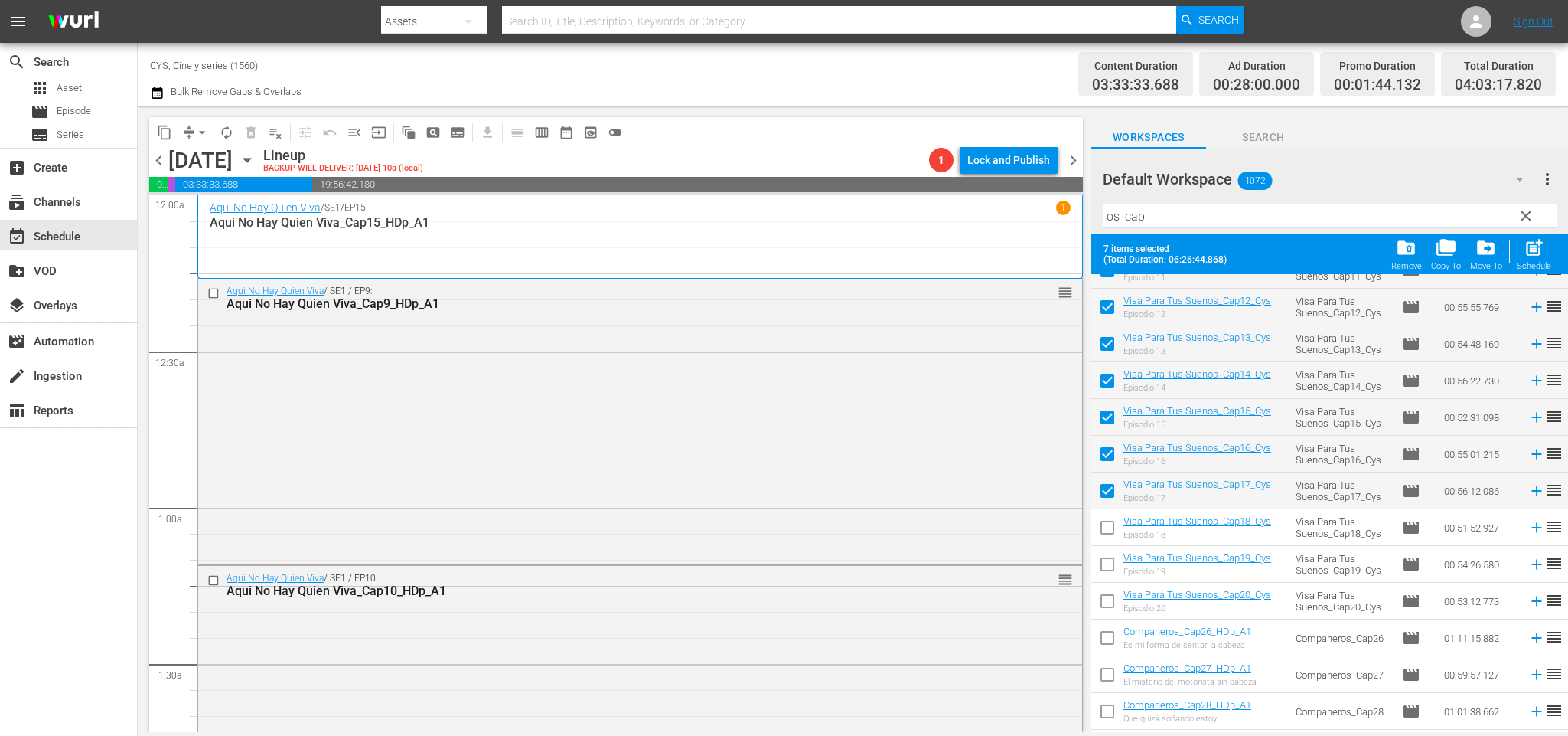
click at [1112, 531] on input "checkbox" at bounding box center [1107, 530] width 32 height 32
click at [1110, 563] on input "checkbox" at bounding box center [1107, 567] width 32 height 32
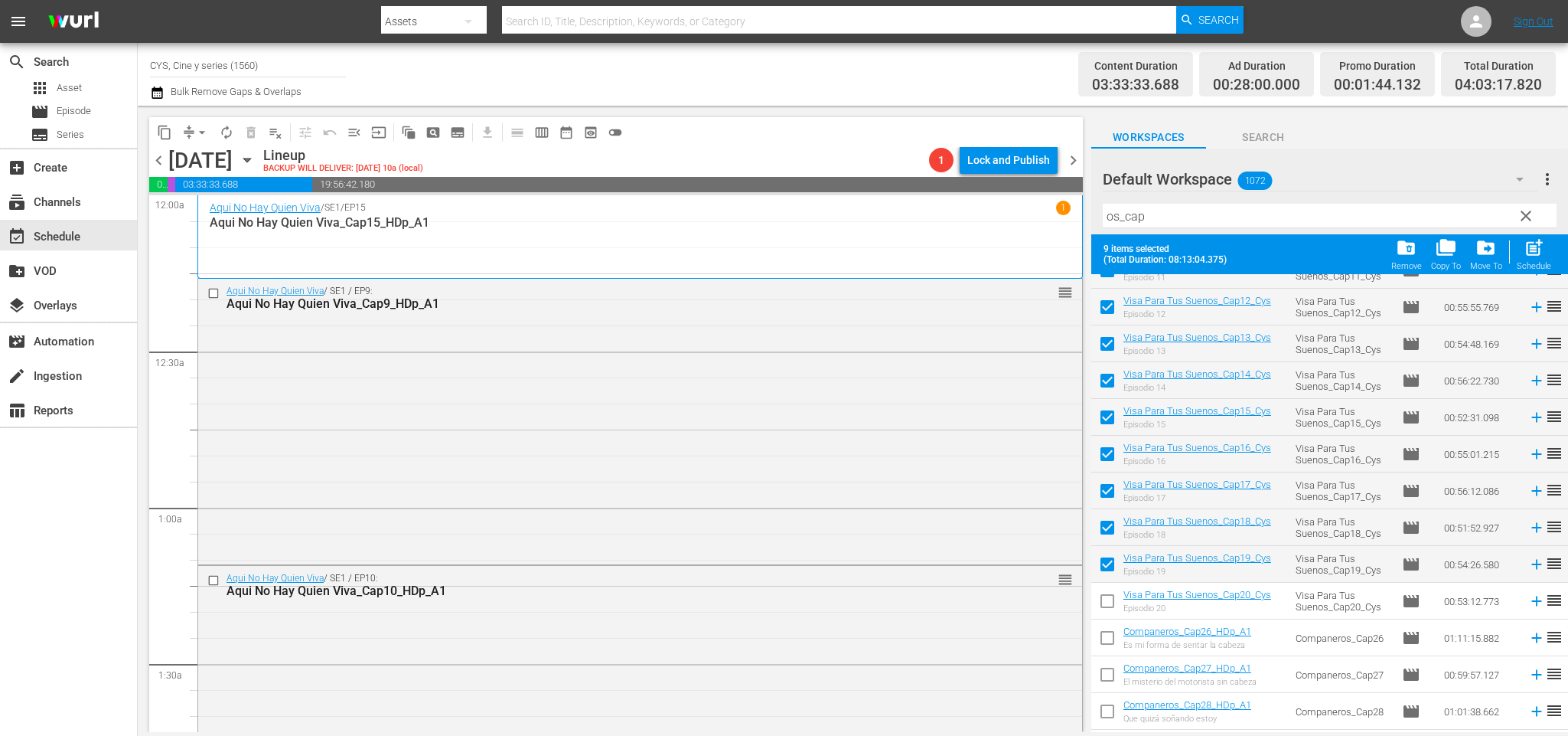
click at [1105, 599] on input "checkbox" at bounding box center [1107, 604] width 32 height 32
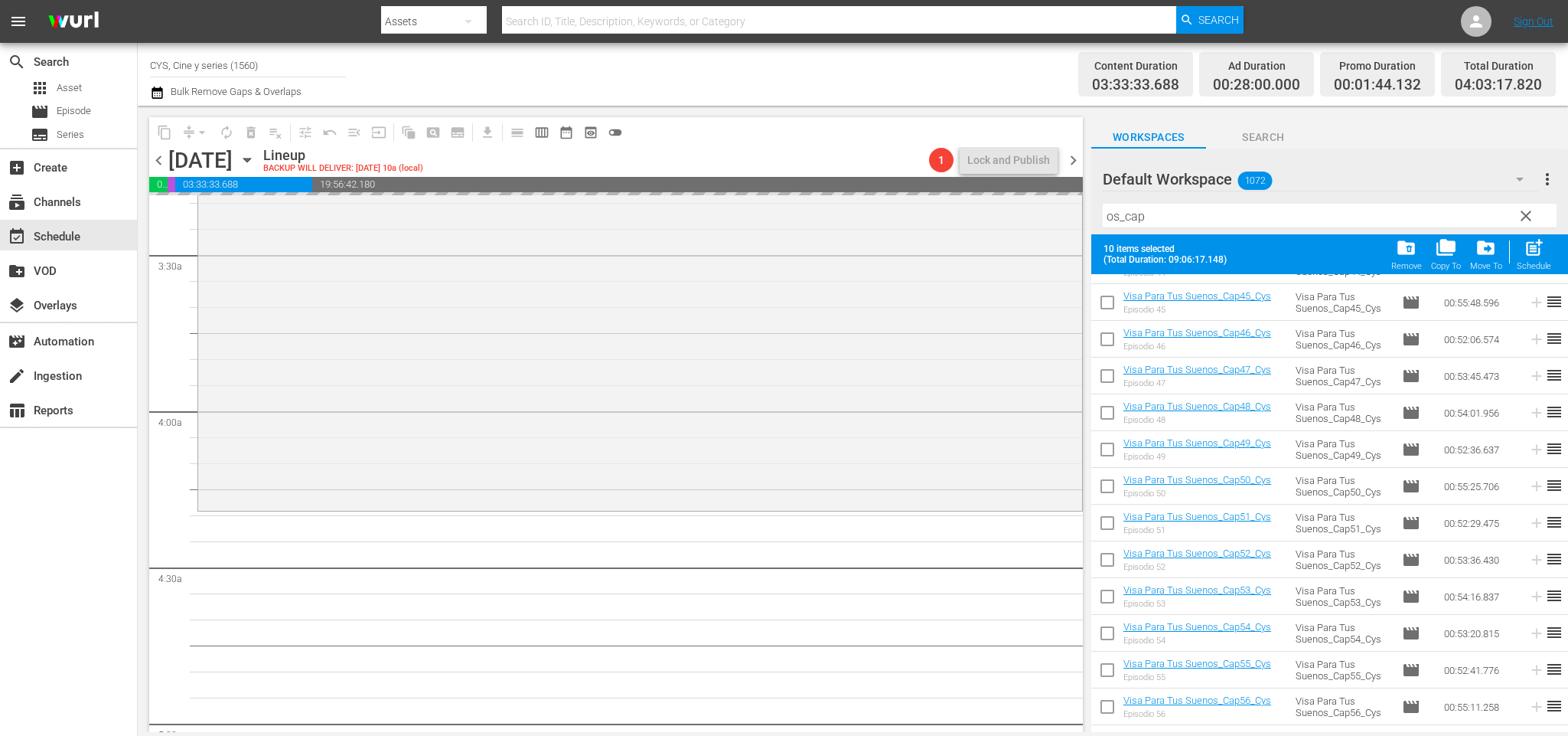
scroll to position [1148, 0]
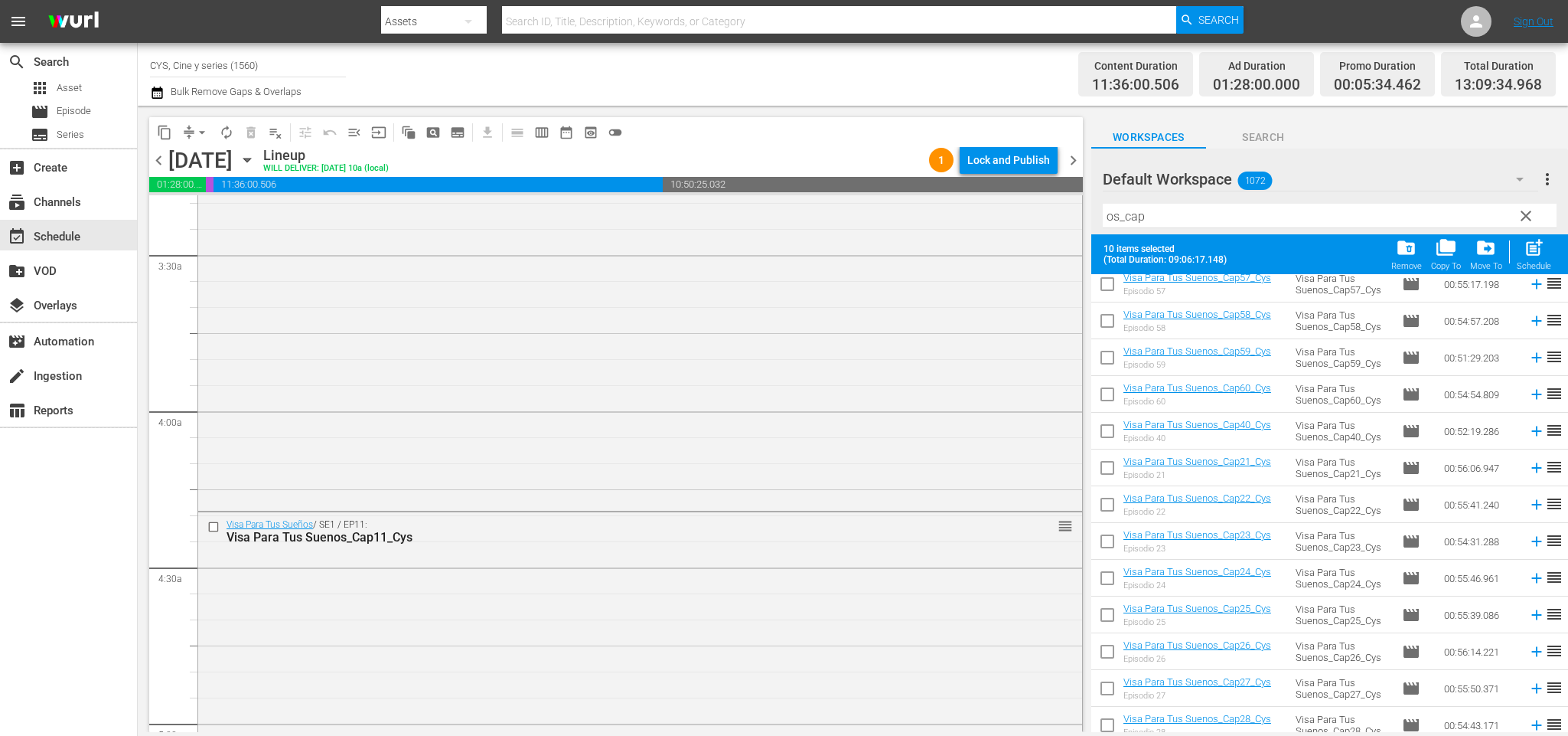
click at [1185, 211] on input "os_cap" at bounding box center [1330, 216] width 454 height 24
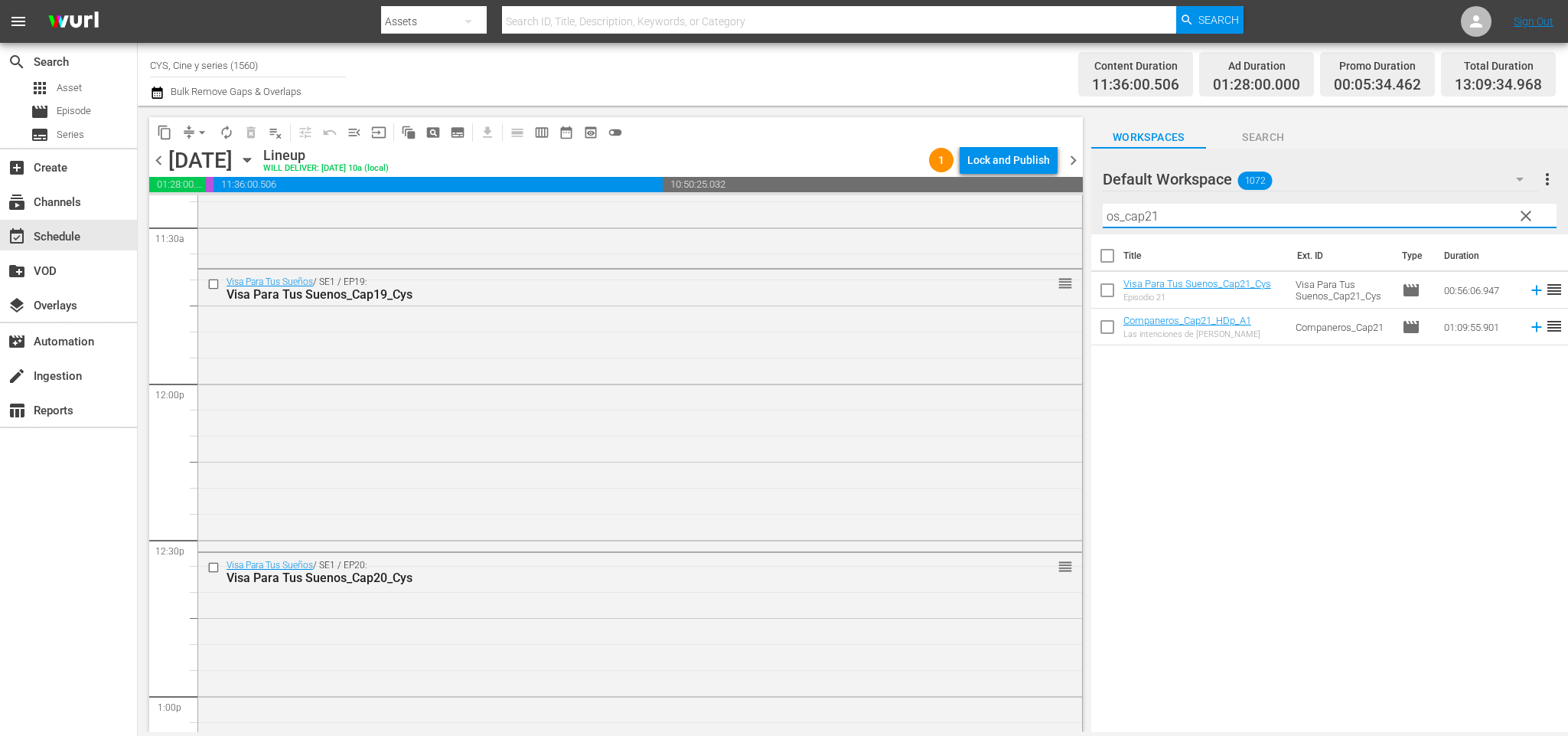
scroll to position [3789, 0]
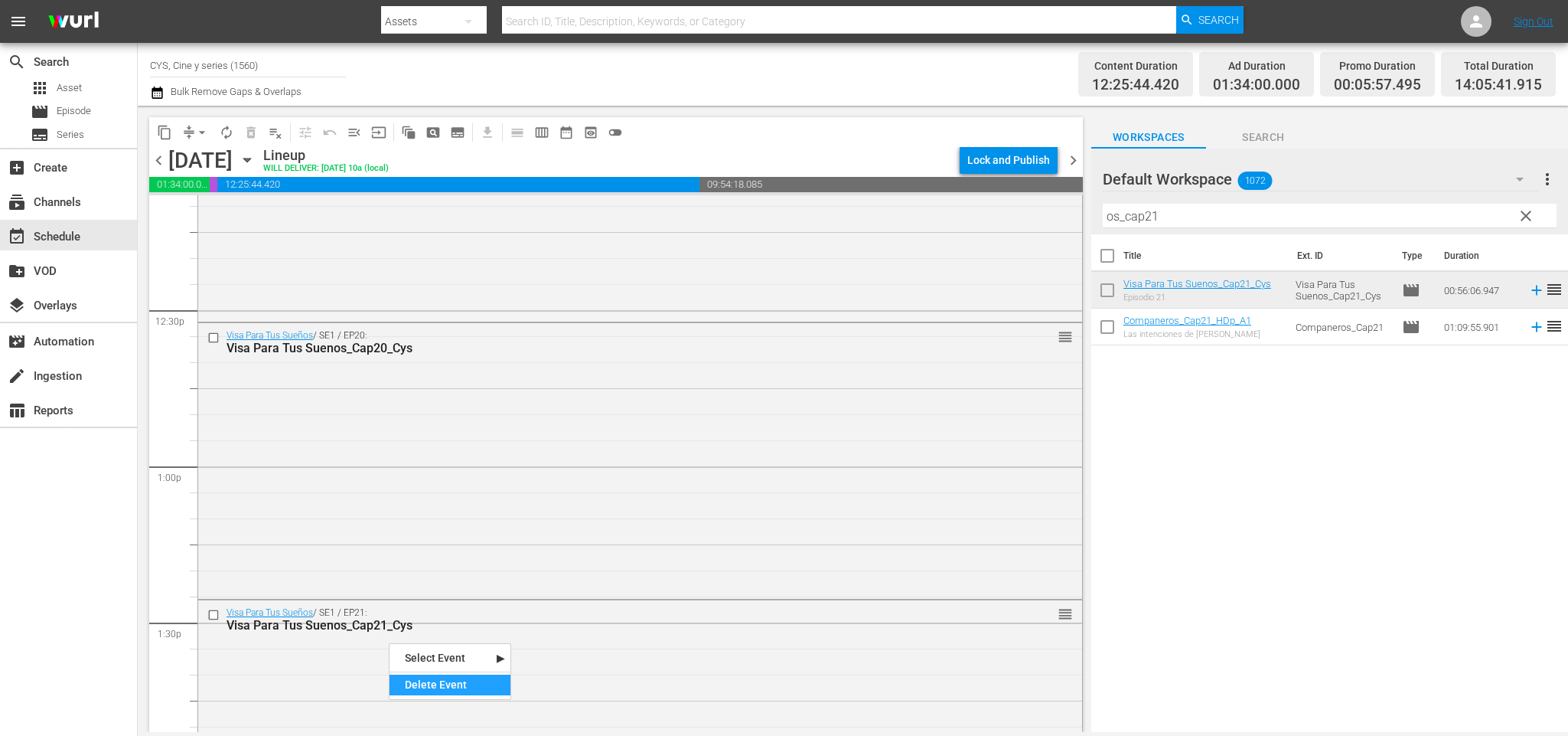
click at [416, 680] on div "Delete Event" at bounding box center [450, 684] width 121 height 20
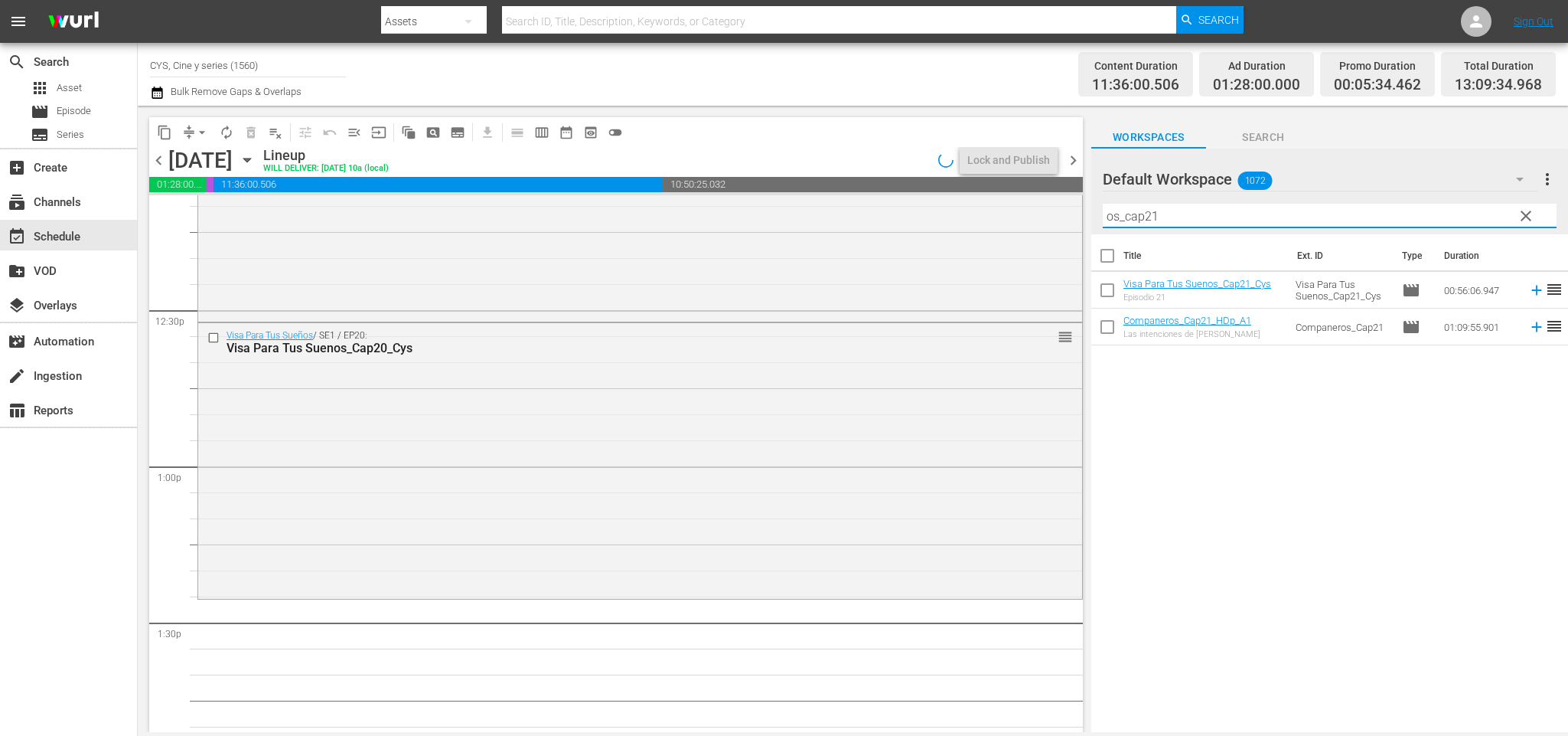
drag, startPoint x: 1190, startPoint y: 214, endPoint x: 1064, endPoint y: 210, distance: 126.1
click at [1064, 210] on div "content_copy compress arrow_drop_down autorenew_outlined delete_forever_outline…" at bounding box center [852, 418] width 1430 height 626
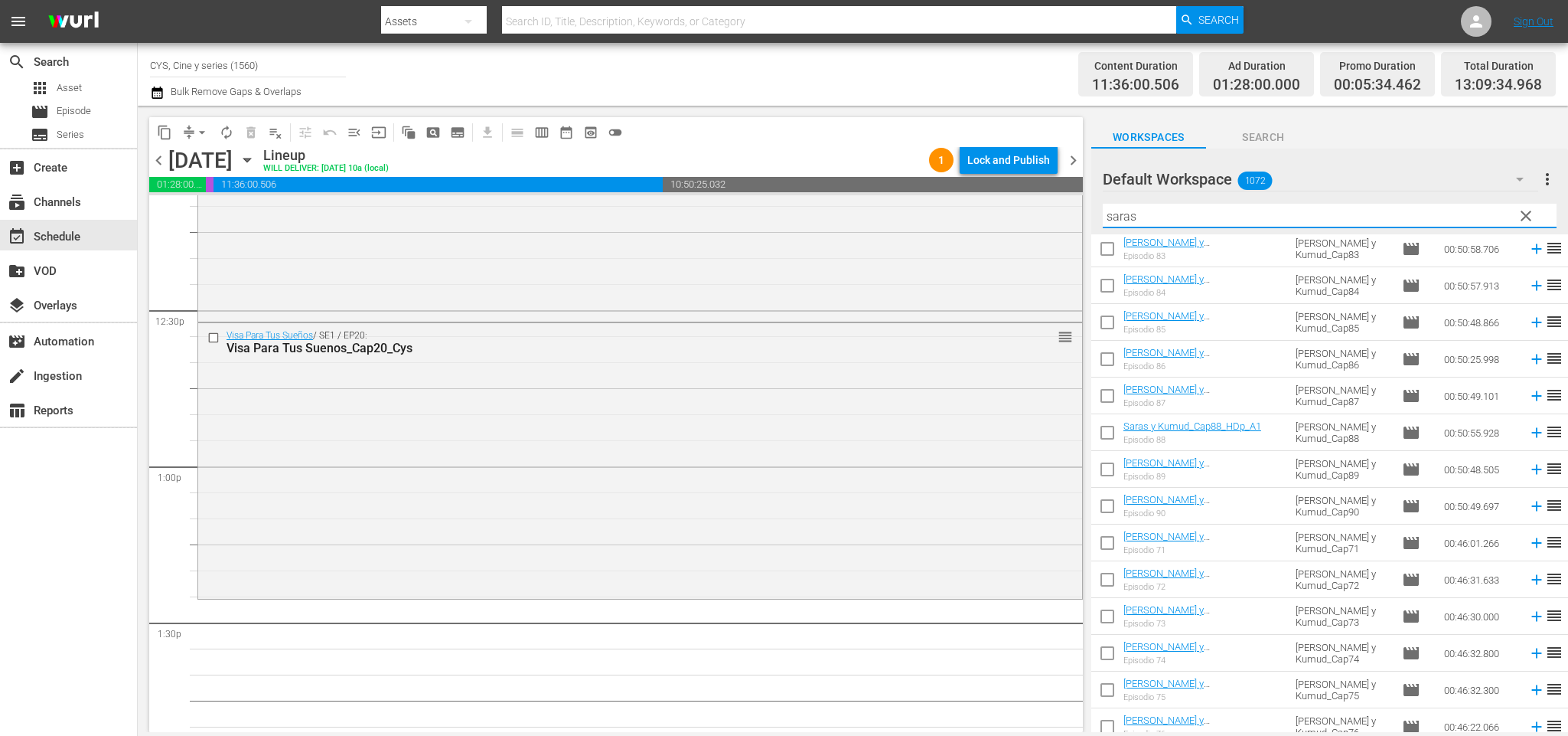
scroll to position [230, 0]
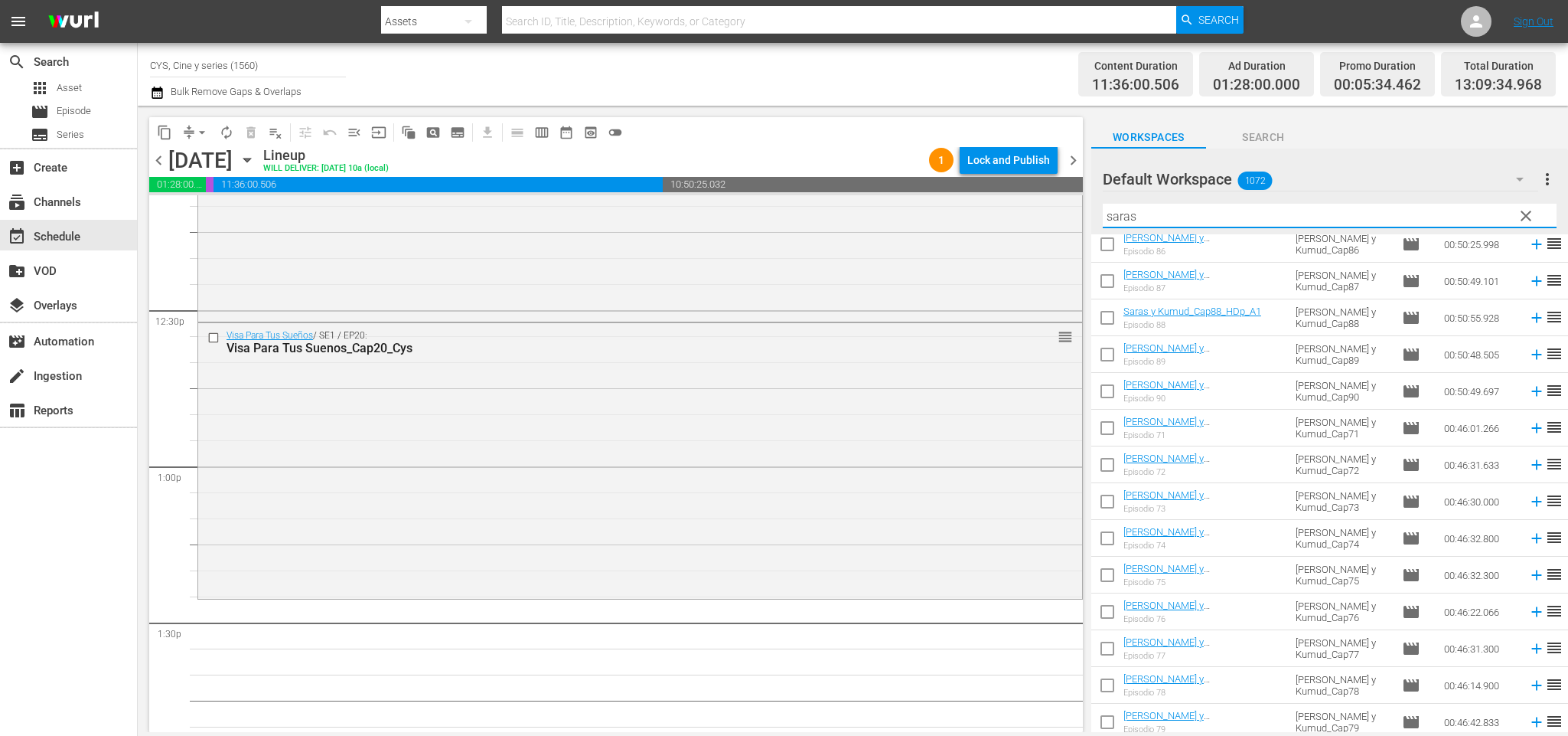
click at [1105, 687] on input "checkbox" at bounding box center [1107, 688] width 32 height 32
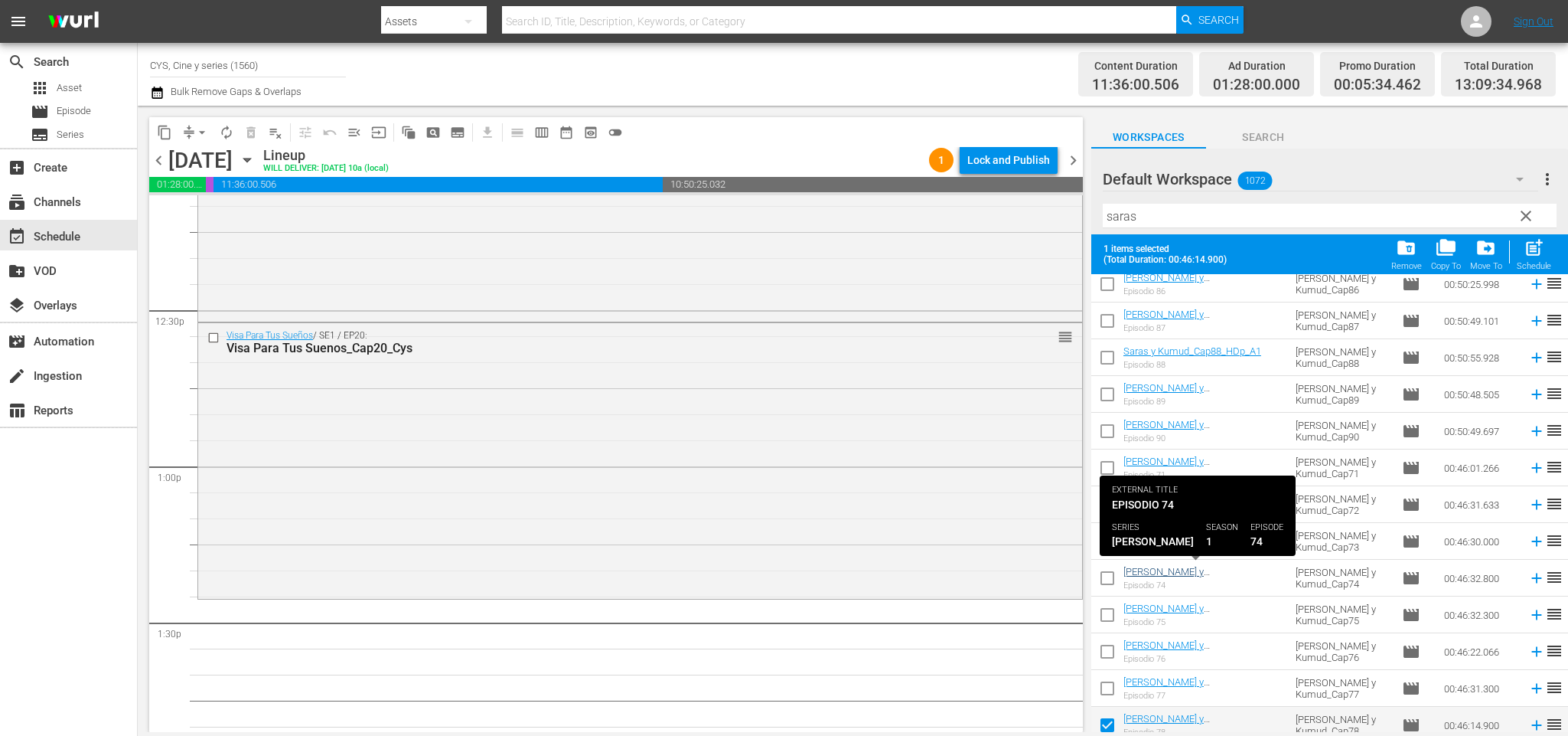
scroll to position [459, 0]
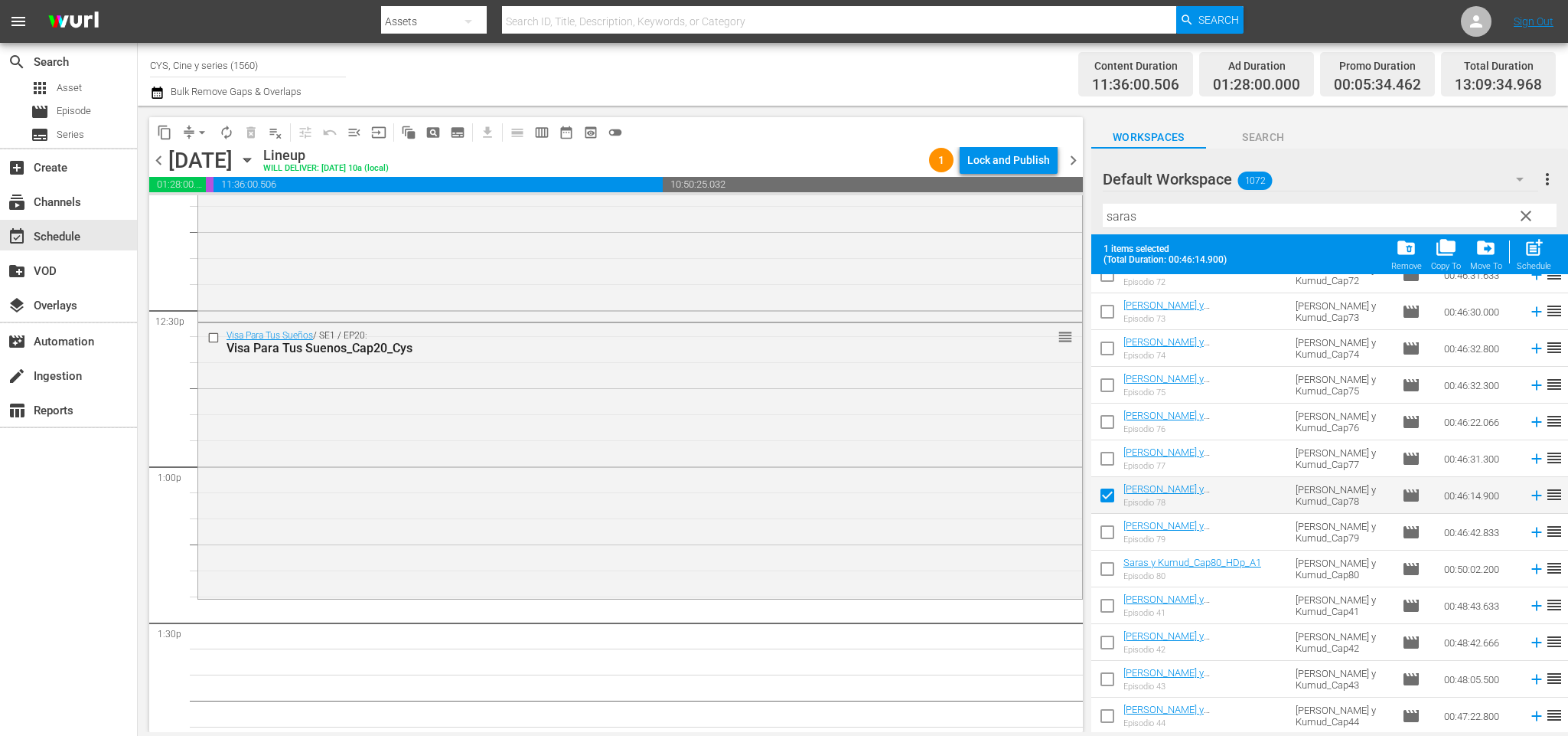
click at [1107, 529] on input "checkbox" at bounding box center [1107, 535] width 32 height 32
click at [1107, 575] on input "checkbox" at bounding box center [1107, 571] width 32 height 32
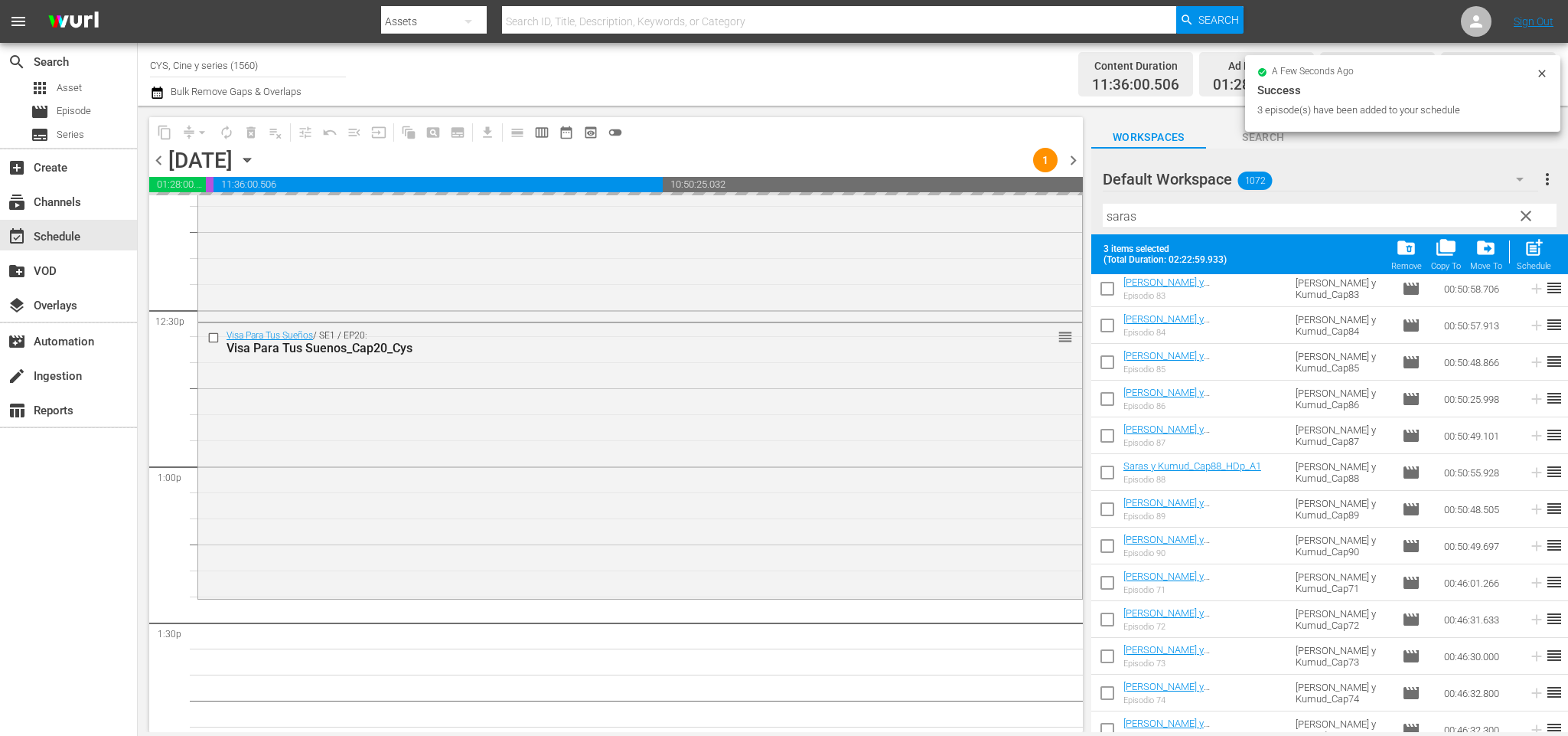
scroll to position [0, 0]
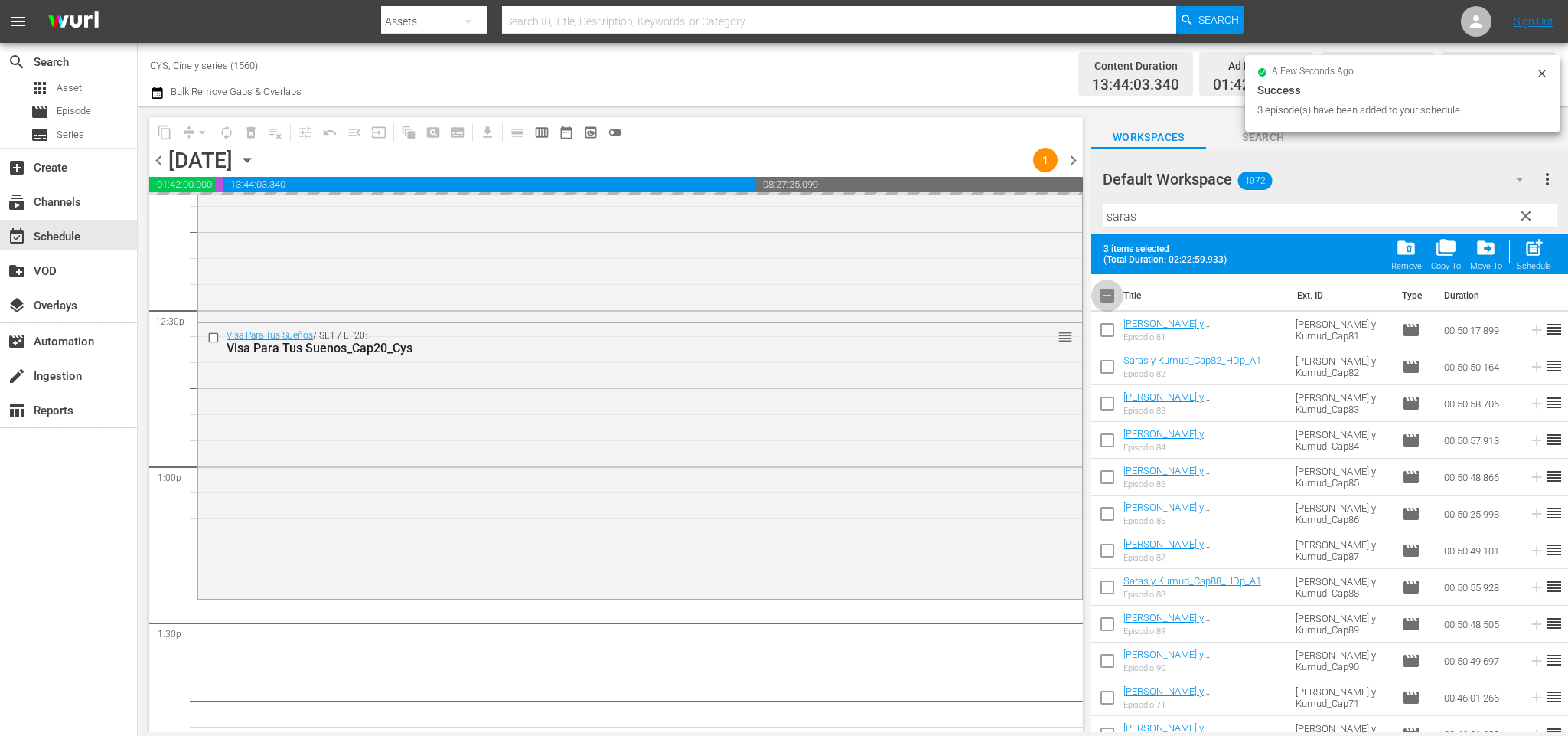
click at [1109, 297] on input "checkbox" at bounding box center [1107, 298] width 32 height 32
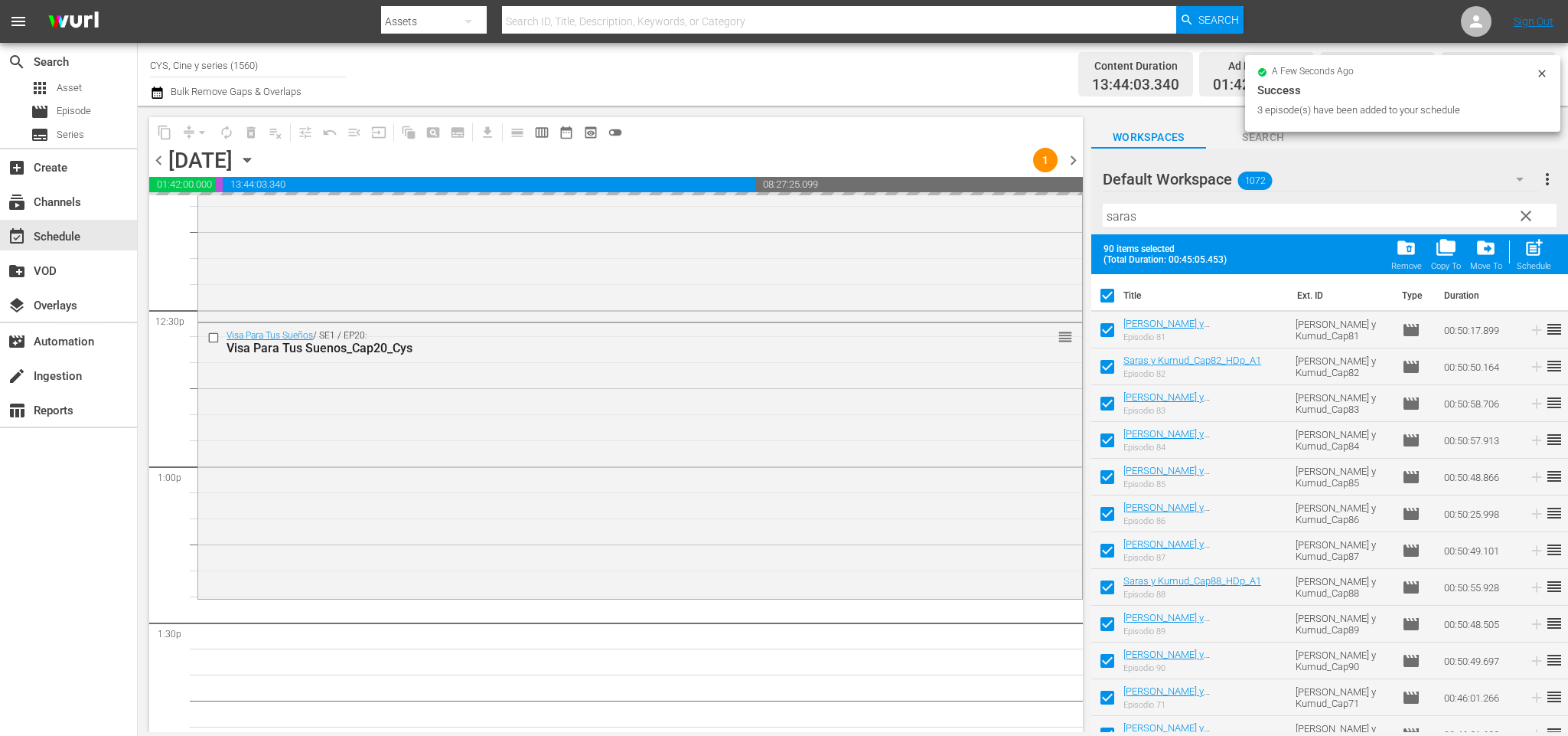
drag, startPoint x: 1107, startPoint y: 296, endPoint x: 1119, endPoint y: 299, distance: 12.4
click at [1107, 294] on input "checkbox" at bounding box center [1107, 298] width 32 height 32
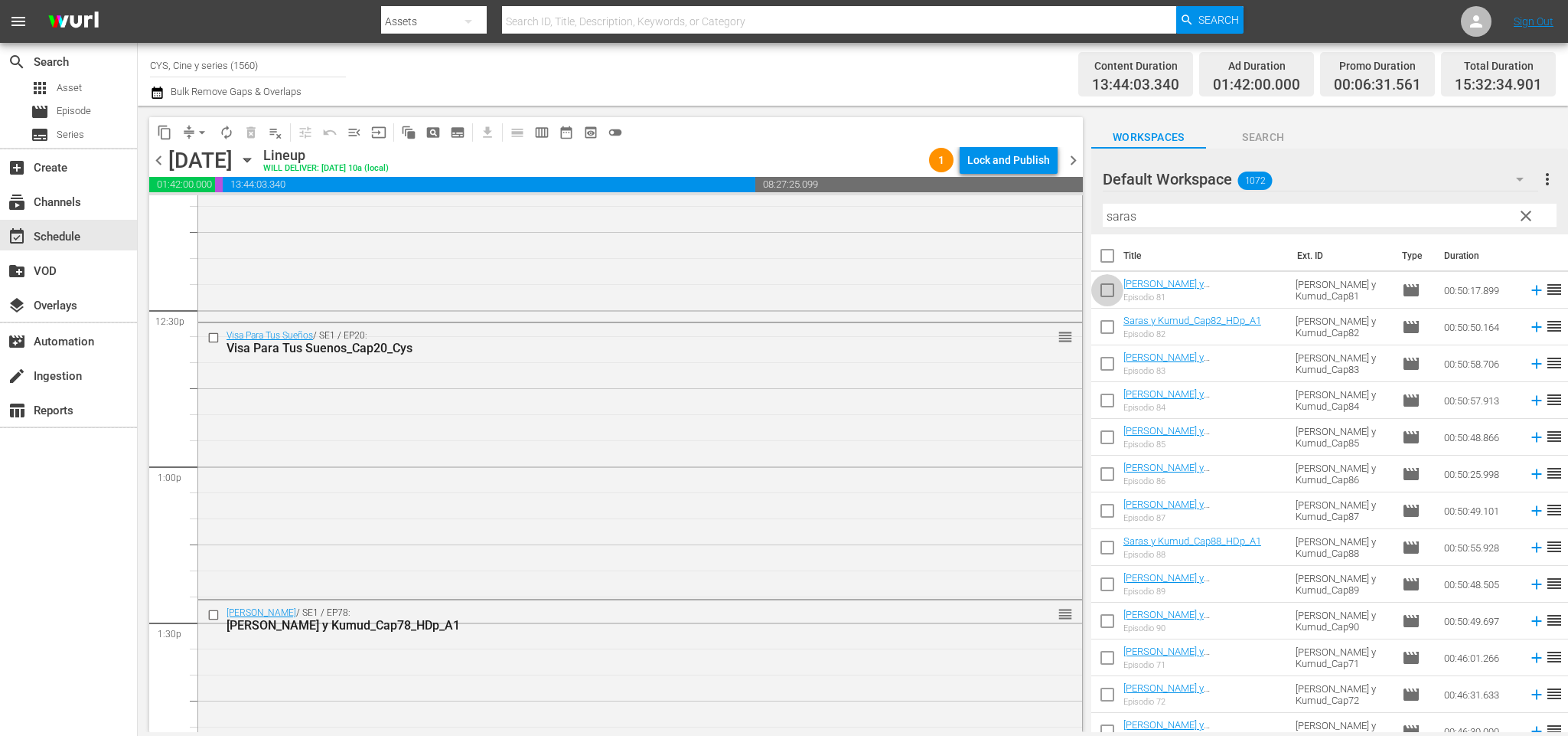
click at [1112, 290] on input "checkbox" at bounding box center [1107, 293] width 32 height 32
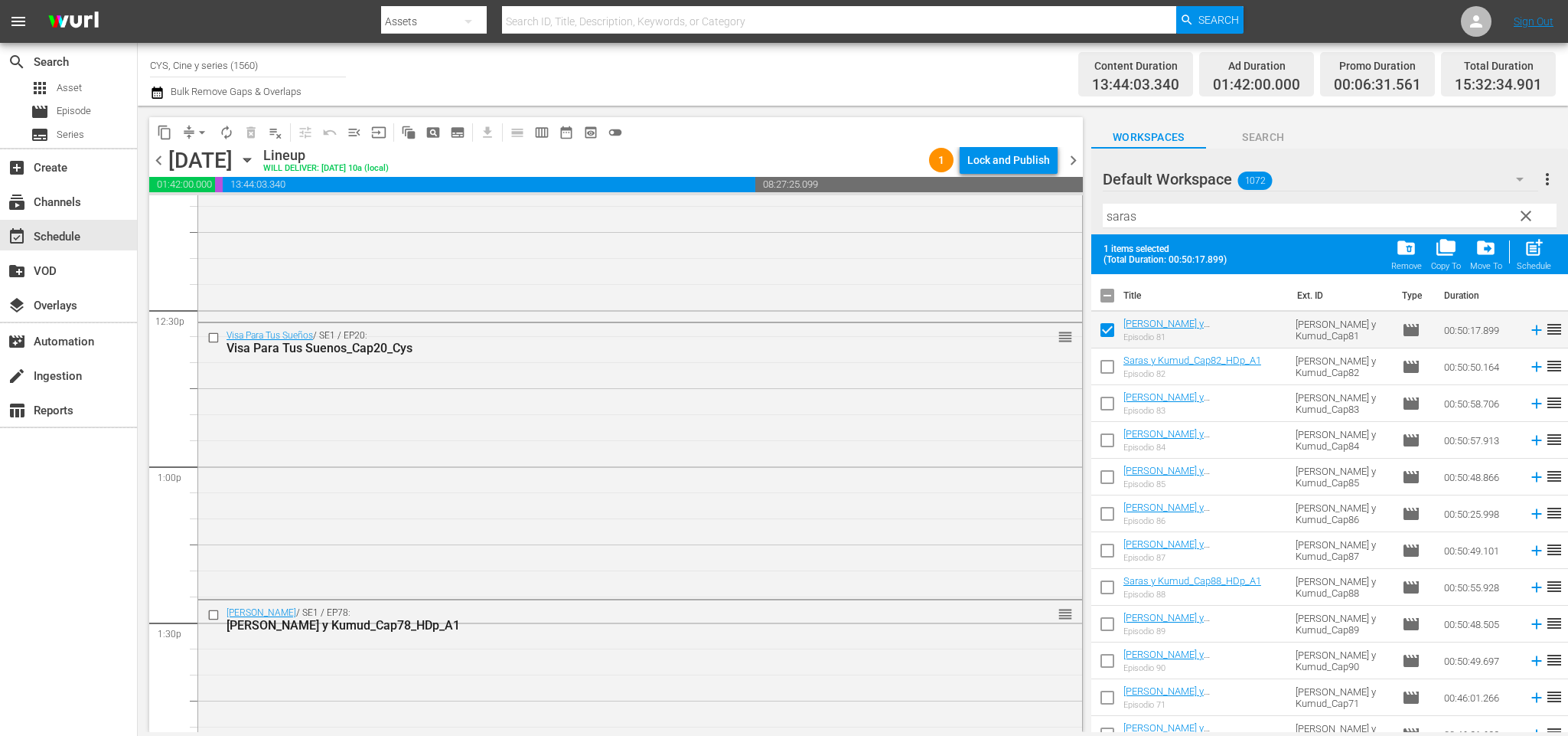
click at [1107, 369] on input "checkbox" at bounding box center [1107, 369] width 32 height 32
click at [1105, 403] on input "checkbox" at bounding box center [1107, 406] width 32 height 32
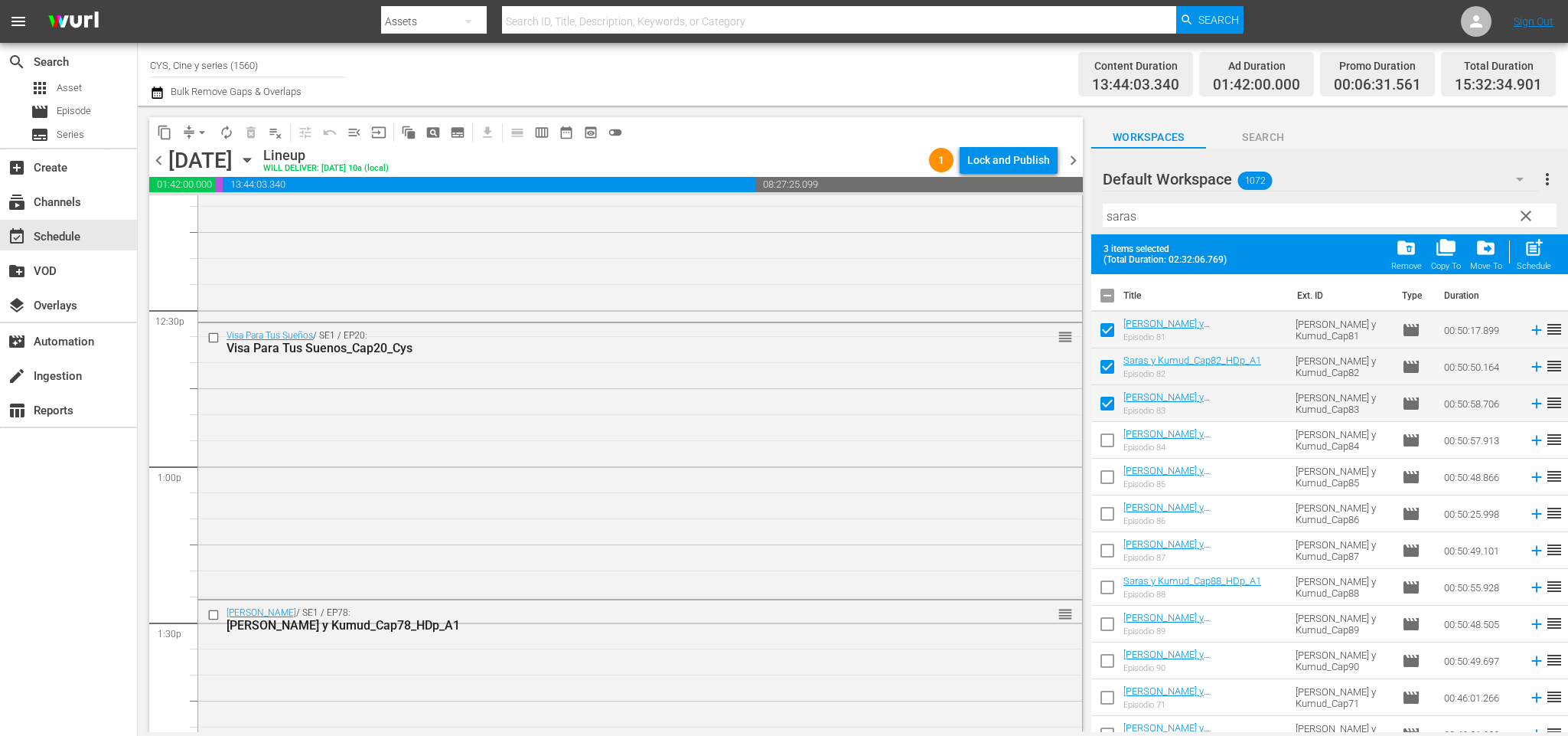
click at [1114, 436] on input "checkbox" at bounding box center [1107, 443] width 32 height 32
click at [1114, 474] on input "checkbox" at bounding box center [1107, 480] width 32 height 32
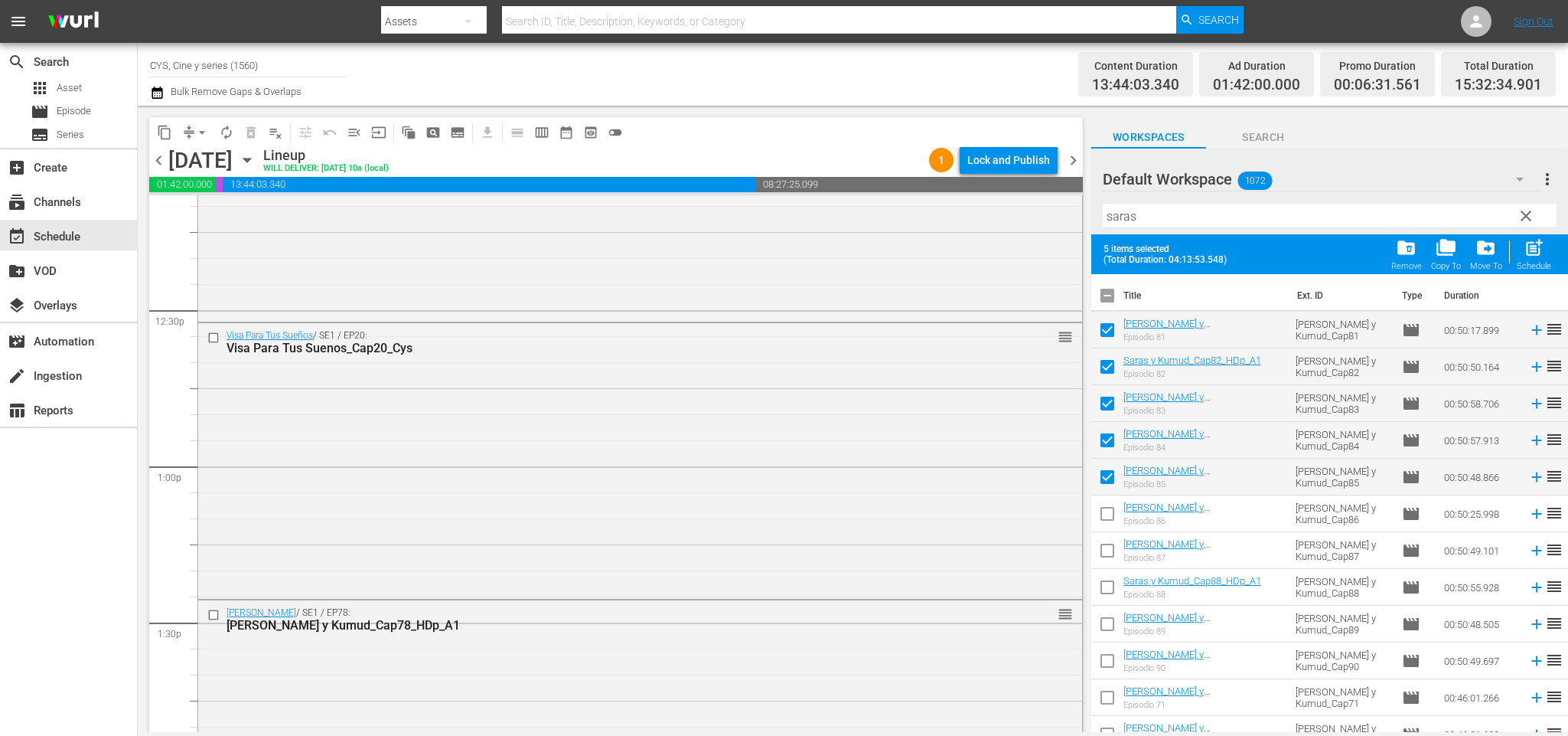
click at [1107, 512] on input "checkbox" at bounding box center [1107, 517] width 32 height 32
click at [1109, 544] on input "checkbox" at bounding box center [1107, 553] width 32 height 32
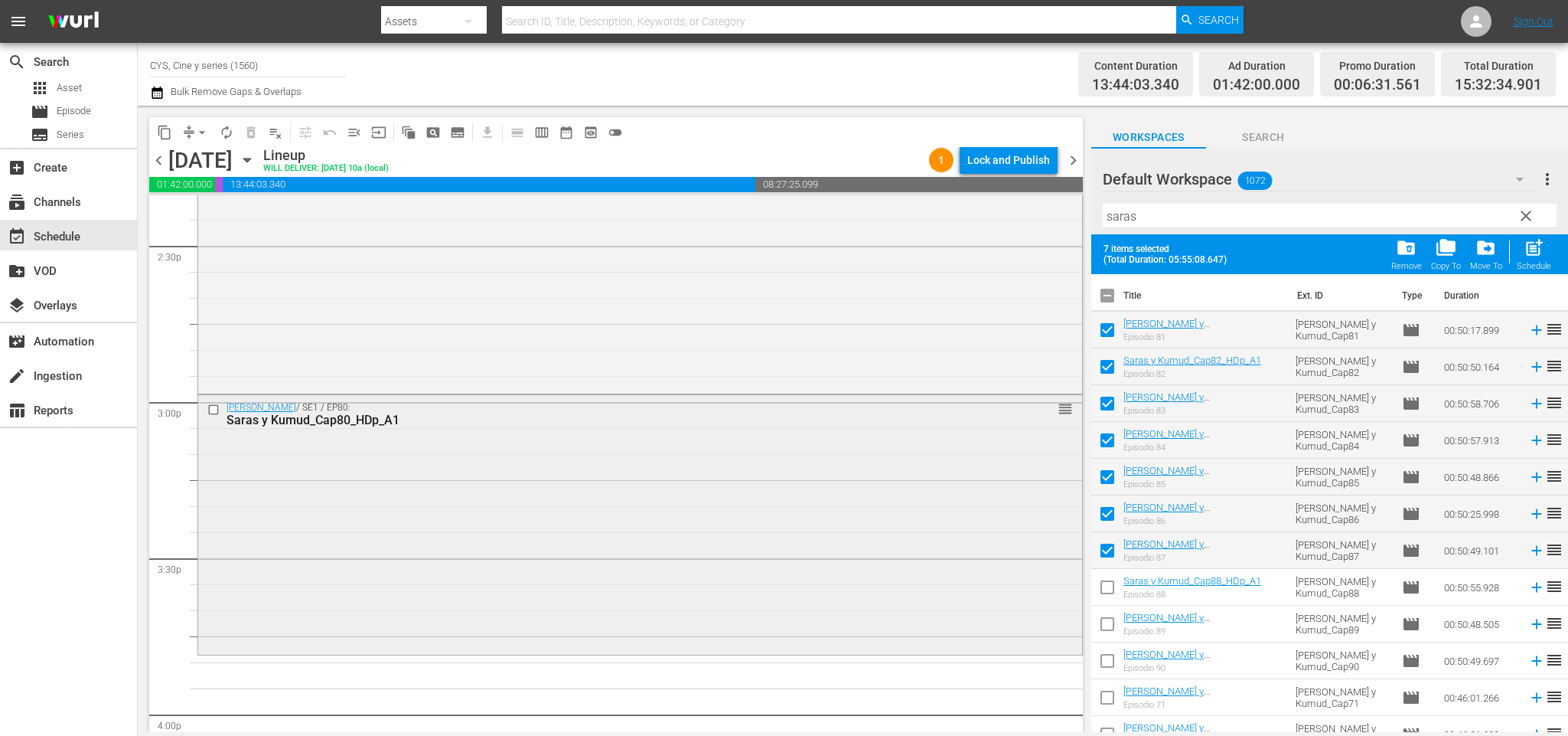
scroll to position [4708, 0]
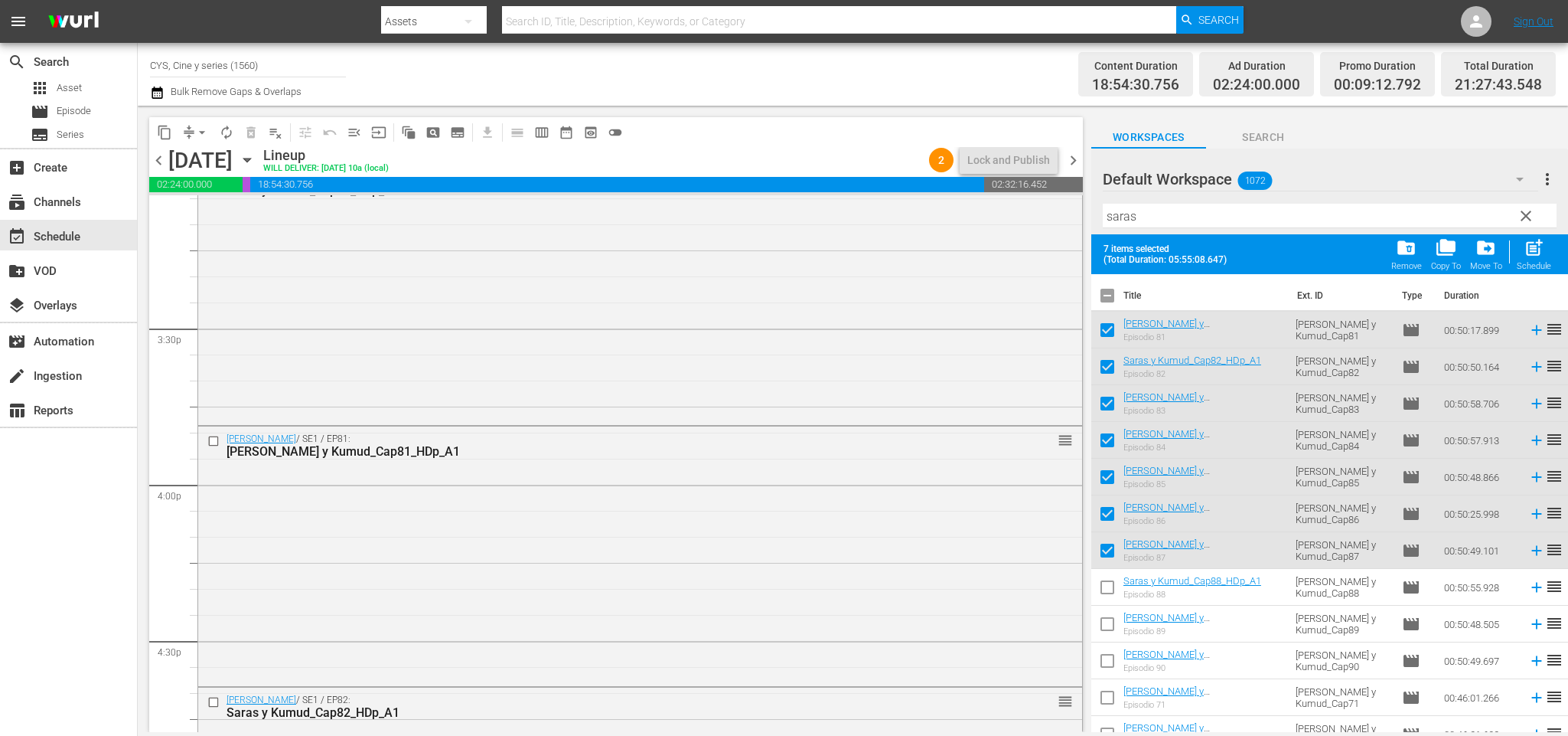
click at [1110, 294] on input "checkbox" at bounding box center [1107, 298] width 32 height 32
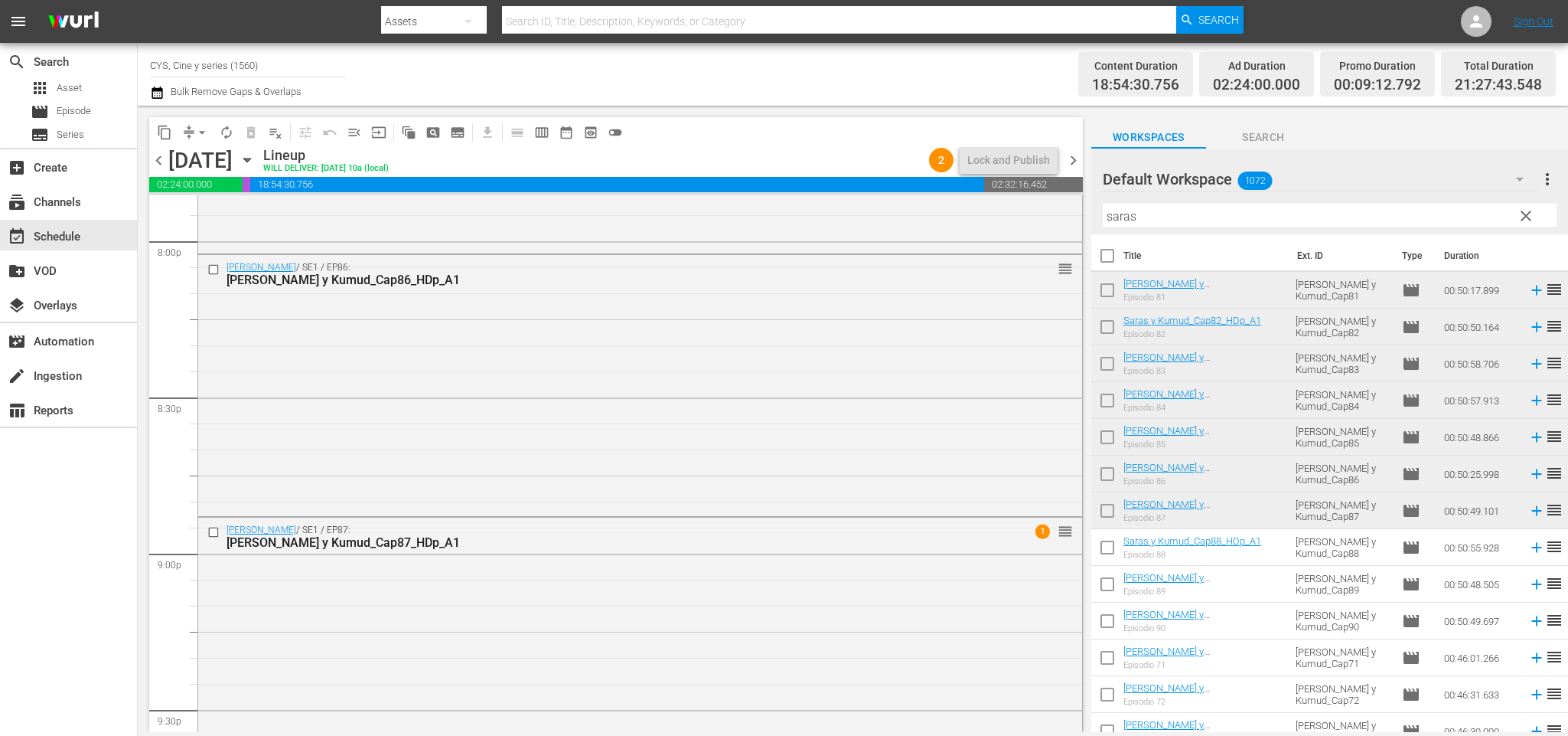
scroll to position [6431, 0]
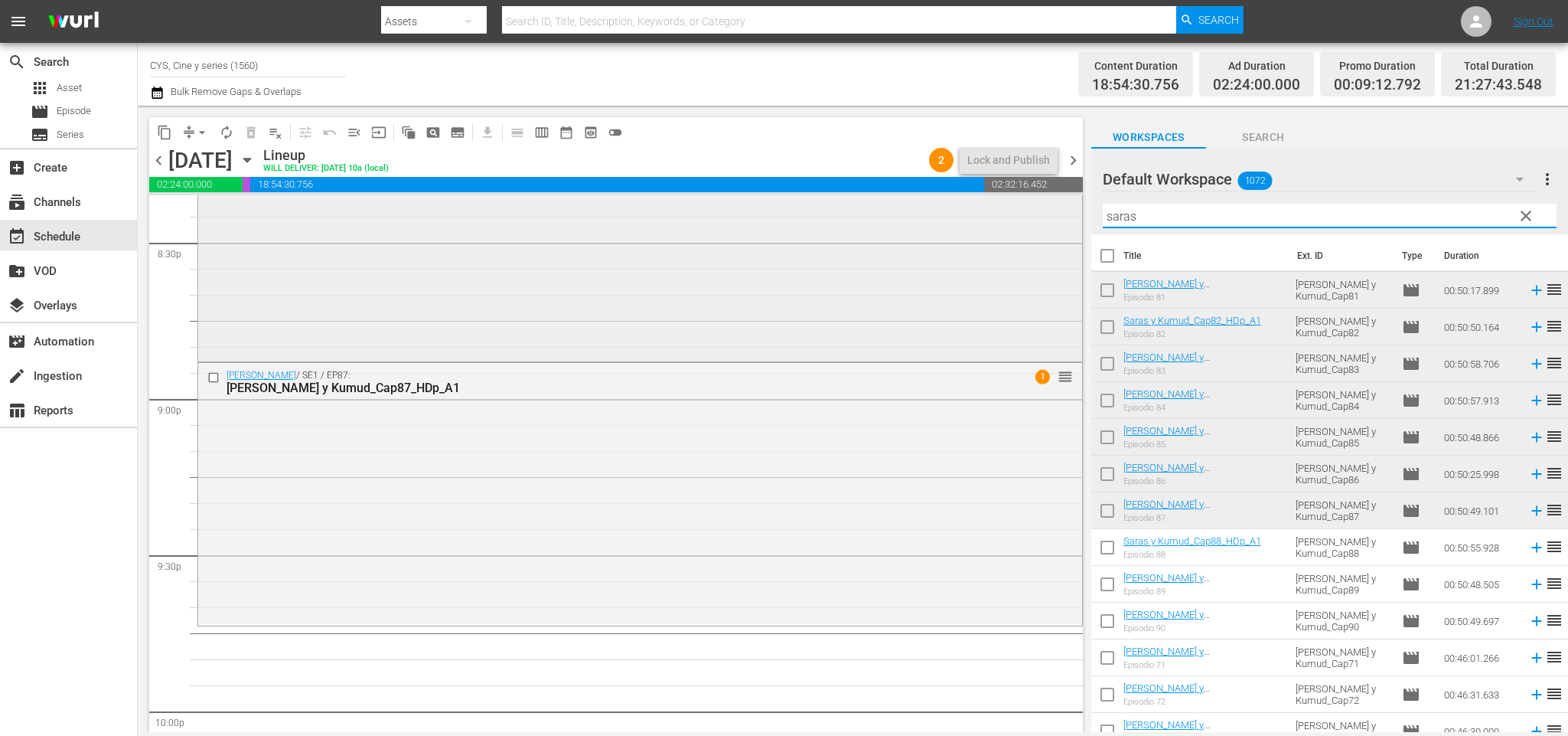
drag, startPoint x: 1273, startPoint y: 218, endPoint x: 732, endPoint y: 201, distance: 541.3
click at [732, 201] on div "content_copy compress arrow_drop_down autorenew_outlined delete_forever_outline…" at bounding box center [852, 418] width 1430 height 626
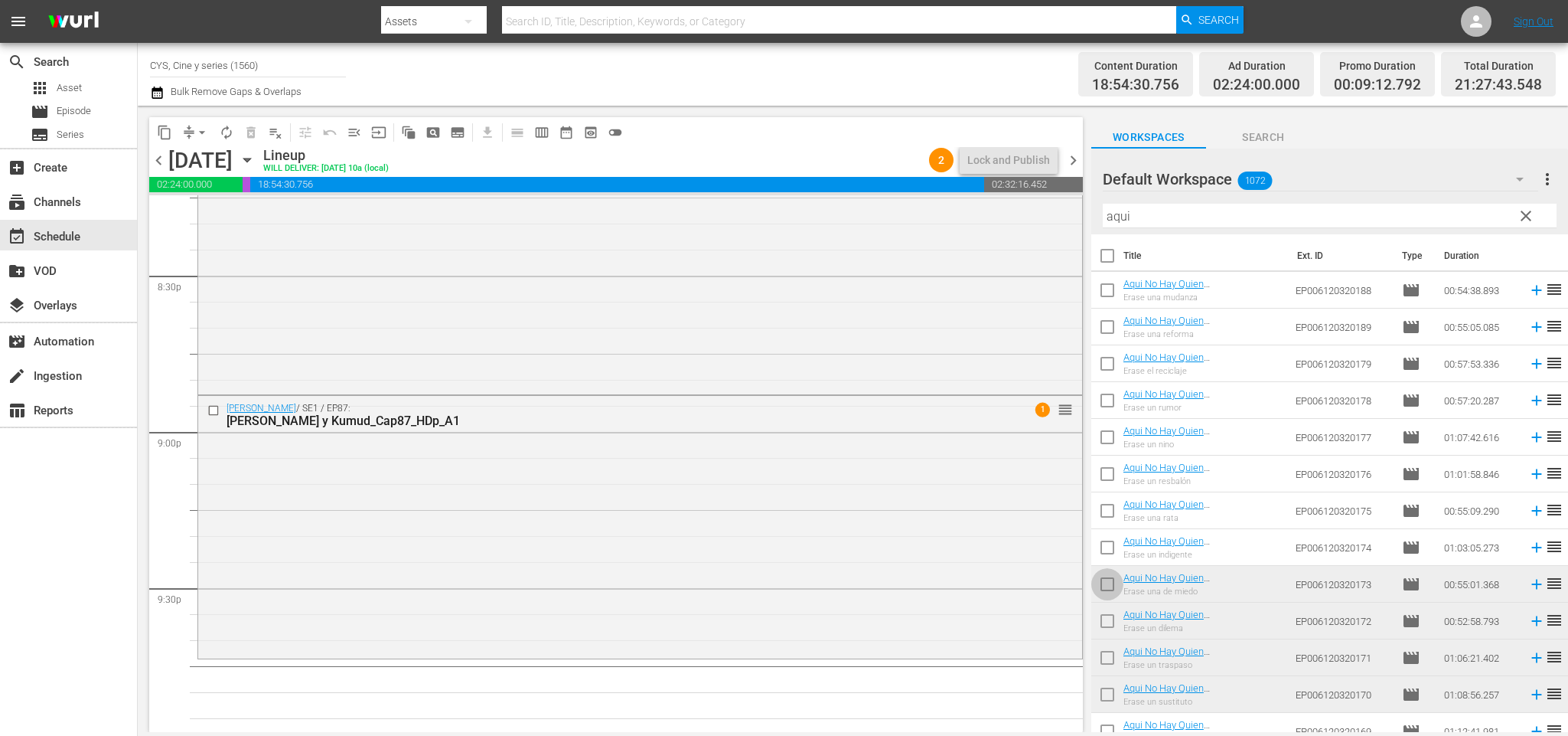
click at [1114, 584] on input "checkbox" at bounding box center [1107, 587] width 32 height 32
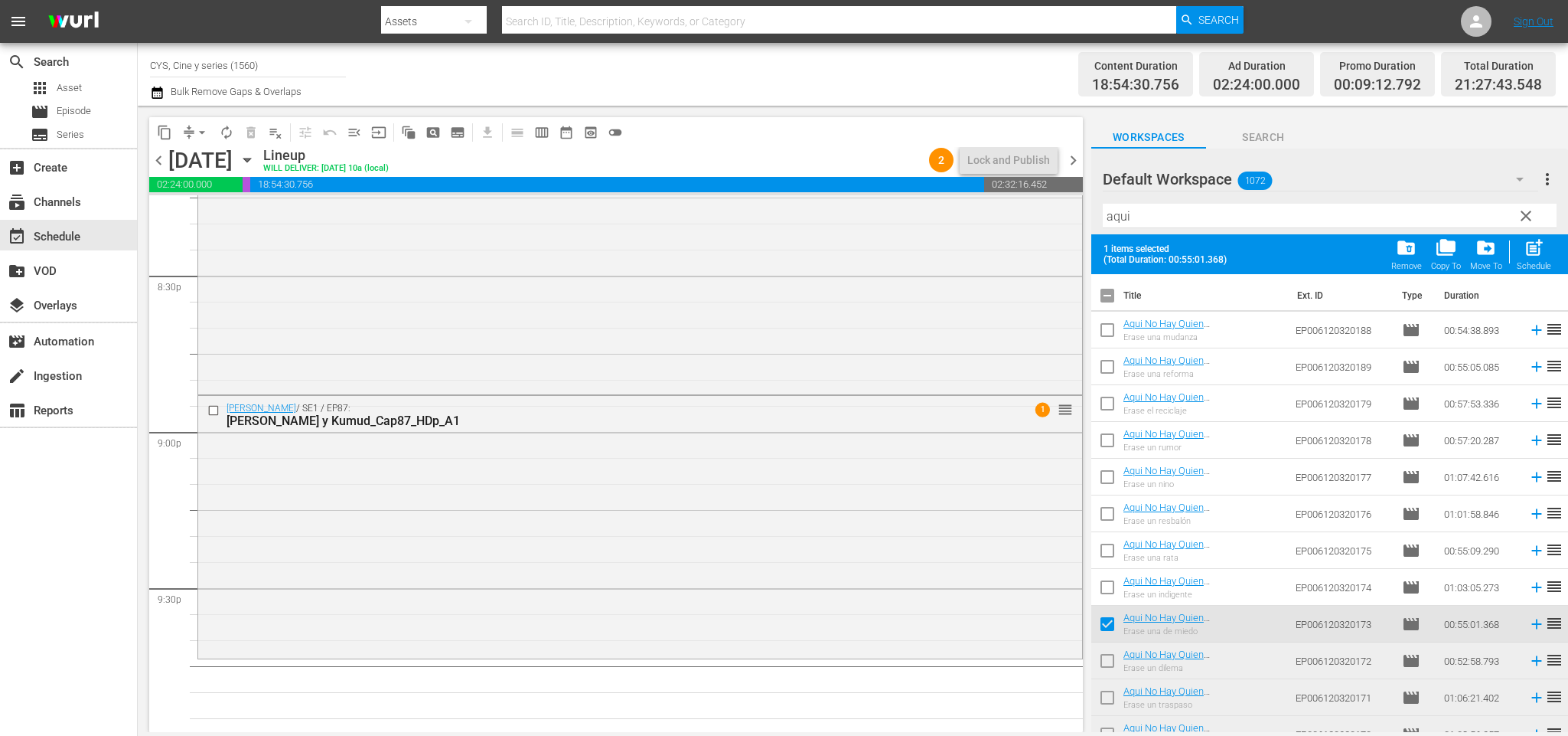
click at [1114, 655] on input "checkbox" at bounding box center [1107, 664] width 32 height 32
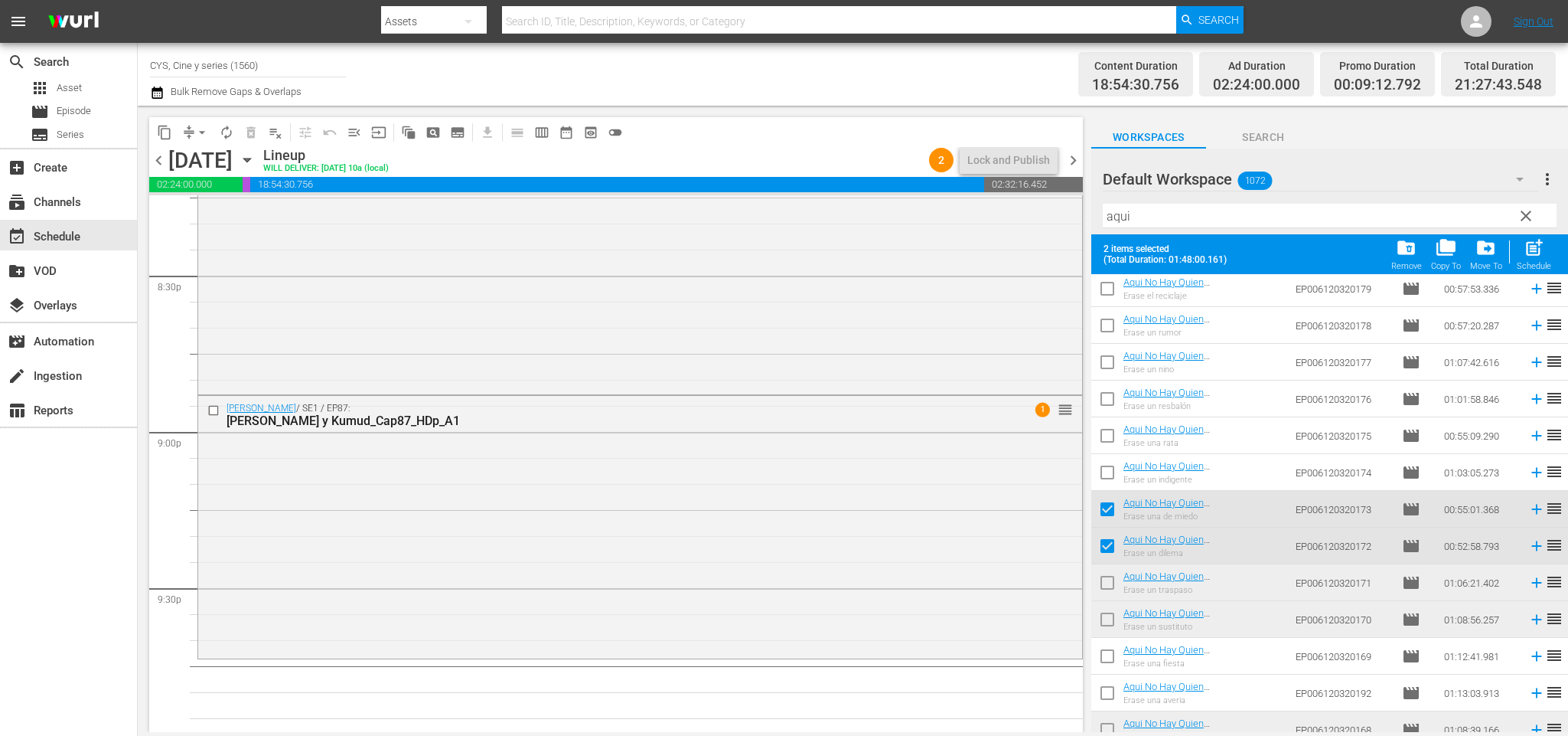
click at [1114, 581] on input "checkbox" at bounding box center [1107, 585] width 32 height 32
click at [1112, 617] on input "checkbox" at bounding box center [1107, 622] width 32 height 32
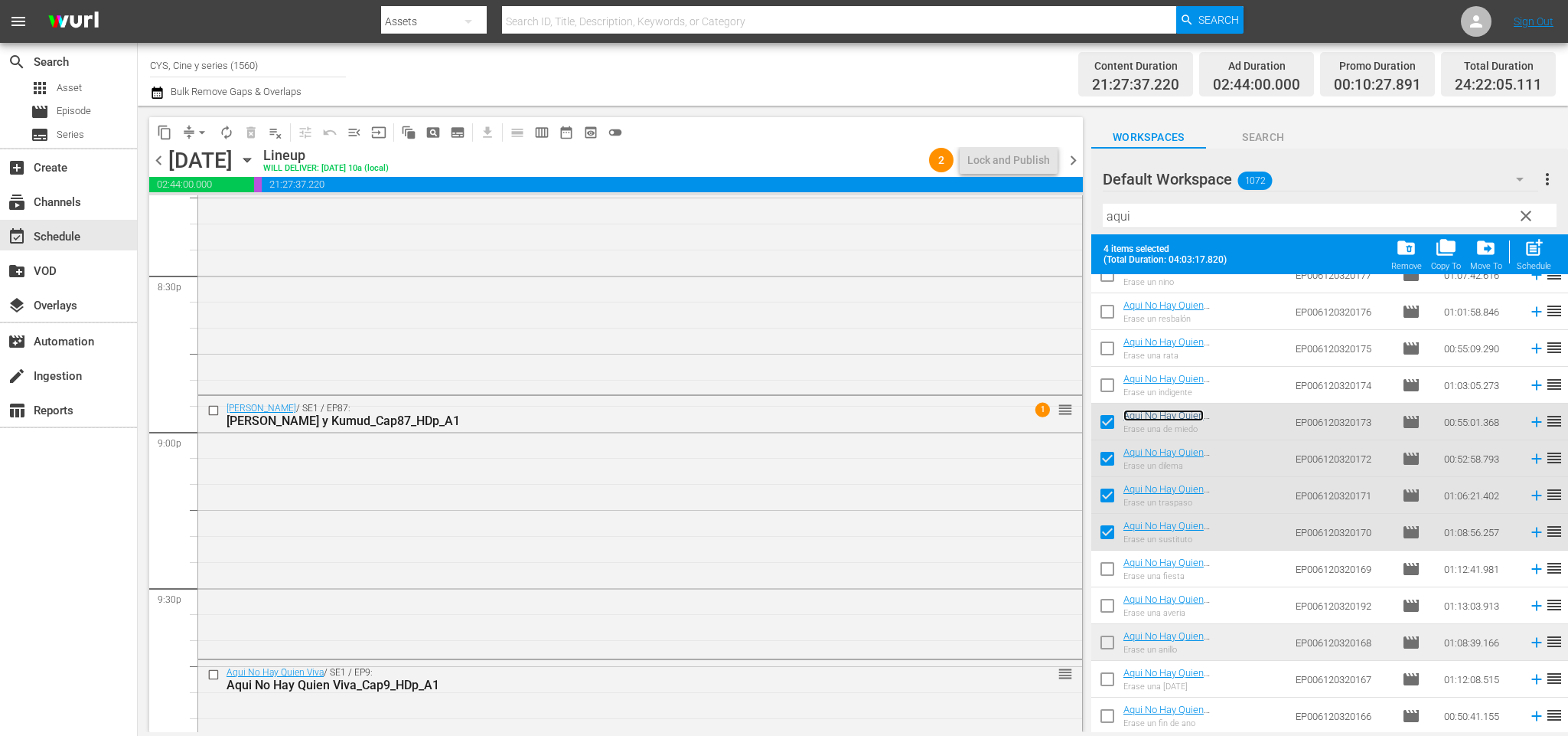
scroll to position [0, 0]
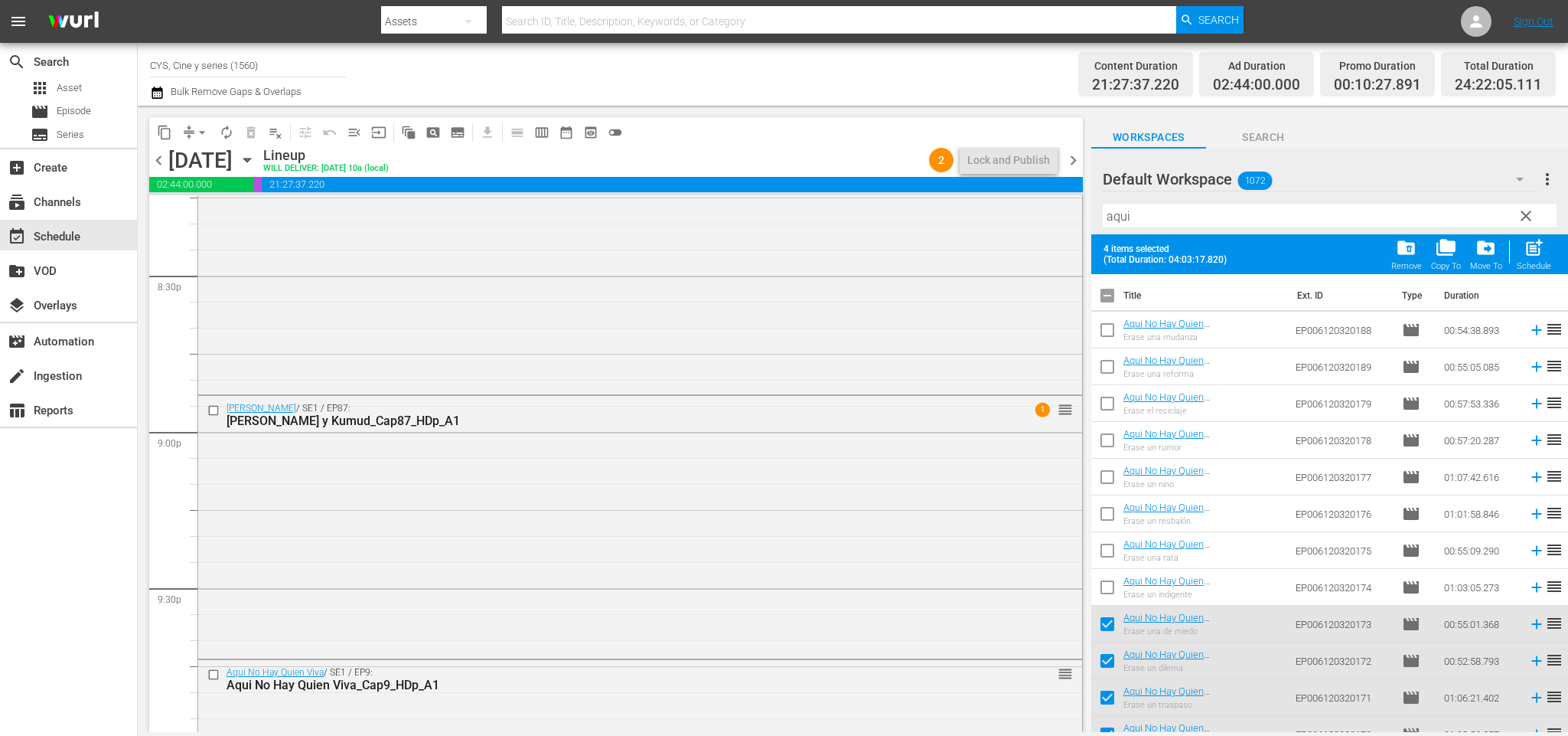
click at [1103, 297] on input "checkbox" at bounding box center [1107, 298] width 32 height 32
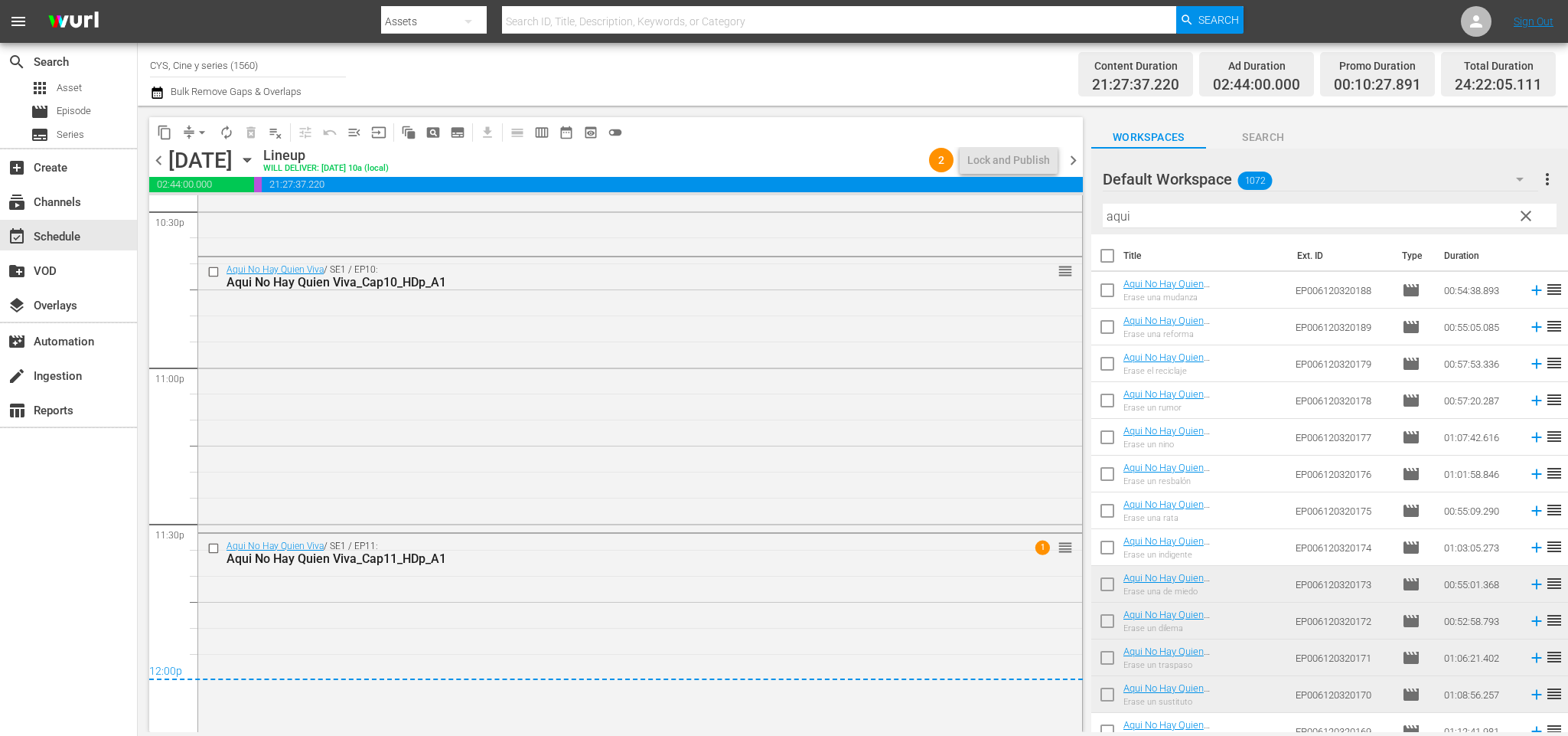
scroll to position [7156, 0]
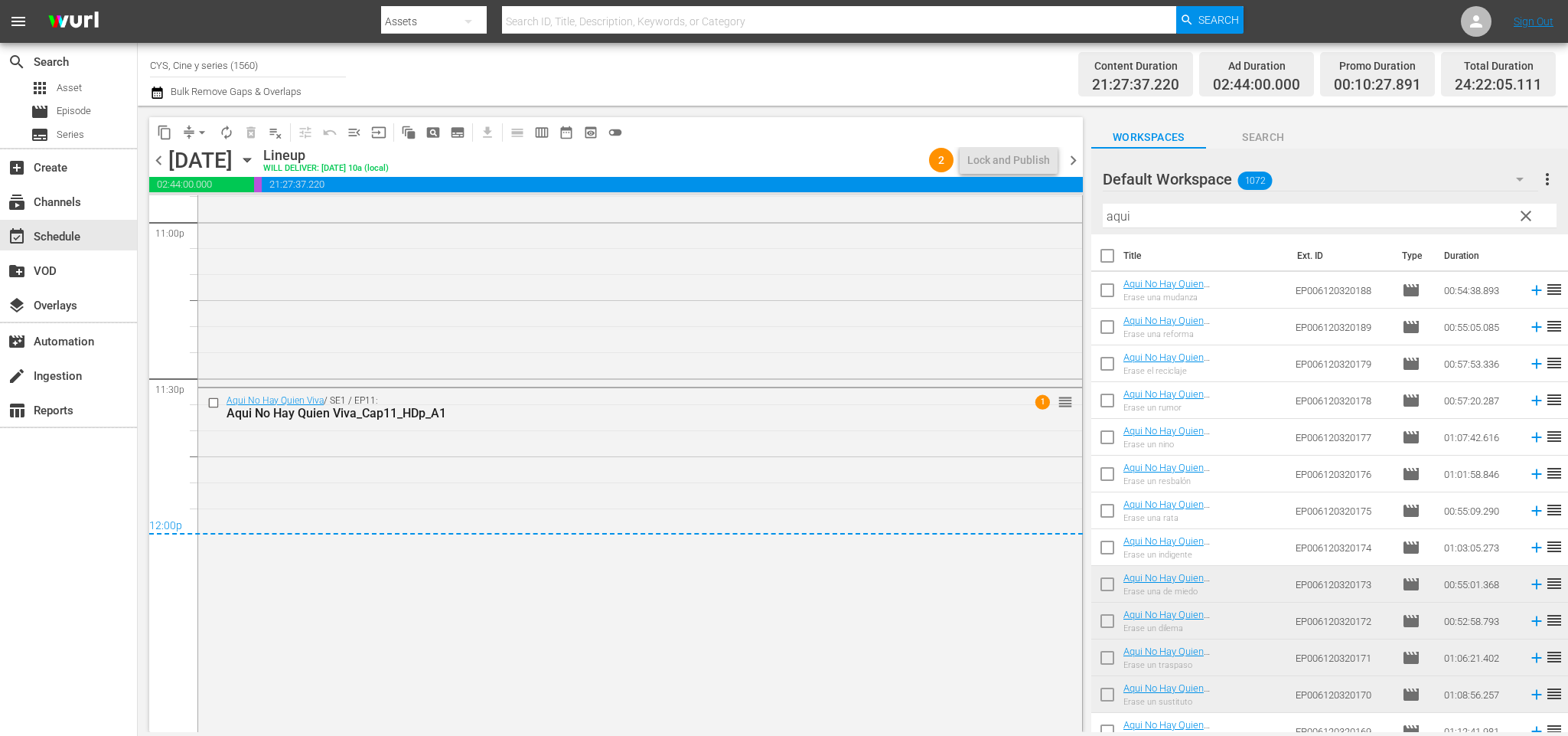
click at [855, 474] on div "Aqui No Hay Quien Viva / SE1 / EP11: Aqui No Hay Quien Viva_Cap11_HDp_A1 1 reor…" at bounding box center [640, 558] width 884 height 341
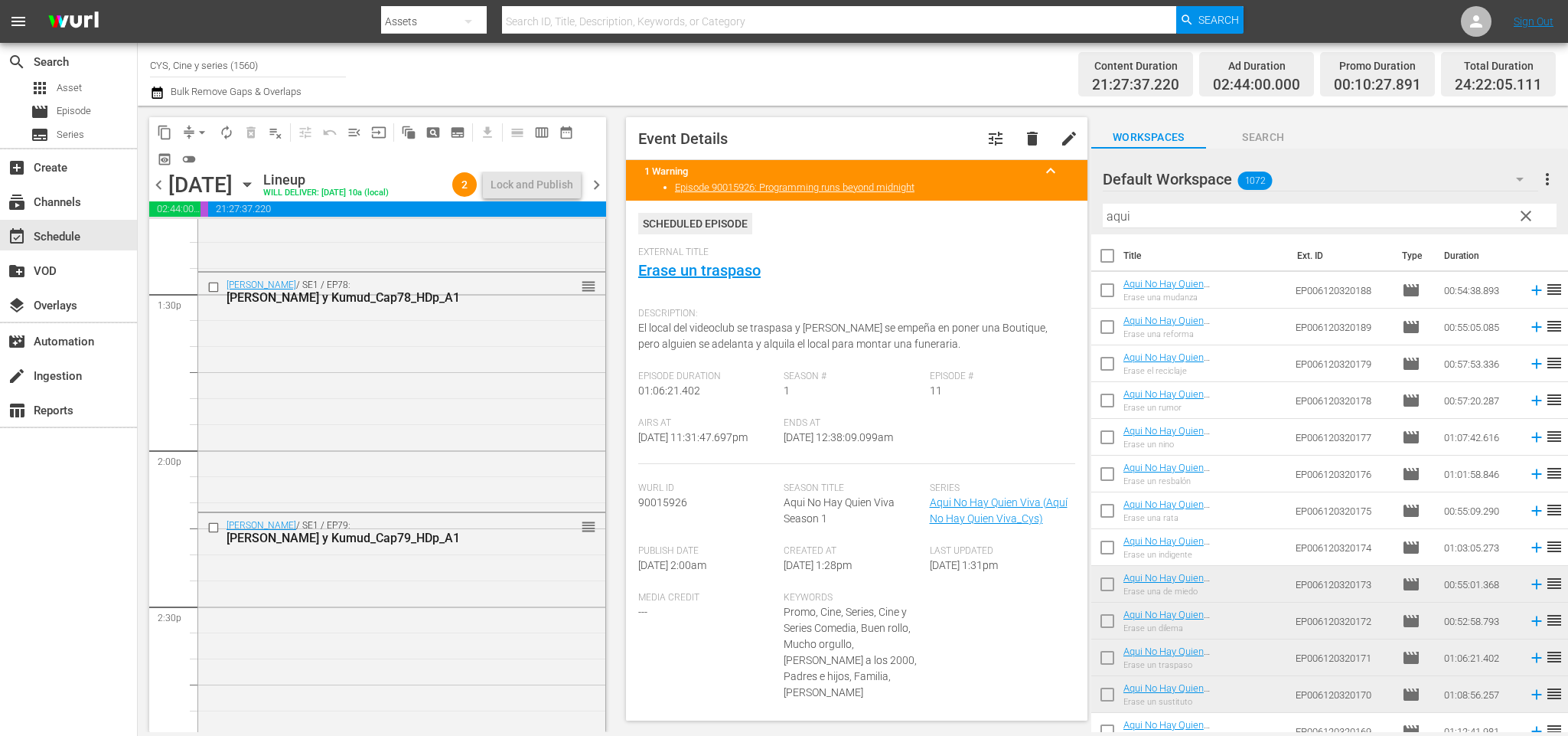
scroll to position [3911, 0]
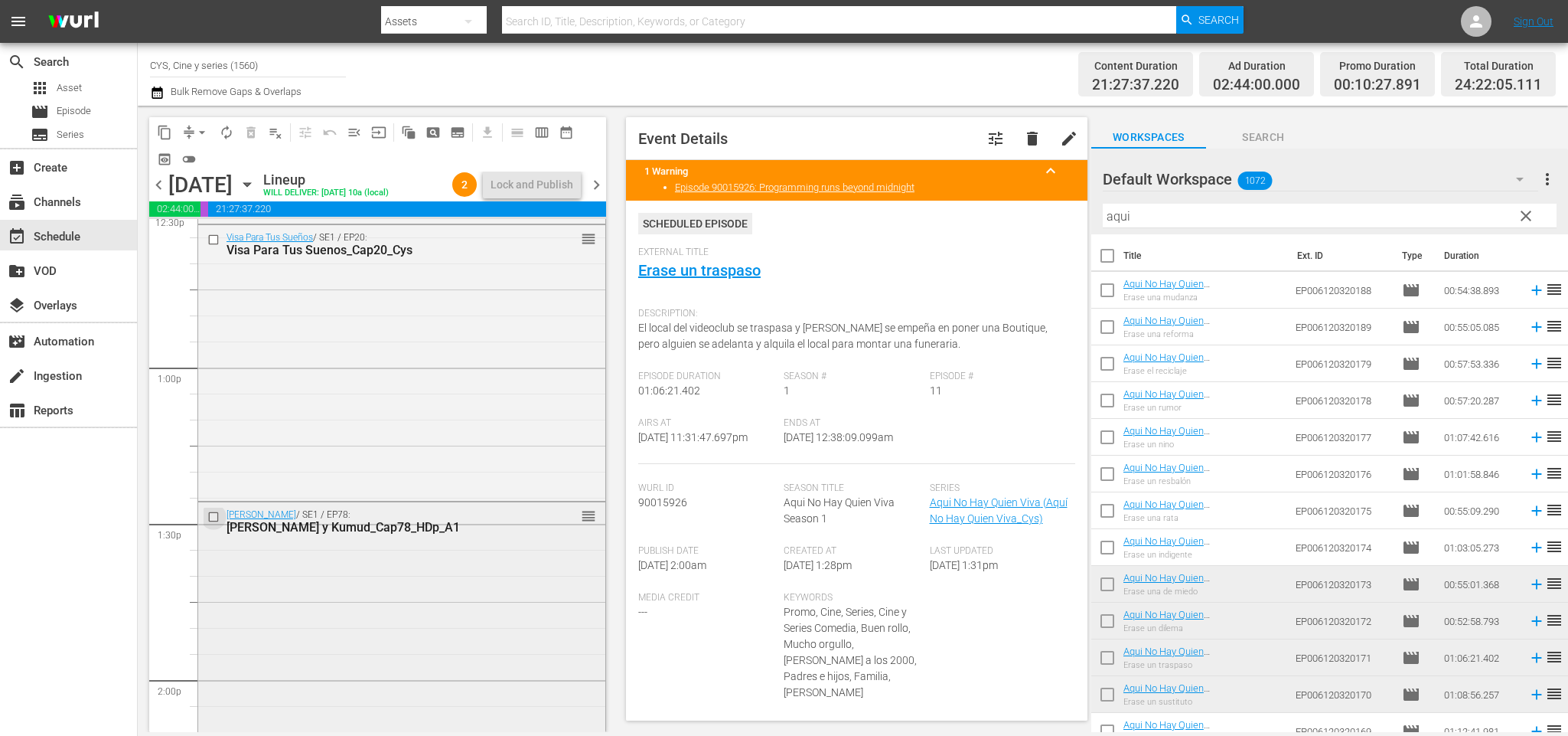
click at [214, 515] on input "checkbox" at bounding box center [215, 518] width 16 height 13
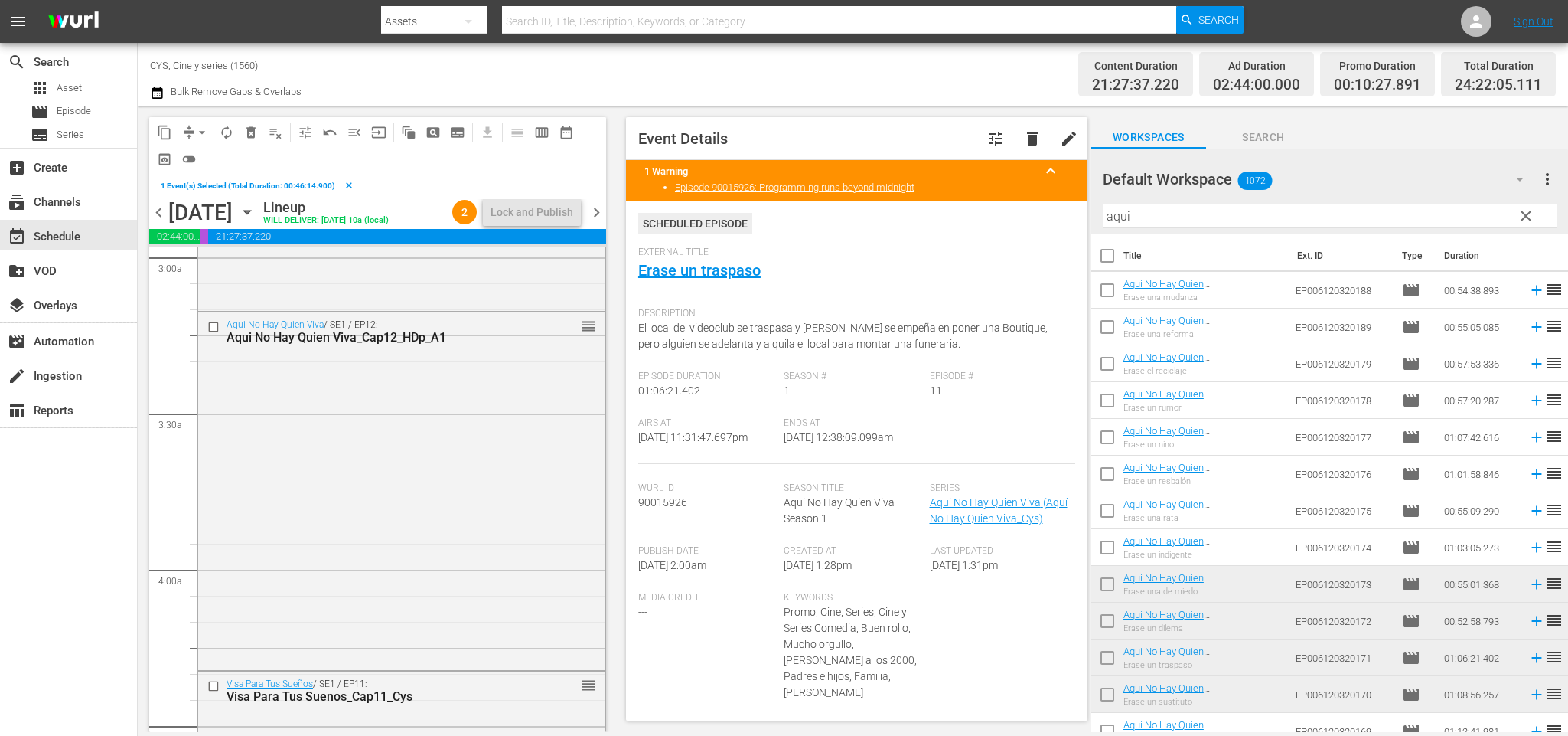
scroll to position [1042, 0]
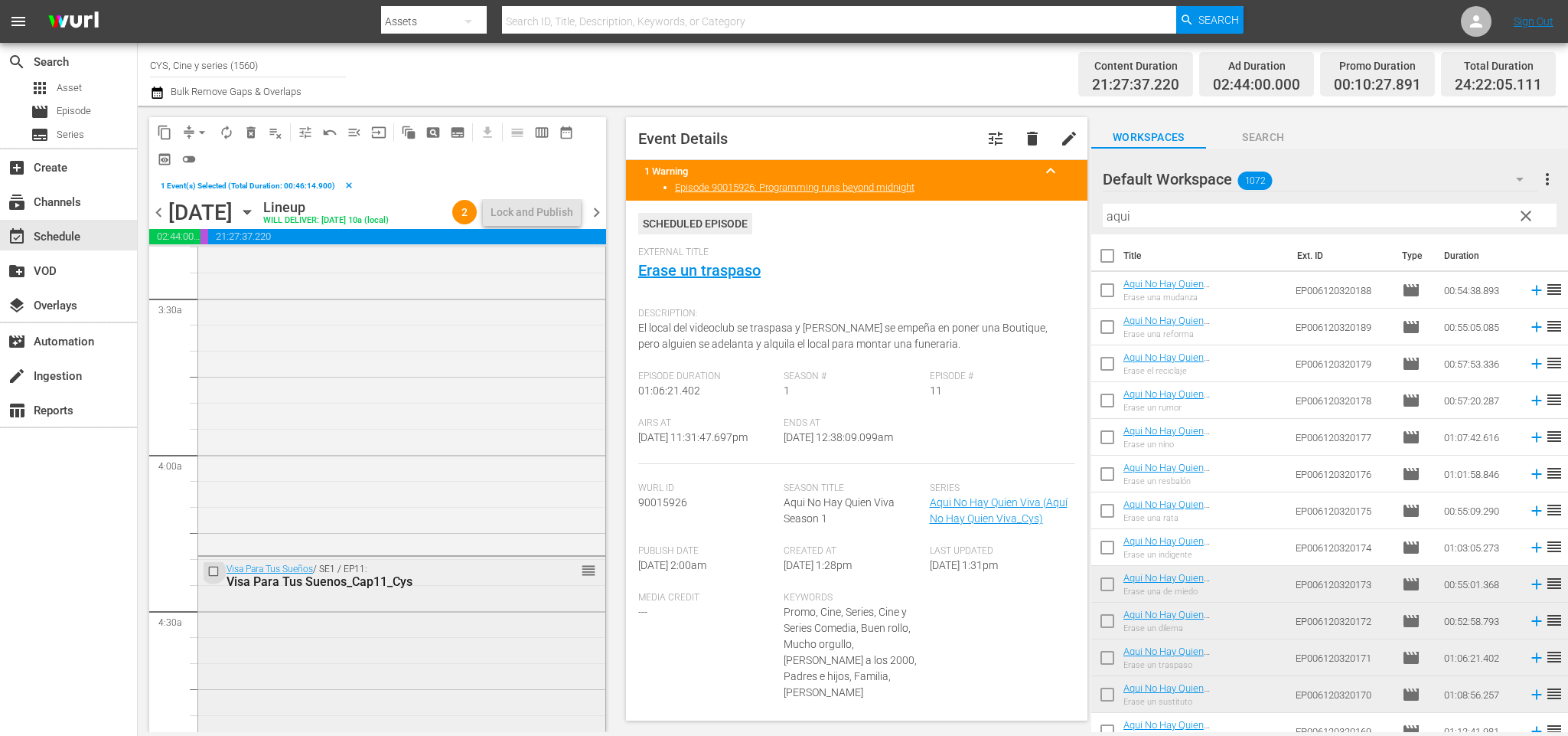
click at [217, 570] on input "checkbox" at bounding box center [215, 570] width 16 height 13
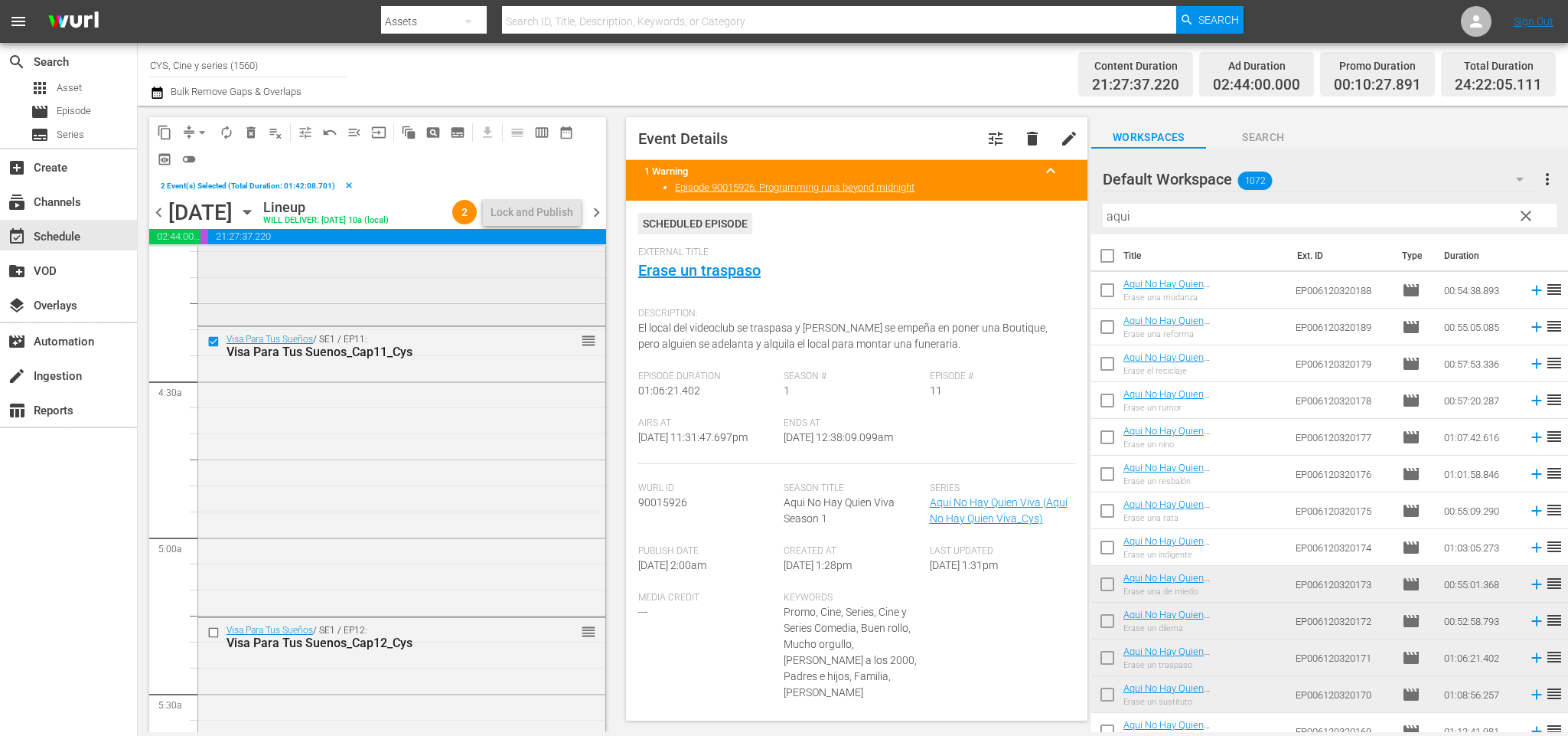
scroll to position [1386, 0]
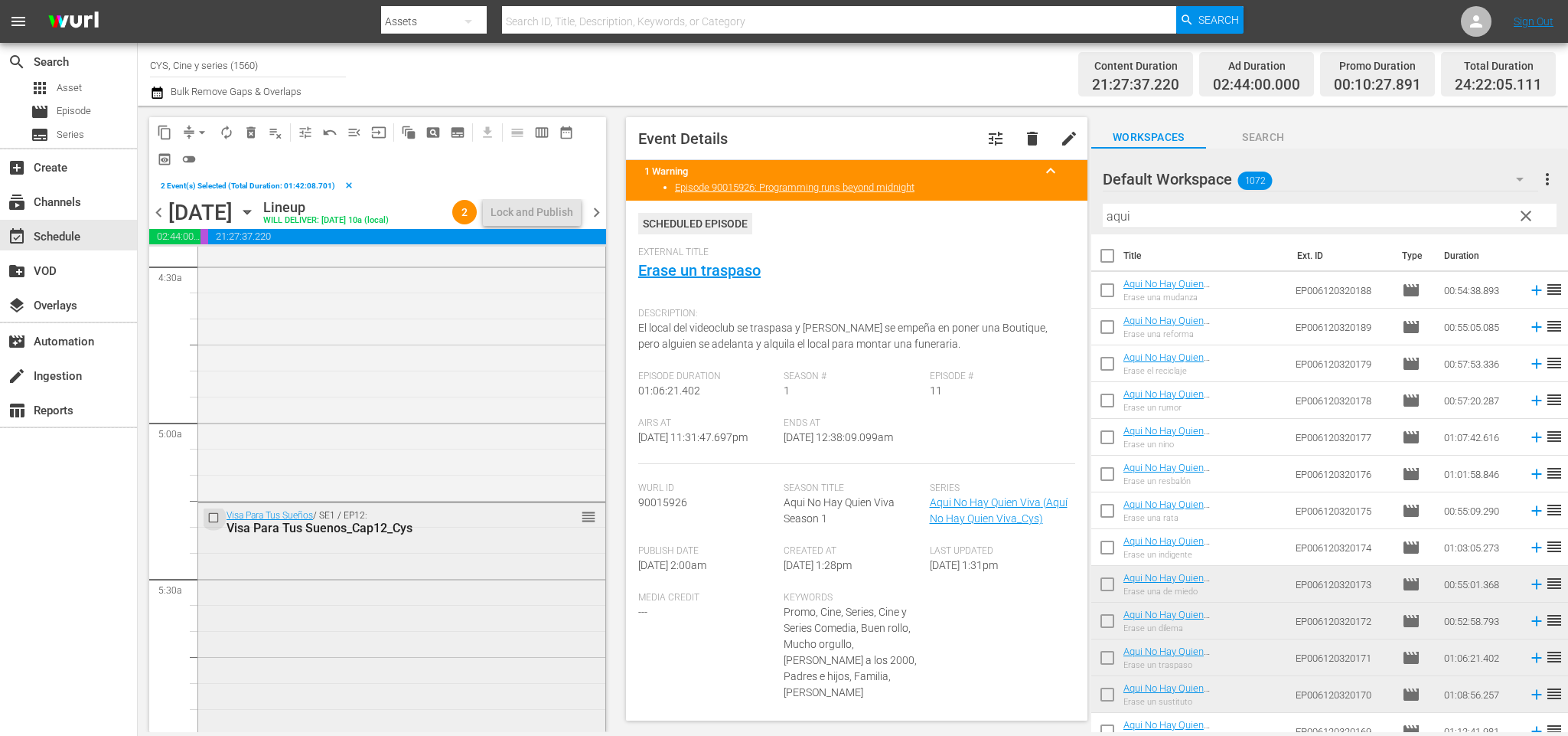
click at [216, 519] on input "checkbox" at bounding box center [215, 518] width 16 height 13
click at [249, 131] on span "delete_forever_outlined" at bounding box center [251, 132] width 16 height 16
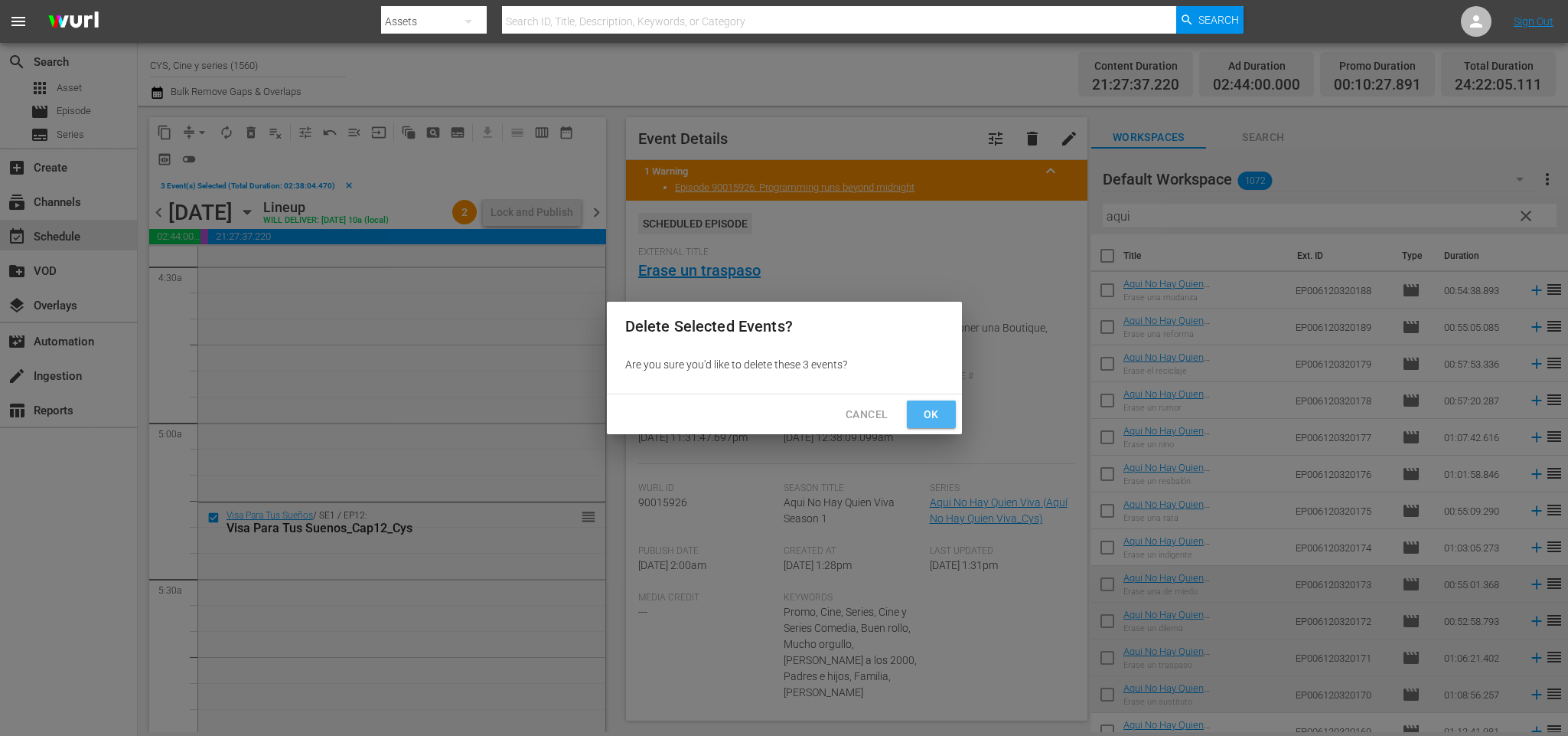
click at [914, 416] on button "Ok" at bounding box center [931, 414] width 49 height 29
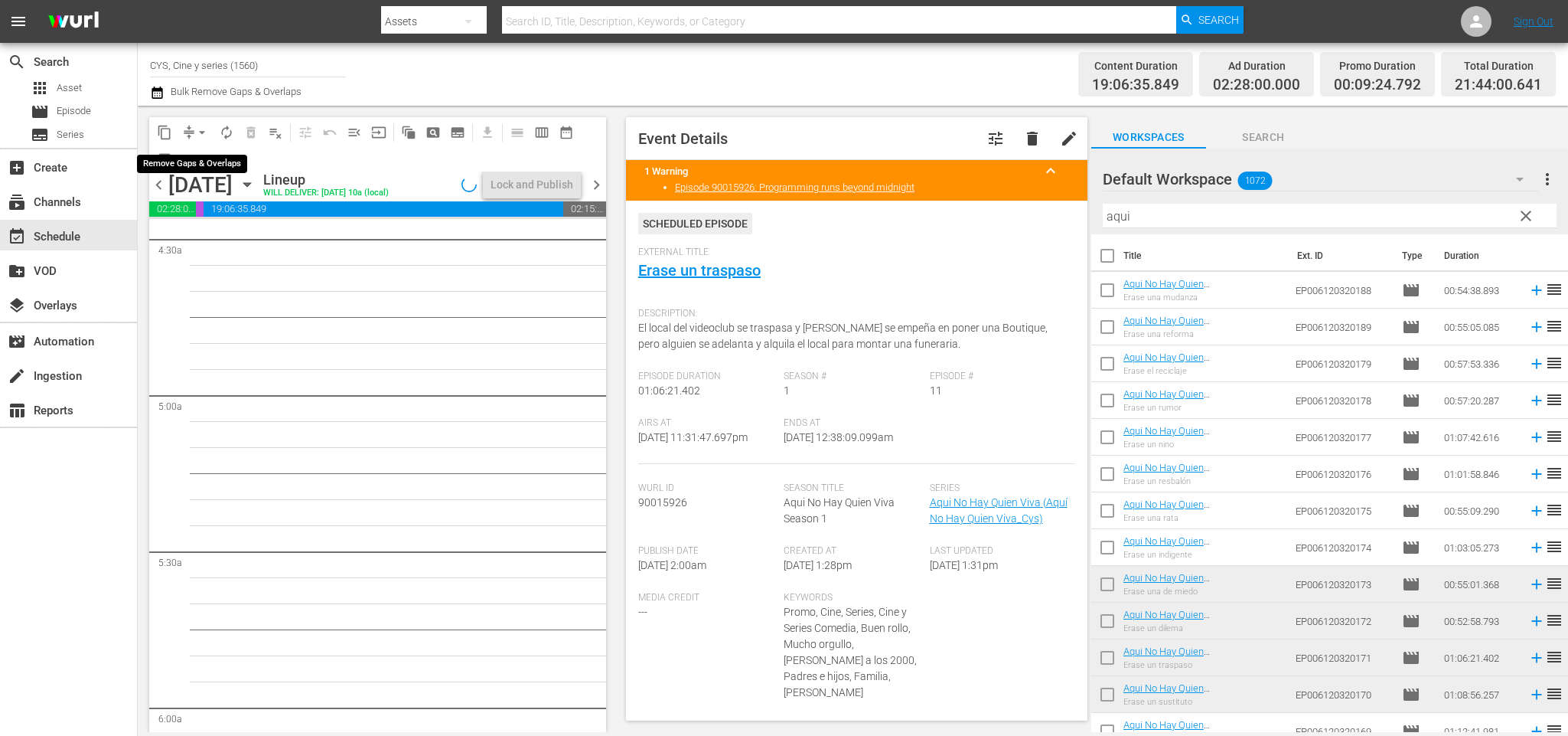
drag, startPoint x: 197, startPoint y: 129, endPoint x: 196, endPoint y: 143, distance: 14.0
click at [196, 127] on span "arrow_drop_down" at bounding box center [202, 132] width 16 height 16
click at [232, 207] on li "Align to End of Previous Day" at bounding box center [205, 213] width 161 height 25
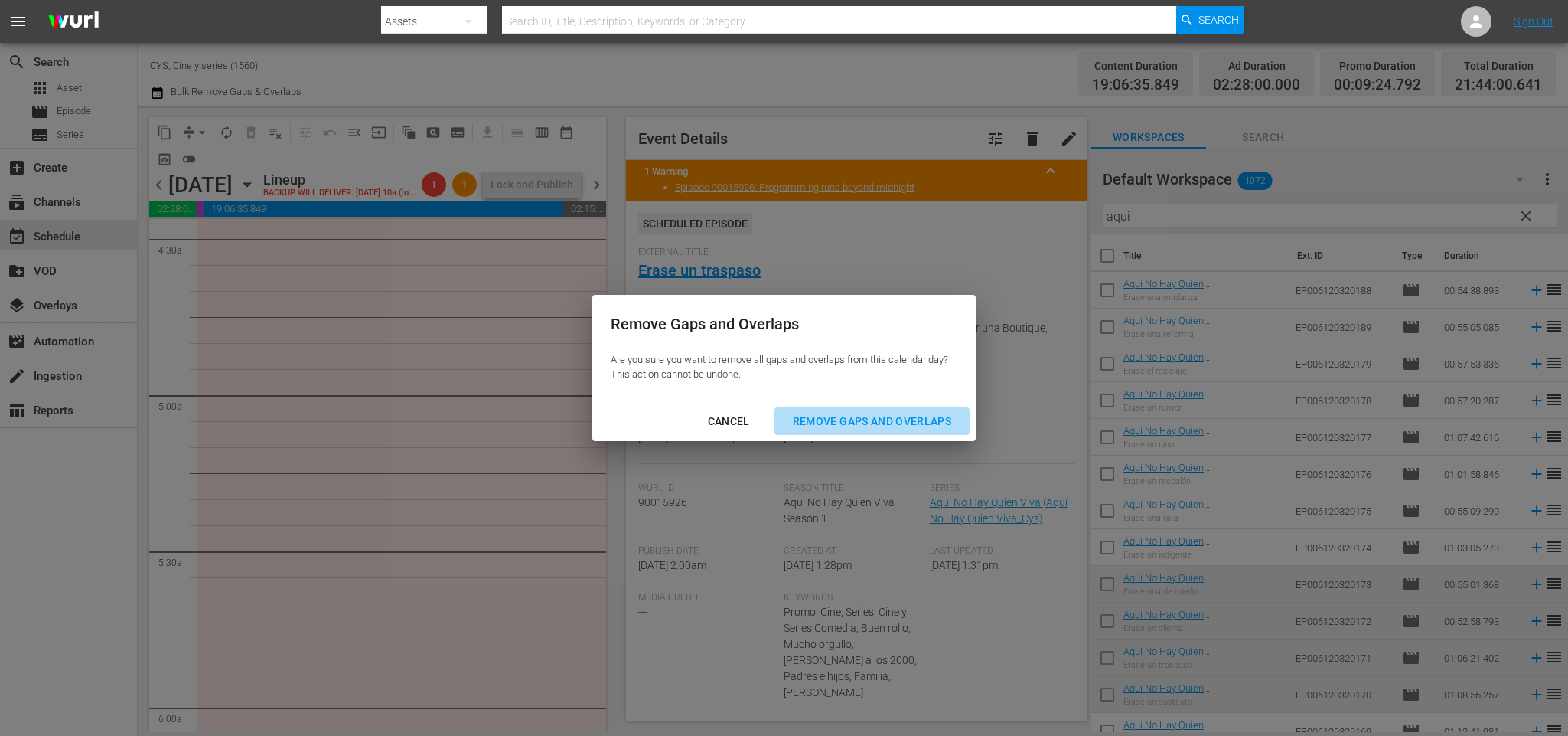
click at [904, 422] on div "Remove Gaps and Overlaps" at bounding box center [872, 421] width 183 height 19
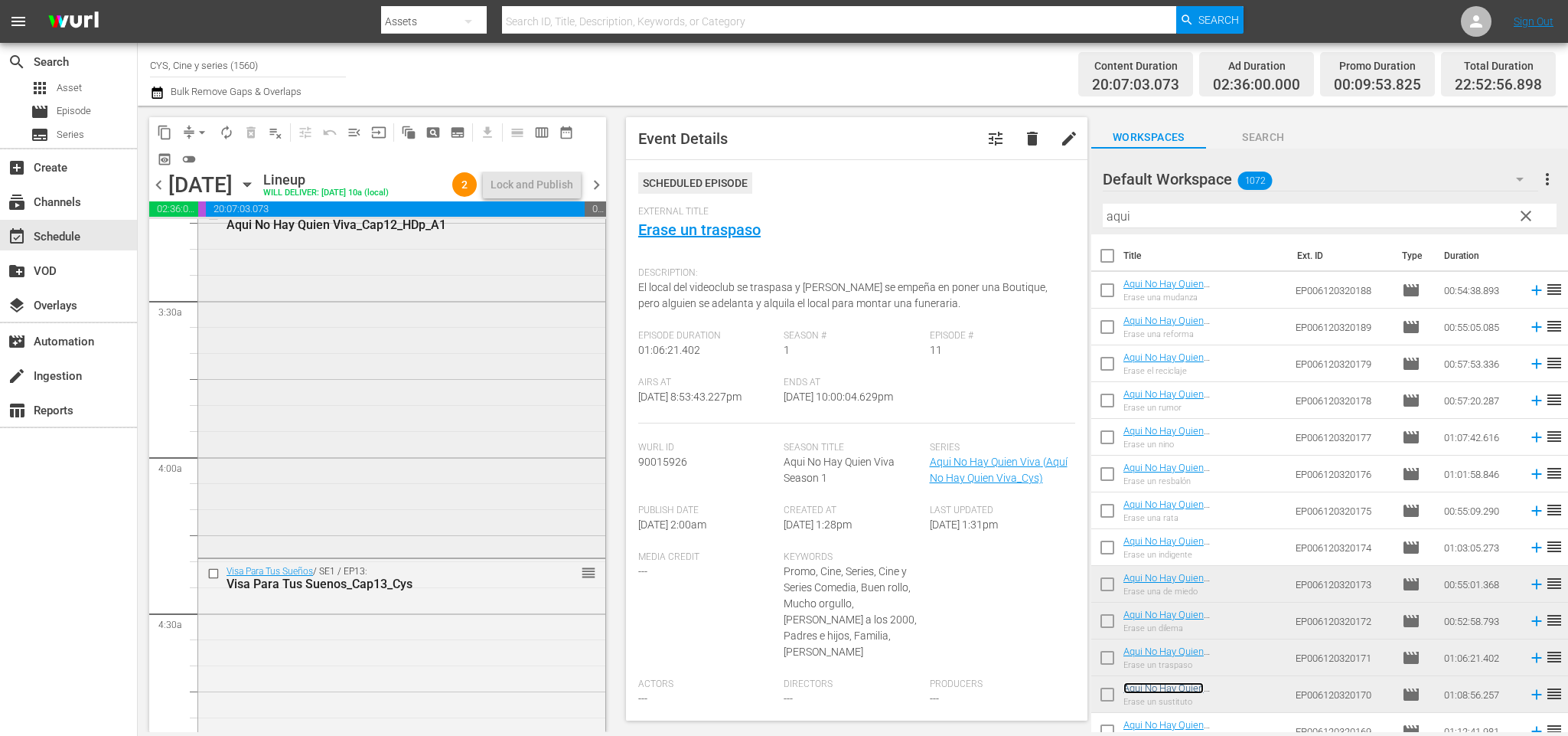
scroll to position [1126, 0]
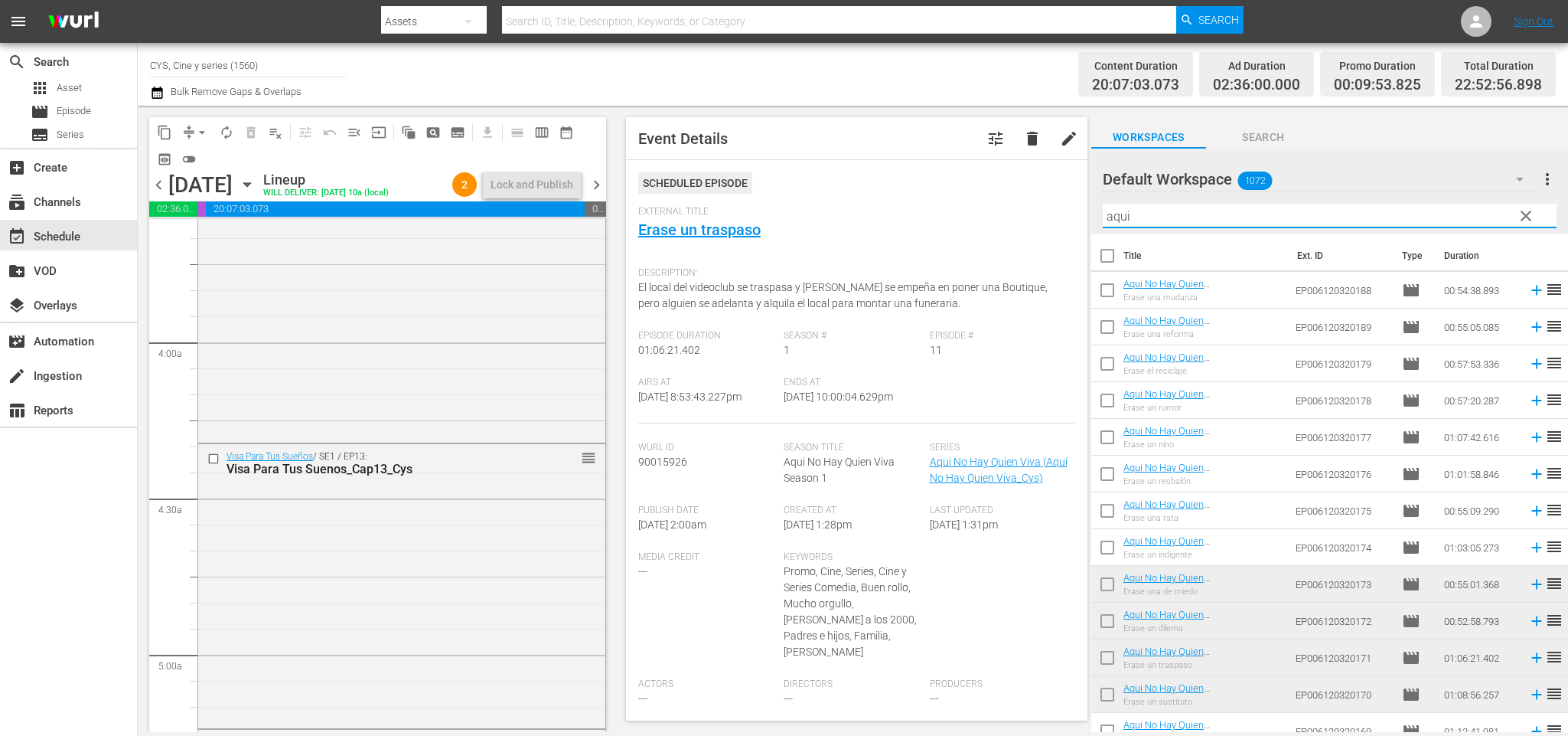
drag, startPoint x: 1142, startPoint y: 217, endPoint x: 947, endPoint y: 201, distance: 195.7
click at [947, 201] on div "content_copy compress arrow_drop_down autorenew_outlined delete_forever_outline…" at bounding box center [852, 418] width 1430 height 626
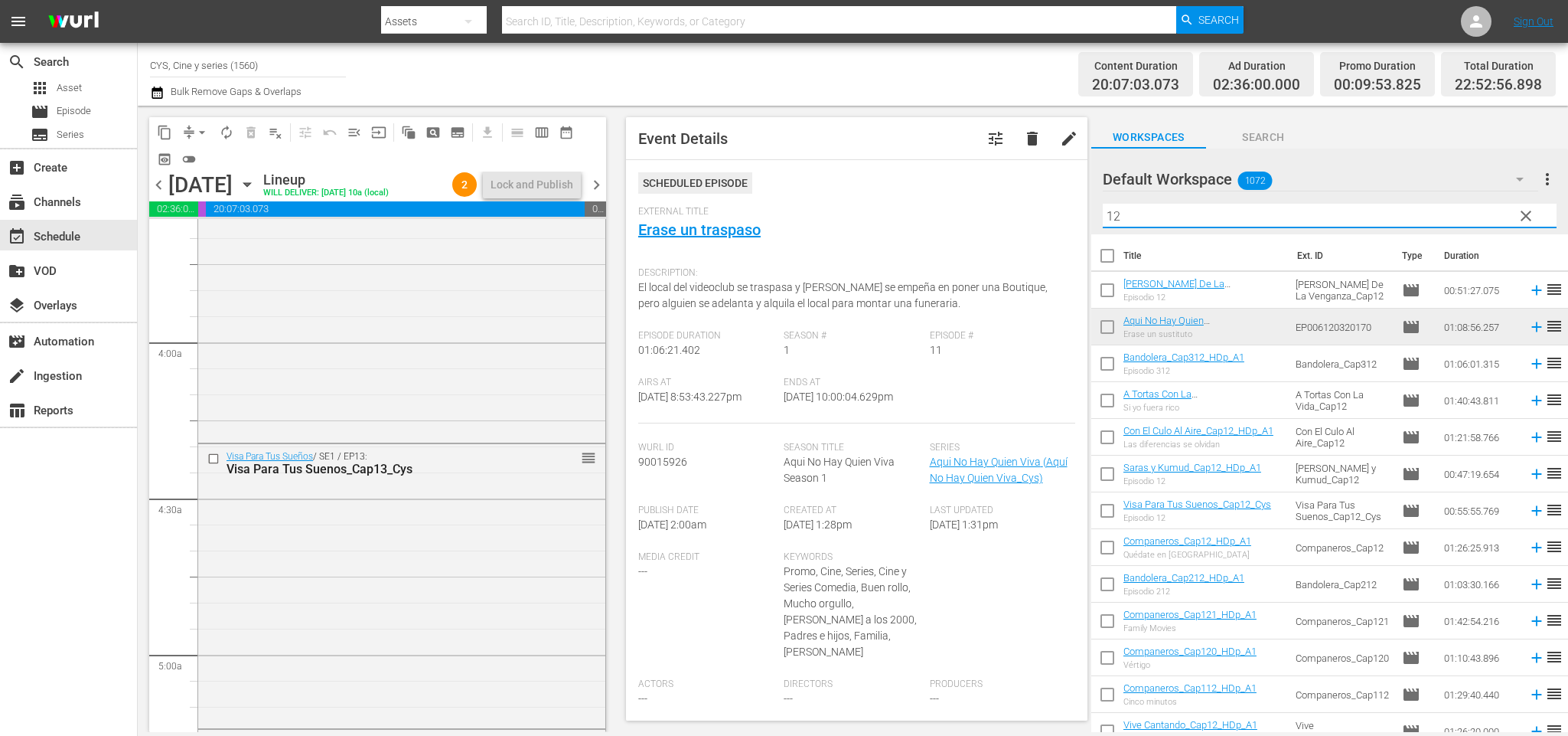
click at [1103, 218] on input "12" at bounding box center [1330, 216] width 454 height 24
click at [1189, 218] on input "p12" at bounding box center [1330, 216] width 454 height 24
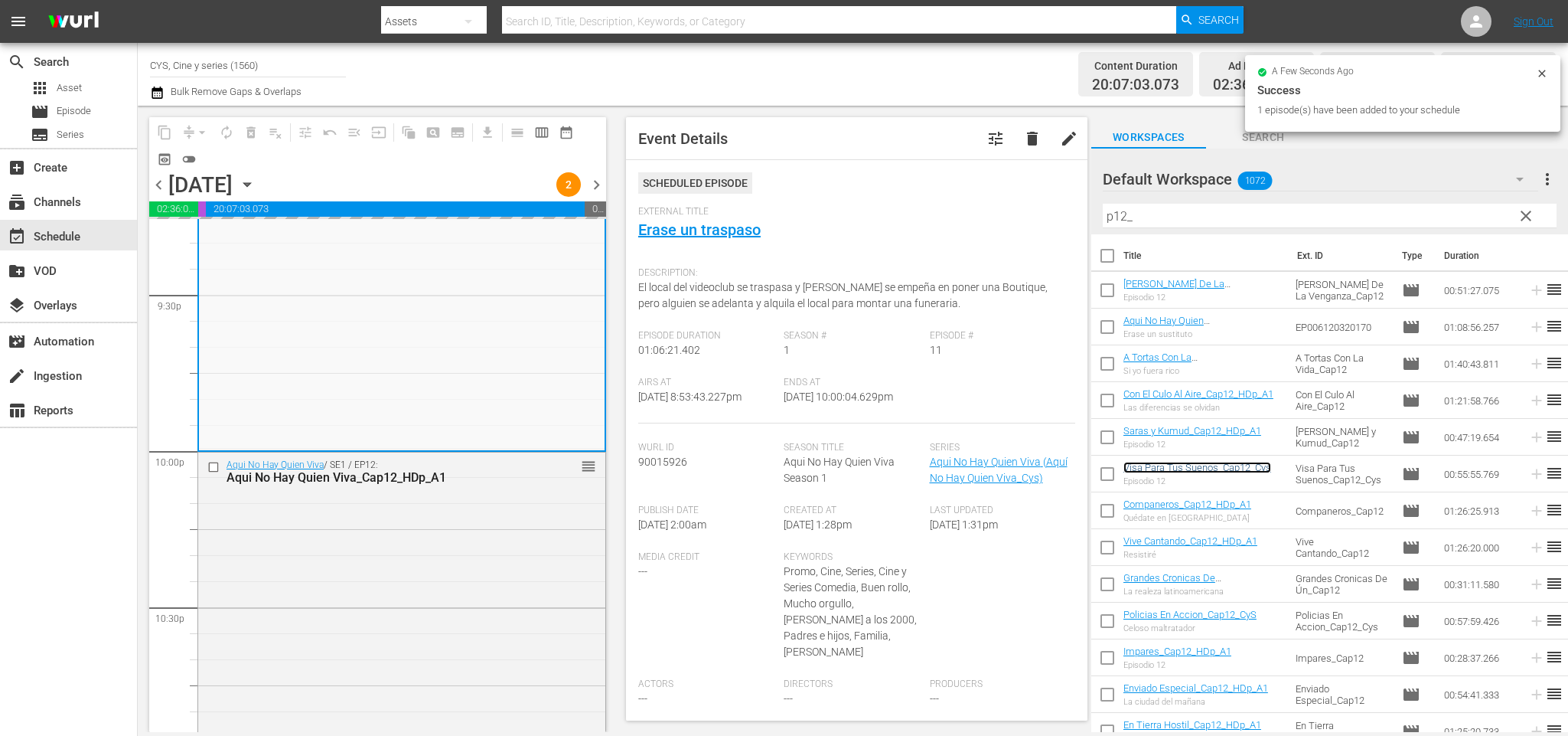
scroll to position [6982, 0]
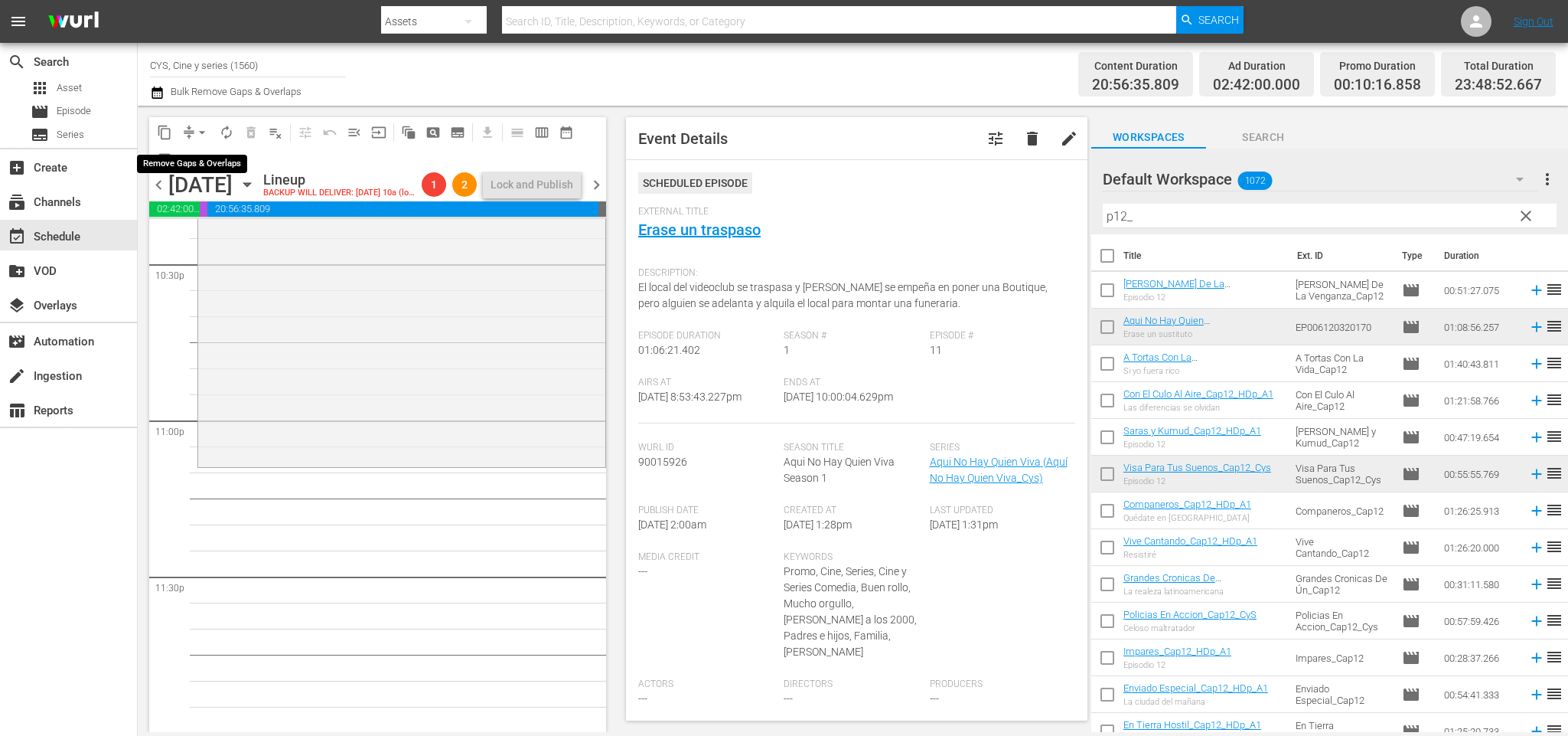
click at [197, 133] on span "arrow_drop_down" at bounding box center [202, 132] width 16 height 16
click at [257, 212] on li "Align to End of Previous Day" at bounding box center [205, 213] width 161 height 25
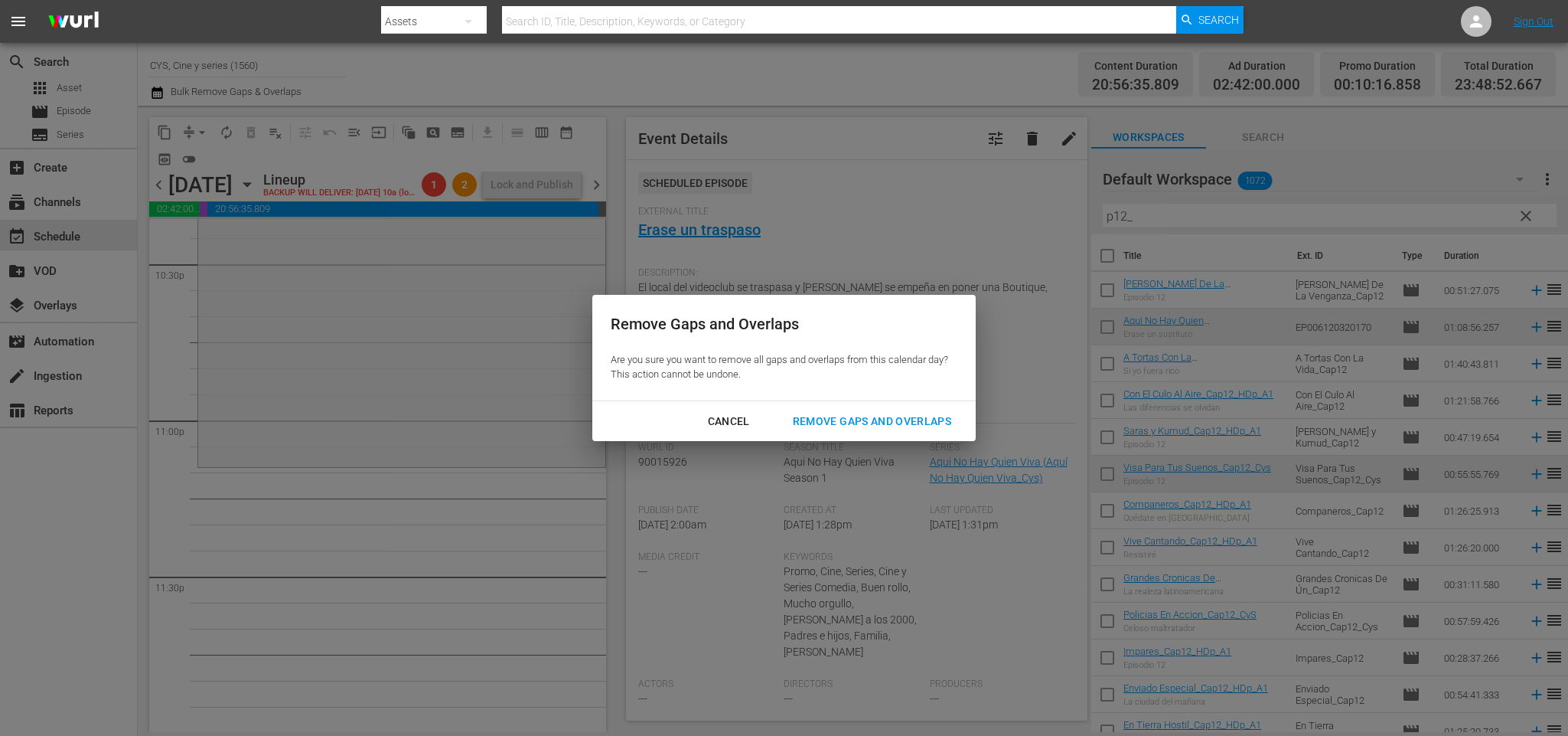
click at [822, 412] on div "Remove Gaps and Overlaps" at bounding box center [872, 421] width 183 height 19
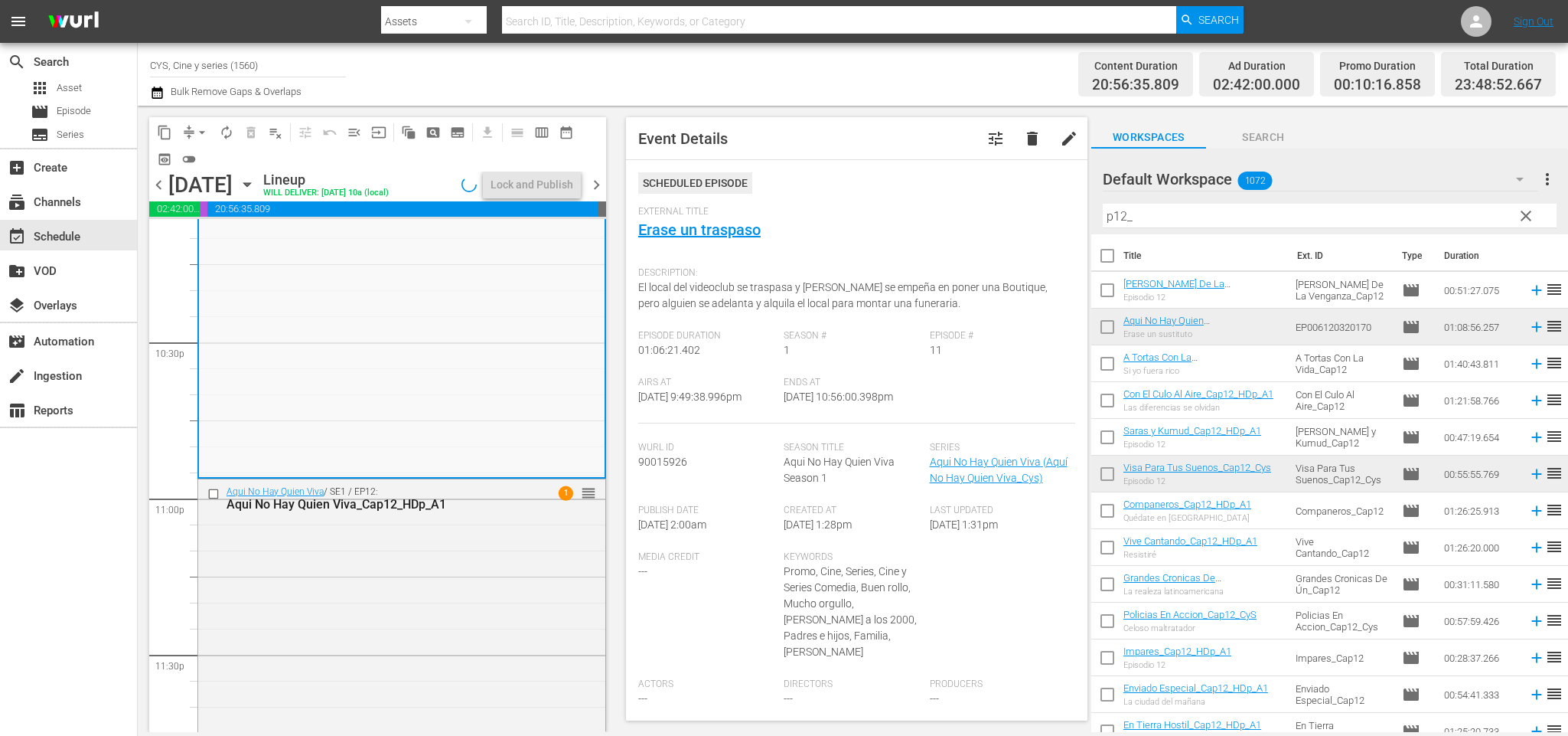
scroll to position [7007, 0]
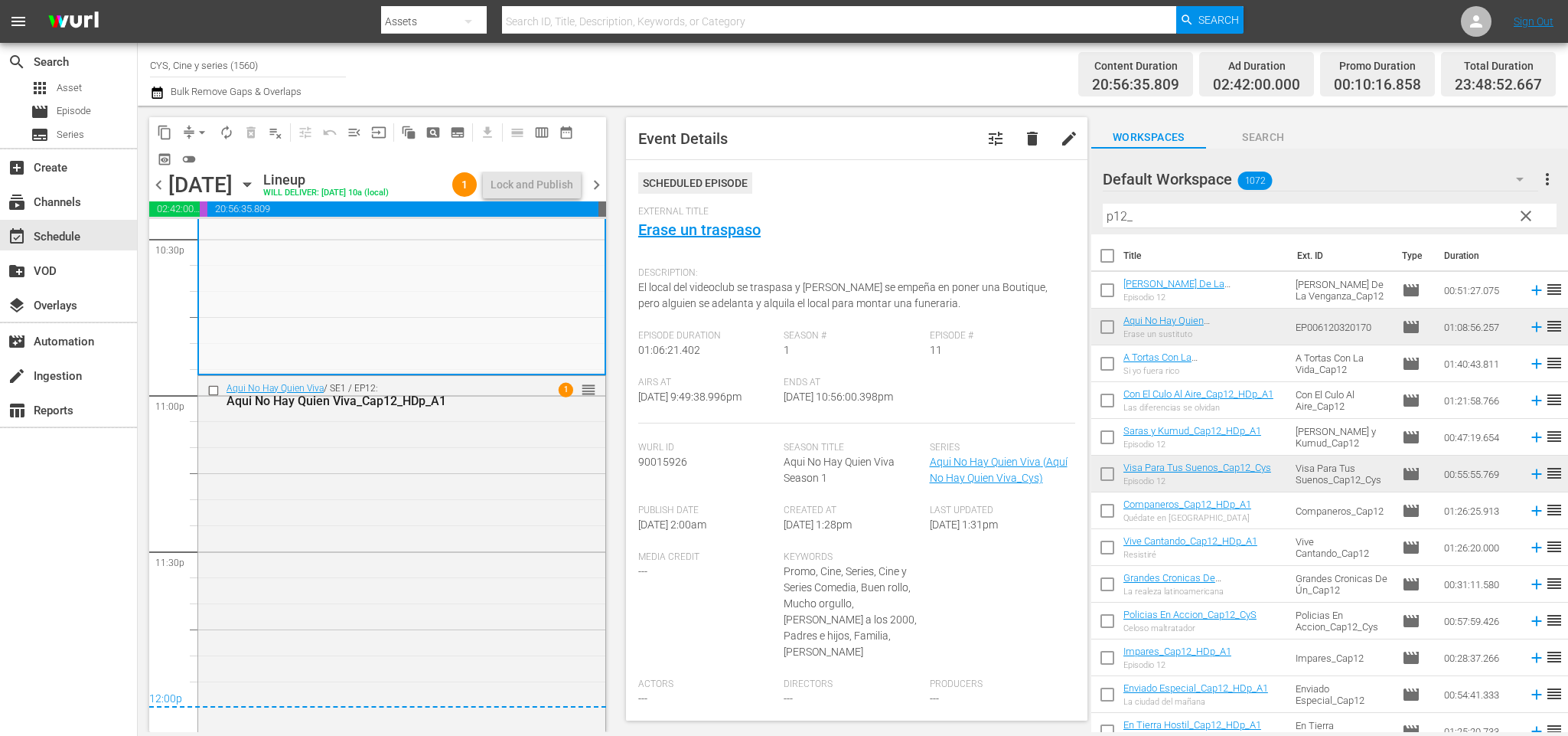
click at [599, 186] on span "chevron_right" at bounding box center [596, 184] width 19 height 19
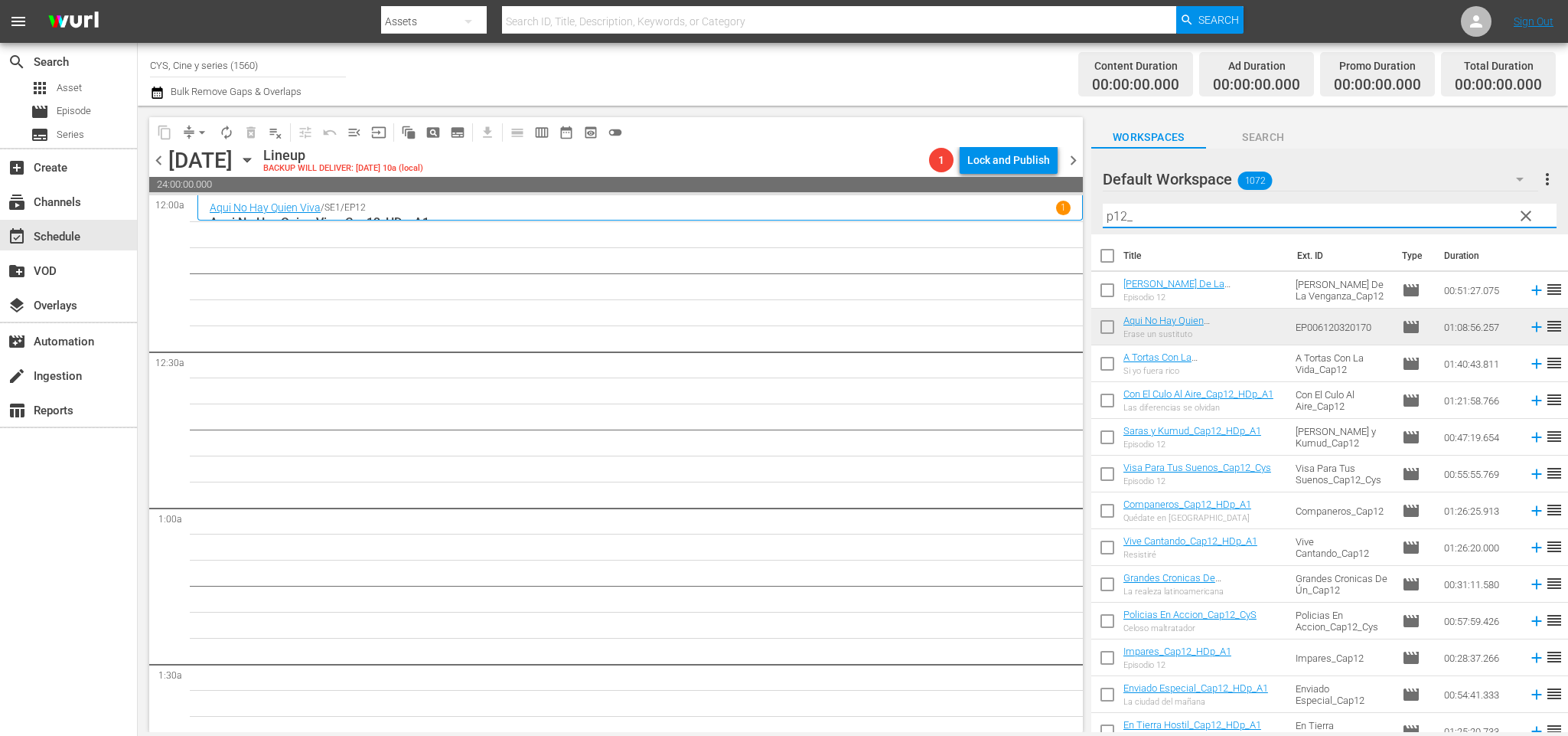
drag, startPoint x: 1201, startPoint y: 218, endPoint x: 1002, endPoint y: 209, distance: 199.2
click at [1002, 209] on div "content_copy compress arrow_drop_down autorenew_outlined delete_forever_outline…" at bounding box center [852, 418] width 1430 height 626
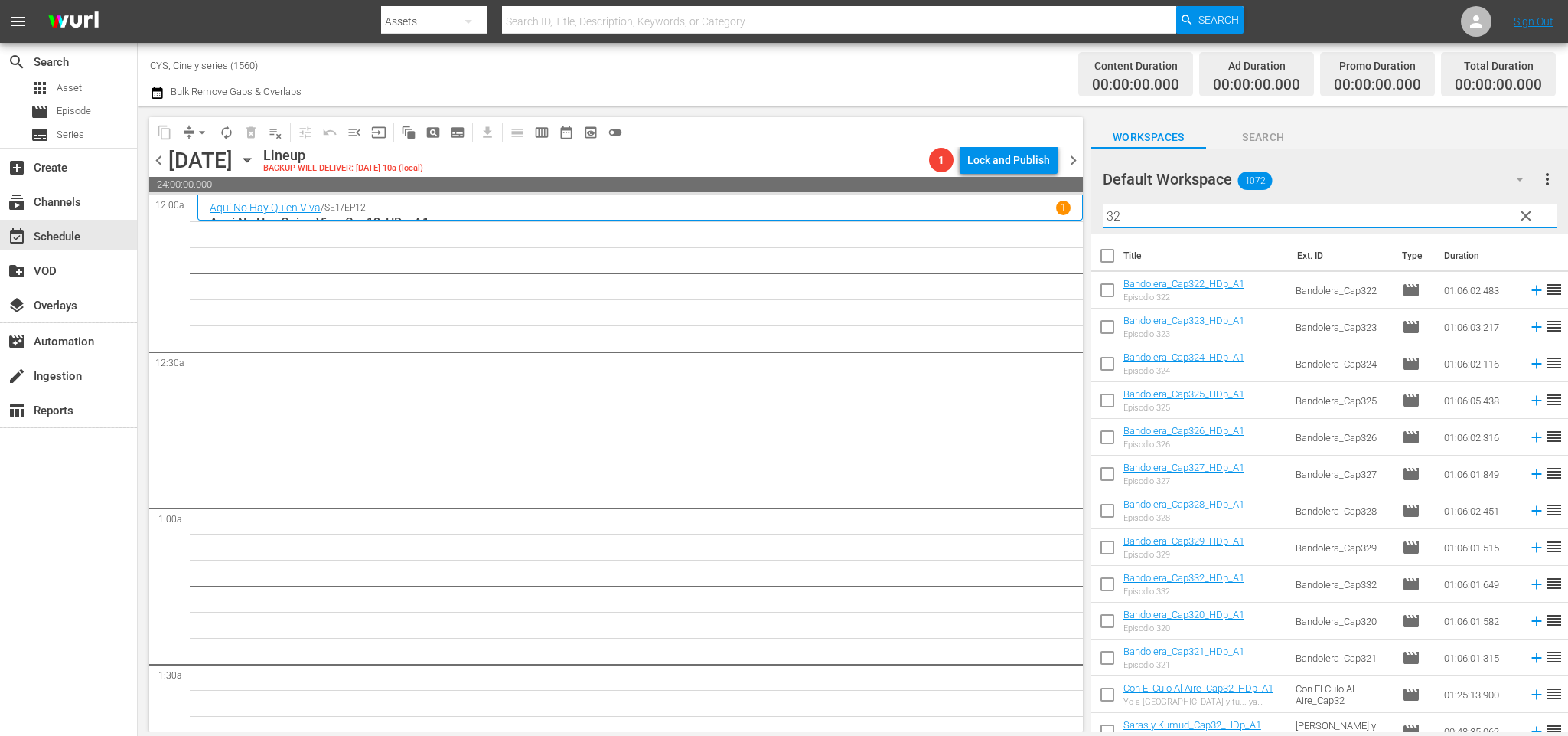
click at [1114, 617] on input "checkbox" at bounding box center [1107, 624] width 32 height 32
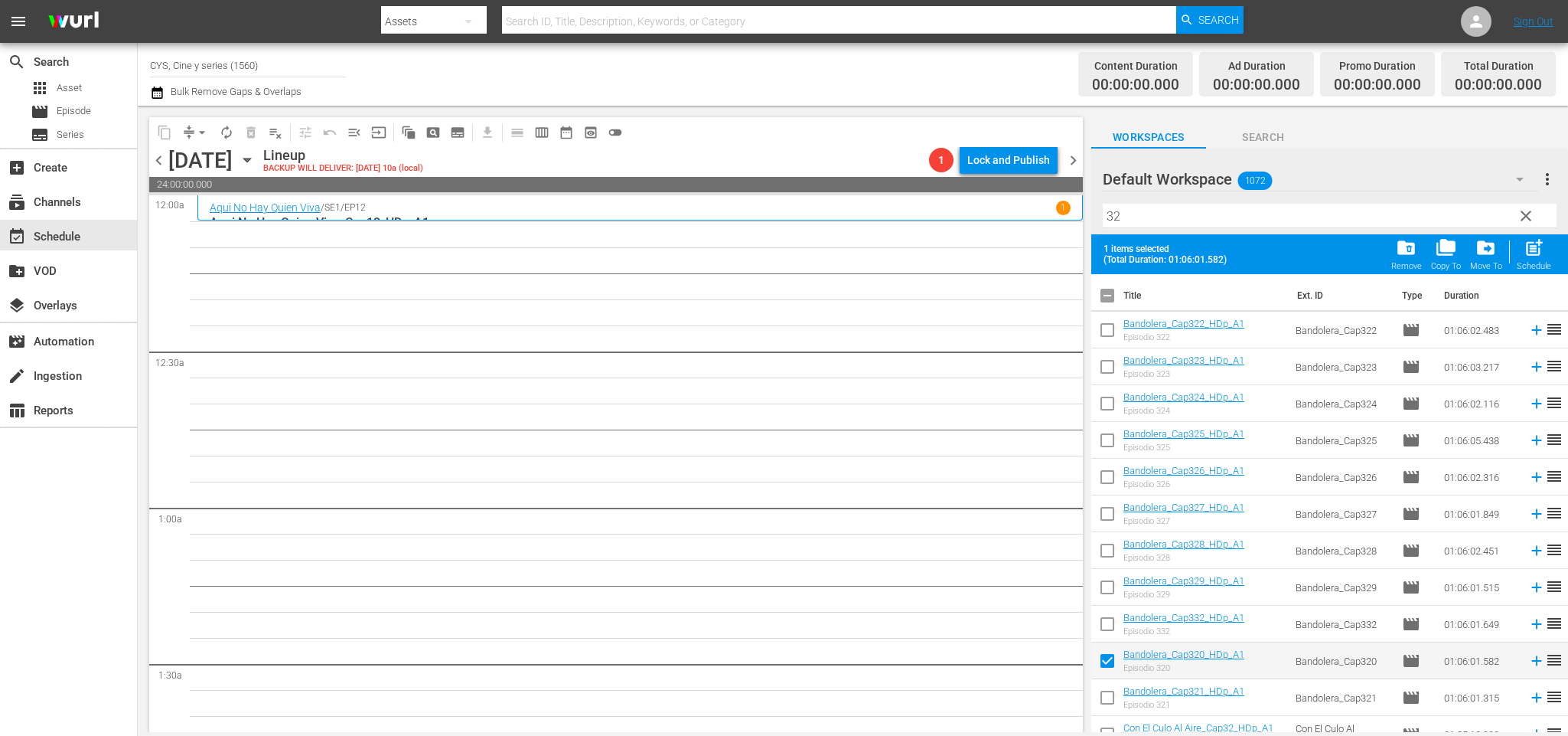
click at [1112, 692] on input "checkbox" at bounding box center [1107, 700] width 32 height 32
click at [1112, 290] on input "checkbox" at bounding box center [1107, 298] width 32 height 32
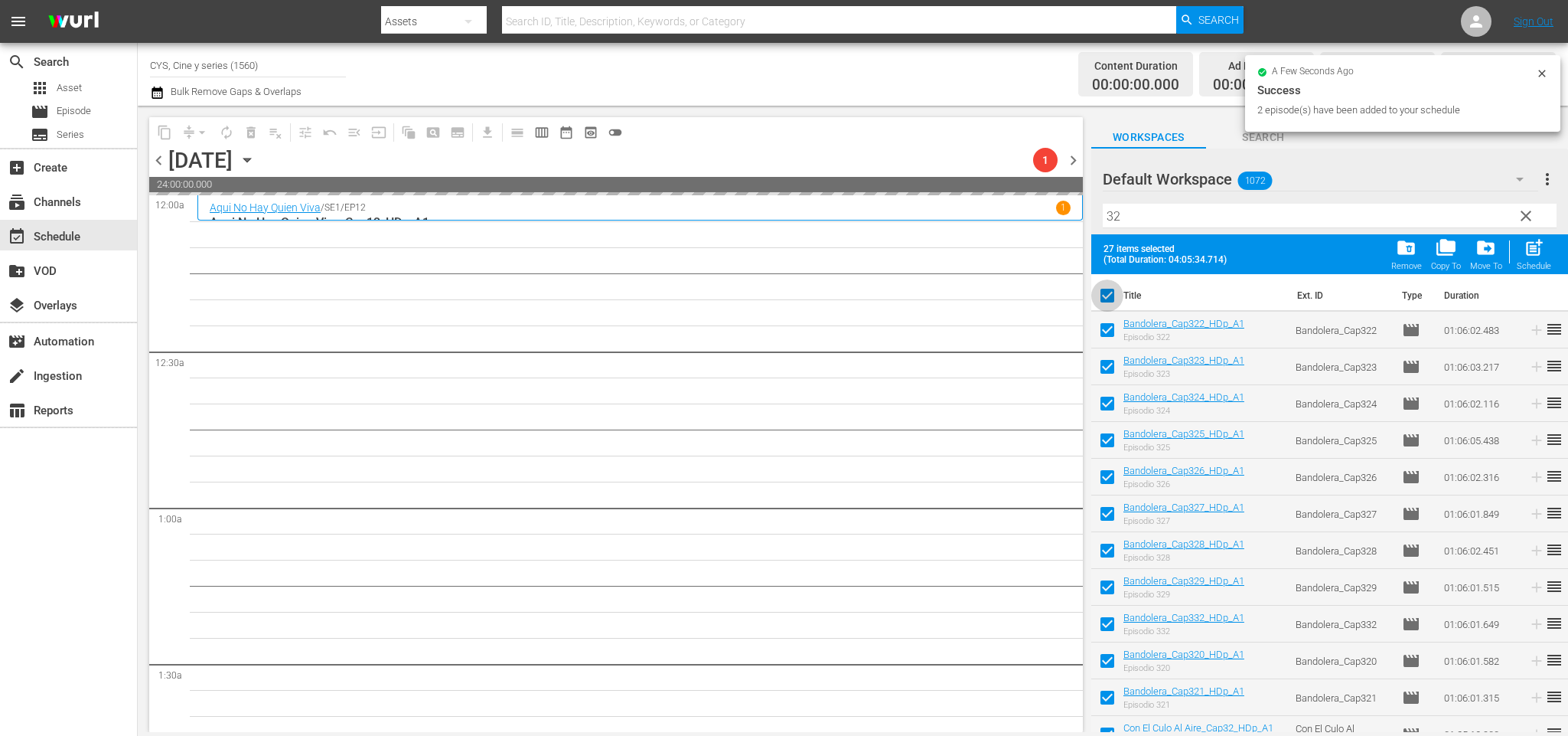
click at [1112, 290] on input "checkbox" at bounding box center [1107, 298] width 32 height 32
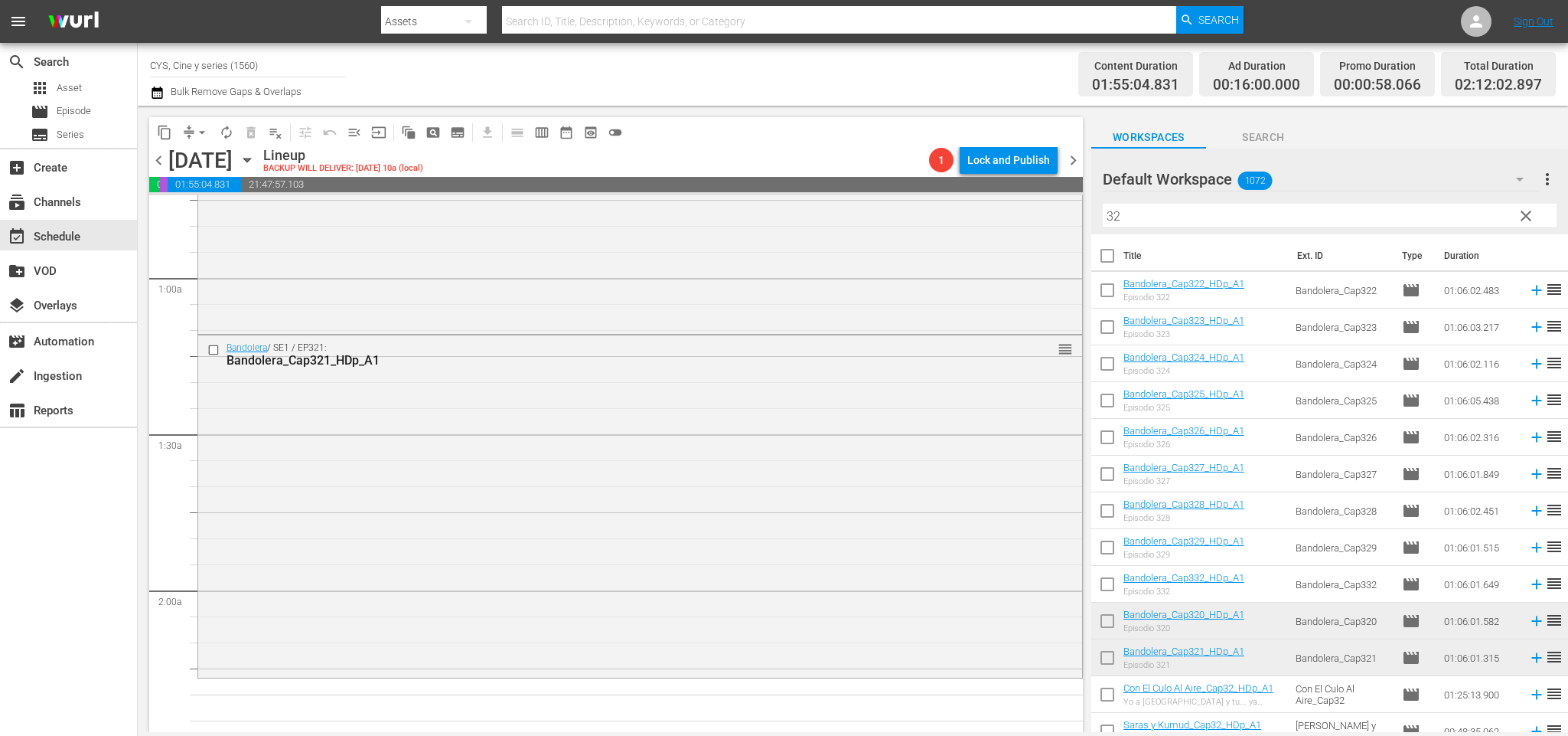
scroll to position [459, 0]
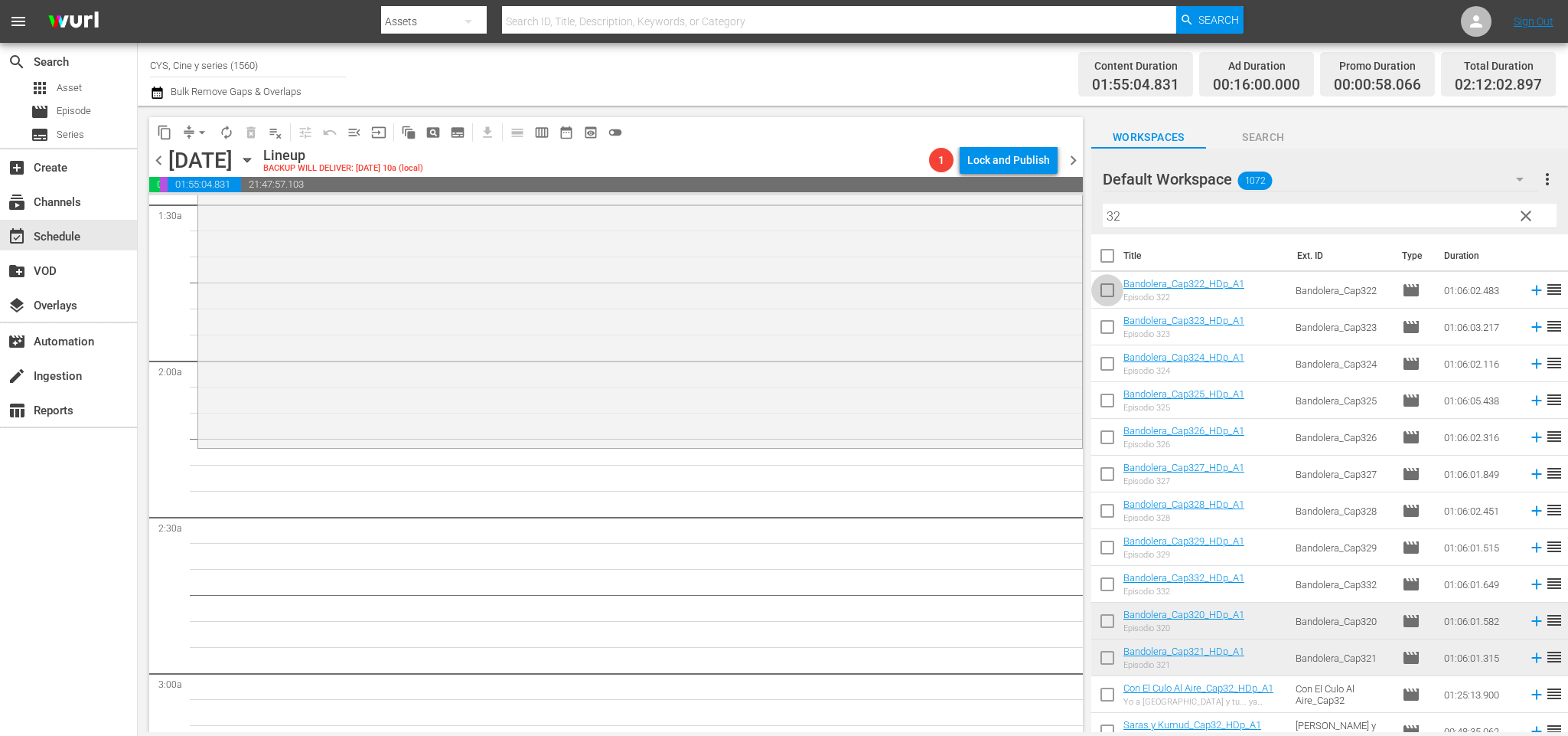
click at [1112, 294] on input "checkbox" at bounding box center [1107, 293] width 32 height 32
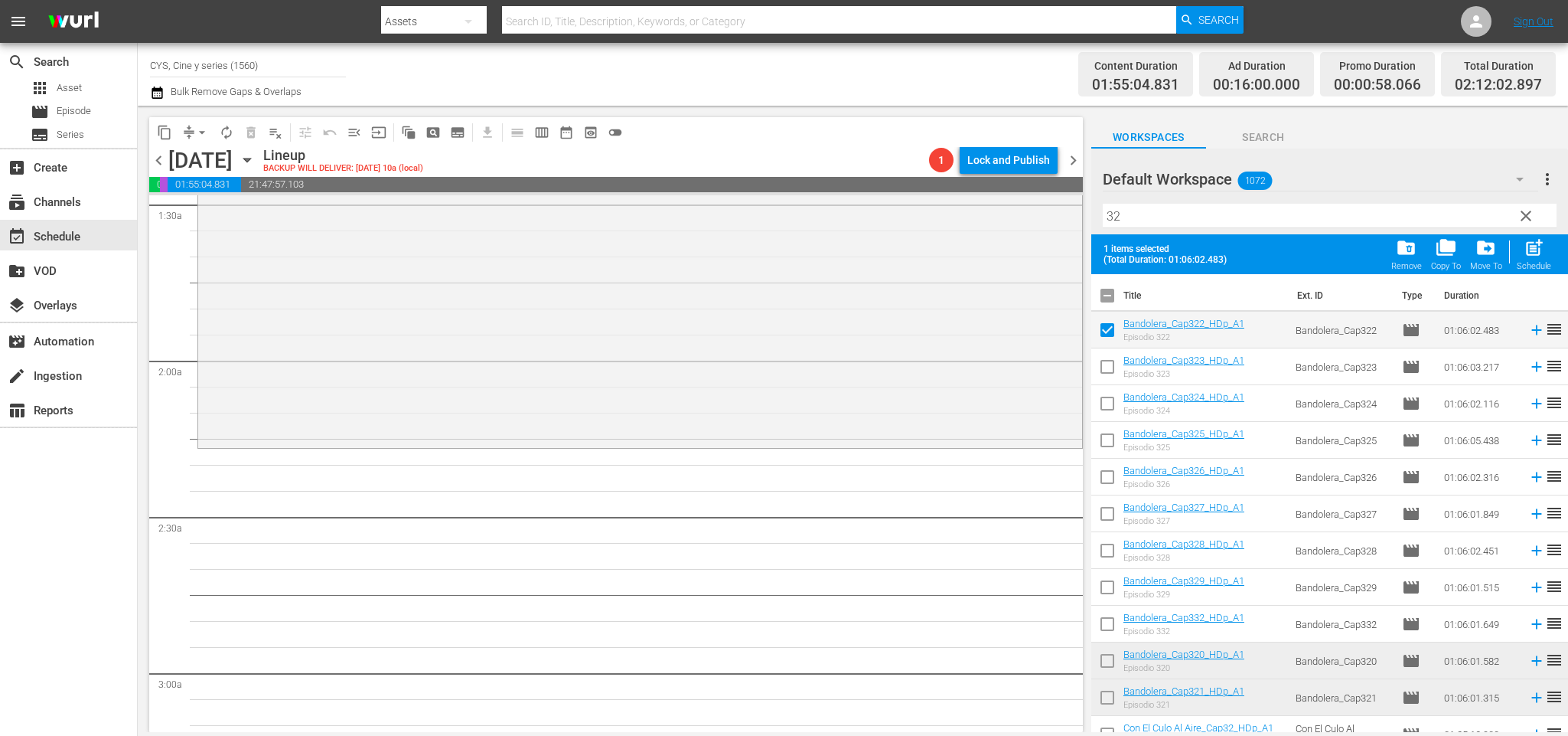
click at [1107, 368] on input "checkbox" at bounding box center [1107, 369] width 32 height 32
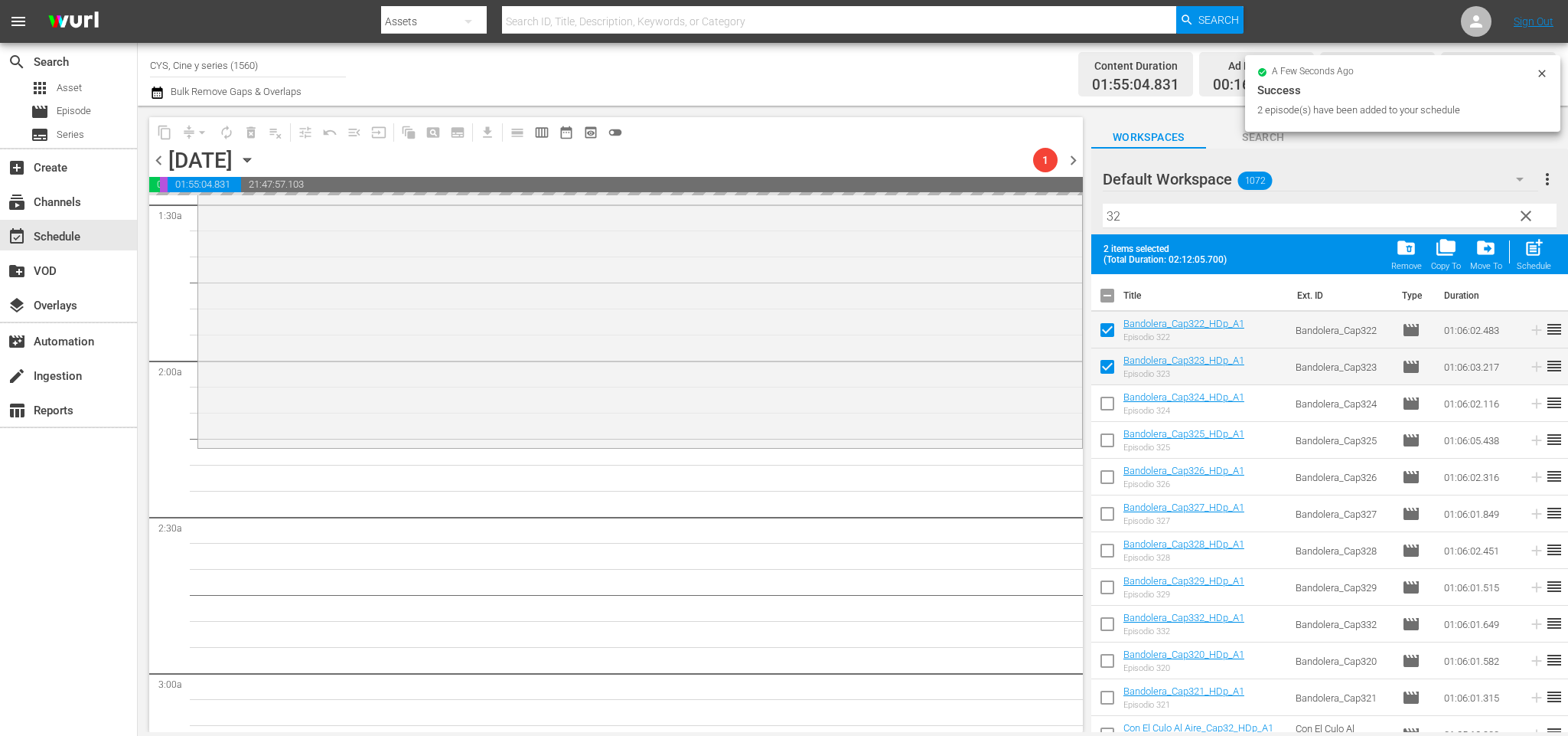
click at [1110, 290] on input "checkbox" at bounding box center [1107, 298] width 32 height 32
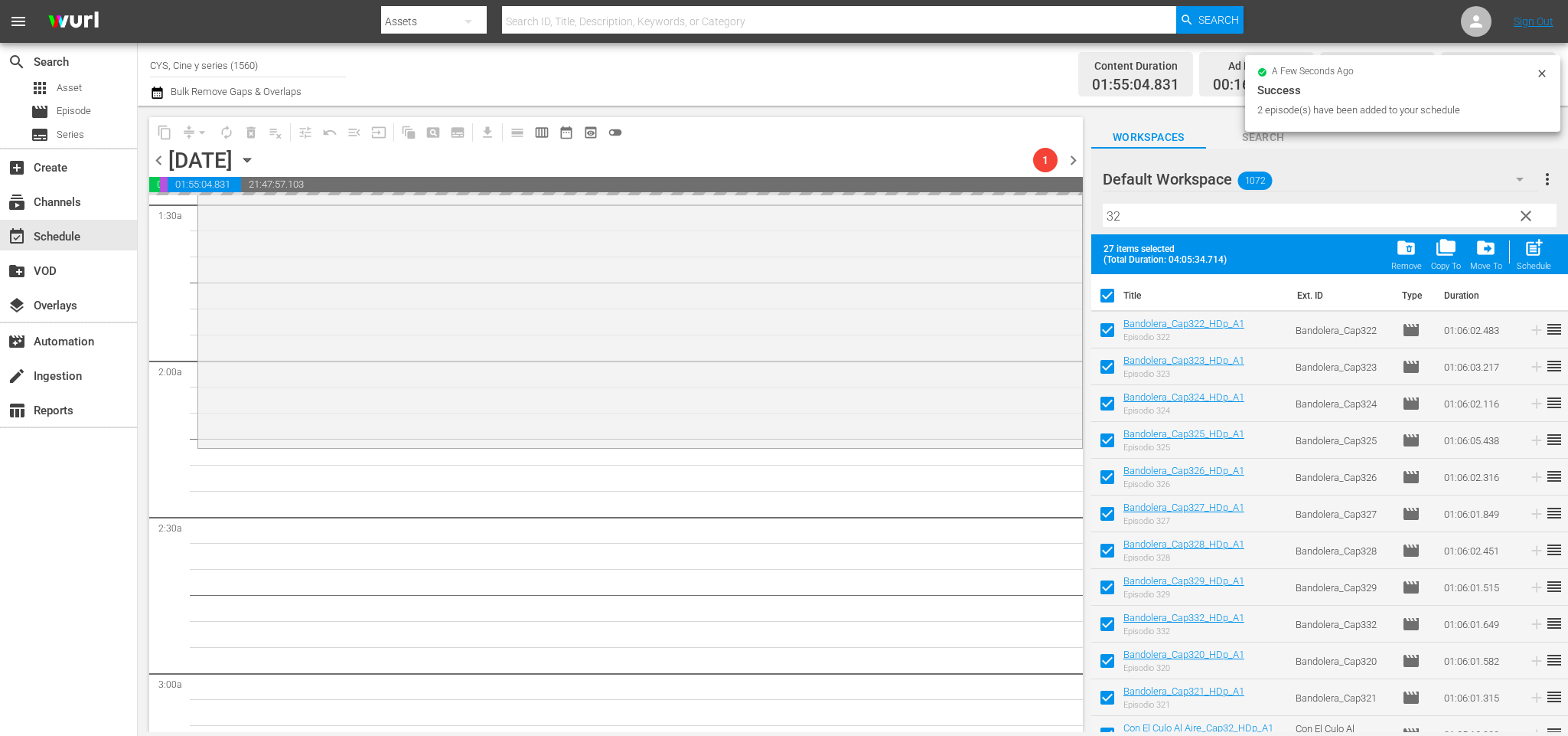
click at [1110, 290] on input "checkbox" at bounding box center [1107, 298] width 32 height 32
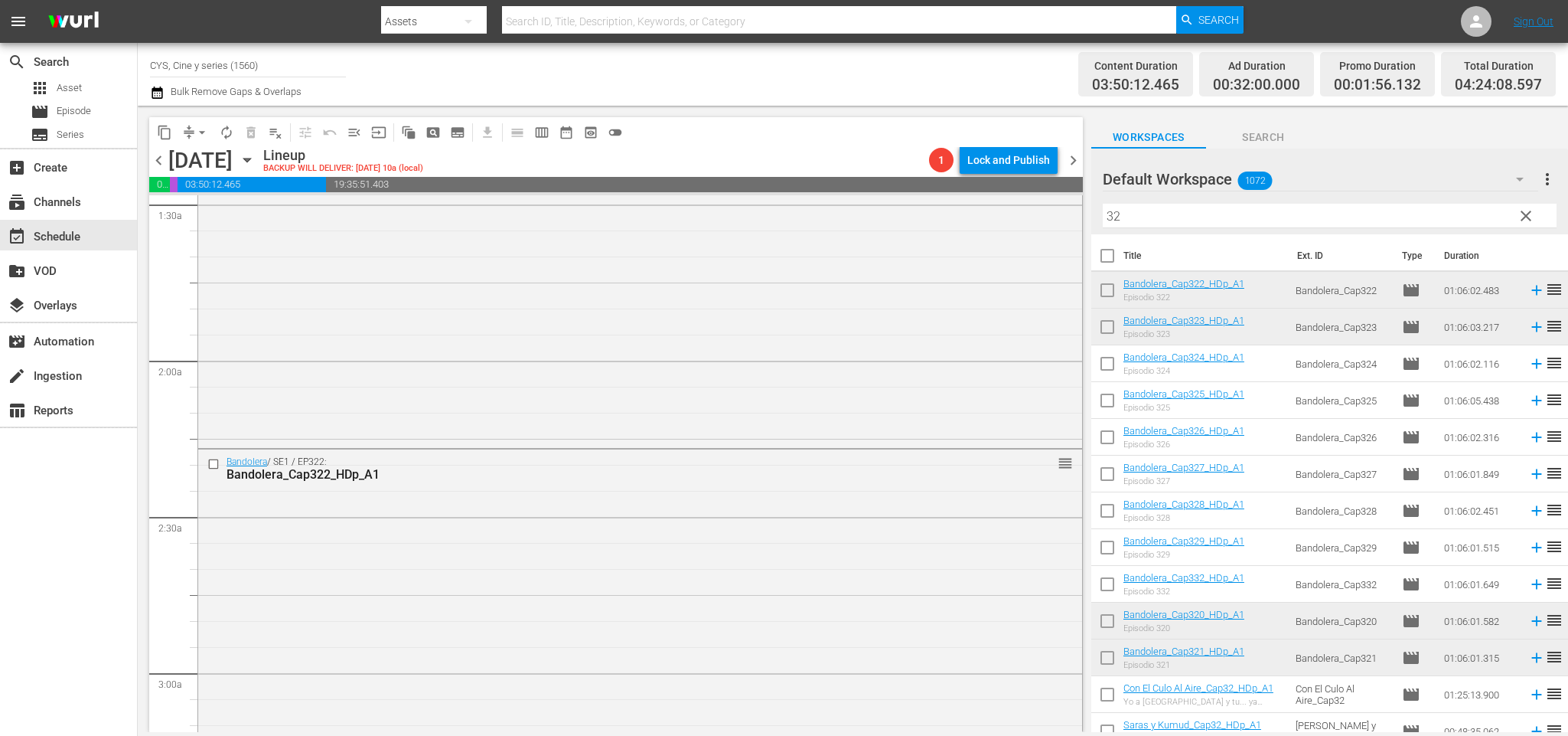
drag, startPoint x: 995, startPoint y: 202, endPoint x: 974, endPoint y: 161, distance: 46.1
click at [974, 161] on div "content_copy compress arrow_drop_down autorenew_outlined delete_forever_outline…" at bounding box center [852, 418] width 1430 height 626
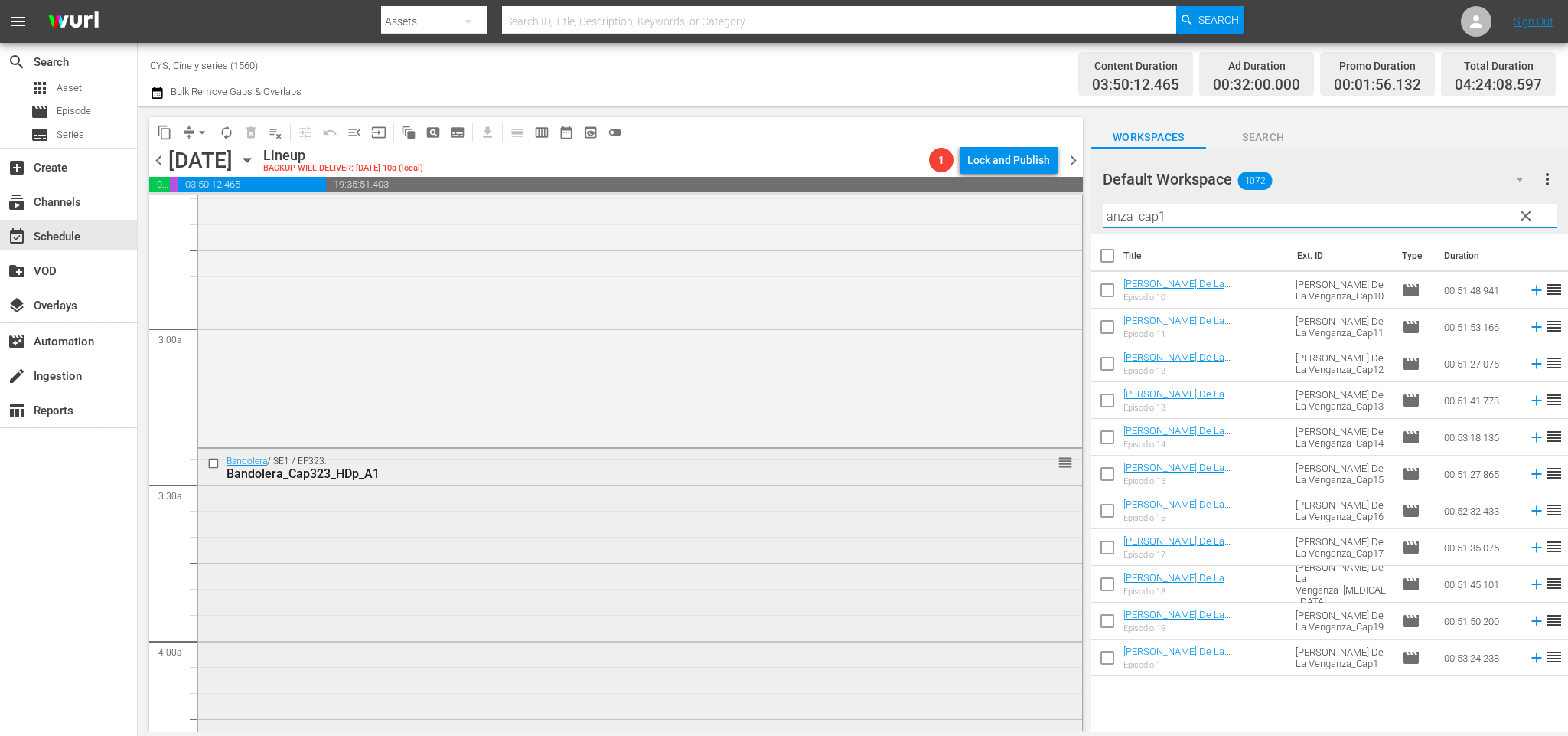
scroll to position [918, 0]
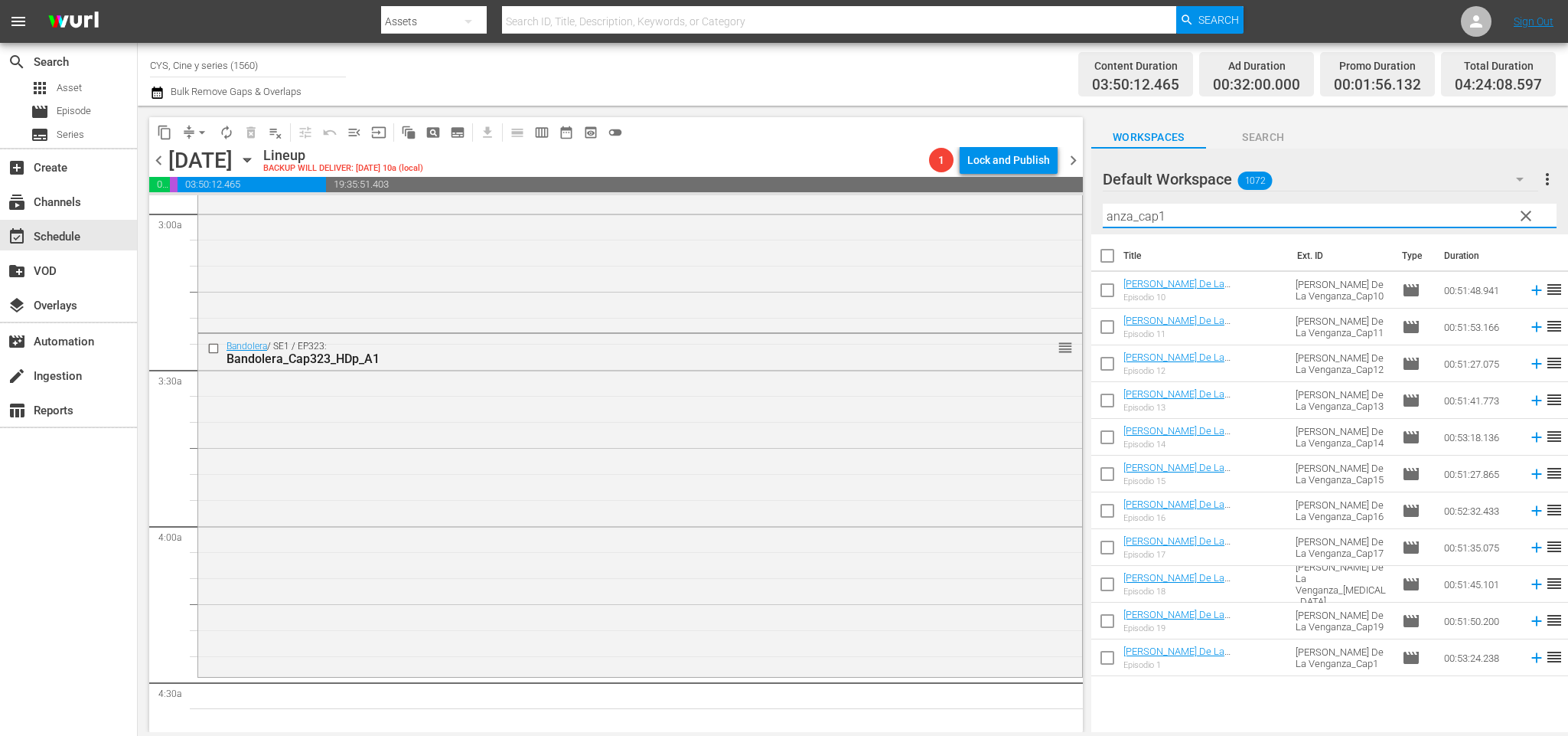
click at [1109, 321] on input "checkbox" at bounding box center [1107, 330] width 32 height 32
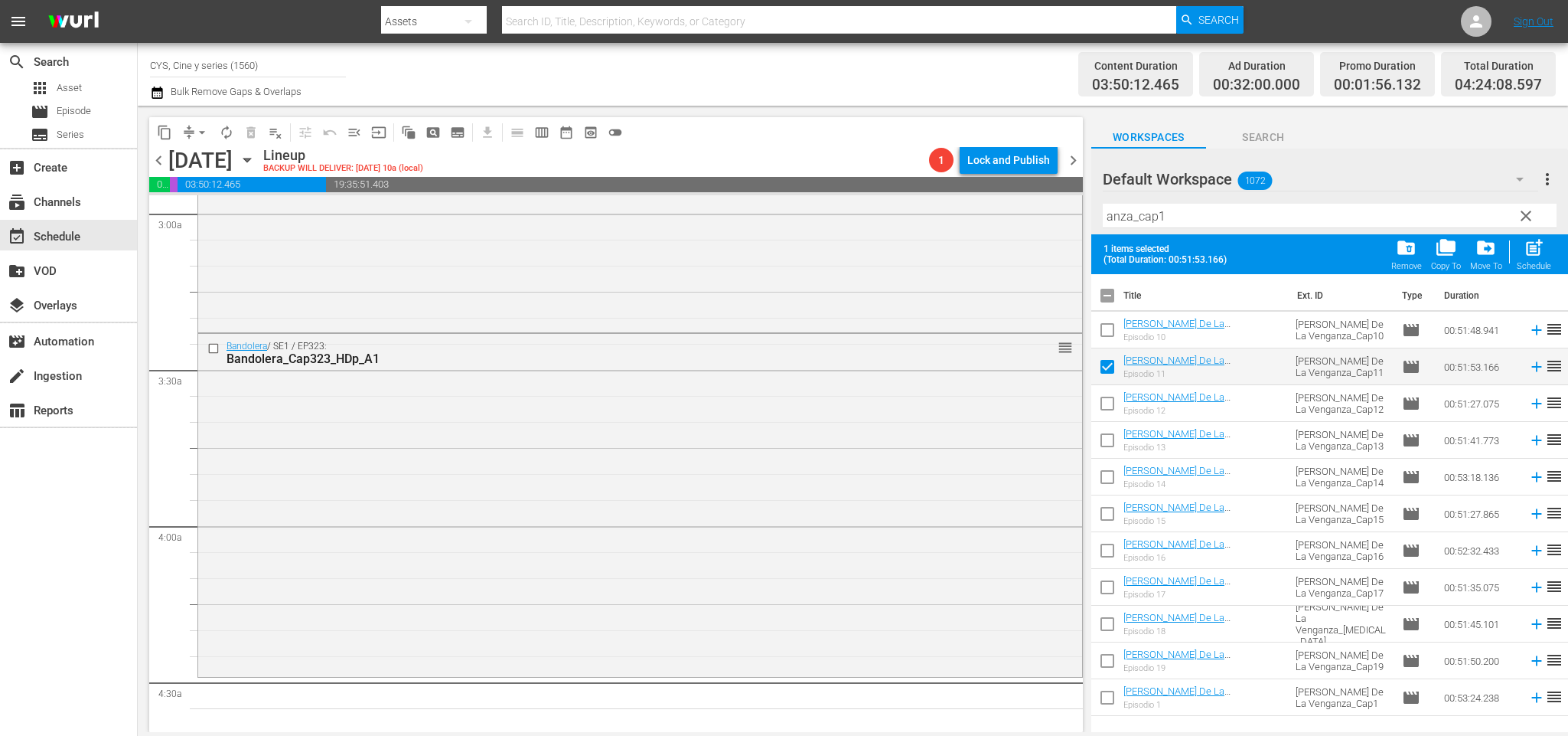
click at [1107, 405] on input "checkbox" at bounding box center [1107, 406] width 32 height 32
drag, startPoint x: 1109, startPoint y: 448, endPoint x: 1109, endPoint y: 471, distance: 23.0
click at [1109, 446] on input "checkbox" at bounding box center [1107, 443] width 32 height 32
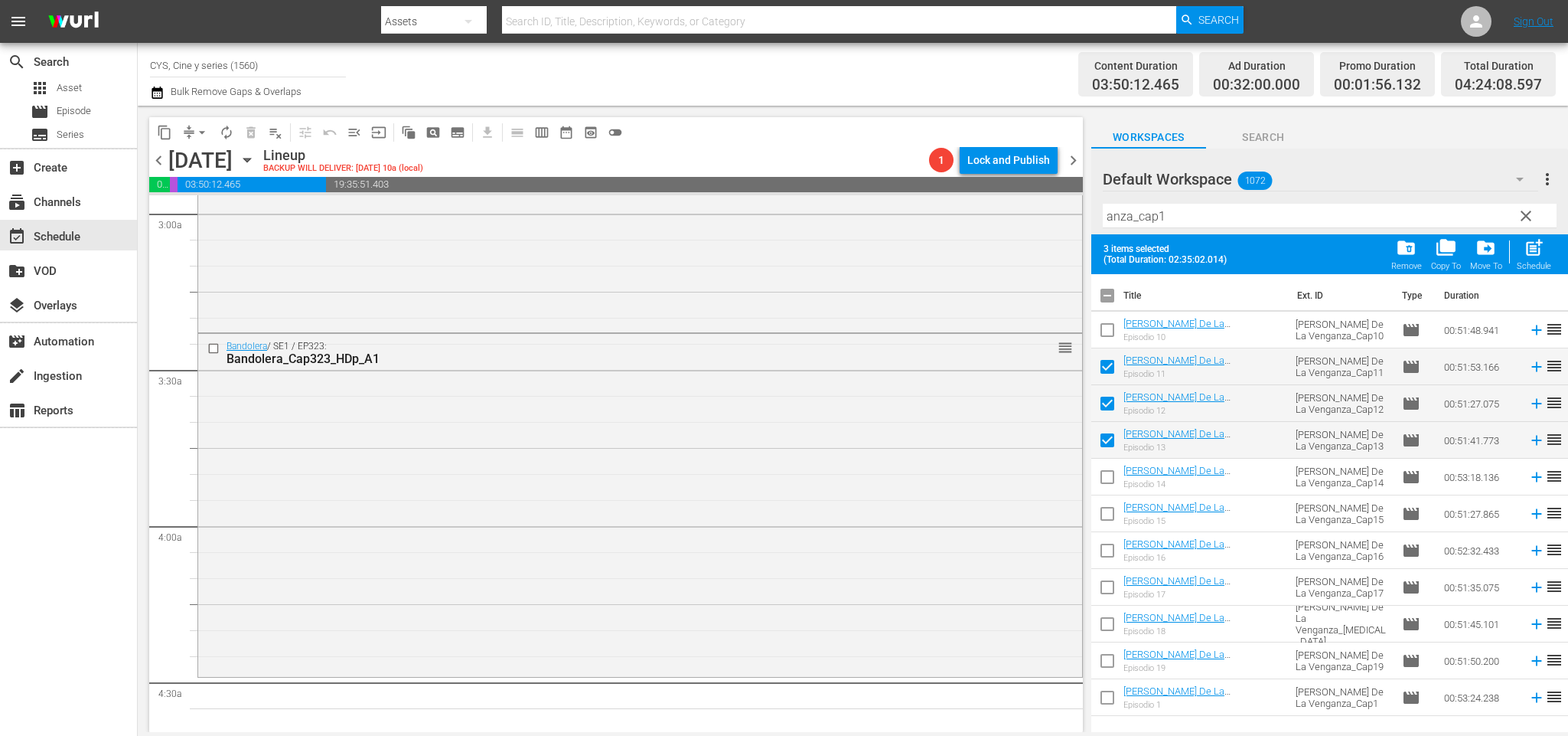
click at [1109, 480] on input "checkbox" at bounding box center [1107, 480] width 32 height 32
click at [1104, 518] on input "checkbox" at bounding box center [1107, 517] width 32 height 32
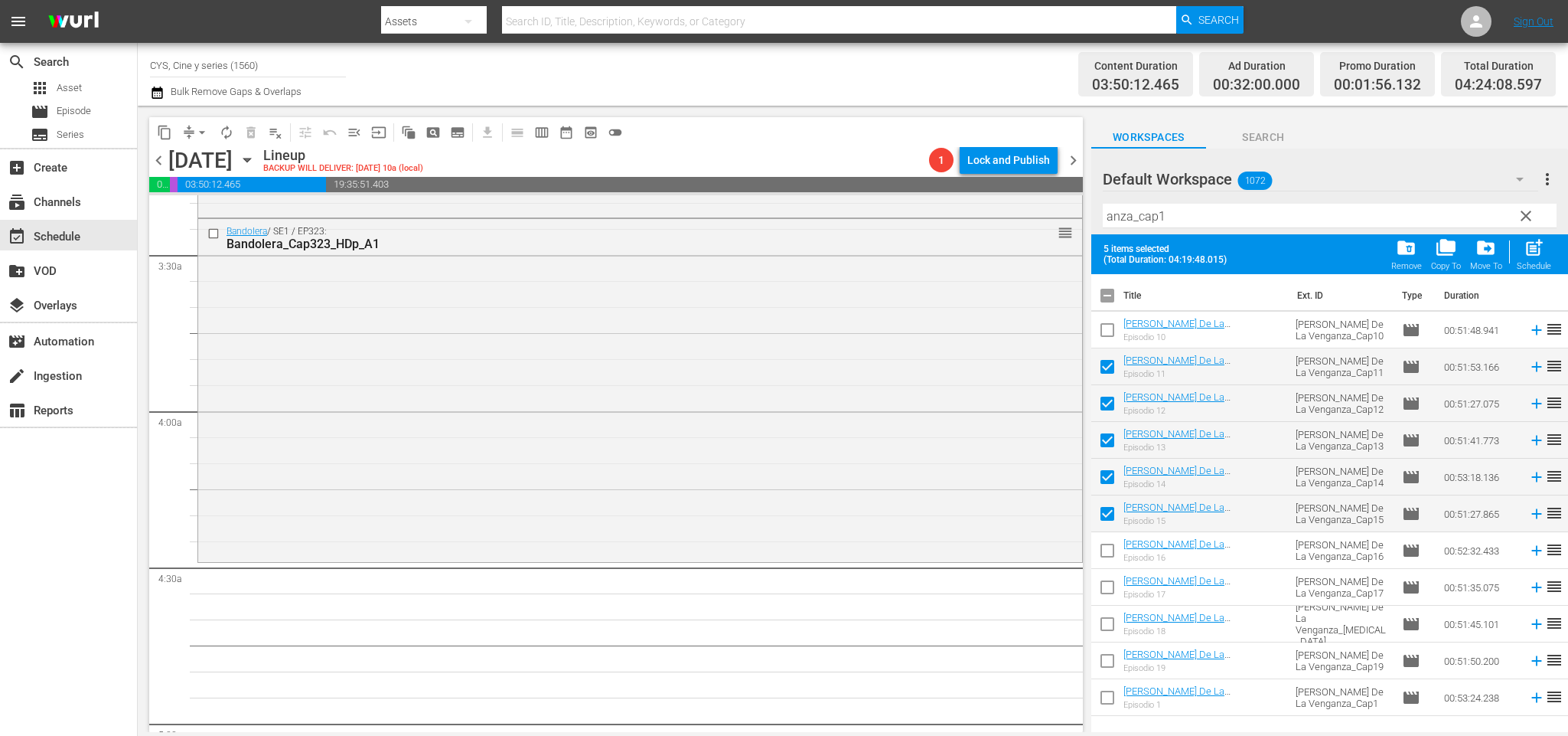
scroll to position [1148, 0]
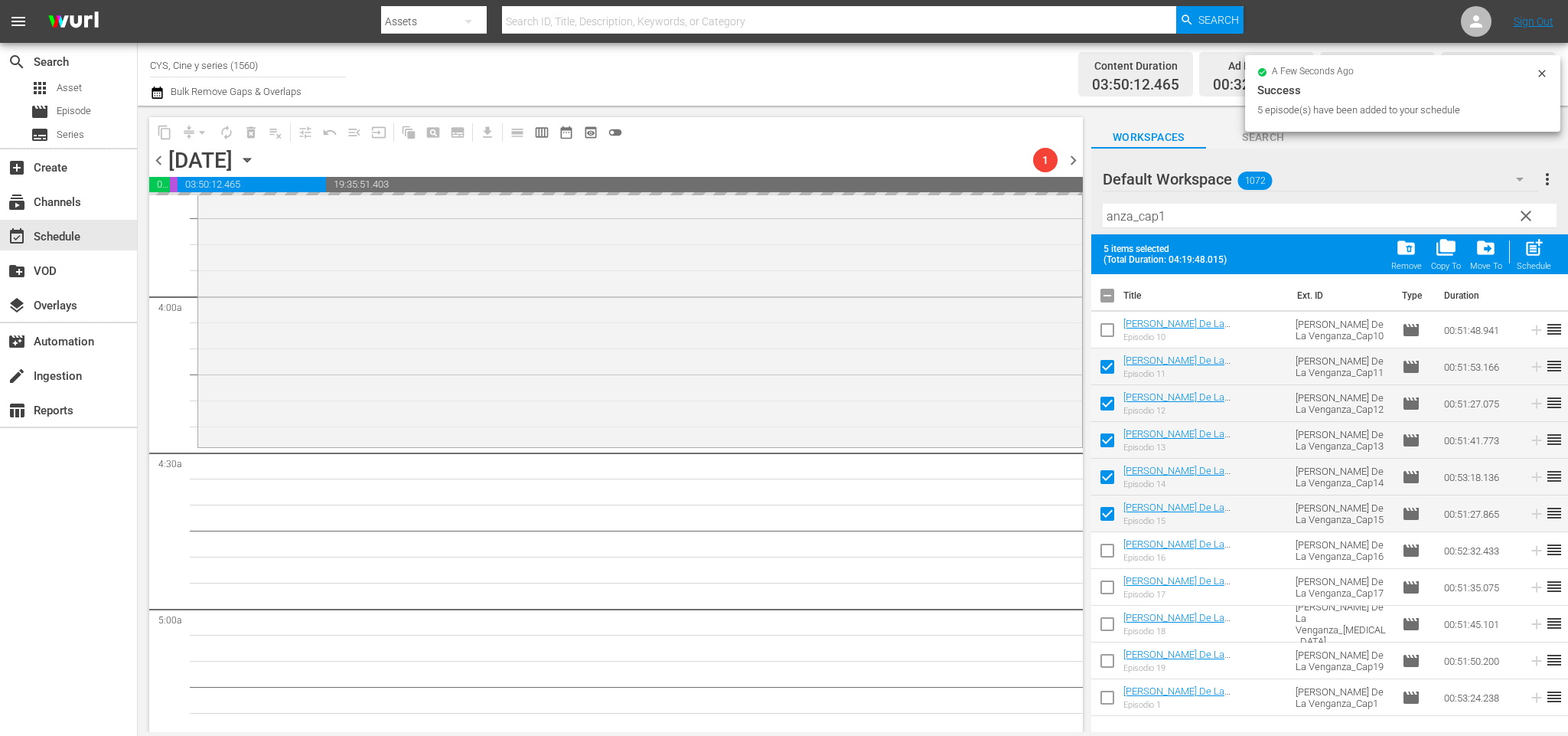
click at [1105, 296] on input "checkbox" at bounding box center [1107, 298] width 32 height 32
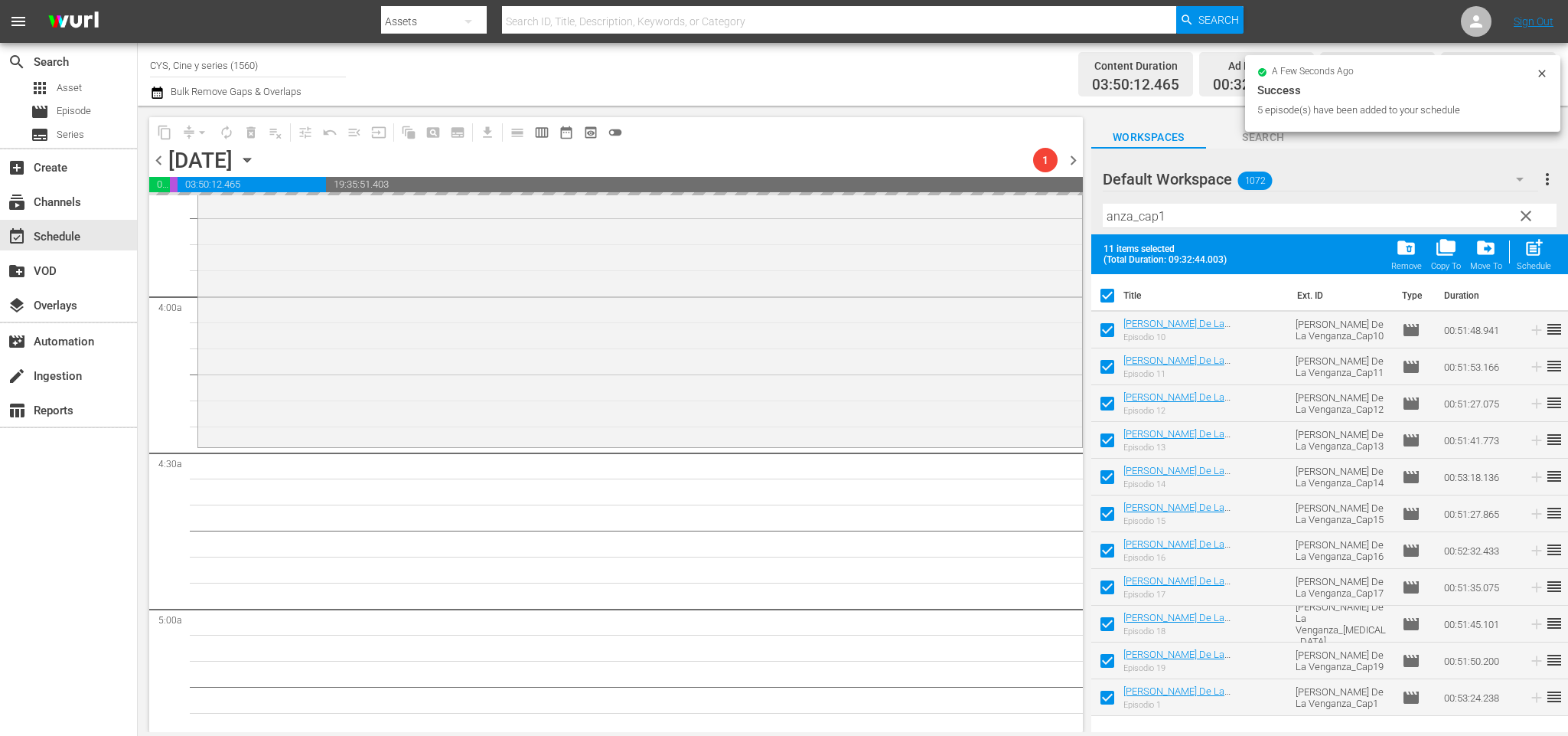
click at [1105, 296] on input "checkbox" at bounding box center [1107, 298] width 32 height 32
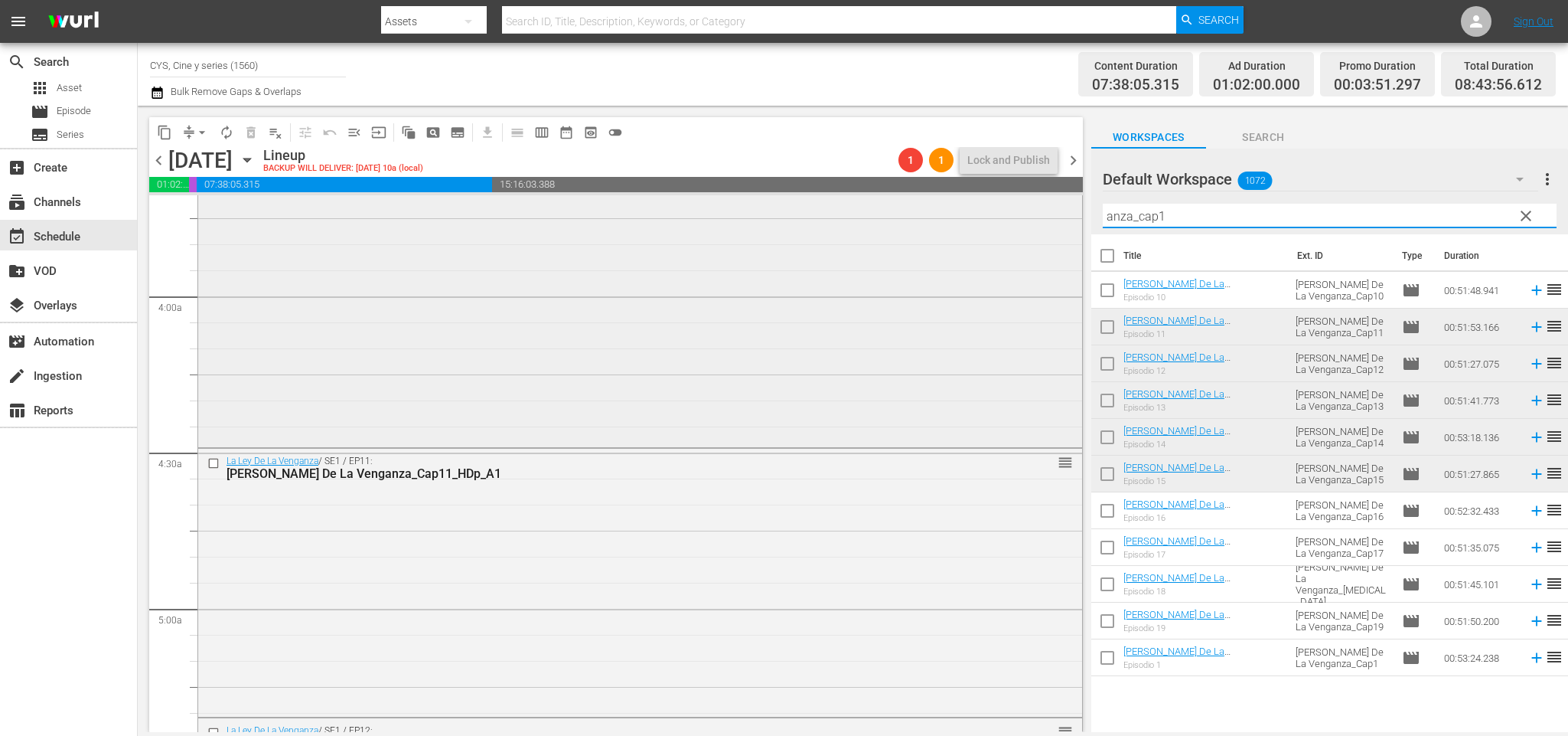
click at [902, 203] on div "content_copy compress arrow_drop_down autorenew_outlined delete_forever_outline…" at bounding box center [852, 418] width 1430 height 626
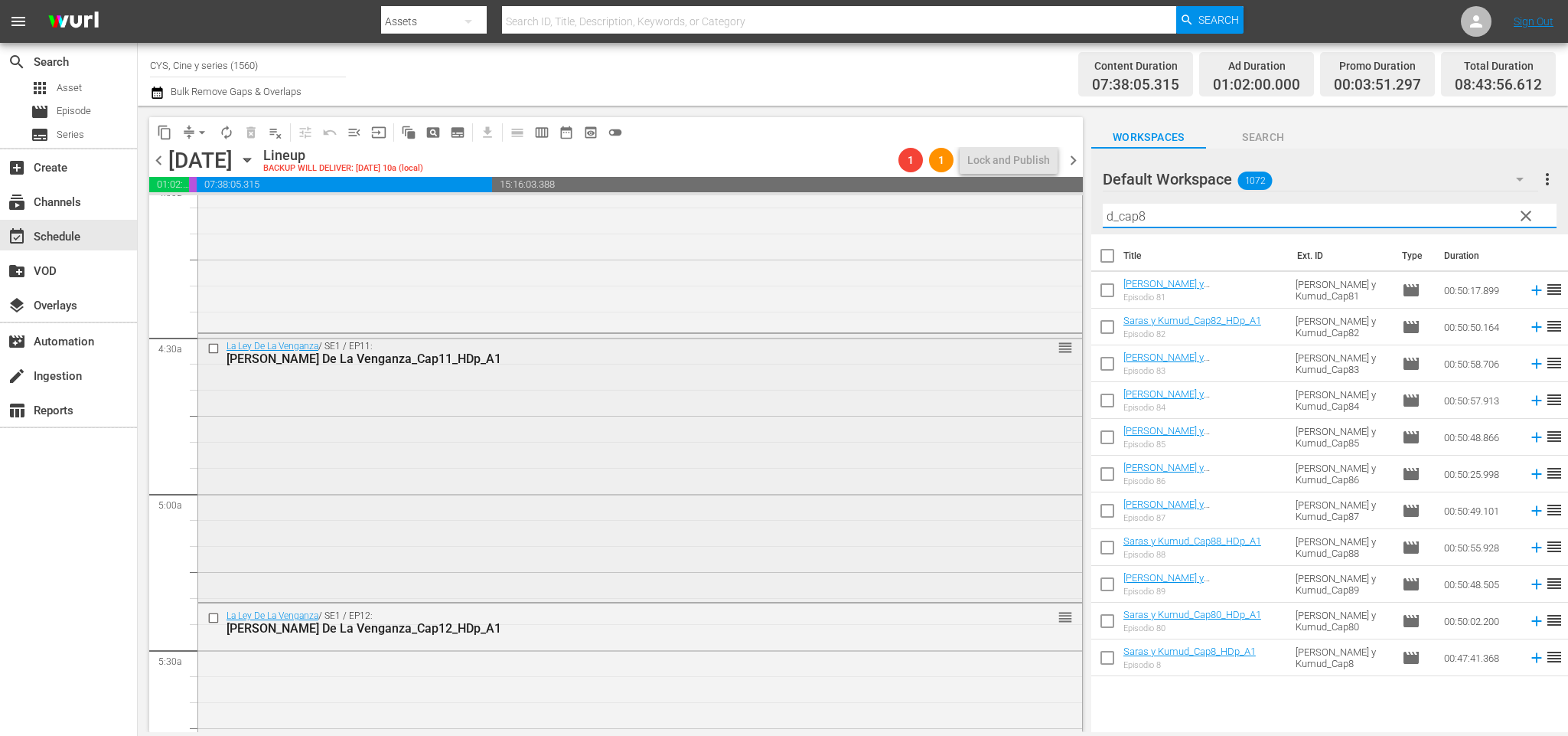
scroll to position [1378, 0]
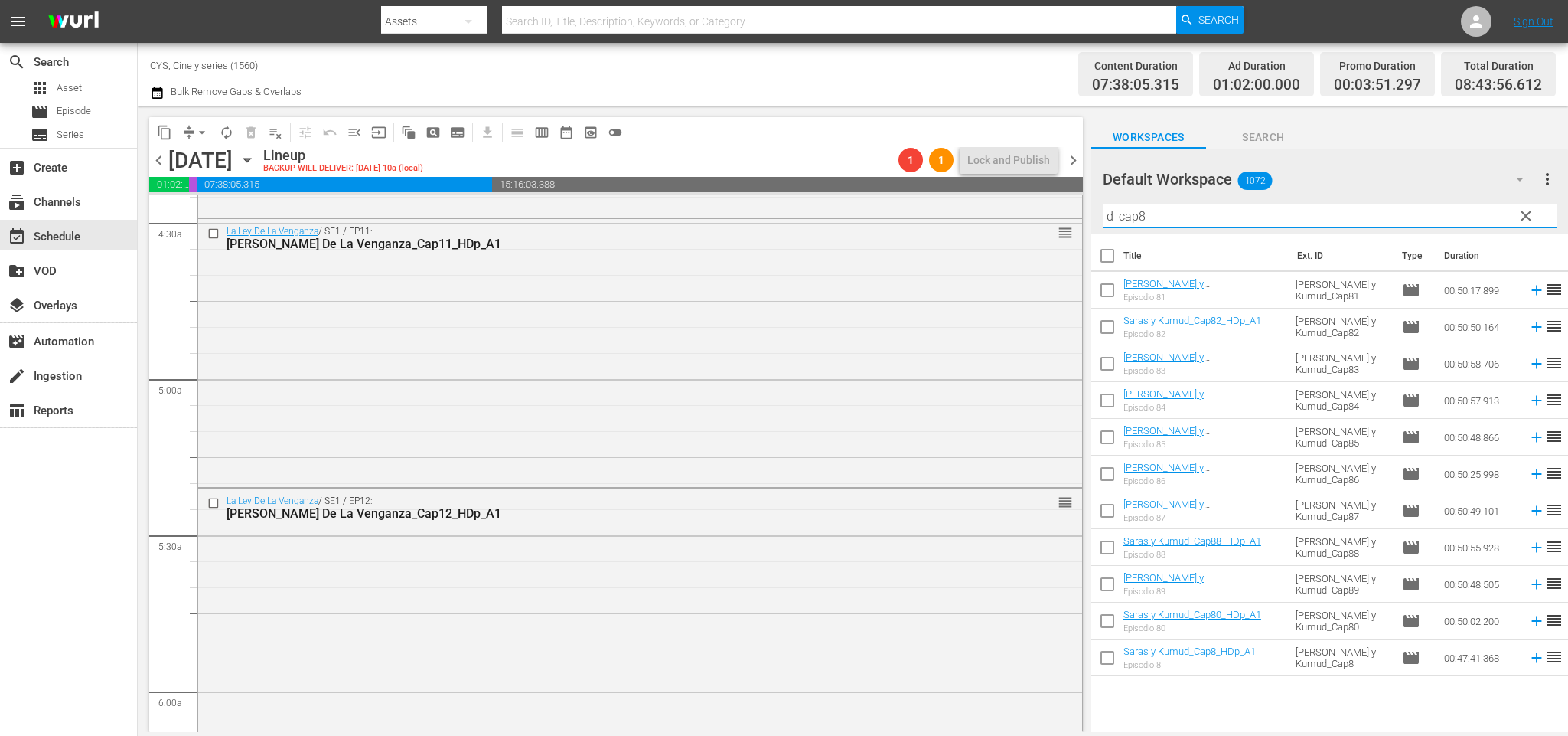
click at [1114, 329] on input "checkbox" at bounding box center [1107, 330] width 32 height 32
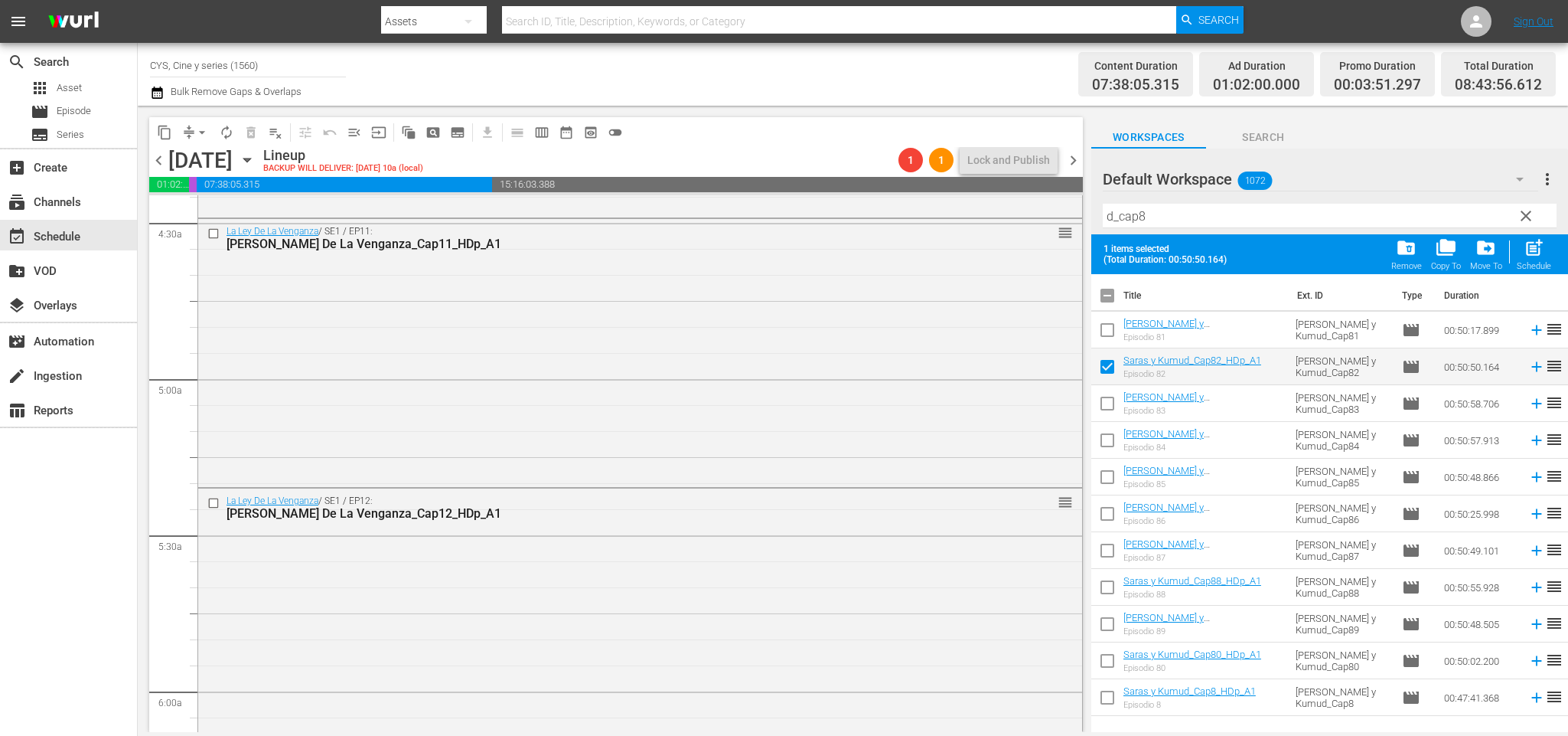
click at [1107, 403] on input "checkbox" at bounding box center [1107, 406] width 32 height 32
click at [1110, 443] on input "checkbox" at bounding box center [1107, 443] width 32 height 32
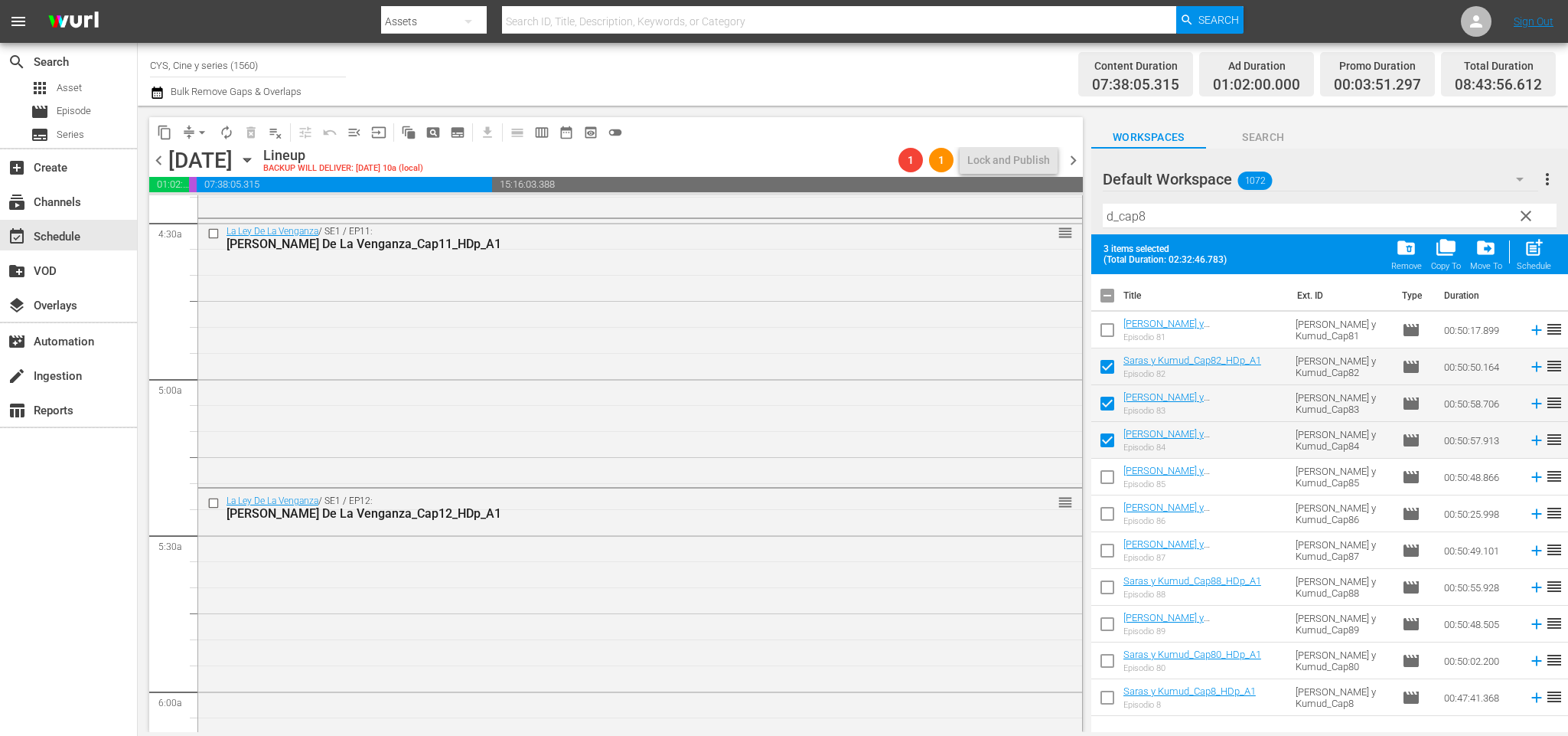
click at [1112, 478] on input "checkbox" at bounding box center [1107, 480] width 32 height 32
click at [1109, 513] on input "checkbox" at bounding box center [1107, 517] width 32 height 32
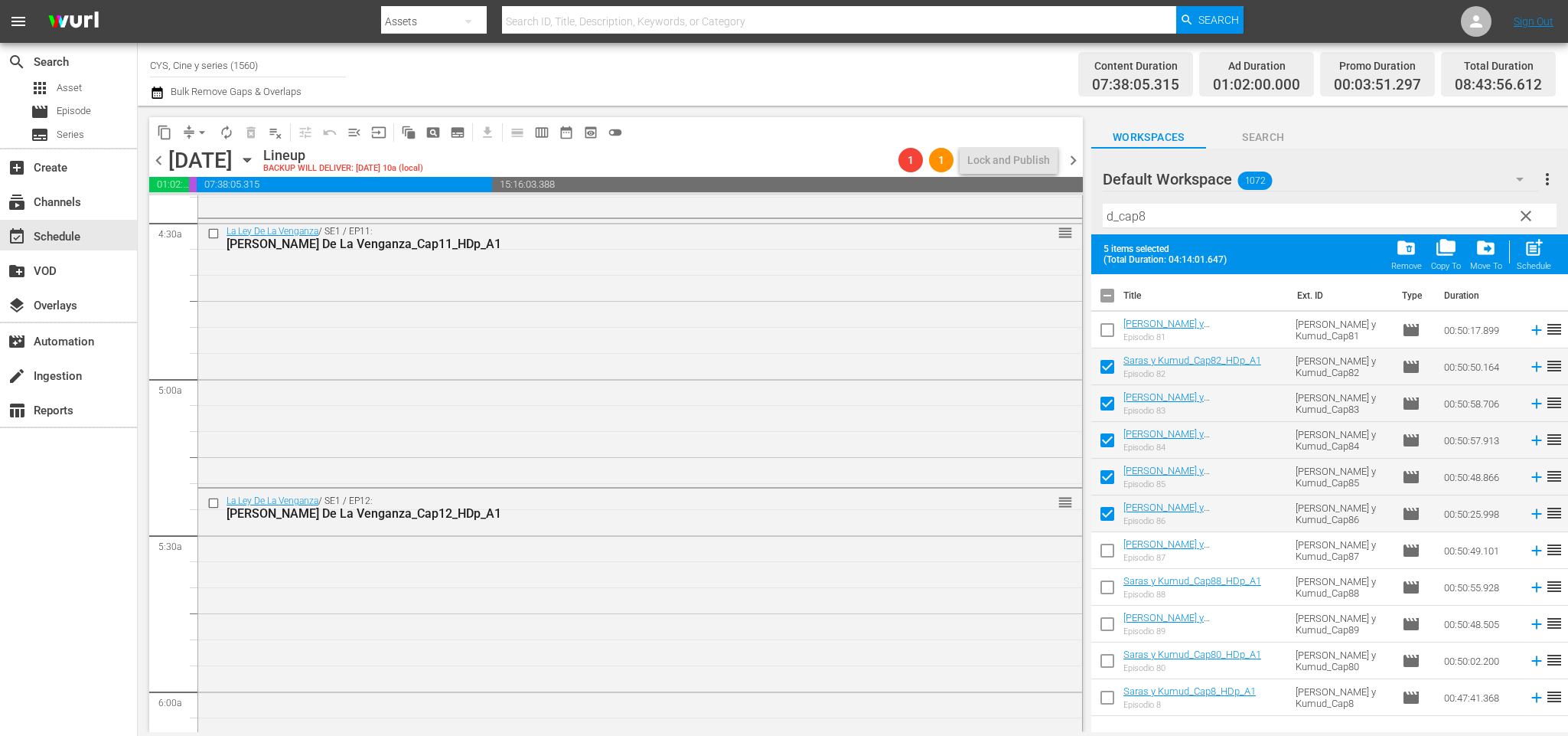
click at [1109, 554] on input "checkbox" at bounding box center [1107, 553] width 32 height 32
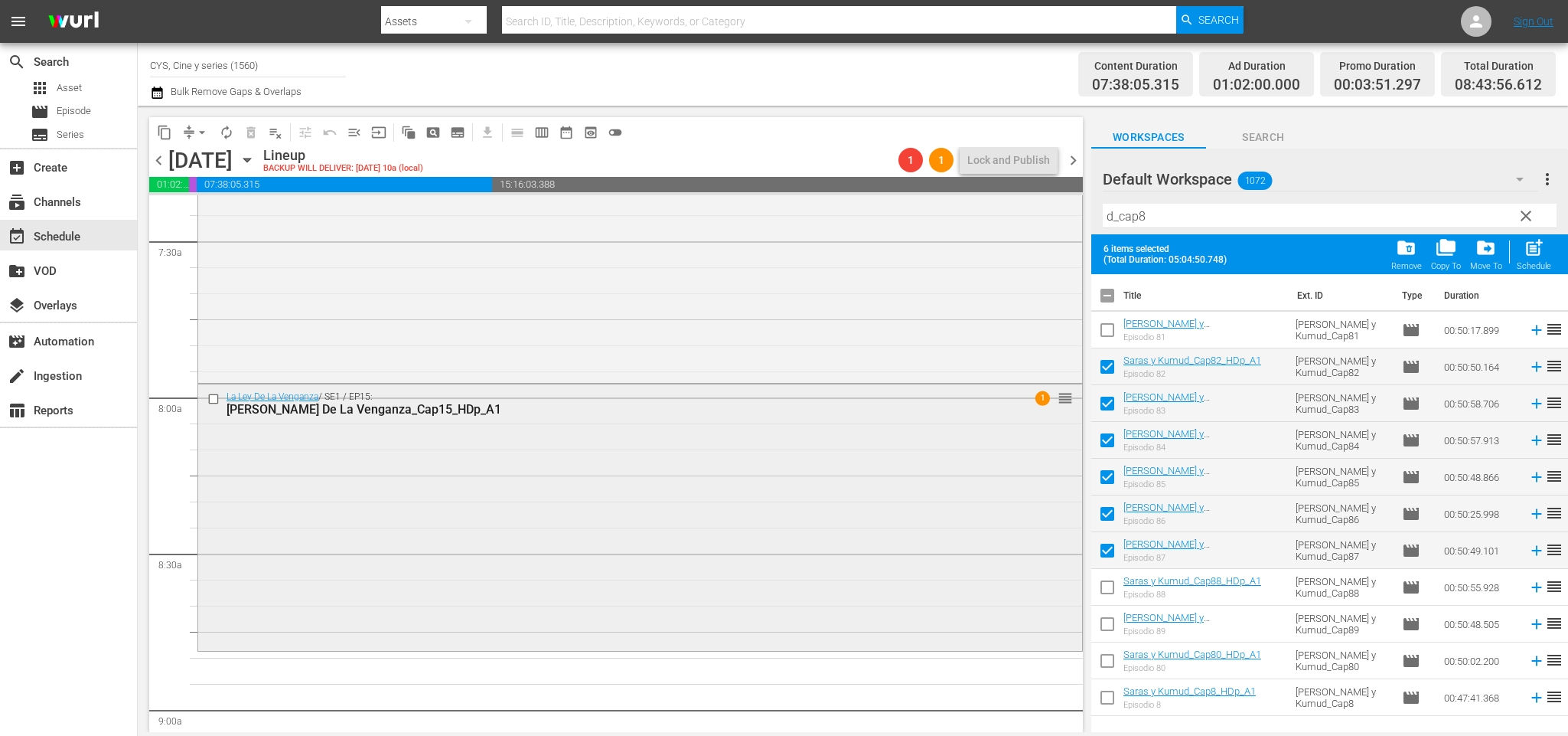
scroll to position [2526, 0]
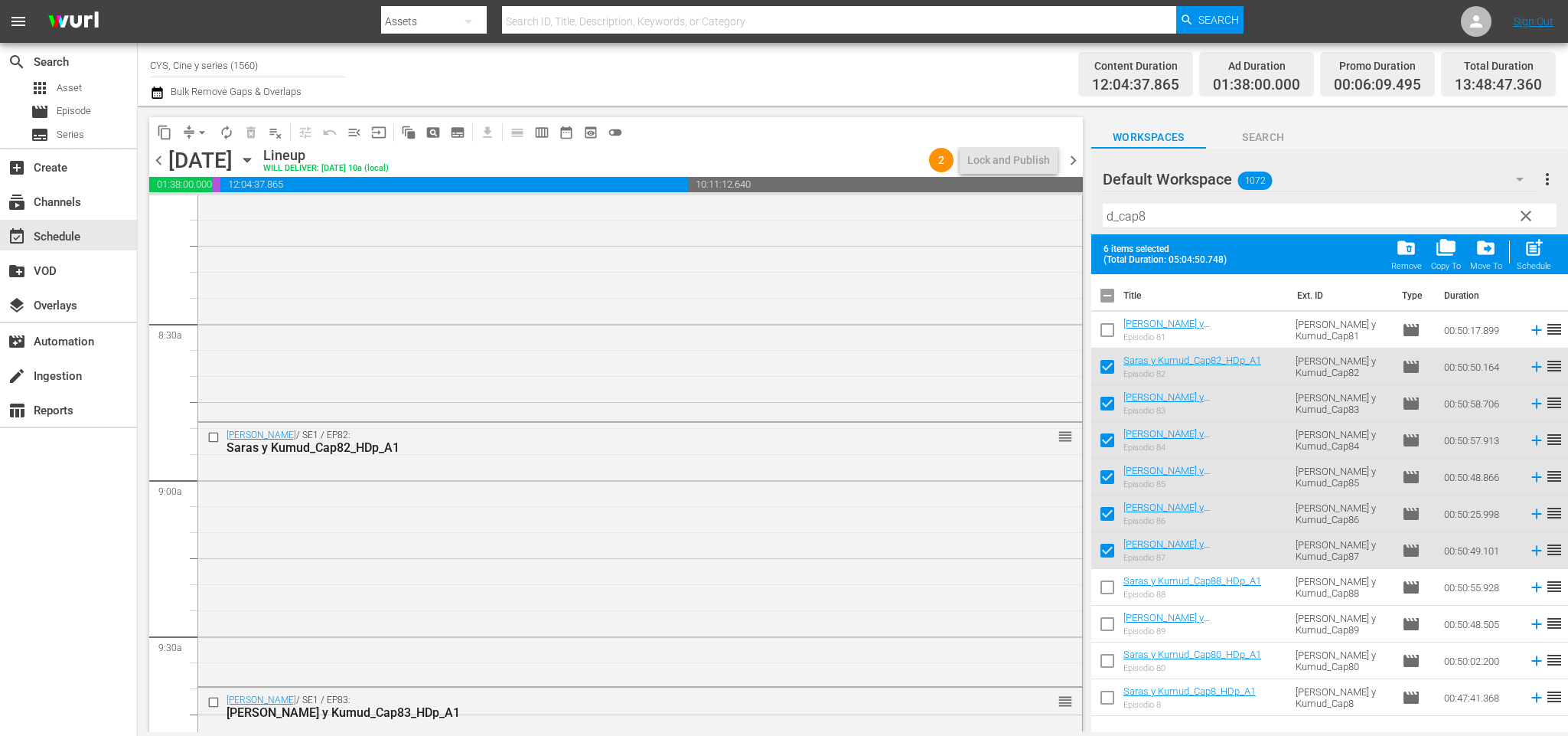
click at [1103, 292] on input "checkbox" at bounding box center [1107, 298] width 32 height 32
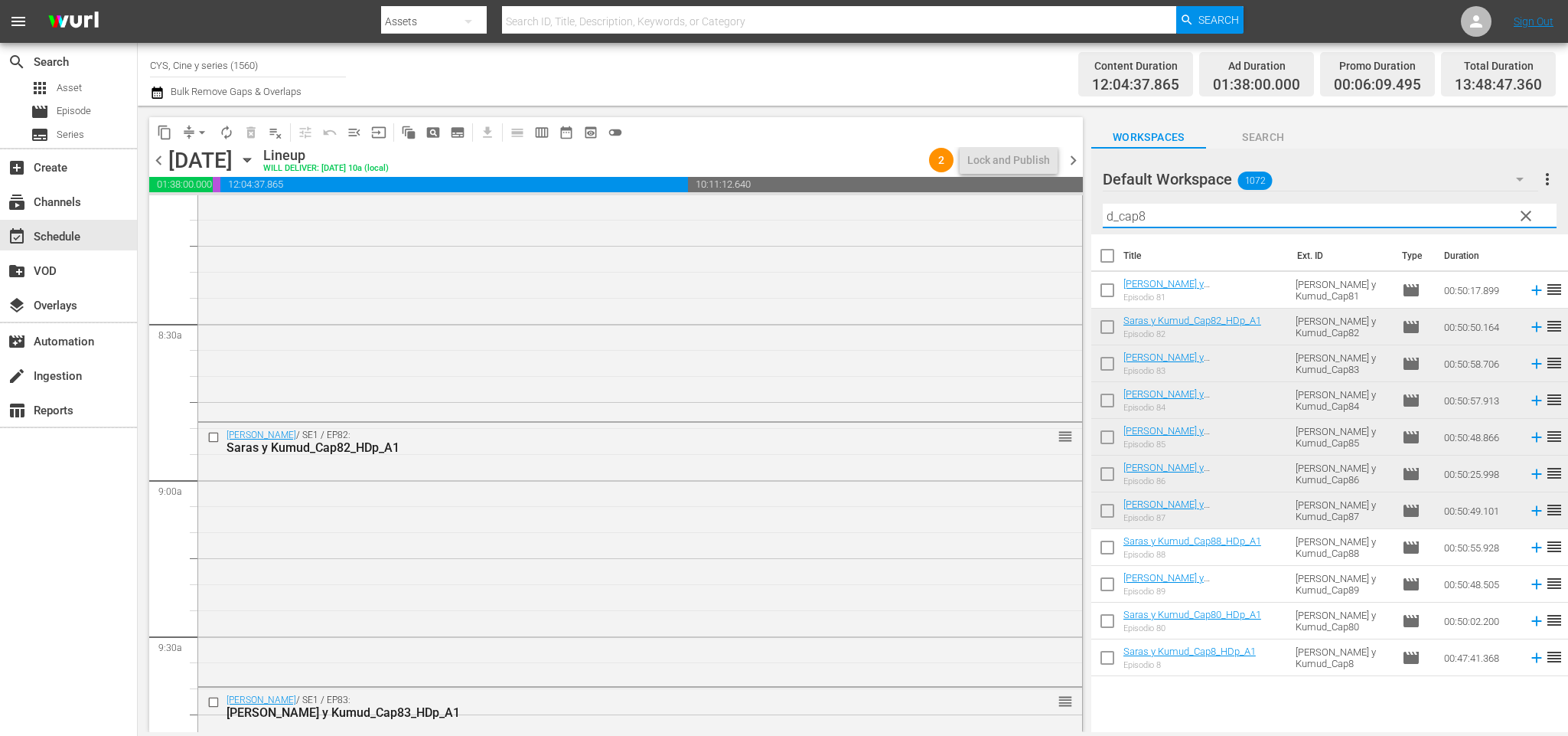
drag, startPoint x: 1204, startPoint y: 217, endPoint x: 970, endPoint y: 181, distance: 236.8
click at [970, 181] on div "content_copy compress arrow_drop_down autorenew_outlined delete_forever_outline…" at bounding box center [852, 418] width 1430 height 626
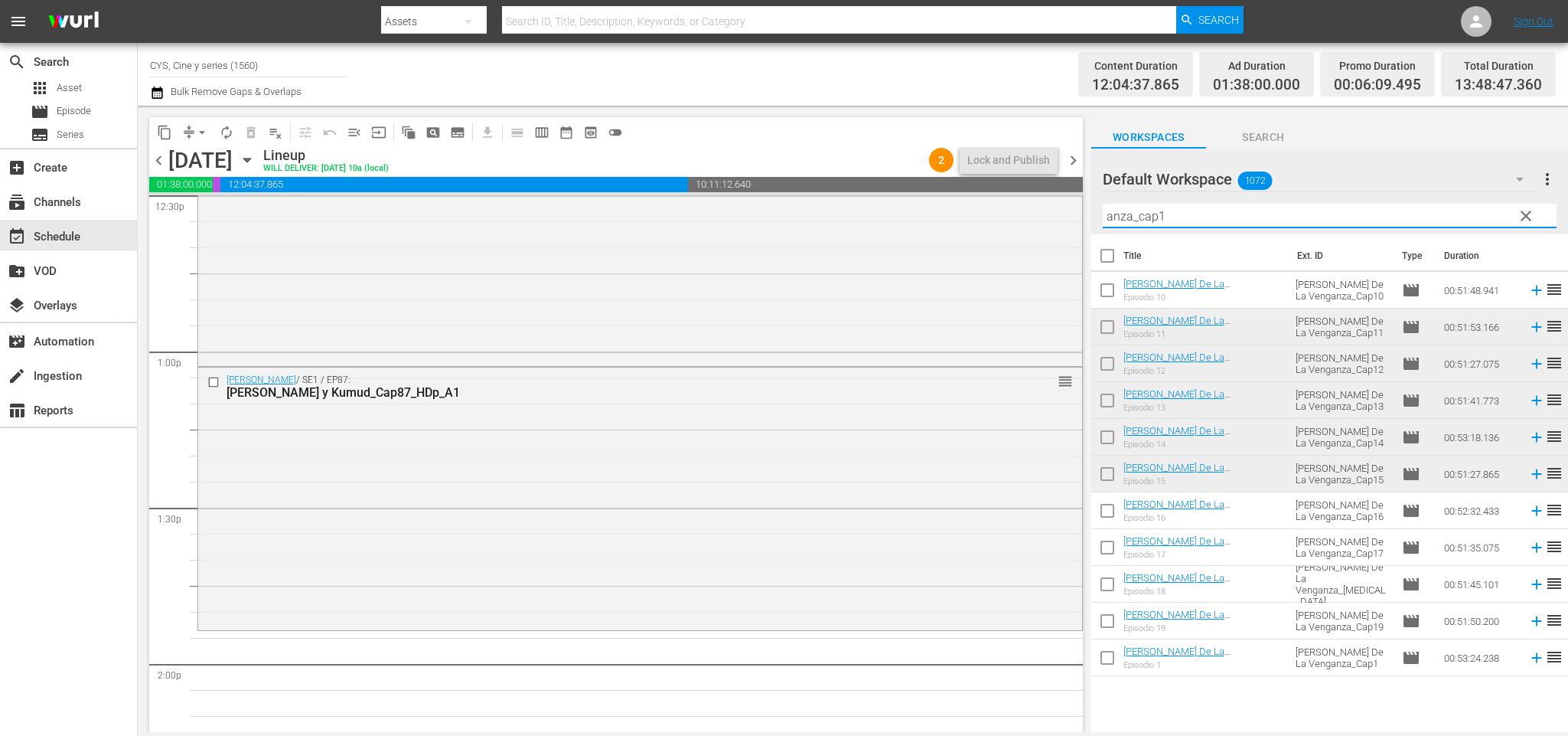
scroll to position [4019, 0]
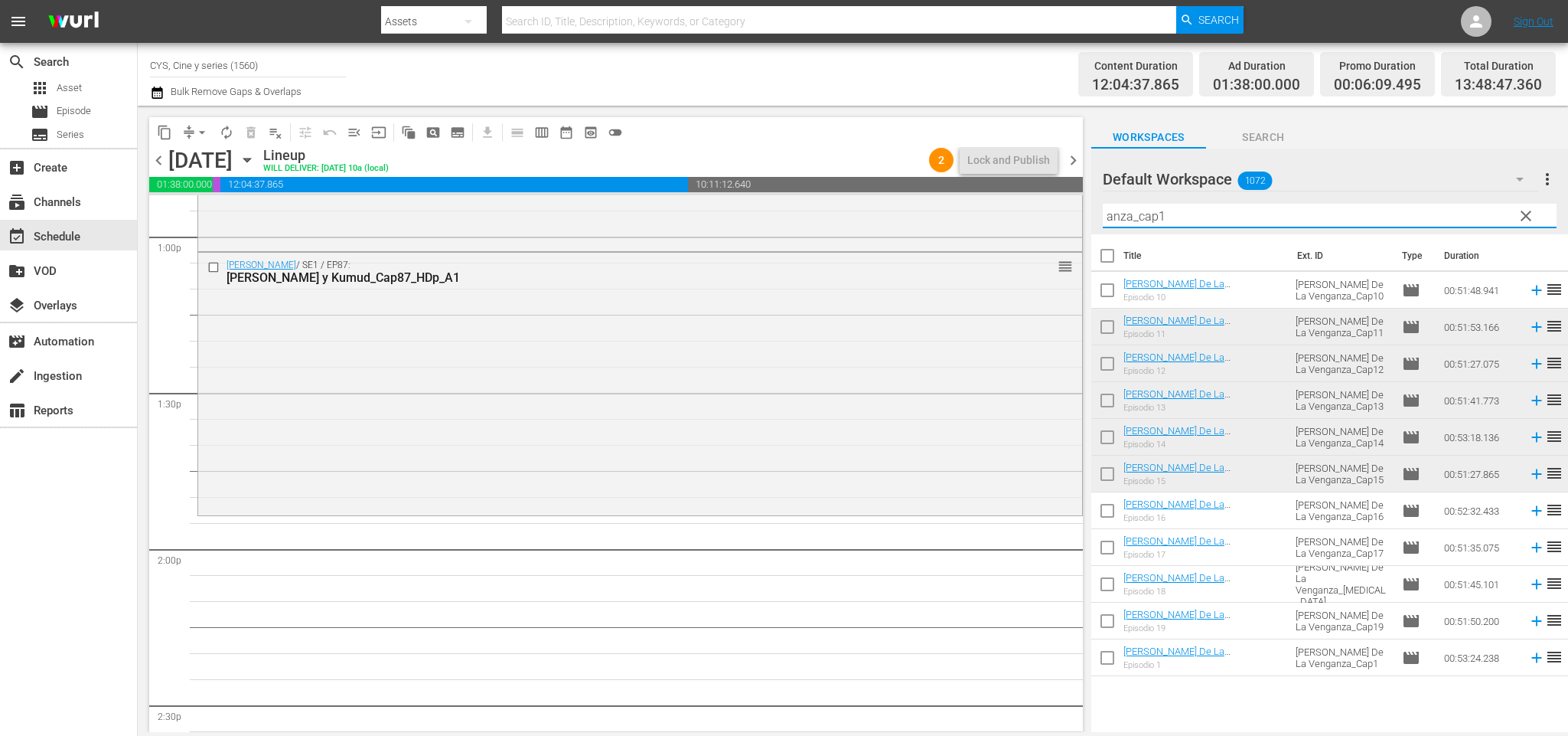
click at [1112, 285] on input "checkbox" at bounding box center [1107, 293] width 32 height 32
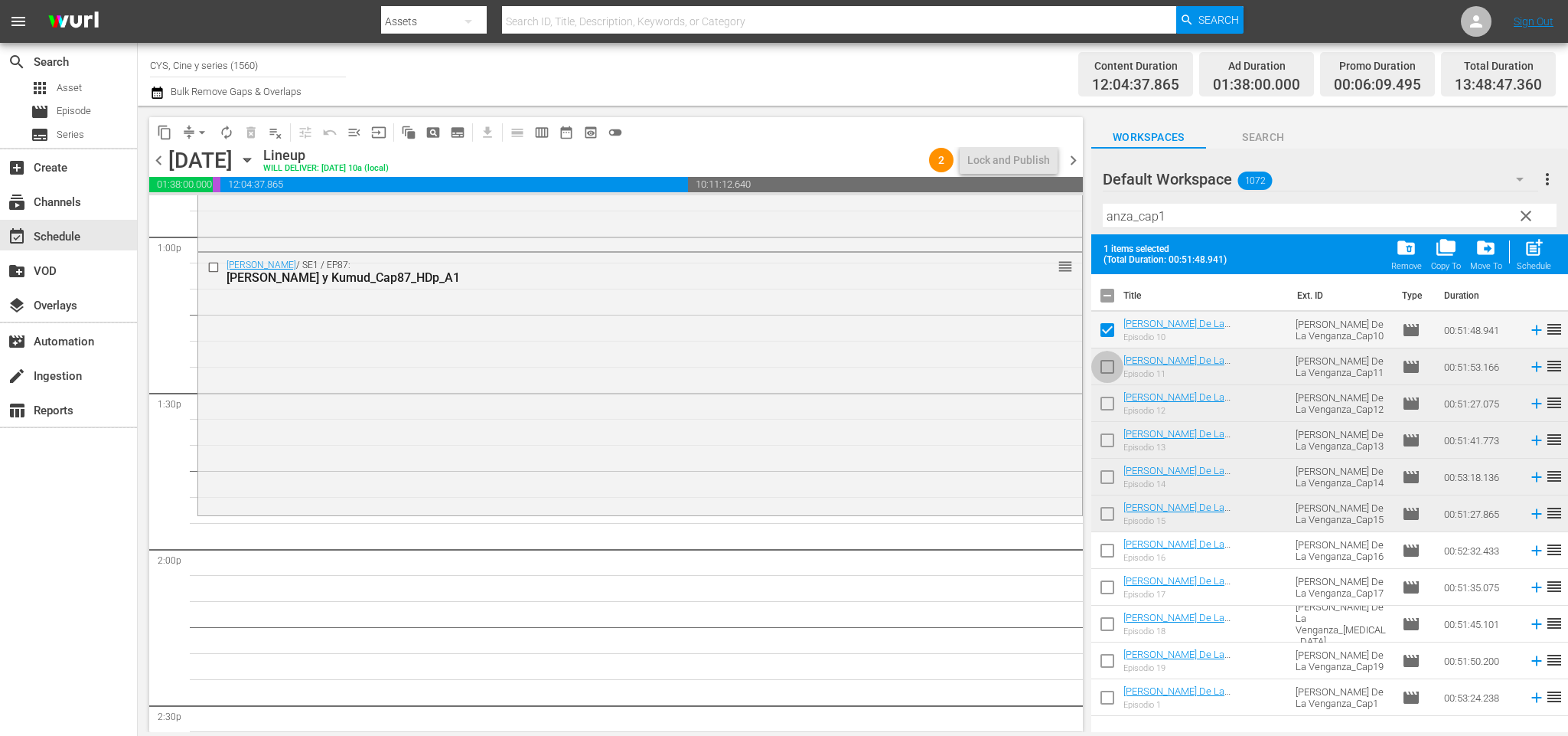
click at [1110, 363] on input "checkbox" at bounding box center [1107, 369] width 32 height 32
click at [1107, 403] on input "checkbox" at bounding box center [1107, 406] width 32 height 32
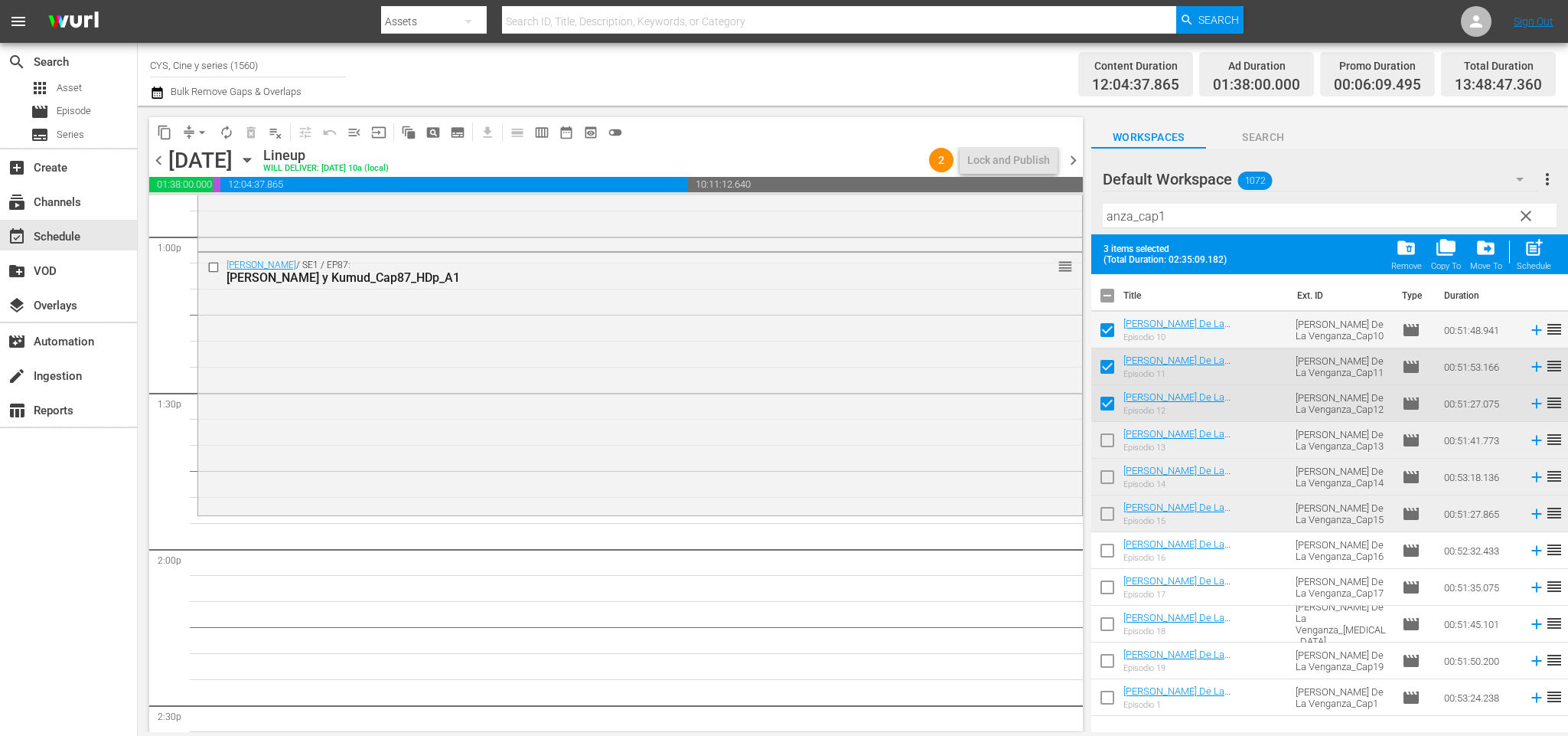
click at [1103, 440] on input "checkbox" at bounding box center [1107, 443] width 32 height 32
click at [1109, 479] on input "checkbox" at bounding box center [1107, 480] width 32 height 32
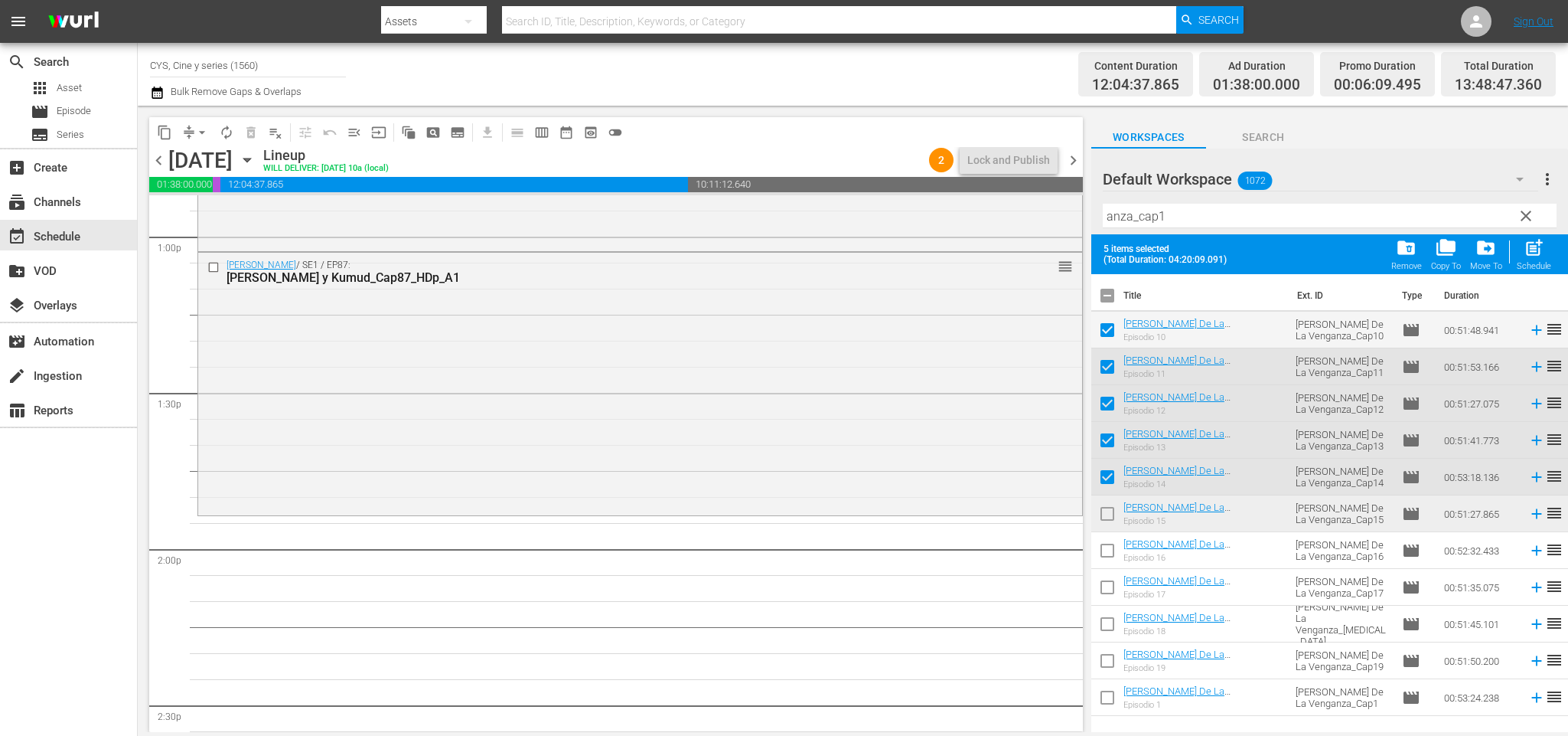
click at [1114, 511] on input "checkbox" at bounding box center [1107, 517] width 32 height 32
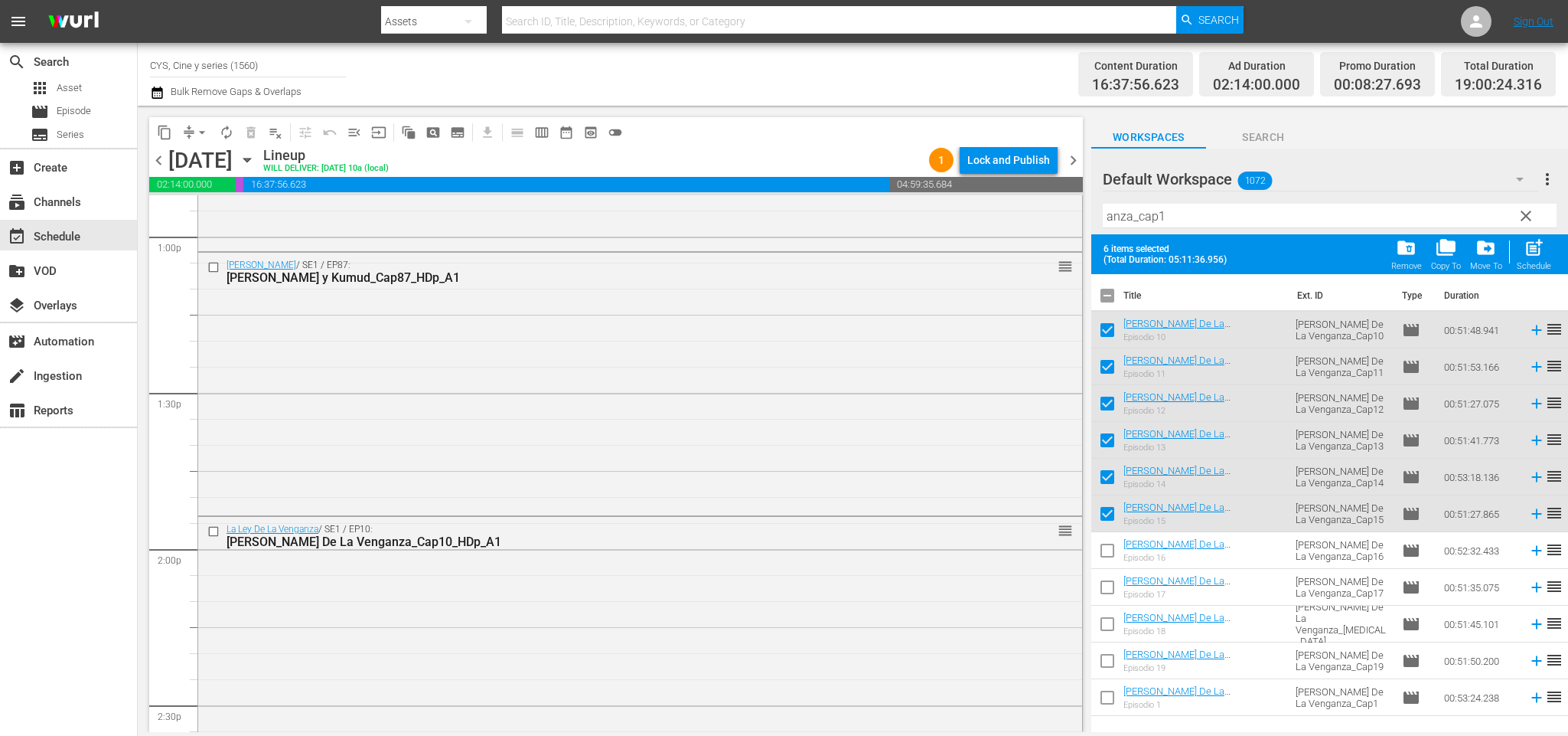
click at [1104, 297] on input "checkbox" at bounding box center [1107, 298] width 32 height 32
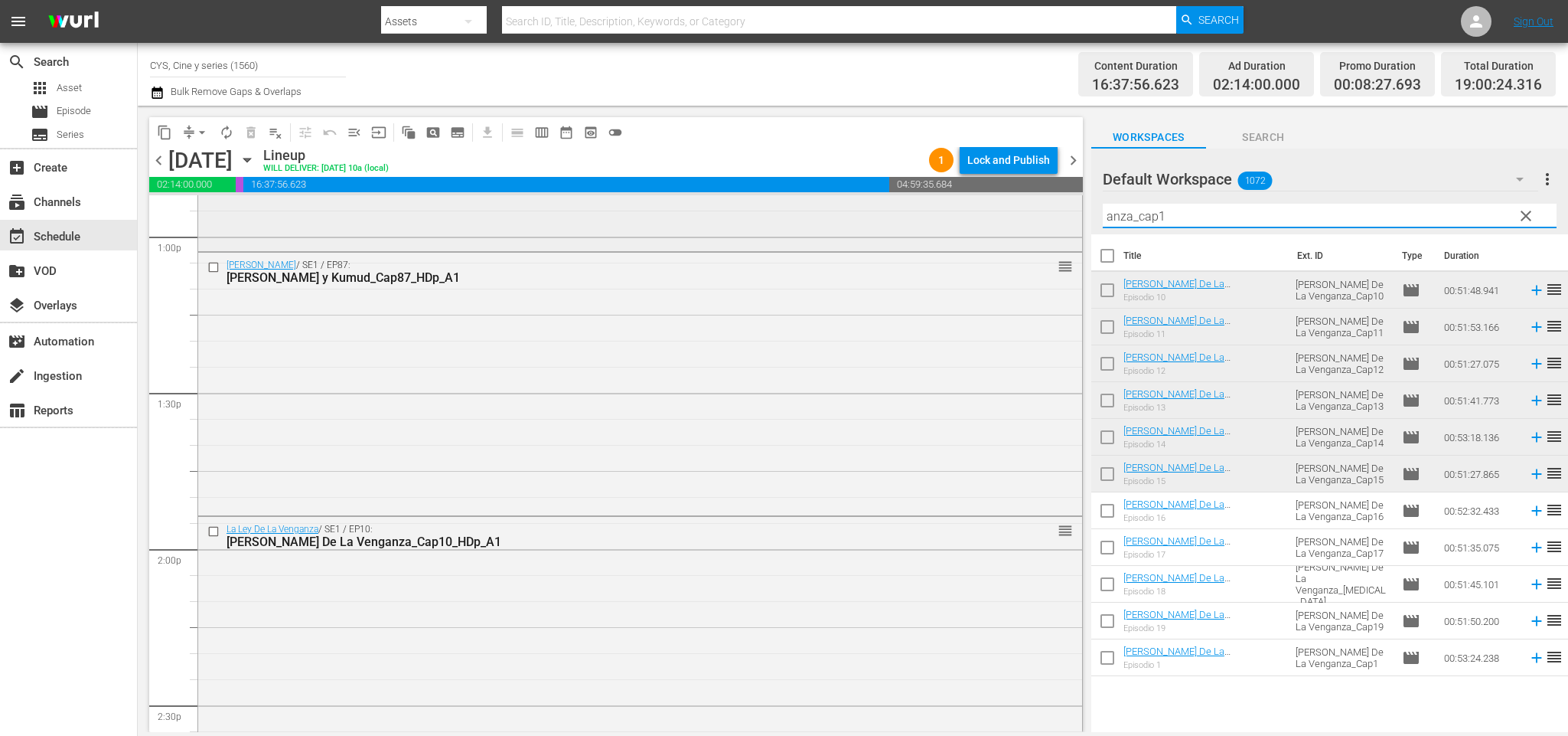
drag, startPoint x: 1056, startPoint y: 209, endPoint x: 1047, endPoint y: 206, distance: 9.5
click at [1047, 206] on div "content_copy compress arrow_drop_down autorenew_outlined delete_forever_outline…" at bounding box center [852, 418] width 1430 height 626
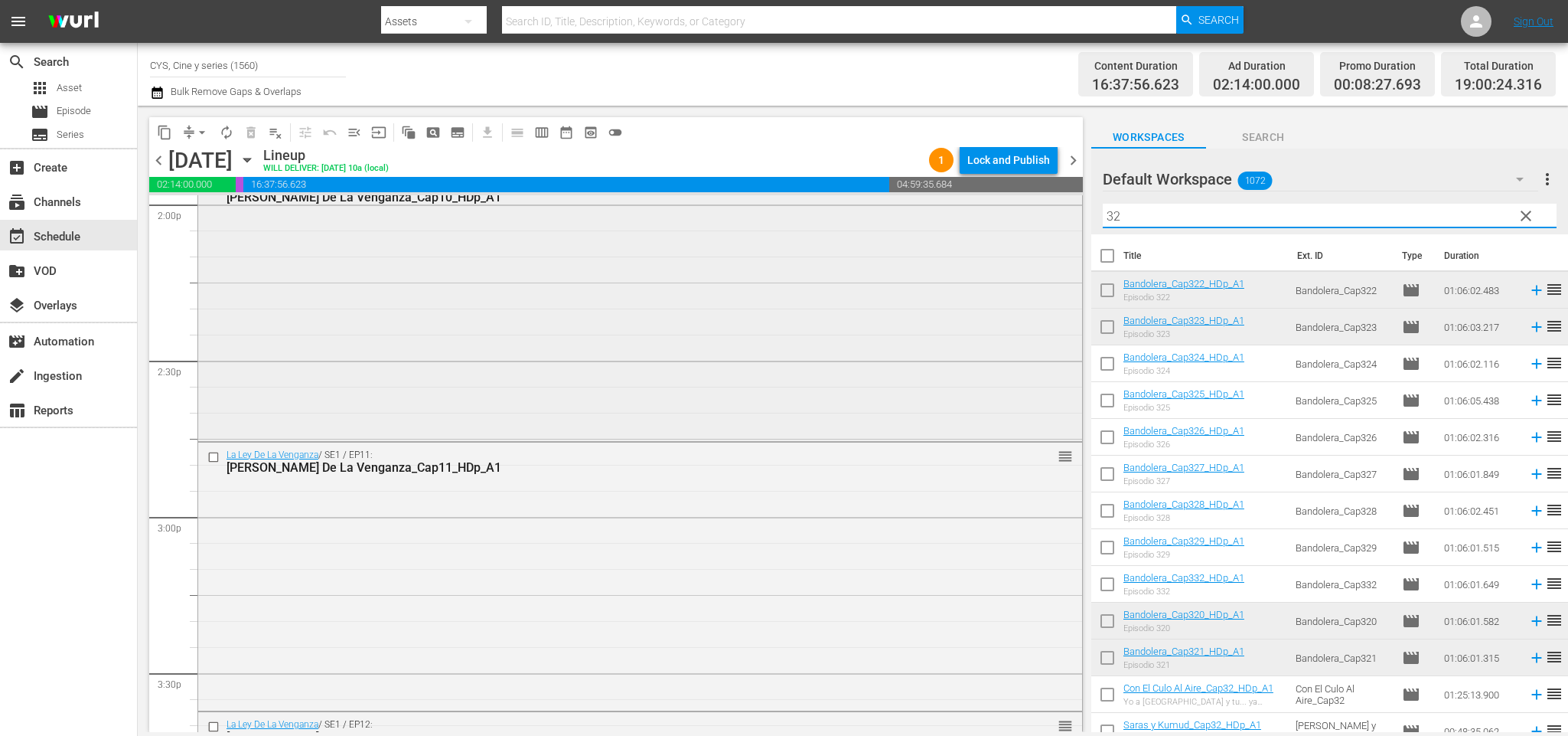
scroll to position [4593, 0]
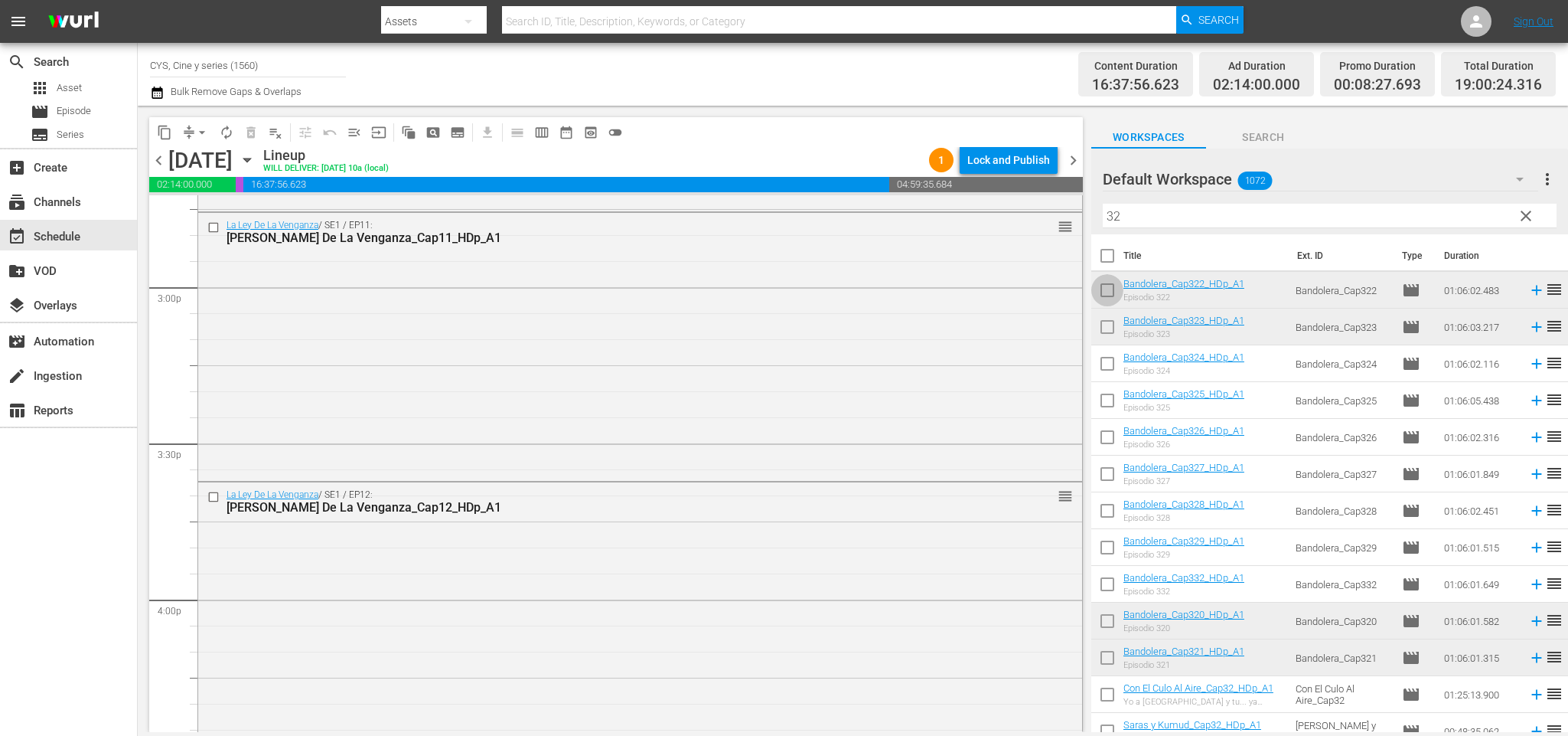
click at [1101, 293] on input "checkbox" at bounding box center [1107, 293] width 32 height 32
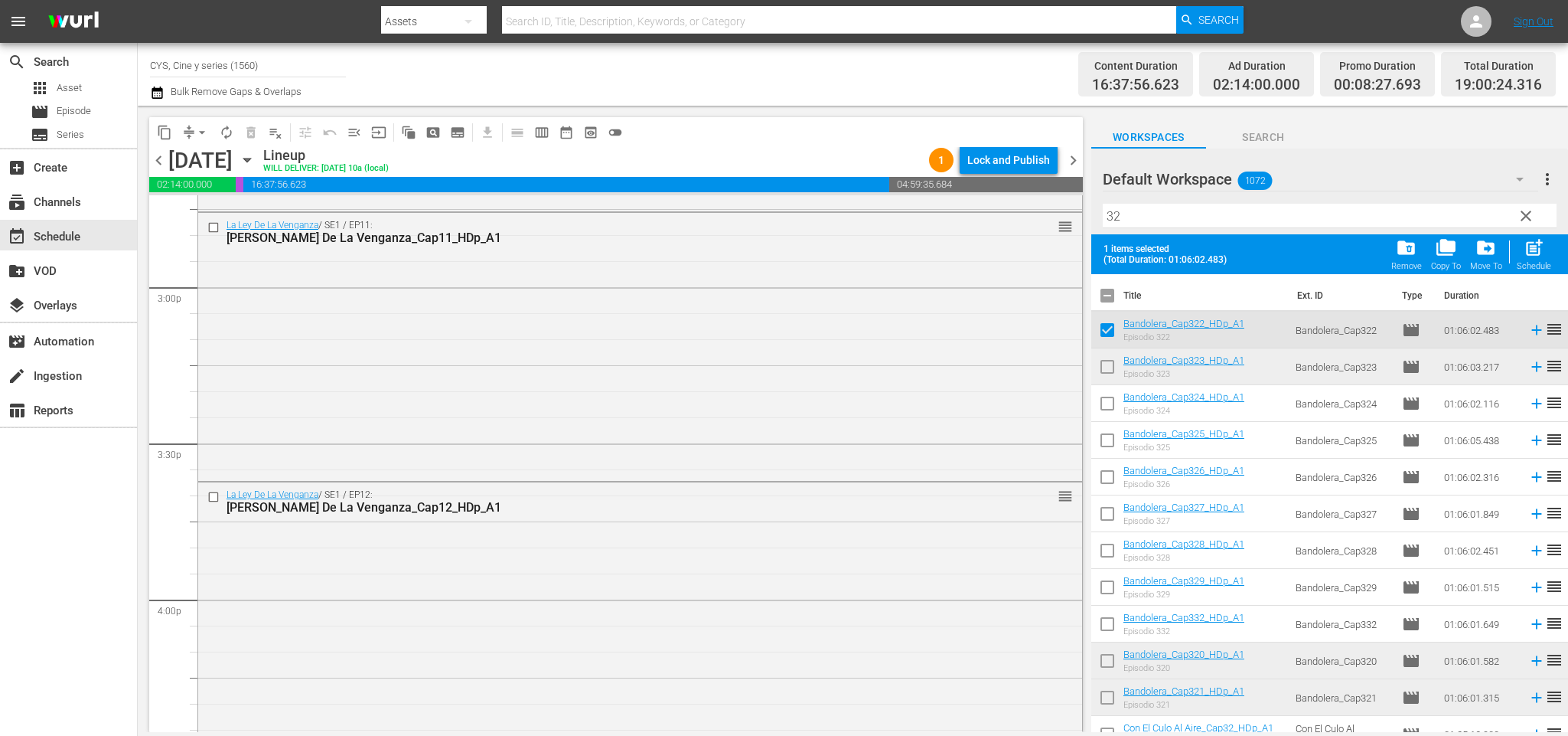
click at [1107, 368] on input "checkbox" at bounding box center [1107, 369] width 32 height 32
drag, startPoint x: 1110, startPoint y: 400, endPoint x: 1104, endPoint y: 439, distance: 39.5
click at [1109, 400] on input "checkbox" at bounding box center [1107, 406] width 32 height 32
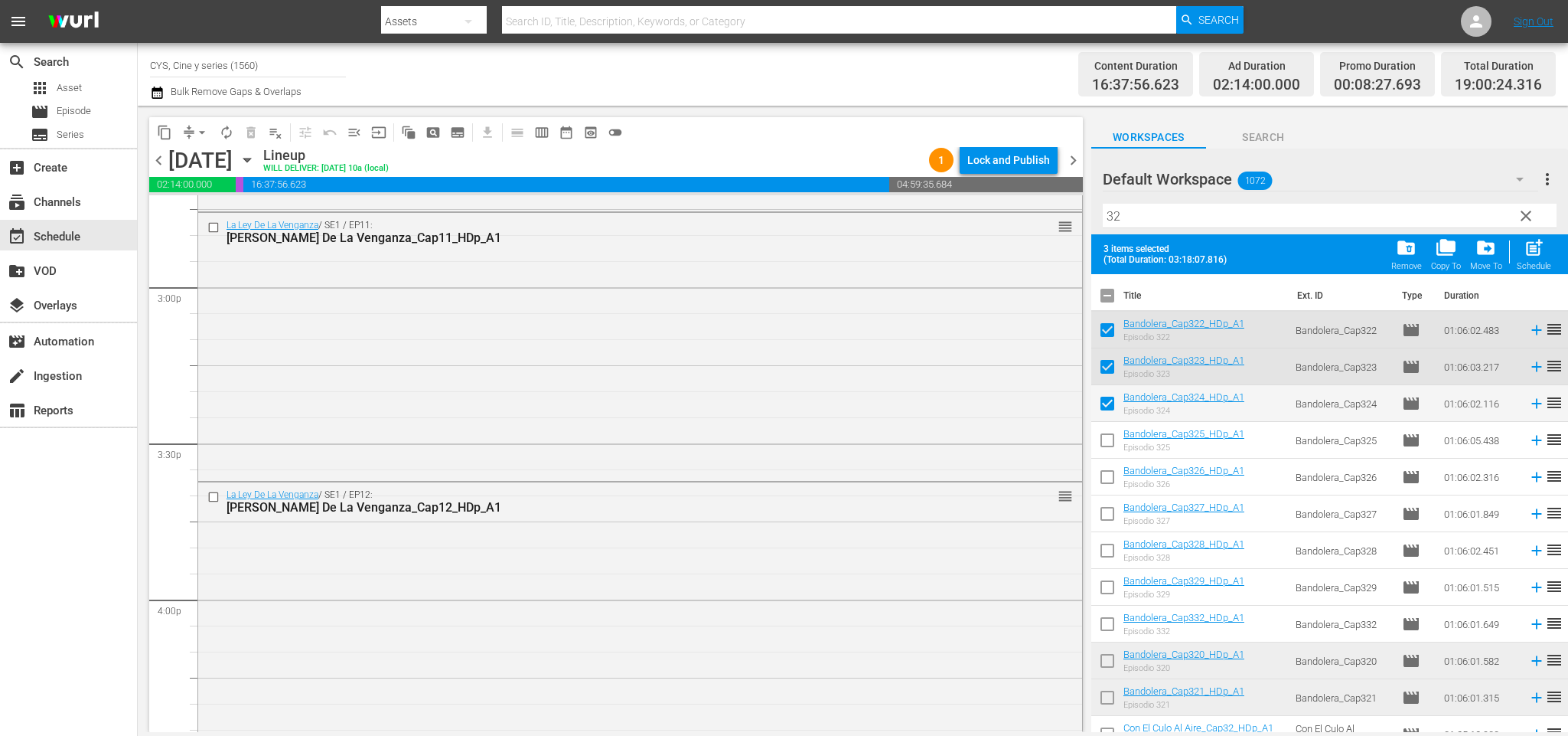
click at [1107, 442] on input "checkbox" at bounding box center [1107, 443] width 32 height 32
click at [1104, 480] on input "checkbox" at bounding box center [1107, 480] width 32 height 32
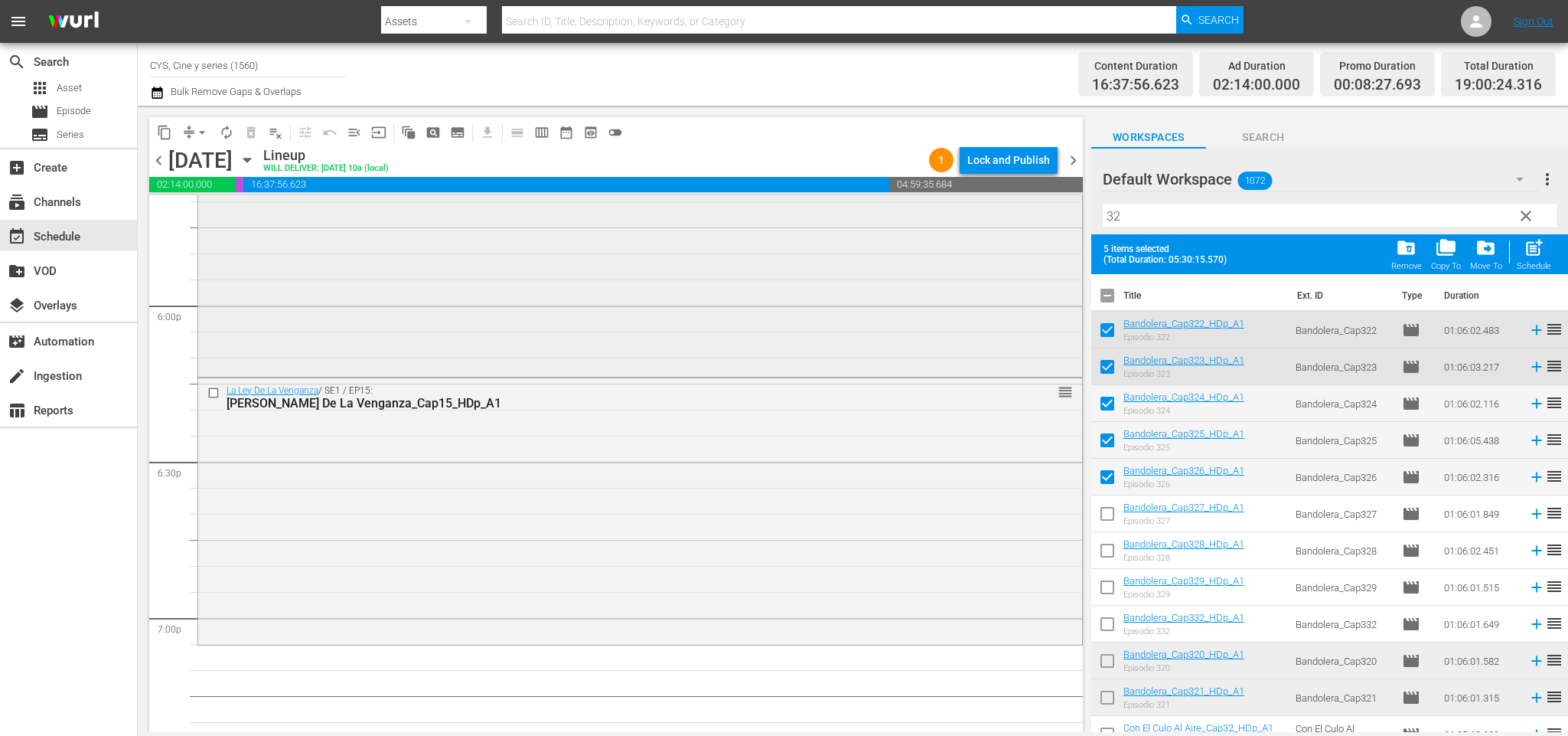
scroll to position [5627, 0]
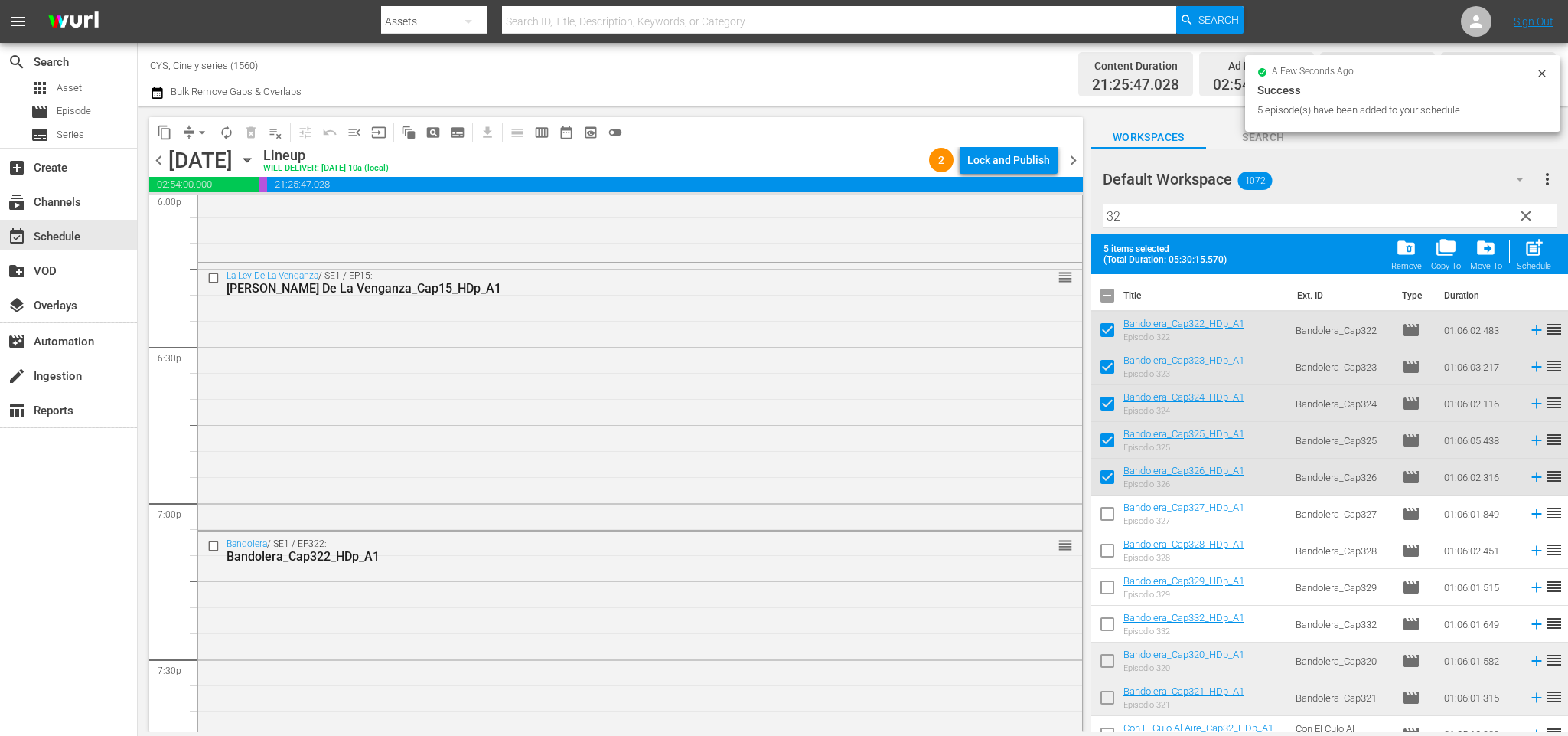
click at [1112, 293] on input "checkbox" at bounding box center [1107, 298] width 32 height 32
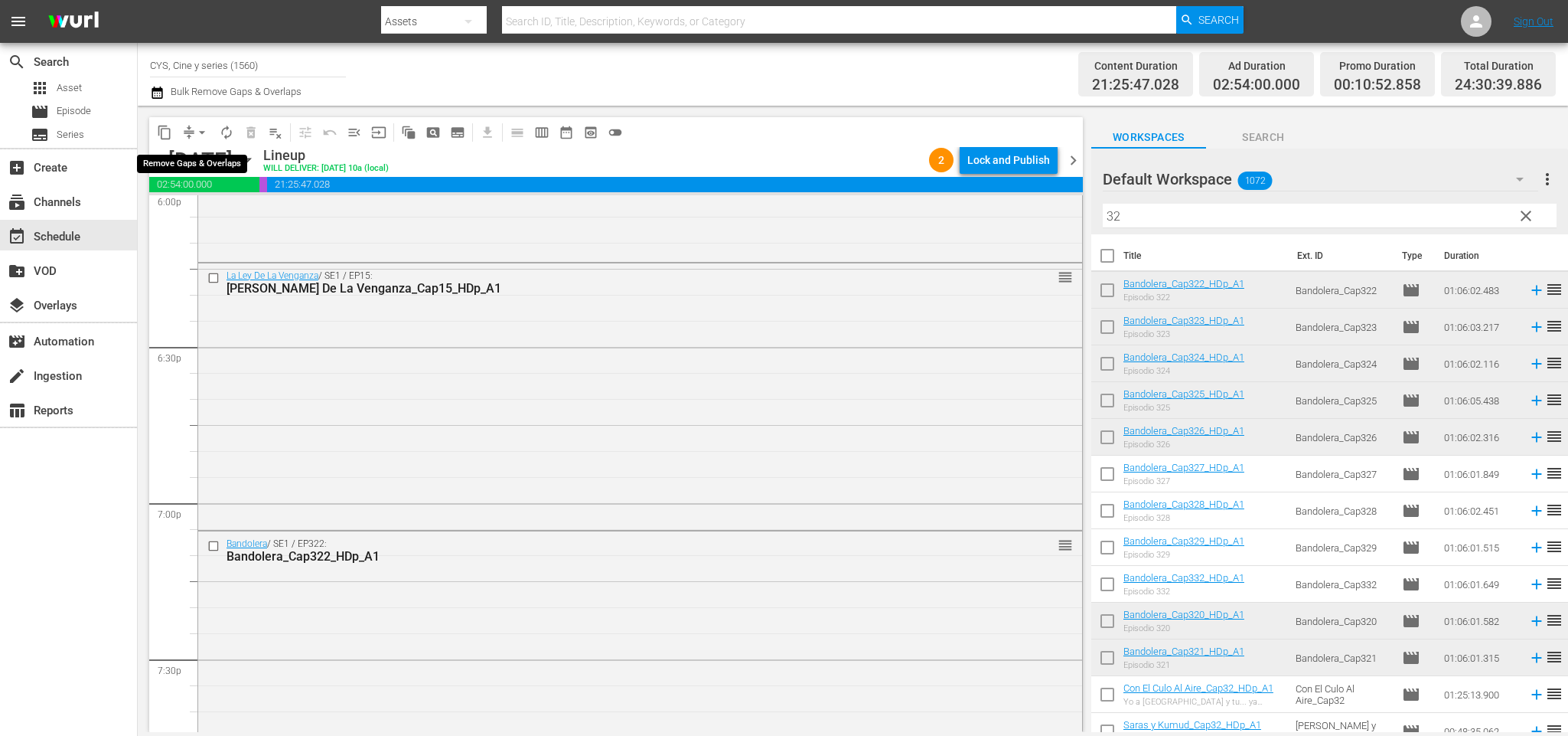
click at [195, 136] on span "arrow_drop_down" at bounding box center [202, 132] width 16 height 16
click at [218, 212] on li "Align to End of Previous Day" at bounding box center [205, 213] width 161 height 25
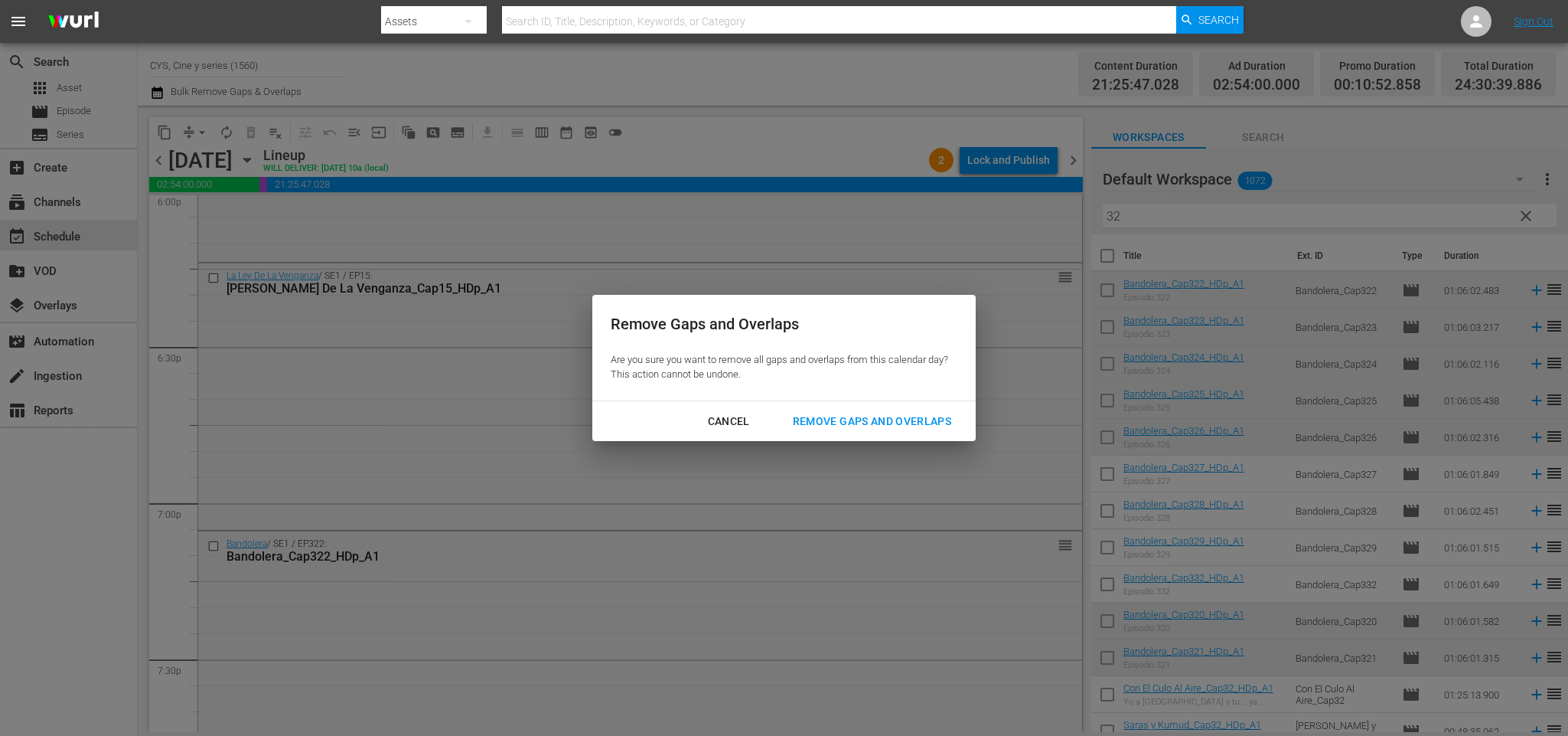
click at [855, 417] on div "Remove Gaps and Overlaps" at bounding box center [872, 421] width 183 height 19
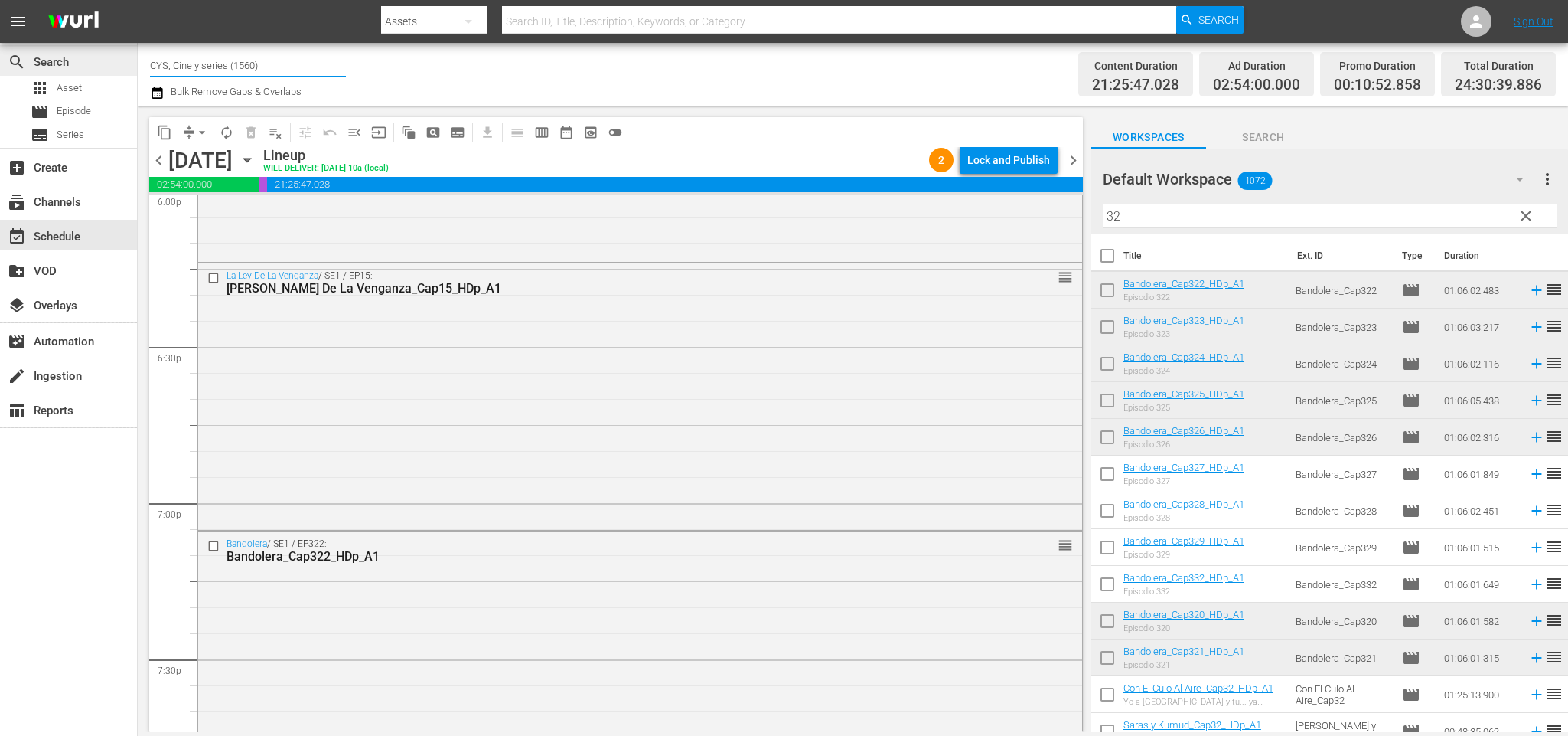
drag, startPoint x: 302, startPoint y: 71, endPoint x: 51, endPoint y: 73, distance: 251.0
click at [138, 0] on div "search Search apps Asset movie Episode subtitles Series add_box Create subscrip…" at bounding box center [852, 0] width 1430 height 0
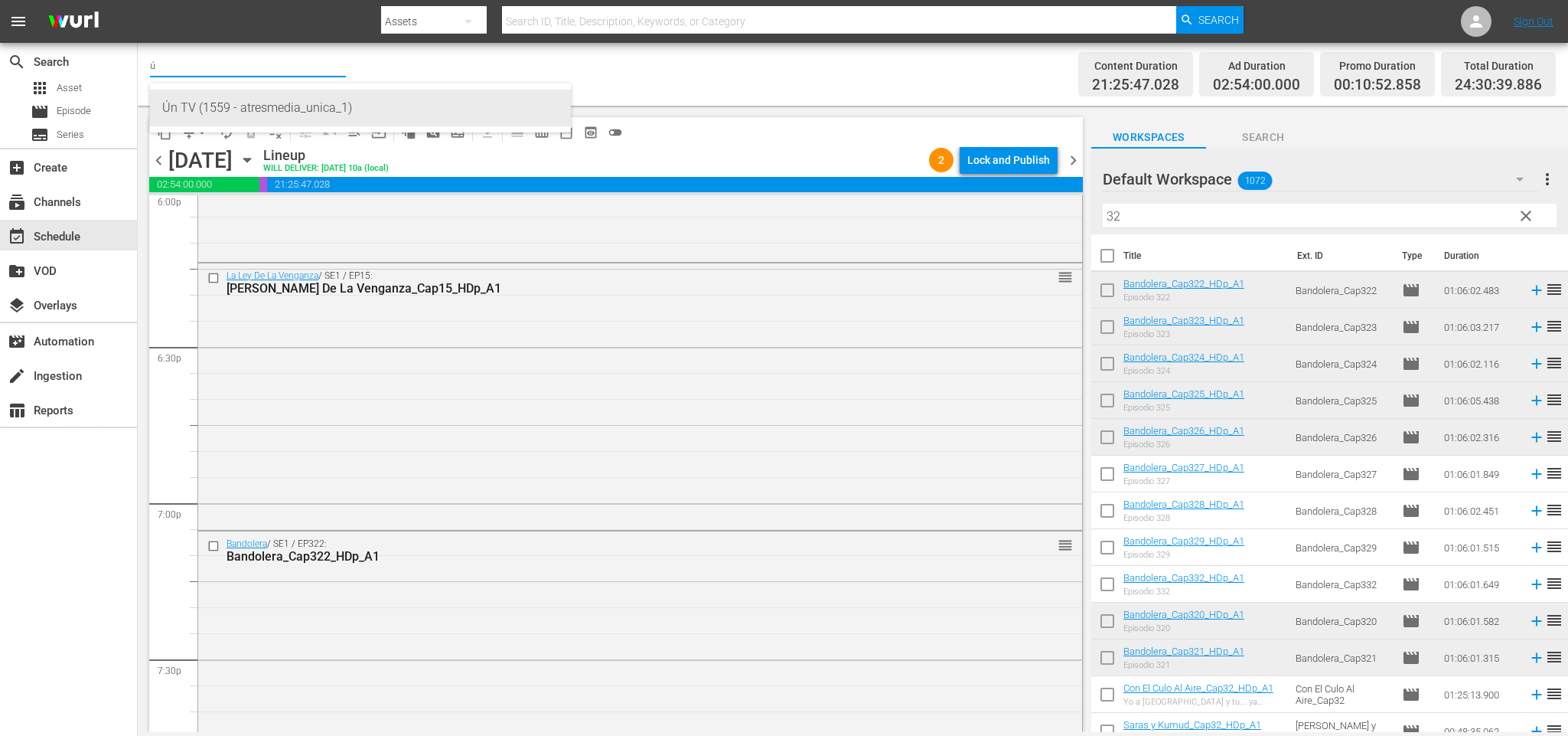
click at [246, 97] on div "Ún TV (1559 - atresmedia_unica_1)" at bounding box center [360, 108] width 396 height 37
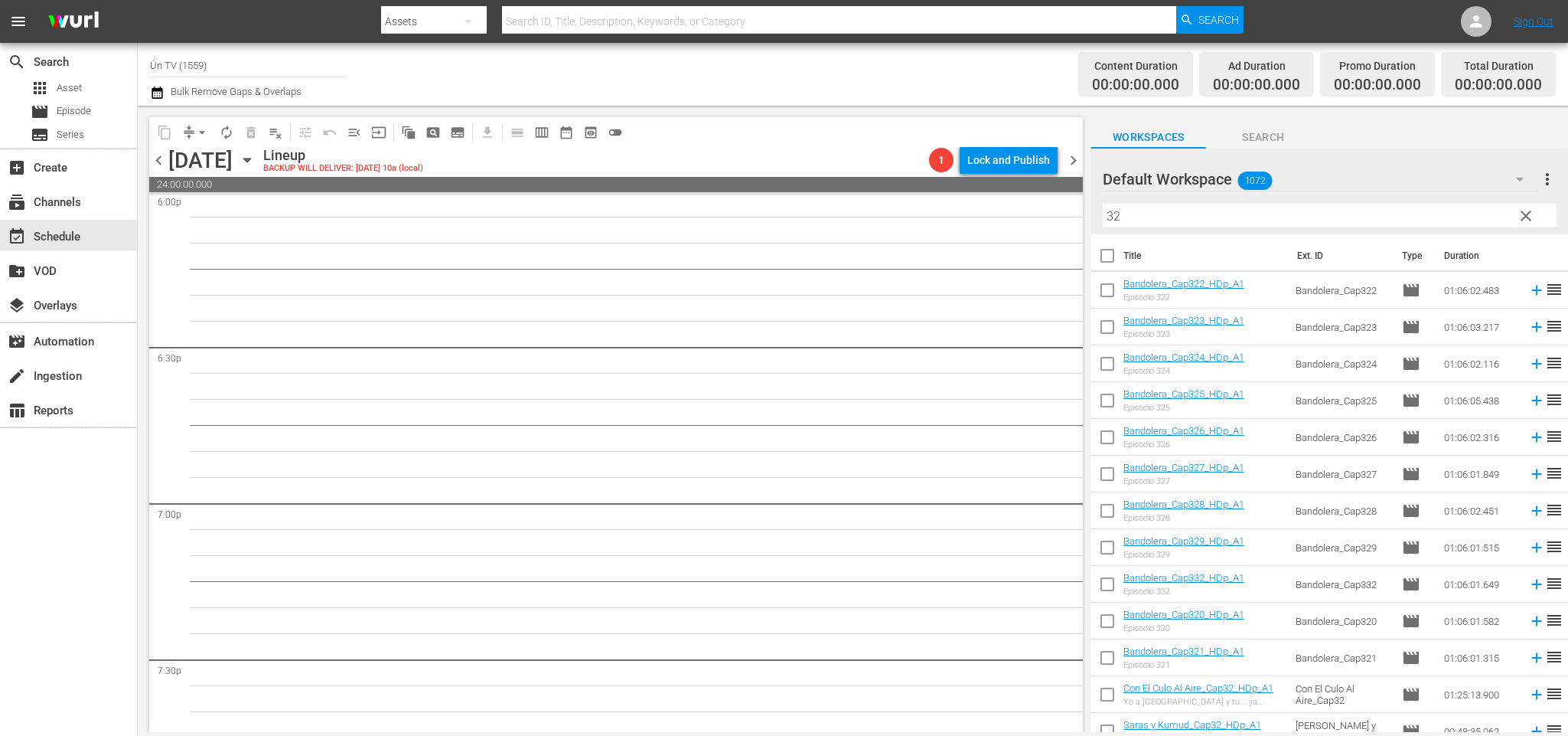
scroll to position [5912, 0]
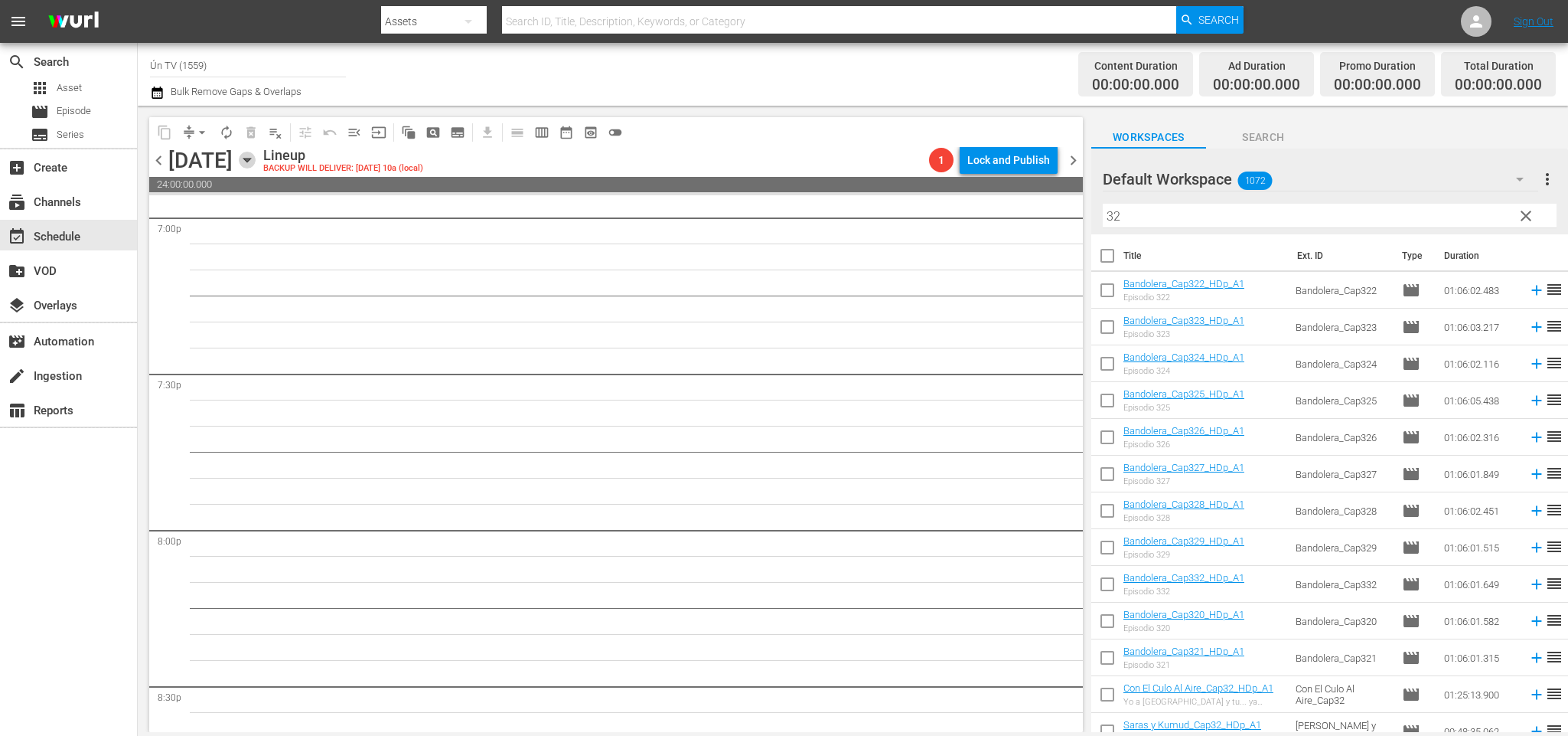
click at [250, 161] on icon "button" at bounding box center [246, 160] width 6 height 4
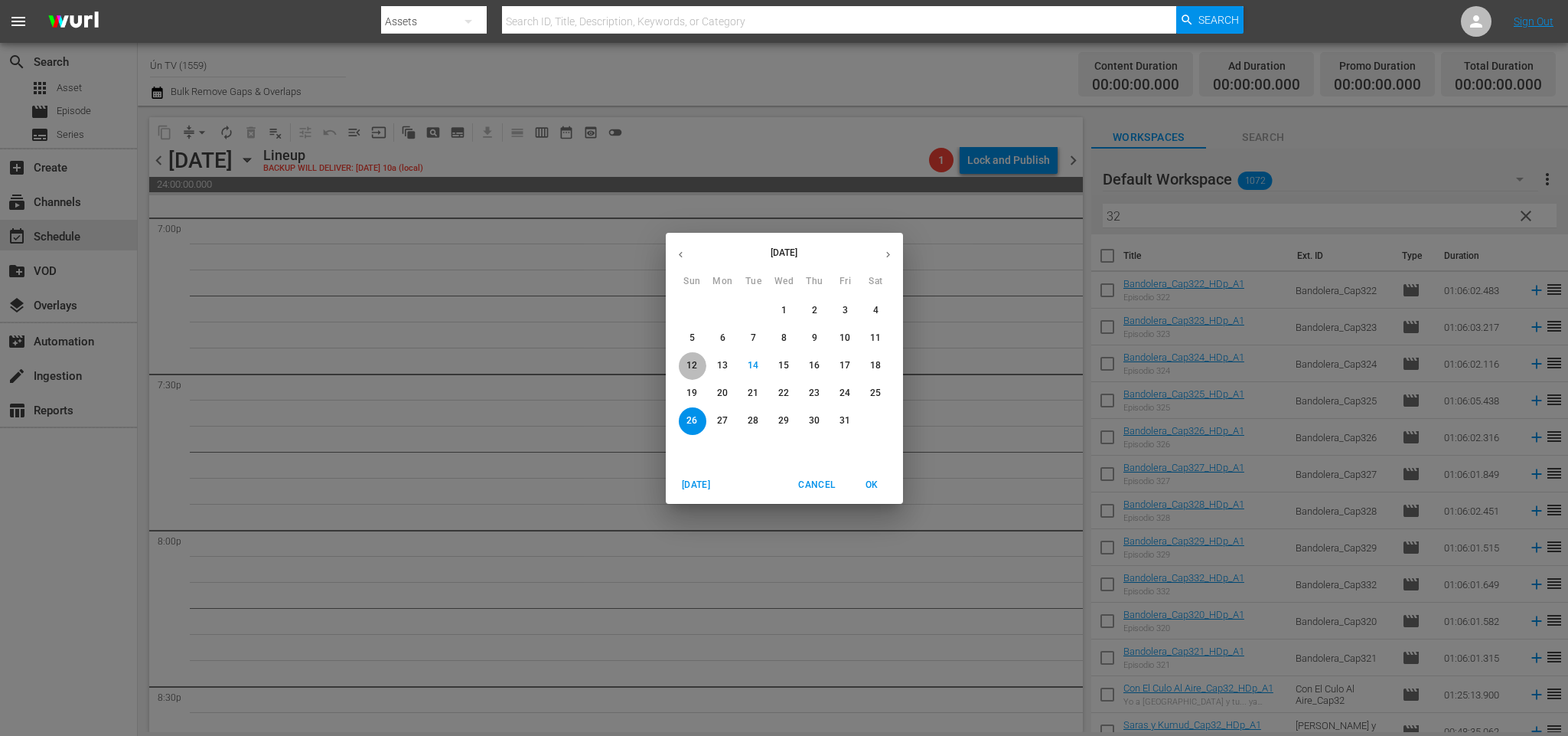
click at [697, 365] on p "12" at bounding box center [692, 366] width 11 height 13
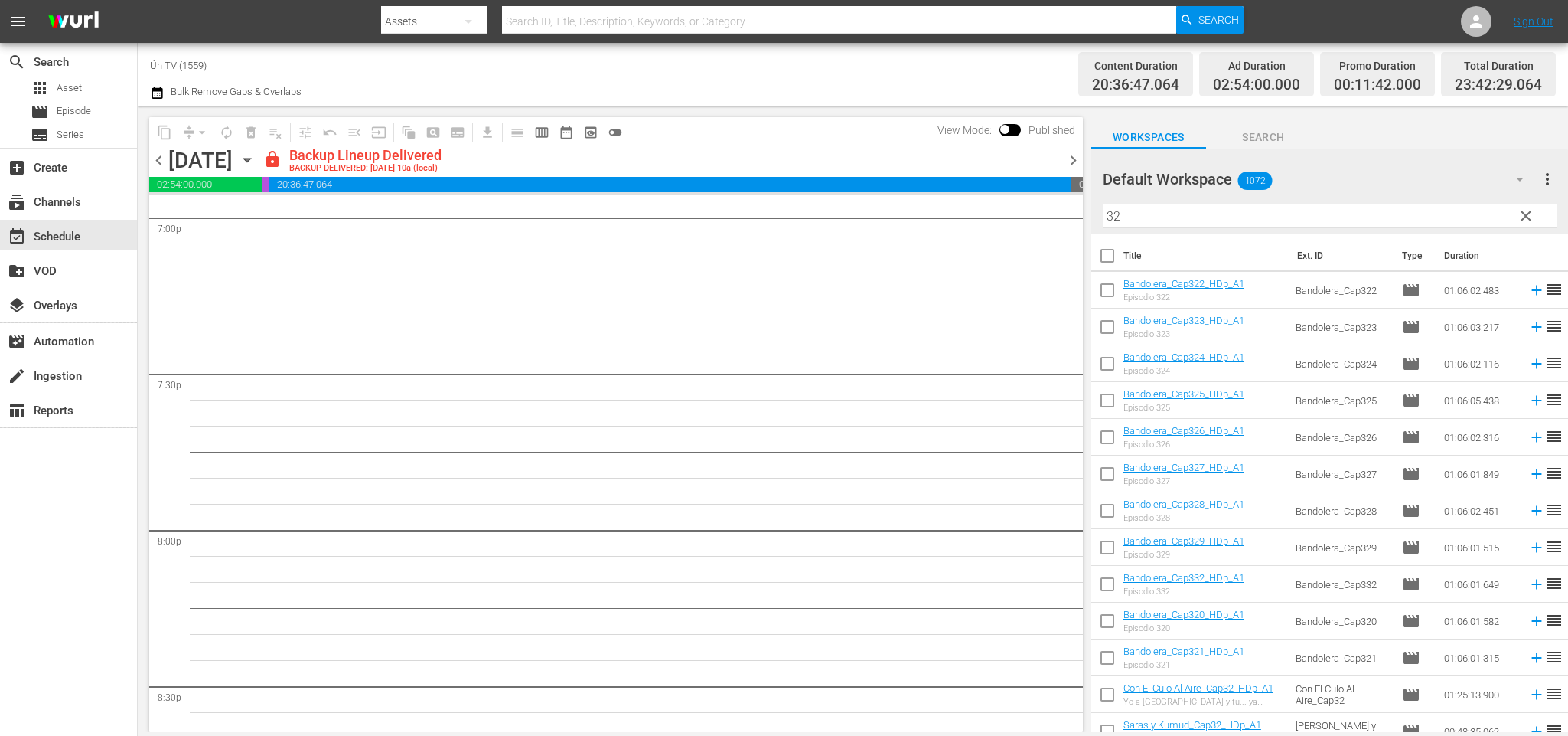
scroll to position [5886, 0]
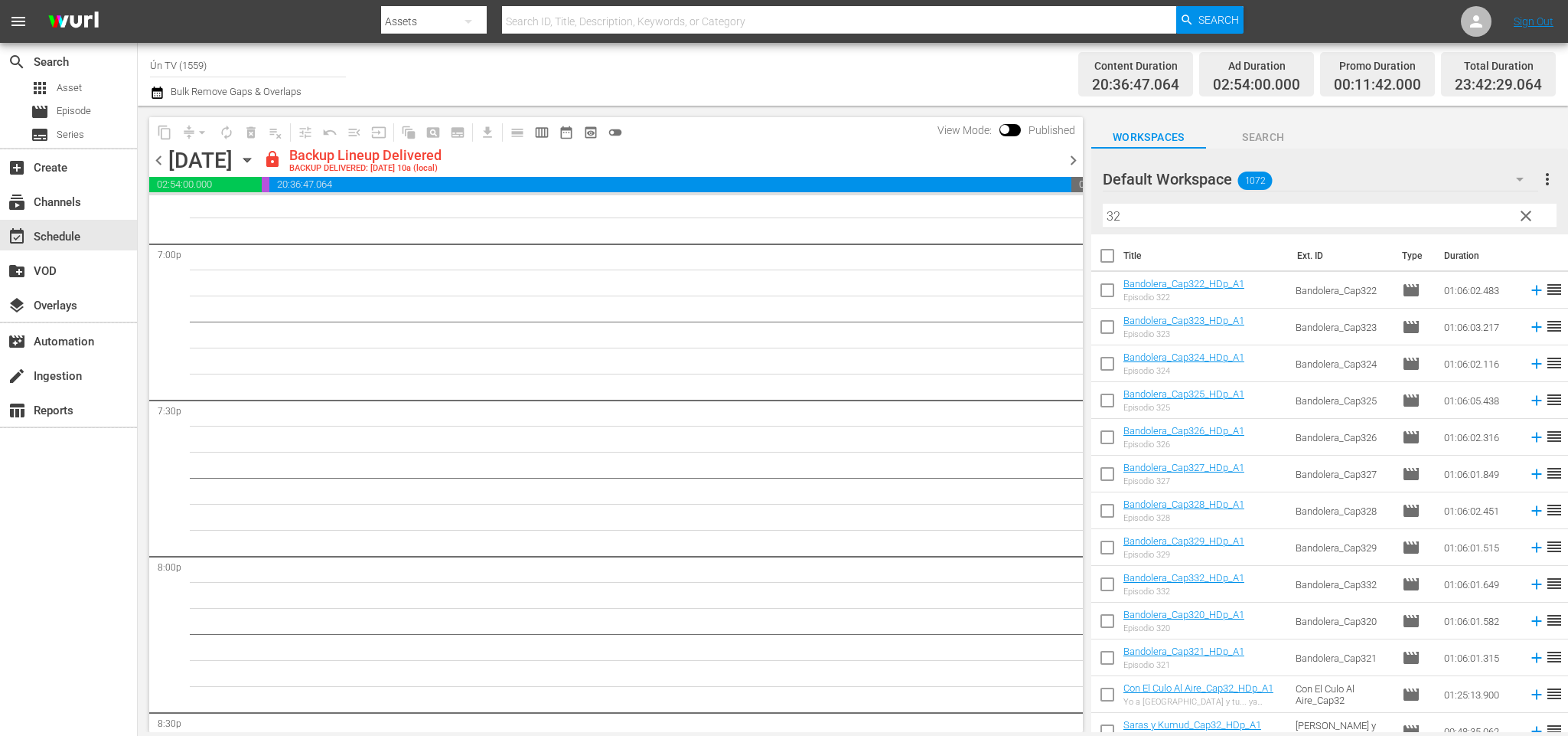
click at [1070, 161] on span "chevron_right" at bounding box center [1073, 160] width 19 height 19
